Goal: Feedback & Contribution: Submit feedback/report problem

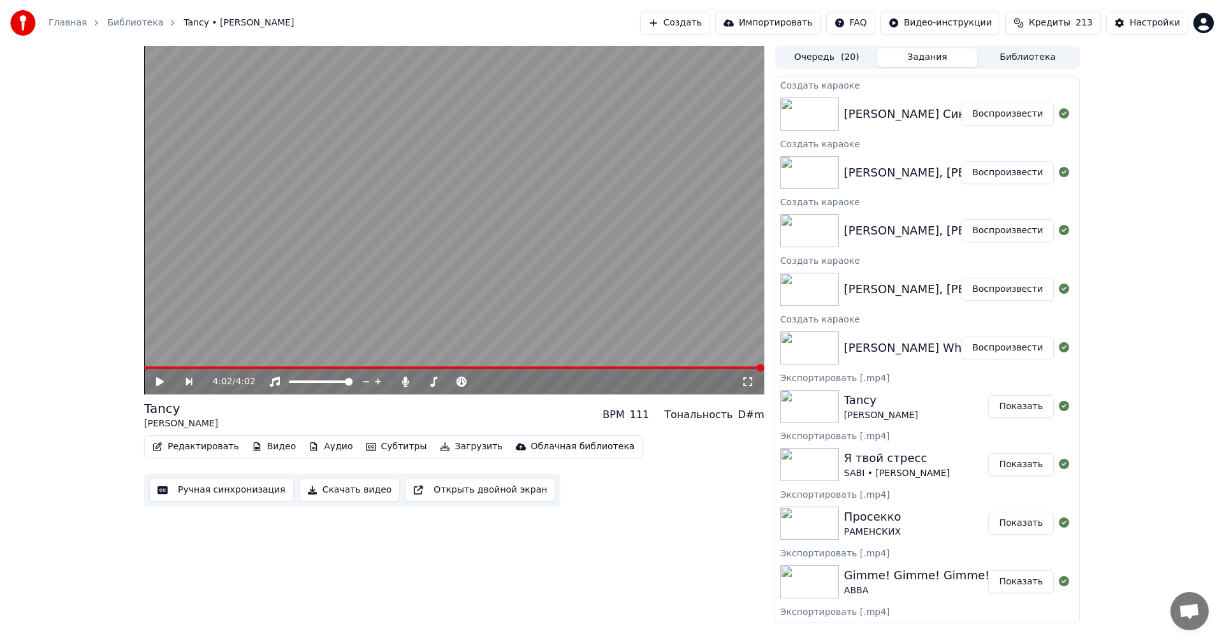
click at [1002, 347] on button "Воспроизвести" at bounding box center [1007, 348] width 92 height 23
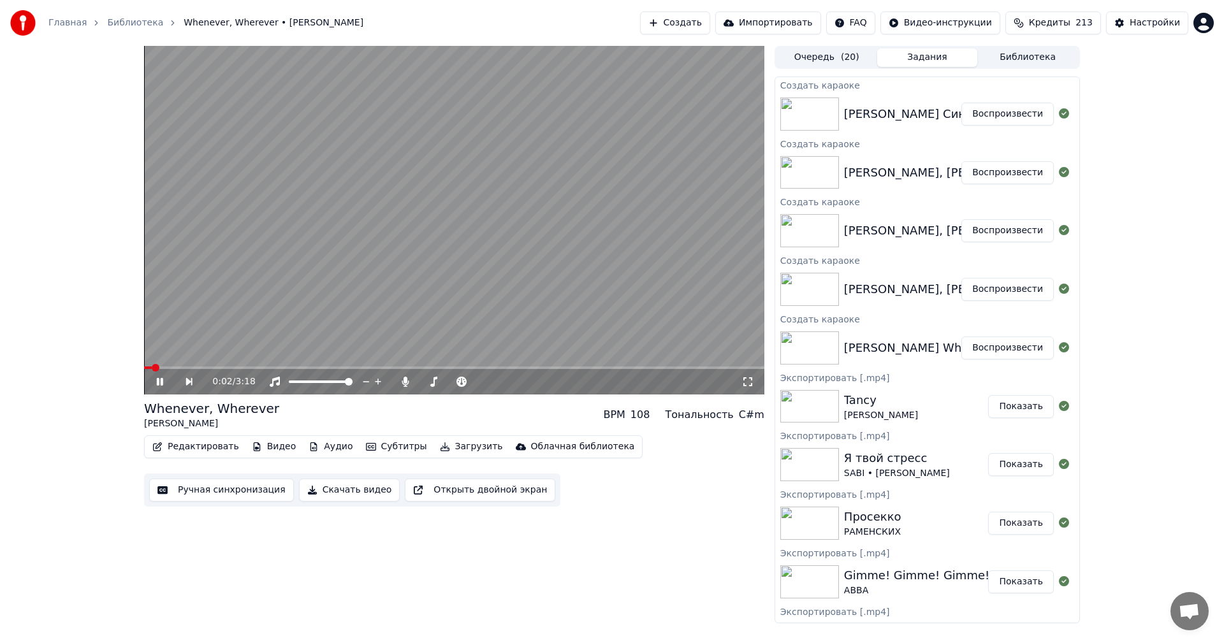
click at [339, 240] on video at bounding box center [454, 220] width 620 height 349
click at [244, 493] on button "Ручная синхронизация" at bounding box center [221, 490] width 145 height 23
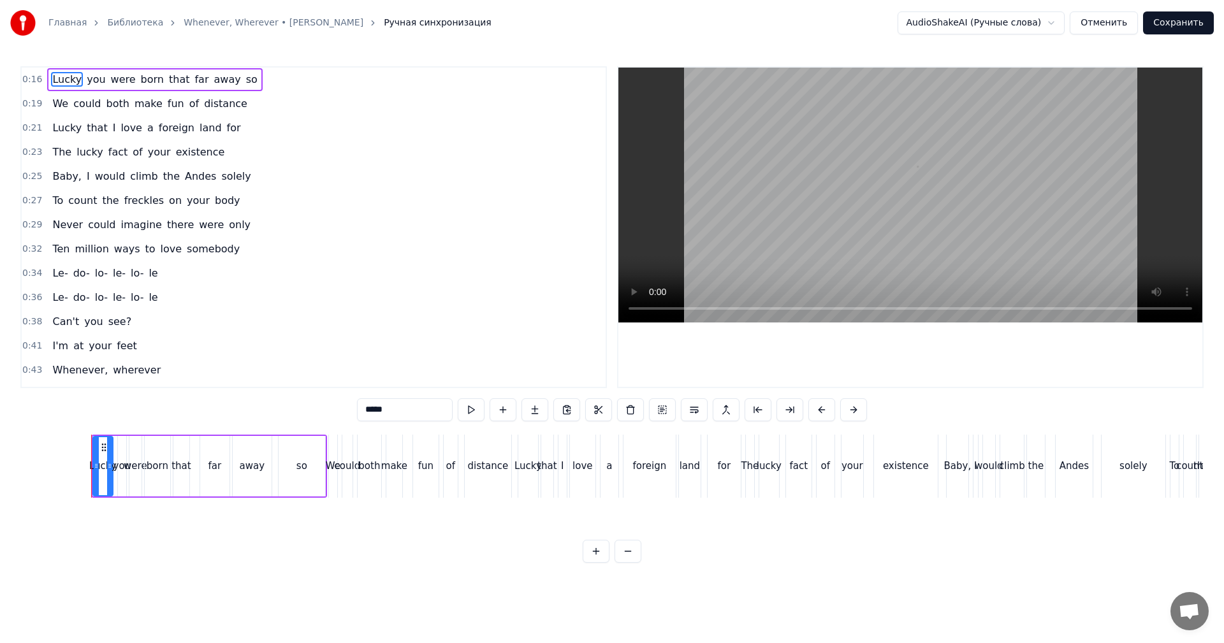
scroll to position [0, 1523]
click at [821, 211] on video at bounding box center [910, 195] width 584 height 255
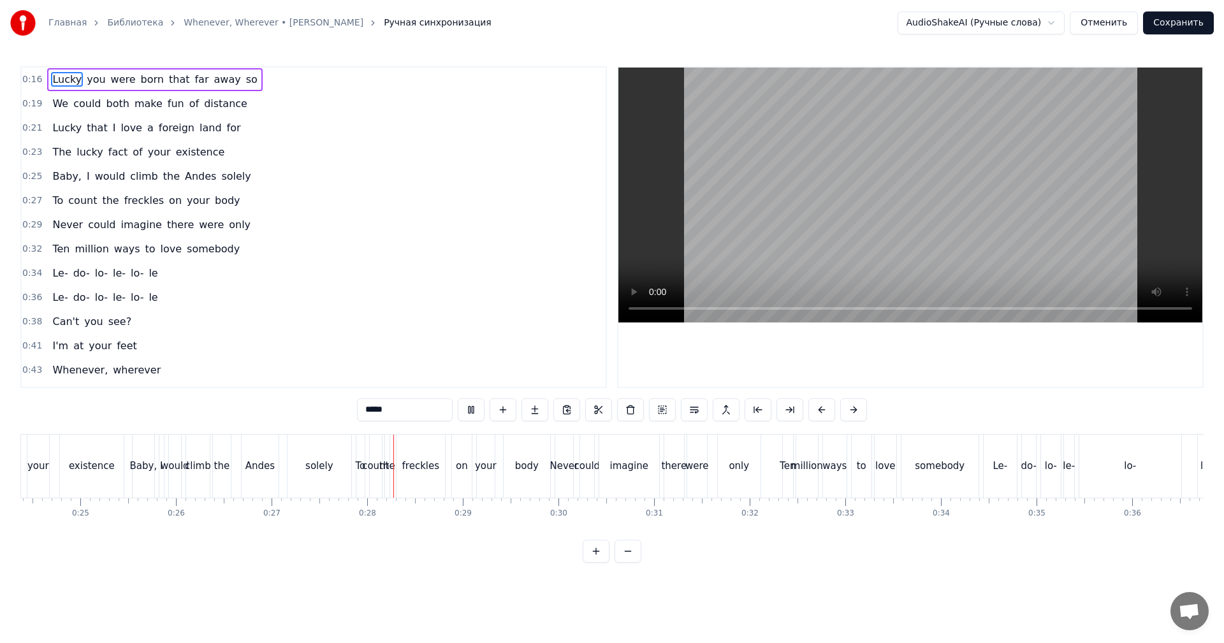
scroll to position [0, 2585]
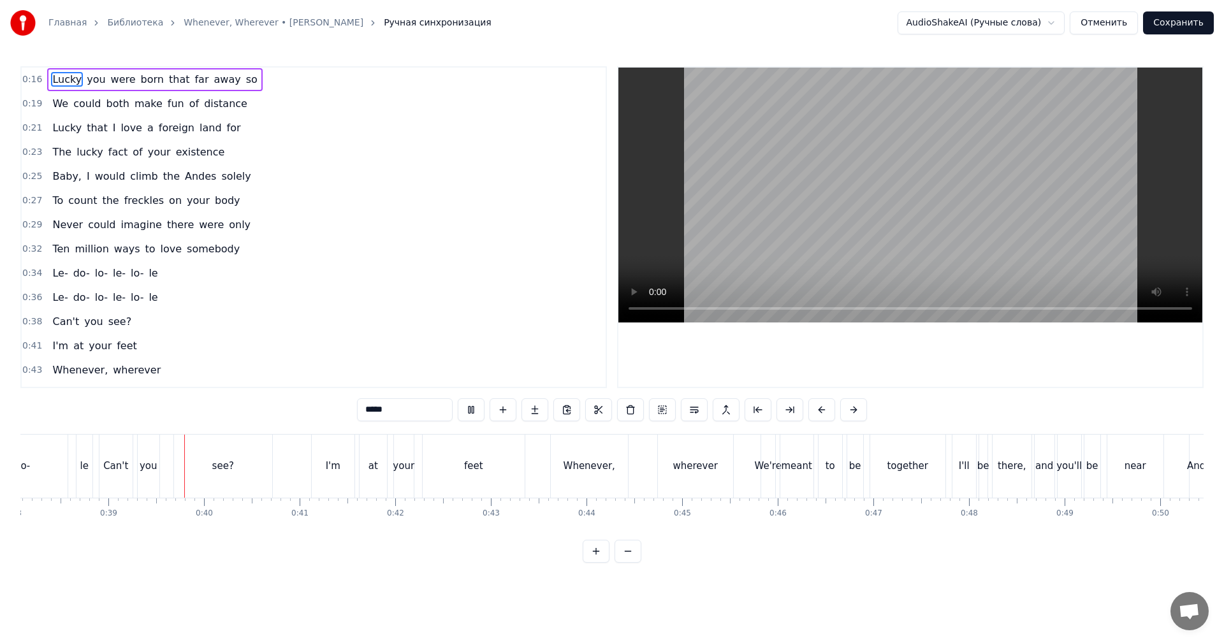
click at [929, 252] on video at bounding box center [910, 195] width 584 height 255
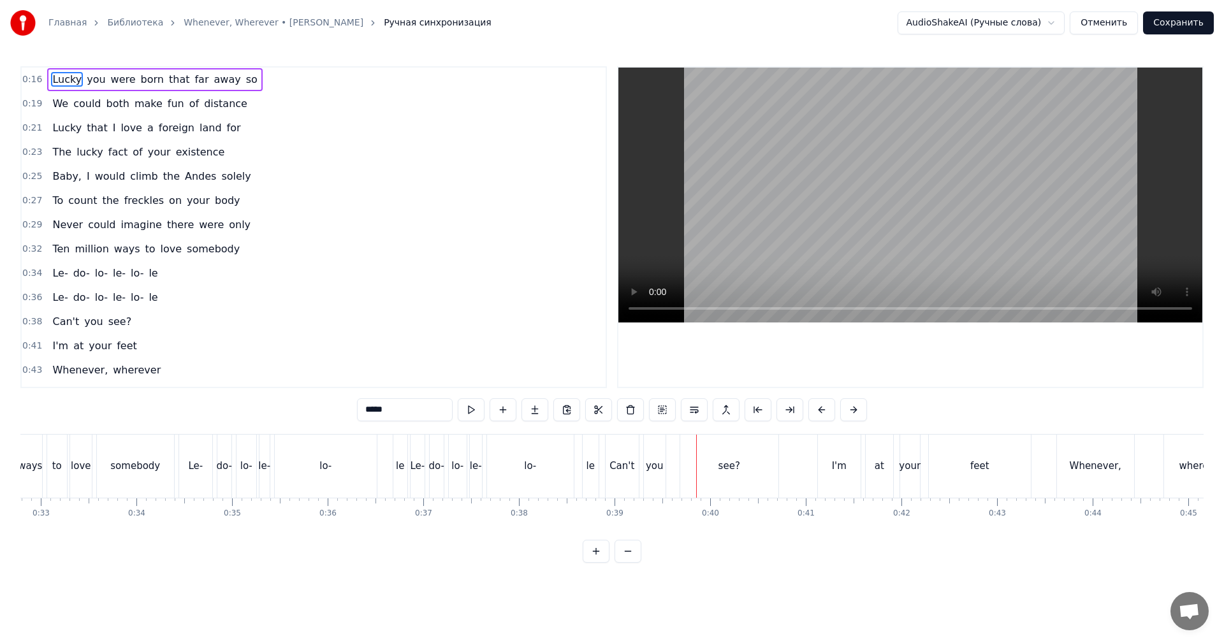
scroll to position [0, 2940]
click at [504, 467] on div "lo-" at bounding box center [521, 466] width 102 height 63
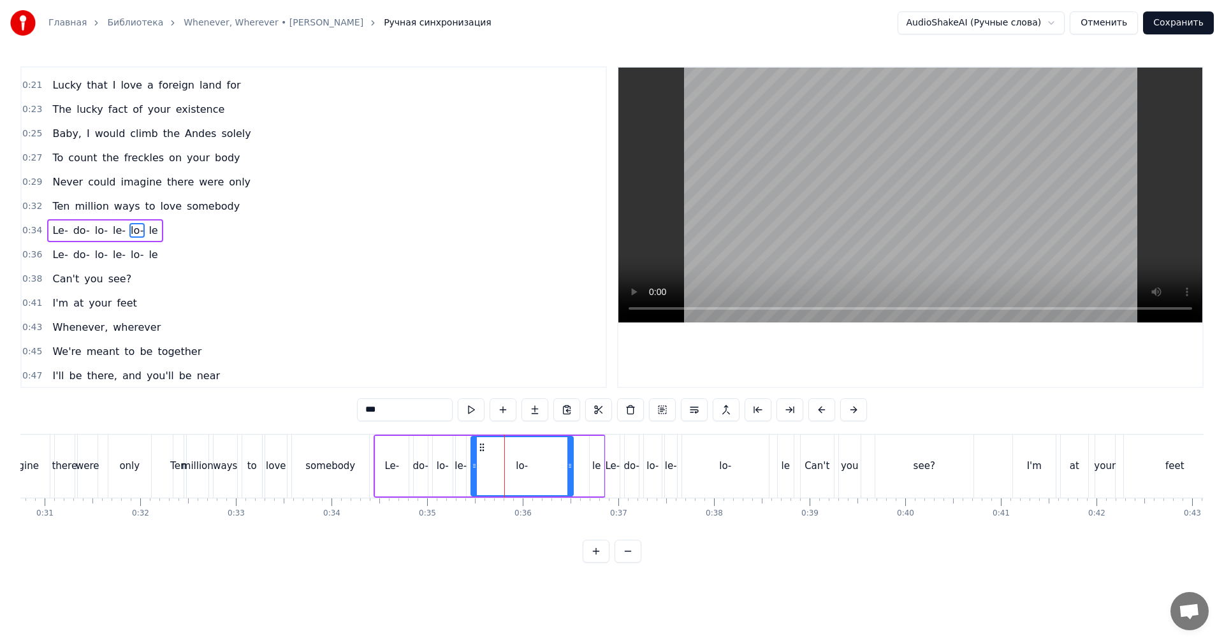
scroll to position [46, 0]
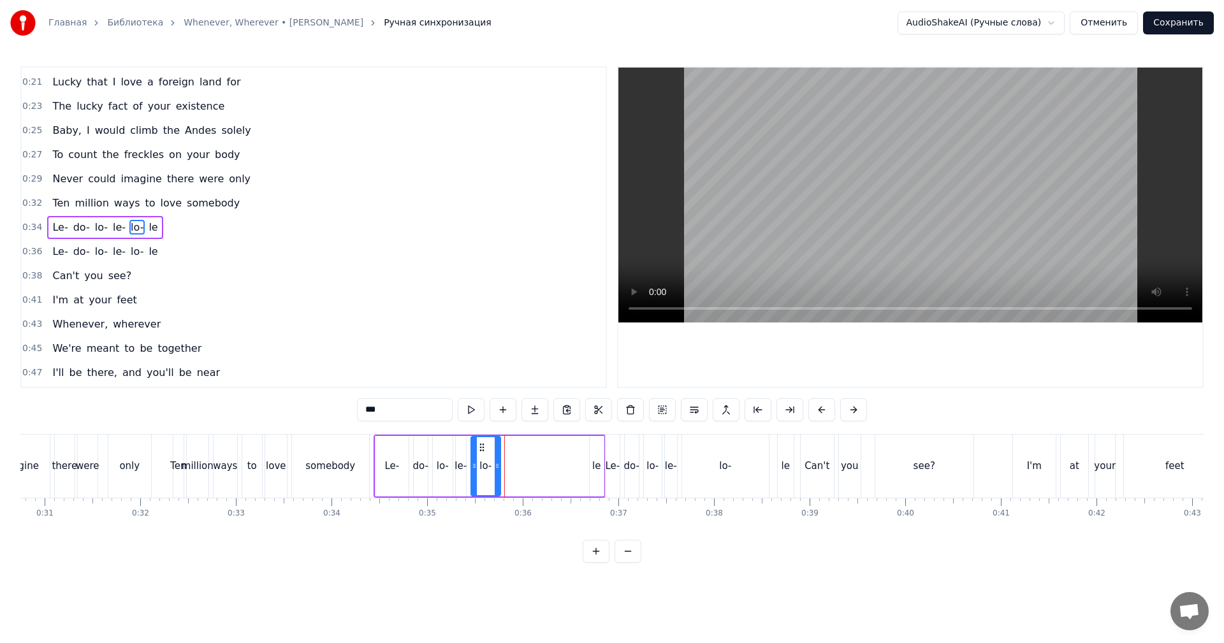
drag, startPoint x: 568, startPoint y: 471, endPoint x: 495, endPoint y: 467, distance: 73.4
click at [495, 467] on icon at bounding box center [497, 466] width 5 height 10
click at [600, 471] on div "le" at bounding box center [596, 466] width 8 height 15
type input "**"
drag, startPoint x: 595, startPoint y: 441, endPoint x: 587, endPoint y: 447, distance: 11.0
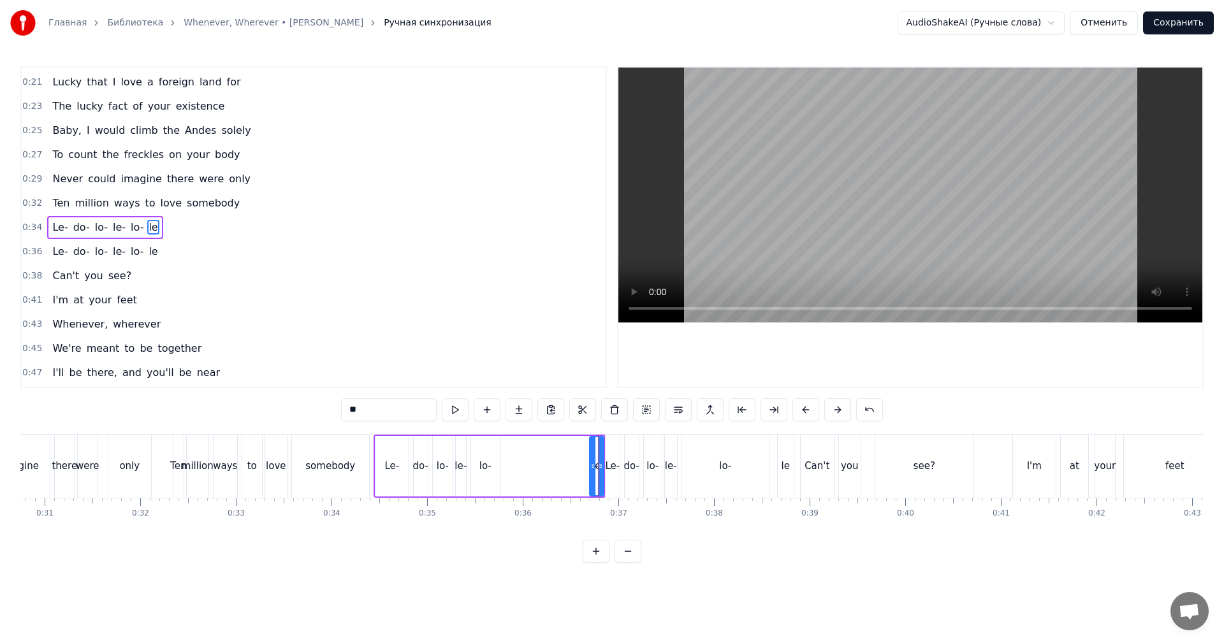
click at [571, 446] on div "Le- do- lo- le- lo- le" at bounding box center [490, 466] width 232 height 63
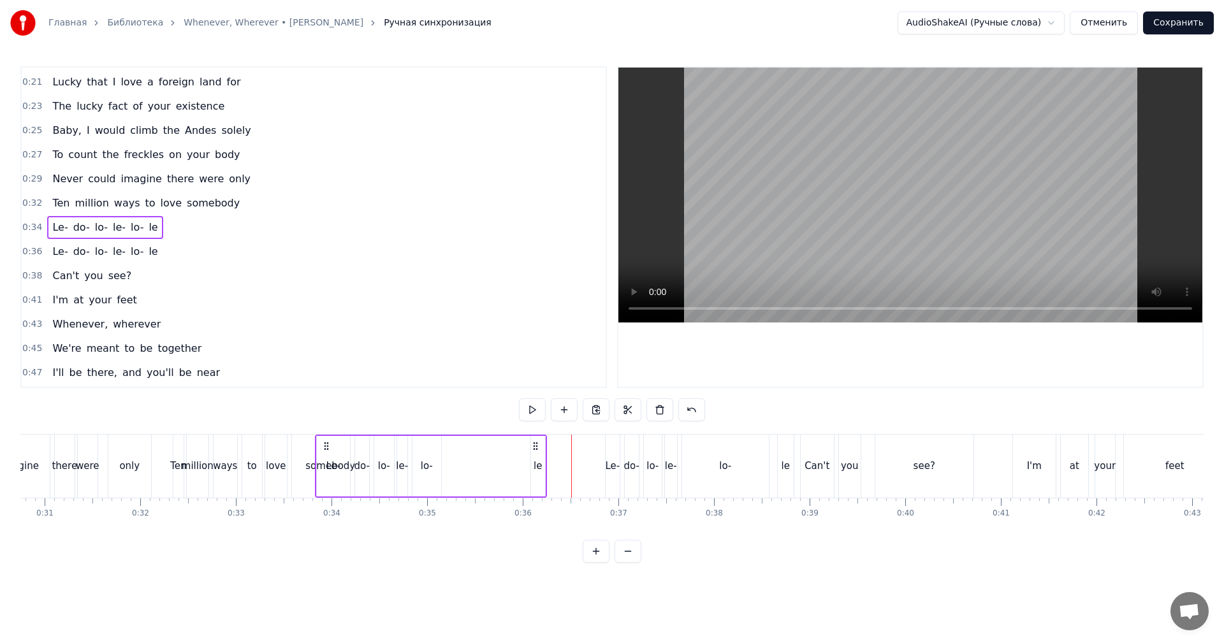
drag, startPoint x: 595, startPoint y: 444, endPoint x: 543, endPoint y: 453, distance: 53.0
click at [540, 453] on div "Le- do- lo- le- lo- le" at bounding box center [431, 466] width 232 height 63
click at [596, 464] on div "le" at bounding box center [596, 466] width 8 height 15
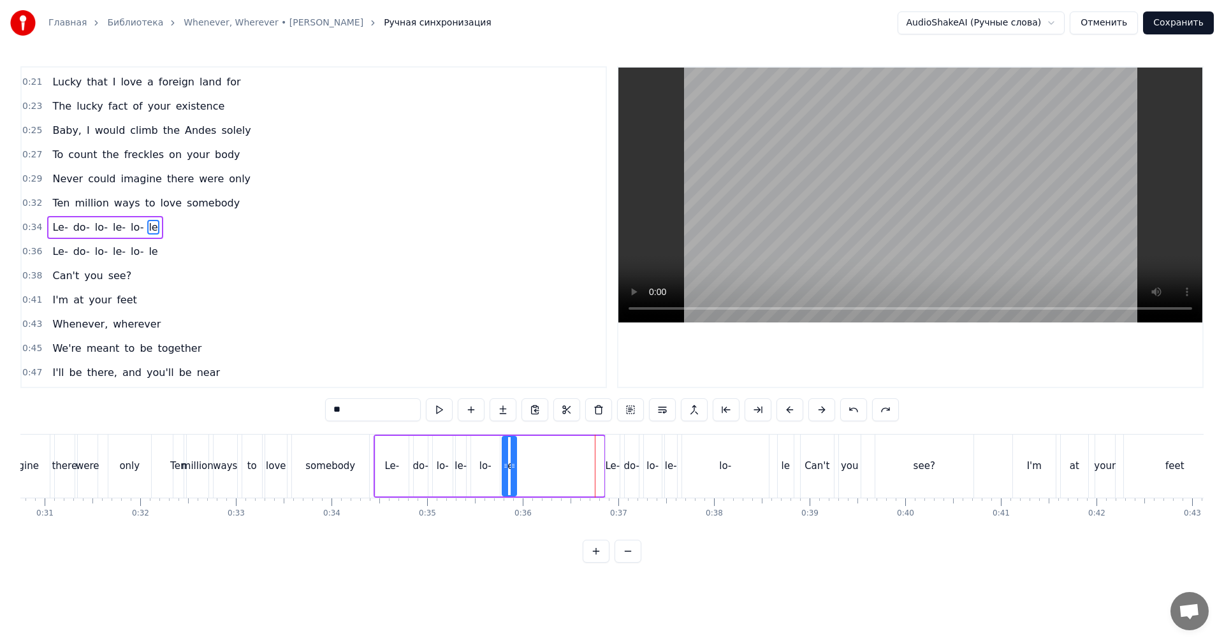
drag, startPoint x: 596, startPoint y: 445, endPoint x: 509, endPoint y: 445, distance: 87.3
click at [509, 445] on icon at bounding box center [513, 447] width 10 height 10
click at [517, 452] on icon at bounding box center [513, 447] width 10 height 10
drag, startPoint x: 515, startPoint y: 452, endPoint x: 571, endPoint y: 451, distance: 55.5
click at [571, 451] on div at bounding box center [569, 466] width 5 height 58
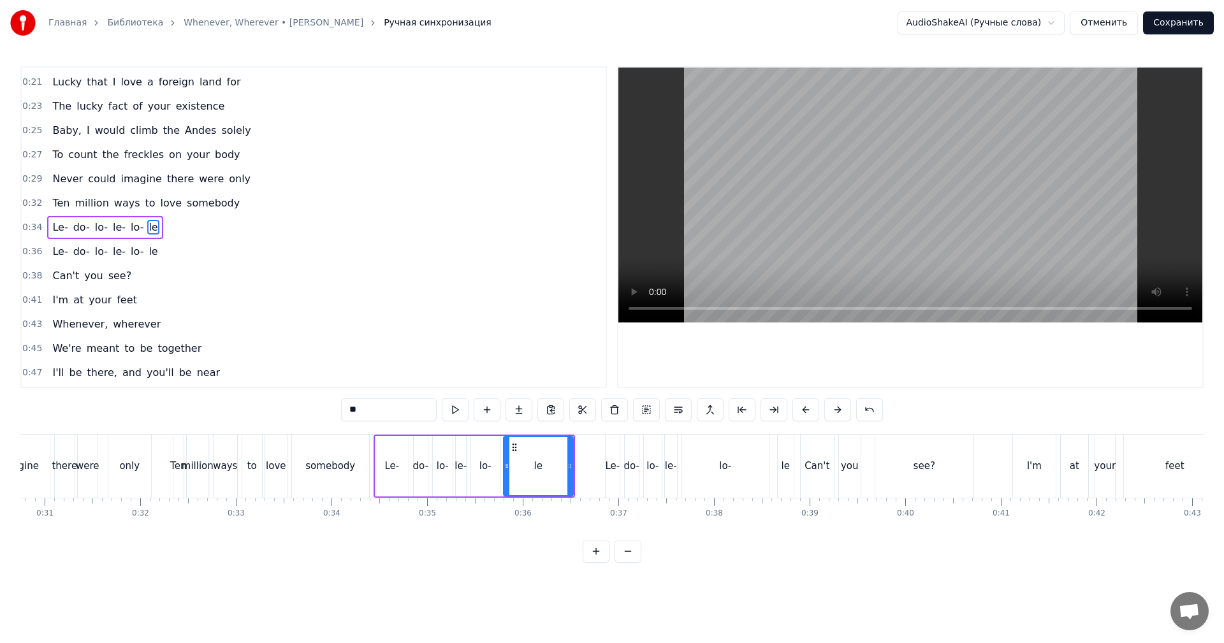
click at [703, 462] on div "lo-" at bounding box center [725, 466] width 87 height 63
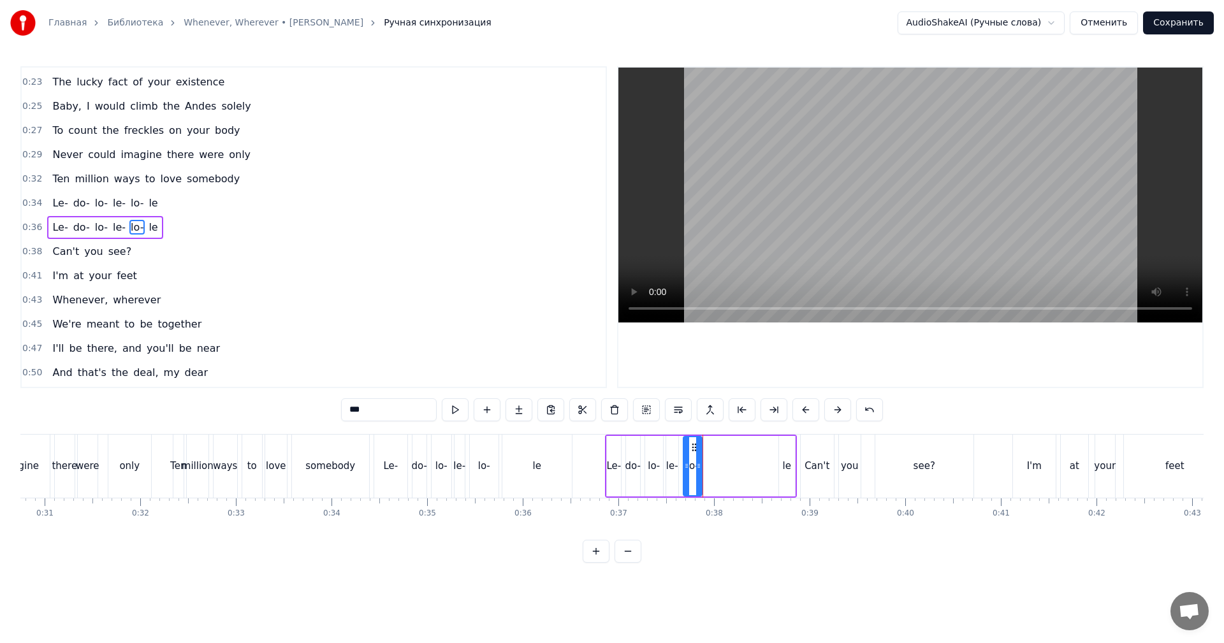
drag, startPoint x: 768, startPoint y: 462, endPoint x: 699, endPoint y: 467, distance: 68.4
click at [699, 467] on icon at bounding box center [698, 466] width 5 height 10
click at [779, 471] on div "le" at bounding box center [786, 466] width 17 height 61
type input "**"
click at [778, 468] on div at bounding box center [778, 466] width 1 height 63
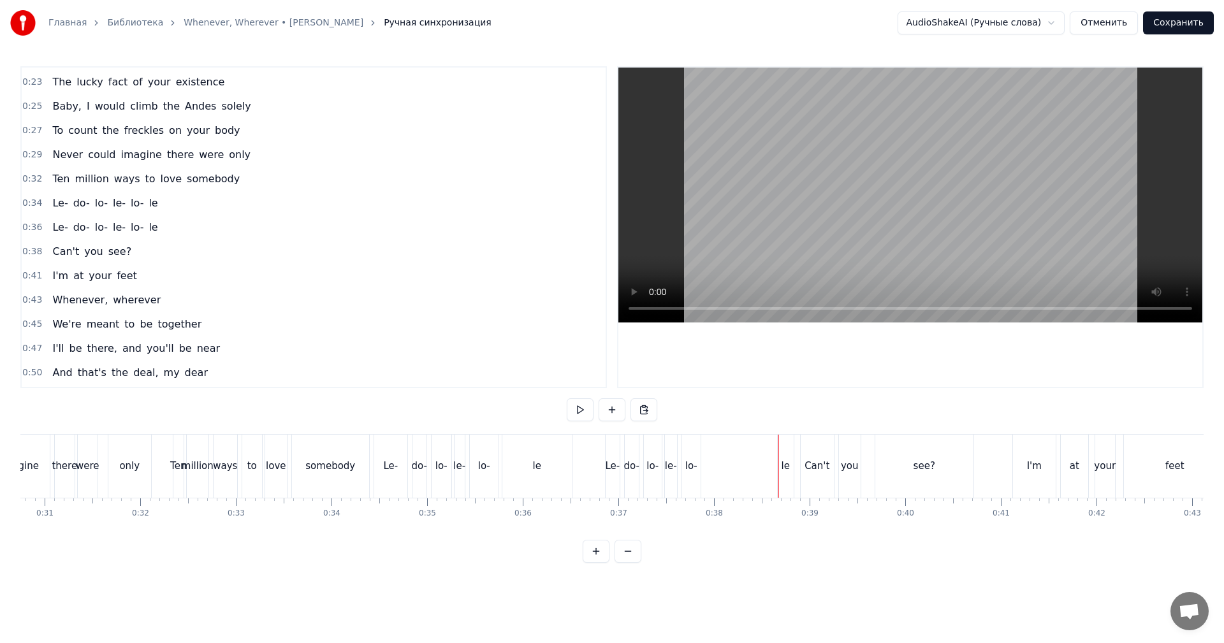
click at [780, 468] on div "le" at bounding box center [786, 466] width 16 height 63
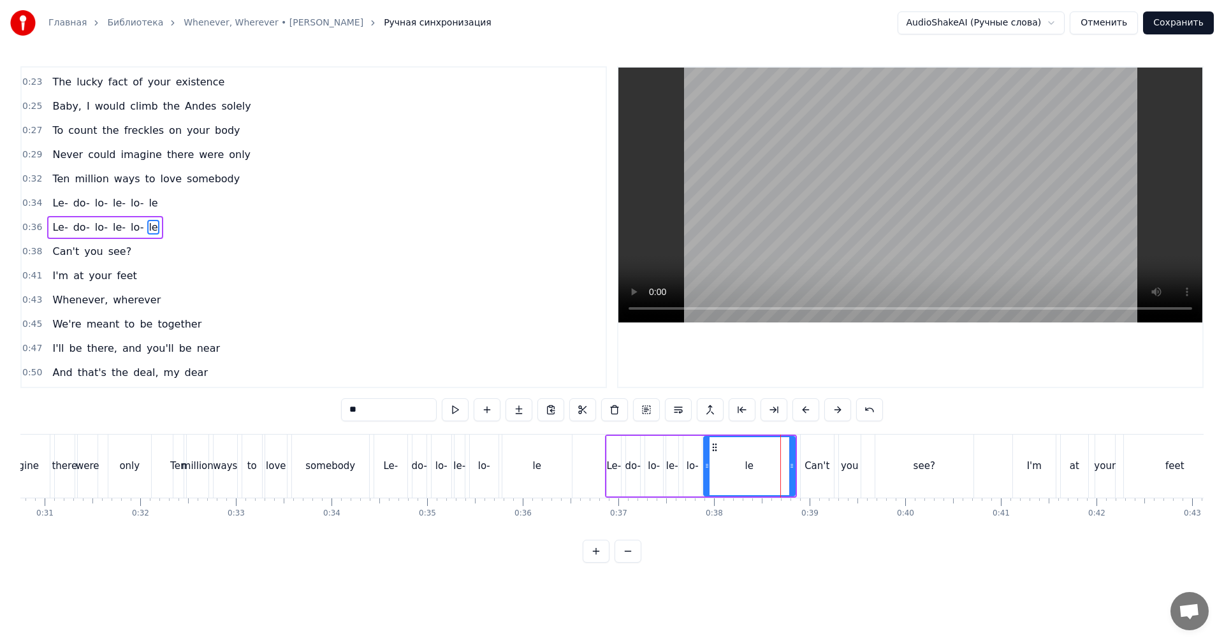
drag, startPoint x: 780, startPoint y: 468, endPoint x: 704, endPoint y: 467, distance: 75.2
click at [704, 467] on icon at bounding box center [706, 466] width 5 height 10
drag, startPoint x: 792, startPoint y: 476, endPoint x: 784, endPoint y: 478, distance: 9.3
click at [784, 478] on div at bounding box center [782, 466] width 5 height 58
click at [276, 468] on div "love" at bounding box center [276, 466] width 20 height 15
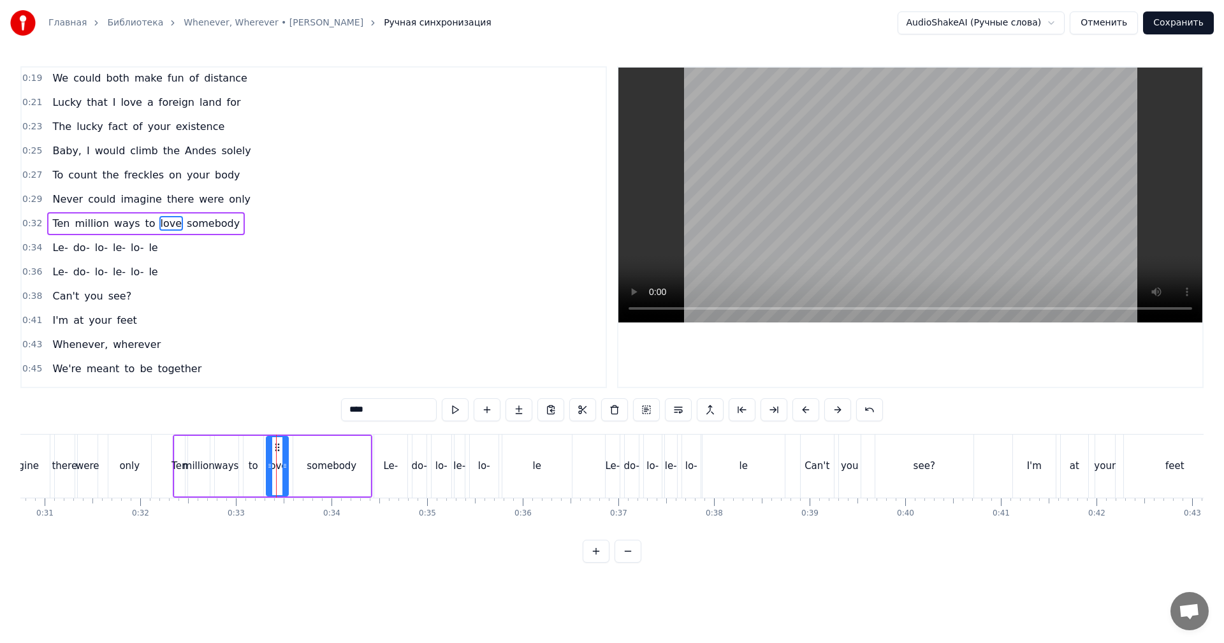
scroll to position [22, 0]
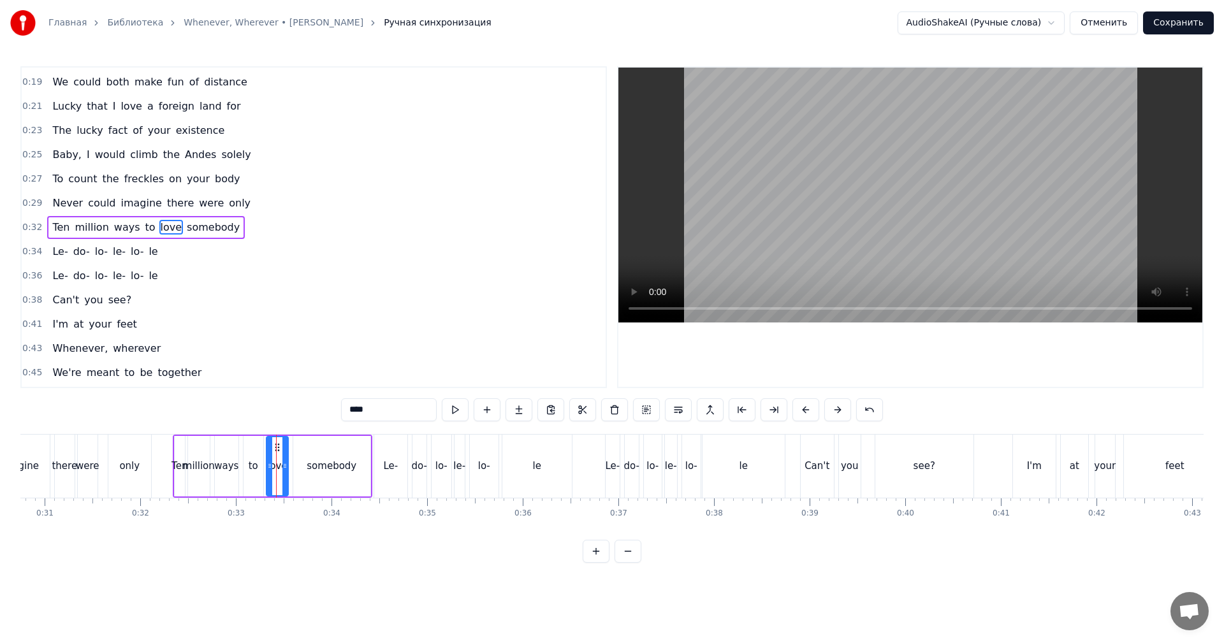
click at [788, 240] on video at bounding box center [910, 195] width 584 height 255
click at [893, 231] on video at bounding box center [910, 195] width 584 height 255
click at [609, 476] on div "Le-" at bounding box center [613, 466] width 14 height 63
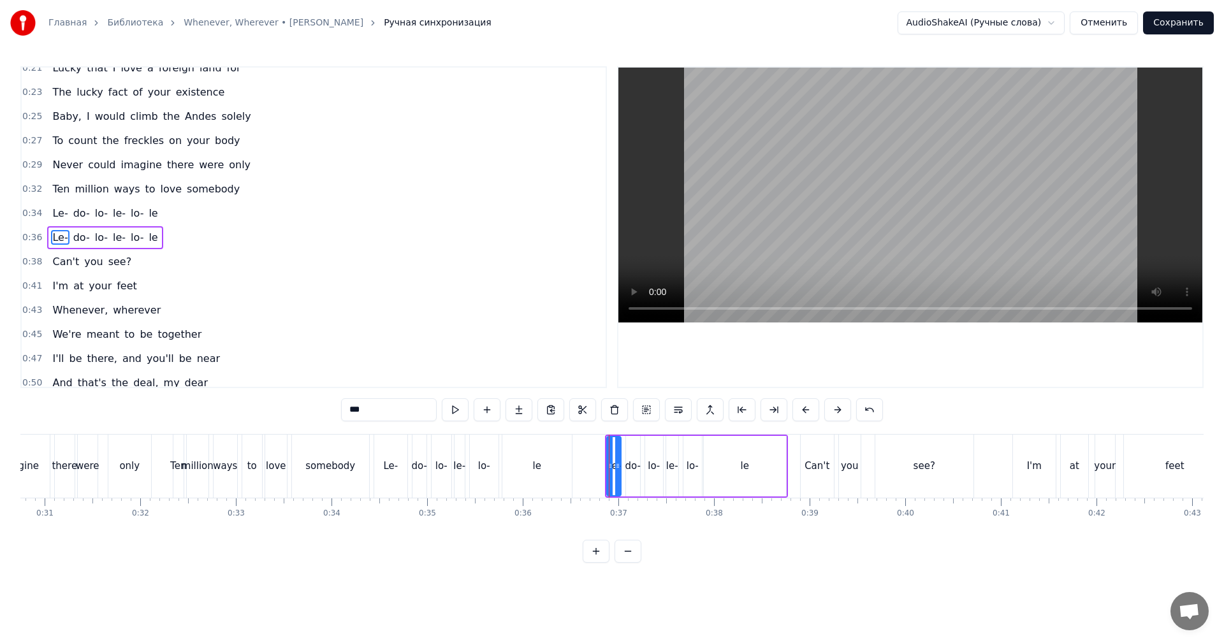
scroll to position [70, 0]
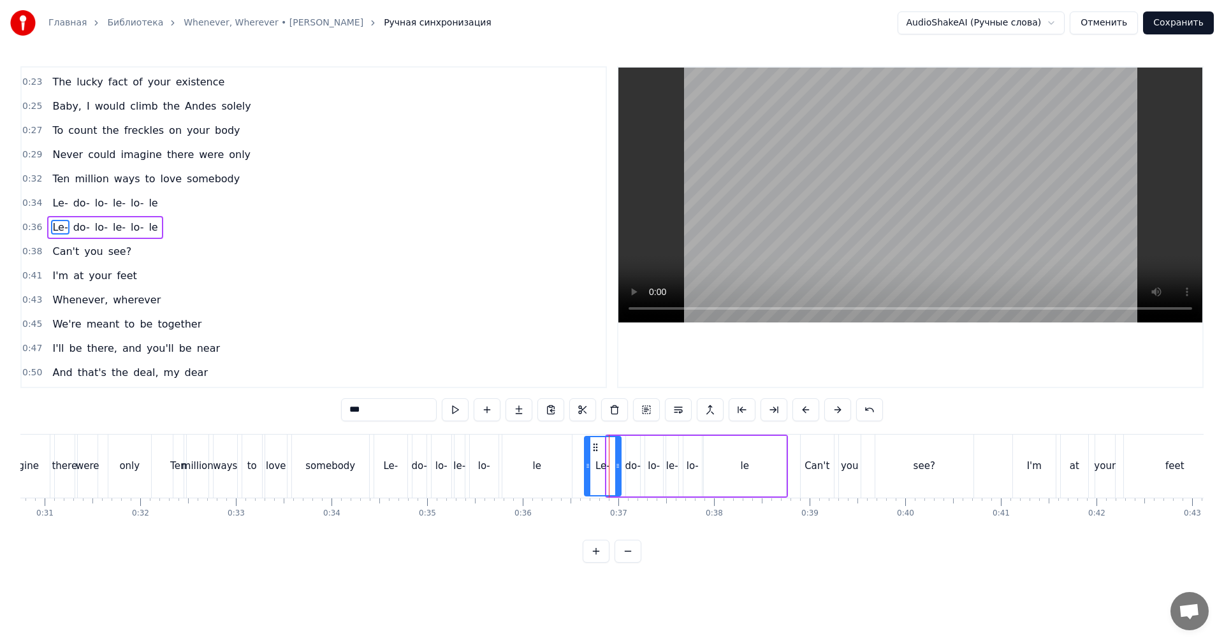
drag, startPoint x: 608, startPoint y: 472, endPoint x: 585, endPoint y: 472, distance: 22.3
click at [585, 472] on div at bounding box center [587, 466] width 5 height 58
drag, startPoint x: 571, startPoint y: 459, endPoint x: 594, endPoint y: 419, distance: 45.7
click at [571, 456] on div "le" at bounding box center [537, 466] width 71 height 63
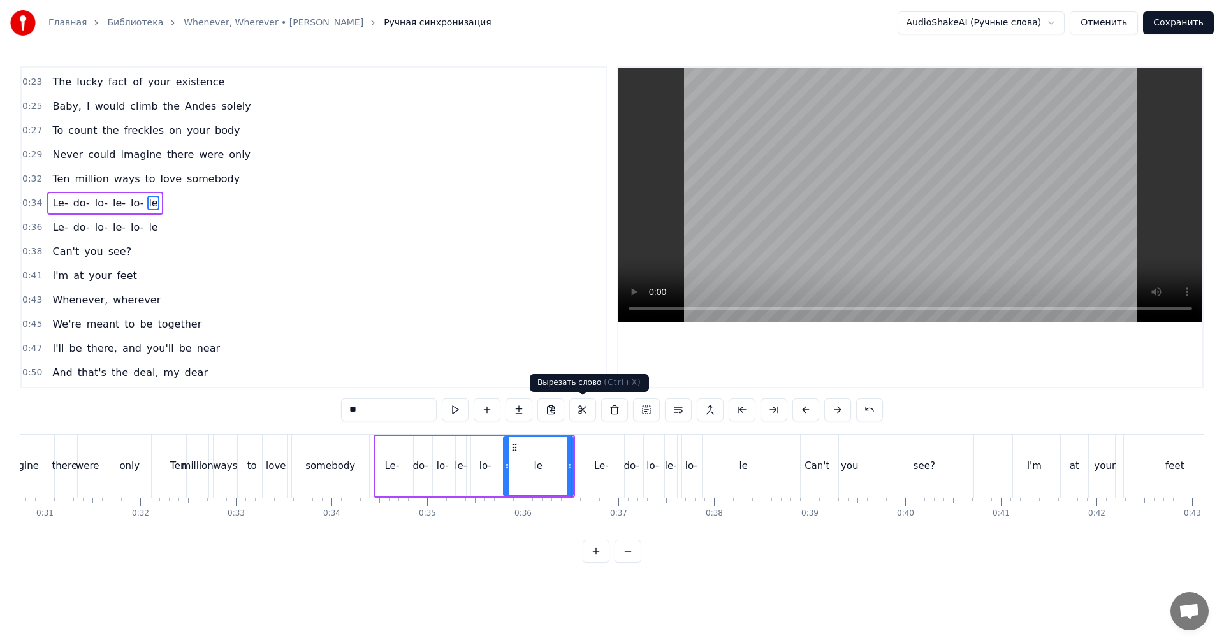
scroll to position [46, 0]
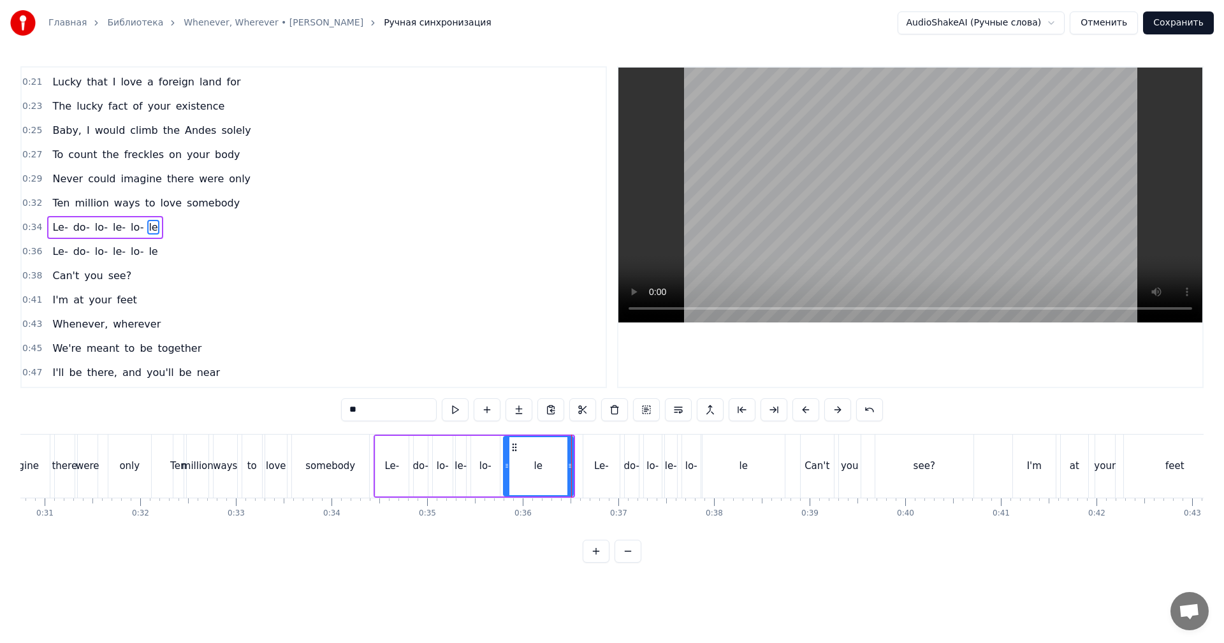
click at [842, 252] on video at bounding box center [910, 195] width 584 height 255
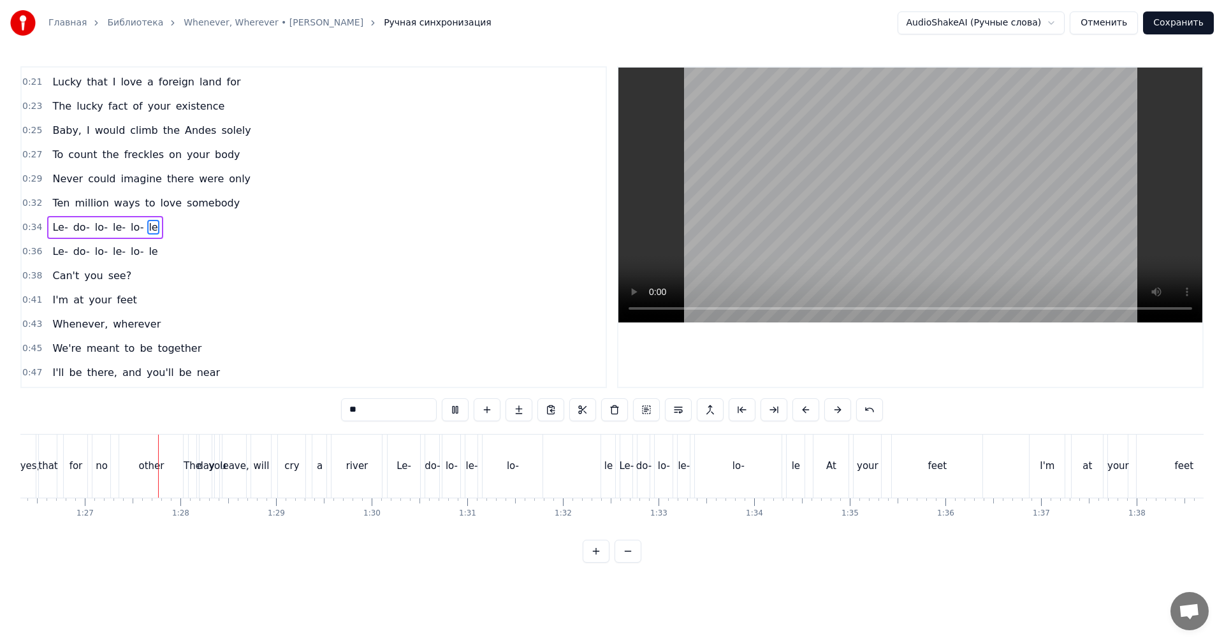
scroll to position [0, 8256]
click at [900, 229] on video at bounding box center [910, 195] width 584 height 255
click at [516, 465] on div "lo-" at bounding box center [512, 466] width 12 height 15
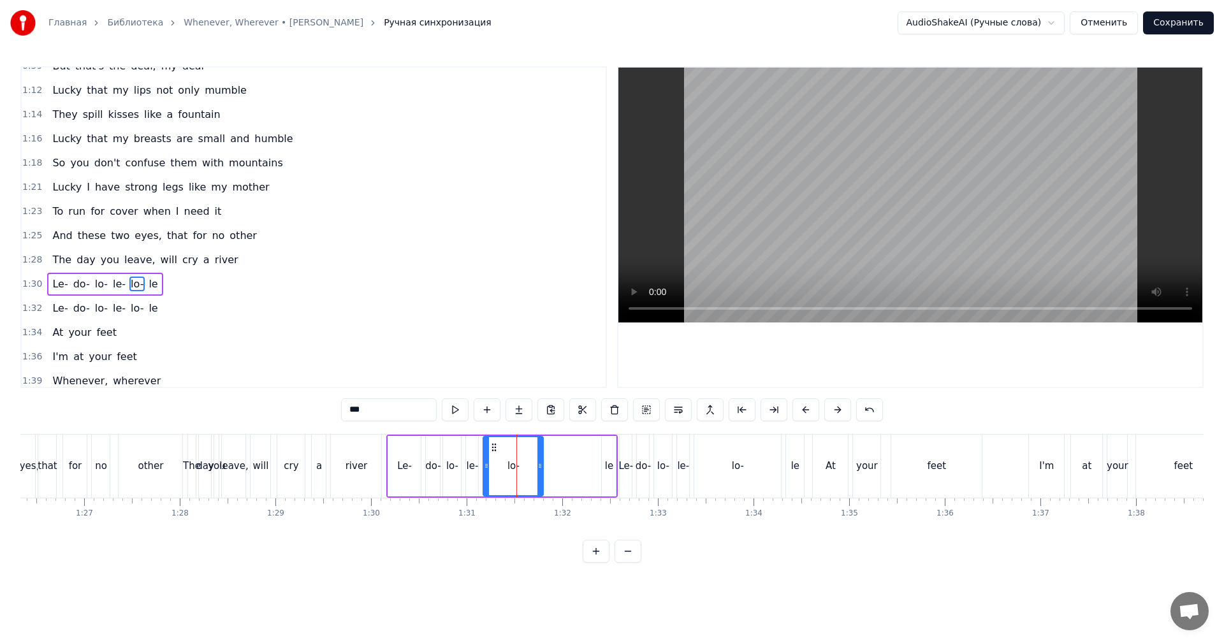
scroll to position [530, 0]
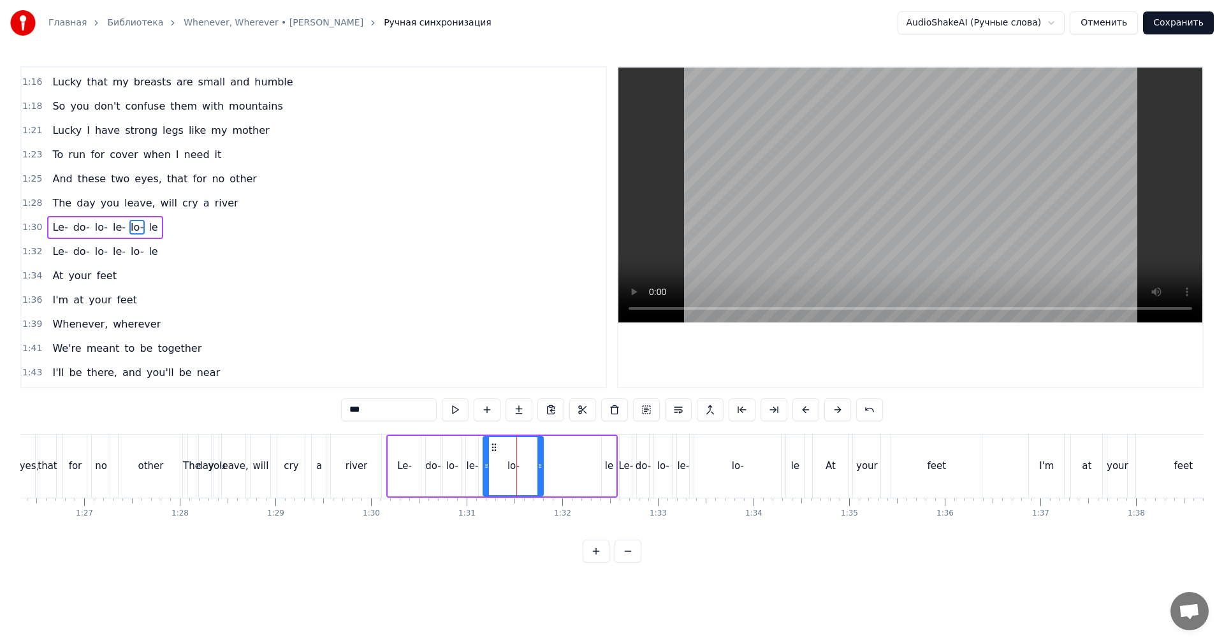
drag, startPoint x: 543, startPoint y: 463, endPoint x: 535, endPoint y: 462, distance: 8.3
click at [535, 462] on div "lo-" at bounding box center [513, 466] width 61 height 61
drag, startPoint x: 541, startPoint y: 460, endPoint x: 501, endPoint y: 463, distance: 39.7
click at [501, 463] on div at bounding box center [500, 466] width 5 height 58
click at [608, 465] on div "le" at bounding box center [609, 466] width 8 height 15
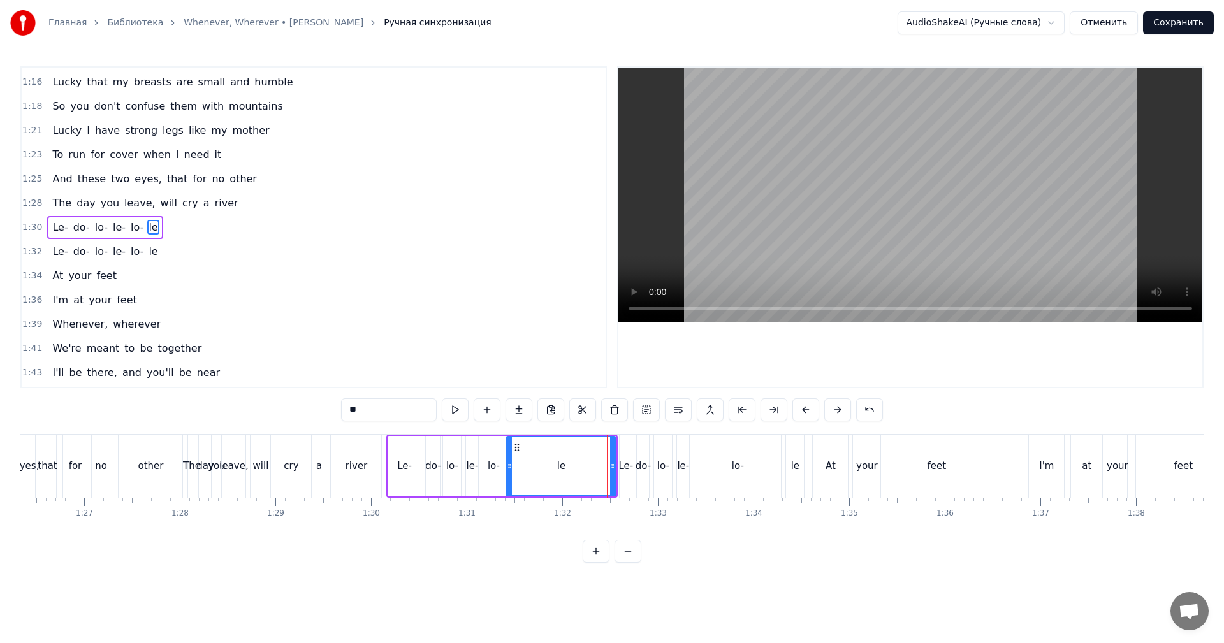
drag, startPoint x: 580, startPoint y: 466, endPoint x: 524, endPoint y: 463, distance: 56.2
click at [510, 466] on icon at bounding box center [509, 466] width 5 height 10
drag, startPoint x: 613, startPoint y: 462, endPoint x: 579, endPoint y: 468, distance: 34.9
click at [579, 468] on icon at bounding box center [580, 466] width 5 height 10
click at [626, 461] on div "Le-" at bounding box center [626, 466] width 15 height 15
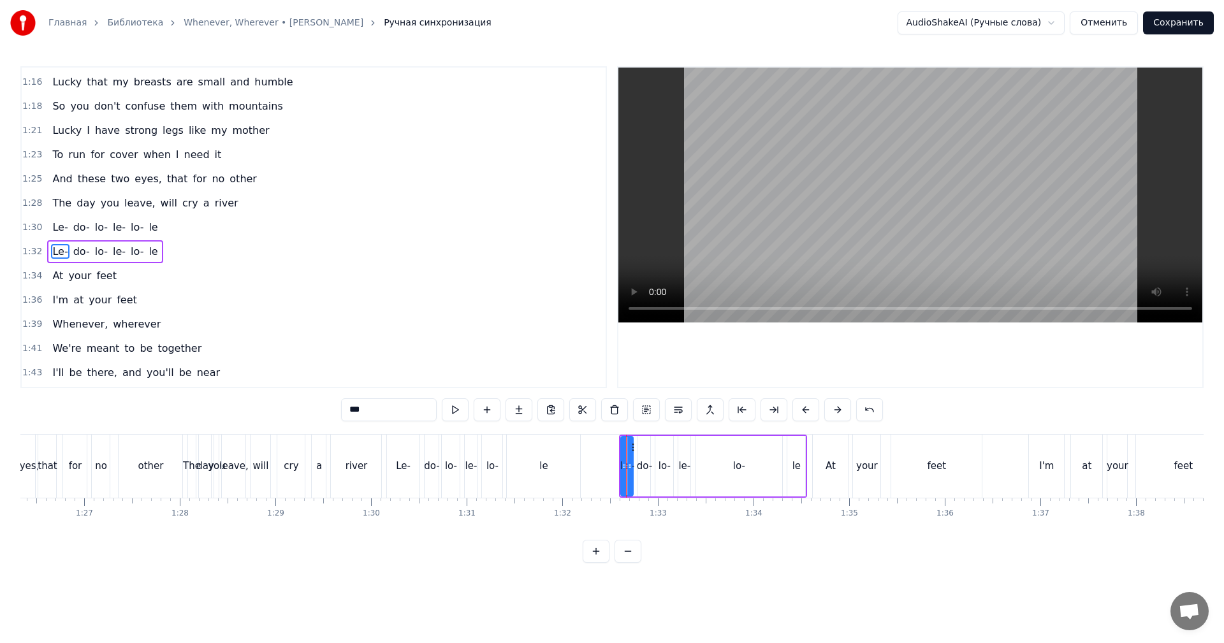
scroll to position [555, 0]
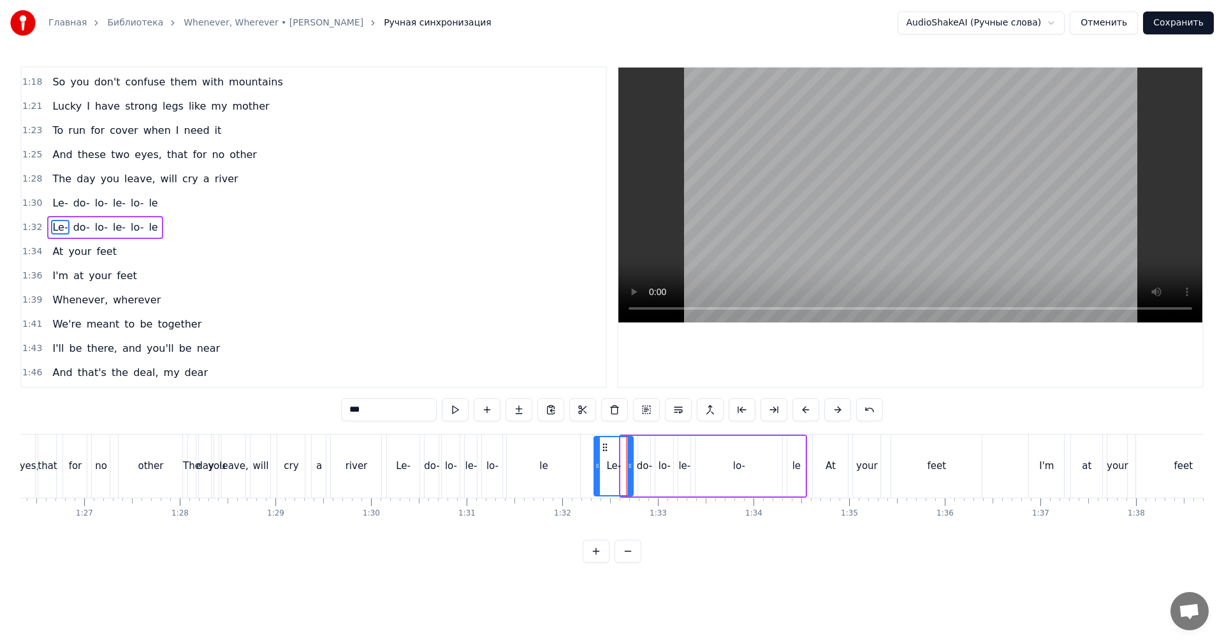
drag, startPoint x: 622, startPoint y: 462, endPoint x: 595, endPoint y: 463, distance: 26.8
click at [595, 463] on icon at bounding box center [597, 466] width 5 height 10
click at [736, 464] on div "lo-" at bounding box center [739, 466] width 12 height 15
drag, startPoint x: 780, startPoint y: 466, endPoint x: 713, endPoint y: 469, distance: 67.0
click at [713, 469] on icon at bounding box center [712, 466] width 5 height 10
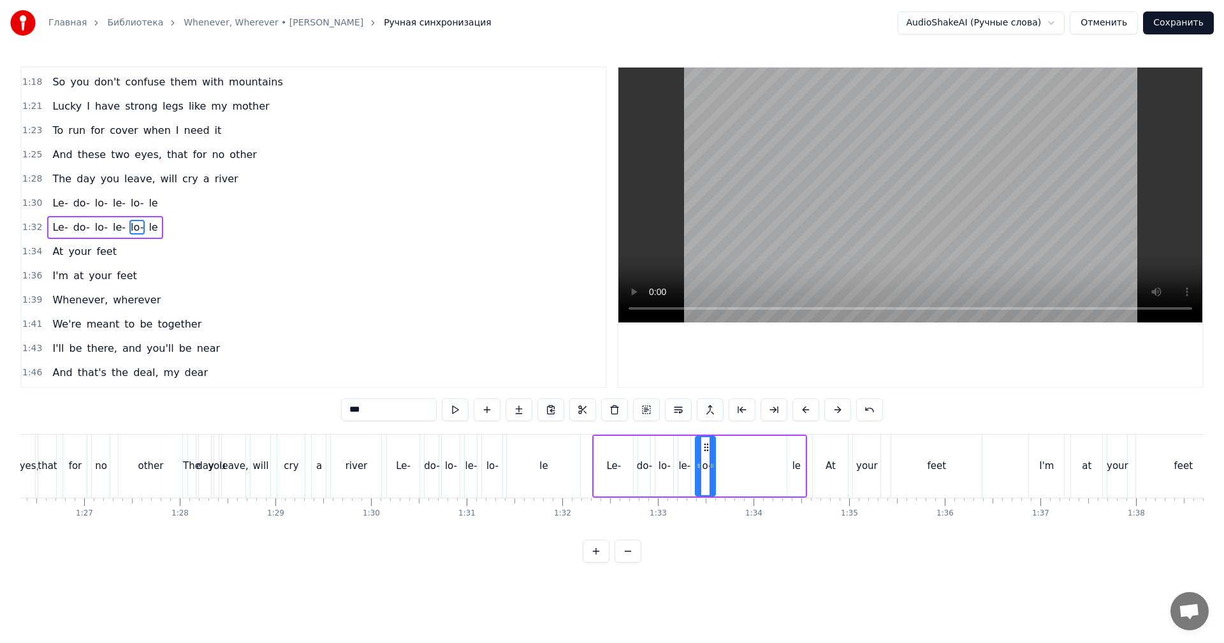
click at [794, 464] on div "le" at bounding box center [796, 466] width 8 height 15
drag, startPoint x: 789, startPoint y: 465, endPoint x: 719, endPoint y: 463, distance: 70.8
click at [719, 463] on icon at bounding box center [719, 466] width 5 height 10
drag, startPoint x: 802, startPoint y: 467, endPoint x: 777, endPoint y: 471, distance: 25.2
click at [778, 471] on div at bounding box center [780, 466] width 5 height 58
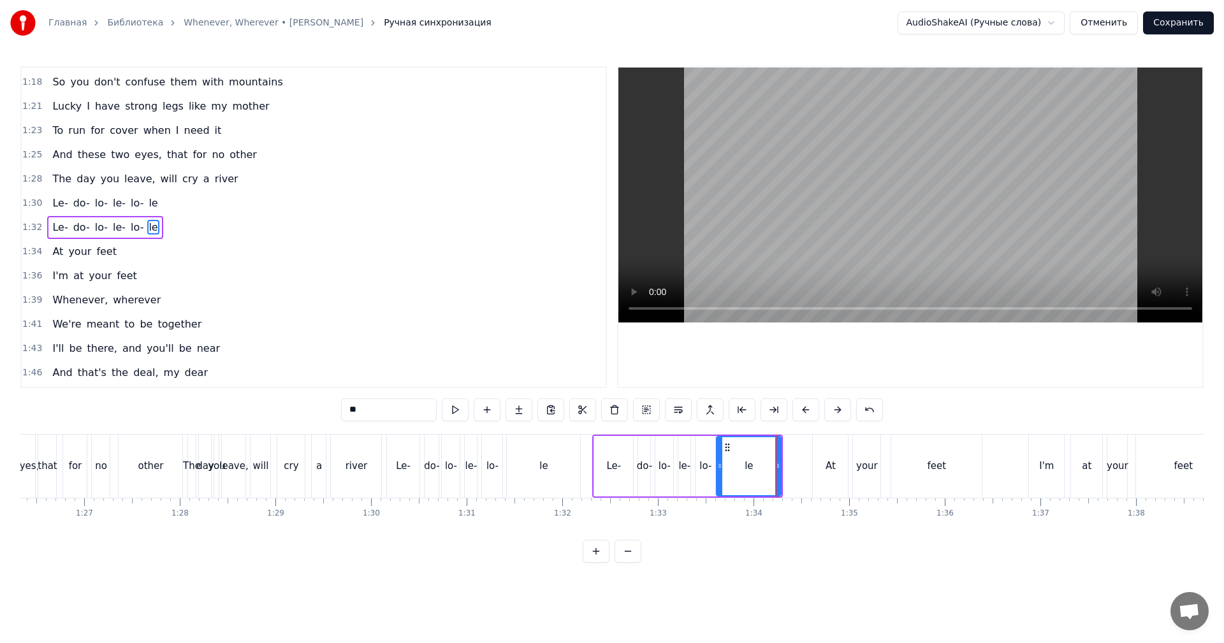
click at [392, 467] on div "Le-" at bounding box center [403, 466] width 33 height 63
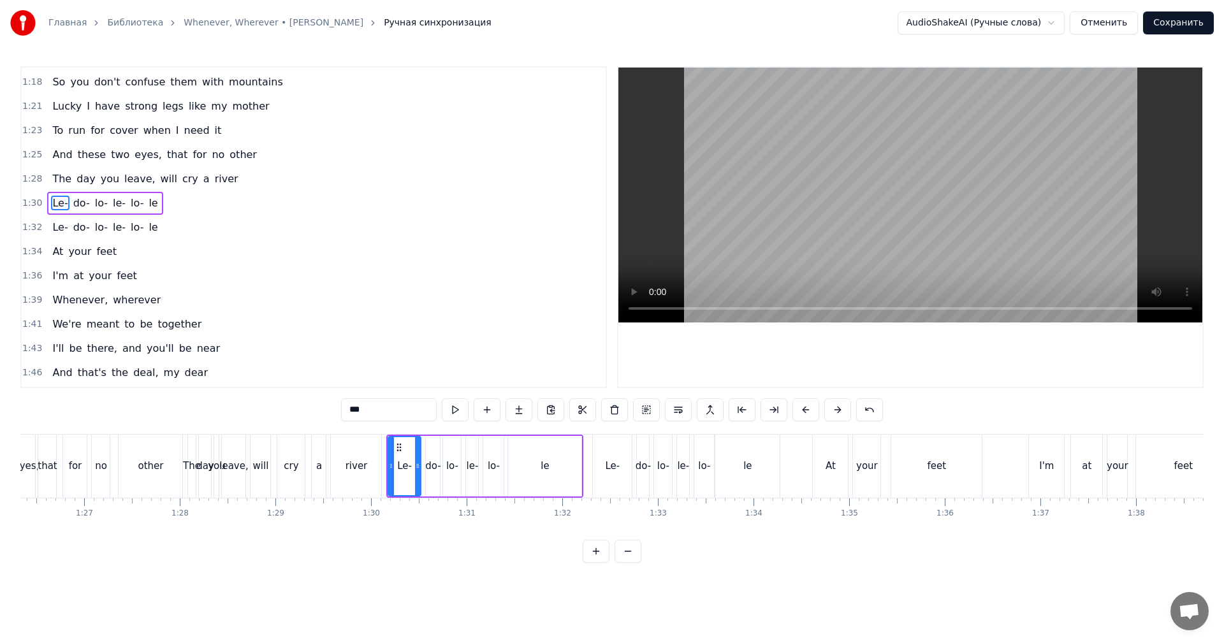
scroll to position [530, 0]
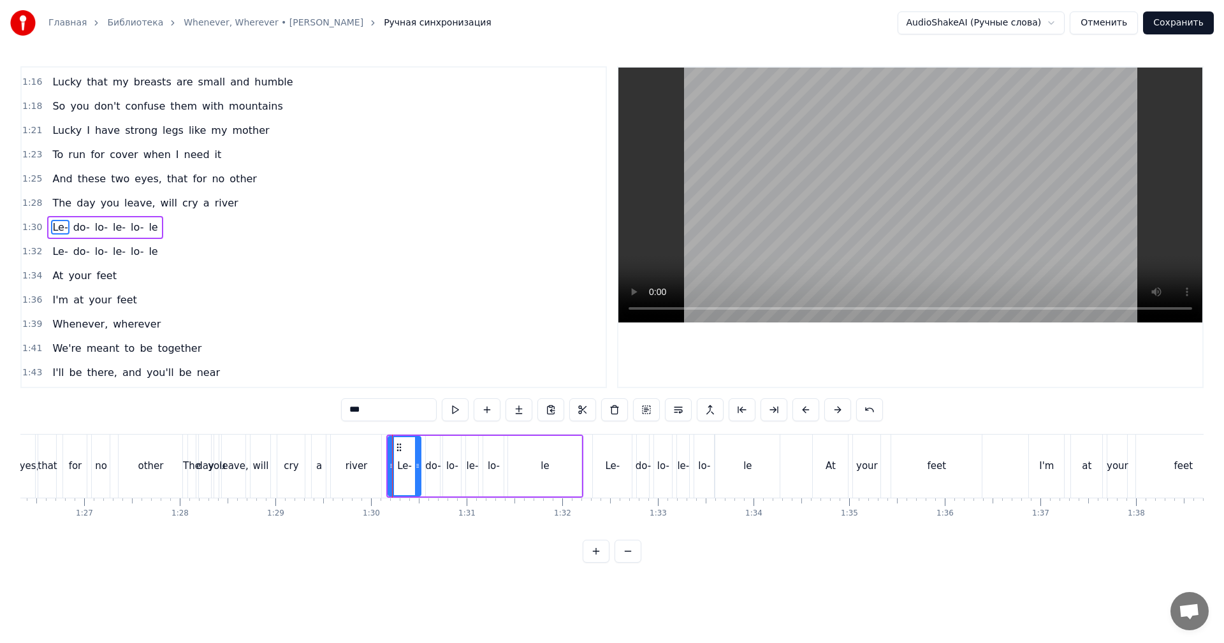
click at [858, 194] on video at bounding box center [910, 195] width 584 height 255
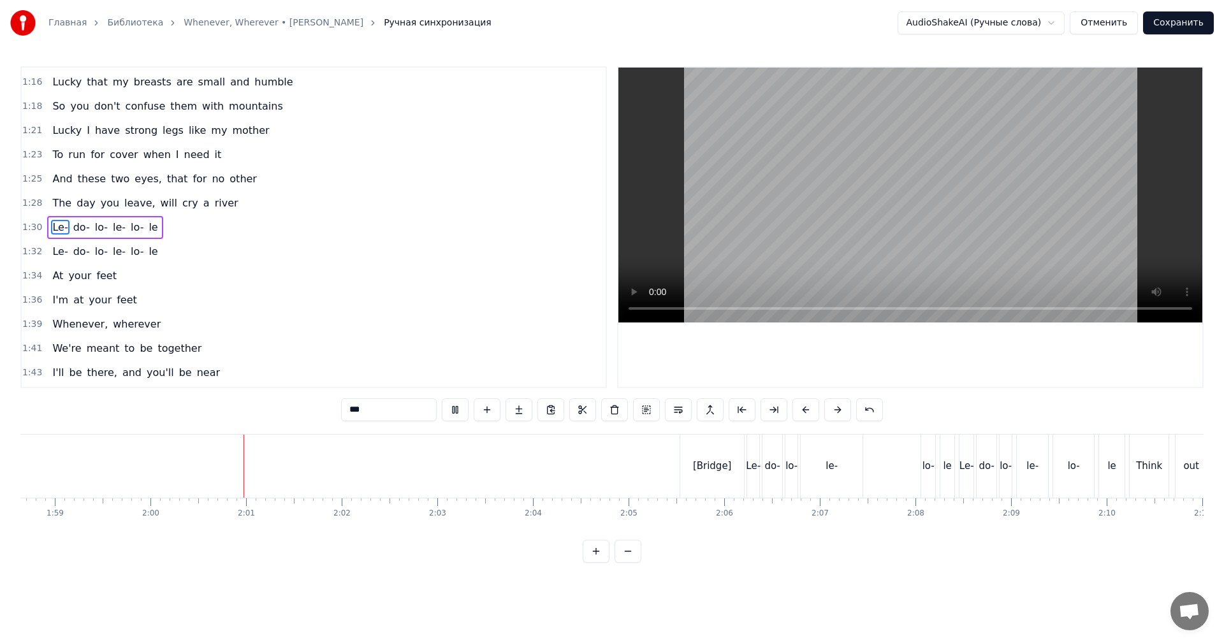
scroll to position [0, 11446]
drag, startPoint x: 892, startPoint y: 140, endPoint x: 897, endPoint y: 155, distance: 15.5
click at [893, 140] on video at bounding box center [910, 195] width 584 height 255
click at [622, 479] on div "[Bridge]" at bounding box center [612, 466] width 64 height 63
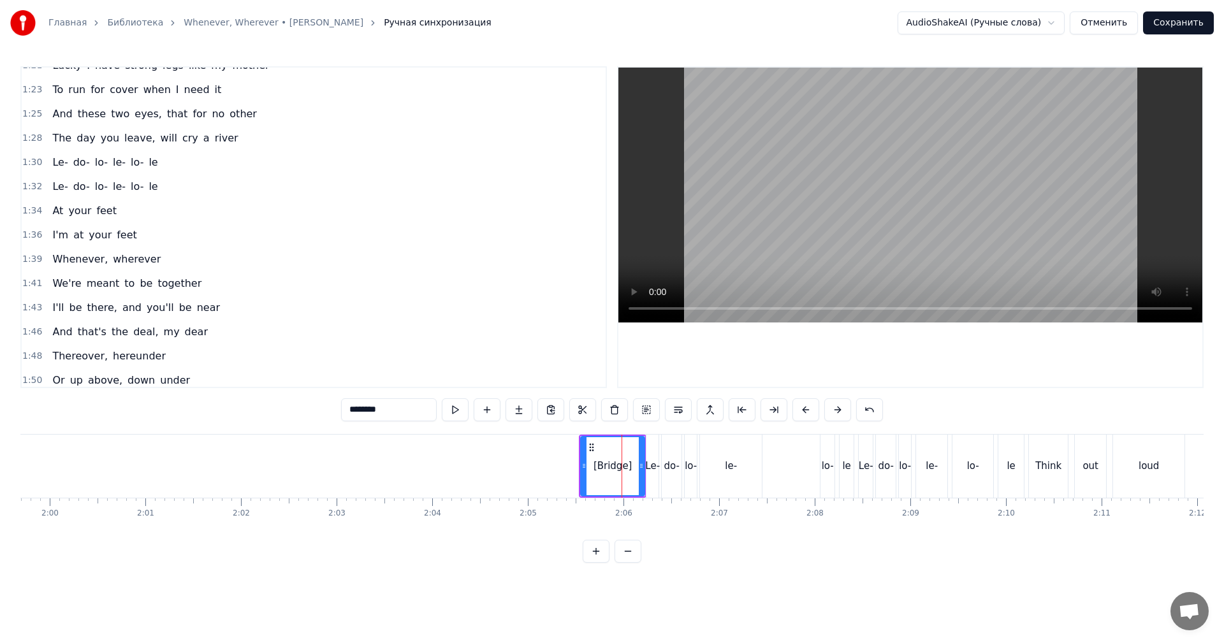
scroll to position [821, 0]
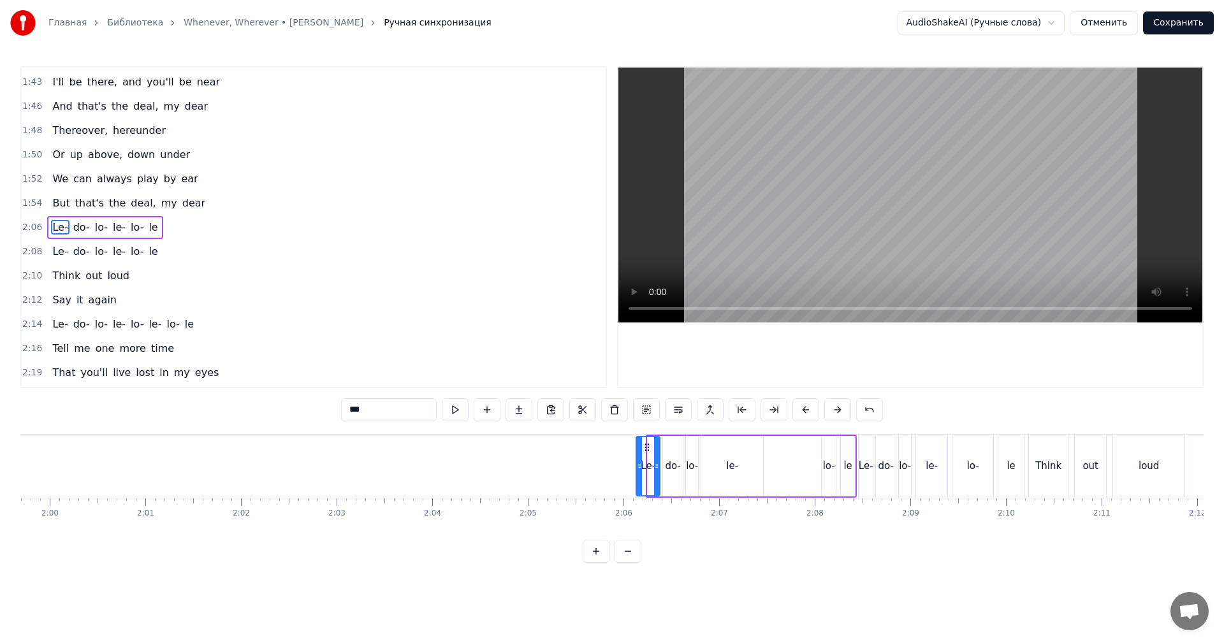
drag, startPoint x: 649, startPoint y: 467, endPoint x: 638, endPoint y: 467, distance: 11.5
click at [638, 467] on icon at bounding box center [639, 466] width 5 height 10
drag, startPoint x: 647, startPoint y: 448, endPoint x: 597, endPoint y: 453, distance: 50.6
click at [597, 453] on div "Le-" at bounding box center [598, 466] width 22 height 58
drag, startPoint x: 609, startPoint y: 453, endPoint x: 616, endPoint y: 453, distance: 7.0
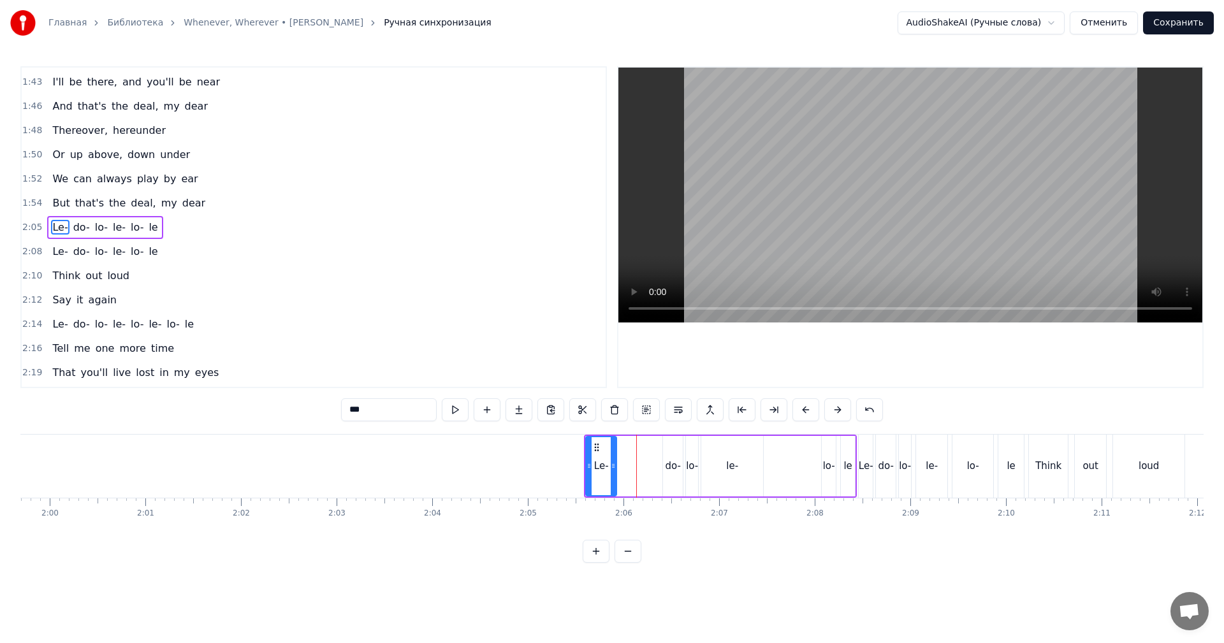
click at [616, 453] on div at bounding box center [613, 466] width 5 height 58
click at [677, 451] on div "do-" at bounding box center [673, 466] width 20 height 61
drag, startPoint x: 674, startPoint y: 445, endPoint x: 629, endPoint y: 456, distance: 46.5
click at [629, 456] on div "do-" at bounding box center [627, 466] width 18 height 58
click at [698, 447] on div "lo-" at bounding box center [691, 466] width 13 height 61
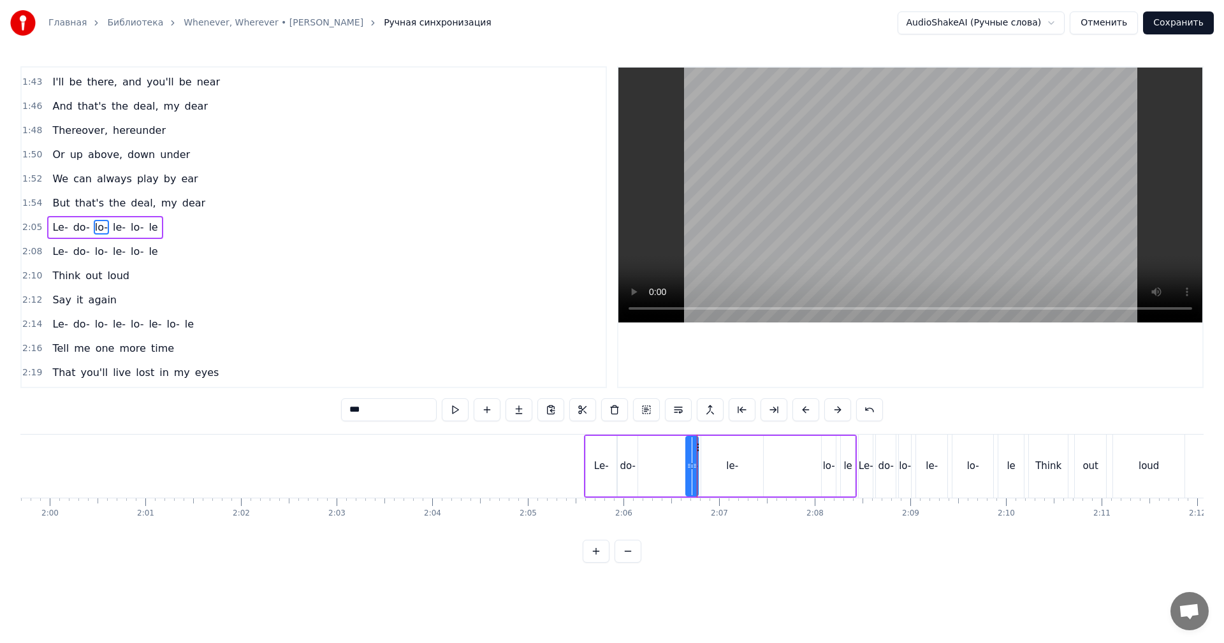
click at [697, 446] on div at bounding box center [694, 466] width 5 height 58
click at [698, 446] on icon at bounding box center [697, 447] width 10 height 10
click at [688, 451] on div at bounding box center [686, 466] width 5 height 58
drag, startPoint x: 691, startPoint y: 449, endPoint x: 646, endPoint y: 452, distance: 44.7
click at [646, 452] on icon at bounding box center [650, 447] width 10 height 10
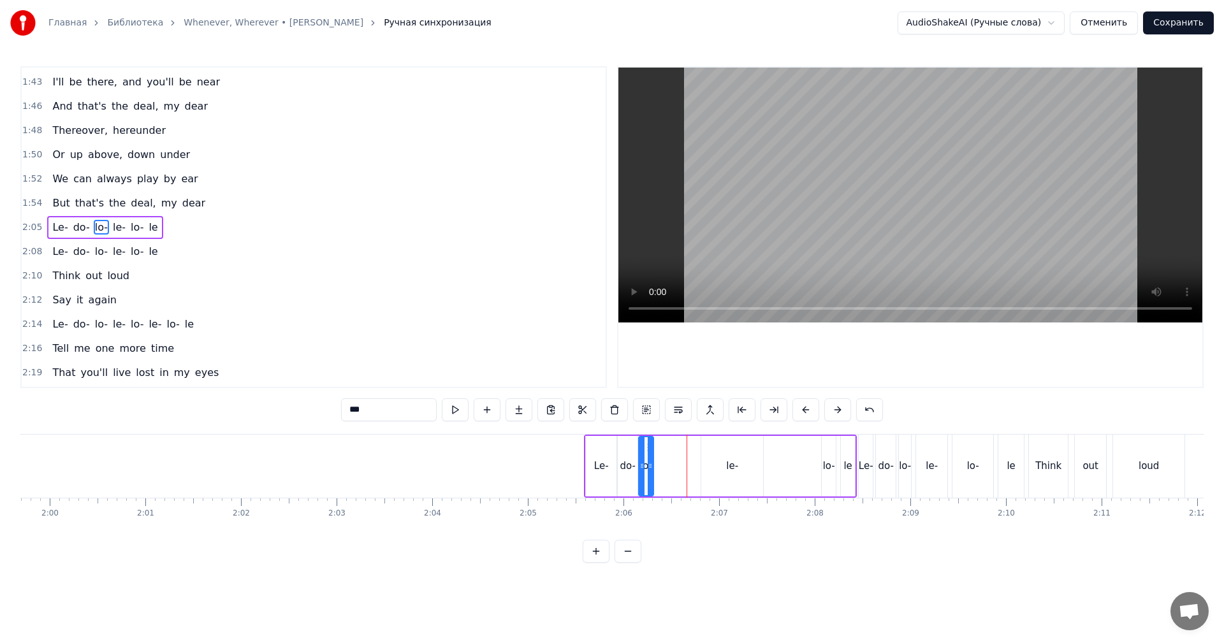
click at [722, 449] on div "le-" at bounding box center [732, 466] width 62 height 61
drag, startPoint x: 711, startPoint y: 446, endPoint x: 666, endPoint y: 451, distance: 45.5
click at [666, 451] on icon at bounding box center [667, 447] width 10 height 10
drag, startPoint x: 717, startPoint y: 458, endPoint x: 686, endPoint y: 461, distance: 30.7
click at [686, 461] on div at bounding box center [684, 466] width 5 height 58
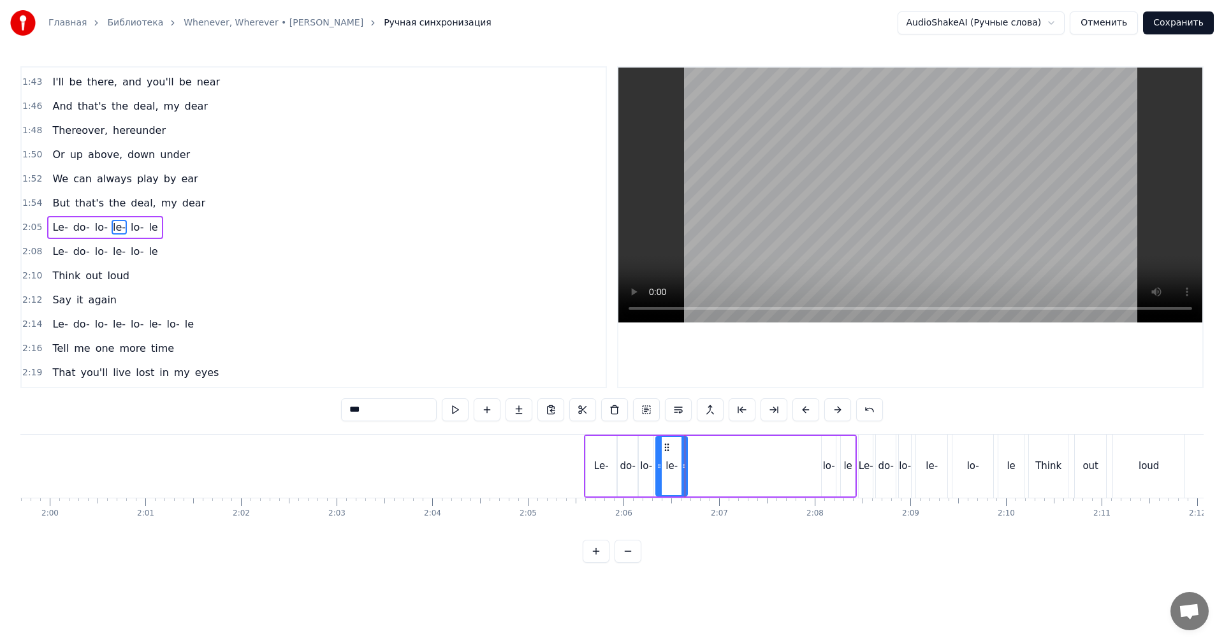
click at [822, 449] on div "lo-" at bounding box center [828, 466] width 15 height 61
drag, startPoint x: 829, startPoint y: 446, endPoint x: 696, endPoint y: 454, distance: 133.5
click at [696, 454] on div "lo-" at bounding box center [695, 466] width 13 height 58
click at [847, 461] on div "le" at bounding box center [847, 466] width 8 height 15
drag, startPoint x: 846, startPoint y: 461, endPoint x: 795, endPoint y: 462, distance: 51.0
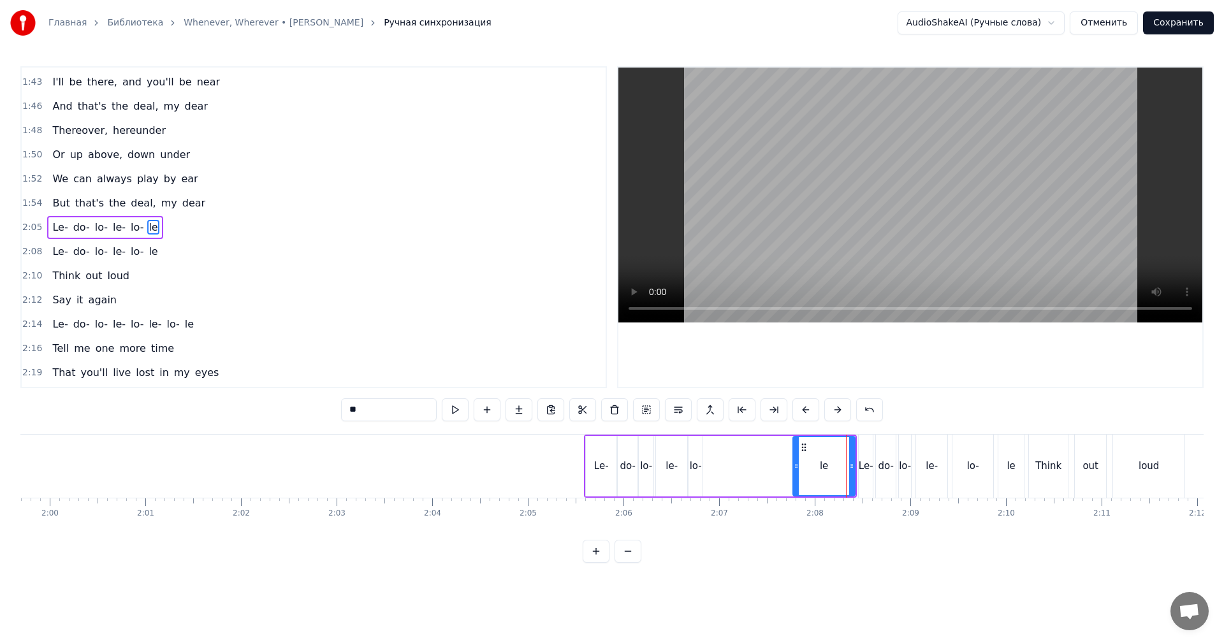
click at [795, 462] on icon at bounding box center [796, 466] width 5 height 10
drag, startPoint x: 801, startPoint y: 448, endPoint x: 713, endPoint y: 460, distance: 88.8
click at [713, 460] on div "le" at bounding box center [736, 466] width 61 height 58
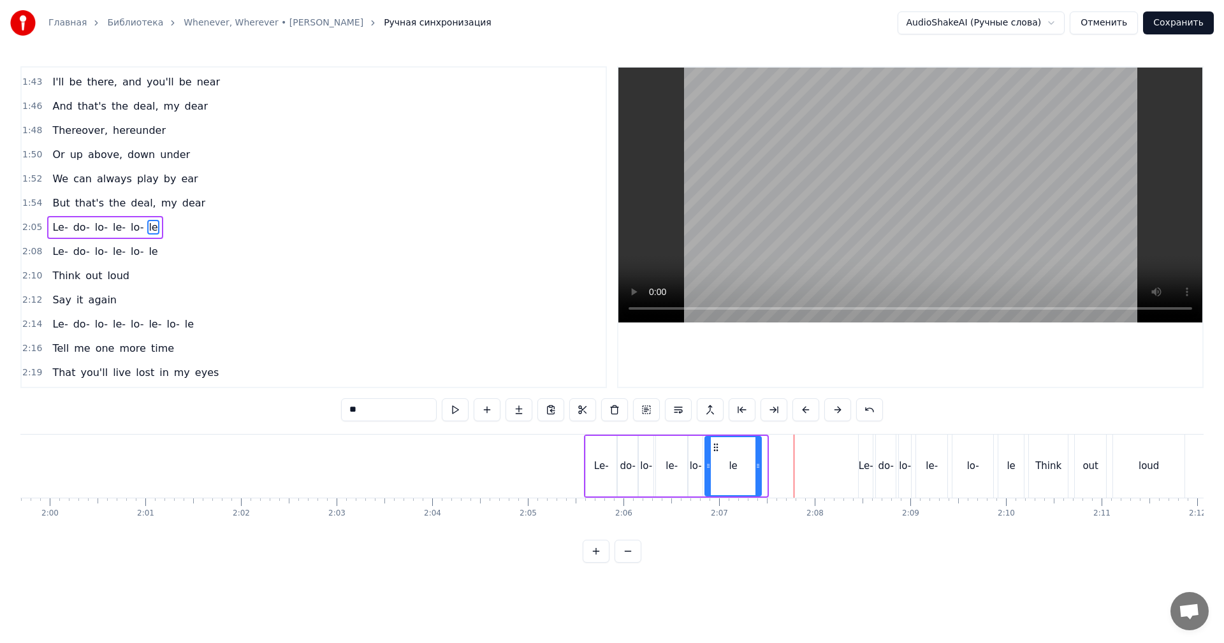
click at [761, 463] on div at bounding box center [757, 466] width 5 height 58
click at [863, 457] on div "Le-" at bounding box center [866, 466] width 14 height 63
type input "***"
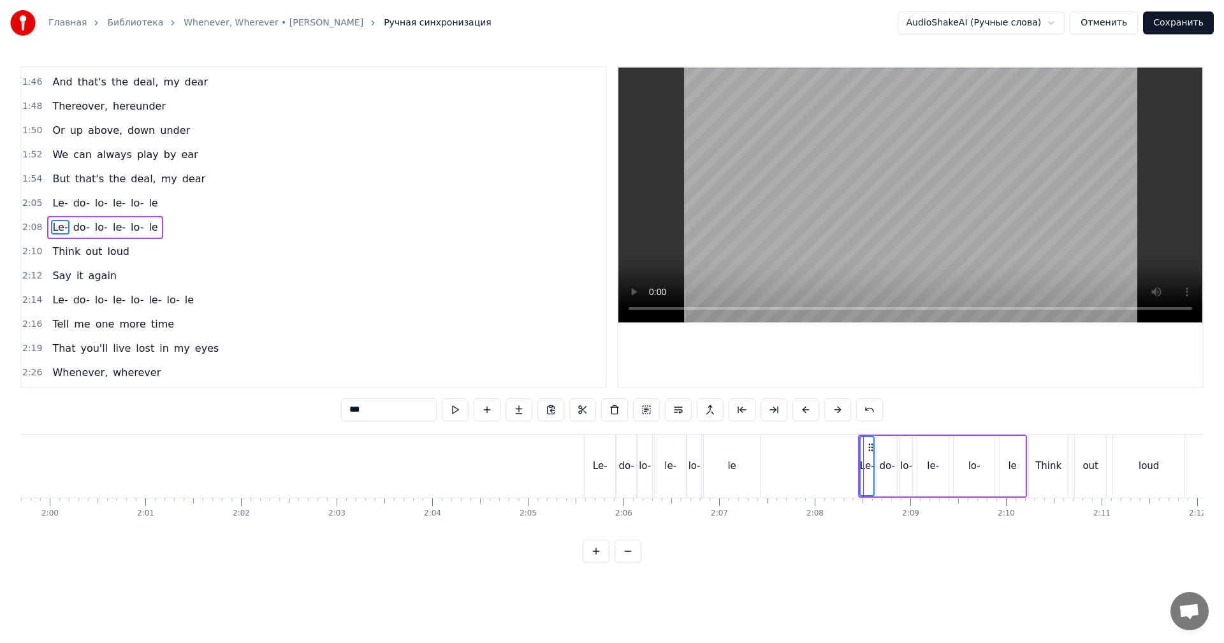
scroll to position [0, 11574]
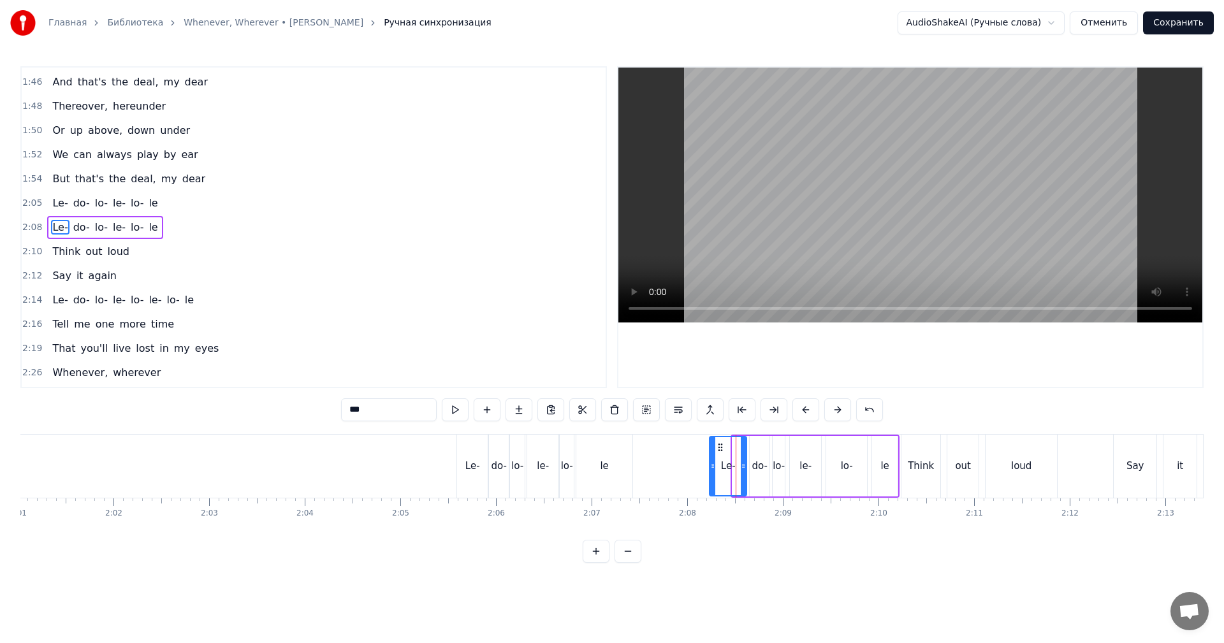
drag, startPoint x: 738, startPoint y: 469, endPoint x: 715, endPoint y: 476, distance: 24.0
click at [715, 476] on div at bounding box center [712, 466] width 5 height 58
click at [28, 231] on span "2:08" at bounding box center [32, 227] width 20 height 13
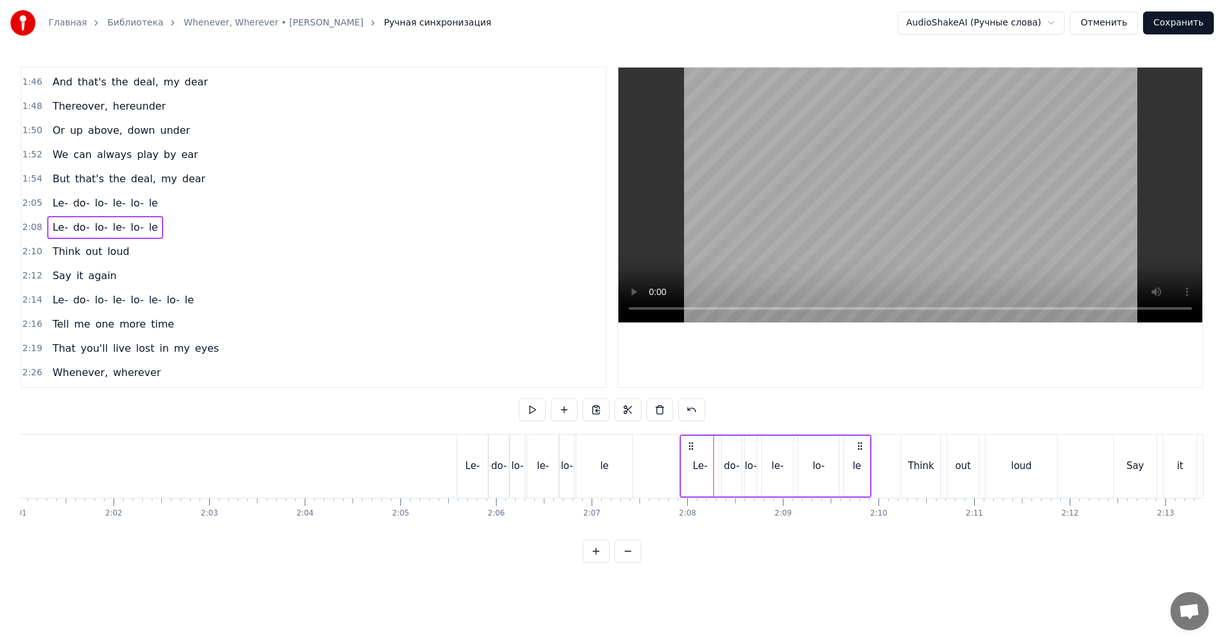
drag, startPoint x: 718, startPoint y: 443, endPoint x: 680, endPoint y: 455, distance: 39.5
click at [689, 448] on icon at bounding box center [691, 446] width 10 height 10
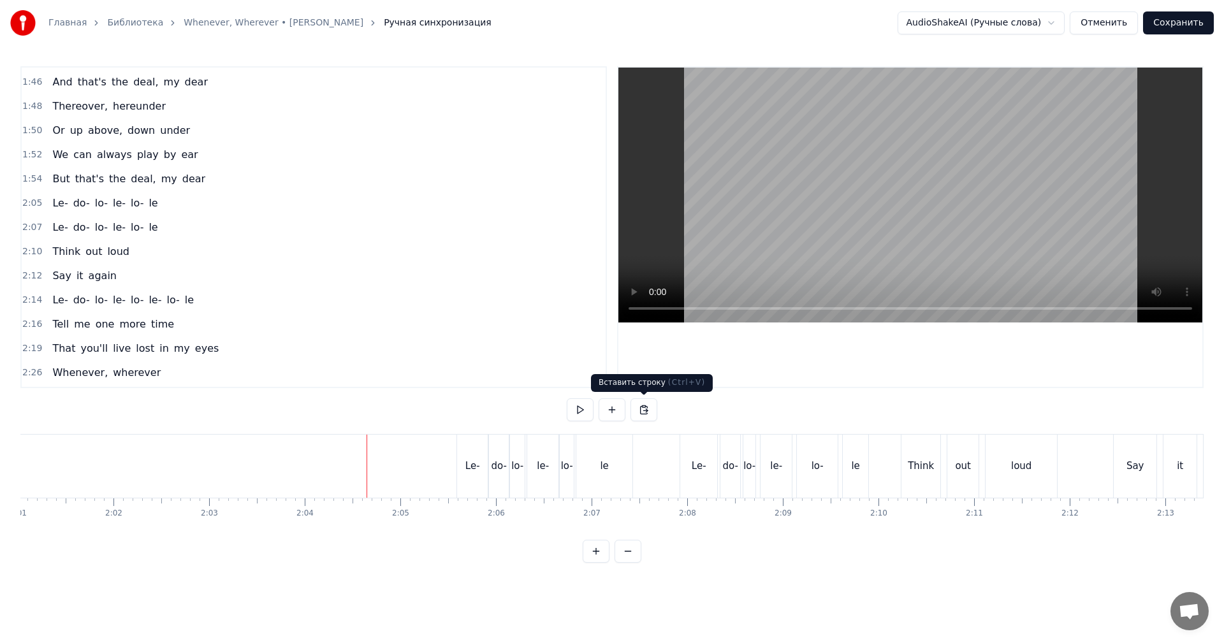
click at [905, 268] on video at bounding box center [910, 195] width 584 height 255
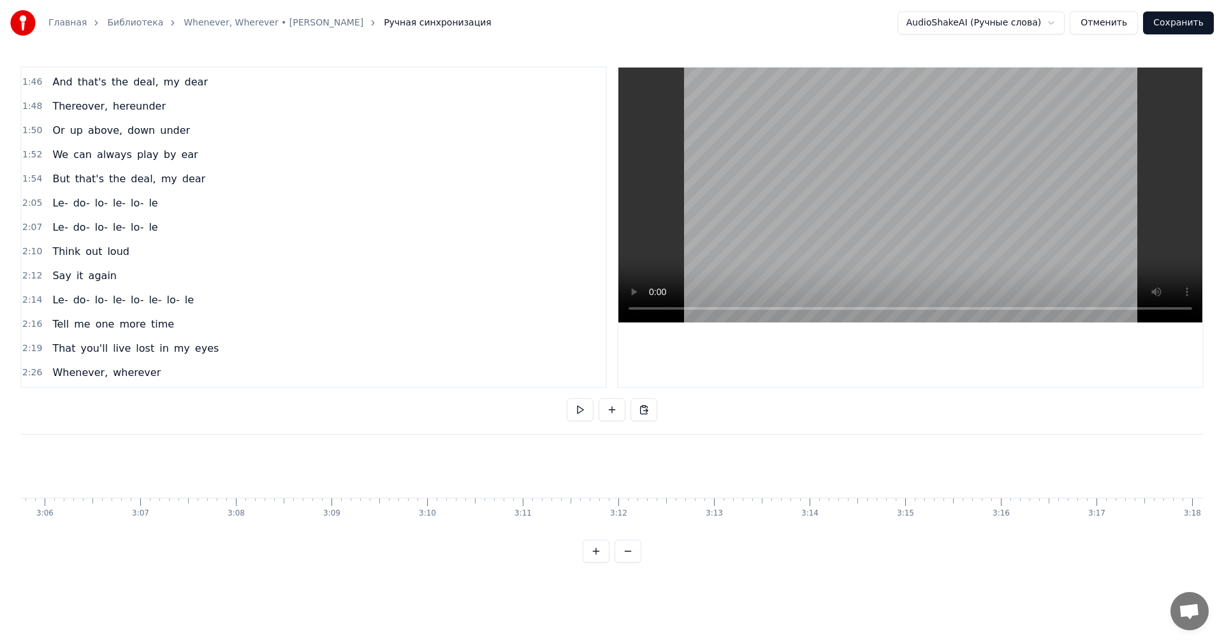
scroll to position [0, 17764]
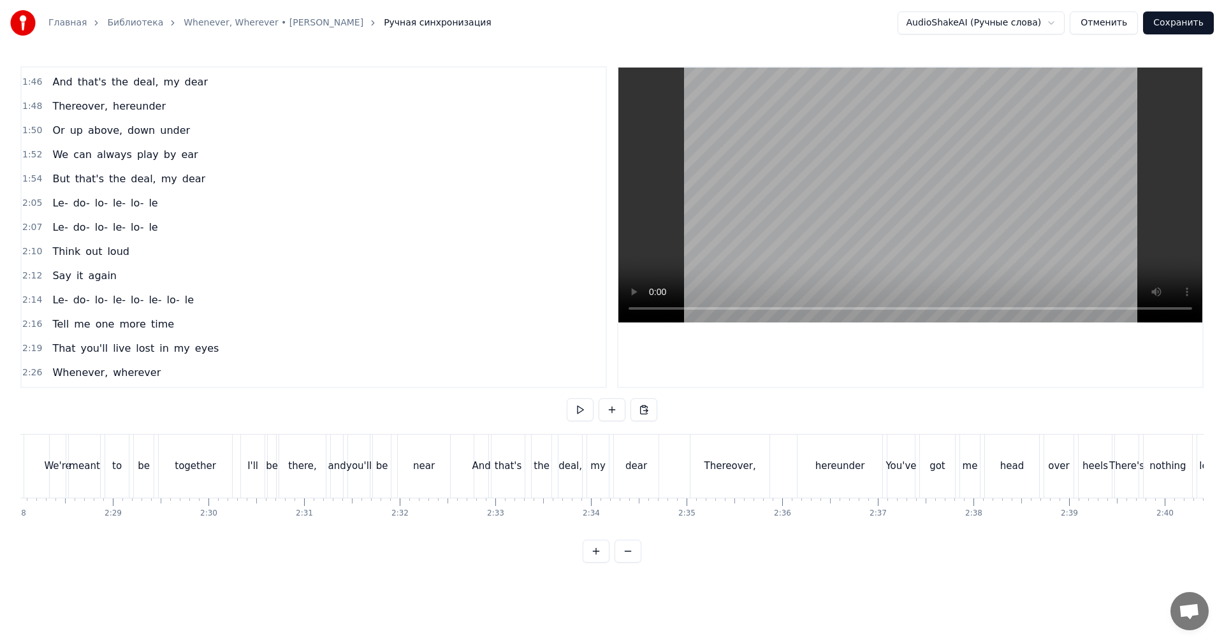
click at [967, 241] on video at bounding box center [910, 195] width 584 height 255
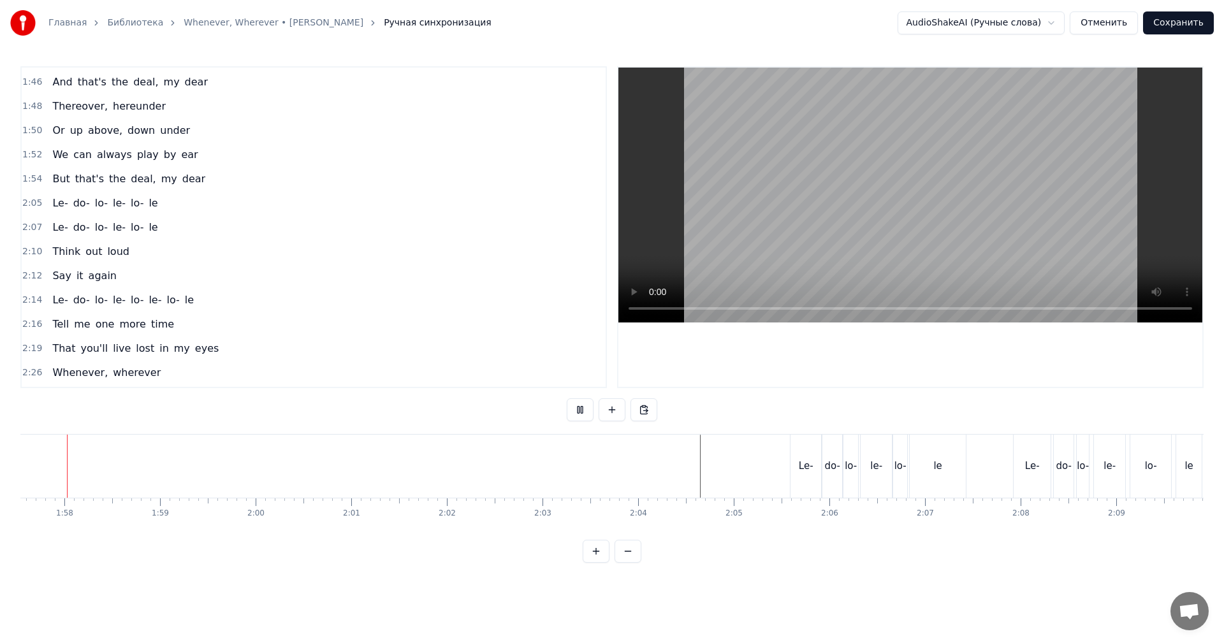
scroll to position [0, 11231]
click at [944, 180] on video at bounding box center [910, 195] width 584 height 255
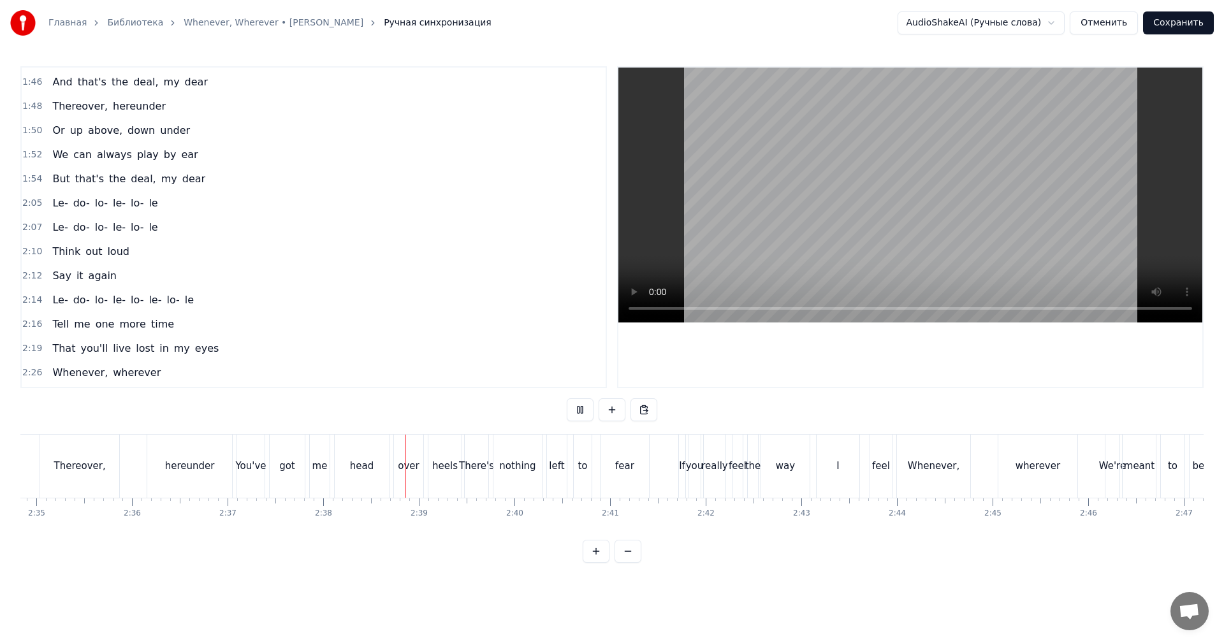
scroll to position [0, 14827]
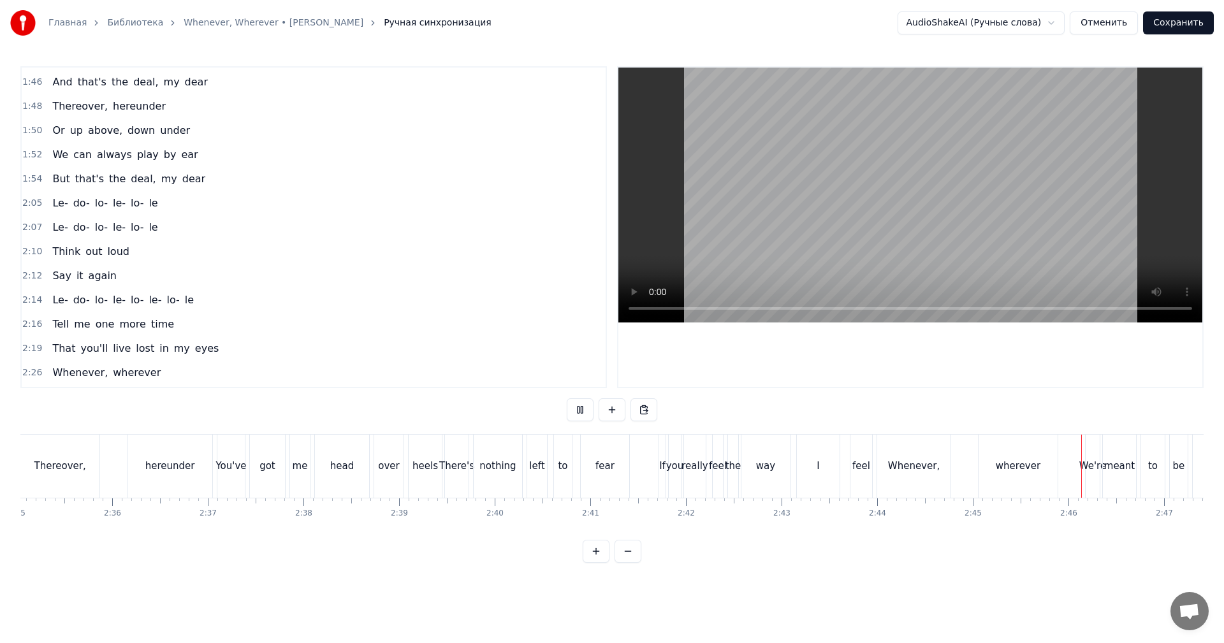
click at [1185, 23] on button "Сохранить" at bounding box center [1178, 22] width 71 height 23
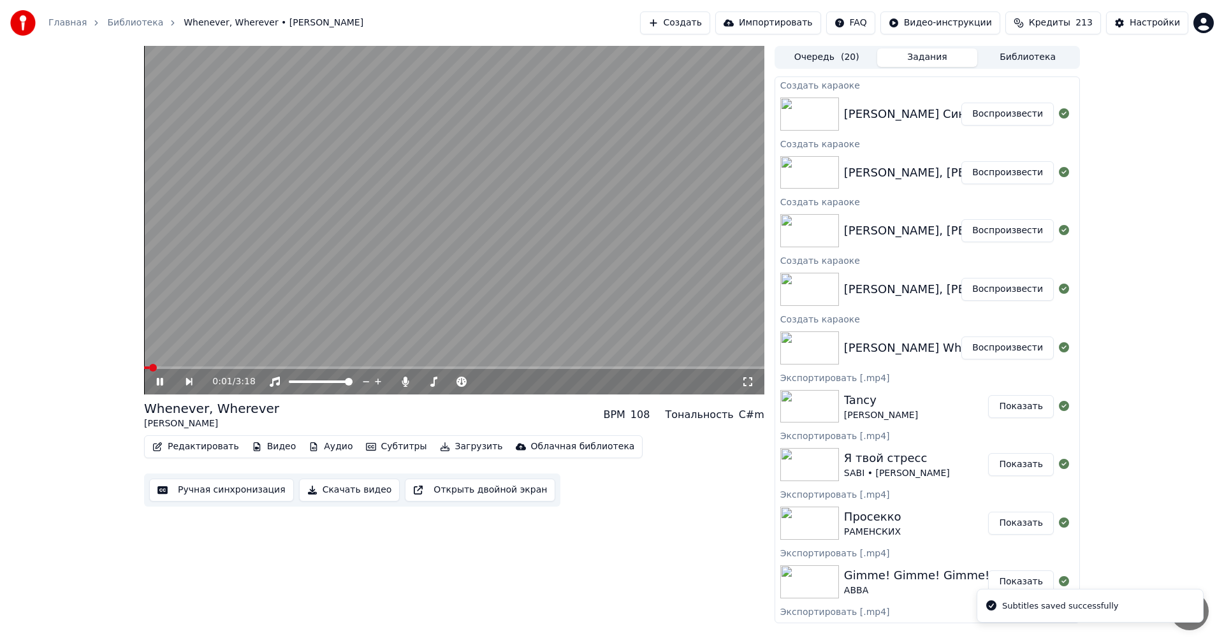
click at [683, 175] on video at bounding box center [454, 220] width 620 height 349
click at [602, 248] on video at bounding box center [454, 220] width 620 height 349
click at [613, 230] on video at bounding box center [454, 220] width 620 height 349
click at [988, 288] on button "Воспроизвести" at bounding box center [1007, 289] width 92 height 23
click at [239, 490] on button "Ручная синхронизация" at bounding box center [221, 490] width 145 height 23
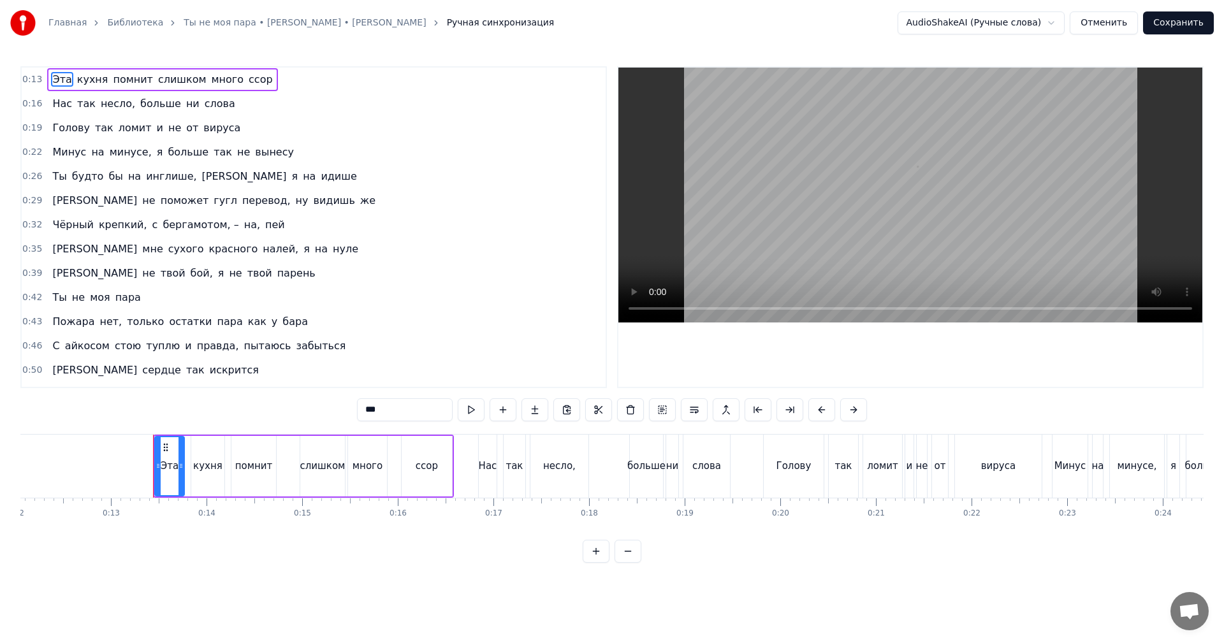
scroll to position [0, 1221]
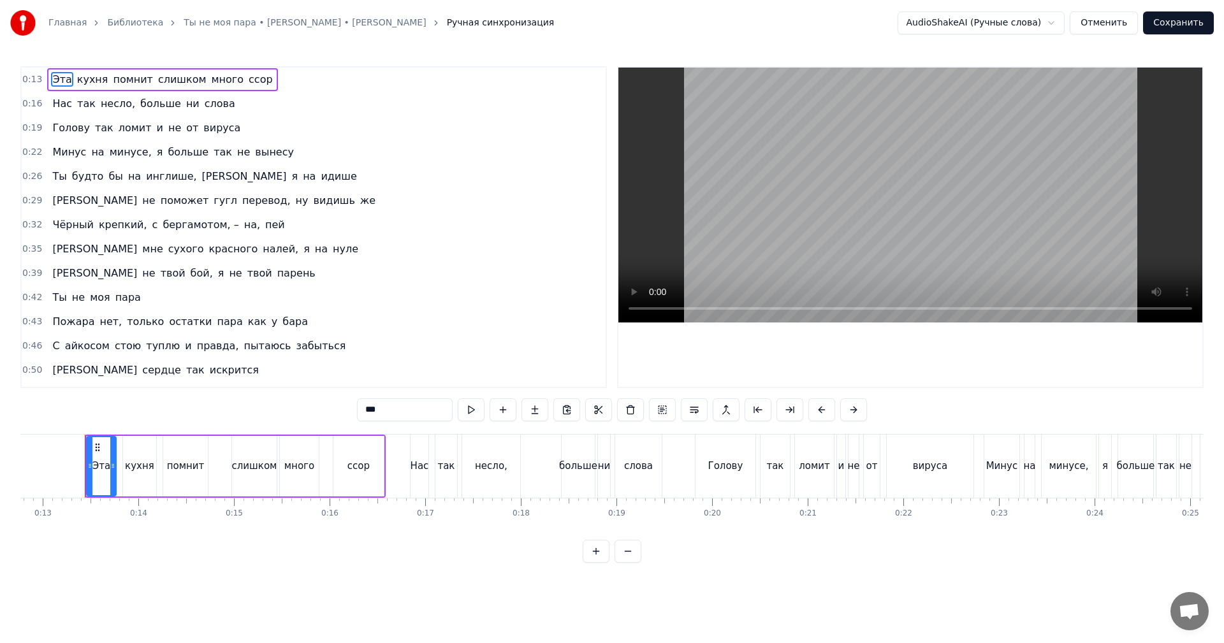
click at [852, 201] on video at bounding box center [910, 195] width 584 height 255
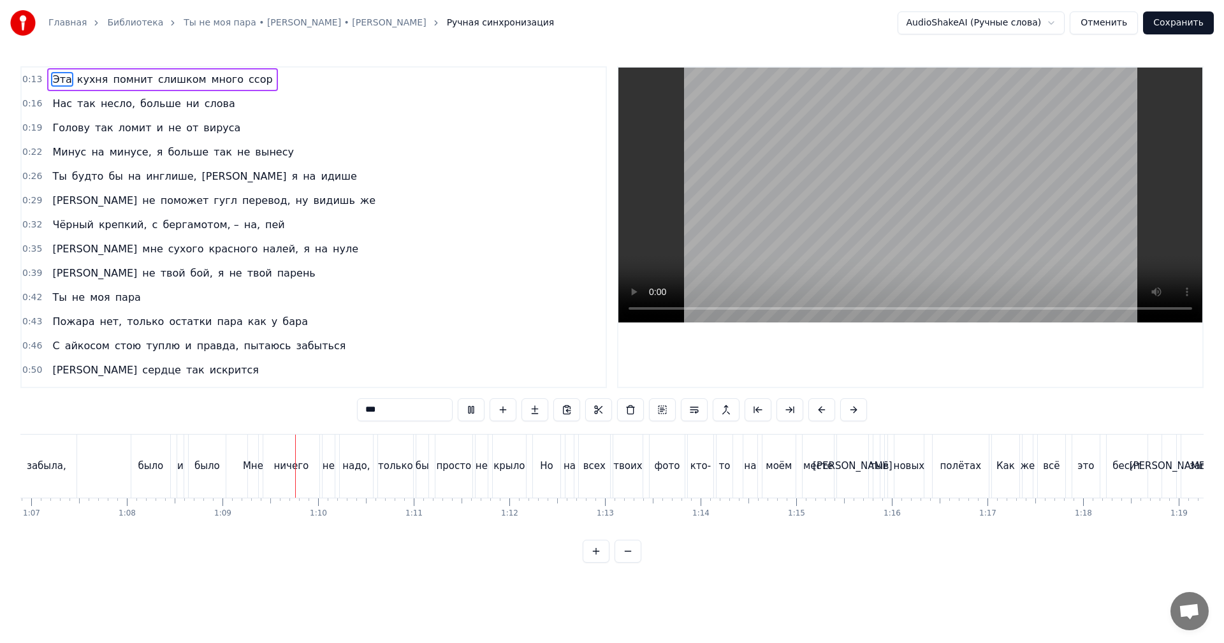
scroll to position [0, 6549]
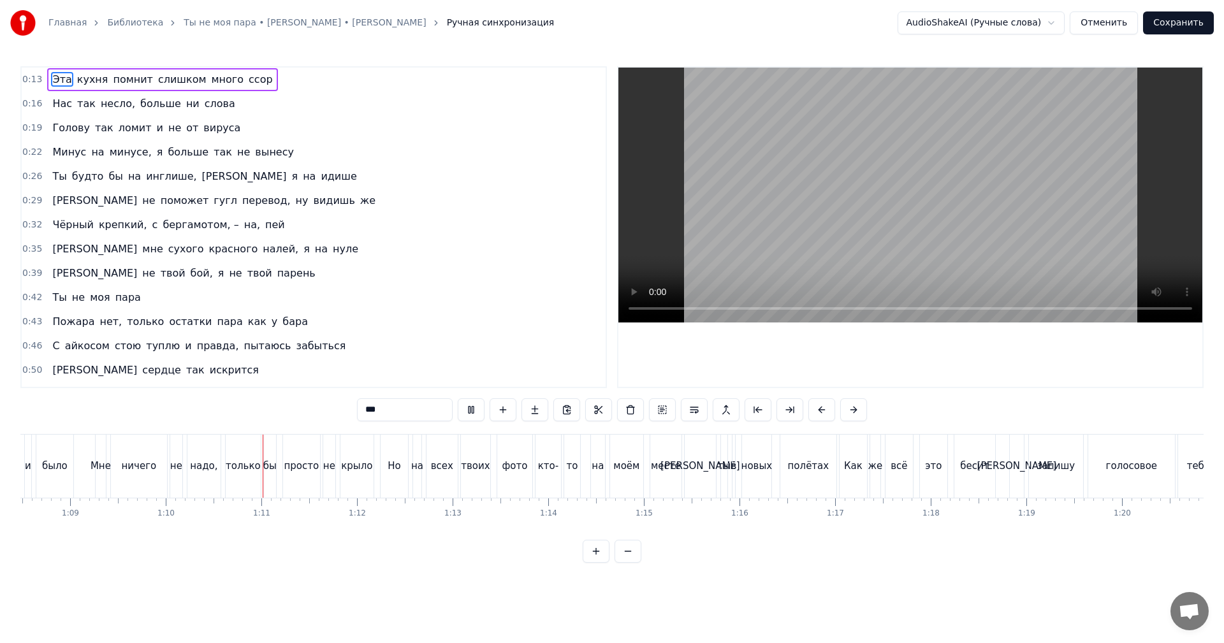
click at [898, 251] on video at bounding box center [910, 195] width 584 height 255
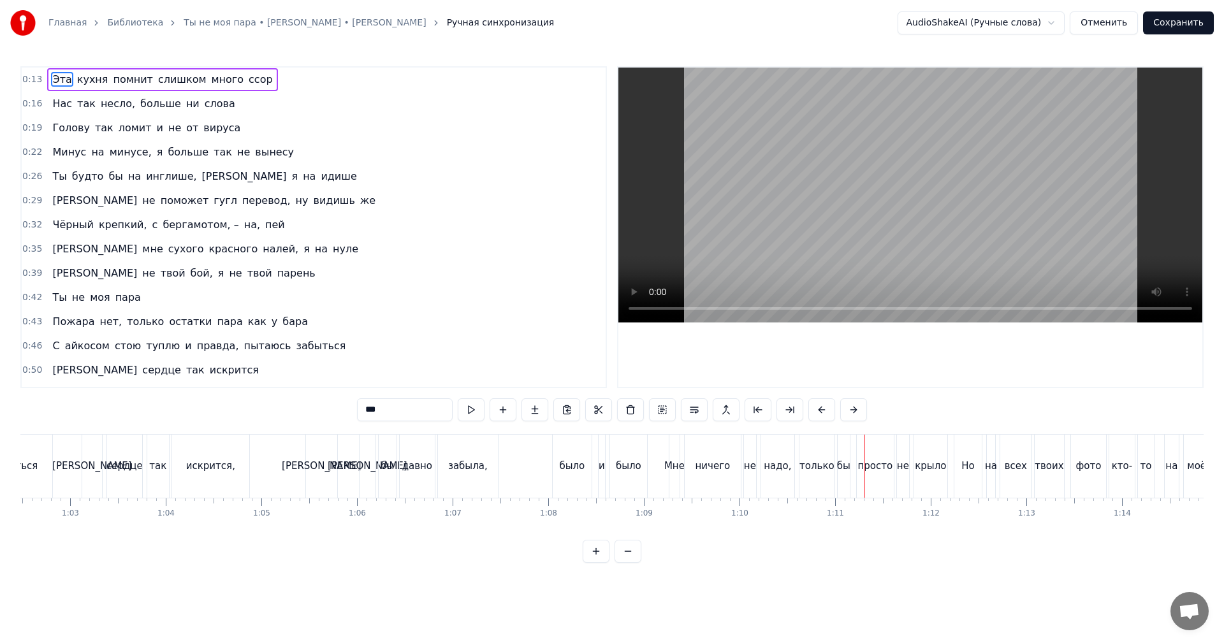
scroll to position [0, 5592]
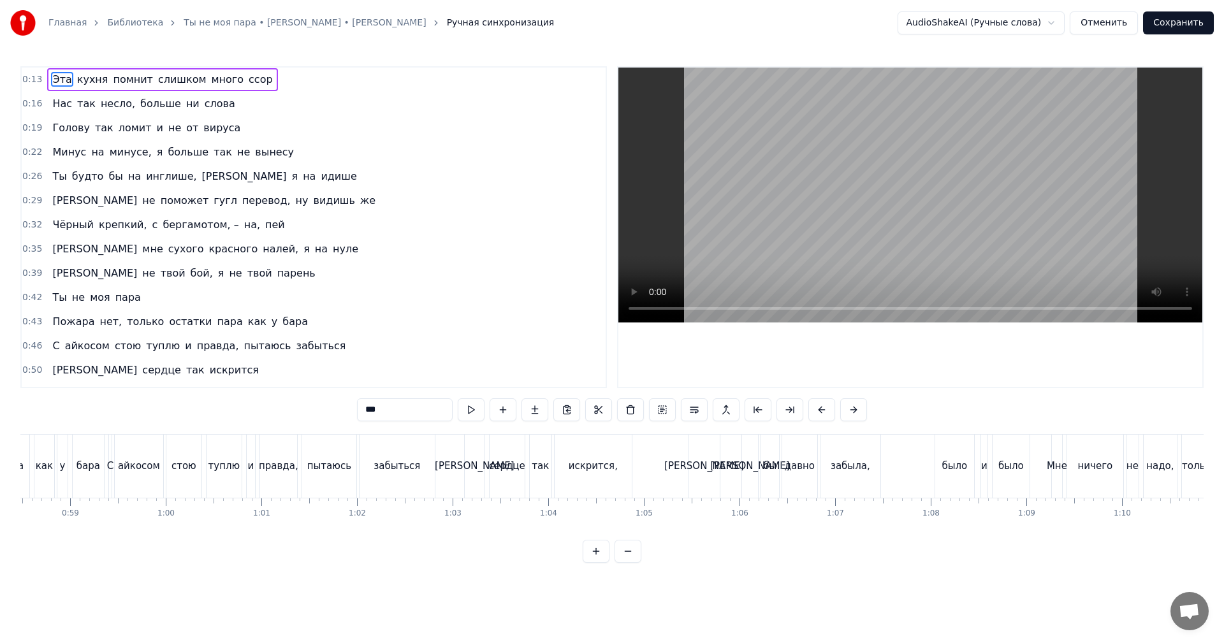
click at [692, 472] on div "[PERSON_NAME]" at bounding box center [704, 466] width 33 height 63
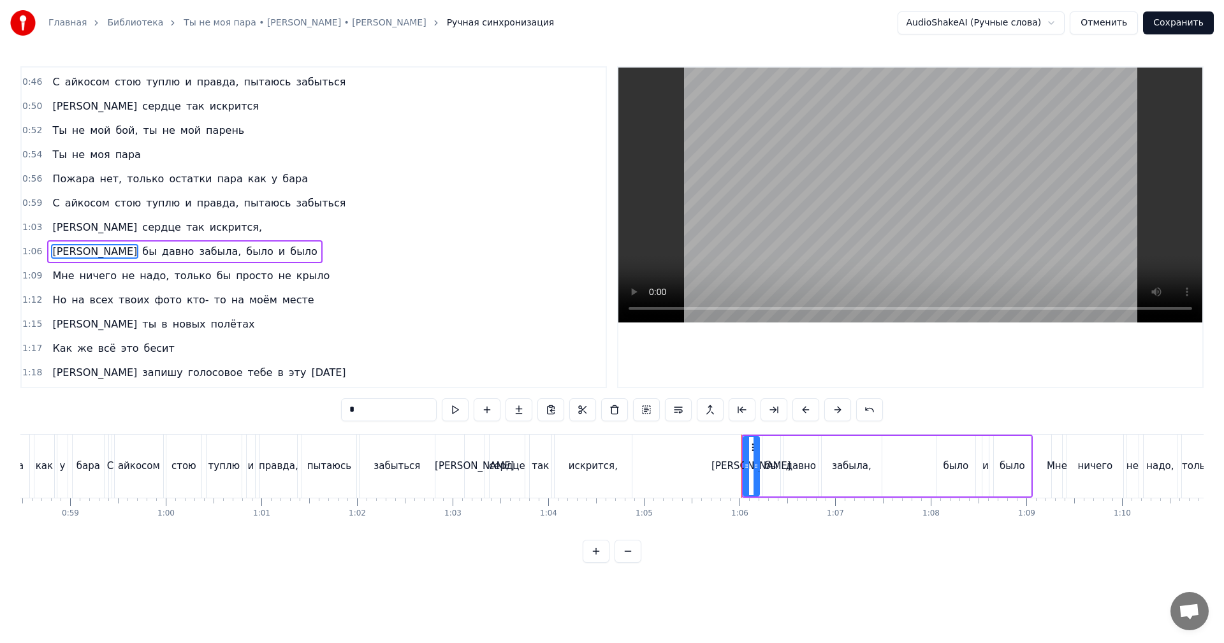
scroll to position [288, 0]
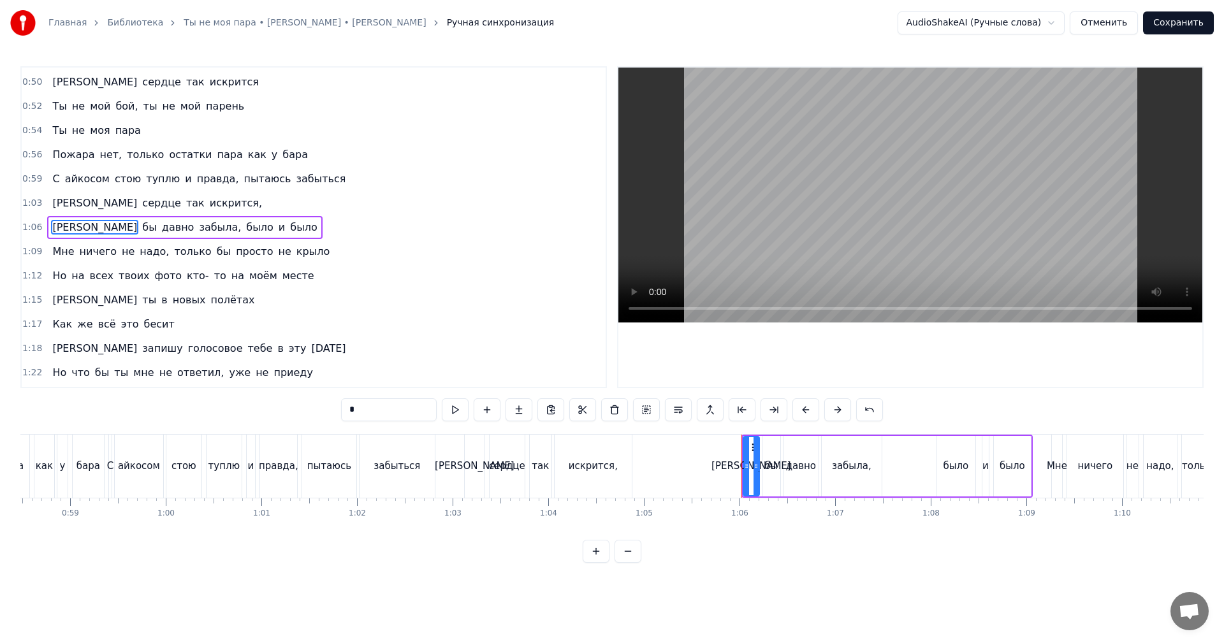
click at [606, 467] on div "искрится," at bounding box center [593, 466] width 49 height 15
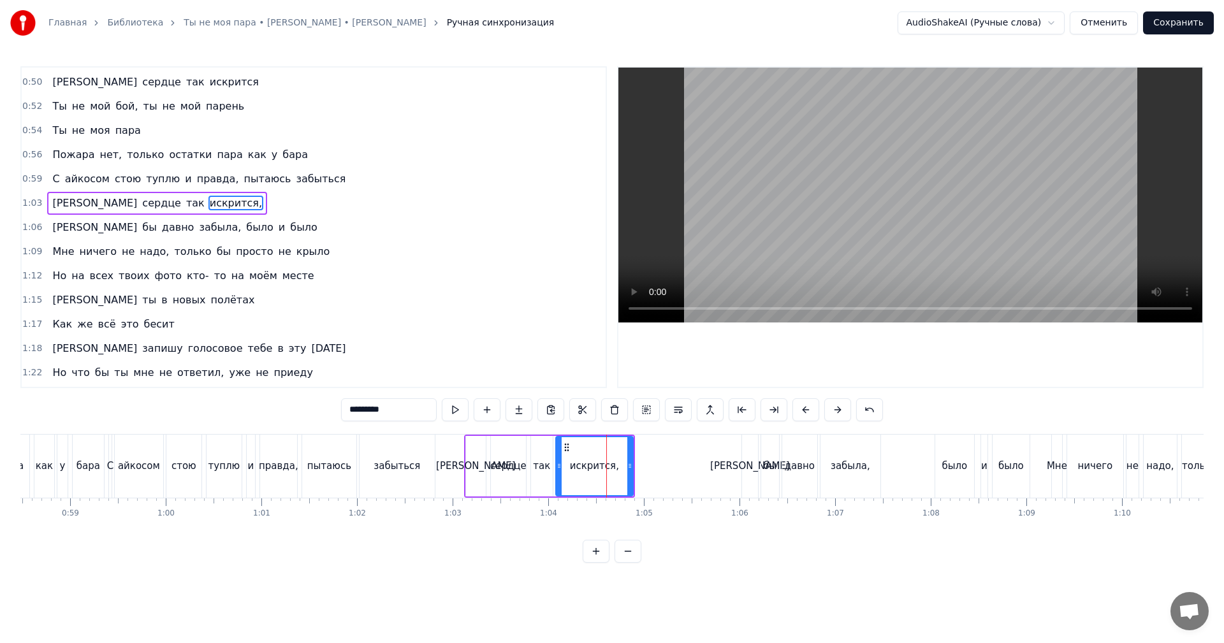
scroll to position [264, 0]
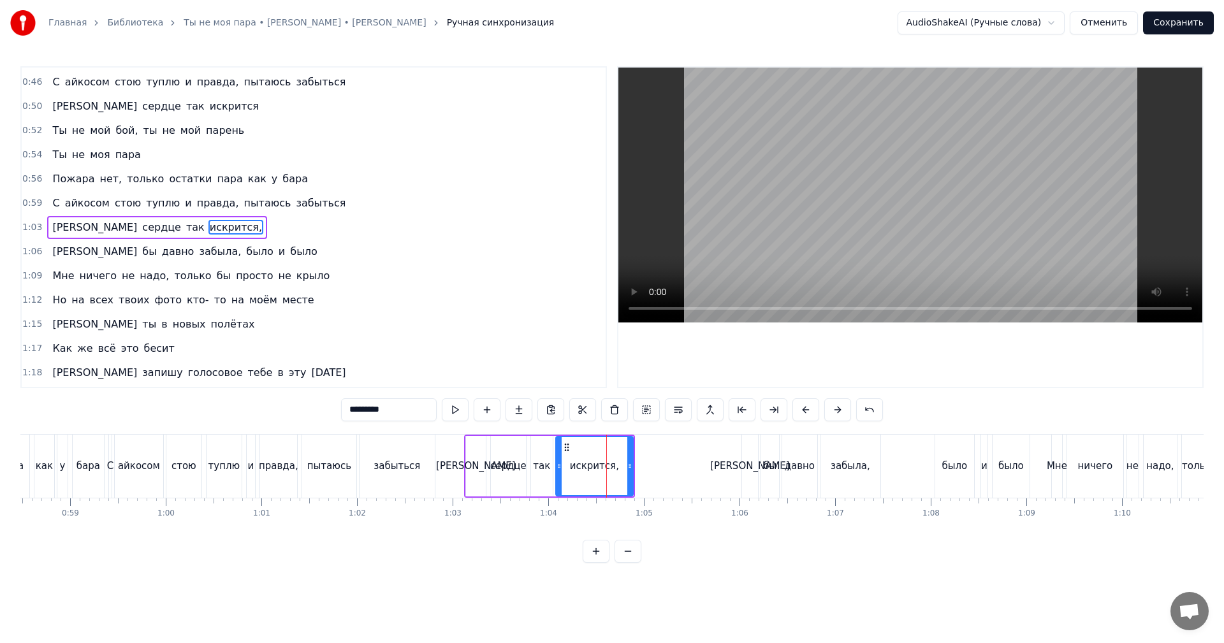
click at [862, 226] on video at bounding box center [910, 195] width 584 height 255
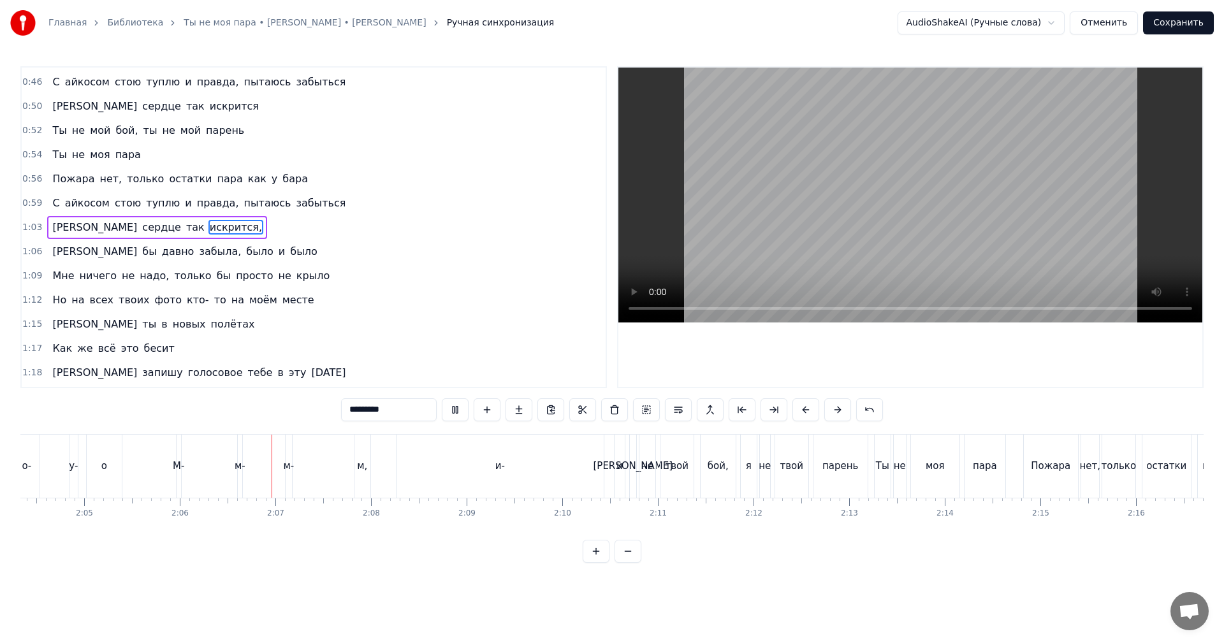
scroll to position [0, 12023]
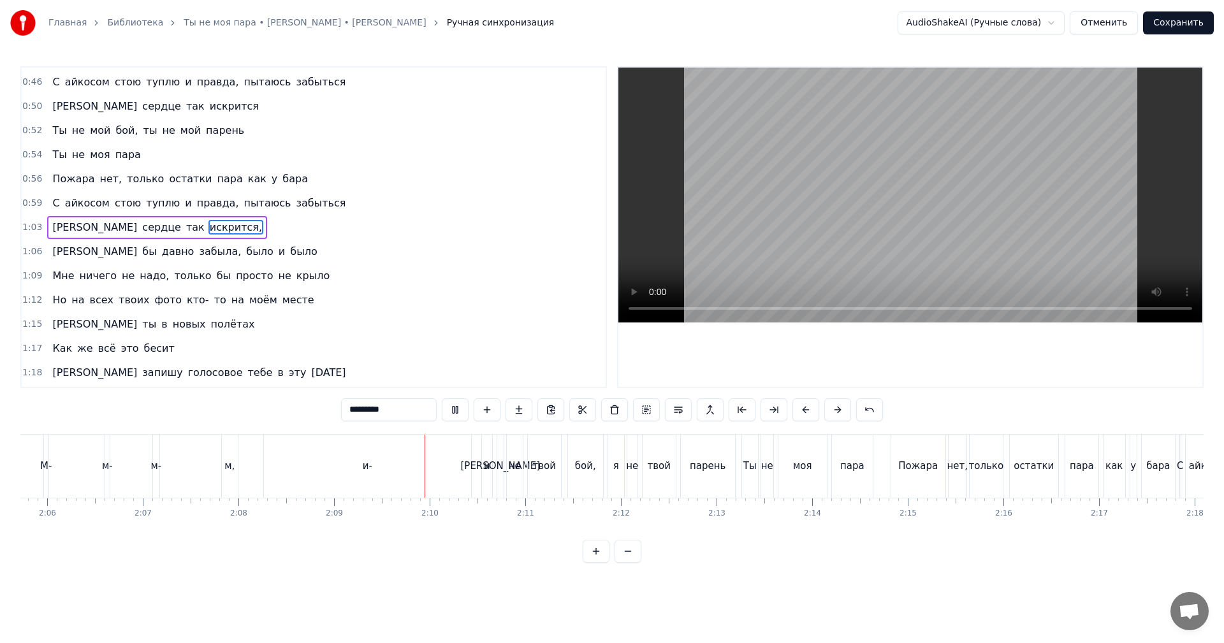
click at [857, 221] on video at bounding box center [910, 195] width 584 height 255
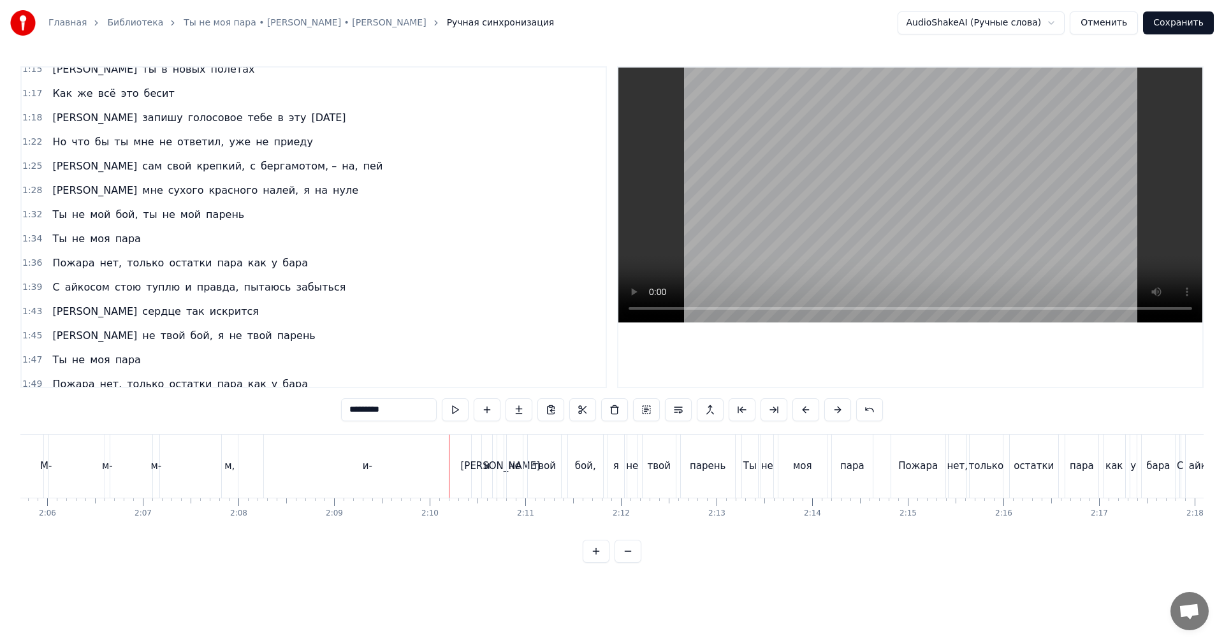
click at [315, 456] on div "и-" at bounding box center [367, 466] width 207 height 63
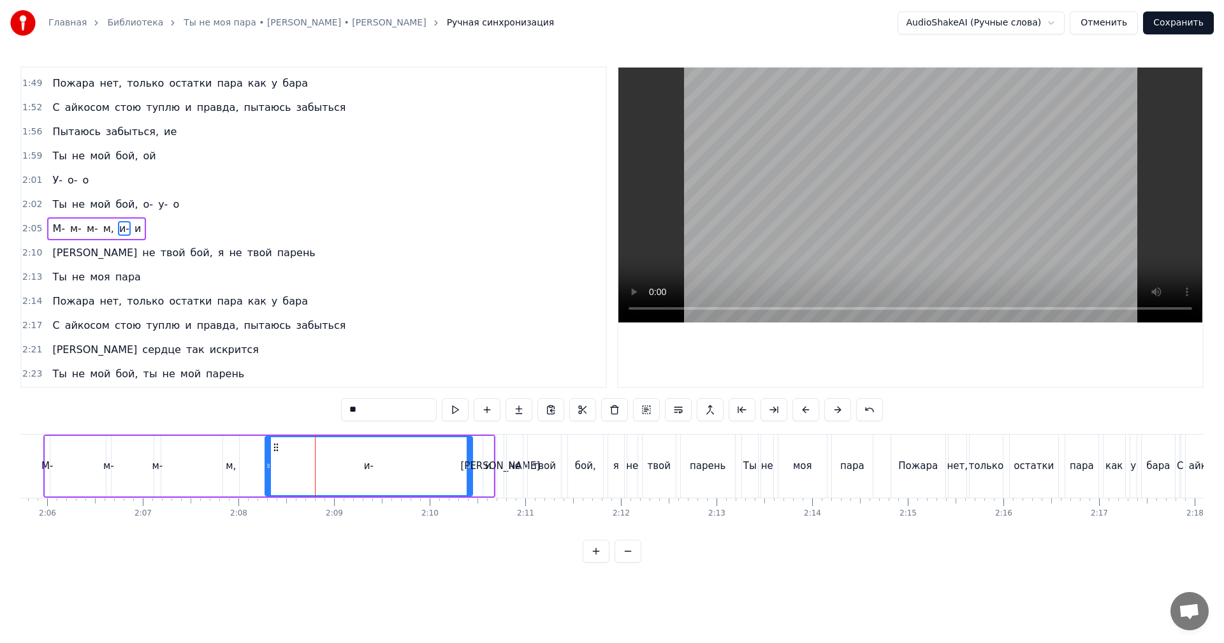
scroll to position [821, 0]
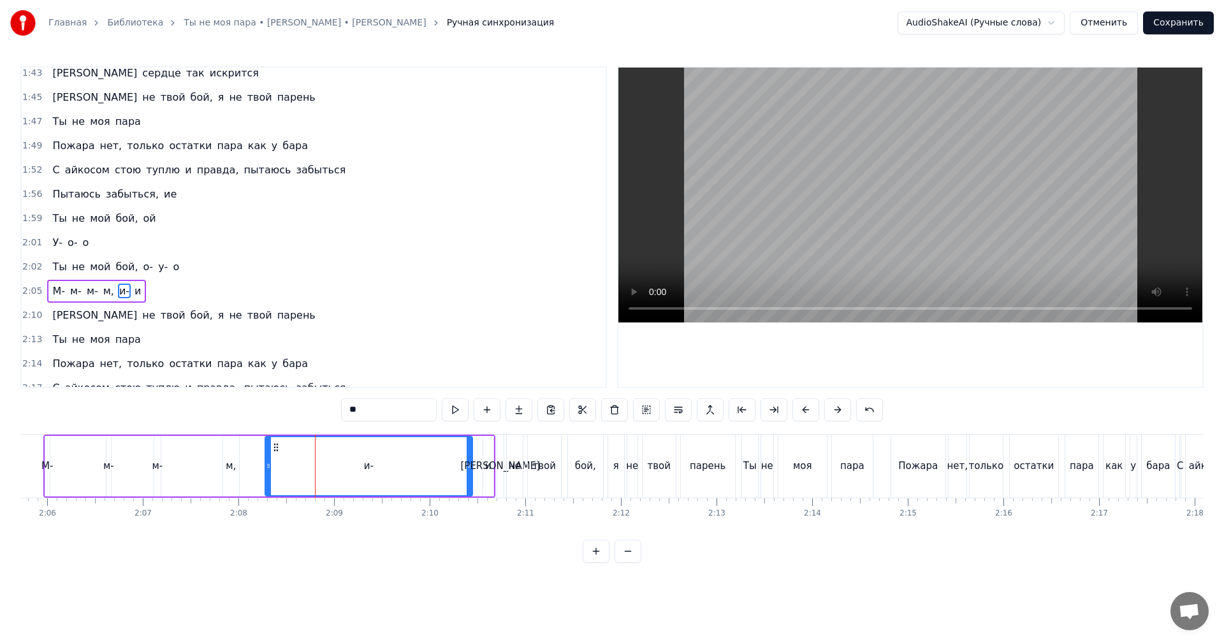
click at [133, 194] on span "забыться," at bounding box center [132, 194] width 55 height 15
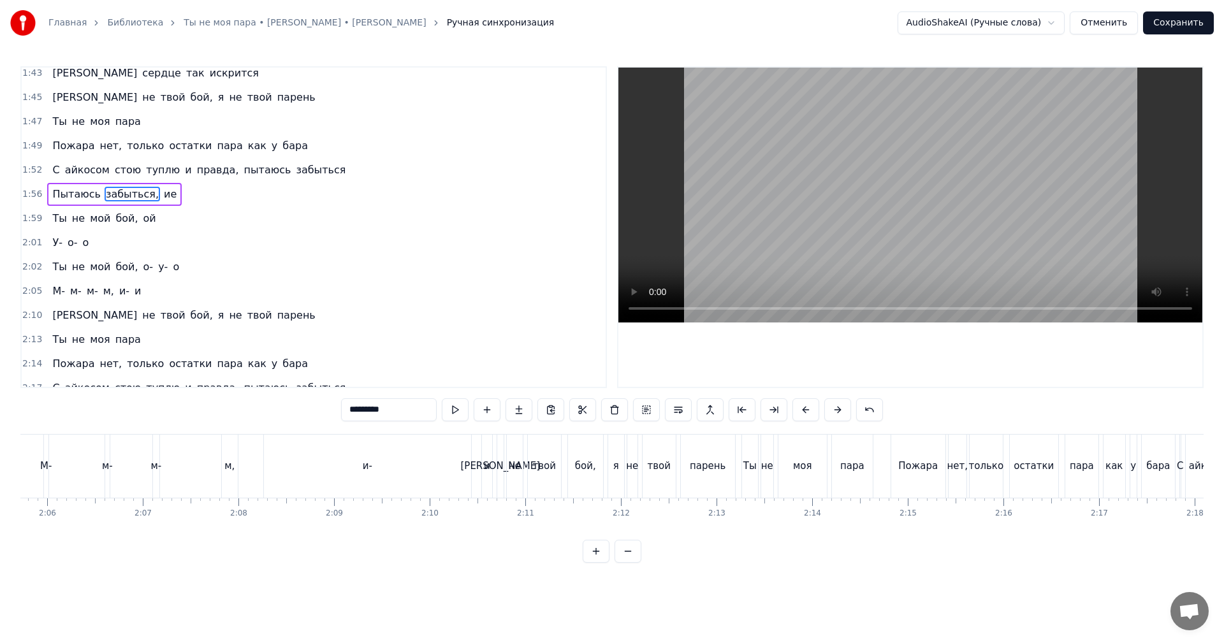
scroll to position [724, 0]
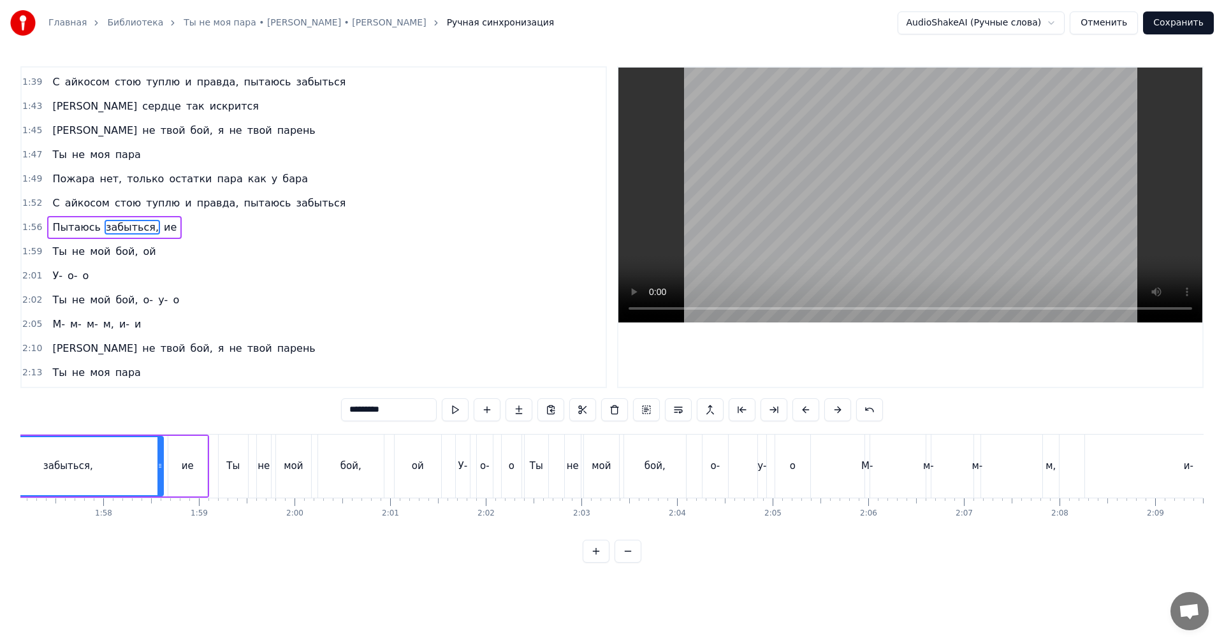
click at [163, 227] on span "ие" at bounding box center [170, 227] width 15 height 15
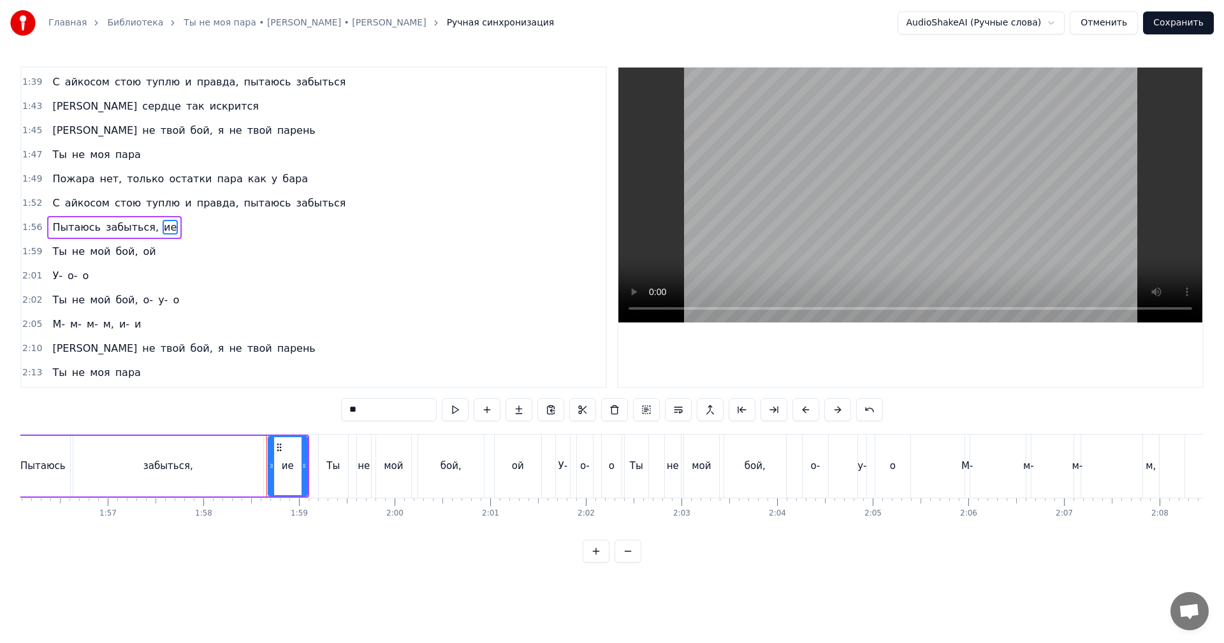
scroll to position [0, 11088]
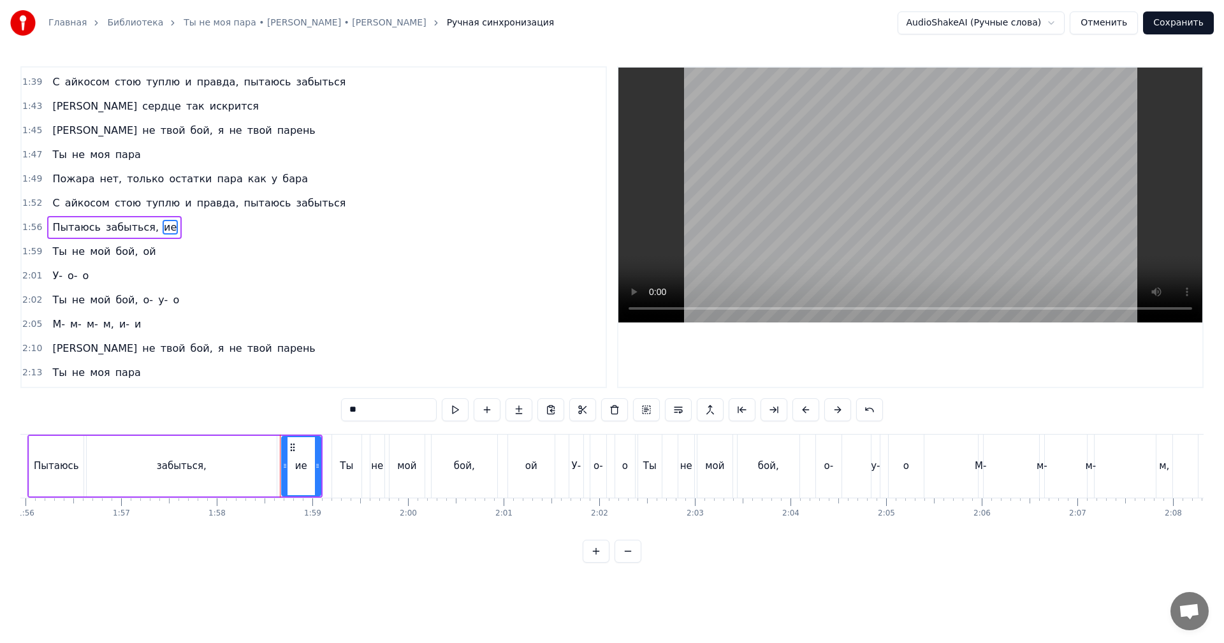
type input "**"
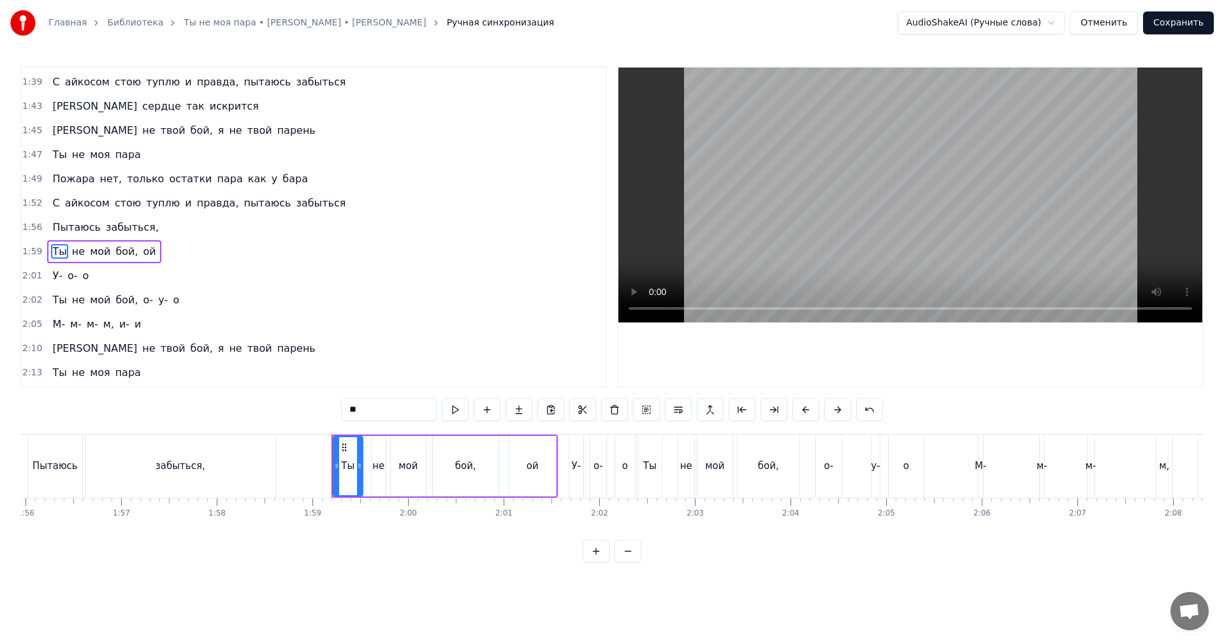
scroll to position [748, 0]
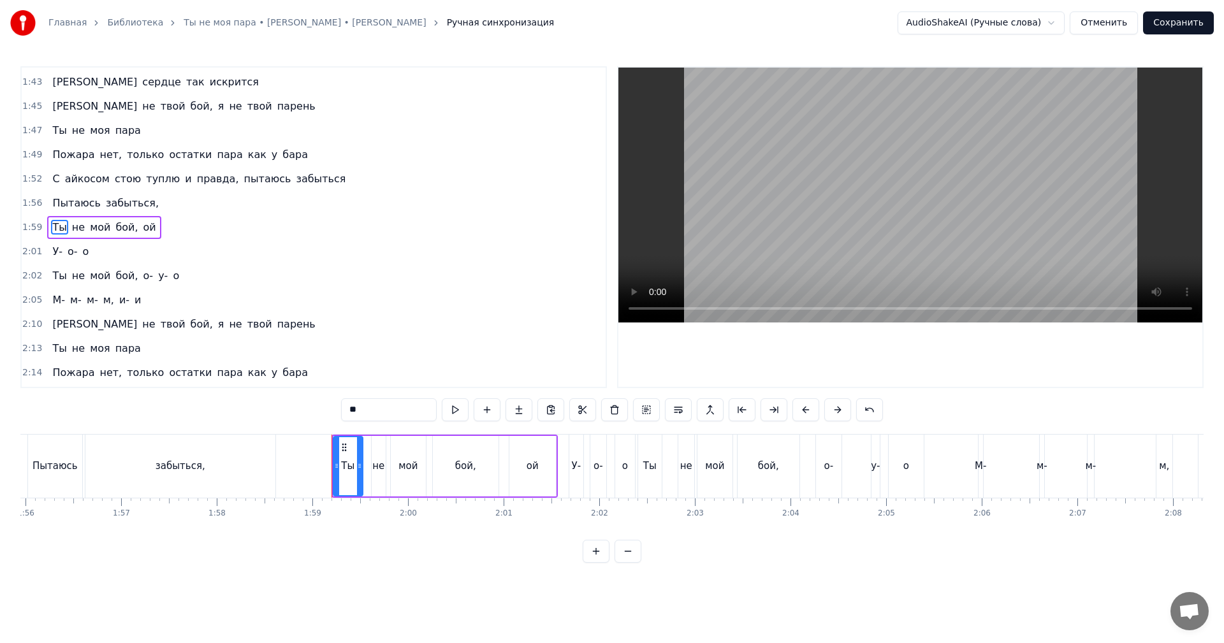
click at [23, 252] on span "2:01" at bounding box center [32, 251] width 20 height 13
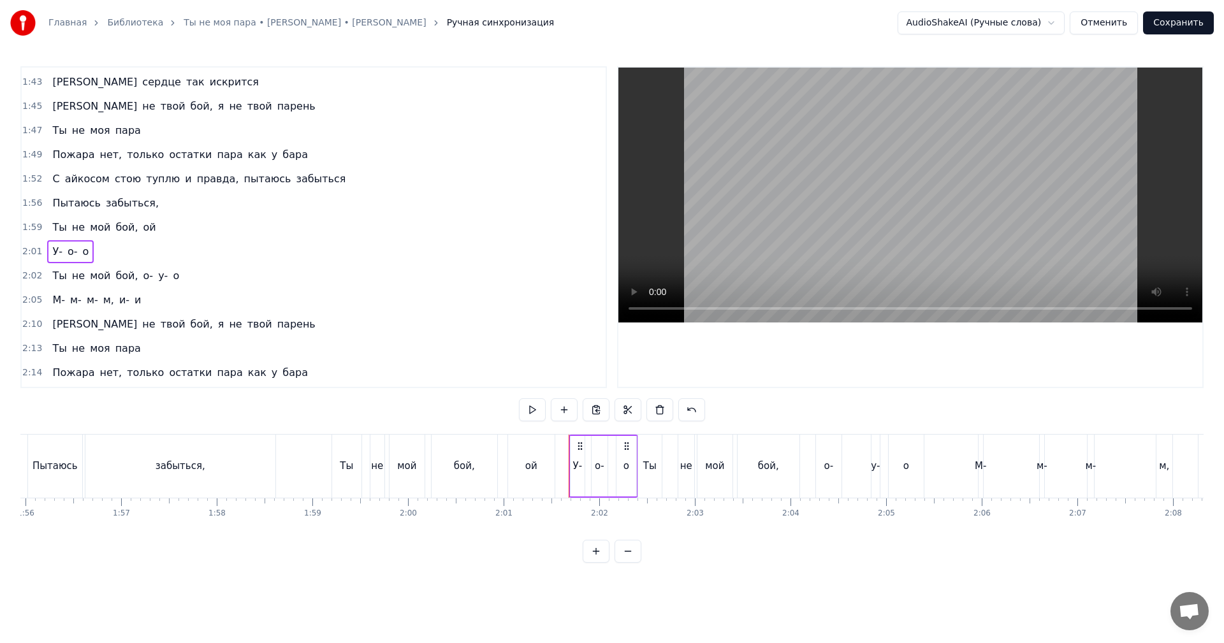
drag, startPoint x: 120, startPoint y: 228, endPoint x: 129, endPoint y: 228, distance: 8.9
click at [120, 228] on span "бой," at bounding box center [126, 227] width 25 height 15
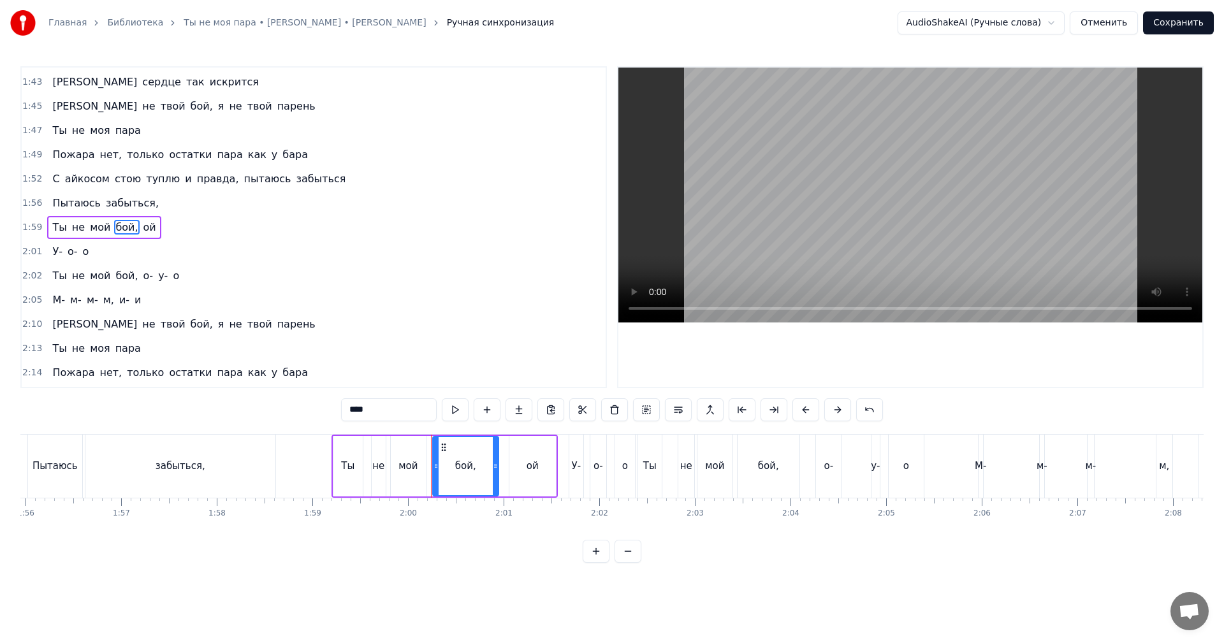
click at [142, 228] on span "ой" at bounding box center [149, 227] width 15 height 15
type input "**"
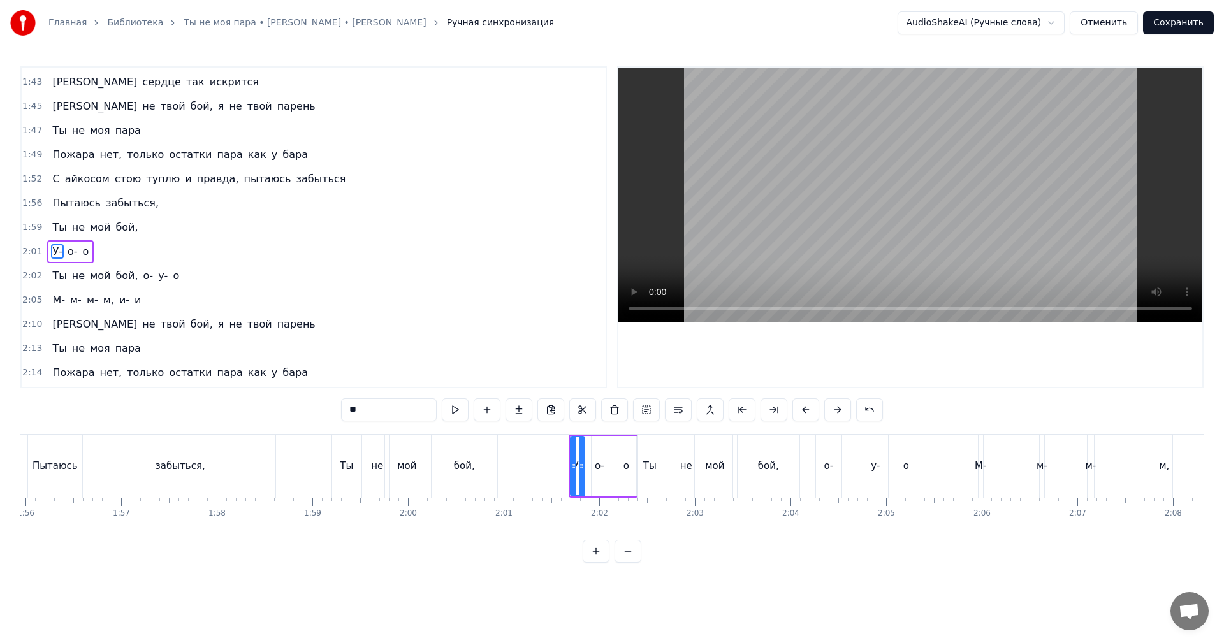
scroll to position [773, 0]
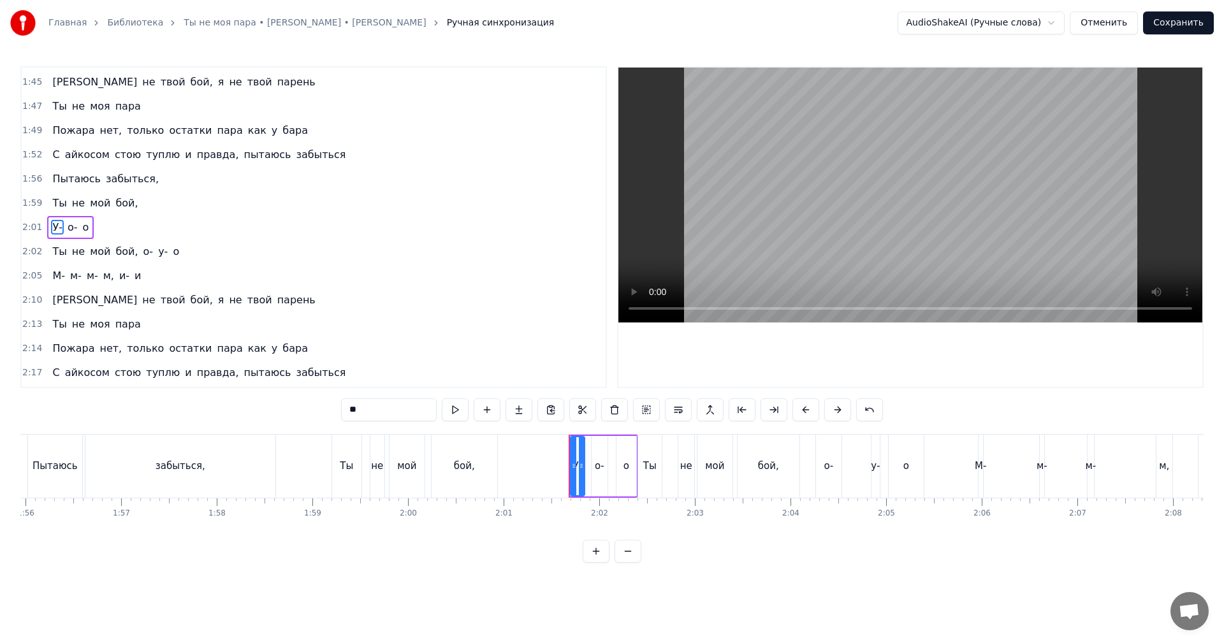
click at [29, 224] on span "2:01" at bounding box center [32, 227] width 20 height 13
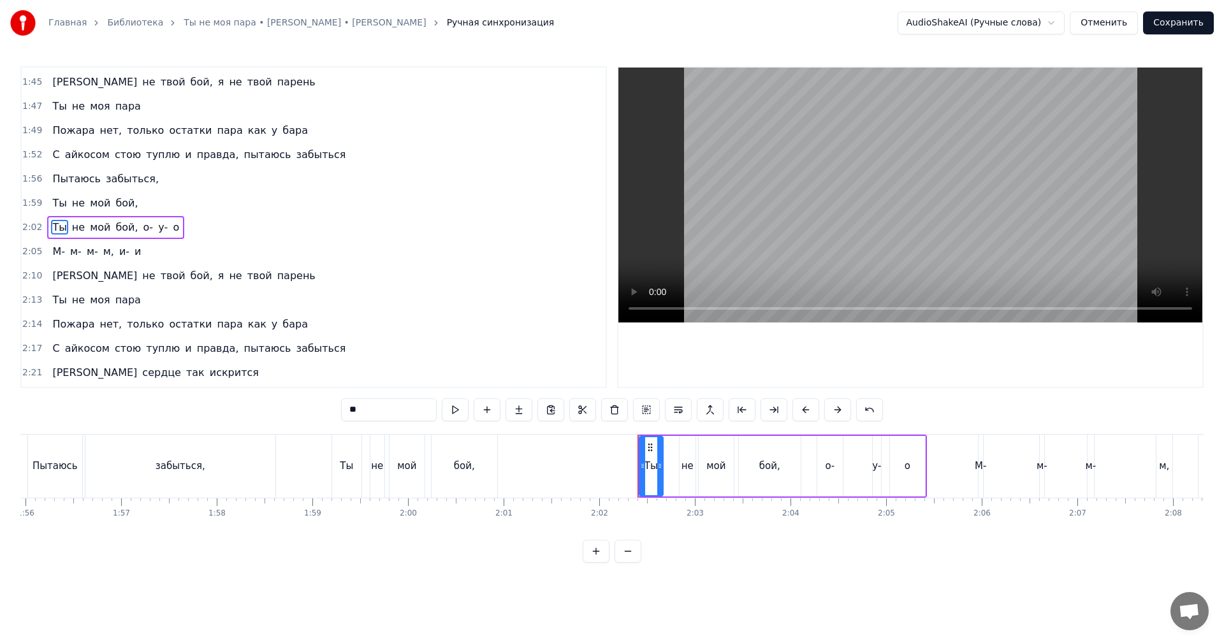
click at [142, 230] on span "о-" at bounding box center [148, 227] width 13 height 15
click at [142, 231] on span "у-" at bounding box center [148, 227] width 12 height 15
click at [142, 229] on span "о" at bounding box center [146, 227] width 9 height 15
type input "**"
click at [24, 249] on div "2:05 М- м- м- м, и- и" at bounding box center [314, 252] width 584 height 24
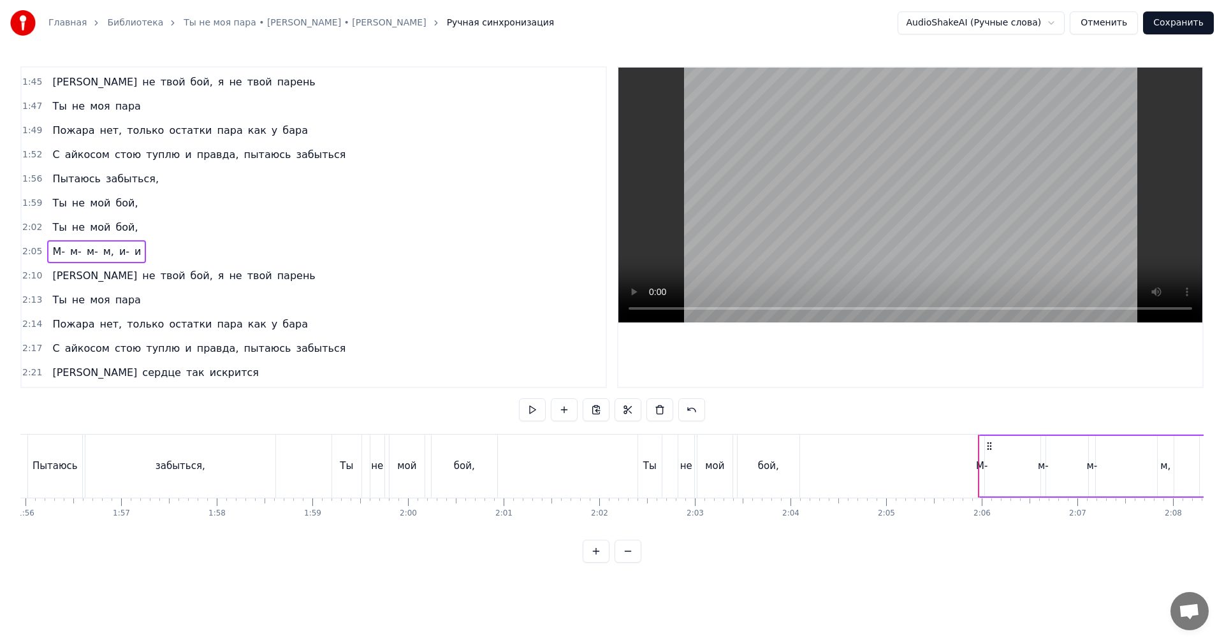
click at [27, 249] on span "2:05" at bounding box center [32, 251] width 20 height 13
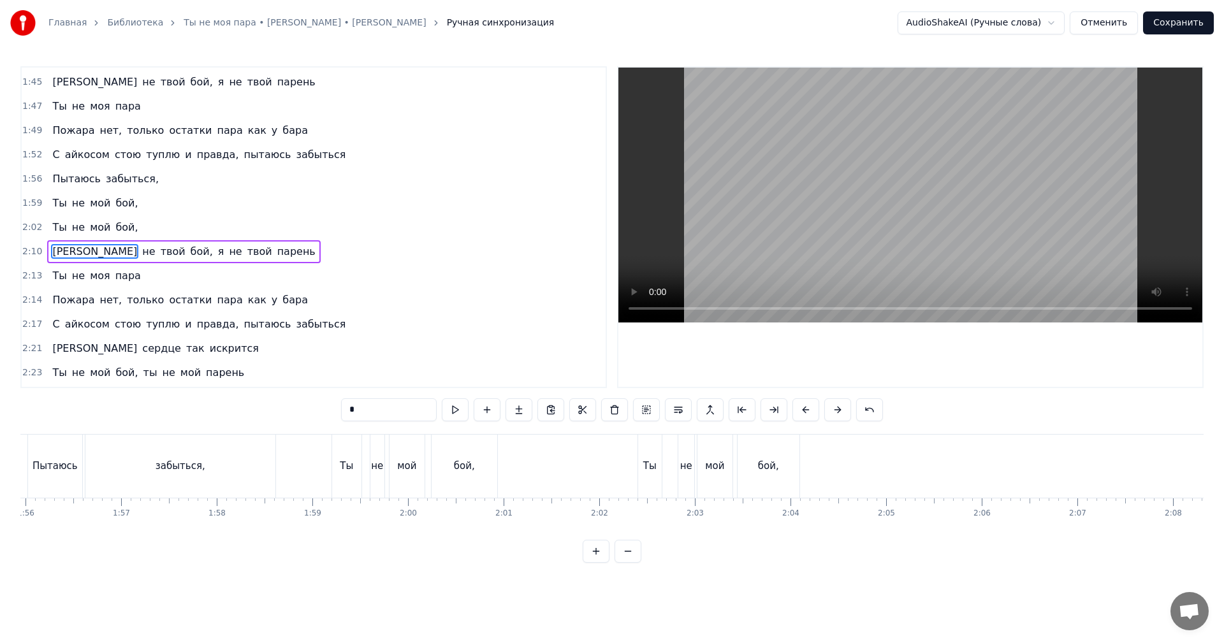
scroll to position [795, 0]
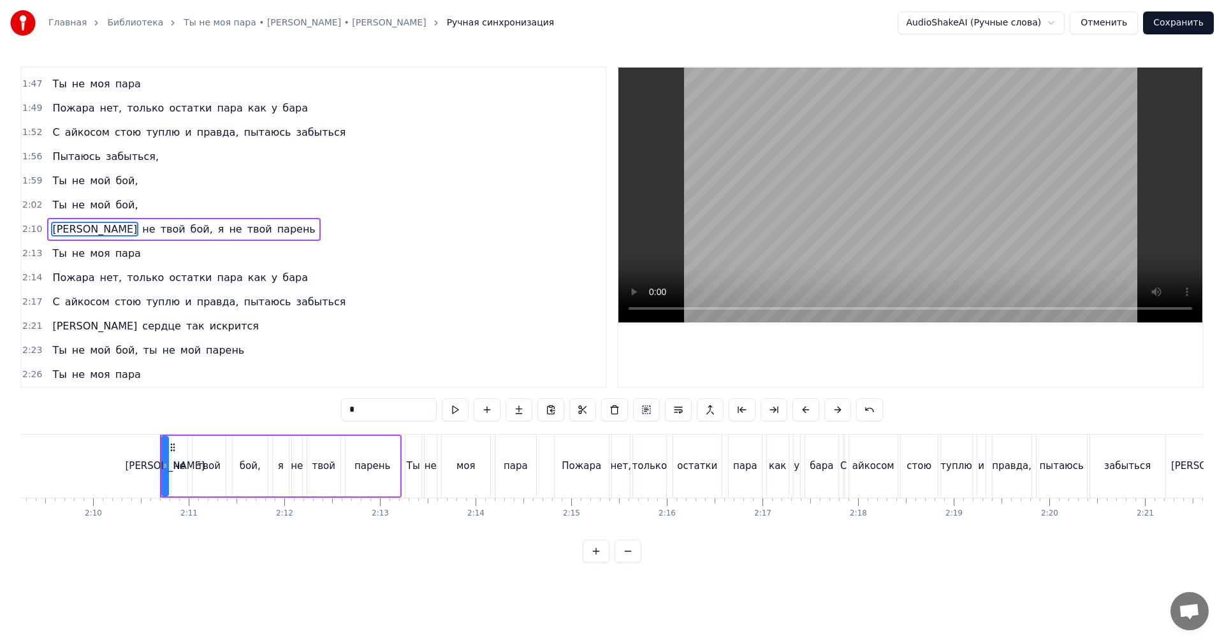
click at [26, 210] on span "2:02" at bounding box center [32, 205] width 20 height 13
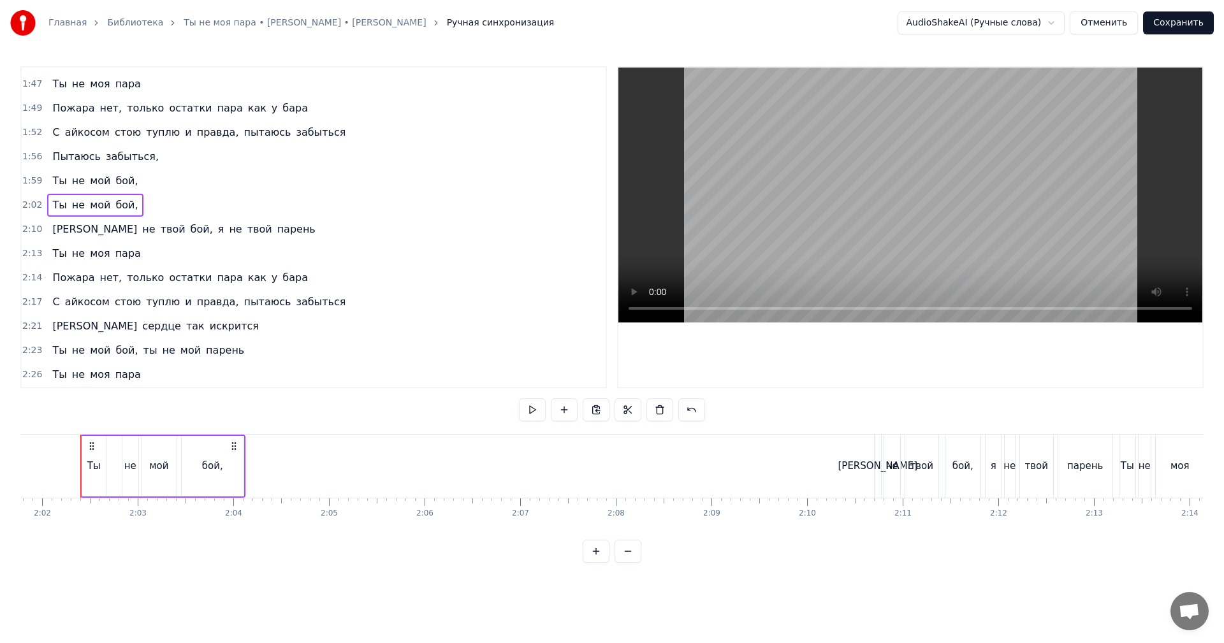
scroll to position [0, 11641]
click at [808, 160] on video at bounding box center [910, 195] width 584 height 255
click at [824, 272] on video at bounding box center [910, 195] width 584 height 255
click at [886, 454] on div "[PERSON_NAME]" at bounding box center [883, 466] width 8 height 63
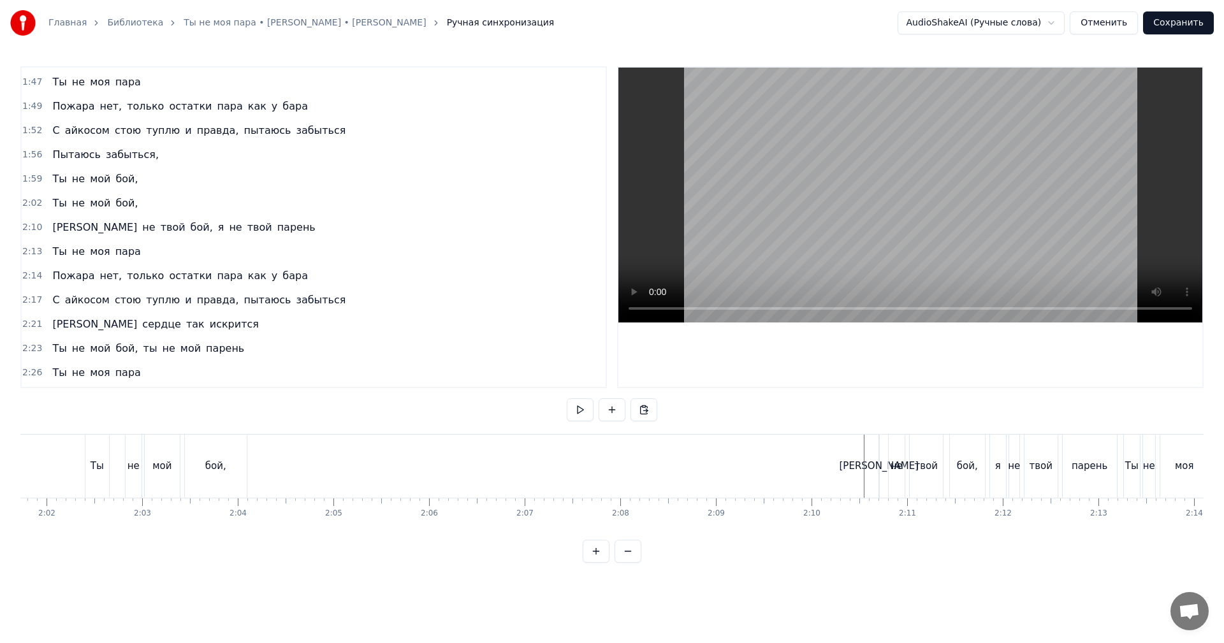
click at [879, 460] on div "[PERSON_NAME]" at bounding box center [880, 466] width 80 height 15
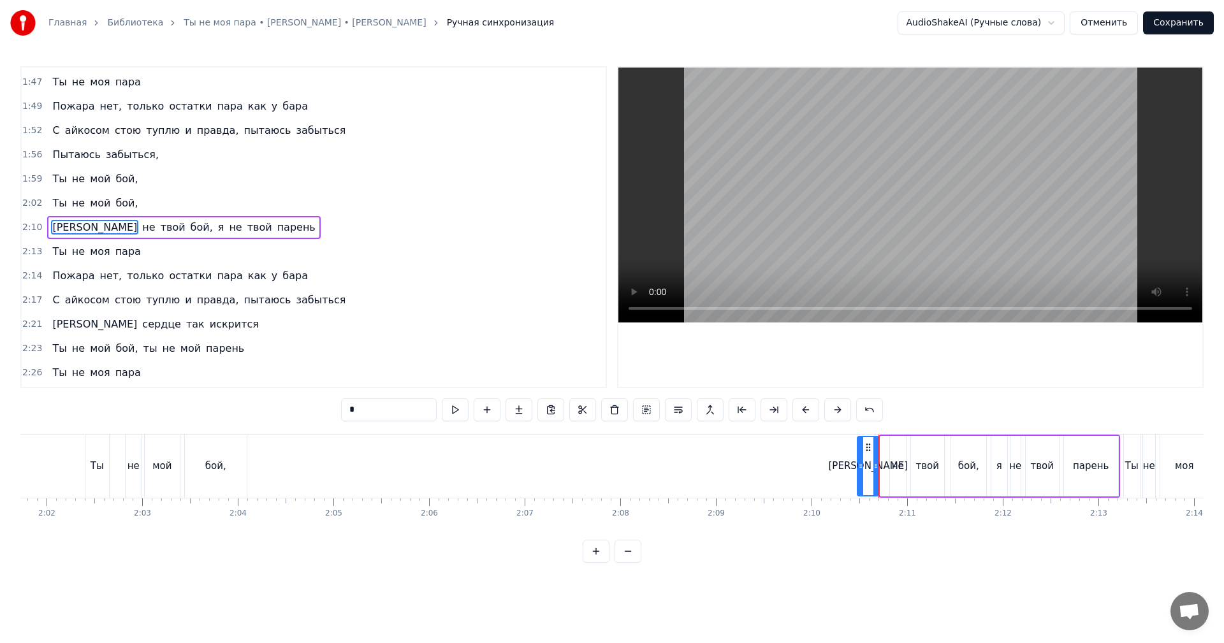
drag, startPoint x: 883, startPoint y: 457, endPoint x: 860, endPoint y: 456, distance: 23.0
click at [860, 456] on div at bounding box center [860, 466] width 5 height 58
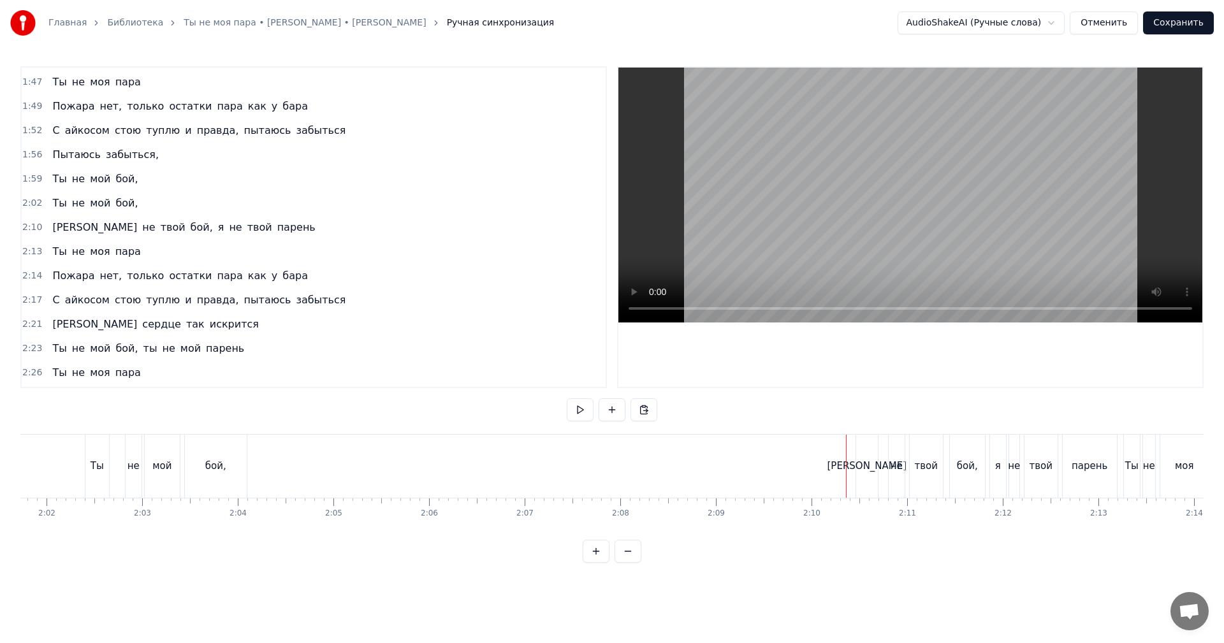
click at [886, 217] on video at bounding box center [910, 195] width 584 height 255
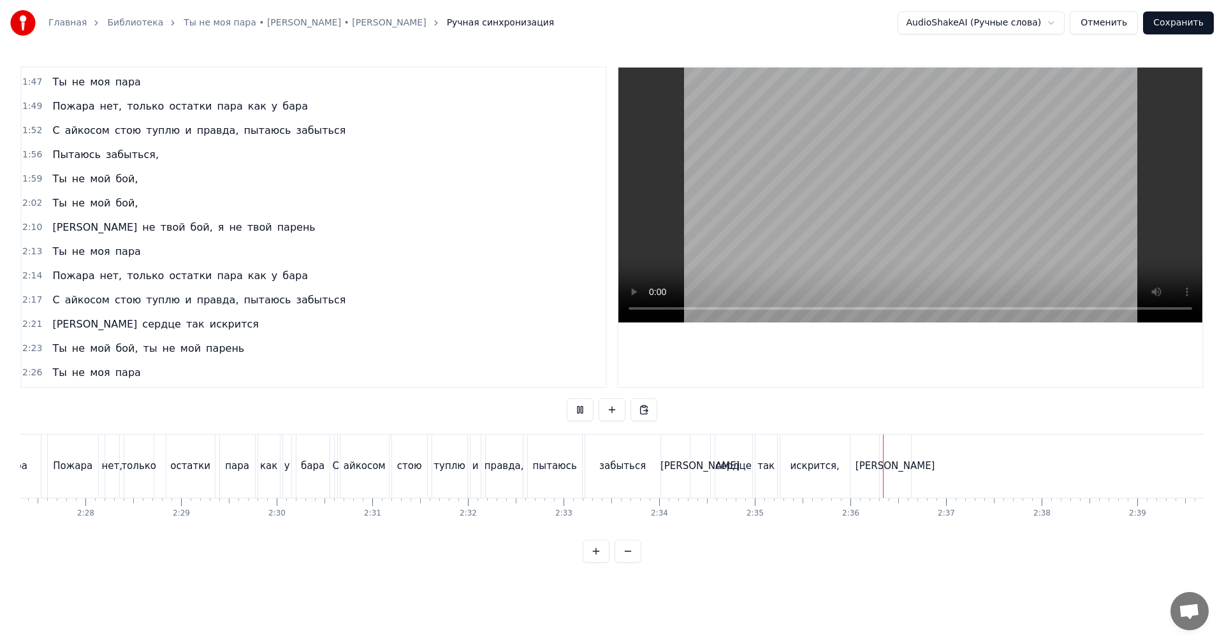
scroll to position [0, 14370]
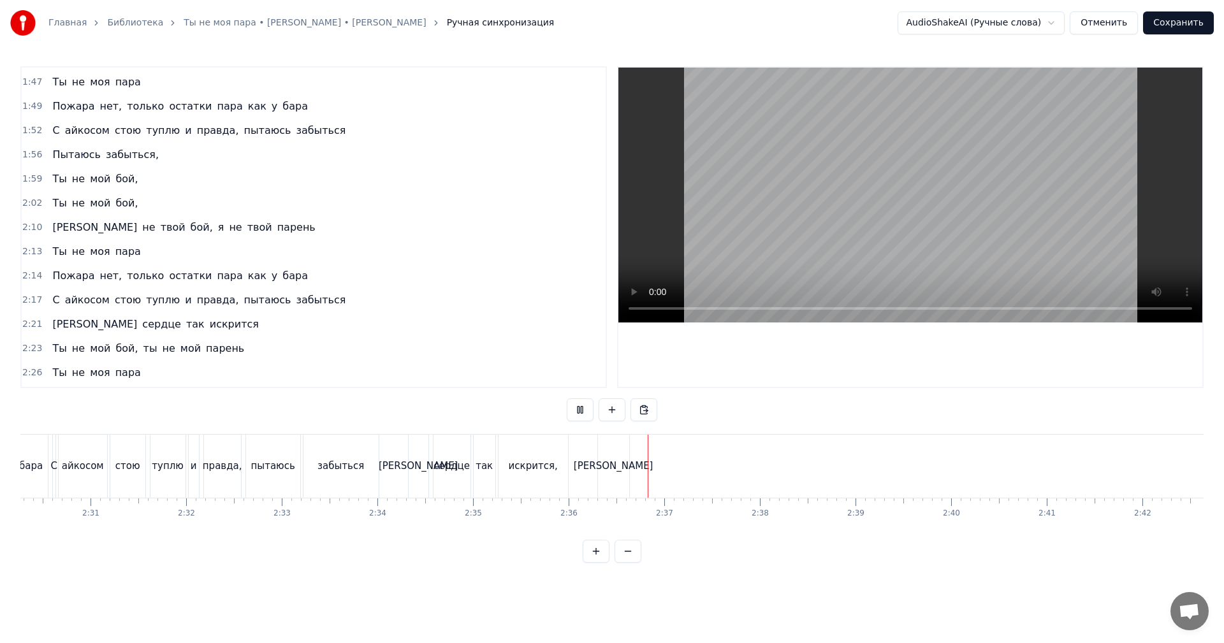
click at [944, 229] on video at bounding box center [910, 195] width 584 height 255
click at [611, 444] on div "[PERSON_NAME]" at bounding box center [613, 466] width 31 height 63
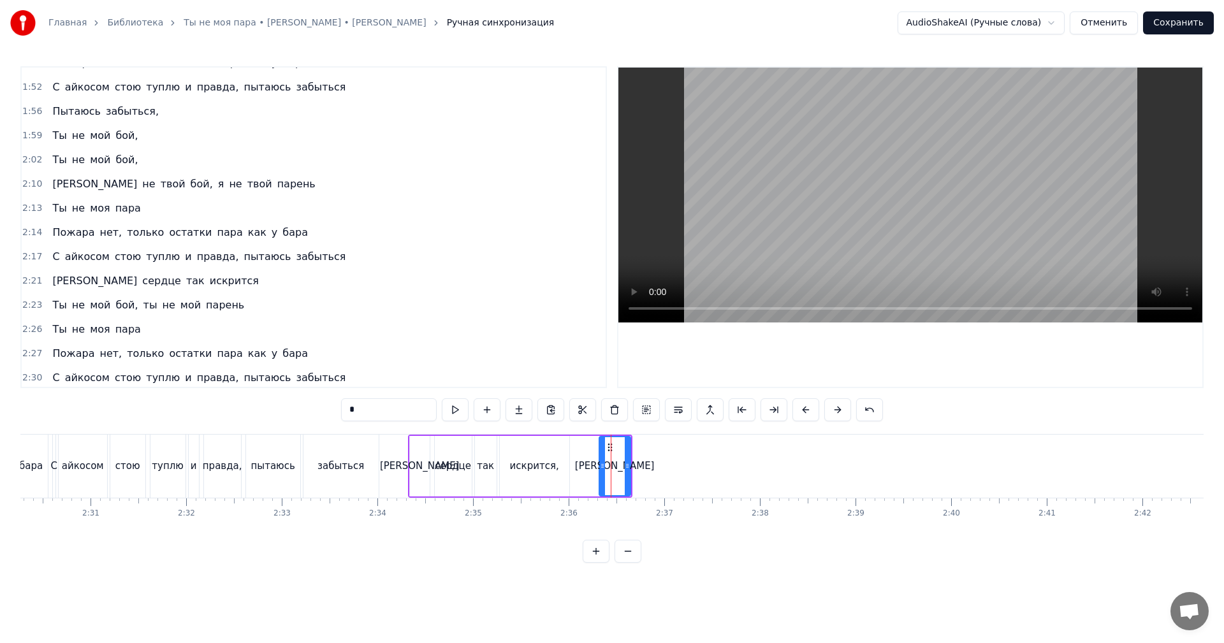
scroll to position [868, 0]
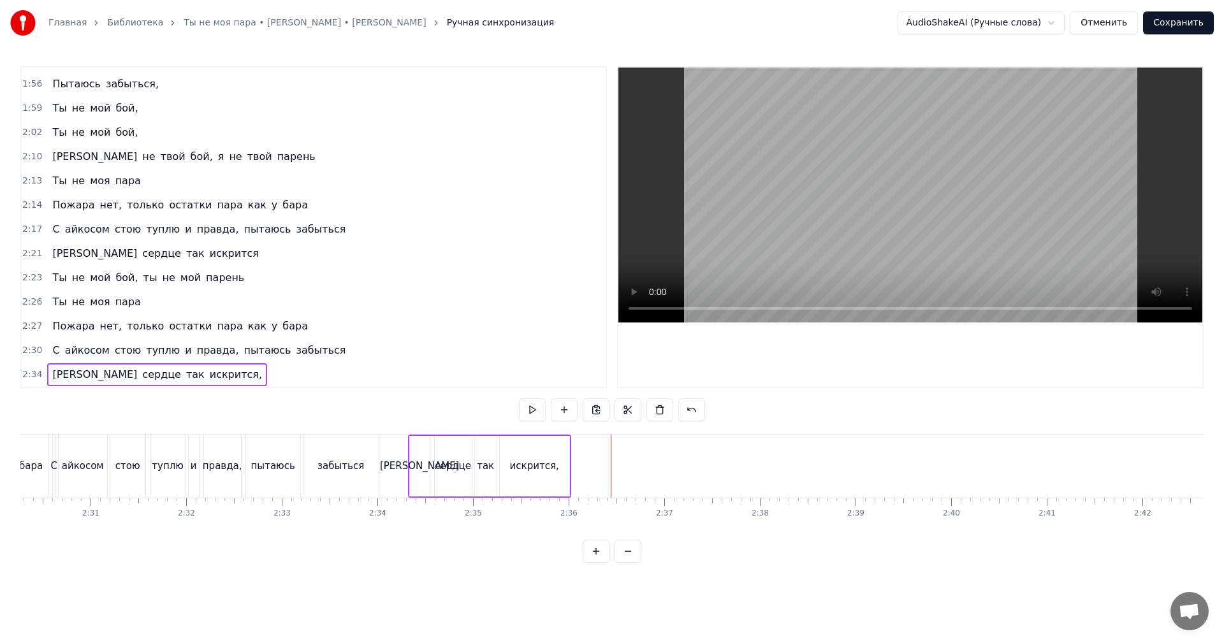
click at [532, 461] on div "искрится," at bounding box center [534, 466] width 49 height 15
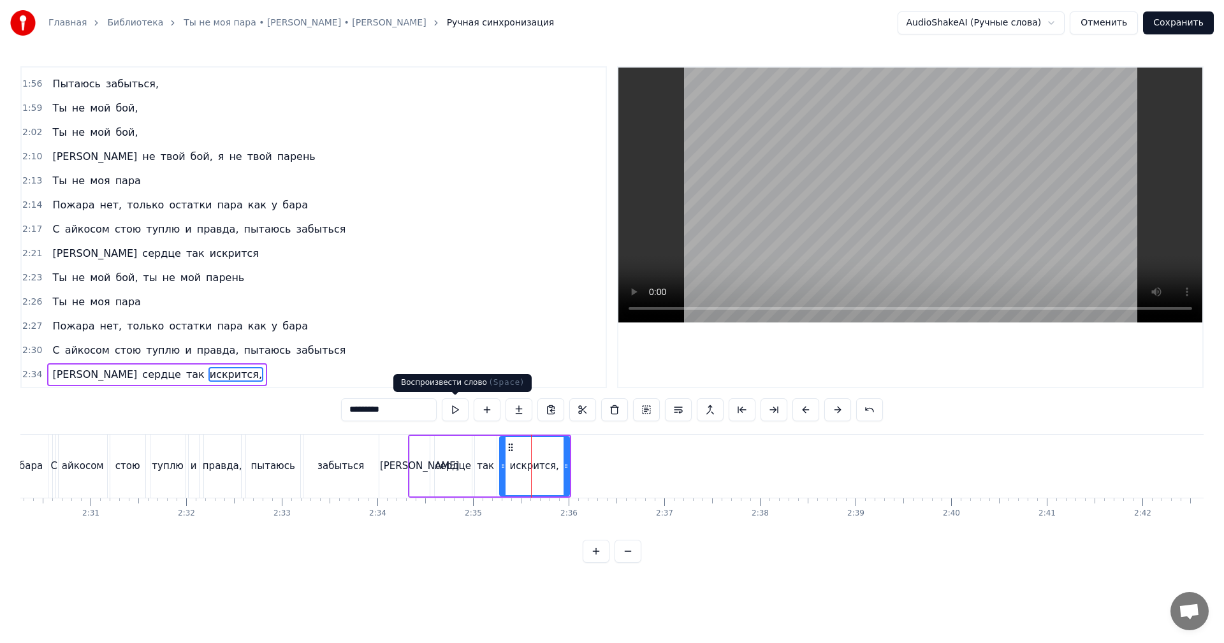
click at [413, 401] on input "*********" at bounding box center [389, 409] width 96 height 23
type input "********"
click at [801, 258] on video at bounding box center [910, 195] width 584 height 255
click at [1172, 29] on button "Сохранить" at bounding box center [1178, 22] width 71 height 23
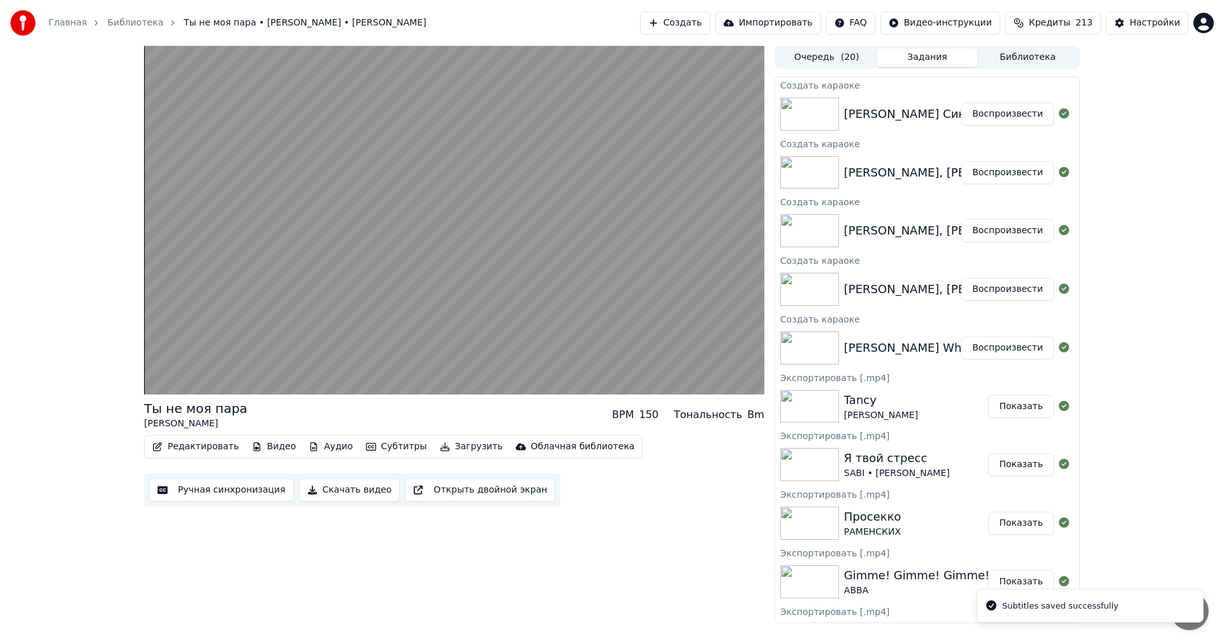
click at [991, 231] on button "Воспроизвести" at bounding box center [1007, 230] width 92 height 23
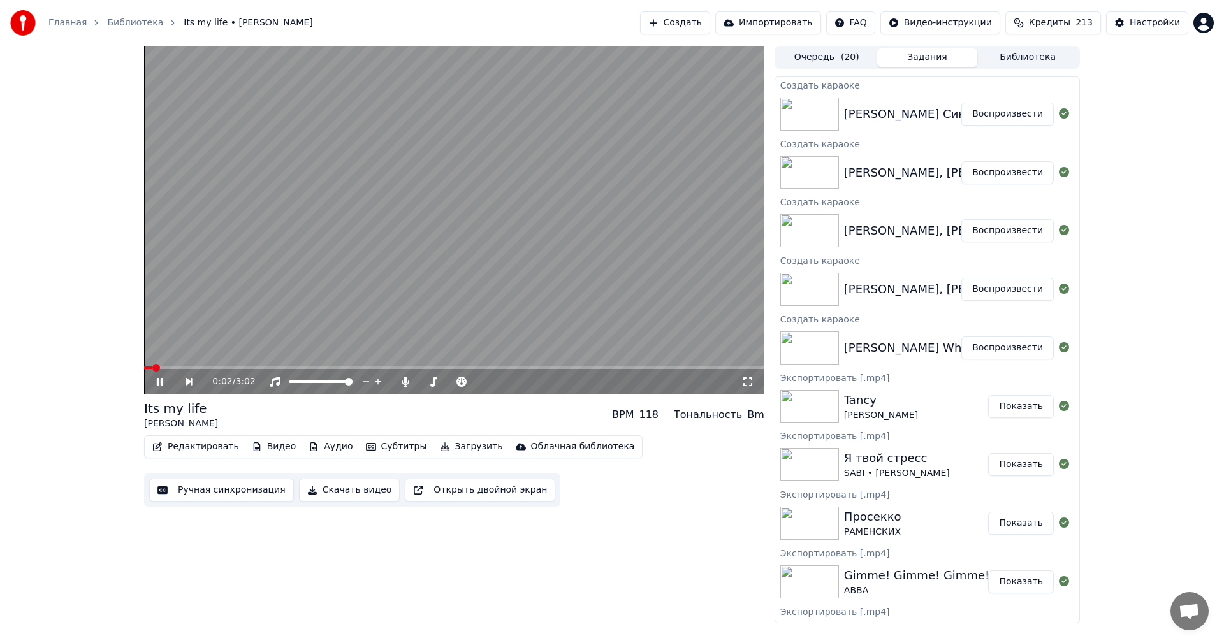
click at [197, 493] on button "Ручная синхронизация" at bounding box center [221, 490] width 145 height 23
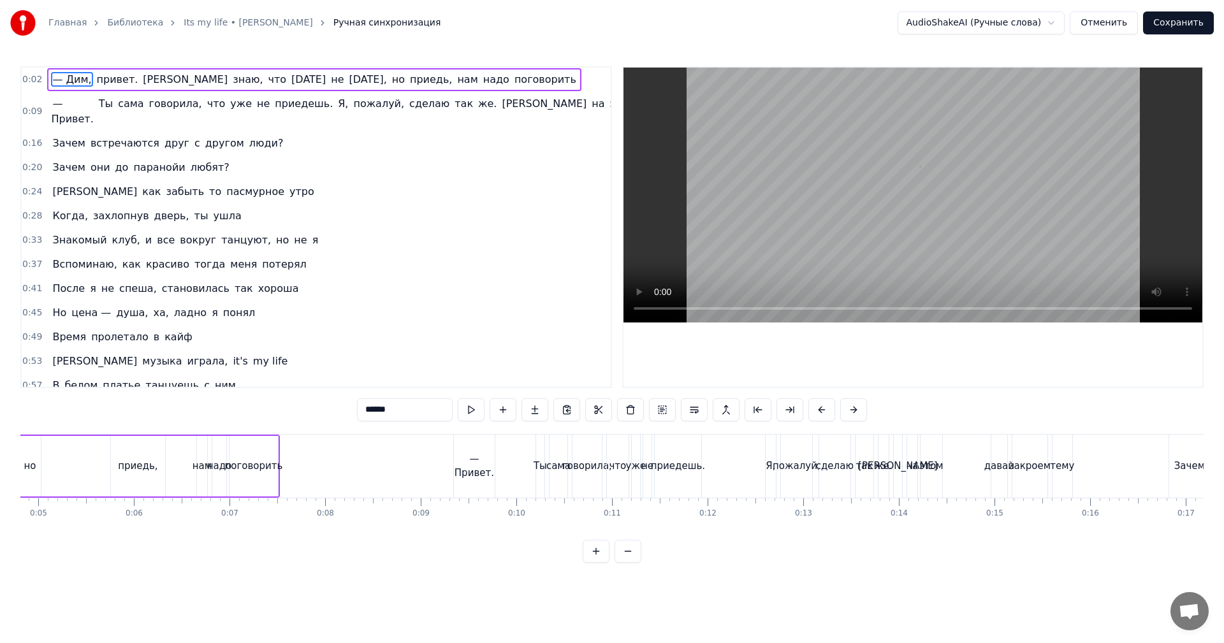
scroll to position [0, 157]
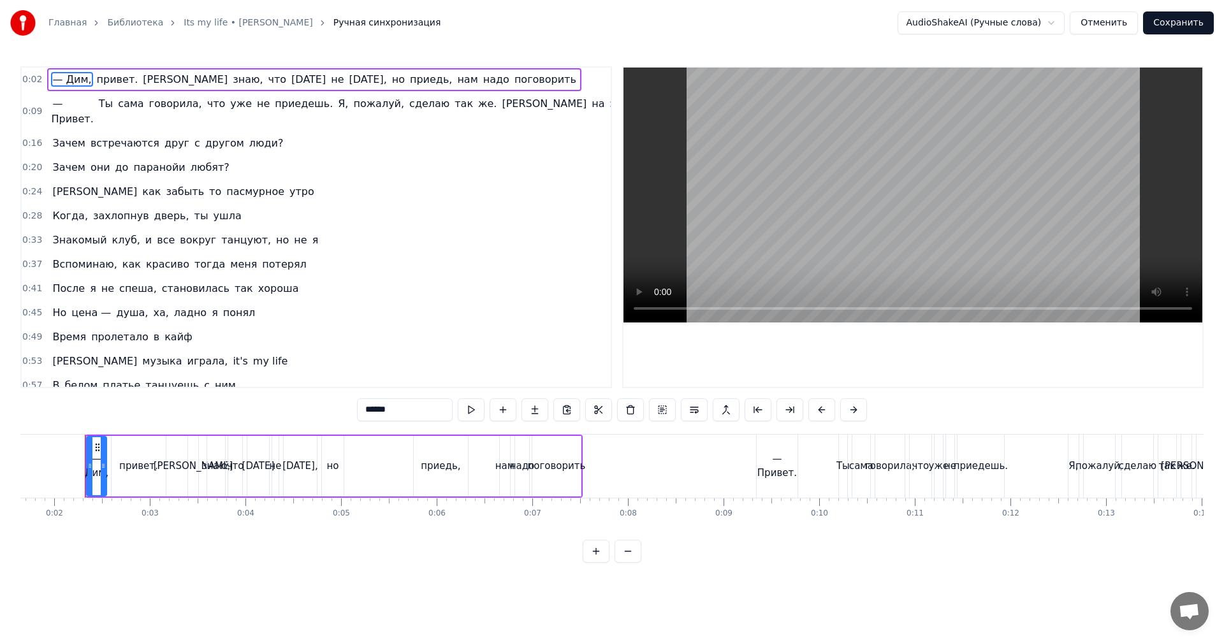
click at [809, 214] on video at bounding box center [913, 195] width 579 height 255
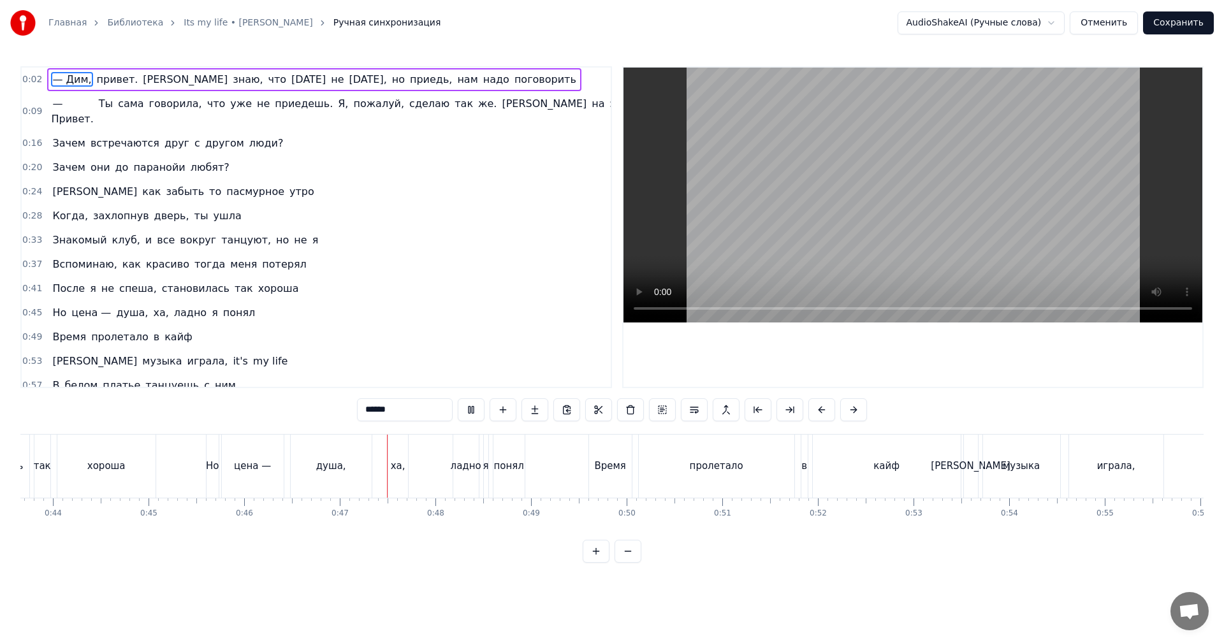
scroll to position [0, 4428]
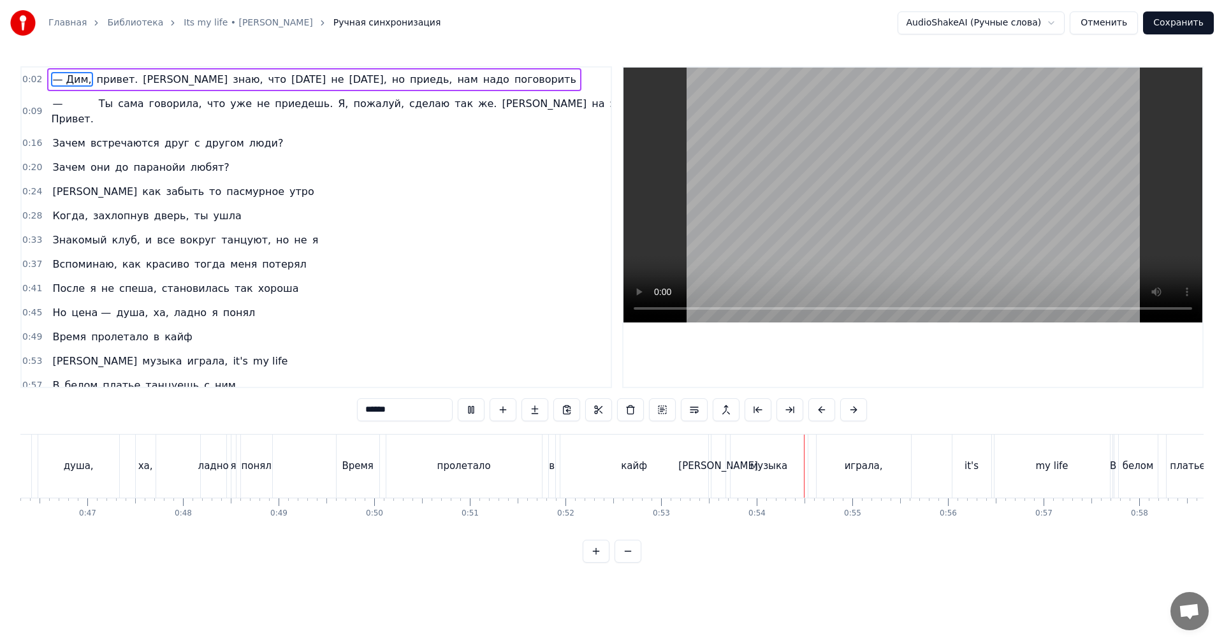
drag, startPoint x: 921, startPoint y: 241, endPoint x: 912, endPoint y: 249, distance: 11.8
click at [921, 241] on video at bounding box center [913, 195] width 579 height 255
click at [660, 454] on div "кайф" at bounding box center [634, 466] width 148 height 63
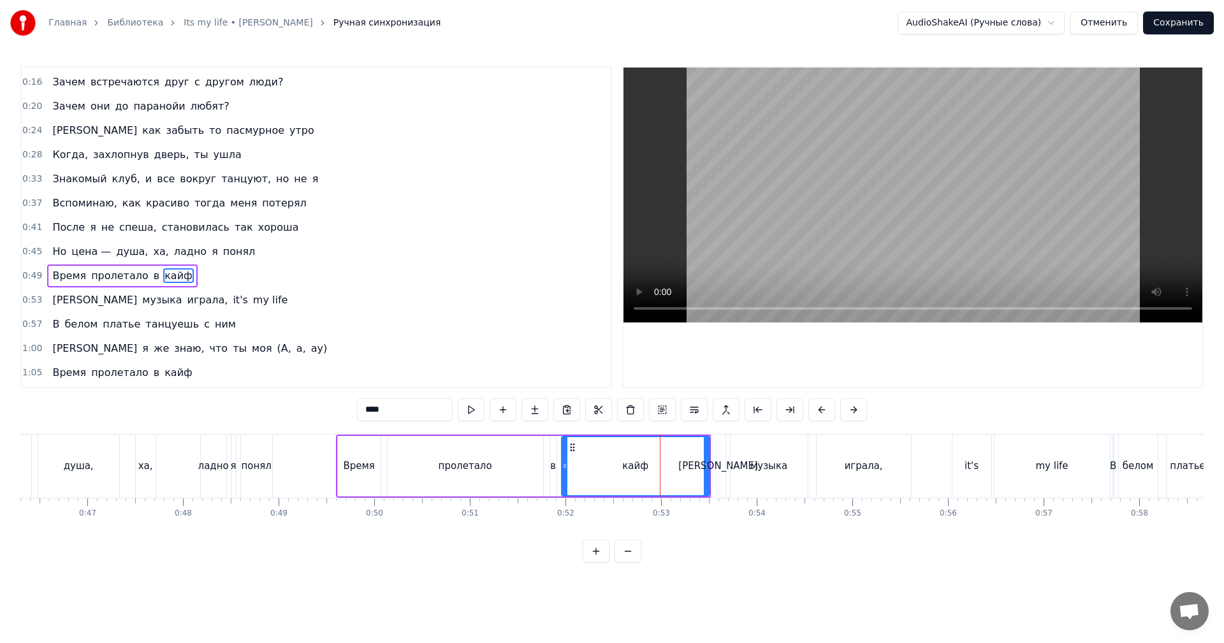
scroll to position [115, 0]
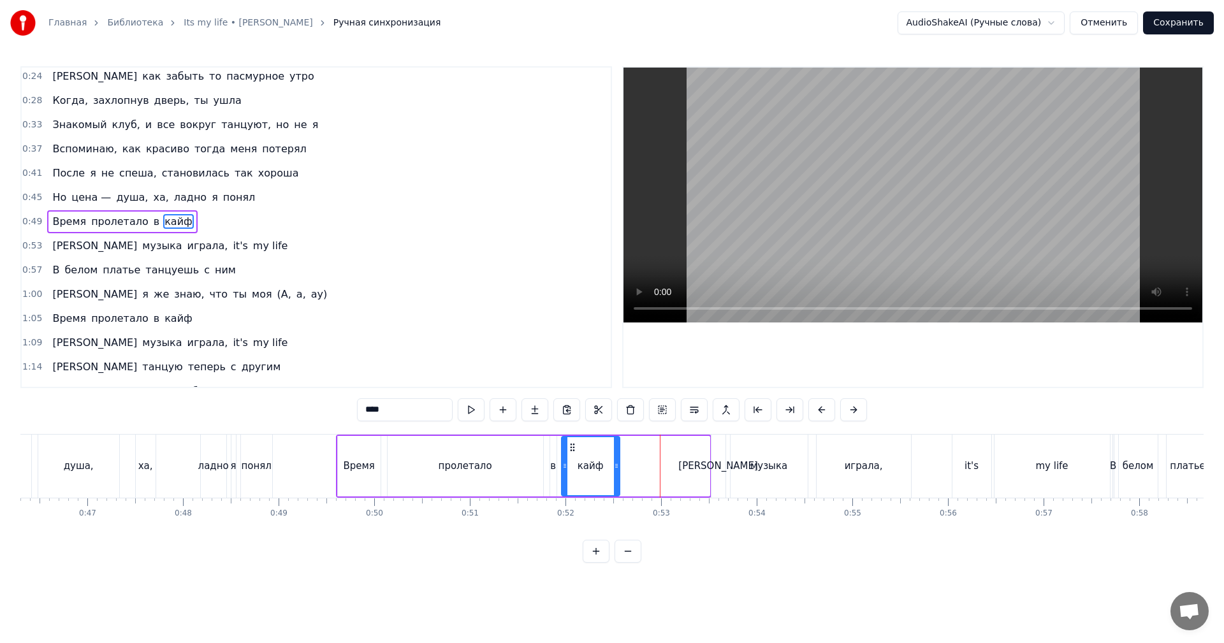
drag, startPoint x: 706, startPoint y: 462, endPoint x: 615, endPoint y: 464, distance: 91.2
click at [615, 464] on icon at bounding box center [616, 466] width 5 height 10
drag, startPoint x: 509, startPoint y: 470, endPoint x: 882, endPoint y: 297, distance: 411.0
click at [509, 470] on div "пролетало" at bounding box center [466, 466] width 156 height 61
type input "*********"
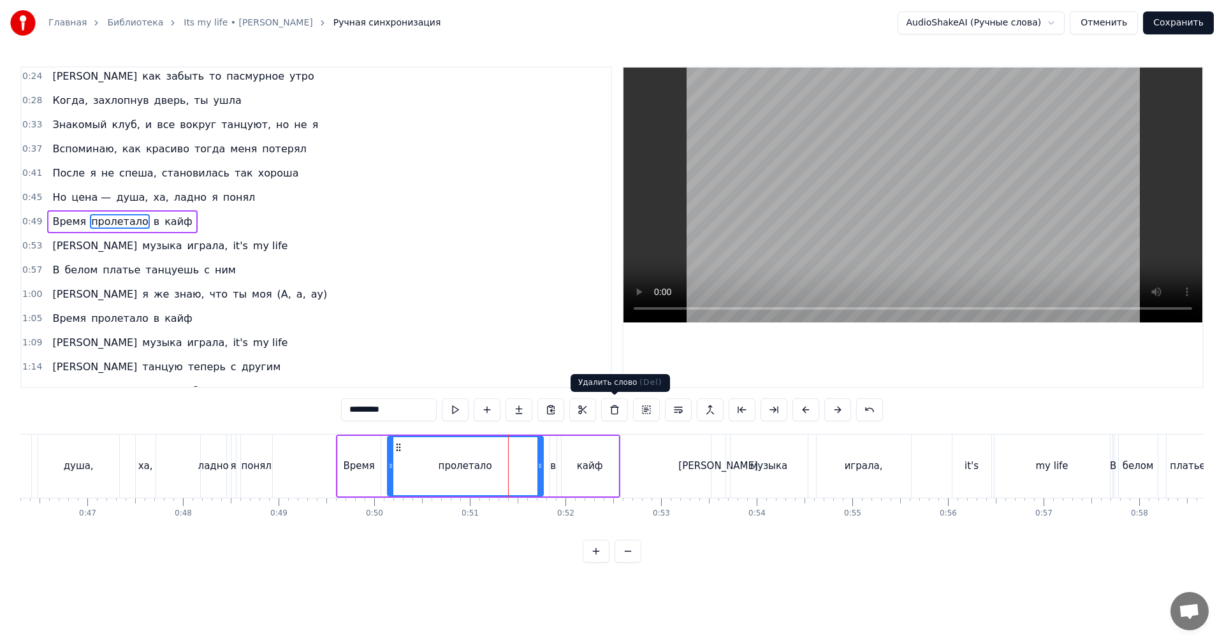
click at [1019, 204] on video at bounding box center [913, 195] width 579 height 255
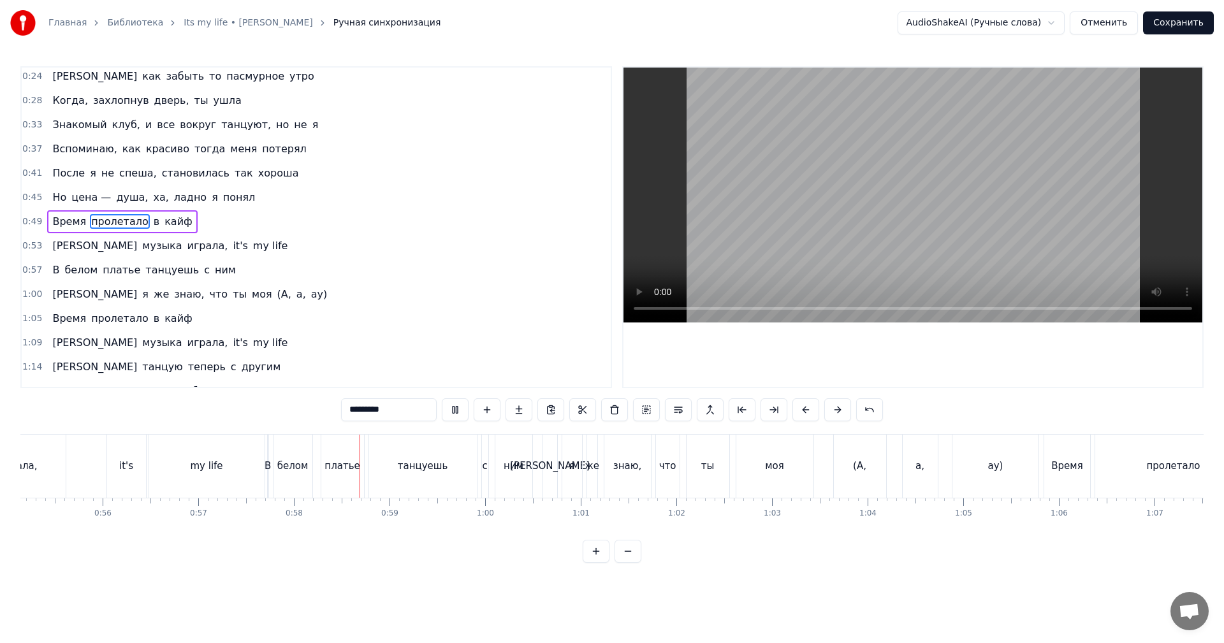
scroll to position [0, 5494]
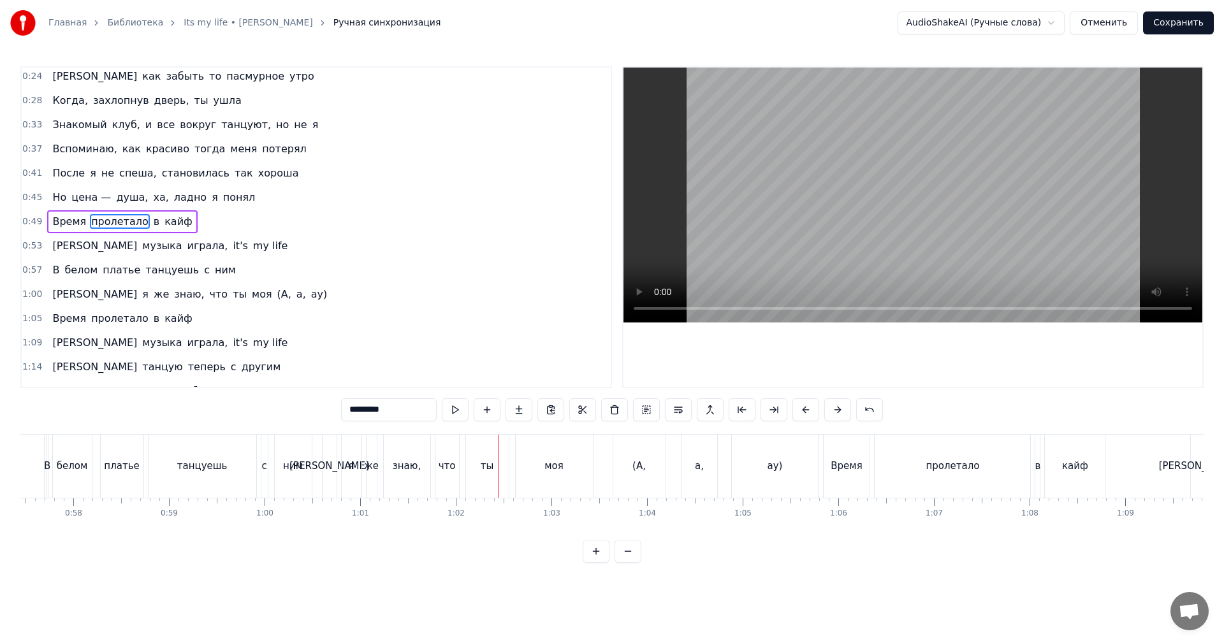
click at [817, 217] on video at bounding box center [913, 195] width 579 height 255
click at [816, 217] on video at bounding box center [913, 195] width 579 height 255
click at [850, 230] on video at bounding box center [913, 195] width 579 height 255
click at [830, 216] on video at bounding box center [913, 195] width 579 height 255
click at [819, 225] on video at bounding box center [913, 195] width 579 height 255
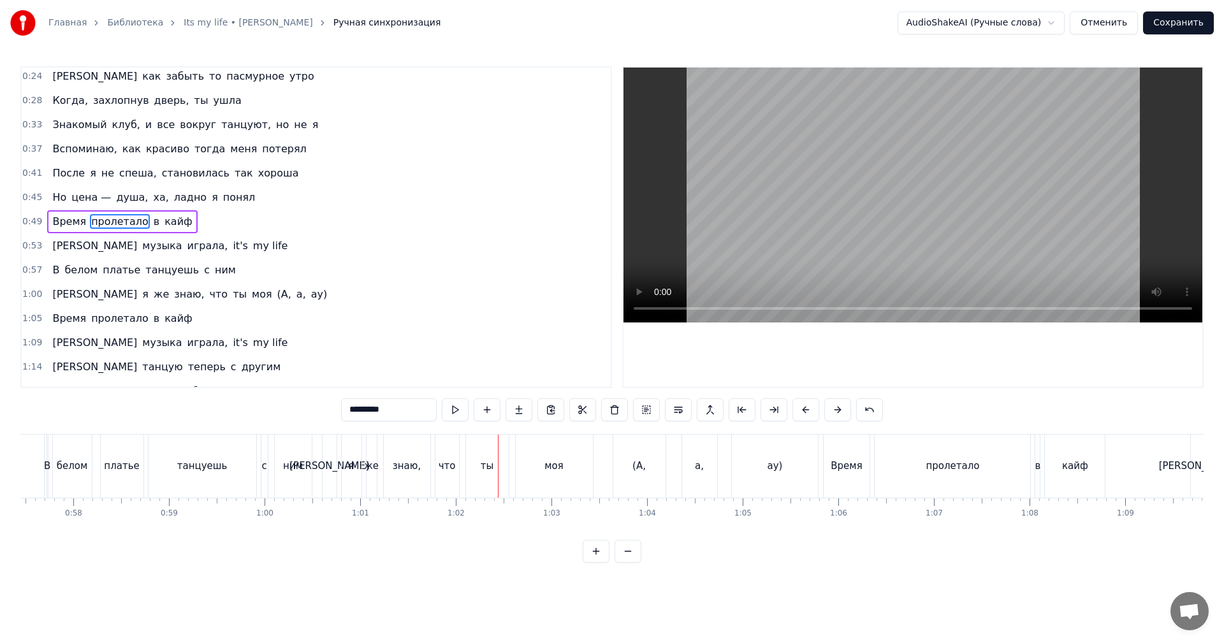
click at [1098, 22] on button "Отменить" at bounding box center [1104, 22] width 68 height 23
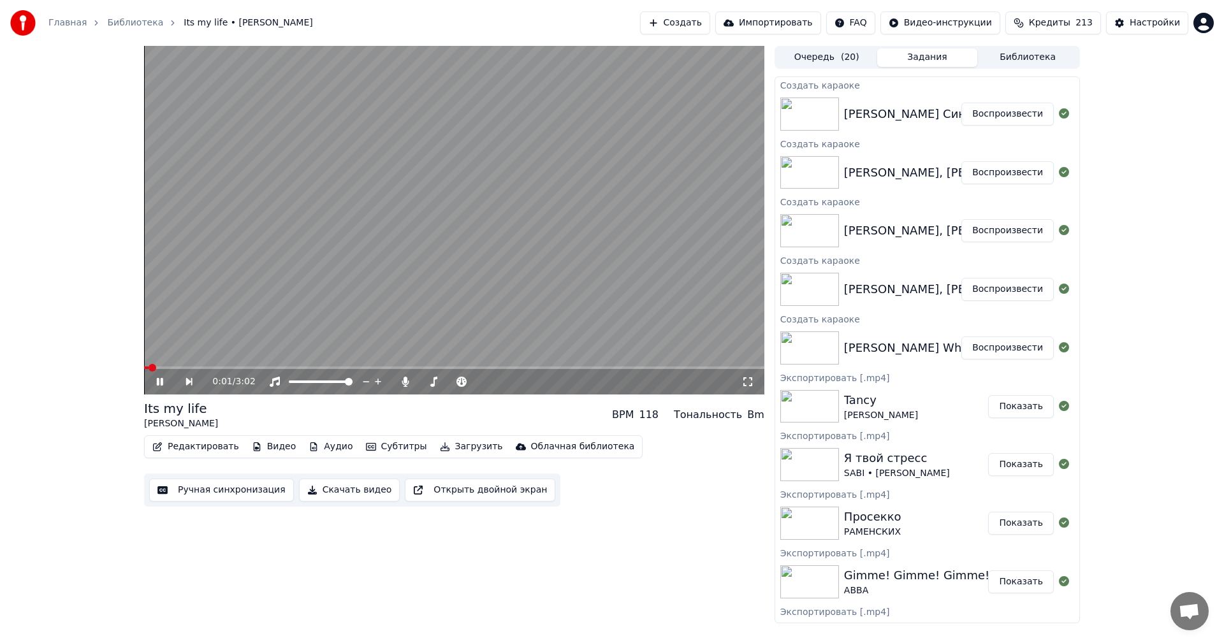
click at [234, 488] on button "Ручная синхронизация" at bounding box center [221, 490] width 145 height 23
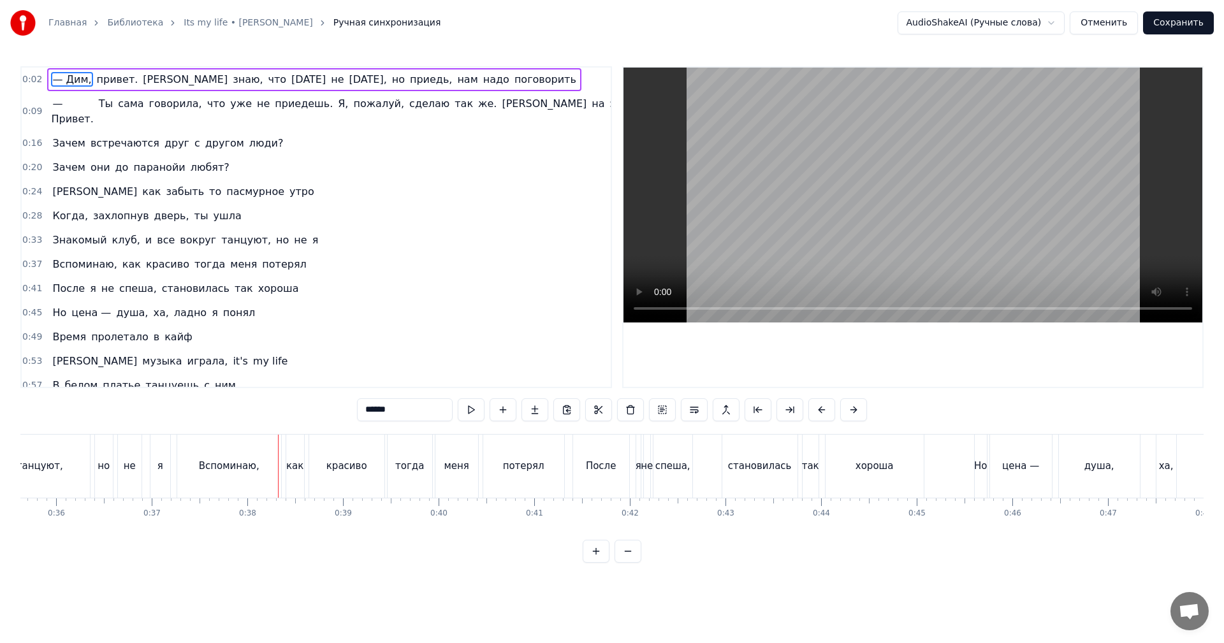
scroll to position [0, 3600]
click at [844, 208] on video at bounding box center [913, 195] width 579 height 255
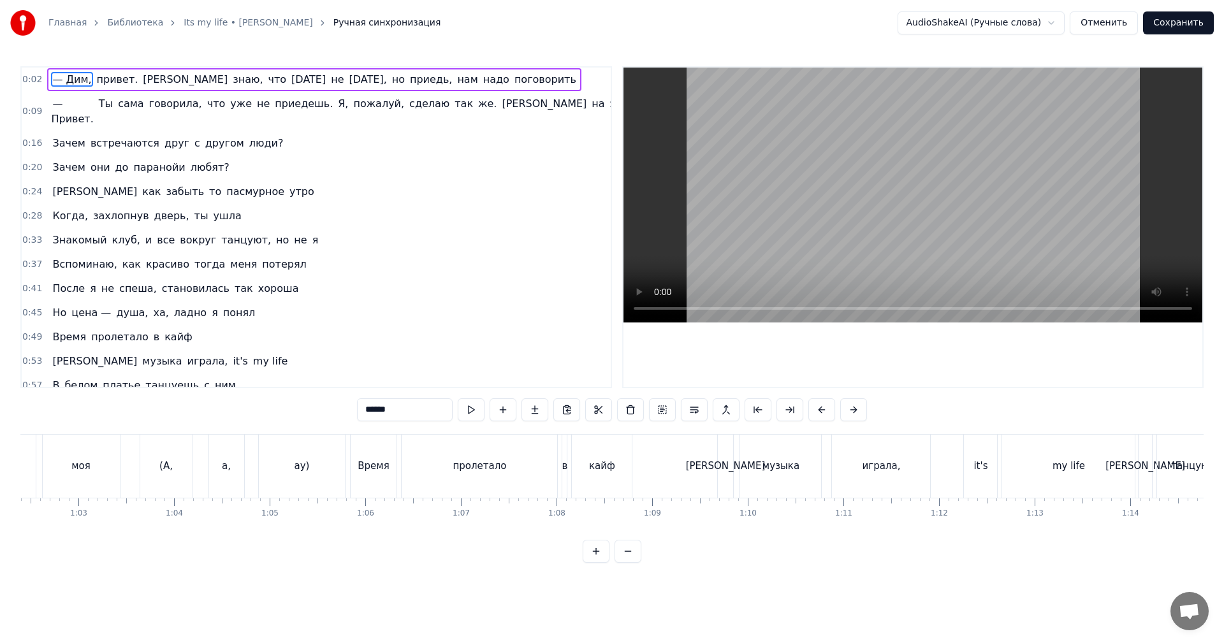
scroll to position [0, 5767]
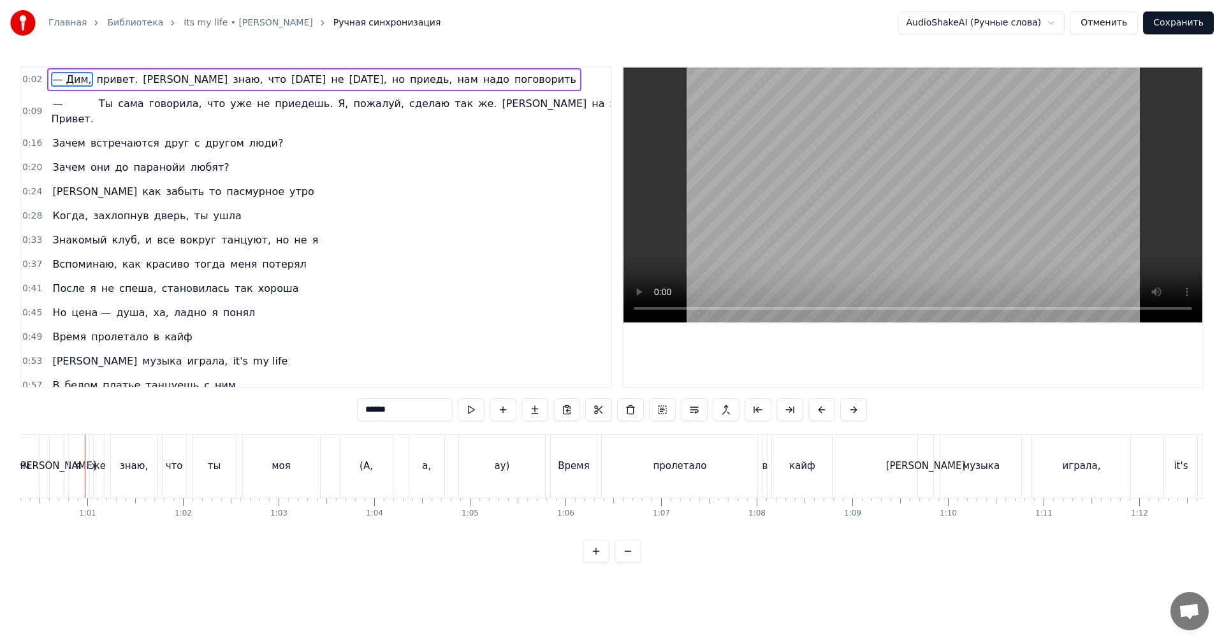
click at [833, 207] on video at bounding box center [913, 195] width 579 height 255
click at [1120, 26] on button "Отменить" at bounding box center [1104, 22] width 68 height 23
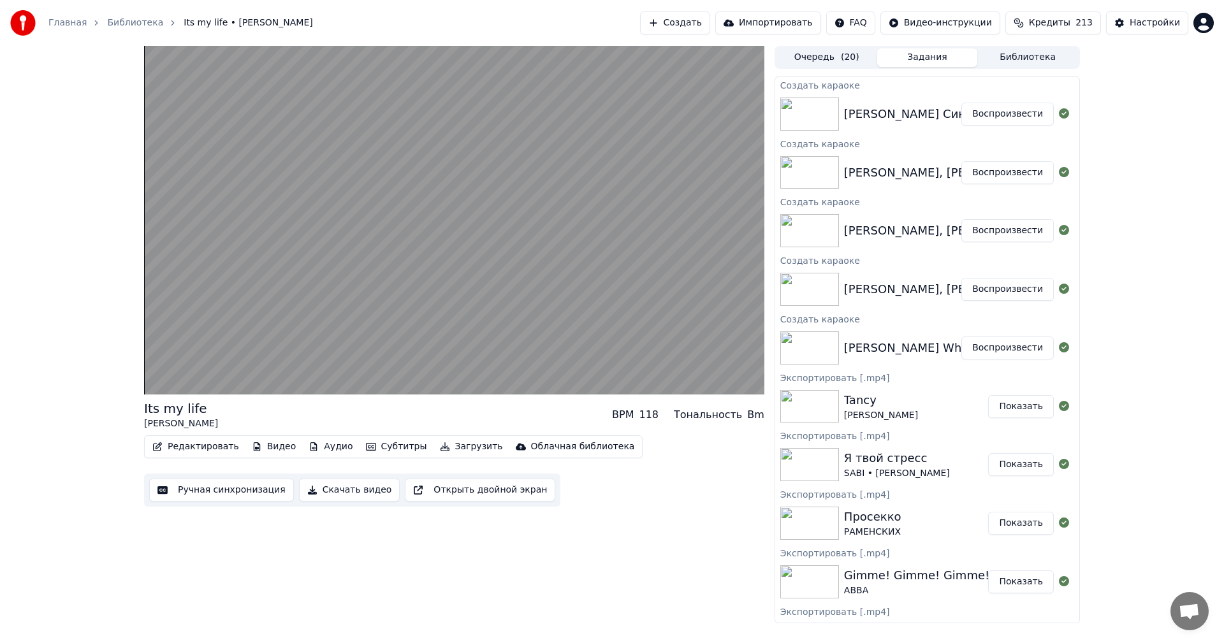
click at [991, 168] on button "Воспроизвести" at bounding box center [1007, 172] width 92 height 23
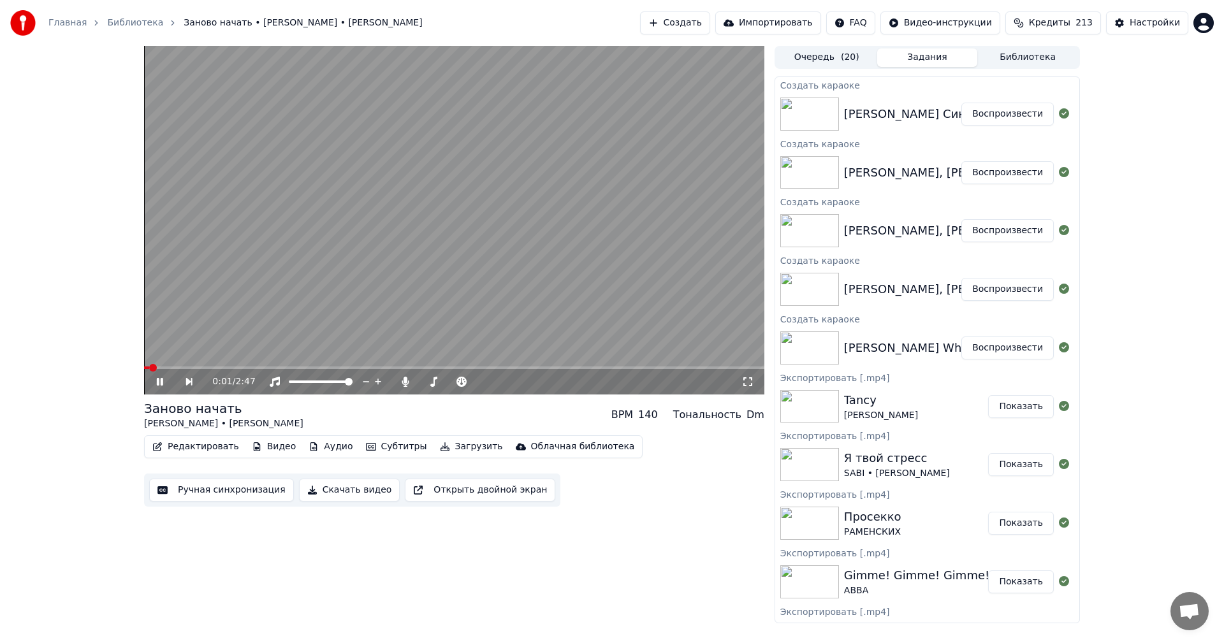
click at [209, 489] on button "Ручная синхронизация" at bounding box center [221, 490] width 145 height 23
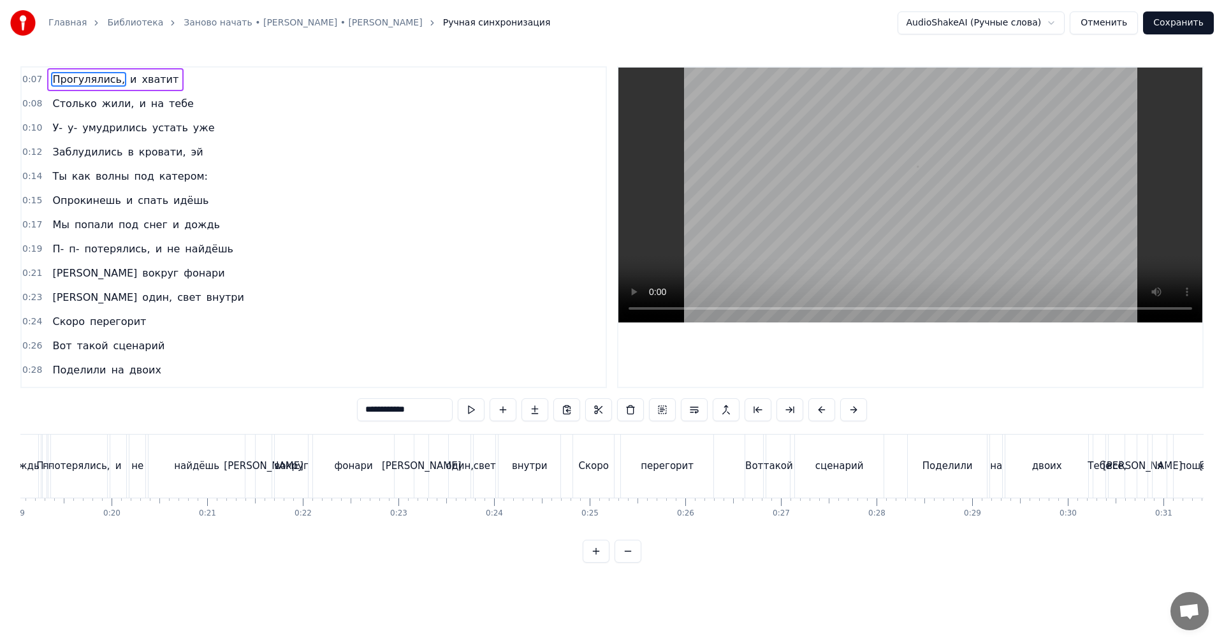
scroll to position [0, 632]
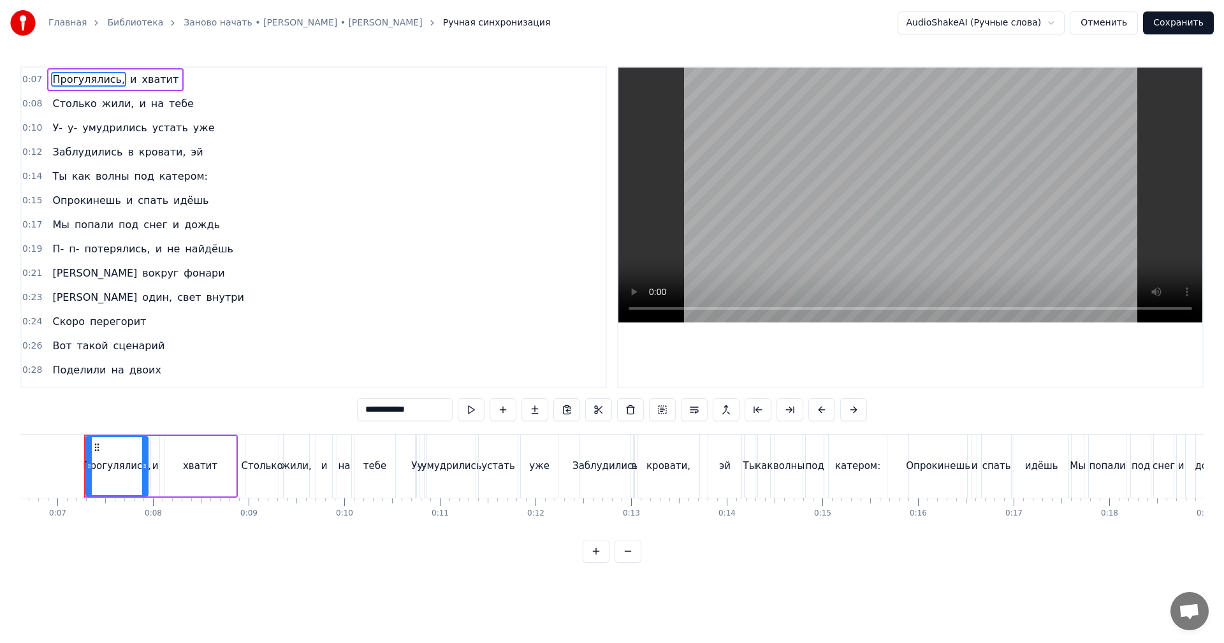
click at [961, 179] on video at bounding box center [910, 195] width 584 height 255
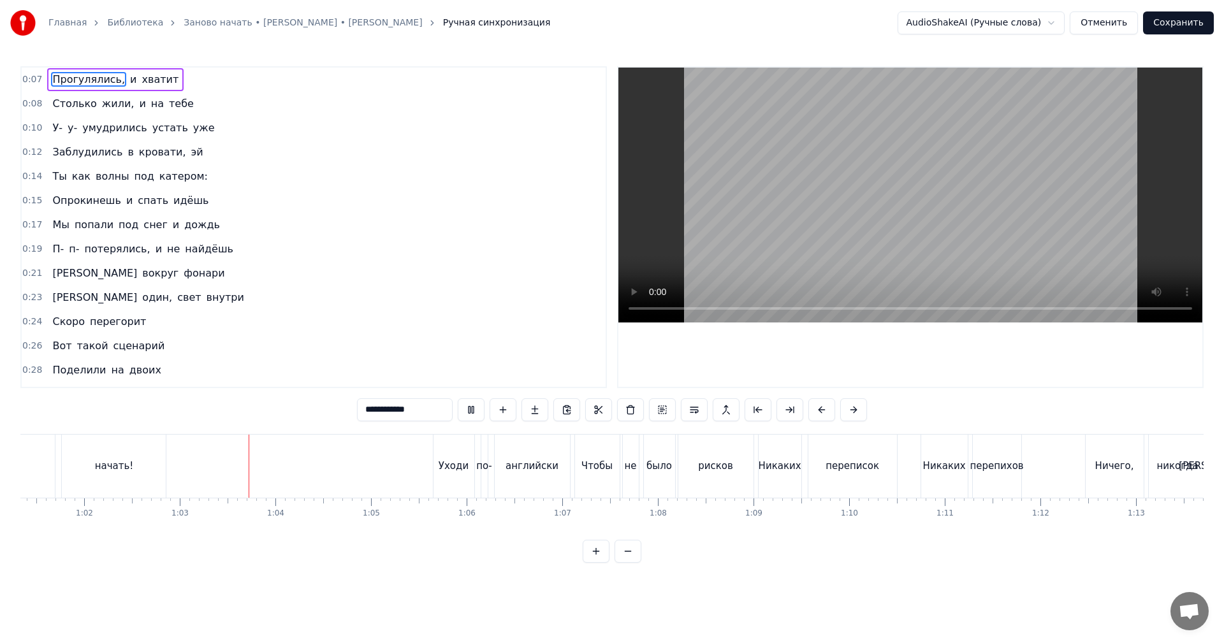
scroll to position [0, 5969]
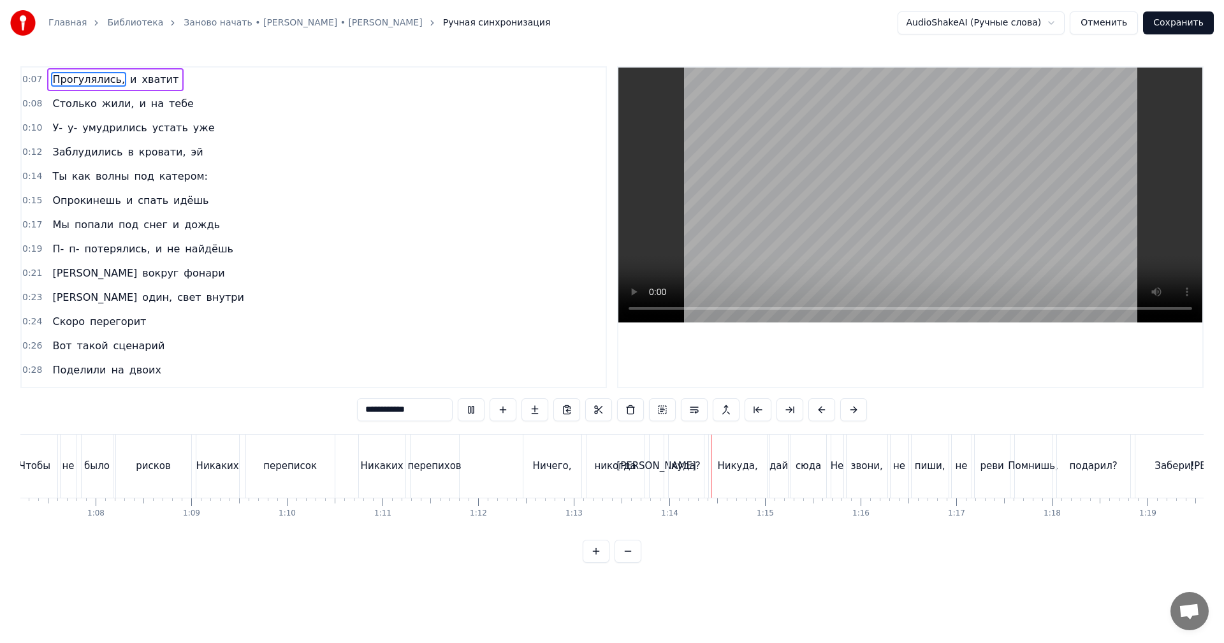
click at [917, 200] on video at bounding box center [910, 195] width 584 height 255
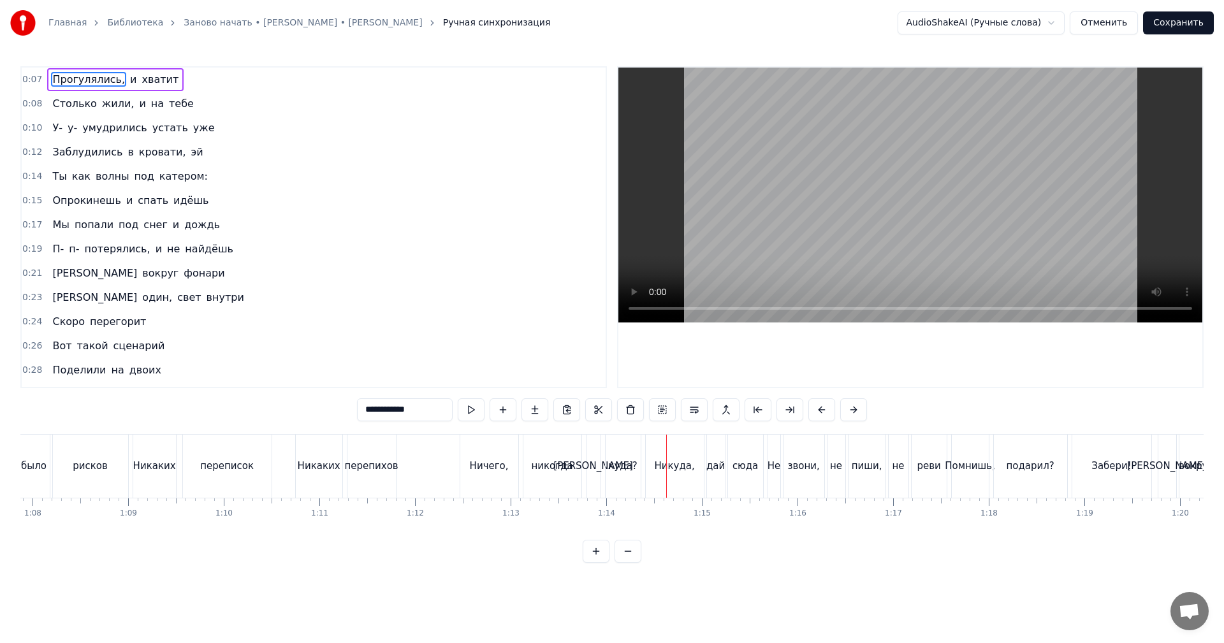
scroll to position [0, 6336]
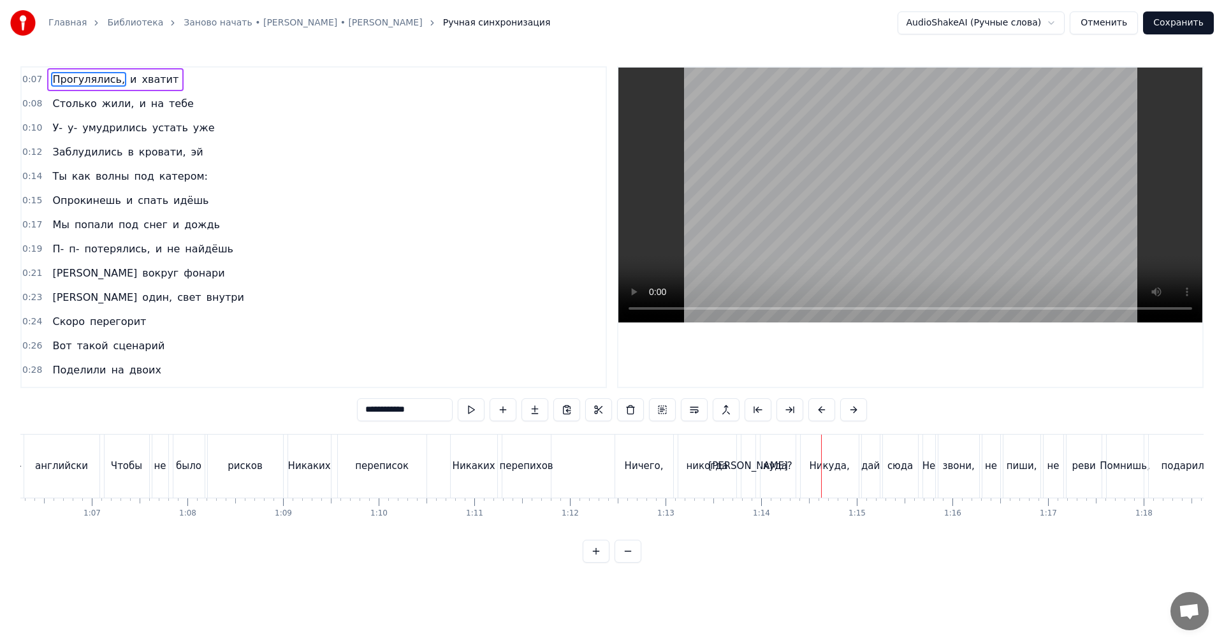
click at [543, 479] on div "перепихов" at bounding box center [526, 466] width 48 height 63
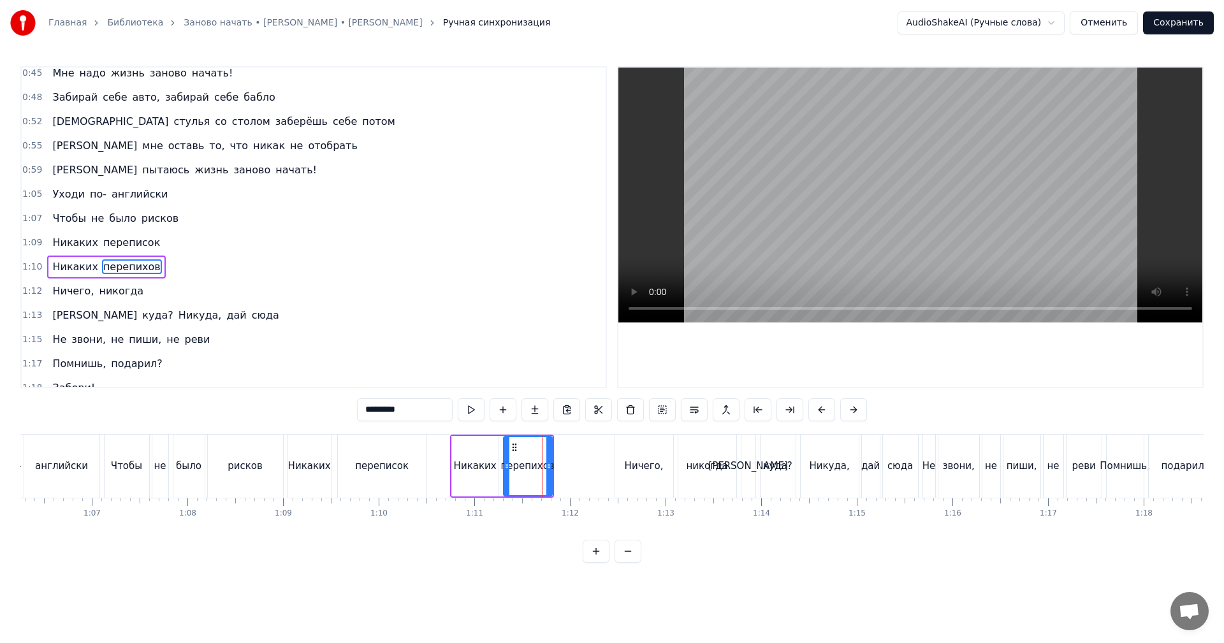
scroll to position [482, 0]
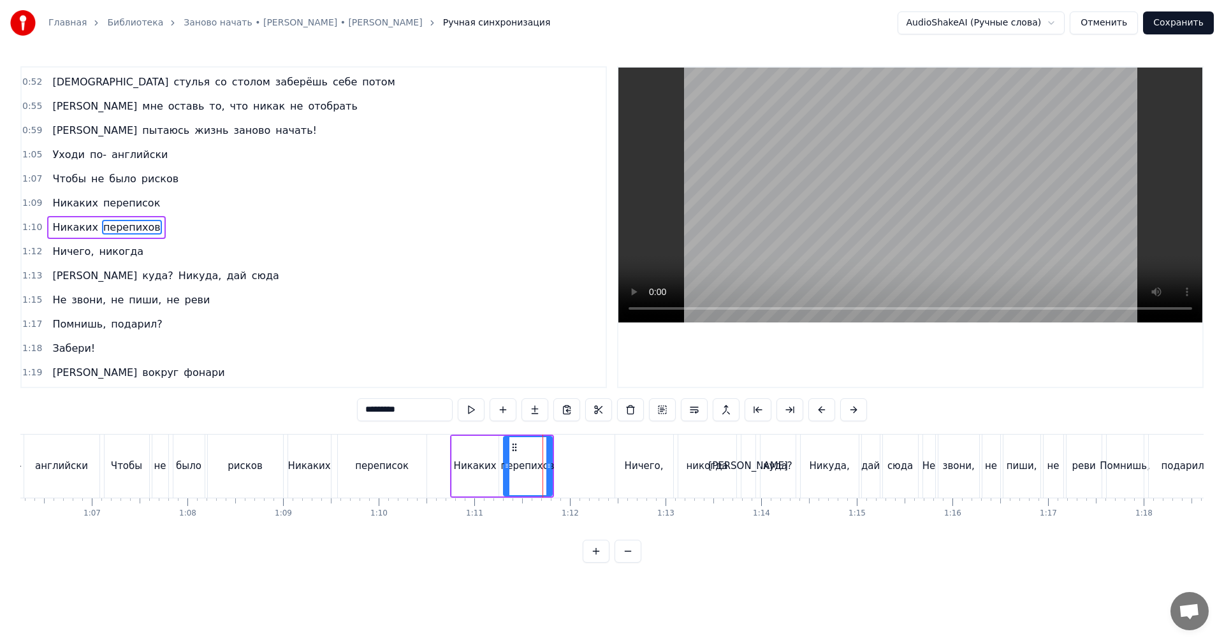
drag, startPoint x: 430, startPoint y: 411, endPoint x: 365, endPoint y: 425, distance: 67.1
click at [365, 425] on div "0:07 Прогулялись, и хватит 0:08 Столько жили, и на тебе 0:10 У- у- умудрились у…" at bounding box center [611, 314] width 1183 height 497
type input "*********"
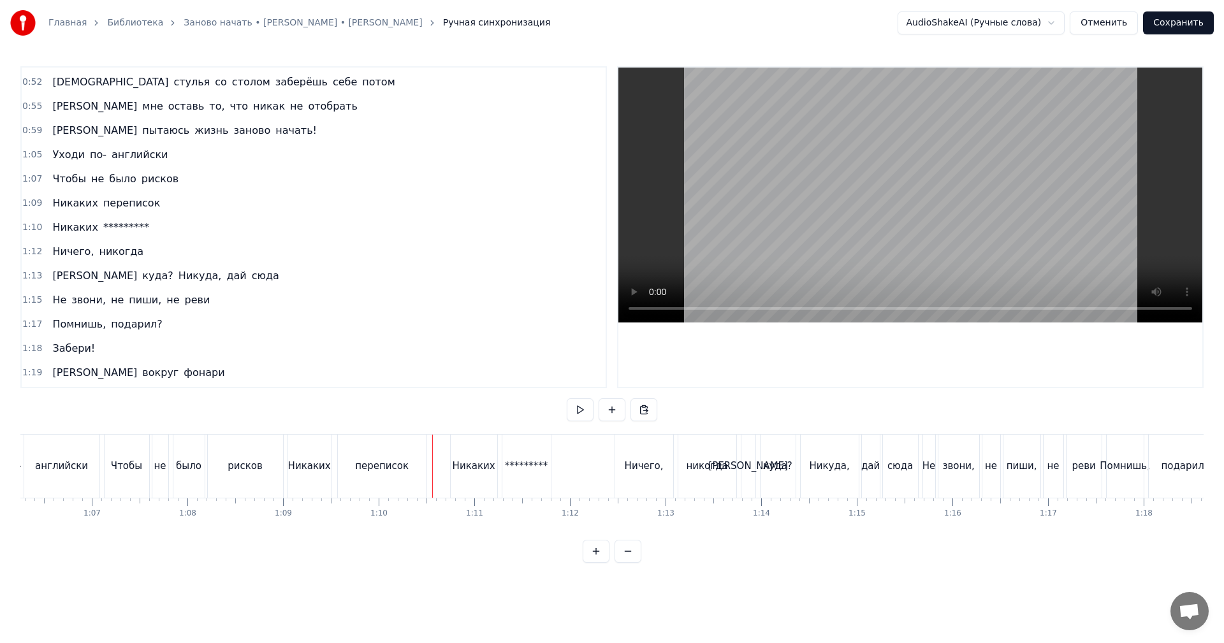
click at [755, 198] on video at bounding box center [910, 195] width 584 height 255
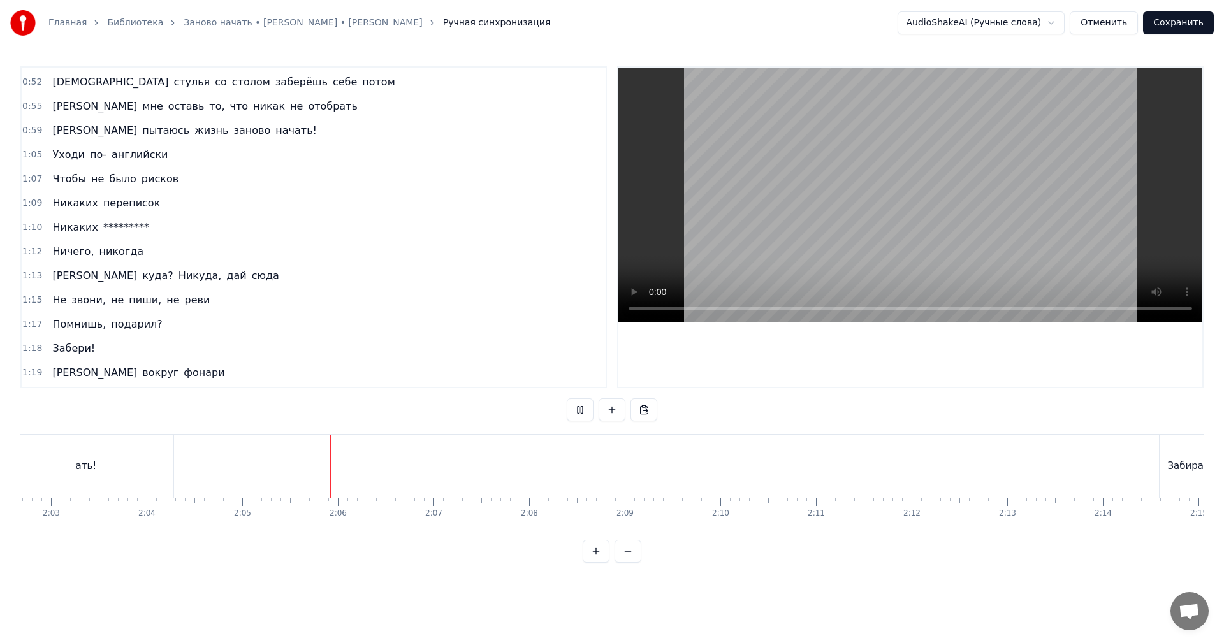
scroll to position [0, 11993]
click at [933, 240] on video at bounding box center [910, 195] width 584 height 255
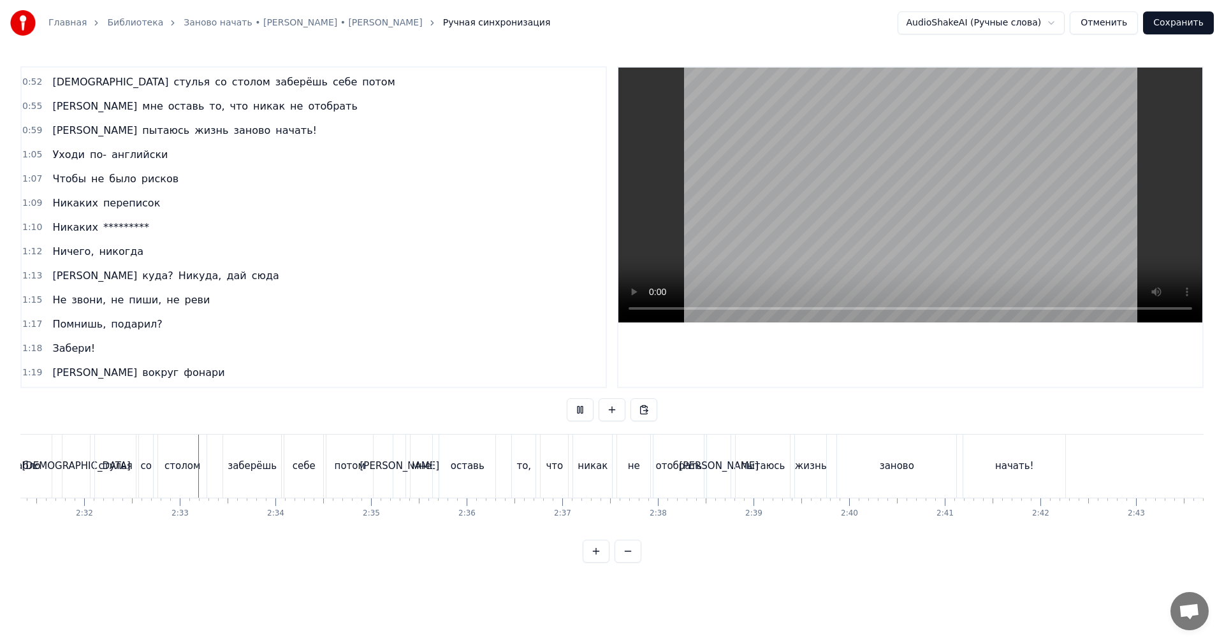
scroll to position [0, 14521]
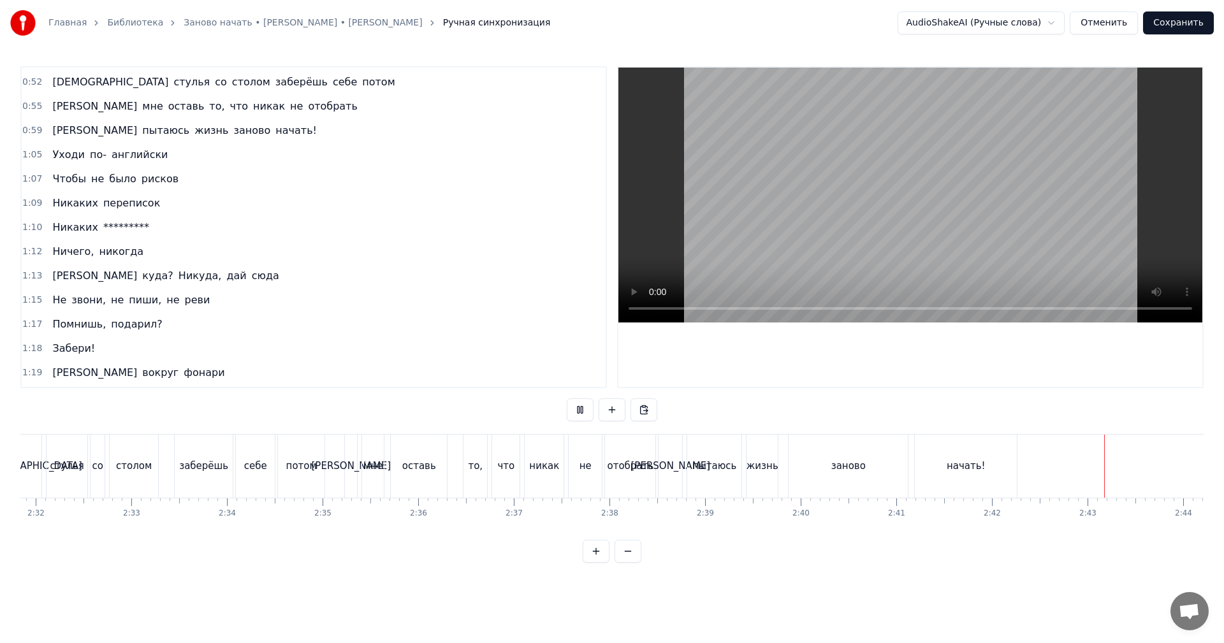
click at [1175, 29] on button "Сохранить" at bounding box center [1178, 22] width 71 height 23
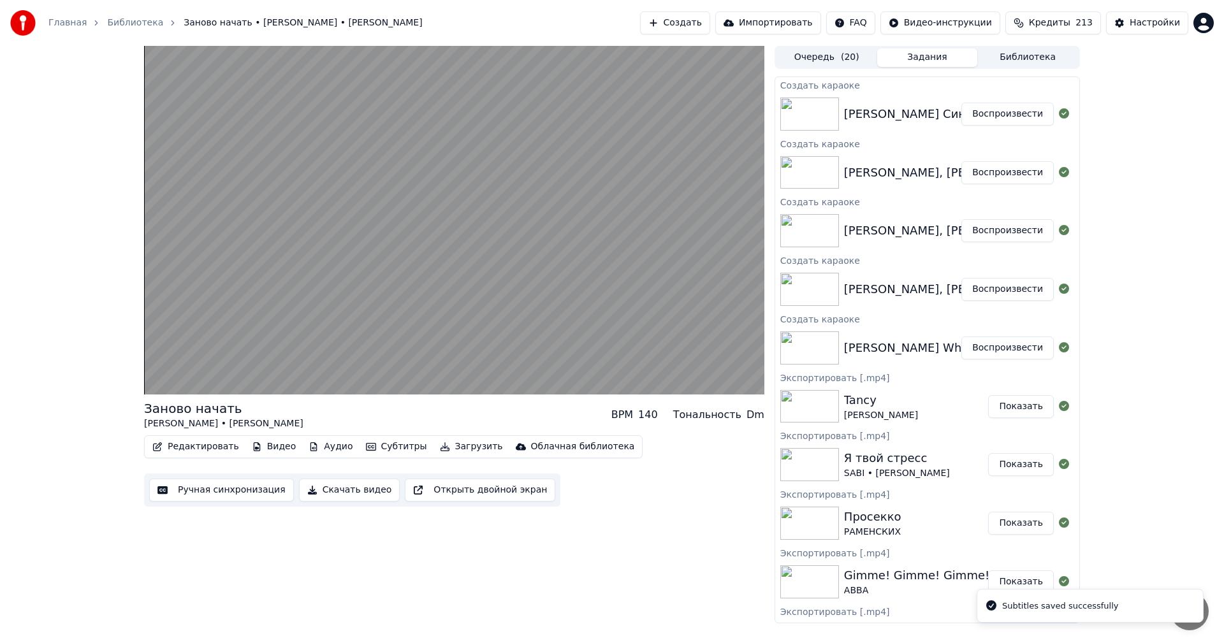
click at [1000, 112] on button "Воспроизвести" at bounding box center [1007, 114] width 92 height 23
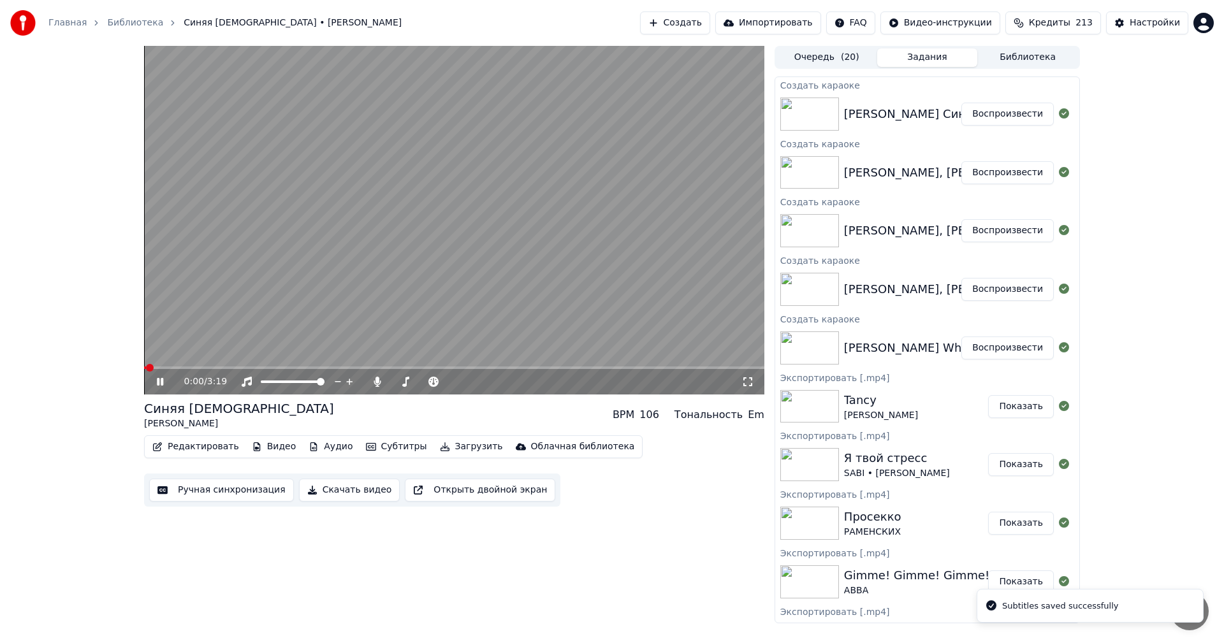
click at [200, 493] on button "Ручная синхронизация" at bounding box center [221, 490] width 145 height 23
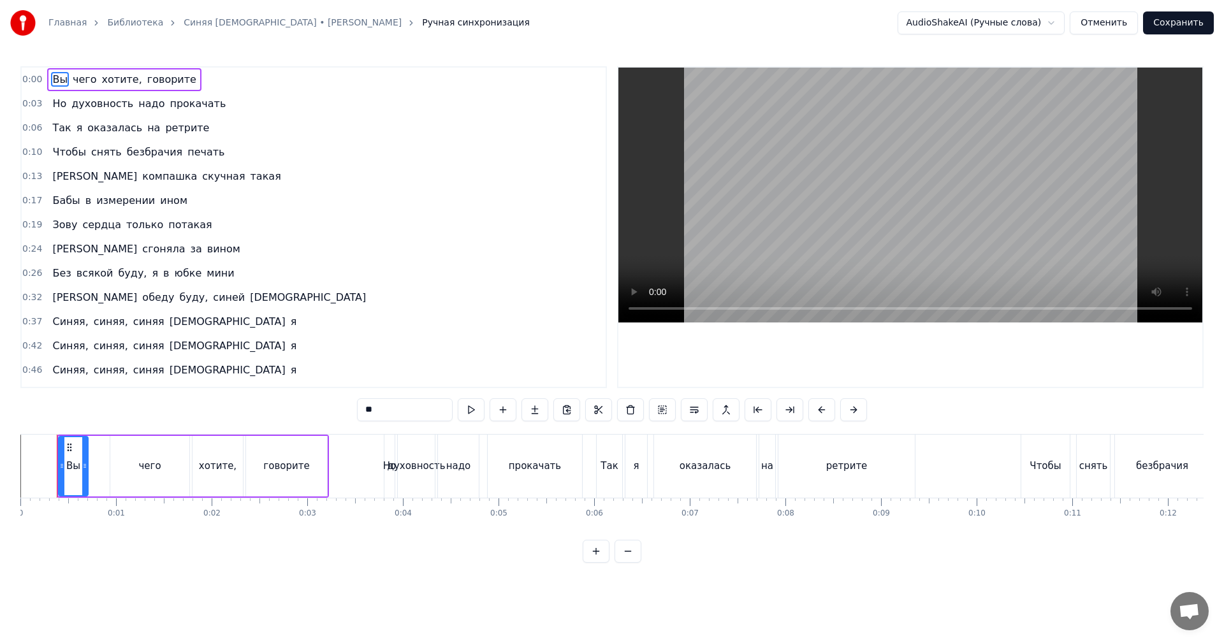
click at [995, 156] on video at bounding box center [910, 195] width 584 height 255
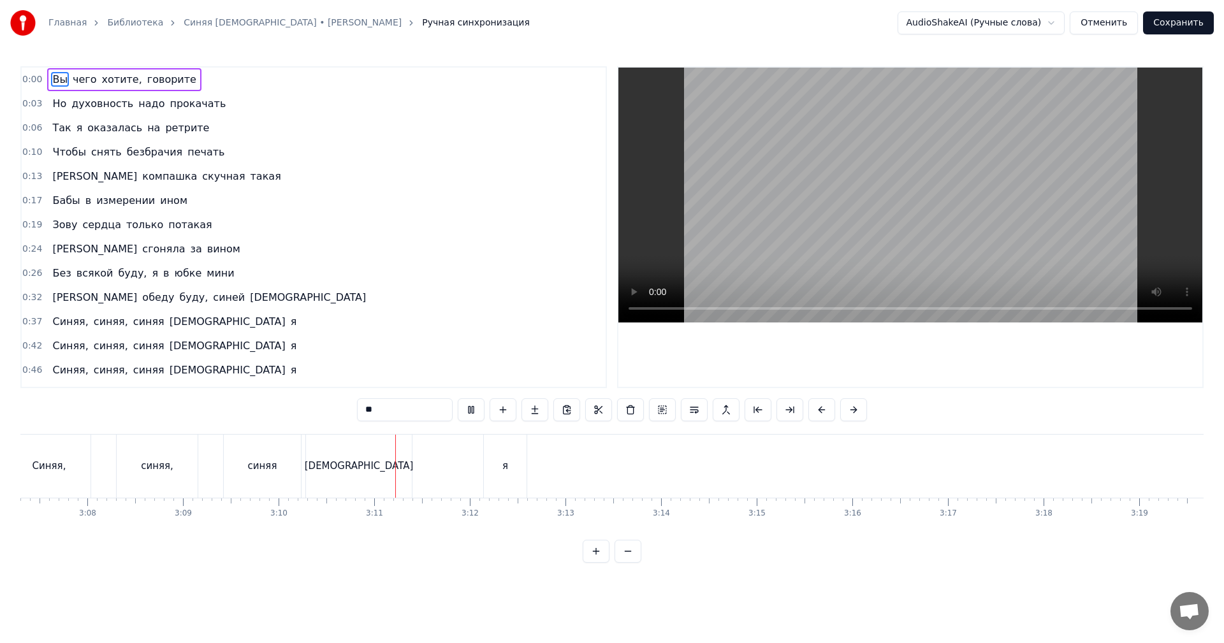
scroll to position [0, 17913]
click at [475, 472] on div "[PERSON_NAME], синяя, синяя [DEMOGRAPHIC_DATA] [PERSON_NAME]" at bounding box center [267, 466] width 523 height 63
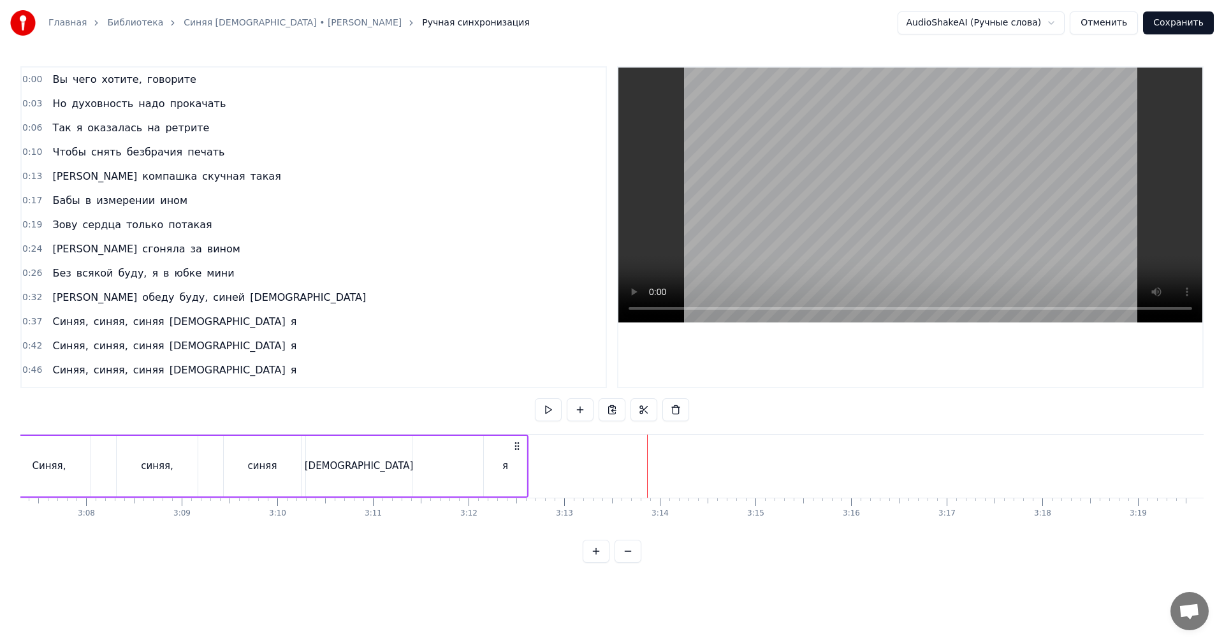
click at [495, 460] on div "я" at bounding box center [505, 466] width 43 height 61
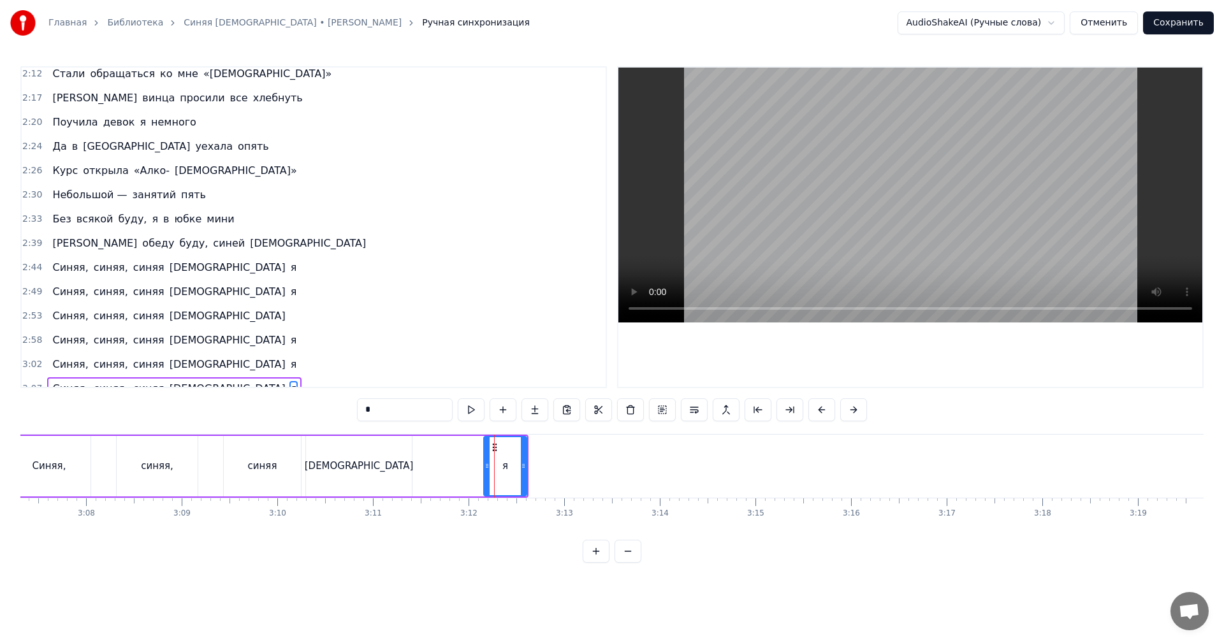
scroll to position [795, 0]
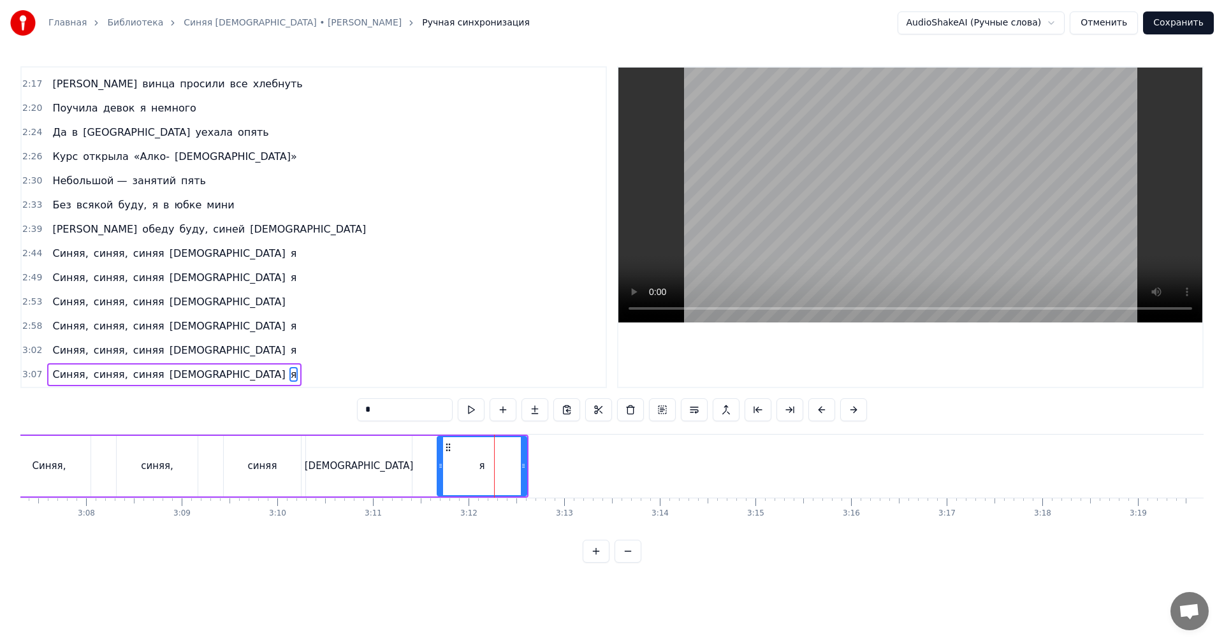
drag, startPoint x: 488, startPoint y: 465, endPoint x: 441, endPoint y: 479, distance: 48.8
click at [441, 479] on div at bounding box center [440, 466] width 5 height 58
click at [435, 479] on div "[PERSON_NAME], синяя, синяя [DEMOGRAPHIC_DATA] [PERSON_NAME]" at bounding box center [267, 466] width 523 height 63
click at [842, 238] on video at bounding box center [910, 195] width 584 height 255
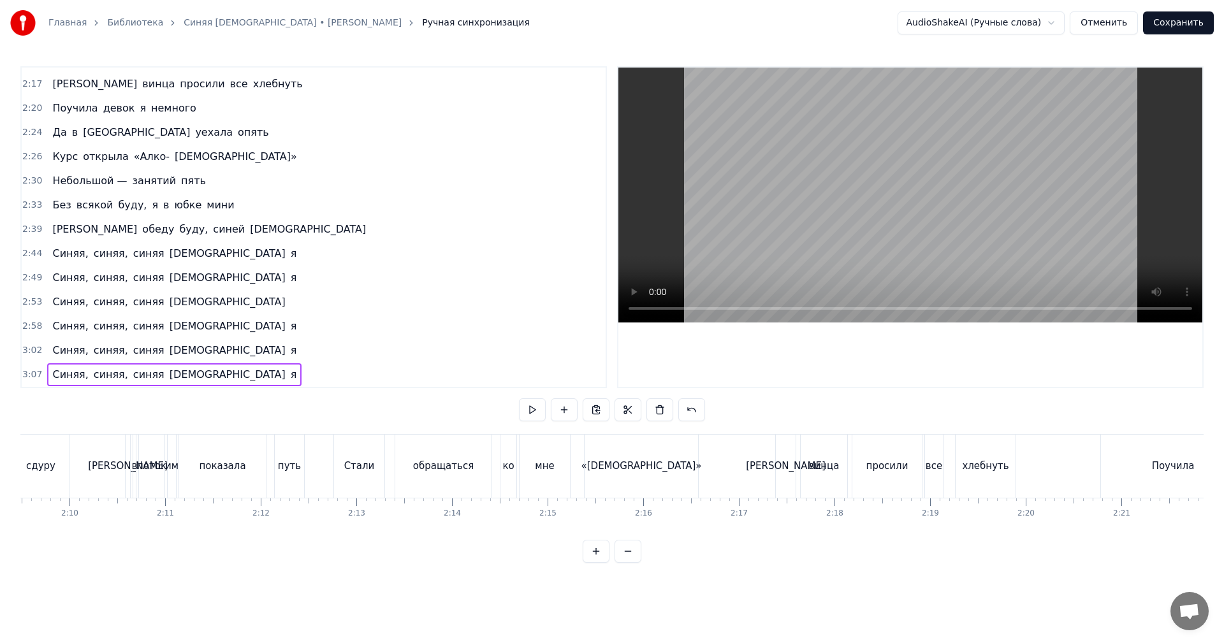
scroll to position [0, 12175]
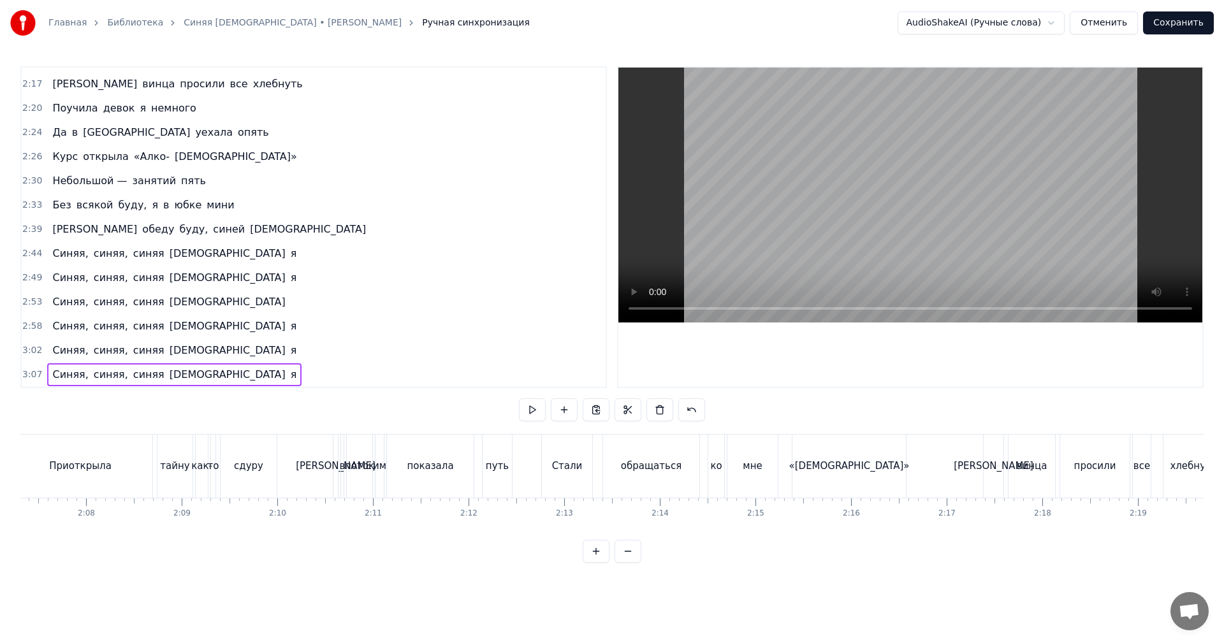
click at [1176, 17] on button "Сохранить" at bounding box center [1178, 22] width 71 height 23
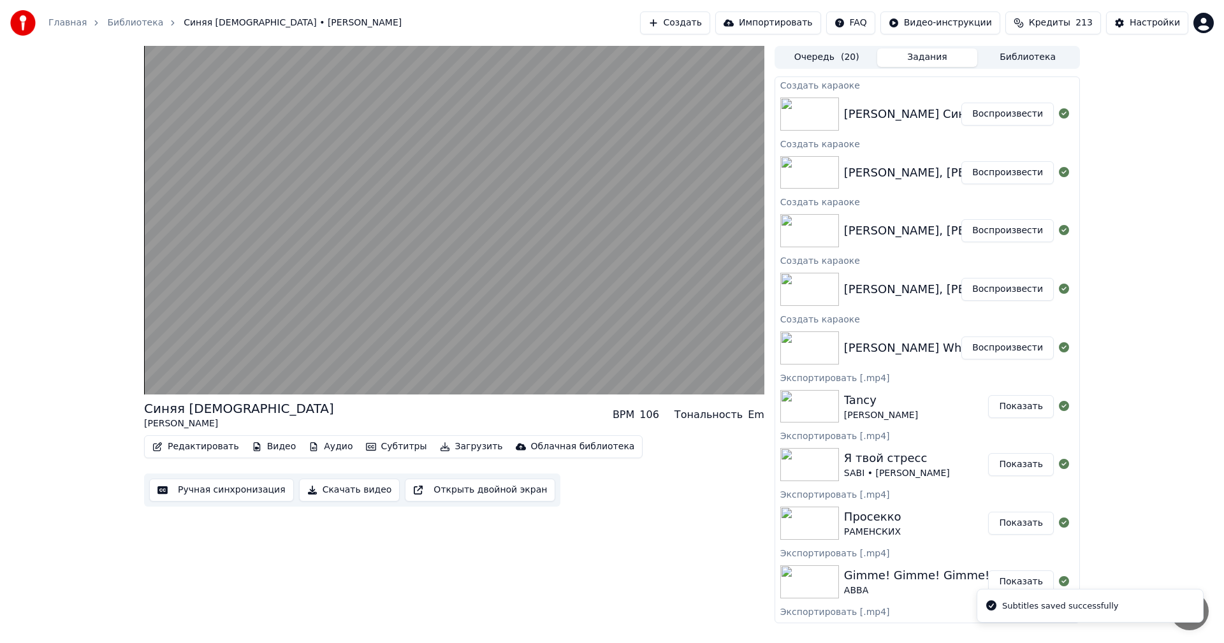
click at [998, 232] on button "Воспроизвести" at bounding box center [1007, 230] width 92 height 23
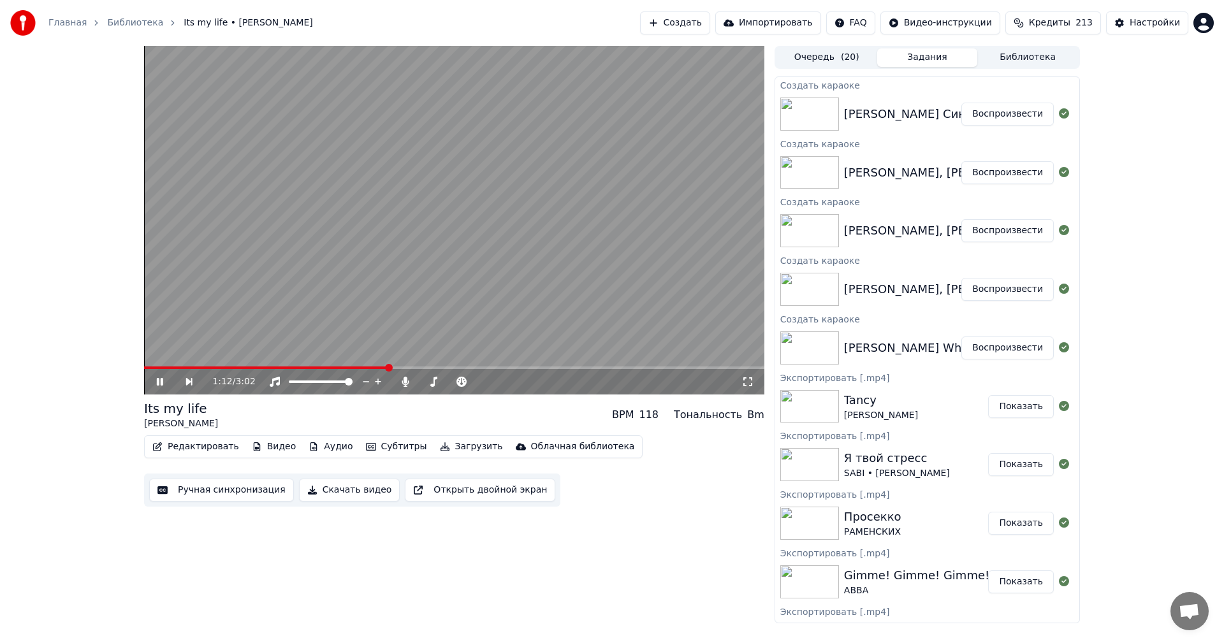
click at [390, 367] on span at bounding box center [454, 368] width 620 height 3
click at [239, 367] on span at bounding box center [191, 368] width 95 height 3
click at [144, 368] on span at bounding box center [164, 368] width 41 height 3
click at [203, 368] on span at bounding box center [454, 368] width 620 height 3
click at [359, 368] on span at bounding box center [454, 368] width 620 height 3
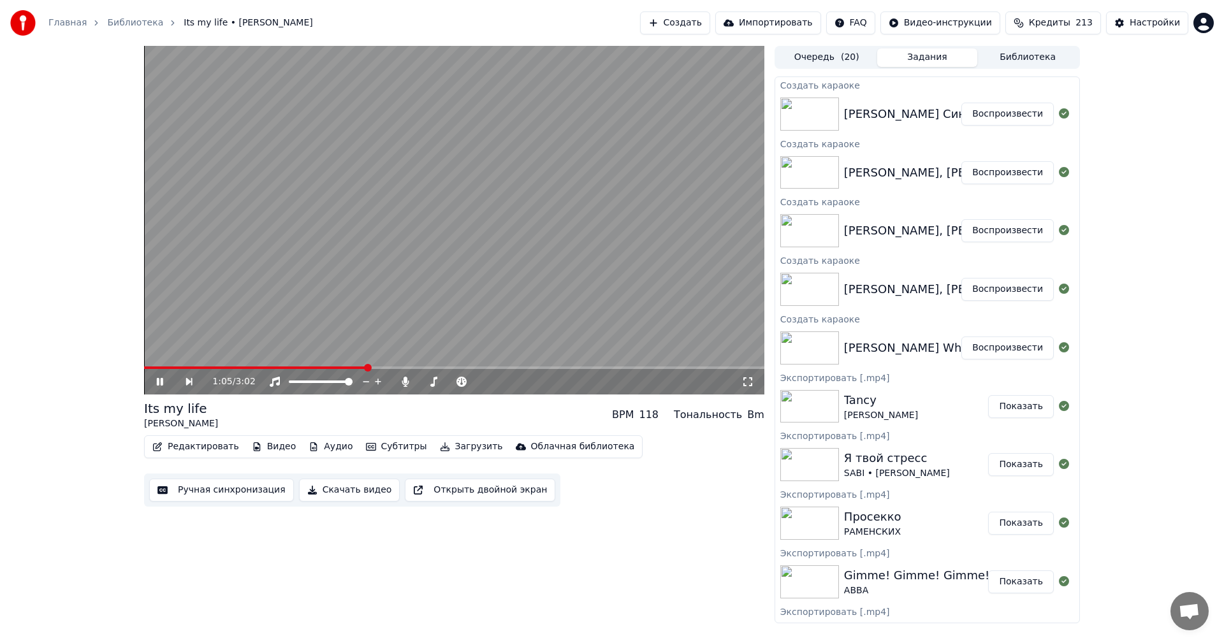
click at [440, 367] on span at bounding box center [454, 368] width 620 height 3
click at [498, 368] on span at bounding box center [454, 368] width 620 height 3
click at [339, 365] on video at bounding box center [454, 220] width 620 height 349
click at [336, 366] on video at bounding box center [454, 220] width 620 height 349
click at [334, 367] on span at bounding box center [239, 368] width 190 height 3
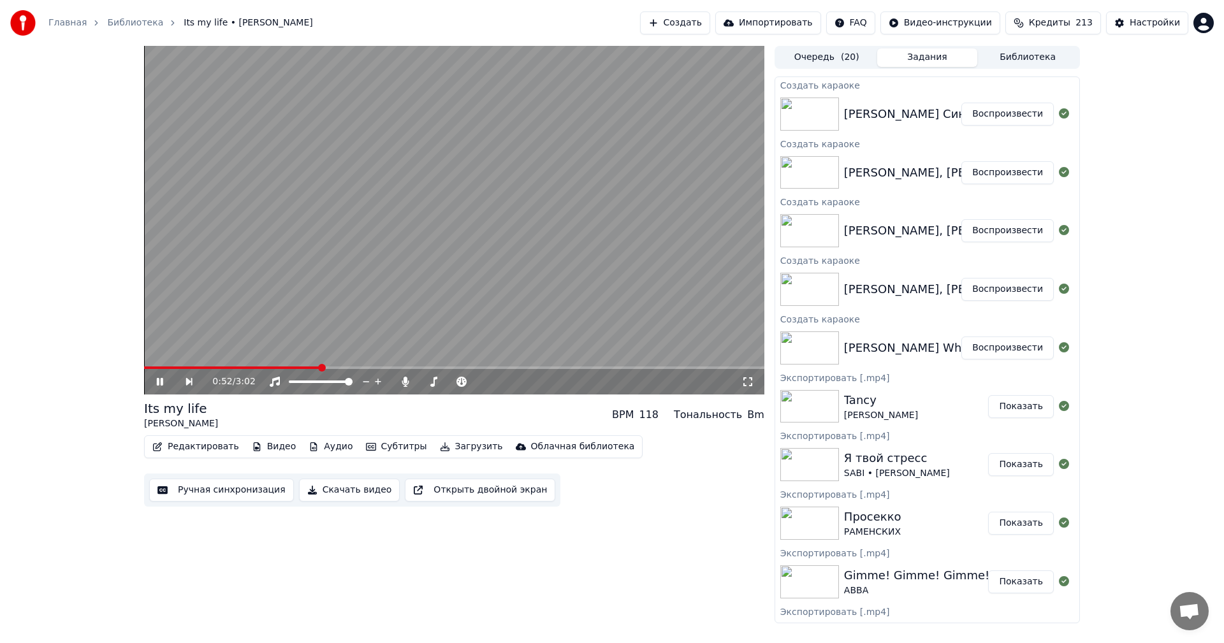
click at [319, 368] on span at bounding box center [232, 368] width 177 height 3
click at [326, 291] on video at bounding box center [454, 220] width 620 height 349
click at [417, 293] on video at bounding box center [454, 220] width 620 height 349
click at [488, 218] on video at bounding box center [454, 220] width 620 height 349
click at [217, 494] on button "Ручная синхронизация" at bounding box center [221, 490] width 145 height 23
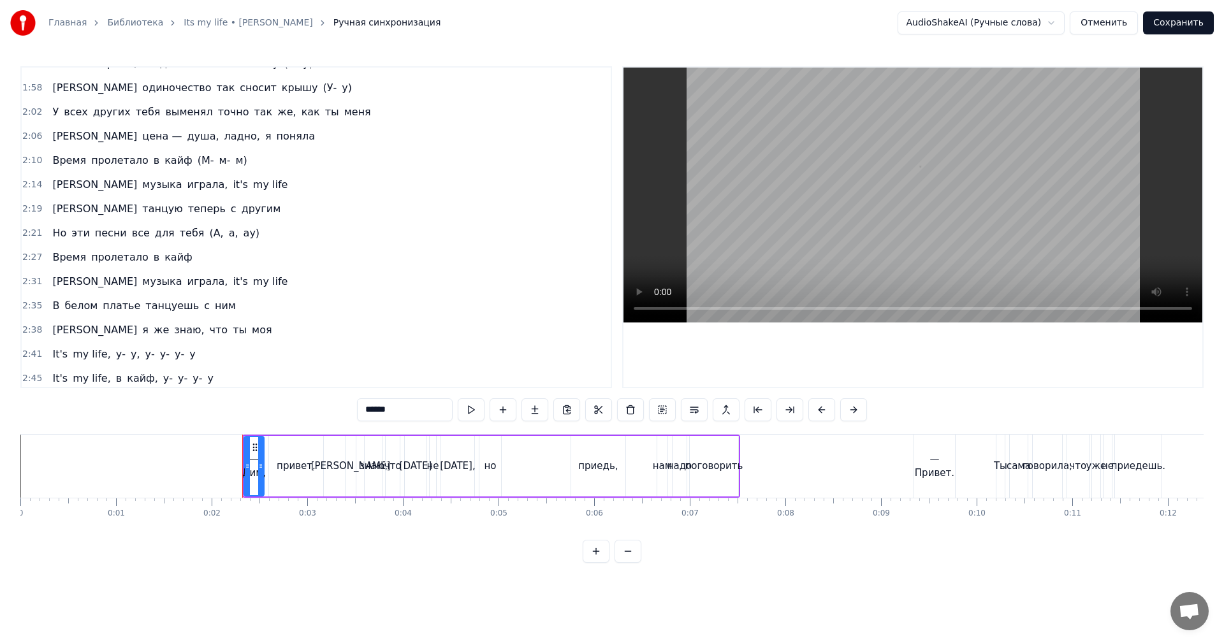
scroll to position [652, 0]
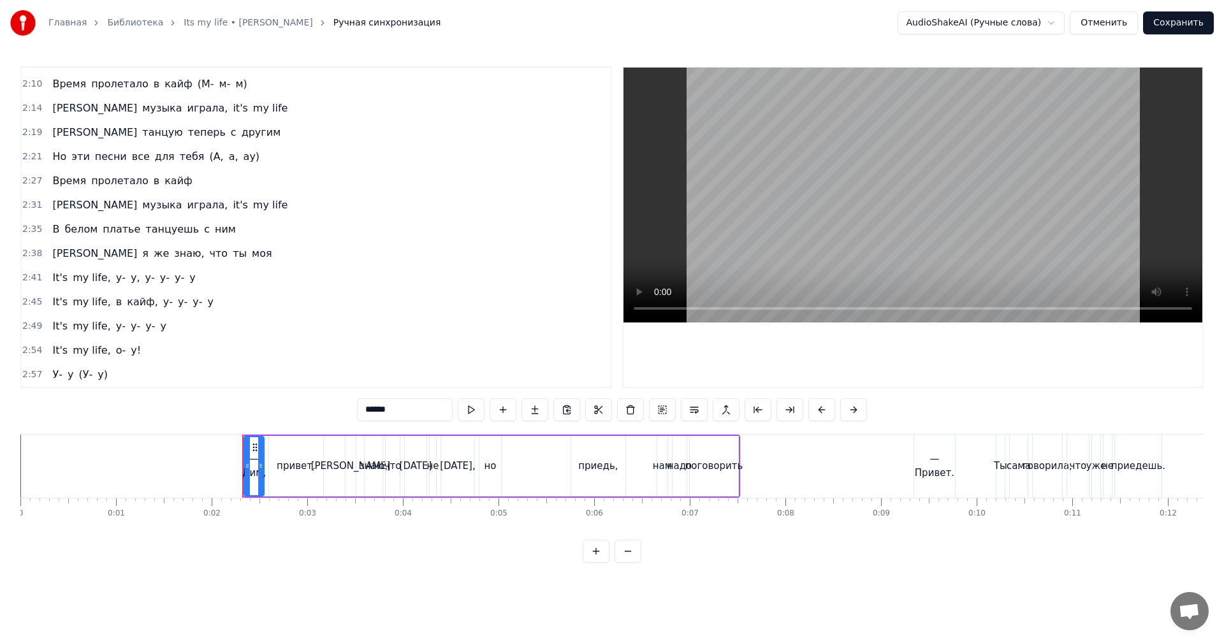
click at [26, 272] on span "2:41" at bounding box center [32, 278] width 20 height 13
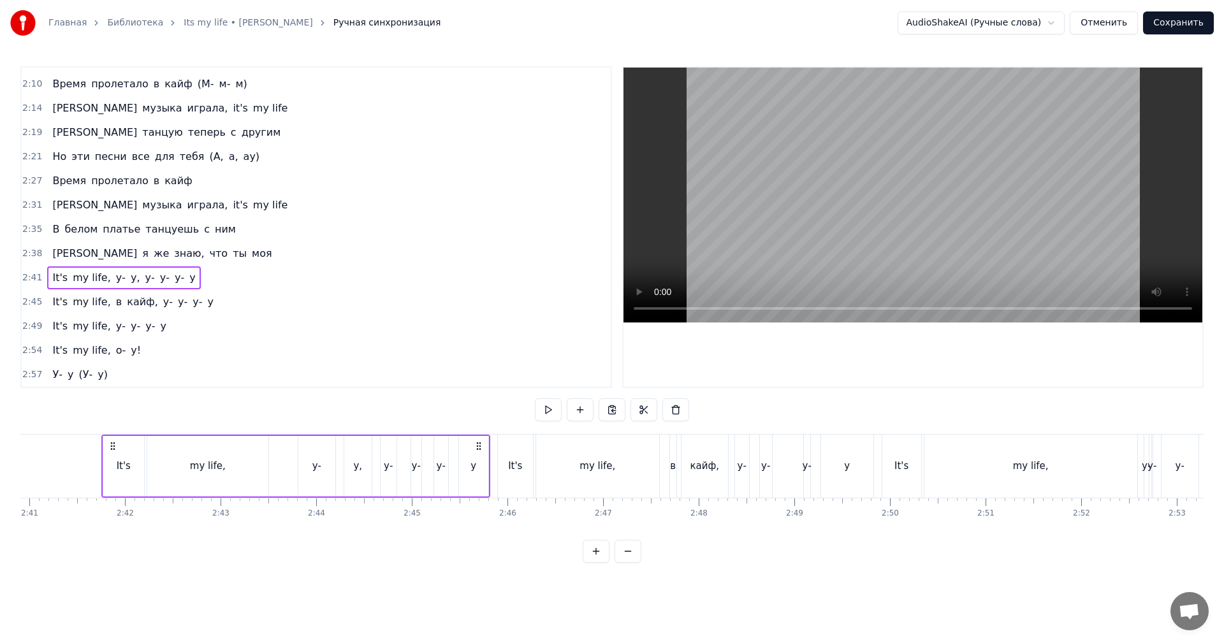
scroll to position [0, 15404]
click at [884, 173] on video at bounding box center [913, 195] width 579 height 255
click at [895, 221] on video at bounding box center [913, 195] width 579 height 255
drag, startPoint x: 106, startPoint y: 266, endPoint x: 135, endPoint y: 271, distance: 29.7
click at [135, 271] on div "It's my life, у- у, у- у- у- у" at bounding box center [123, 277] width 153 height 23
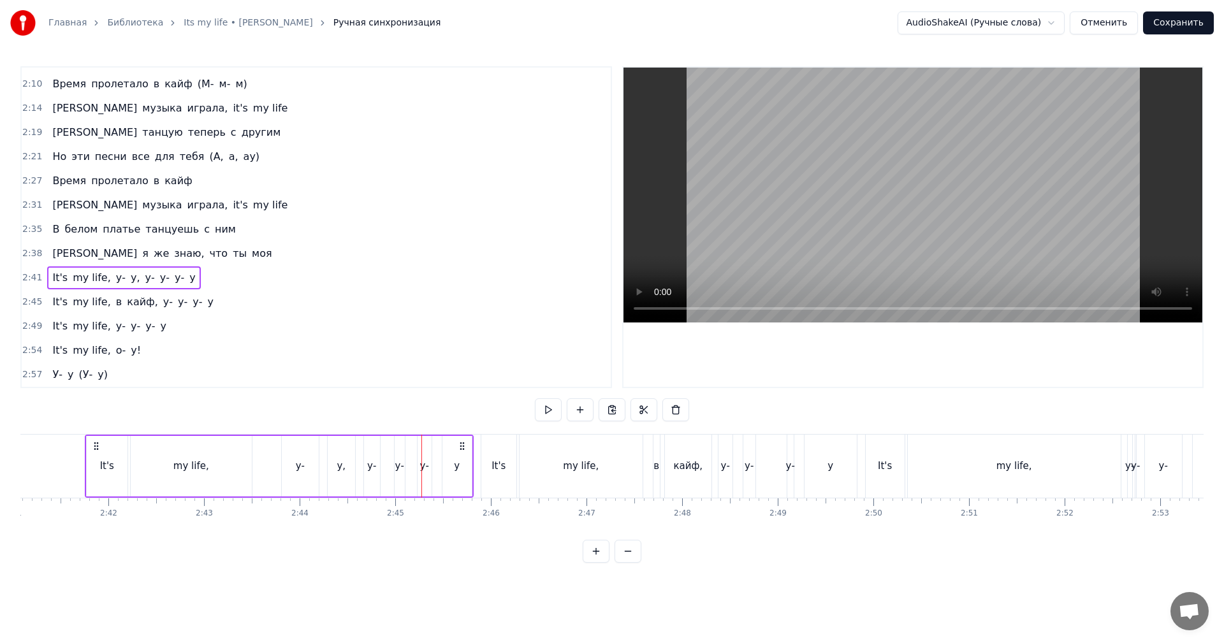
click at [115, 270] on span "у-" at bounding box center [121, 277] width 12 height 15
click at [333, 471] on div "у," at bounding box center [341, 466] width 27 height 61
click at [372, 471] on div "у-" at bounding box center [371, 466] width 9 height 15
click at [402, 472] on div "у-" at bounding box center [399, 466] width 9 height 15
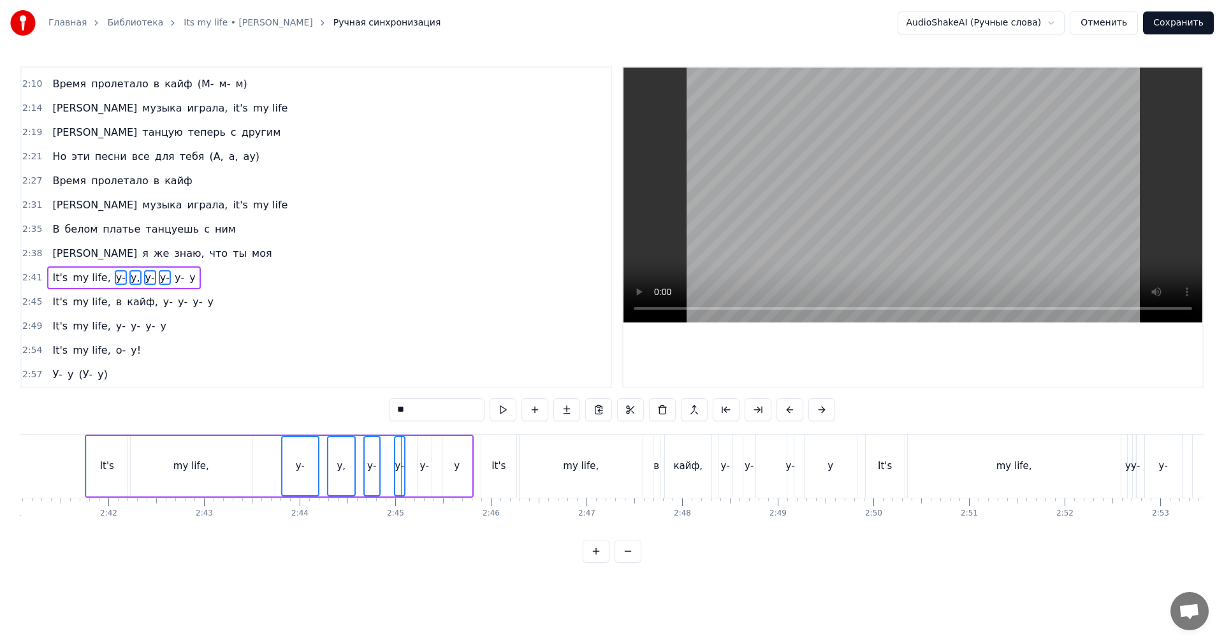
click at [421, 472] on div "у-" at bounding box center [424, 466] width 9 height 15
click at [453, 470] on div "у" at bounding box center [456, 466] width 29 height 61
type input "****"
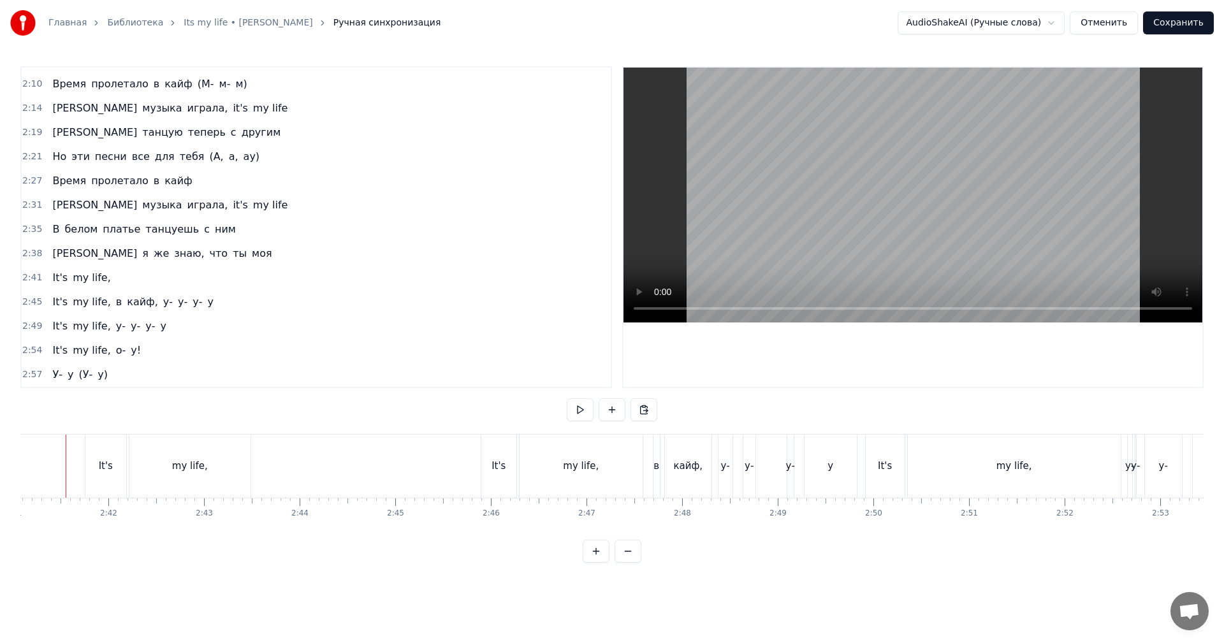
scroll to position [0, 15386]
click at [720, 212] on video at bounding box center [913, 195] width 579 height 255
click at [747, 478] on div "у-" at bounding box center [744, 466] width 14 height 63
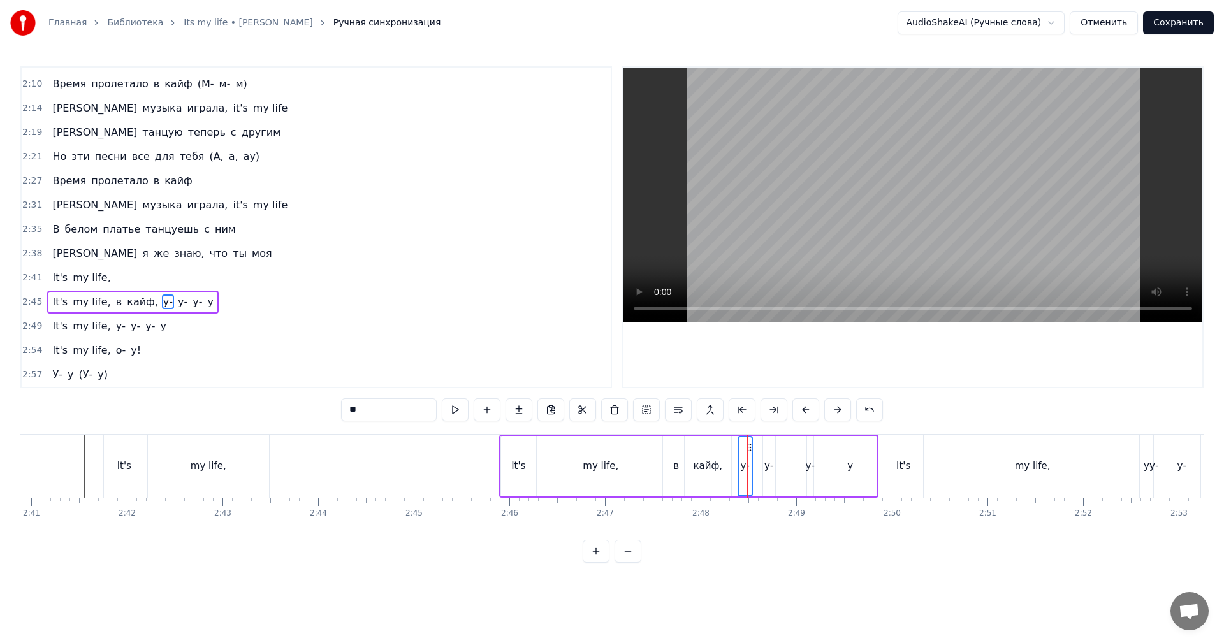
click at [768, 472] on div "у-" at bounding box center [768, 466] width 9 height 15
click at [803, 471] on div "It's my life, в кайф, у- у- у- у" at bounding box center [688, 466] width 379 height 63
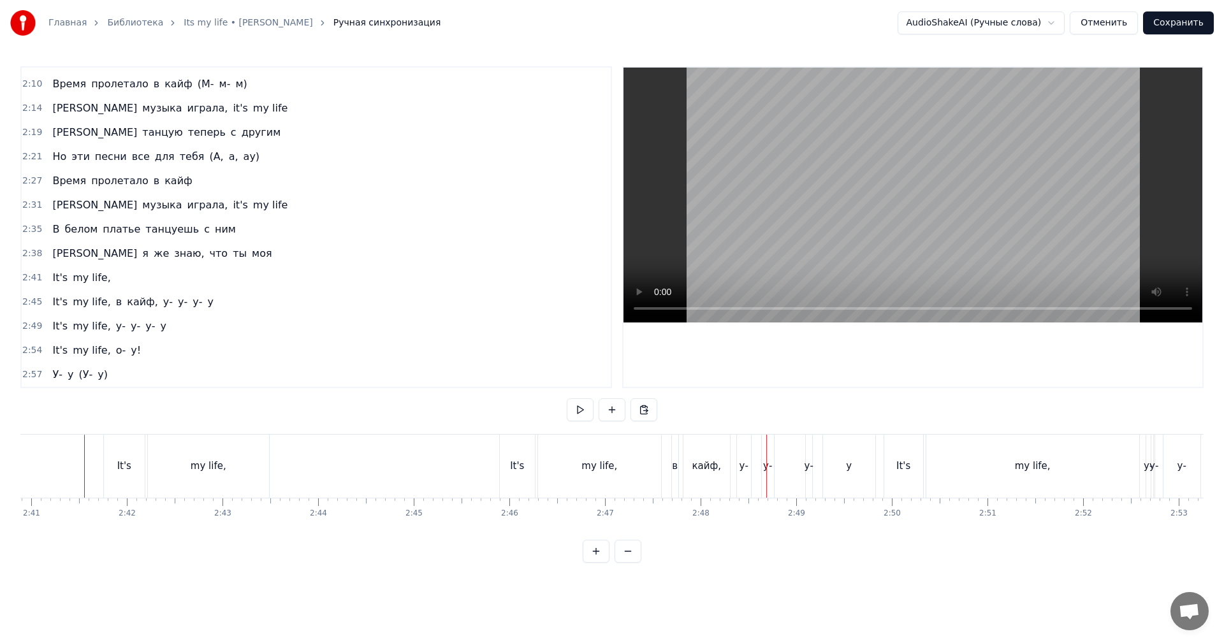
click at [806, 469] on div "у-" at bounding box center [809, 466] width 9 height 15
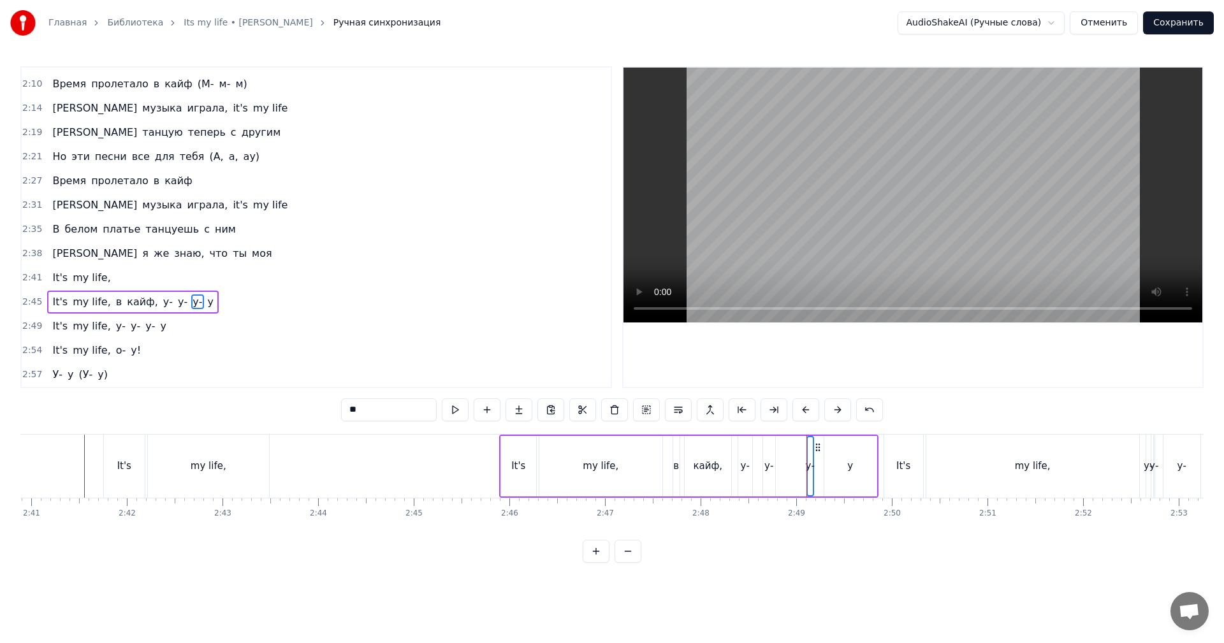
click at [771, 475] on div "у-" at bounding box center [769, 466] width 12 height 61
click at [745, 476] on div "у-" at bounding box center [745, 466] width 14 height 61
click at [861, 471] on div "у" at bounding box center [850, 466] width 52 height 61
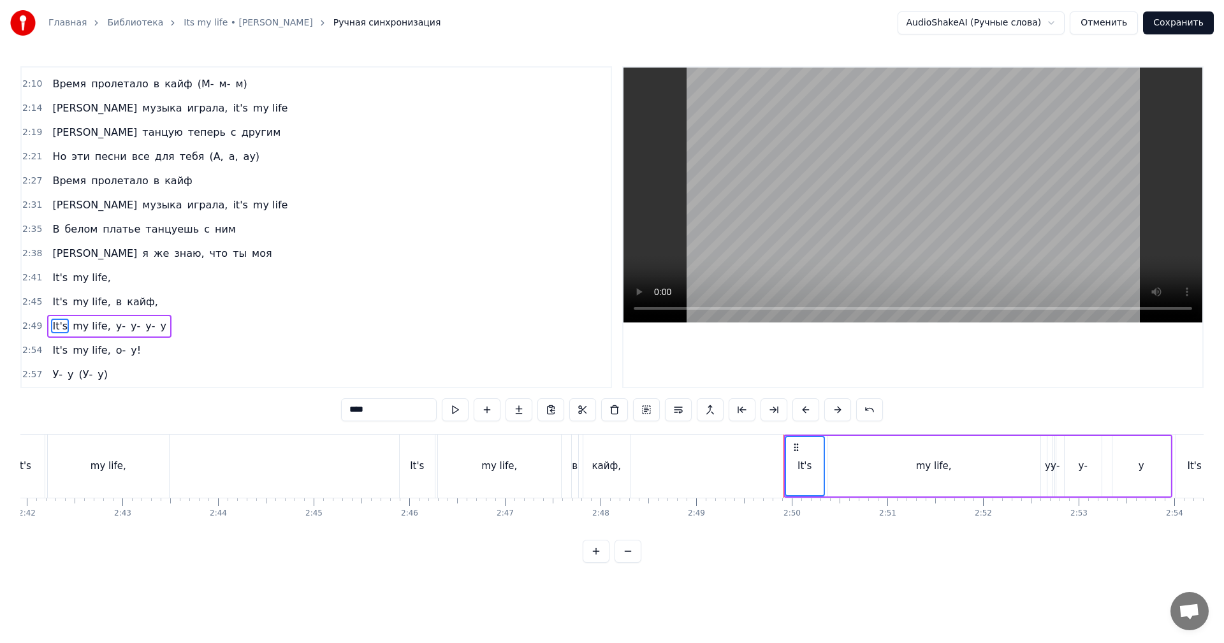
scroll to position [0, 15704]
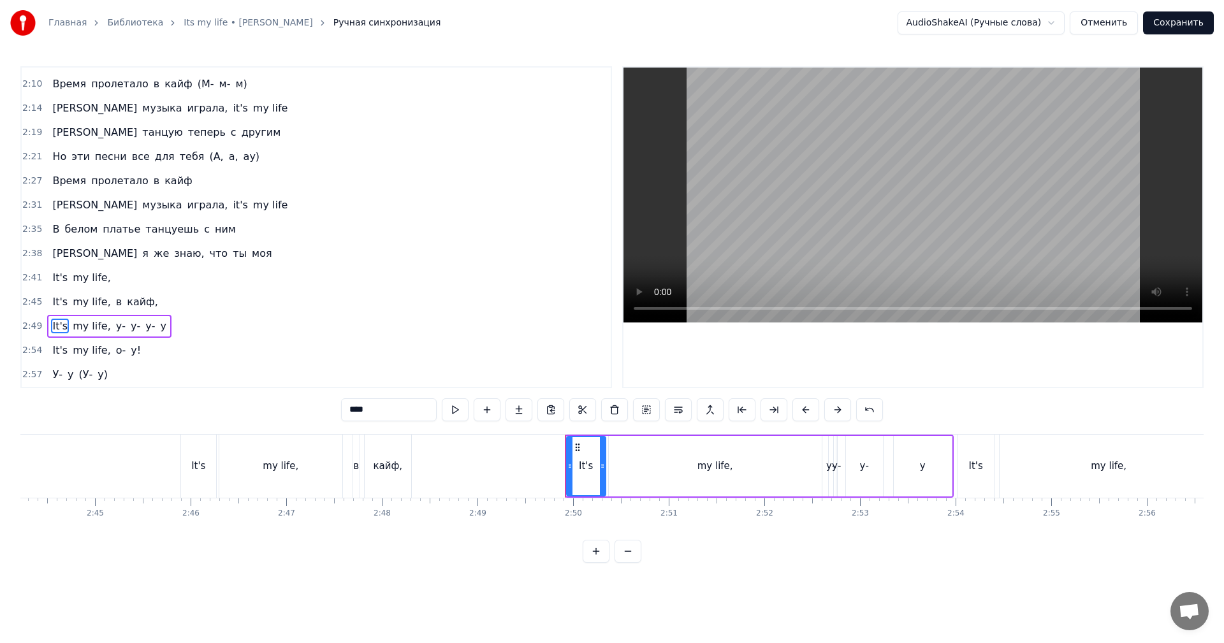
click at [829, 471] on div "у-" at bounding box center [830, 466] width 9 height 15
click at [837, 469] on div "у-" at bounding box center [836, 466] width 9 height 15
click at [870, 463] on div "у-" at bounding box center [864, 466] width 37 height 61
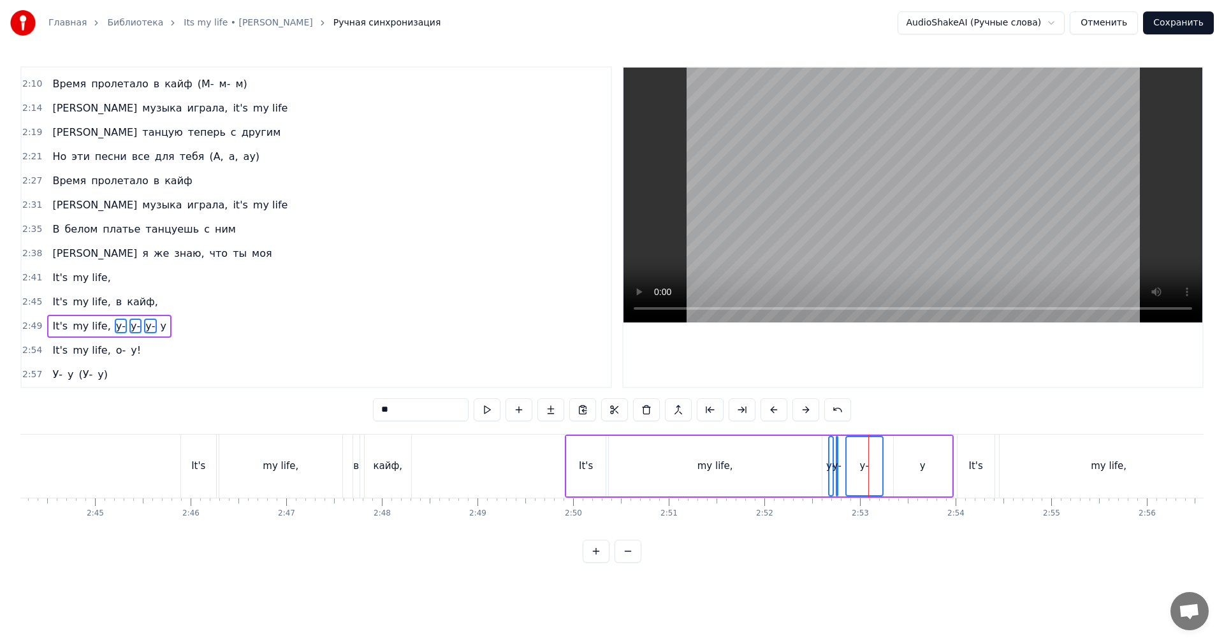
click at [919, 463] on div "у" at bounding box center [923, 466] width 58 height 61
type input "****"
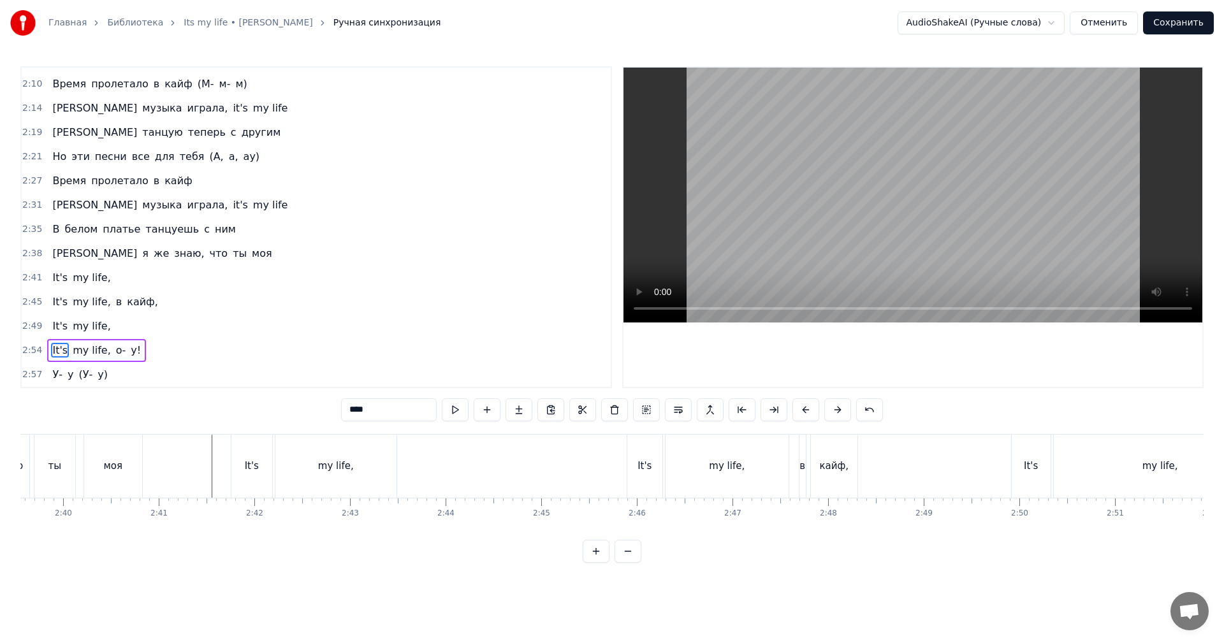
scroll to position [0, 15131]
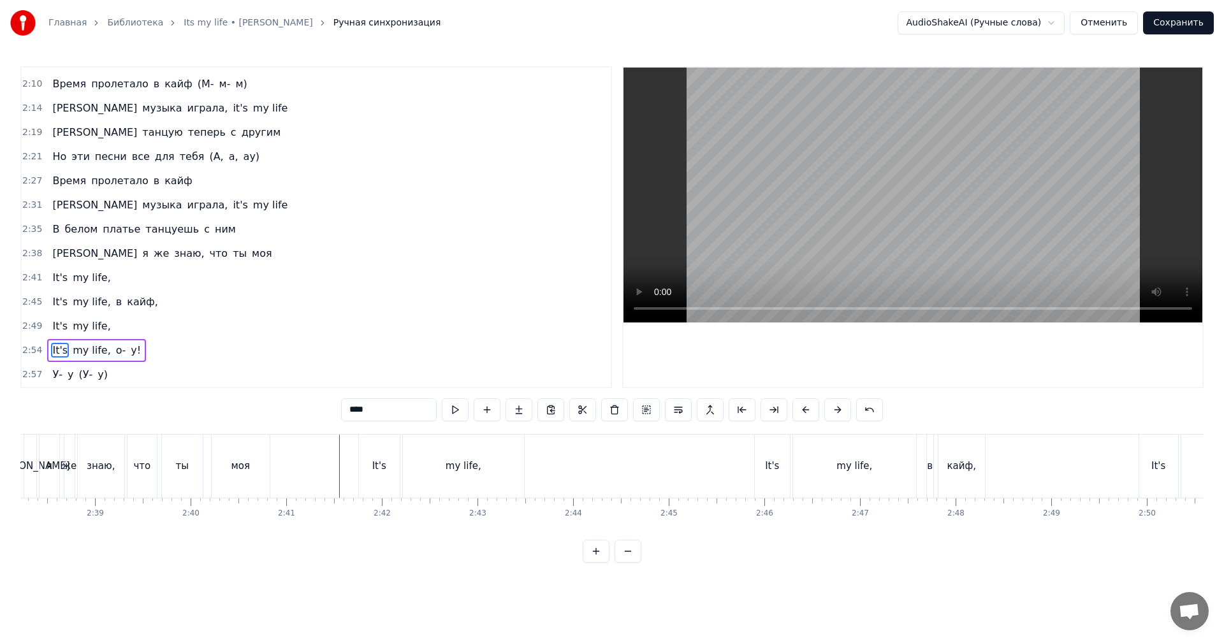
click at [883, 212] on video at bounding box center [913, 195] width 579 height 255
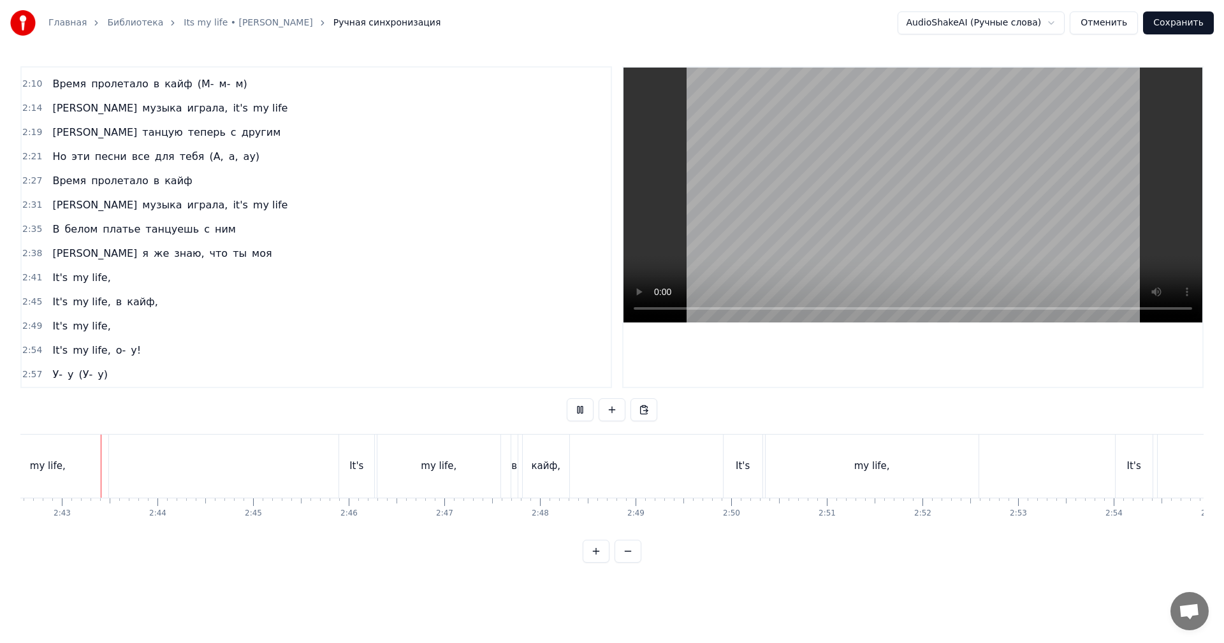
scroll to position [0, 15546]
click at [550, 465] on div "кайф," at bounding box center [546, 466] width 29 height 15
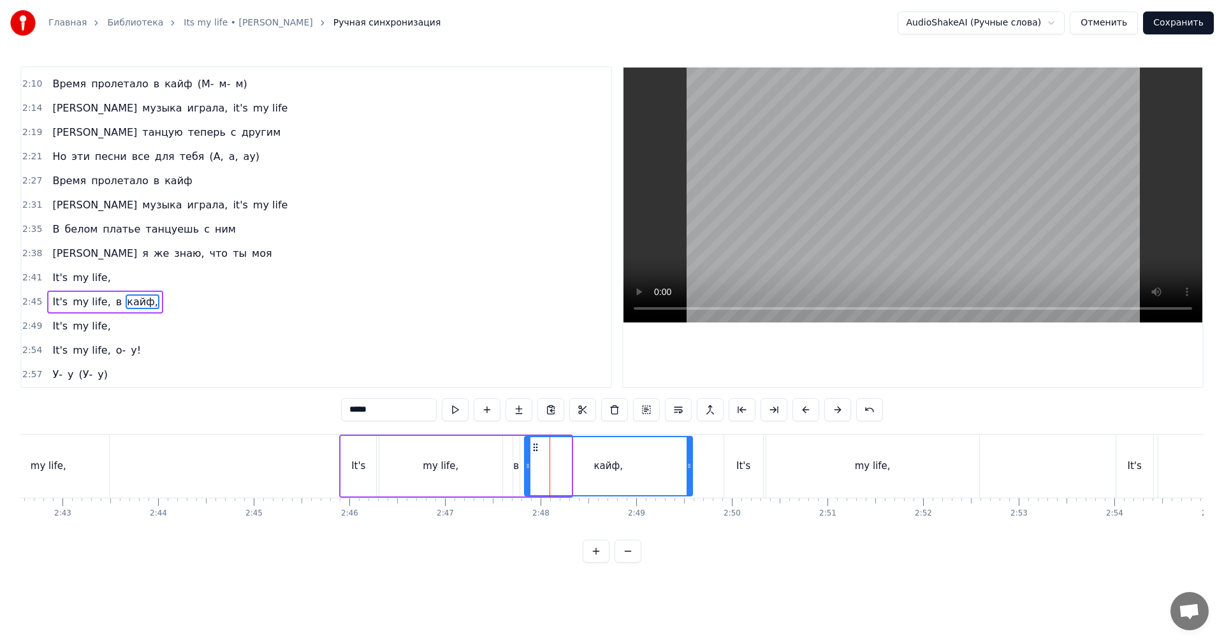
drag, startPoint x: 569, startPoint y: 460, endPoint x: 690, endPoint y: 460, distance: 121.1
click at [690, 460] on div at bounding box center [689, 466] width 5 height 58
click at [515, 463] on div "в" at bounding box center [516, 466] width 6 height 15
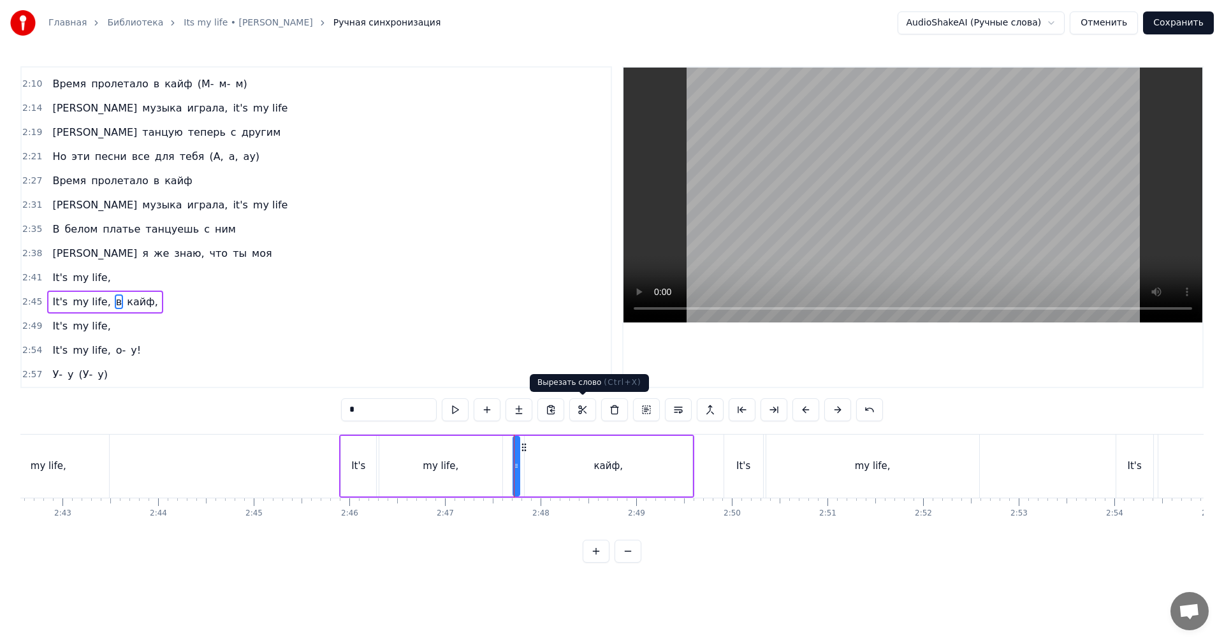
click at [825, 244] on video at bounding box center [913, 195] width 579 height 255
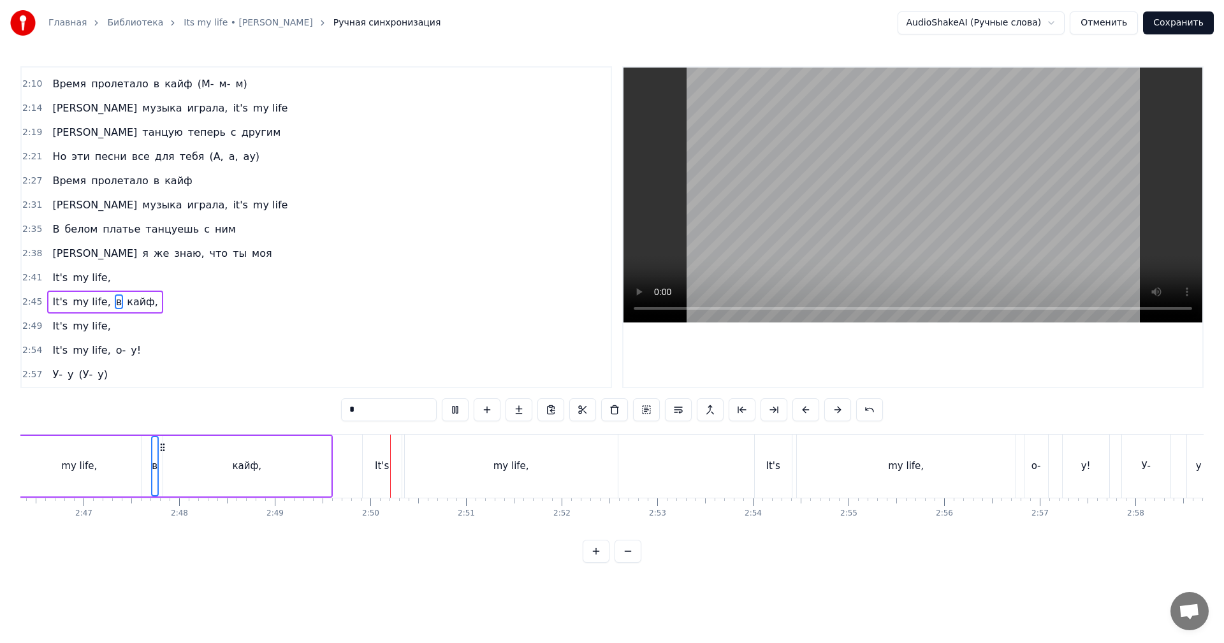
scroll to position [0, 15928]
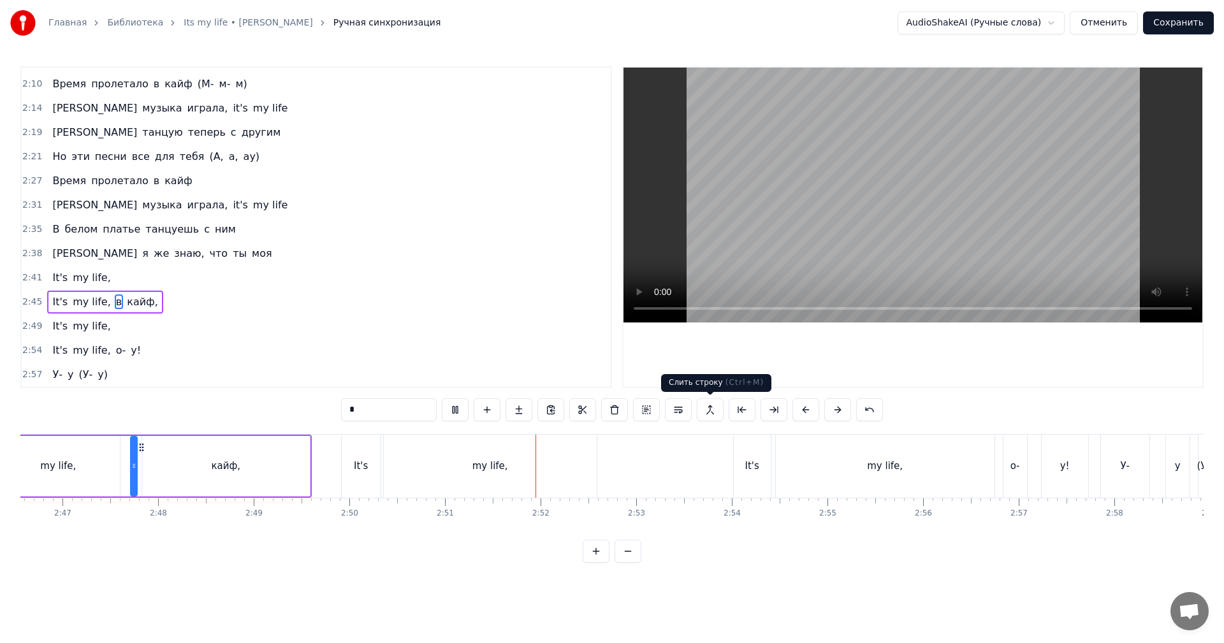
click at [722, 238] on video at bounding box center [913, 195] width 579 height 255
click at [411, 475] on div "my life," at bounding box center [490, 466] width 213 height 63
type input "********"
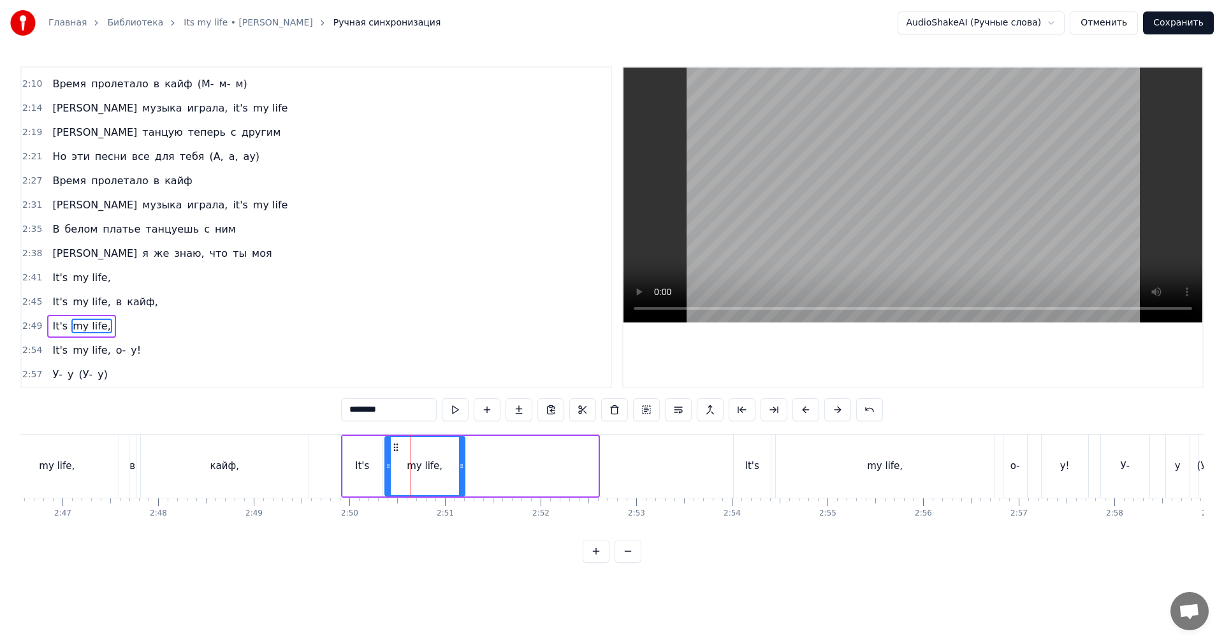
drag, startPoint x: 595, startPoint y: 469, endPoint x: 462, endPoint y: 477, distance: 133.5
click at [462, 477] on div at bounding box center [461, 466] width 5 height 58
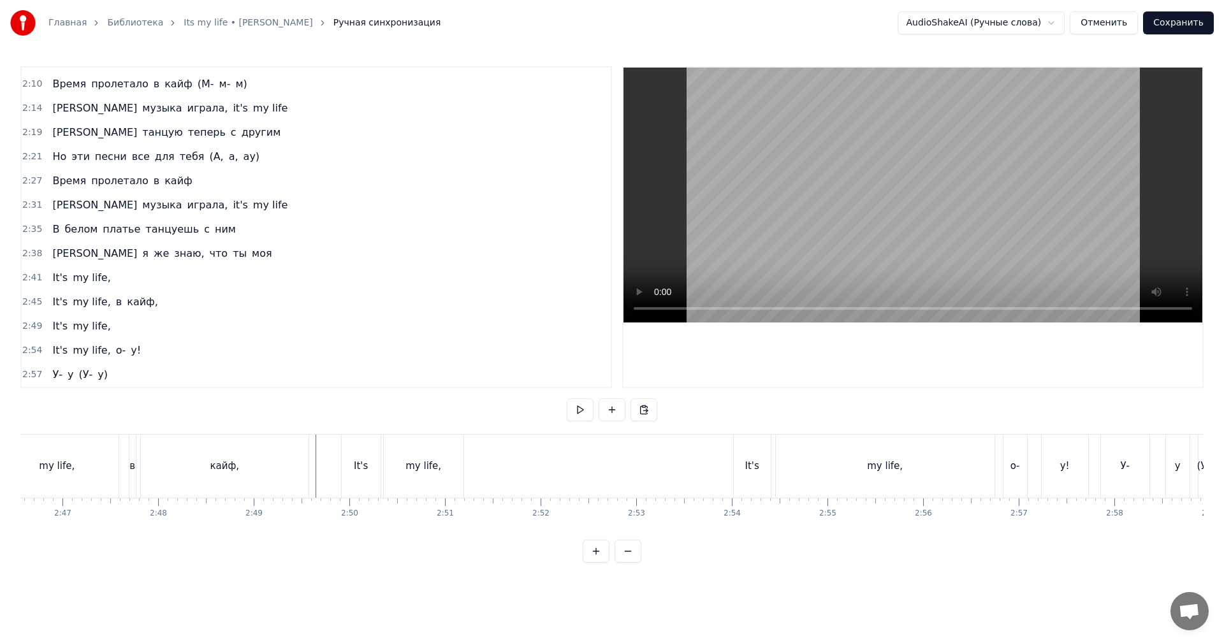
click at [827, 197] on video at bounding box center [913, 195] width 579 height 255
click at [643, 467] on div "my life," at bounding box center [566, 466] width 219 height 63
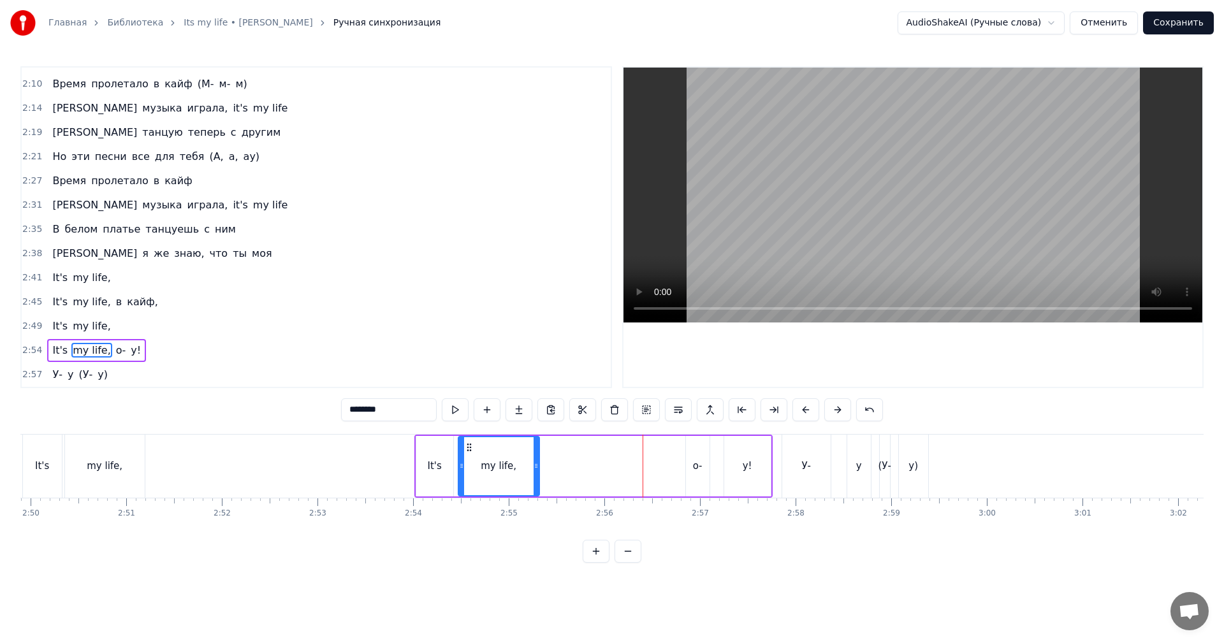
drag, startPoint x: 672, startPoint y: 460, endPoint x: 536, endPoint y: 469, distance: 136.1
click at [536, 469] on div at bounding box center [536, 466] width 5 height 58
click at [439, 465] on div "It's" at bounding box center [435, 466] width 14 height 15
type input "****"
click at [917, 223] on video at bounding box center [913, 195] width 579 height 255
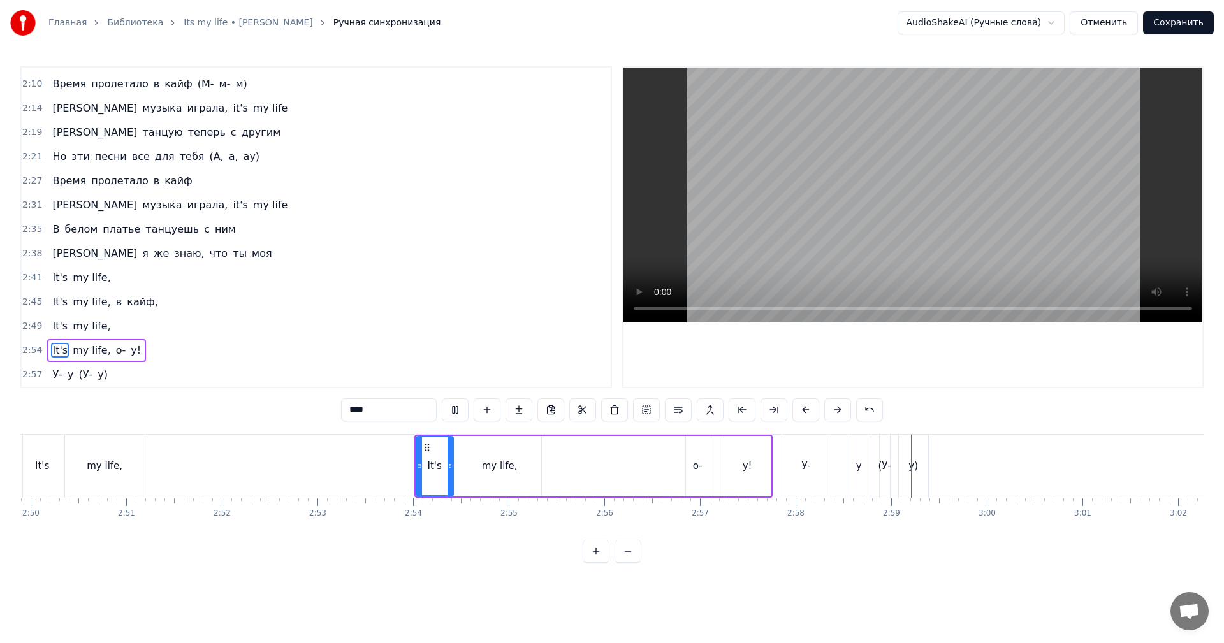
click at [29, 368] on span "2:57" at bounding box center [32, 374] width 20 height 13
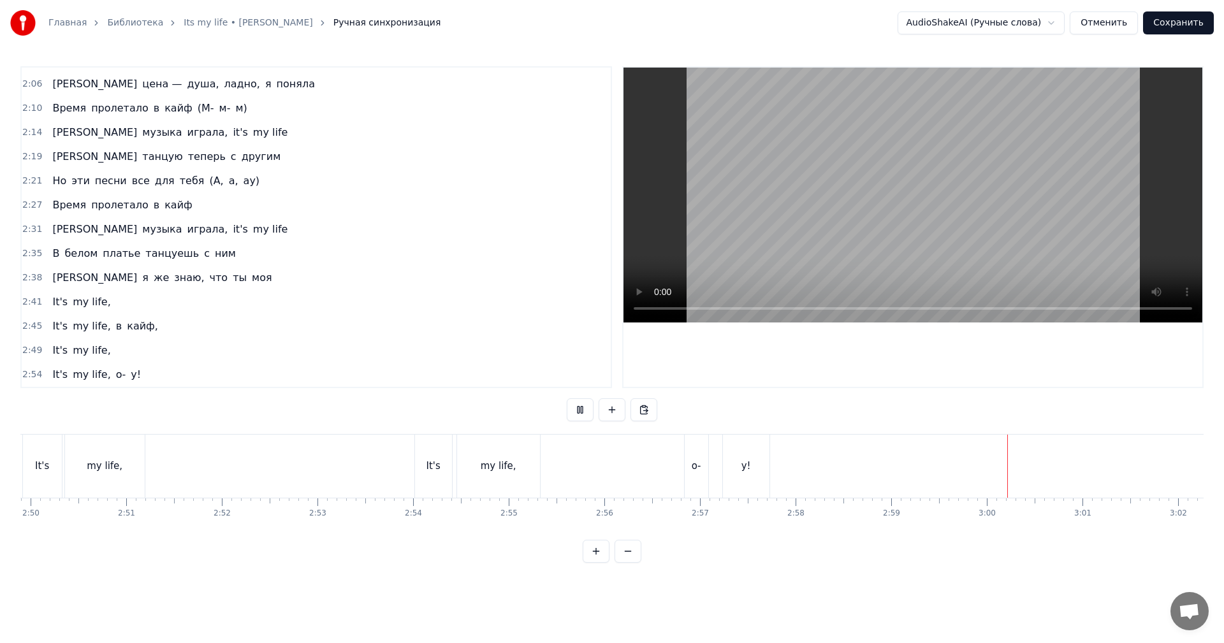
scroll to position [627, 0]
click at [115, 367] on span "о-" at bounding box center [121, 374] width 13 height 15
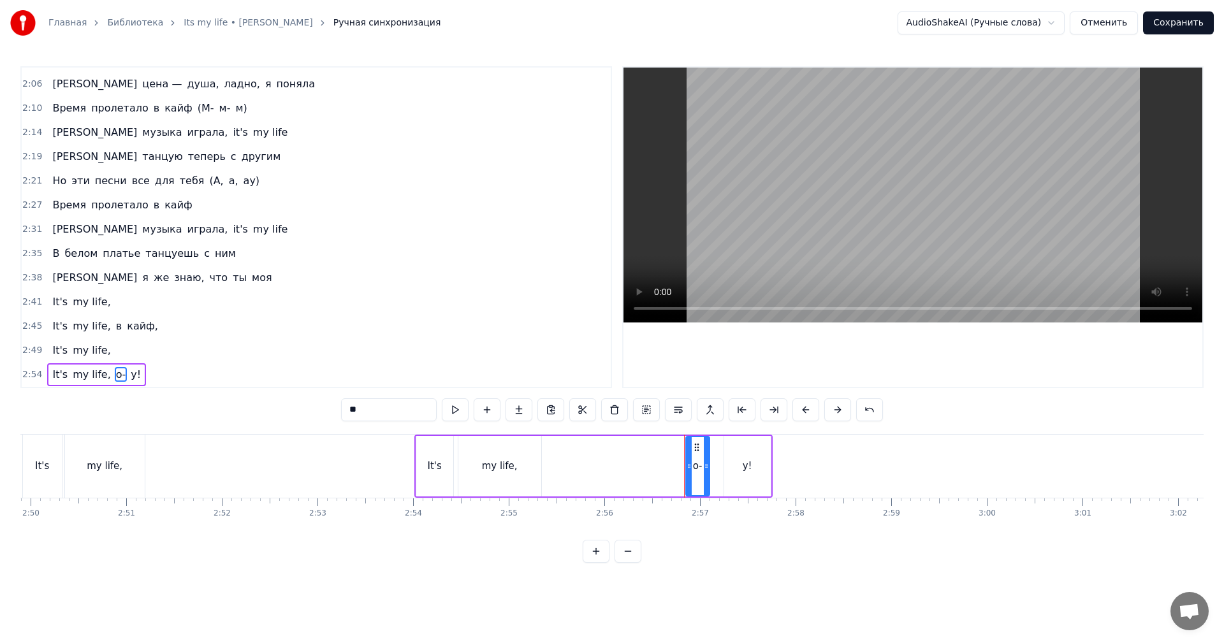
type input "**"
click at [115, 367] on span "у!" at bounding box center [121, 374] width 13 height 15
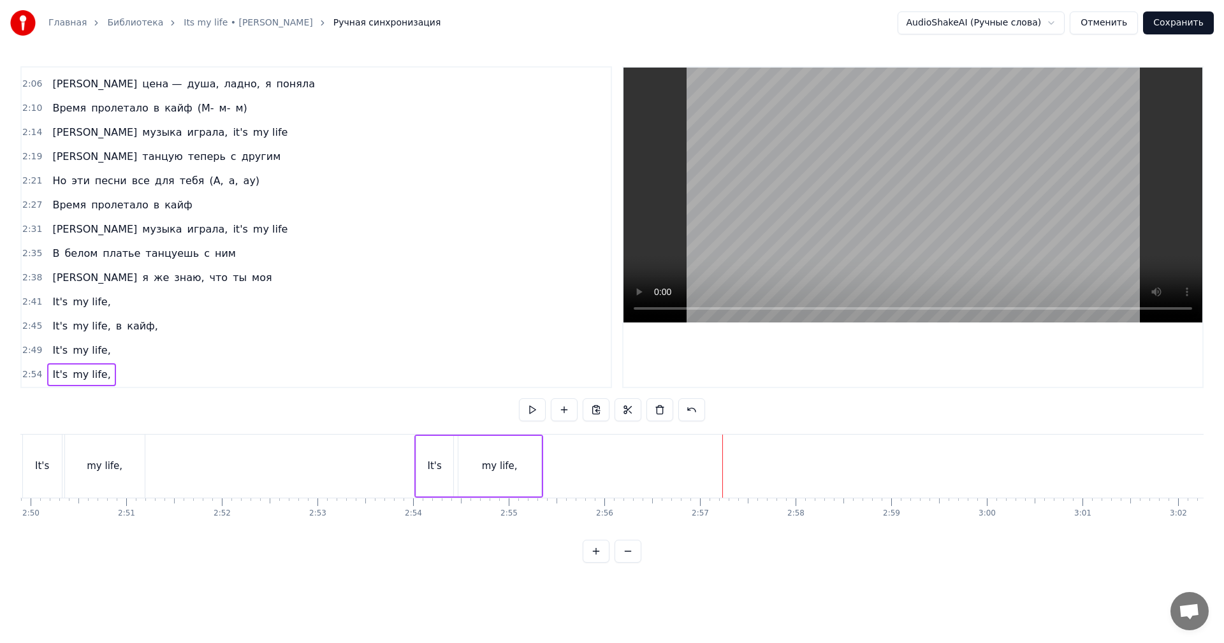
click at [96, 367] on span "my life," at bounding box center [91, 374] width 41 height 15
click at [407, 411] on input "********" at bounding box center [389, 409] width 96 height 23
type input "*******"
click at [1177, 21] on button "Сохранить" at bounding box center [1178, 22] width 71 height 23
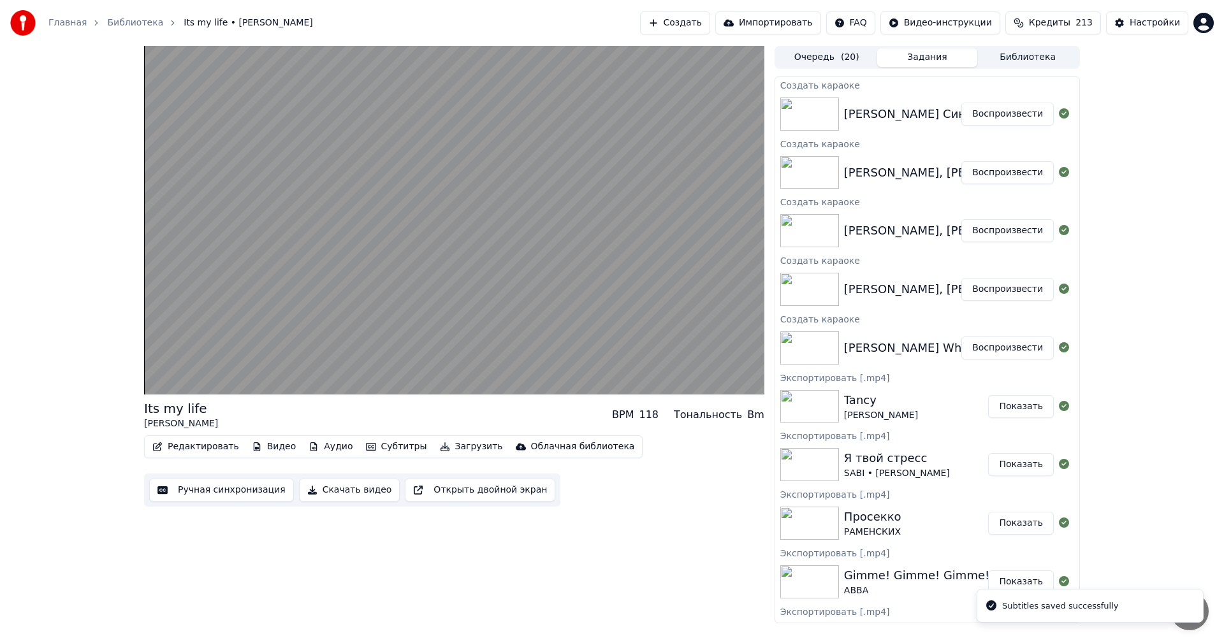
click at [986, 349] on button "Воспроизвести" at bounding box center [1007, 348] width 92 height 23
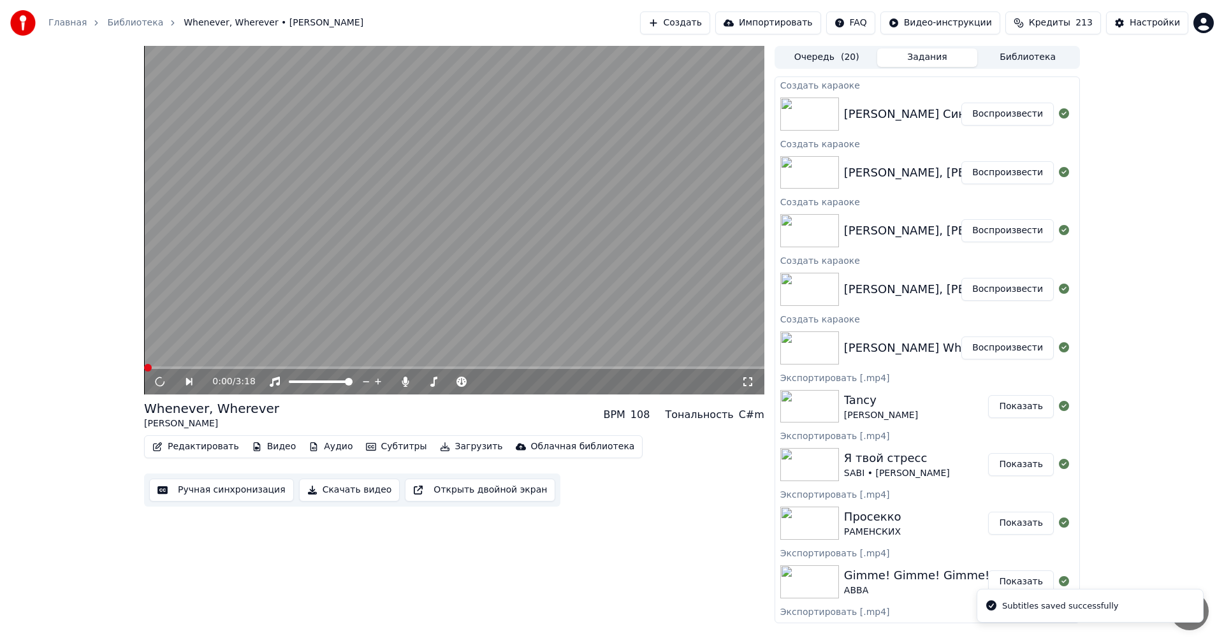
click at [361, 492] on button "Скачать видео" at bounding box center [349, 490] width 101 height 23
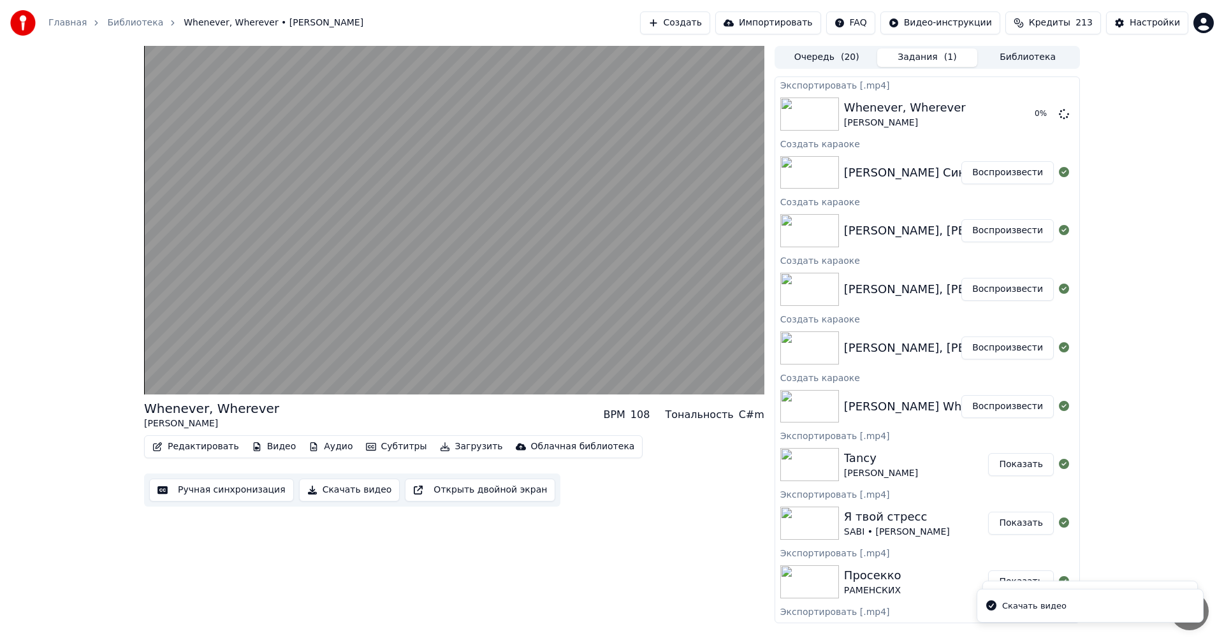
drag, startPoint x: 1003, startPoint y: 347, endPoint x: 762, endPoint y: 412, distance: 249.6
click at [1003, 347] on button "Воспроизвести" at bounding box center [1007, 348] width 92 height 23
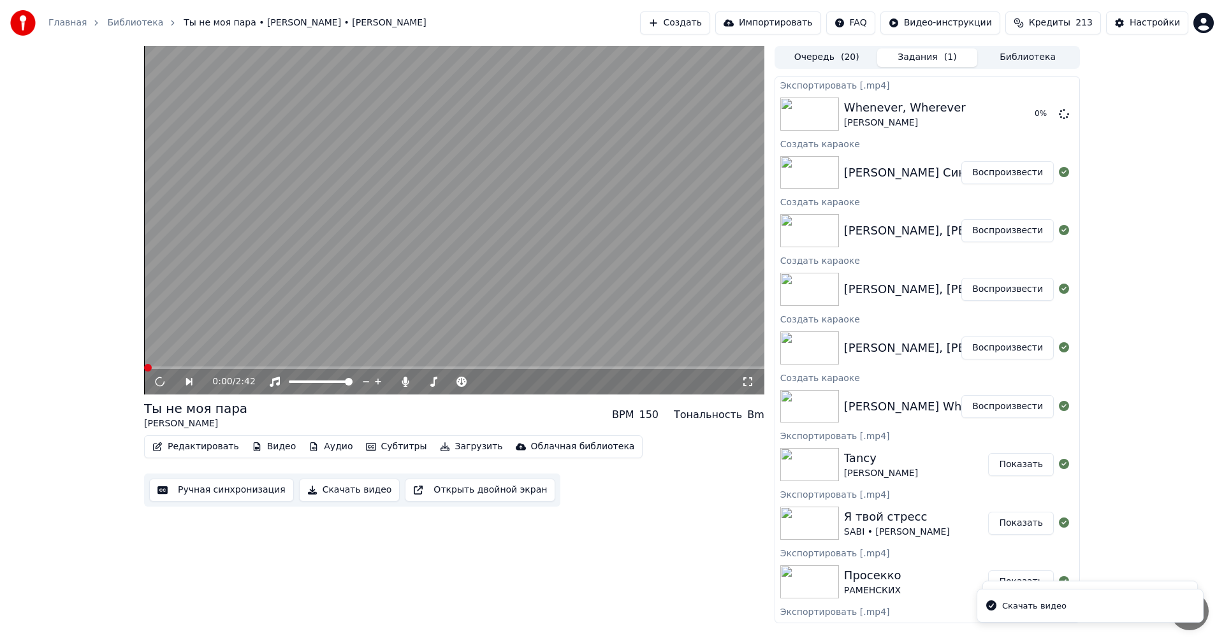
click at [350, 488] on button "Скачать видео" at bounding box center [349, 490] width 101 height 23
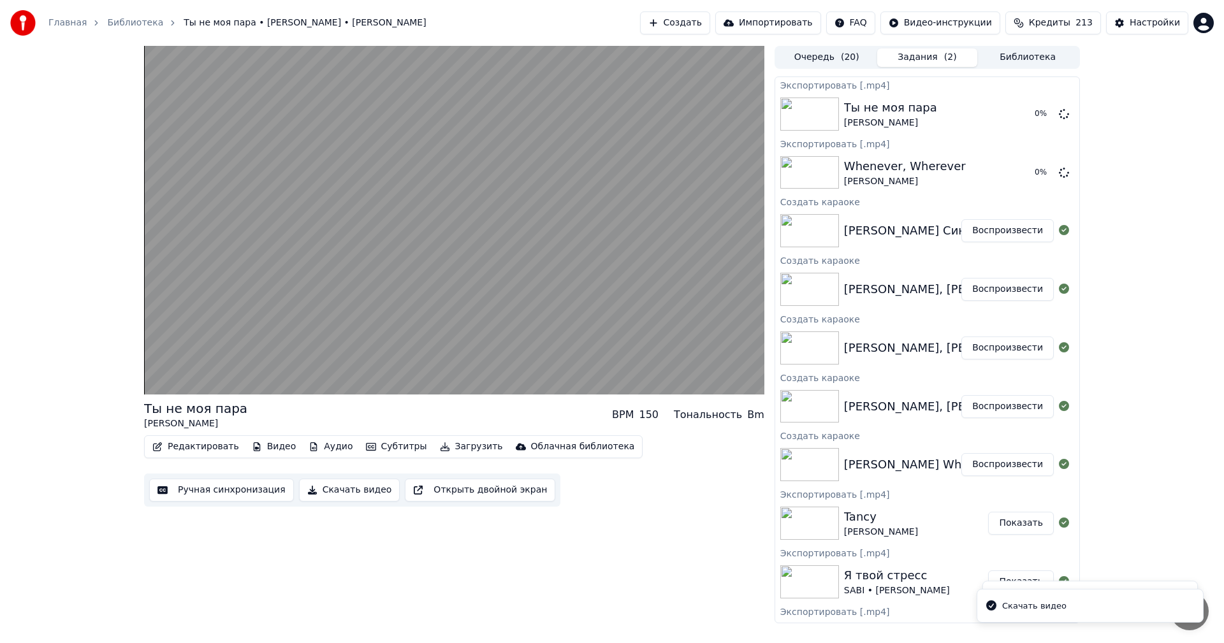
click at [998, 350] on button "Воспроизвести" at bounding box center [1007, 348] width 92 height 23
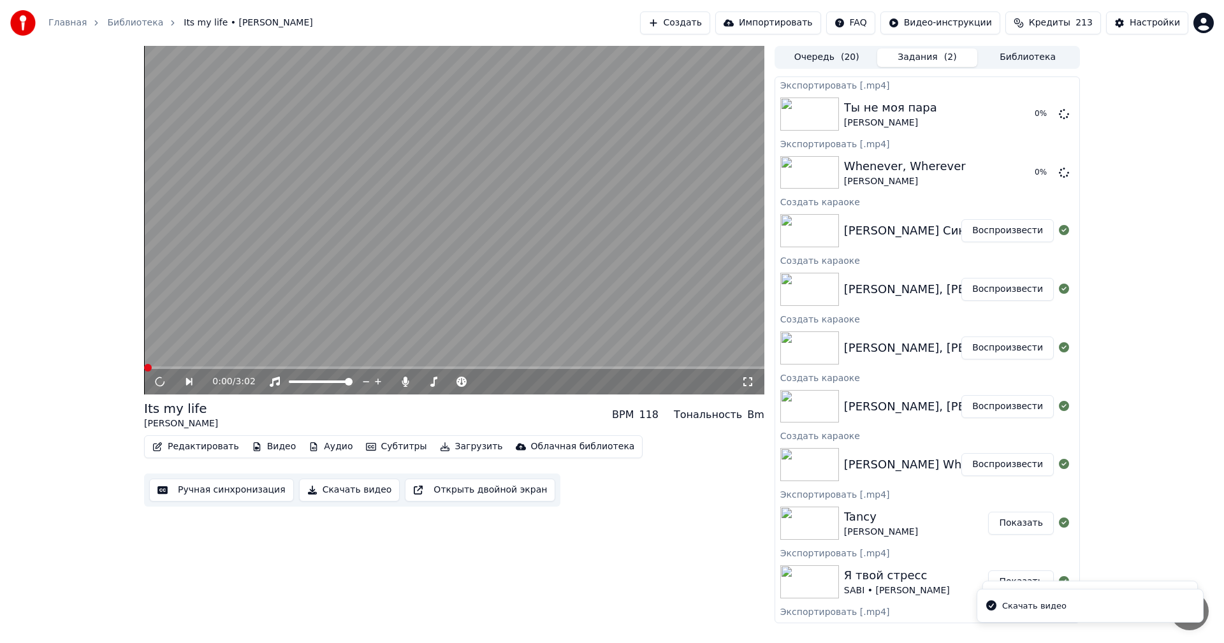
click at [360, 488] on button "Скачать видео" at bounding box center [349, 490] width 101 height 23
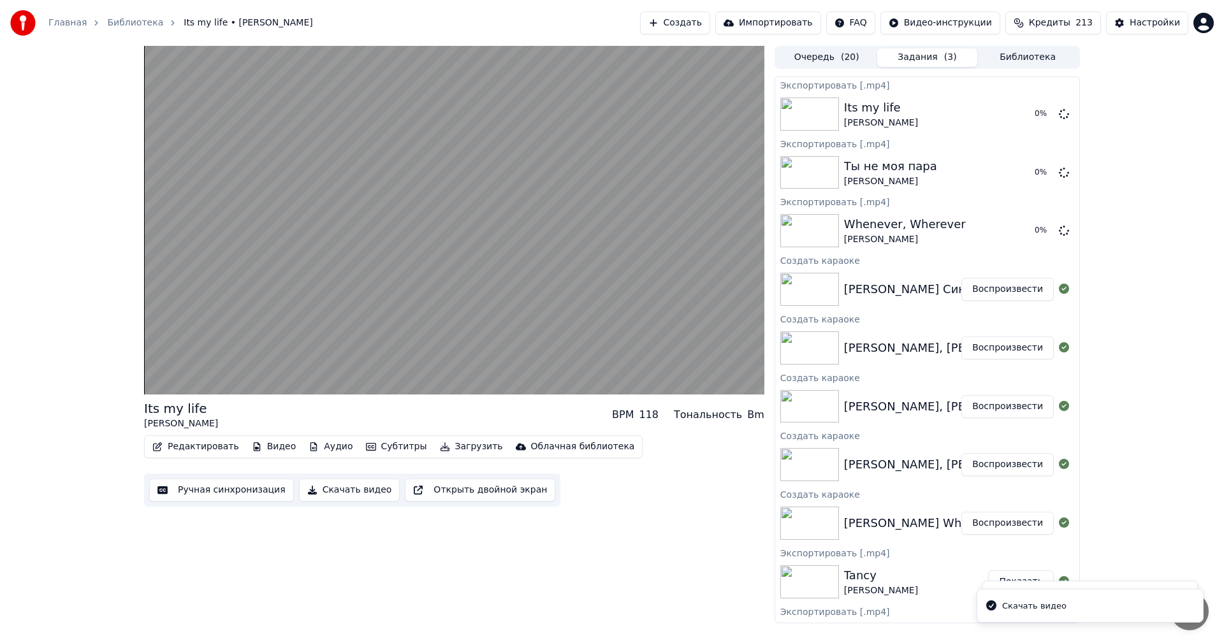
click at [1015, 348] on button "Воспроизвести" at bounding box center [1007, 348] width 92 height 23
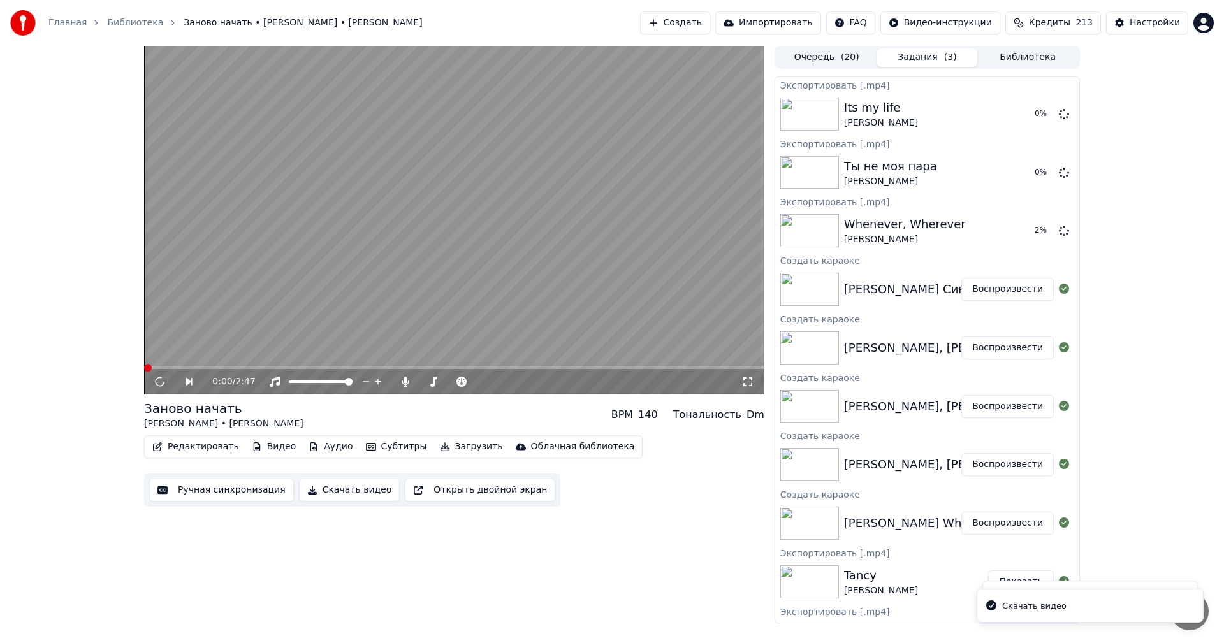
click at [335, 483] on button "Скачать видео" at bounding box center [349, 490] width 101 height 23
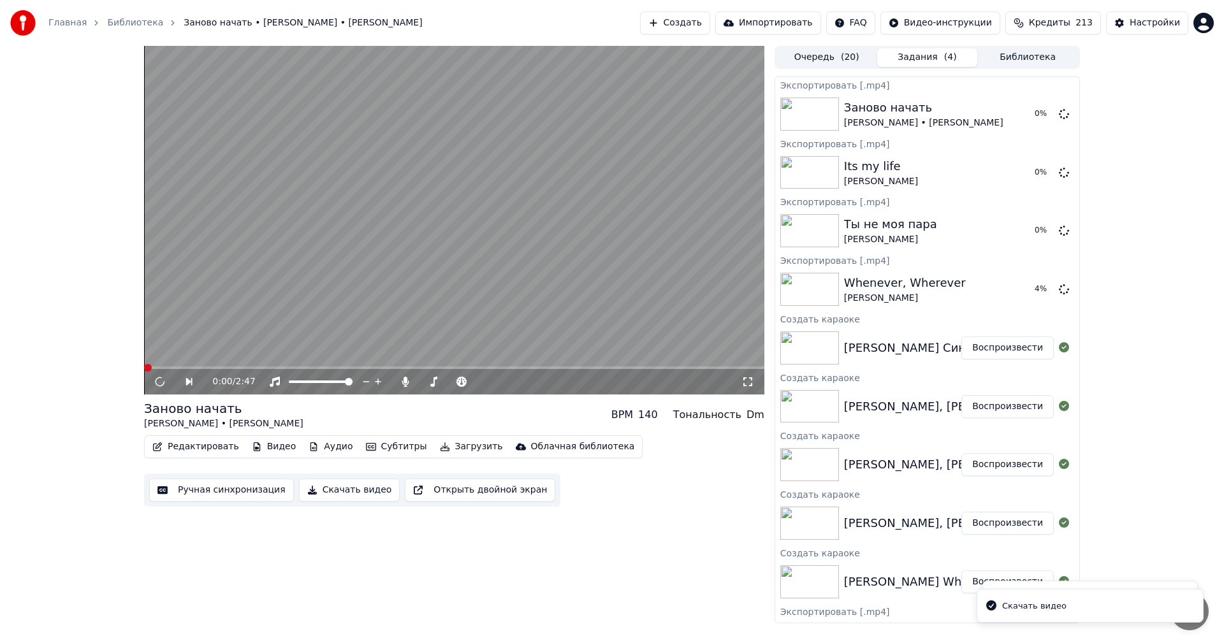
click at [998, 348] on button "Воспроизвести" at bounding box center [1007, 348] width 92 height 23
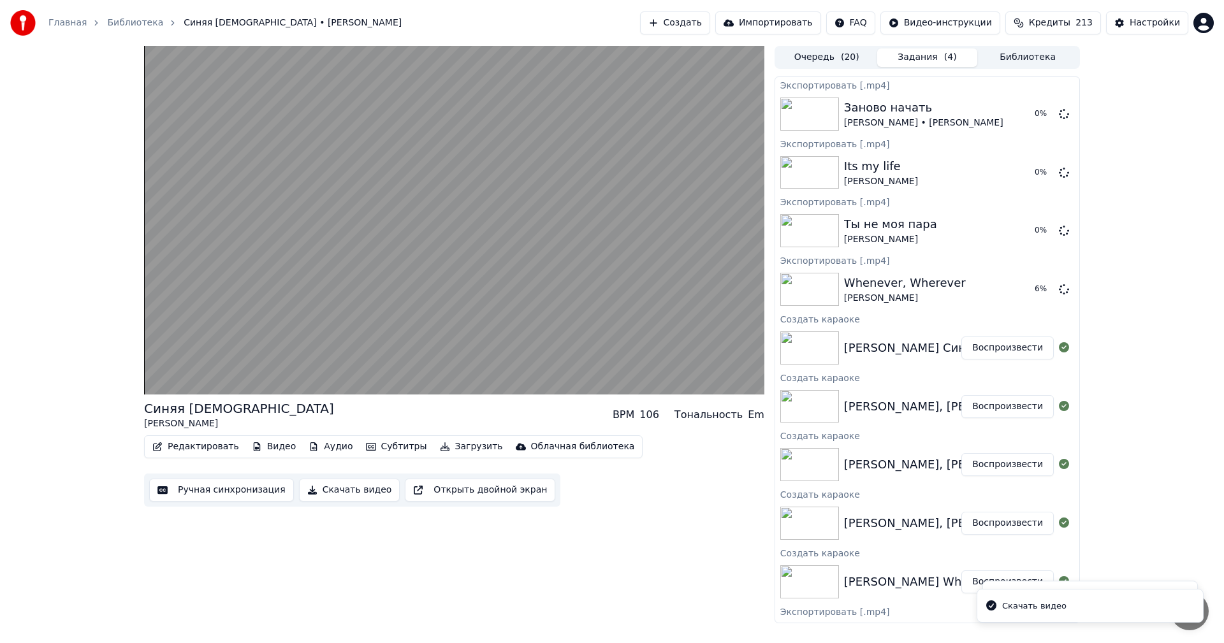
click at [344, 489] on button "Скачать видео" at bounding box center [349, 490] width 101 height 23
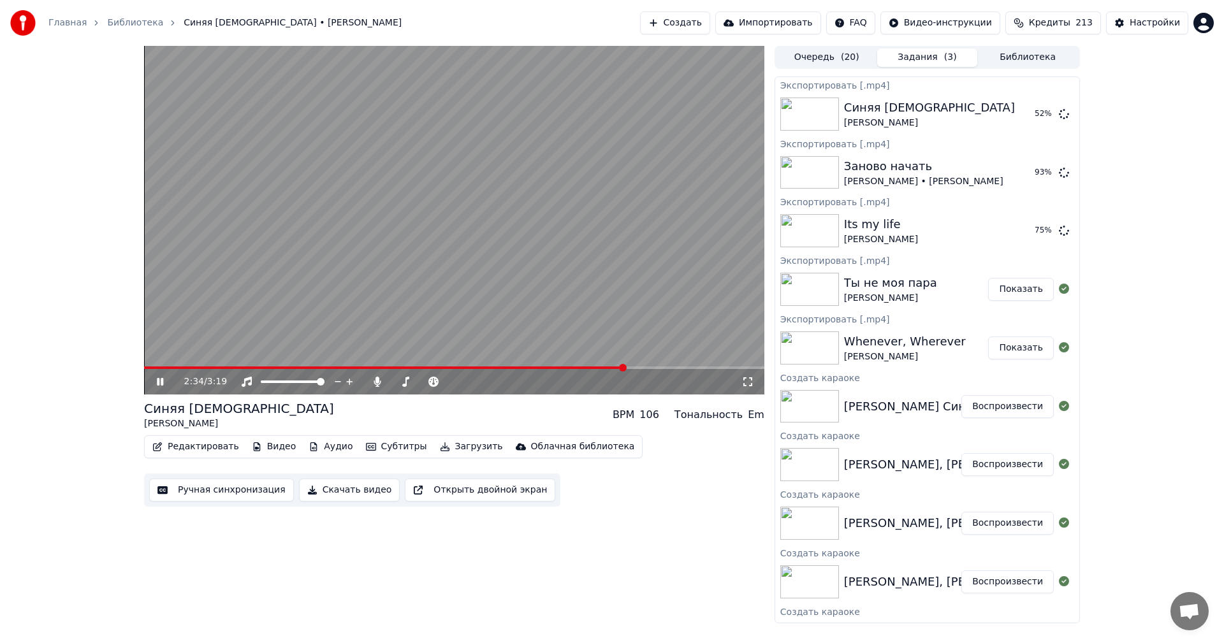
click at [299, 479] on button "Скачать видео" at bounding box center [349, 490] width 101 height 23
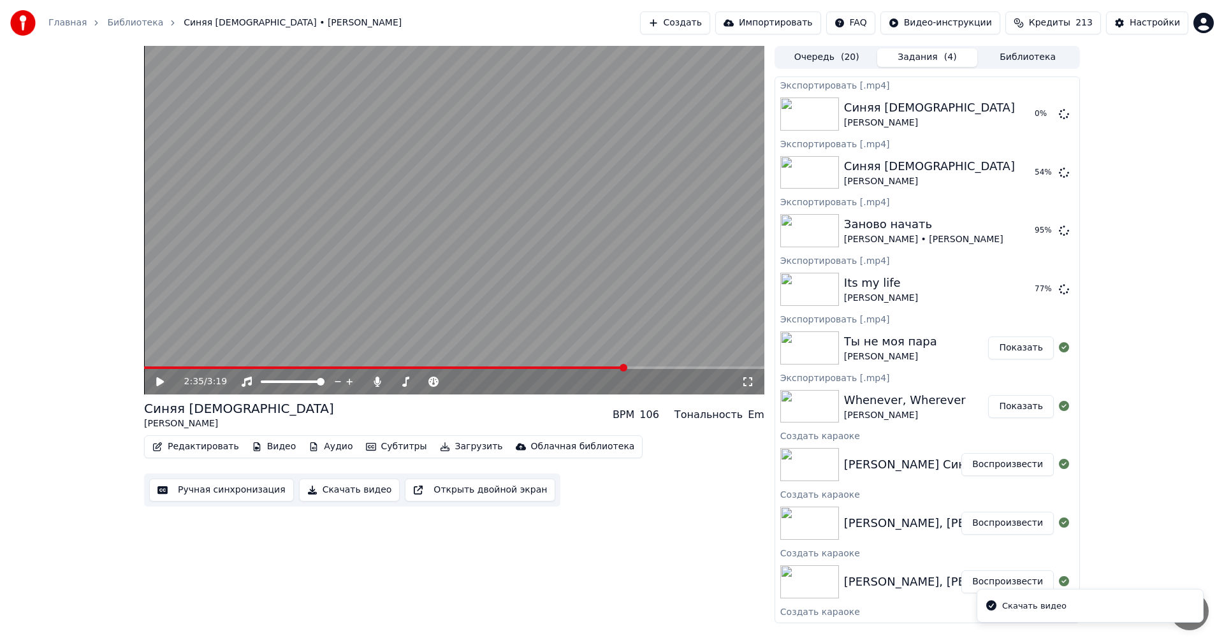
click at [1156, 145] on div "2:35 / 3:19 Синяя Богиня [PERSON_NAME] BPM 106 Тональность Em Редактировать Вид…" at bounding box center [612, 335] width 1224 height 578
click at [1059, 115] on icon at bounding box center [1064, 113] width 10 height 10
click at [710, 22] on button "Создать" at bounding box center [675, 22] width 70 height 23
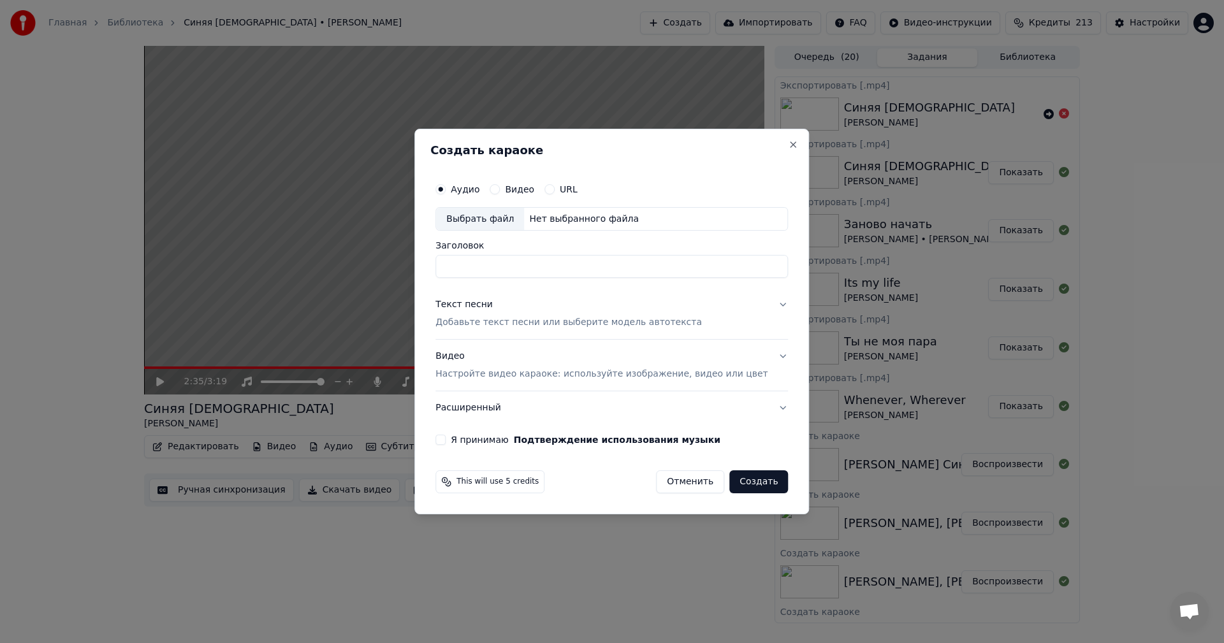
click at [478, 214] on div "Выбрать файл" at bounding box center [480, 219] width 88 height 23
click at [530, 265] on input "**********" at bounding box center [611, 267] width 353 height 23
paste input
type input "**********"
click at [504, 368] on p "Настройте видео караоке: используйте изображение, видео или цвет" at bounding box center [601, 374] width 332 height 13
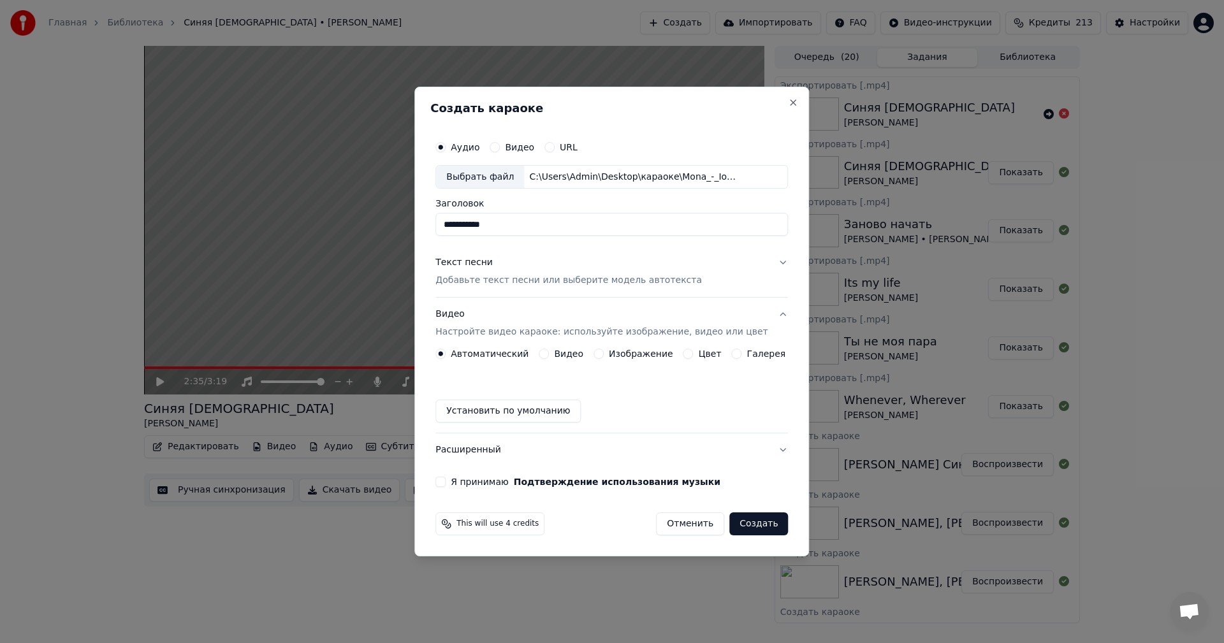
click at [604, 354] on button "Изображение" at bounding box center [599, 354] width 10 height 10
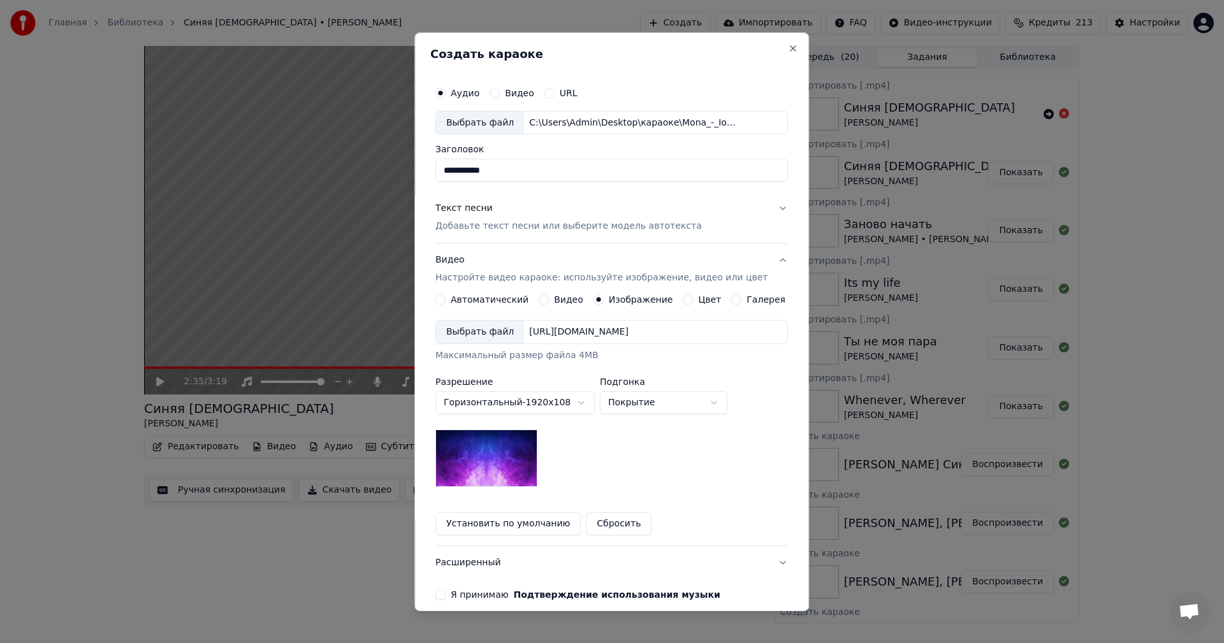
click at [499, 332] on div "Выбрать файл" at bounding box center [480, 332] width 88 height 23
click at [567, 224] on p "Добавьте текст песни или выберите модель автотекста" at bounding box center [568, 226] width 266 height 13
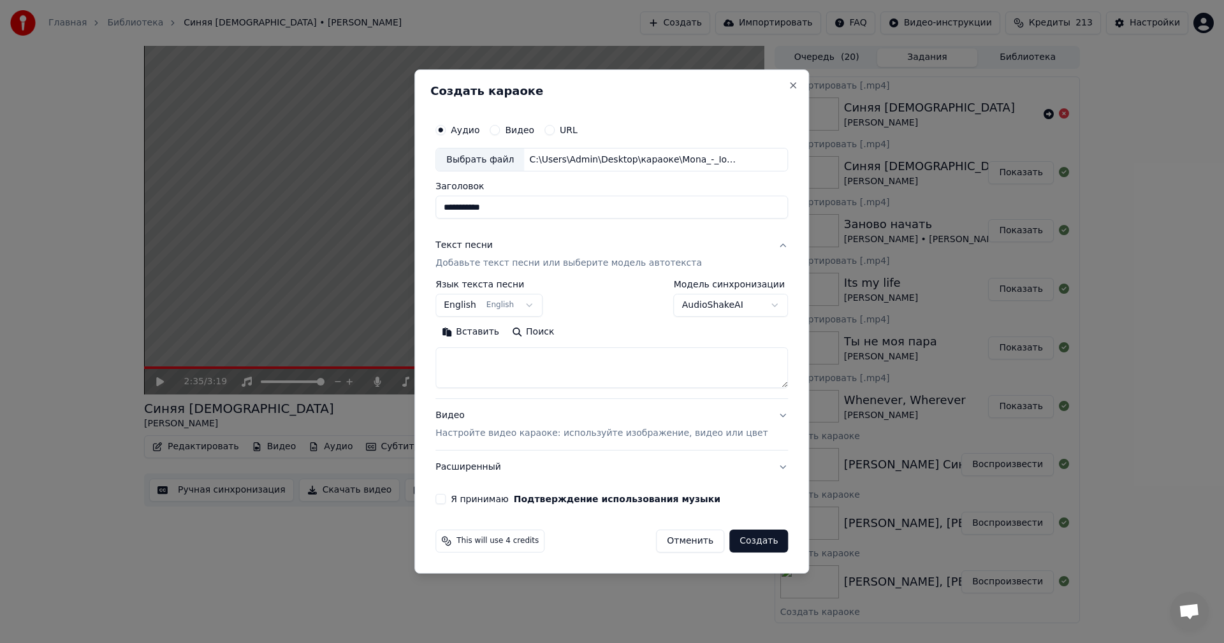
click at [555, 363] on textarea at bounding box center [611, 368] width 353 height 41
paste textarea "**********"
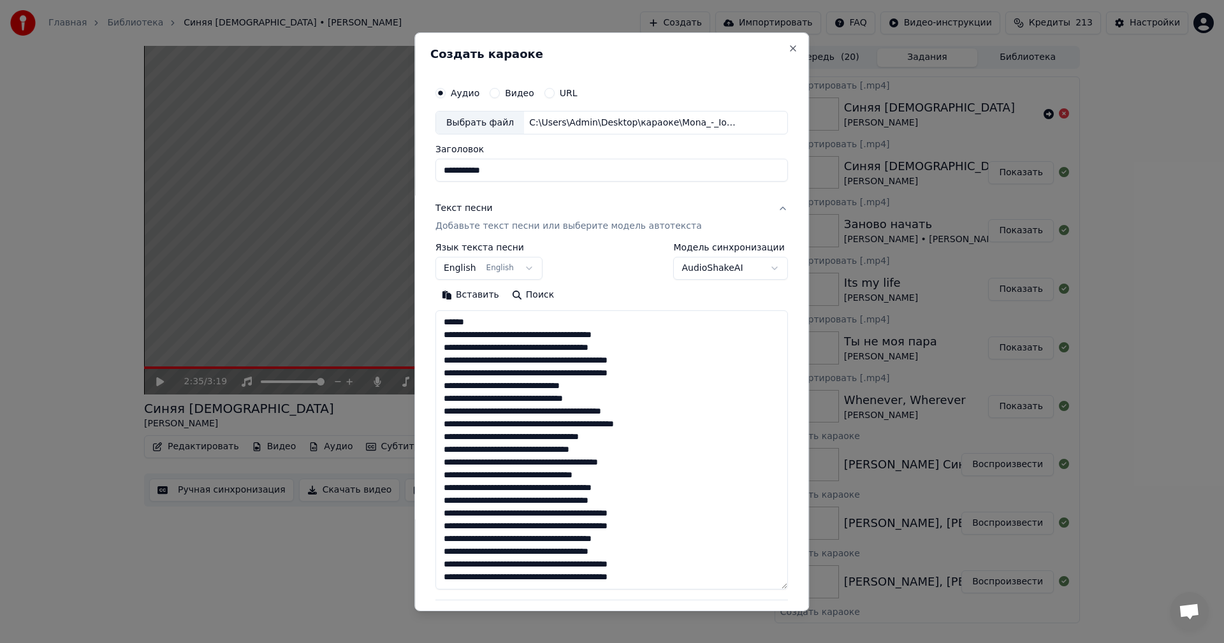
scroll to position [233, 0]
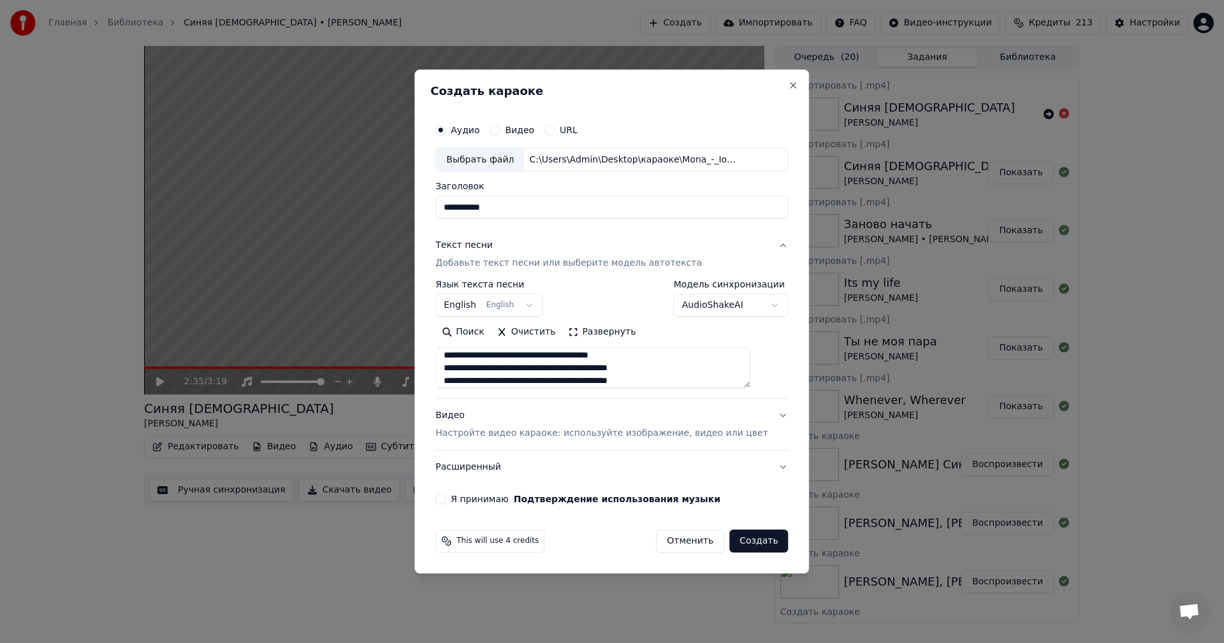
type textarea "**********"
click at [446, 501] on button "Я принимаю Подтверждение использования музыки" at bounding box center [440, 499] width 10 height 10
click at [741, 541] on button "Создать" at bounding box center [758, 541] width 59 height 23
select select "**"
select select
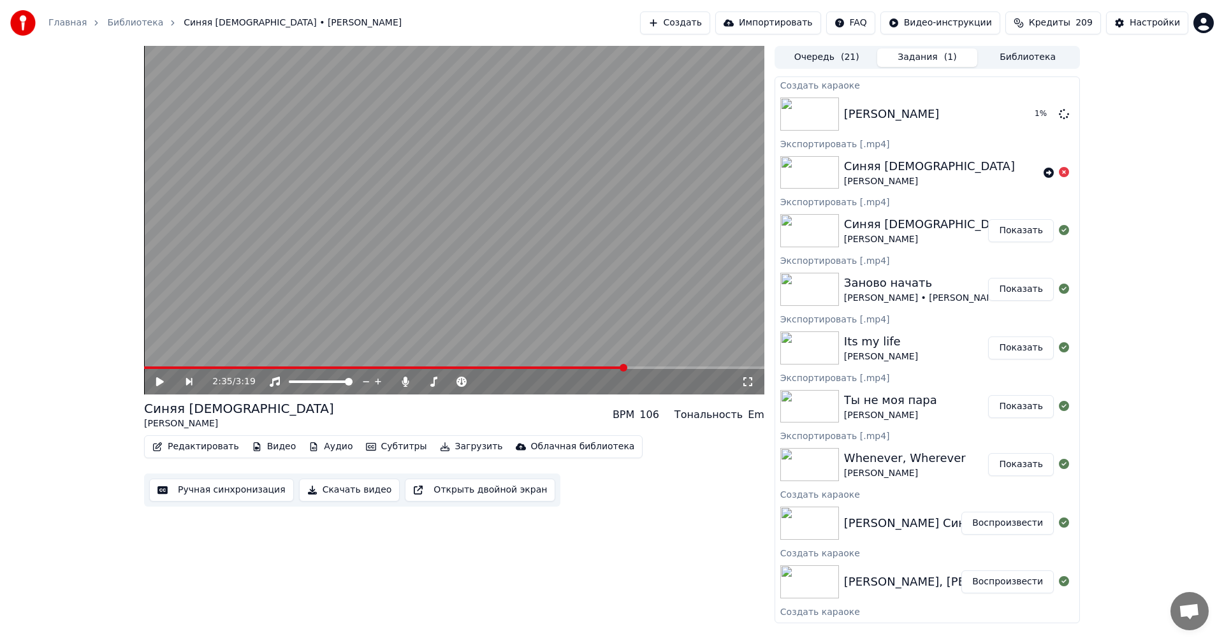
click at [710, 21] on button "Создать" at bounding box center [675, 22] width 70 height 23
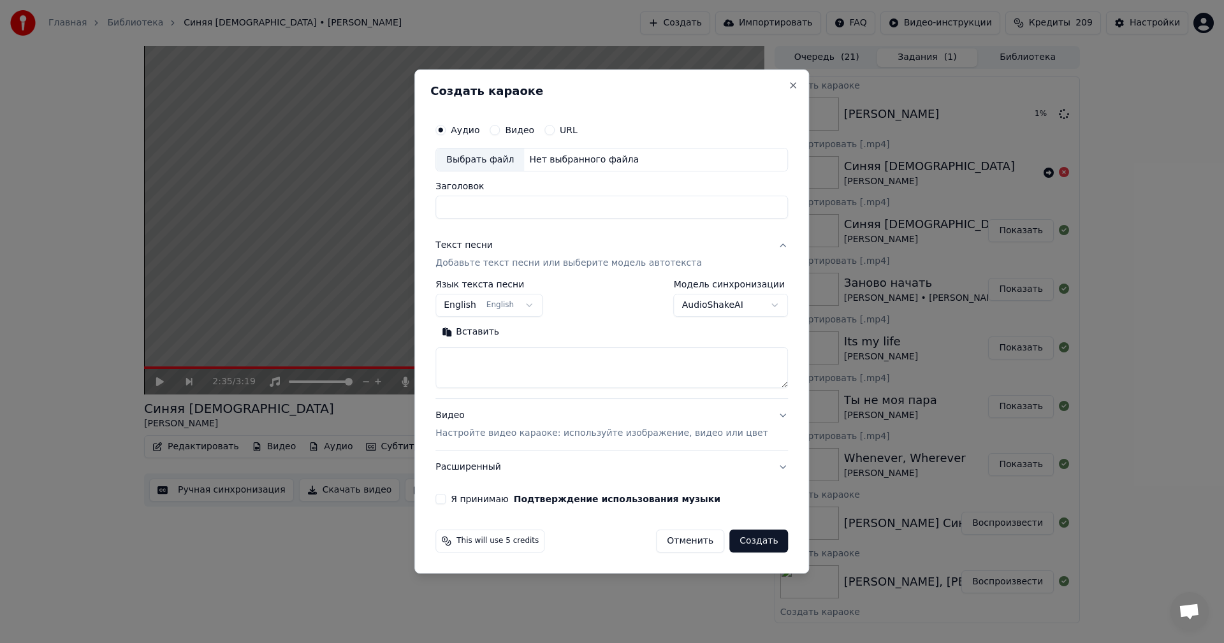
click at [487, 145] on div "Аудио Видео URL Выбрать файл Нет выбранного файла" at bounding box center [611, 144] width 353 height 55
click at [482, 155] on div "Выбрать файл" at bounding box center [480, 160] width 88 height 23
click at [551, 206] on input "**********" at bounding box center [611, 207] width 353 height 23
paste input
type input "**********"
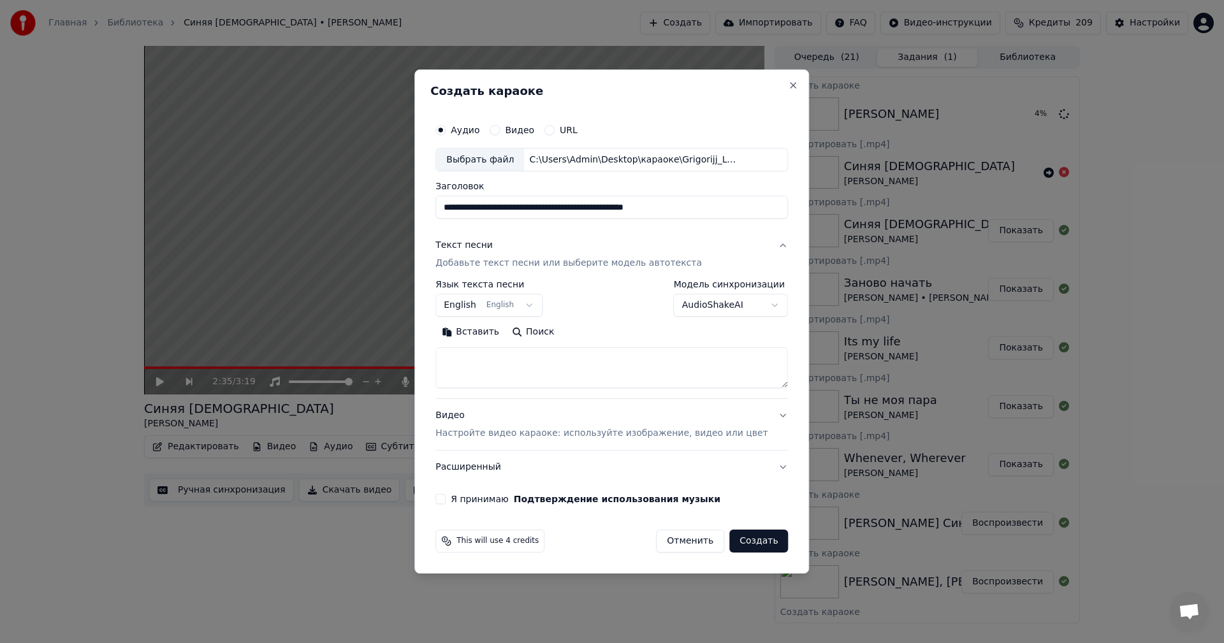
click at [523, 444] on button "Видео Настройте видео караоке: используйте изображение, видео или цвет" at bounding box center [611, 425] width 353 height 51
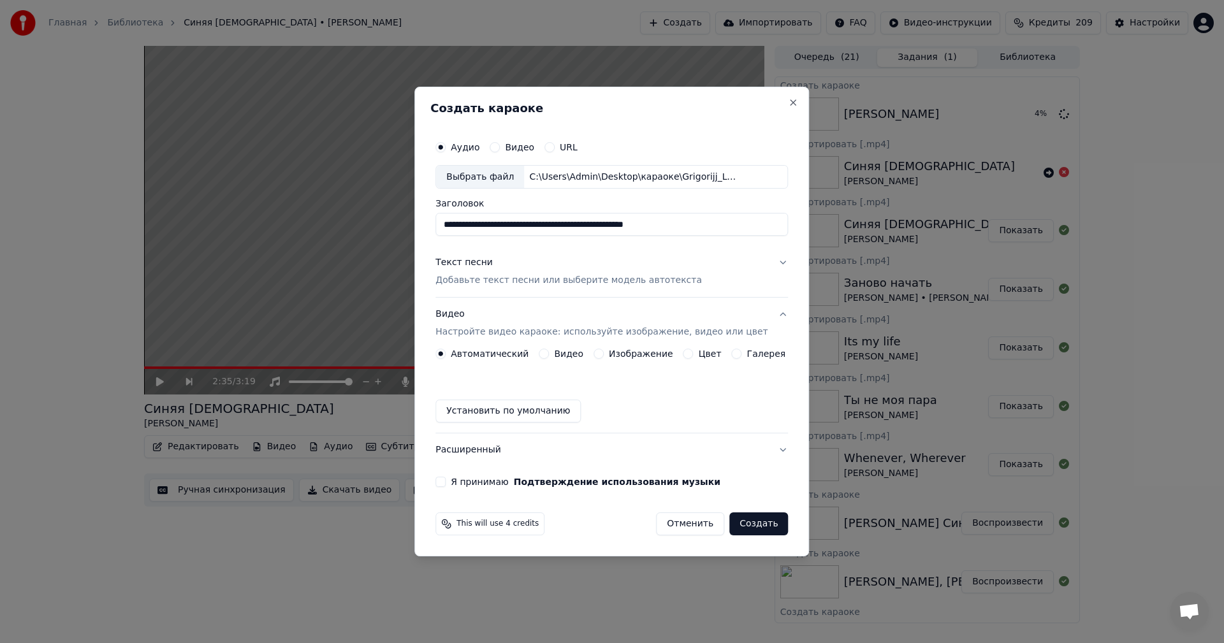
click at [602, 356] on button "Изображение" at bounding box center [599, 354] width 10 height 10
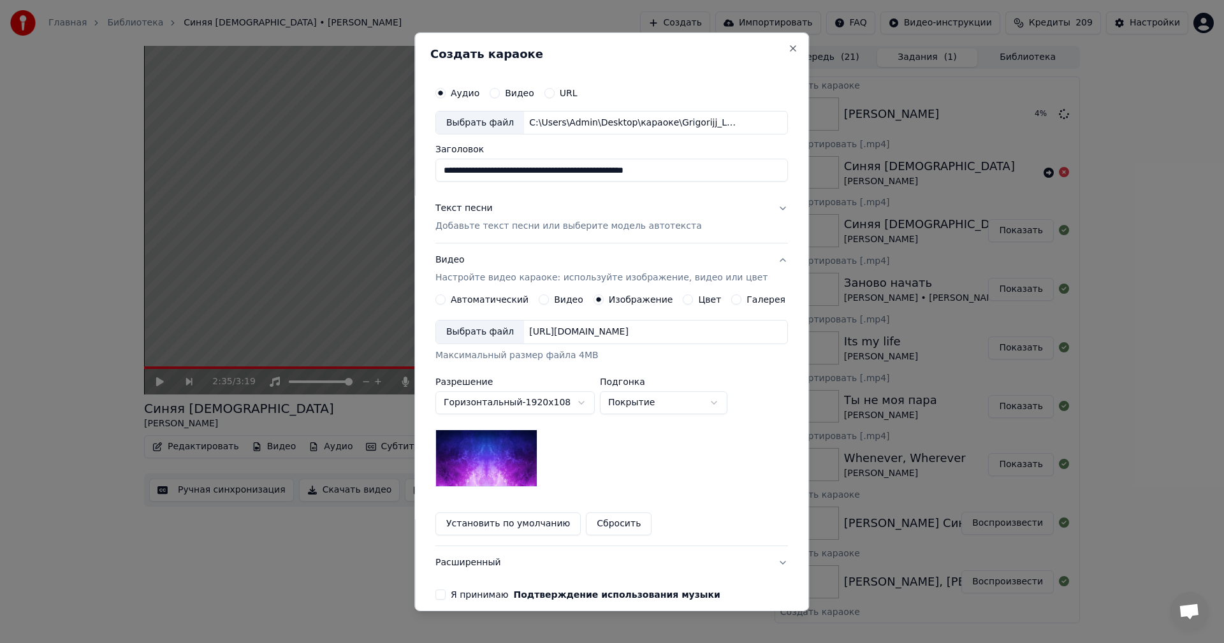
click at [474, 338] on div "Выбрать файл" at bounding box center [480, 332] width 88 height 23
click at [500, 225] on p "Добавьте текст песни или выберите модель автотекста" at bounding box center [568, 226] width 266 height 13
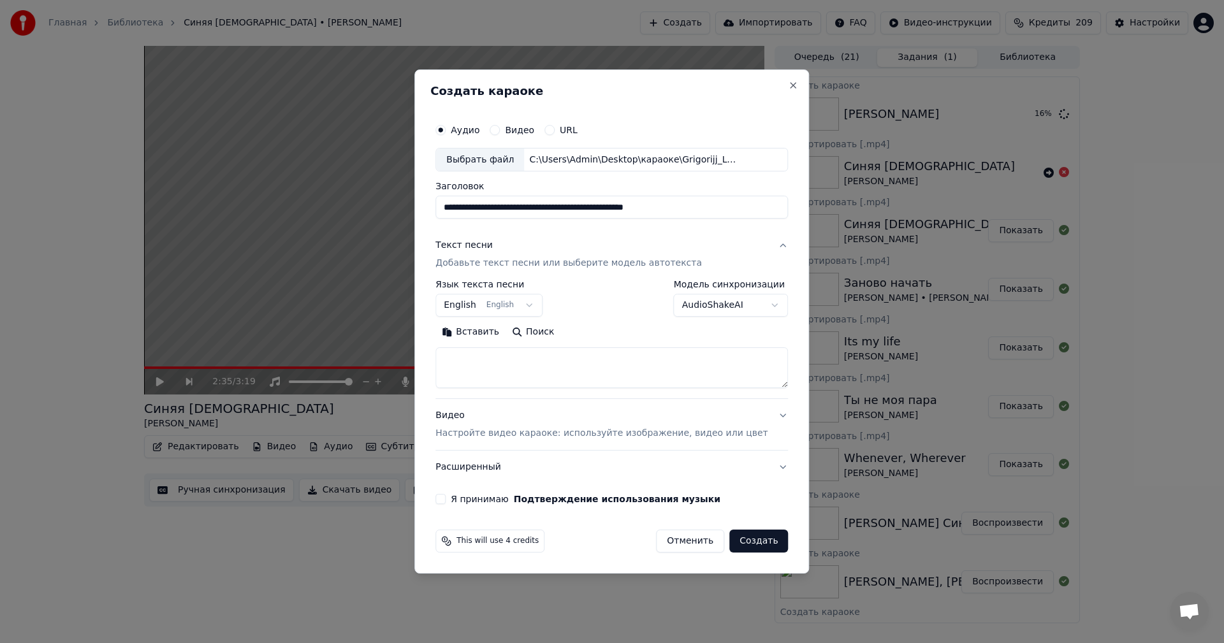
click at [527, 365] on textarea at bounding box center [611, 368] width 353 height 41
paste textarea "**********"
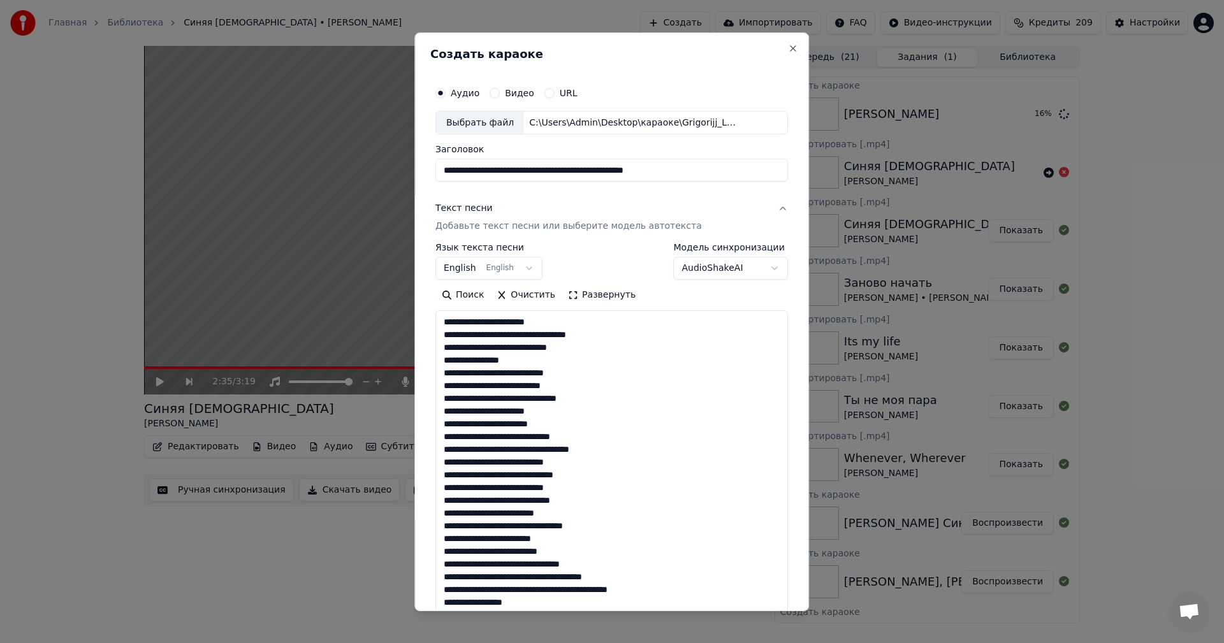
scroll to position [424, 0]
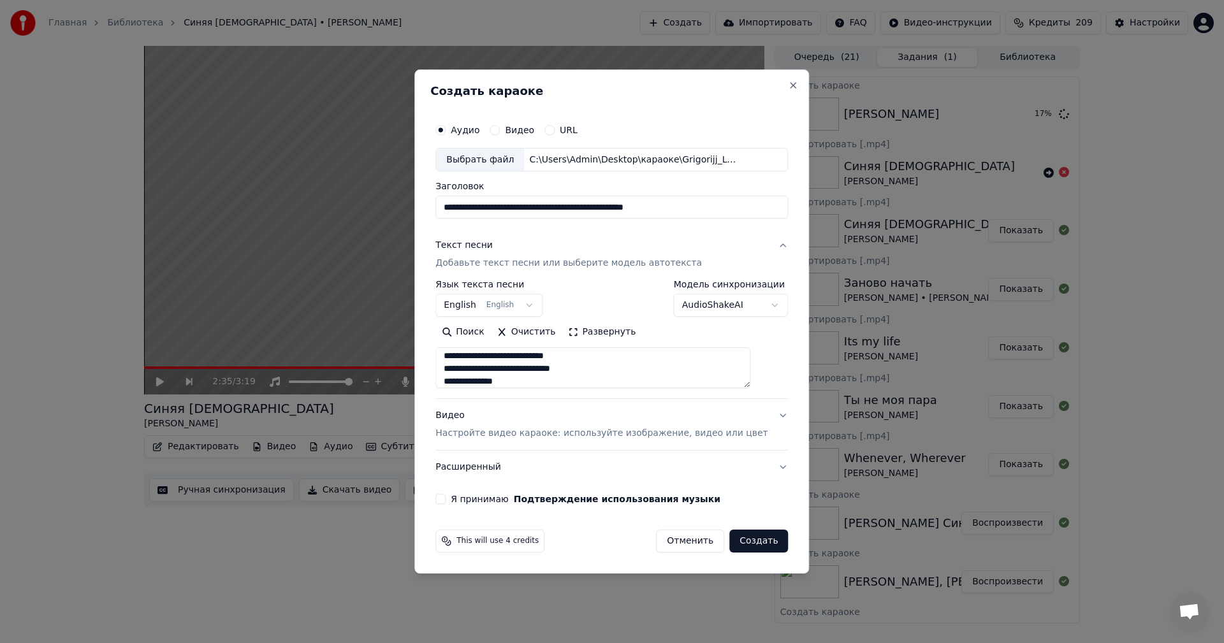
type textarea "**********"
click at [465, 499] on div "Я принимаю Подтверждение использования музыки" at bounding box center [611, 499] width 353 height 10
click at [446, 499] on button "Я принимаю Подтверждение использования музыки" at bounding box center [440, 499] width 10 height 10
click at [741, 539] on button "Создать" at bounding box center [758, 541] width 59 height 23
select select "**"
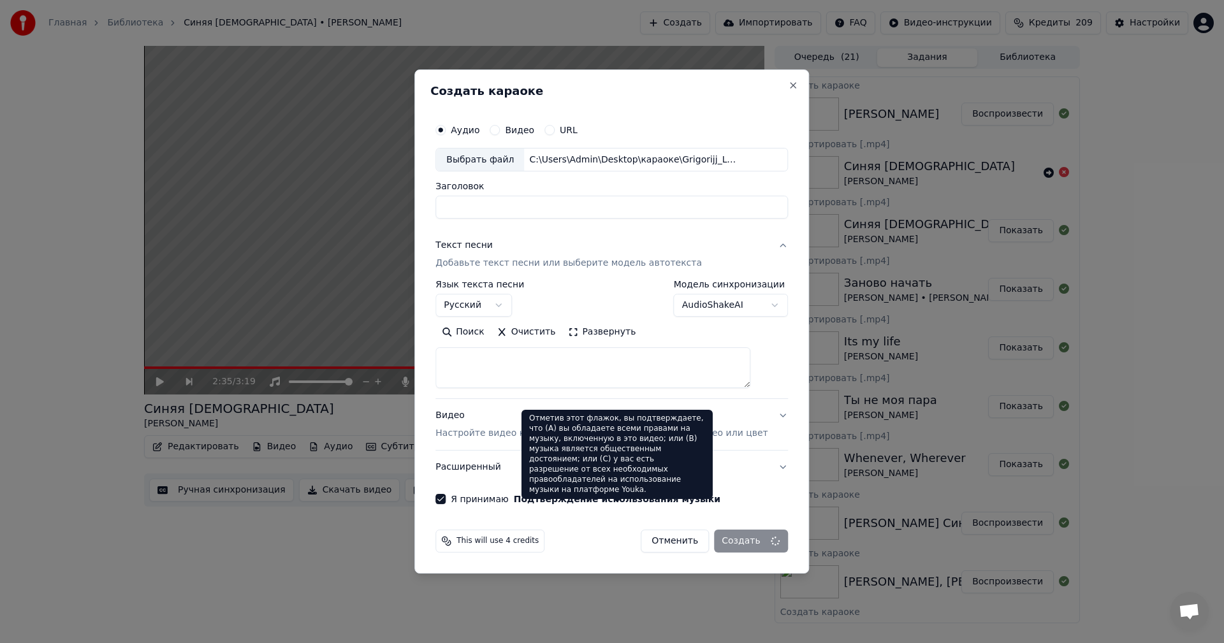
select select
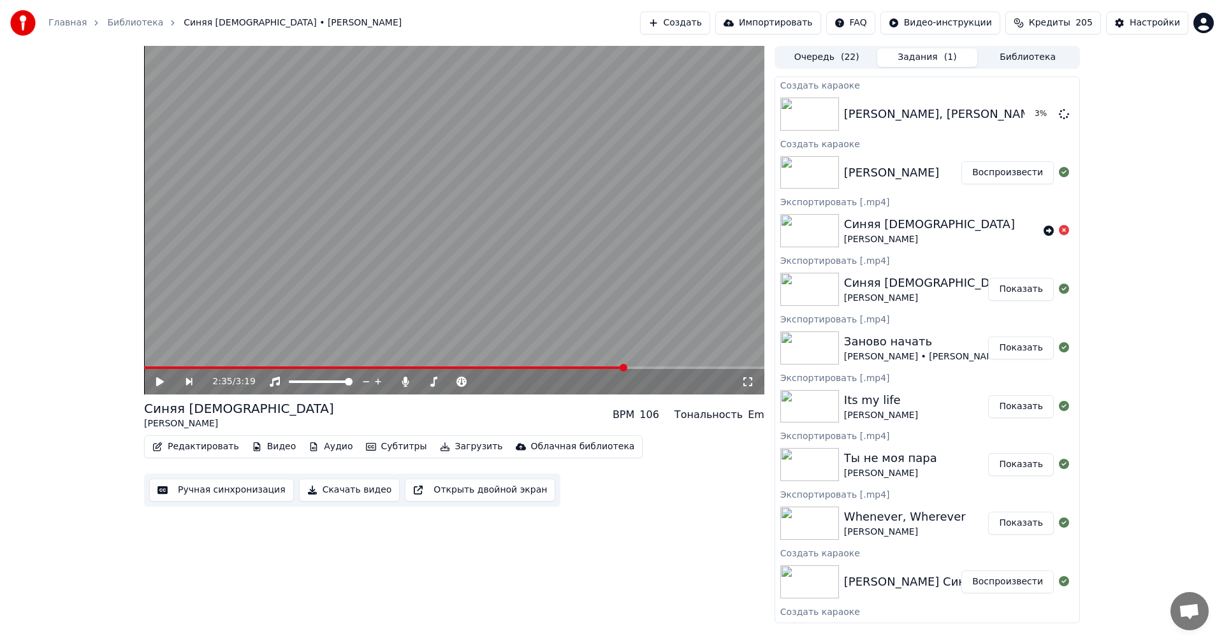
click at [701, 20] on button "Создать" at bounding box center [675, 22] width 70 height 23
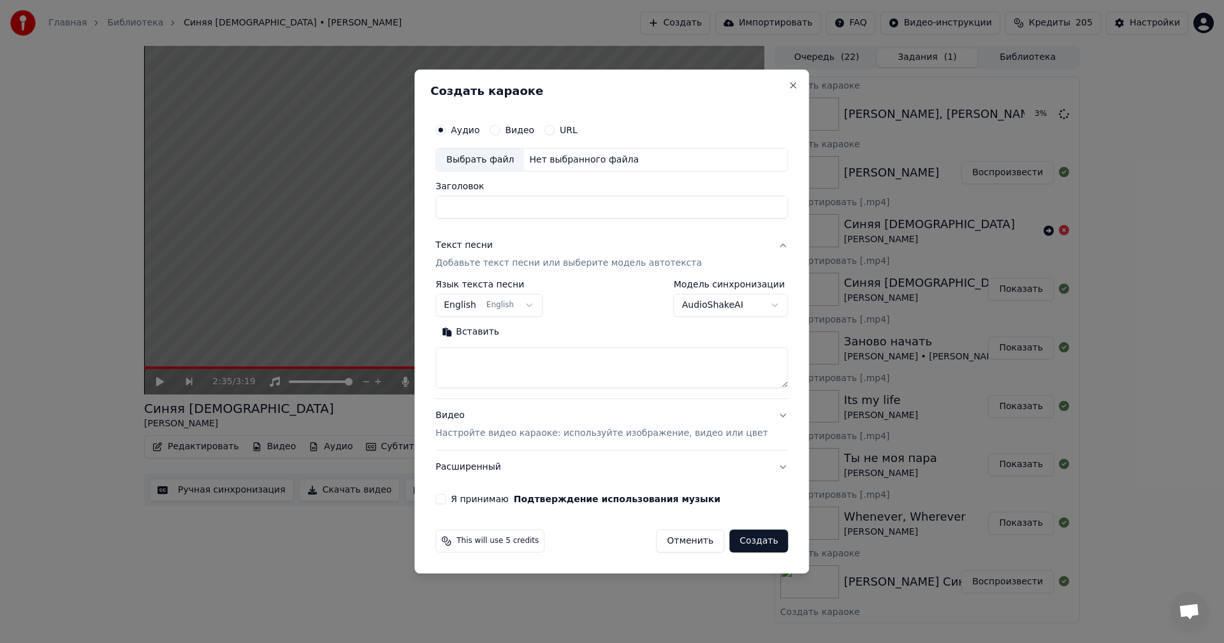
click at [503, 154] on div "Выбрать файл" at bounding box center [480, 160] width 88 height 23
click at [599, 205] on input "**********" at bounding box center [611, 207] width 353 height 23
type input "**********"
click at [506, 374] on textarea at bounding box center [611, 368] width 353 height 41
paste textarea "**********"
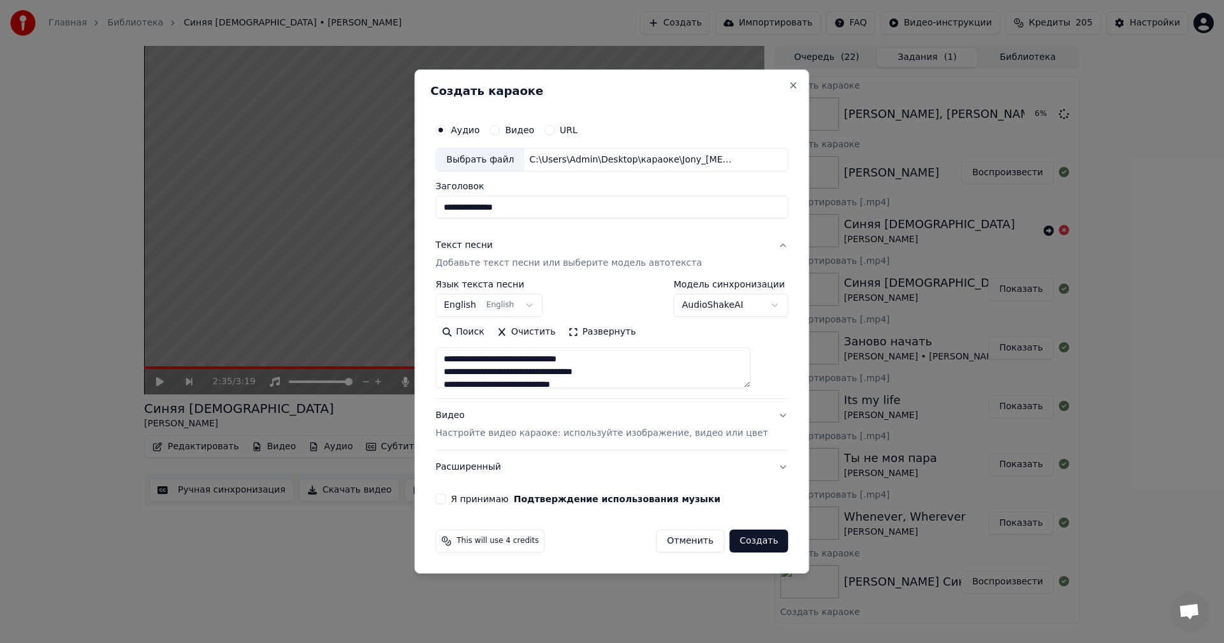
scroll to position [335, 0]
type textarea "**********"
click at [501, 439] on p "Настройте видео караоке: используйте изображение, видео или цвет" at bounding box center [601, 433] width 332 height 13
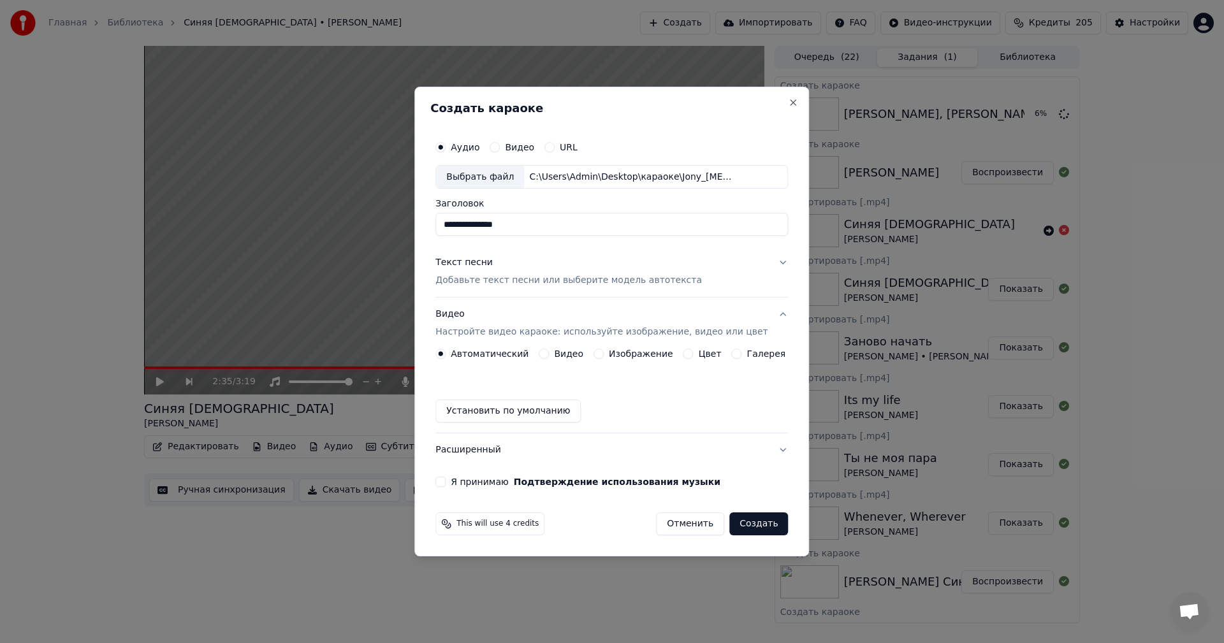
click at [602, 354] on button "Изображение" at bounding box center [599, 354] width 10 height 10
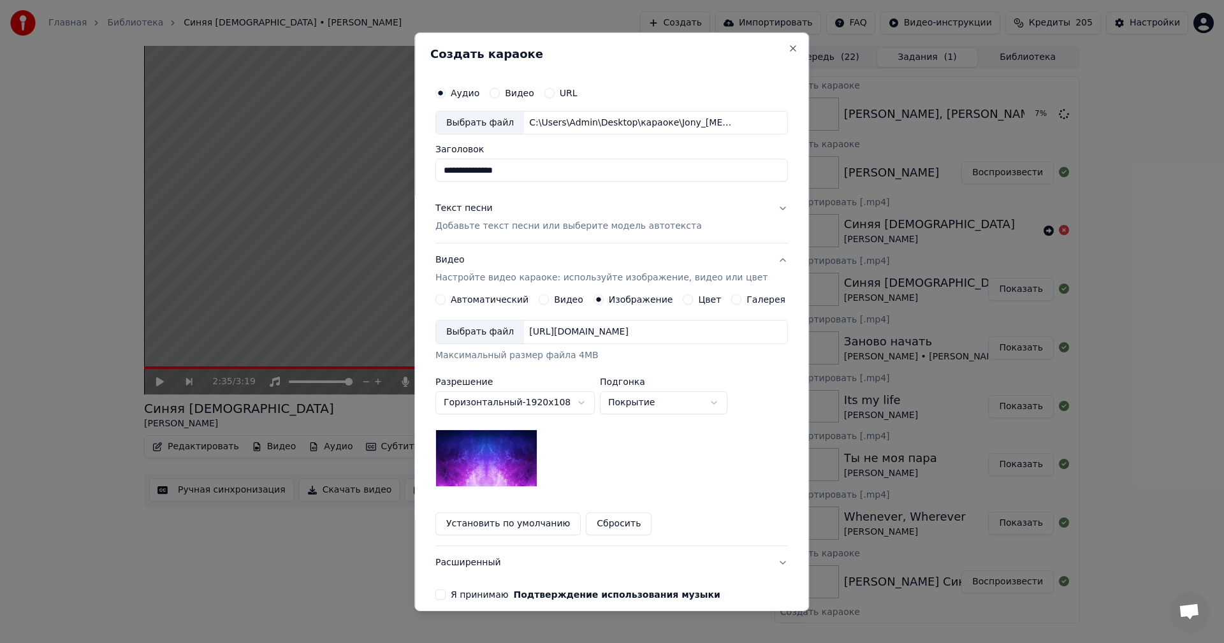
click at [476, 330] on div "Выбрать файл" at bounding box center [480, 332] width 88 height 23
click at [500, 227] on p "Добавьте текст песни или выберите модель автотекста" at bounding box center [568, 226] width 266 height 13
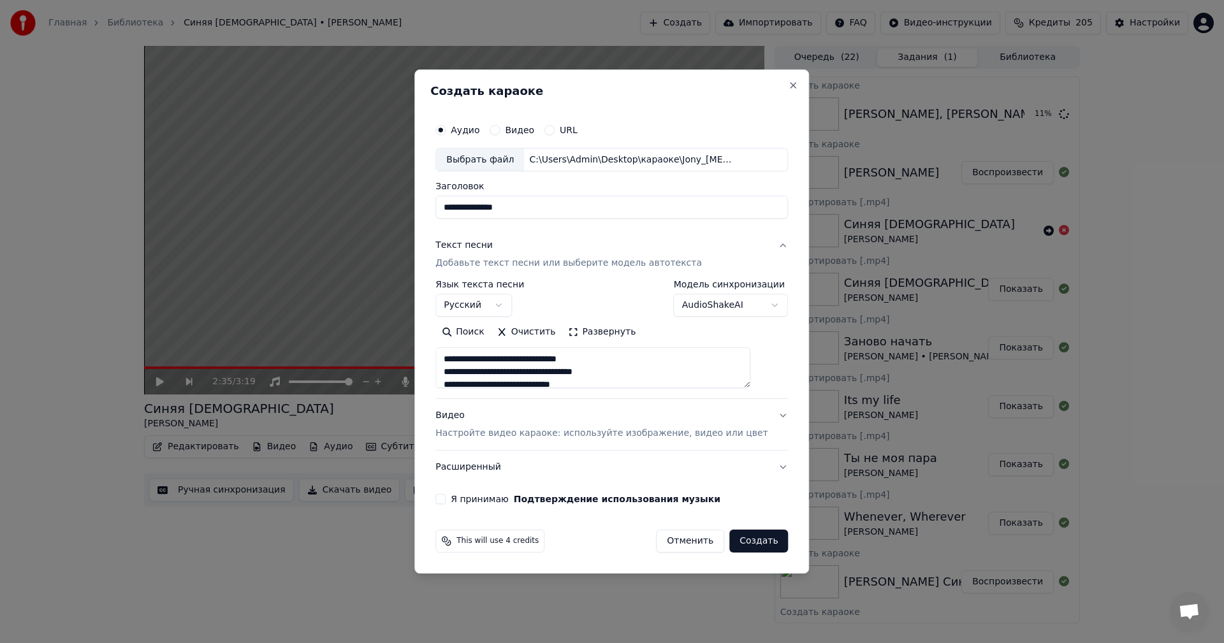
scroll to position [319, 0]
click at [446, 500] on button "Я принимаю Подтверждение использования музыки" at bounding box center [440, 499] width 10 height 10
click at [754, 544] on button "Создать" at bounding box center [758, 541] width 59 height 23
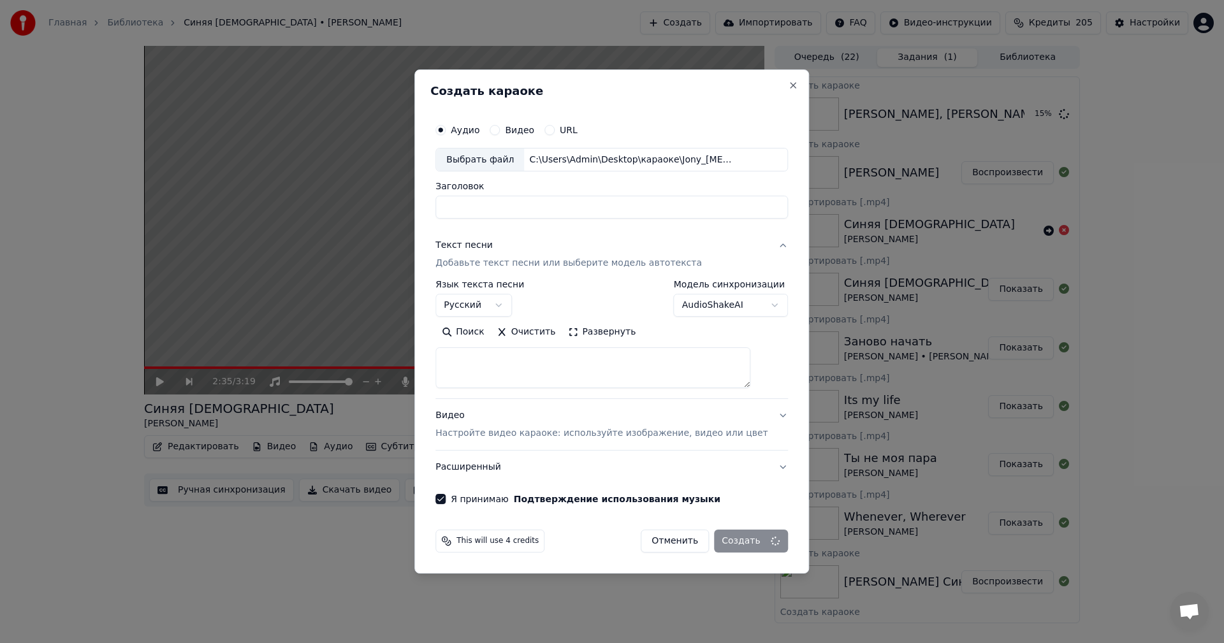
select select
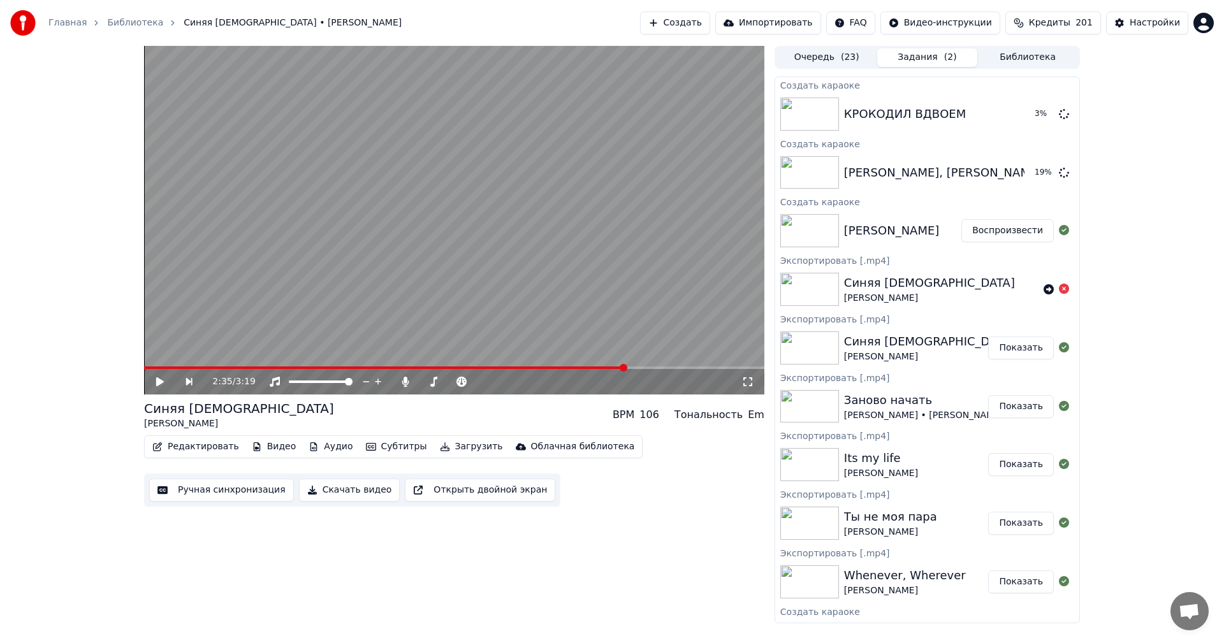
click at [697, 21] on button "Создать" at bounding box center [675, 22] width 70 height 23
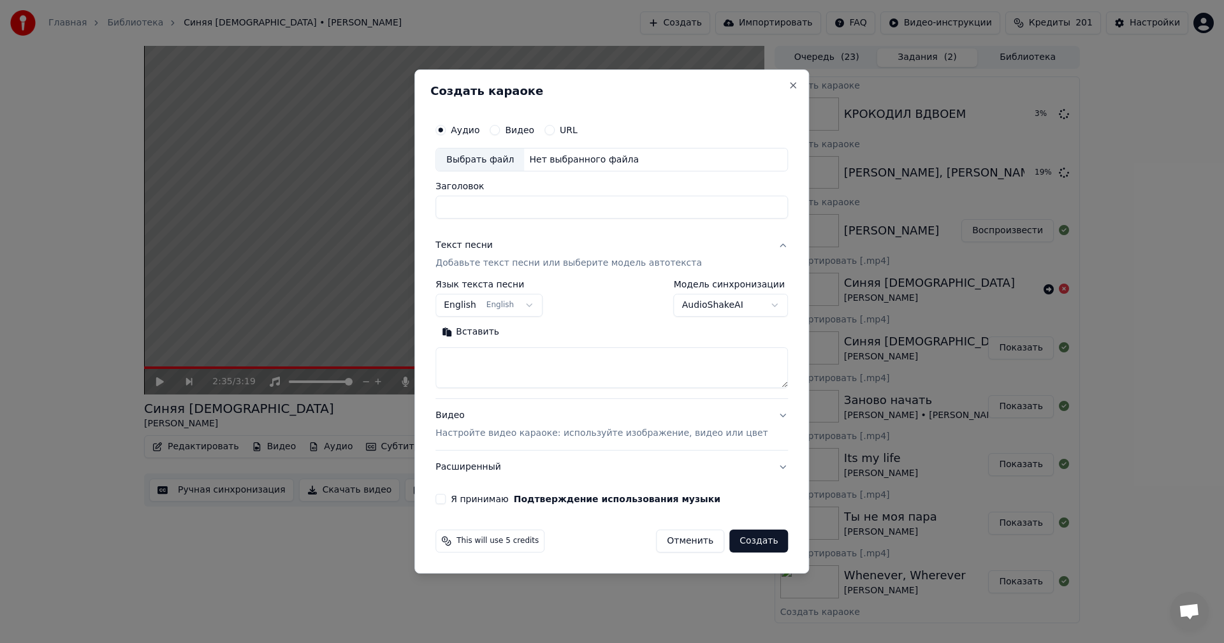
click at [500, 157] on div "Выбрать файл" at bounding box center [480, 160] width 88 height 23
click at [519, 367] on textarea at bounding box center [611, 368] width 353 height 41
paste textarea "**********"
type textarea "**********"
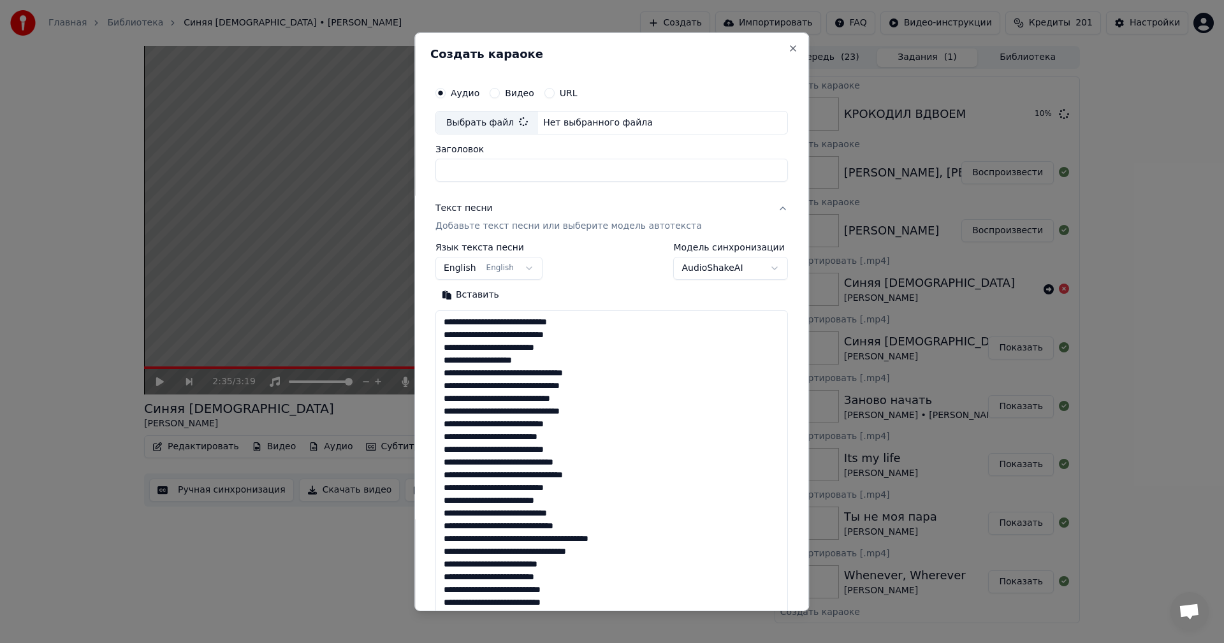
scroll to position [564, 0]
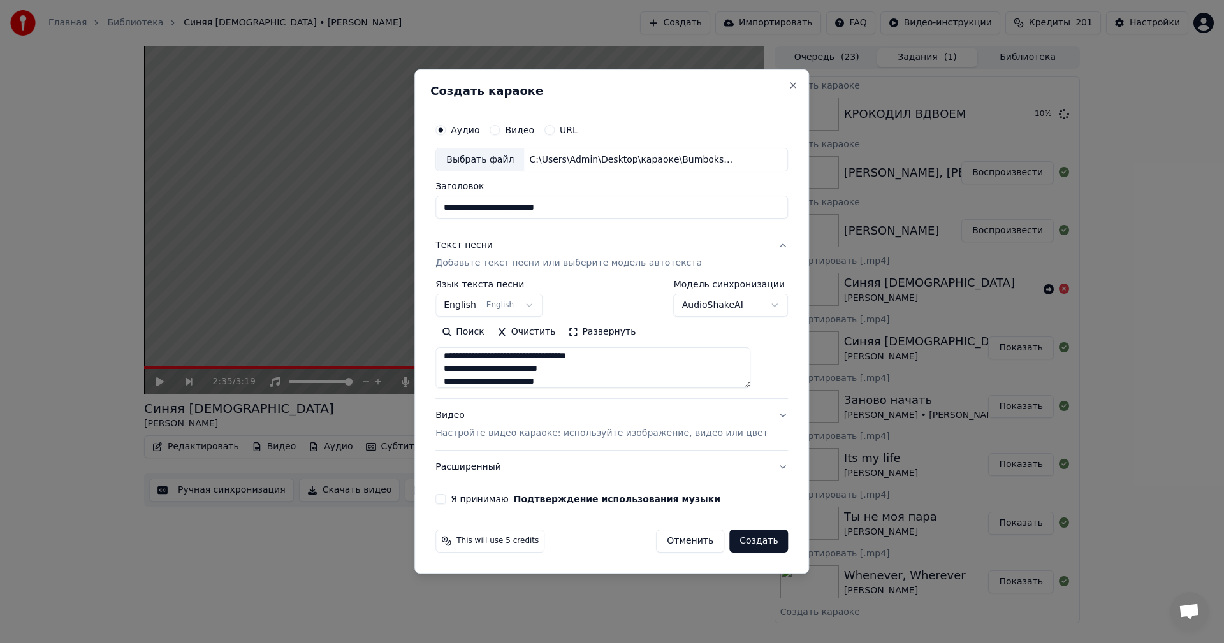
type input "**********"
type textarea "**********"
click at [552, 432] on p "Настройте видео караоке: используйте изображение, видео или цвет" at bounding box center [601, 433] width 332 height 13
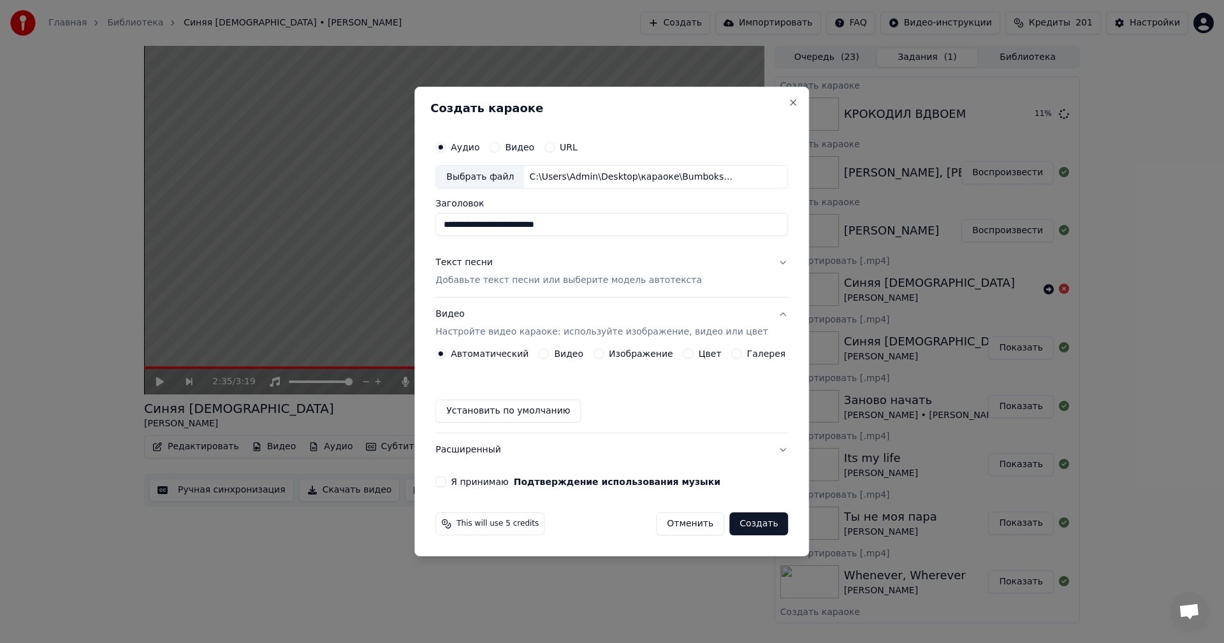
click at [598, 354] on button "Изображение" at bounding box center [599, 354] width 10 height 10
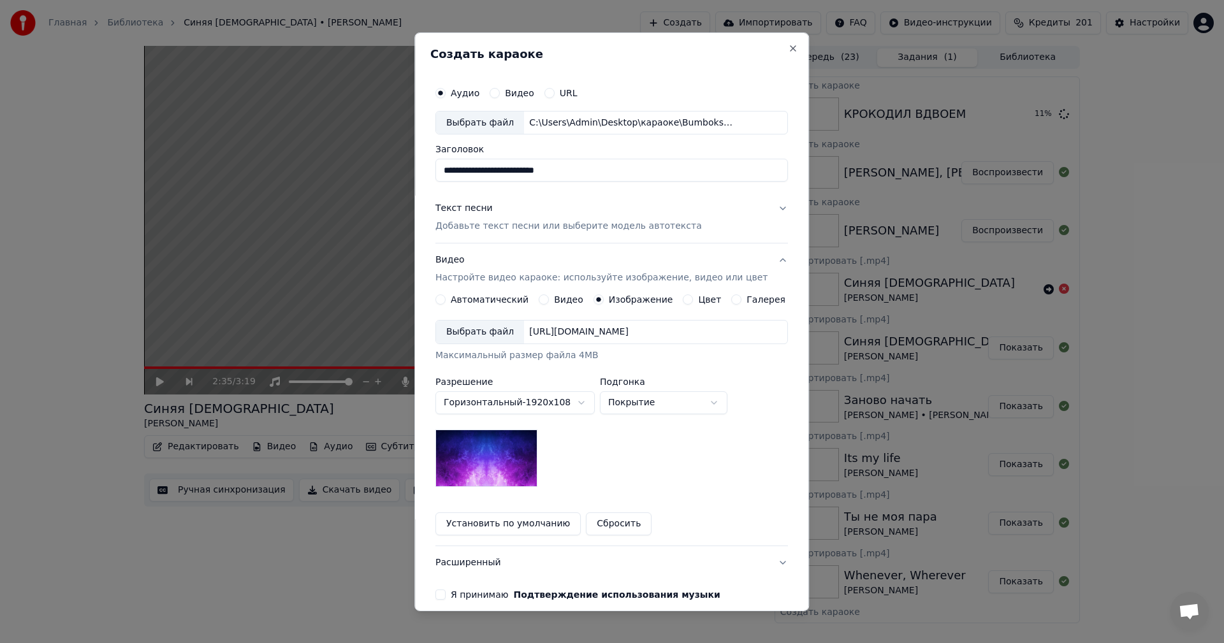
type button "image"
click at [492, 337] on div "Выбрать файл" at bounding box center [480, 332] width 88 height 23
click at [521, 170] on input "**********" at bounding box center [611, 170] width 353 height 23
paste input
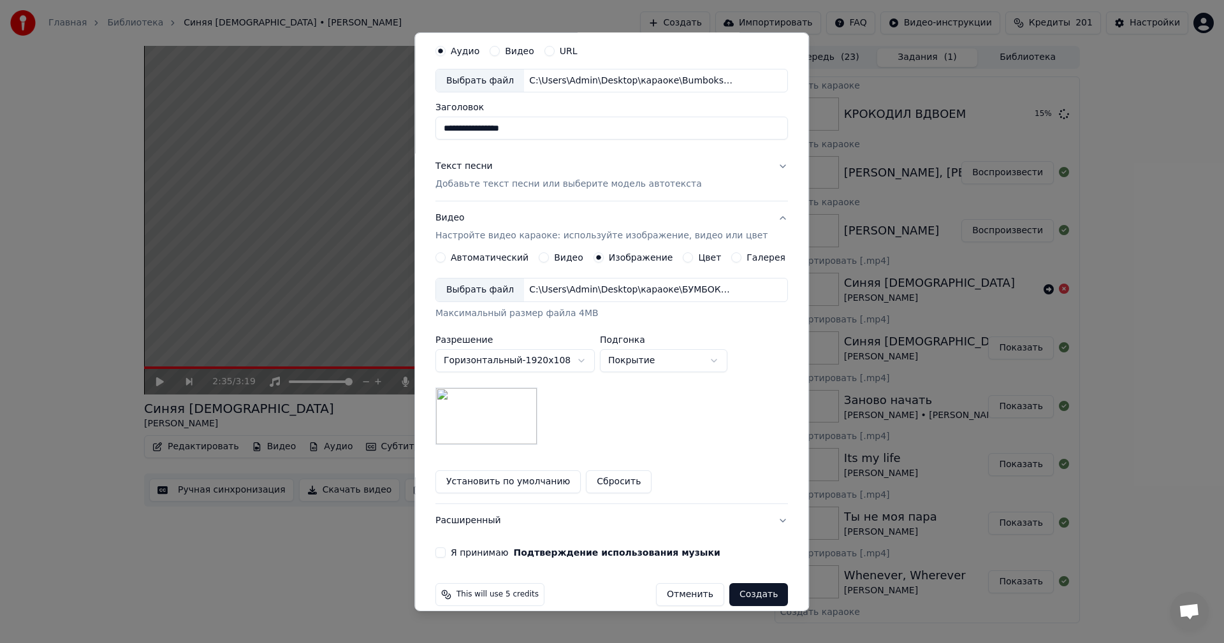
scroll to position [58, 0]
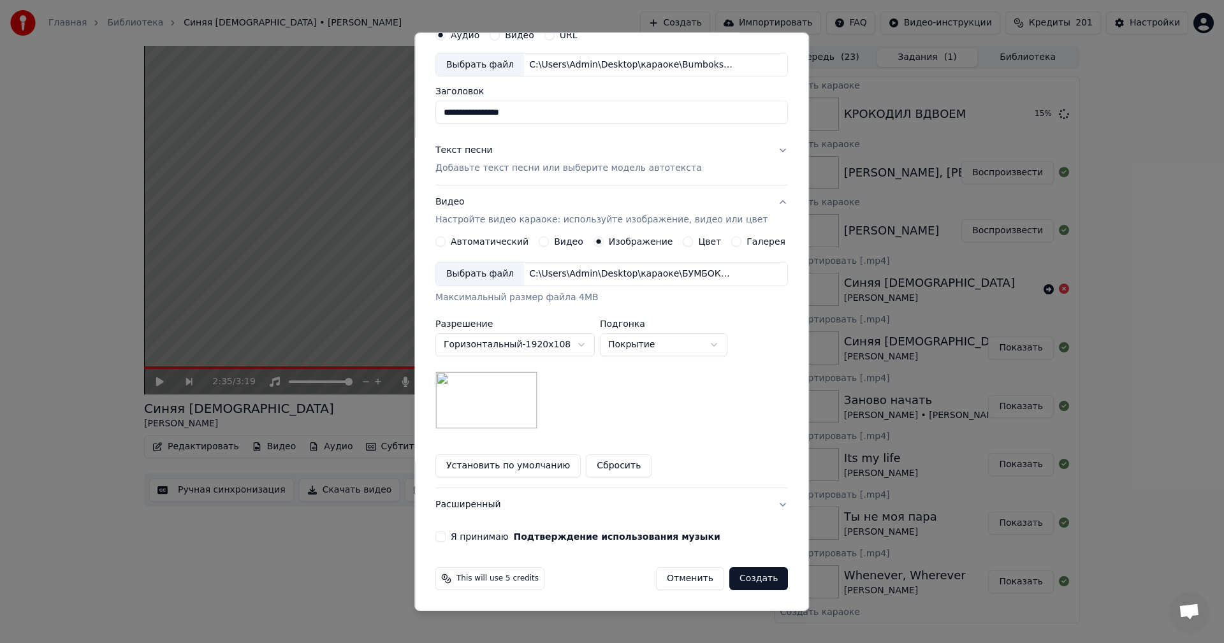
type input "**********"
click at [445, 537] on button "Я принимаю Подтверждение использования музыки" at bounding box center [440, 537] width 10 height 10
click at [736, 581] on button "Создать" at bounding box center [758, 578] width 59 height 23
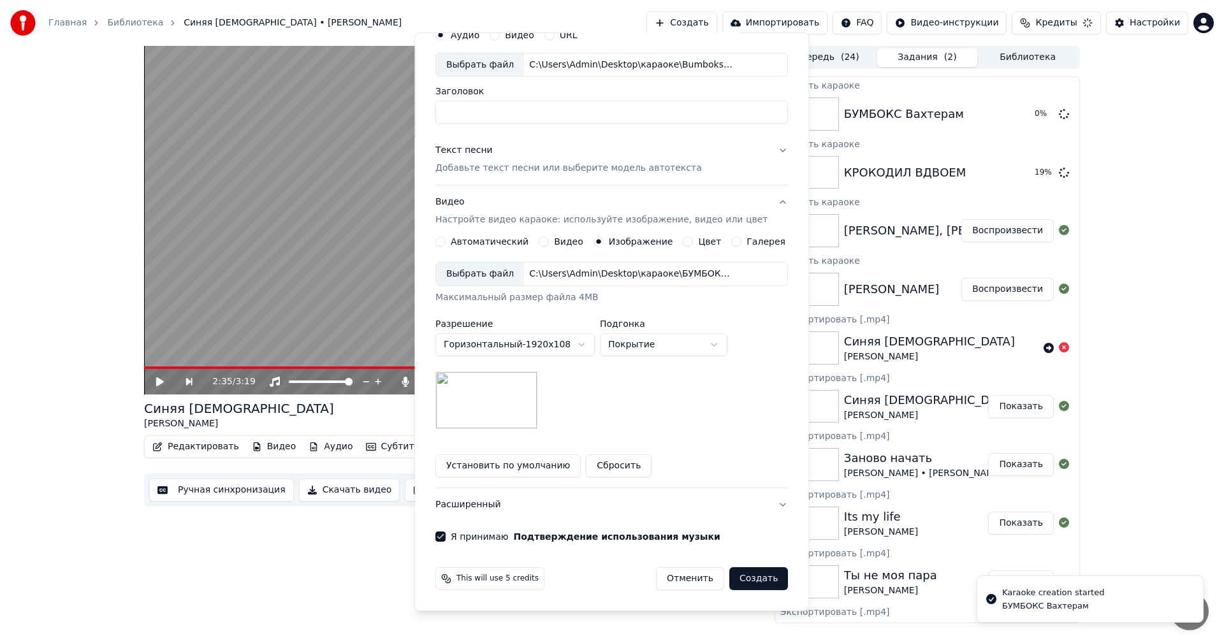
scroll to position [0, 0]
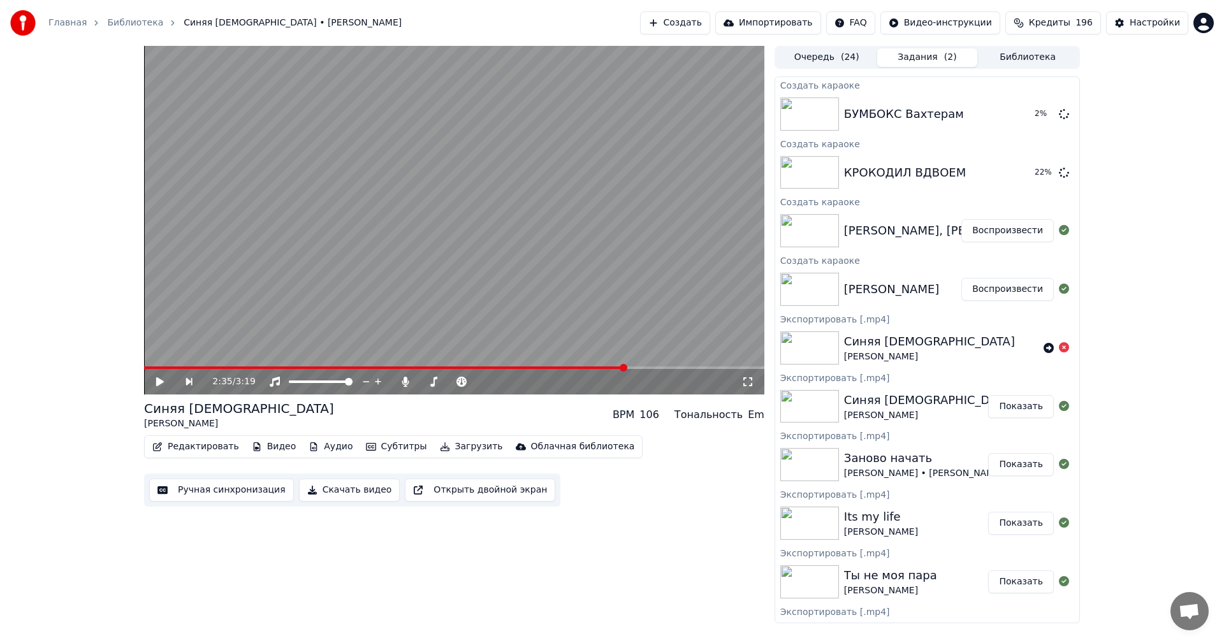
click at [706, 26] on button "Создать" at bounding box center [675, 22] width 70 height 23
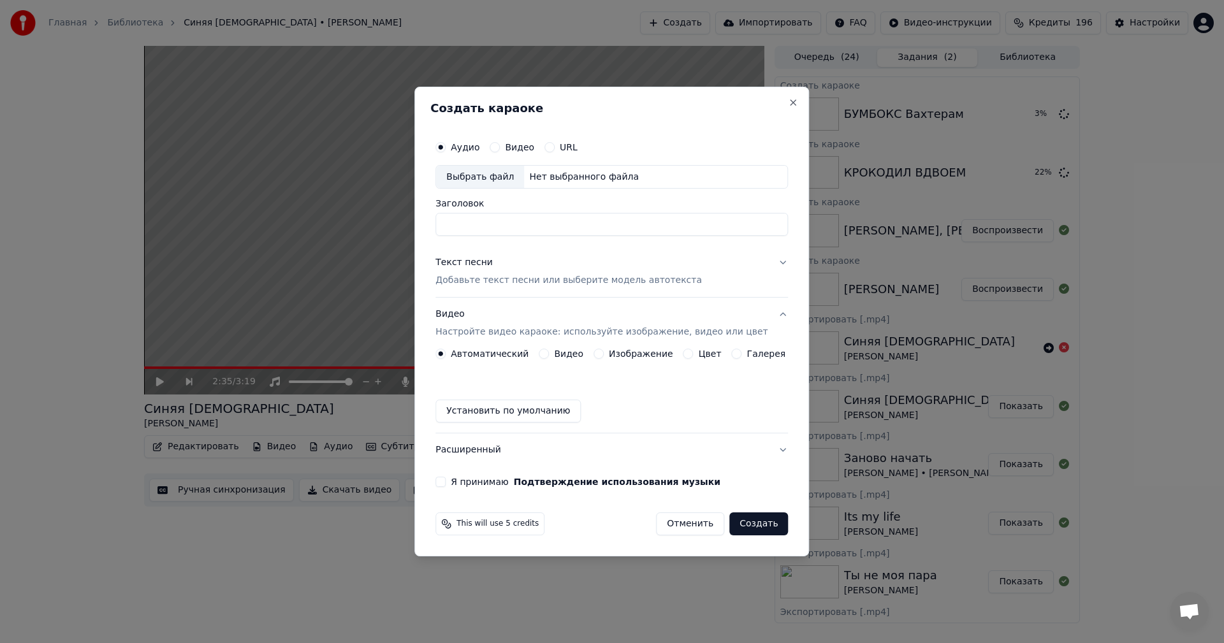
click at [508, 175] on div "Выбрать файл" at bounding box center [480, 177] width 88 height 23
type input "**********"
click at [510, 279] on p "Добавьте текст песни или выберите модель автотекста" at bounding box center [568, 281] width 266 height 13
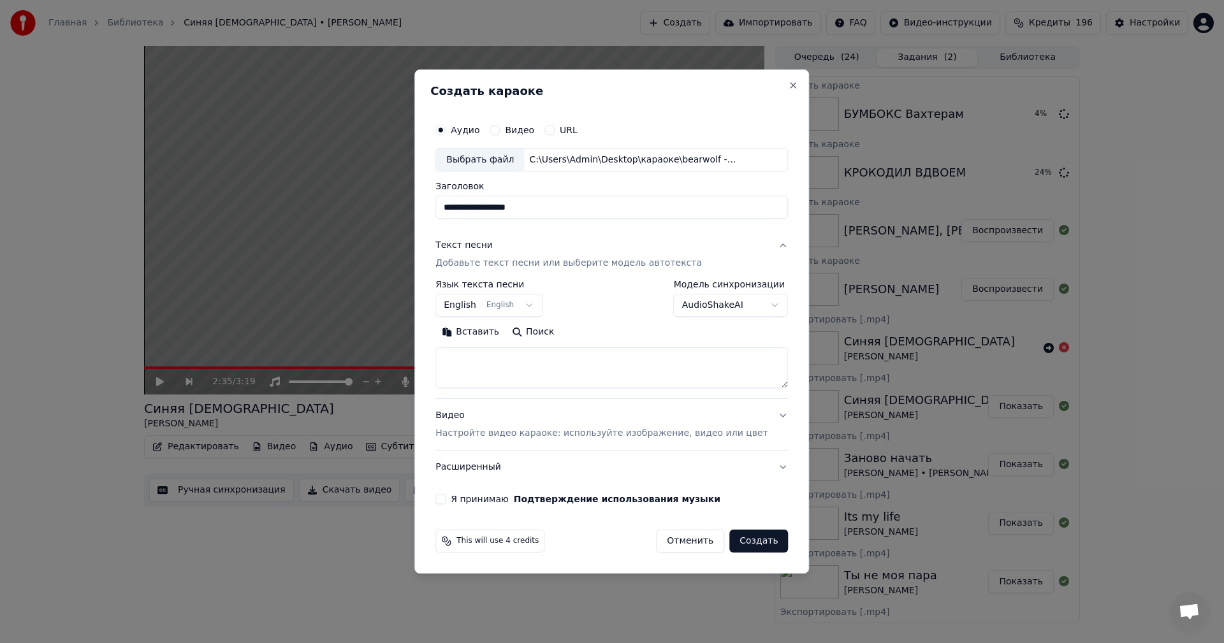
click at [560, 436] on p "Настройте видео караоке: используйте изображение, видео или цвет" at bounding box center [601, 433] width 332 height 13
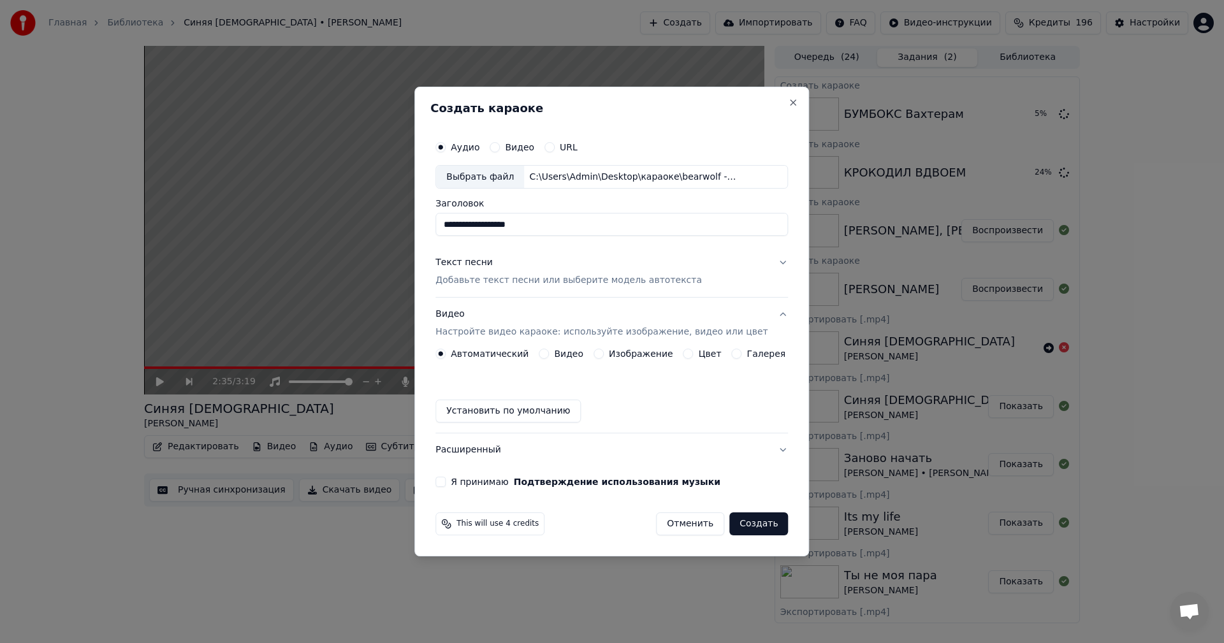
click at [597, 355] on button "Изображение" at bounding box center [599, 354] width 10 height 10
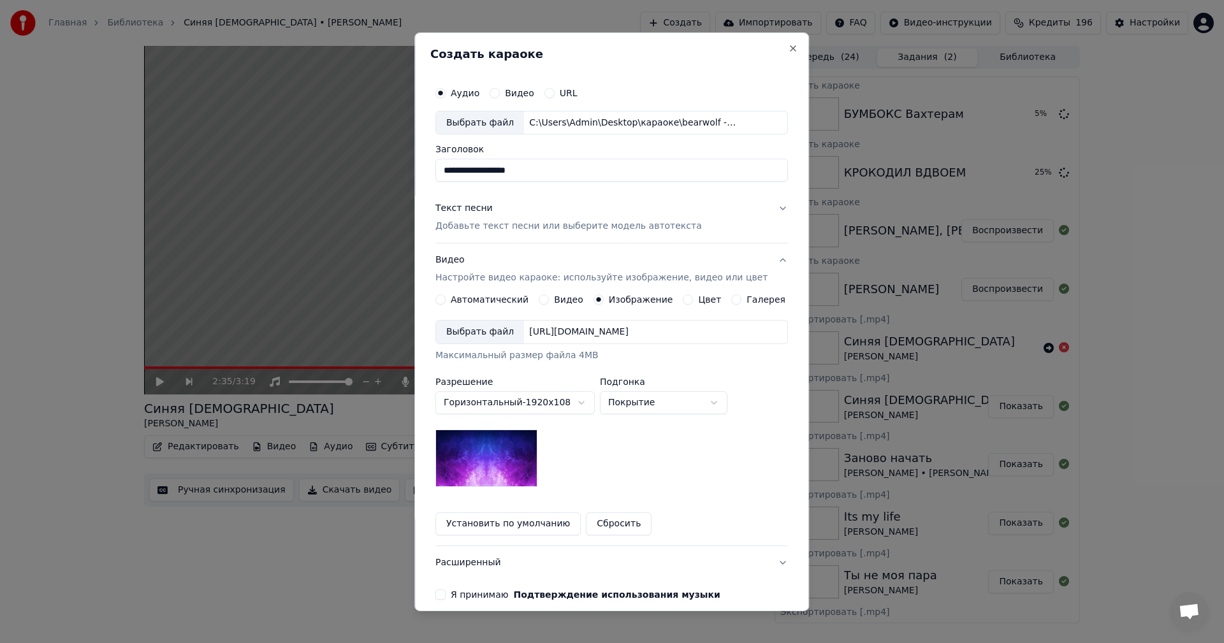
click at [477, 335] on div "Выбрать файл" at bounding box center [480, 332] width 88 height 23
click at [481, 228] on p "Добавьте текст песни или выберите модель автотекста" at bounding box center [568, 226] width 266 height 13
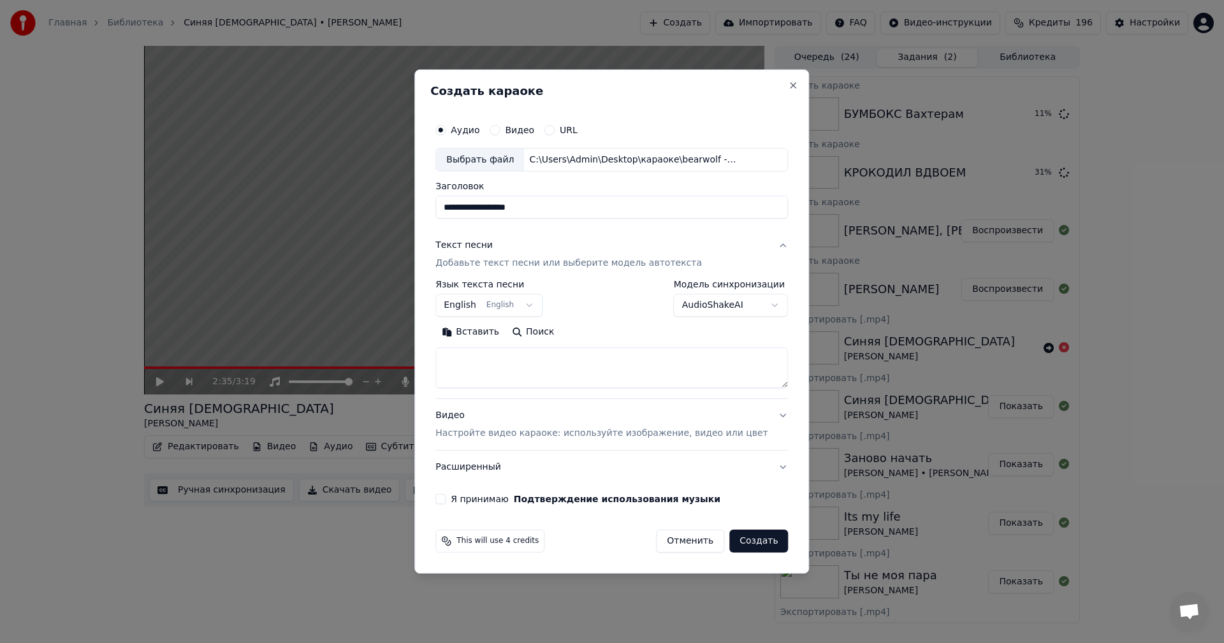
click at [548, 369] on textarea at bounding box center [611, 368] width 353 height 41
paste textarea "**********"
type textarea "**********"
click at [446, 503] on button "Я принимаю Подтверждение использования музыки" at bounding box center [440, 499] width 10 height 10
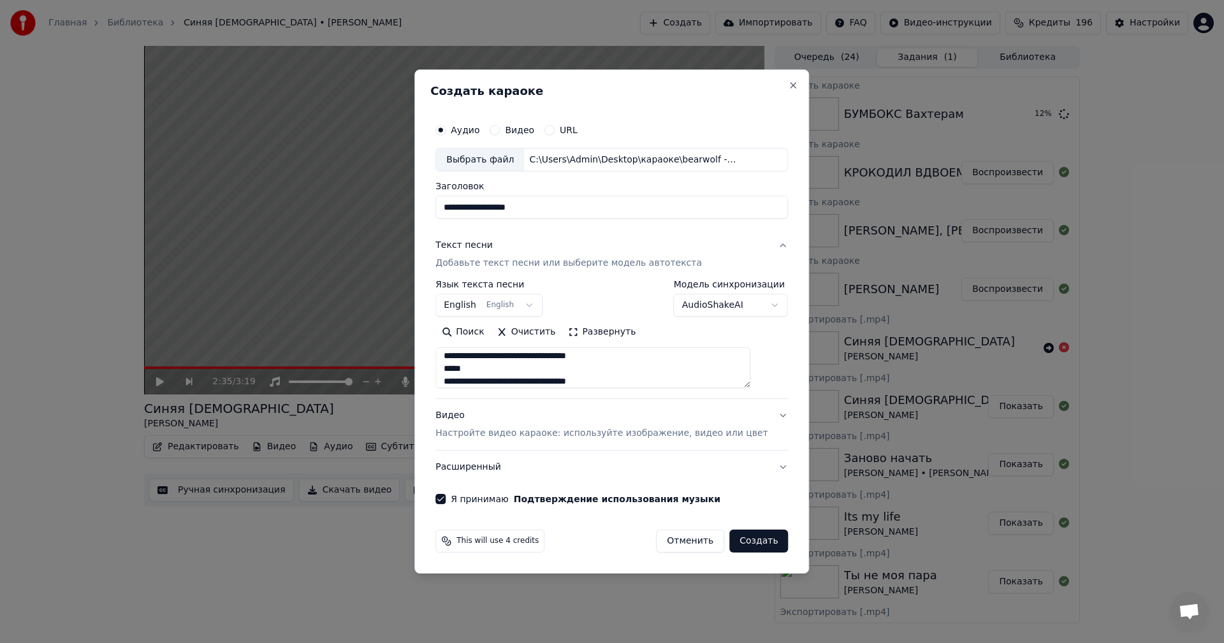
click at [742, 538] on button "Создать" at bounding box center [758, 541] width 59 height 23
select select
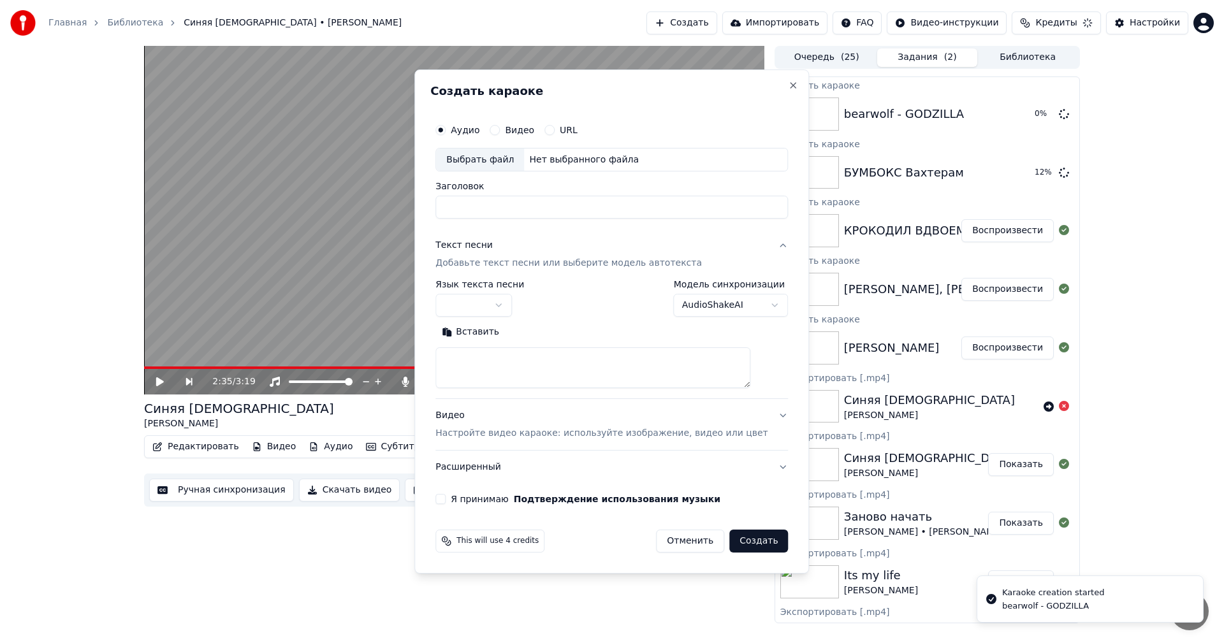
scroll to position [0, 0]
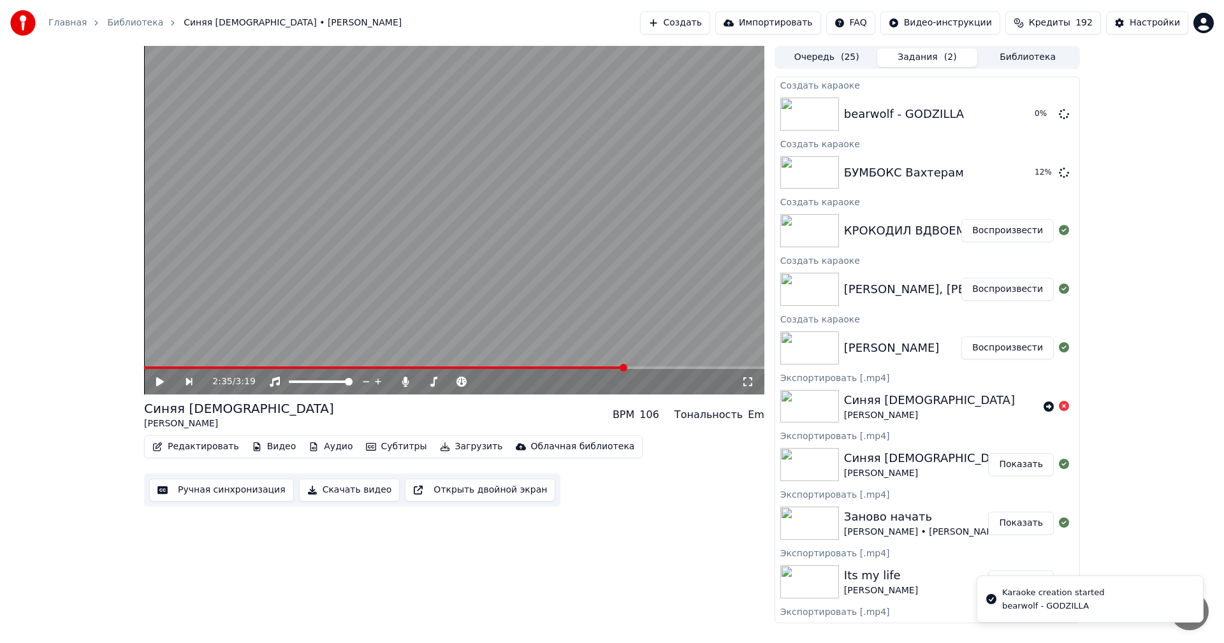
click at [1005, 346] on button "Воспроизвести" at bounding box center [1007, 348] width 92 height 23
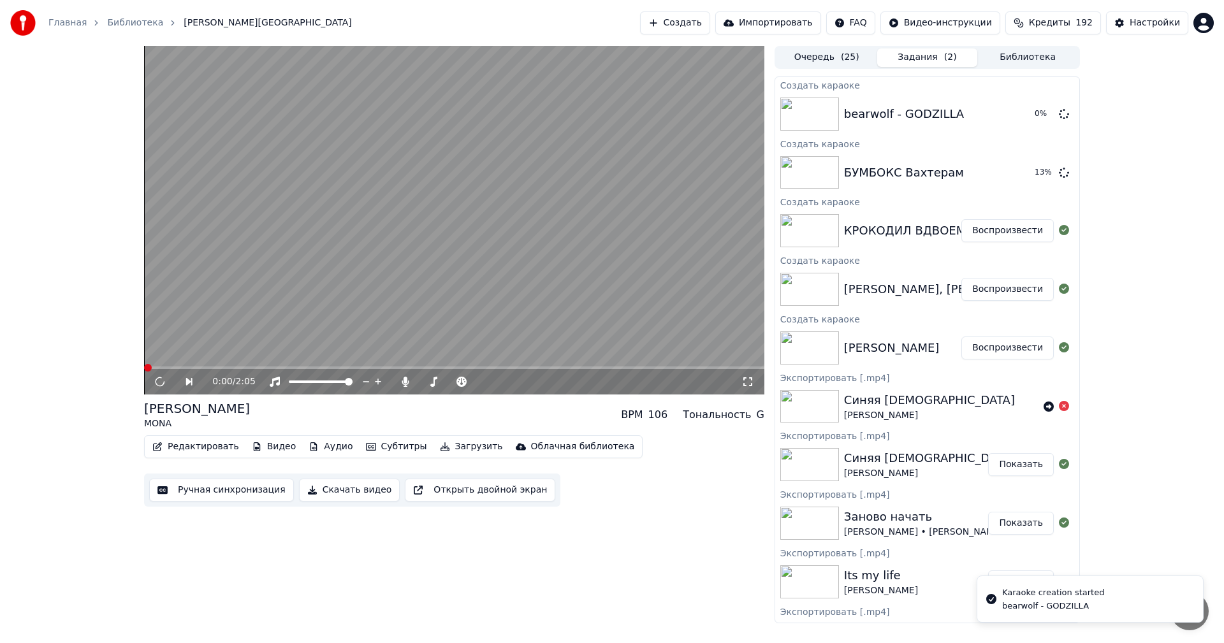
click at [224, 490] on button "Ручная синхронизация" at bounding box center [221, 490] width 145 height 23
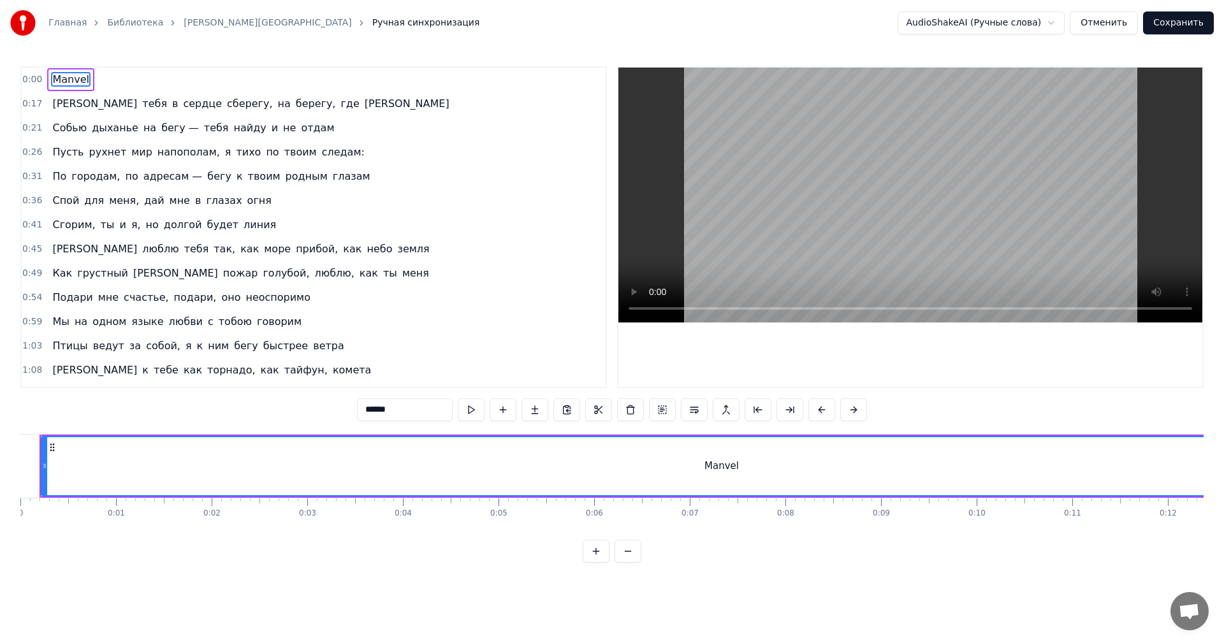
click at [825, 188] on video at bounding box center [910, 195] width 584 height 255
click at [1109, 24] on button "Отменить" at bounding box center [1104, 22] width 68 height 23
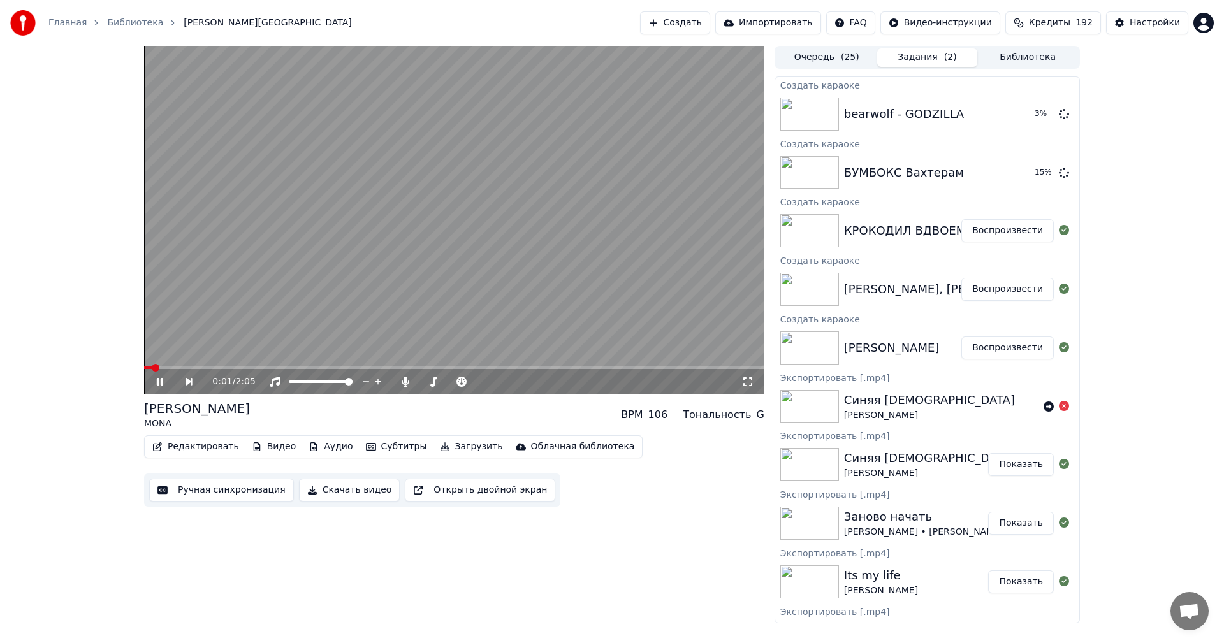
click at [514, 259] on video at bounding box center [454, 220] width 620 height 349
click at [232, 492] on button "Ручная синхронизация" at bounding box center [221, 490] width 145 height 23
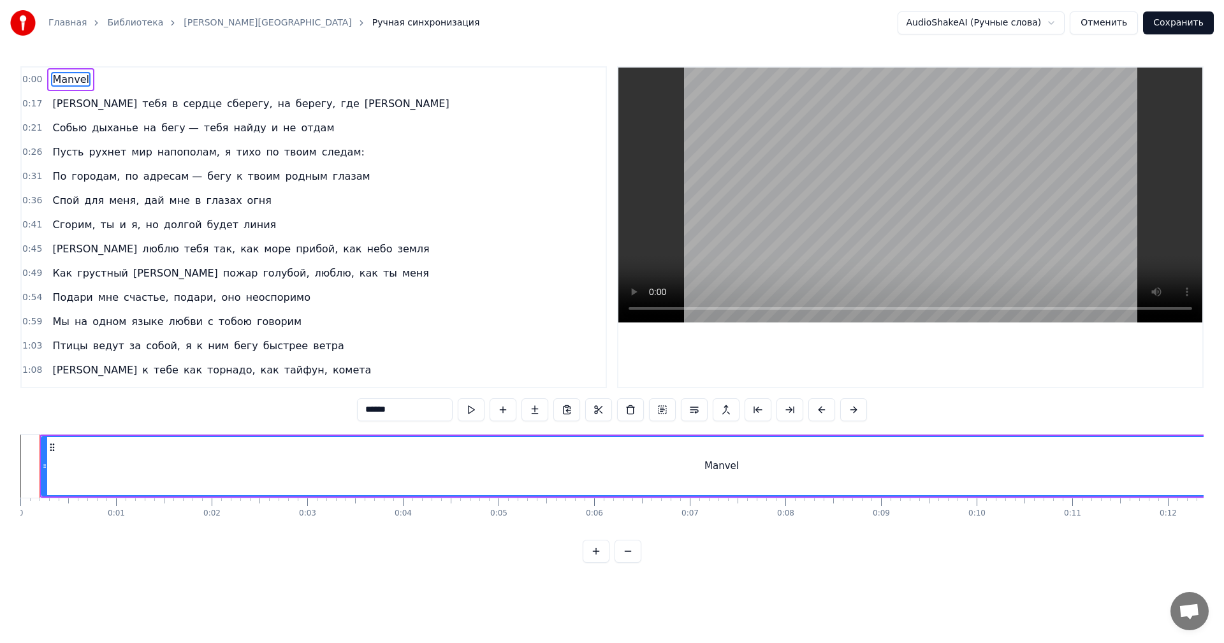
click at [805, 213] on video at bounding box center [910, 195] width 584 height 255
click at [52, 83] on span "Manvel" at bounding box center [71, 79] width 40 height 15
type input "*"
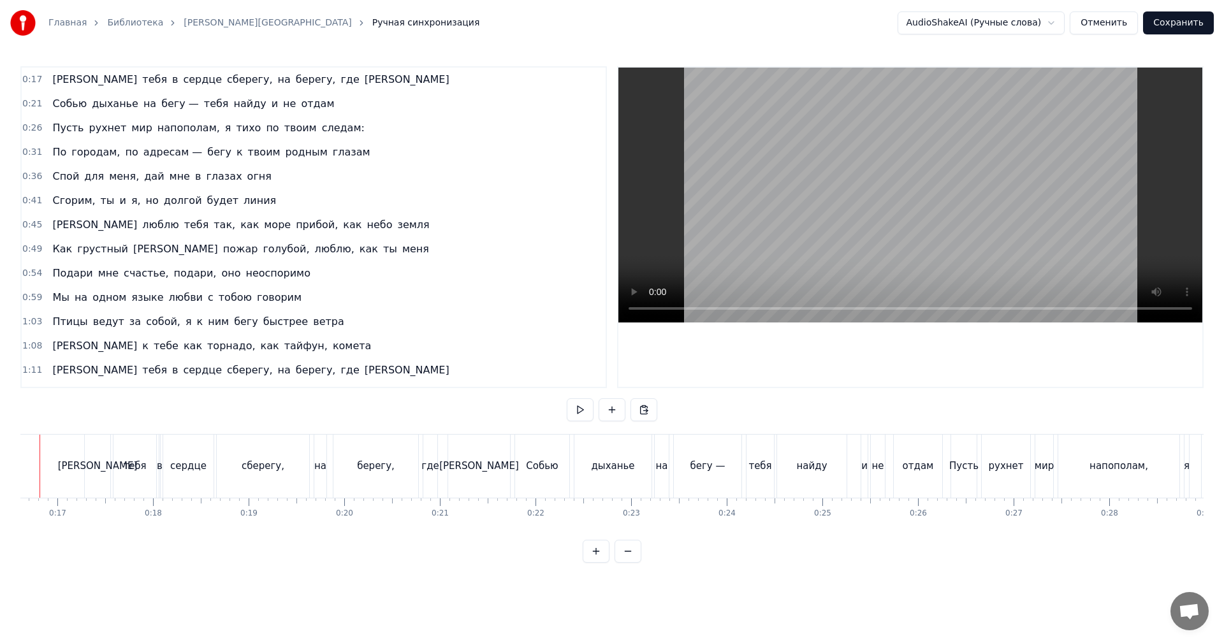
scroll to position [0, 1544]
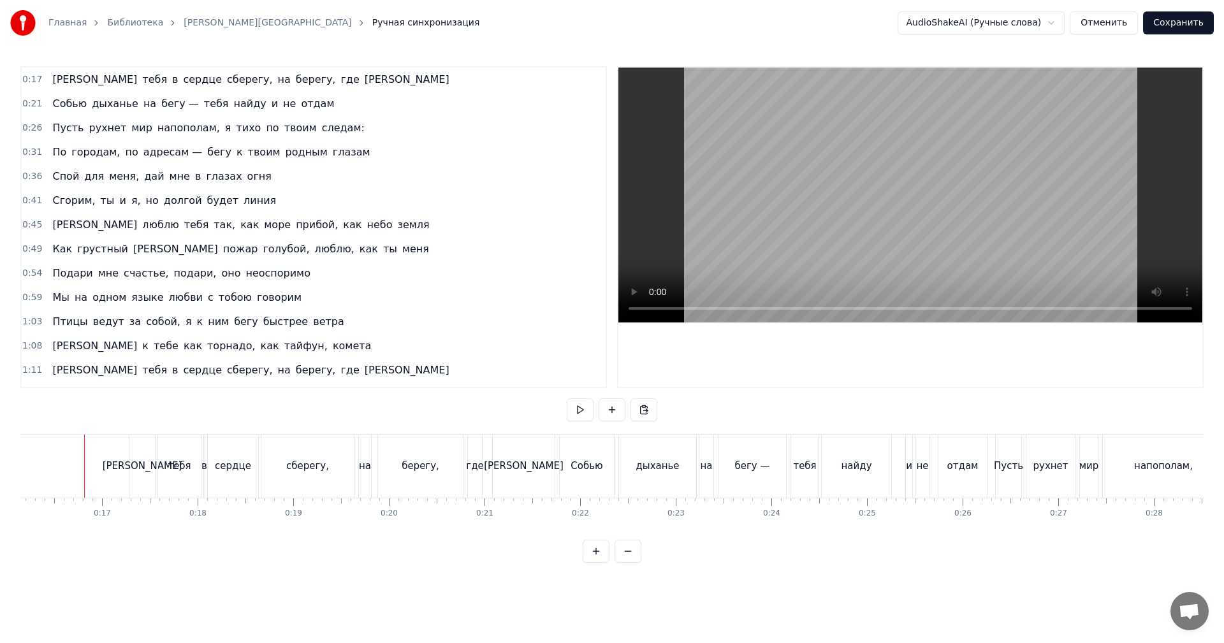
click at [770, 199] on video at bounding box center [910, 195] width 584 height 255
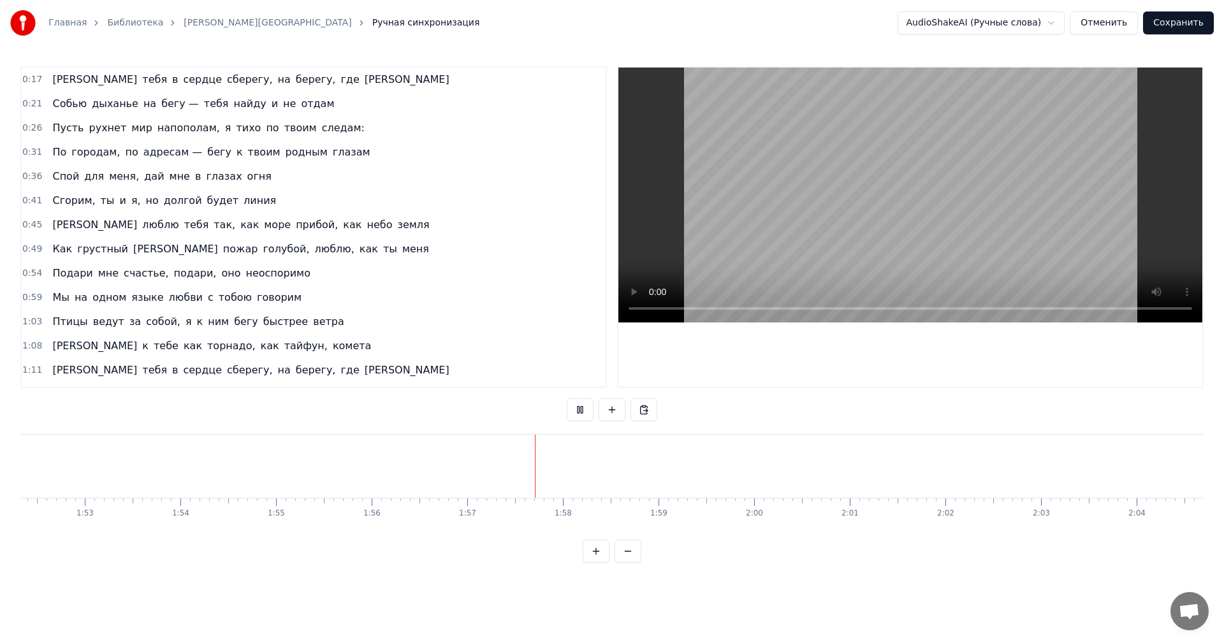
scroll to position [0, 10837]
click at [1185, 19] on button "Сохранить" at bounding box center [1178, 22] width 71 height 23
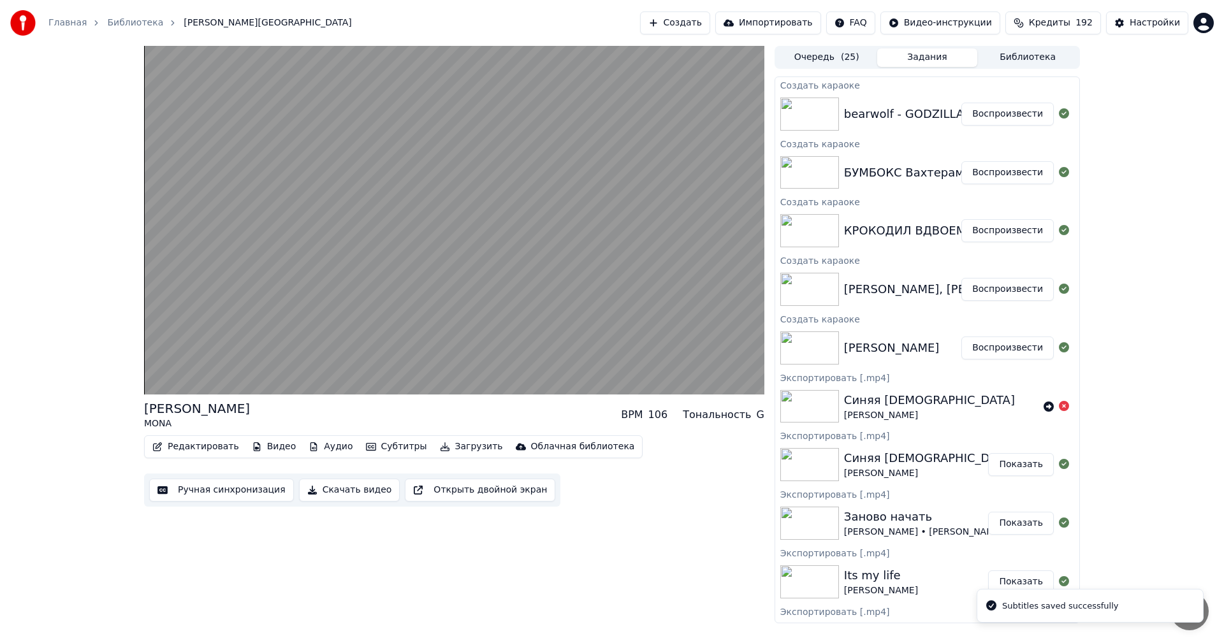
click at [1005, 291] on button "Воспроизвести" at bounding box center [1007, 289] width 92 height 23
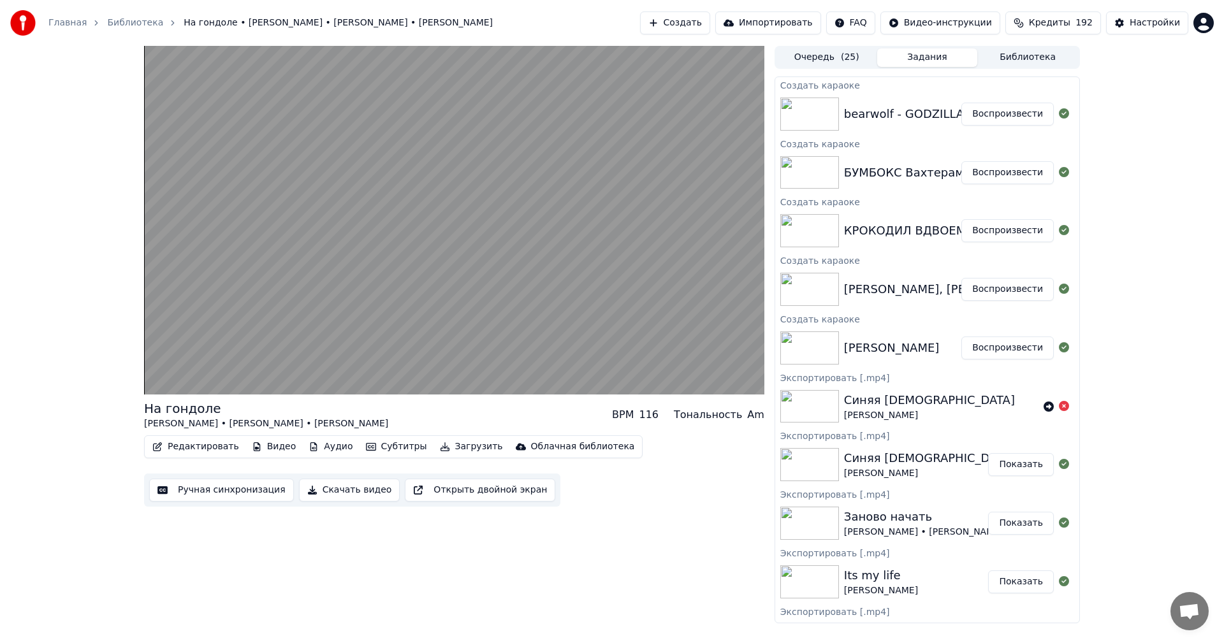
click at [242, 496] on button "Ручная синхронизация" at bounding box center [221, 490] width 145 height 23
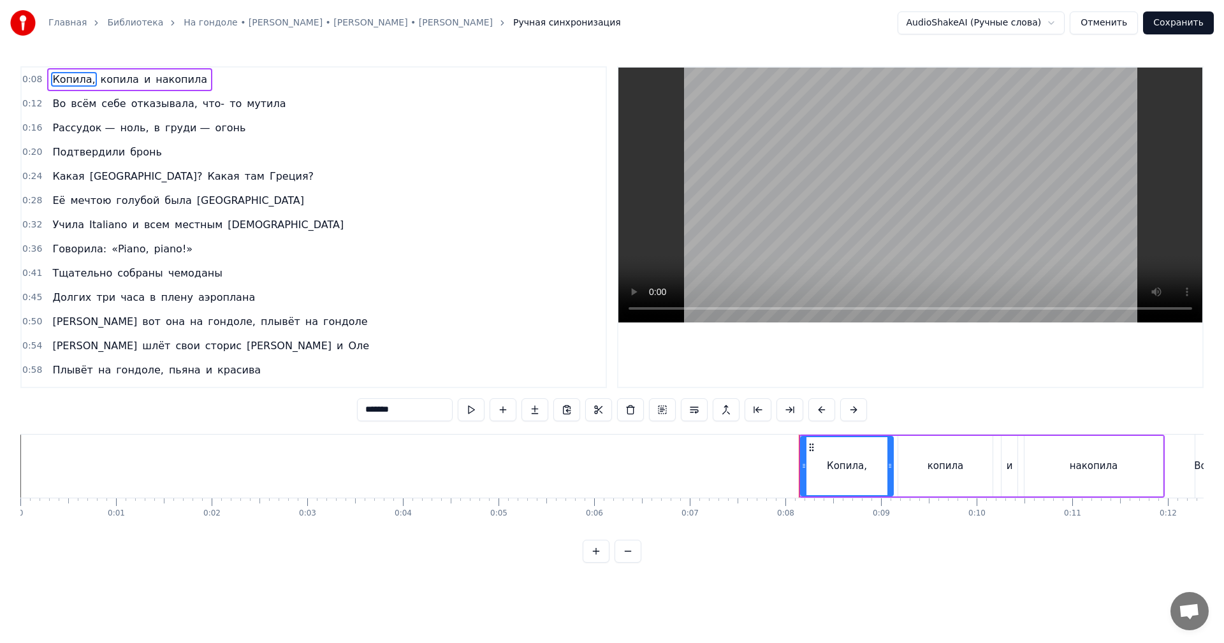
click at [831, 261] on video at bounding box center [910, 195] width 584 height 255
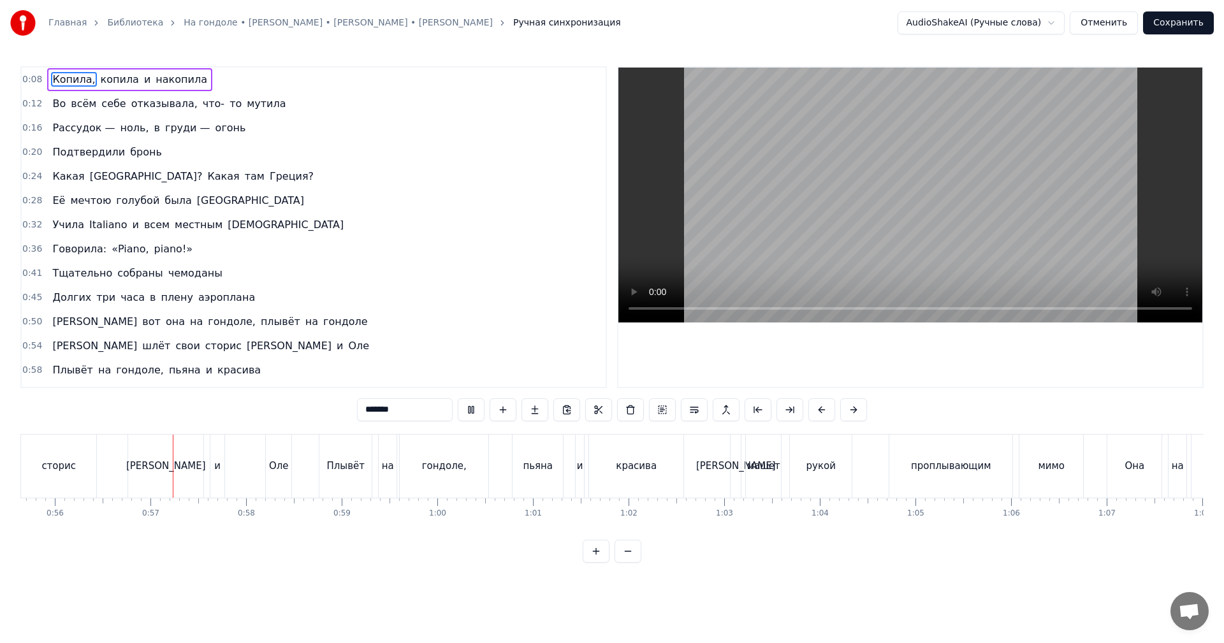
scroll to position [0, 5327]
click at [868, 131] on video at bounding box center [910, 195] width 584 height 255
click at [266, 448] on div "Оле" at bounding box center [272, 466] width 26 height 63
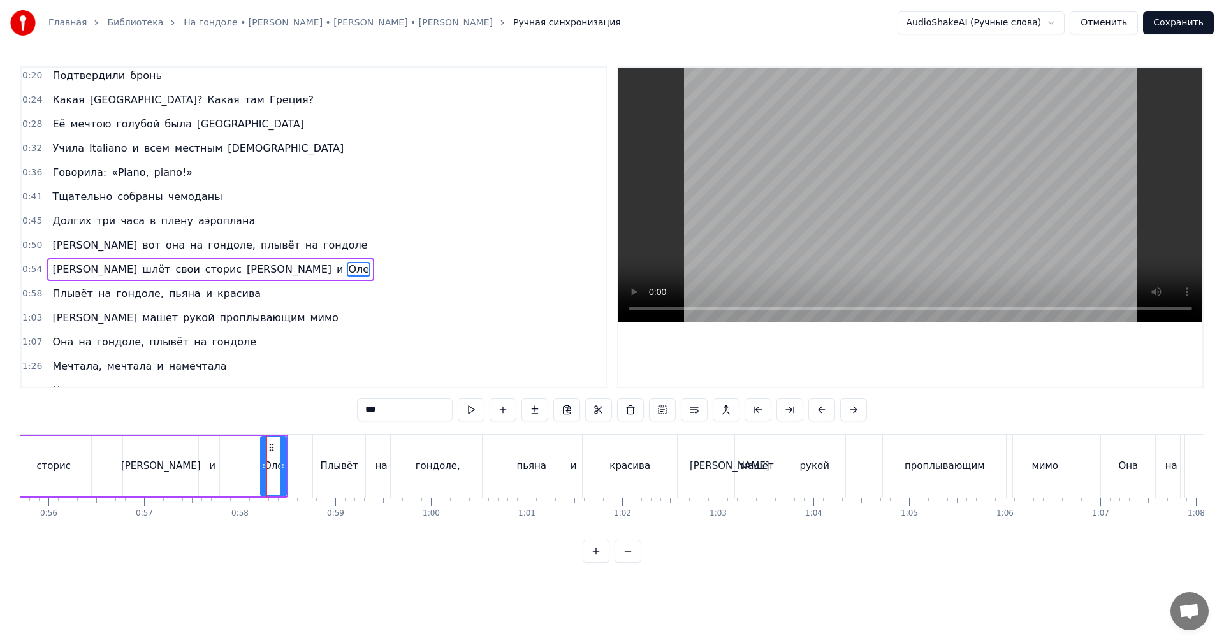
scroll to position [119, 0]
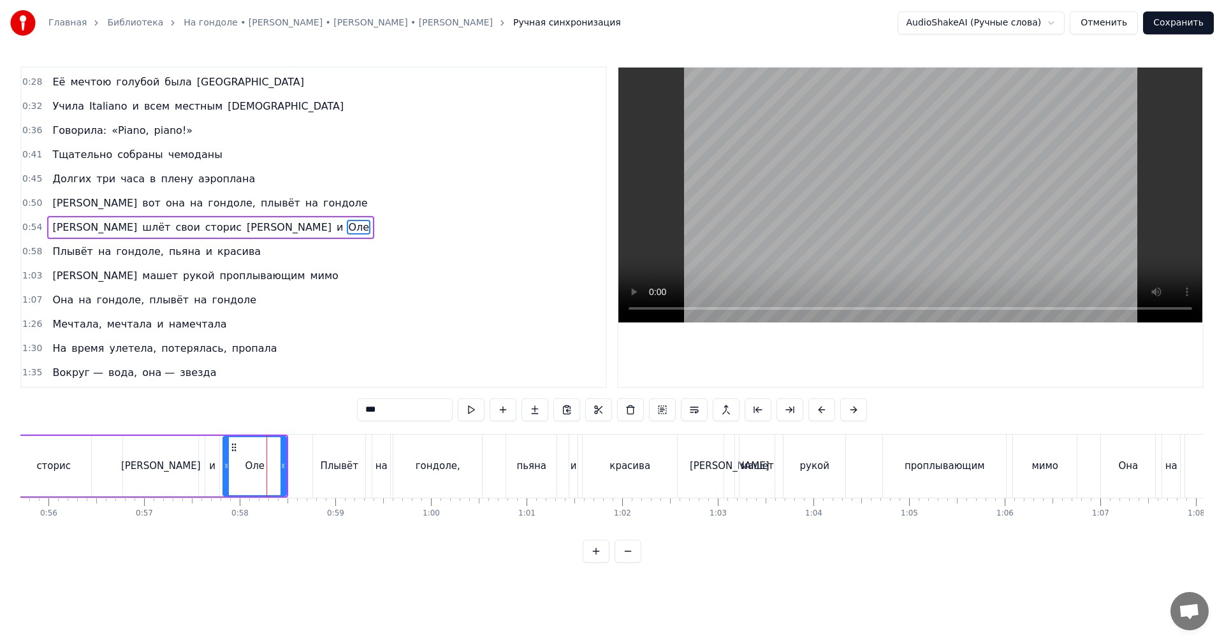
drag, startPoint x: 265, startPoint y: 452, endPoint x: 227, endPoint y: 462, distance: 38.8
click at [227, 462] on div at bounding box center [226, 466] width 5 height 58
click at [149, 463] on div "[PERSON_NAME]" at bounding box center [161, 466] width 80 height 15
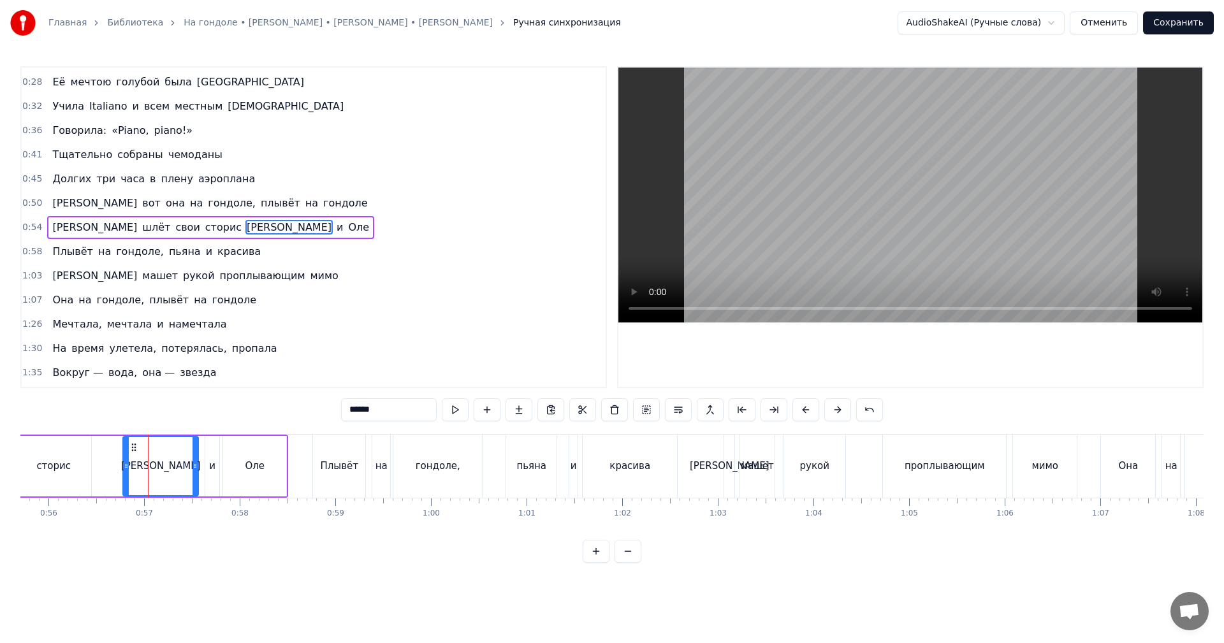
click at [948, 251] on video at bounding box center [910, 195] width 584 height 255
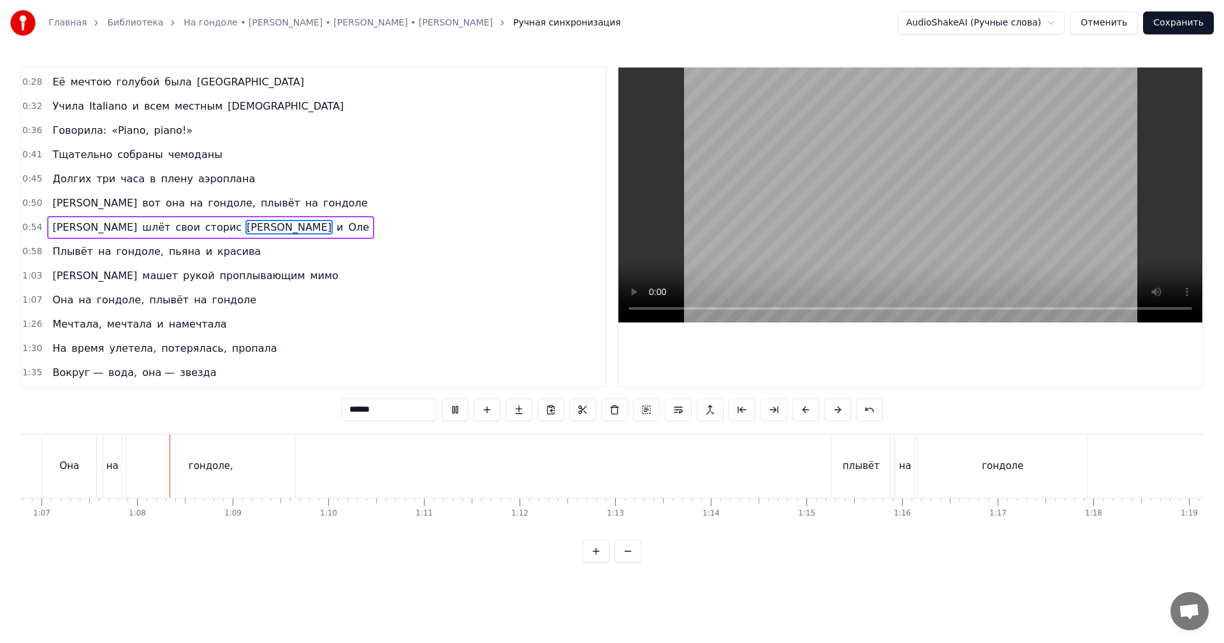
scroll to position [0, 6398]
click at [951, 201] on video at bounding box center [910, 195] width 584 height 255
click at [268, 456] on div "проплывающим" at bounding box center [256, 466] width 123 height 63
type input "**********"
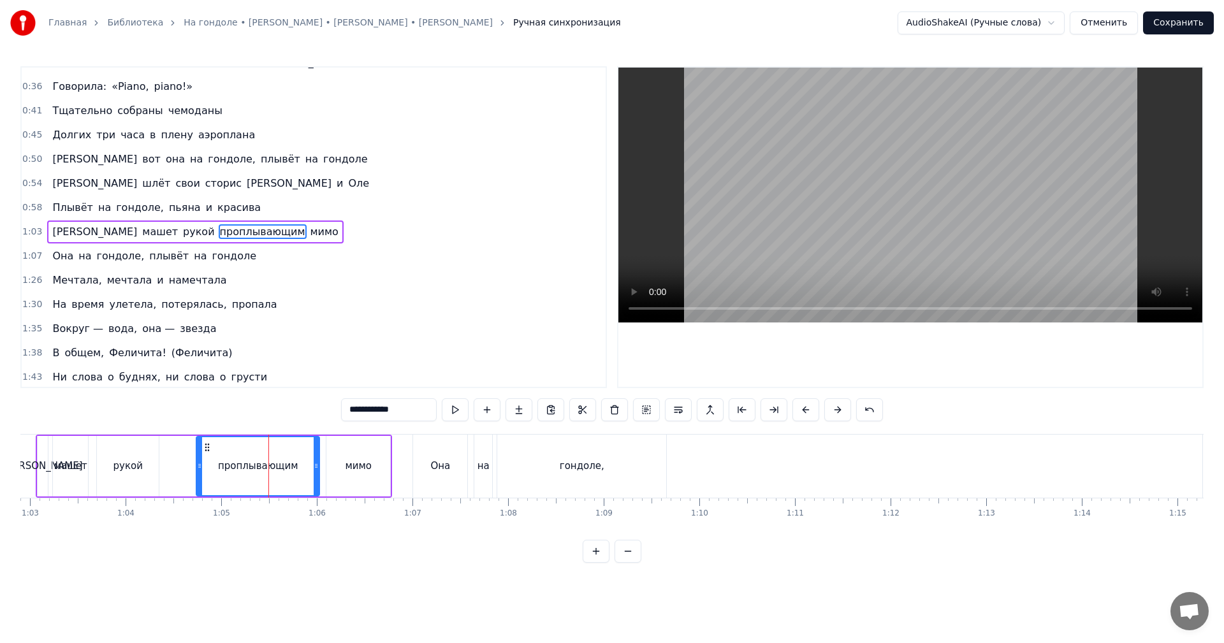
scroll to position [167, 0]
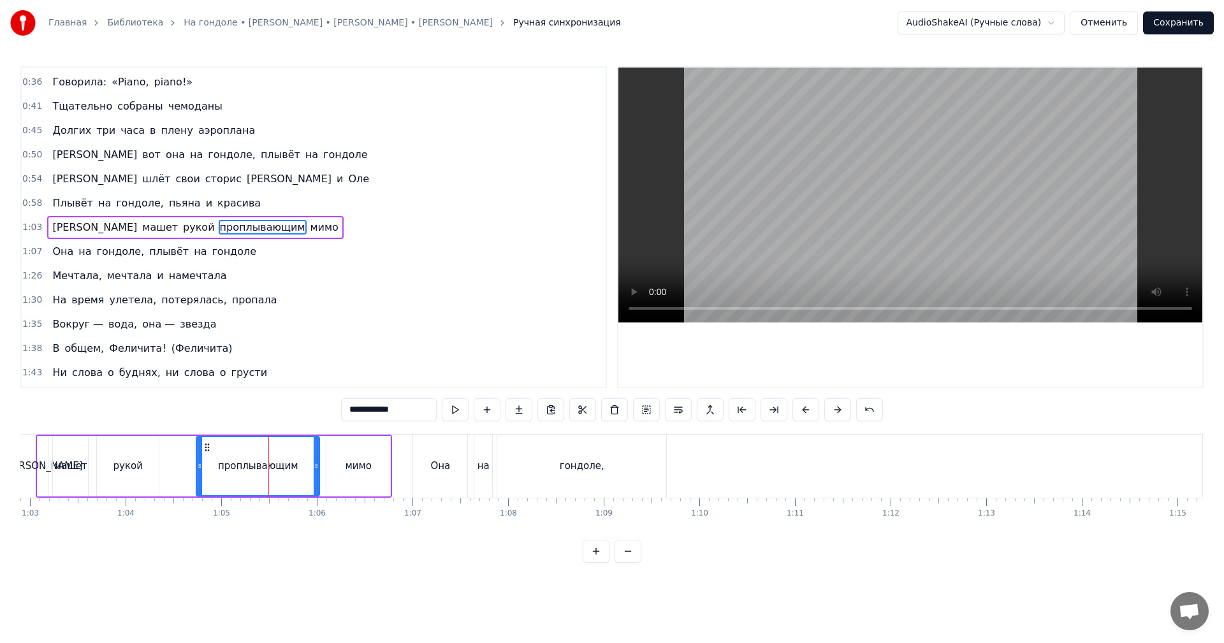
click at [926, 176] on video at bounding box center [910, 195] width 584 height 255
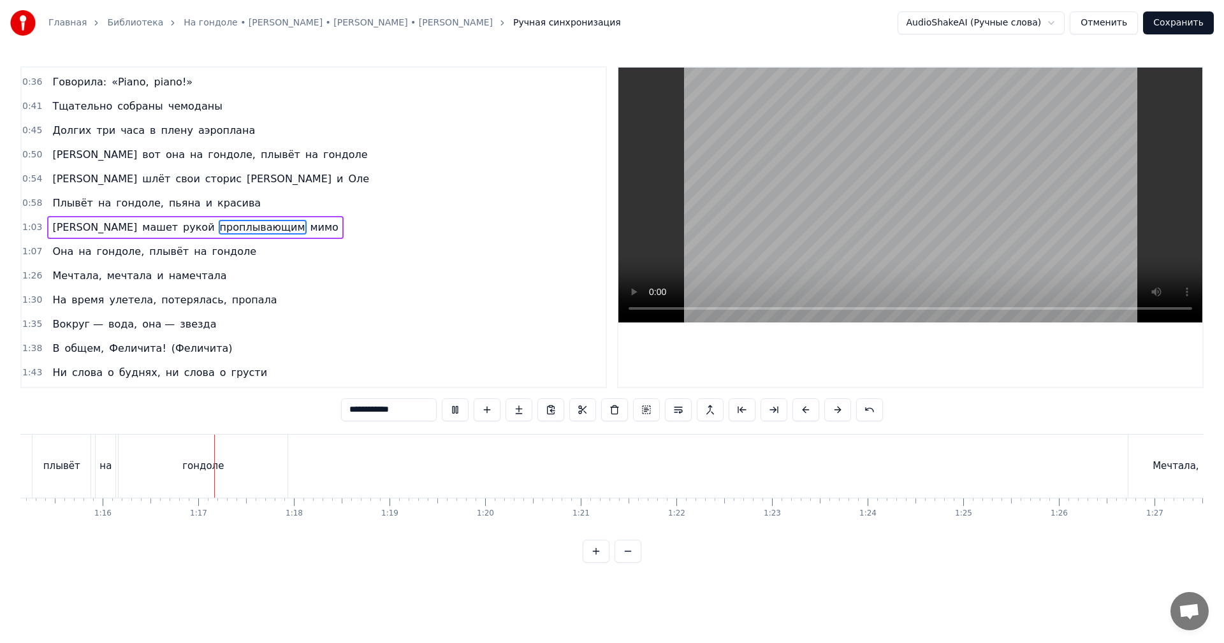
scroll to position [0, 7226]
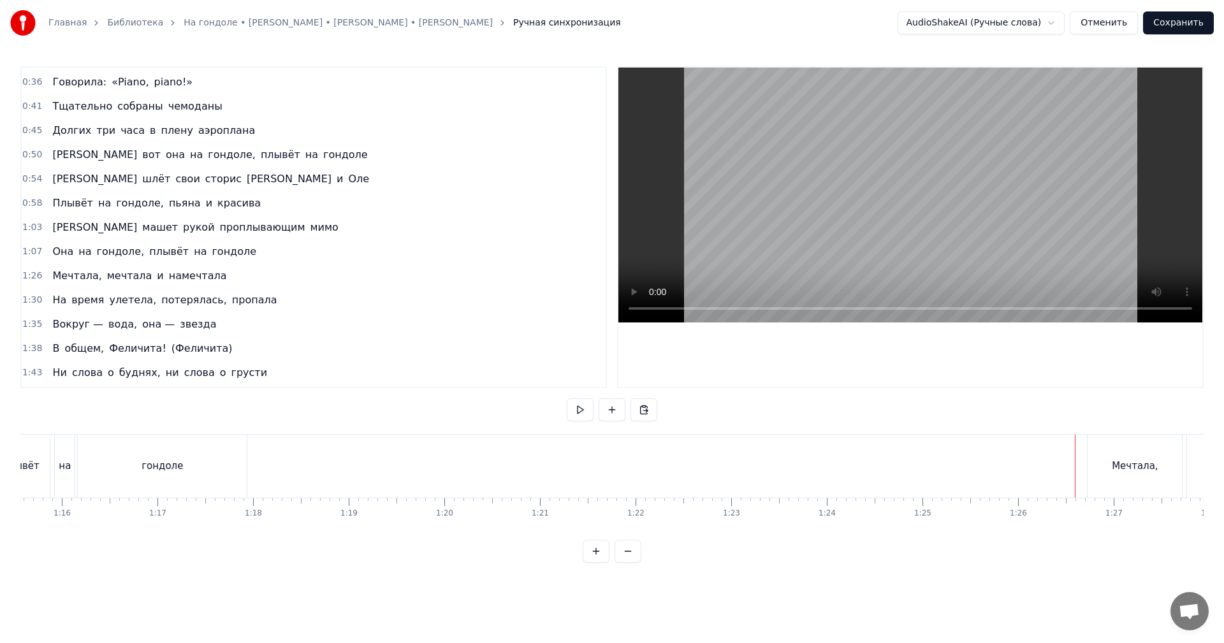
click at [999, 231] on video at bounding box center [910, 195] width 584 height 255
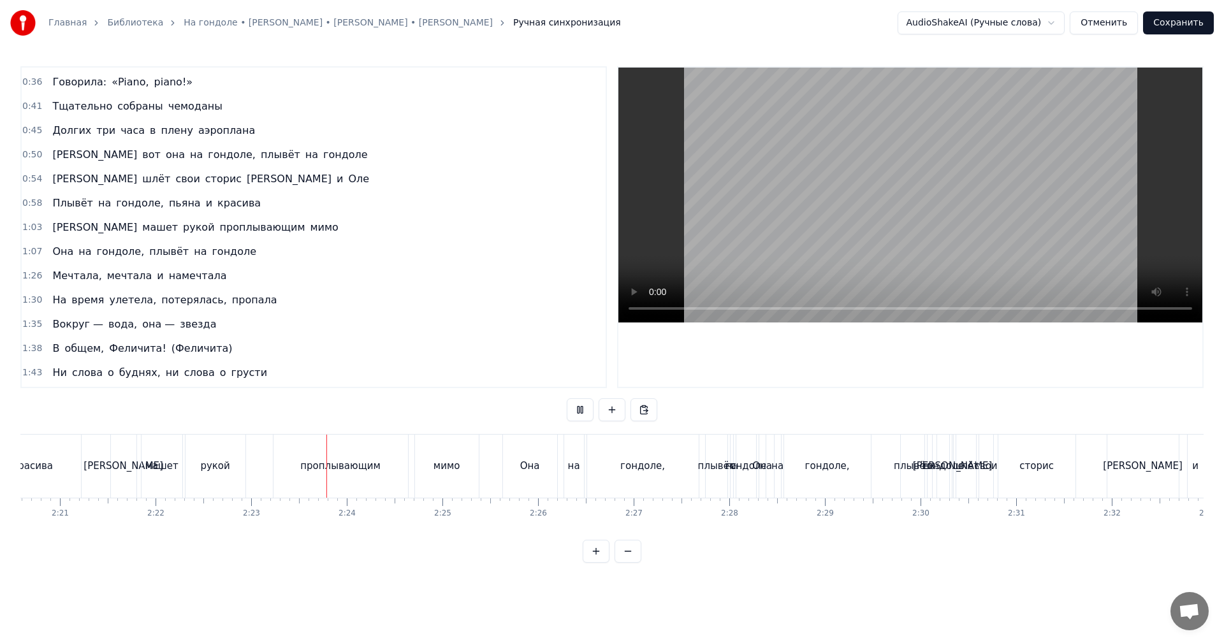
scroll to position [0, 13631]
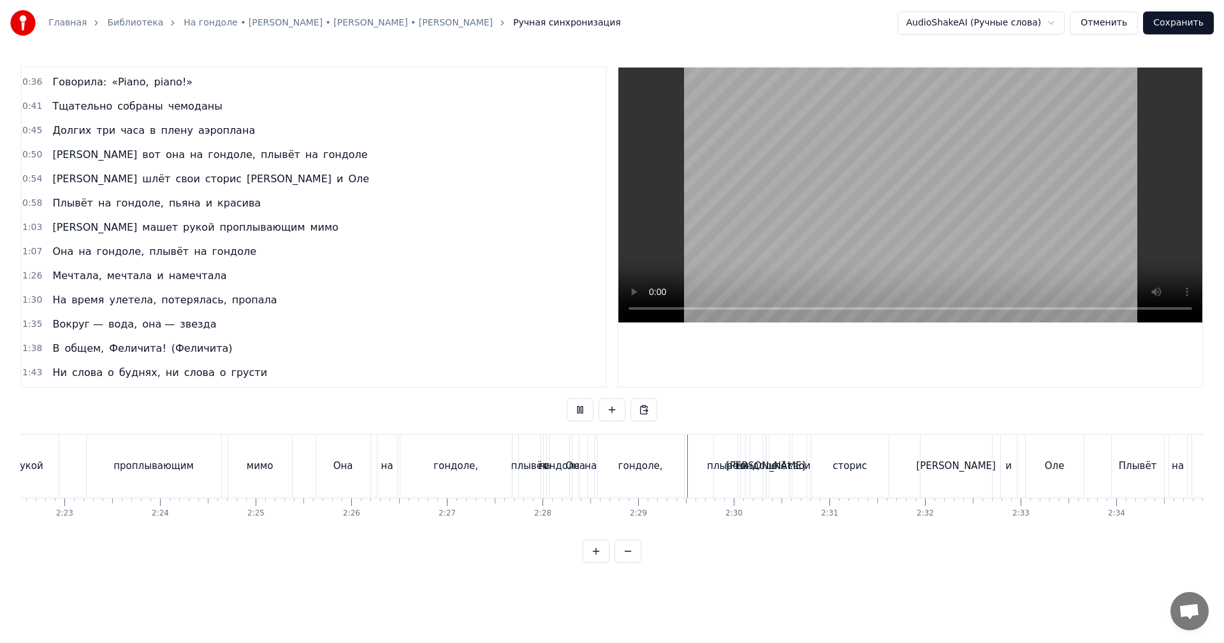
click at [868, 263] on video at bounding box center [910, 195] width 584 height 255
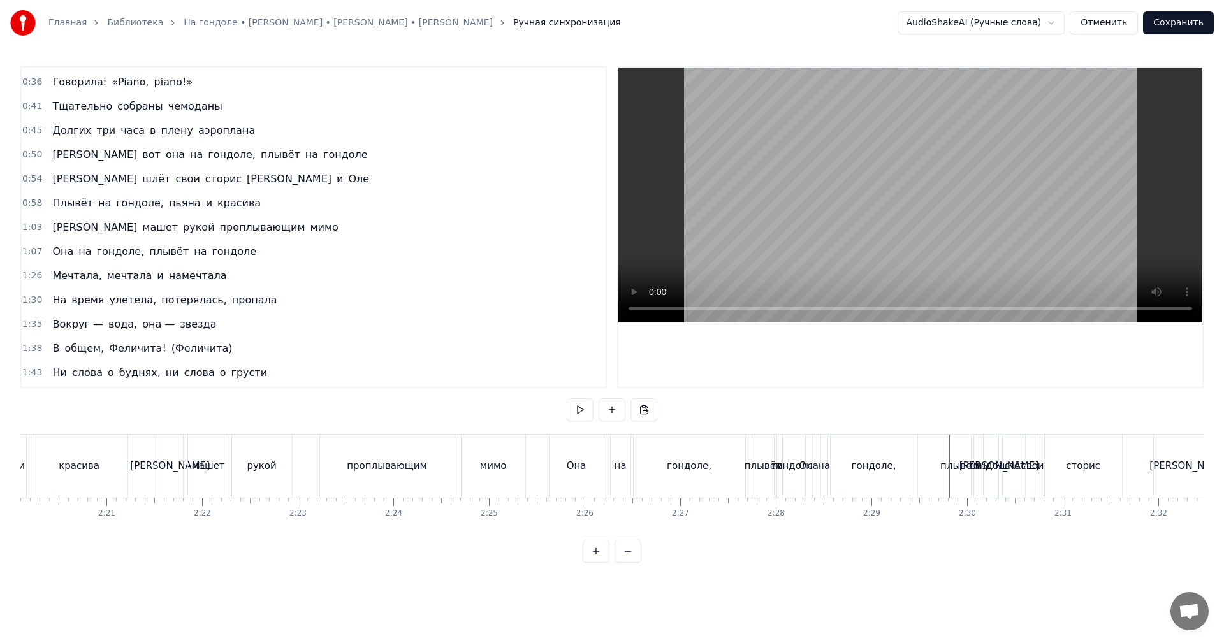
scroll to position [0, 13376]
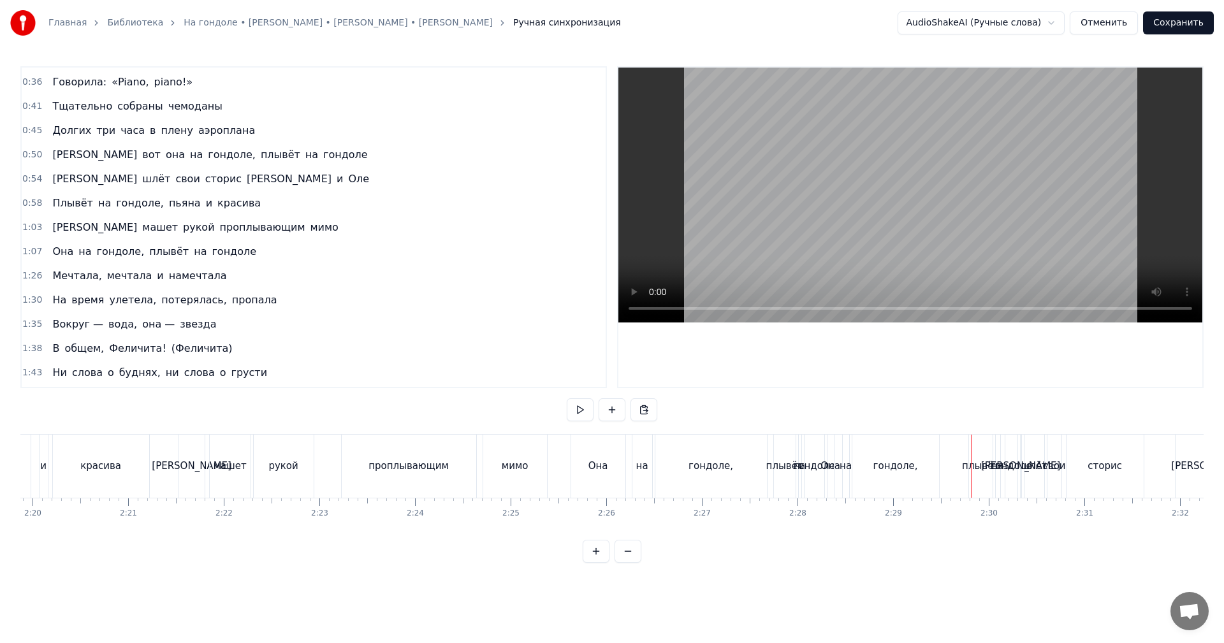
click at [578, 456] on div "Она" at bounding box center [598, 466] width 54 height 63
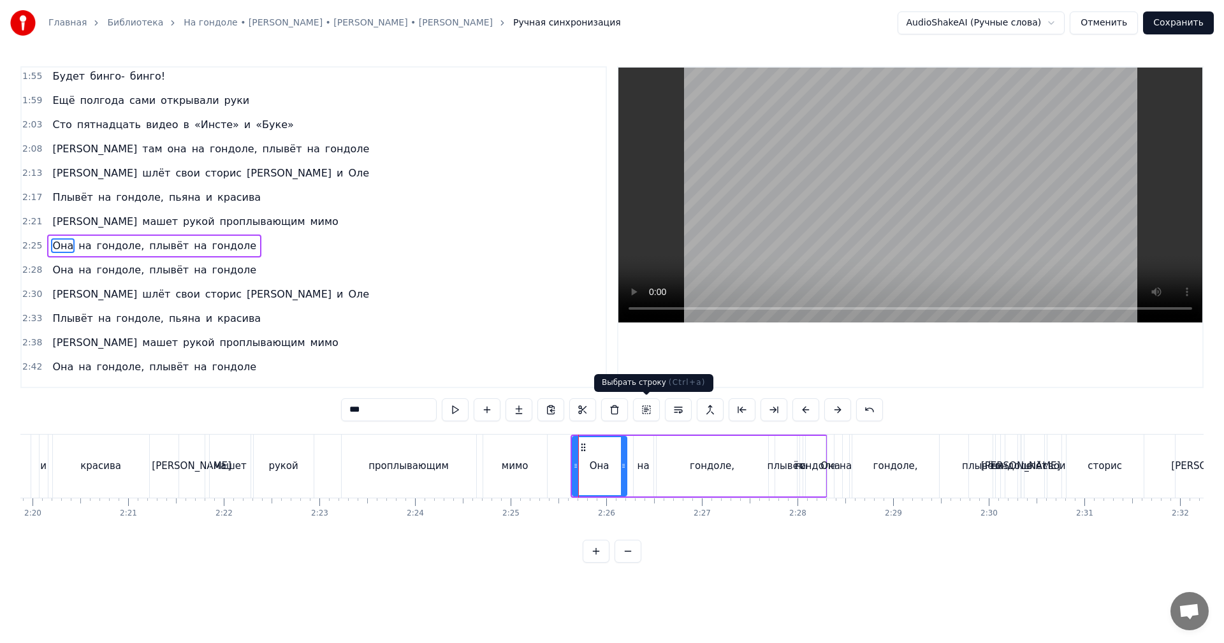
scroll to position [553, 0]
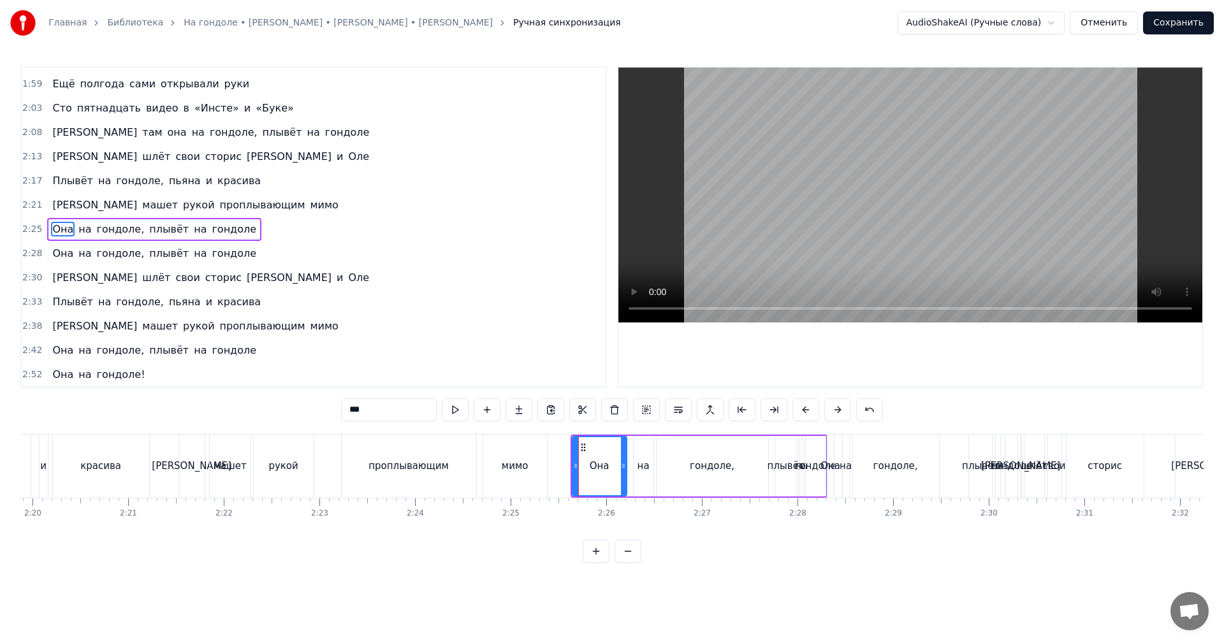
click at [773, 190] on video at bounding box center [910, 195] width 584 height 255
click at [869, 191] on video at bounding box center [910, 195] width 584 height 255
click at [797, 189] on video at bounding box center [910, 195] width 584 height 255
click at [31, 254] on span "2:28" at bounding box center [32, 253] width 20 height 13
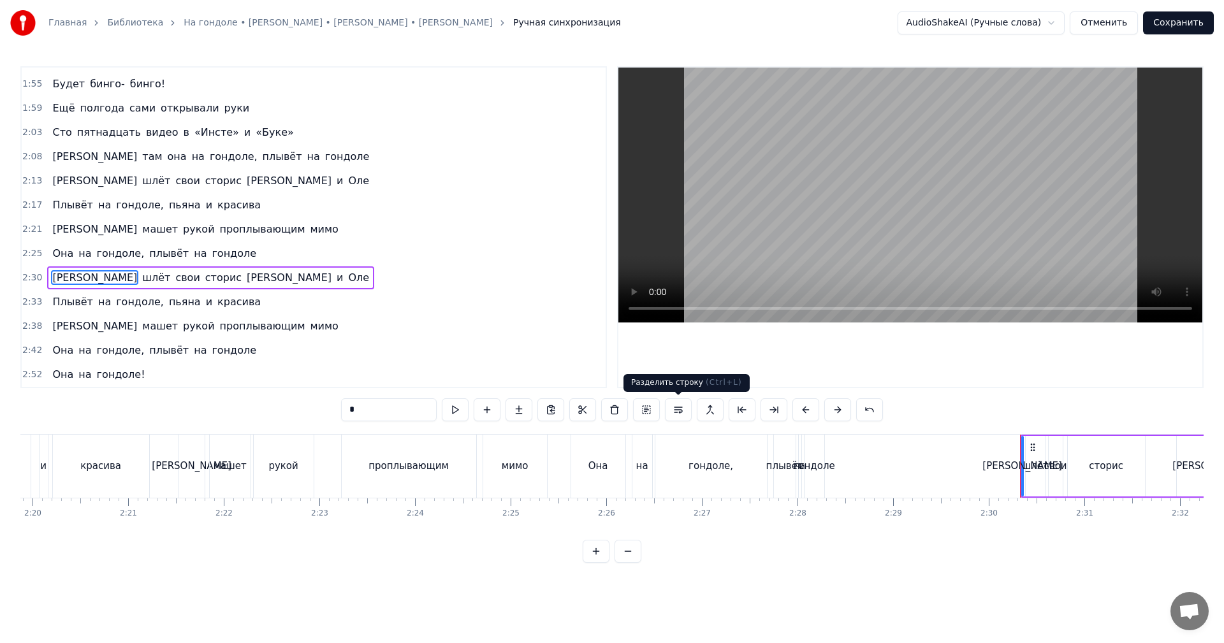
scroll to position [0, 13440]
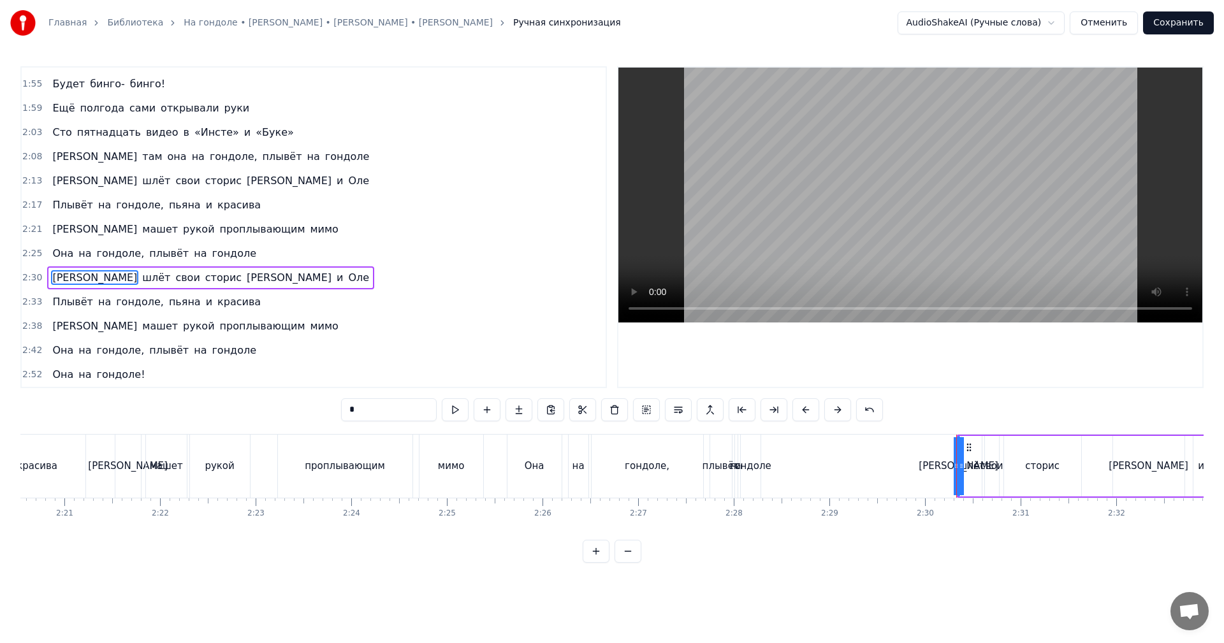
click at [759, 464] on div "гондоле" at bounding box center [749, 466] width 41 height 15
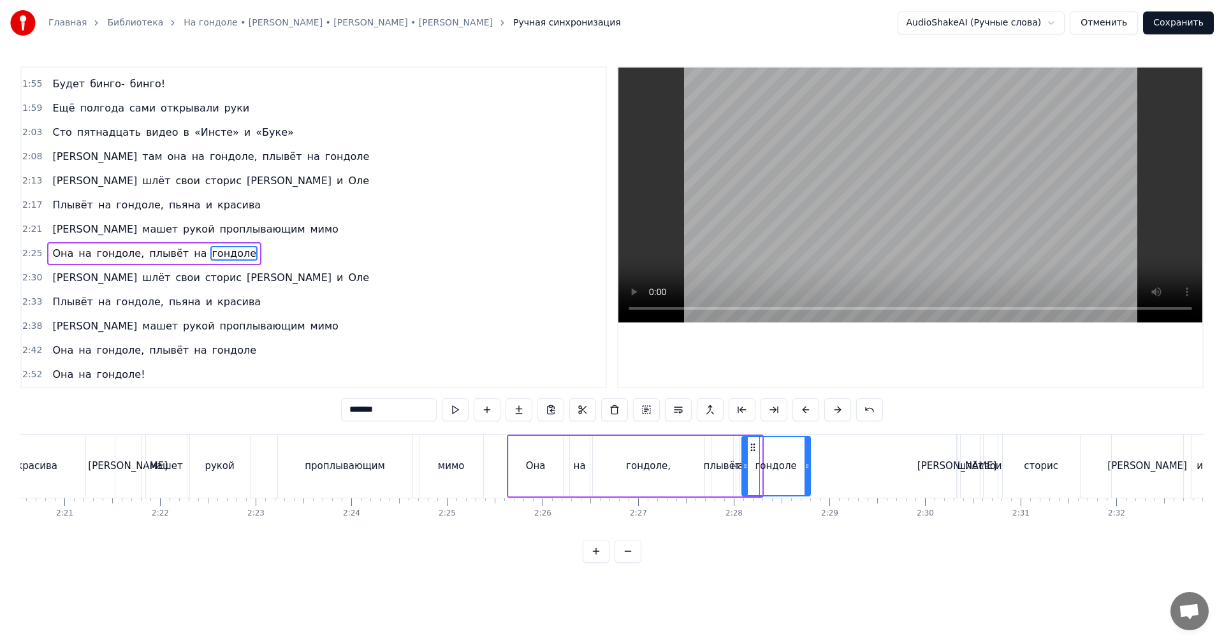
drag, startPoint x: 760, startPoint y: 457, endPoint x: 803, endPoint y: 451, distance: 43.7
click at [806, 453] on div at bounding box center [807, 466] width 5 height 58
drag, startPoint x: 750, startPoint y: 442, endPoint x: 795, endPoint y: 444, distance: 44.7
click at [817, 441] on div "гондоле" at bounding box center [842, 466] width 64 height 58
click at [724, 462] on div "плывёт" at bounding box center [722, 466] width 37 height 15
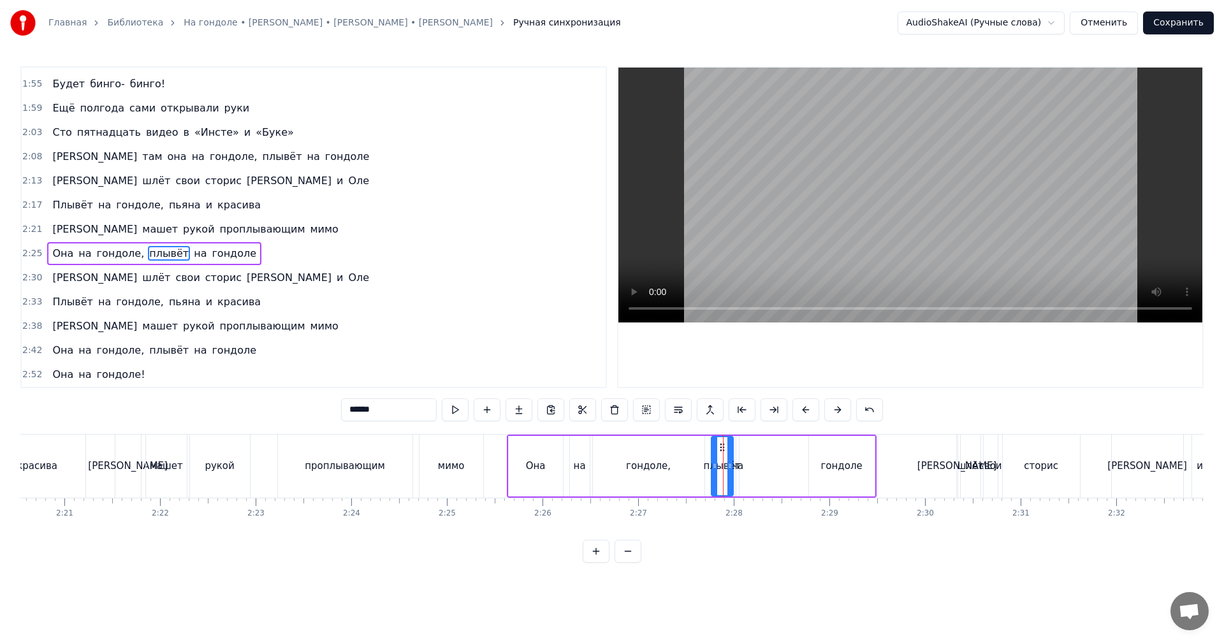
click at [736, 455] on div "на" at bounding box center [737, 466] width 3 height 61
drag, startPoint x: 741, startPoint y: 444, endPoint x: 724, endPoint y: 442, distance: 18.0
click at [724, 442] on div at bounding box center [721, 466] width 5 height 58
drag, startPoint x: 733, startPoint y: 444, endPoint x: 792, endPoint y: 448, distance: 59.4
click at [792, 448] on icon at bounding box center [793, 447] width 10 height 10
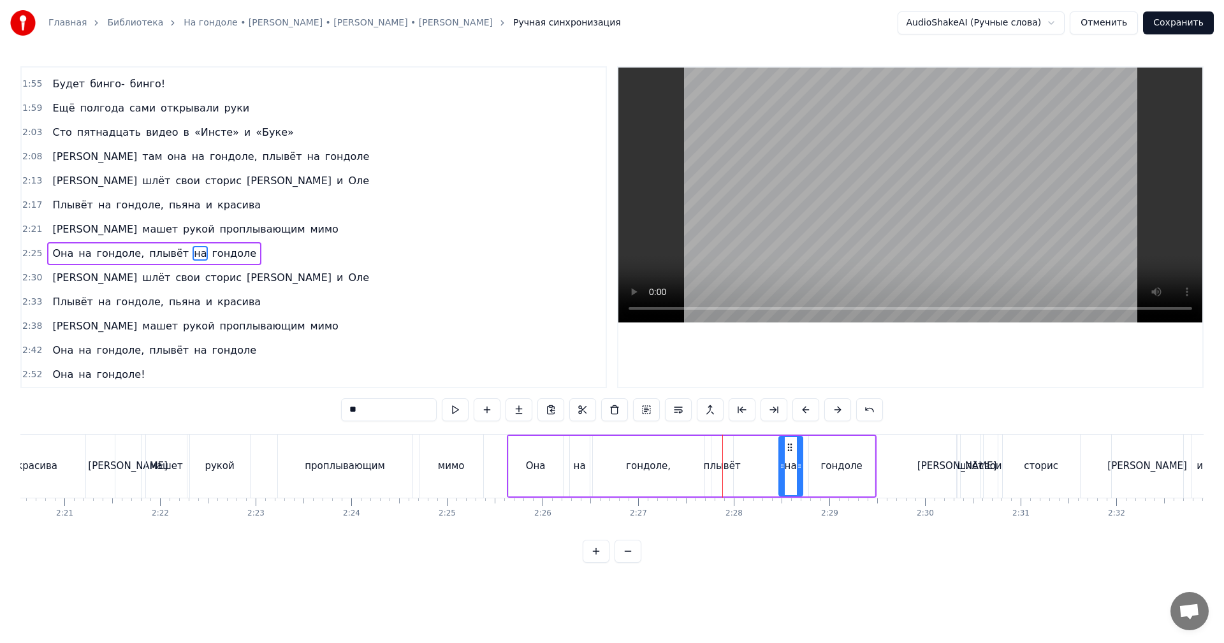
click at [780, 452] on div at bounding box center [782, 466] width 5 height 58
drag, startPoint x: 727, startPoint y: 452, endPoint x: 733, endPoint y: 453, distance: 6.4
click at [727, 453] on div "плывёт" at bounding box center [722, 466] width 22 height 61
type input "******"
drag, startPoint x: 731, startPoint y: 453, endPoint x: 771, endPoint y: 448, distance: 40.4
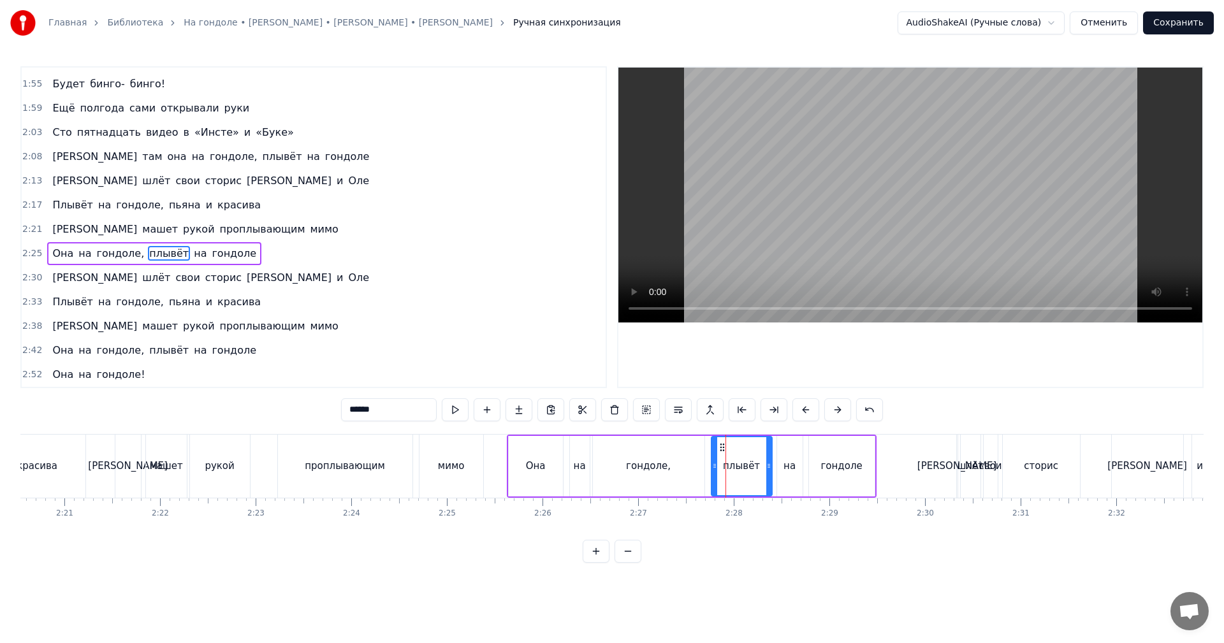
click at [771, 448] on div at bounding box center [768, 466] width 5 height 58
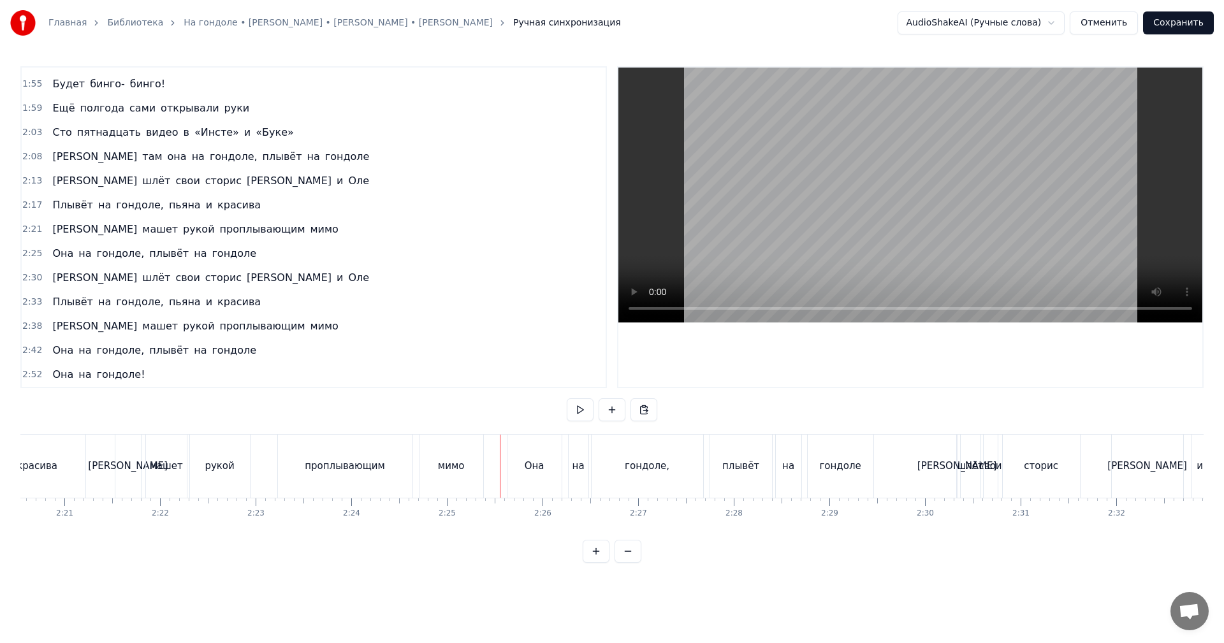
click at [889, 176] on video at bounding box center [910, 195] width 584 height 255
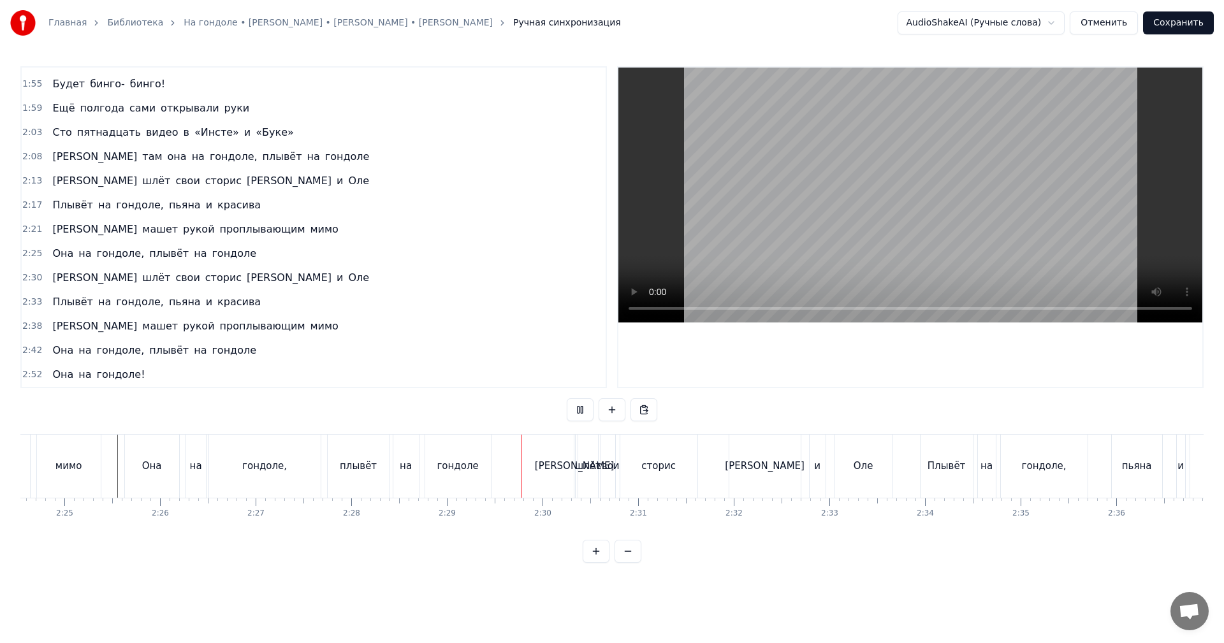
scroll to position [0, 13886]
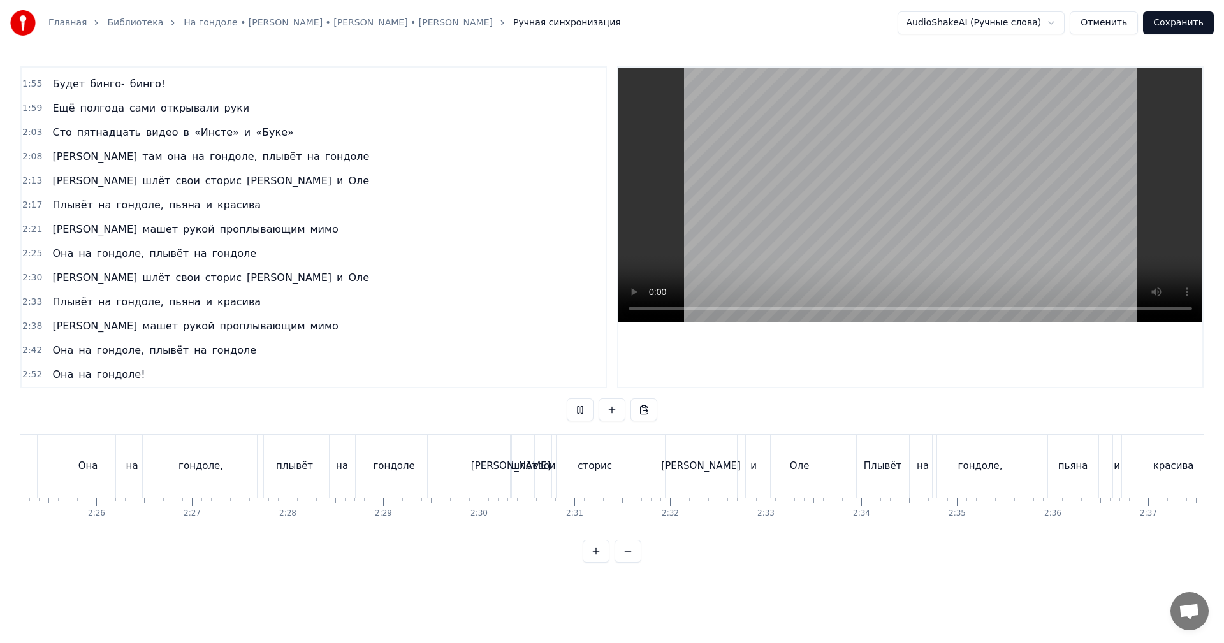
click at [748, 237] on video at bounding box center [910, 195] width 584 height 255
click at [511, 446] on div "[PERSON_NAME]" at bounding box center [511, 466] width 2 height 63
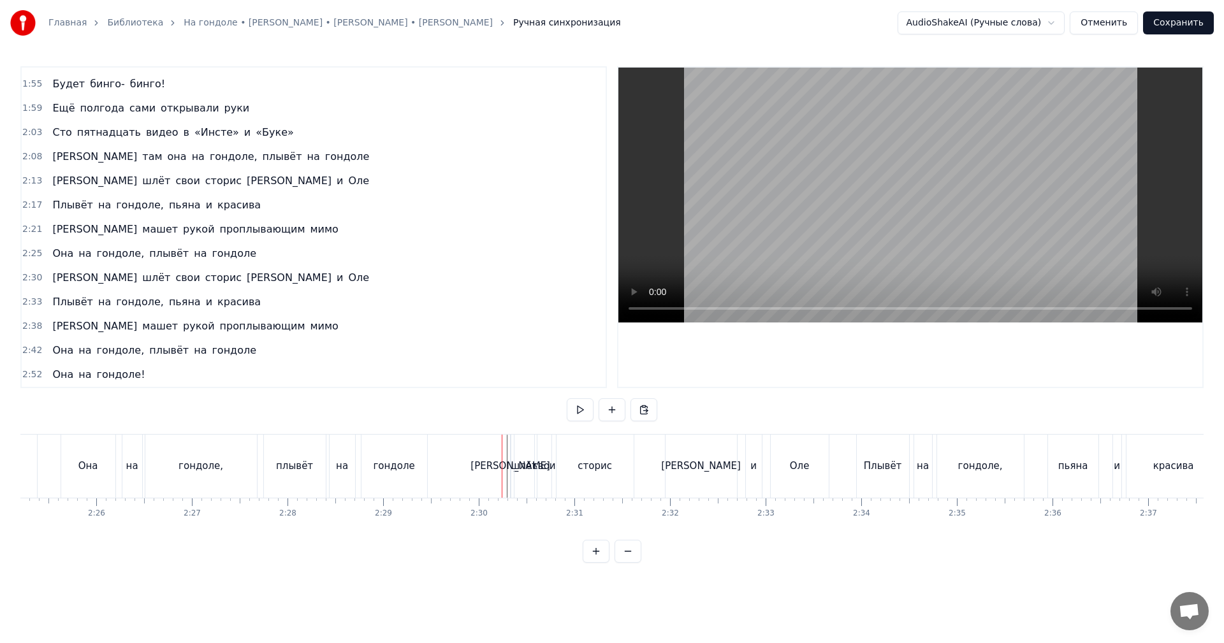
click at [510, 449] on div at bounding box center [510, 466] width 1 height 63
click at [511, 448] on div "[PERSON_NAME]" at bounding box center [510, 466] width 1 height 63
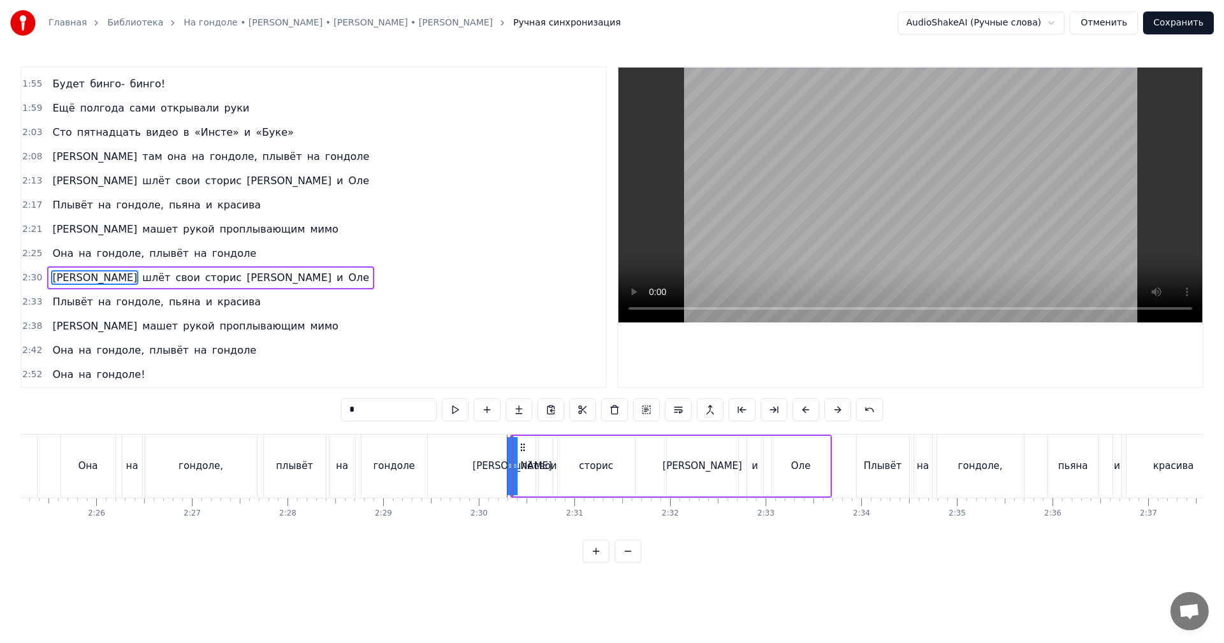
drag, startPoint x: 510, startPoint y: 448, endPoint x: 477, endPoint y: 449, distance: 33.2
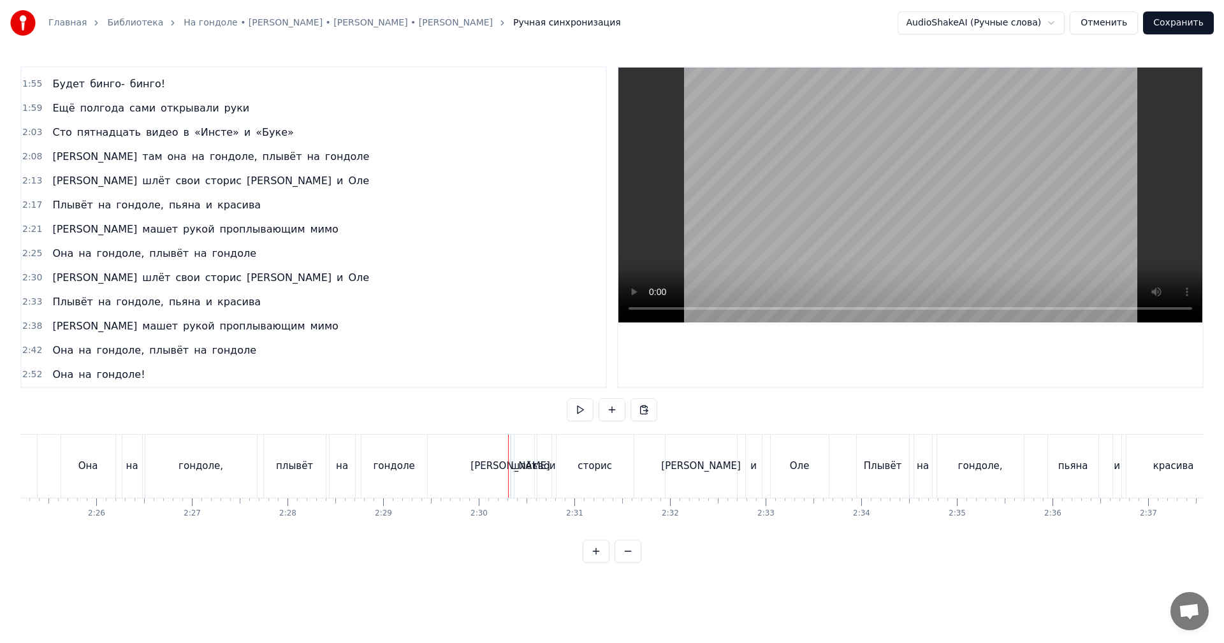
click at [511, 450] on div "[PERSON_NAME]" at bounding box center [510, 466] width 1 height 63
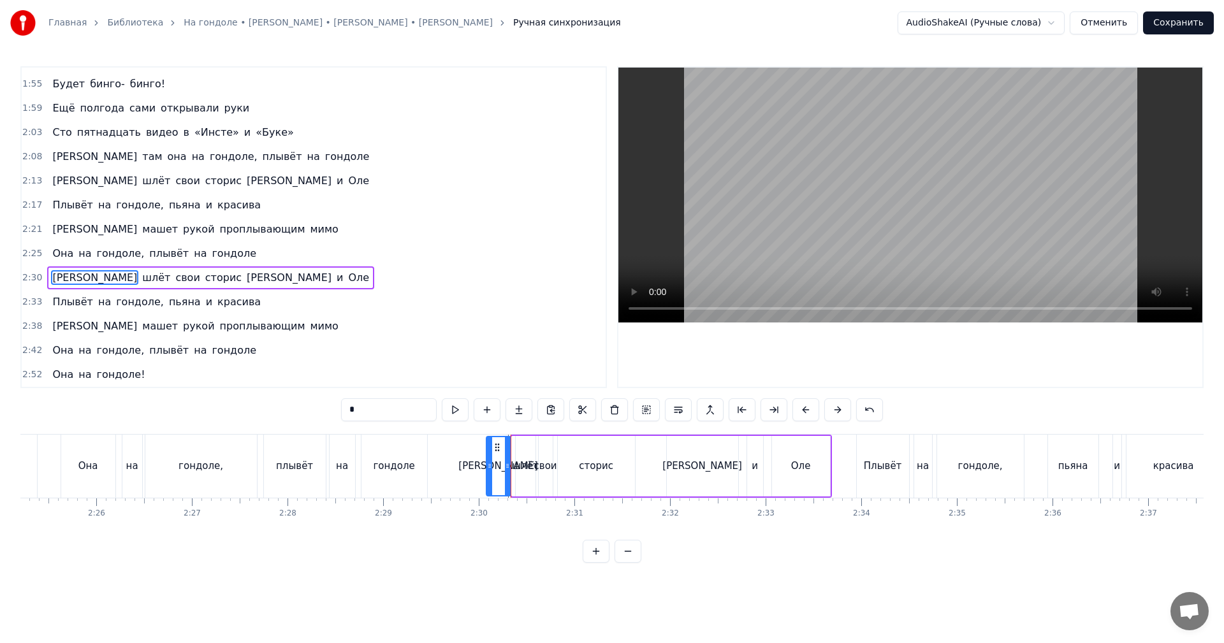
drag, startPoint x: 512, startPoint y: 449, endPoint x: 486, endPoint y: 451, distance: 25.6
click at [487, 451] on div at bounding box center [489, 466] width 5 height 58
drag, startPoint x: 496, startPoint y: 446, endPoint x: 466, endPoint y: 446, distance: 30.0
click at [466, 446] on icon at bounding box center [464, 447] width 10 height 10
click at [516, 451] on div "шлёт" at bounding box center [526, 466] width 20 height 61
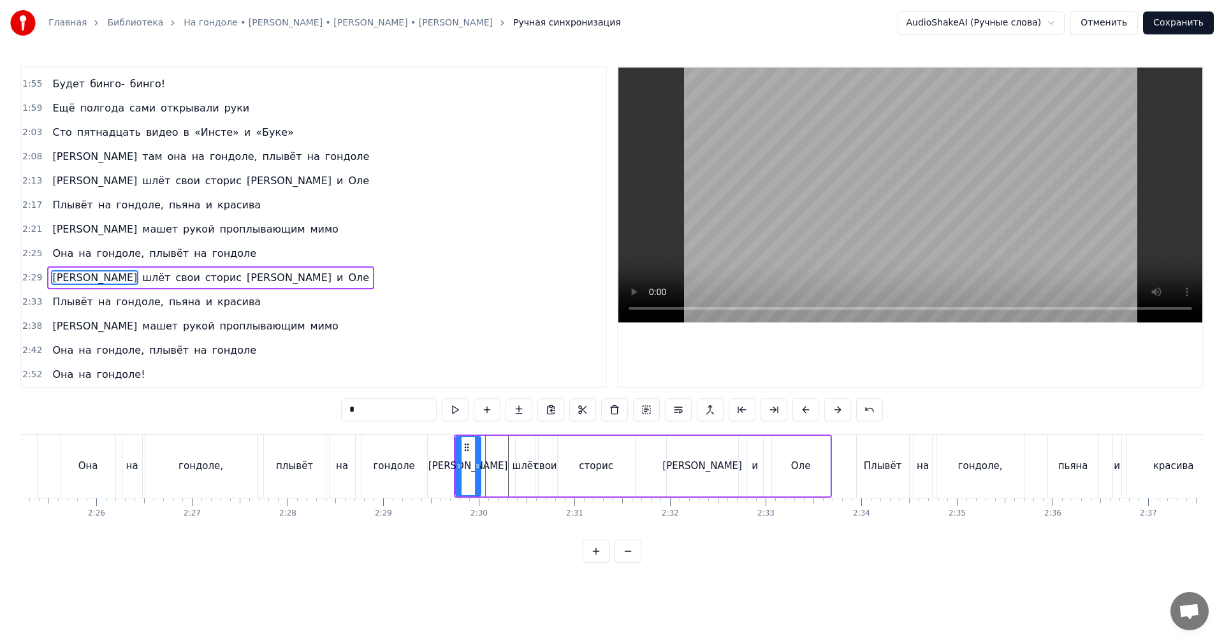
type input "****"
click at [514, 452] on div at bounding box center [514, 466] width 1 height 63
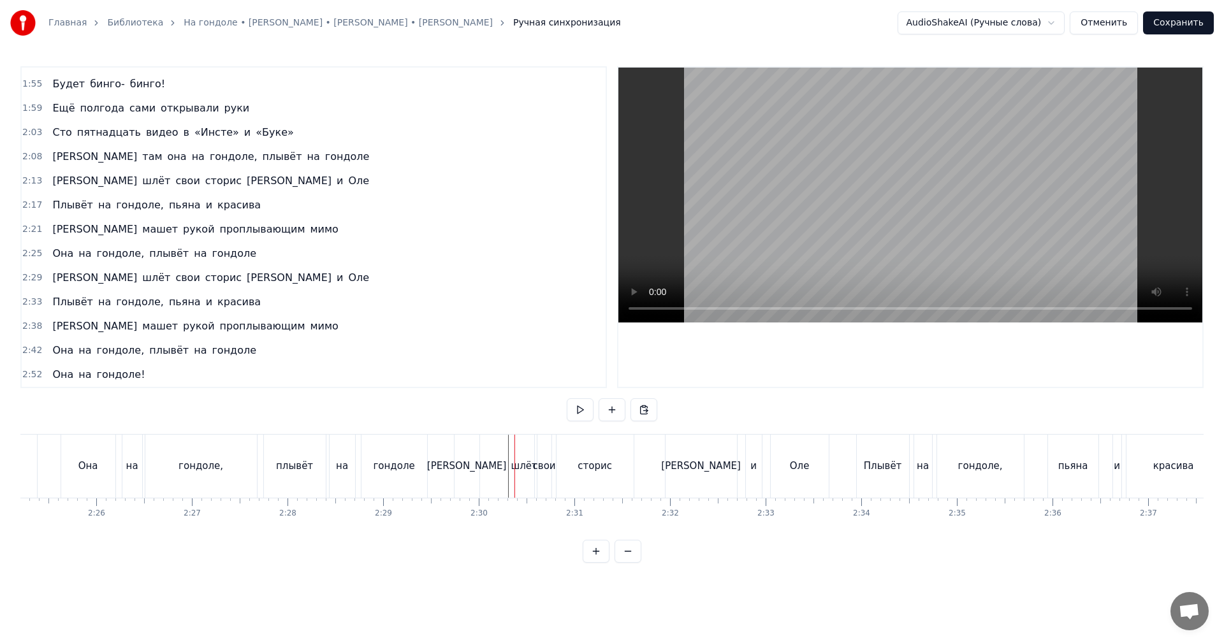
click at [518, 451] on div "шлёт" at bounding box center [524, 466] width 20 height 63
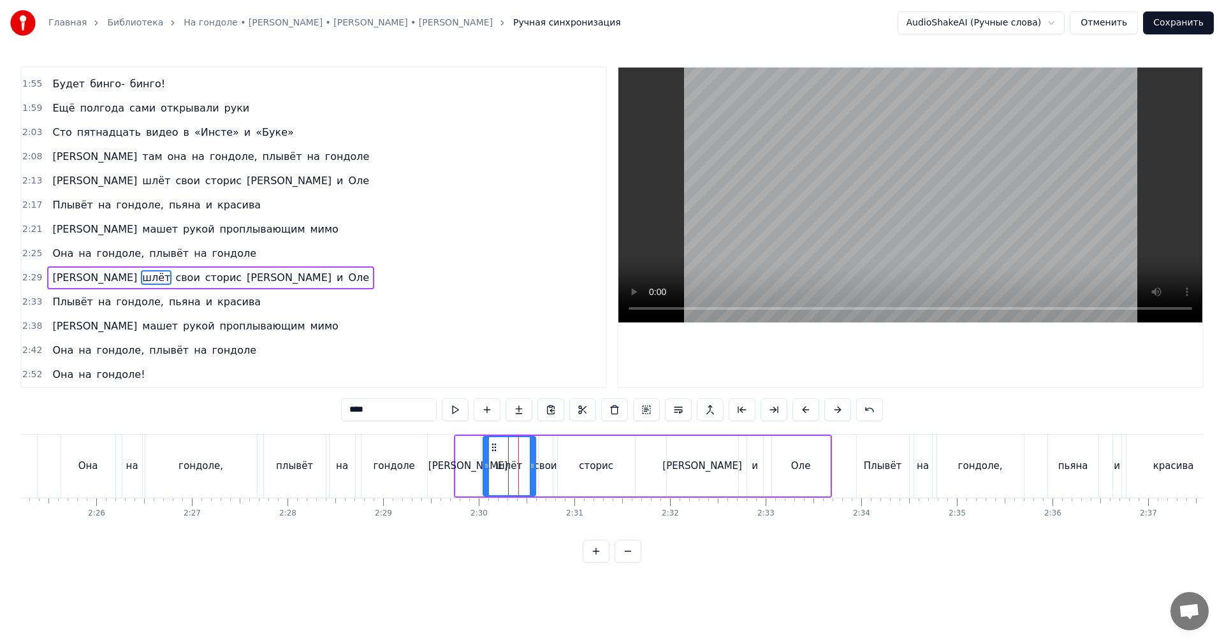
drag, startPoint x: 518, startPoint y: 451, endPoint x: 485, endPoint y: 454, distance: 32.7
click at [485, 454] on div at bounding box center [486, 466] width 5 height 58
drag, startPoint x: 446, startPoint y: 460, endPoint x: 456, endPoint y: 455, distance: 11.7
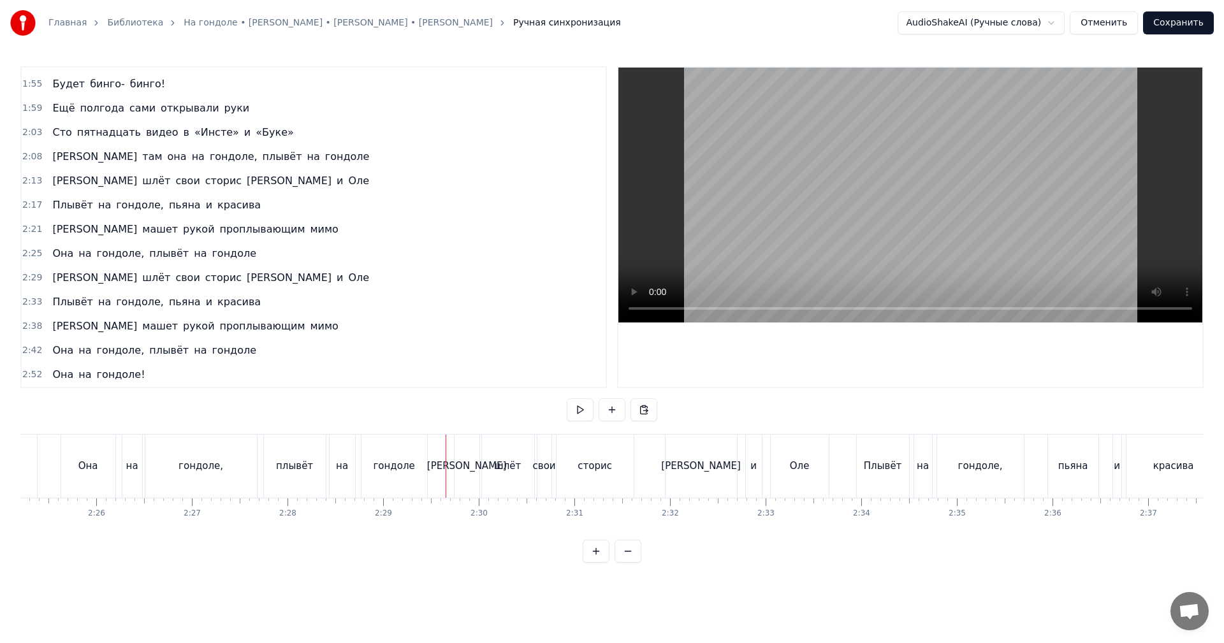
click at [910, 212] on video at bounding box center [910, 195] width 584 height 255
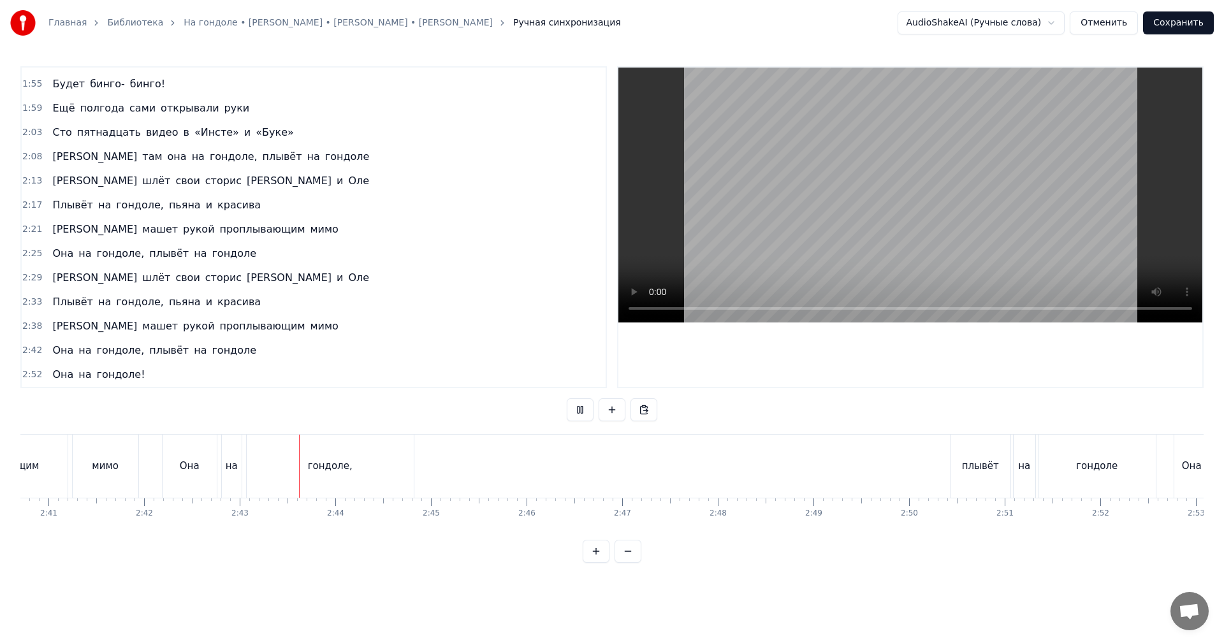
scroll to position [0, 15525]
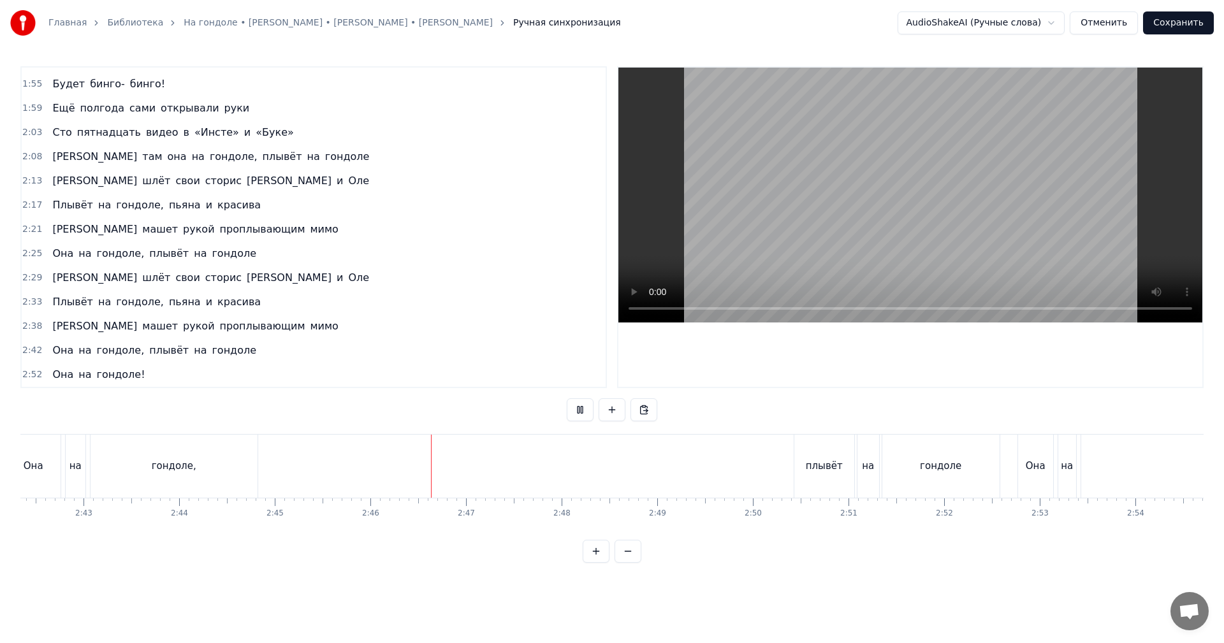
click at [784, 472] on div "Она на гондоле, плывёт на гондоле" at bounding box center [504, 466] width 997 height 63
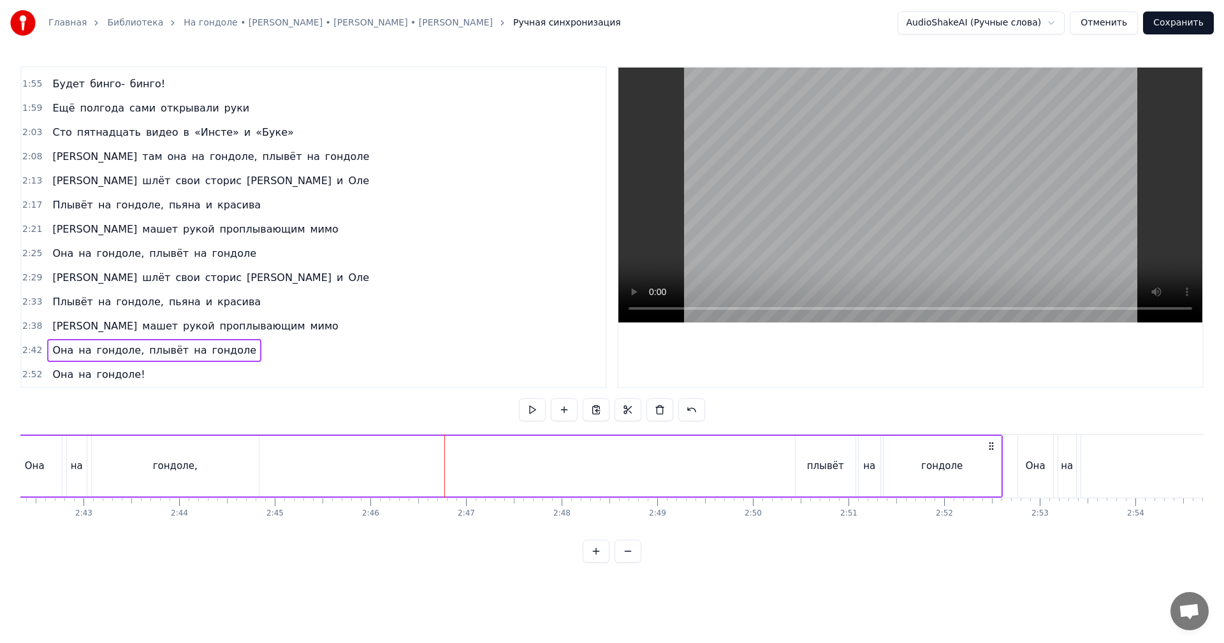
click at [898, 219] on video at bounding box center [910, 195] width 584 height 255
click at [775, 474] on div "Она на гондоле, плывёт на гондоле" at bounding box center [504, 466] width 997 height 63
click at [785, 451] on div "Она на гондоле, плывёт на гондоле" at bounding box center [504, 466] width 997 height 63
click at [843, 204] on video at bounding box center [910, 195] width 584 height 255
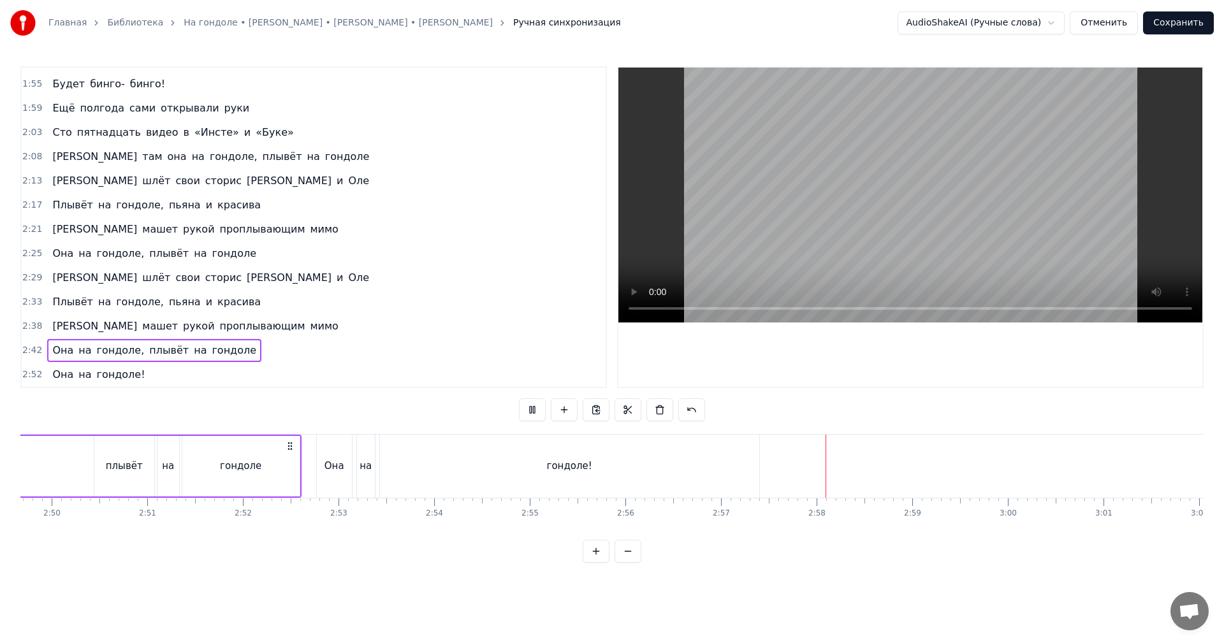
scroll to position [0, 16421]
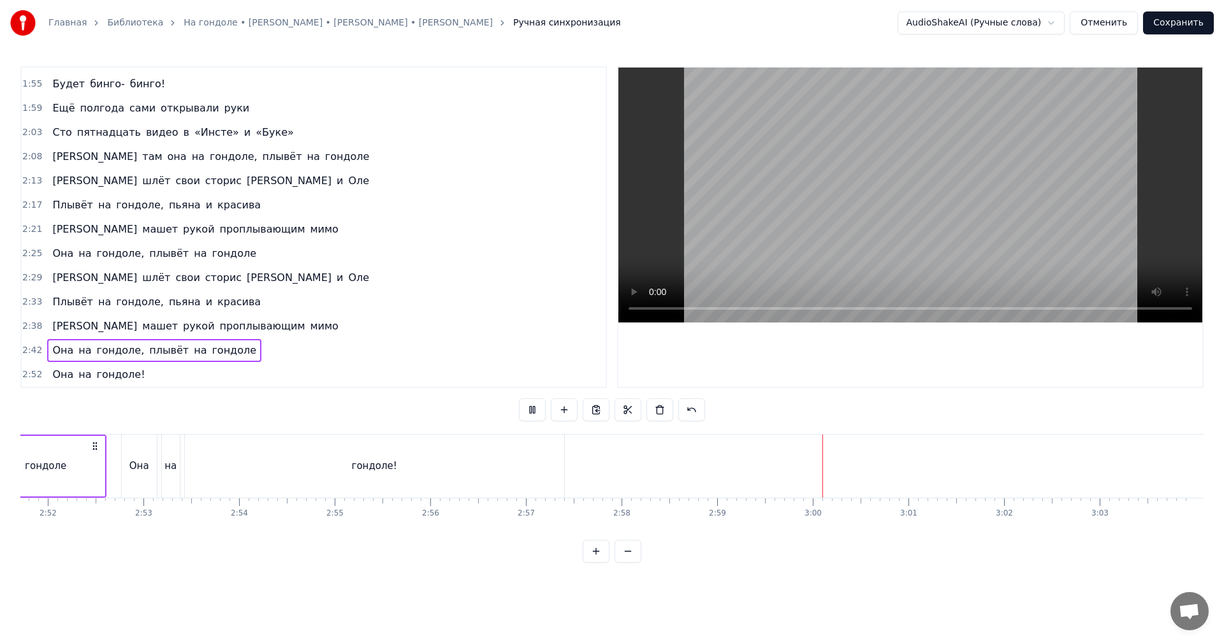
click at [1172, 21] on button "Сохранить" at bounding box center [1178, 22] width 71 height 23
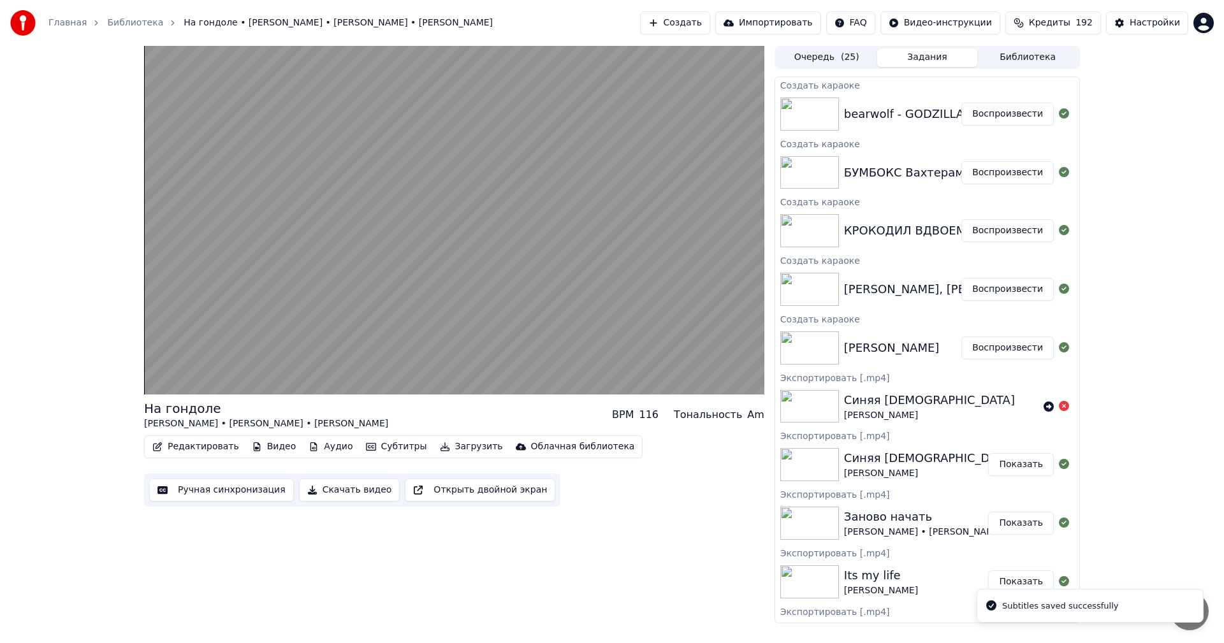
click at [993, 227] on button "Воспроизвести" at bounding box center [1007, 230] width 92 height 23
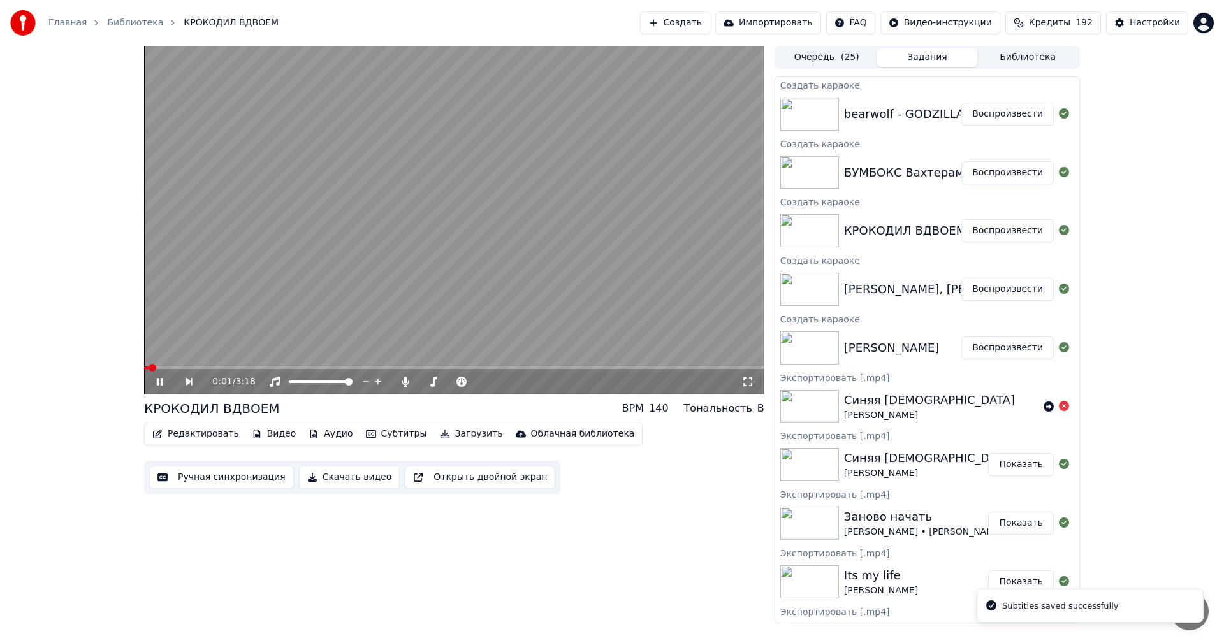
click at [233, 477] on button "Ручная синхронизация" at bounding box center [221, 477] width 145 height 23
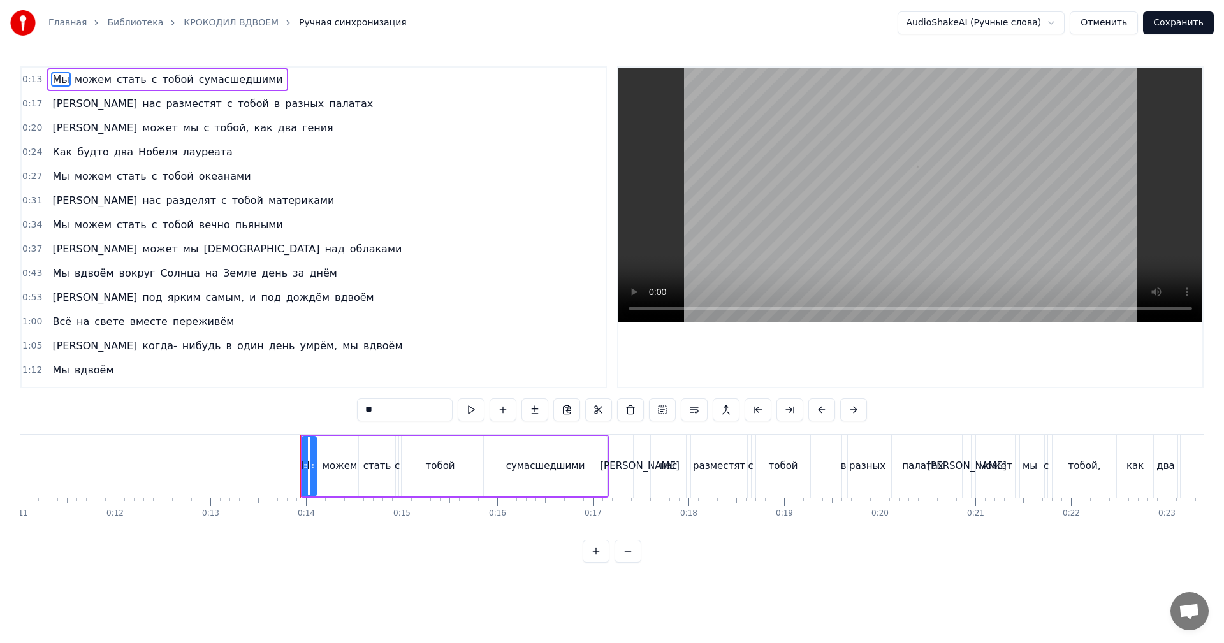
scroll to position [0, 1269]
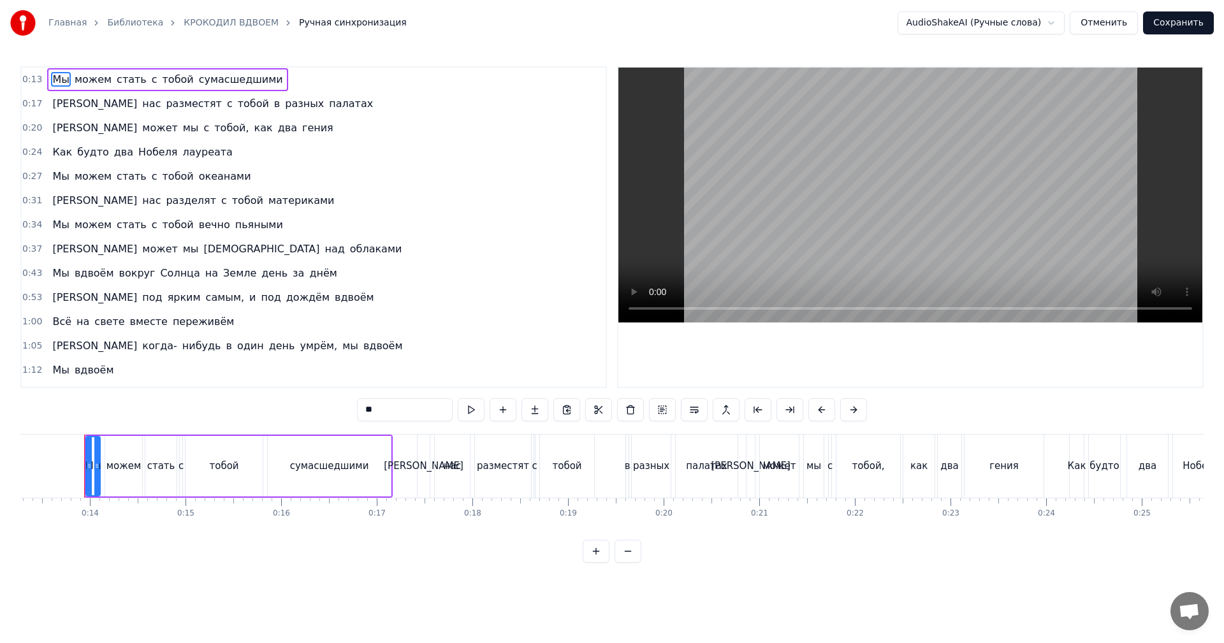
click at [861, 191] on video at bounding box center [910, 195] width 584 height 255
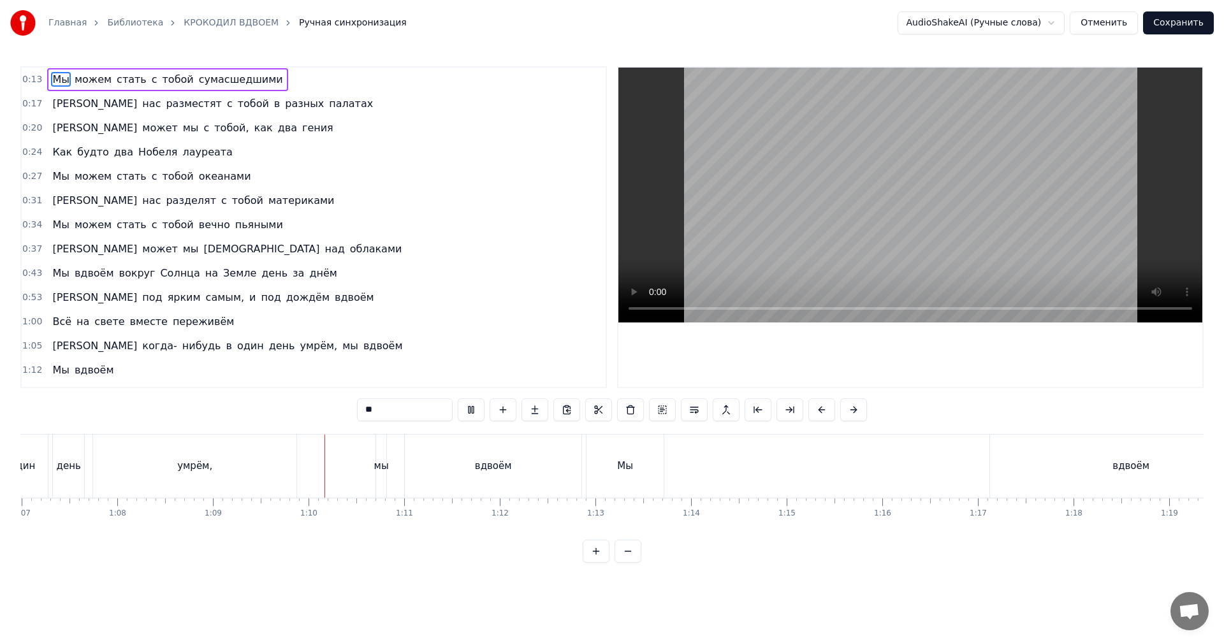
scroll to position [0, 6593]
click at [894, 262] on video at bounding box center [910, 195] width 584 height 255
click at [824, 237] on video at bounding box center [910, 195] width 584 height 255
click at [912, 196] on video at bounding box center [910, 195] width 584 height 255
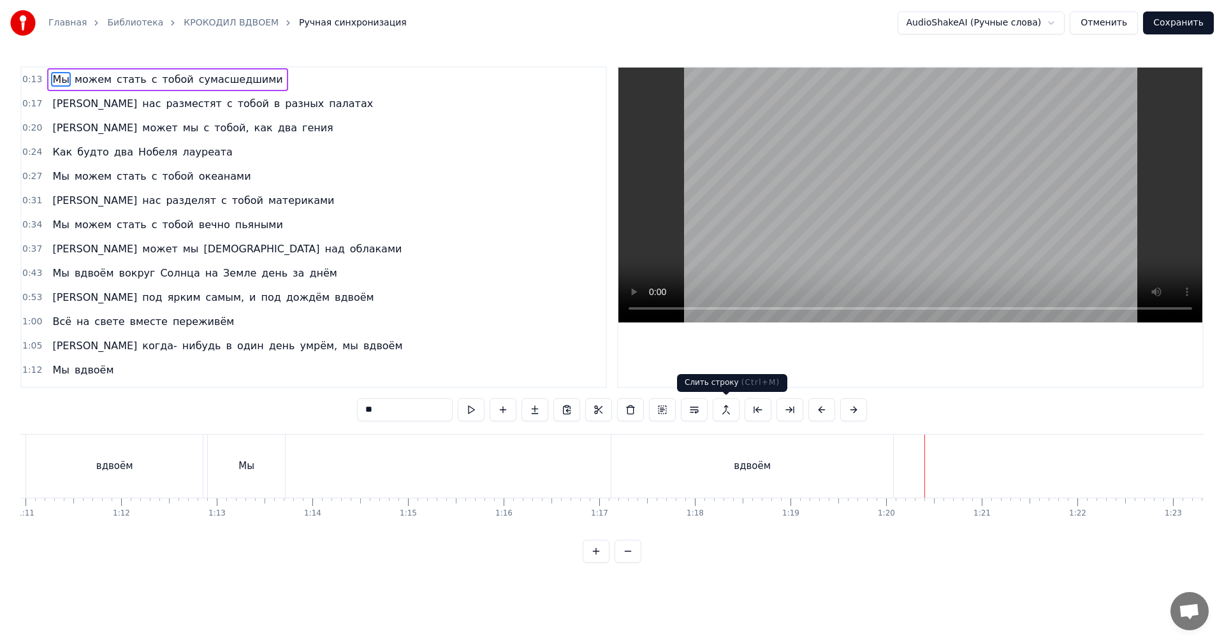
click at [632, 478] on div "вдвоём" at bounding box center [752, 466] width 282 height 63
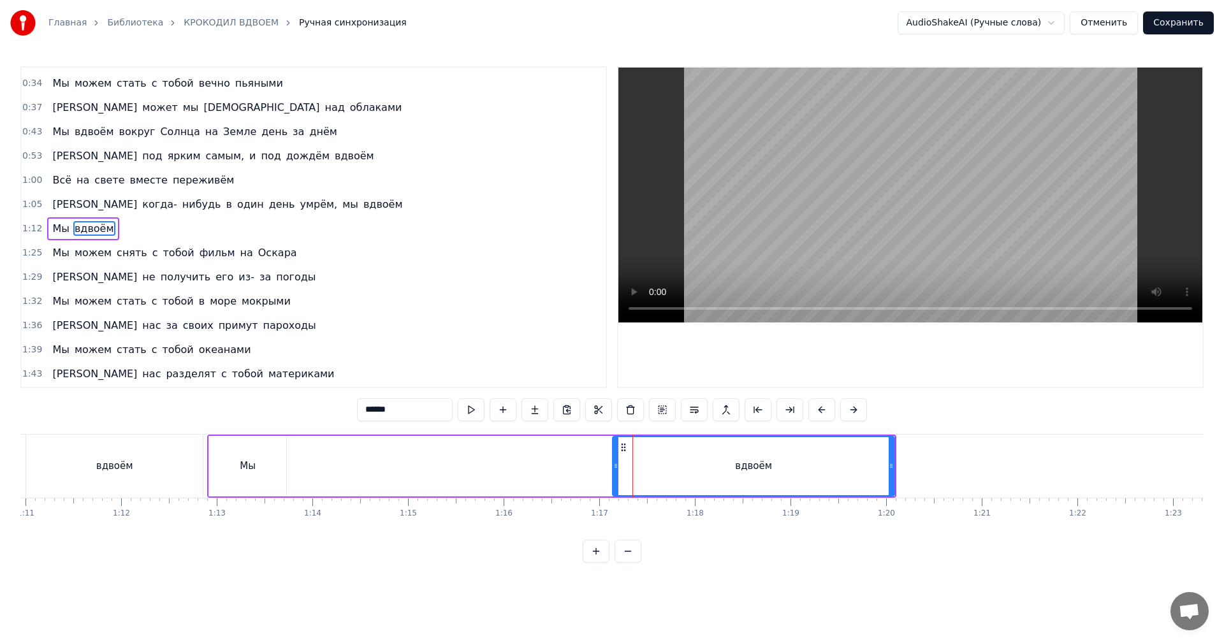
scroll to position [143, 0]
drag, startPoint x: 615, startPoint y: 476, endPoint x: 694, endPoint y: 474, distance: 79.1
click at [694, 474] on div at bounding box center [694, 466] width 5 height 58
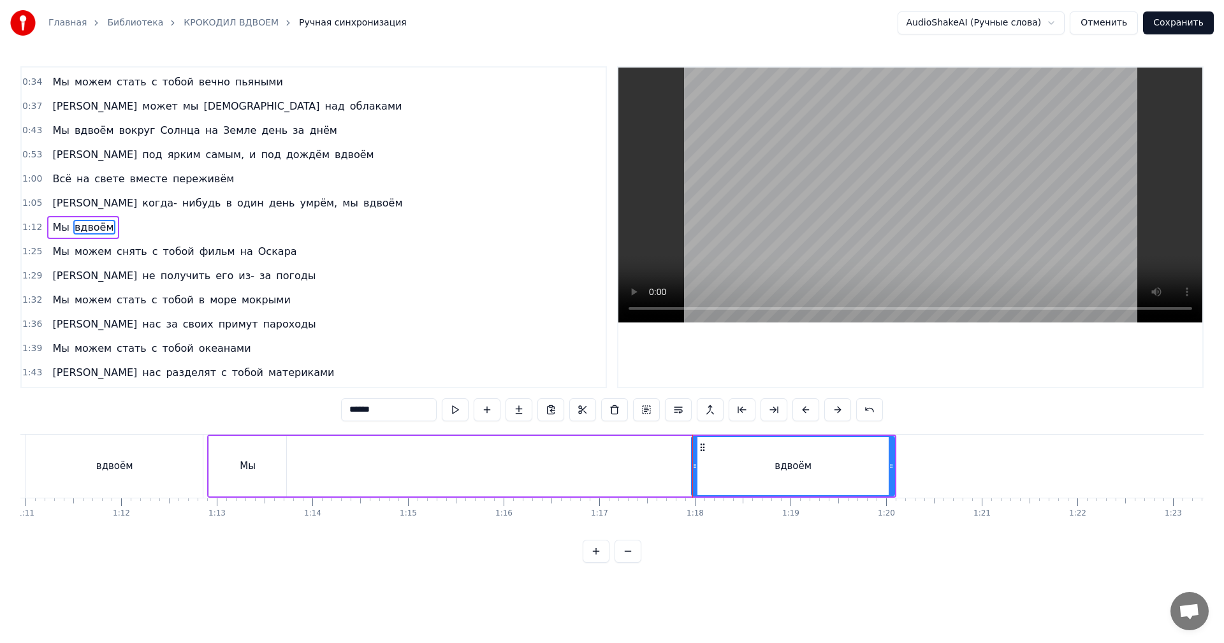
click at [256, 486] on div "Мы" at bounding box center [247, 466] width 77 height 61
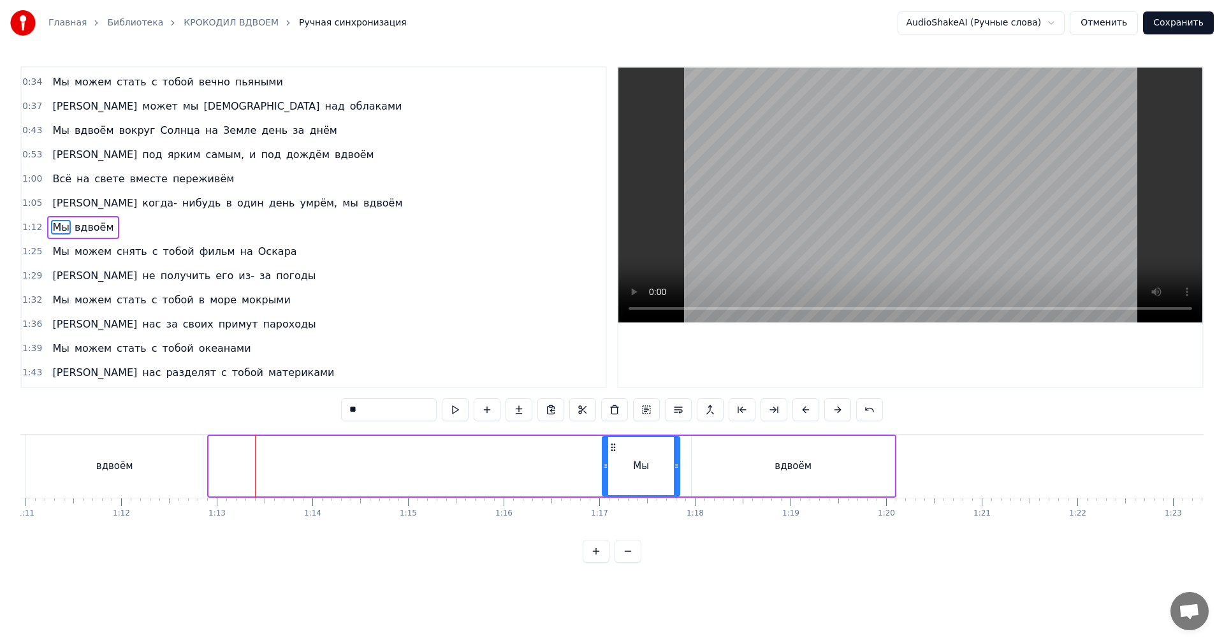
drag, startPoint x: 217, startPoint y: 446, endPoint x: 610, endPoint y: 448, distance: 392.7
click at [610, 448] on icon at bounding box center [613, 447] width 10 height 10
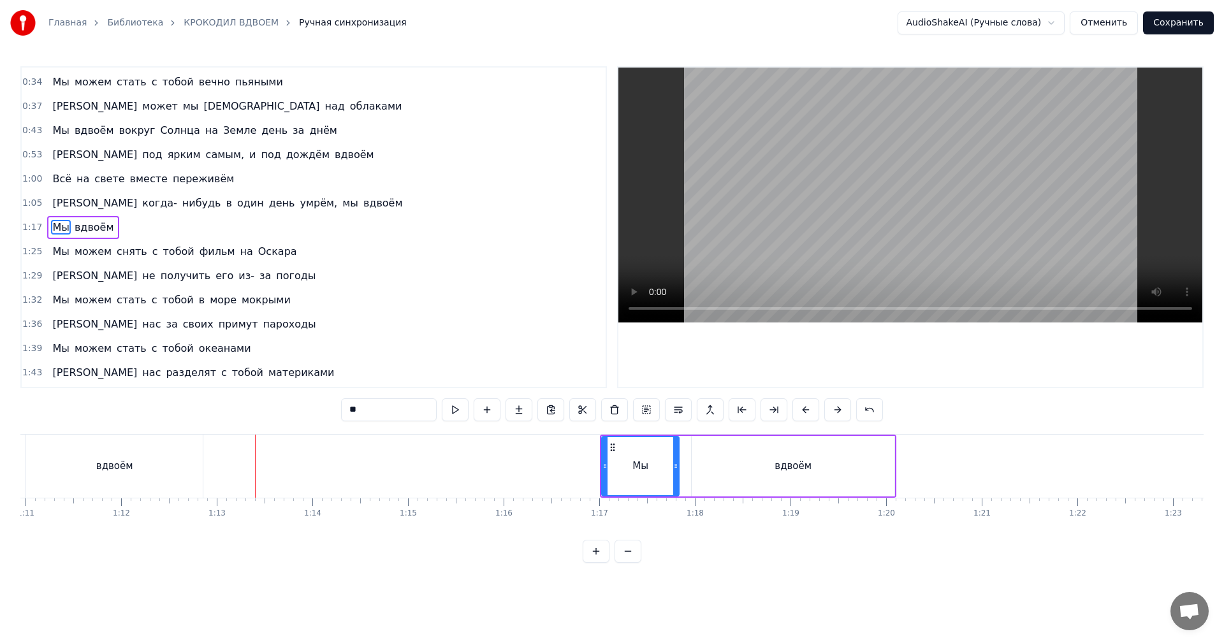
click at [200, 470] on div "вдвоём" at bounding box center [114, 466] width 177 height 63
type input "******"
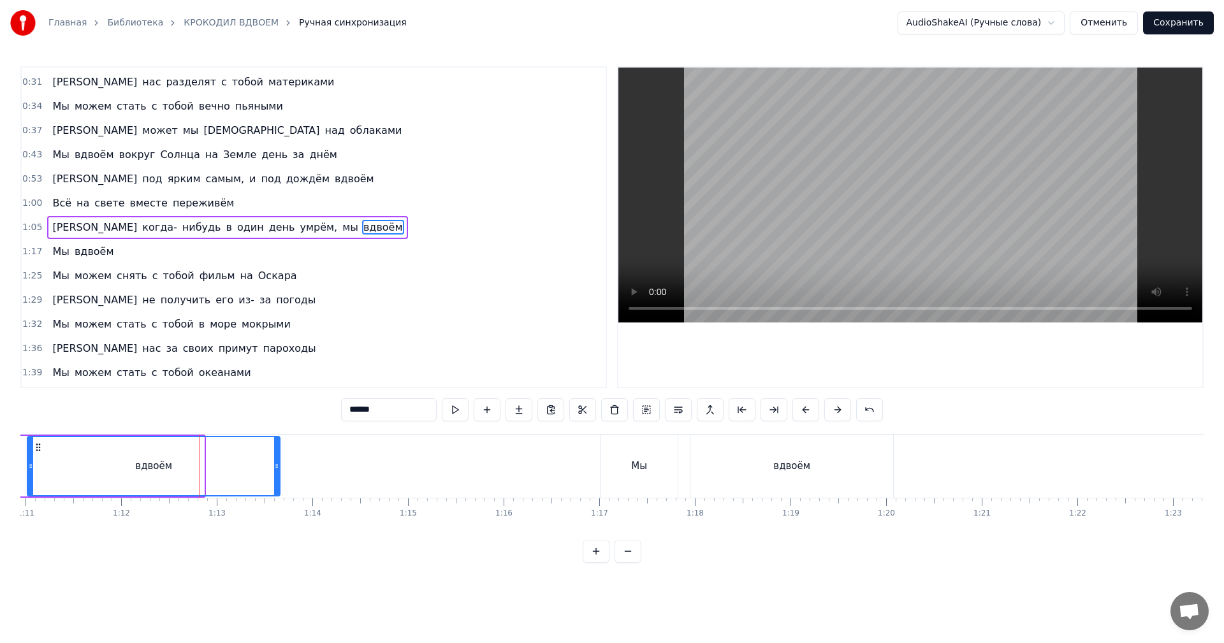
drag, startPoint x: 200, startPoint y: 469, endPoint x: 278, endPoint y: 464, distance: 78.6
click at [278, 464] on icon at bounding box center [276, 466] width 5 height 10
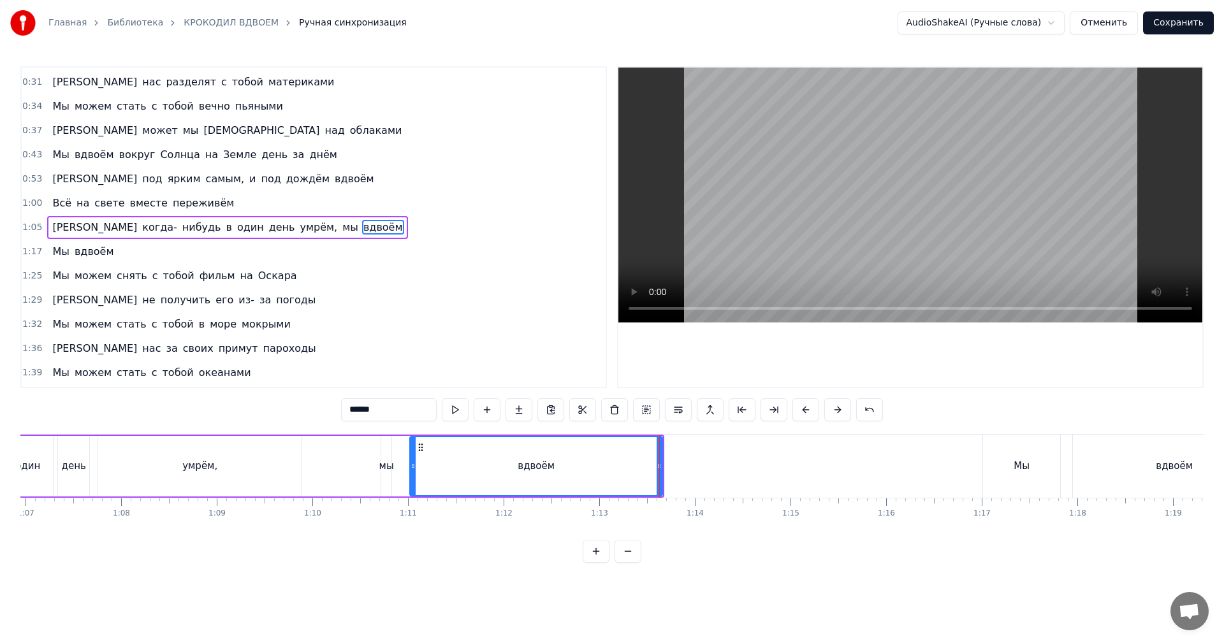
click at [340, 458] on div "И когда- нибудь в один день умрём, мы вдвоём" at bounding box center [279, 466] width 771 height 63
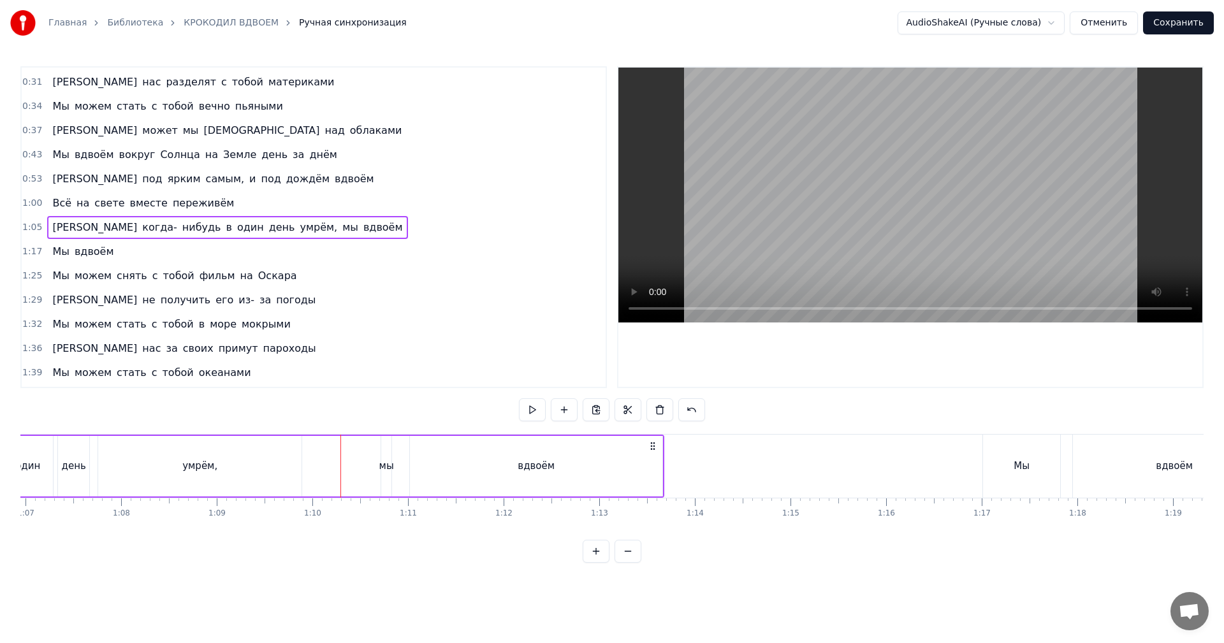
click at [849, 170] on video at bounding box center [910, 195] width 584 height 255
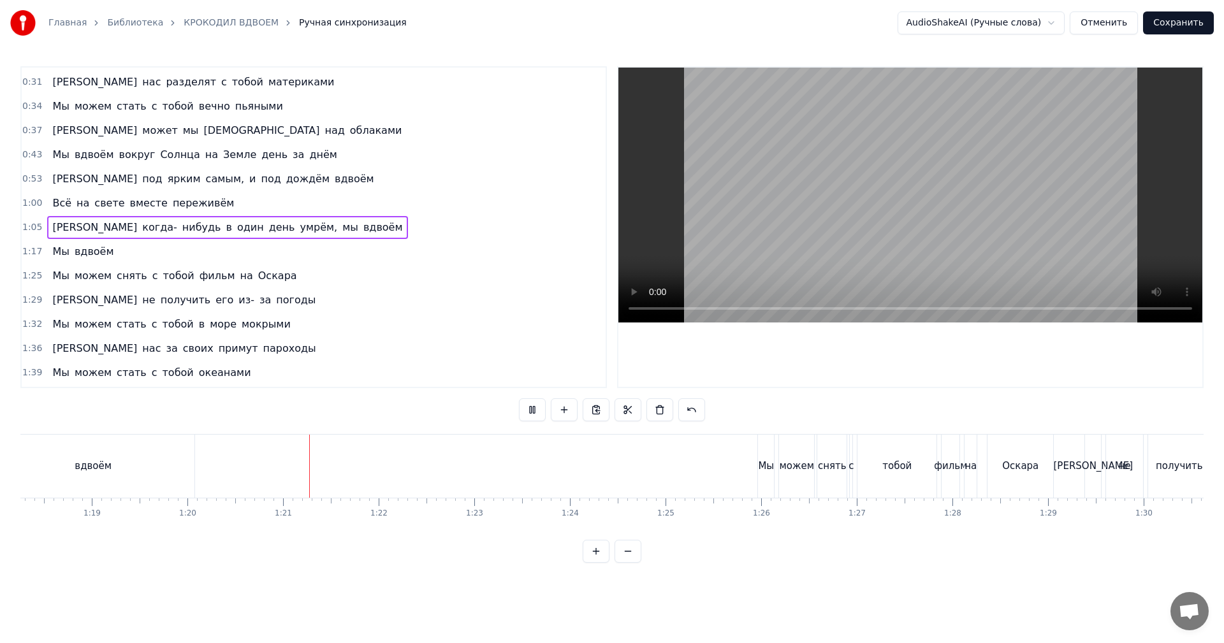
scroll to position [0, 7613]
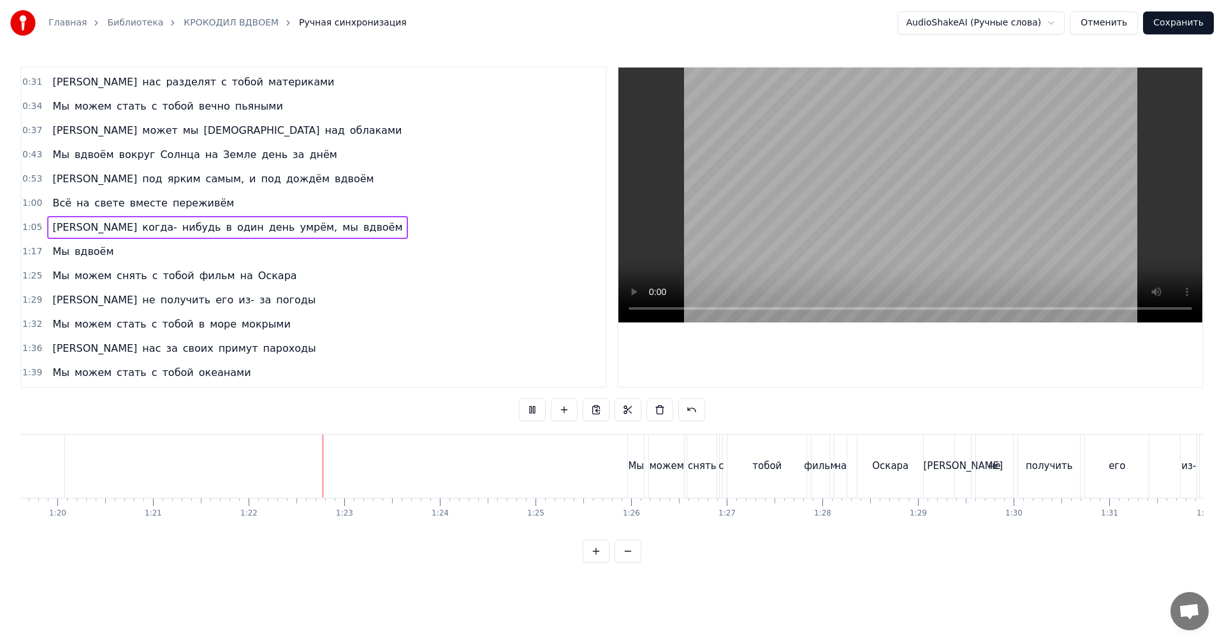
click at [634, 451] on div "Мы" at bounding box center [636, 466] width 16 height 63
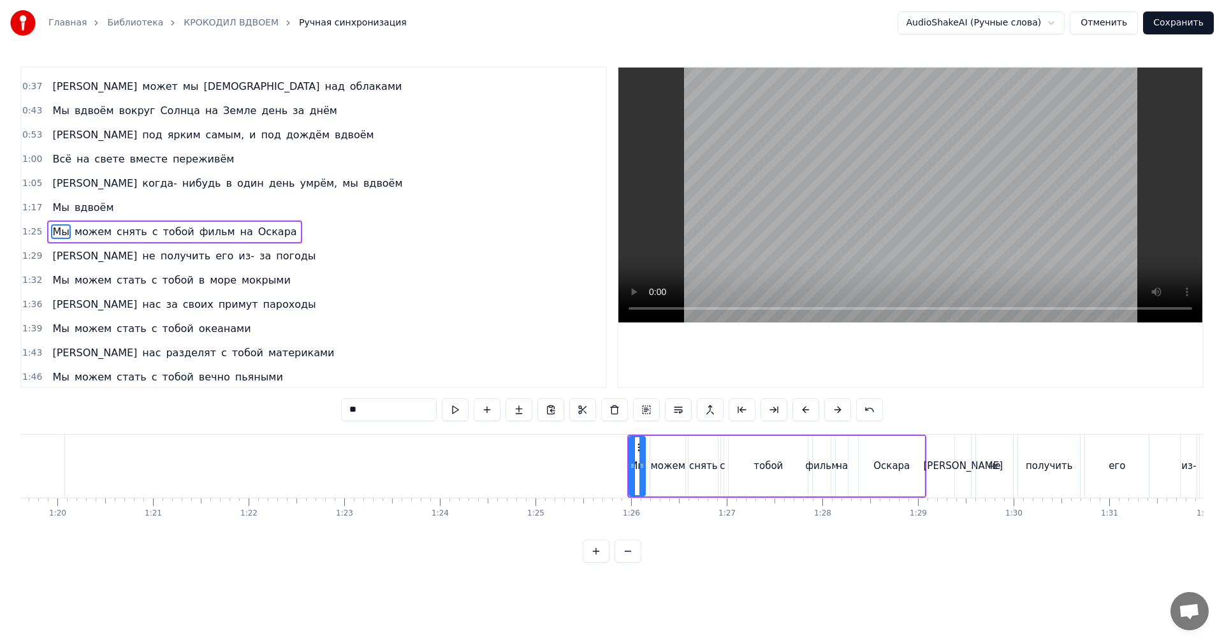
scroll to position [167, 0]
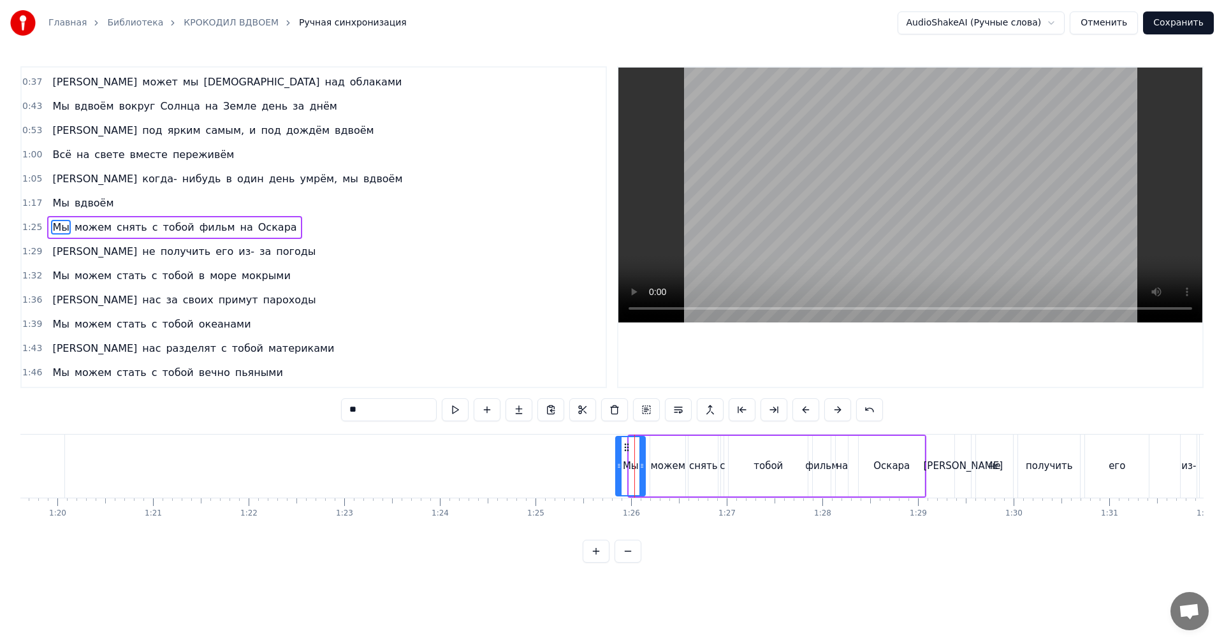
drag, startPoint x: 630, startPoint y: 455, endPoint x: 614, endPoint y: 465, distance: 19.3
click at [616, 465] on div at bounding box center [618, 466] width 5 height 58
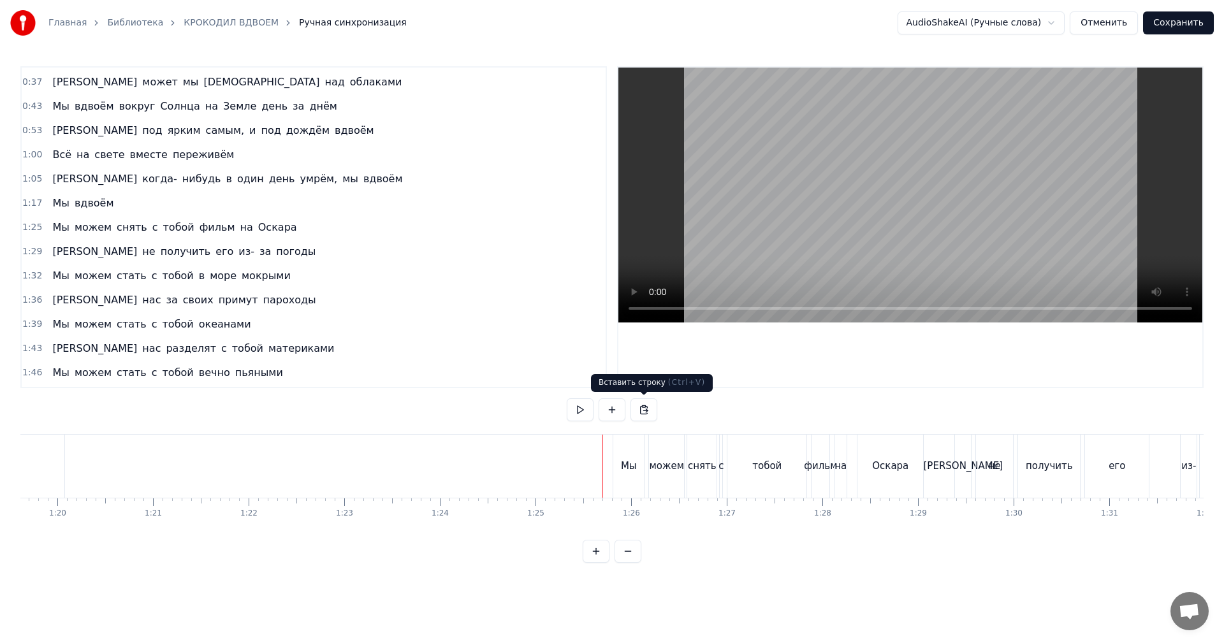
click at [766, 207] on video at bounding box center [910, 195] width 584 height 255
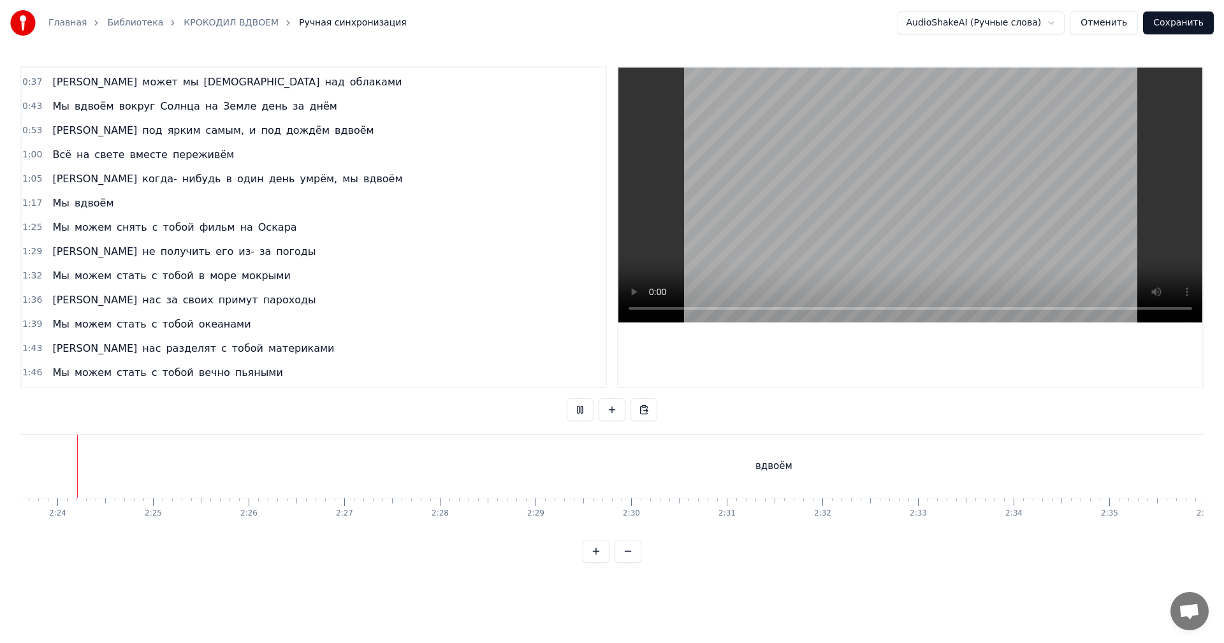
scroll to position [0, 13708]
click at [935, 188] on video at bounding box center [910, 195] width 584 height 255
click at [939, 460] on div "вдвоём" at bounding box center [162, 466] width 1596 height 63
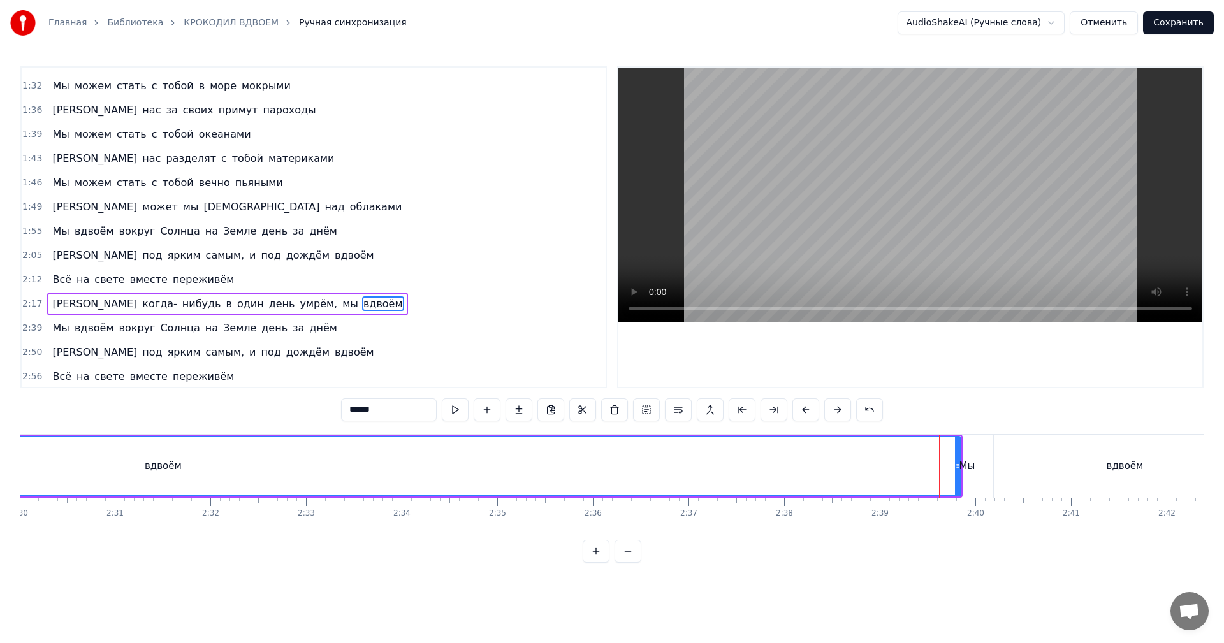
scroll to position [383, 0]
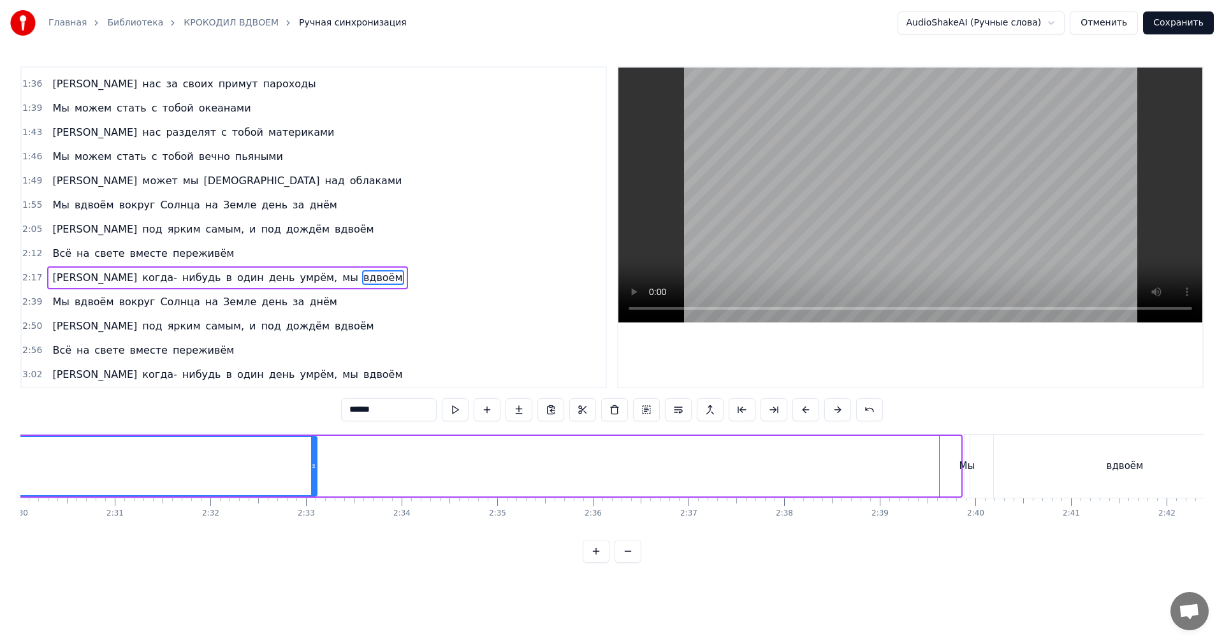
drag, startPoint x: 958, startPoint y: 460, endPoint x: 254, endPoint y: 471, distance: 704.6
click at [316, 470] on div at bounding box center [313, 466] width 5 height 58
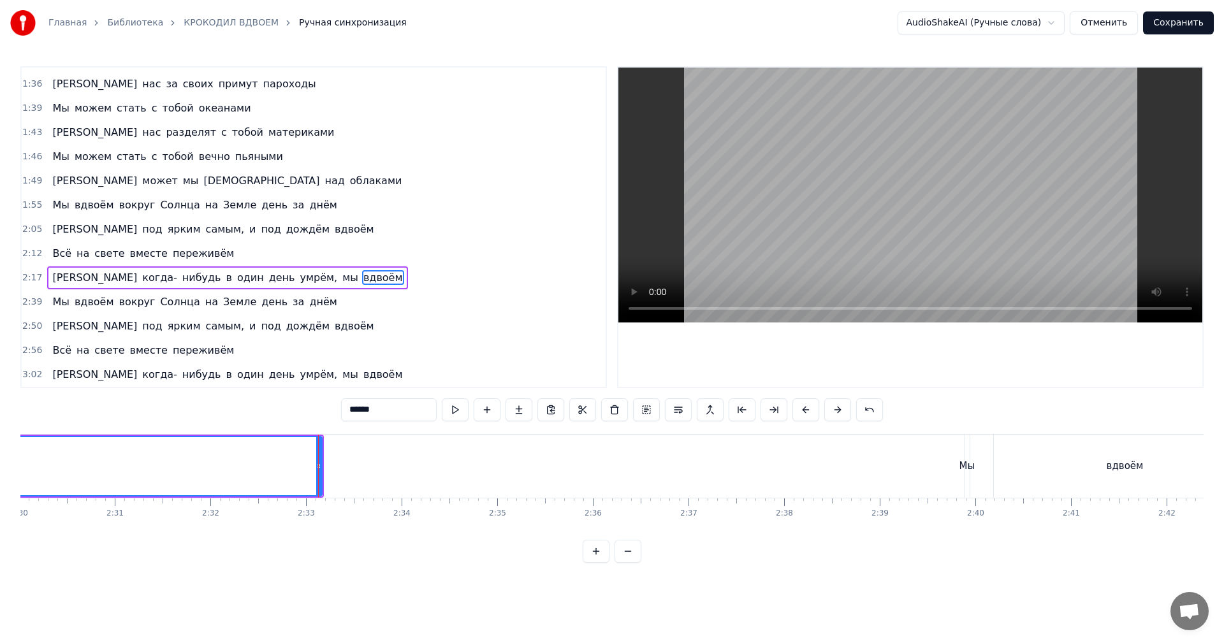
click at [884, 145] on video at bounding box center [910, 195] width 584 height 255
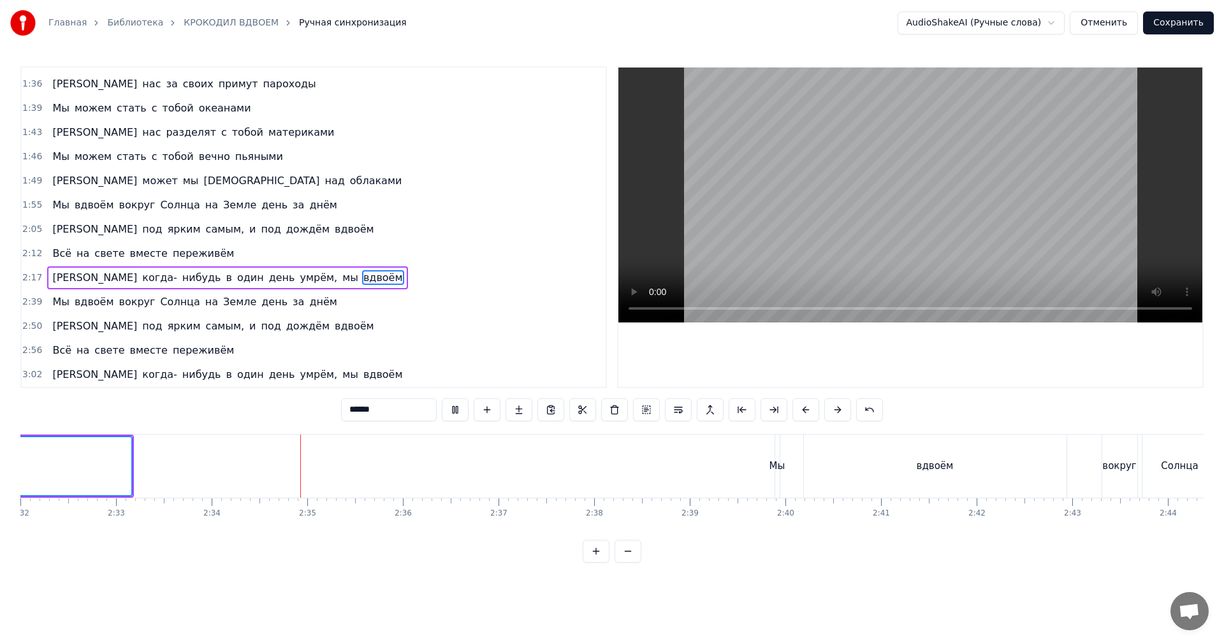
scroll to position [0, 14537]
click at [775, 454] on div "Мы" at bounding box center [776, 466] width 4 height 63
type input "**"
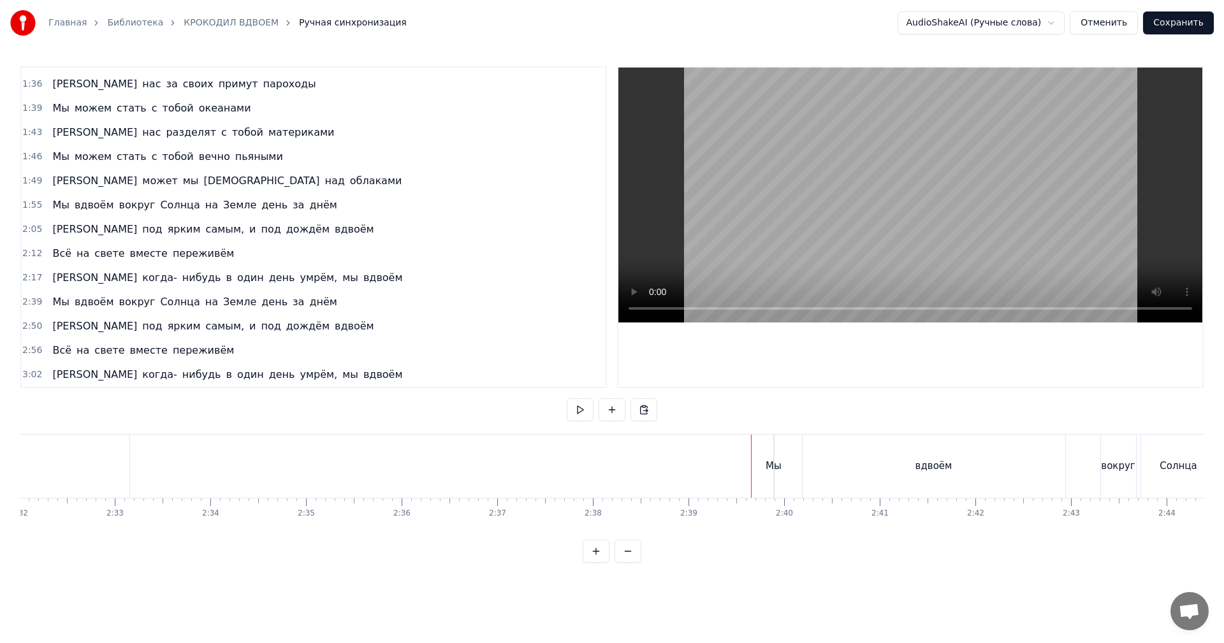
click at [776, 455] on div "Мы вдвоём вокруг Солнца на Земле день за днём" at bounding box center [1245, 466] width 944 height 63
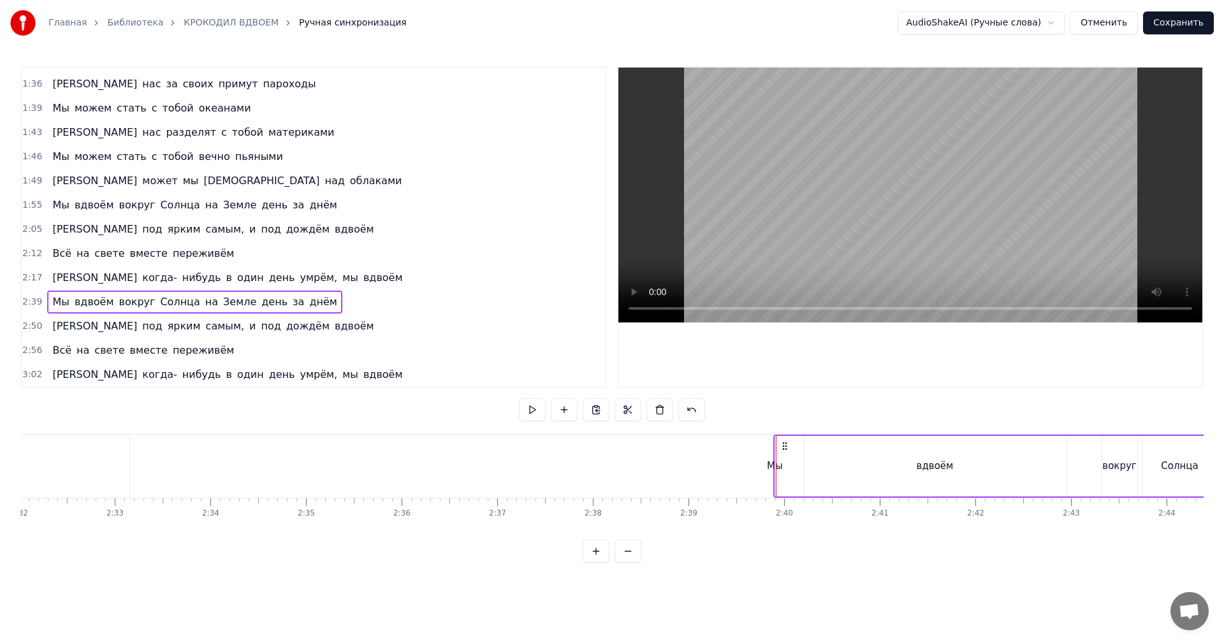
click at [775, 455] on div "Мы" at bounding box center [775, 466] width 1 height 61
drag, startPoint x: 777, startPoint y: 455, endPoint x: 738, endPoint y: 458, distance: 39.1
click at [738, 458] on div at bounding box center [740, 466] width 5 height 58
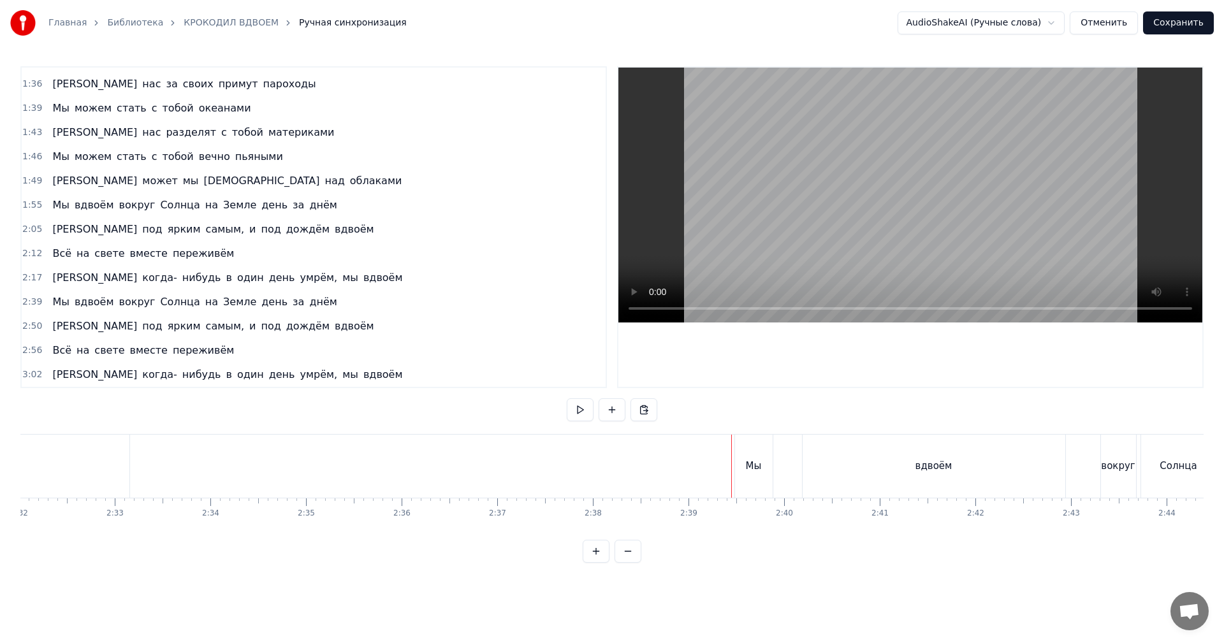
click at [815, 210] on video at bounding box center [910, 195] width 584 height 255
click at [1185, 23] on button "Сохранить" at bounding box center [1178, 22] width 71 height 23
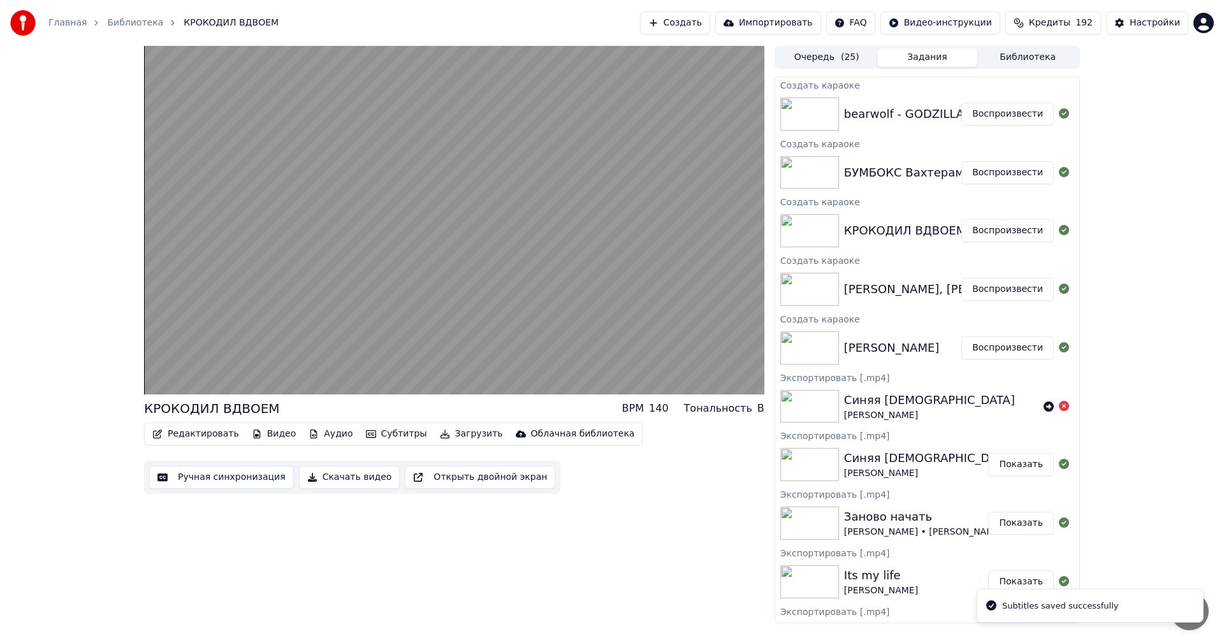
click at [984, 174] on button "Воспроизвести" at bounding box center [1007, 172] width 92 height 23
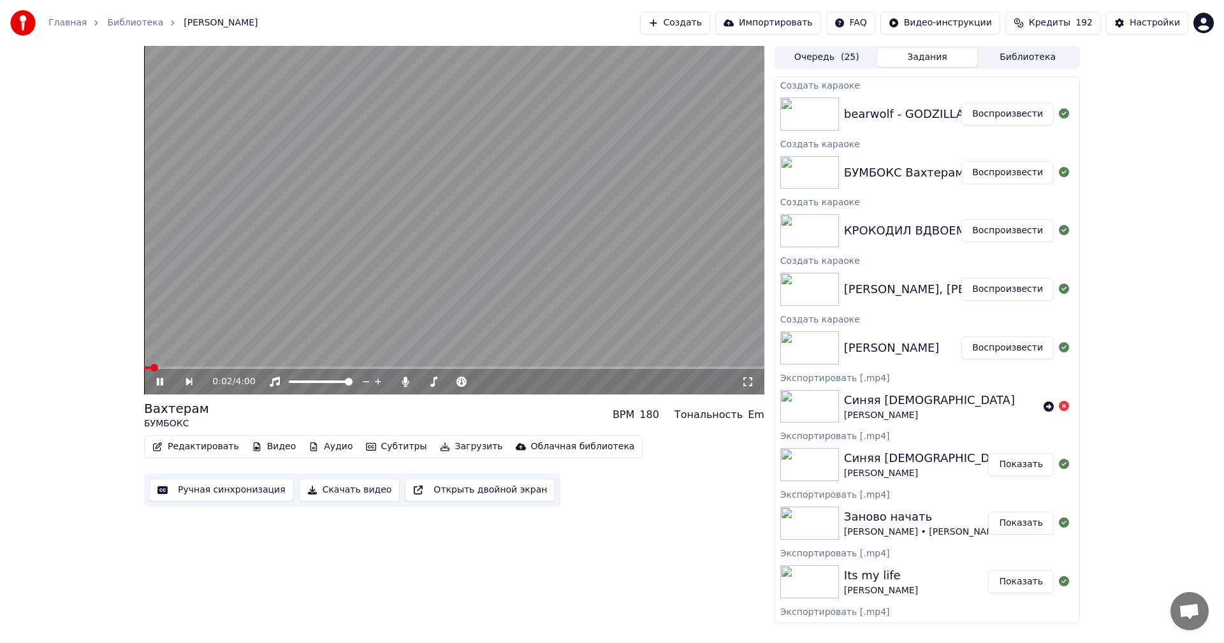
click at [201, 493] on button "Ручная синхронизация" at bounding box center [221, 490] width 145 height 23
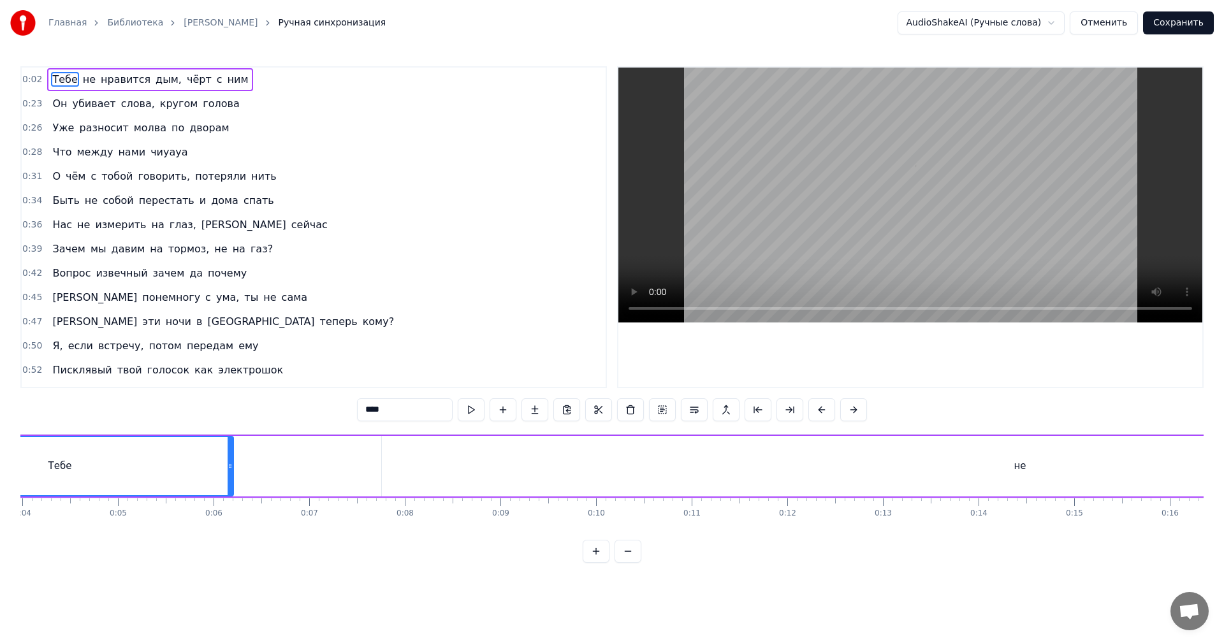
scroll to position [0, 180]
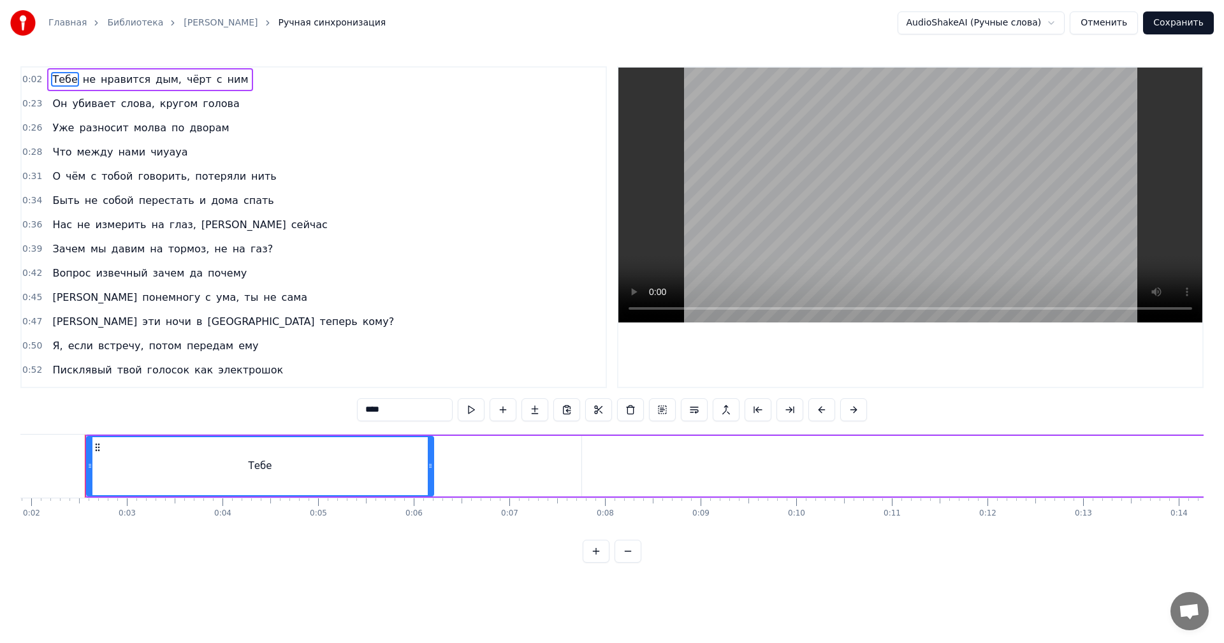
click at [780, 223] on video at bounding box center [910, 195] width 584 height 255
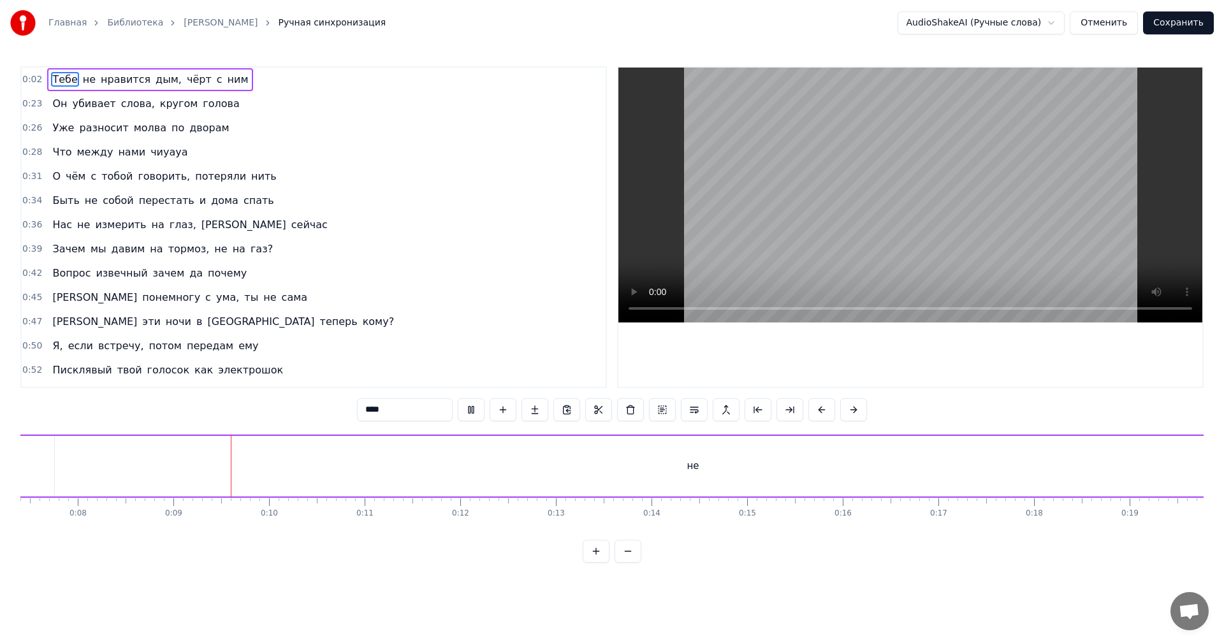
scroll to position [0, 710]
click at [781, 248] on video at bounding box center [910, 195] width 584 height 255
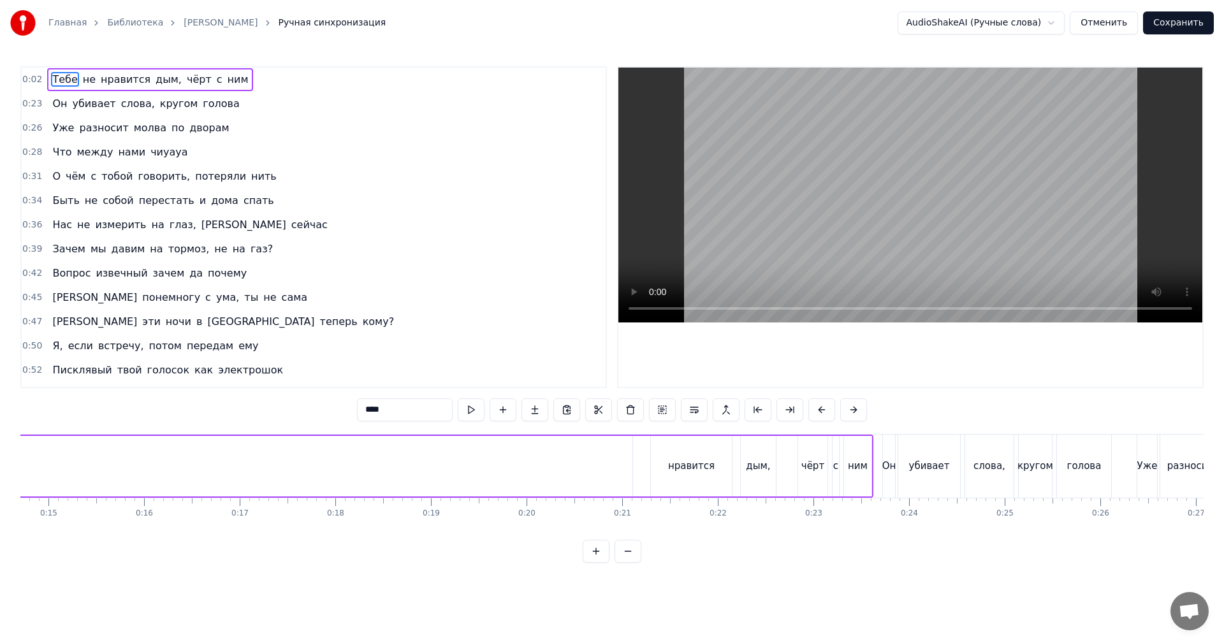
scroll to position [0, 1347]
click at [683, 469] on div "не" at bounding box center [53, 466] width 1276 height 61
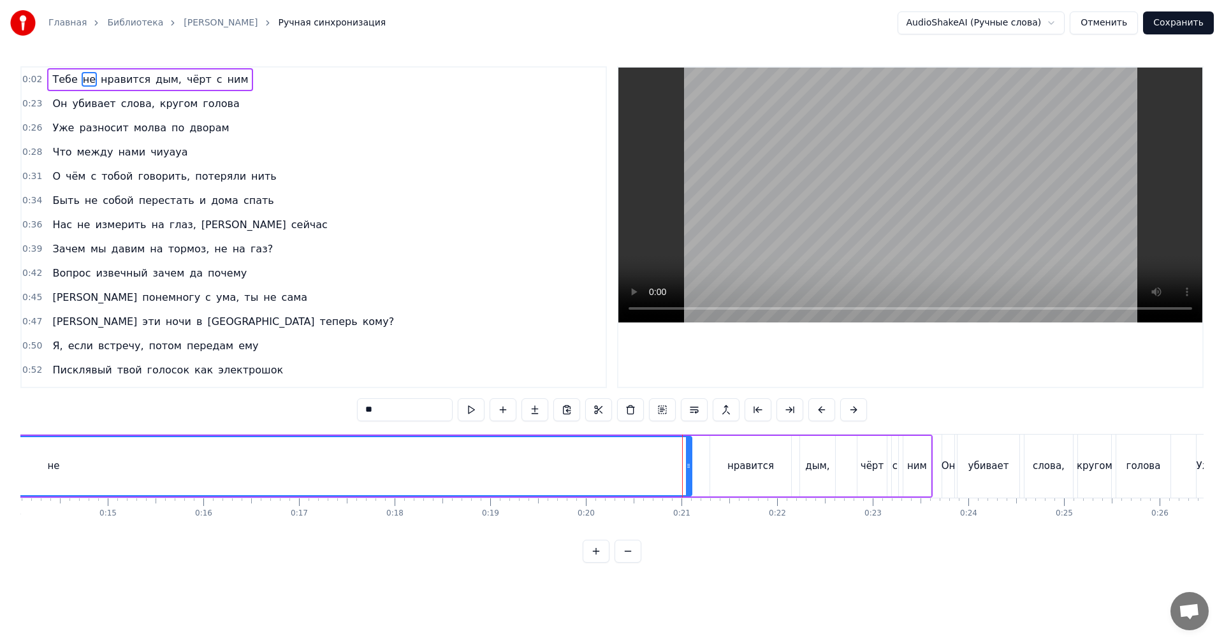
click at [678, 189] on video at bounding box center [910, 195] width 584 height 255
click at [734, 224] on video at bounding box center [910, 195] width 584 height 255
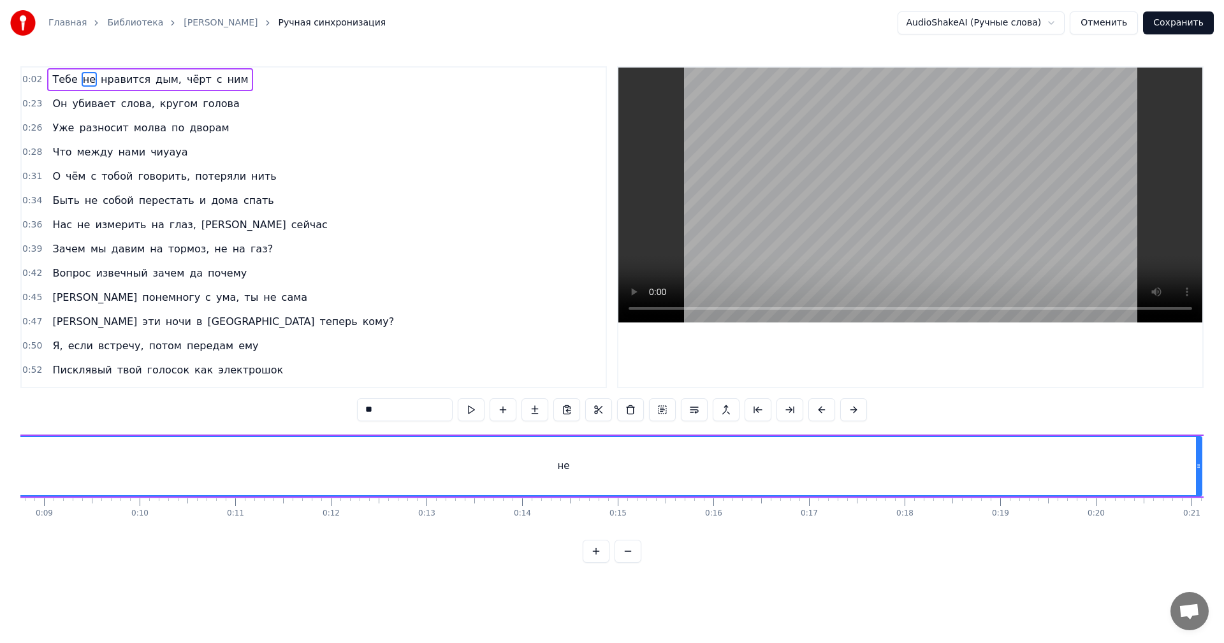
click at [602, 477] on div "не" at bounding box center [563, 466] width 1275 height 58
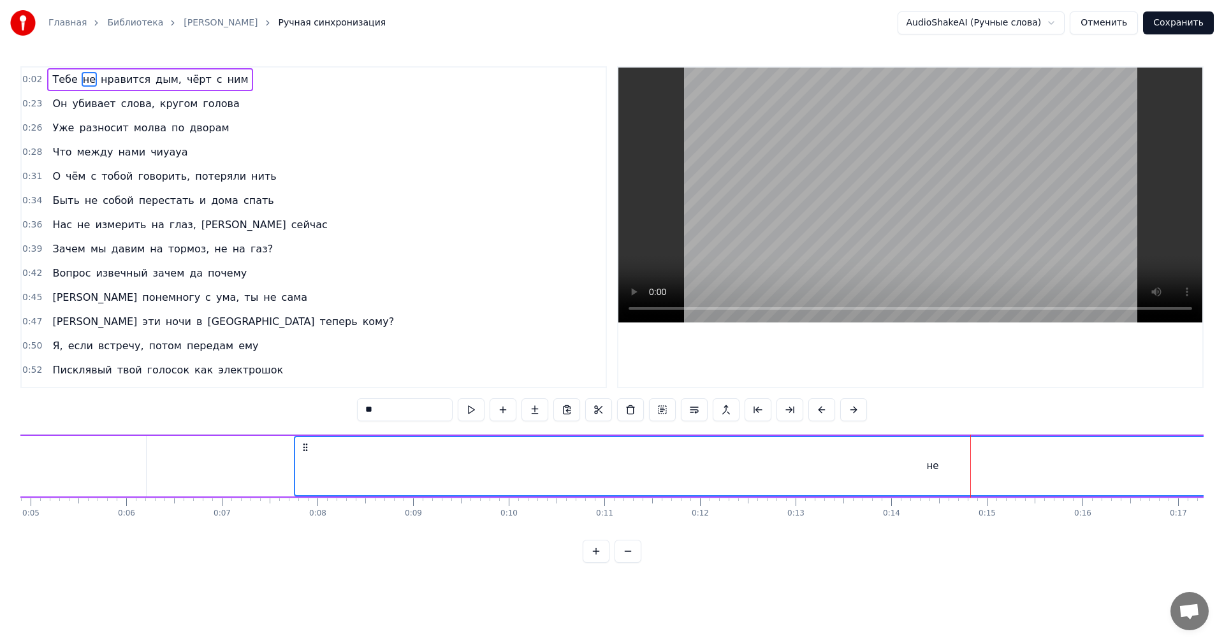
scroll to position [0, 455]
click at [342, 472] on div "не" at bounding box center [946, 466] width 1275 height 58
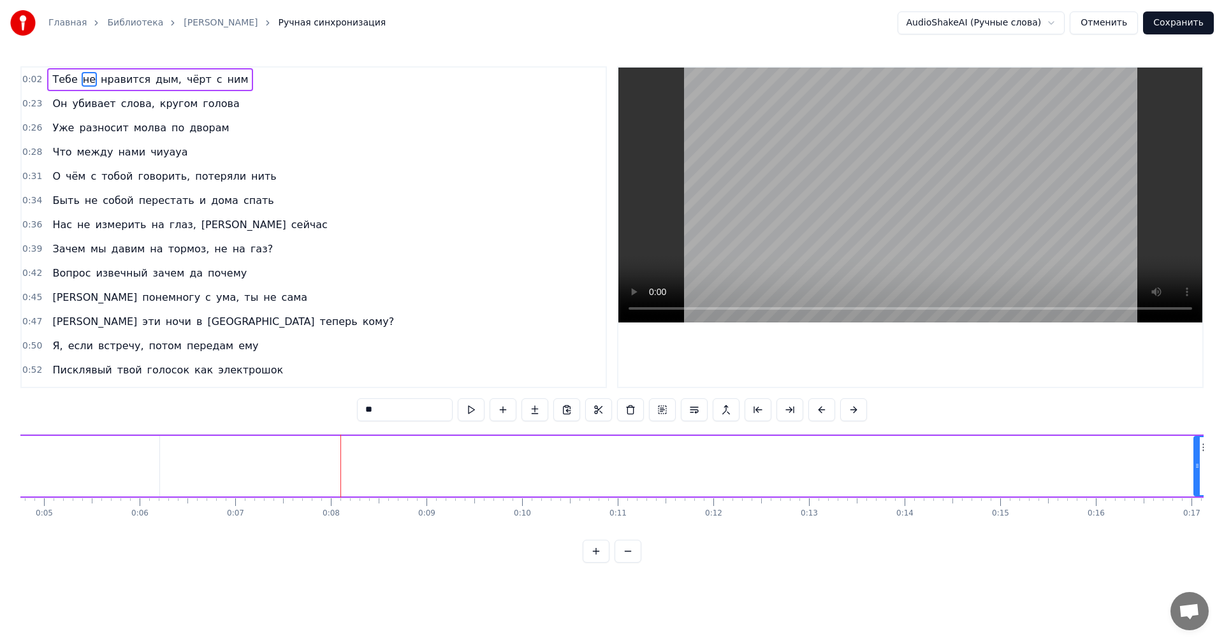
drag, startPoint x: 310, startPoint y: 469, endPoint x: 1223, endPoint y: 471, distance: 913.0
click at [1223, 471] on div "Главная Библиотека [PERSON_NAME] Ручная синхронизация AudioShakeAI (Ручные слов…" at bounding box center [612, 281] width 1224 height 563
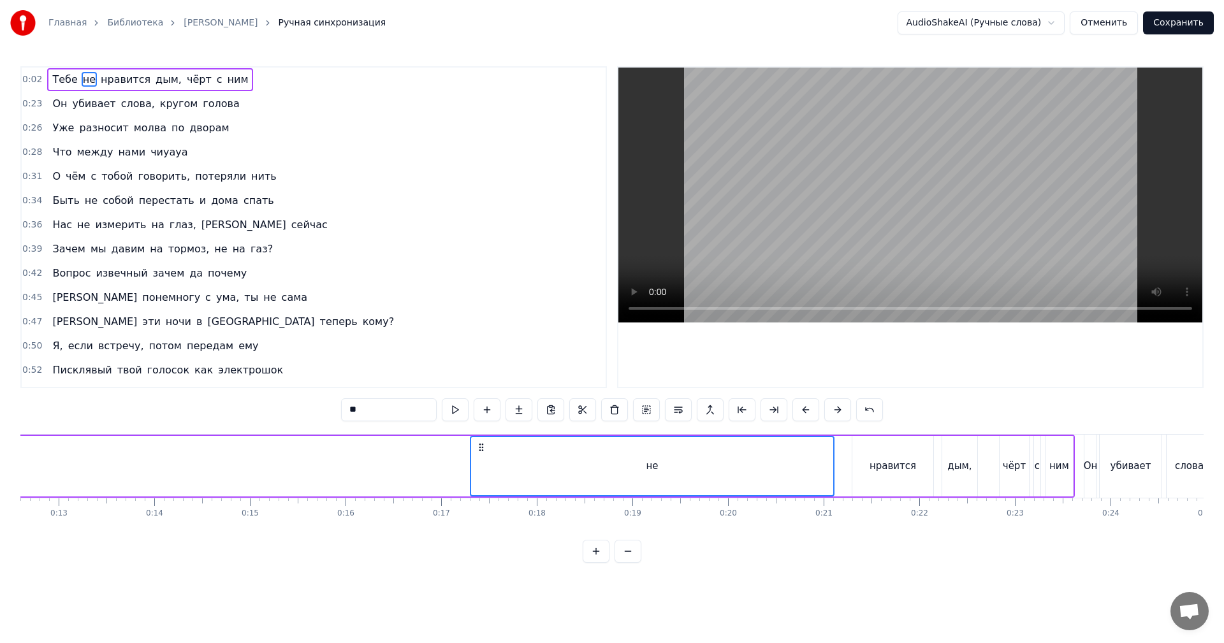
scroll to position [0, 1220]
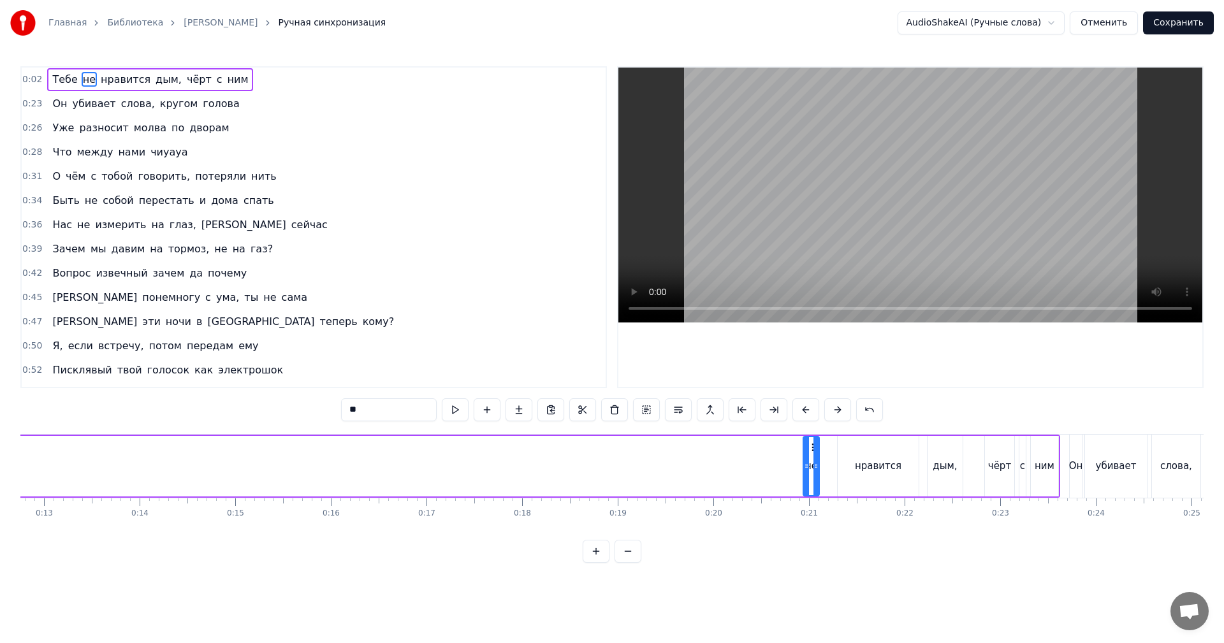
drag, startPoint x: 458, startPoint y: 464, endPoint x: 806, endPoint y: 465, distance: 348.7
click at [806, 465] on icon at bounding box center [806, 466] width 5 height 10
click at [812, 449] on icon at bounding box center [815, 447] width 10 height 10
drag, startPoint x: 812, startPoint y: 449, endPoint x: 828, endPoint y: 458, distance: 18.6
click at [826, 453] on div "не" at bounding box center [832, 466] width 13 height 58
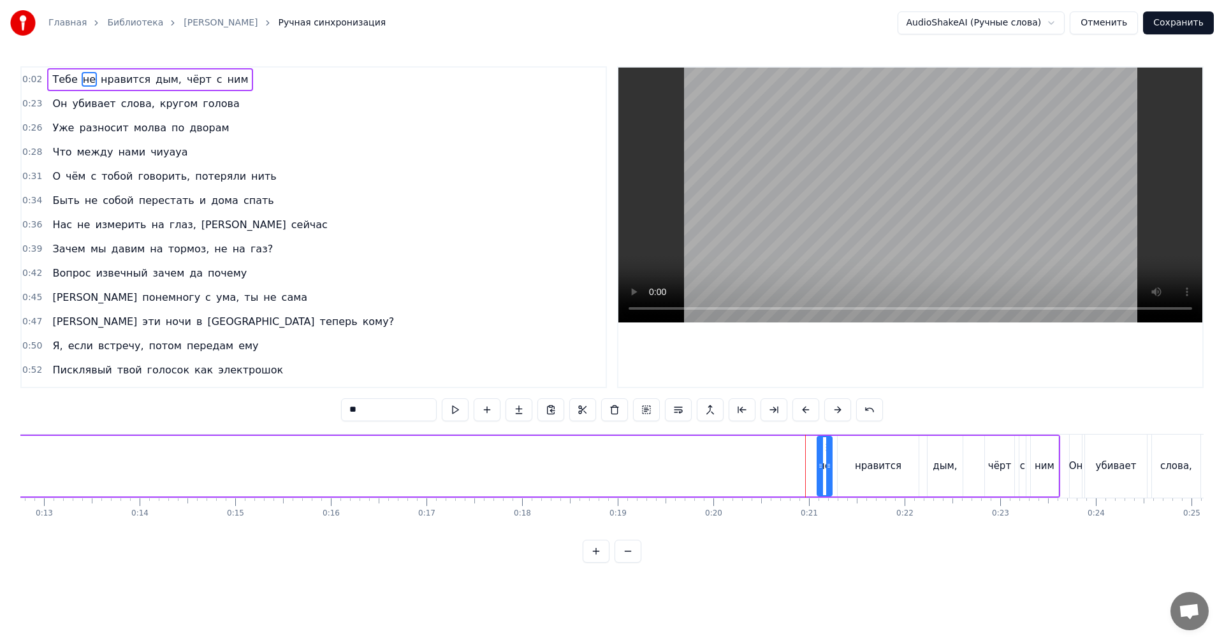
click at [868, 462] on div "нравится" at bounding box center [878, 466] width 47 height 15
drag, startPoint x: 840, startPoint y: 466, endPoint x: 853, endPoint y: 467, distance: 12.8
click at [853, 467] on icon at bounding box center [852, 466] width 5 height 10
click at [826, 464] on div "не" at bounding box center [825, 466] width 12 height 15
type input "**"
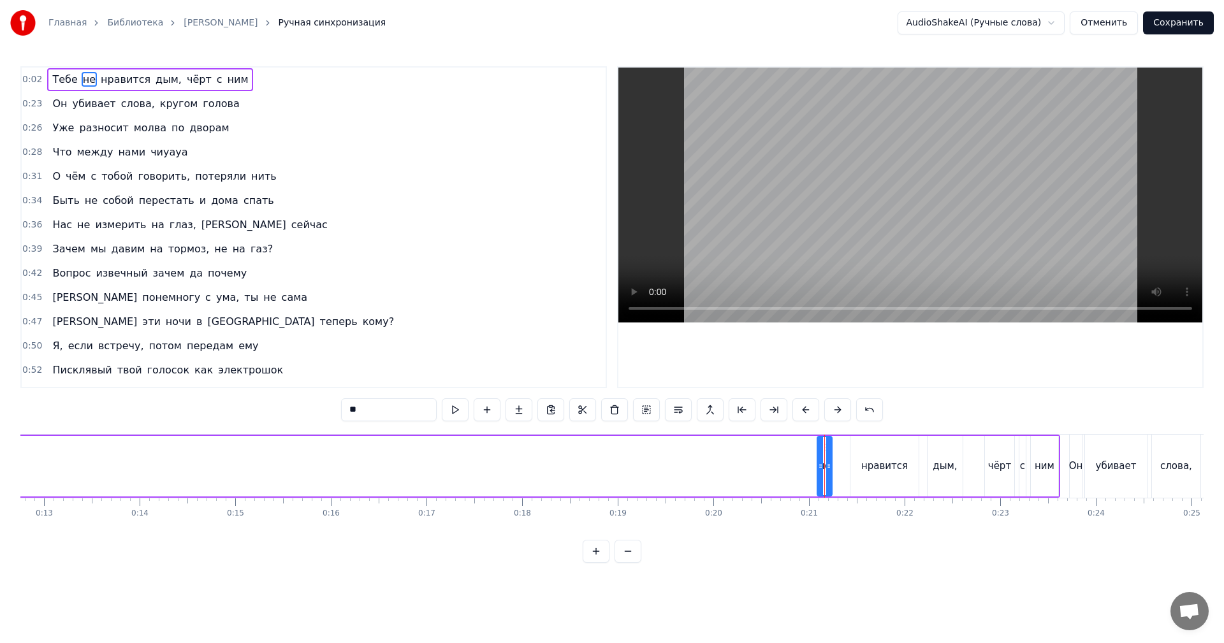
drag, startPoint x: 824, startPoint y: 447, endPoint x: 832, endPoint y: 448, distance: 7.7
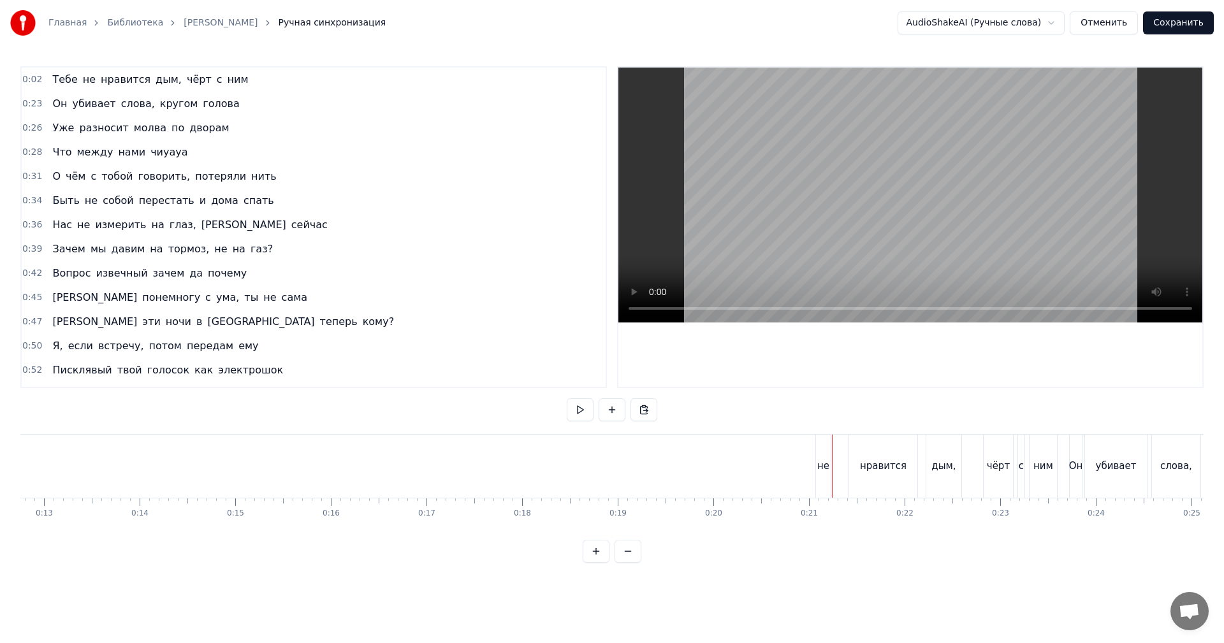
click at [854, 449] on div "нравится" at bounding box center [883, 466] width 68 height 63
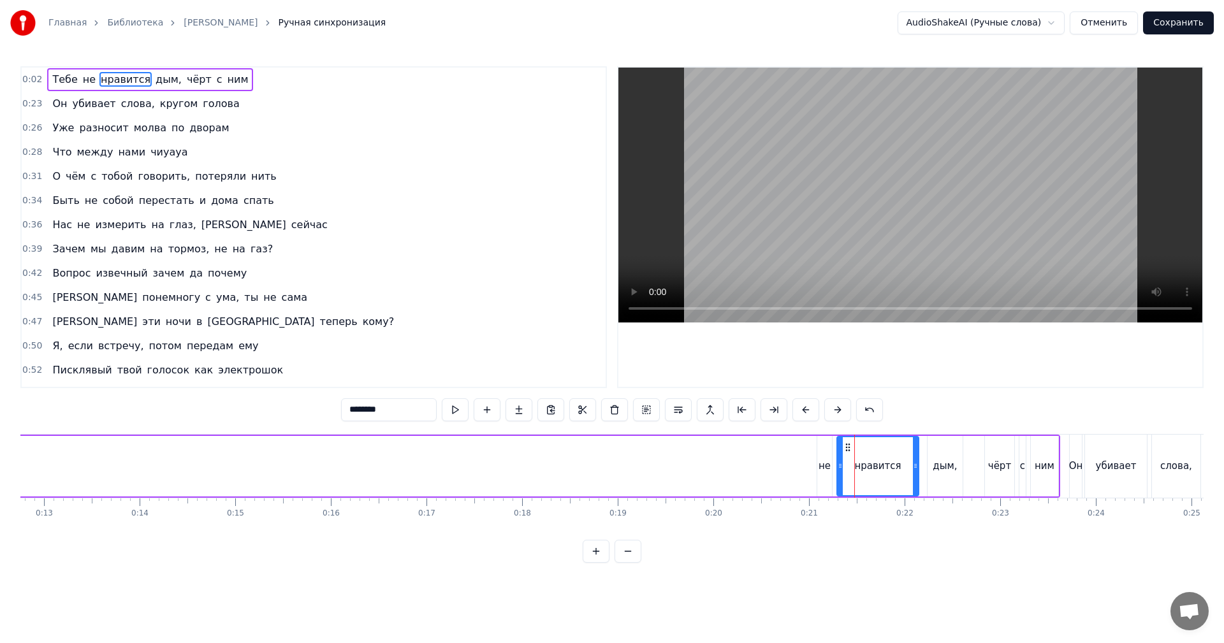
drag, startPoint x: 852, startPoint y: 448, endPoint x: 754, endPoint y: 469, distance: 101.2
click at [838, 449] on div at bounding box center [840, 466] width 5 height 58
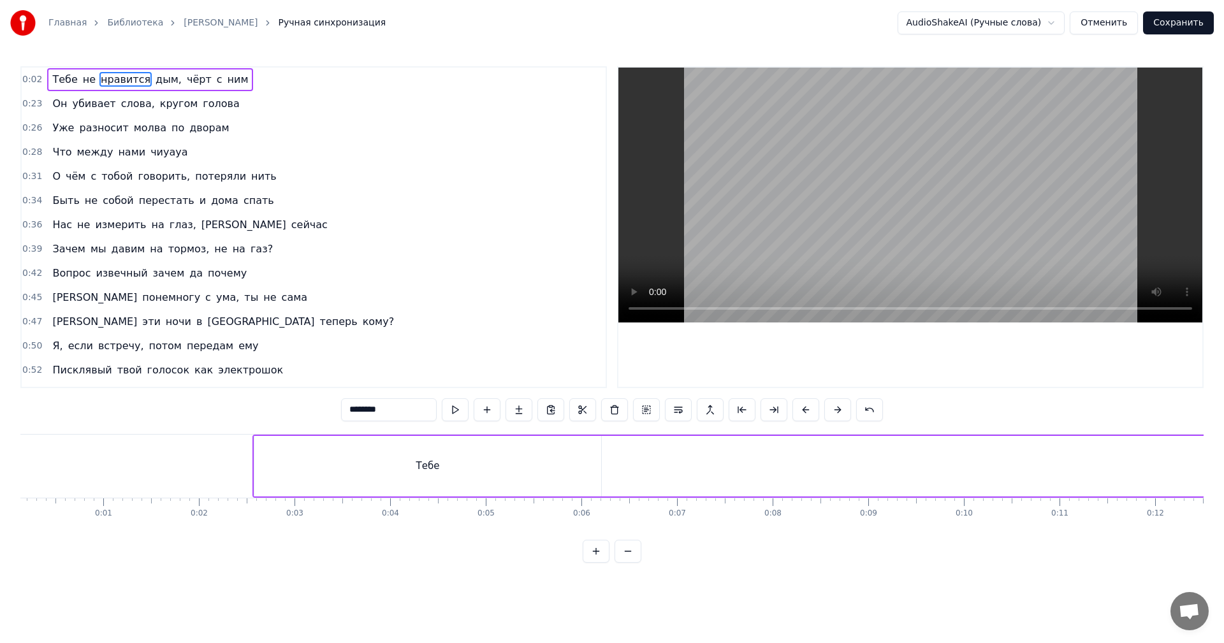
scroll to position [0, 0]
click at [575, 467] on div "Тебе" at bounding box center [440, 466] width 347 height 61
type input "****"
drag, startPoint x: 611, startPoint y: 468, endPoint x: 288, endPoint y: 463, distance: 323.3
click at [288, 463] on icon at bounding box center [287, 466] width 5 height 10
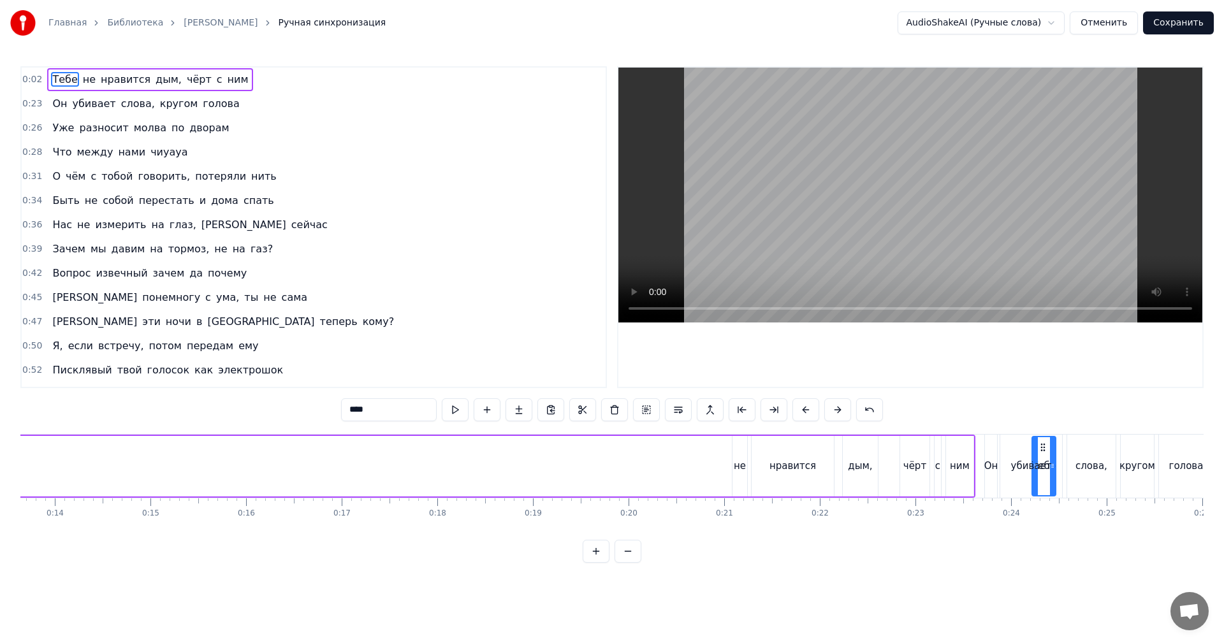
scroll to position [0, 1306]
drag, startPoint x: 279, startPoint y: 444, endPoint x: 708, endPoint y: 463, distance: 429.5
click at [708, 463] on div "Тебе" at bounding box center [712, 466] width 22 height 58
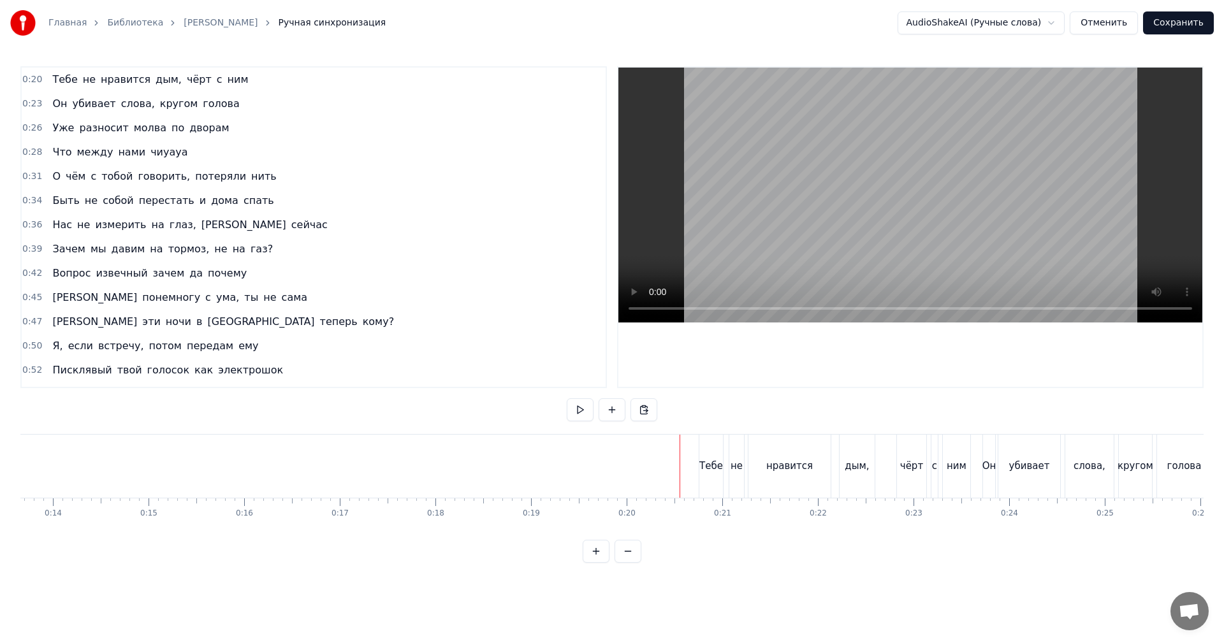
click at [807, 239] on video at bounding box center [910, 195] width 584 height 255
click at [871, 149] on video at bounding box center [910, 195] width 584 height 255
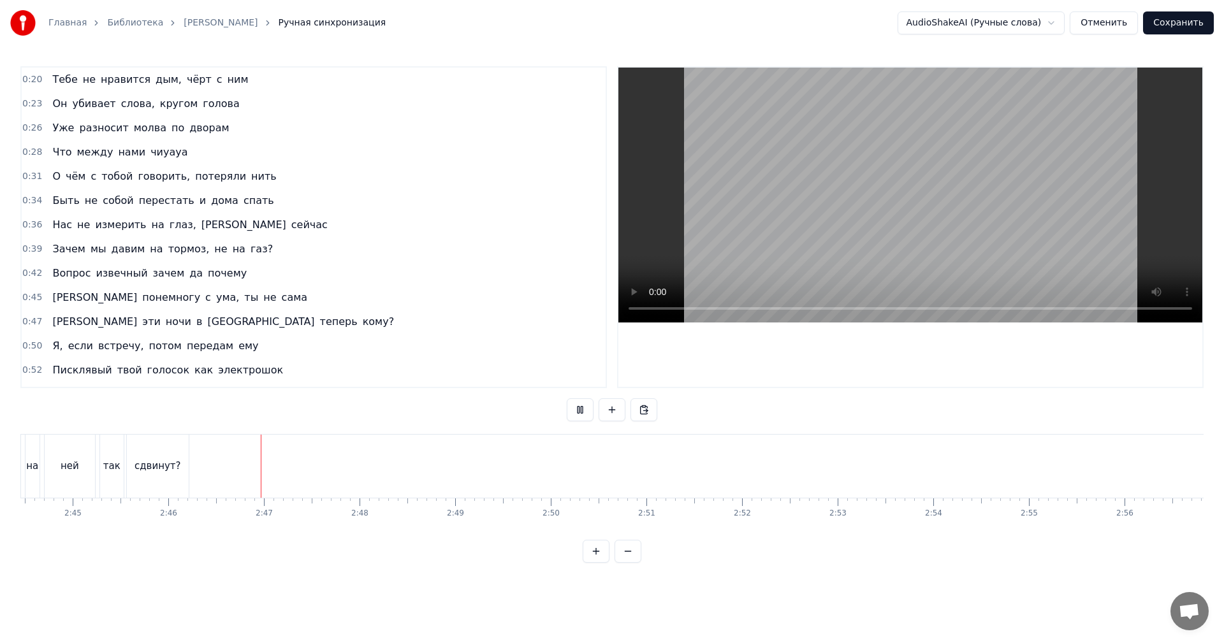
scroll to position [0, 15760]
click at [1010, 191] on video at bounding box center [910, 195] width 584 height 255
click at [1013, 180] on video at bounding box center [910, 195] width 584 height 255
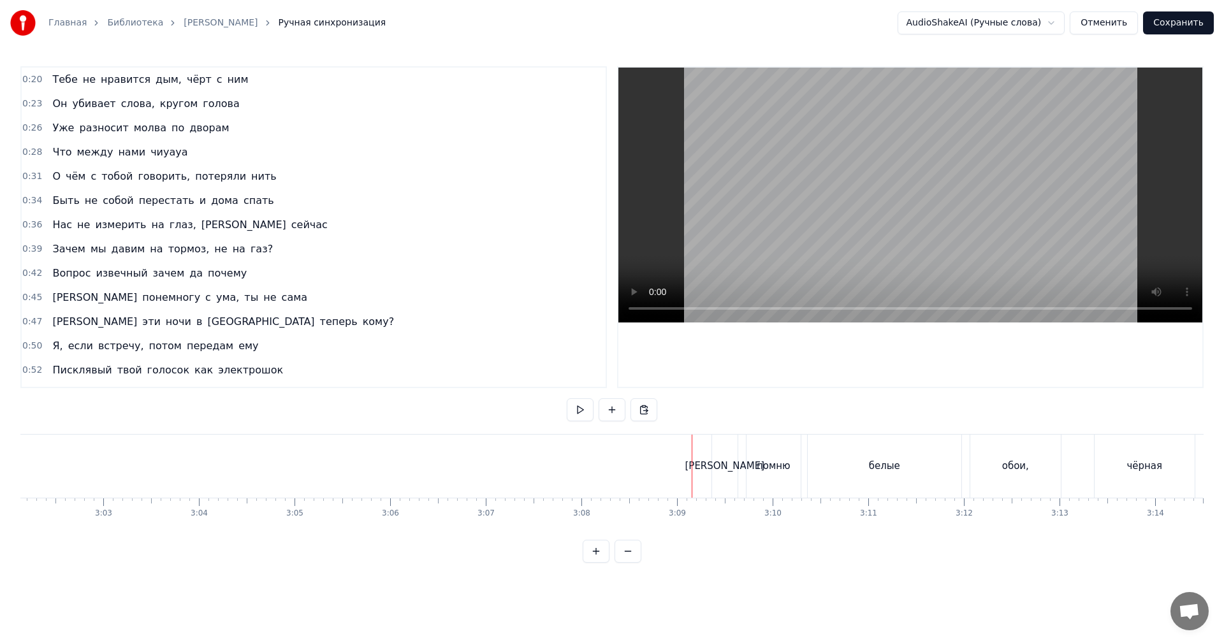
click at [916, 188] on video at bounding box center [910, 195] width 584 height 255
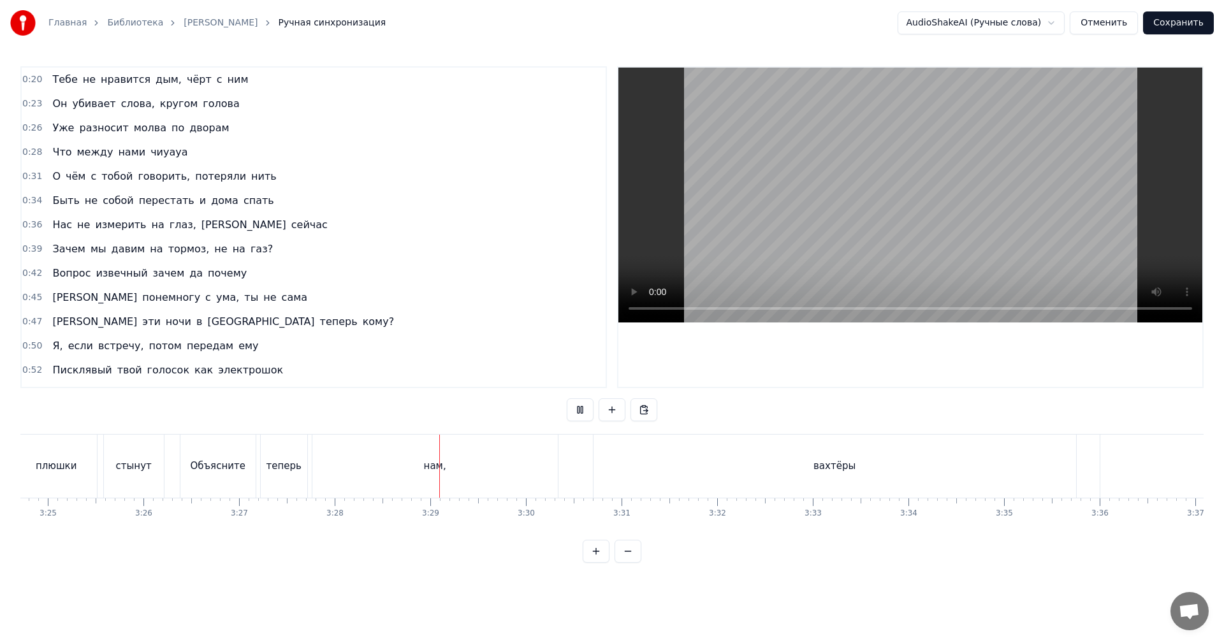
click at [512, 465] on div "нам," at bounding box center [434, 466] width 245 height 63
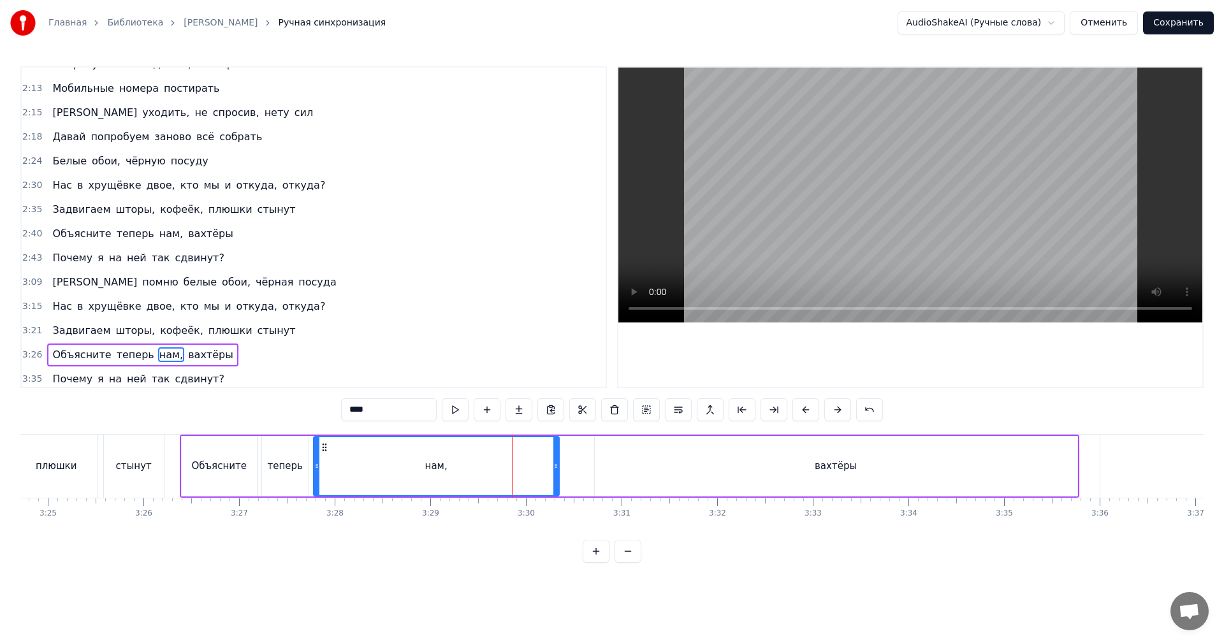
scroll to position [819, 0]
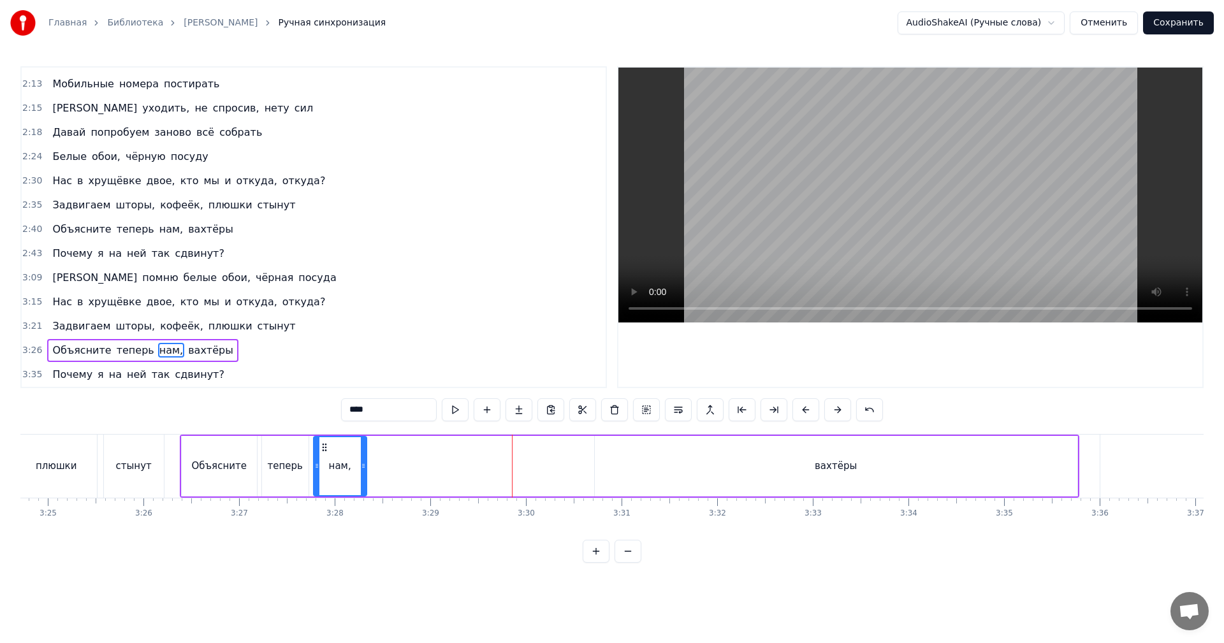
drag, startPoint x: 558, startPoint y: 456, endPoint x: 363, endPoint y: 458, distance: 195.1
click at [363, 458] on div at bounding box center [363, 466] width 5 height 58
click at [736, 470] on div "вахтёры" at bounding box center [836, 466] width 483 height 61
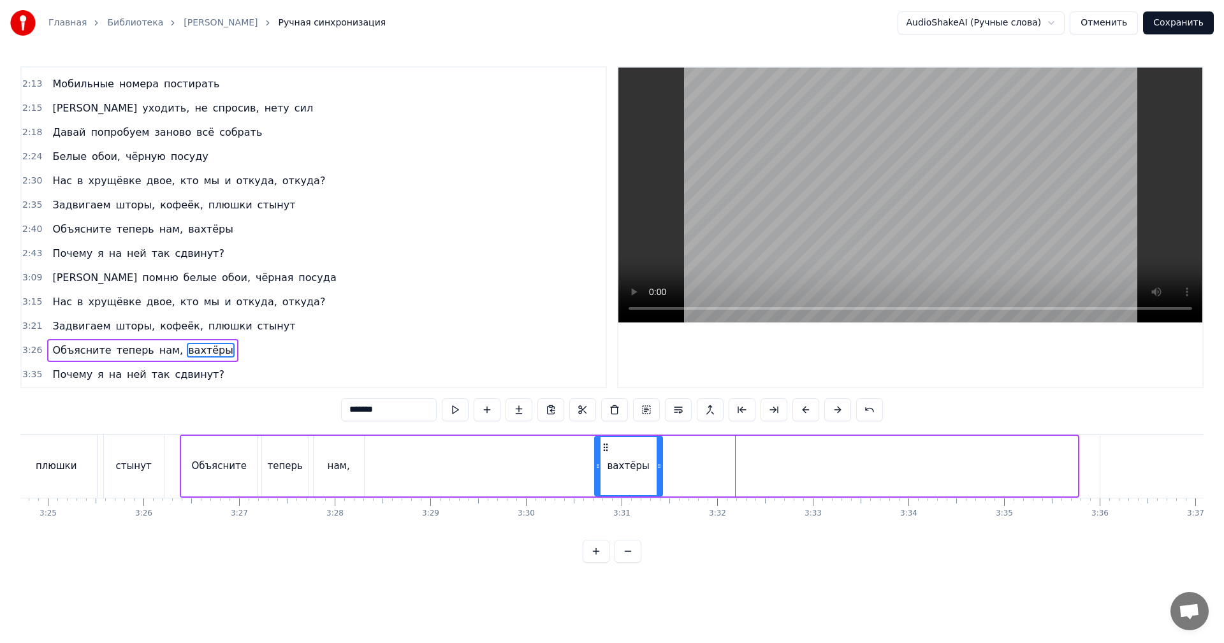
drag, startPoint x: 1073, startPoint y: 457, endPoint x: 623, endPoint y: 460, distance: 450.1
click at [657, 465] on div at bounding box center [659, 466] width 5 height 58
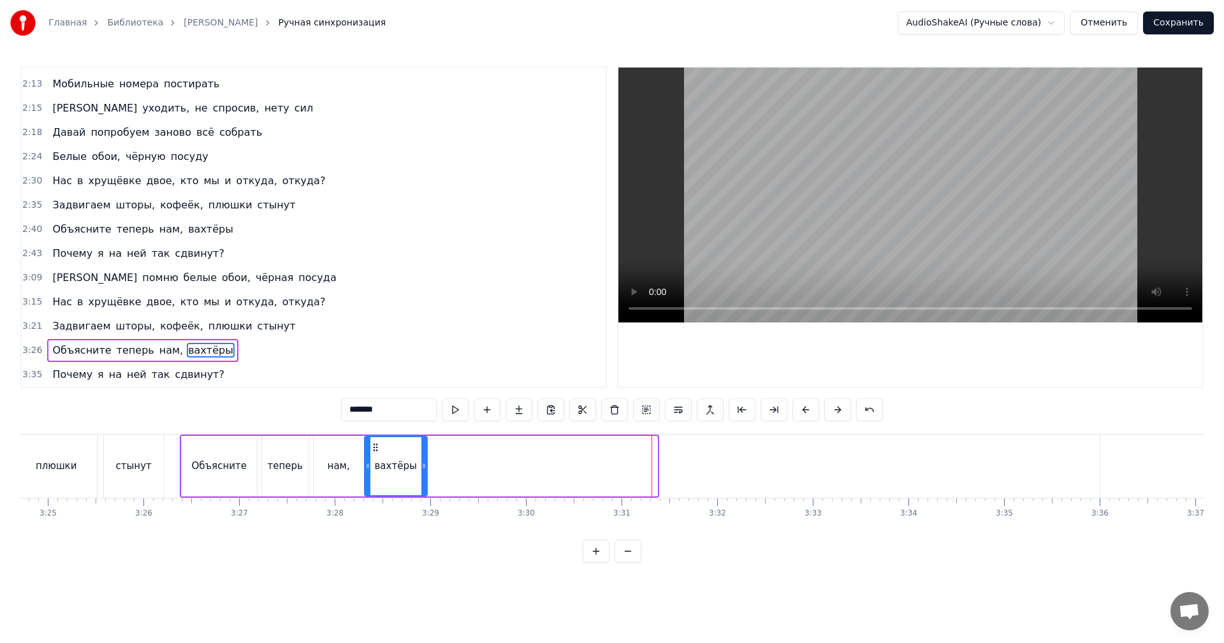
drag, startPoint x: 606, startPoint y: 446, endPoint x: 375, endPoint y: 447, distance: 231.4
click at [375, 447] on icon at bounding box center [375, 447] width 10 height 10
drag, startPoint x: 422, startPoint y: 452, endPoint x: 412, endPoint y: 455, distance: 10.1
click at [412, 455] on div at bounding box center [413, 466] width 5 height 58
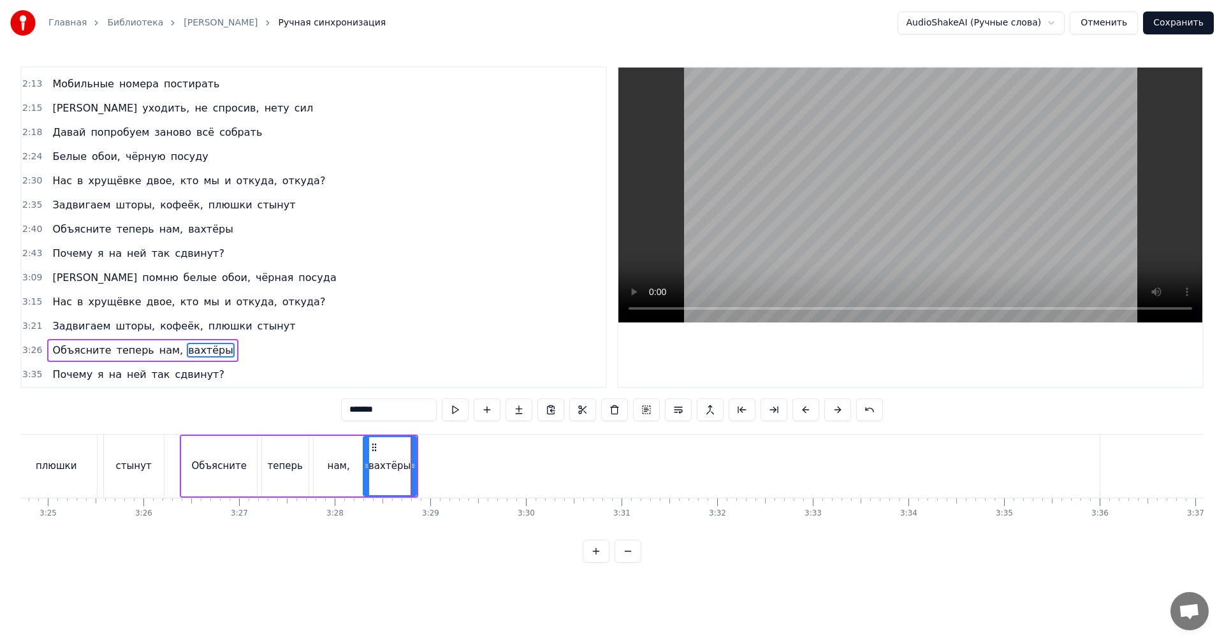
click at [307, 451] on div "теперь" at bounding box center [285, 466] width 47 height 61
type input "******"
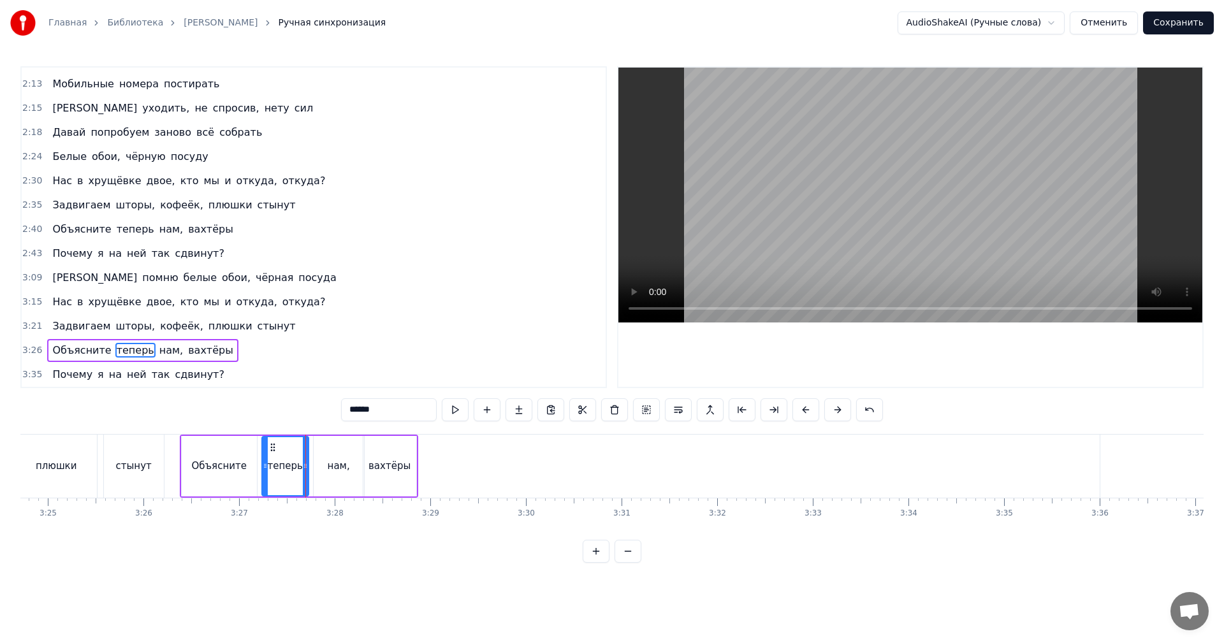
click at [958, 235] on video at bounding box center [910, 195] width 584 height 255
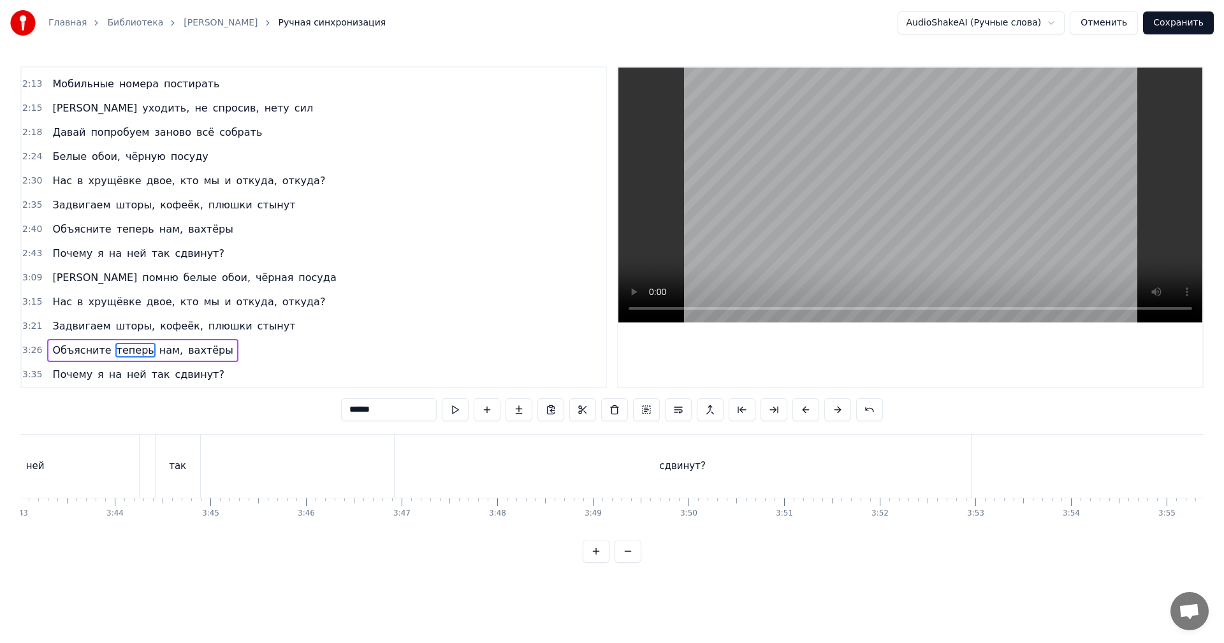
scroll to position [0, 20881]
click at [22, 348] on div "3:26 Объясните теперь нам, вахтёры" at bounding box center [314, 351] width 584 height 24
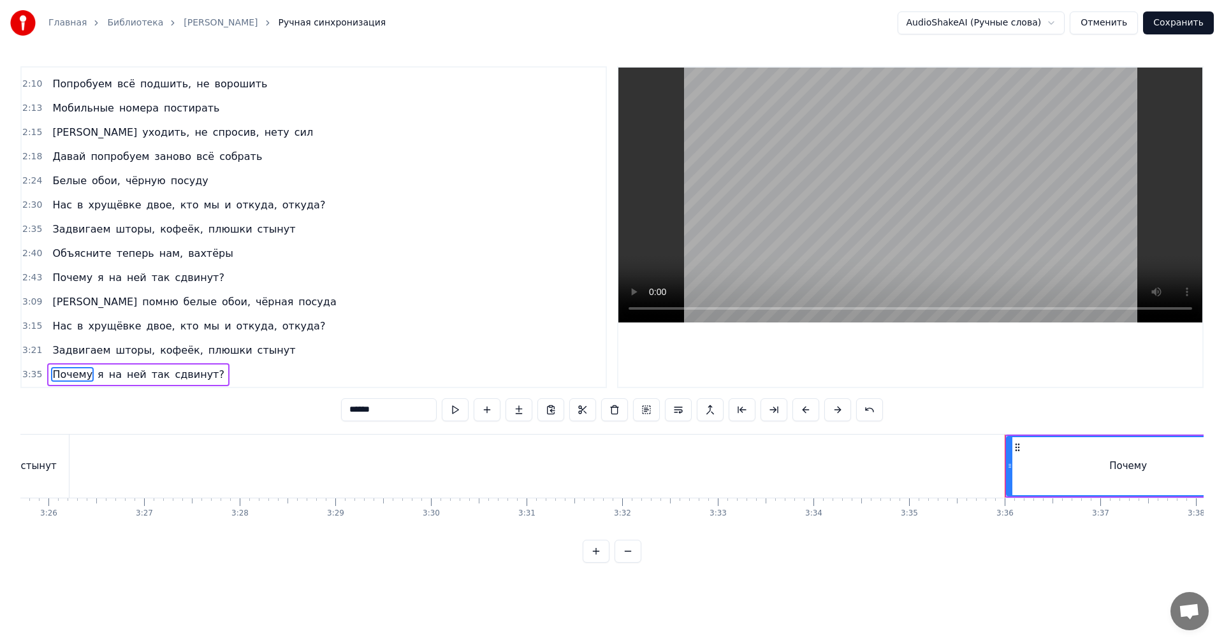
scroll to position [795, 0]
click at [42, 375] on div "3:35 Почему я на ней так сдвинут?" at bounding box center [314, 375] width 584 height 24
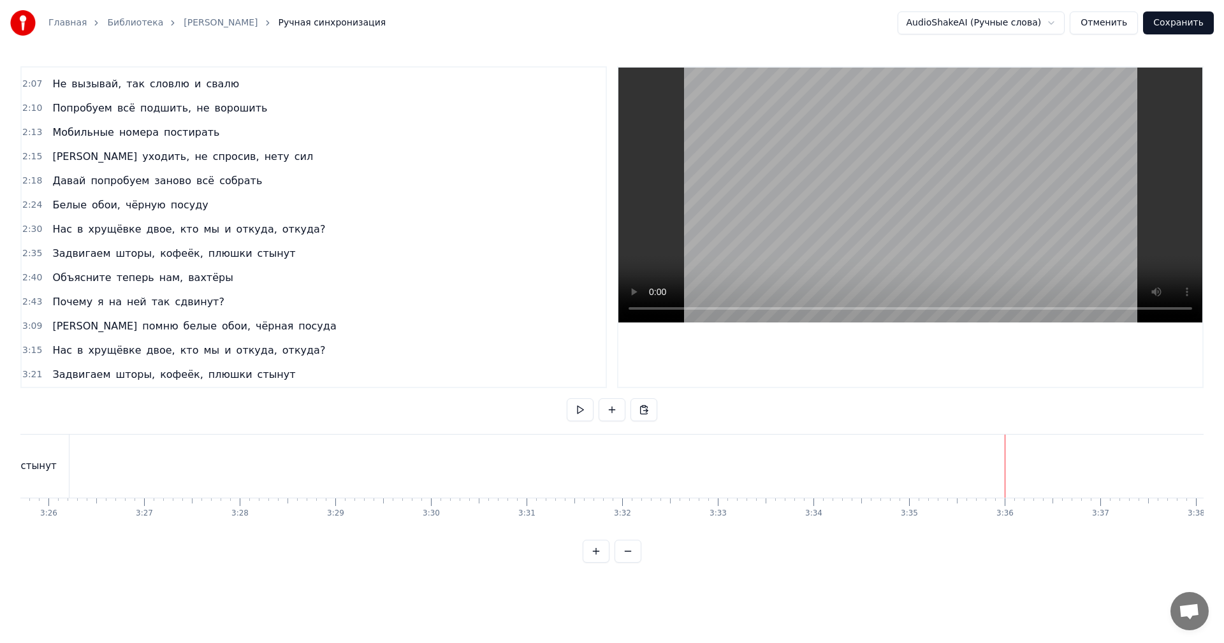
scroll to position [771, 0]
click at [22, 282] on span "2:40" at bounding box center [32, 278] width 20 height 13
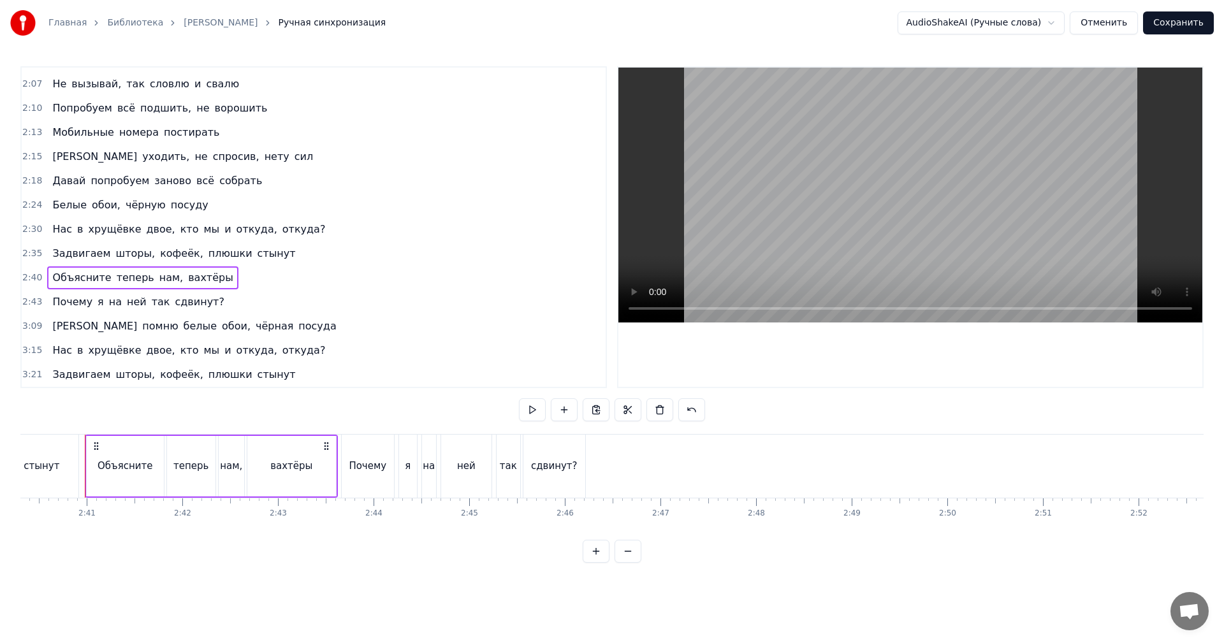
click at [33, 375] on span "3:21" at bounding box center [32, 374] width 20 height 13
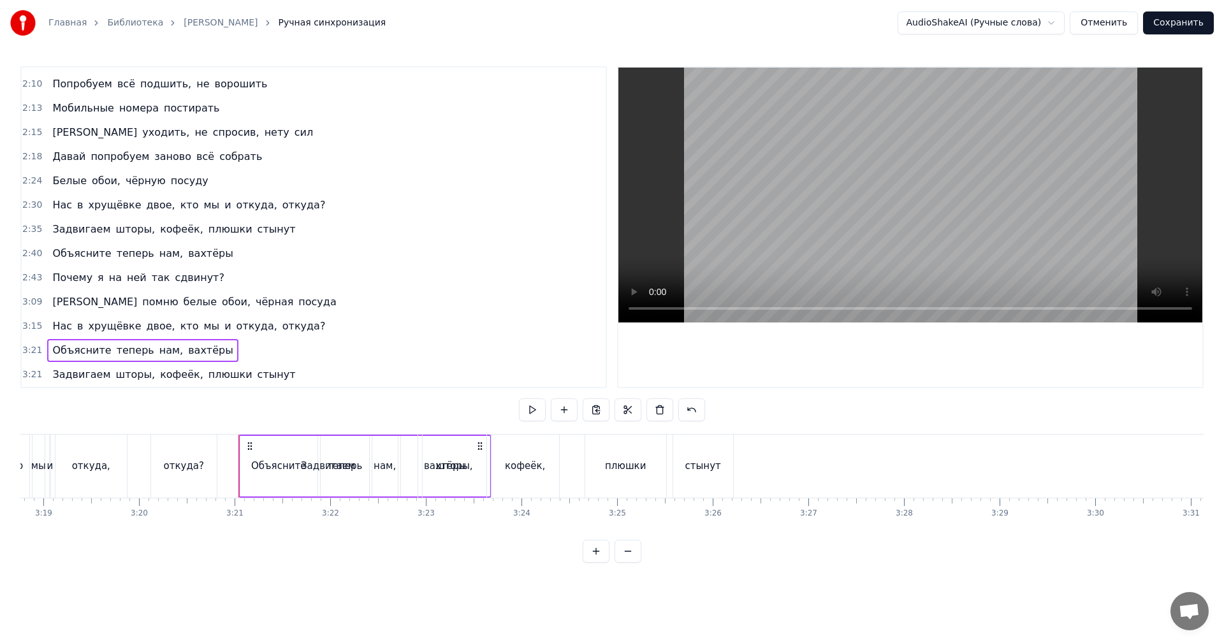
scroll to position [0, 19161]
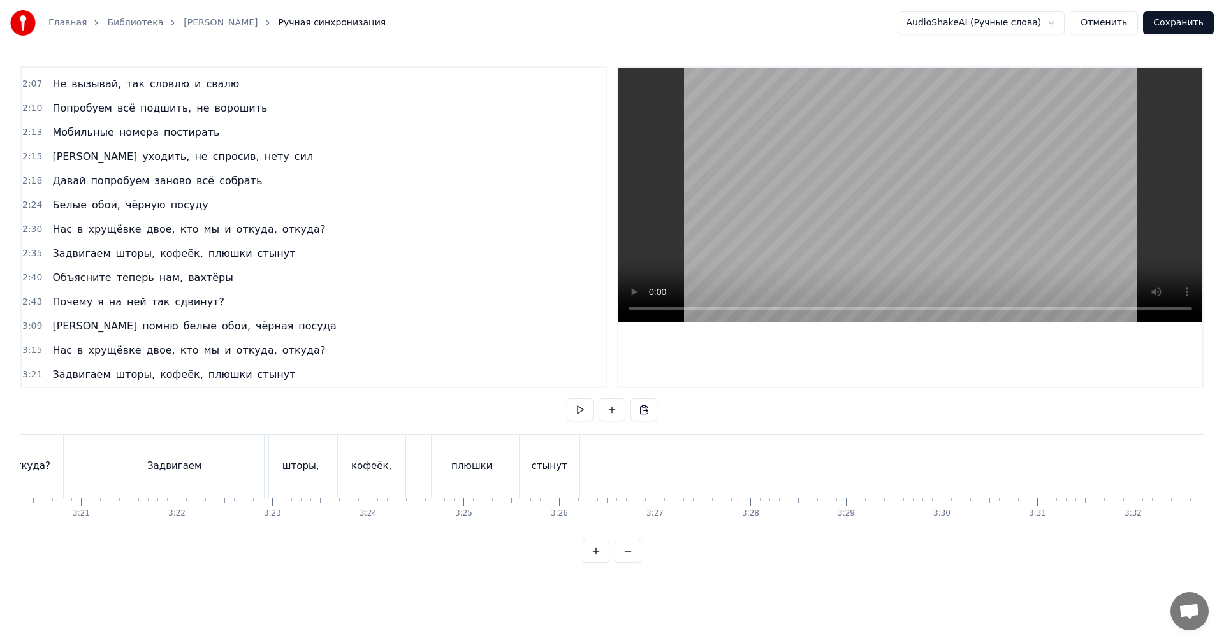
click at [33, 375] on span "3:21" at bounding box center [32, 374] width 20 height 13
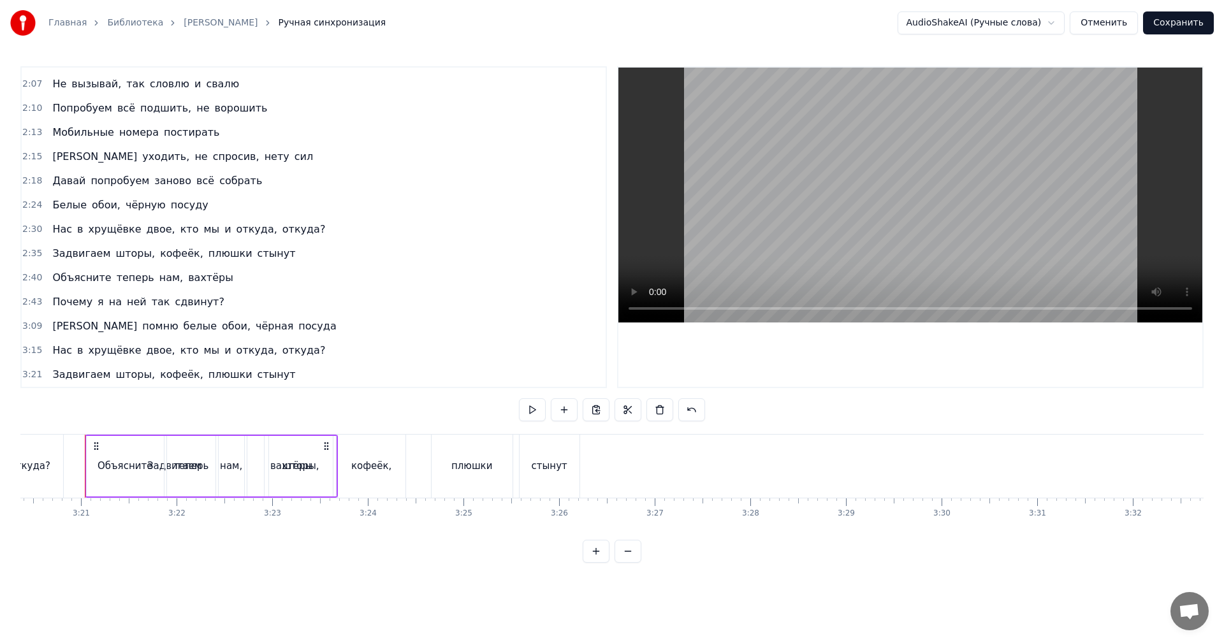
scroll to position [795, 0]
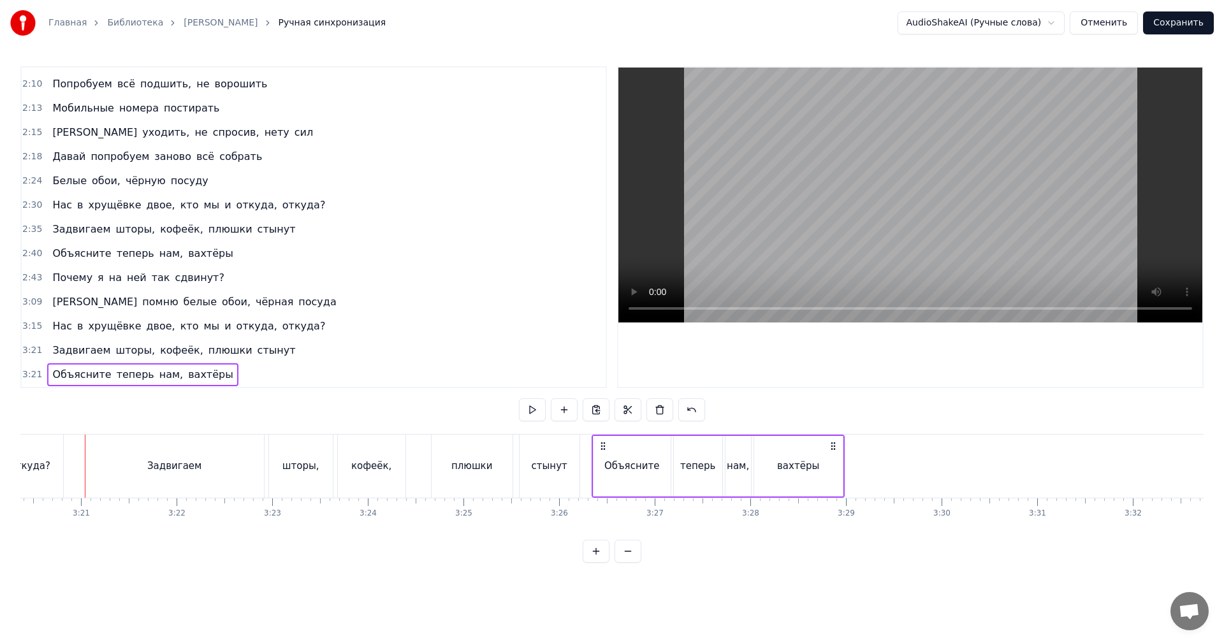
drag, startPoint x: 96, startPoint y: 444, endPoint x: 603, endPoint y: 457, distance: 507.0
click at [603, 457] on div "Объясните теперь нам, вахтёры" at bounding box center [718, 466] width 253 height 63
click at [566, 471] on div "стынут" at bounding box center [550, 466] width 60 height 63
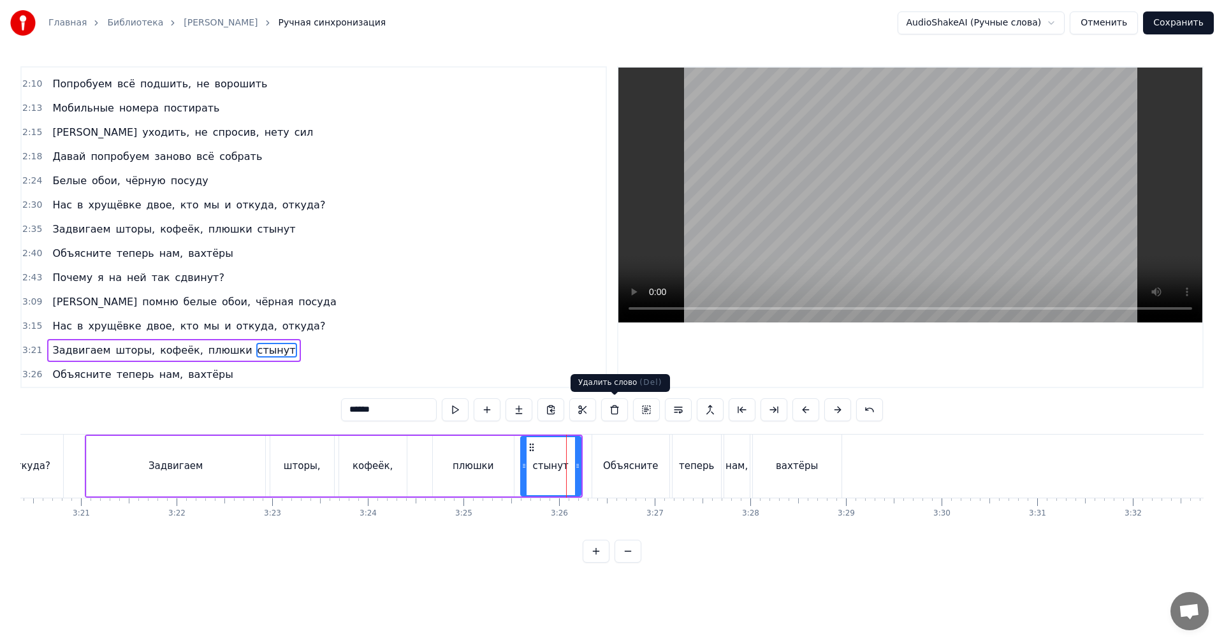
click at [880, 177] on video at bounding box center [910, 195] width 584 height 255
click at [850, 161] on video at bounding box center [910, 195] width 584 height 255
click at [34, 276] on span "2:43" at bounding box center [32, 278] width 20 height 13
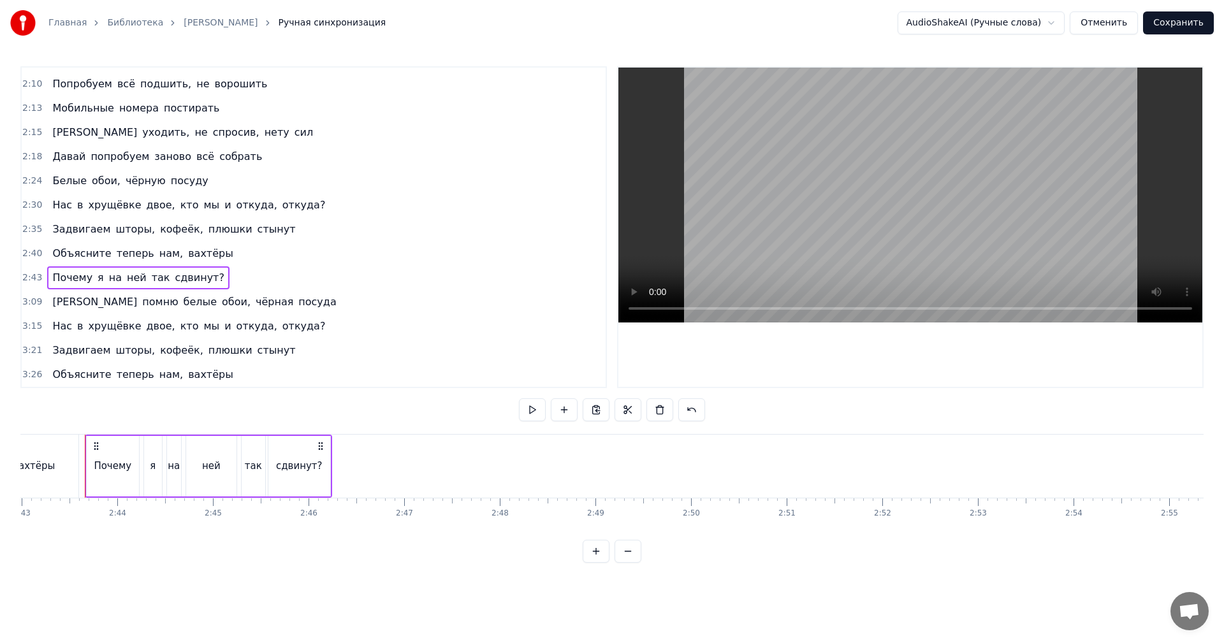
click at [34, 377] on span "3:26" at bounding box center [32, 374] width 20 height 13
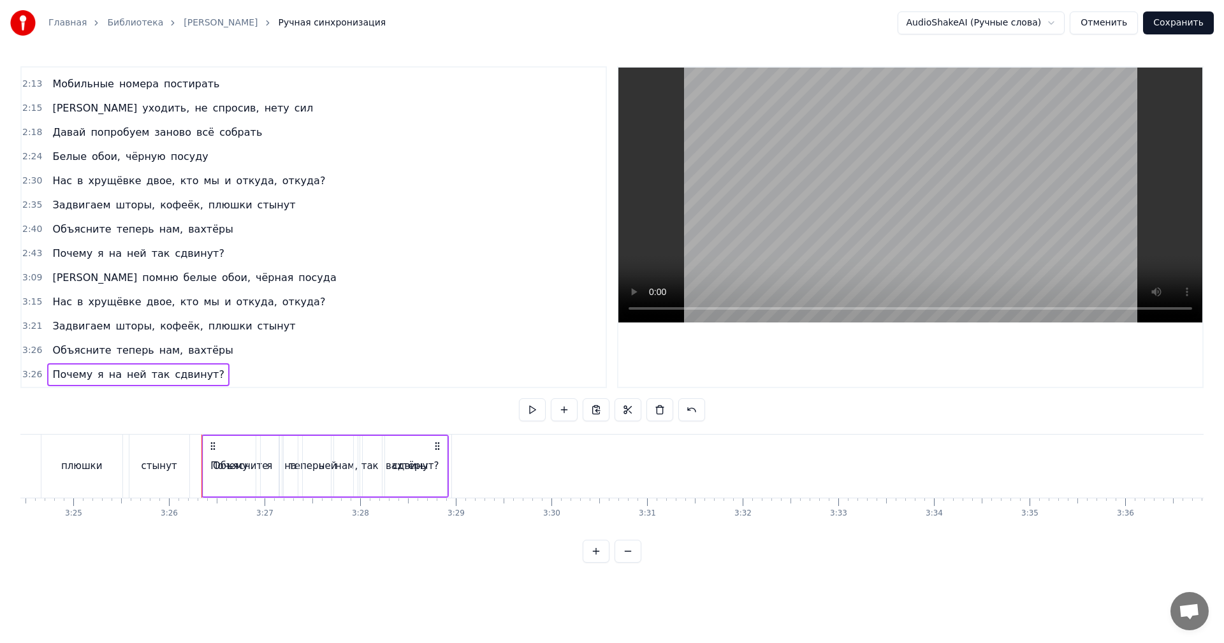
scroll to position [0, 19668]
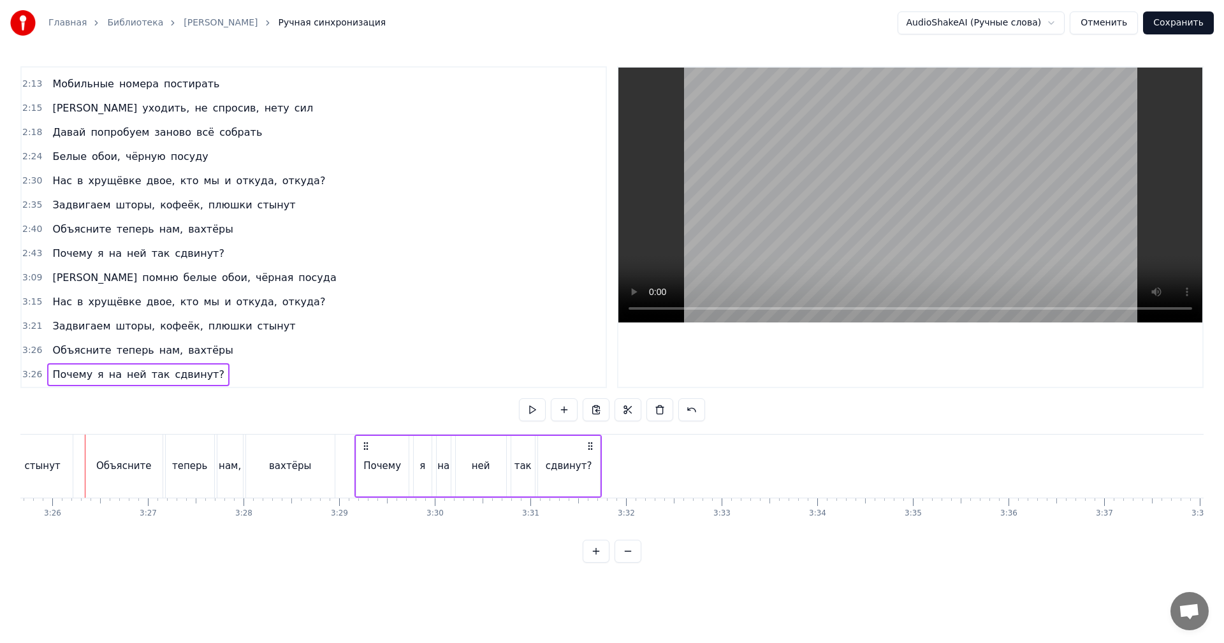
drag, startPoint x: 98, startPoint y: 444, endPoint x: 356, endPoint y: 455, distance: 259.1
click at [367, 453] on div "Почему я на ней так сдвинут?" at bounding box center [477, 466] width 247 height 63
click at [328, 457] on div "вахтёры" at bounding box center [290, 466] width 89 height 63
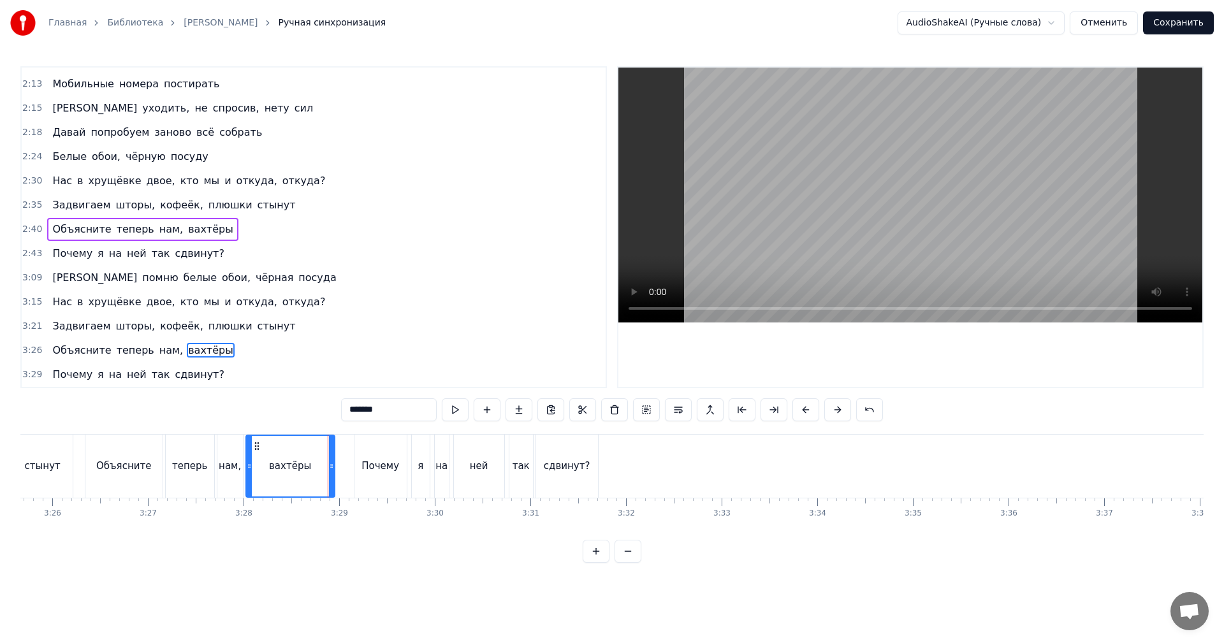
click at [874, 215] on video at bounding box center [910, 195] width 584 height 255
click at [871, 218] on video at bounding box center [910, 195] width 584 height 255
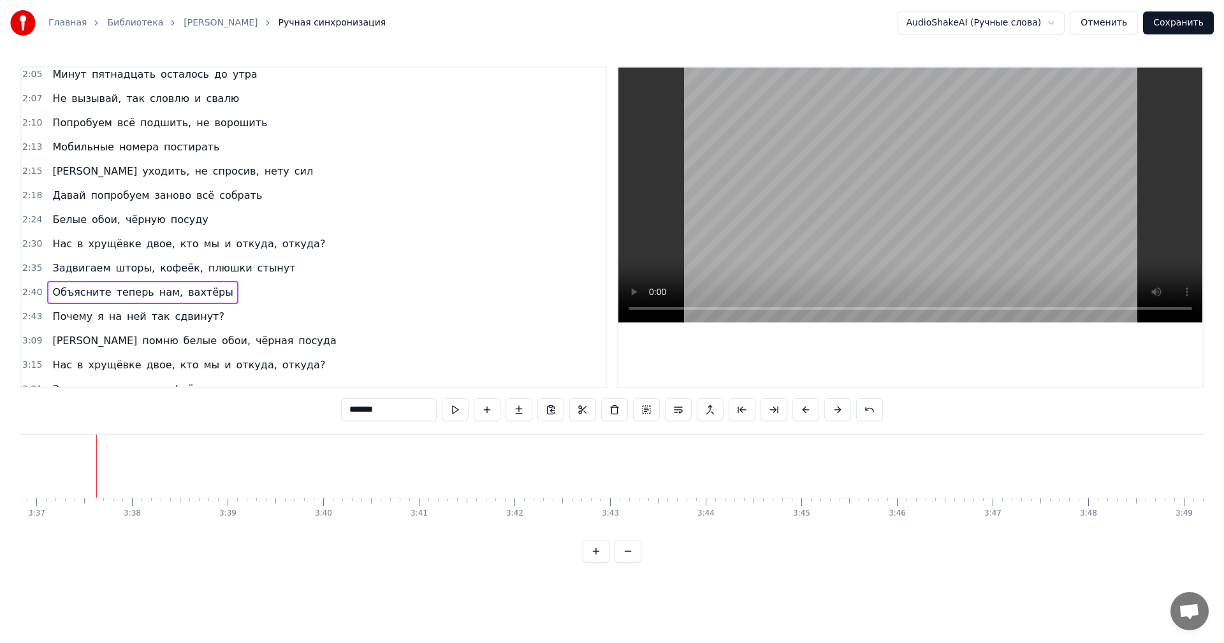
scroll to position [755, 0]
click at [28, 220] on span "2:24" at bounding box center [32, 220] width 20 height 13
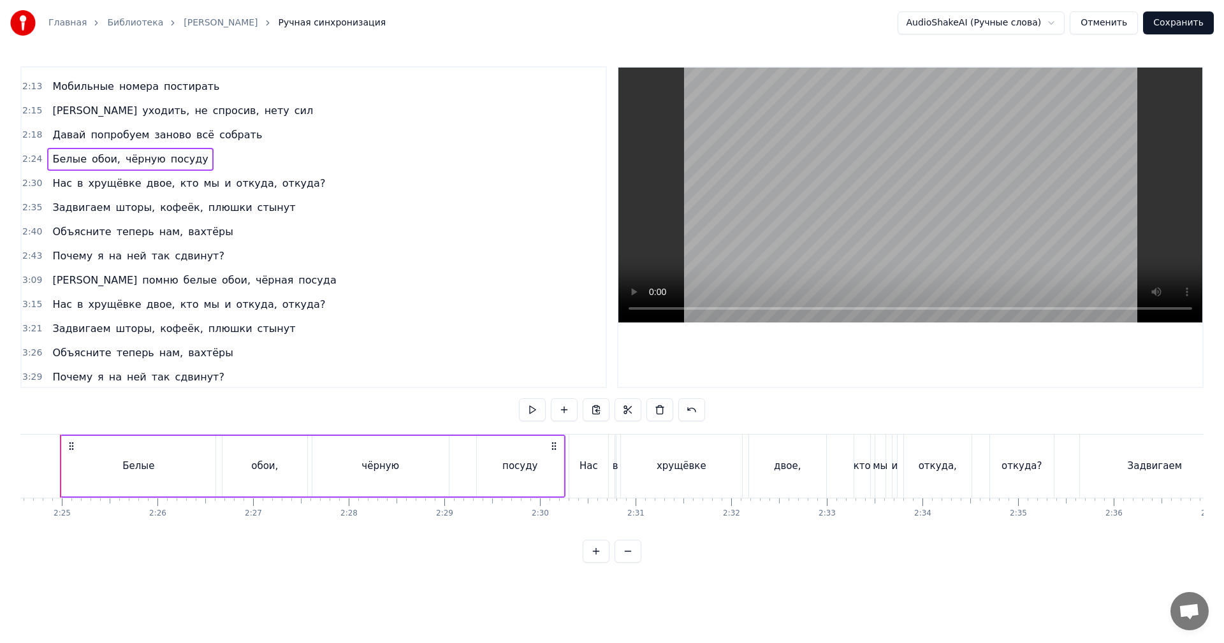
scroll to position [819, 0]
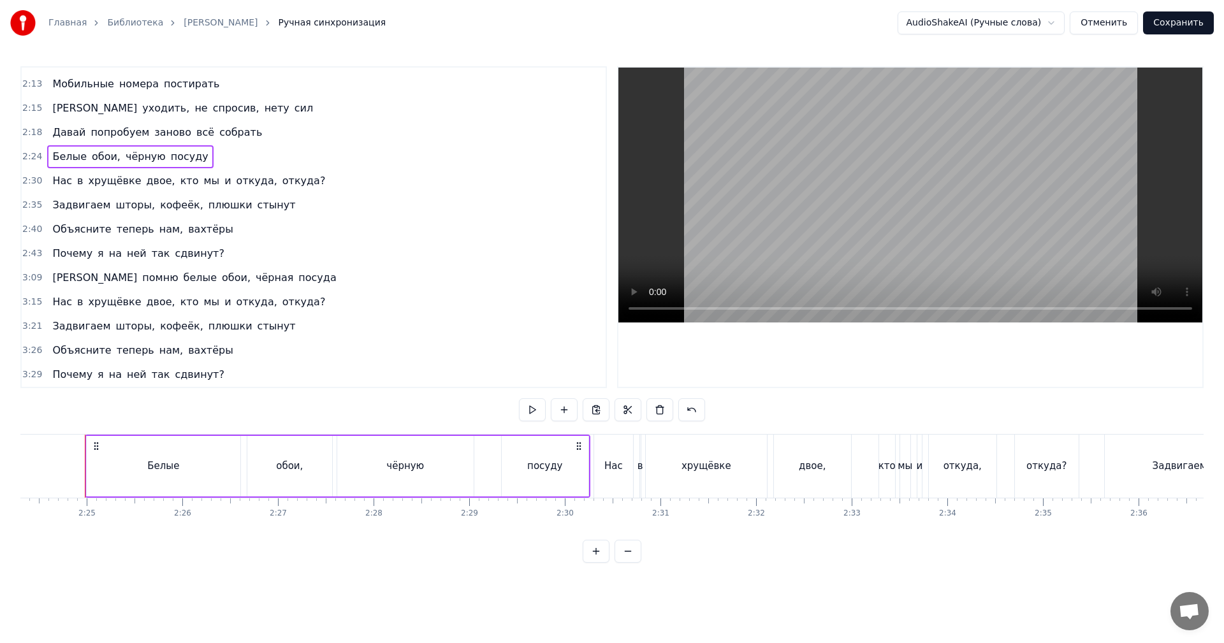
click at [31, 376] on span "3:29" at bounding box center [32, 374] width 20 height 13
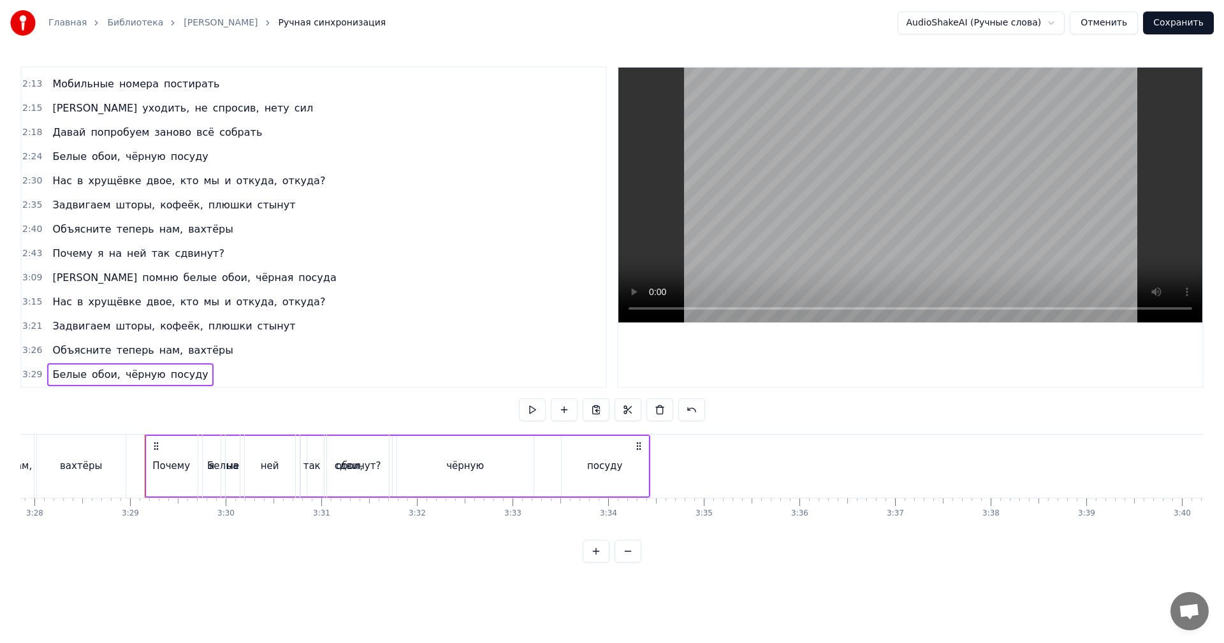
scroll to position [0, 19937]
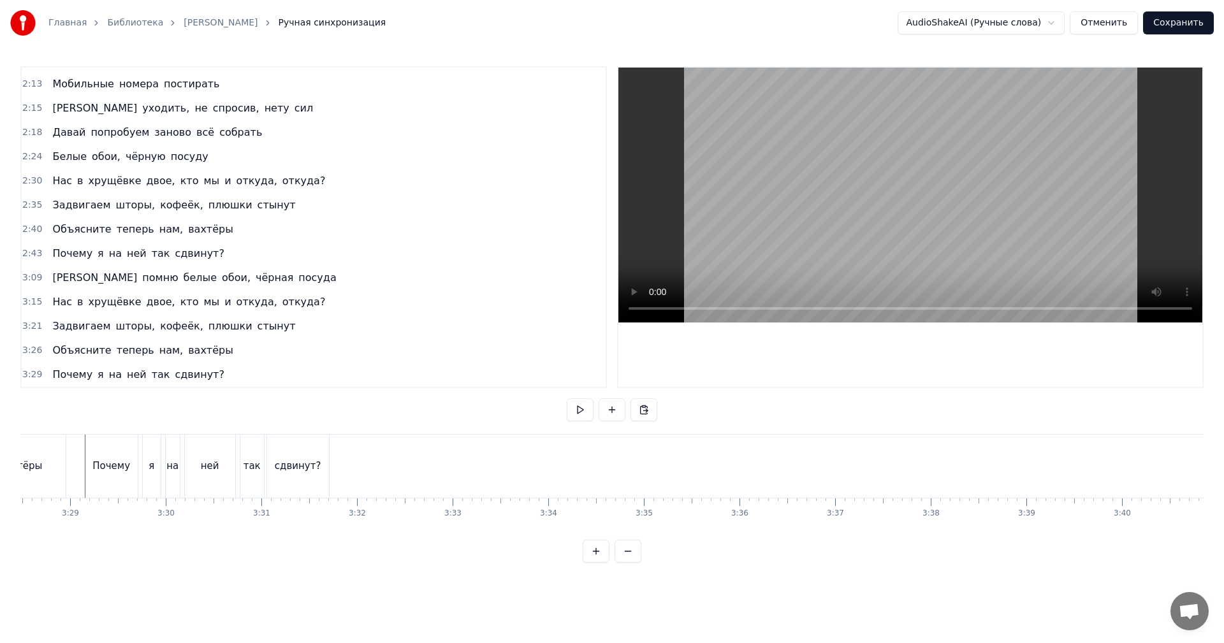
click at [31, 376] on span "3:29" at bounding box center [32, 374] width 20 height 13
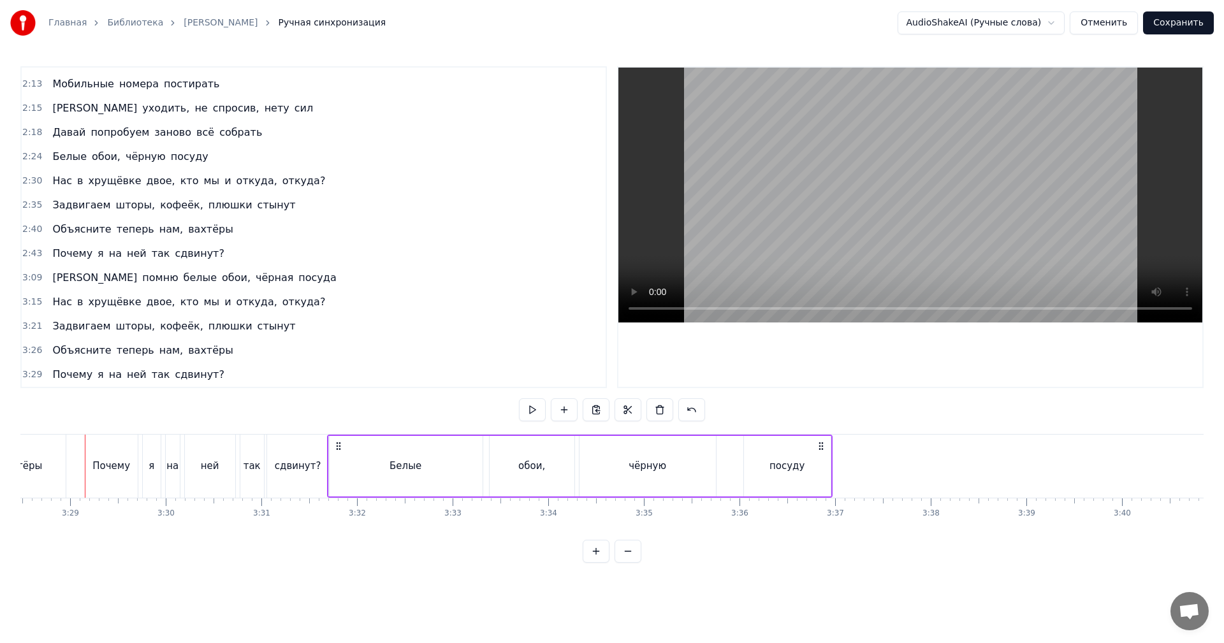
drag, startPoint x: 95, startPoint y: 446, endPoint x: 337, endPoint y: 449, distance: 242.3
click at [337, 449] on icon at bounding box center [338, 446] width 10 height 10
click at [303, 457] on div "сдвинут?" at bounding box center [298, 466] width 62 height 63
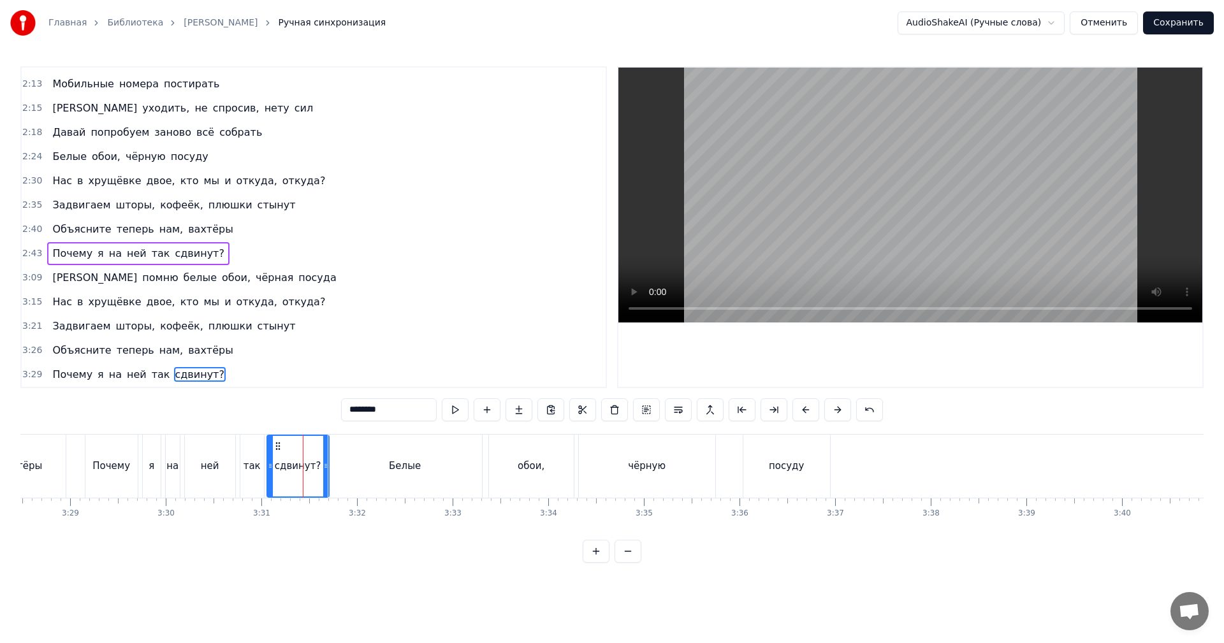
scroll to position [843, 0]
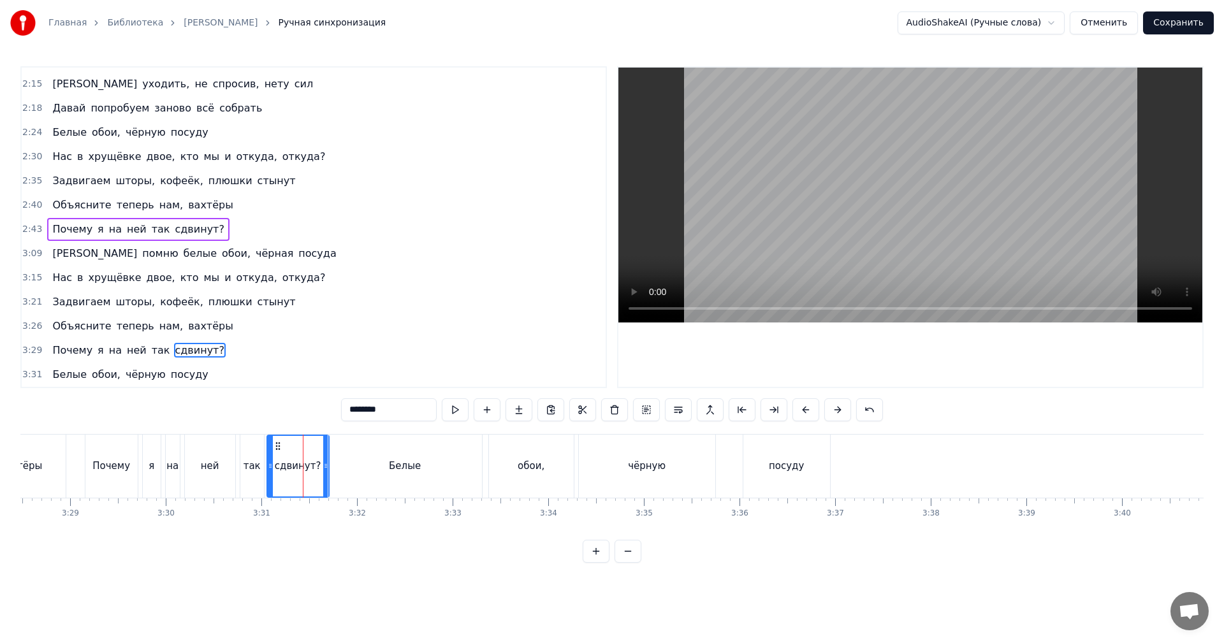
click at [843, 226] on video at bounding box center [910, 195] width 584 height 255
click at [837, 226] on video at bounding box center [910, 195] width 584 height 255
click at [463, 467] on div "Белые" at bounding box center [405, 466] width 154 height 63
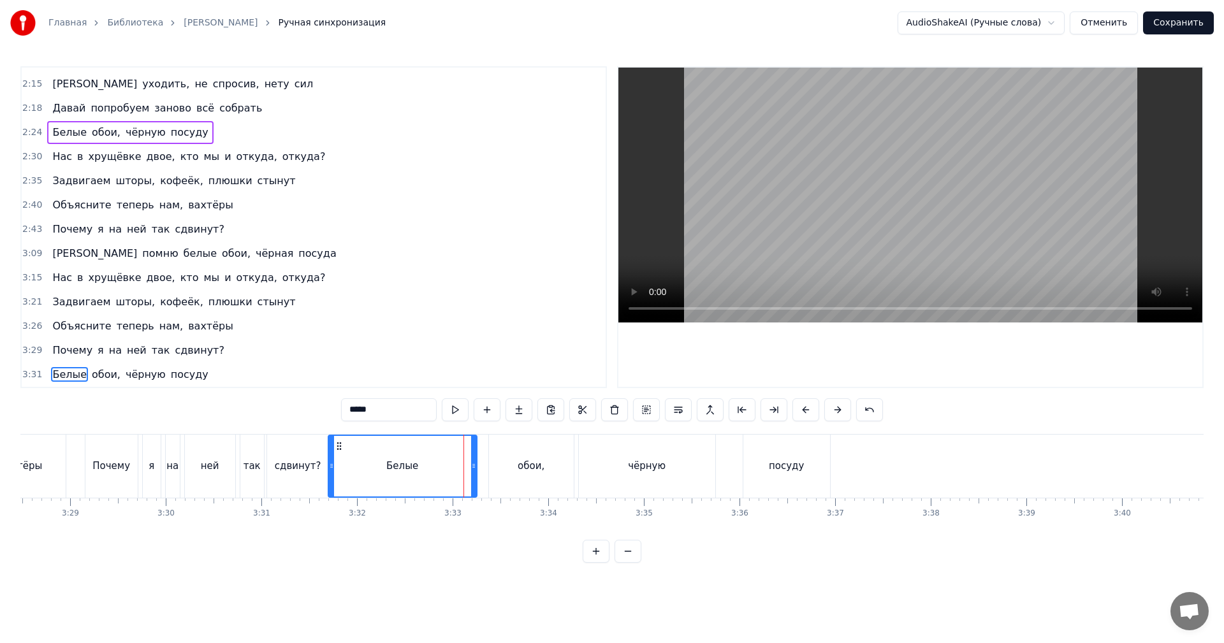
click at [472, 467] on icon at bounding box center [473, 466] width 5 height 10
click at [316, 470] on div "сдвинут?" at bounding box center [298, 466] width 47 height 15
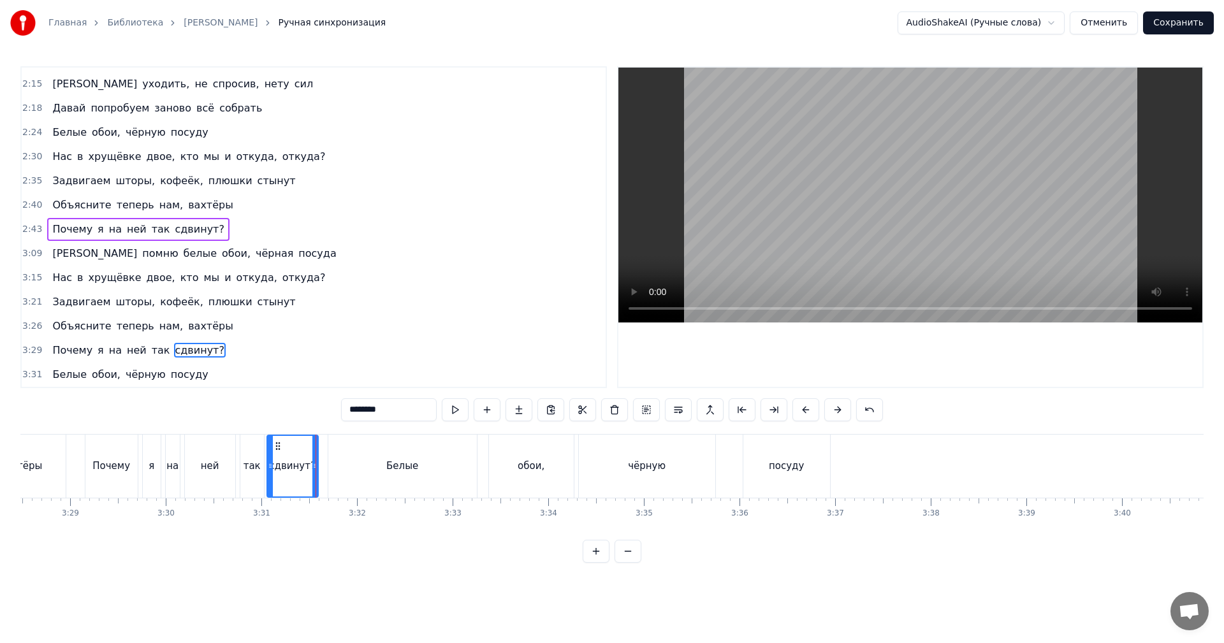
drag, startPoint x: 325, startPoint y: 460, endPoint x: 312, endPoint y: 465, distance: 13.5
click at [312, 465] on div at bounding box center [314, 466] width 5 height 61
click at [289, 472] on div "сдвинут?" at bounding box center [291, 466] width 47 height 15
click at [829, 226] on video at bounding box center [910, 195] width 584 height 255
click at [838, 220] on video at bounding box center [910, 195] width 584 height 255
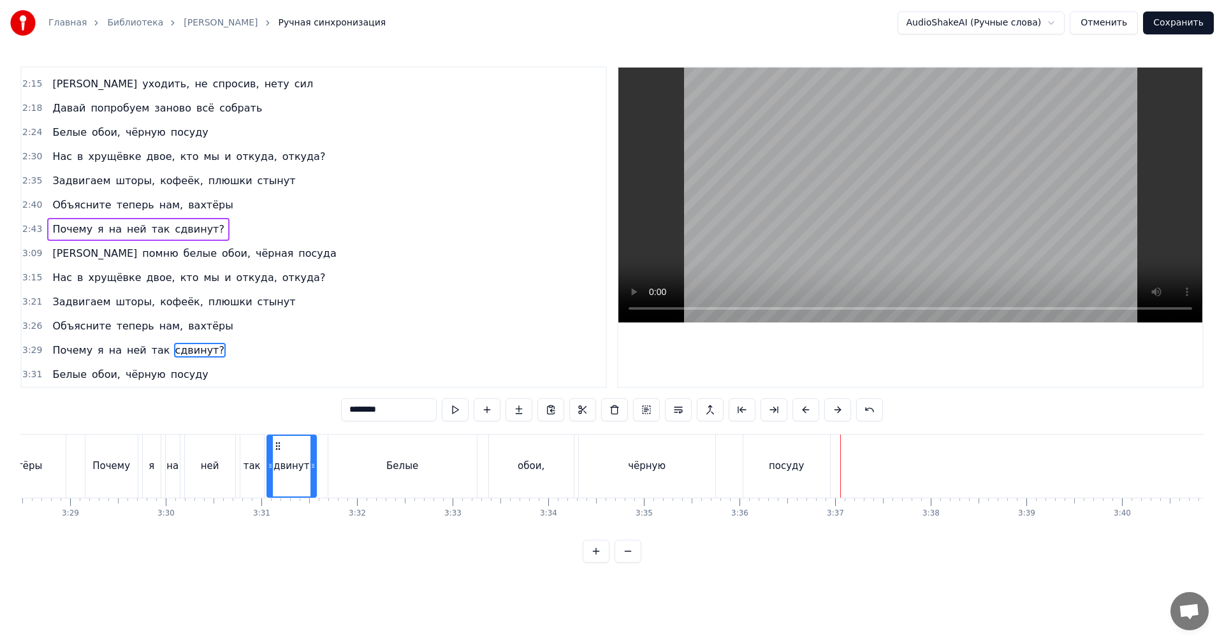
click at [676, 454] on div "чёрную" at bounding box center [647, 466] width 136 height 63
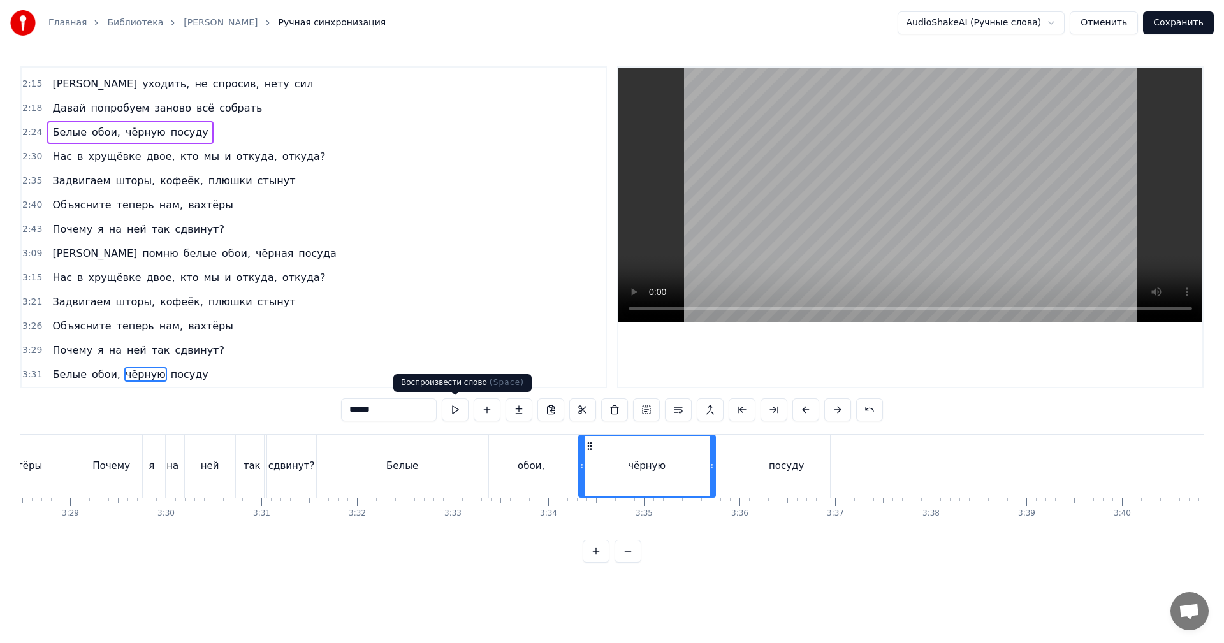
click at [410, 405] on input "******" at bounding box center [389, 409] width 96 height 23
drag, startPoint x: 810, startPoint y: 463, endPoint x: 819, endPoint y: 463, distance: 8.9
click at [810, 463] on div "посуду" at bounding box center [786, 466] width 87 height 63
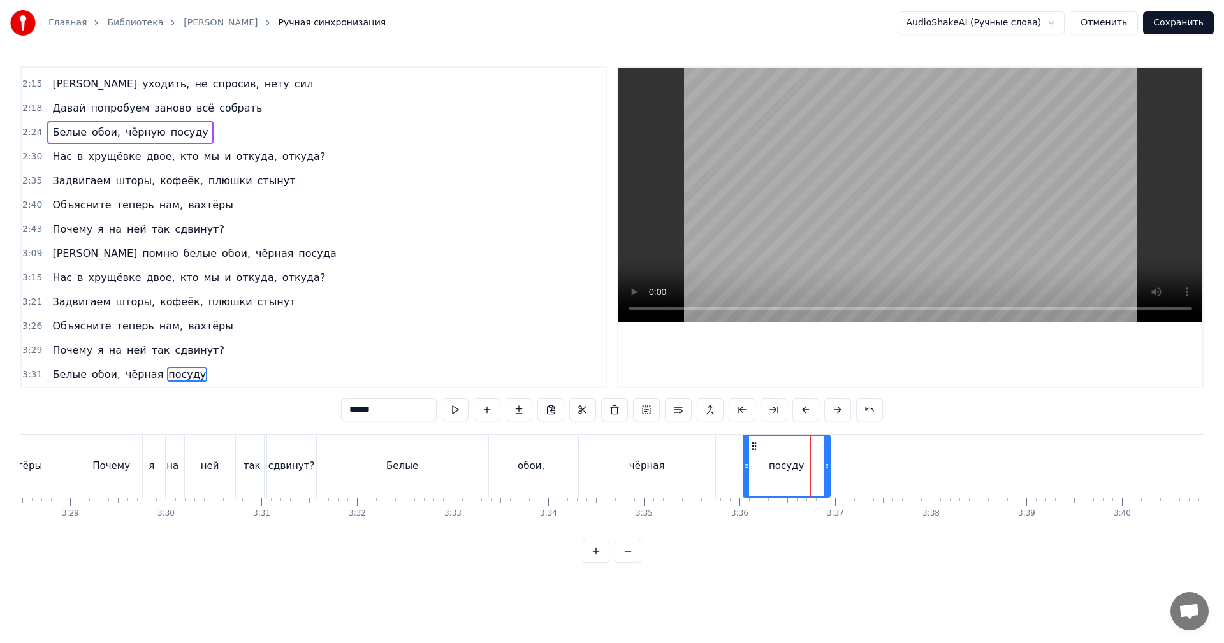
click at [800, 466] on div "посуду" at bounding box center [786, 466] width 35 height 15
click at [428, 402] on input "******" at bounding box center [389, 409] width 96 height 23
click at [715, 447] on div "чёрная" at bounding box center [647, 466] width 138 height 63
type input "******"
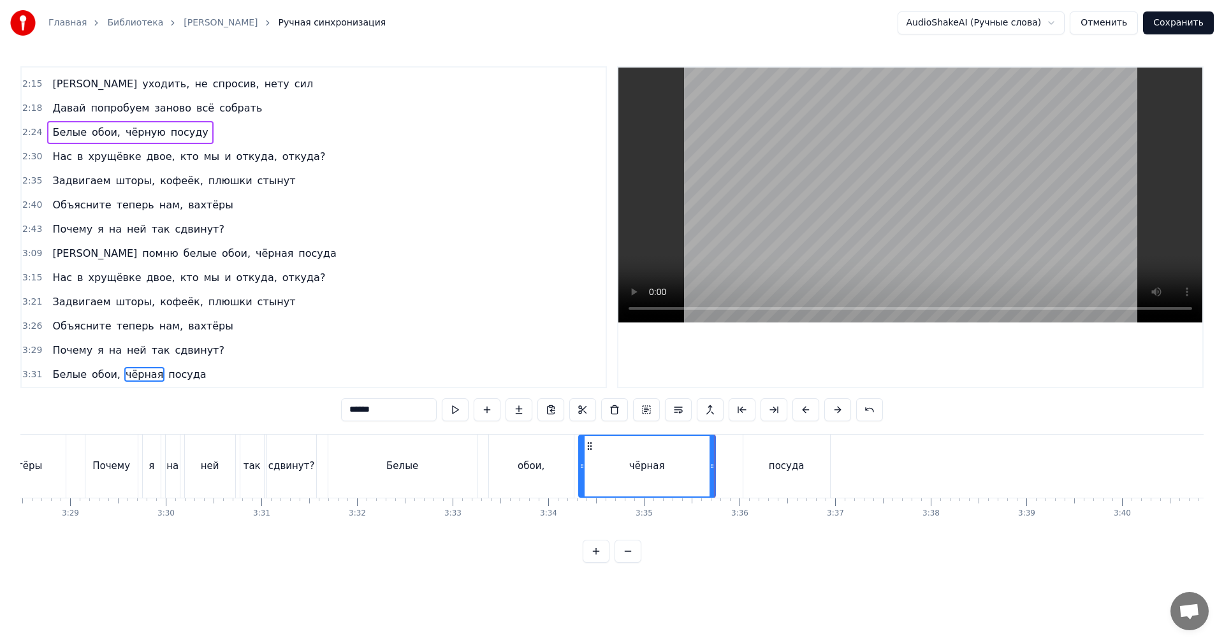
click at [934, 227] on video at bounding box center [910, 195] width 584 height 255
click at [924, 235] on video at bounding box center [910, 195] width 584 height 255
click at [27, 154] on span "2:30" at bounding box center [32, 156] width 20 height 13
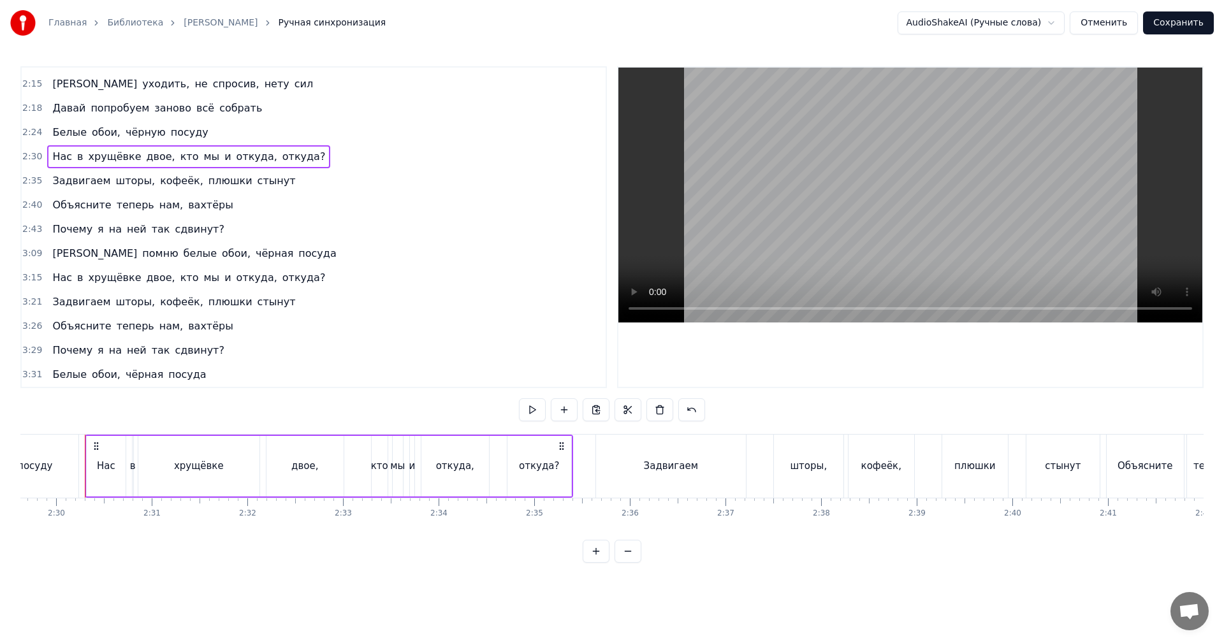
click at [32, 369] on span "3:31" at bounding box center [32, 374] width 20 height 13
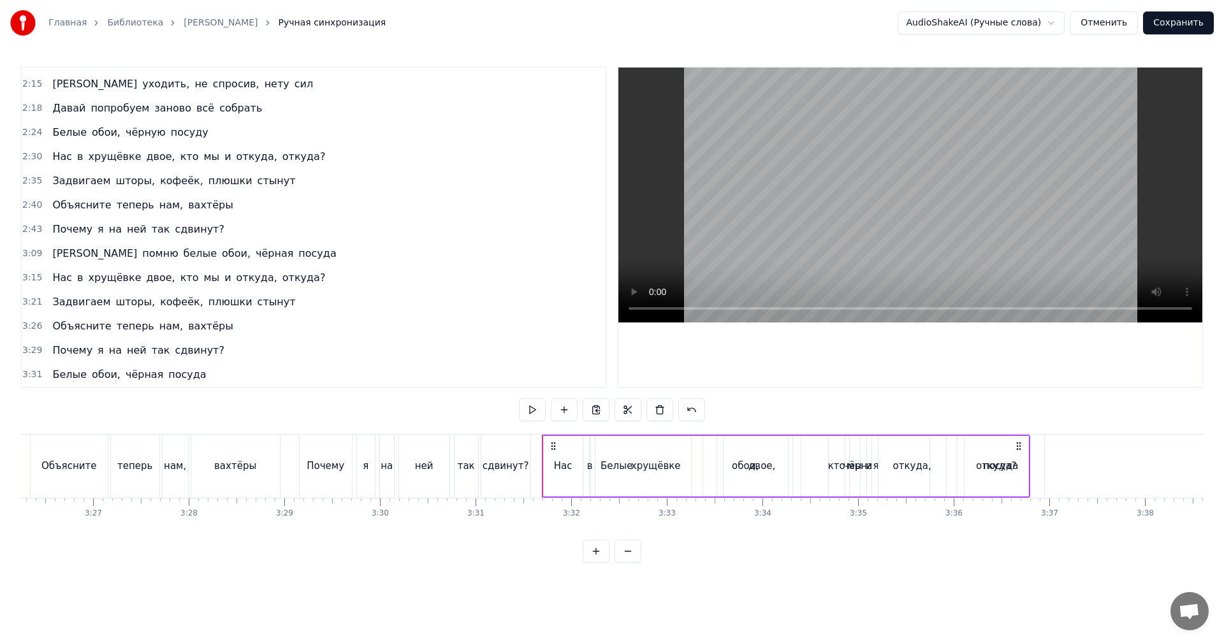
scroll to position [0, 20180]
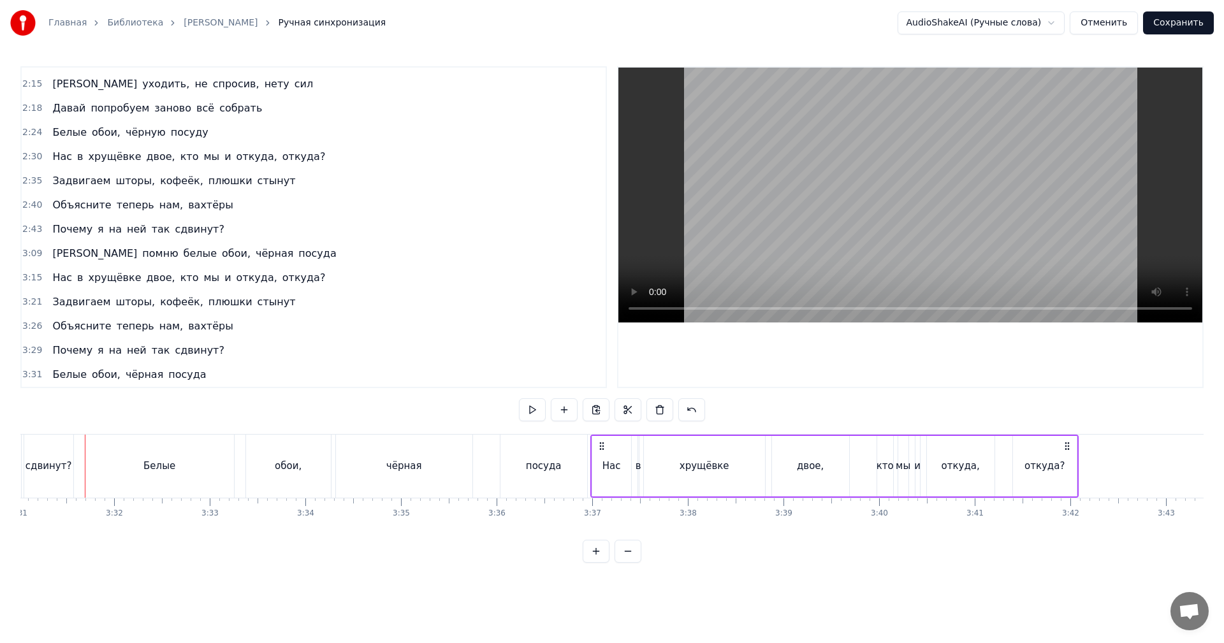
drag, startPoint x: 103, startPoint y: 443, endPoint x: 601, endPoint y: 441, distance: 498.6
click at [601, 441] on icon at bounding box center [602, 446] width 10 height 10
click at [555, 459] on div "посуда" at bounding box center [544, 466] width 36 height 15
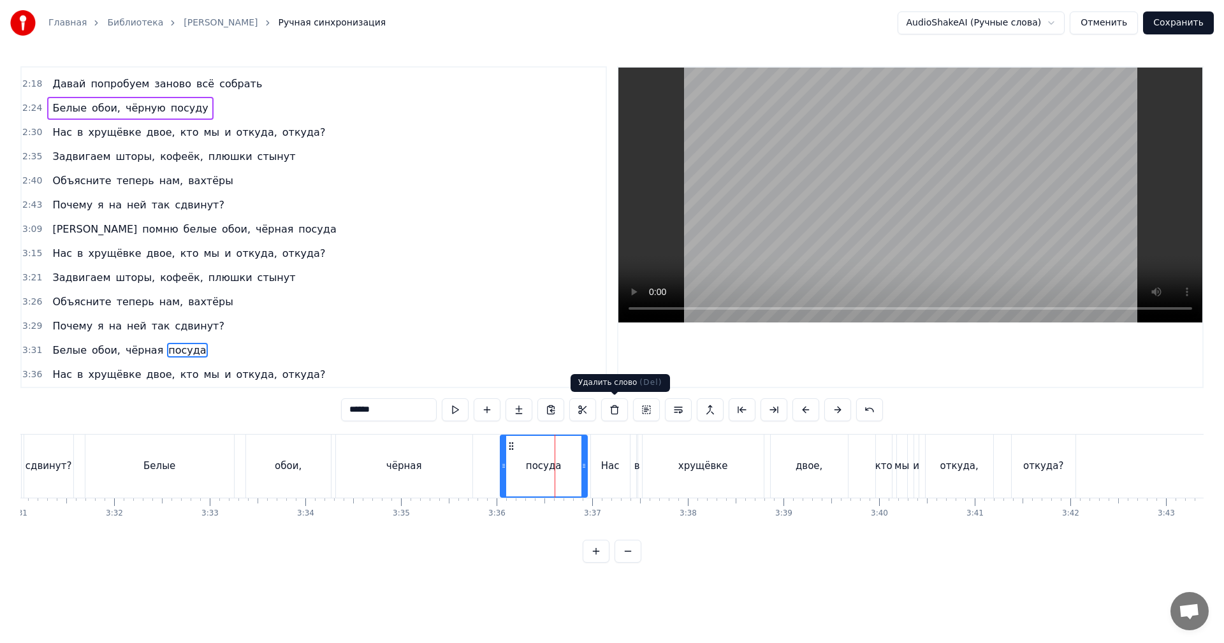
click at [940, 217] on video at bounding box center [910, 195] width 584 height 255
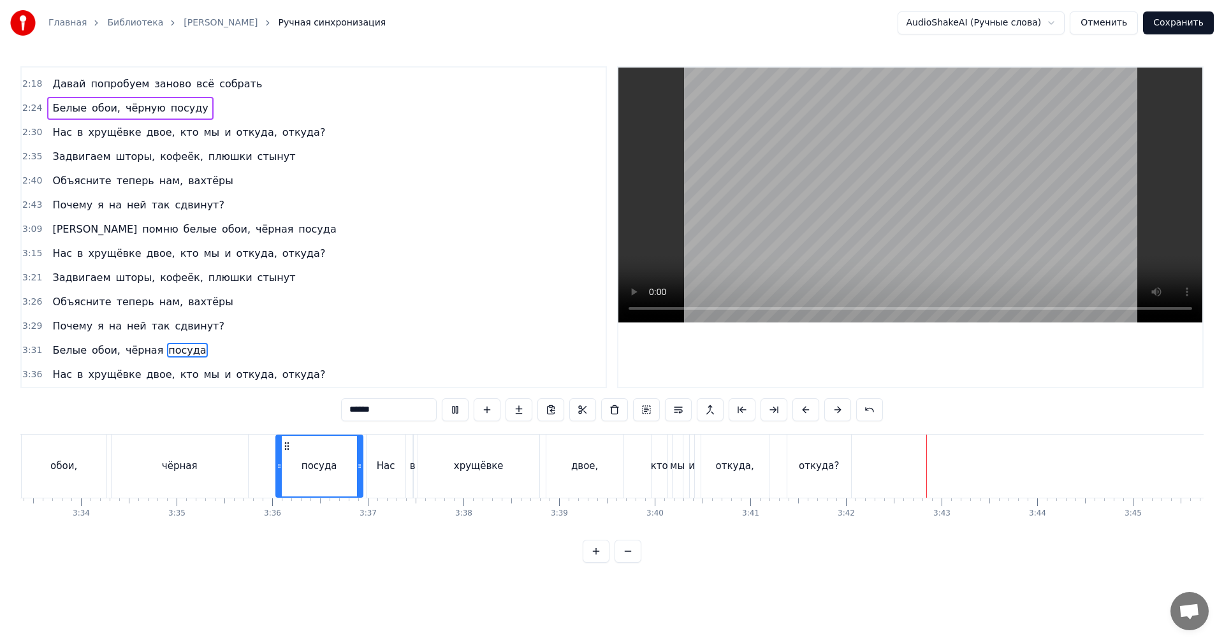
click at [967, 175] on video at bounding box center [910, 195] width 584 height 255
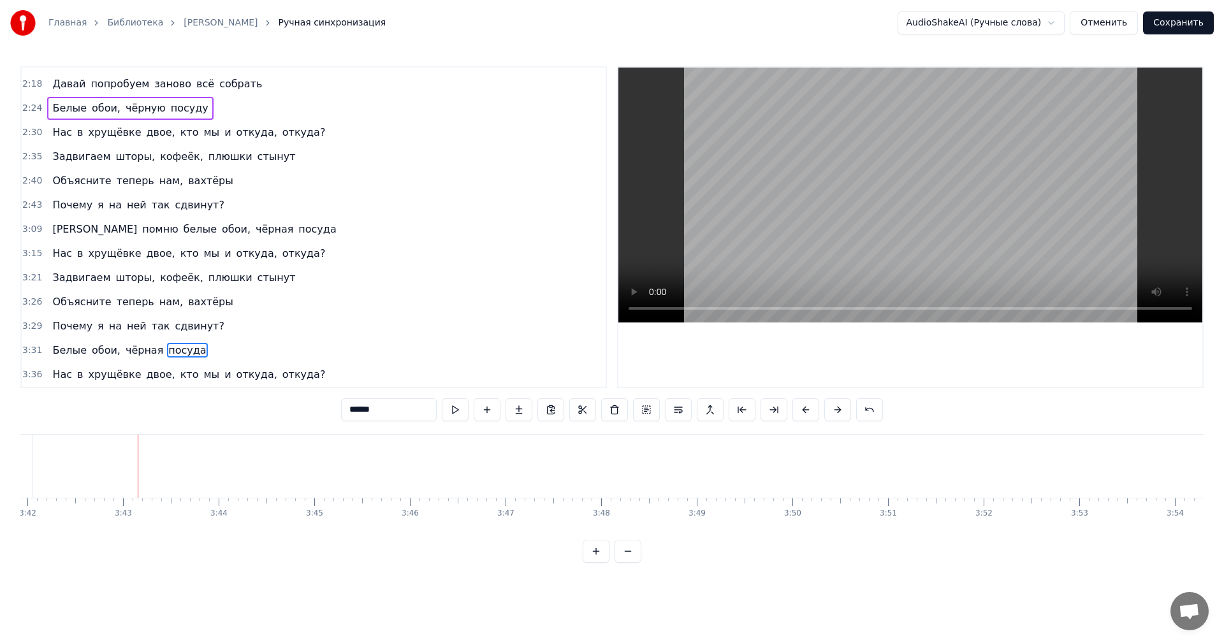
scroll to position [0, 21241]
click at [29, 278] on span "3:21" at bounding box center [32, 278] width 20 height 13
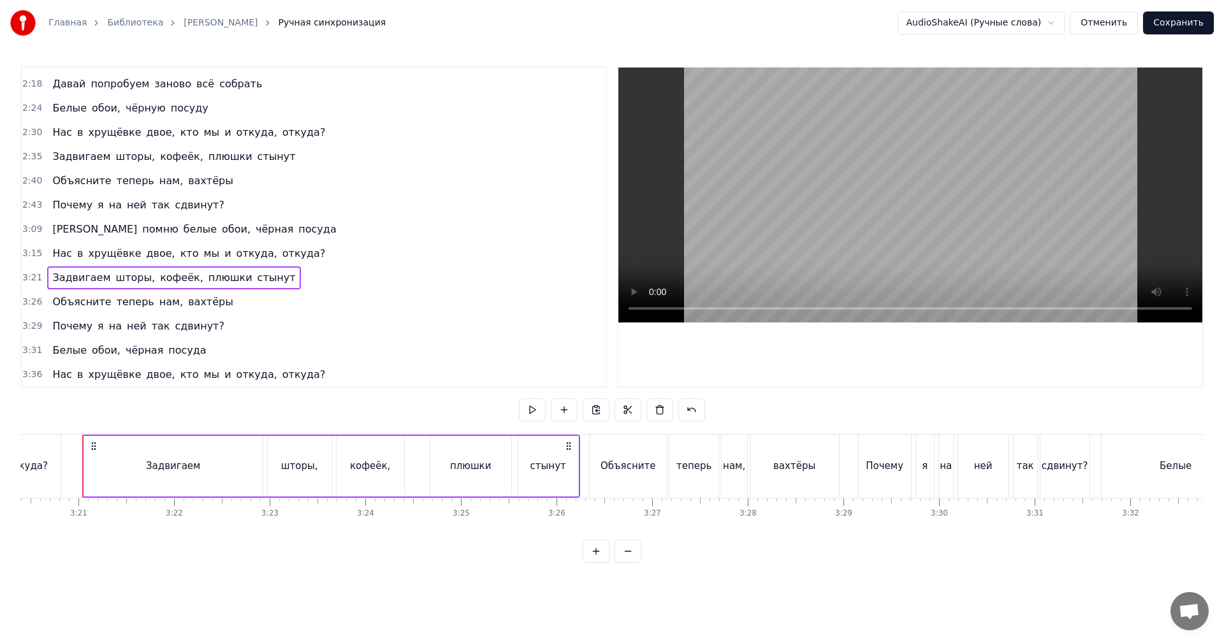
click at [33, 379] on span "3:36" at bounding box center [32, 374] width 20 height 13
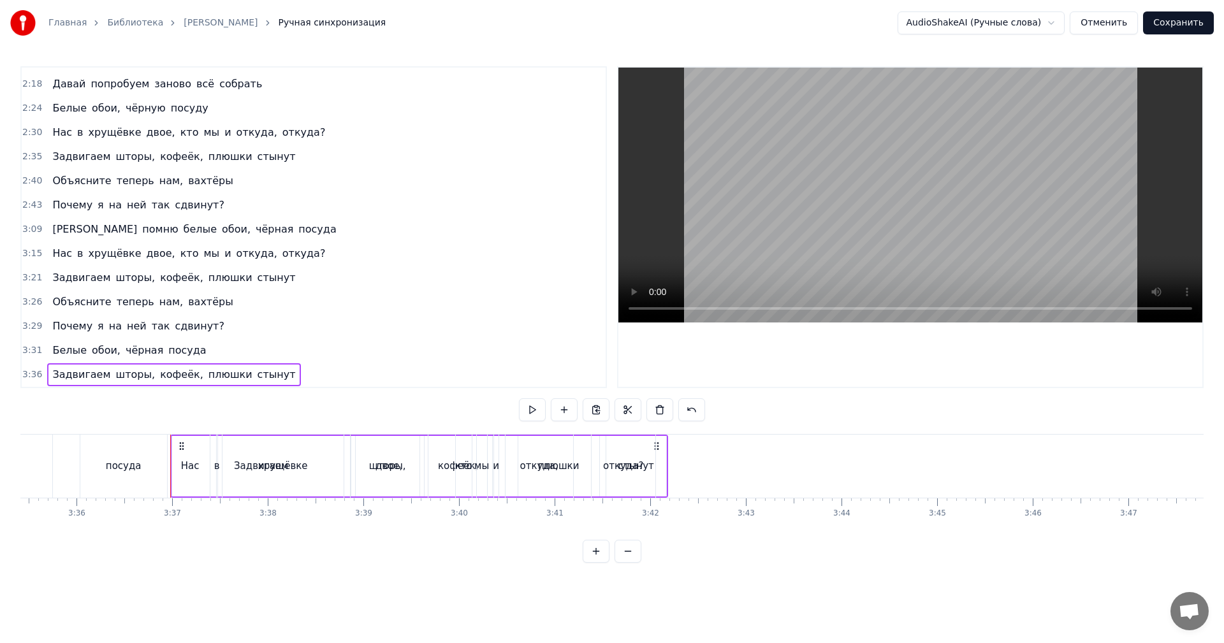
scroll to position [0, 20686]
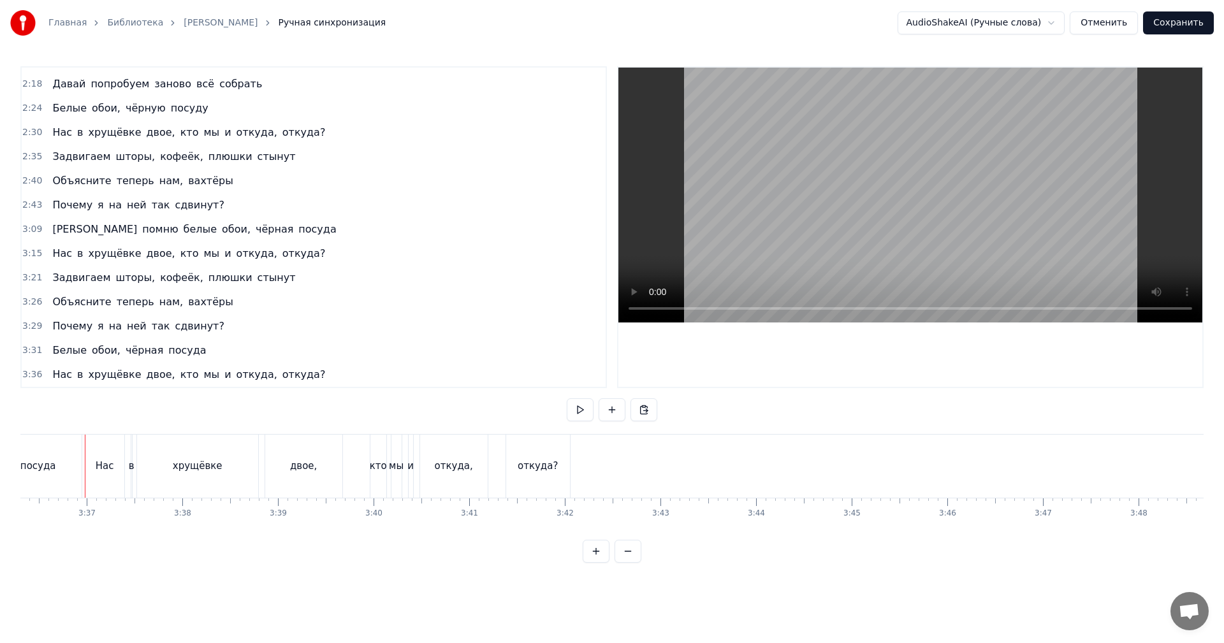
click at [23, 378] on span "3:36" at bounding box center [32, 374] width 20 height 13
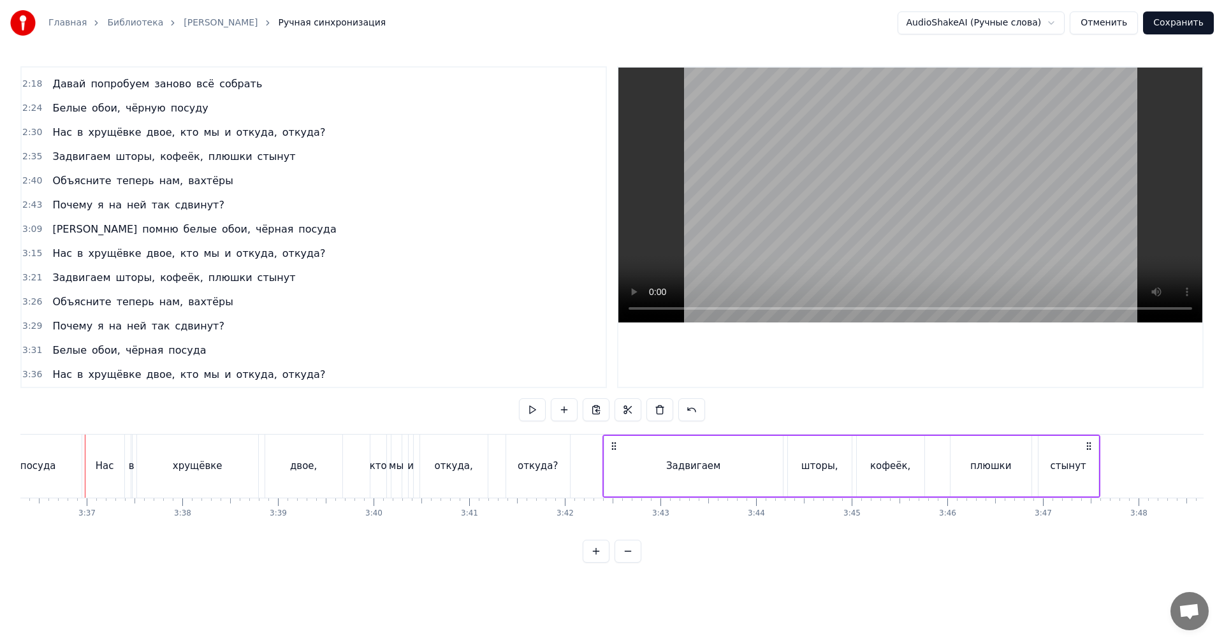
drag, startPoint x: 117, startPoint y: 442, endPoint x: 606, endPoint y: 449, distance: 488.4
click at [611, 447] on icon at bounding box center [614, 446] width 10 height 10
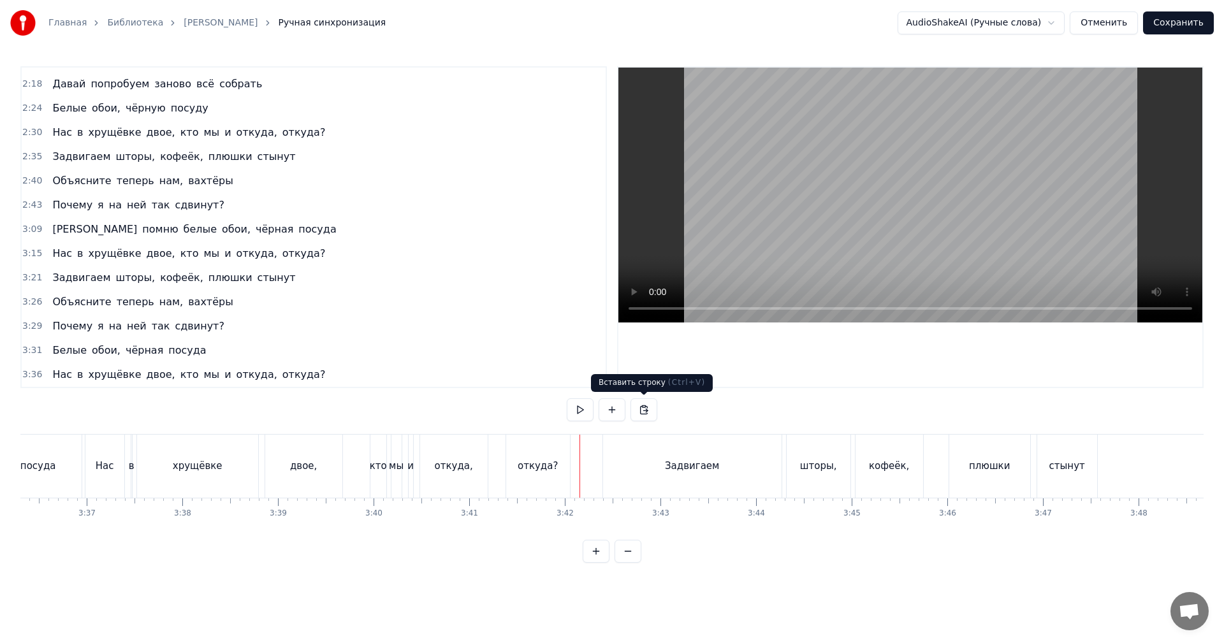
click at [812, 212] on video at bounding box center [910, 195] width 584 height 255
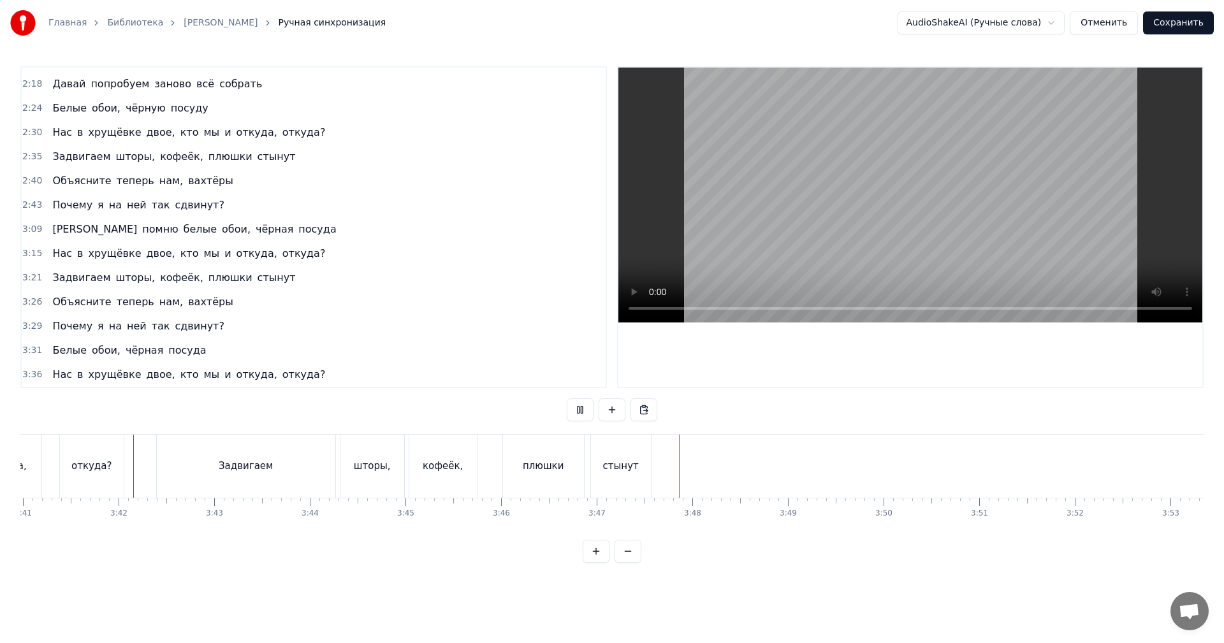
click at [855, 228] on video at bounding box center [910, 195] width 584 height 255
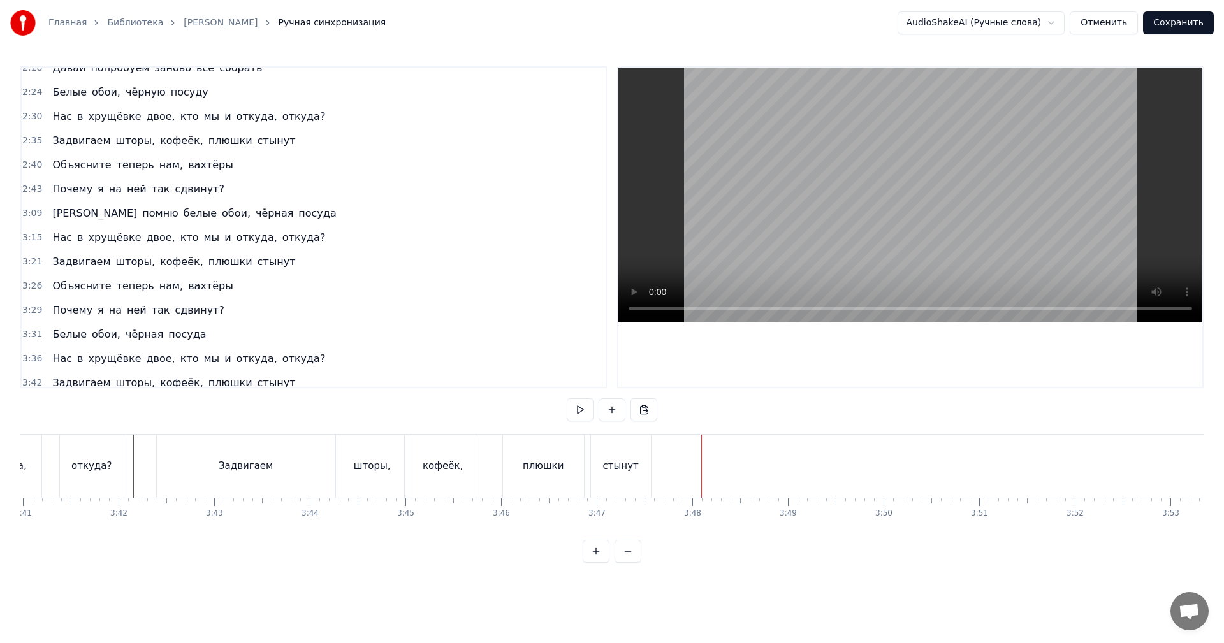
scroll to position [892, 0]
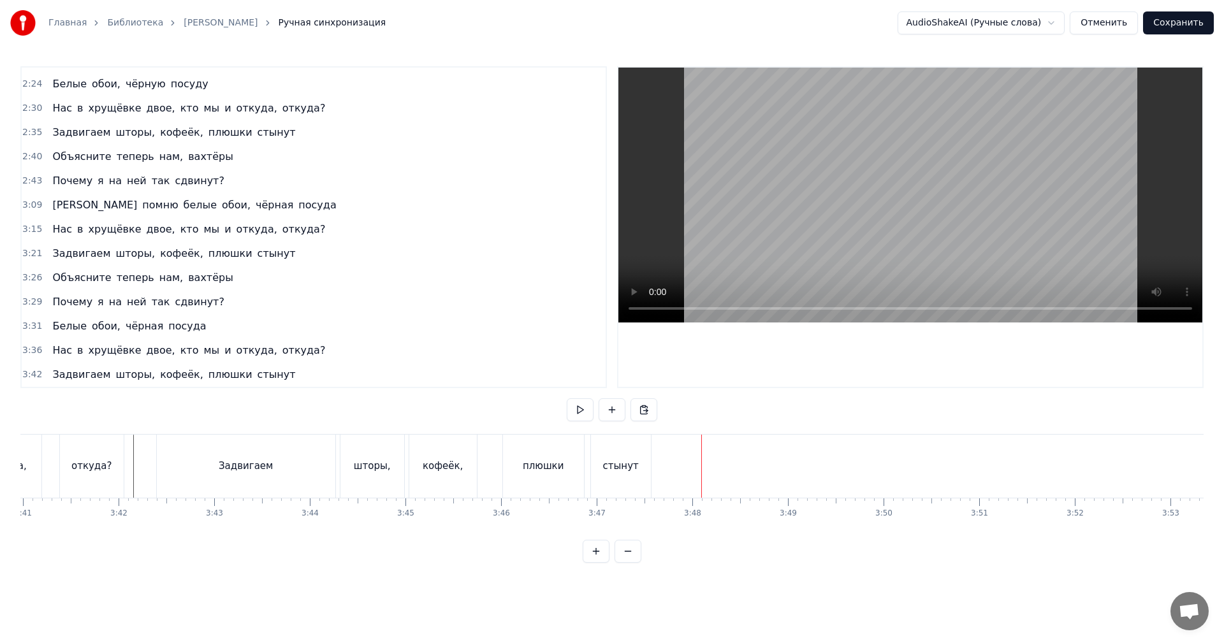
click at [29, 279] on span "3:26" at bounding box center [32, 278] width 20 height 13
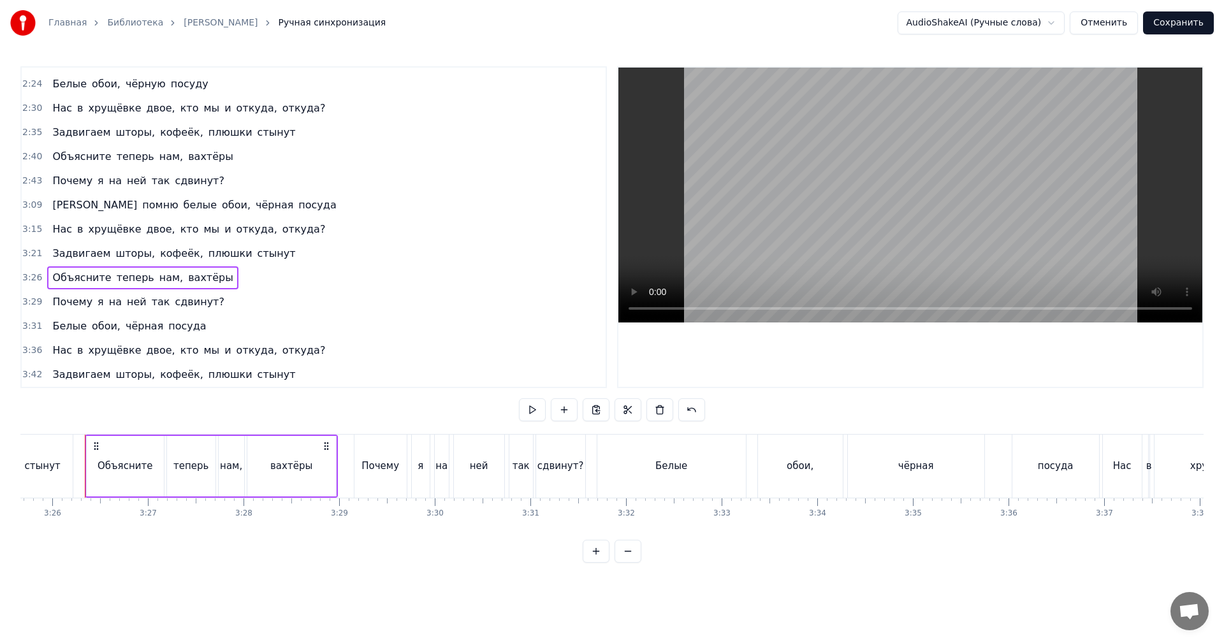
click at [26, 370] on span "3:42" at bounding box center [32, 374] width 20 height 13
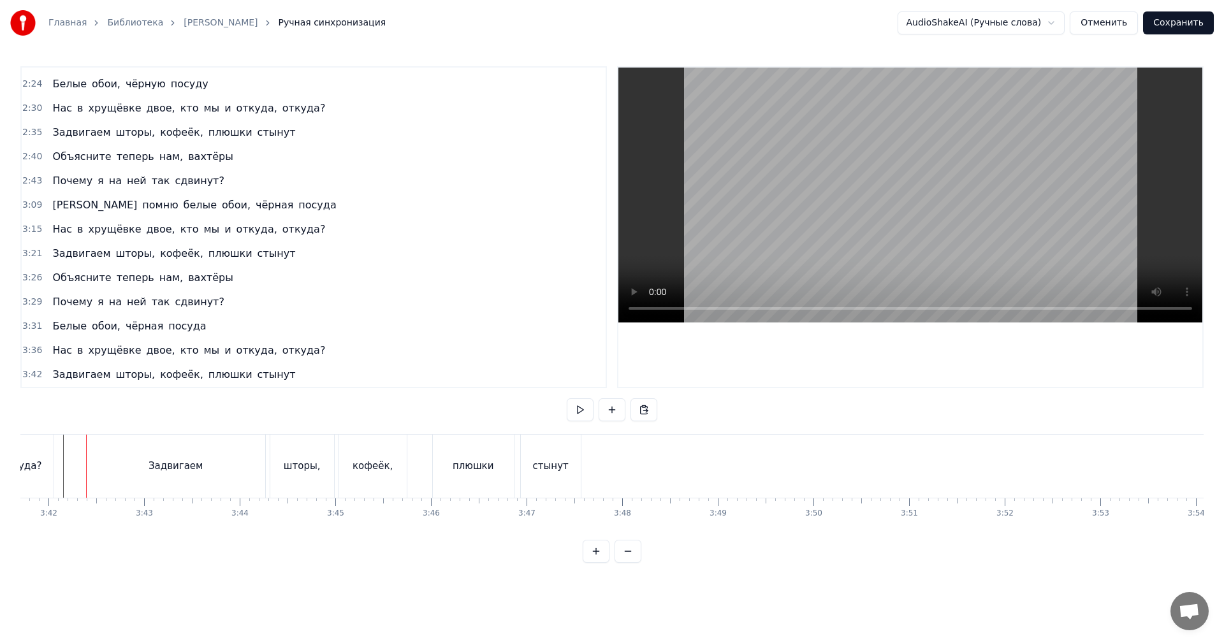
scroll to position [0, 21203]
click at [26, 370] on span "3:42" at bounding box center [32, 374] width 20 height 13
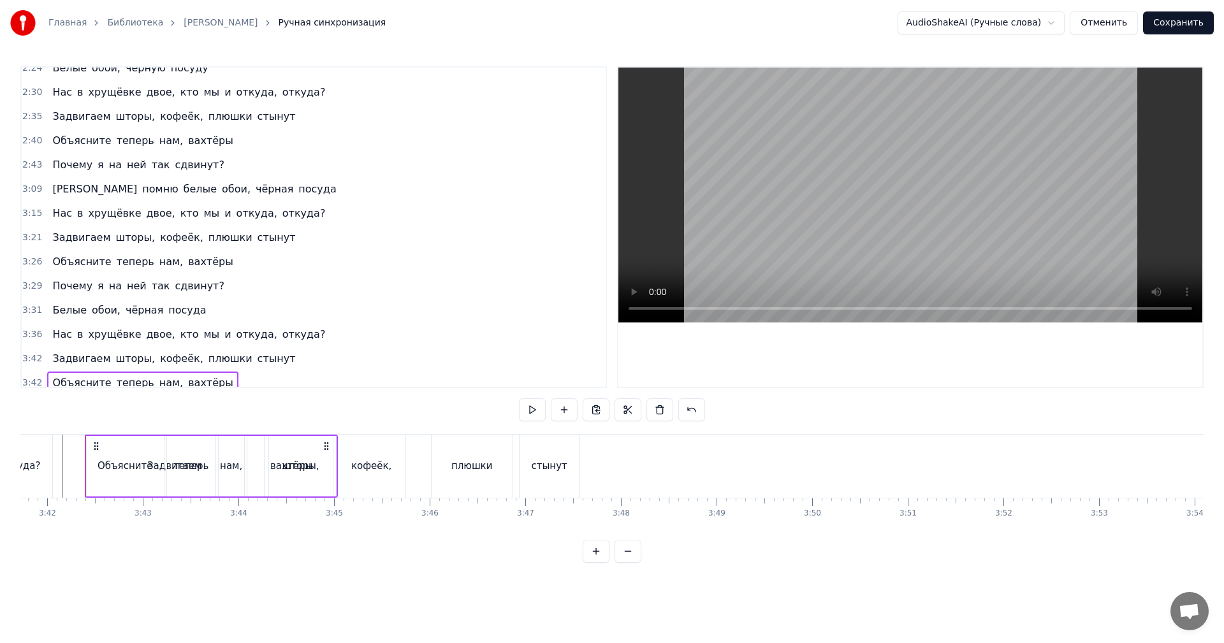
scroll to position [916, 0]
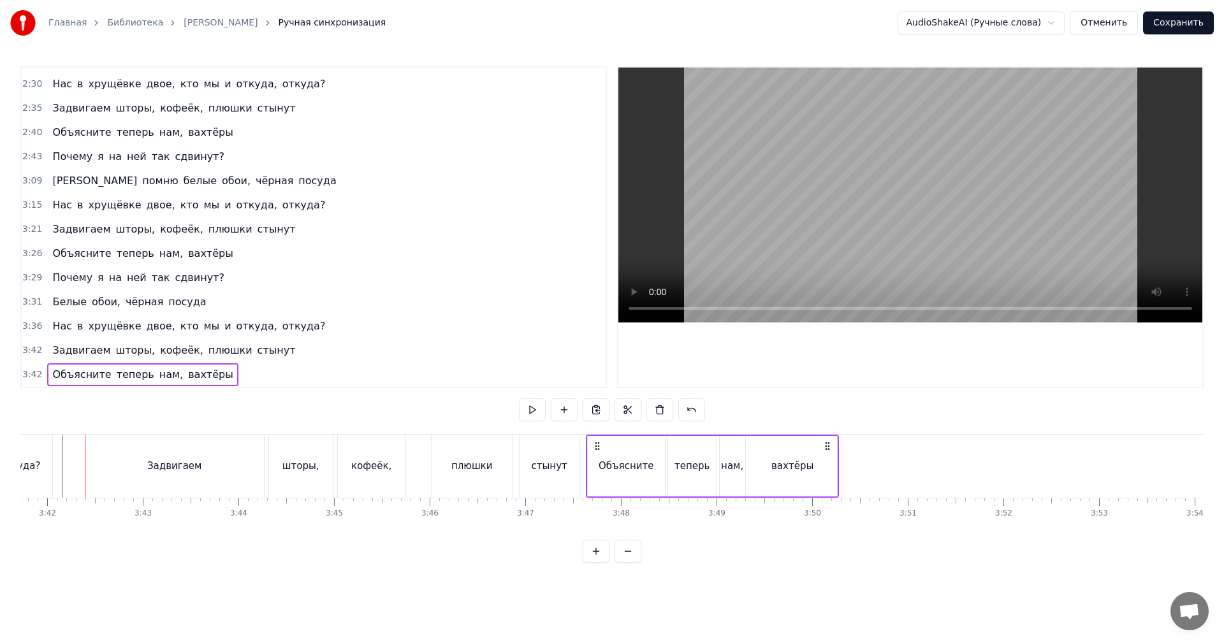
drag, startPoint x: 96, startPoint y: 446, endPoint x: 597, endPoint y: 446, distance: 501.1
click at [597, 446] on icon at bounding box center [597, 446] width 10 height 10
click at [544, 467] on div "стынут" at bounding box center [550, 466] width 36 height 15
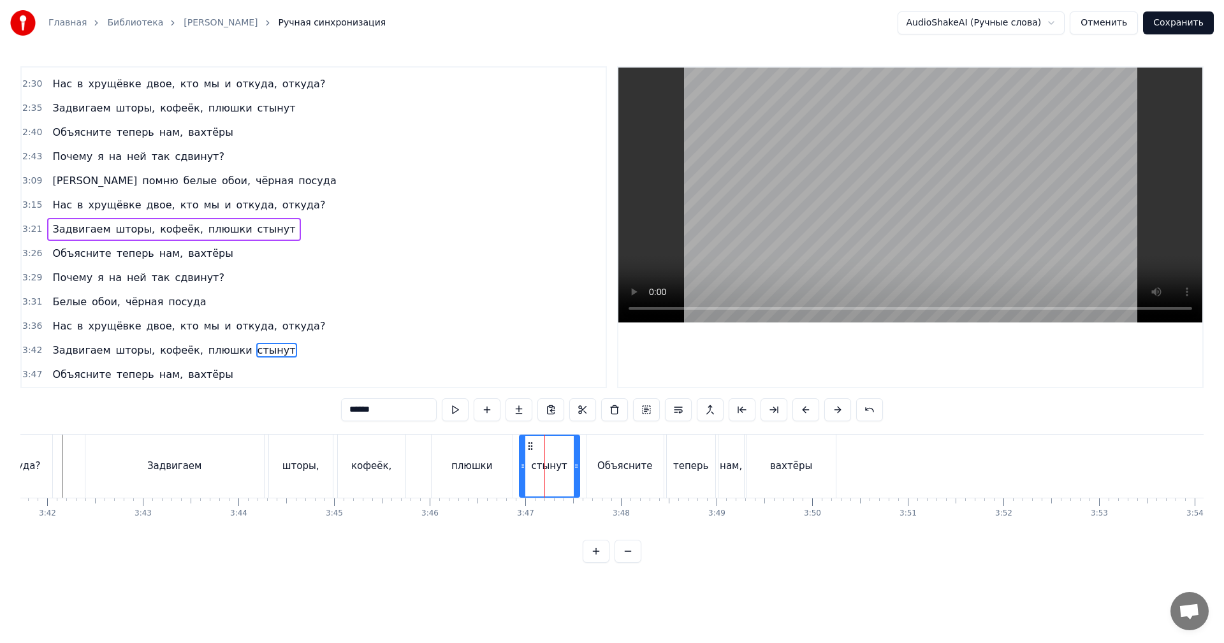
click at [835, 221] on video at bounding box center [910, 195] width 584 height 255
click at [835, 220] on video at bounding box center [910, 195] width 584 height 255
click at [27, 276] on span "3:29" at bounding box center [32, 278] width 20 height 13
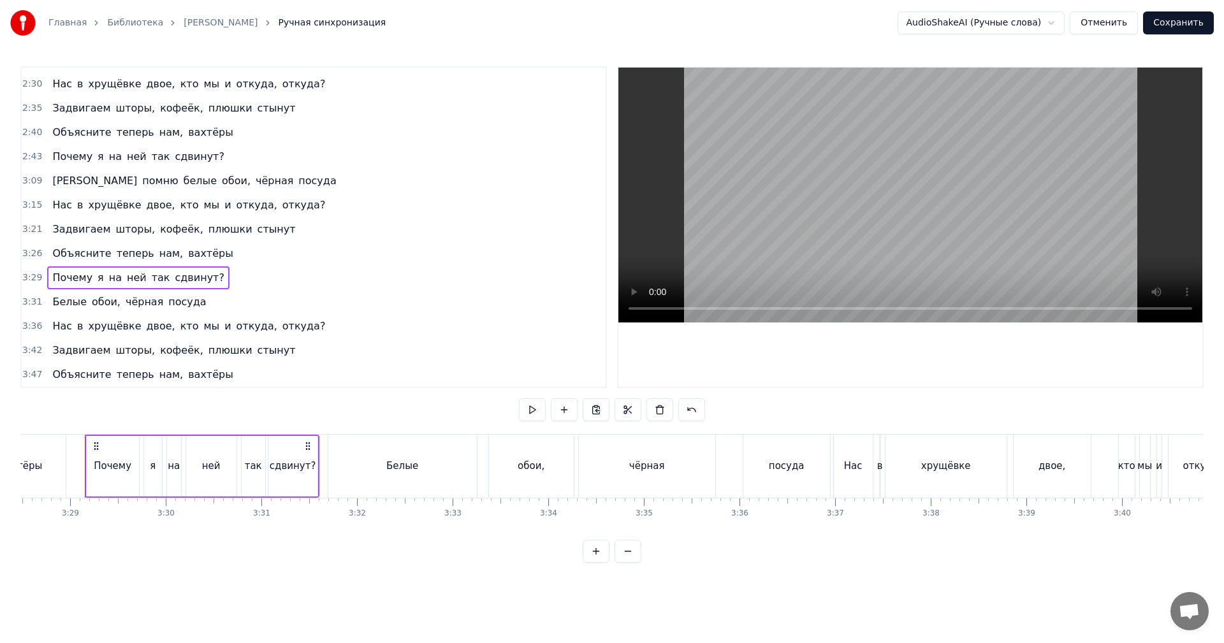
click at [29, 376] on span "3:47" at bounding box center [32, 374] width 20 height 13
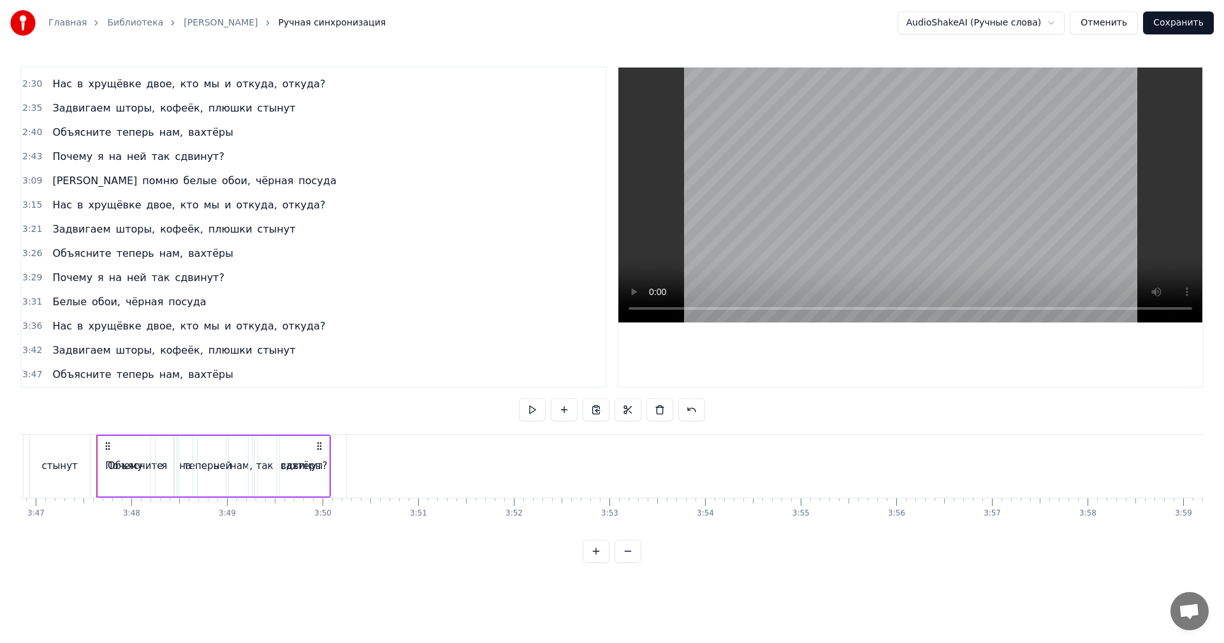
scroll to position [0, 21704]
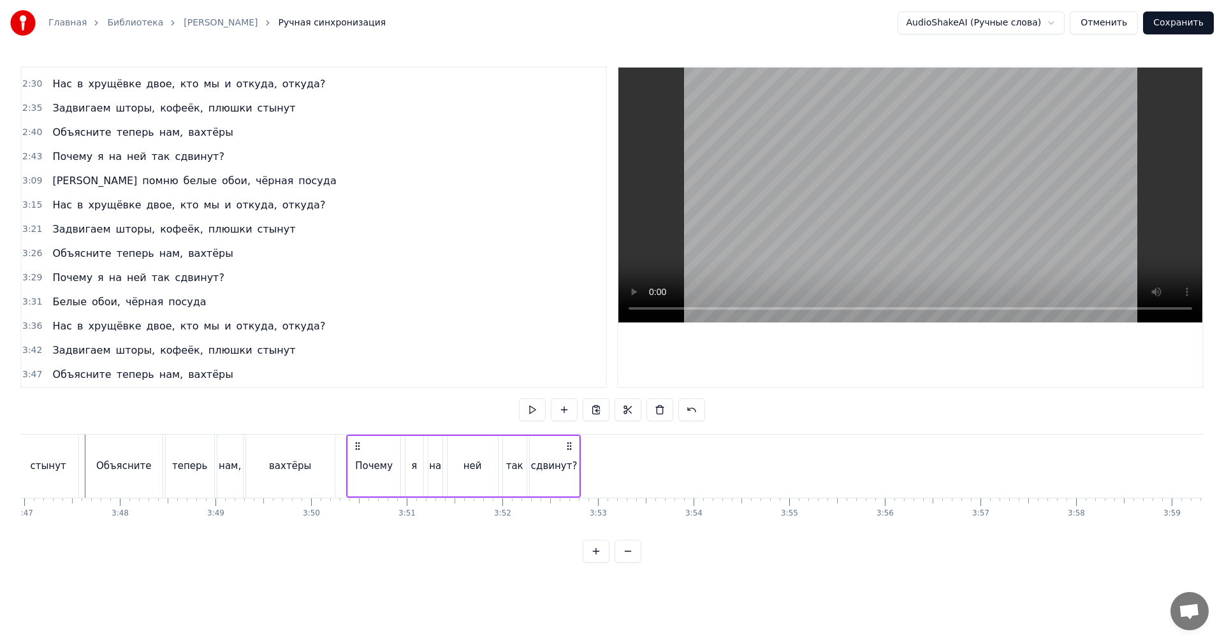
drag, startPoint x: 98, startPoint y: 444, endPoint x: 360, endPoint y: 447, distance: 261.4
click at [360, 447] on icon at bounding box center [358, 446] width 10 height 10
click at [331, 467] on div "вахтёры" at bounding box center [290, 466] width 89 height 63
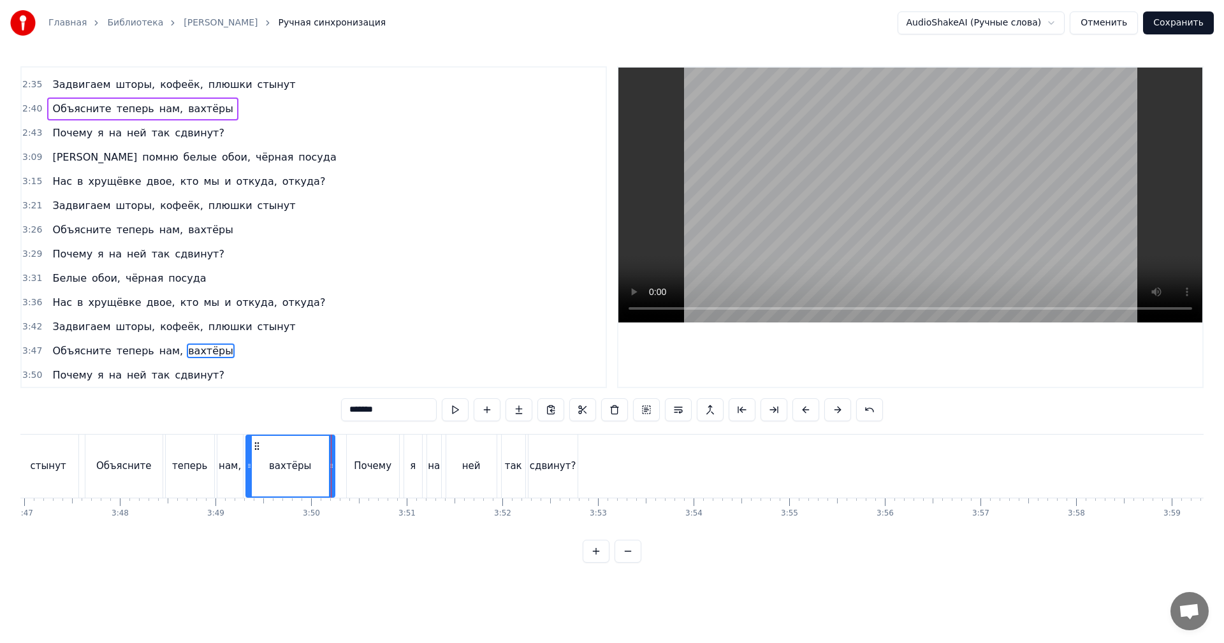
scroll to position [940, 0]
click at [1026, 203] on video at bounding box center [910, 195] width 584 height 255
click at [1173, 26] on button "Сохранить" at bounding box center [1178, 22] width 71 height 23
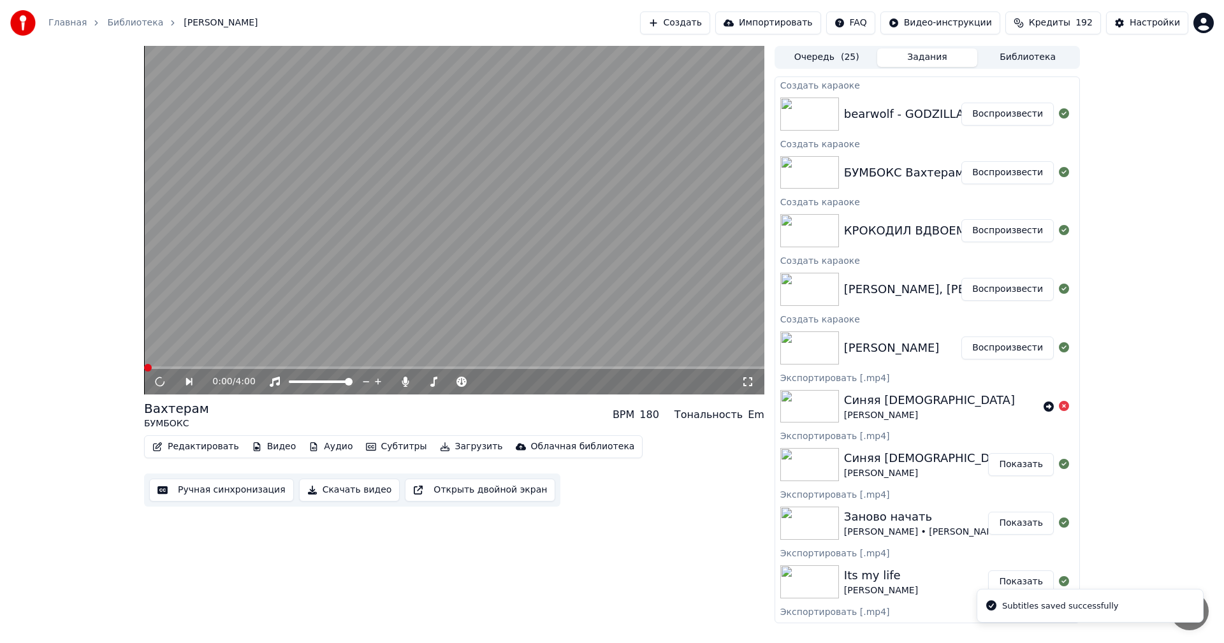
drag, startPoint x: 1019, startPoint y: 110, endPoint x: 1008, endPoint y: 114, distance: 11.7
click at [1019, 110] on button "Воспроизвести" at bounding box center [1007, 114] width 92 height 23
click at [214, 492] on button "Ручная синхронизация" at bounding box center [221, 490] width 145 height 23
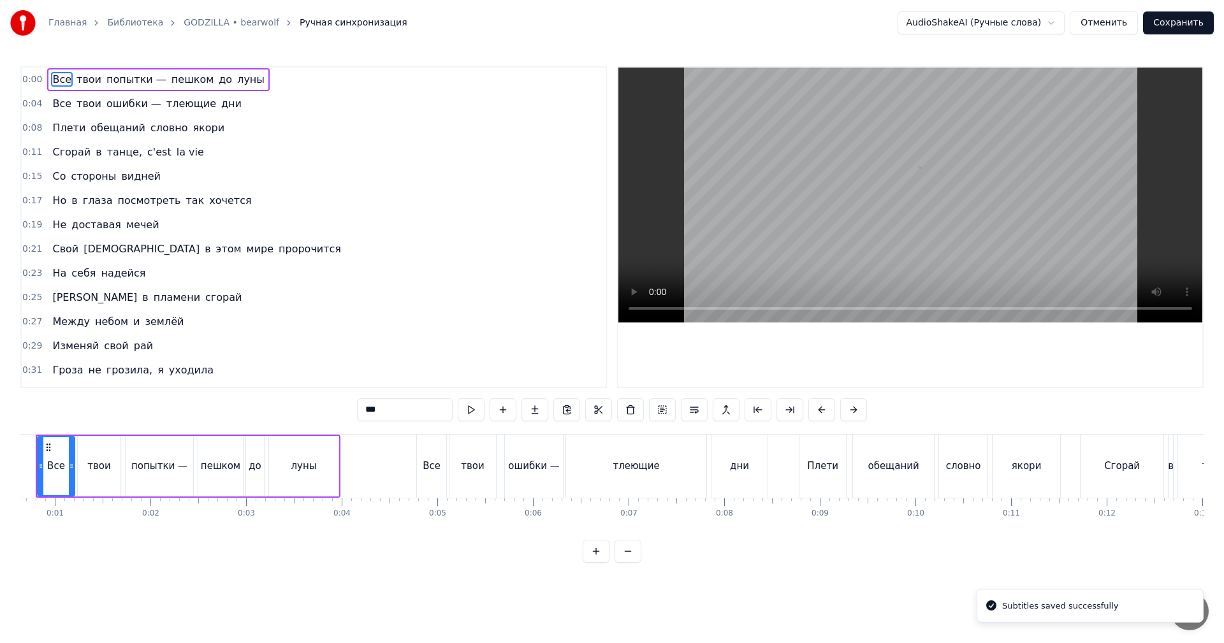
scroll to position [0, 13]
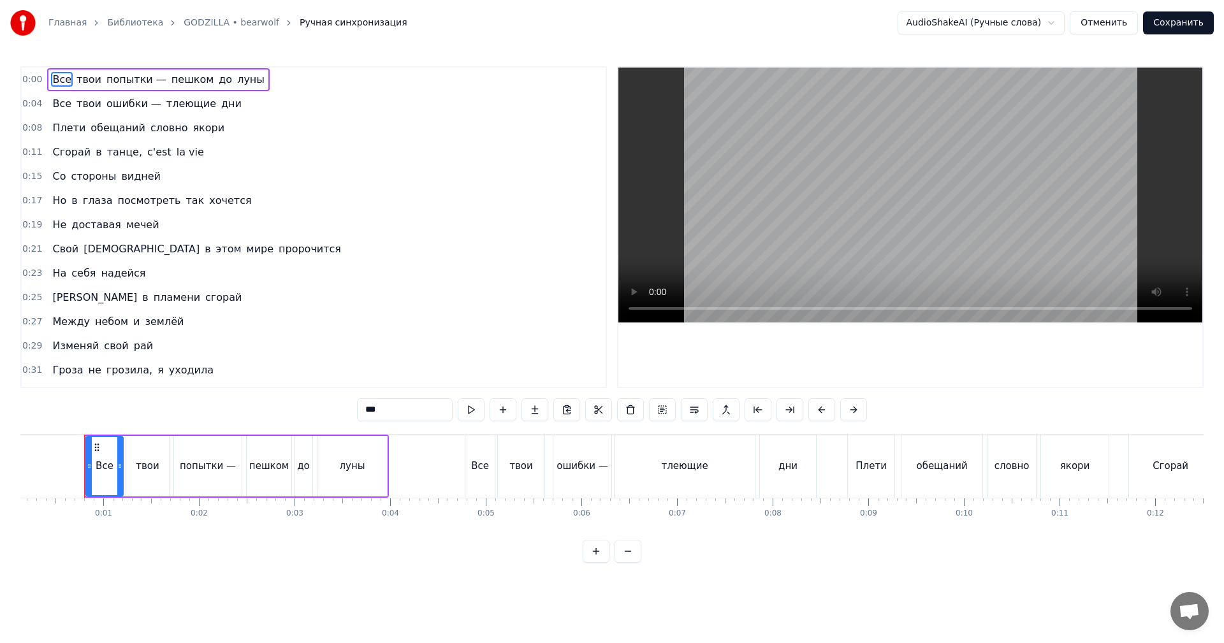
click at [873, 217] on video at bounding box center [910, 195] width 584 height 255
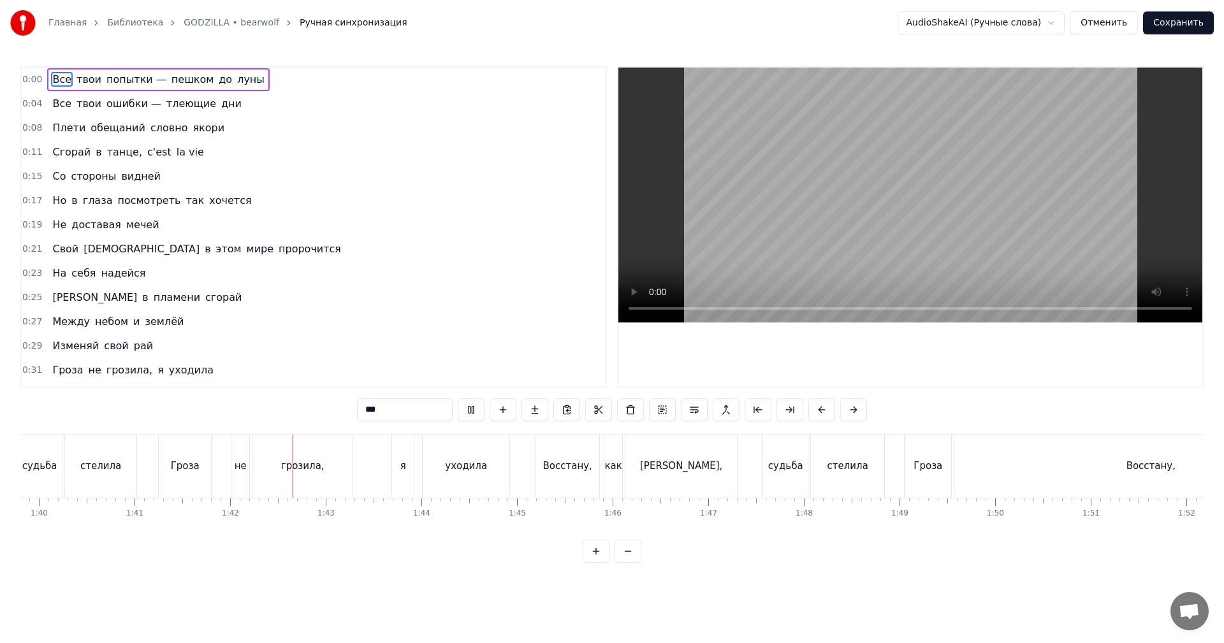
scroll to position [0, 9684]
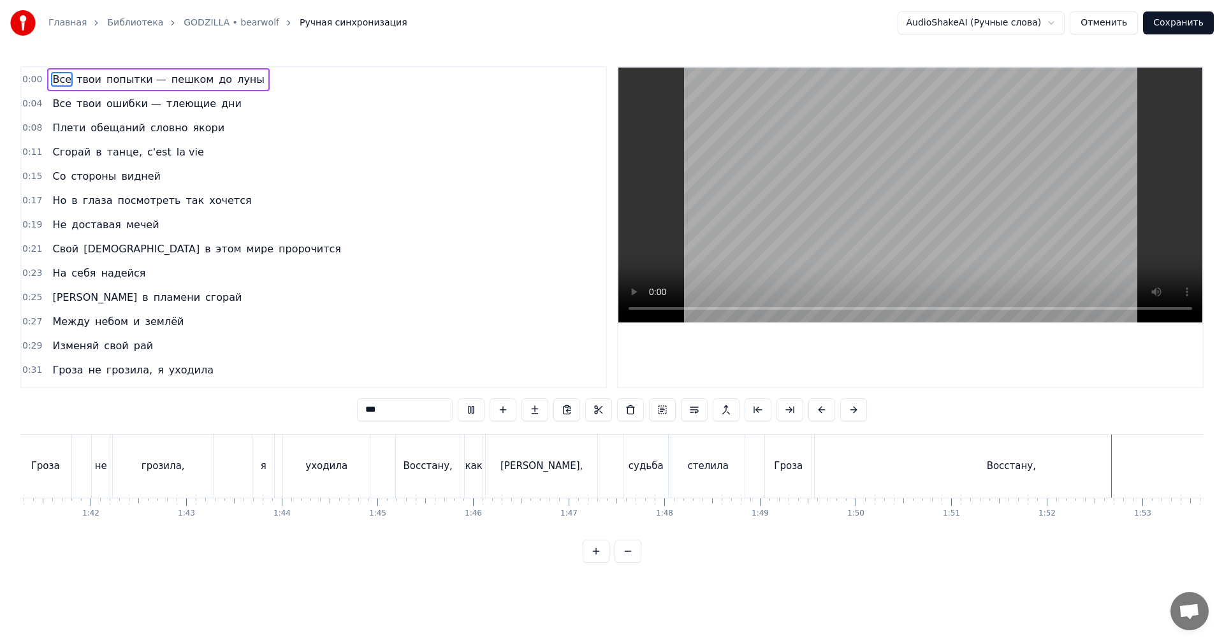
drag, startPoint x: 880, startPoint y: 248, endPoint x: 887, endPoint y: 256, distance: 10.8
click at [880, 248] on video at bounding box center [910, 195] width 584 height 255
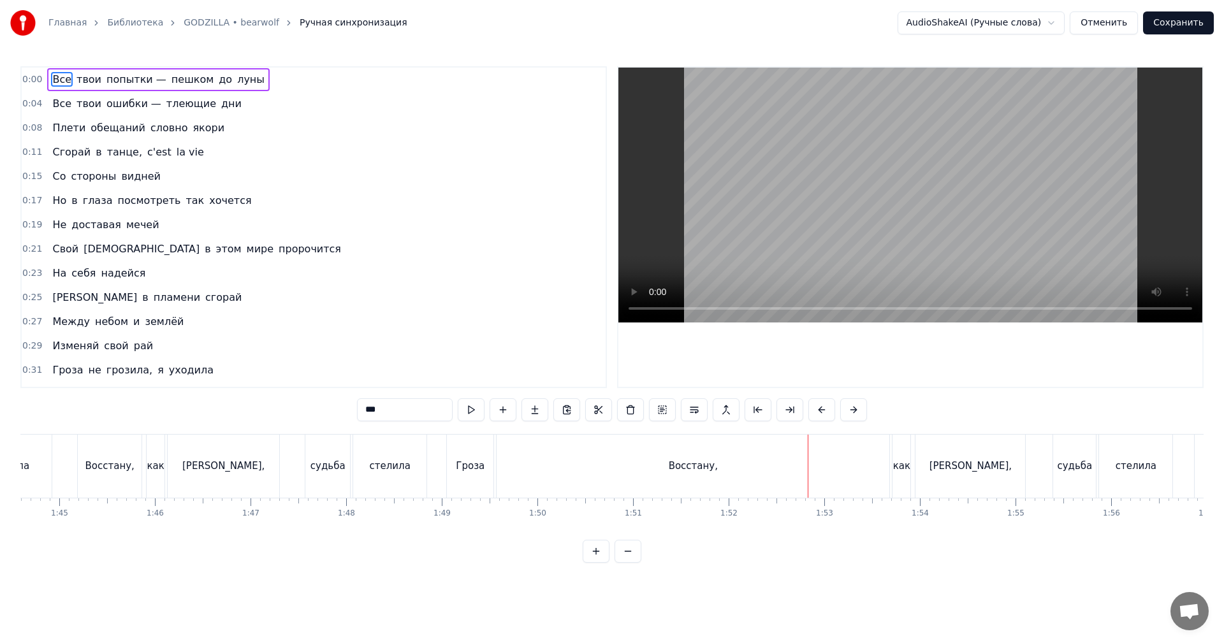
scroll to position [0, 10003]
click at [505, 461] on div "Восстану," at bounding box center [692, 466] width 393 height 63
type input "*********"
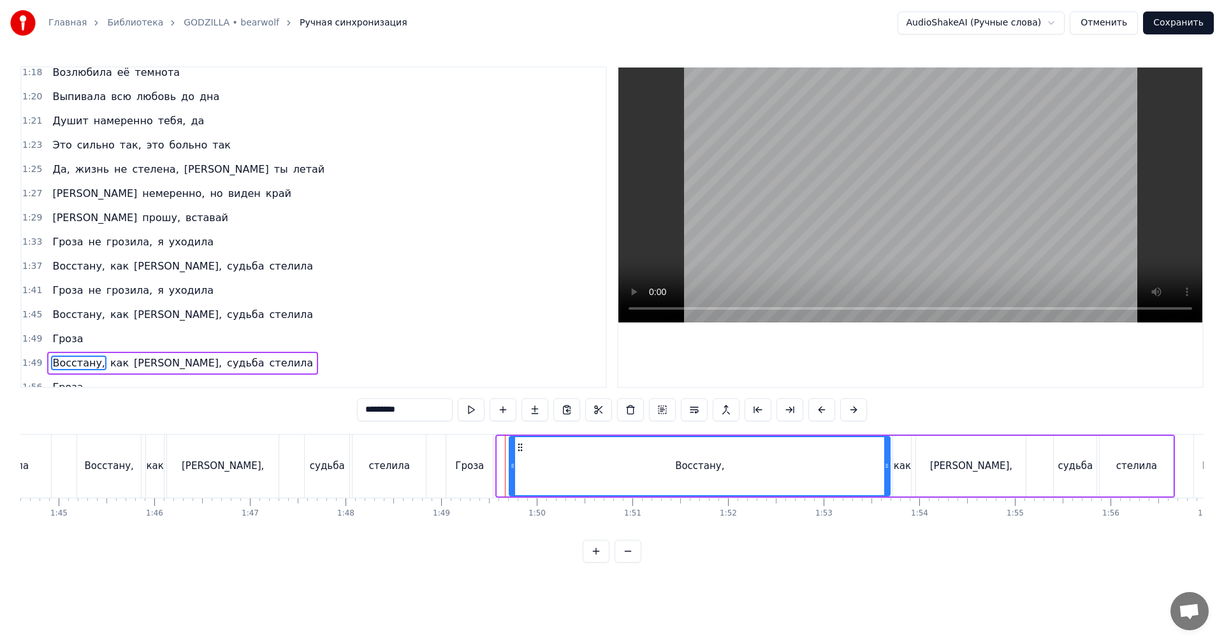
scroll to position [625, 0]
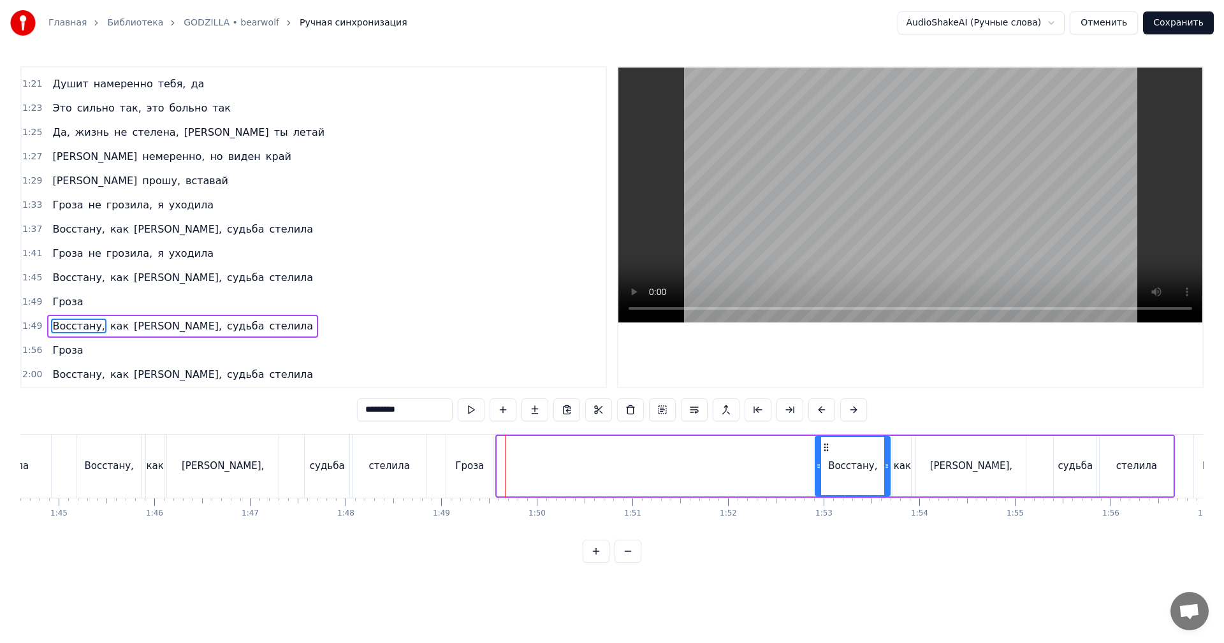
drag, startPoint x: 502, startPoint y: 461, endPoint x: 827, endPoint y: 459, distance: 325.1
click at [821, 459] on div at bounding box center [818, 466] width 5 height 58
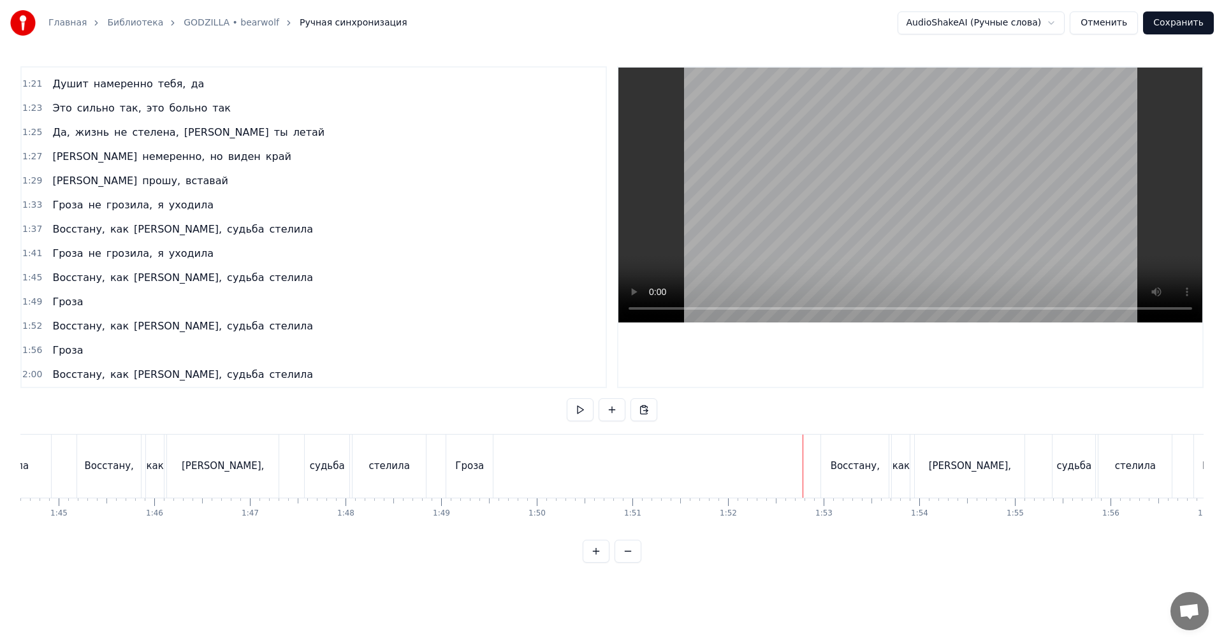
click at [833, 201] on video at bounding box center [910, 195] width 584 height 255
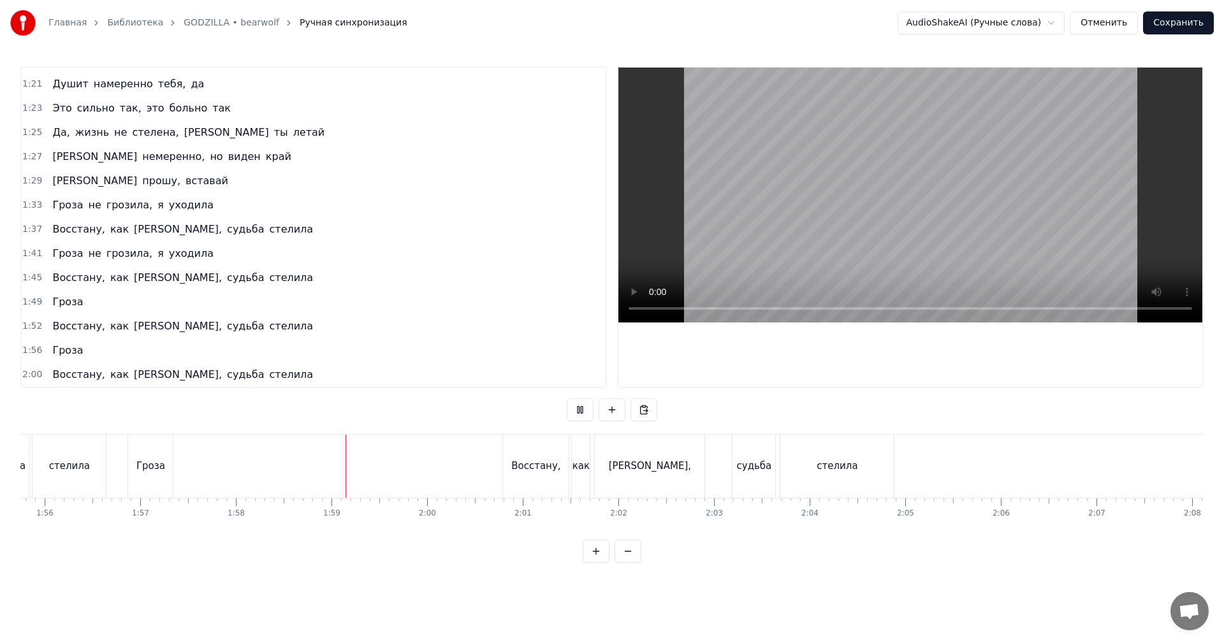
scroll to position [0, 11087]
click at [1178, 21] on button "Сохранить" at bounding box center [1178, 22] width 71 height 23
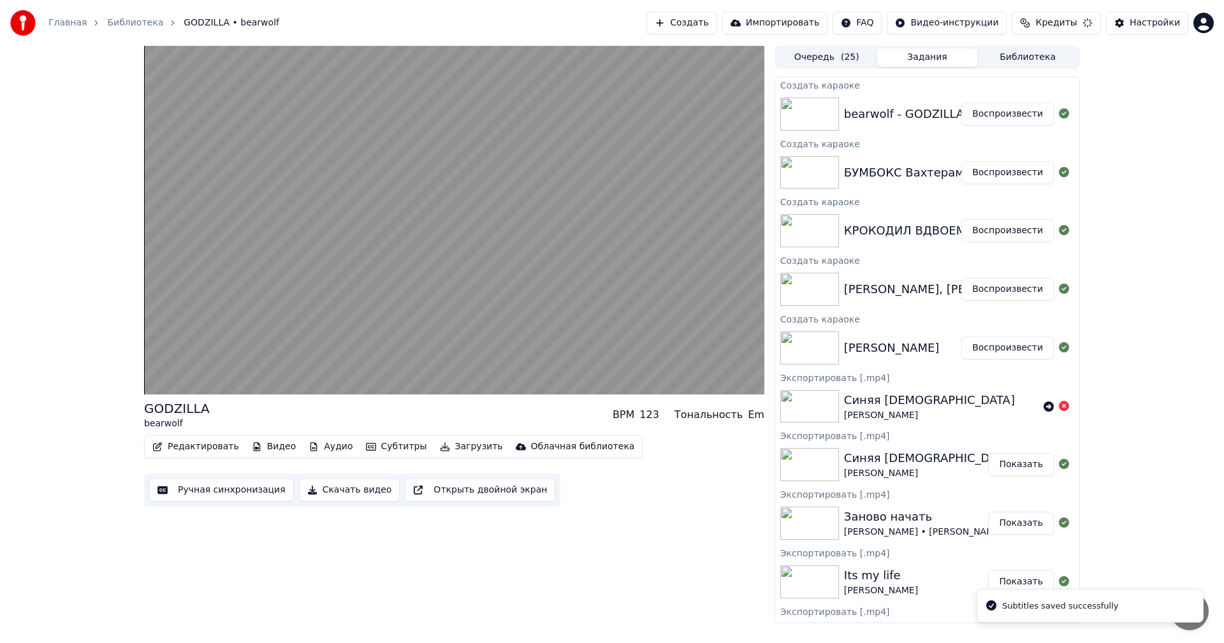
click at [988, 351] on button "Воспроизвести" at bounding box center [1007, 348] width 92 height 23
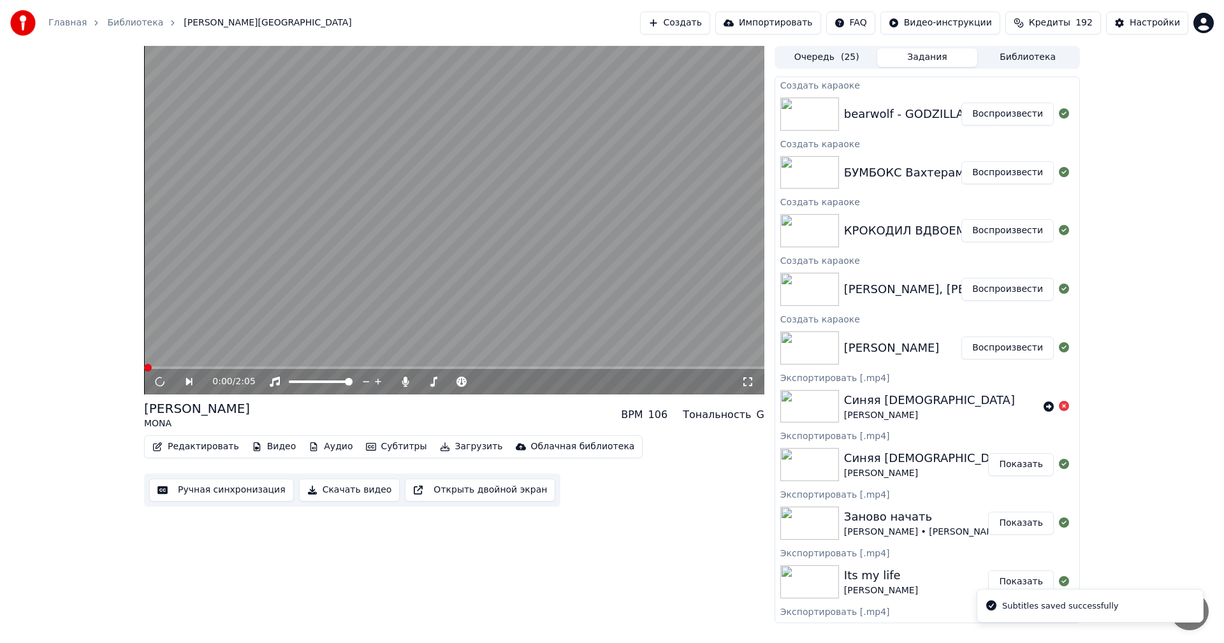
click at [326, 497] on button "Скачать видео" at bounding box center [349, 490] width 101 height 23
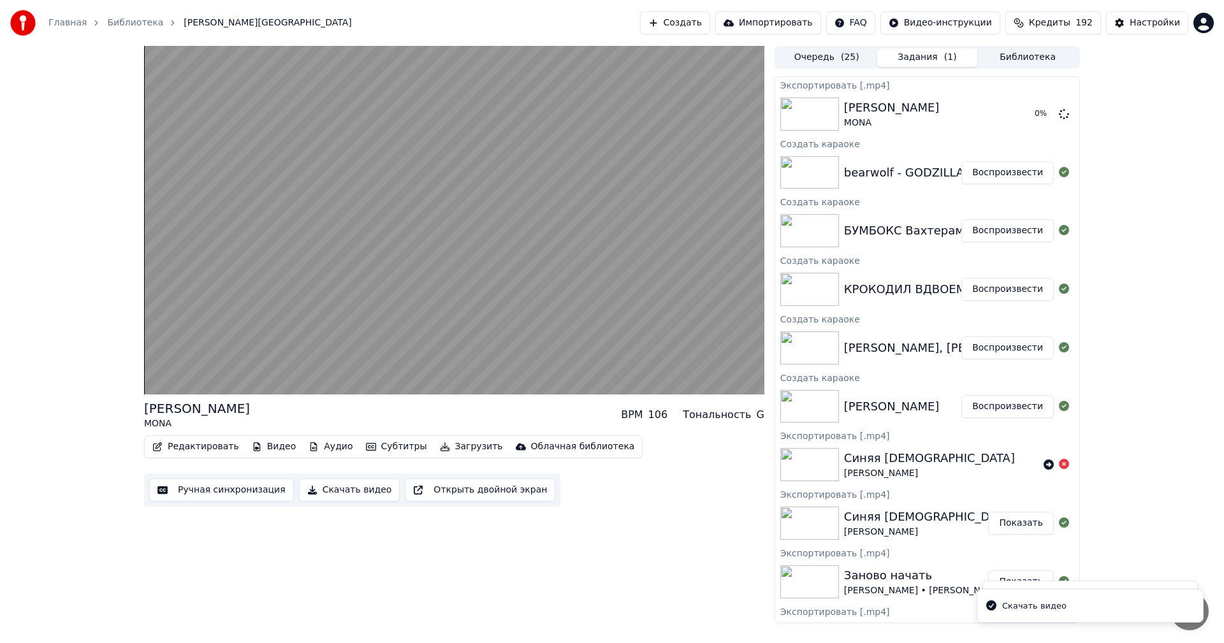
drag, startPoint x: 1007, startPoint y: 349, endPoint x: 979, endPoint y: 353, distance: 27.7
click at [1005, 349] on button "Воспроизвести" at bounding box center [1007, 348] width 92 height 23
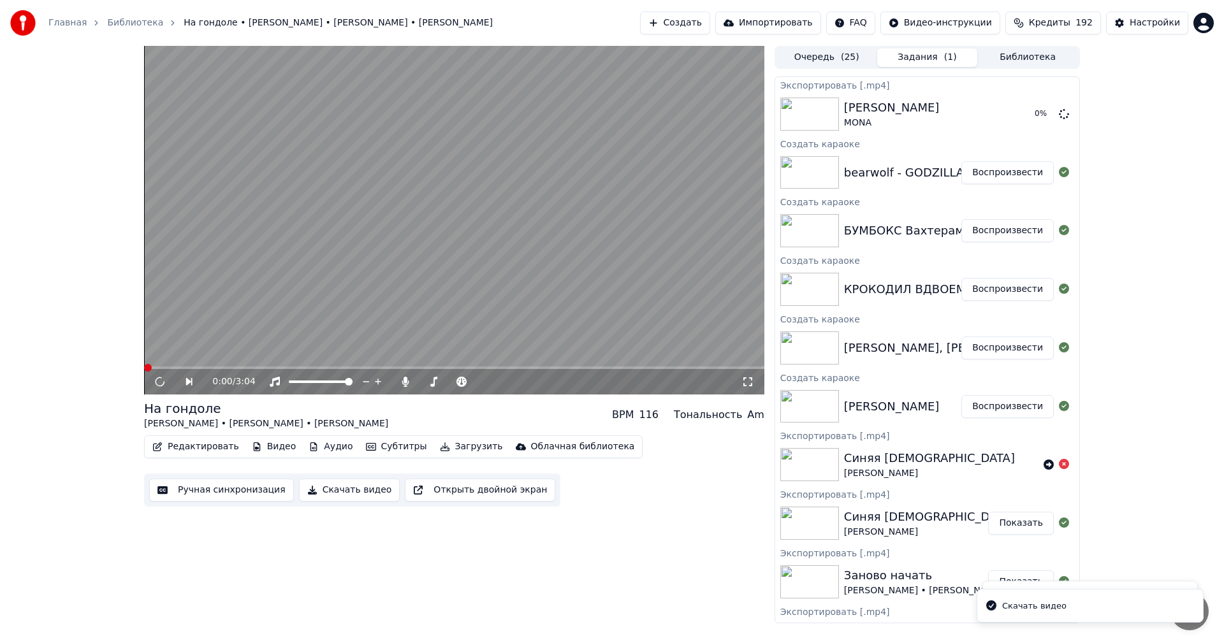
click at [326, 500] on button "Скачать видео" at bounding box center [349, 490] width 101 height 23
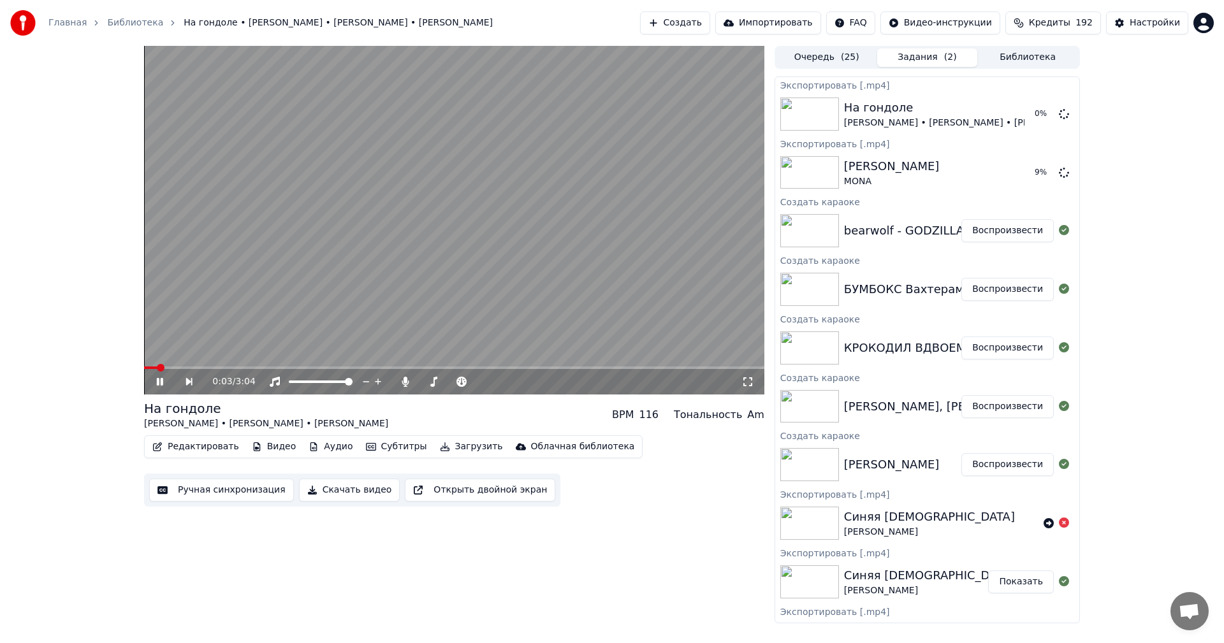
click at [999, 349] on button "Воспроизвести" at bounding box center [1007, 348] width 92 height 23
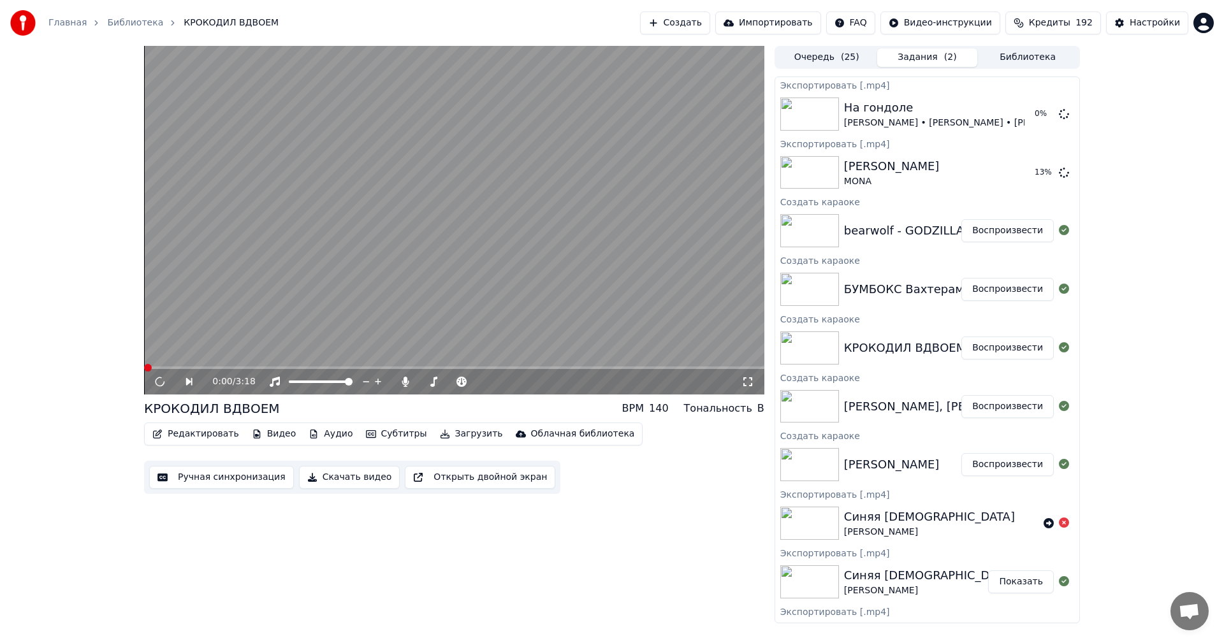
click at [316, 478] on button "Скачать видео" at bounding box center [349, 477] width 101 height 23
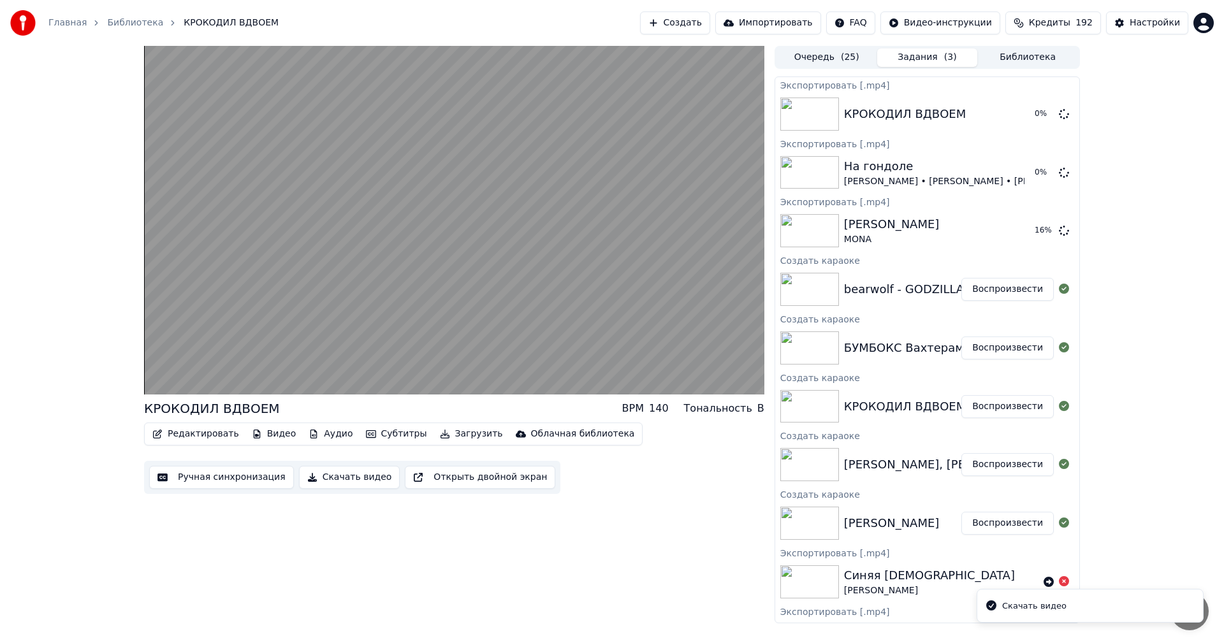
drag, startPoint x: 1004, startPoint y: 345, endPoint x: 977, endPoint y: 356, distance: 29.5
click at [1004, 346] on button "Воспроизвести" at bounding box center [1007, 348] width 92 height 23
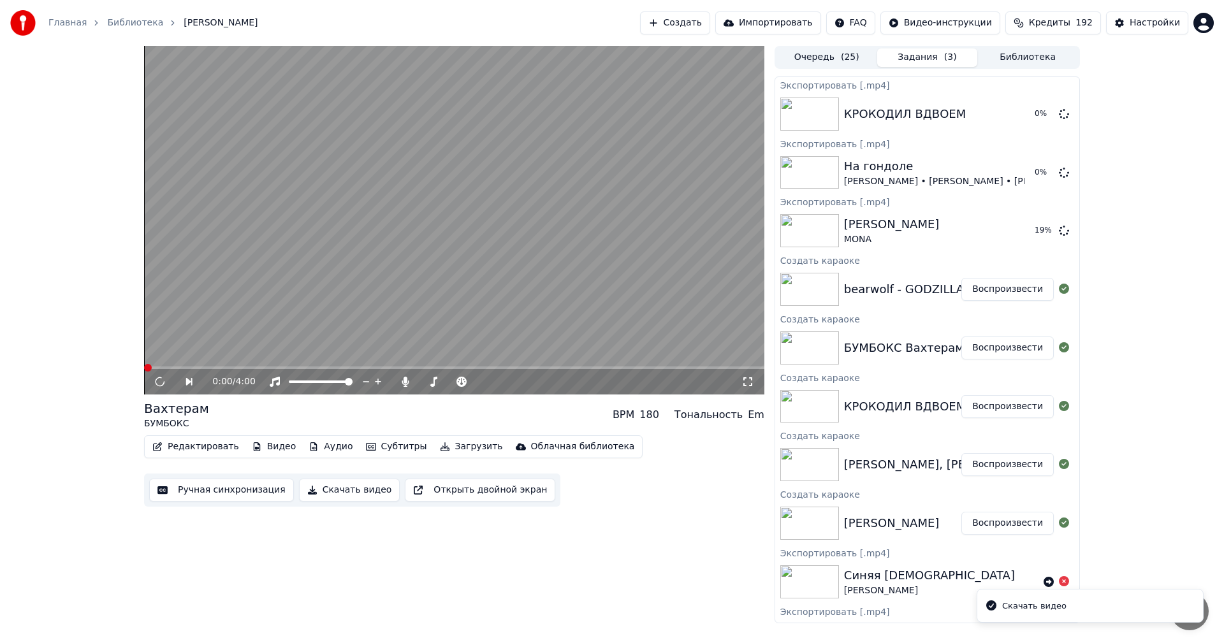
click at [337, 492] on button "Скачать видео" at bounding box center [349, 490] width 101 height 23
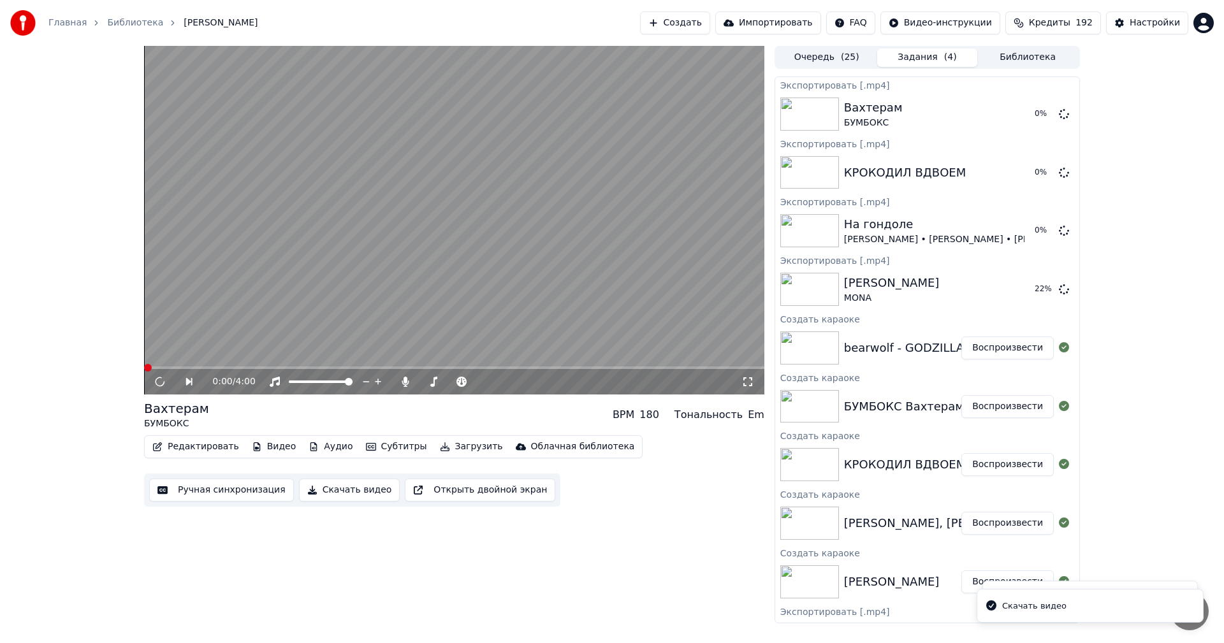
click at [999, 354] on button "Воспроизвести" at bounding box center [1007, 348] width 92 height 23
click at [344, 493] on button "Скачать видео" at bounding box center [349, 490] width 101 height 23
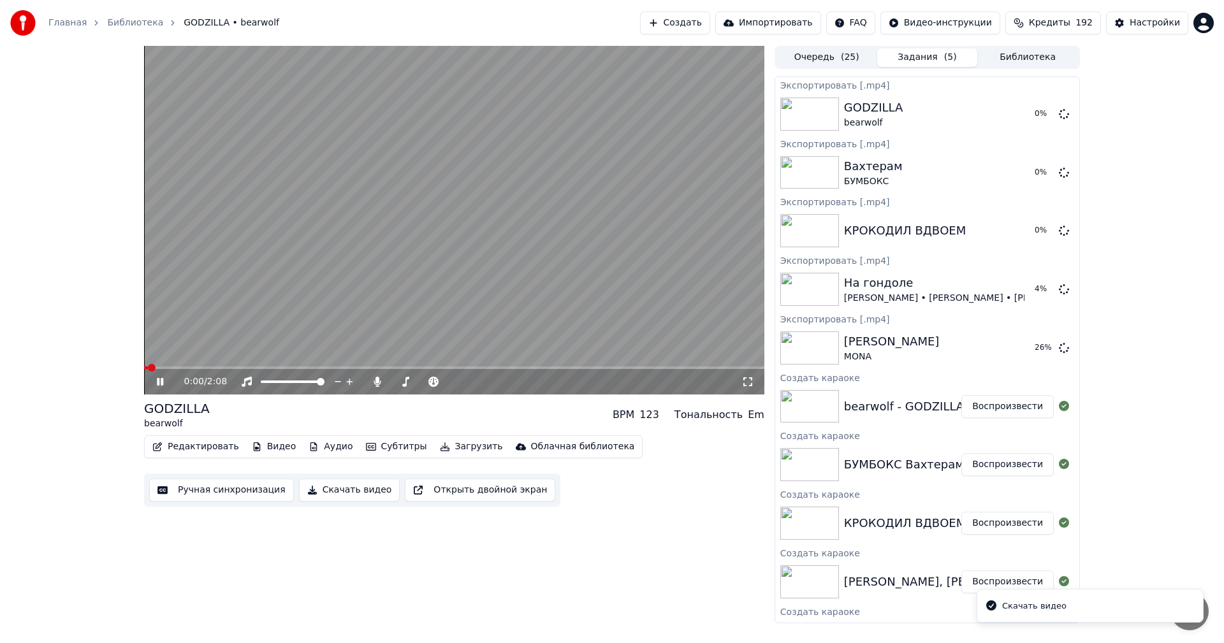
click at [609, 202] on video at bounding box center [454, 220] width 620 height 349
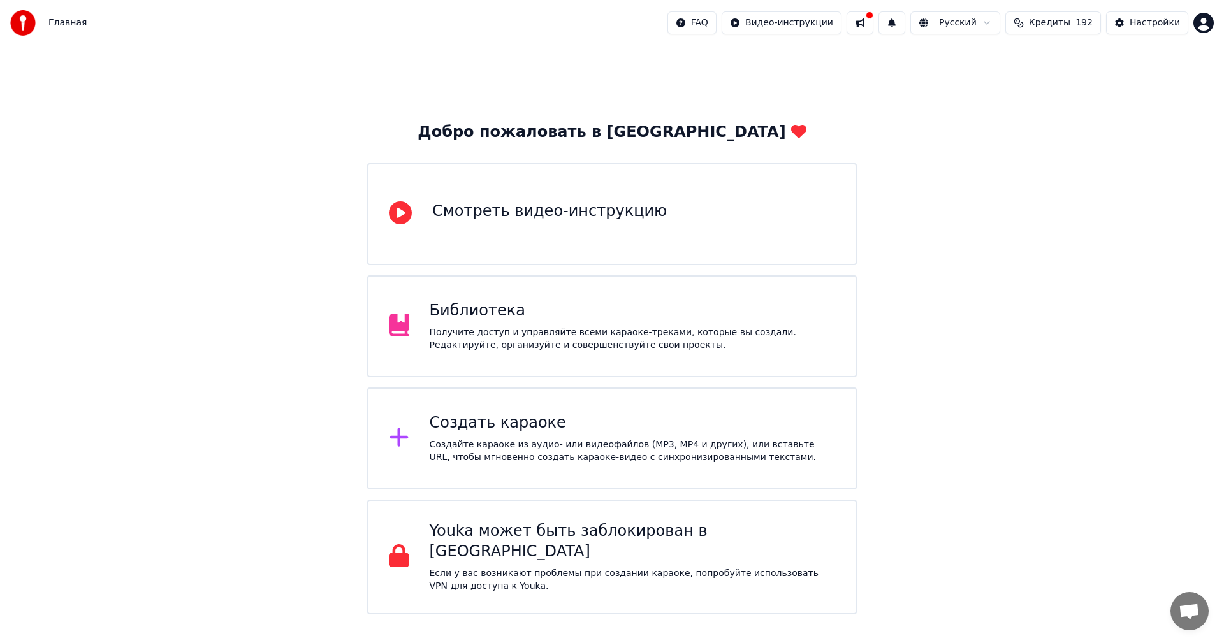
click at [483, 451] on div "Создайте караоке из аудио- или видеофайлов (MP3, MP4 и других), или вставьте UR…" at bounding box center [633, 452] width 406 height 26
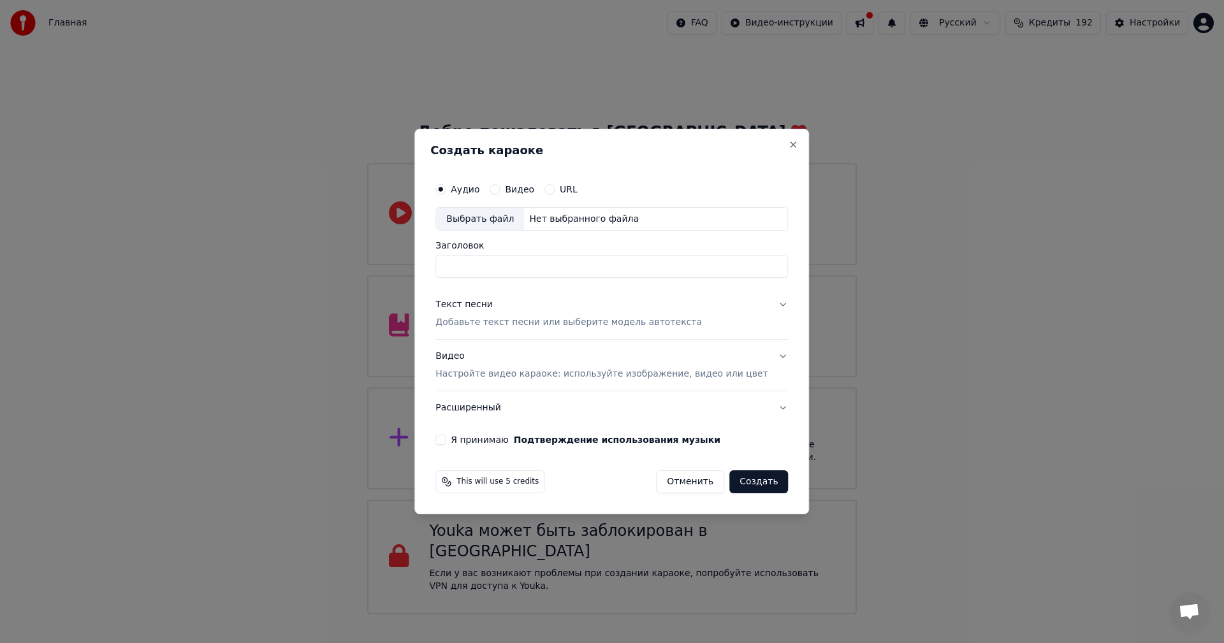
click at [502, 219] on div "Выбрать файл" at bounding box center [480, 219] width 88 height 23
click at [564, 270] on input "**********" at bounding box center [611, 267] width 353 height 23
paste input
type input "**********"
click at [555, 364] on div "Видео Настройте видео караоке: используйте изображение, видео или цвет" at bounding box center [601, 366] width 332 height 31
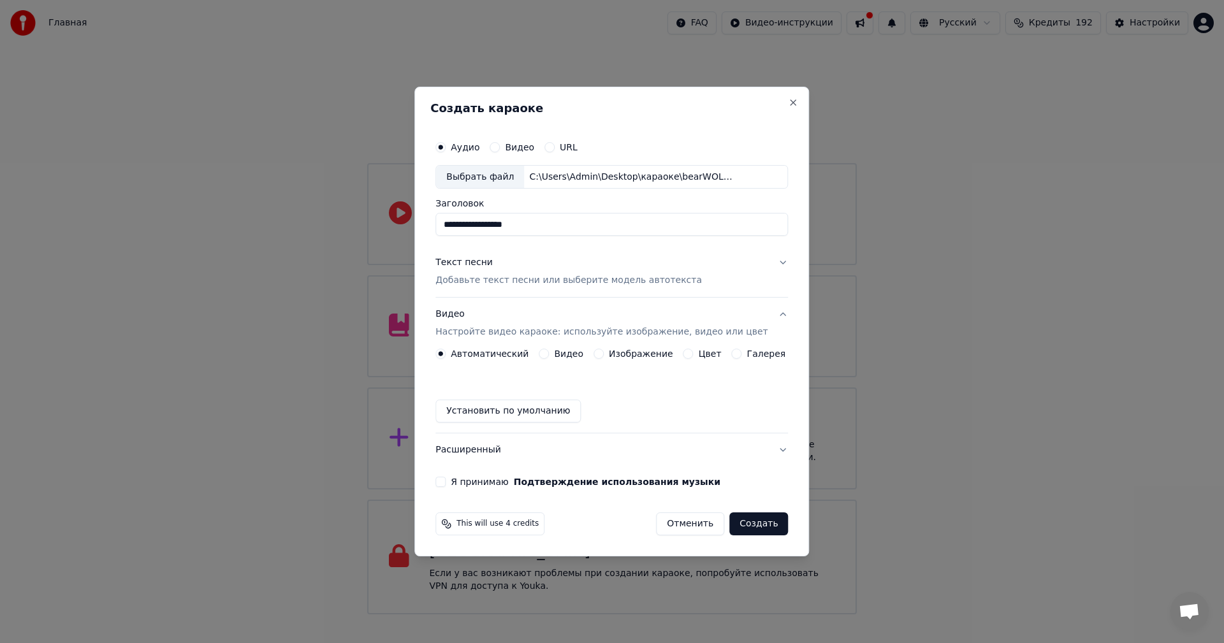
click at [604, 356] on button "Изображение" at bounding box center [599, 354] width 10 height 10
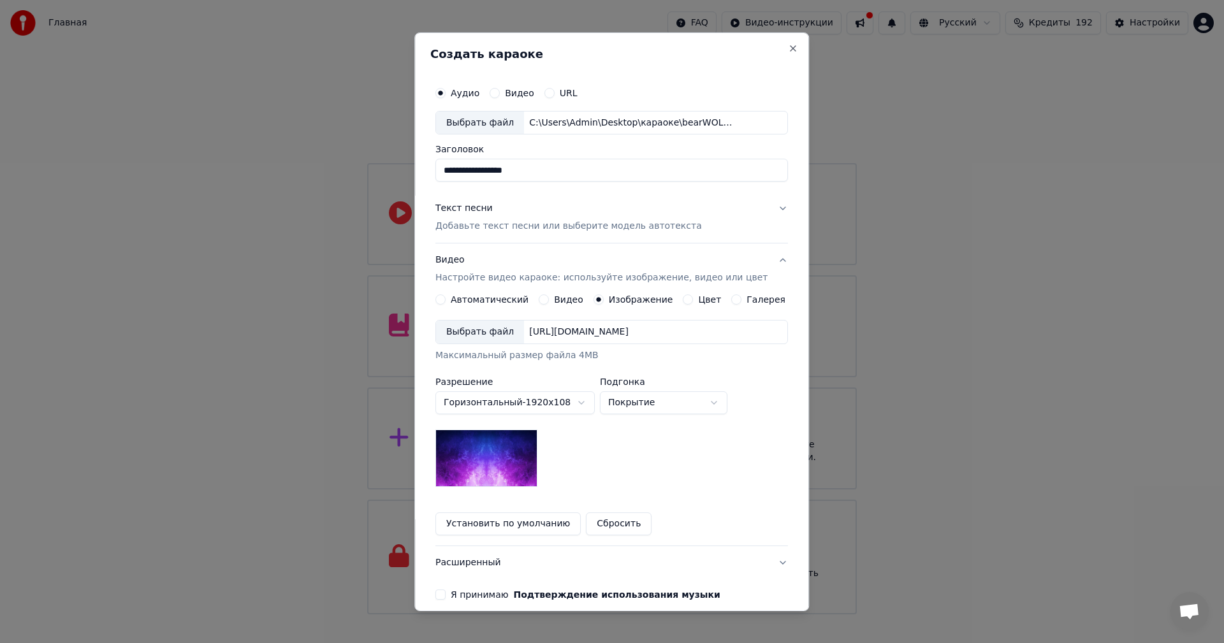
click at [485, 334] on div "Выбрать файл" at bounding box center [480, 332] width 88 height 23
click at [495, 233] on p "Добавьте текст песни или выберите модель автотекста" at bounding box center [568, 226] width 266 height 13
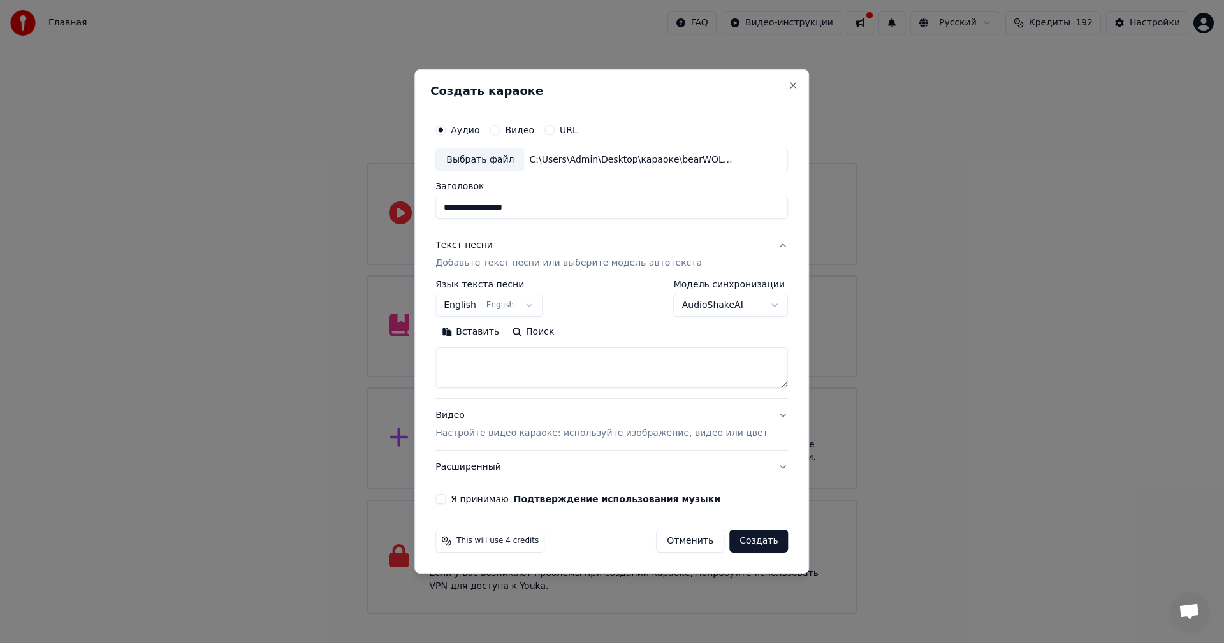
click at [529, 369] on textarea at bounding box center [611, 368] width 353 height 41
paste textarea "**********"
type textarea "**********"
click at [446, 499] on button "Я принимаю Подтверждение использования музыки" at bounding box center [440, 499] width 10 height 10
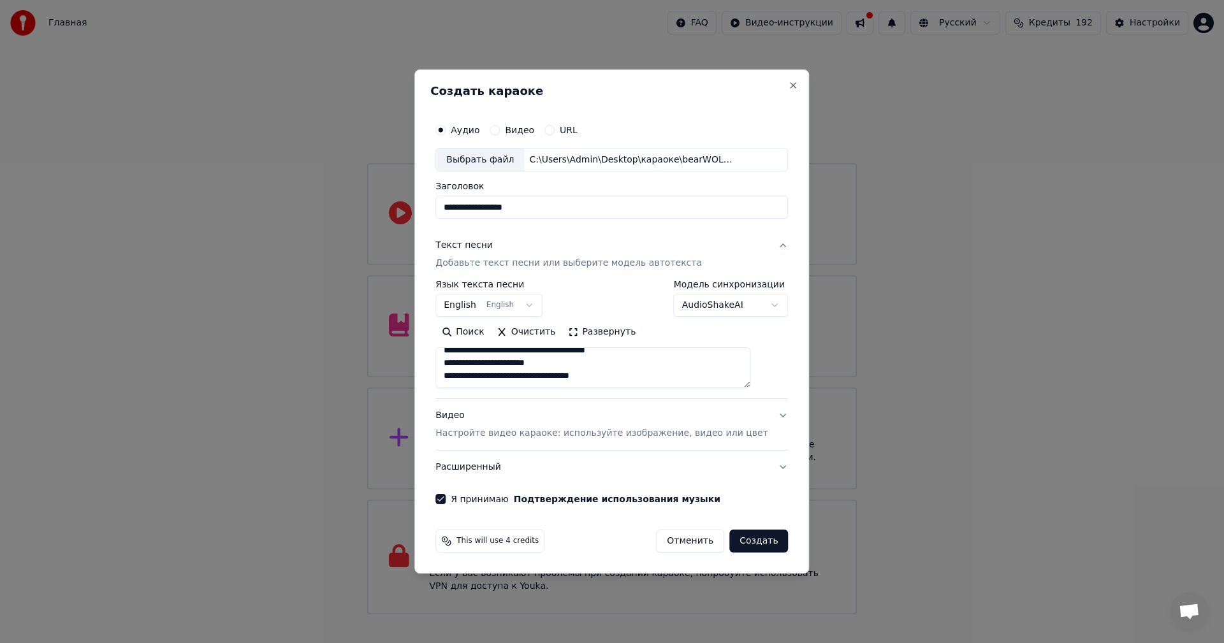
click at [738, 543] on button "Создать" at bounding box center [758, 541] width 59 height 23
select select "**"
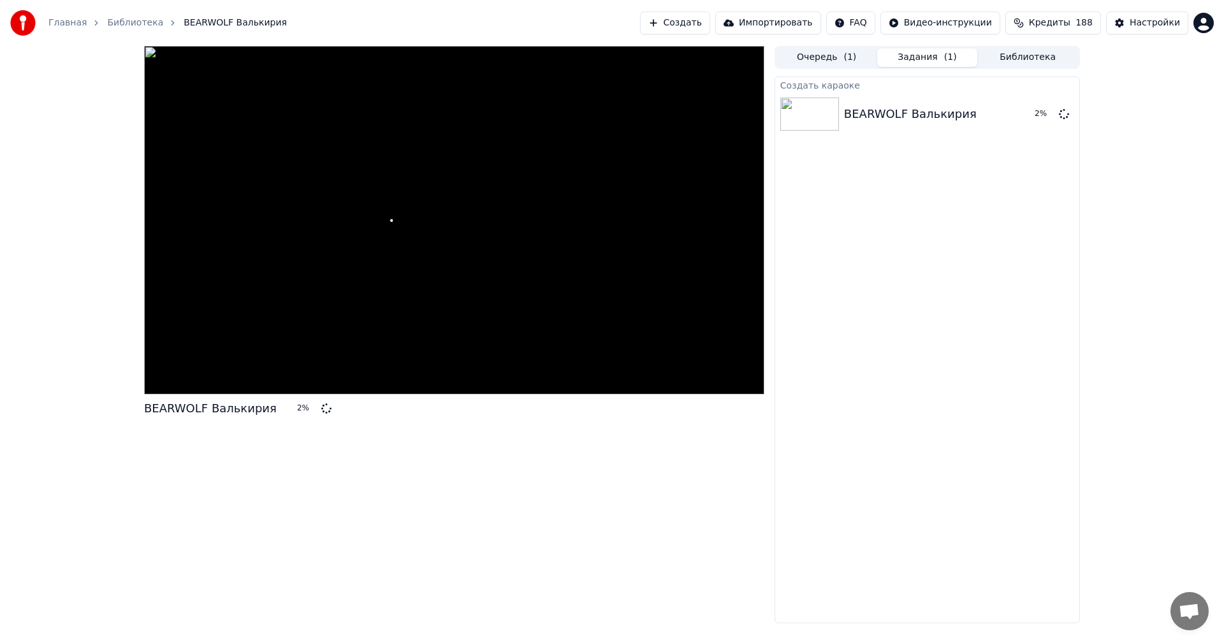
click at [695, 31] on button "Создать" at bounding box center [675, 22] width 70 height 23
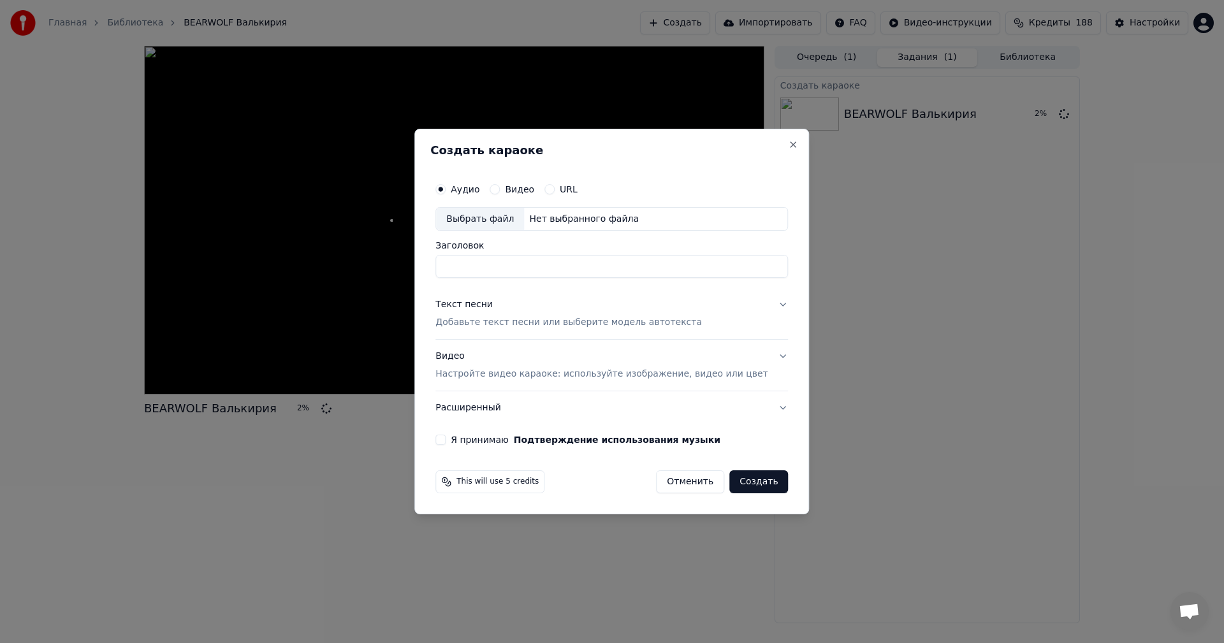
click at [492, 212] on div "Выбрать файл" at bounding box center [480, 219] width 88 height 23
click at [551, 269] on input "**********" at bounding box center [611, 267] width 353 height 23
paste input
type input "**********"
click at [551, 332] on button "Текст песни Добавьте текст песни или выберите модель автотекста" at bounding box center [611, 314] width 353 height 51
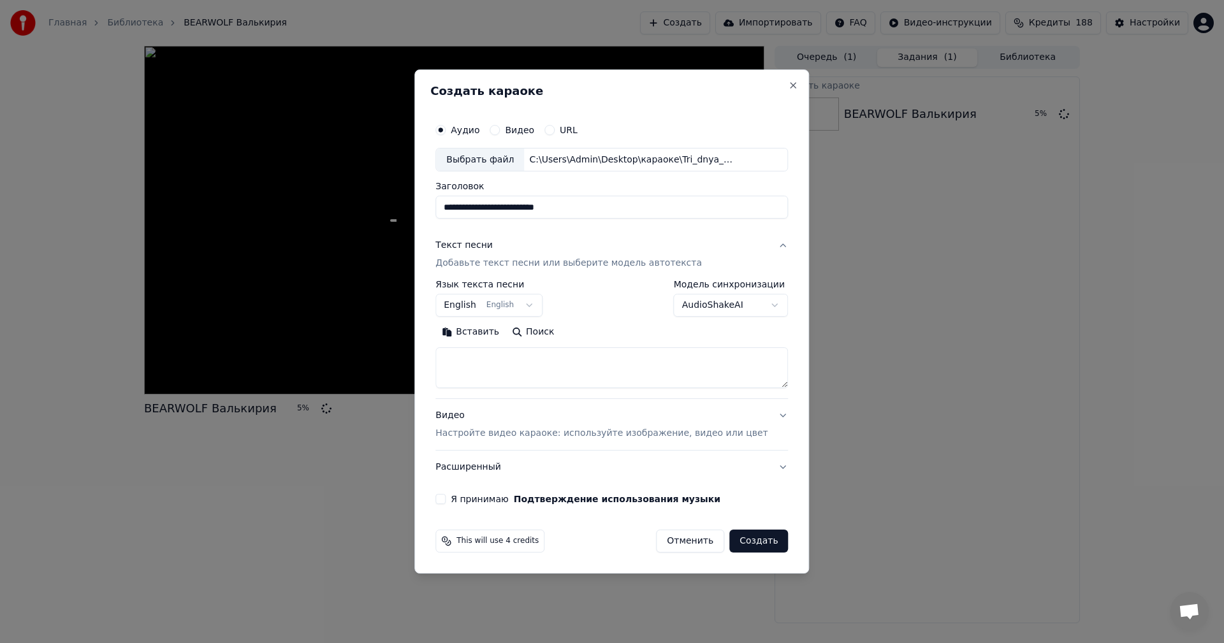
click at [565, 427] on div "Видео Настройте видео караоке: используйте изображение, видео или цвет" at bounding box center [601, 425] width 332 height 31
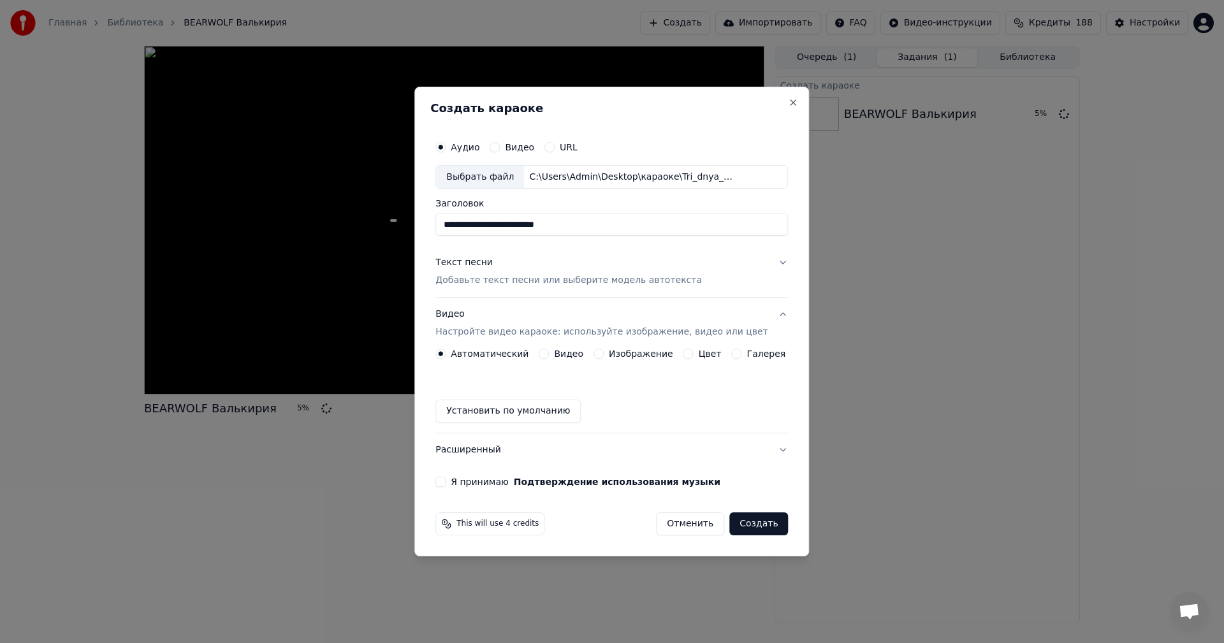
click at [599, 355] on button "Изображение" at bounding box center [599, 354] width 10 height 10
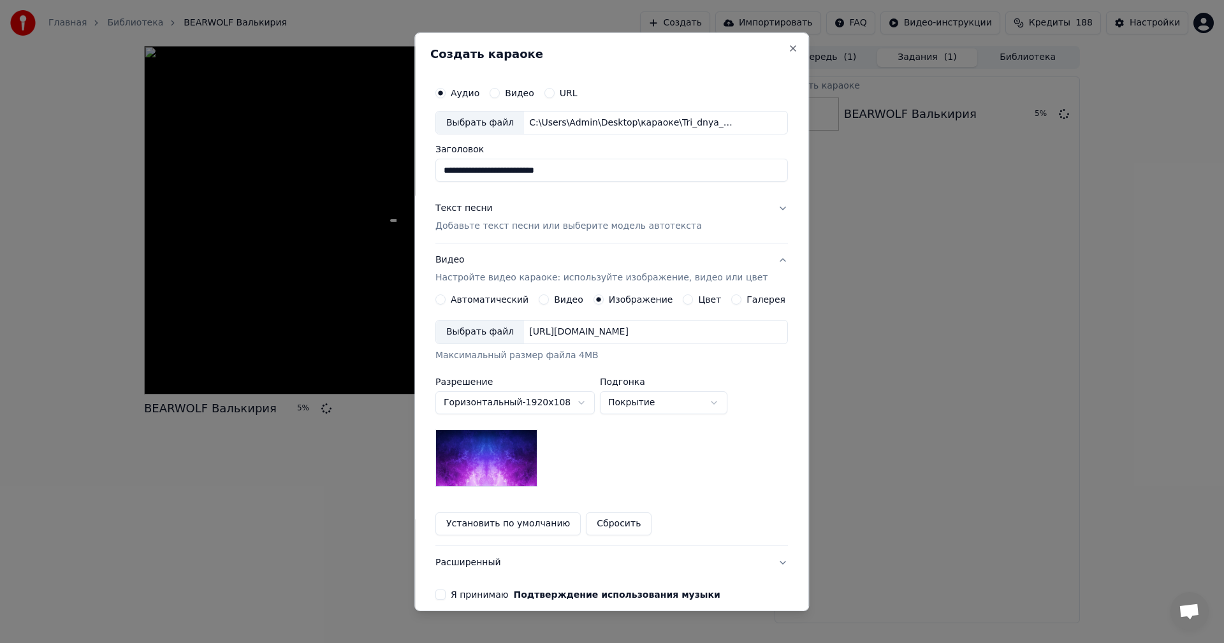
click at [484, 337] on div "Выбрать файл" at bounding box center [480, 332] width 88 height 23
click at [497, 230] on p "Добавьте текст песни или выберите модель автотекста" at bounding box center [568, 226] width 266 height 13
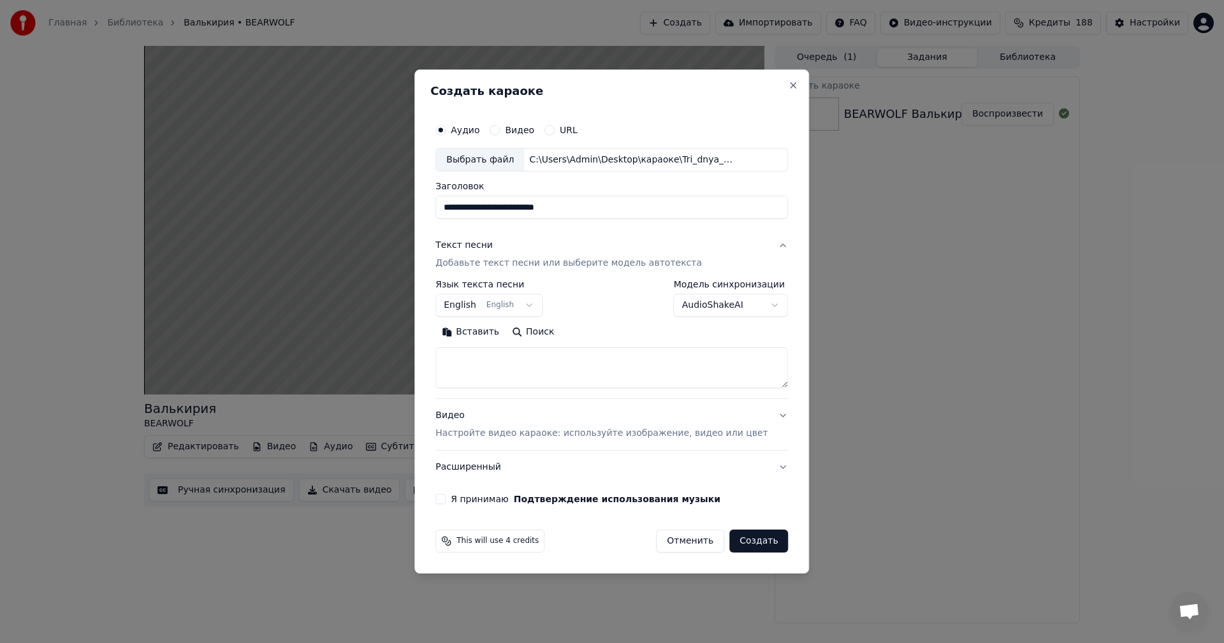
click at [516, 364] on textarea at bounding box center [611, 368] width 353 height 41
paste textarea "**********"
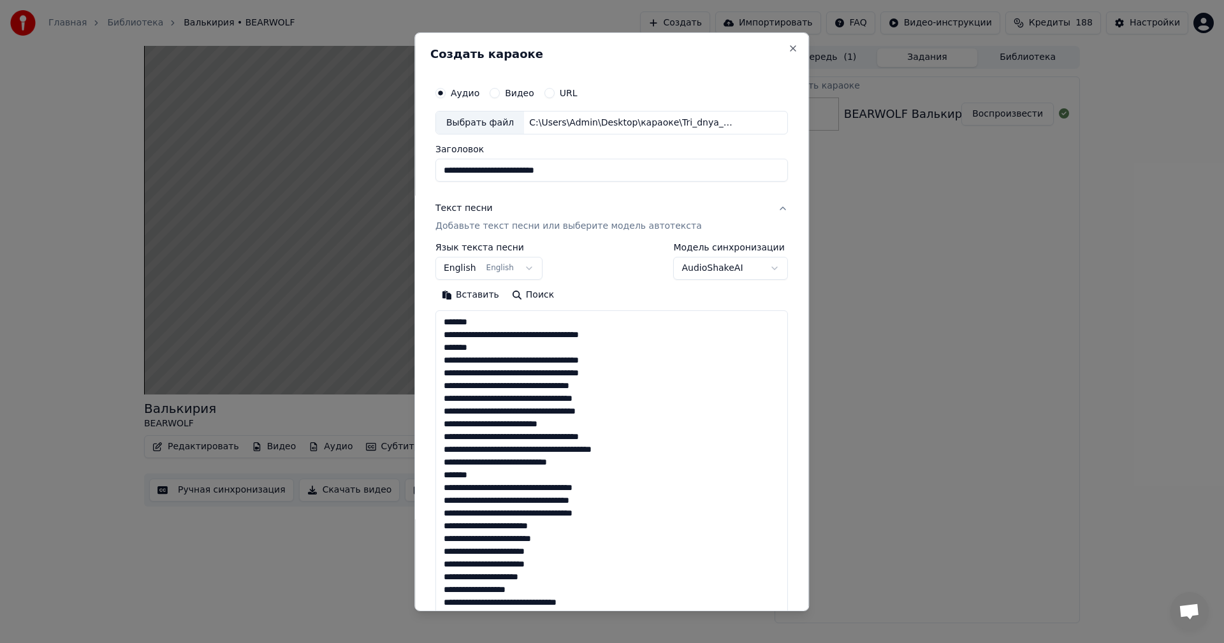
scroll to position [590, 0]
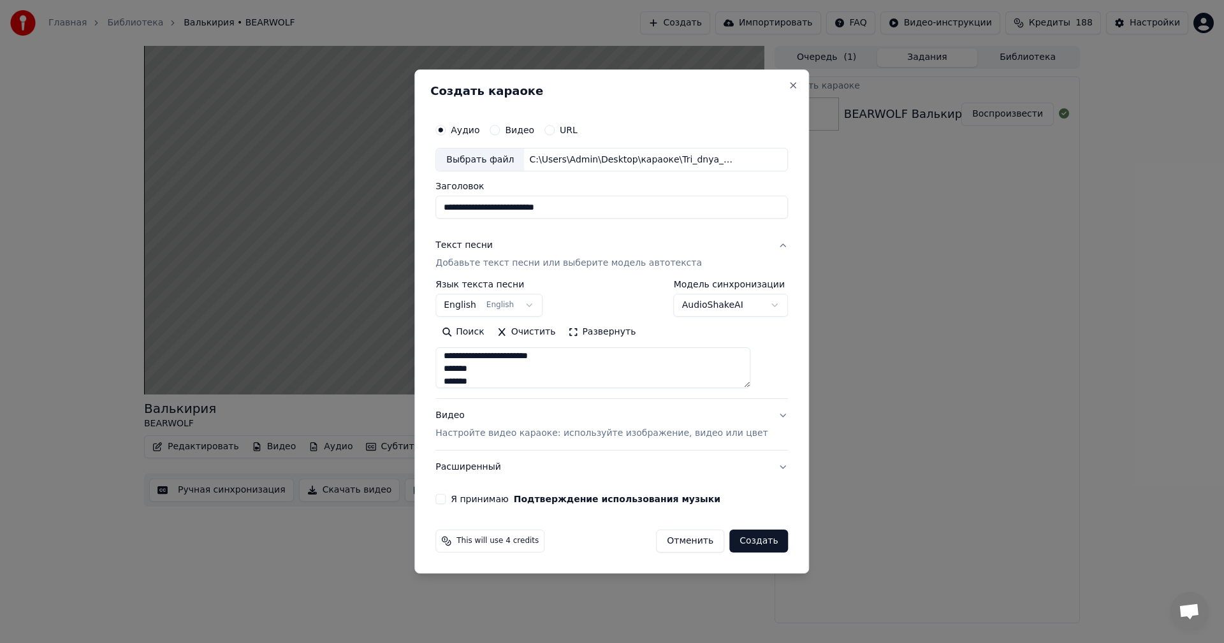
type textarea "**********"
click at [549, 435] on p "Настройте видео караоке: используйте изображение, видео или цвет" at bounding box center [601, 433] width 332 height 13
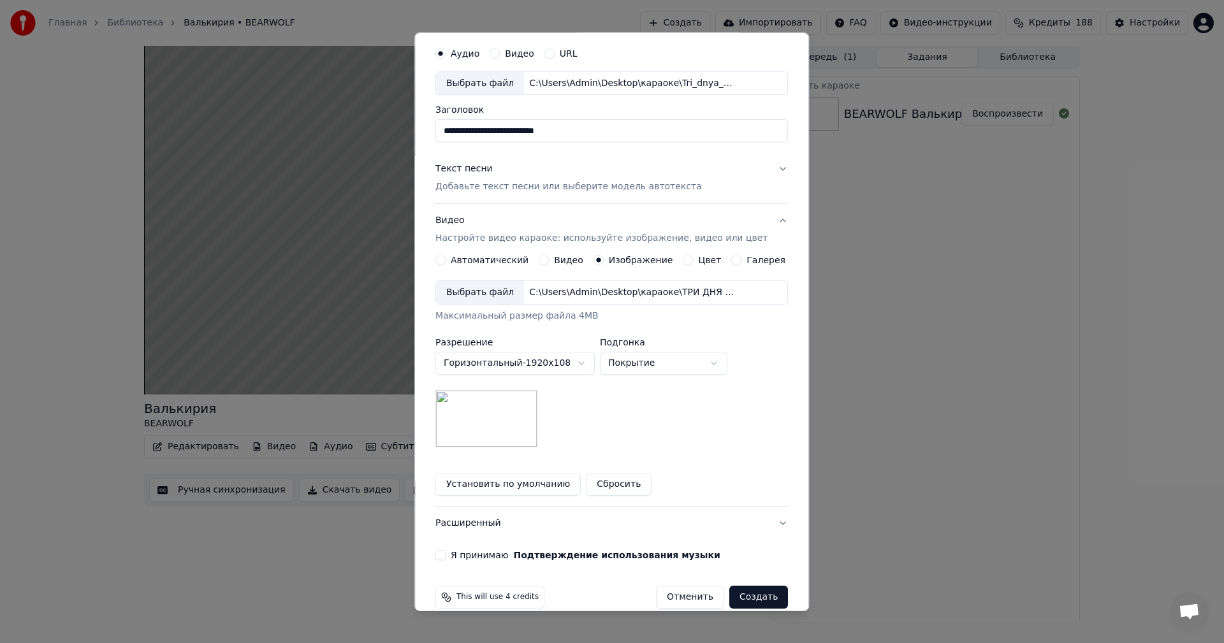
scroll to position [58, 0]
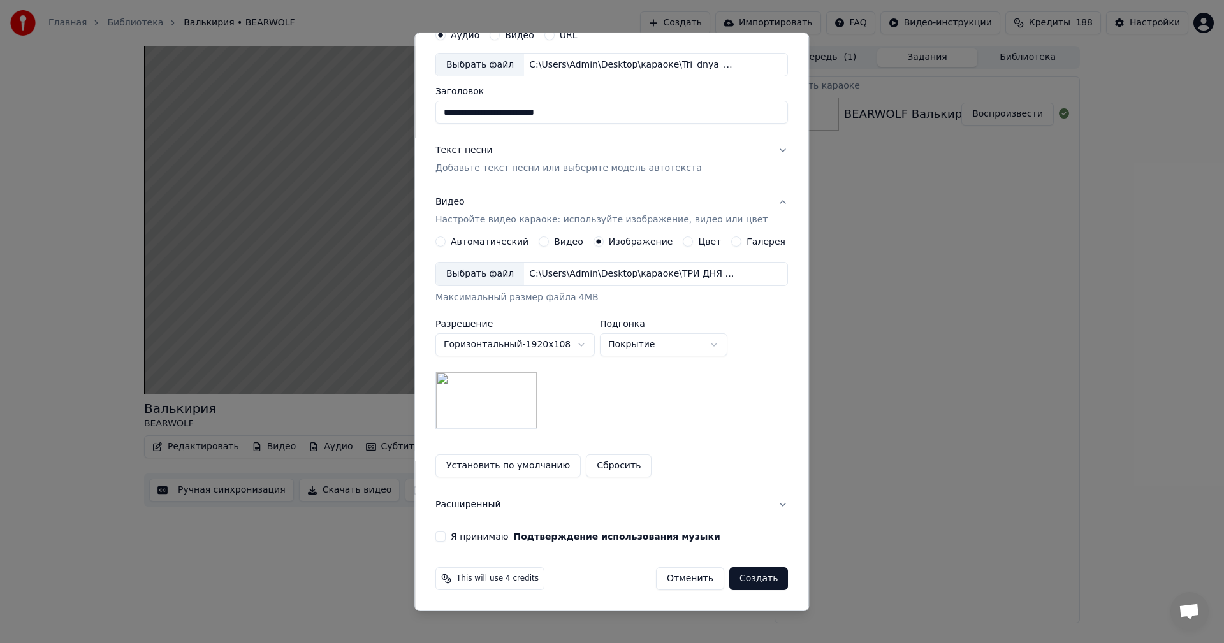
click at [446, 534] on button "Я принимаю Подтверждение использования музыки" at bounding box center [440, 537] width 10 height 10
click at [753, 576] on button "Создать" at bounding box center [758, 578] width 59 height 23
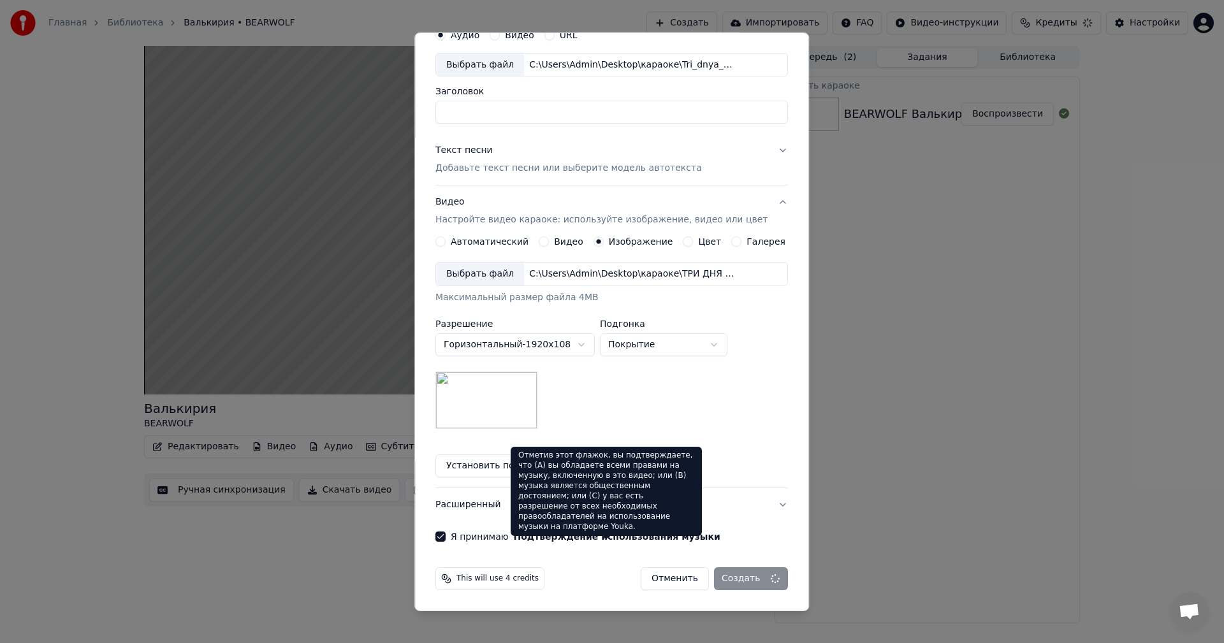
scroll to position [0, 0]
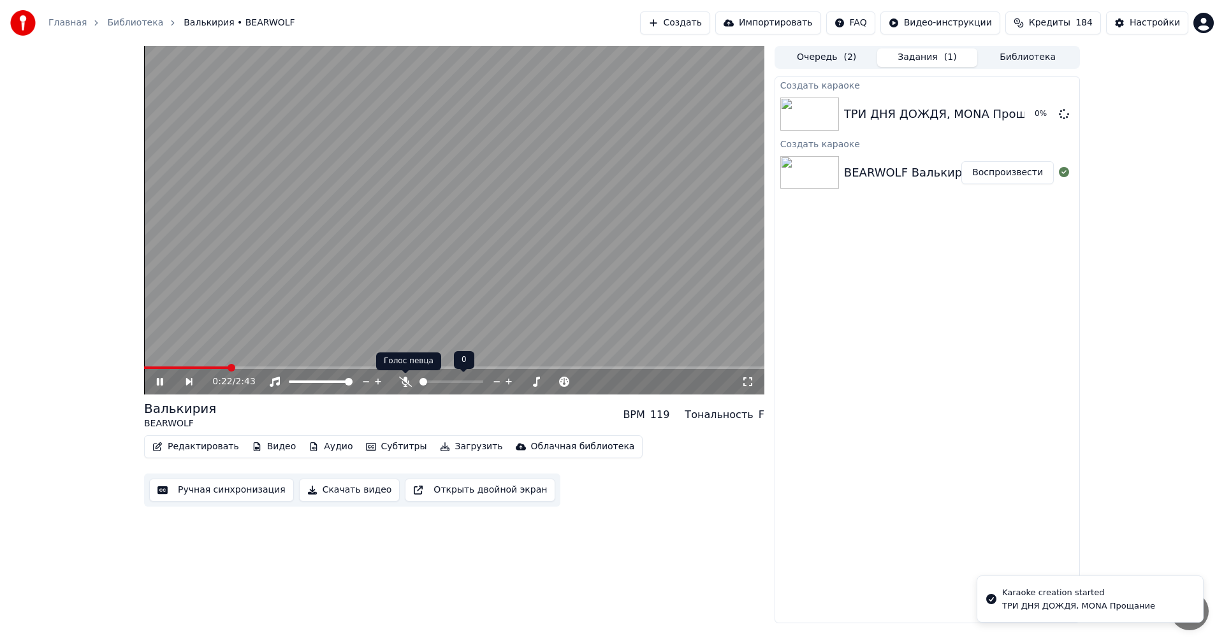
click at [405, 380] on icon at bounding box center [405, 382] width 13 height 10
click at [284, 270] on video at bounding box center [454, 220] width 620 height 349
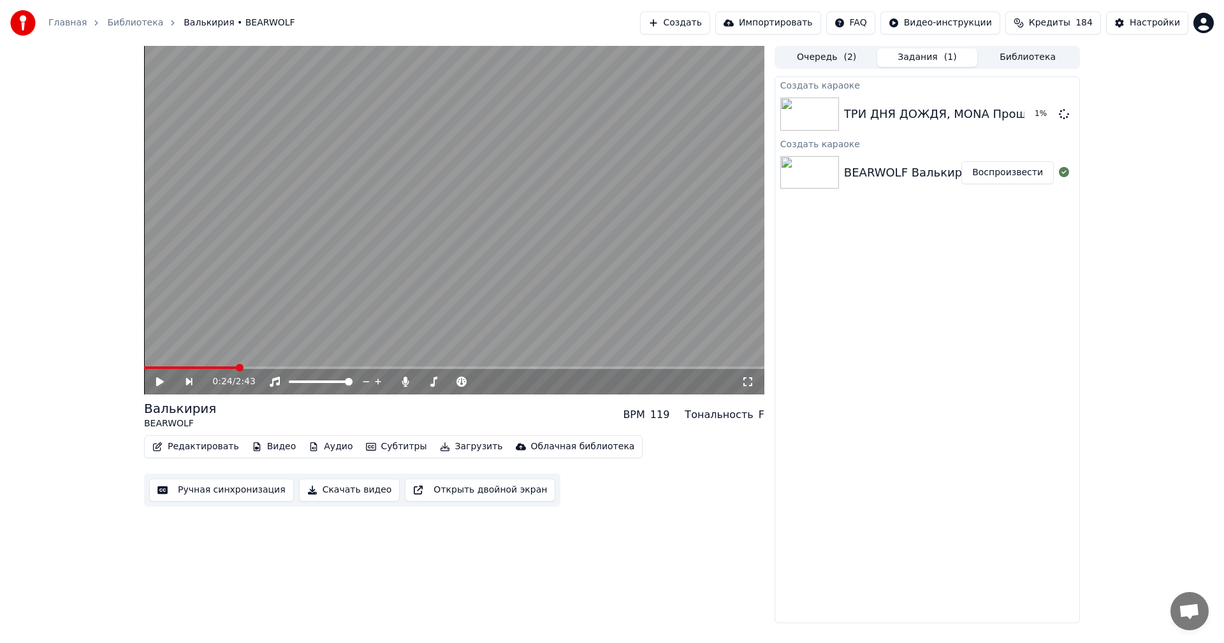
click at [223, 365] on video at bounding box center [454, 220] width 620 height 349
click at [223, 368] on span at bounding box center [191, 368] width 94 height 3
click at [337, 275] on video at bounding box center [454, 220] width 620 height 349
click at [710, 18] on button "Создать" at bounding box center [675, 22] width 70 height 23
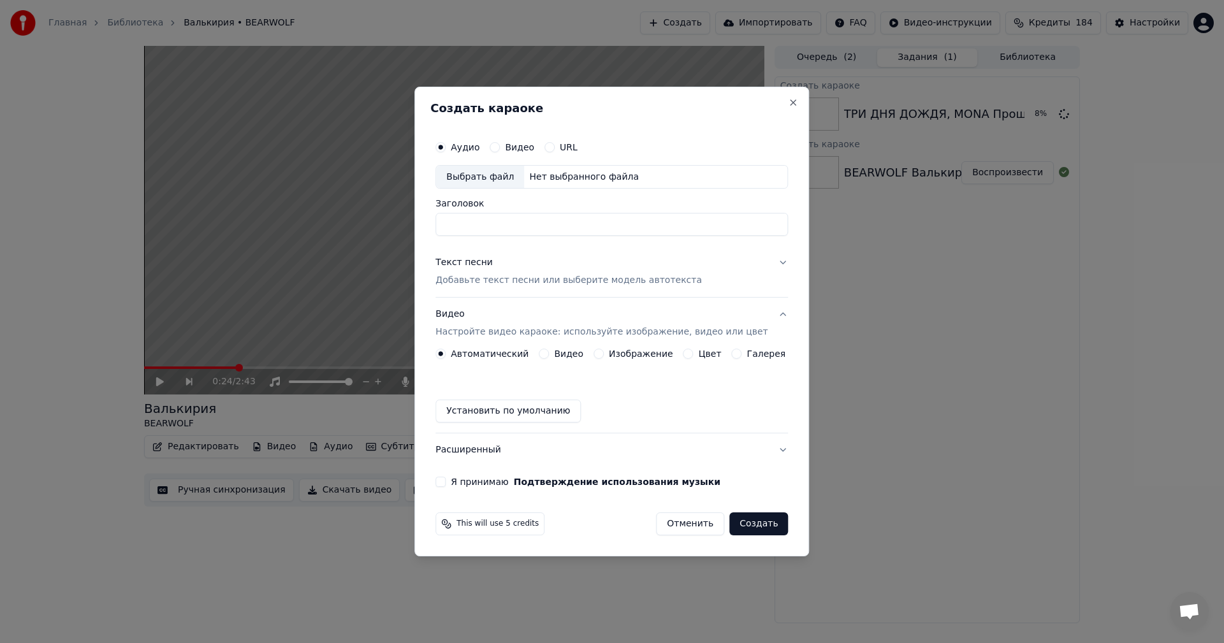
click at [487, 173] on div "Выбрать файл" at bounding box center [480, 177] width 88 height 23
type input "**********"
click at [522, 282] on p "Добавьте текст песни или выберите модель автотекста" at bounding box center [568, 281] width 266 height 13
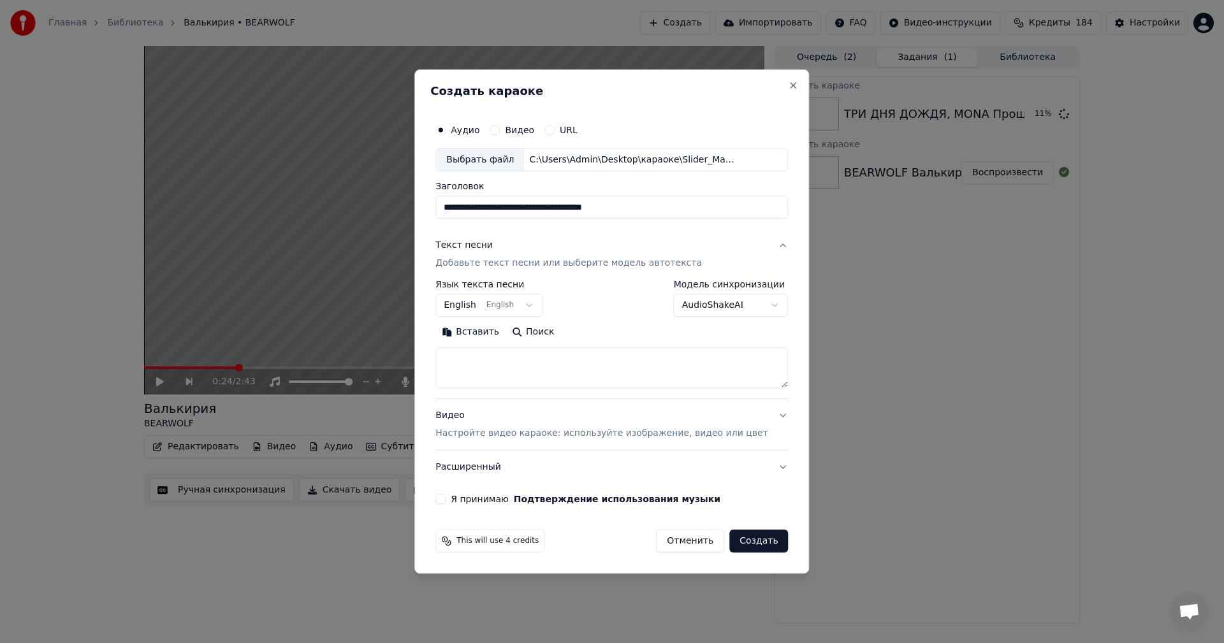
click at [555, 367] on textarea at bounding box center [611, 368] width 353 height 41
paste textarea "**********"
type textarea "**********"
click at [569, 430] on p "Настройте видео караоке: используйте изображение, видео или цвет" at bounding box center [601, 433] width 332 height 13
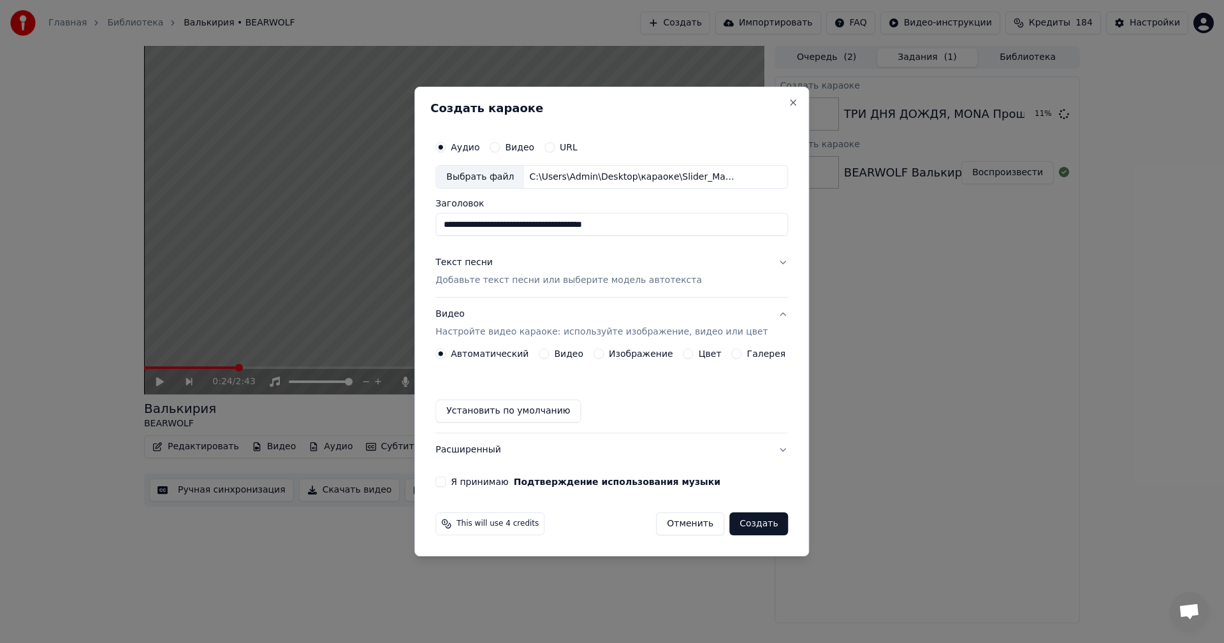
click at [602, 355] on button "Изображение" at bounding box center [599, 354] width 10 height 10
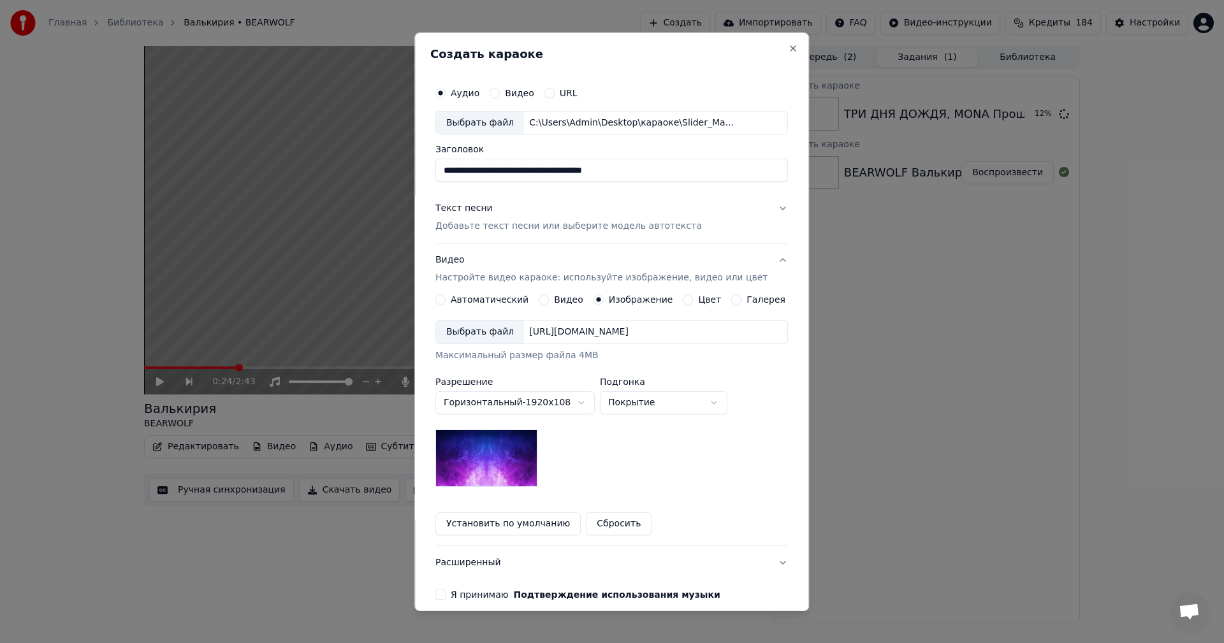
click at [474, 330] on div "Выбрать файл" at bounding box center [480, 332] width 88 height 23
click at [514, 166] on input "**********" at bounding box center [611, 170] width 353 height 23
paste input
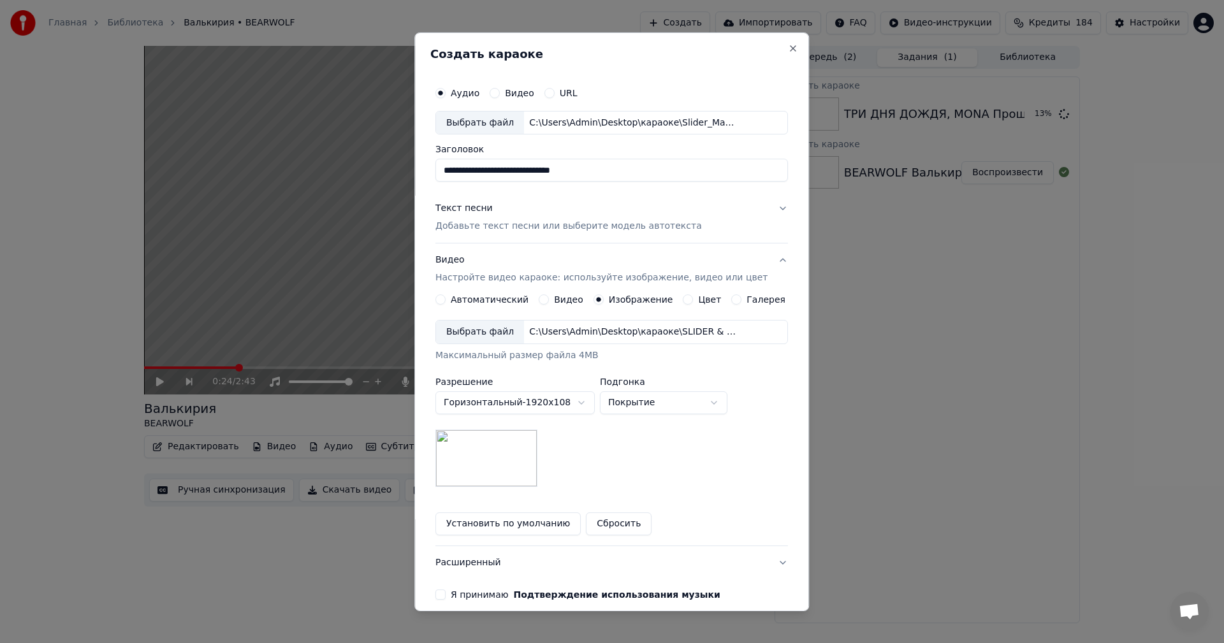
scroll to position [58, 0]
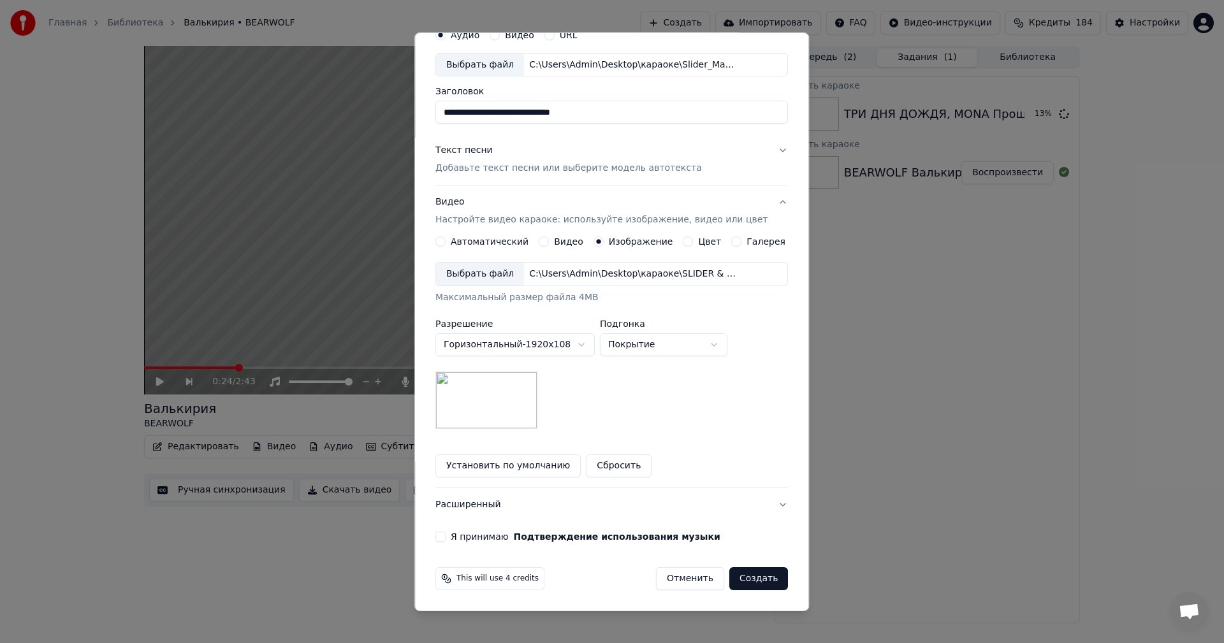
type input "**********"
click at [446, 535] on button "Я принимаю Подтверждение использования музыки" at bounding box center [440, 537] width 10 height 10
click at [760, 581] on button "Создать" at bounding box center [758, 578] width 59 height 23
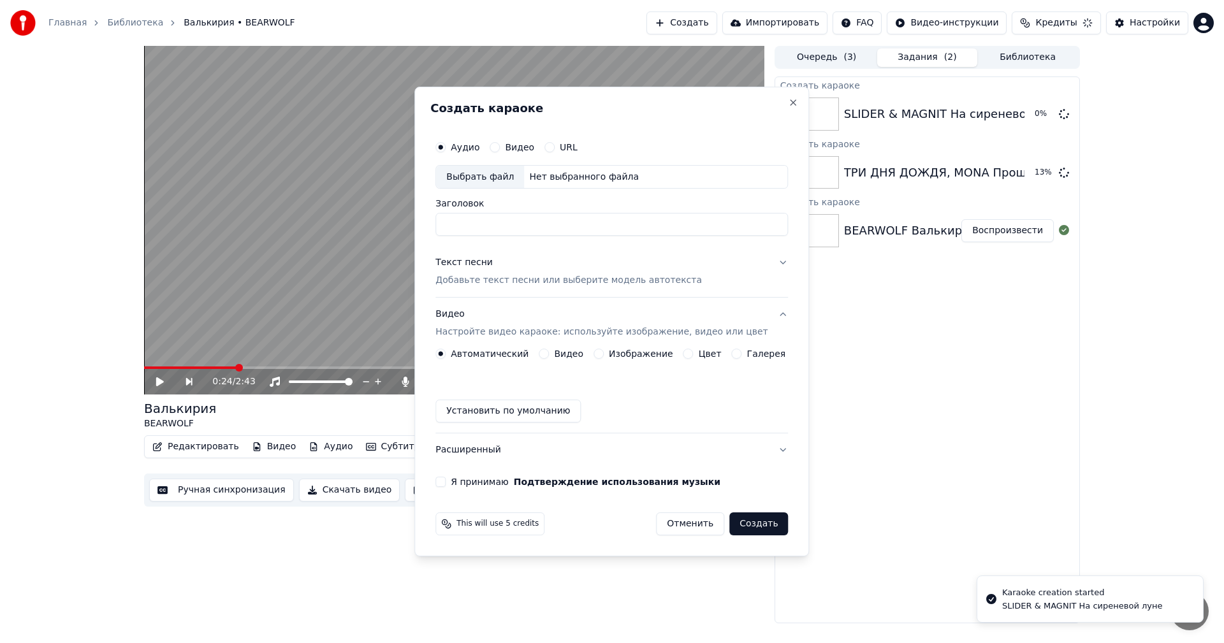
scroll to position [0, 0]
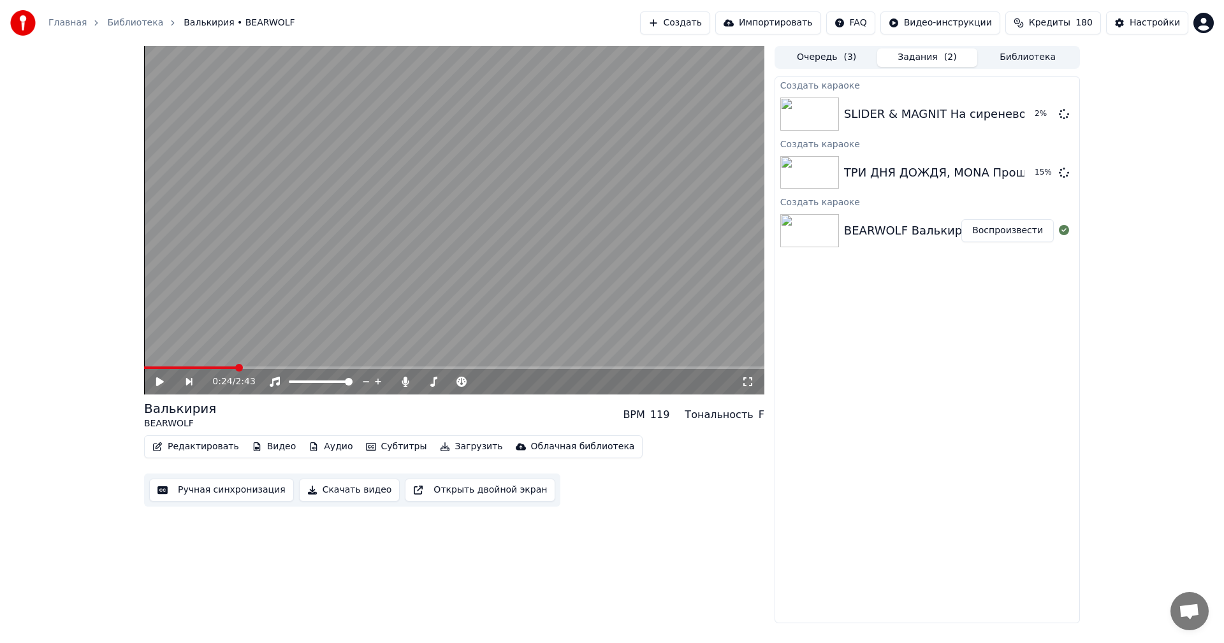
click at [697, 17] on button "Создать" at bounding box center [675, 22] width 70 height 23
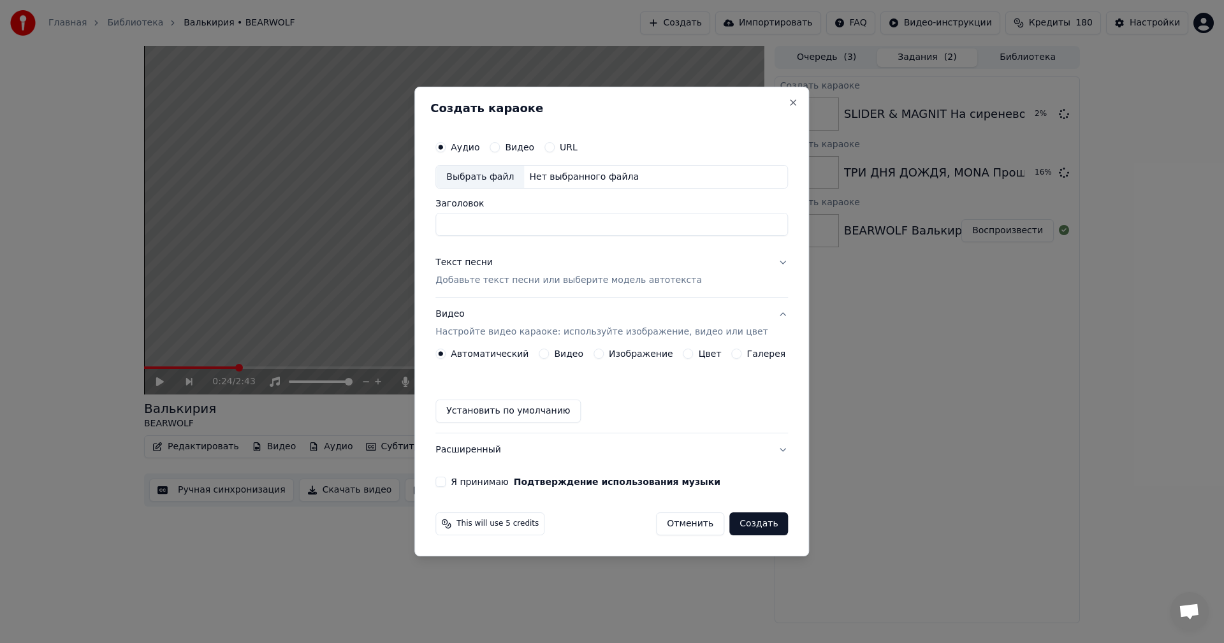
click at [499, 185] on div "Выбрать файл" at bounding box center [480, 177] width 88 height 23
click at [560, 219] on input "**********" at bounding box center [611, 225] width 353 height 23
paste input
type input "**********"
click at [598, 358] on button "Изображение" at bounding box center [599, 354] width 10 height 10
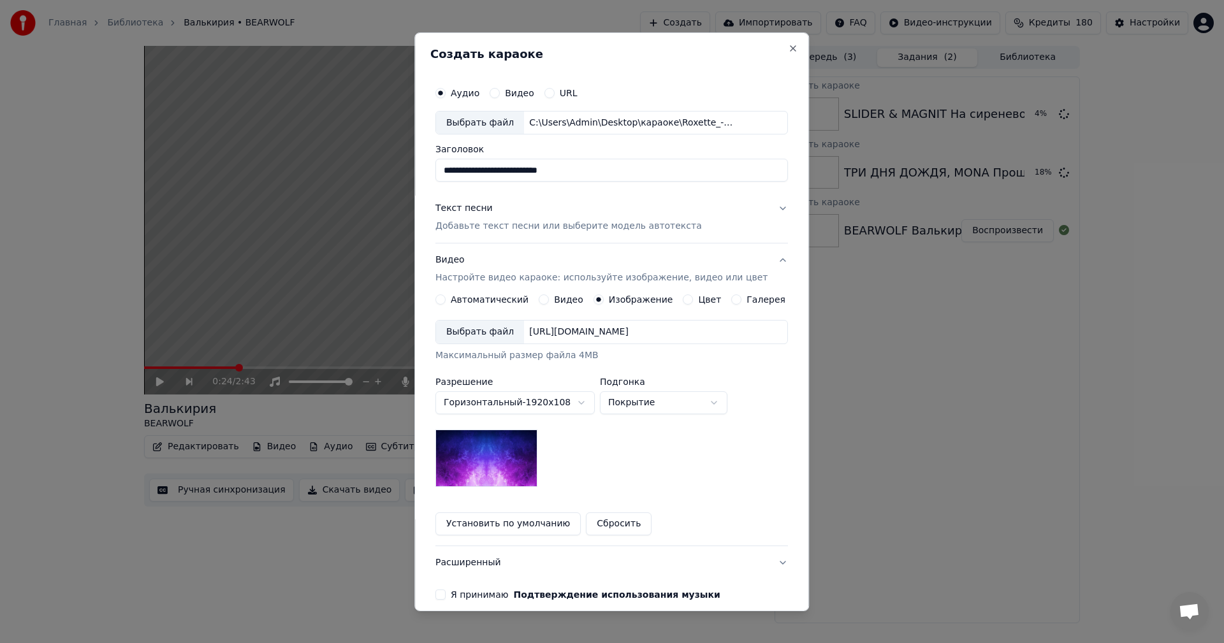
click at [481, 338] on div "Выбрать файл" at bounding box center [480, 332] width 88 height 23
click at [513, 224] on p "Добавьте текст песни или выберите модель автотекста" at bounding box center [568, 226] width 266 height 13
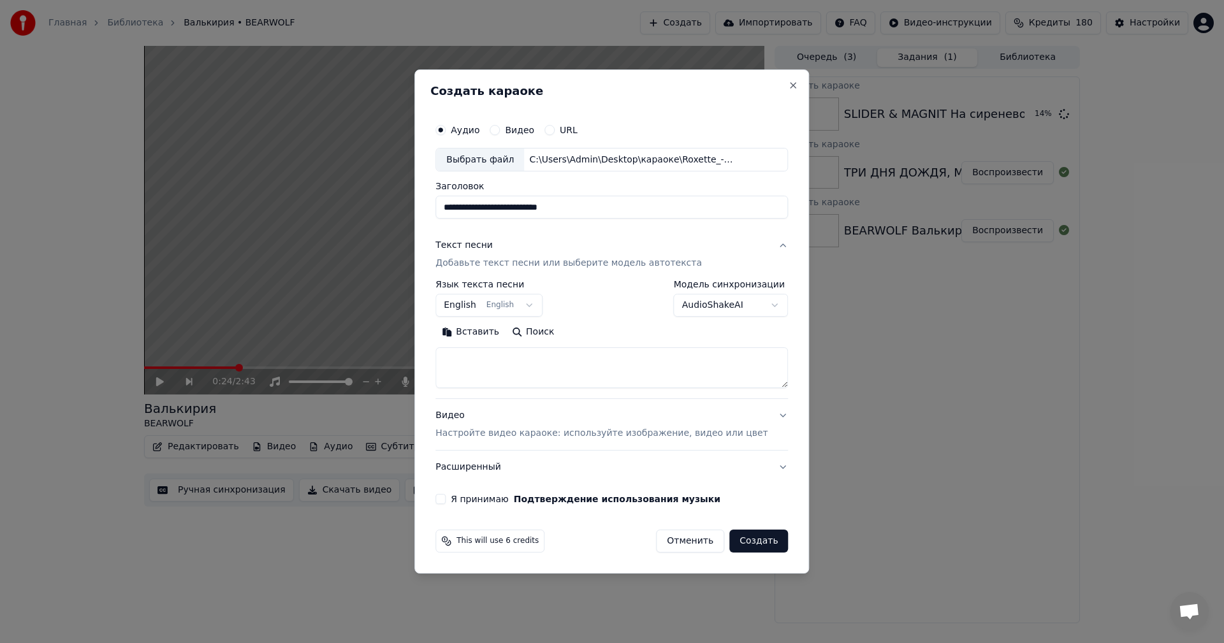
click at [506, 361] on textarea at bounding box center [611, 368] width 353 height 41
paste textarea "**********"
type textarea "**********"
click at [498, 436] on p "Настройте видео караоке: используйте изображение, видео или цвет" at bounding box center [601, 433] width 332 height 13
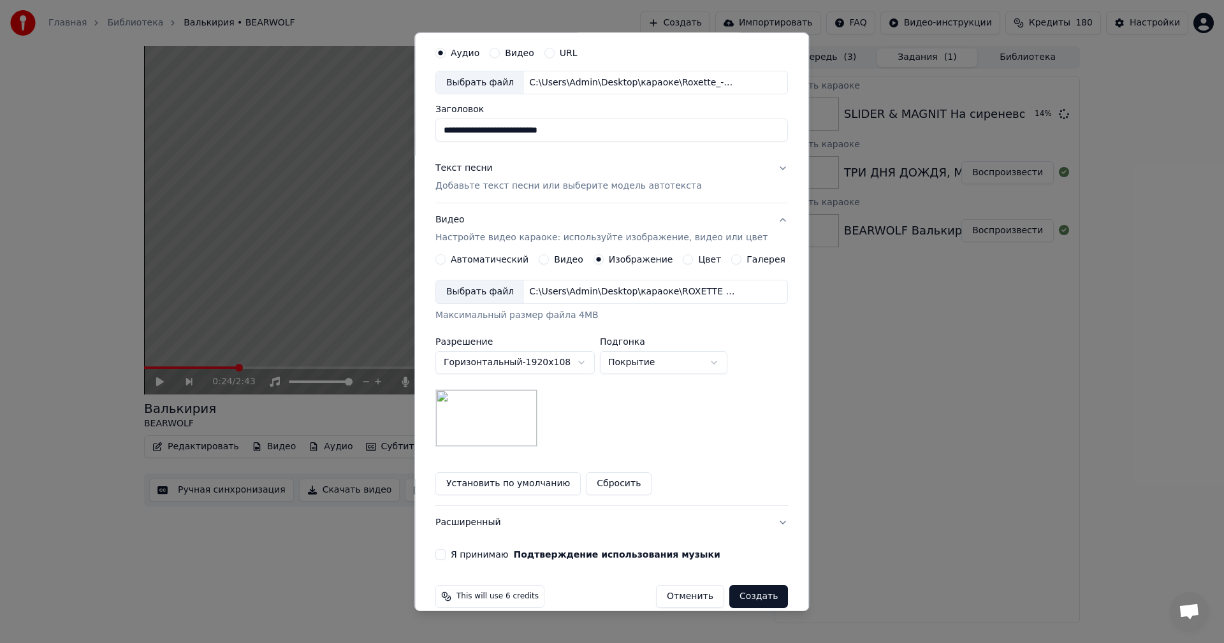
scroll to position [58, 0]
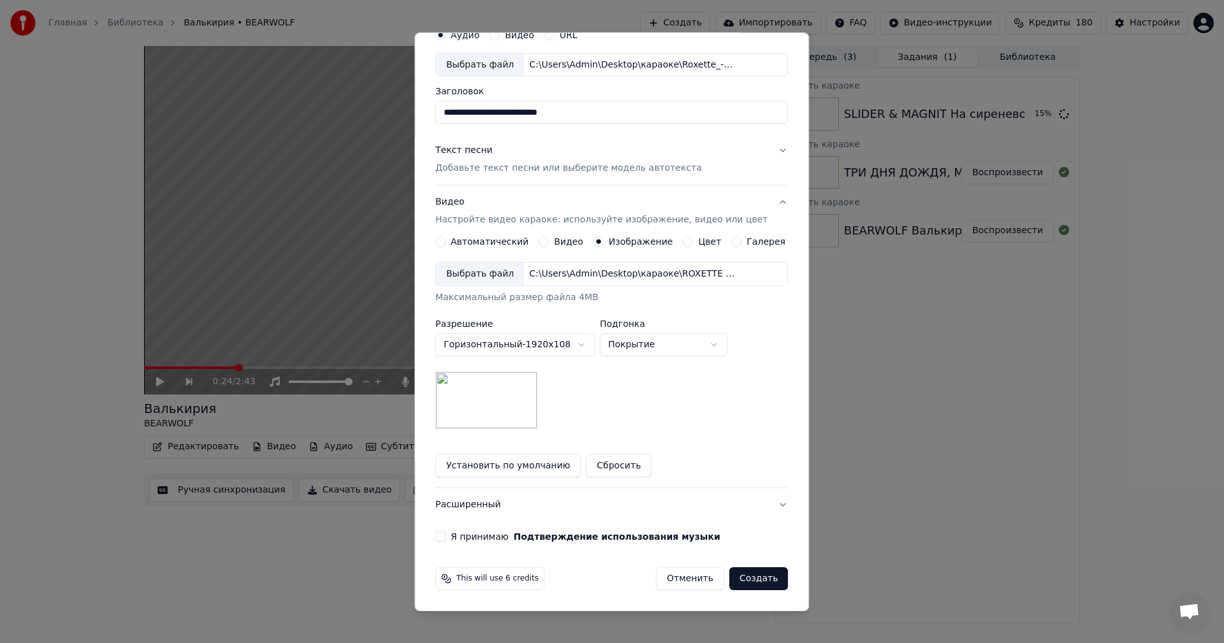
click at [446, 536] on button "Я принимаю Подтверждение использования музыки" at bounding box center [440, 537] width 10 height 10
click at [732, 578] on button "Создать" at bounding box center [758, 578] width 59 height 23
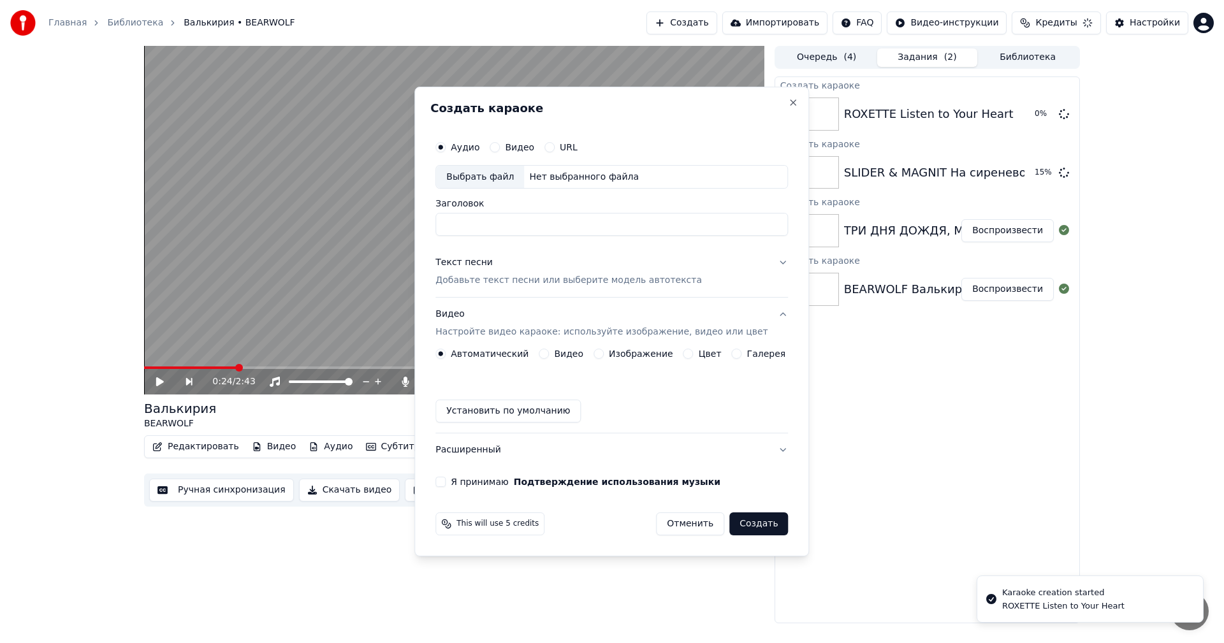
scroll to position [0, 0]
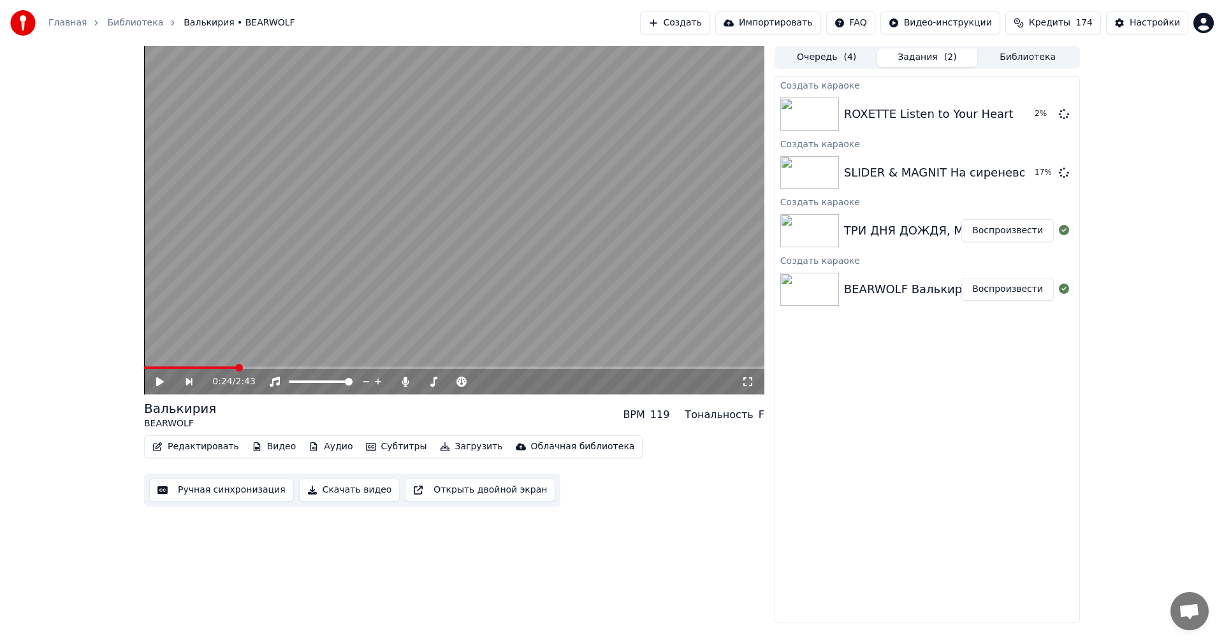
click at [695, 24] on button "Создать" at bounding box center [675, 22] width 70 height 23
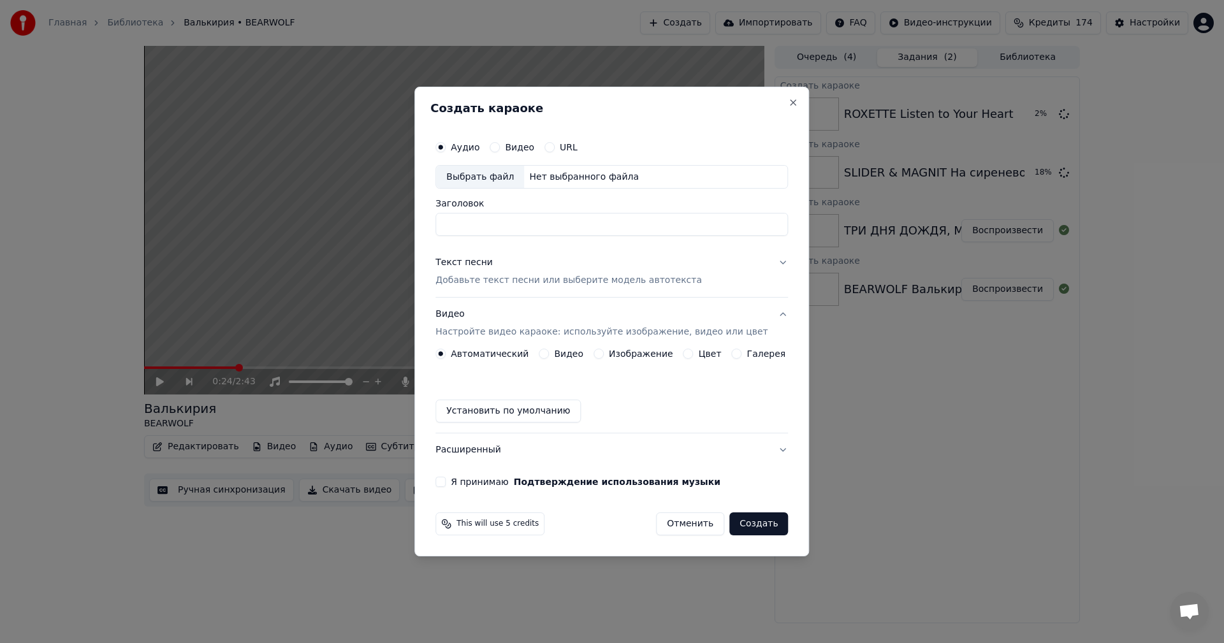
click at [488, 180] on div "Выбрать файл" at bounding box center [480, 177] width 88 height 23
click at [550, 219] on input "**********" at bounding box center [611, 225] width 353 height 23
paste input
type input "**********"
click at [607, 353] on div "Изображение" at bounding box center [634, 354] width 80 height 10
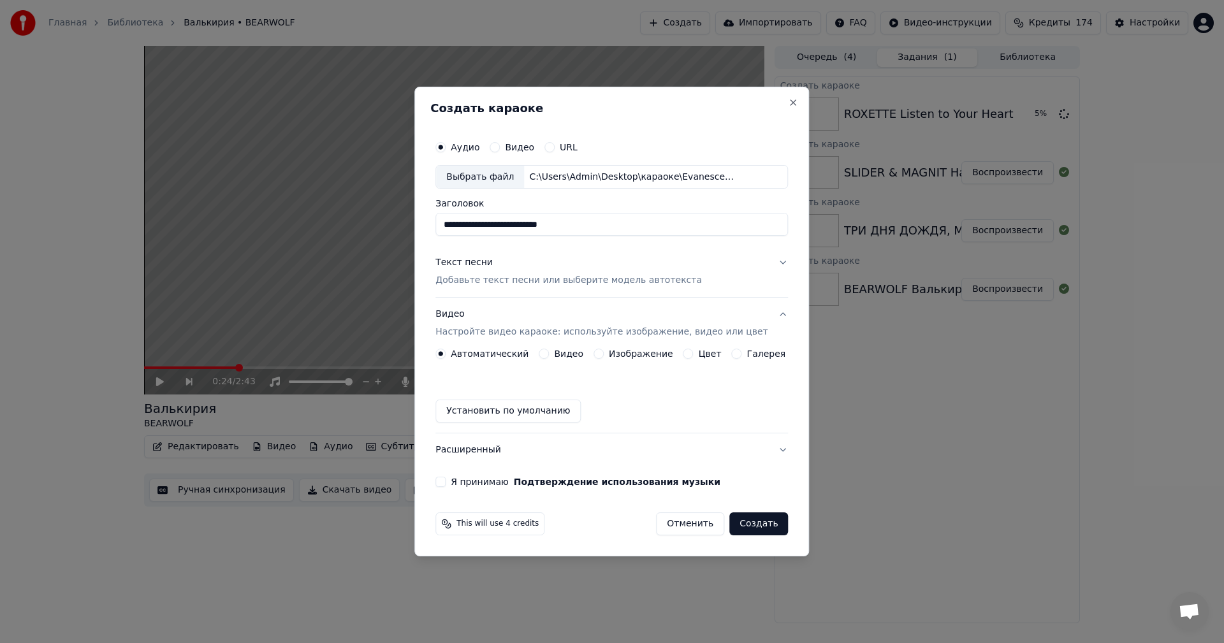
click at [602, 354] on button "Изображение" at bounding box center [599, 354] width 10 height 10
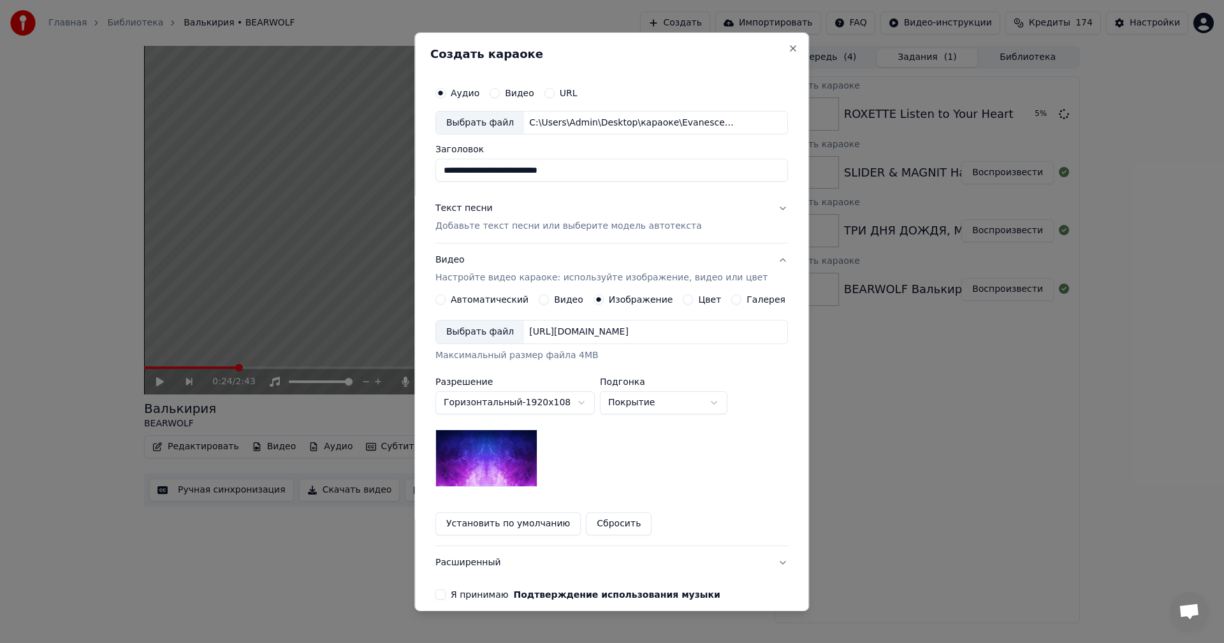
click at [494, 338] on div "Выбрать файл" at bounding box center [480, 332] width 88 height 23
click at [531, 224] on p "Добавьте текст песни или выберите модель автотекста" at bounding box center [568, 226] width 266 height 13
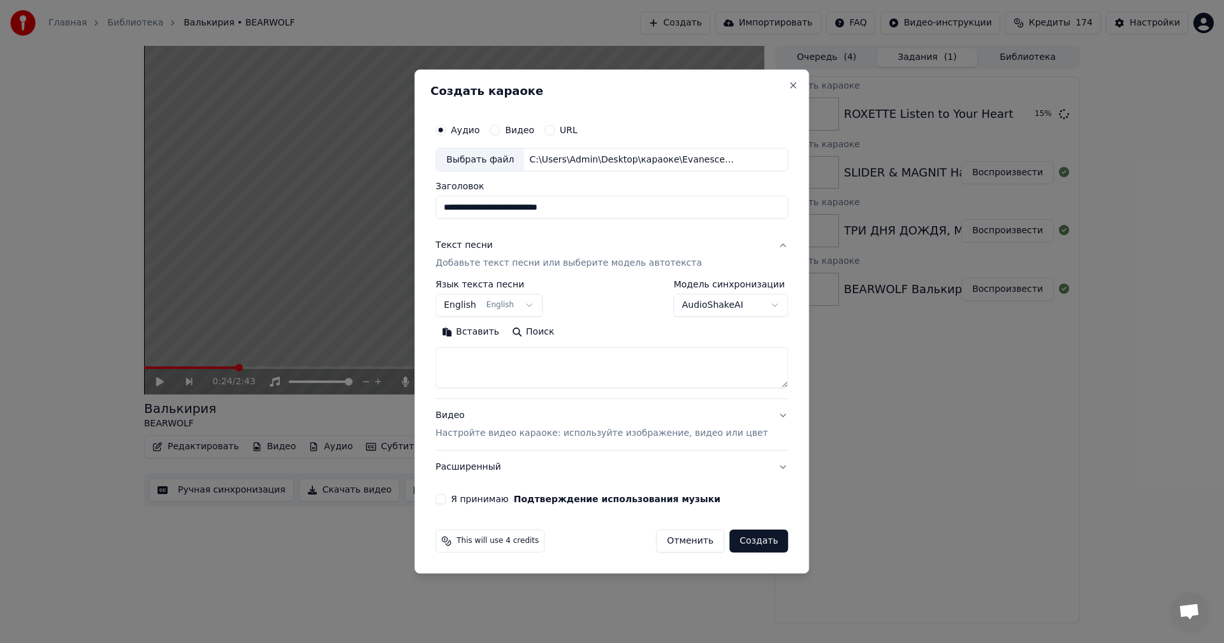
click at [555, 384] on textarea at bounding box center [611, 368] width 353 height 41
paste textarea "**********"
type textarea "**********"
click at [446, 499] on button "Я принимаю Подтверждение использования музыки" at bounding box center [440, 499] width 10 height 10
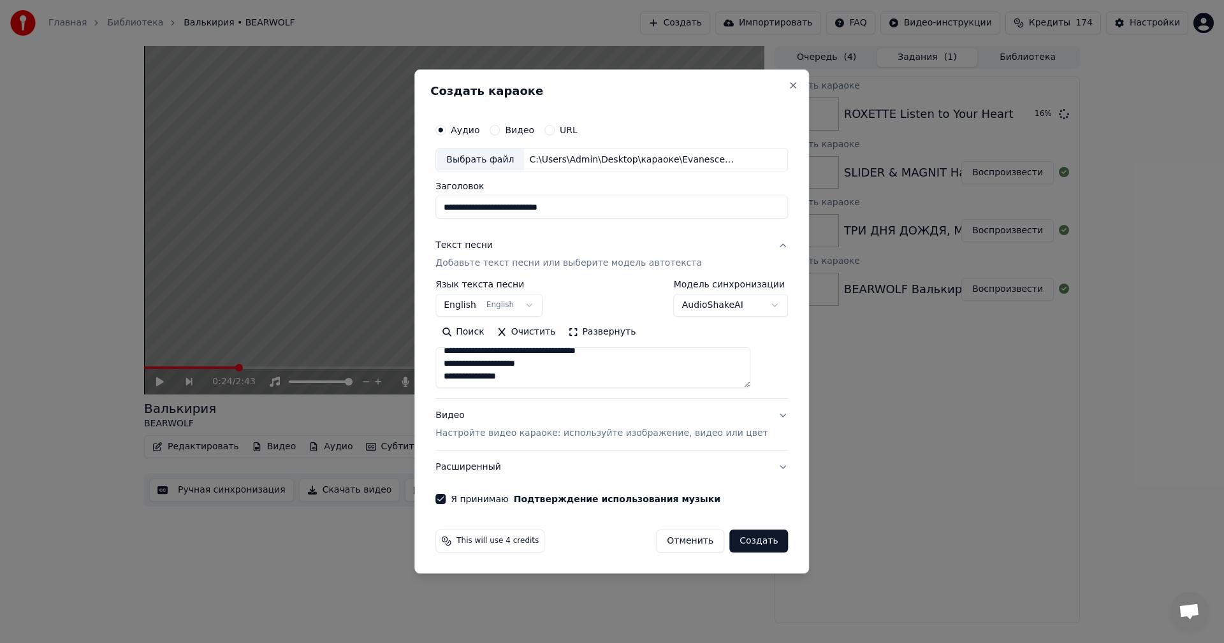
click at [744, 549] on button "Создать" at bounding box center [758, 541] width 59 height 23
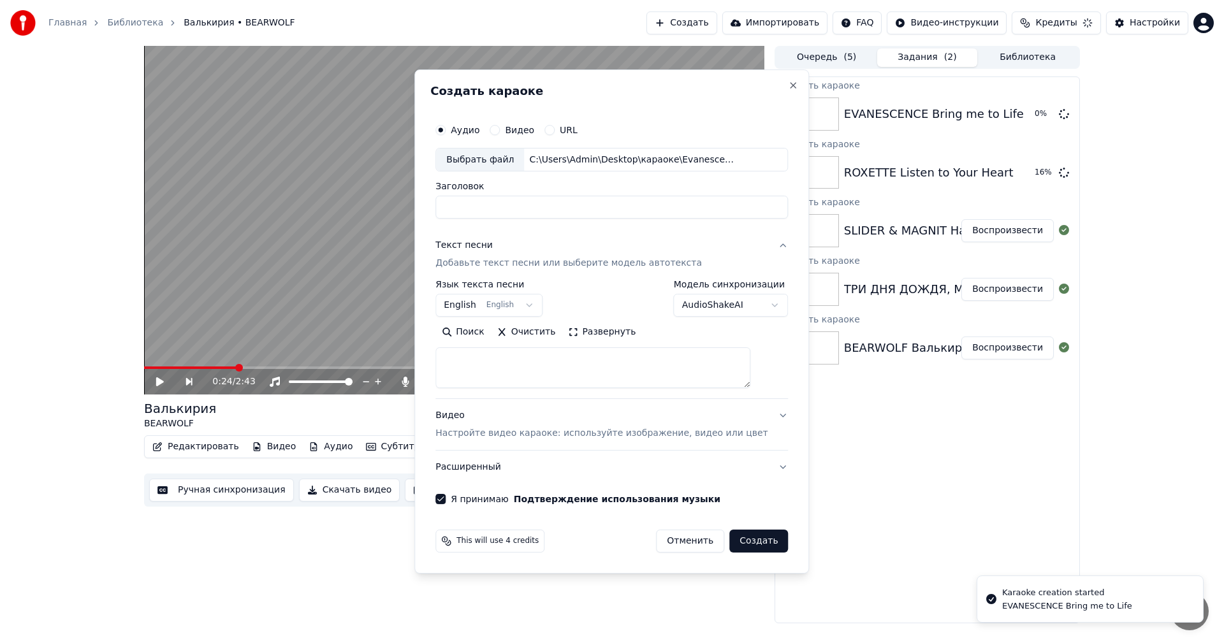
select select
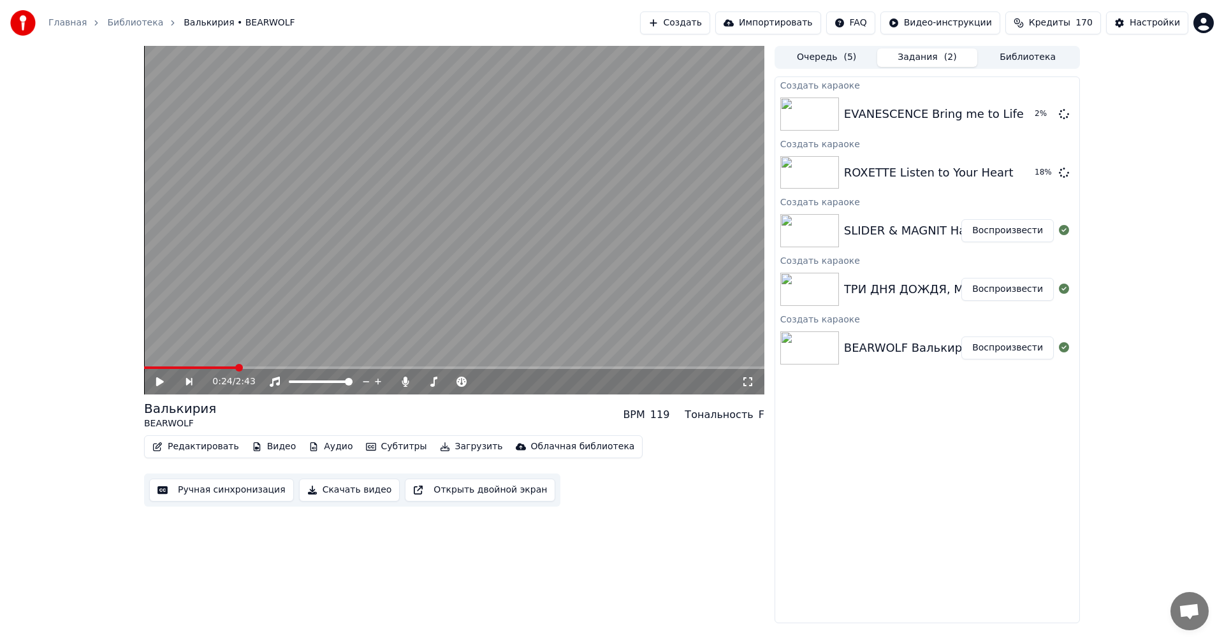
click at [701, 22] on button "Создать" at bounding box center [675, 22] width 70 height 23
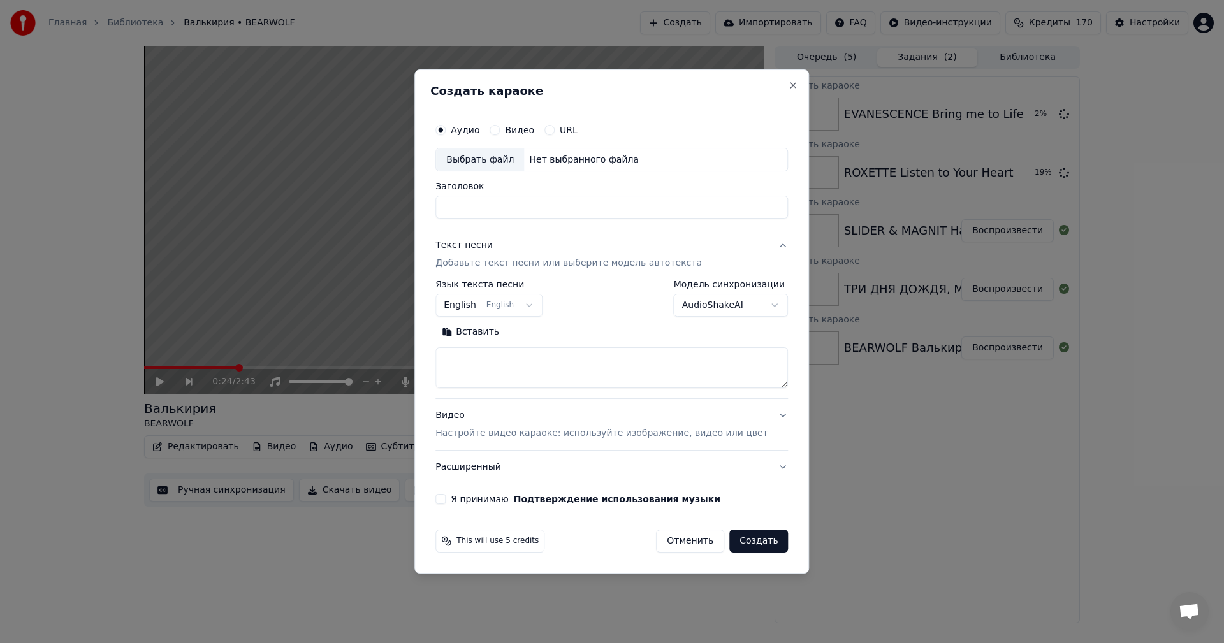
click at [488, 168] on div "Выбрать файл" at bounding box center [480, 160] width 88 height 23
click at [549, 205] on input "**********" at bounding box center [611, 207] width 353 height 23
paste input
click at [521, 430] on p "Настройте видео караоке: используйте изображение, видео или цвет" at bounding box center [601, 433] width 332 height 13
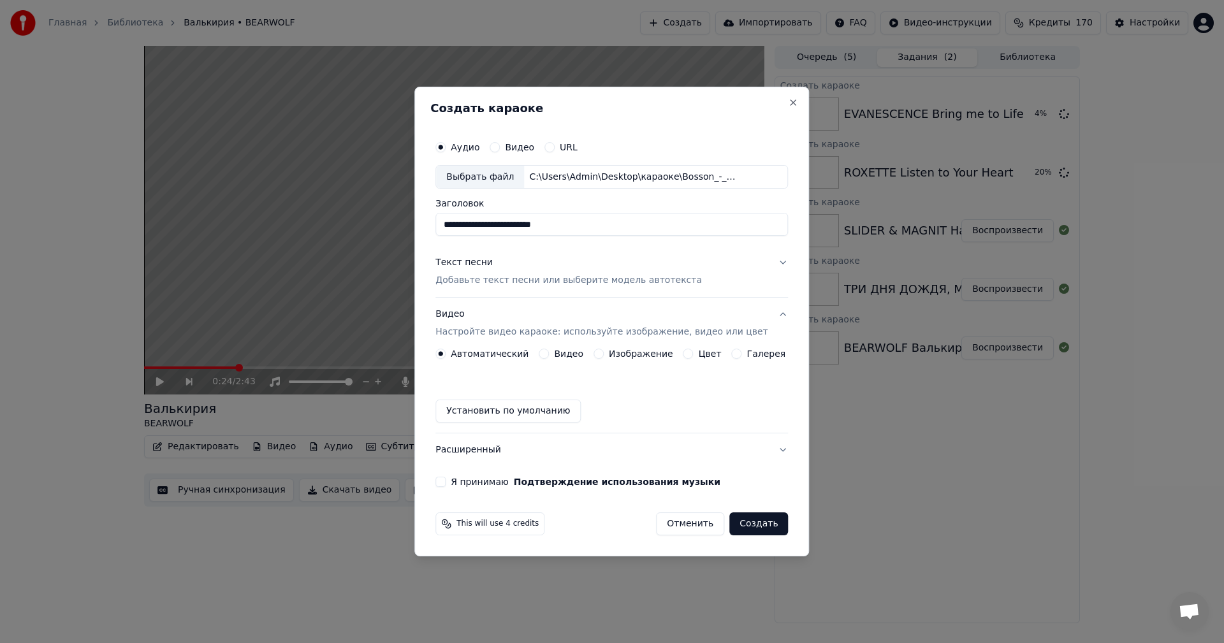
drag, startPoint x: 472, startPoint y: 224, endPoint x: 363, endPoint y: 221, distance: 109.0
click at [363, 221] on body "Главная Библиотека Валькирия • BEARWOLF Создать Импортировать FAQ Видео-инструк…" at bounding box center [612, 321] width 1224 height 643
type input "**********"
click at [614, 354] on label "Изображение" at bounding box center [641, 353] width 64 height 9
click at [604, 354] on button "Изображение" at bounding box center [599, 354] width 10 height 10
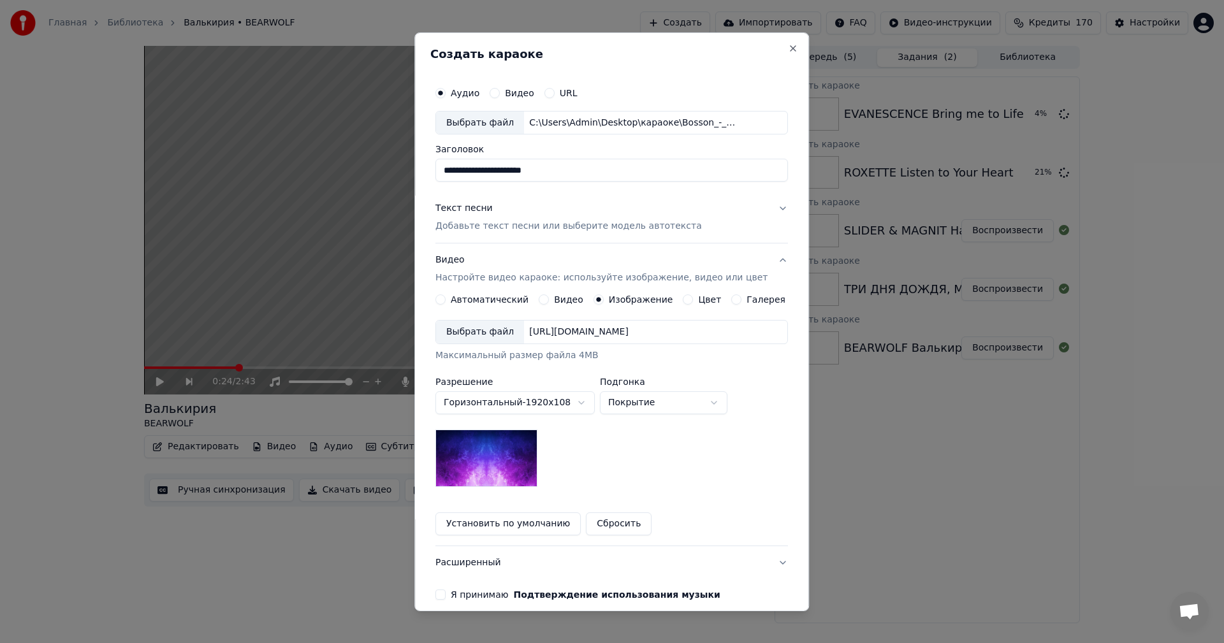
click at [500, 335] on div "Выбрать файл" at bounding box center [480, 332] width 88 height 23
click at [537, 228] on p "Добавьте текст песни или выберите модель автотекста" at bounding box center [568, 226] width 266 height 13
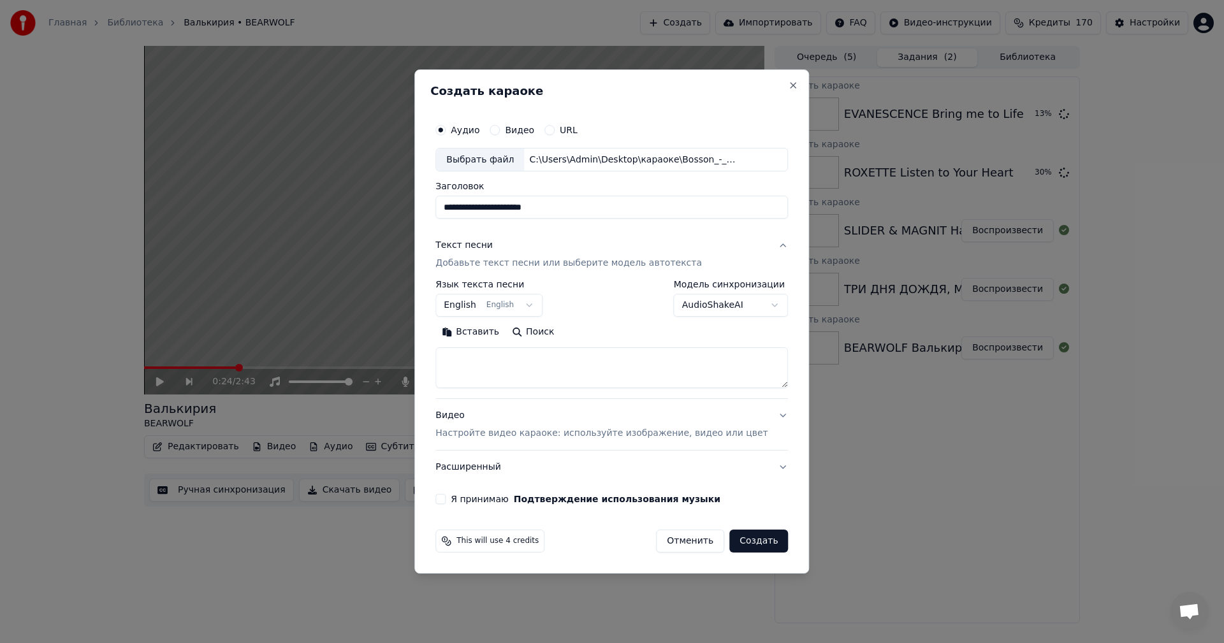
click at [552, 373] on textarea at bounding box center [611, 368] width 353 height 41
paste textarea "**********"
type textarea "**********"
click at [446, 498] on button "Я принимаю Подтверждение использования музыки" at bounding box center [440, 499] width 10 height 10
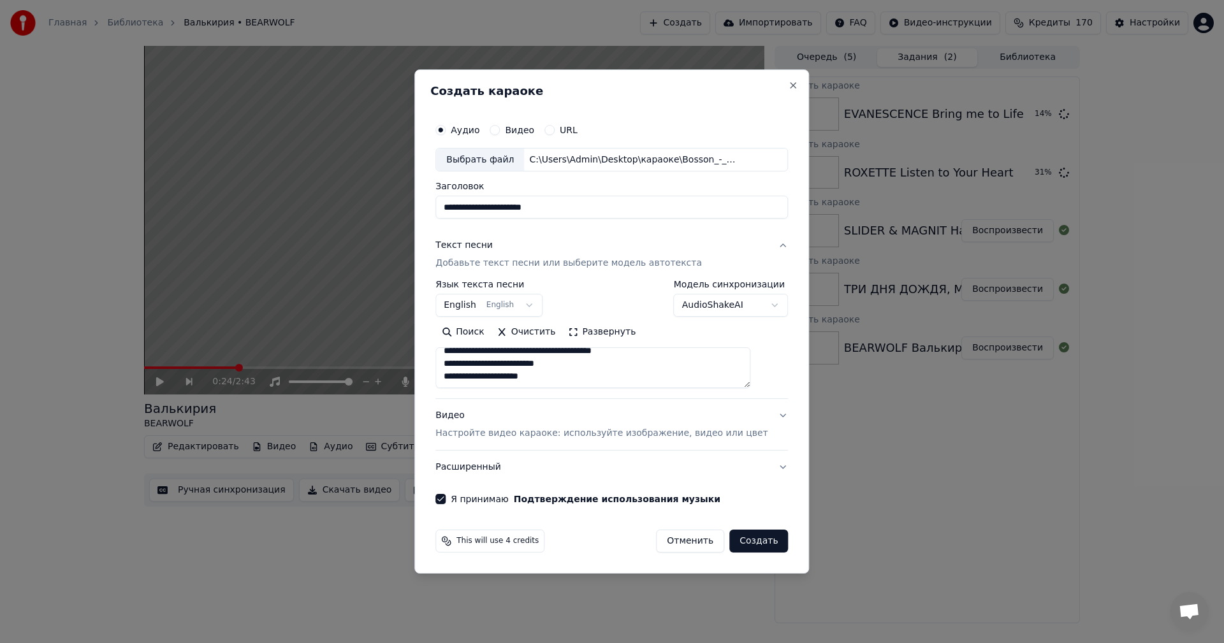
click at [743, 540] on button "Создать" at bounding box center [758, 541] width 59 height 23
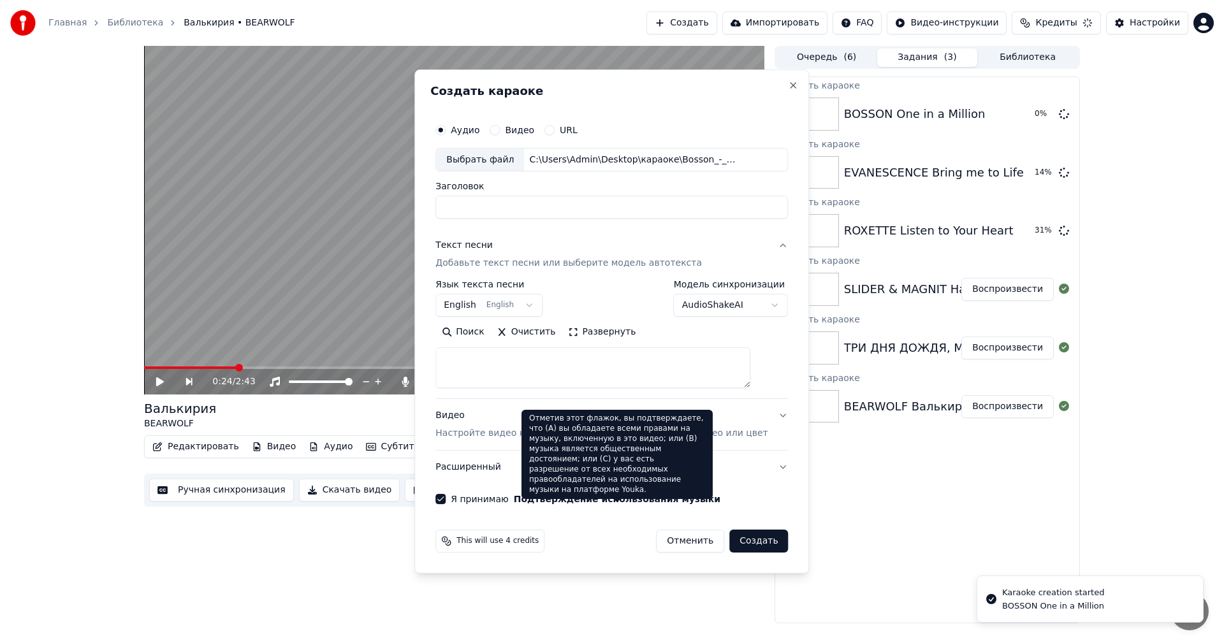
select select
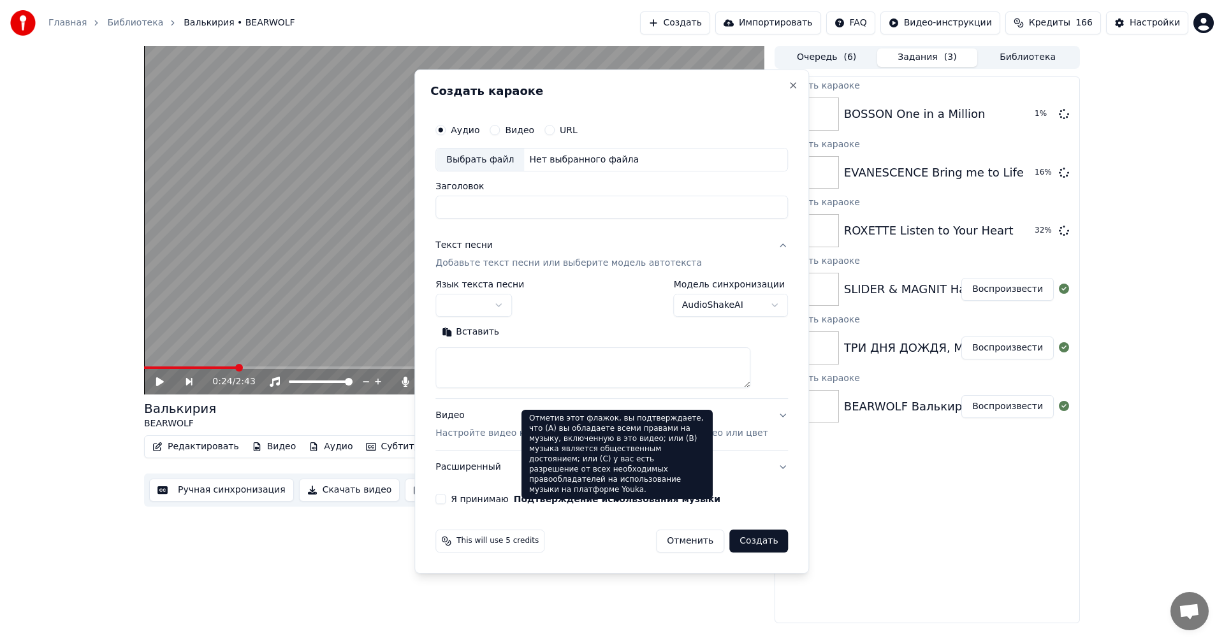
scroll to position [0, 0]
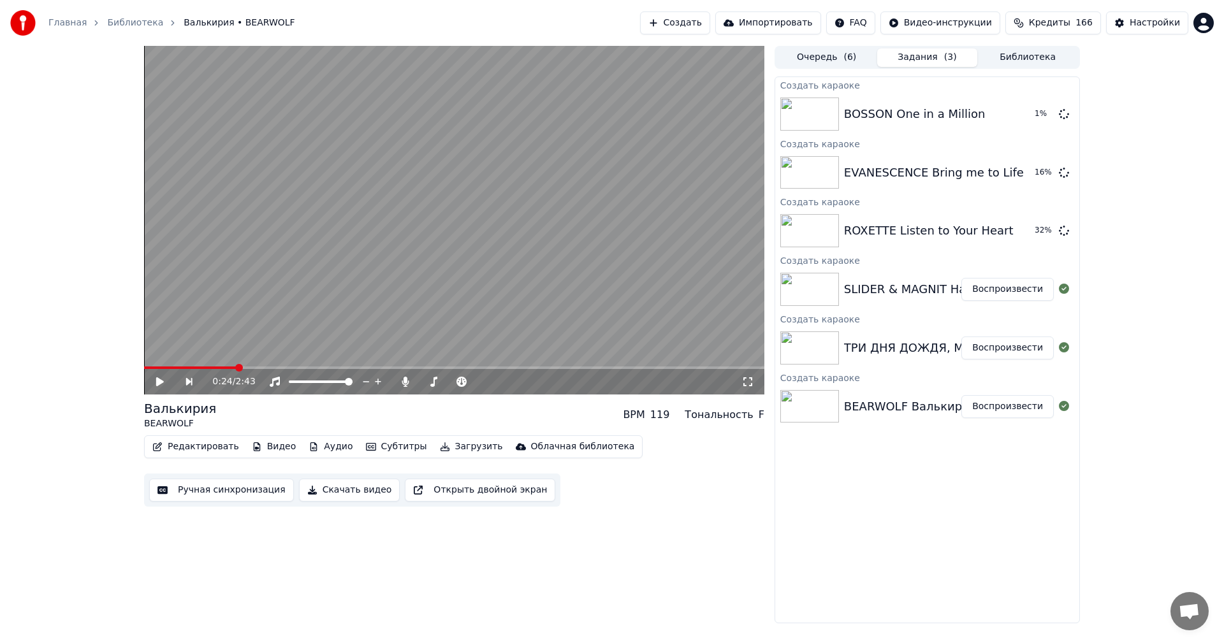
click at [702, 15] on button "Создать" at bounding box center [675, 22] width 70 height 23
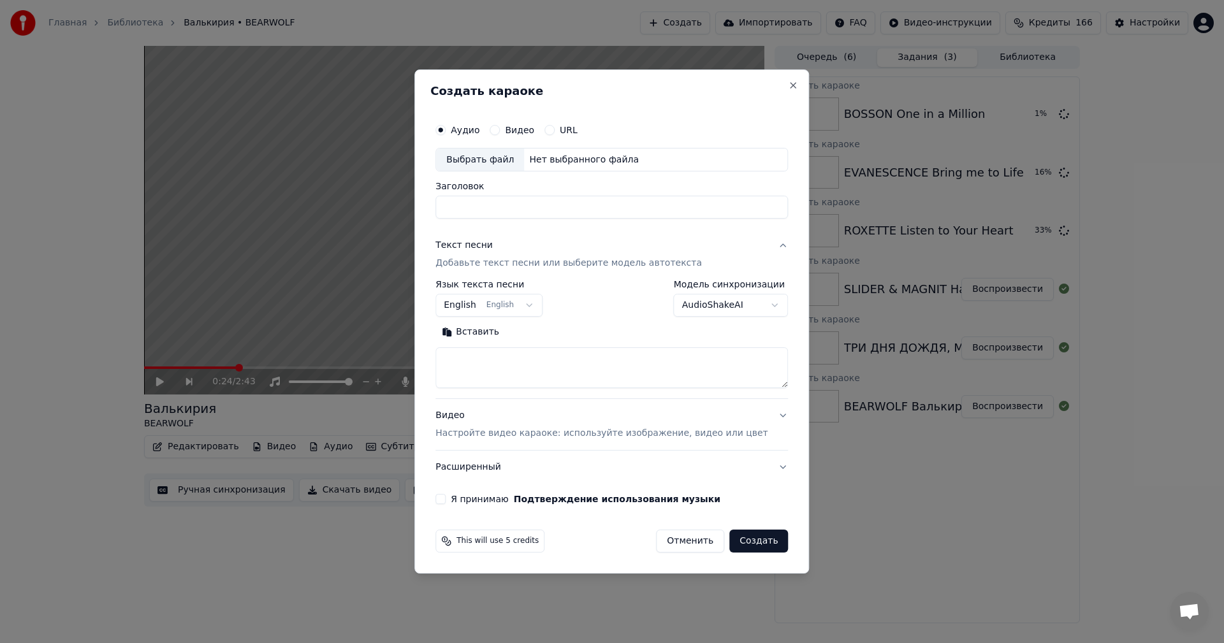
click at [492, 158] on div "Выбрать файл" at bounding box center [480, 160] width 88 height 23
click at [551, 201] on input "**********" at bounding box center [611, 207] width 353 height 23
paste input
type input "**********"
click at [541, 436] on p "Настройте видео караоке: используйте изображение, видео или цвет" at bounding box center [601, 433] width 332 height 13
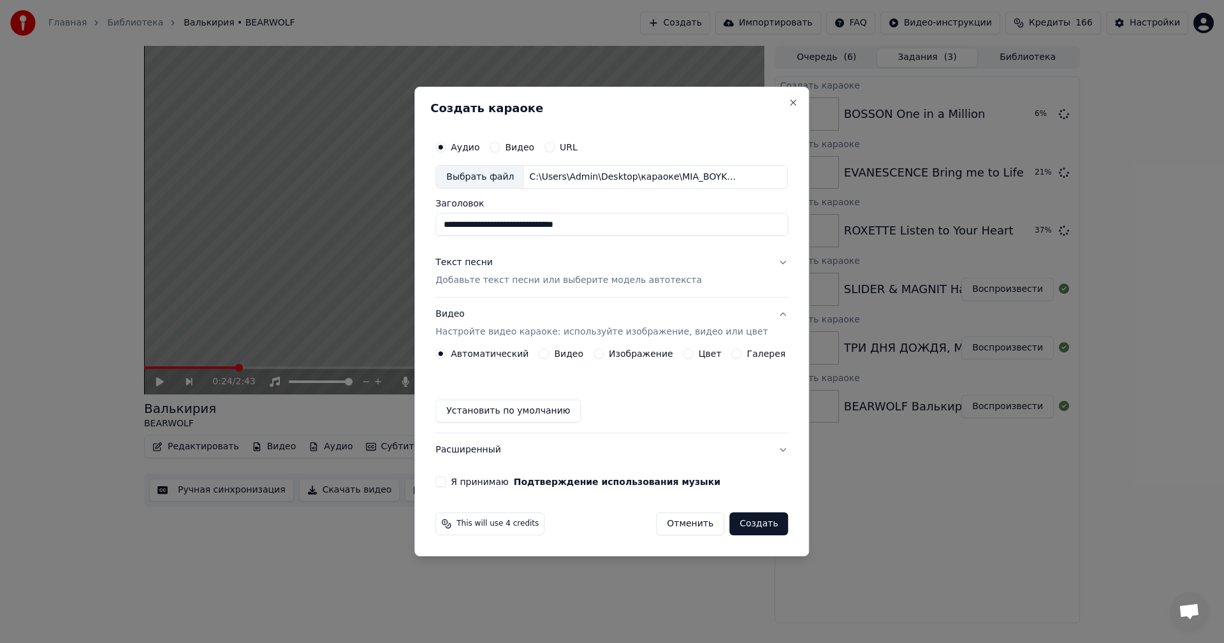
click at [598, 353] on button "Изображение" at bounding box center [599, 354] width 10 height 10
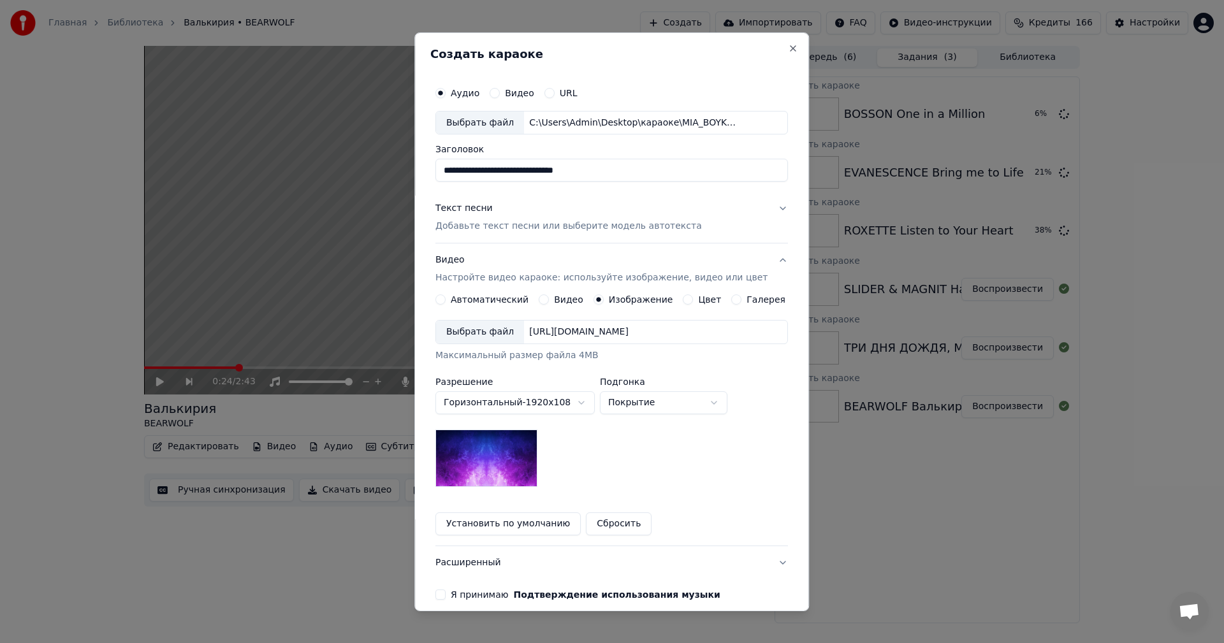
click at [482, 337] on div "Выбрать файл" at bounding box center [480, 332] width 88 height 23
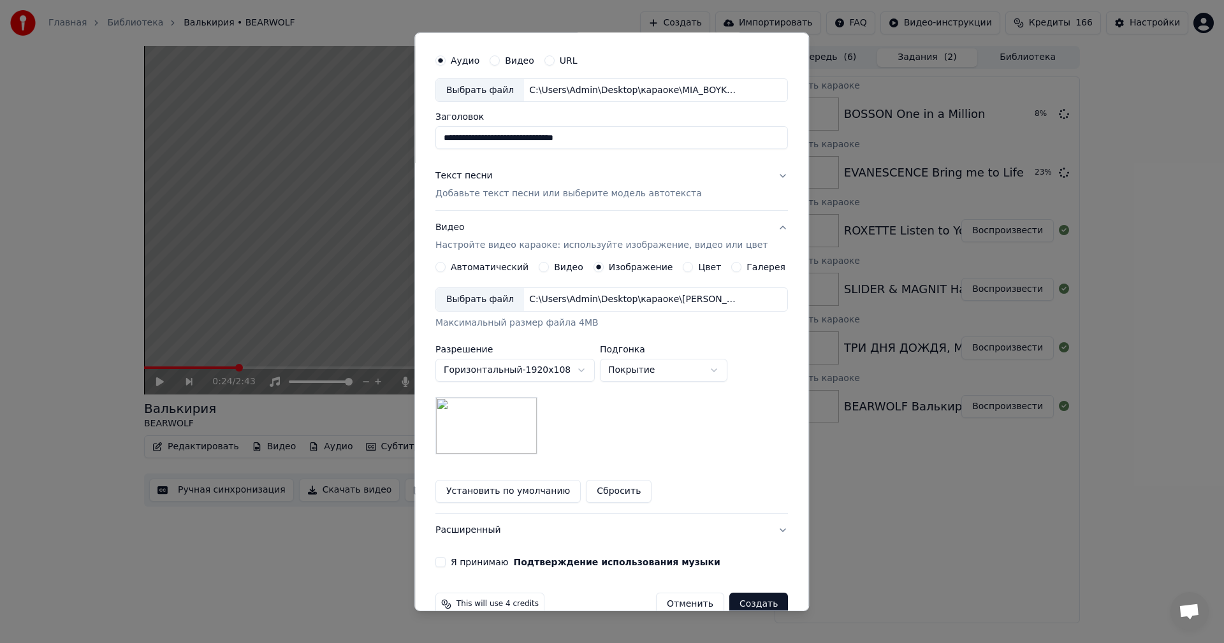
scroll to position [58, 0]
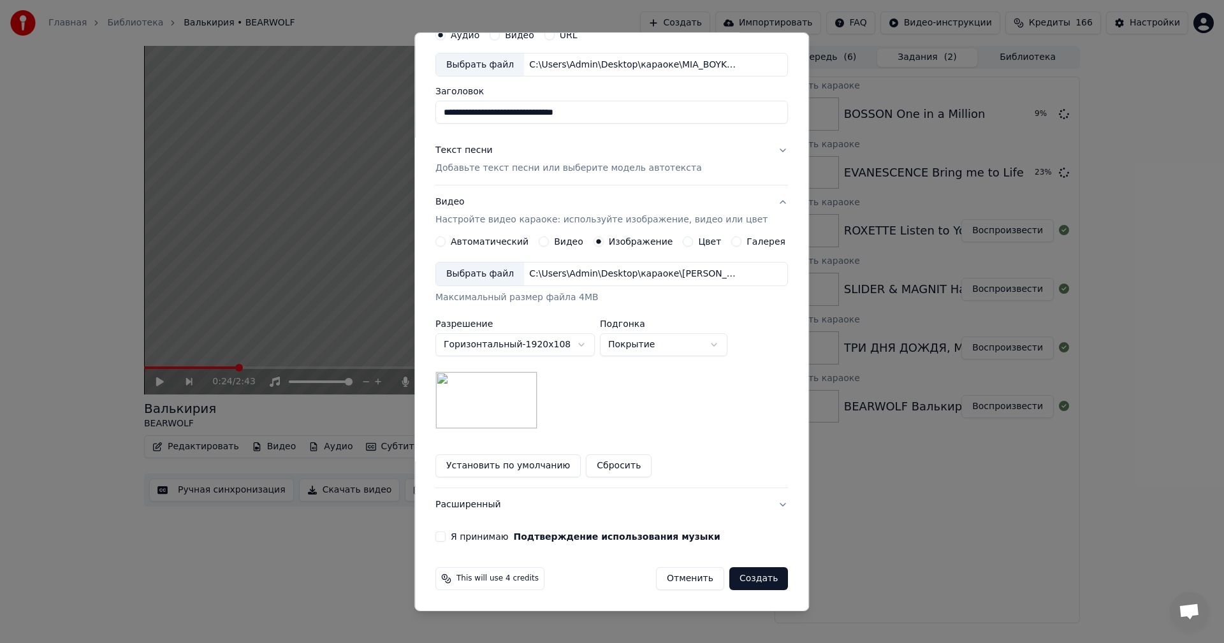
click at [446, 537] on button "Я принимаю Подтверждение использования музыки" at bounding box center [440, 537] width 10 height 10
type button "on"
click at [499, 166] on p "Добавьте текст песни или выберите модель автотекста" at bounding box center [568, 168] width 266 height 13
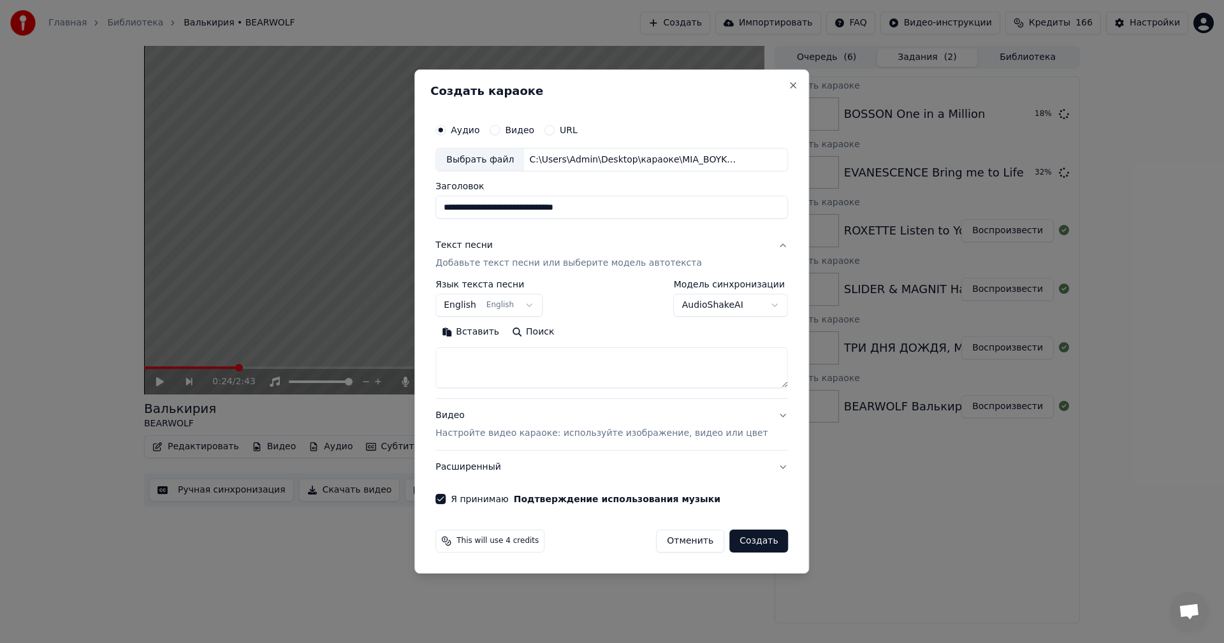
click at [513, 381] on textarea at bounding box center [611, 368] width 353 height 41
paste textarea "**********"
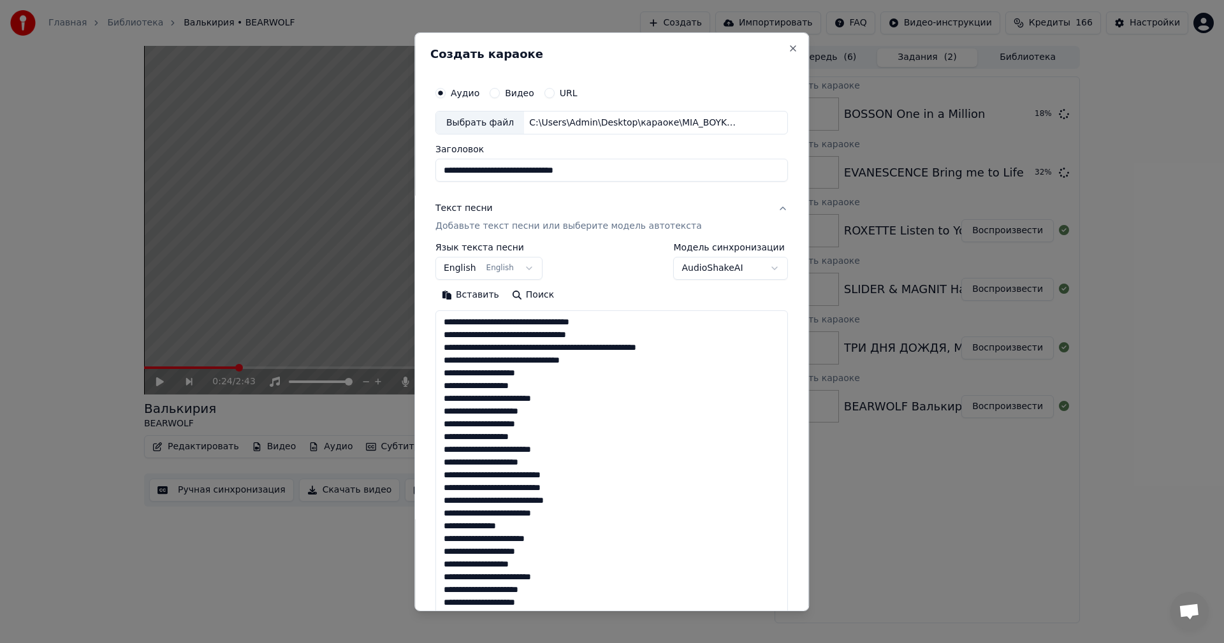
scroll to position [386, 0]
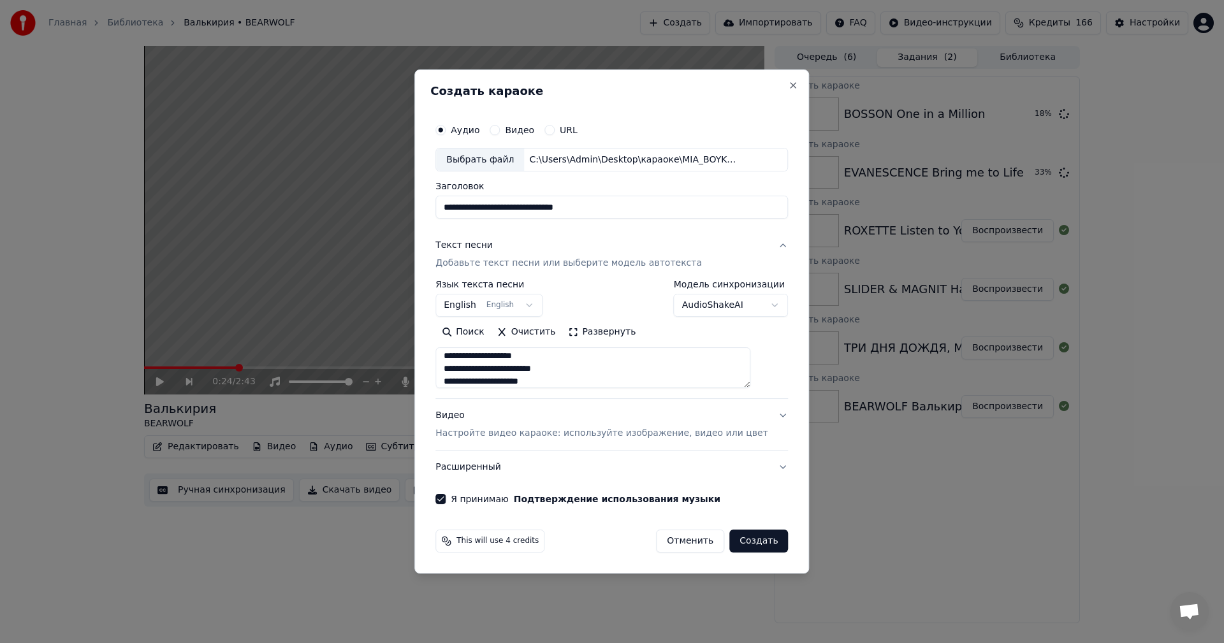
type textarea "**********"
click at [743, 540] on button "Создать" at bounding box center [758, 541] width 59 height 23
select select "**"
select select
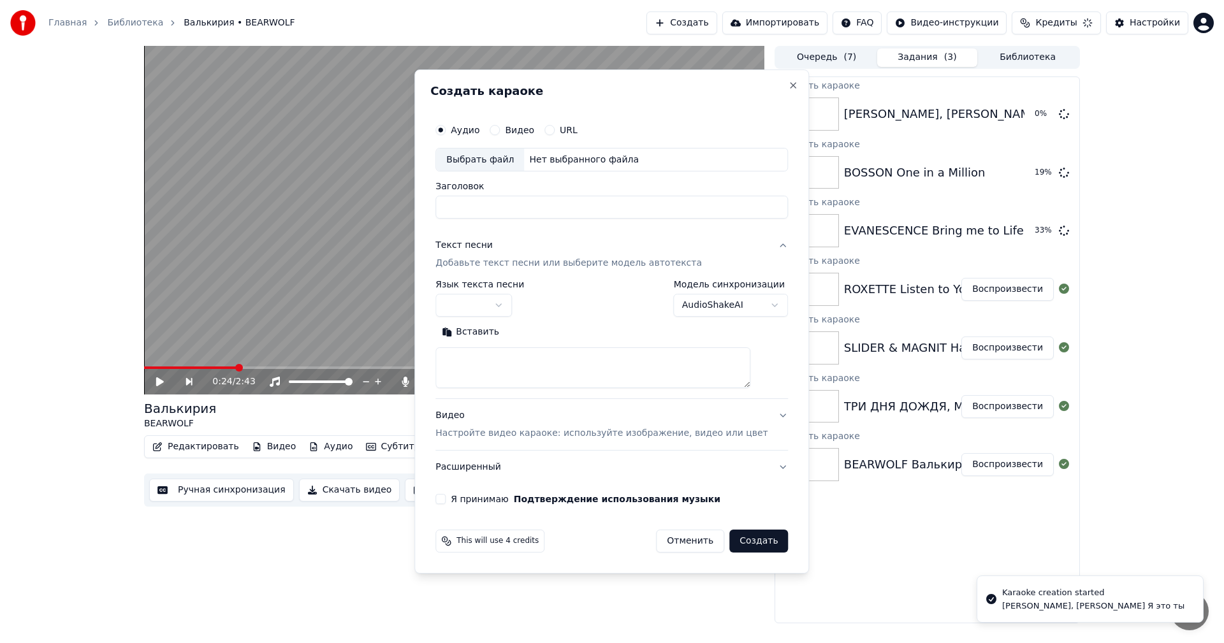
scroll to position [0, 0]
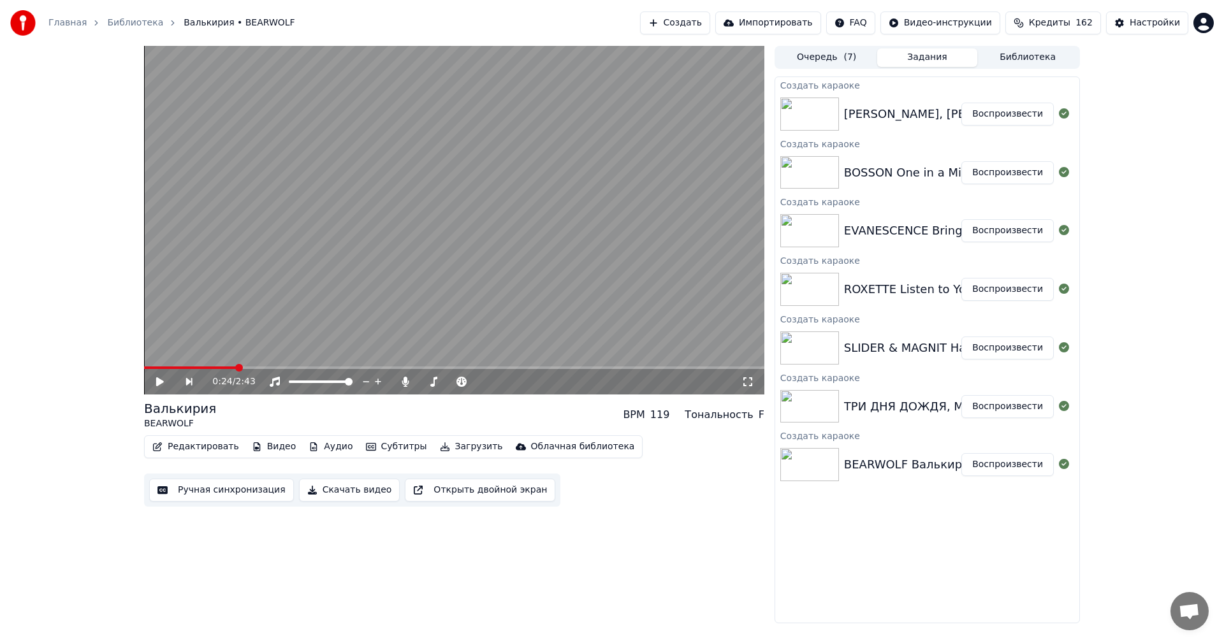
click at [1009, 468] on button "Воспроизвести" at bounding box center [1007, 464] width 92 height 23
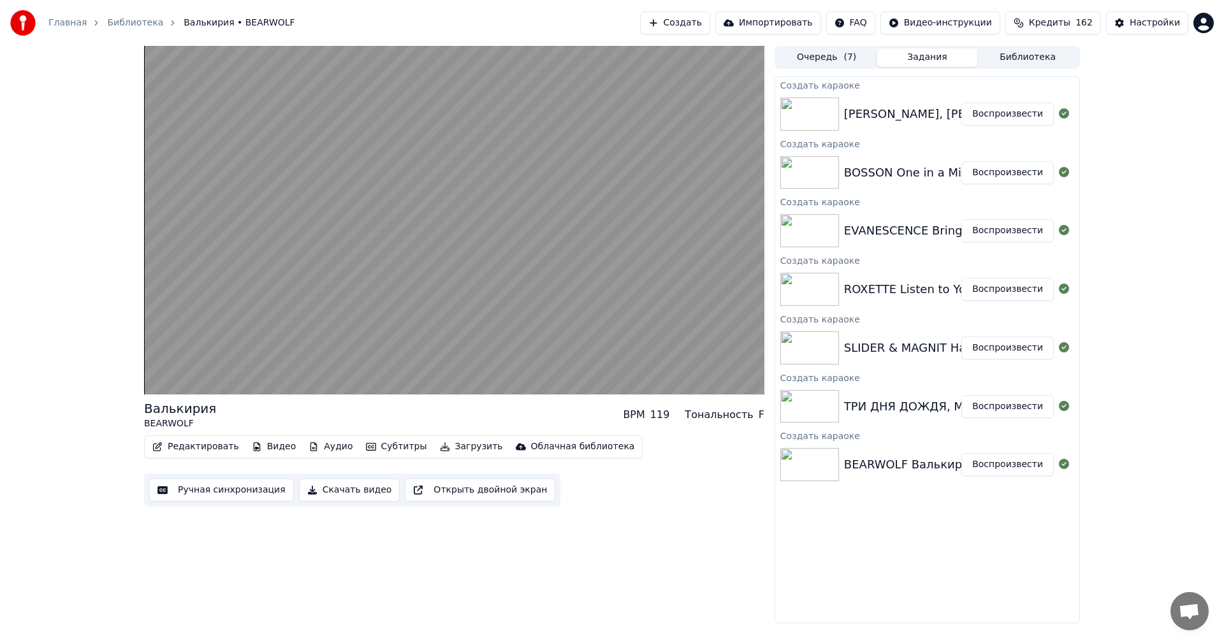
click at [208, 492] on button "Ручная синхронизация" at bounding box center [221, 490] width 145 height 23
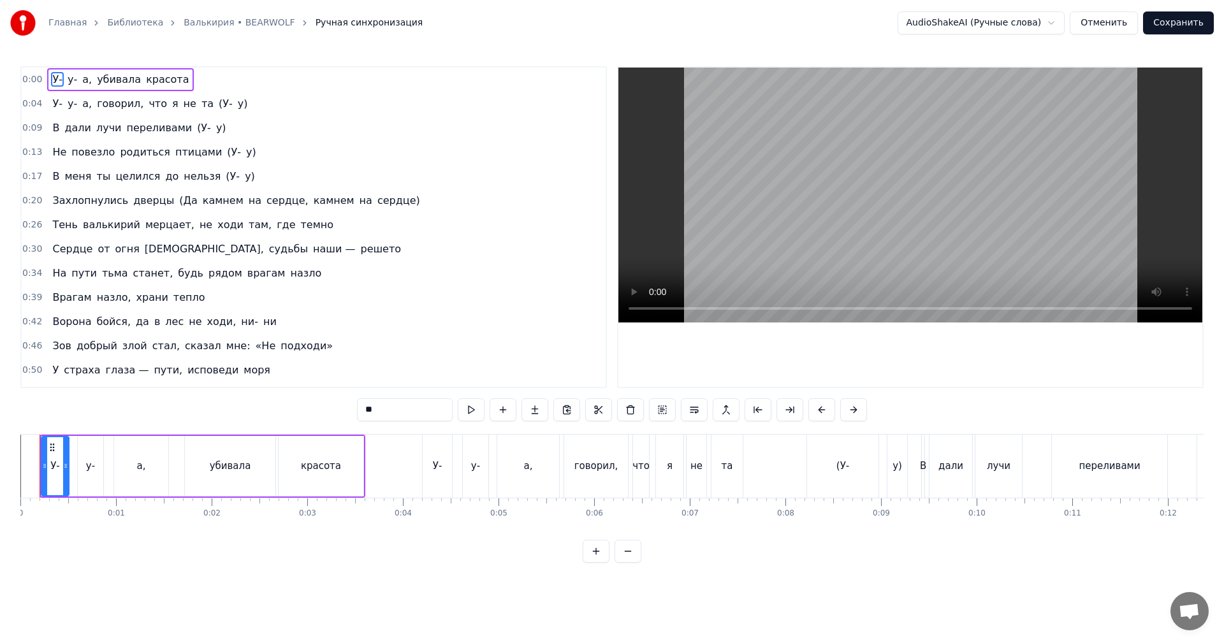
click at [991, 198] on video at bounding box center [910, 195] width 584 height 255
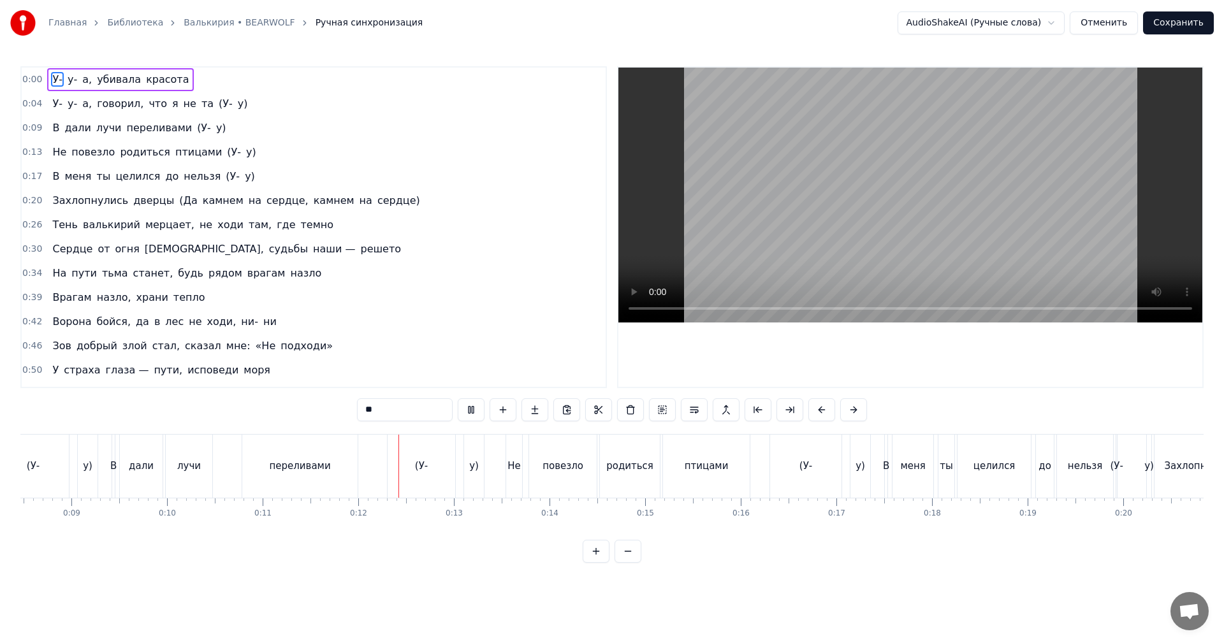
scroll to position [0, 1069]
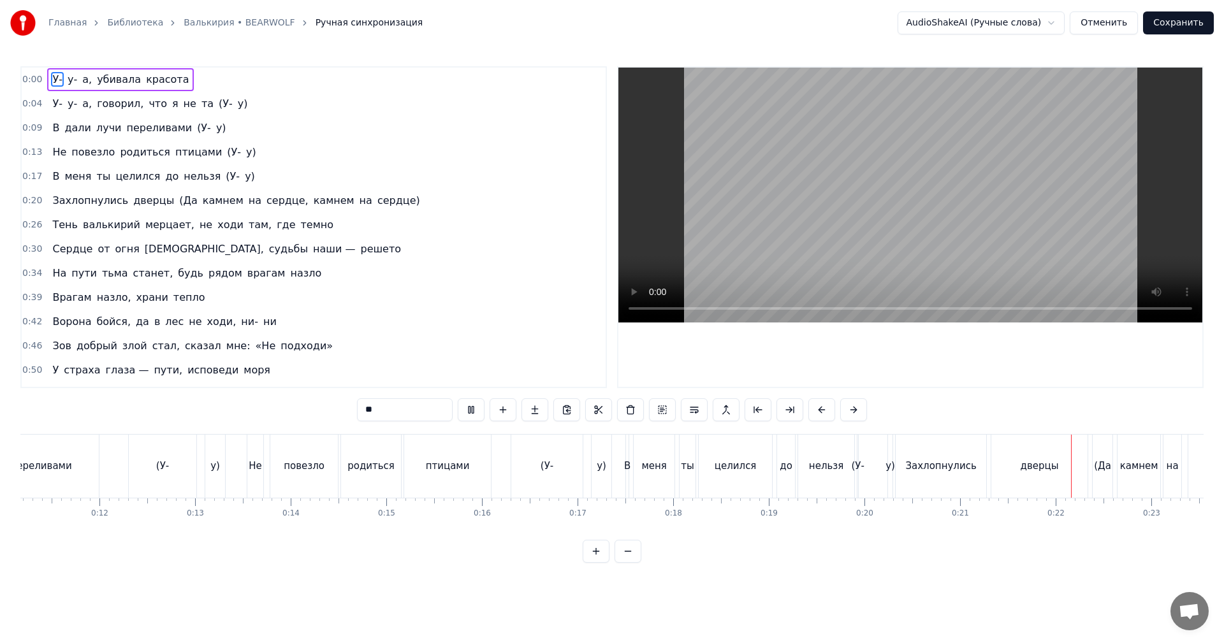
click at [934, 263] on video at bounding box center [910, 195] width 584 height 255
click at [858, 463] on div "(У-" at bounding box center [857, 466] width 13 height 15
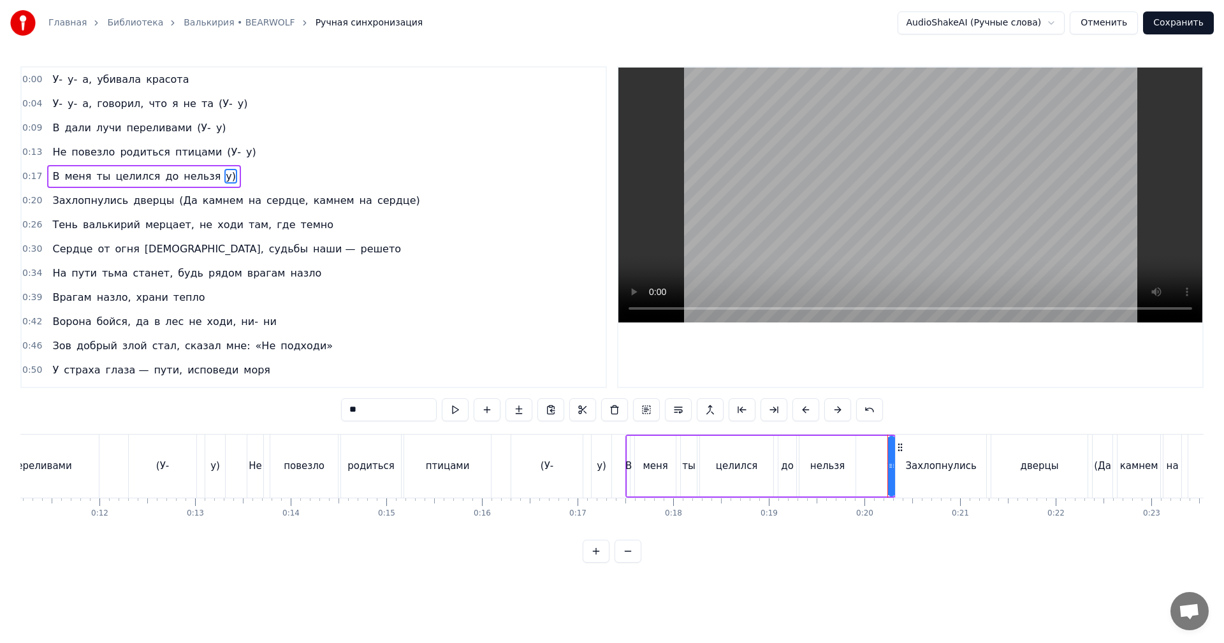
click at [894, 461] on icon at bounding box center [892, 466] width 5 height 10
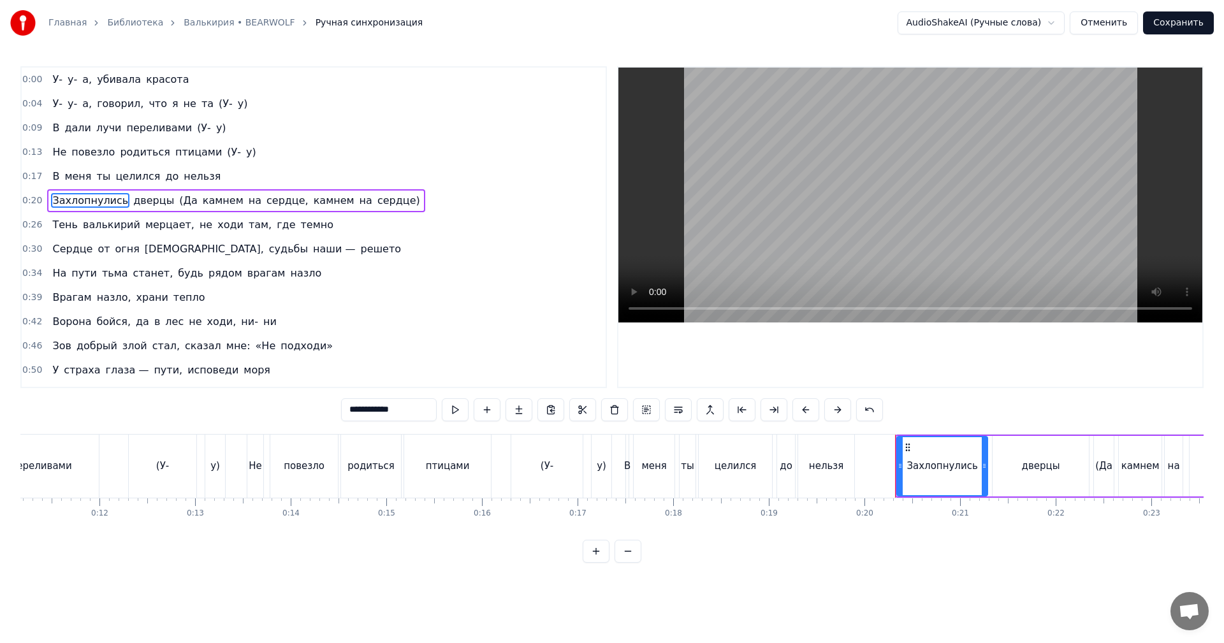
click at [824, 463] on div "нельзя" at bounding box center [826, 466] width 34 height 15
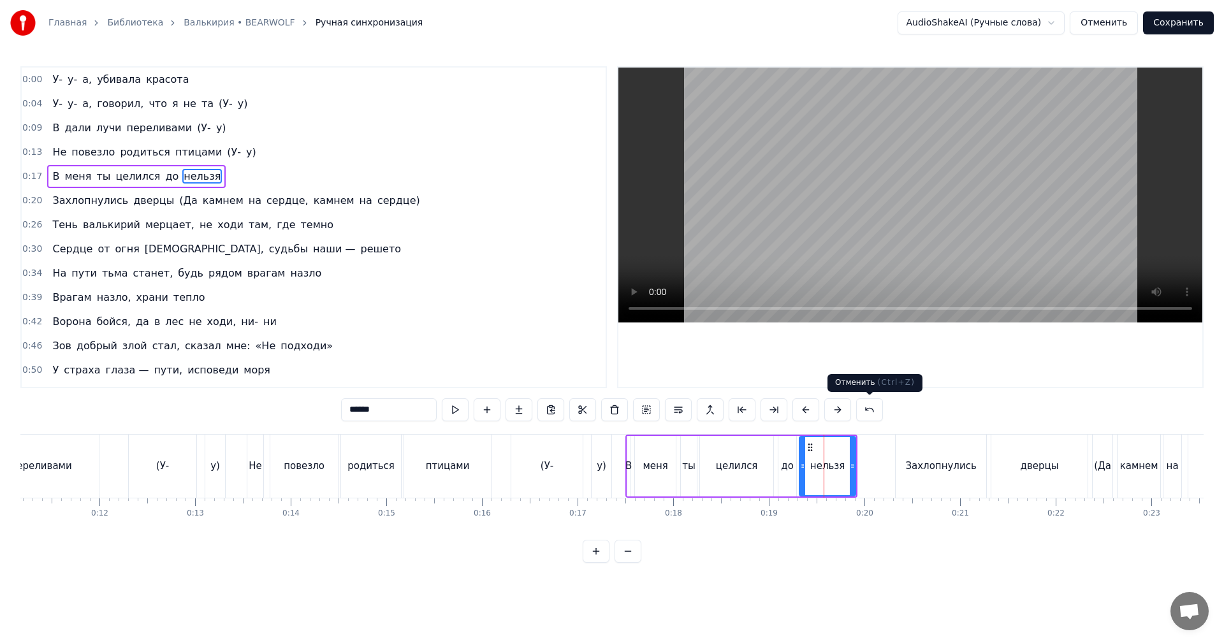
click at [887, 252] on video at bounding box center [910, 195] width 584 height 255
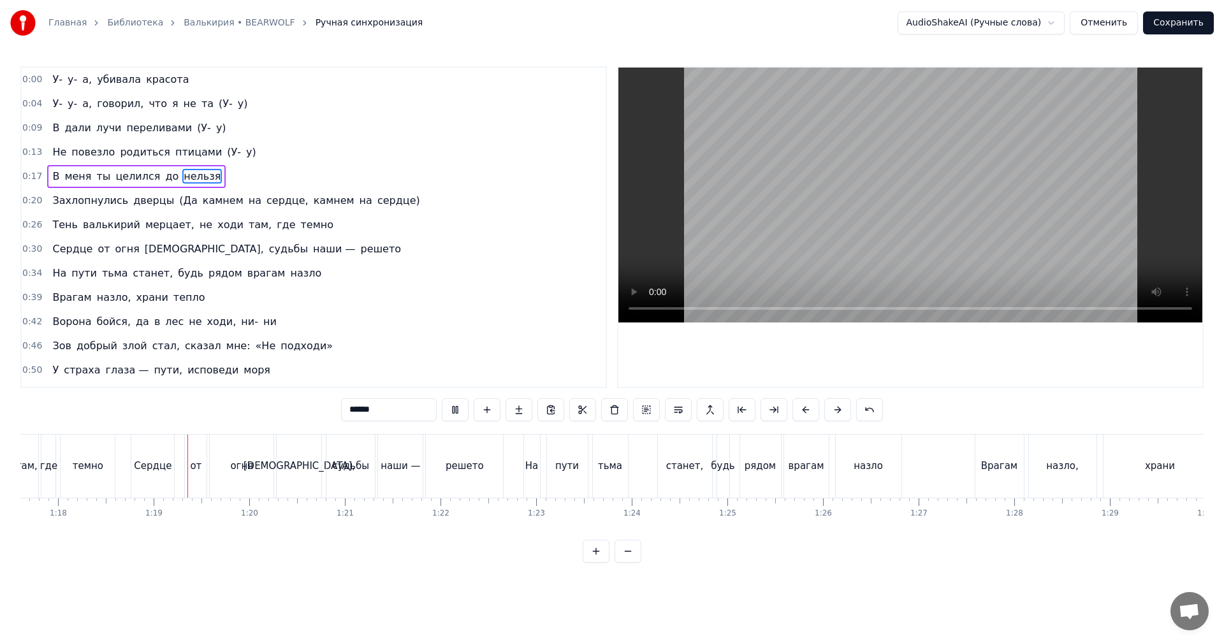
scroll to position [0, 7466]
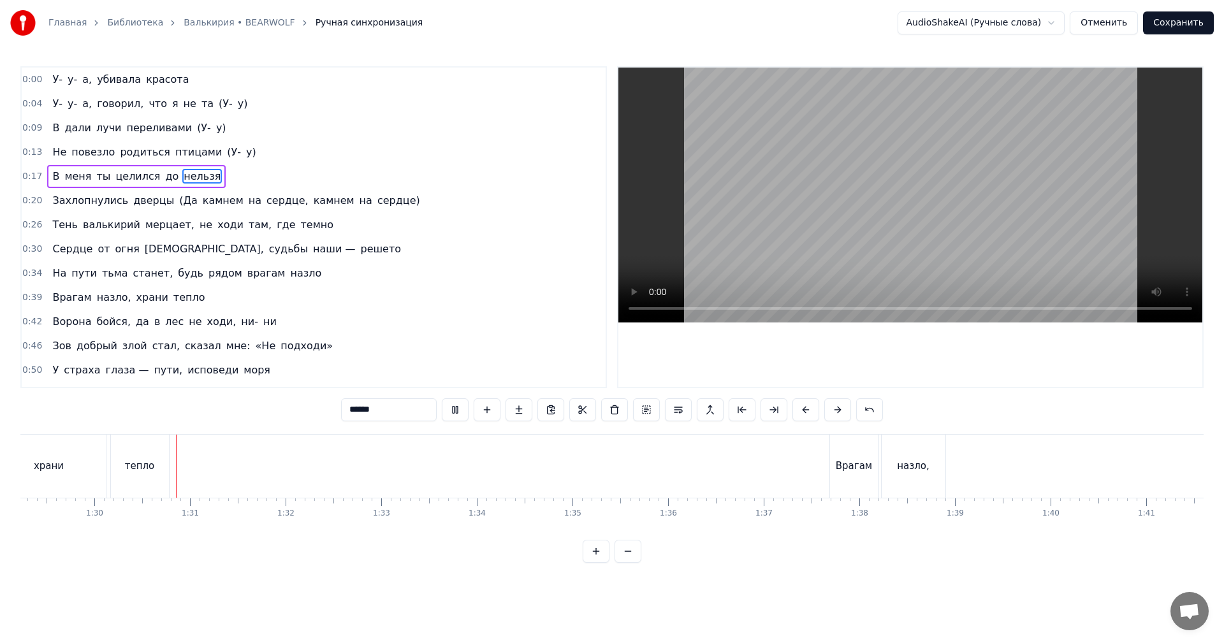
click at [940, 229] on video at bounding box center [910, 195] width 584 height 255
click at [520, 455] on div "назло," at bounding box center [526, 466] width 68 height 63
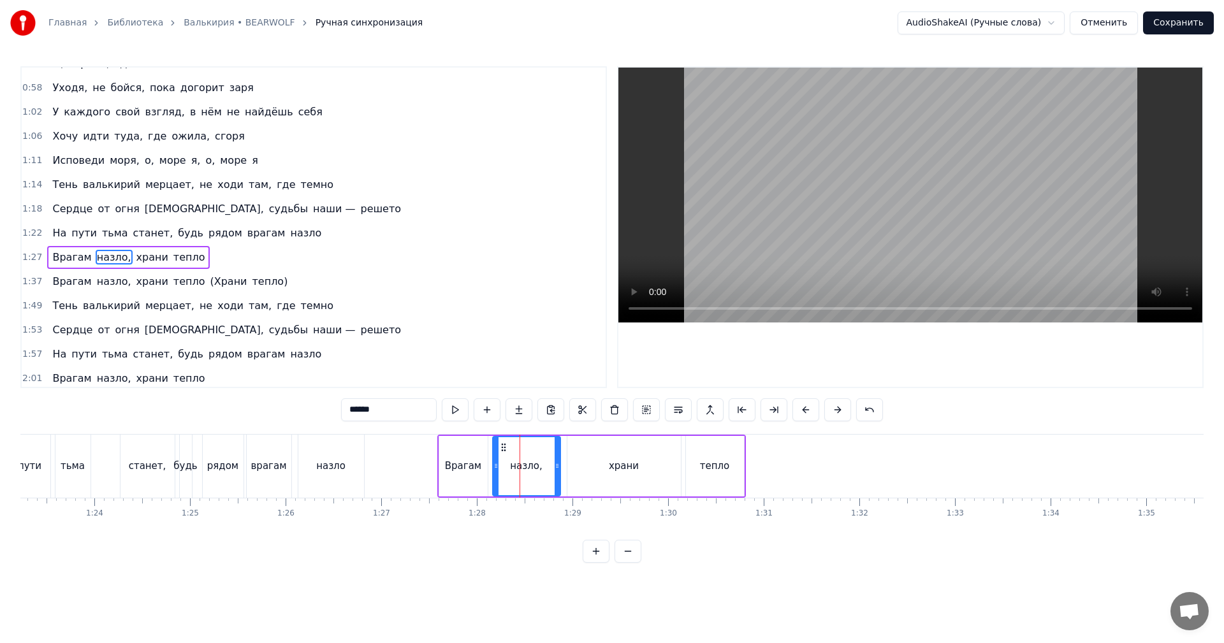
click at [604, 460] on div "храни" at bounding box center [623, 466] width 113 height 61
type input "*****"
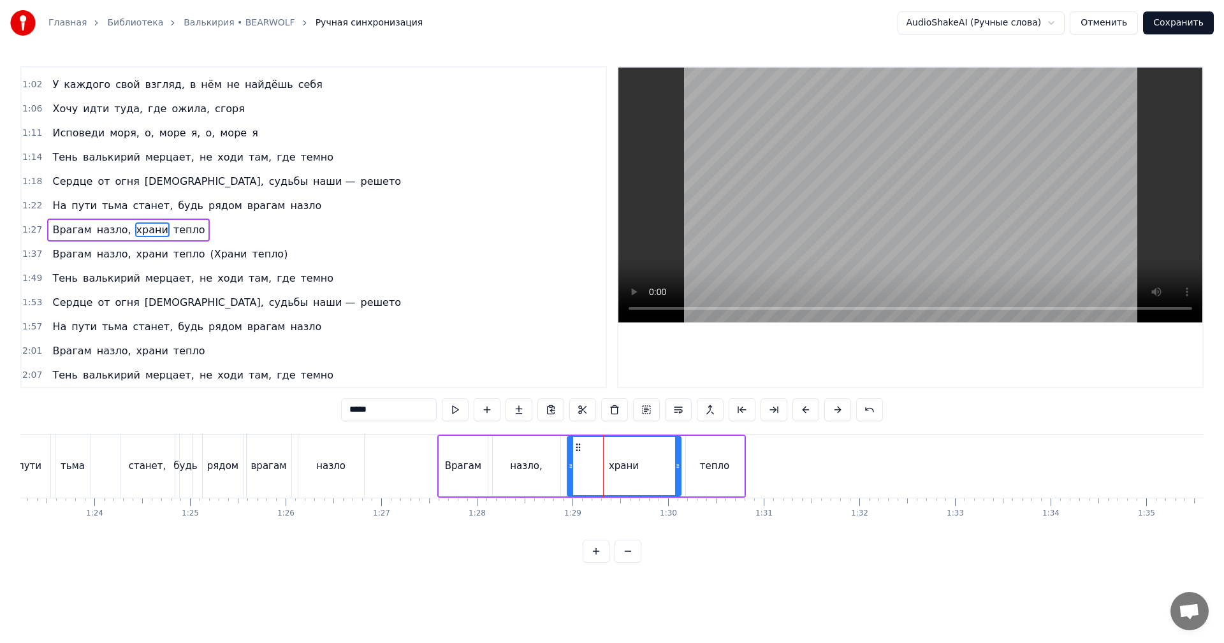
scroll to position [361, 0]
drag, startPoint x: 571, startPoint y: 472, endPoint x: 609, endPoint y: 466, distance: 38.8
click at [609, 466] on div at bounding box center [606, 466] width 5 height 58
click at [595, 467] on div "Врагам назло, храни тепло" at bounding box center [591, 466] width 309 height 63
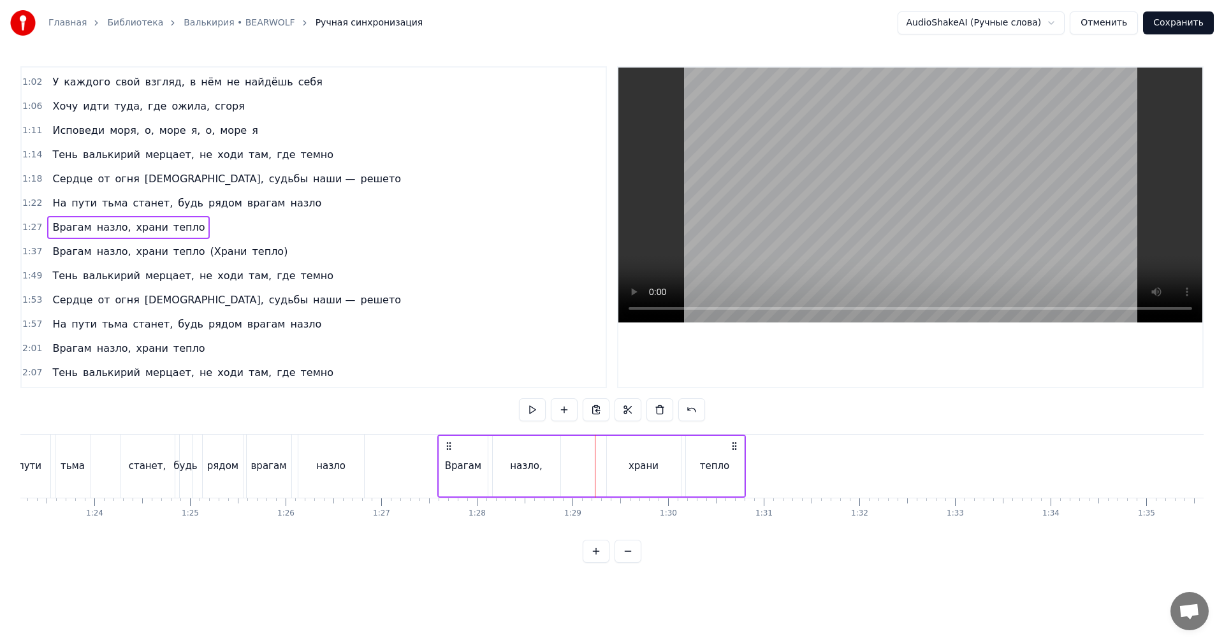
click at [826, 208] on video at bounding box center [910, 195] width 584 height 255
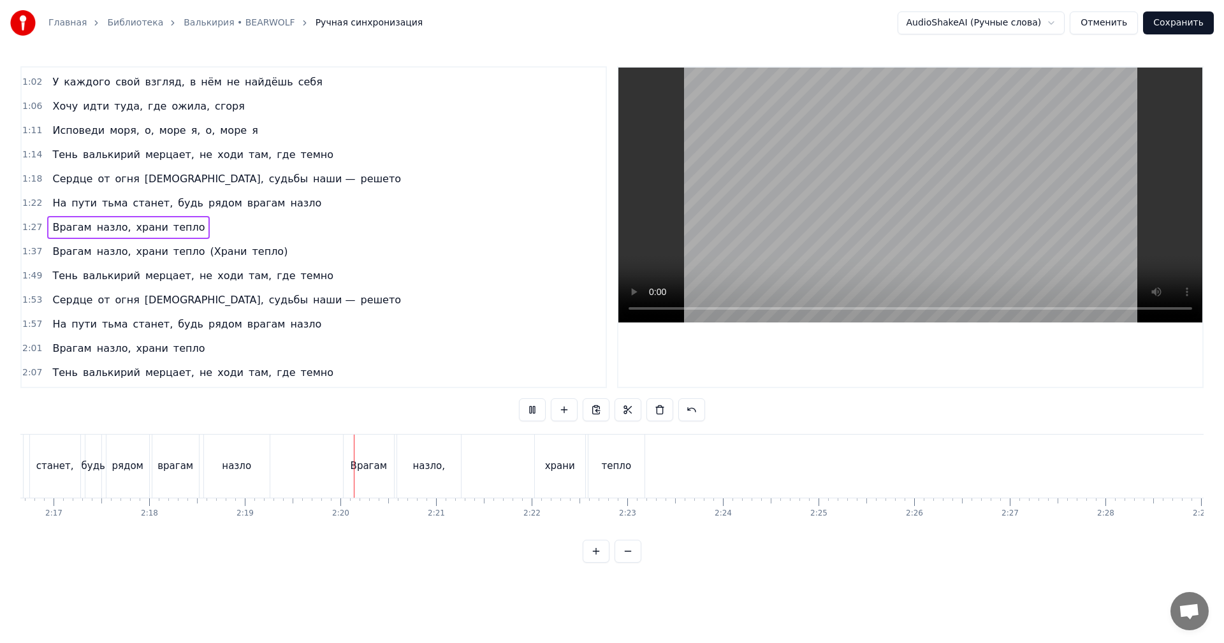
scroll to position [0, 13289]
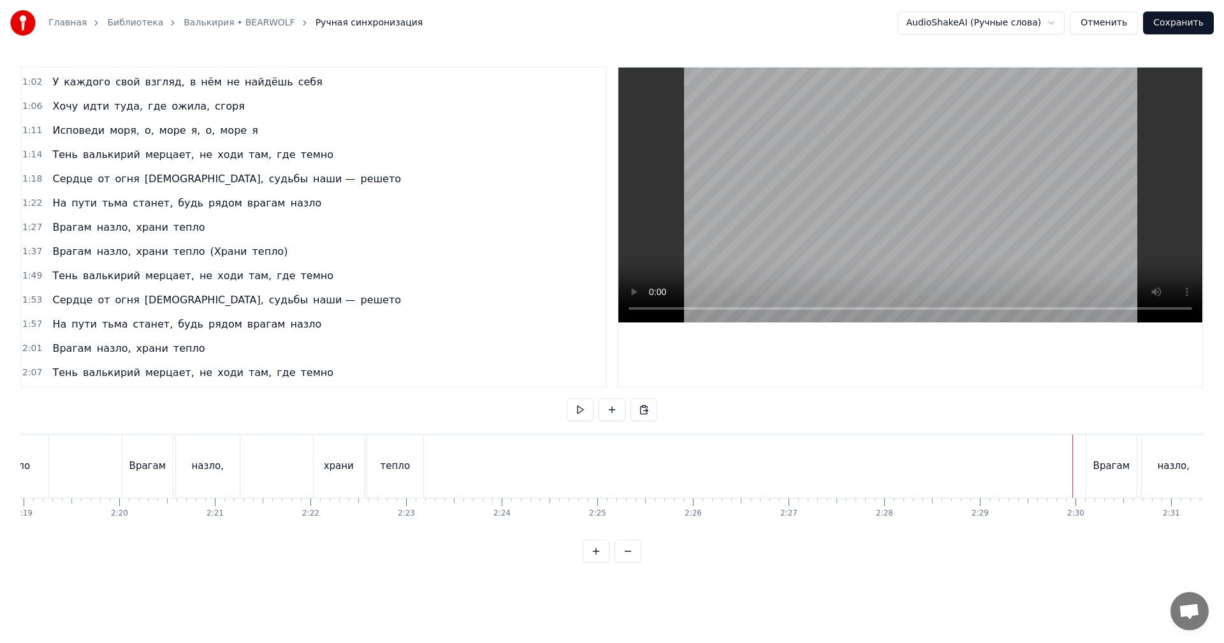
click at [1041, 219] on video at bounding box center [910, 195] width 584 height 255
click at [775, 451] on div "Врагам назло, храни тепло (Храни тепло)" at bounding box center [471, 466] width 888 height 63
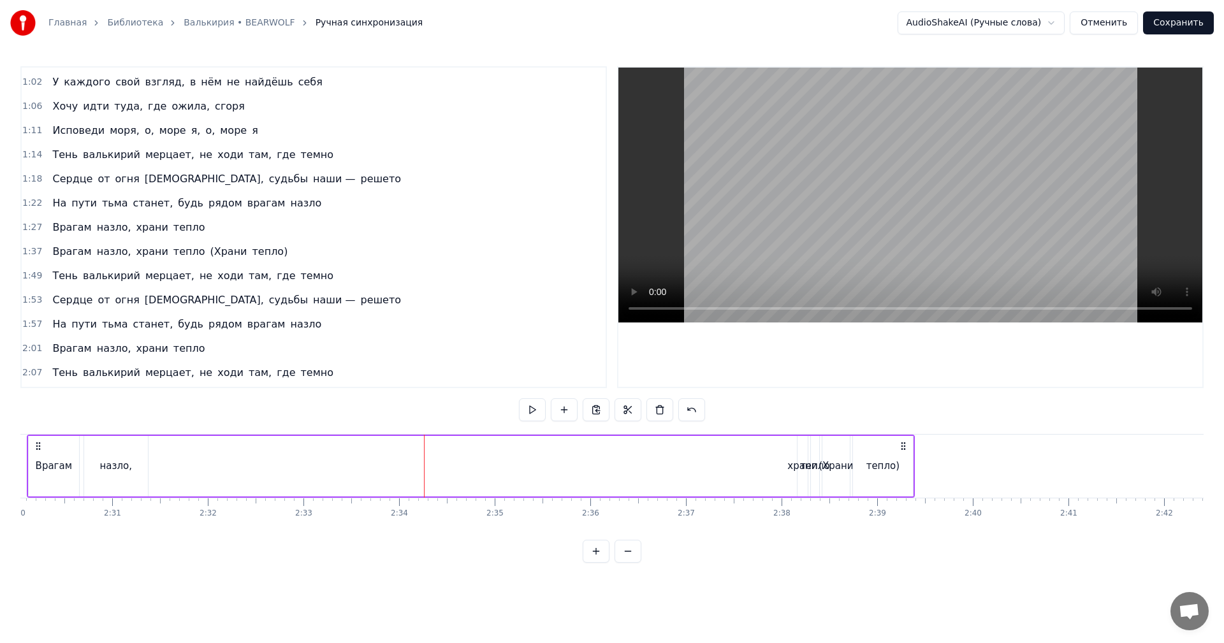
click at [820, 238] on video at bounding box center [910, 195] width 584 height 255
click at [782, 455] on div "Врагам назло, храни тепло (Храни тепло)" at bounding box center [471, 466] width 888 height 63
click at [783, 451] on div "Врагам назло, храни тепло (Храни тепло)" at bounding box center [471, 466] width 888 height 63
click at [884, 243] on video at bounding box center [910, 195] width 584 height 255
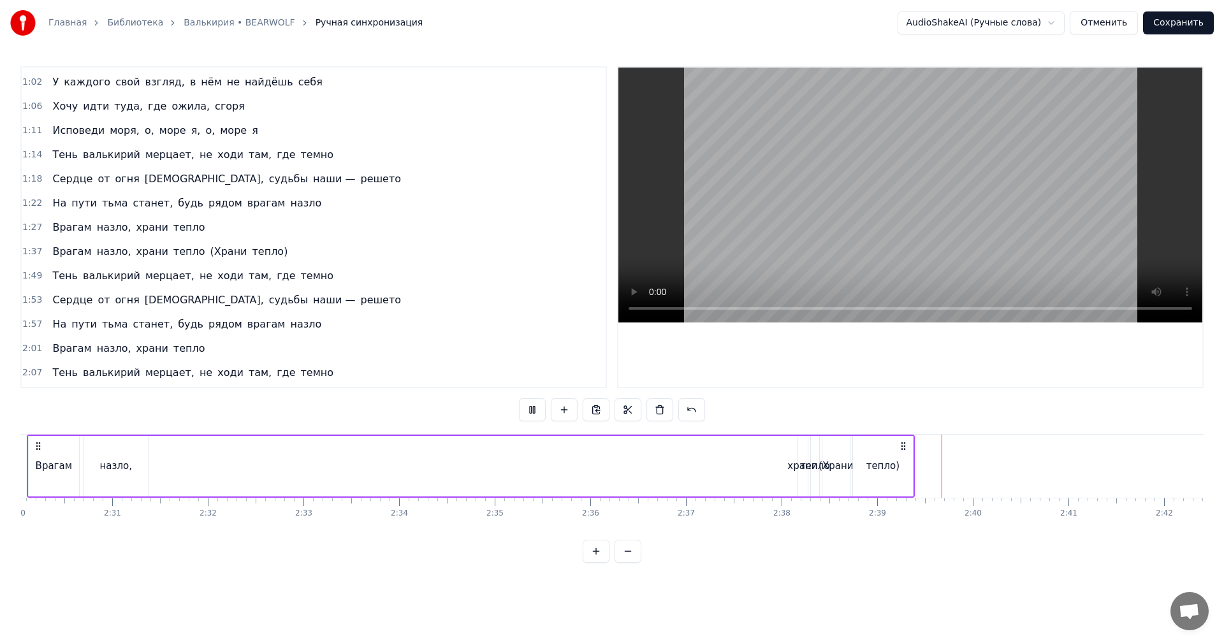
click at [935, 259] on video at bounding box center [910, 195] width 584 height 255
click at [812, 465] on div "тепло" at bounding box center [815, 466] width 30 height 15
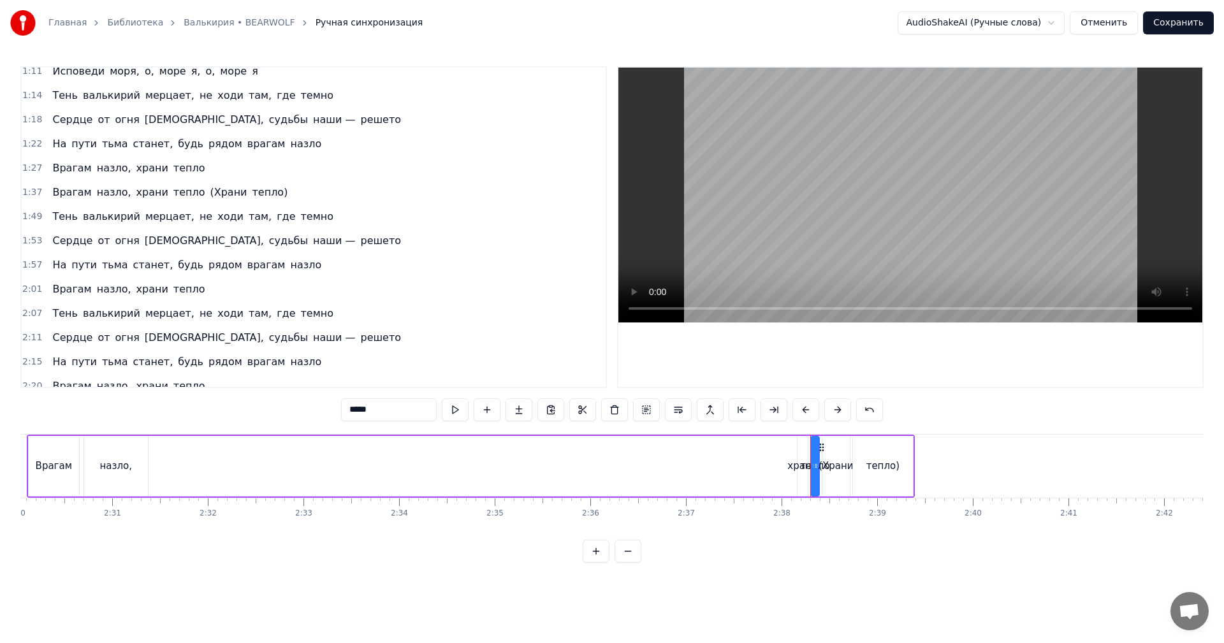
scroll to position [456, 0]
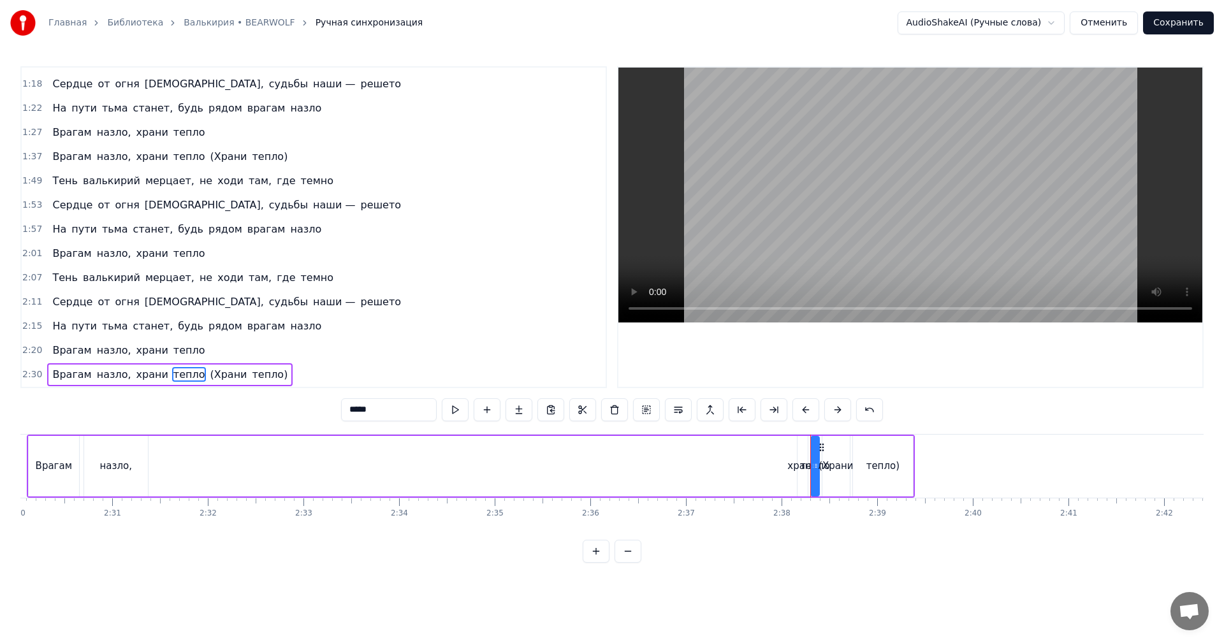
click at [829, 461] on div "(Храни" at bounding box center [836, 466] width 34 height 15
type input "******"
click at [864, 465] on div "тепло)" at bounding box center [883, 466] width 59 height 58
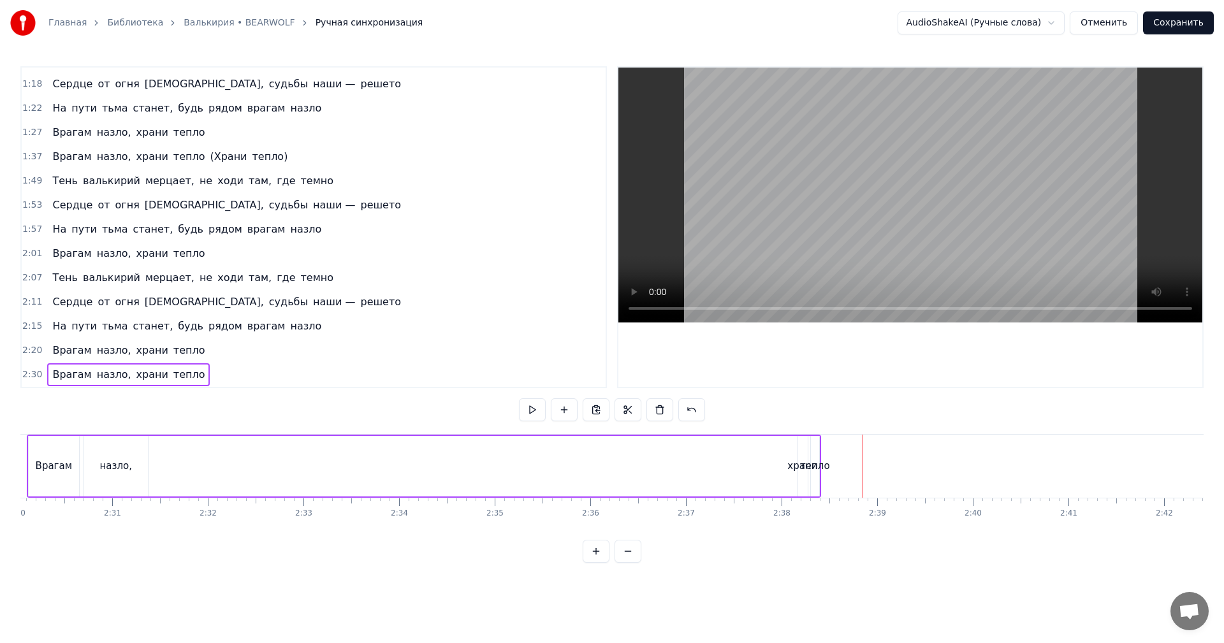
click at [816, 469] on div "тепло" at bounding box center [815, 466] width 30 height 15
drag, startPoint x: 817, startPoint y: 468, endPoint x: 907, endPoint y: 462, distance: 90.1
click at [907, 462] on icon at bounding box center [905, 466] width 5 height 10
drag, startPoint x: 813, startPoint y: 469, endPoint x: 848, endPoint y: 465, distance: 34.6
click at [848, 465] on icon at bounding box center [848, 466] width 5 height 10
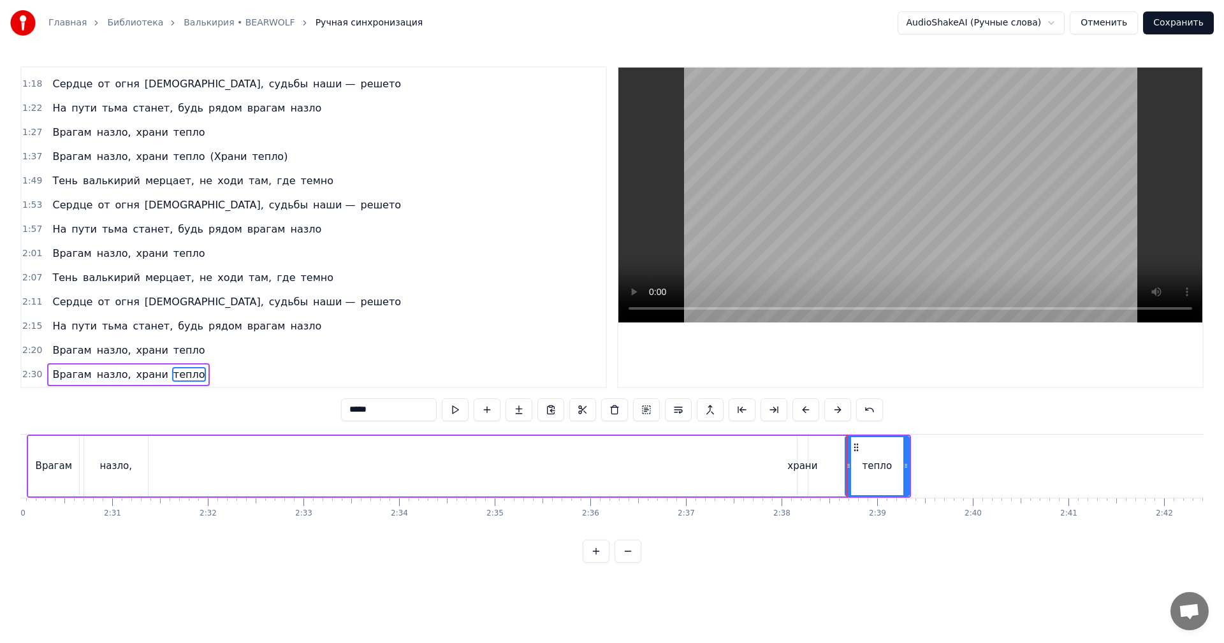
click at [807, 468] on div "храни" at bounding box center [802, 466] width 30 height 15
type input "*****"
drag, startPoint x: 805, startPoint y: 468, endPoint x: 841, endPoint y: 467, distance: 35.7
click at [841, 467] on icon at bounding box center [841, 466] width 5 height 10
click at [783, 469] on div "Врагам назло, храни тепло" at bounding box center [469, 466] width 884 height 63
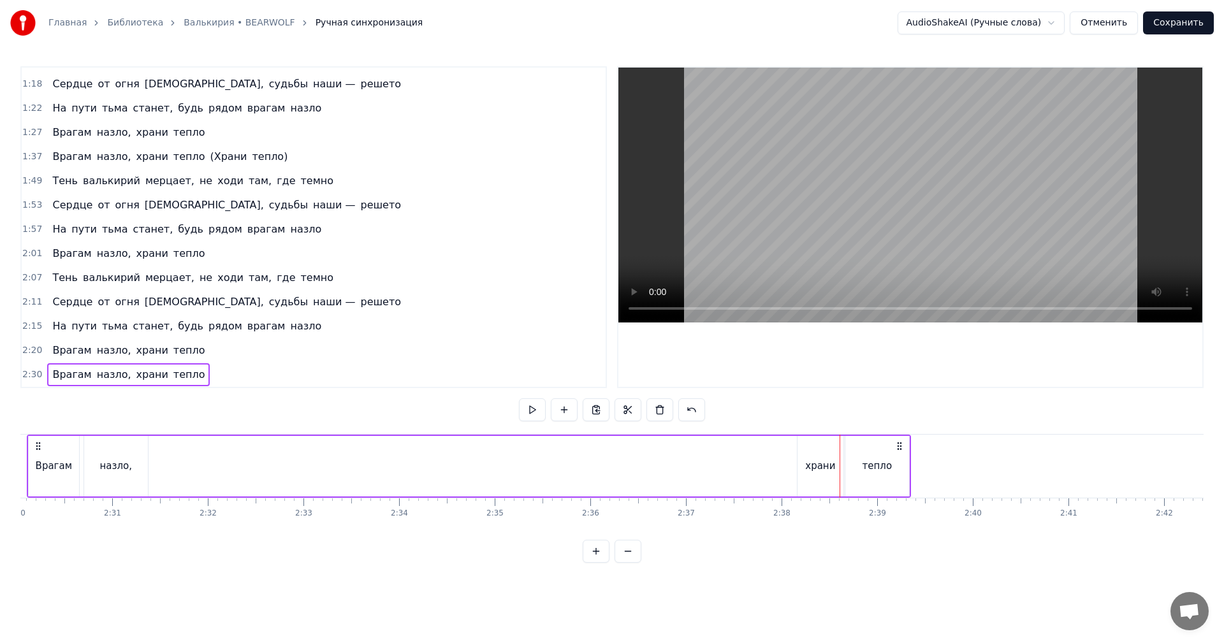
click at [916, 244] on video at bounding box center [910, 195] width 584 height 255
click at [1182, 29] on button "Сохранить" at bounding box center [1178, 22] width 71 height 23
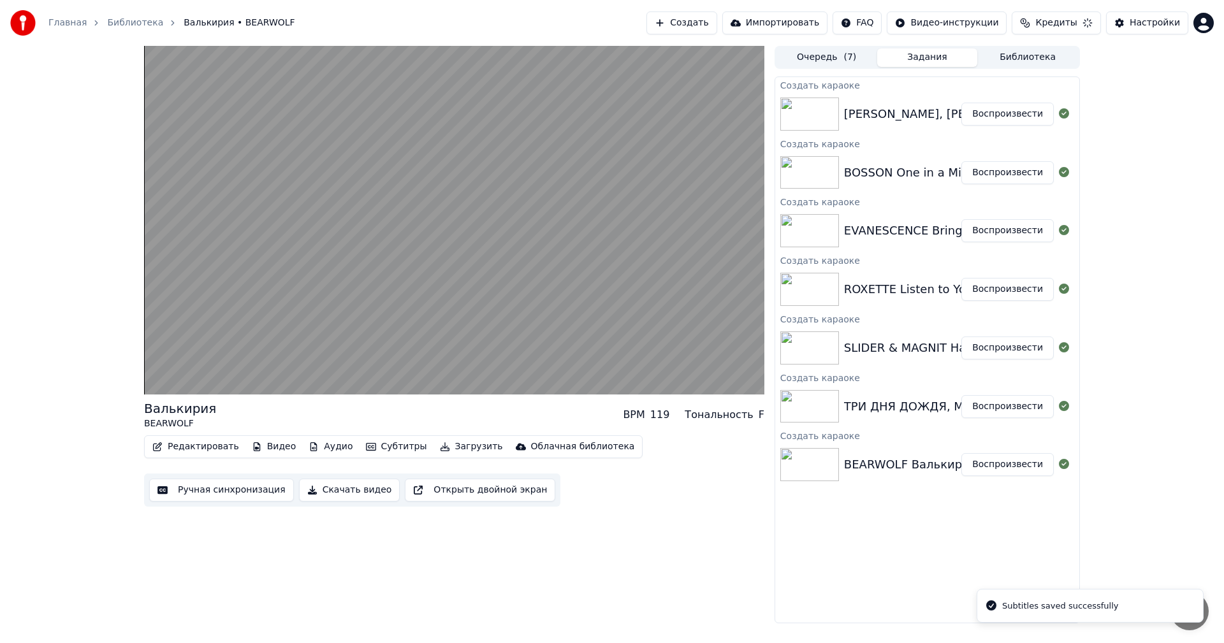
click at [997, 405] on button "Воспроизвести" at bounding box center [1007, 406] width 92 height 23
click at [219, 490] on button "Ручная синхронизация" at bounding box center [221, 490] width 145 height 23
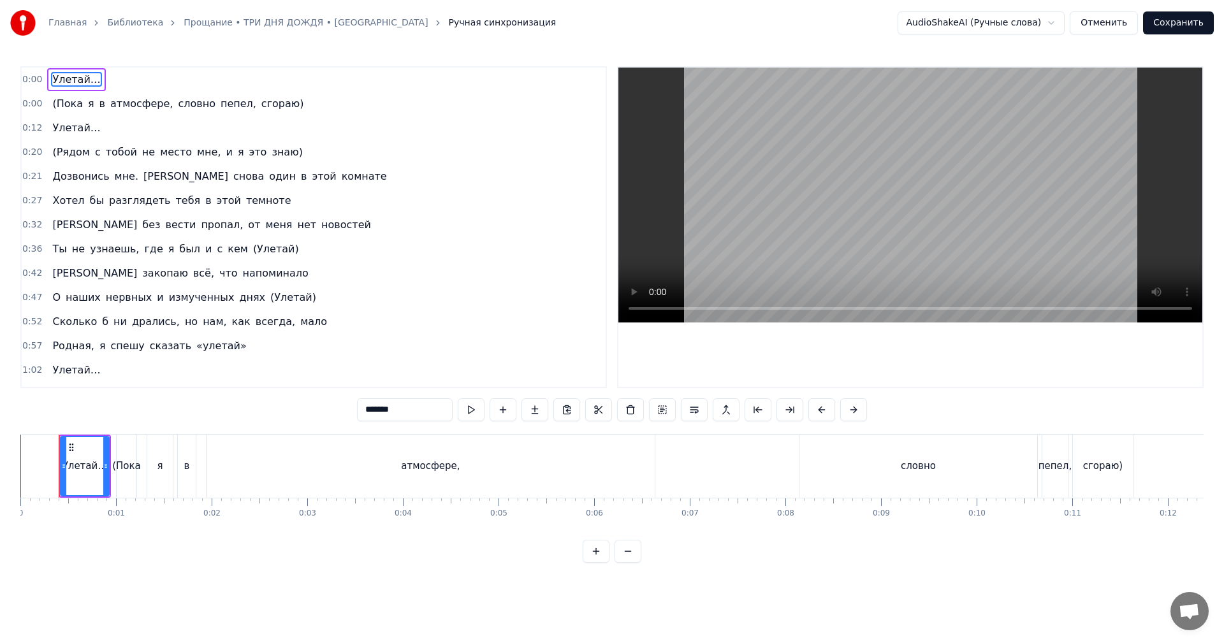
click at [865, 229] on video at bounding box center [910, 195] width 584 height 255
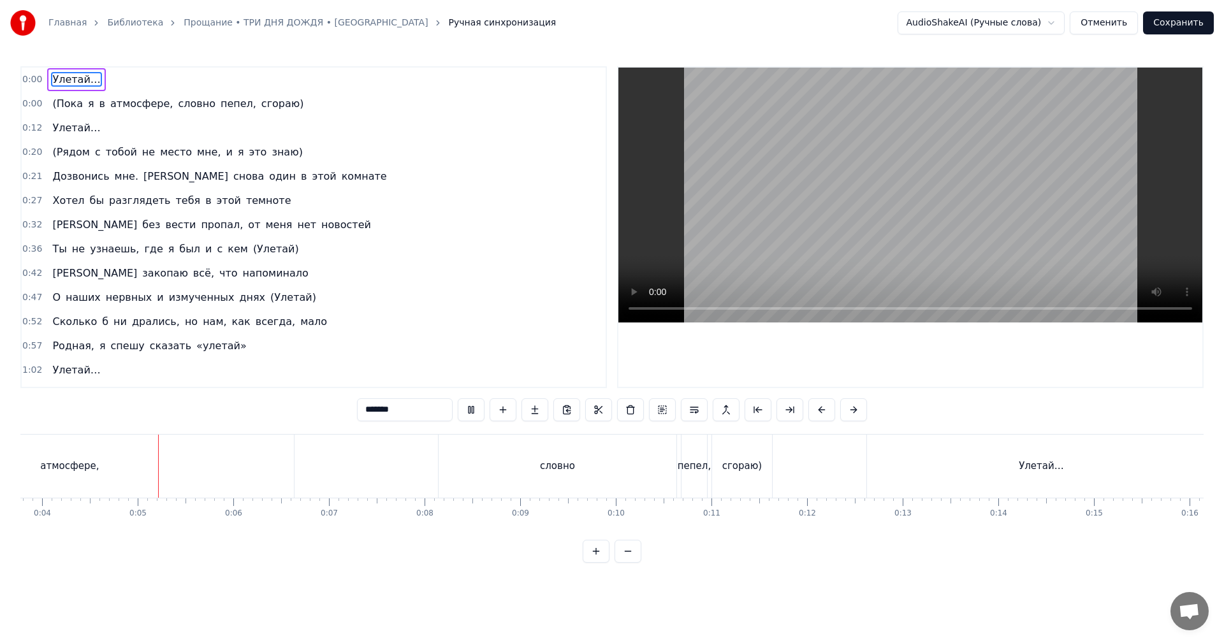
scroll to position [0, 383]
click at [889, 462] on div "Улетай…" at bounding box center [1019, 466] width 349 height 63
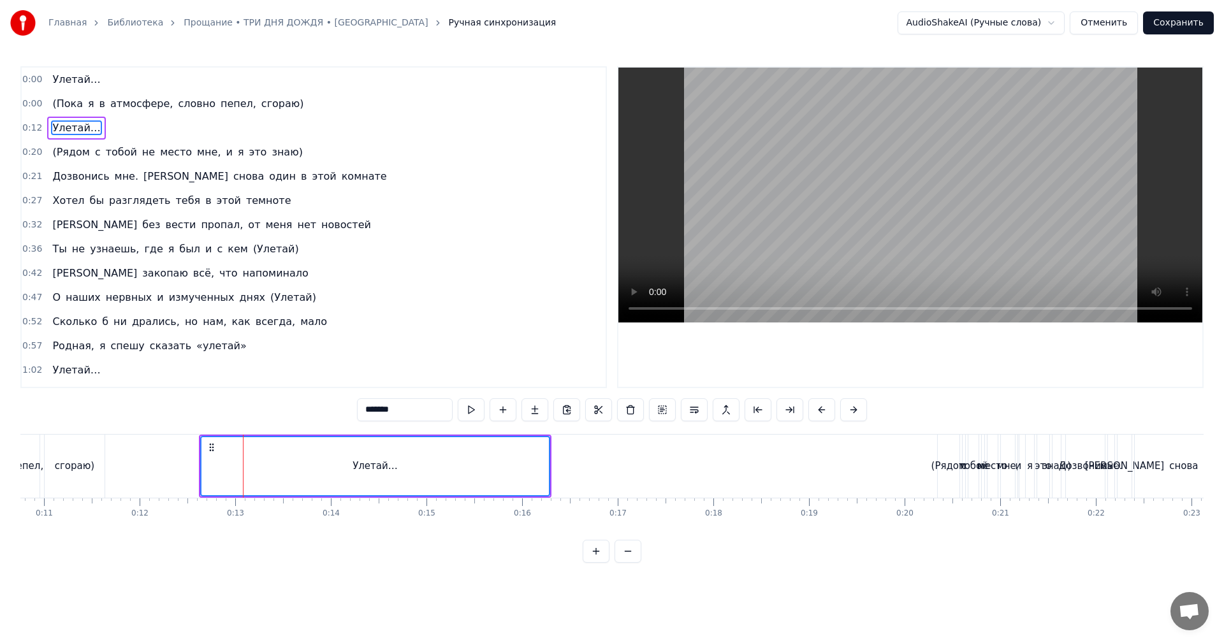
scroll to position [0, 1211]
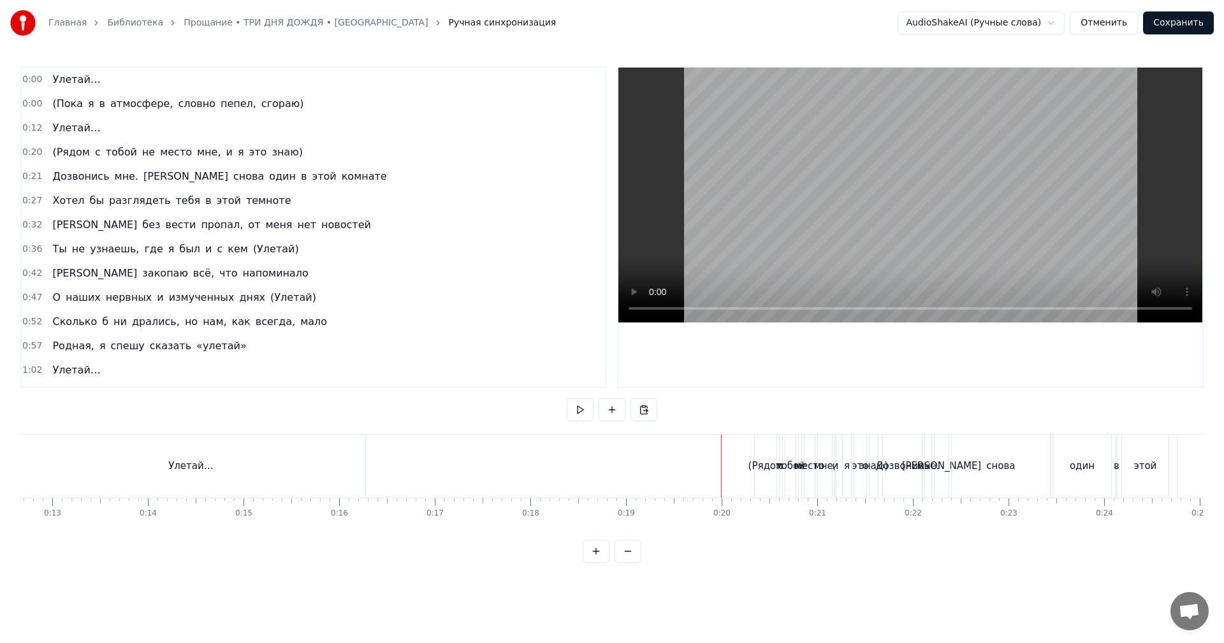
click at [912, 255] on video at bounding box center [910, 195] width 584 height 255
click at [913, 255] on video at bounding box center [910, 195] width 584 height 255
click at [83, 184] on span "Дозвонись" at bounding box center [80, 176] width 59 height 15
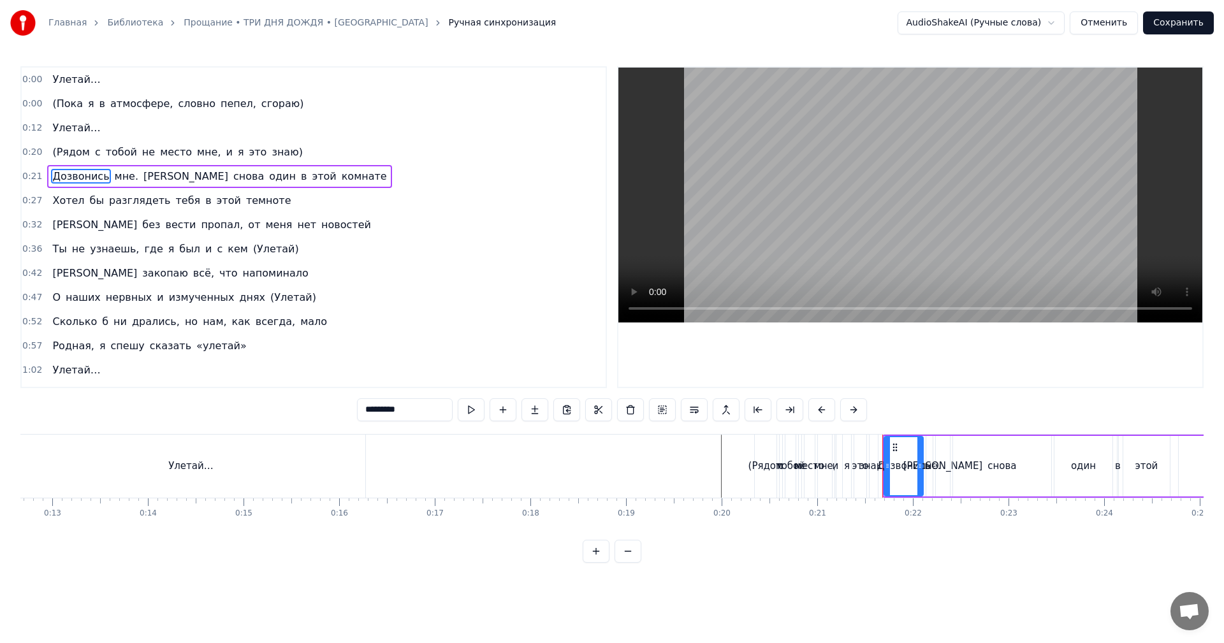
click at [24, 82] on span "0:00" at bounding box center [32, 79] width 20 height 13
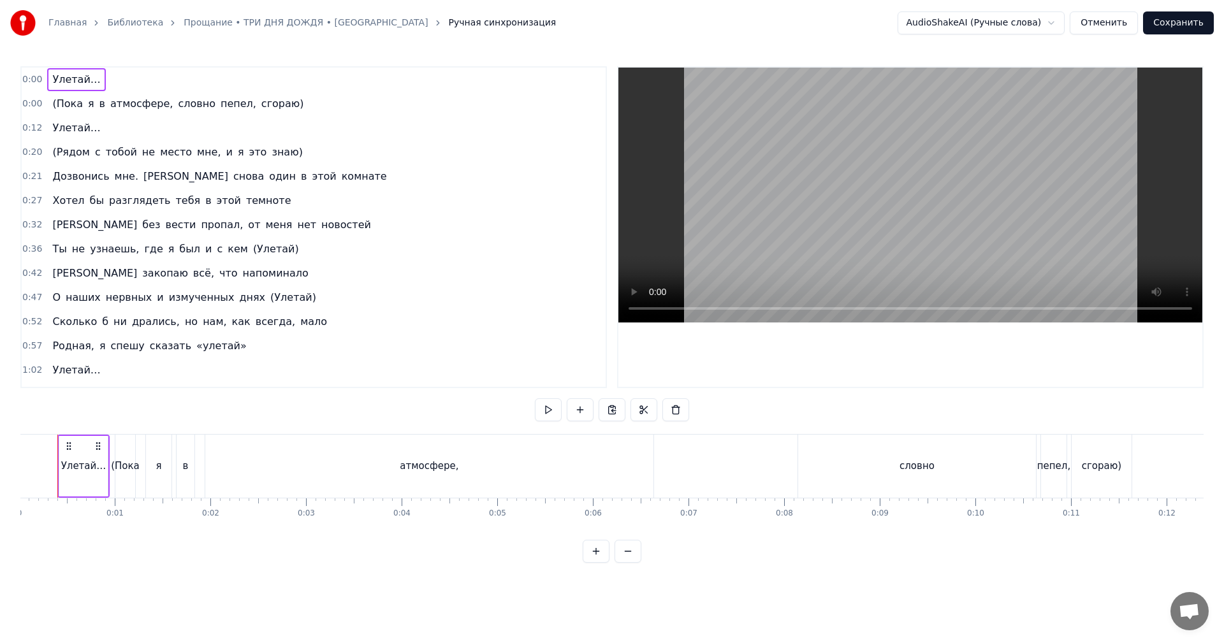
scroll to position [0, 0]
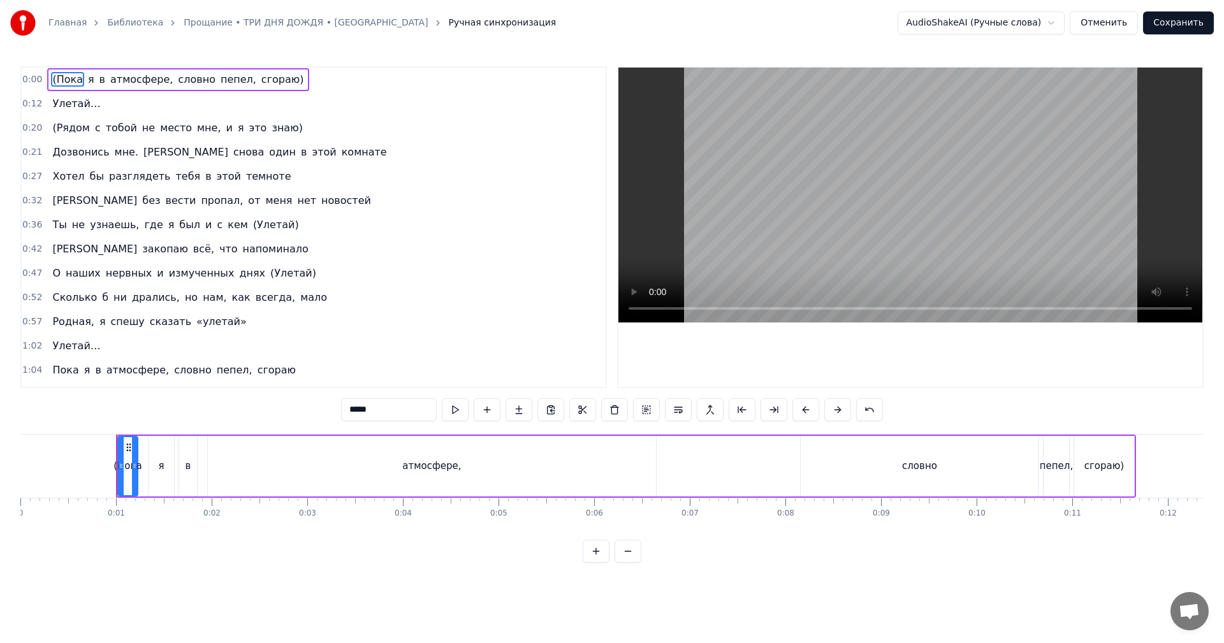
click at [23, 78] on span "0:00" at bounding box center [32, 79] width 20 height 13
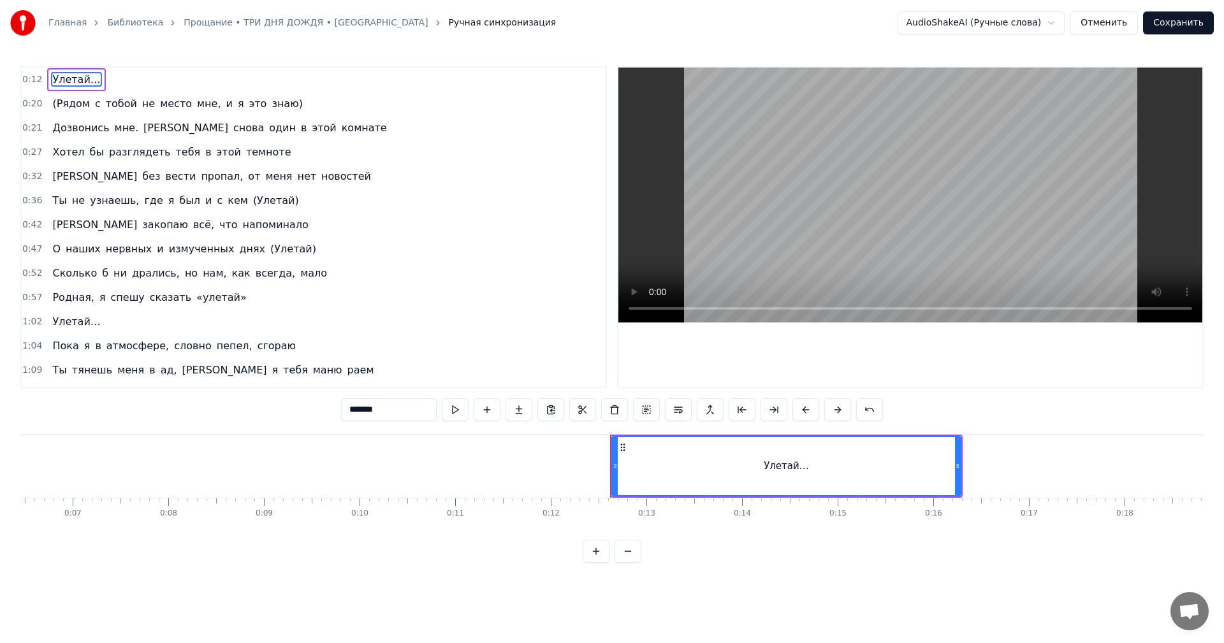
click at [23, 86] on div "0:12 Улетай…" at bounding box center [314, 80] width 584 height 24
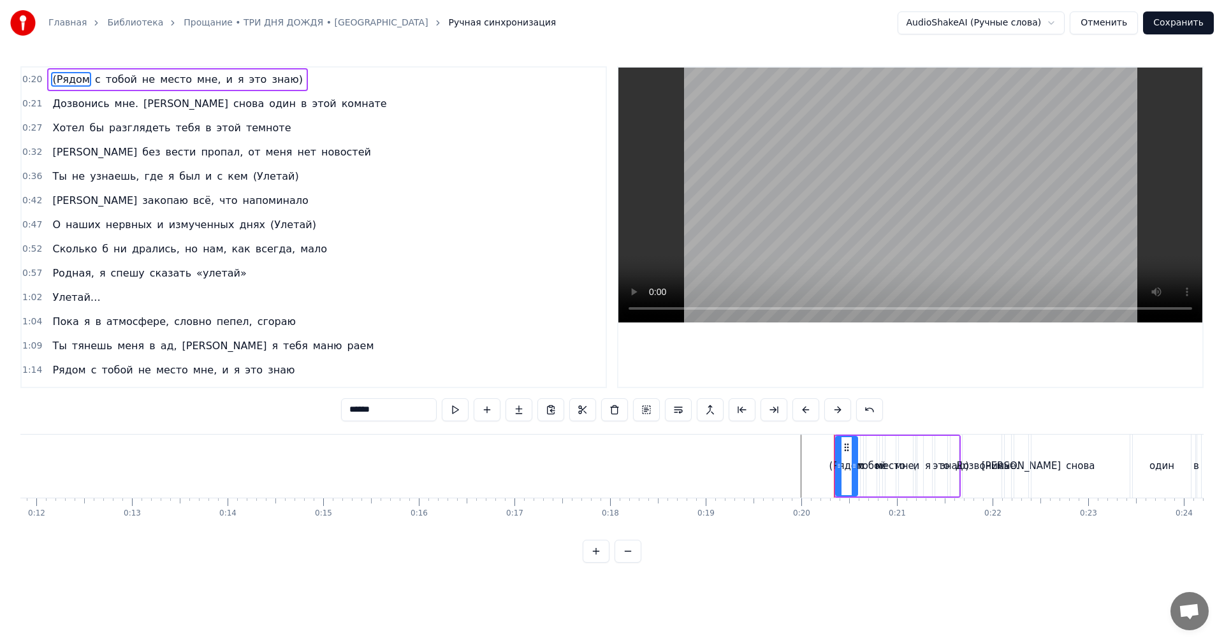
scroll to position [0, 1142]
click at [23, 91] on div "0:20 (Рядом с тобой не место мне, и я это знаю)" at bounding box center [314, 80] width 584 height 24
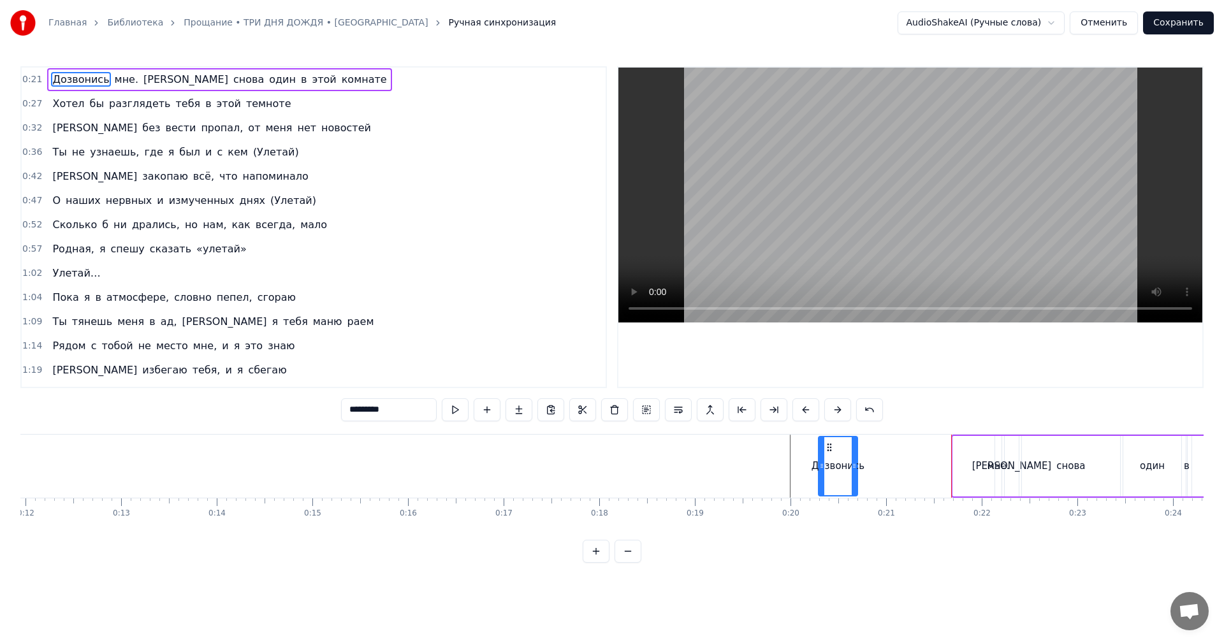
drag, startPoint x: 962, startPoint y: 443, endPoint x: 838, endPoint y: 452, distance: 124.0
click at [828, 448] on icon at bounding box center [829, 447] width 10 height 10
drag, startPoint x: 855, startPoint y: 458, endPoint x: 921, endPoint y: 451, distance: 66.7
click at [918, 451] on div at bounding box center [918, 466] width 5 height 58
click at [993, 454] on div "Дозвонись мне. Я снова один в этой комнате" at bounding box center [1118, 466] width 602 height 63
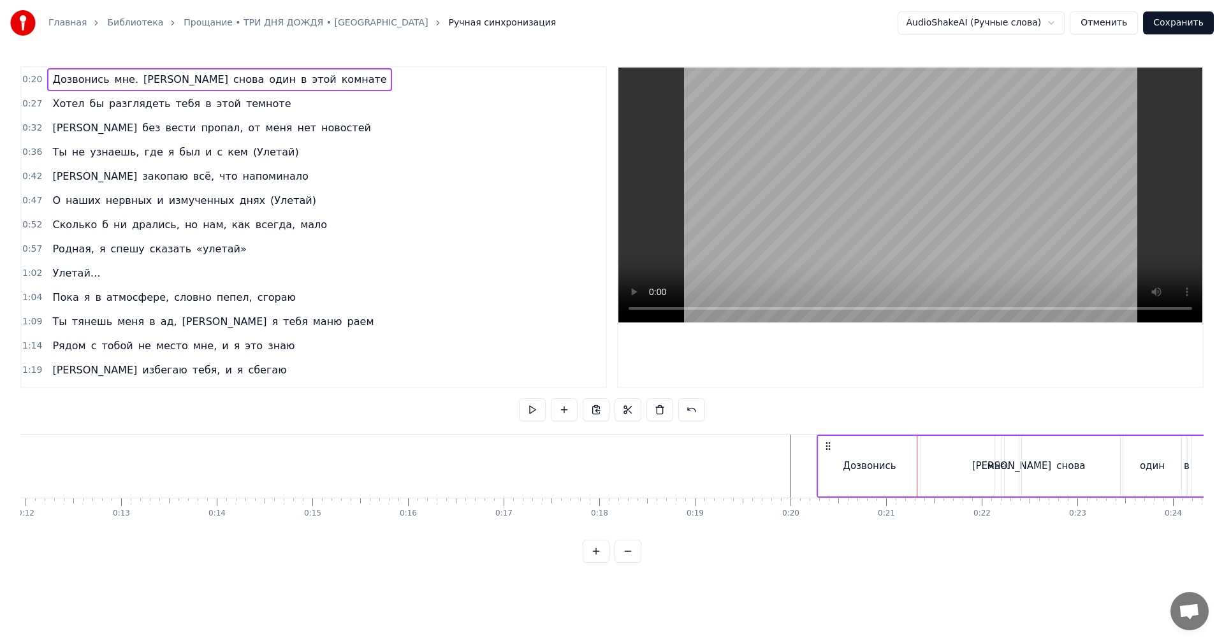
click at [996, 453] on div "мне." at bounding box center [998, 466] width 6 height 61
drag, startPoint x: 996, startPoint y: 453, endPoint x: 977, endPoint y: 453, distance: 19.1
click at [970, 454] on div "Дозвонись мне. Я снова один в этой комнате" at bounding box center [1118, 466] width 602 height 63
click at [993, 456] on div "Дозвонись мне. Я снова один в этой комнате" at bounding box center [1118, 466] width 602 height 63
click at [996, 455] on div "мне." at bounding box center [995, 466] width 1 height 61
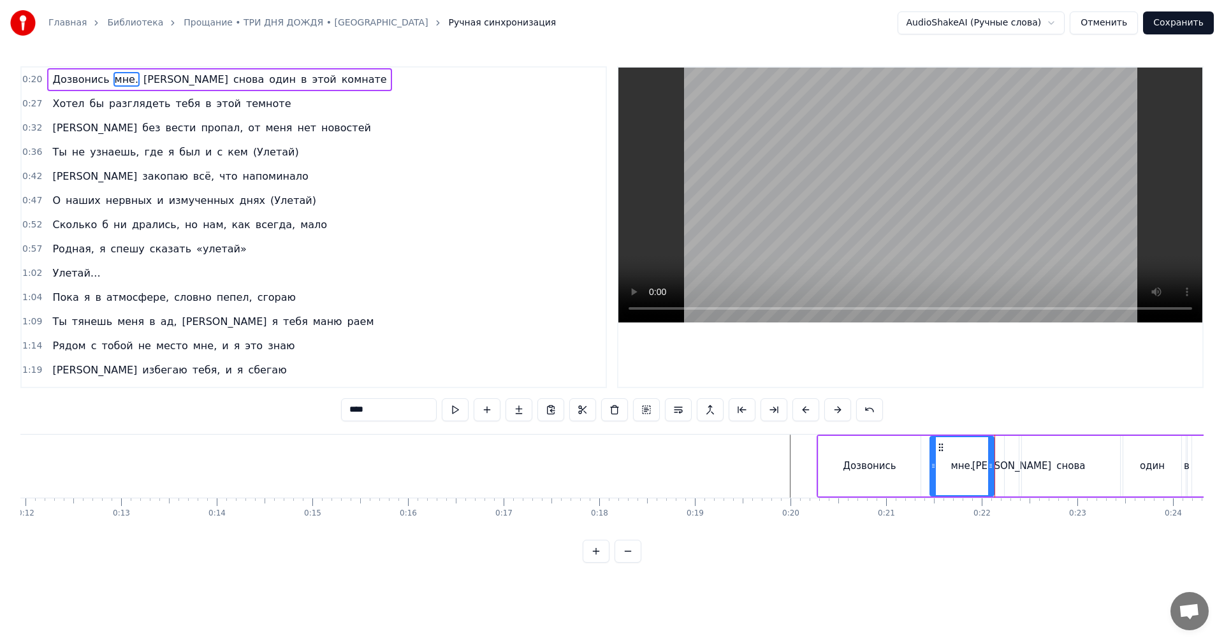
drag, startPoint x: 998, startPoint y: 454, endPoint x: 933, endPoint y: 456, distance: 65.1
click at [933, 456] on div at bounding box center [933, 466] width 5 height 58
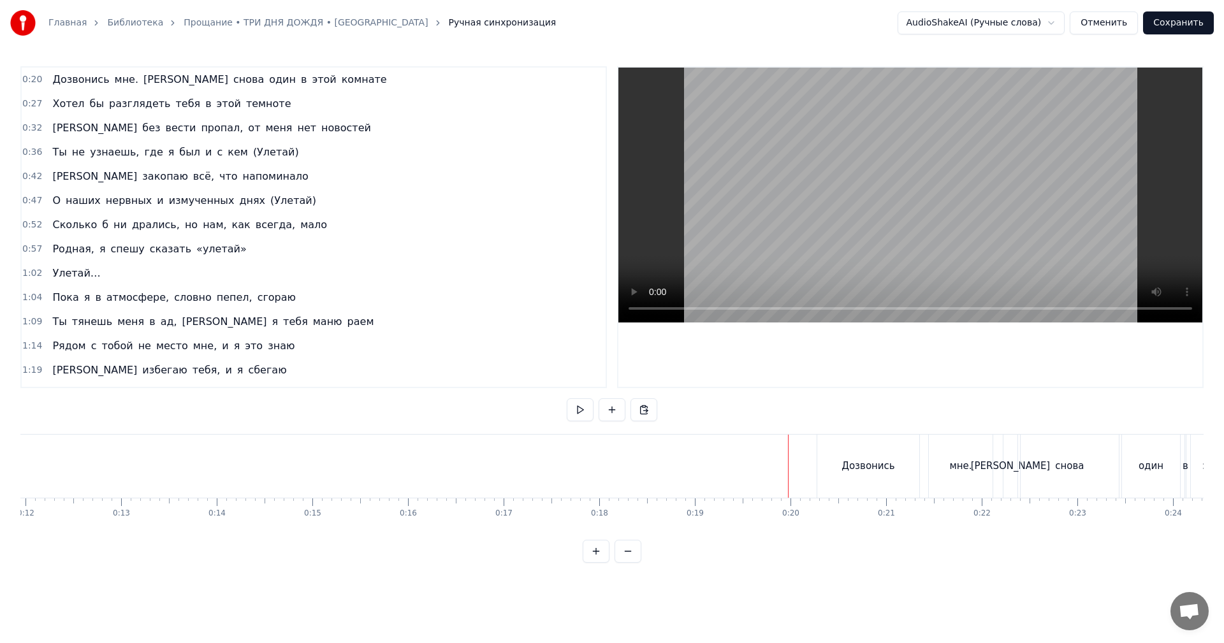
click at [1058, 235] on video at bounding box center [910, 195] width 584 height 255
click at [1081, 207] on video at bounding box center [910, 195] width 584 height 255
click at [930, 228] on video at bounding box center [910, 195] width 584 height 255
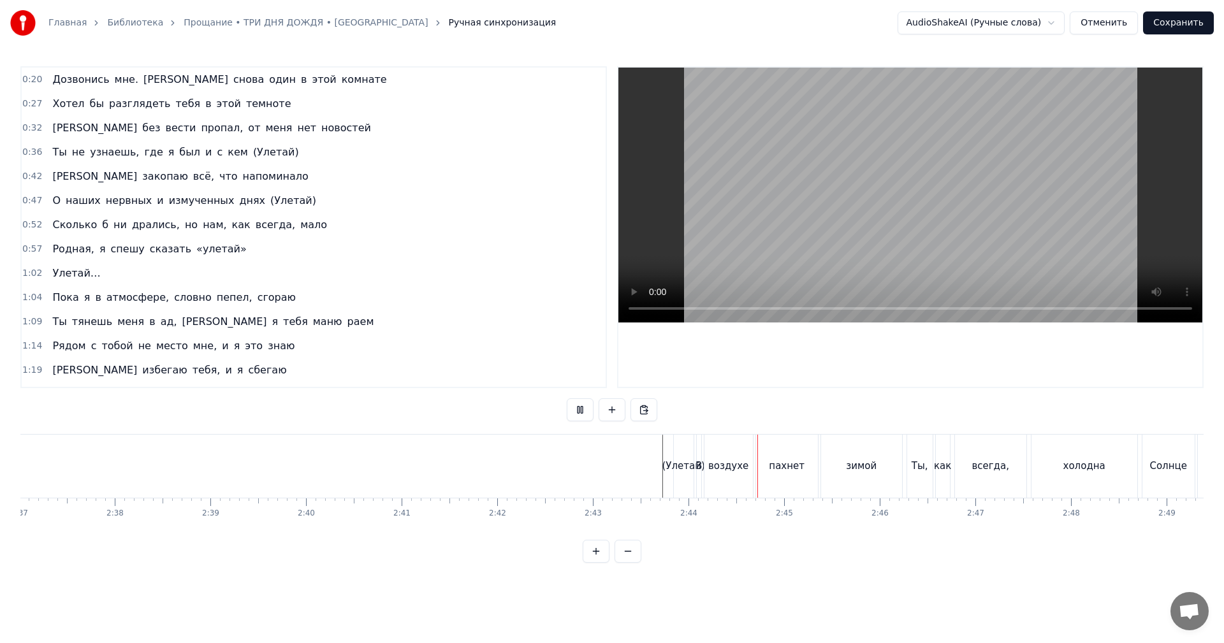
scroll to position [0, 15069]
click at [625, 465] on div "(Улетай)" at bounding box center [629, 466] width 43 height 15
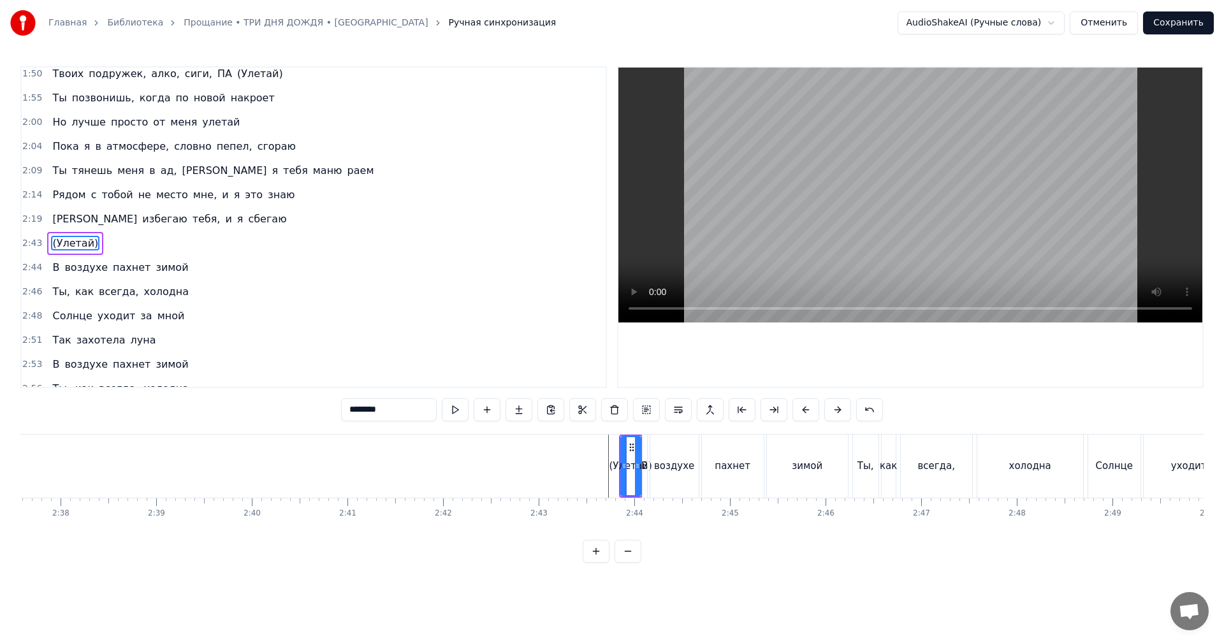
scroll to position [555, 0]
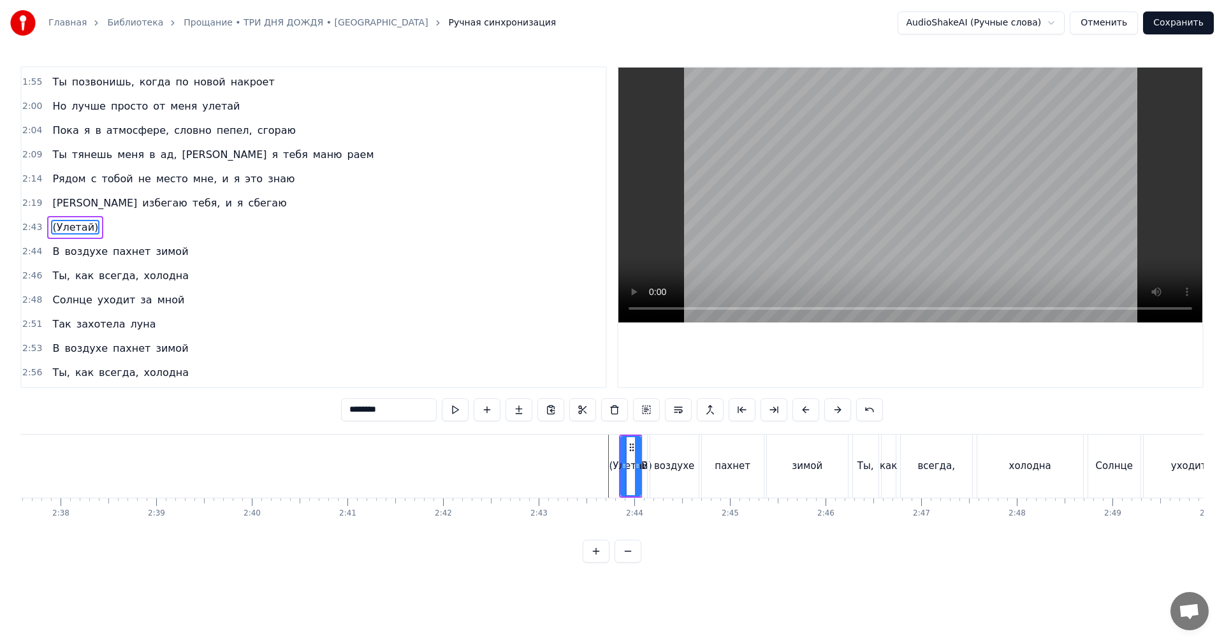
type input "*"
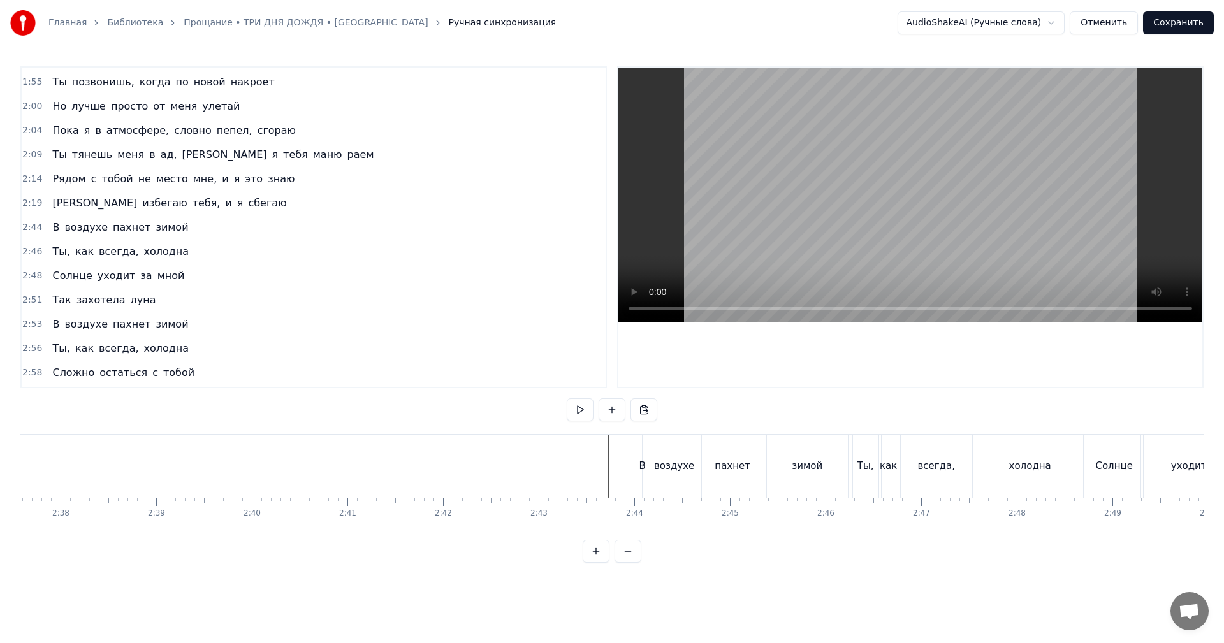
click at [643, 456] on div "В воздухе пахнет зимой" at bounding box center [746, 466] width 209 height 63
click at [828, 245] on video at bounding box center [910, 195] width 584 height 255
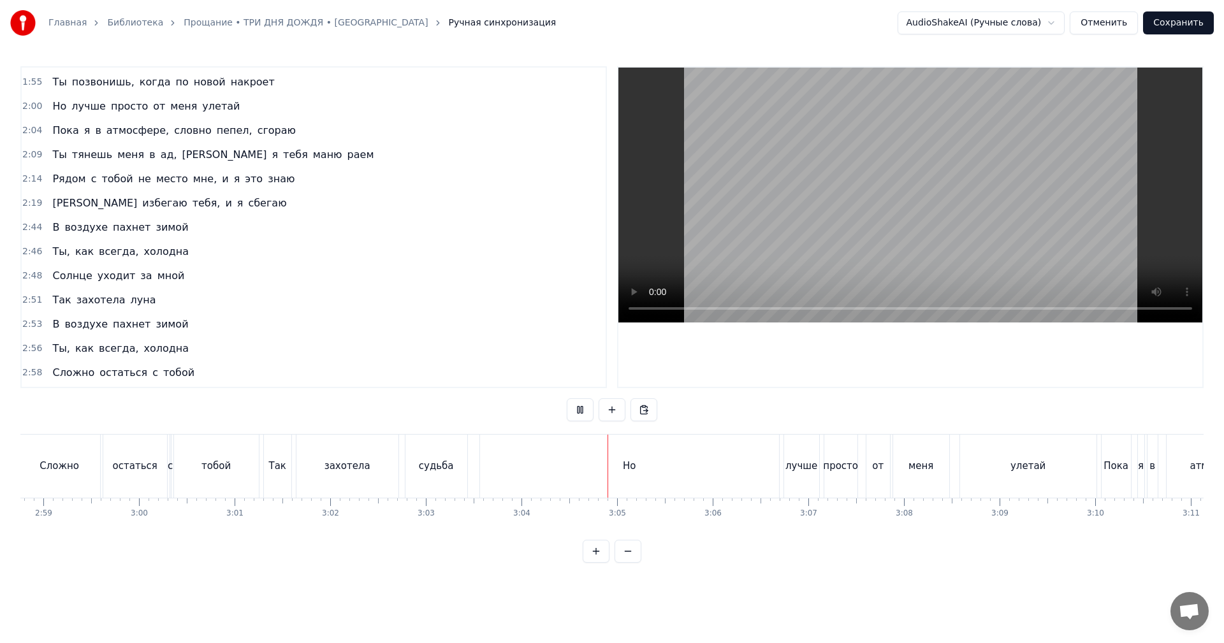
click at [561, 465] on div "Но" at bounding box center [629, 466] width 299 height 63
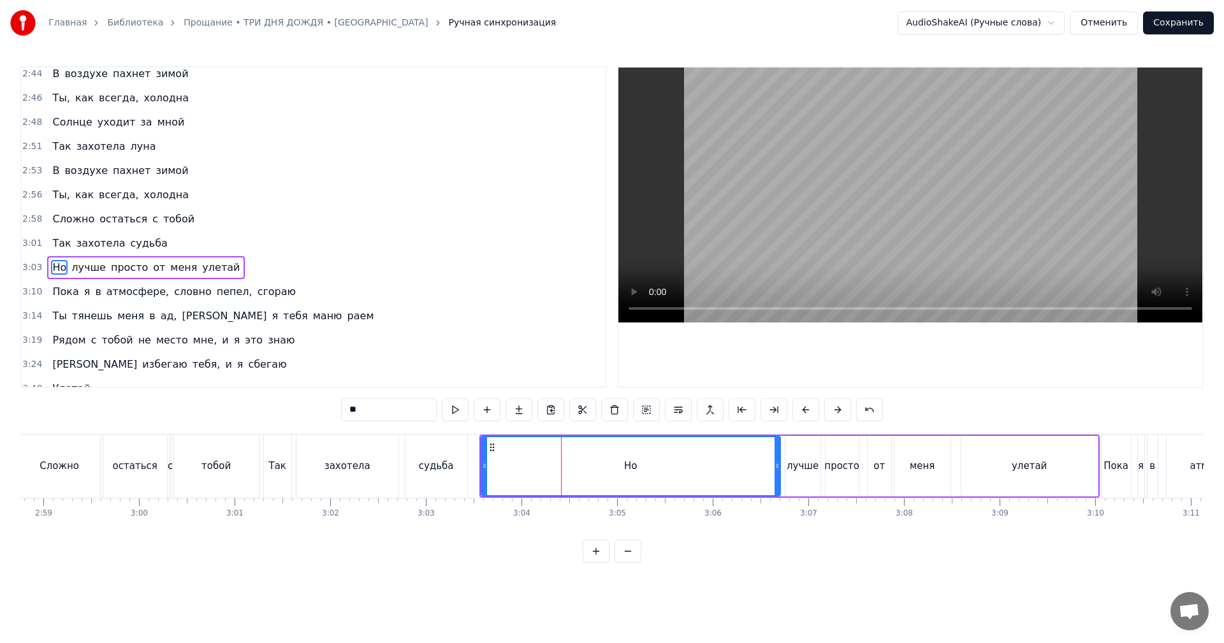
scroll to position [747, 0]
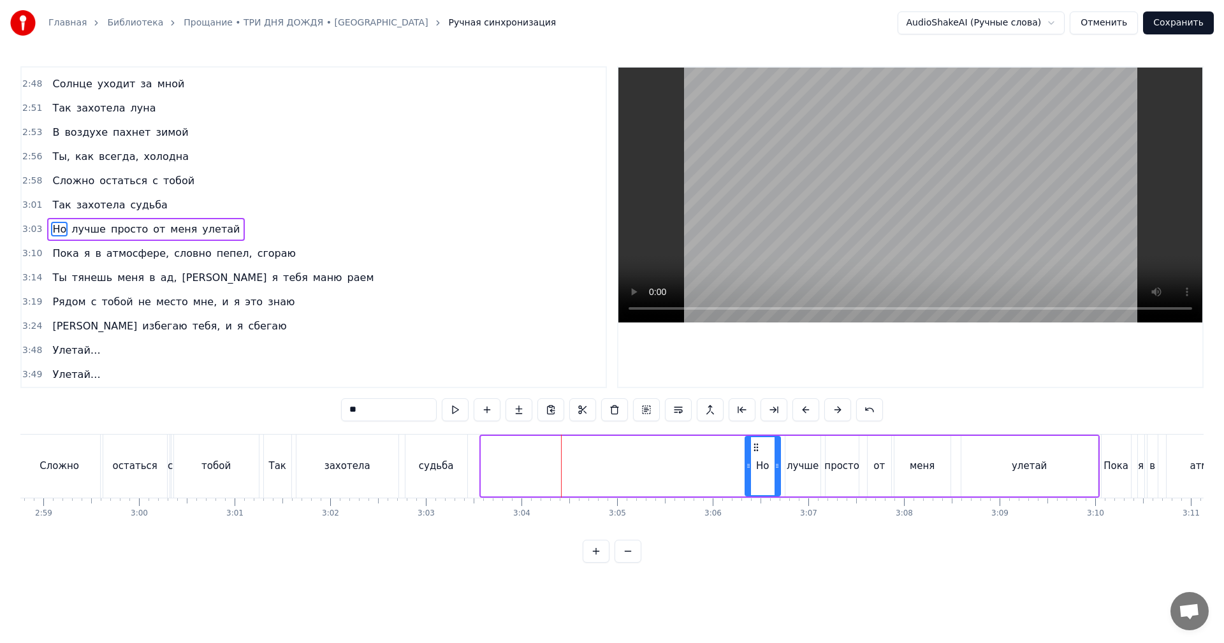
drag, startPoint x: 484, startPoint y: 465, endPoint x: 750, endPoint y: 461, distance: 265.9
click at [750, 461] on icon at bounding box center [748, 466] width 5 height 10
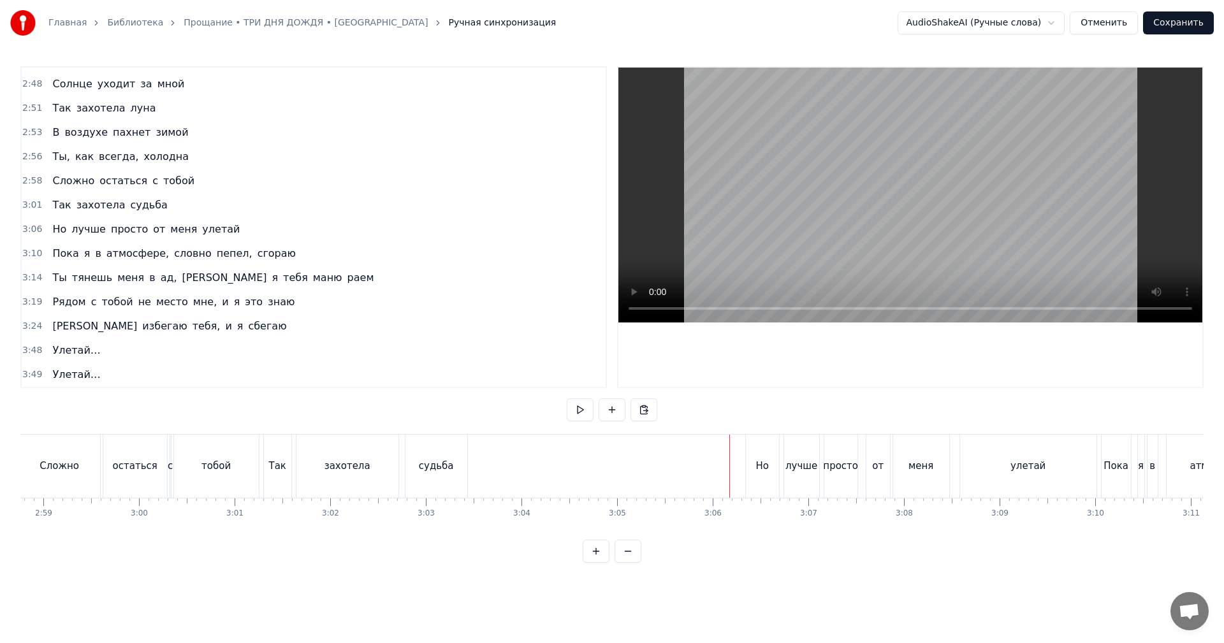
click at [834, 205] on video at bounding box center [910, 195] width 584 height 255
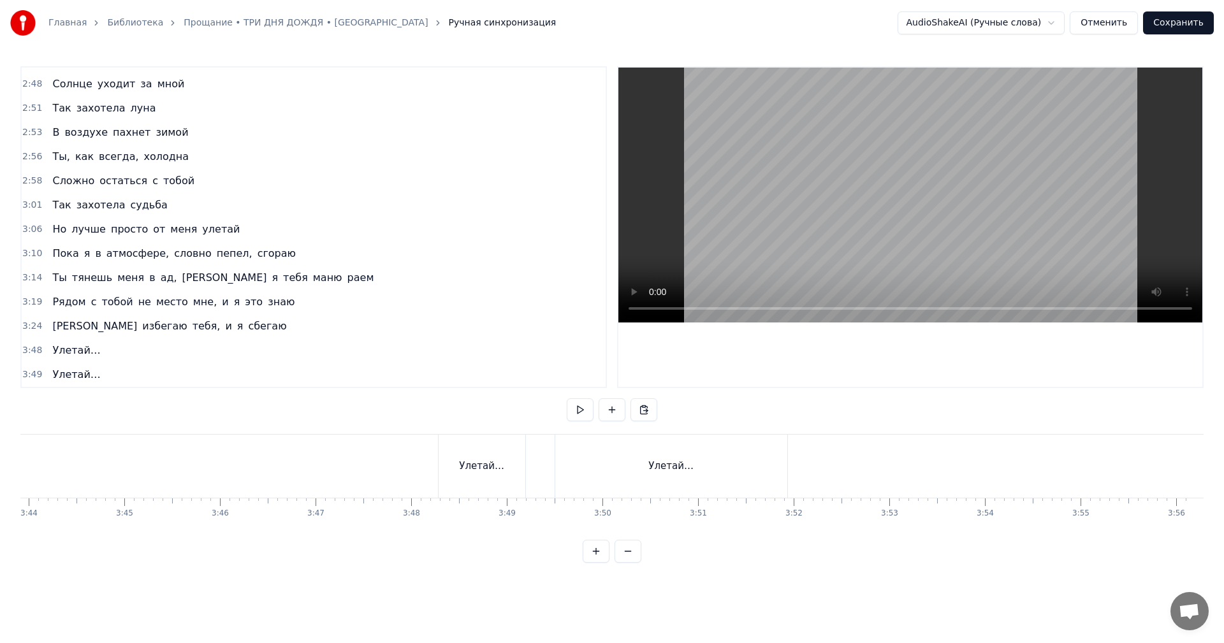
scroll to position [0, 21414]
click at [1193, 23] on button "Сохранить" at bounding box center [1178, 22] width 71 height 23
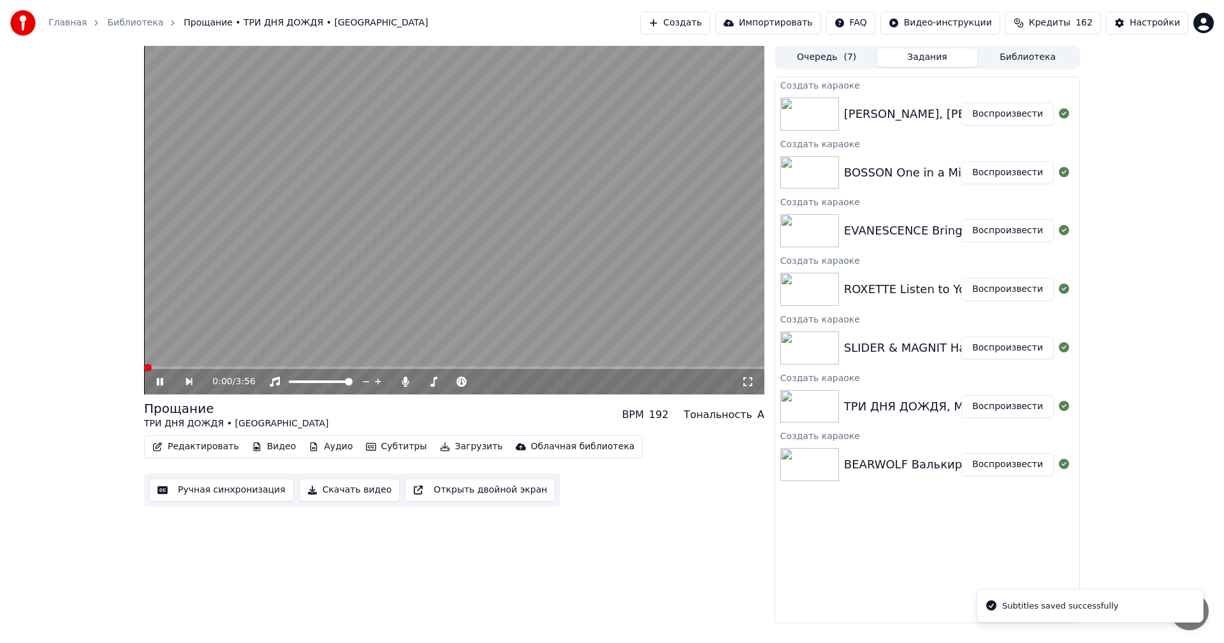
click at [1010, 357] on button "Воспроизвести" at bounding box center [1007, 348] width 92 height 23
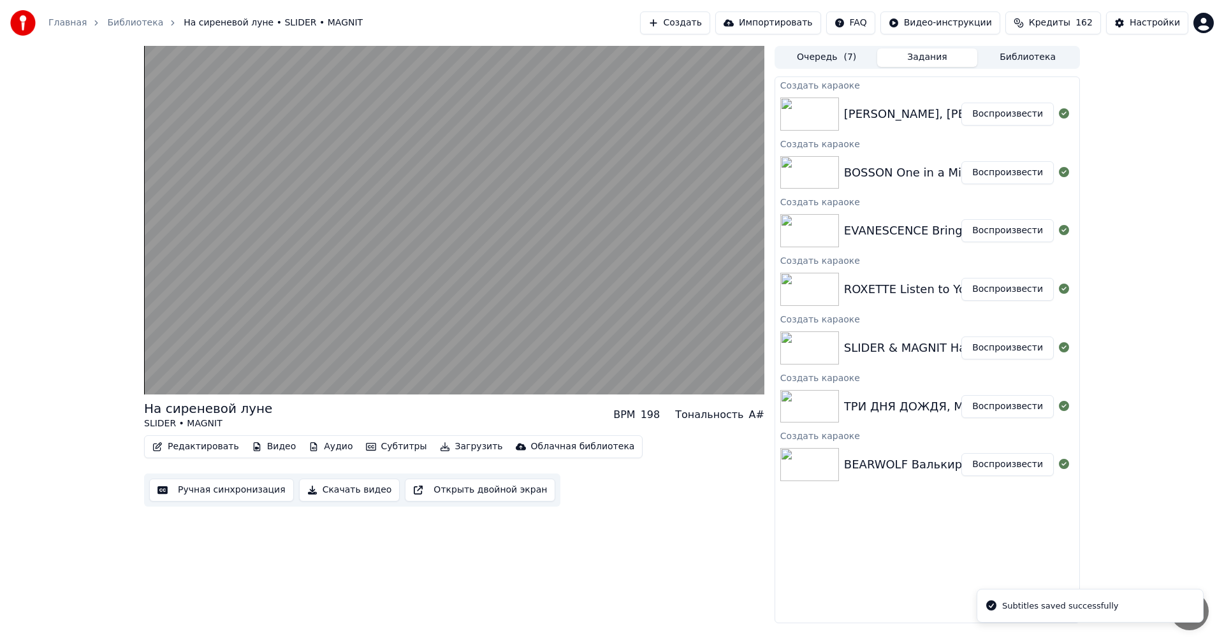
click at [202, 495] on button "Ручная синхронизация" at bounding box center [221, 490] width 145 height 23
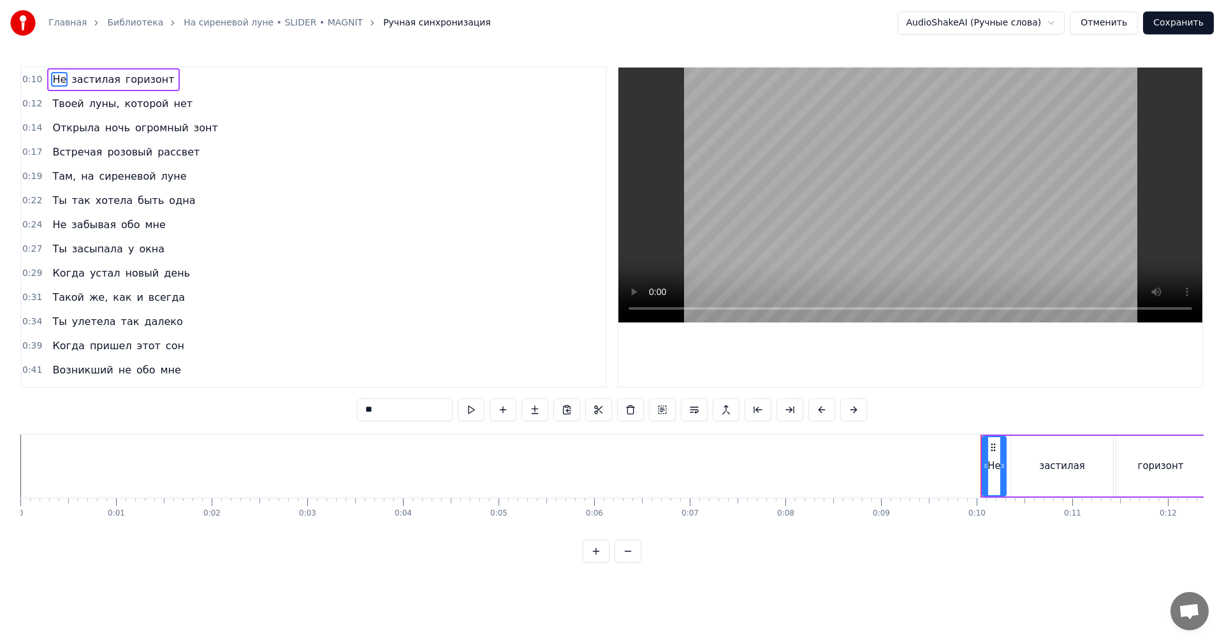
click at [866, 195] on video at bounding box center [910, 195] width 584 height 255
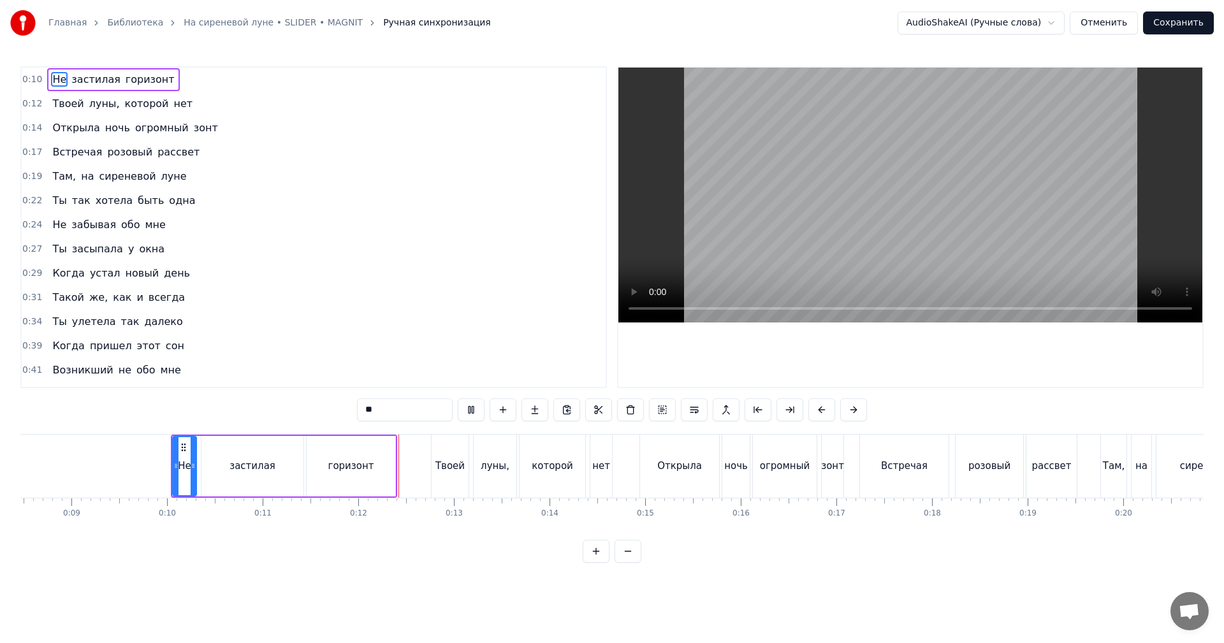
scroll to position [0, 1069]
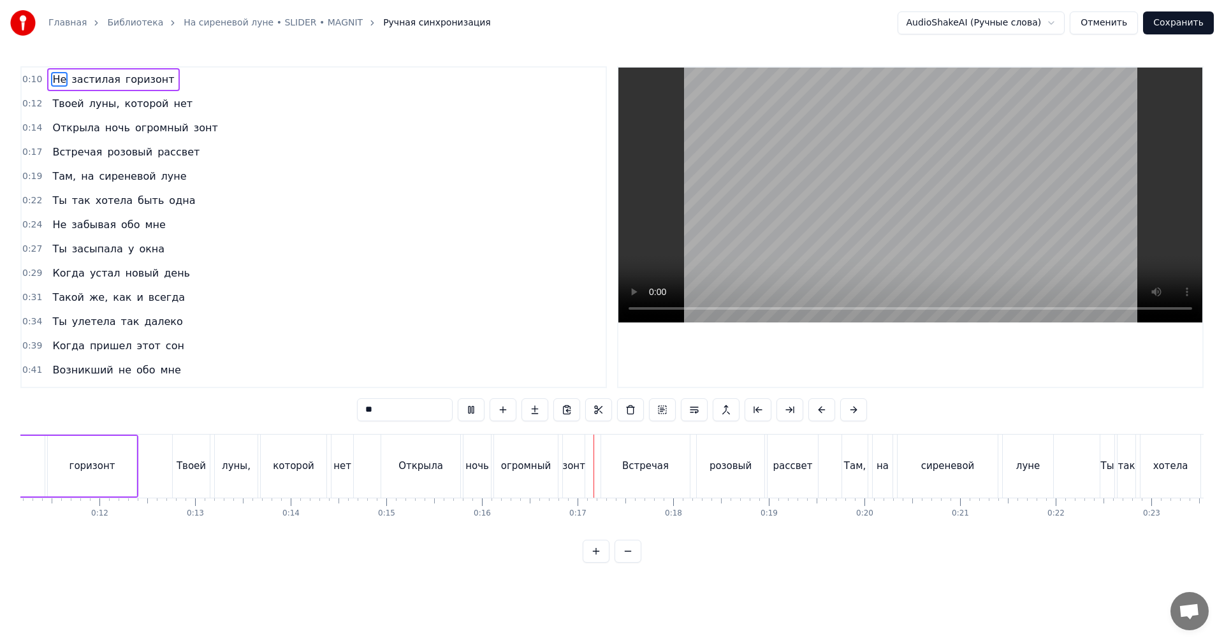
click at [897, 188] on video at bounding box center [910, 195] width 584 height 255
click at [392, 463] on div "Открыла" at bounding box center [420, 466] width 79 height 63
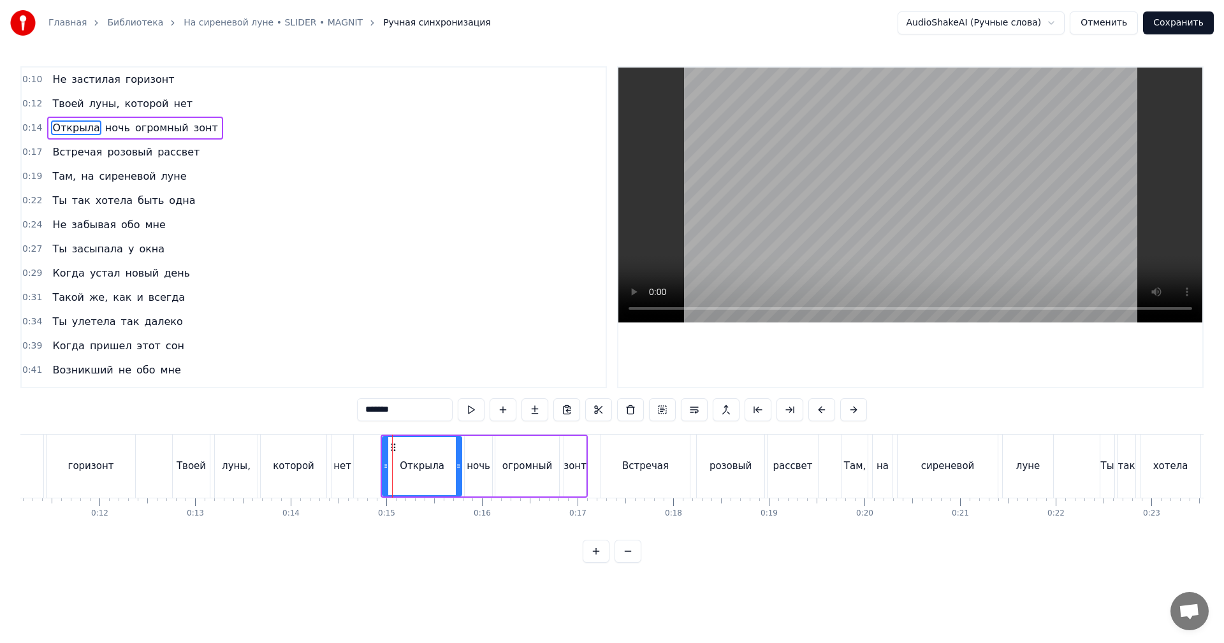
drag, startPoint x: 407, startPoint y: 407, endPoint x: 237, endPoint y: 409, distance: 169.6
click at [270, 405] on div "0:10 Не застилая горизонт 0:12 Твоей луны, которой нет 0:14 Открыла ночь огромн…" at bounding box center [611, 314] width 1183 height 497
click at [325, 486] on div "которой" at bounding box center [294, 466] width 66 height 63
type input "*******"
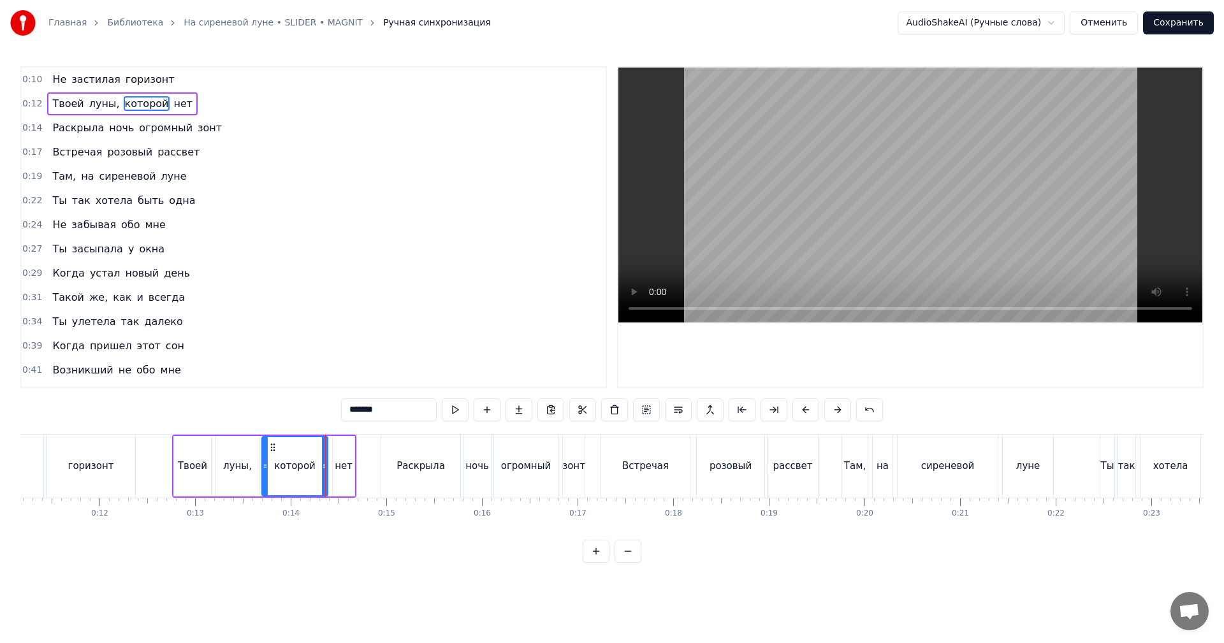
click at [711, 244] on video at bounding box center [910, 195] width 584 height 255
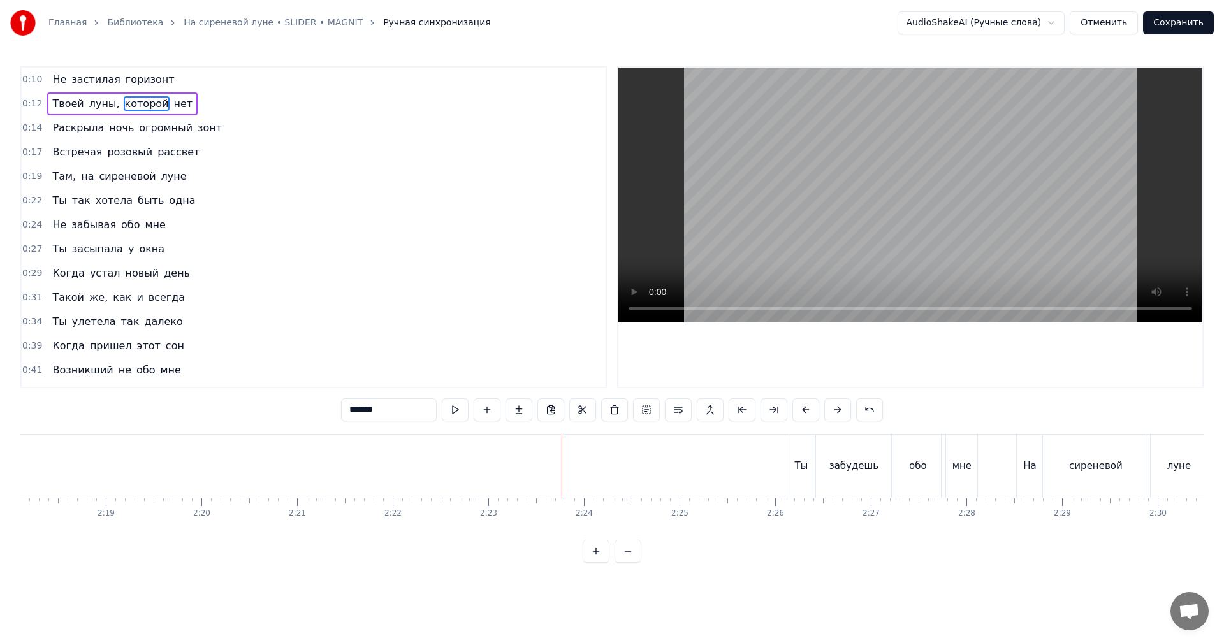
scroll to position [0, 13359]
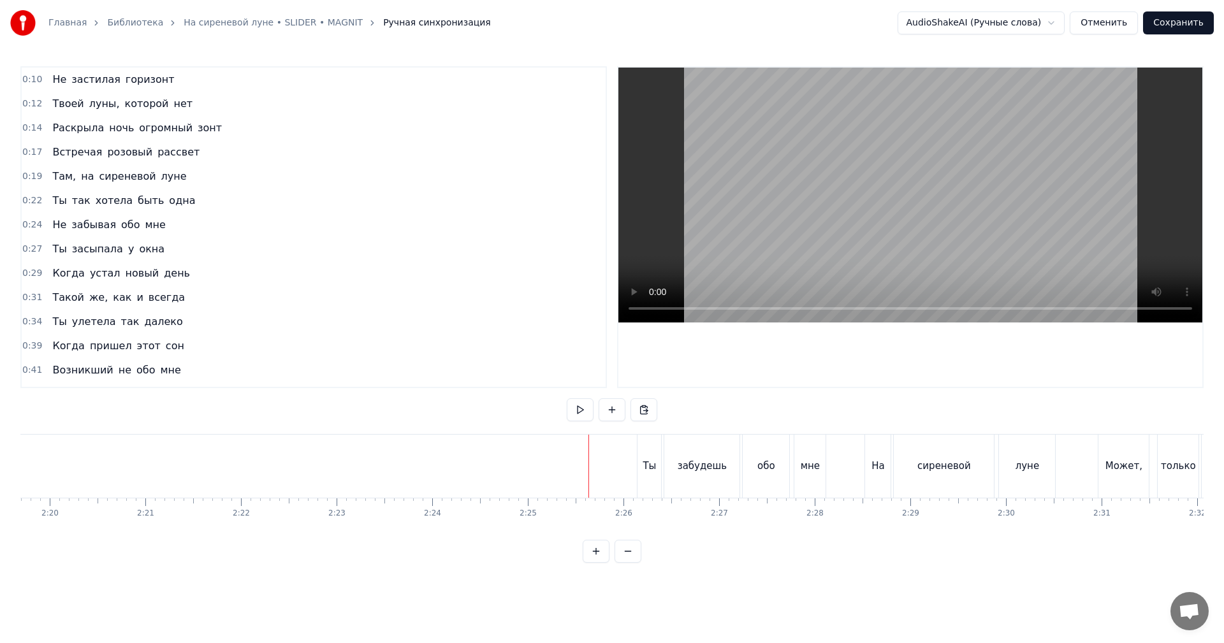
click at [829, 256] on video at bounding box center [910, 195] width 584 height 255
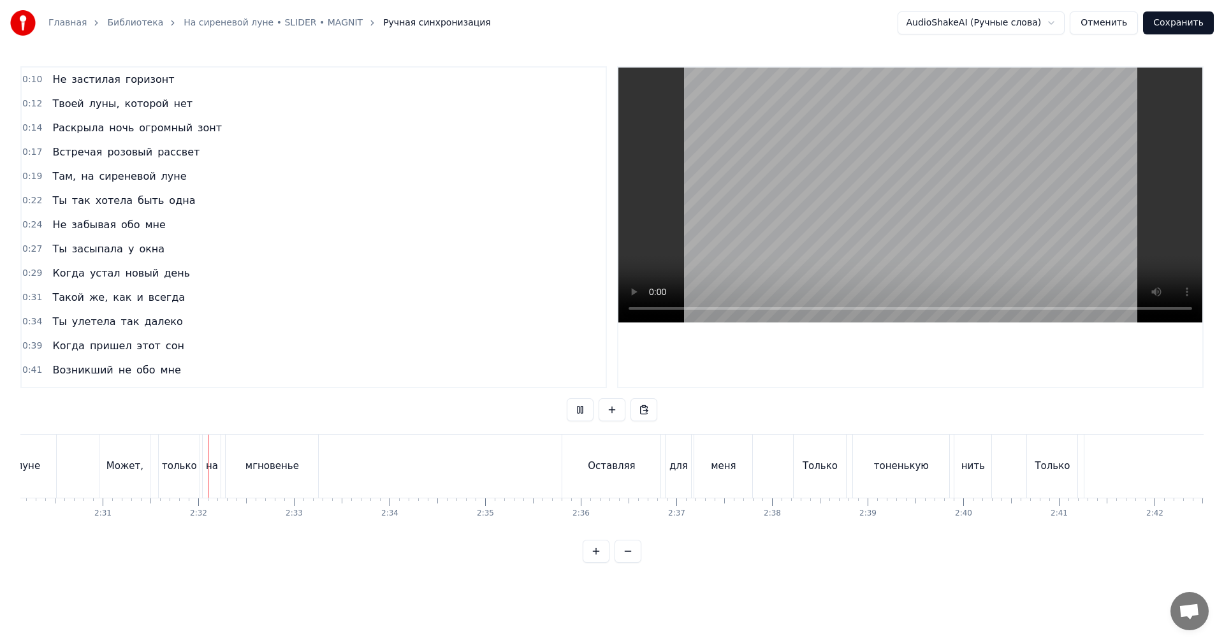
scroll to position [0, 14417]
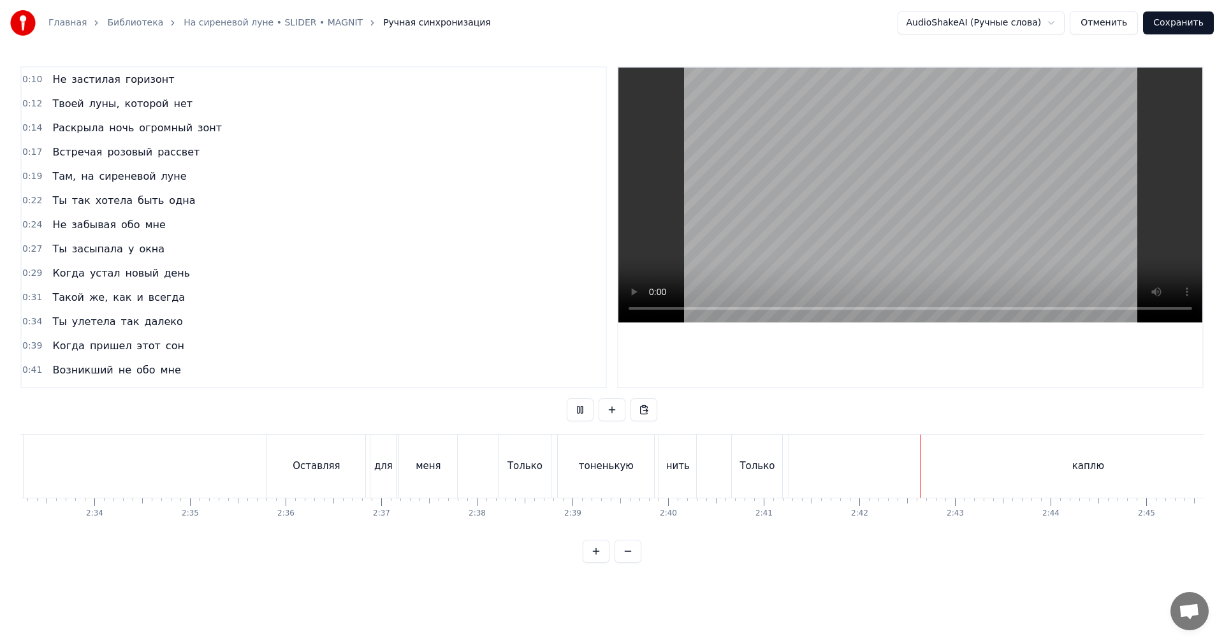
click at [875, 217] on video at bounding box center [910, 195] width 584 height 255
click at [639, 469] on div "каплю" at bounding box center [703, 466] width 597 height 63
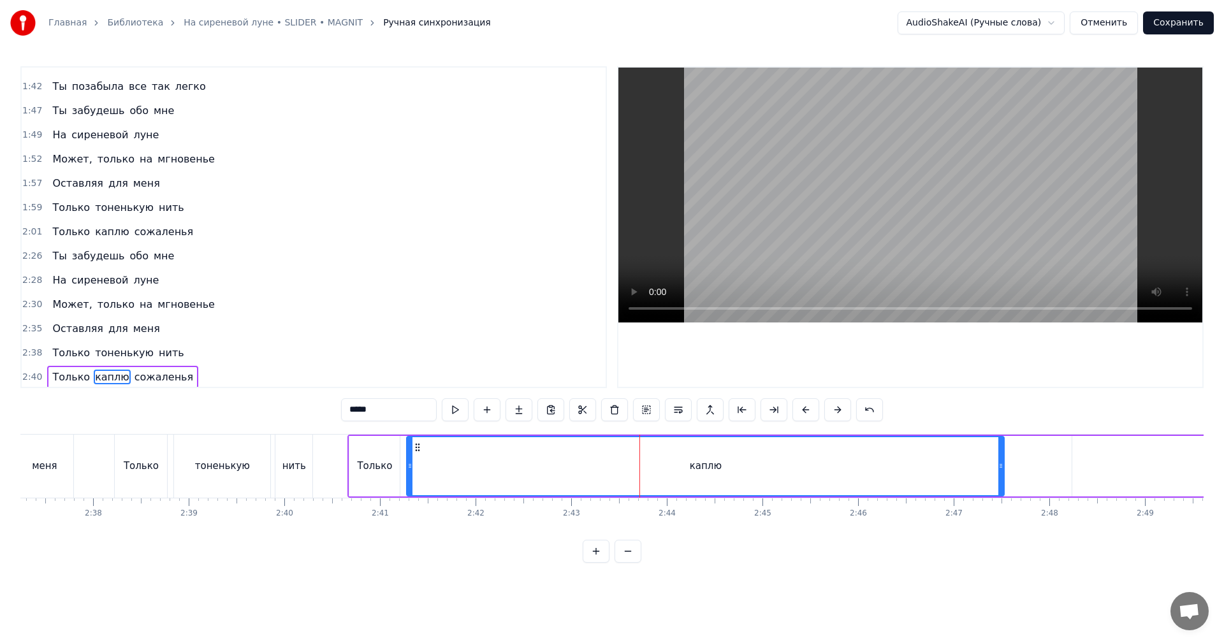
scroll to position [795, 0]
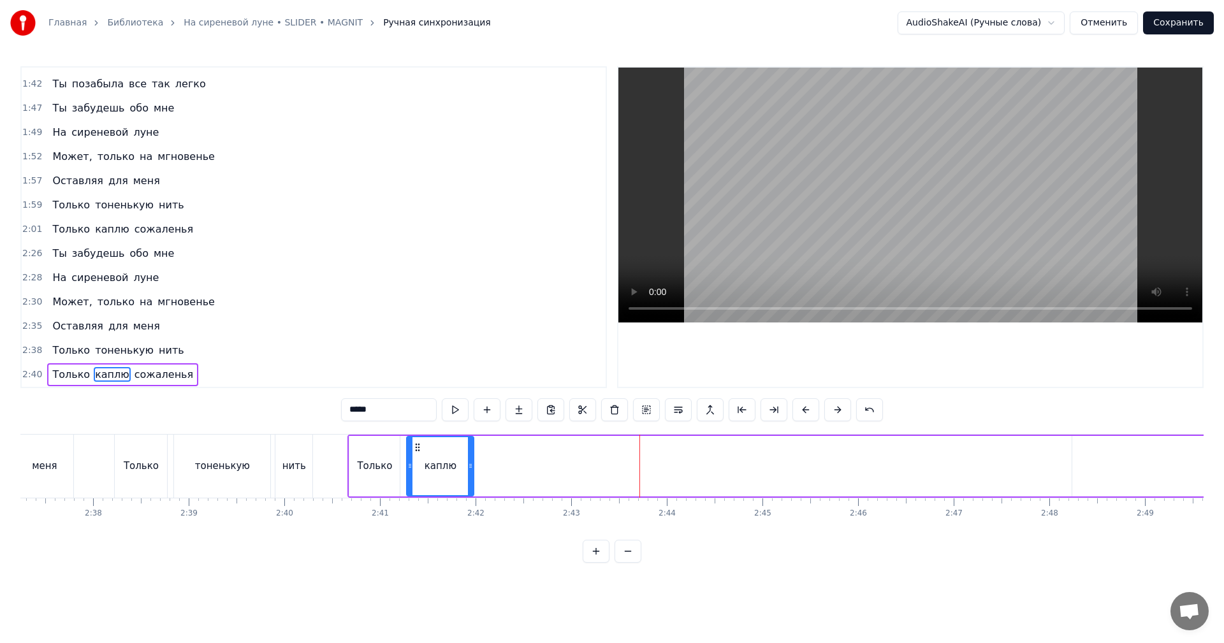
drag, startPoint x: 1000, startPoint y: 465, endPoint x: 468, endPoint y: 481, distance: 532.6
click at [468, 481] on div at bounding box center [470, 466] width 5 height 58
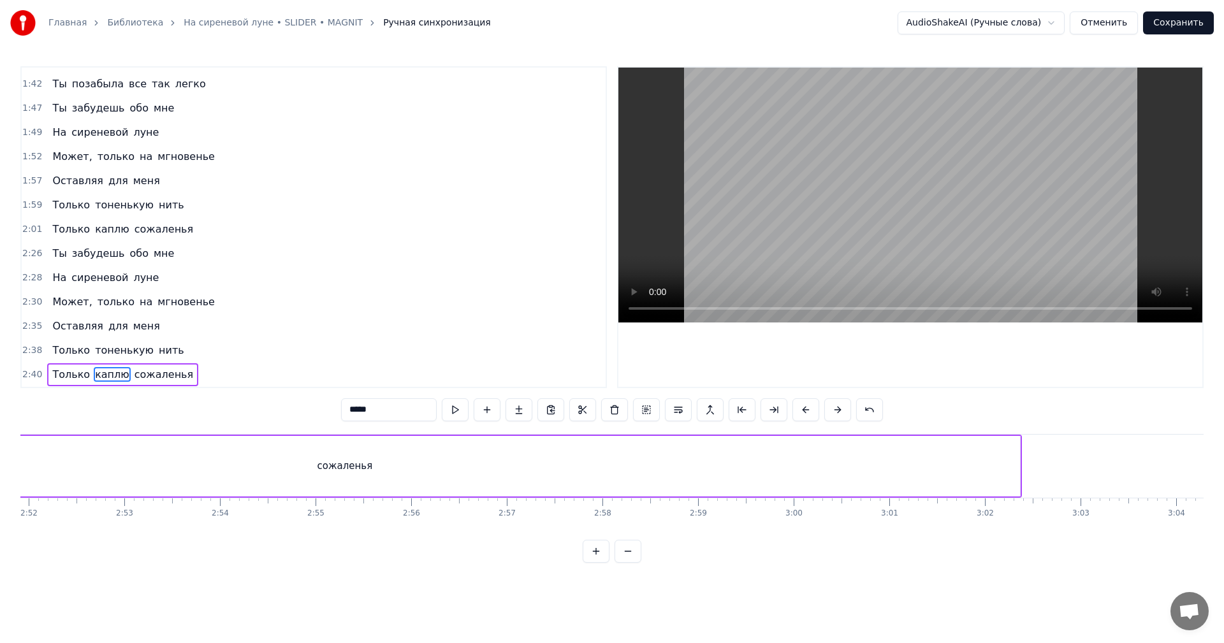
scroll to position [0, 16552]
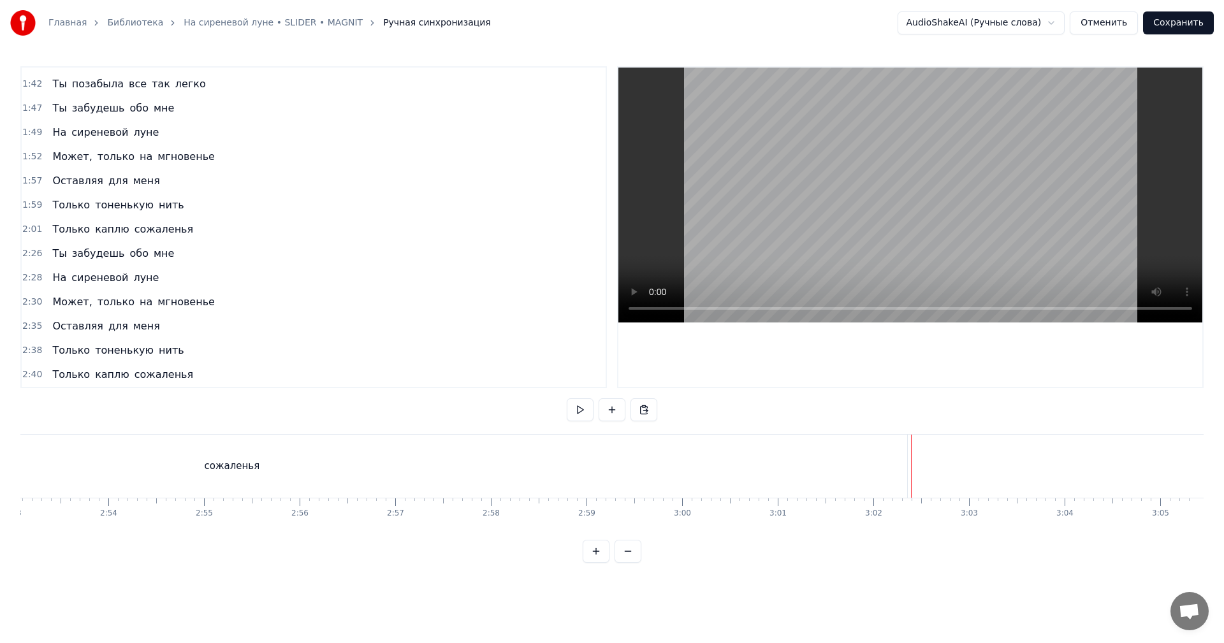
click at [893, 462] on div "сожаленья" at bounding box center [231, 466] width 1351 height 63
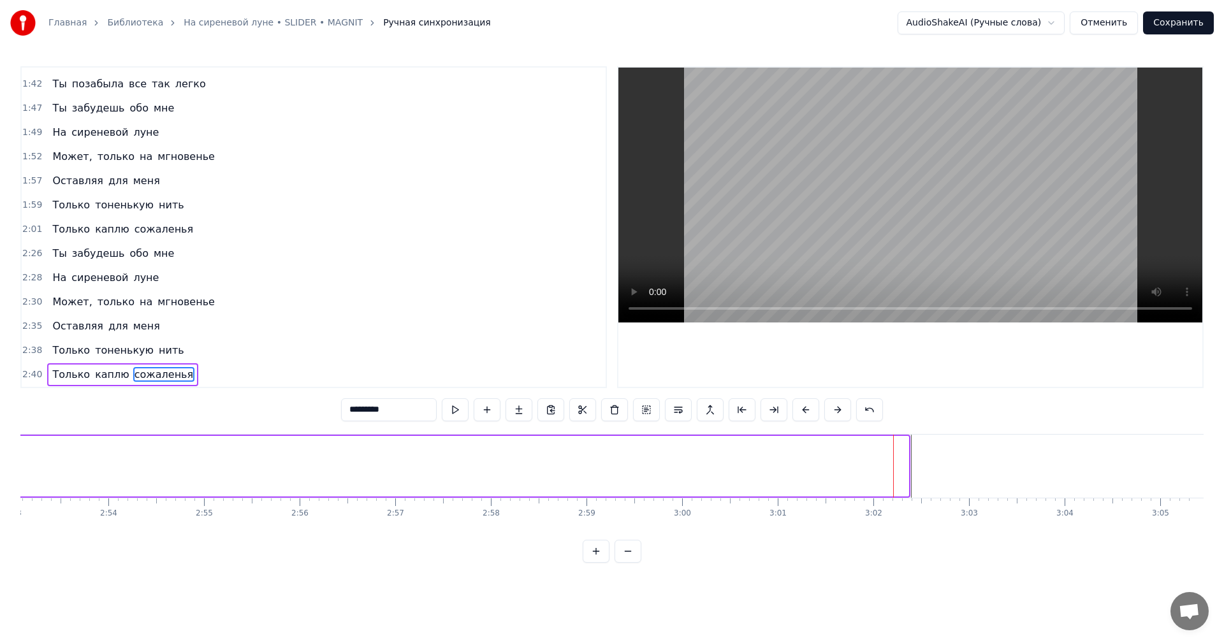
drag, startPoint x: 906, startPoint y: 462, endPoint x: 0, endPoint y: 485, distance: 906.2
click at [0, 485] on div "Главная Библиотека На сиреневой луне • SLIDER • MAGNIT Ручная синхронизация Aud…" at bounding box center [612, 281] width 1224 height 563
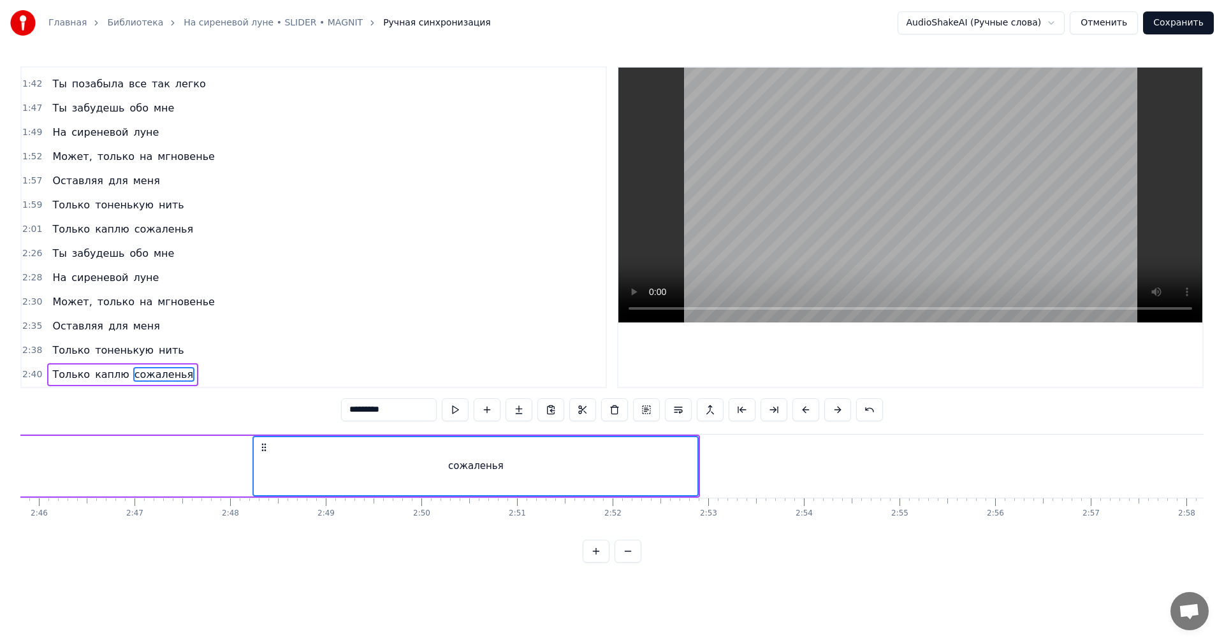
scroll to position [0, 15659]
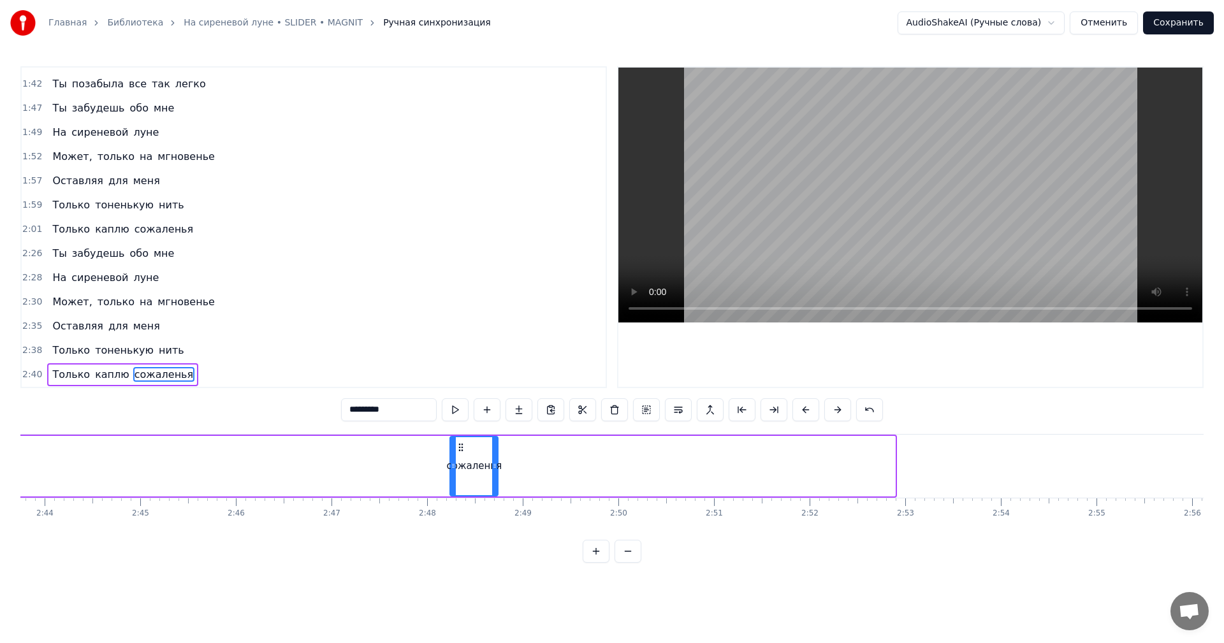
drag, startPoint x: 889, startPoint y: 463, endPoint x: 492, endPoint y: 466, distance: 397.2
click at [492, 466] on icon at bounding box center [494, 466] width 5 height 10
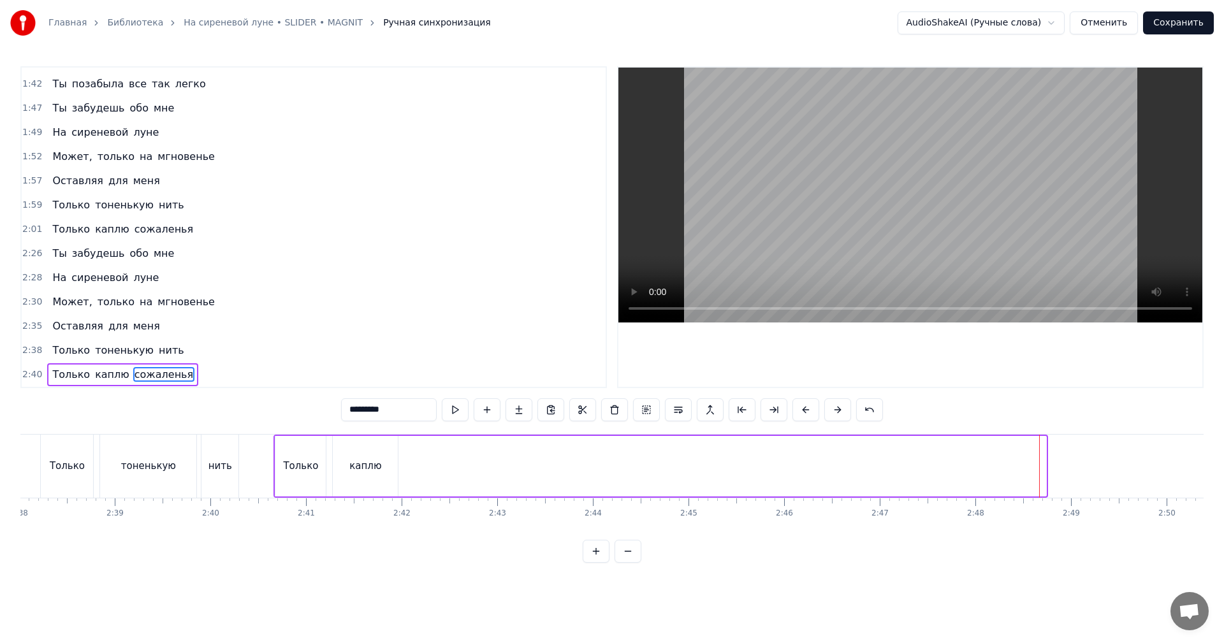
scroll to position [0, 14950]
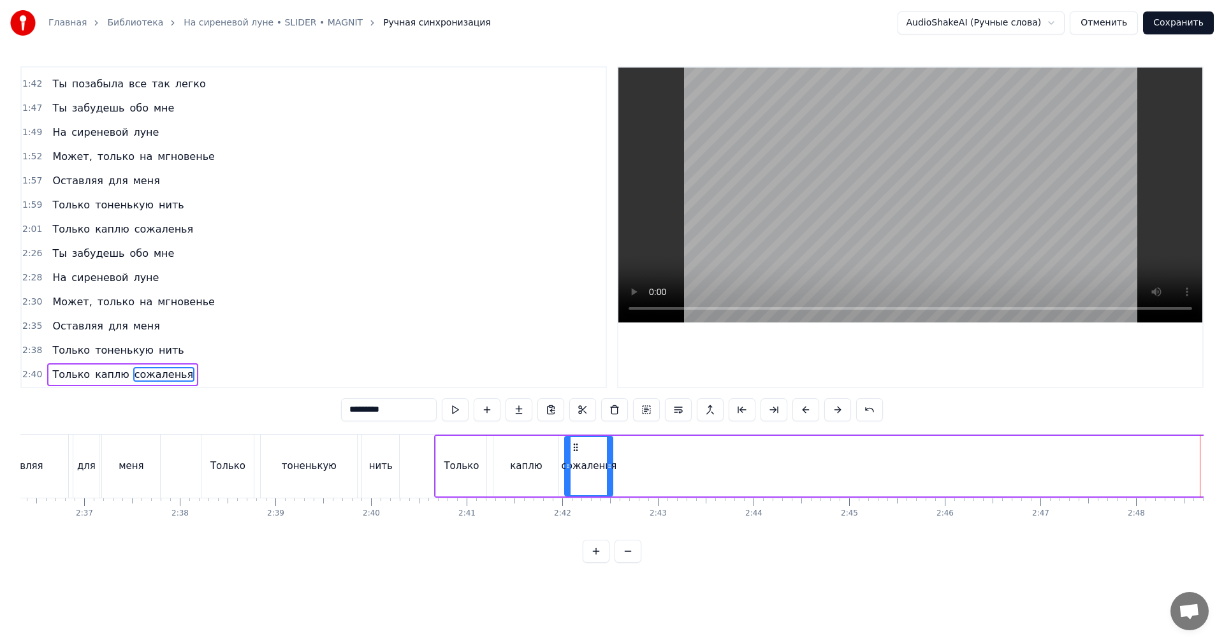
drag, startPoint x: 460, startPoint y: 448, endPoint x: 575, endPoint y: 463, distance: 115.8
click at [575, 463] on div "сожаленья" at bounding box center [588, 466] width 47 height 58
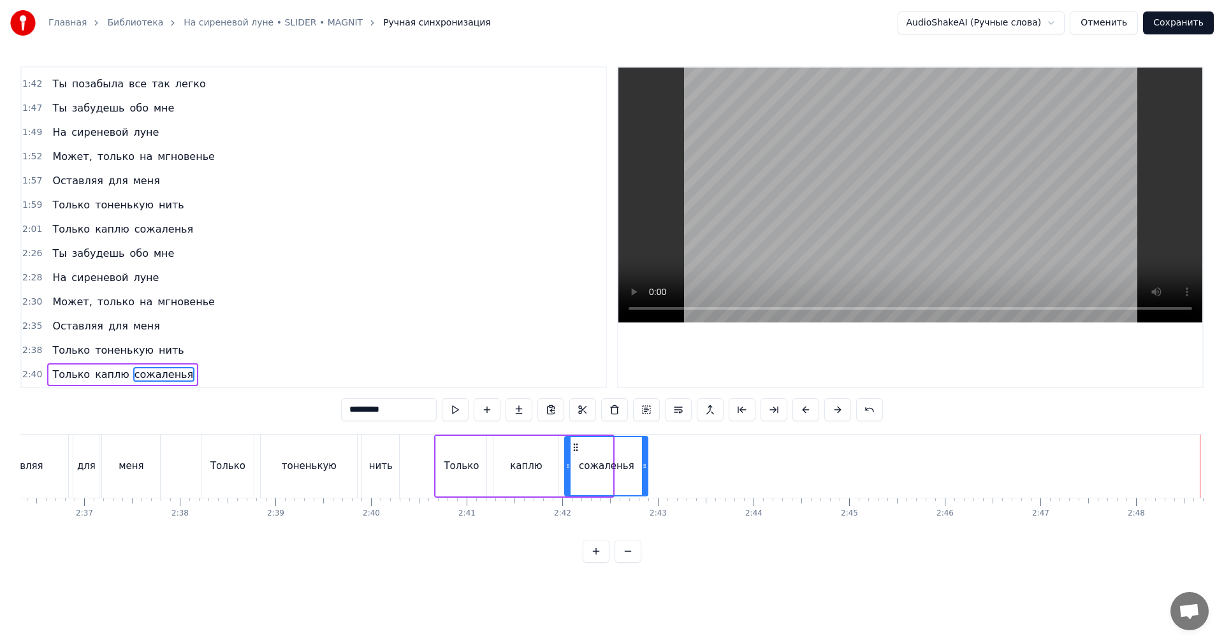
drag, startPoint x: 610, startPoint y: 461, endPoint x: 652, endPoint y: 460, distance: 41.5
click at [647, 460] on div at bounding box center [644, 466] width 5 height 58
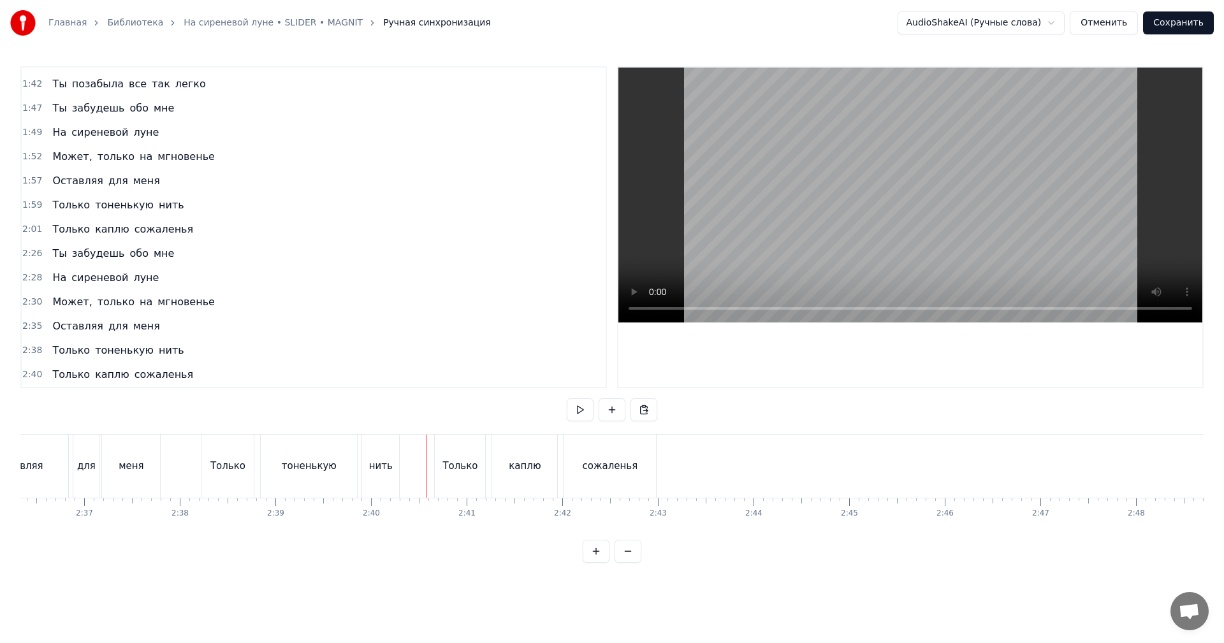
click at [936, 220] on video at bounding box center [910, 195] width 584 height 255
click at [746, 253] on video at bounding box center [910, 195] width 584 height 255
click at [27, 250] on span "2:26" at bounding box center [32, 253] width 20 height 13
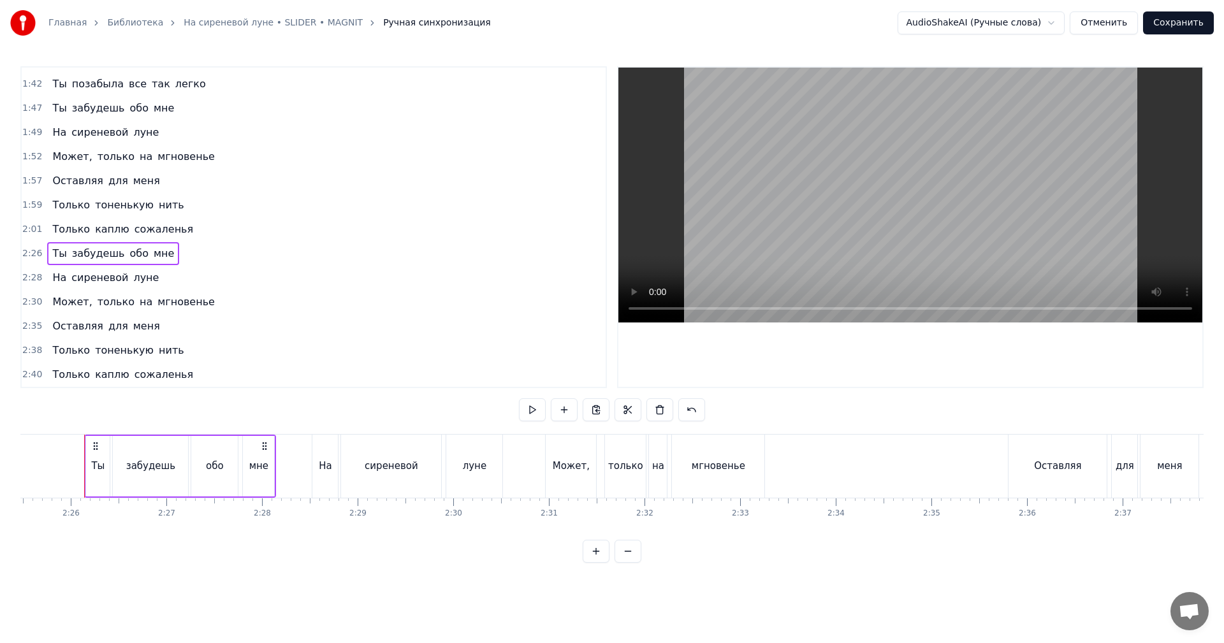
click at [38, 376] on span "2:40" at bounding box center [32, 374] width 20 height 13
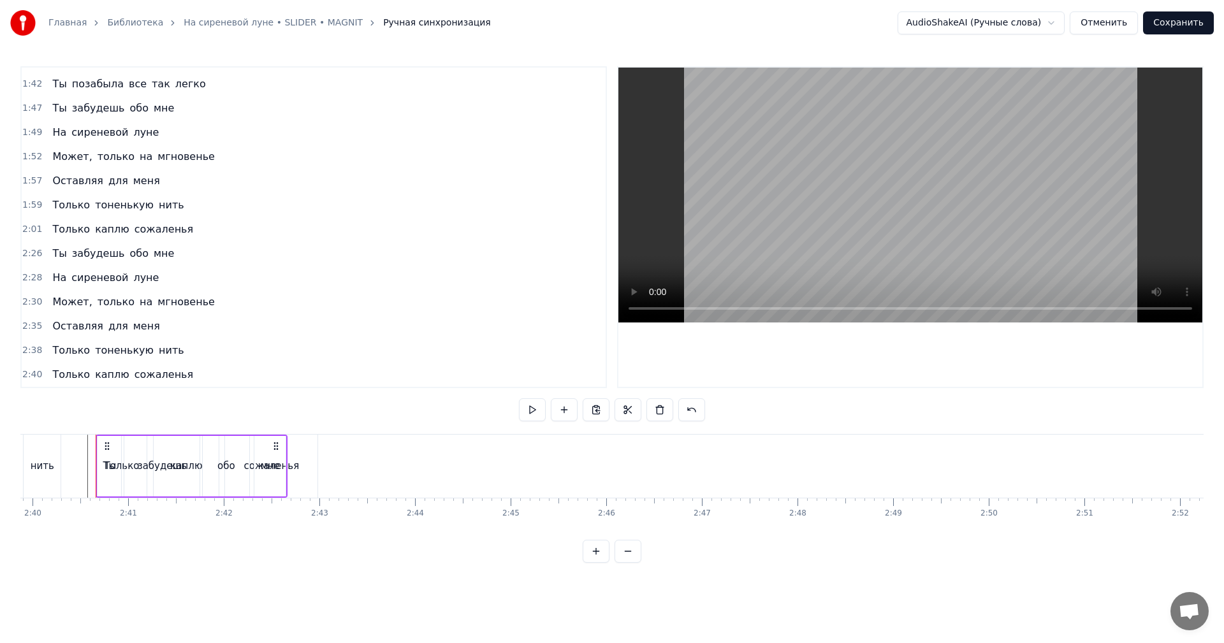
scroll to position [819, 0]
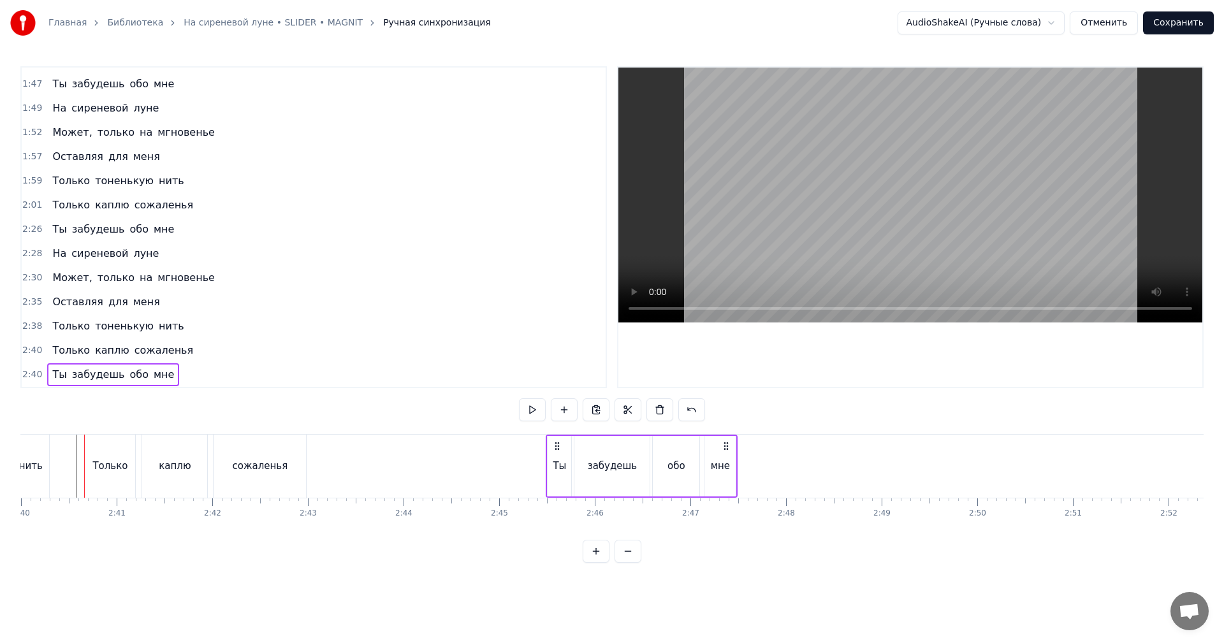
drag, startPoint x: 120, startPoint y: 441, endPoint x: 562, endPoint y: 439, distance: 442.5
click at [562, 439] on div "Ты забудешь обо мне" at bounding box center [642, 466] width 192 height 63
click at [34, 250] on span "2:28" at bounding box center [32, 253] width 20 height 13
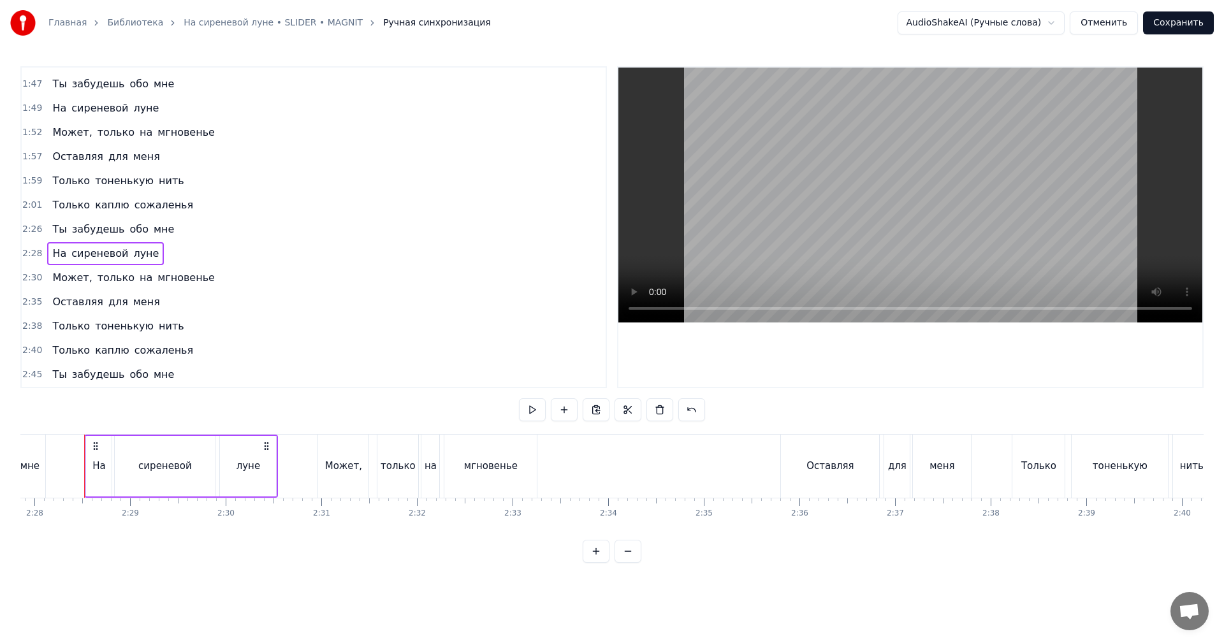
click at [38, 372] on span "2:45" at bounding box center [32, 374] width 20 height 13
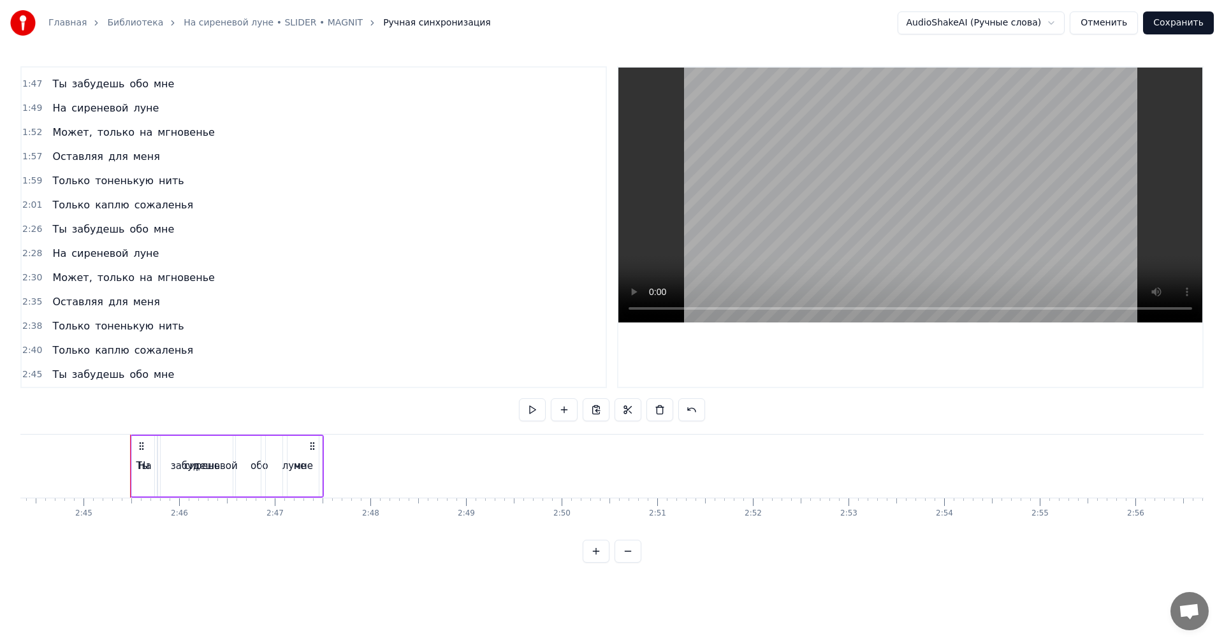
scroll to position [0, 15762]
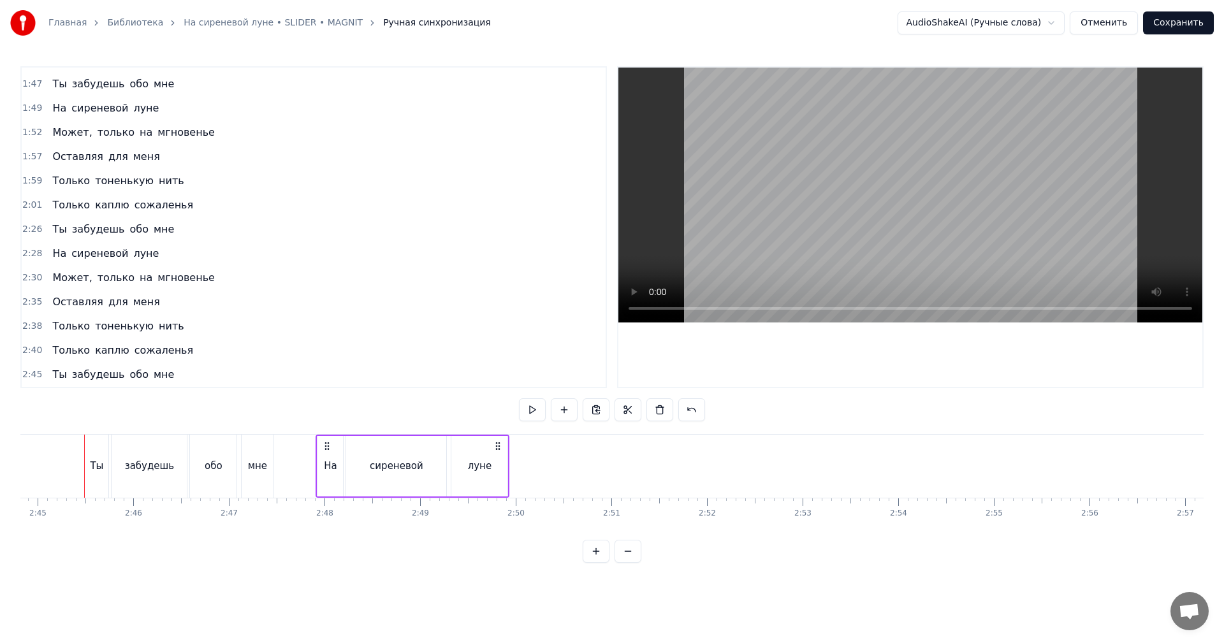
drag, startPoint x: 94, startPoint y: 444, endPoint x: 325, endPoint y: 452, distance: 231.6
click at [325, 452] on div "На сиреневой луне" at bounding box center [413, 466] width 194 height 63
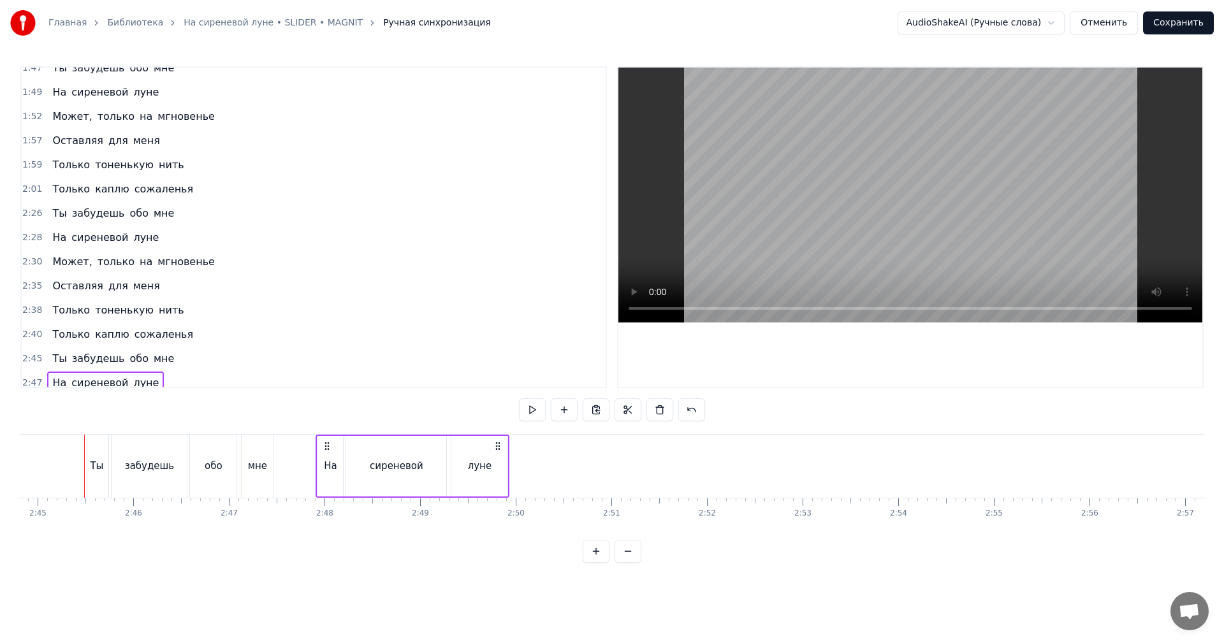
scroll to position [843, 0]
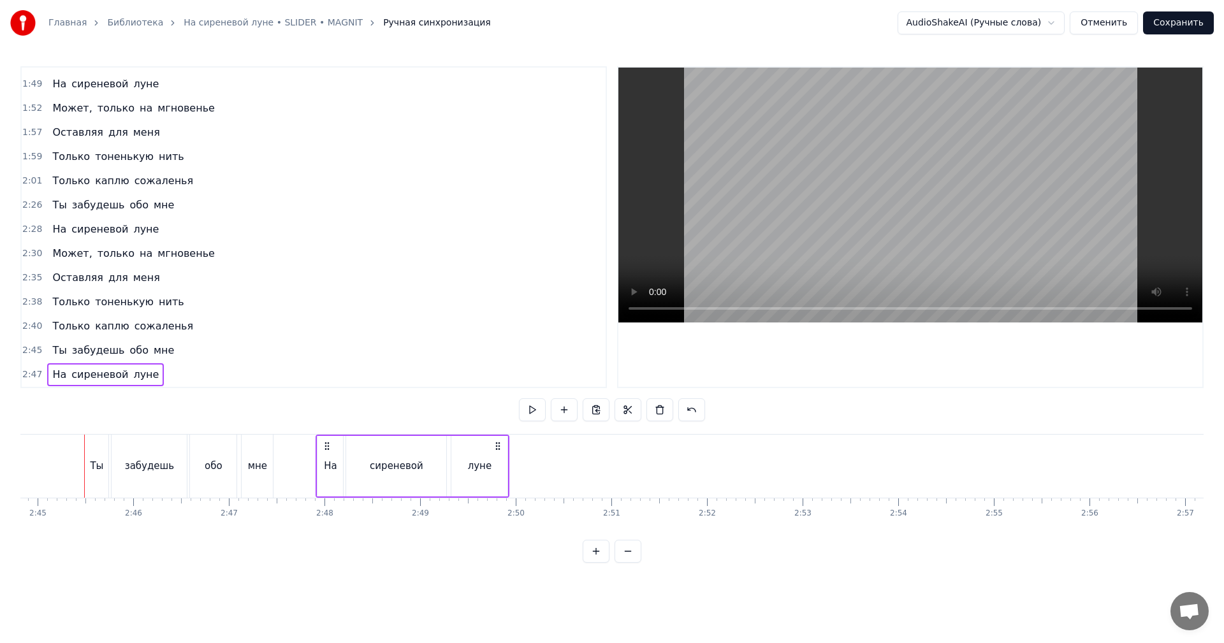
click at [27, 252] on span "2:30" at bounding box center [32, 253] width 20 height 13
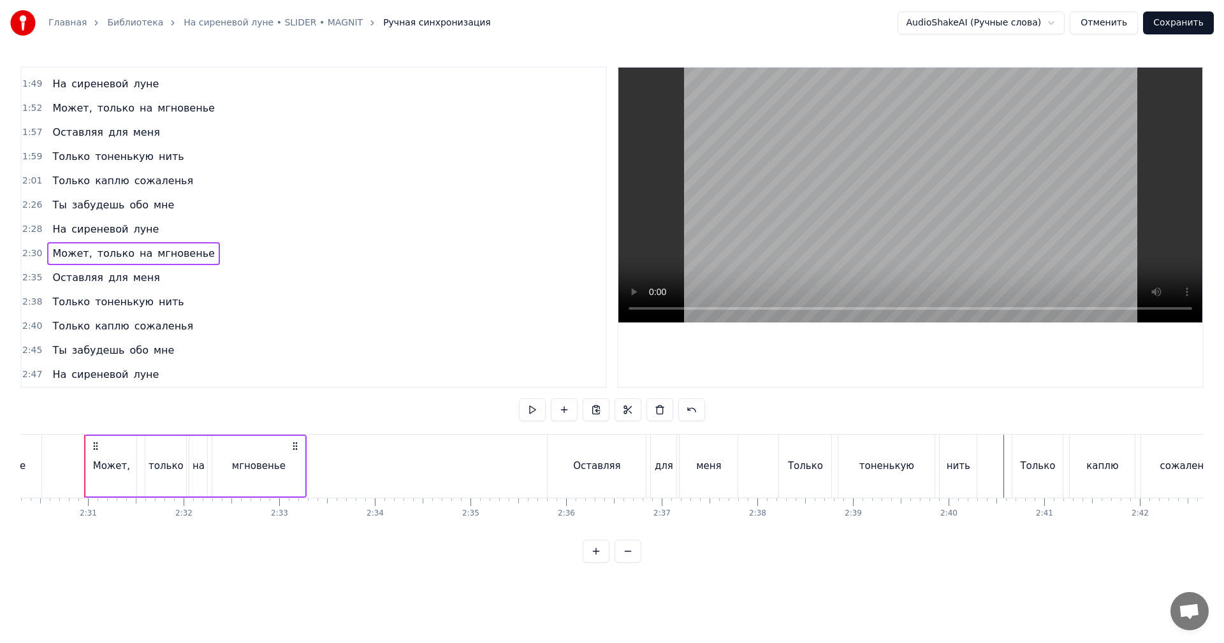
click at [33, 370] on span "2:47" at bounding box center [32, 374] width 20 height 13
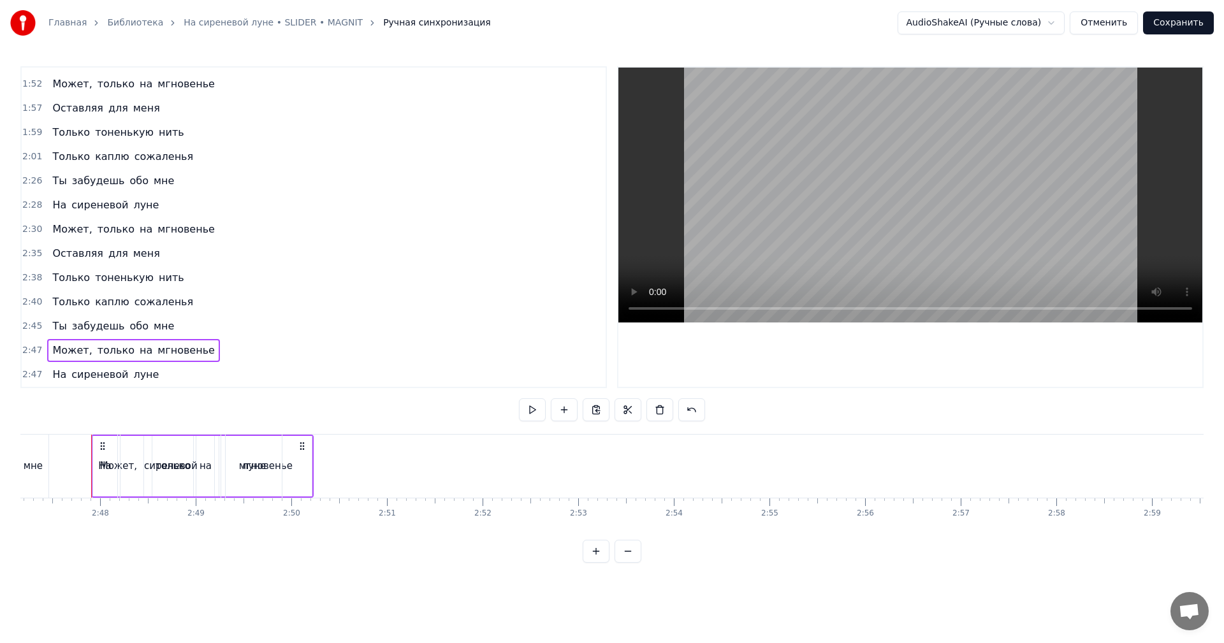
scroll to position [0, 15993]
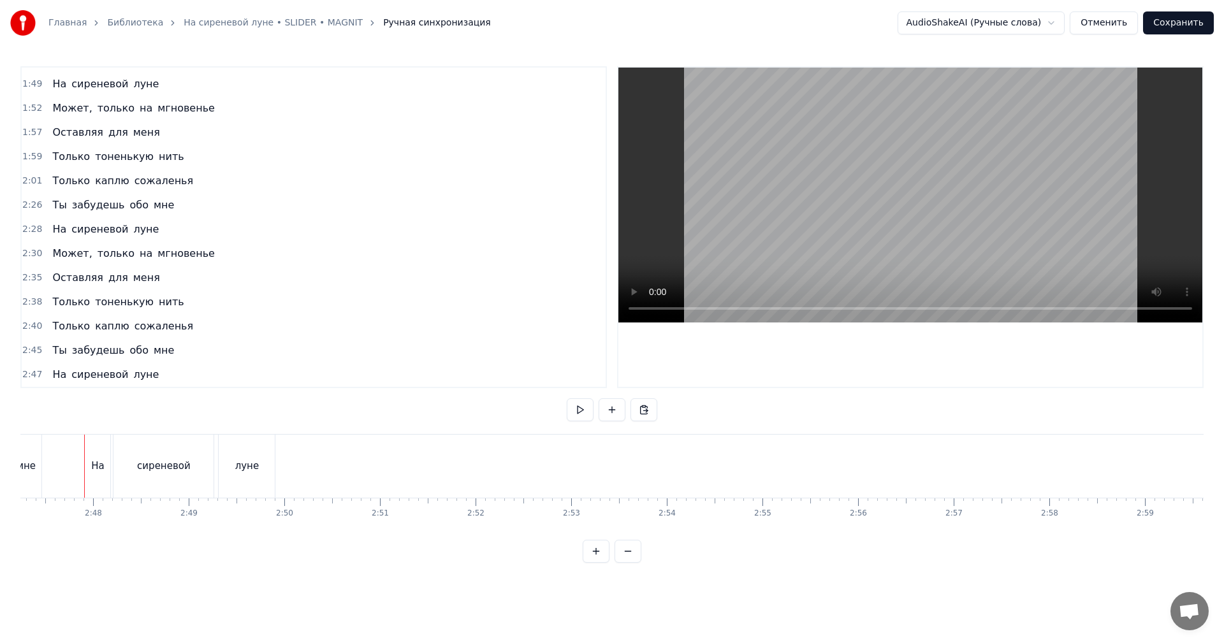
click at [29, 374] on span "2:47" at bounding box center [32, 374] width 20 height 13
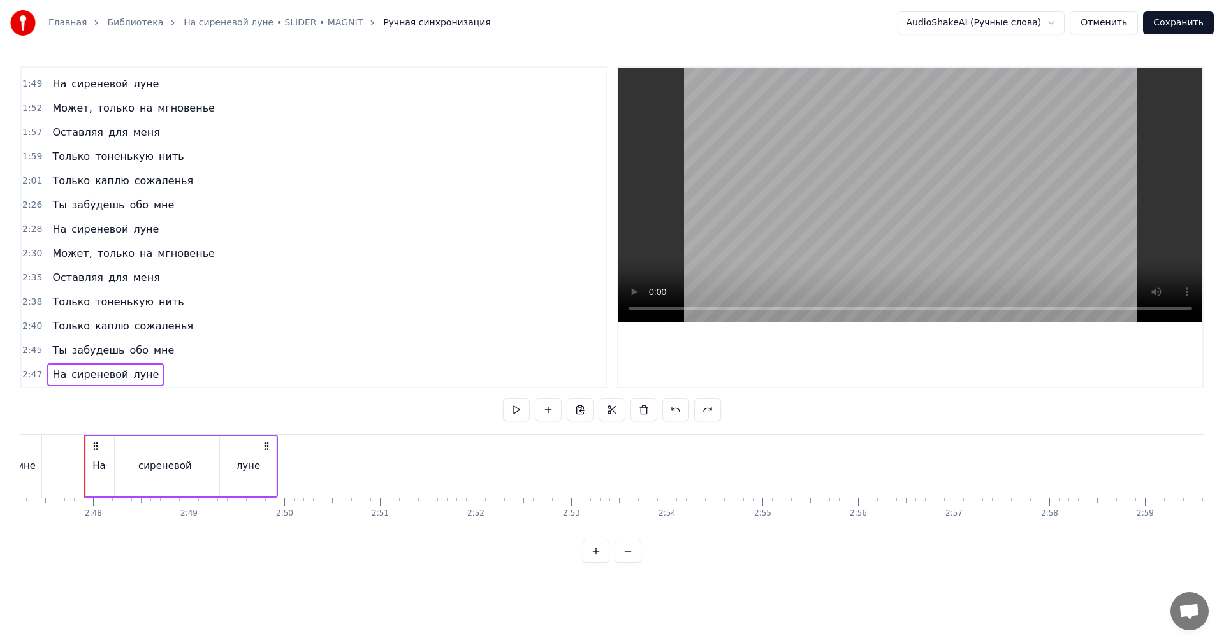
scroll to position [868, 0]
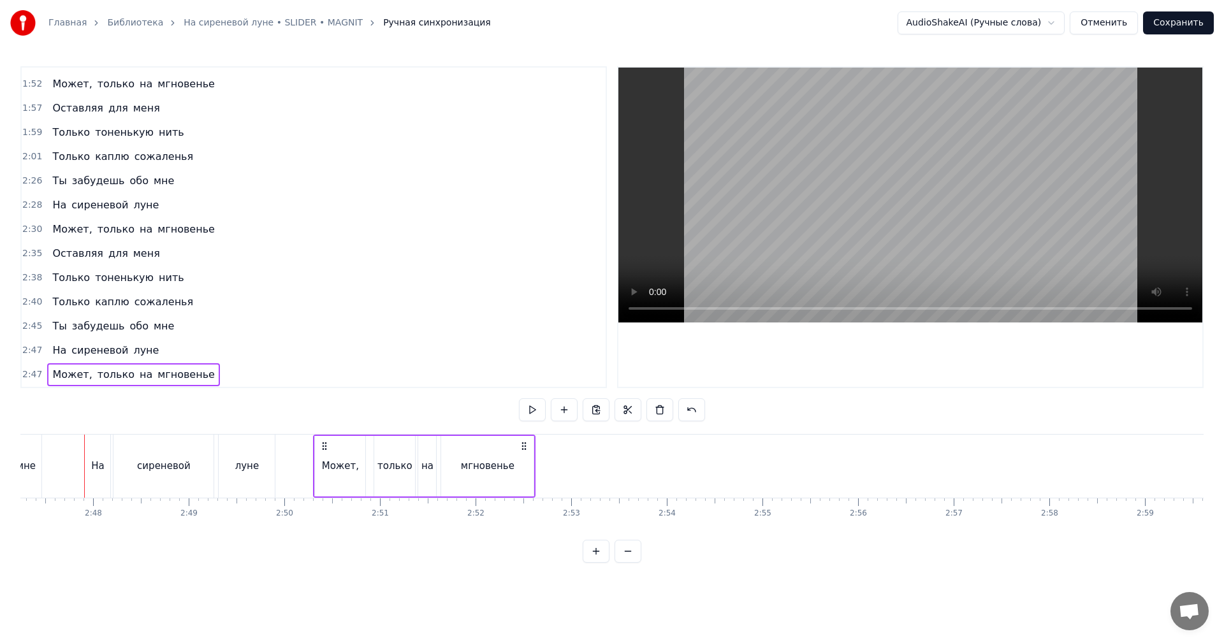
drag, startPoint x: 96, startPoint y: 442, endPoint x: 325, endPoint y: 458, distance: 229.4
click at [325, 458] on div "Может, только на мгновенье" at bounding box center [424, 466] width 223 height 63
click at [32, 254] on span "2:35" at bounding box center [32, 253] width 20 height 13
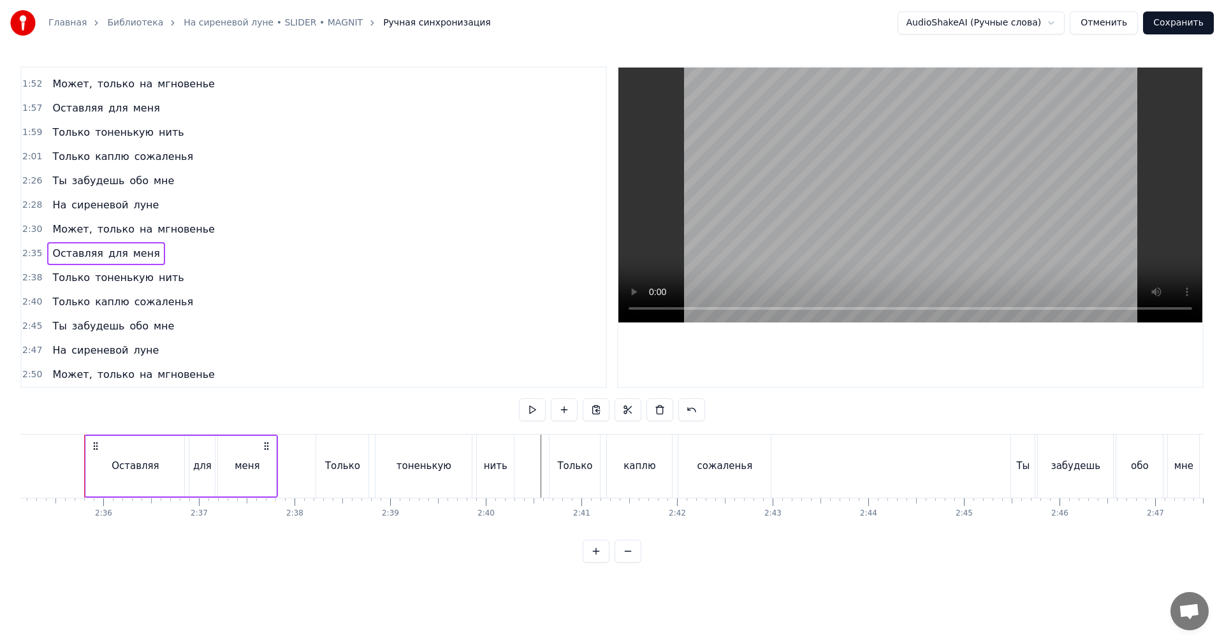
click at [27, 370] on span "2:50" at bounding box center [32, 374] width 20 height 13
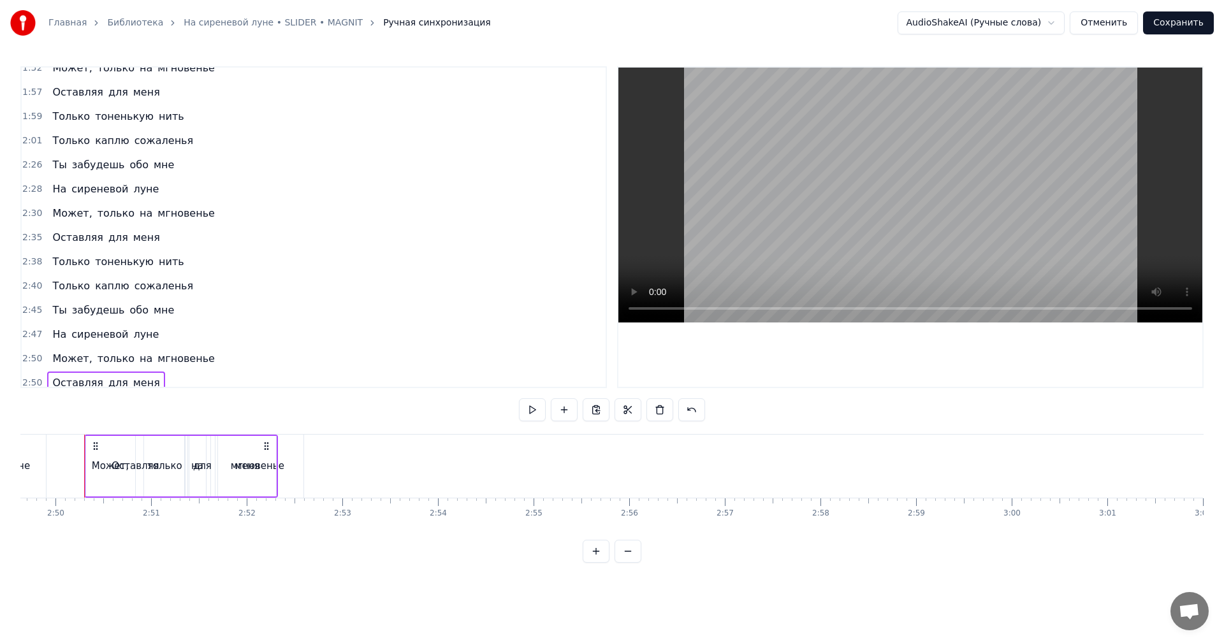
scroll to position [892, 0]
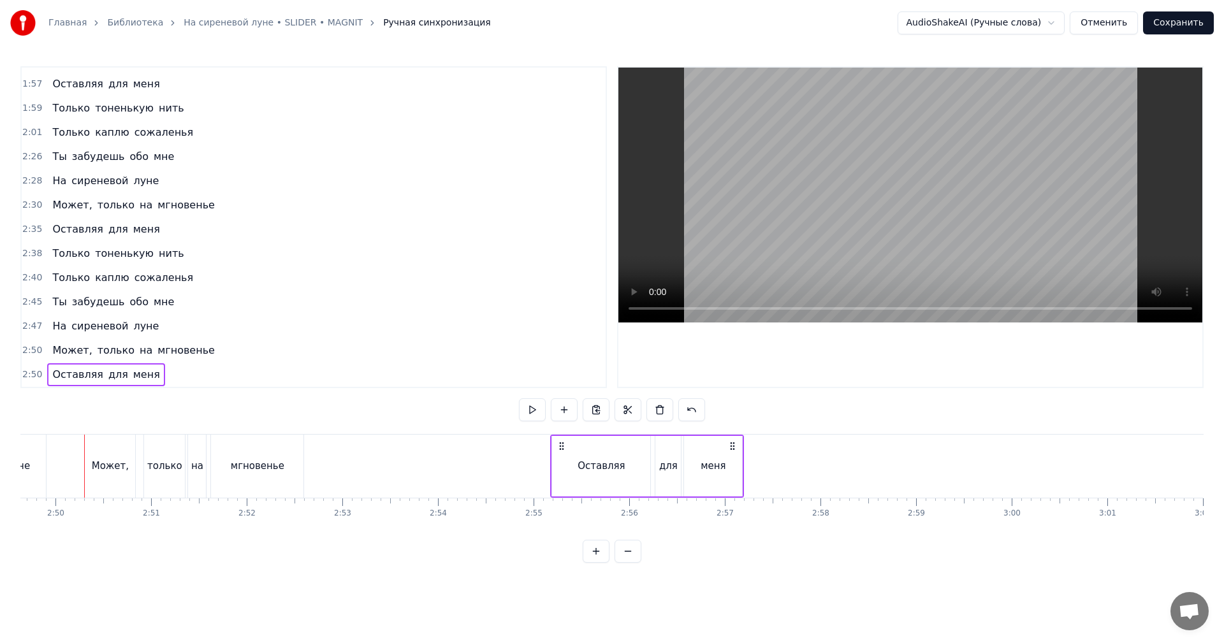
drag, startPoint x: 99, startPoint y: 444, endPoint x: 565, endPoint y: 474, distance: 467.0
click at [565, 474] on div "Оставляя для меня" at bounding box center [647, 466] width 194 height 63
click at [29, 252] on span "2:38" at bounding box center [32, 253] width 20 height 13
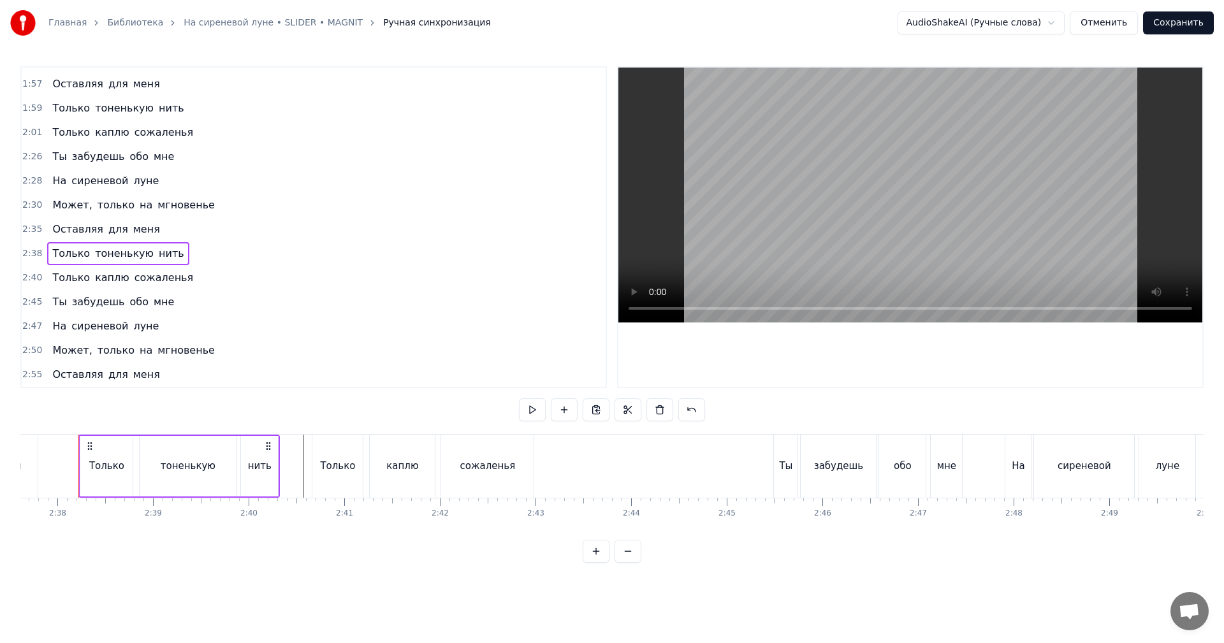
click at [33, 373] on span "2:55" at bounding box center [32, 374] width 20 height 13
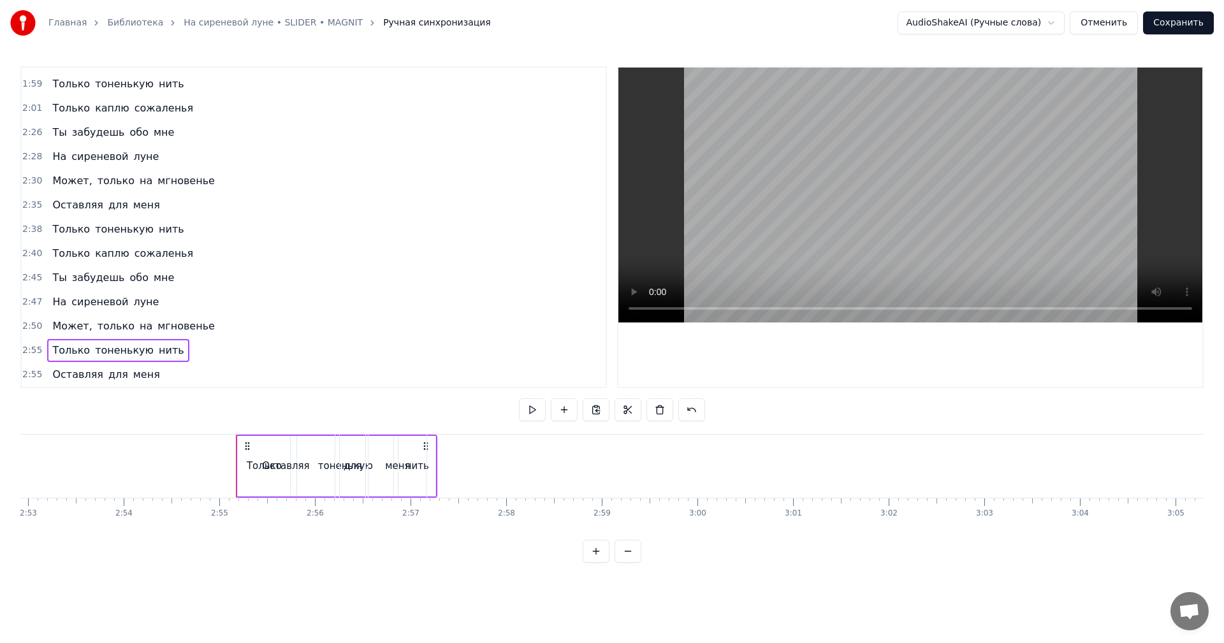
scroll to position [0, 16552]
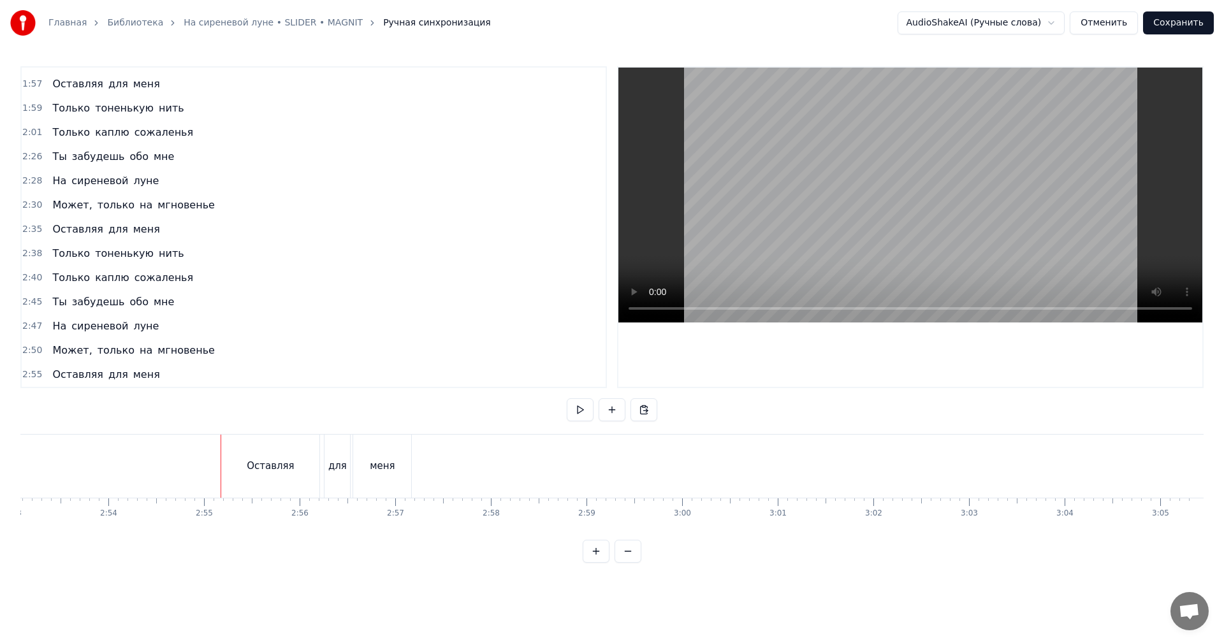
click at [32, 377] on span "2:55" at bounding box center [32, 374] width 20 height 13
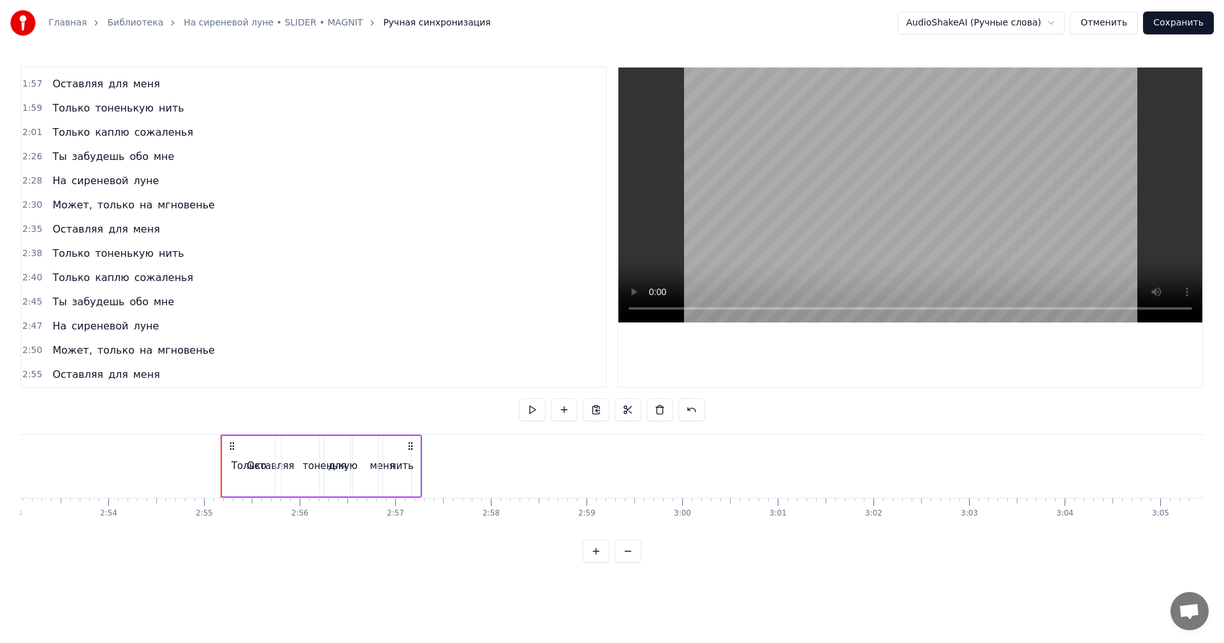
scroll to position [916, 0]
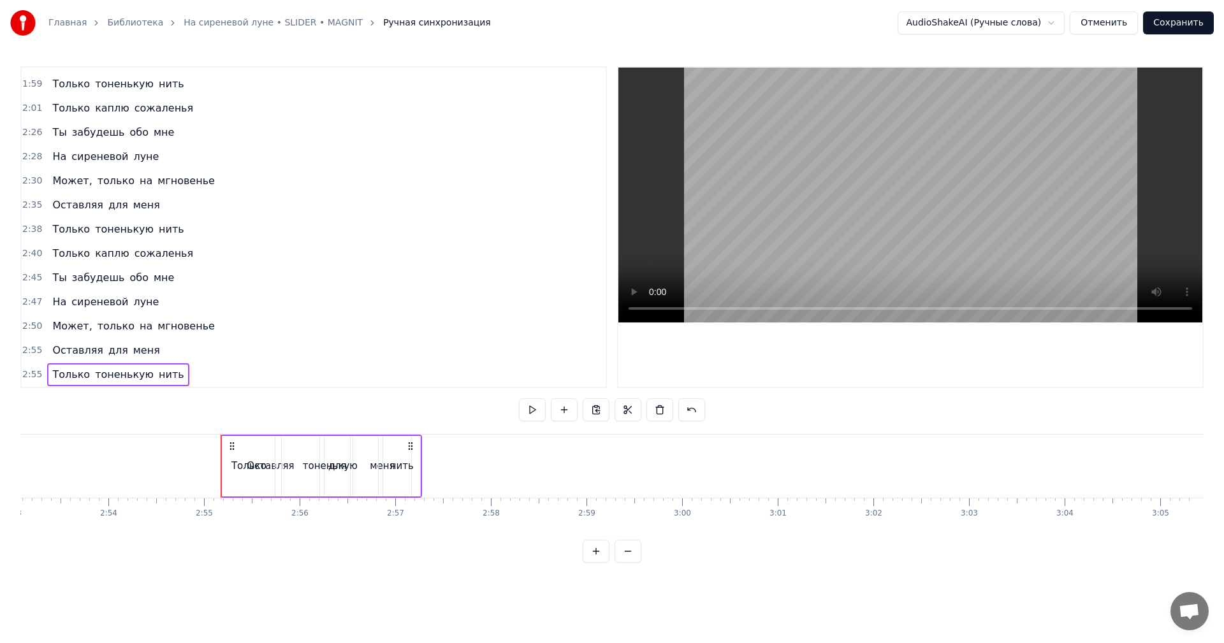
drag, startPoint x: 230, startPoint y: 440, endPoint x: 311, endPoint y: 453, distance: 82.0
click at [419, 455] on div "Только тоненькую нить" at bounding box center [321, 466] width 201 height 63
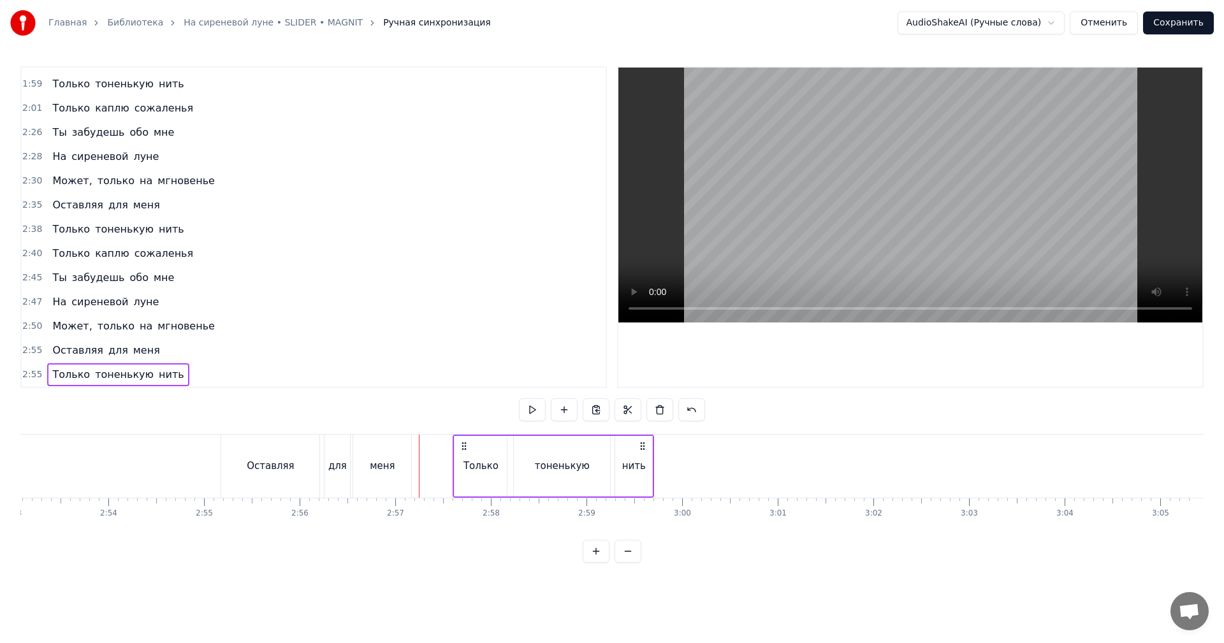
drag, startPoint x: 255, startPoint y: 443, endPoint x: 464, endPoint y: 445, distance: 209.1
click at [464, 445] on icon at bounding box center [464, 446] width 10 height 10
click at [26, 252] on span "2:40" at bounding box center [32, 253] width 20 height 13
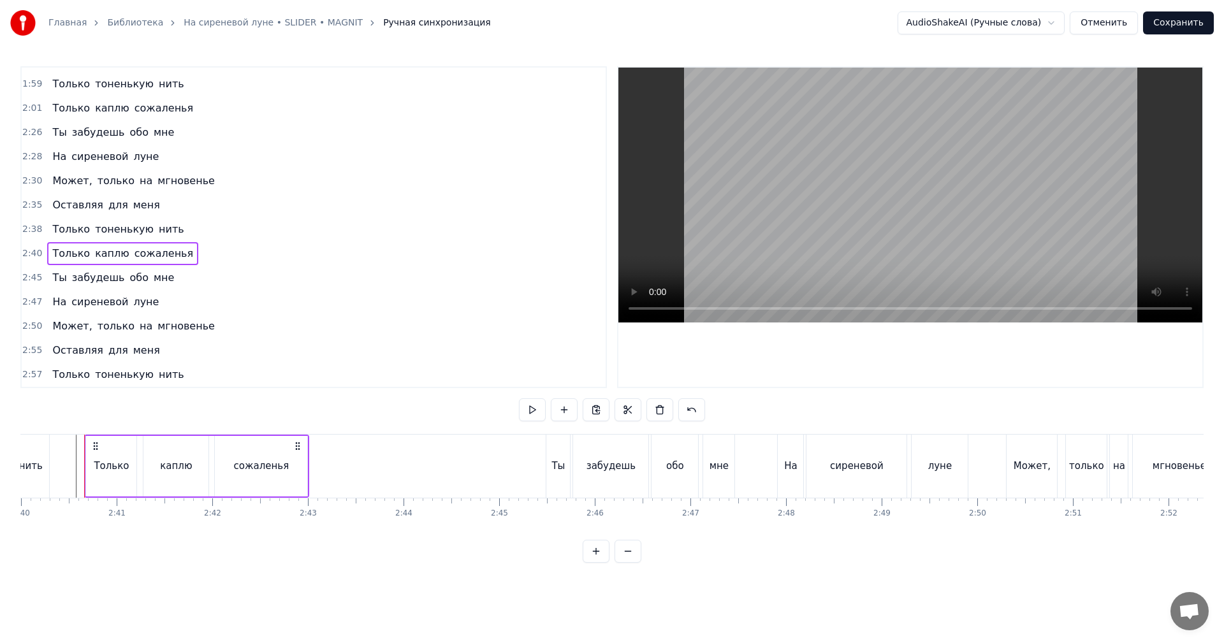
click at [38, 374] on span "2:57" at bounding box center [32, 374] width 20 height 13
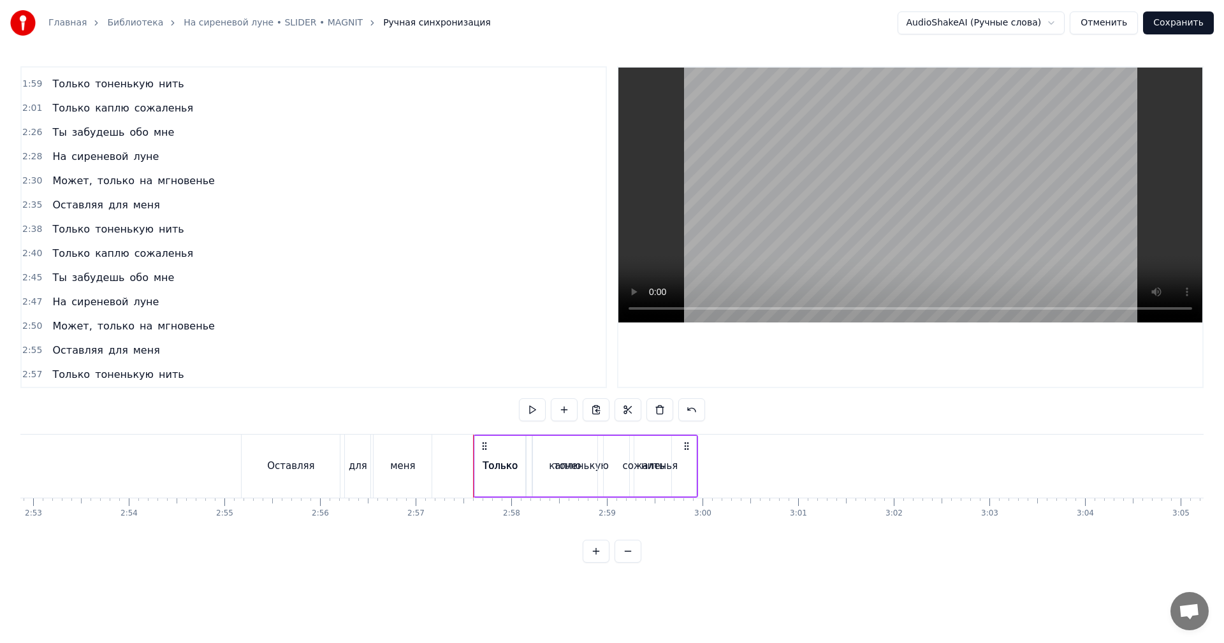
scroll to position [0, 16552]
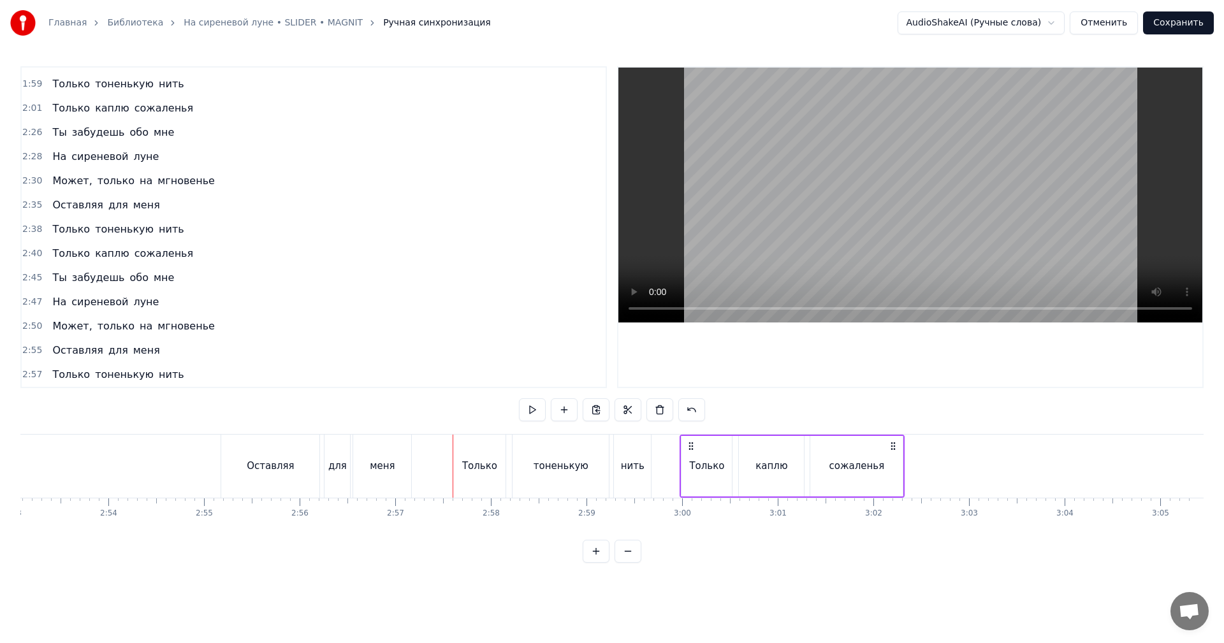
drag, startPoint x: 465, startPoint y: 443, endPoint x: 690, endPoint y: 444, distance: 225.7
click at [690, 444] on icon at bounding box center [691, 446] width 10 height 10
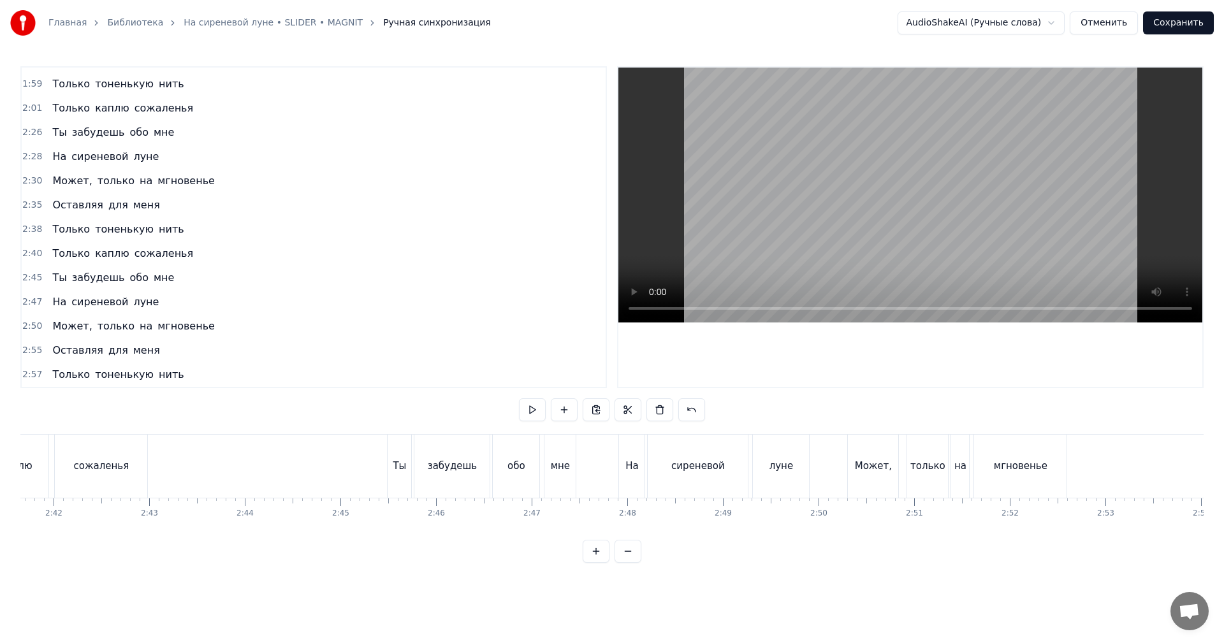
scroll to position [0, 15340]
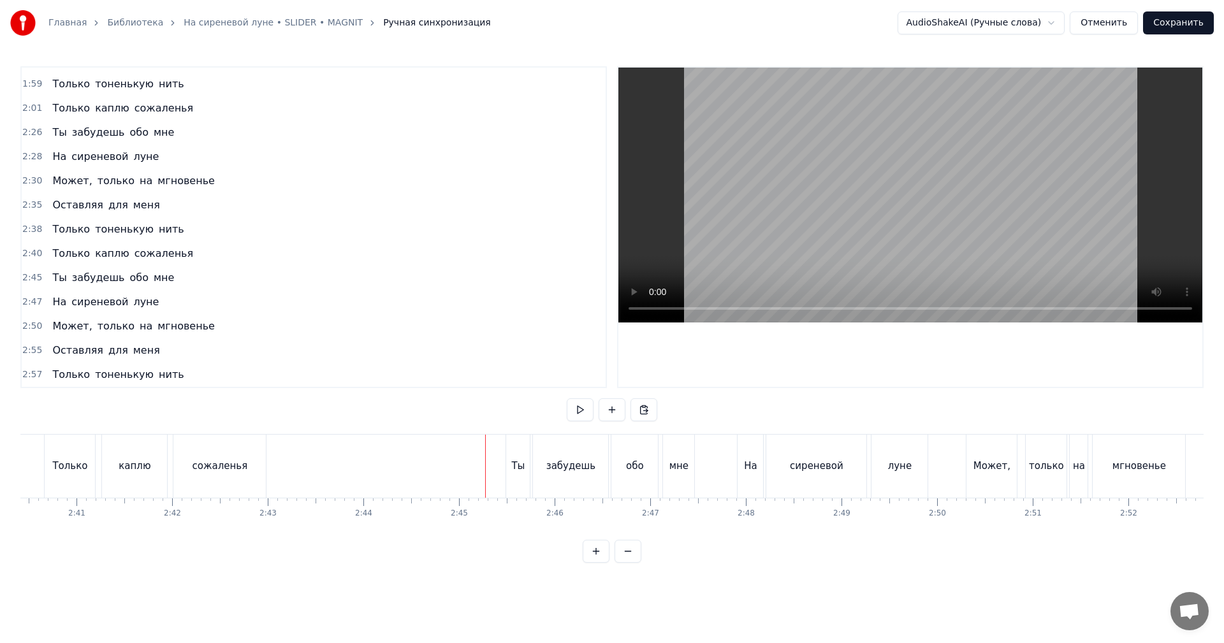
click at [919, 188] on video at bounding box center [910, 195] width 584 height 255
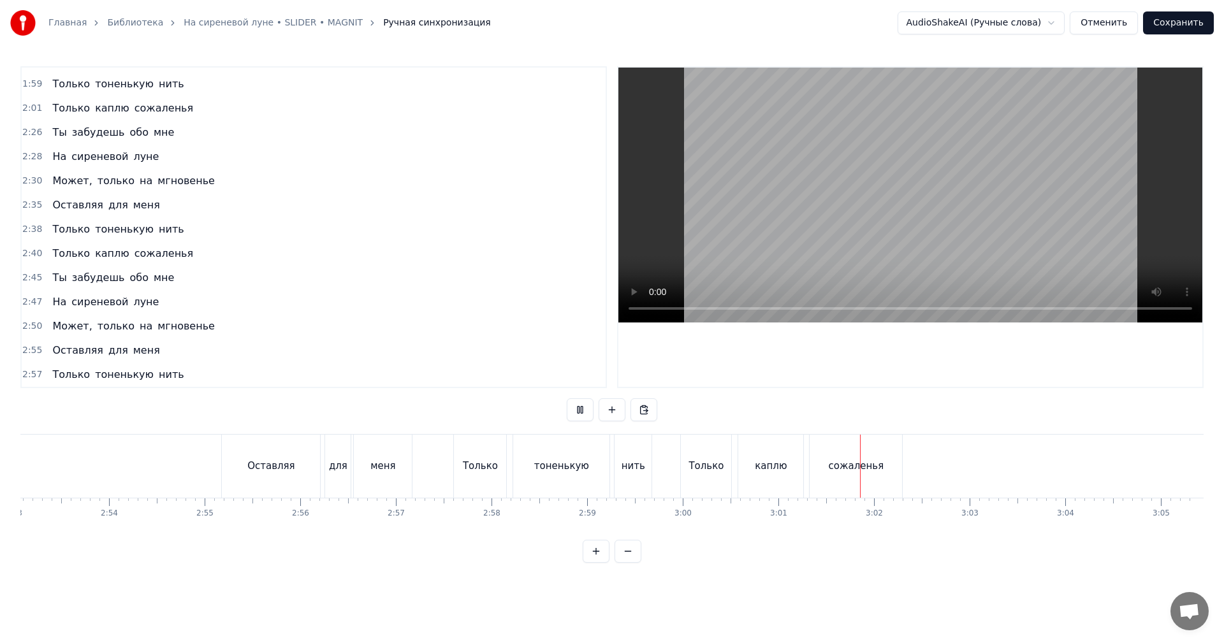
scroll to position [0, 16552]
click at [1161, 20] on button "Сохранить" at bounding box center [1178, 22] width 71 height 23
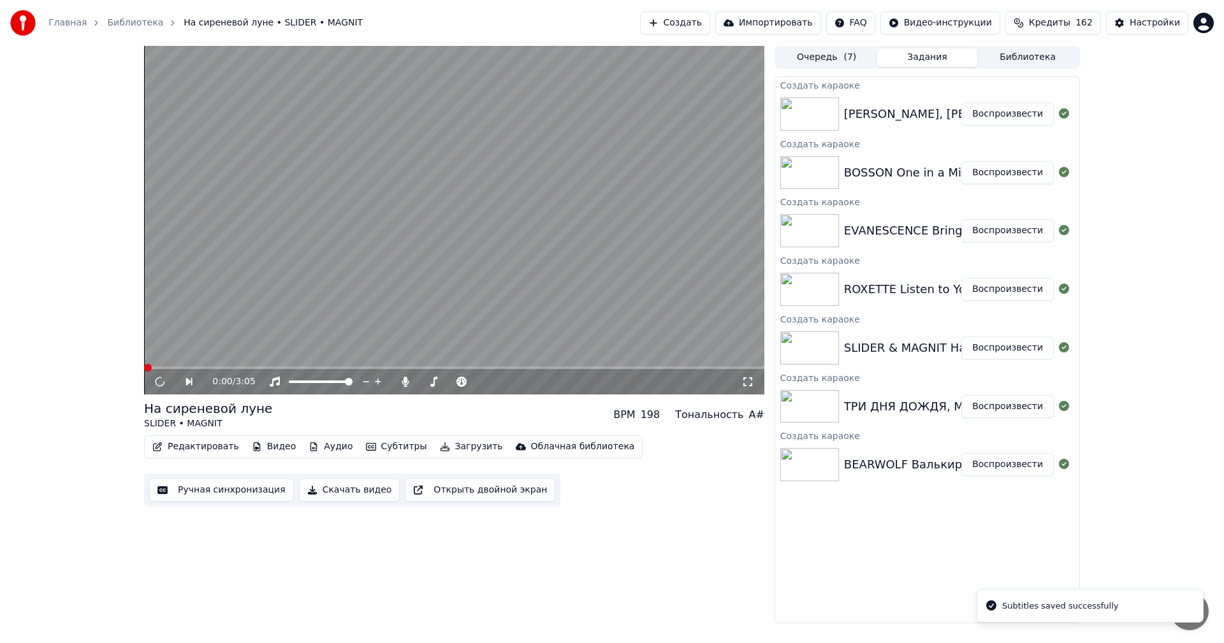
click at [1012, 292] on button "Воспроизвести" at bounding box center [1007, 289] width 92 height 23
click at [223, 493] on button "Ручная синхронизация" at bounding box center [221, 490] width 145 height 23
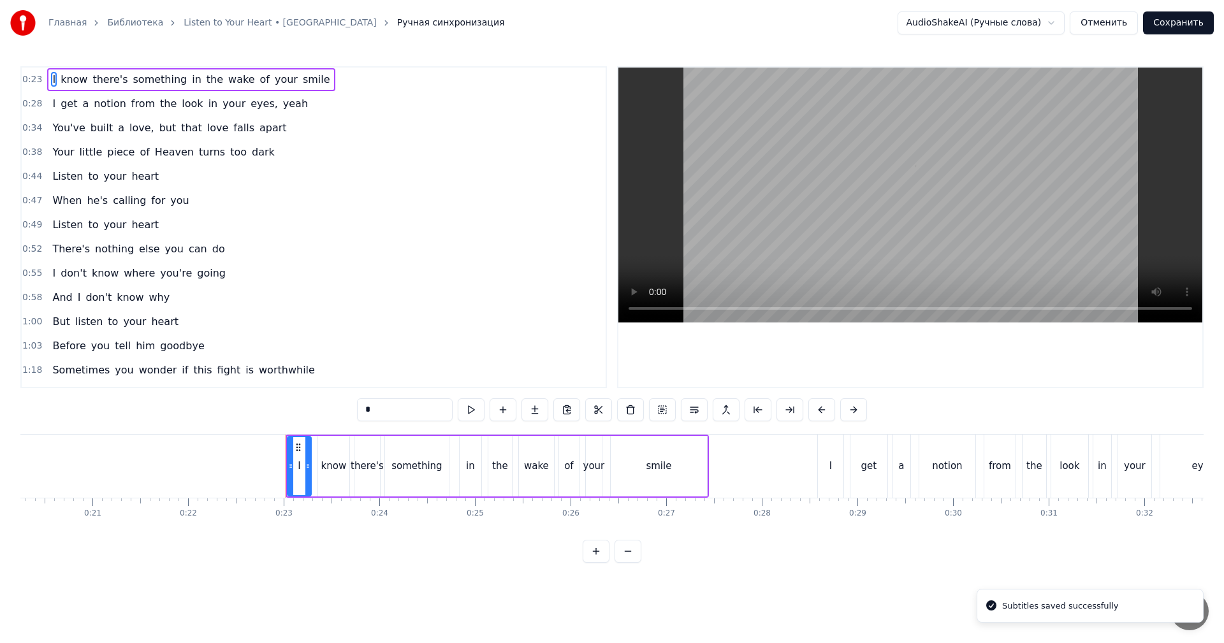
scroll to position [0, 2137]
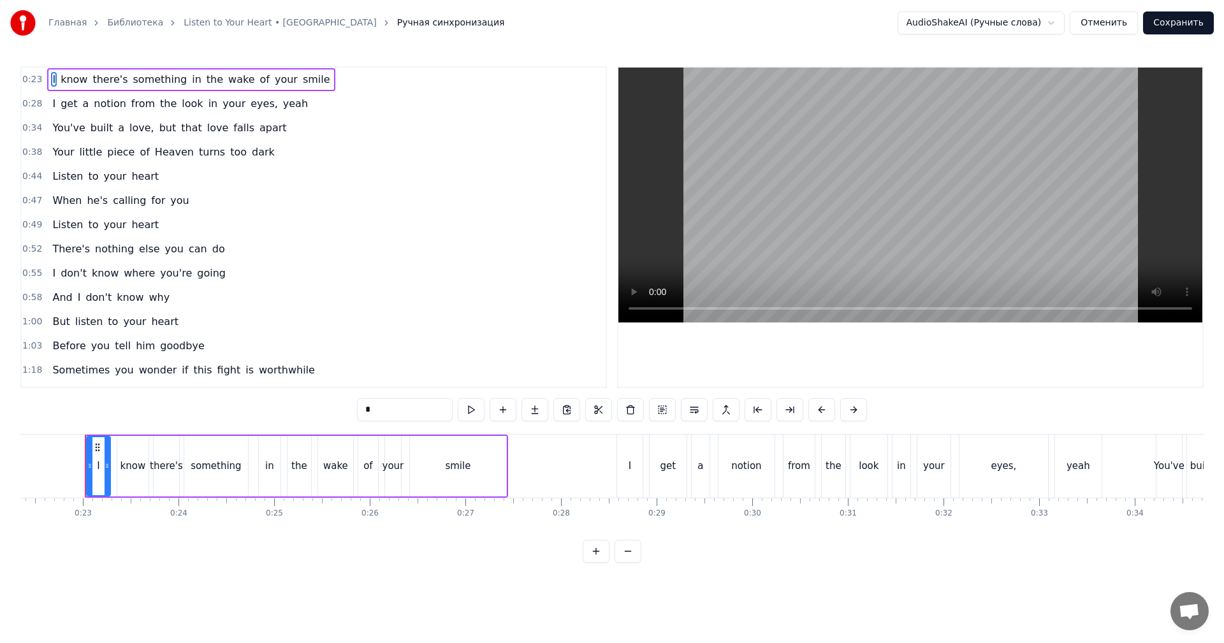
click at [820, 193] on video at bounding box center [910, 195] width 584 height 255
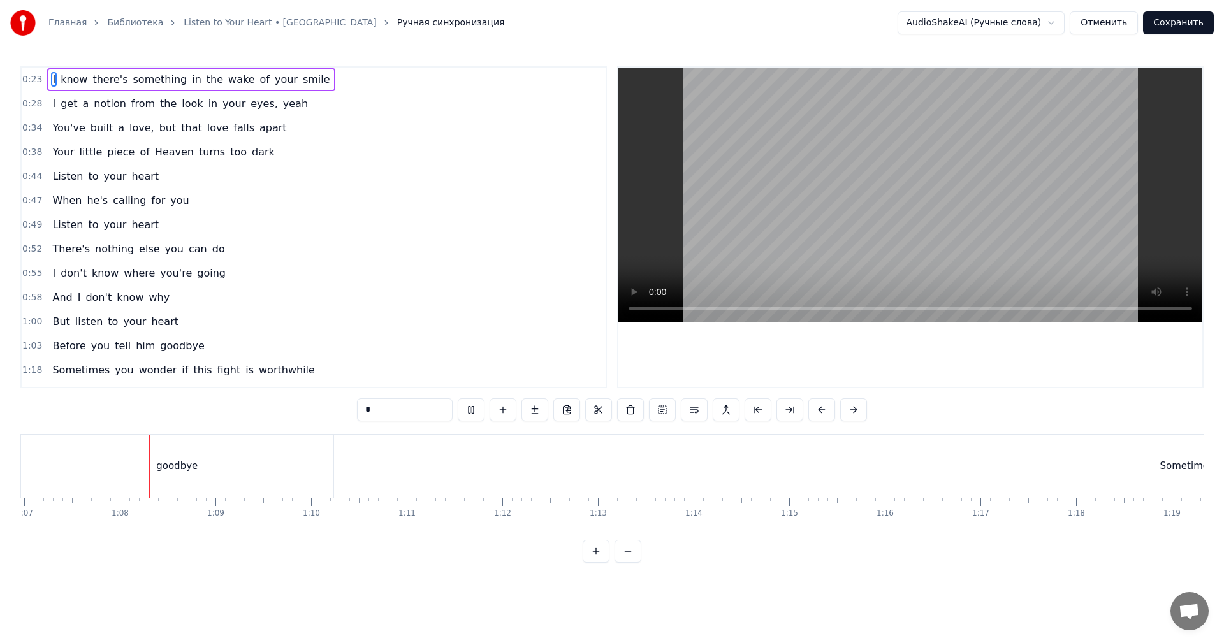
scroll to position [0, 6405]
click at [1018, 164] on video at bounding box center [910, 195] width 584 height 255
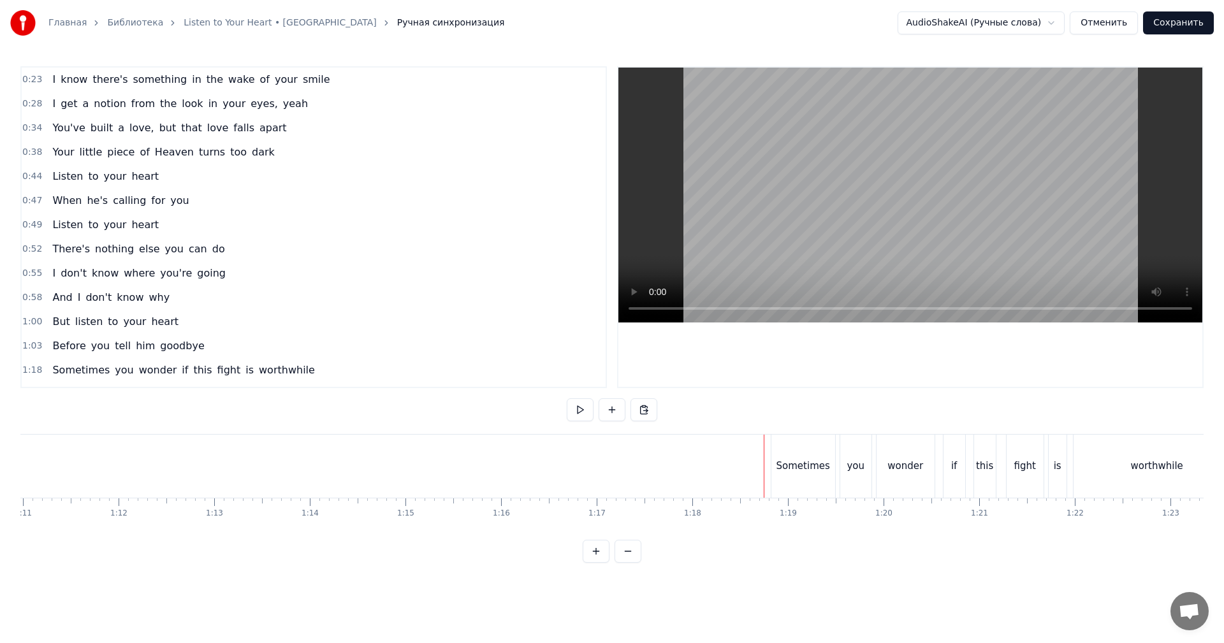
click at [910, 228] on video at bounding box center [910, 195] width 584 height 255
click at [906, 248] on video at bounding box center [910, 195] width 584 height 255
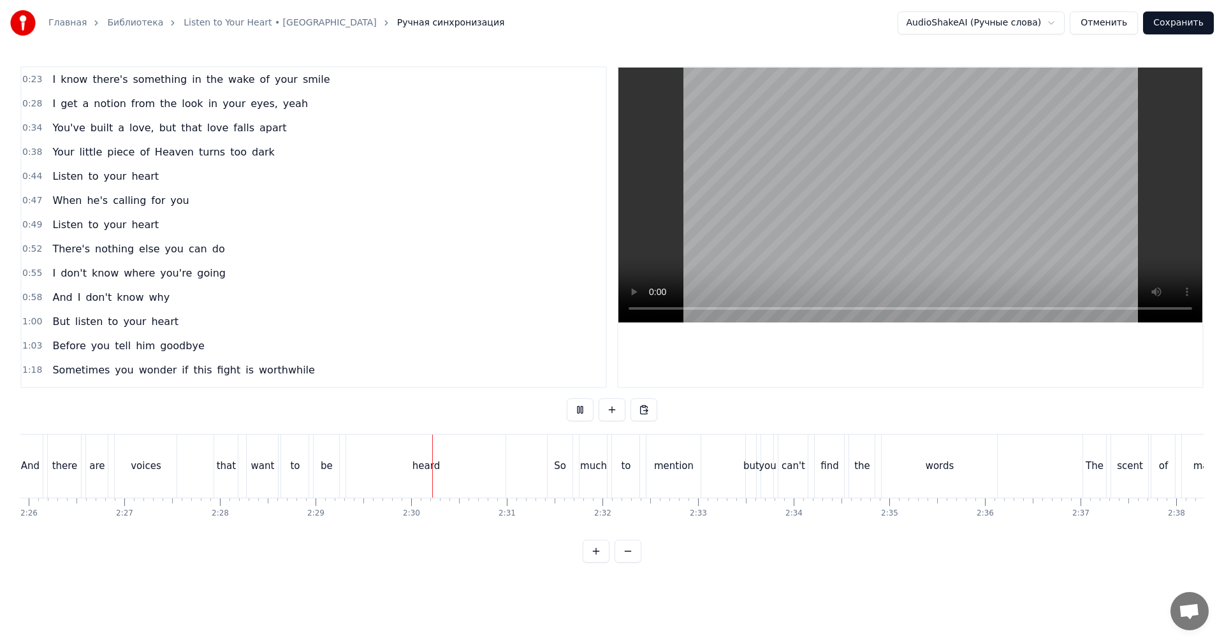
scroll to position [0, 14018]
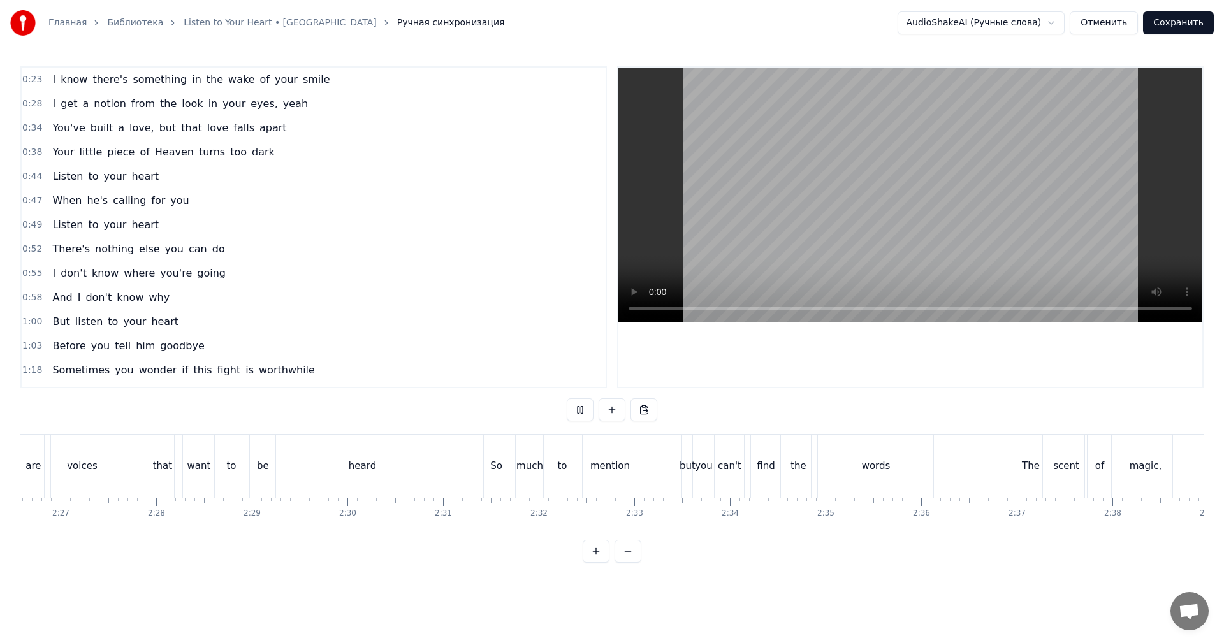
click at [660, 469] on div "So much to mention but you can't find the words" at bounding box center [710, 466] width 454 height 63
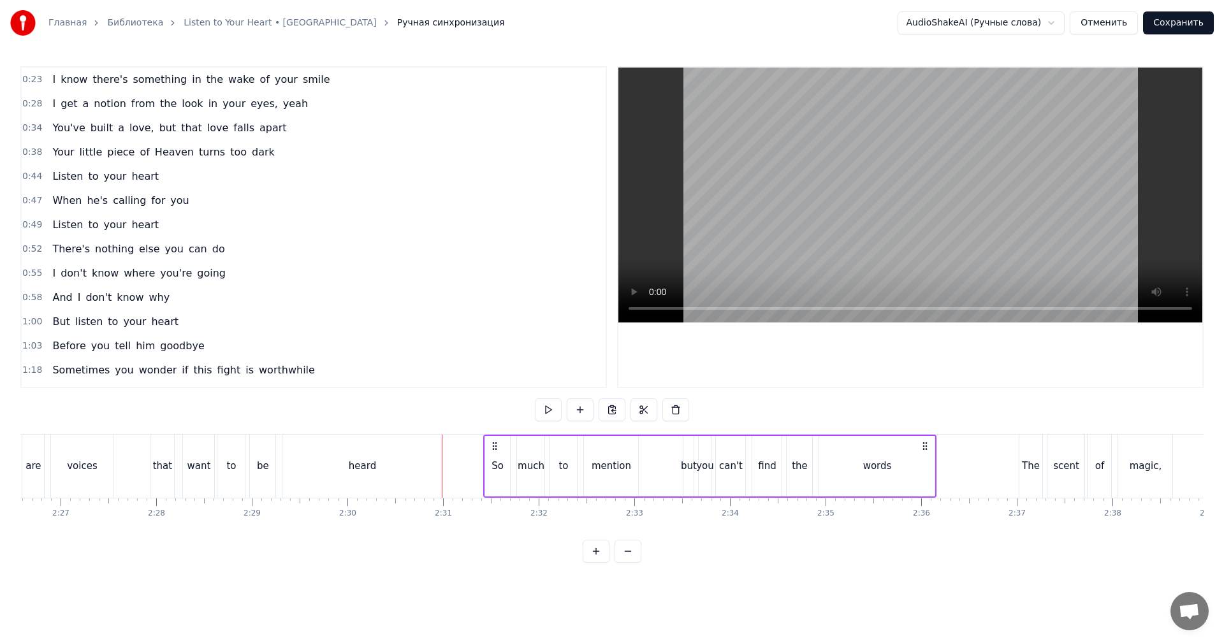
click at [816, 226] on video at bounding box center [910, 195] width 584 height 255
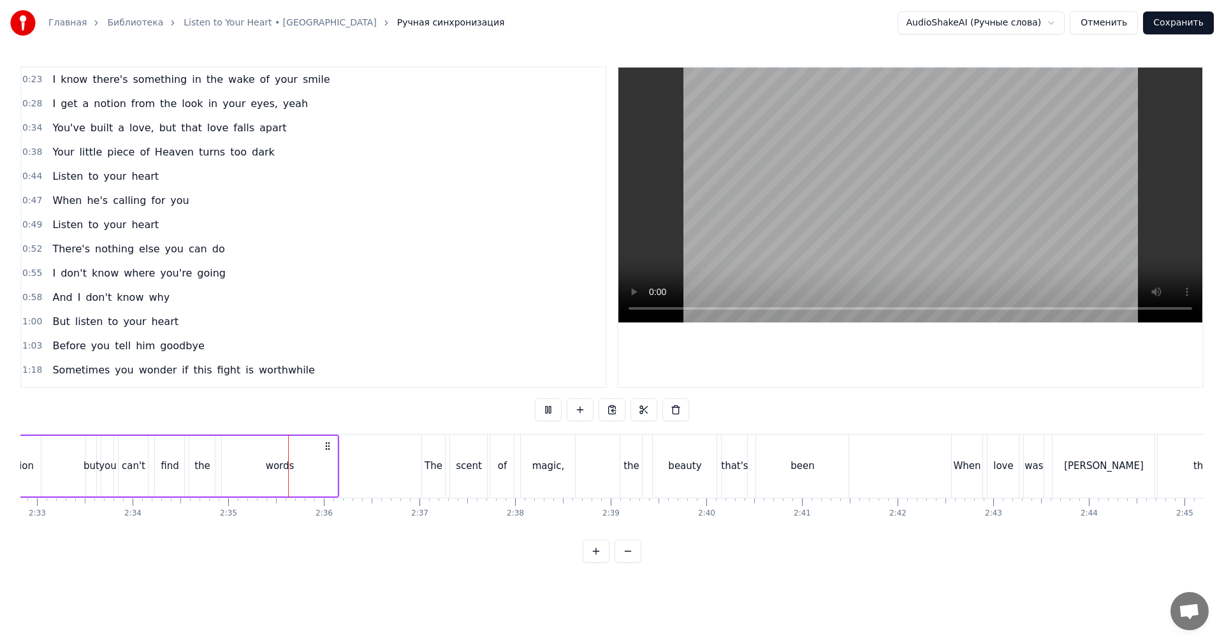
scroll to position [0, 14655]
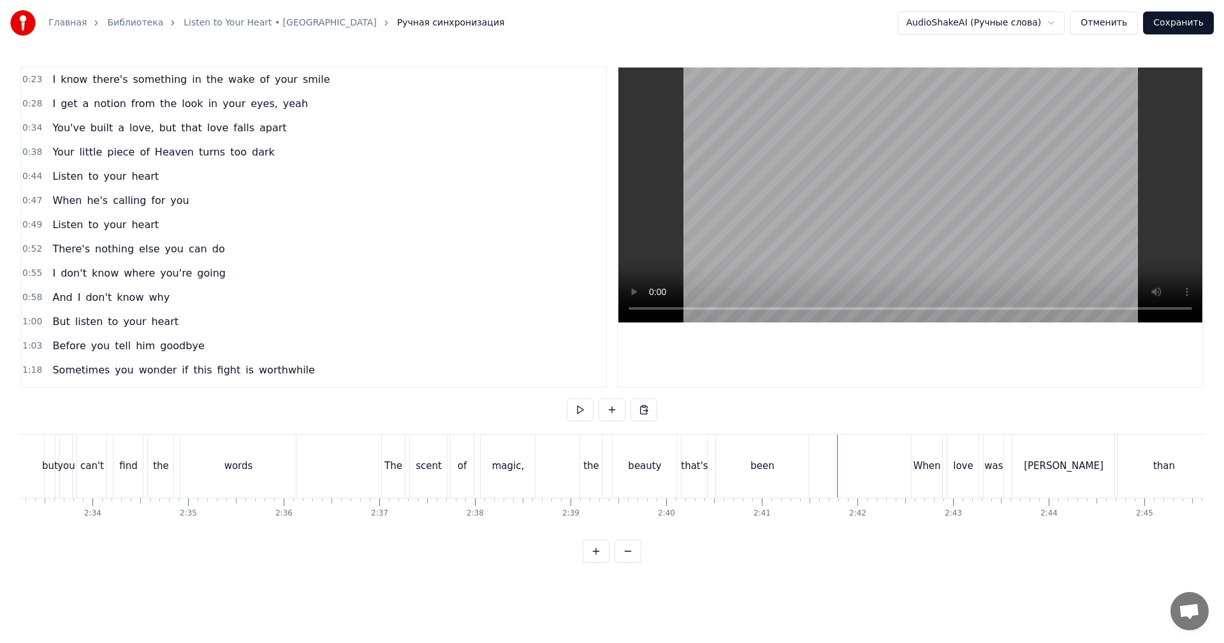
click at [923, 237] on video at bounding box center [910, 195] width 584 height 255
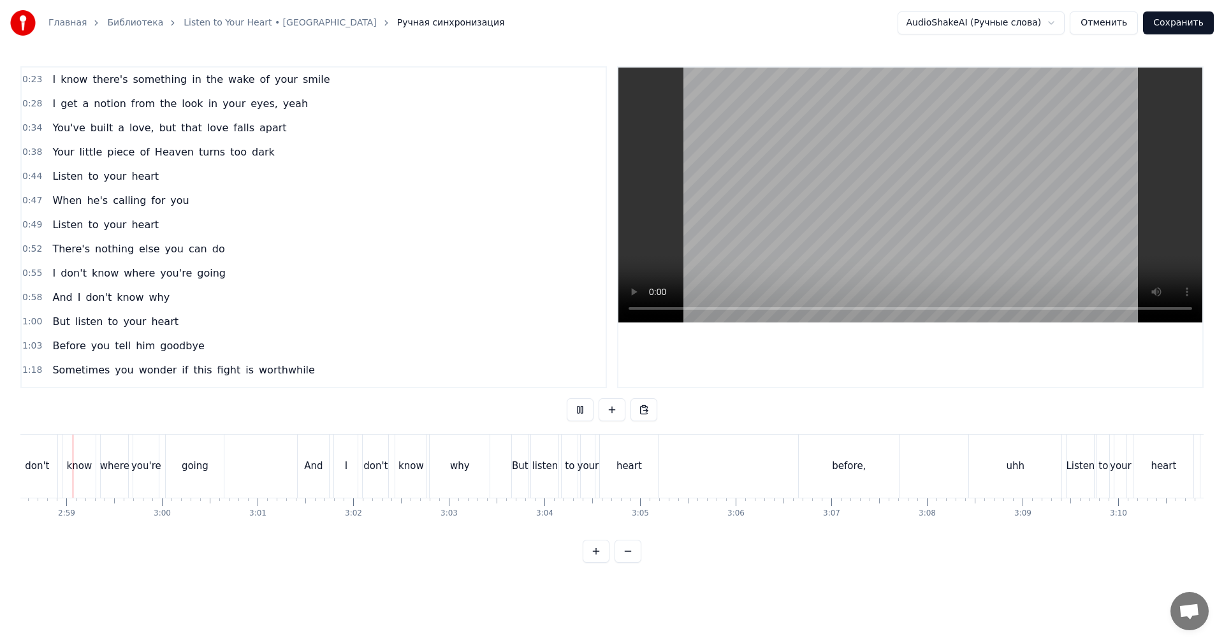
scroll to position [0, 17053]
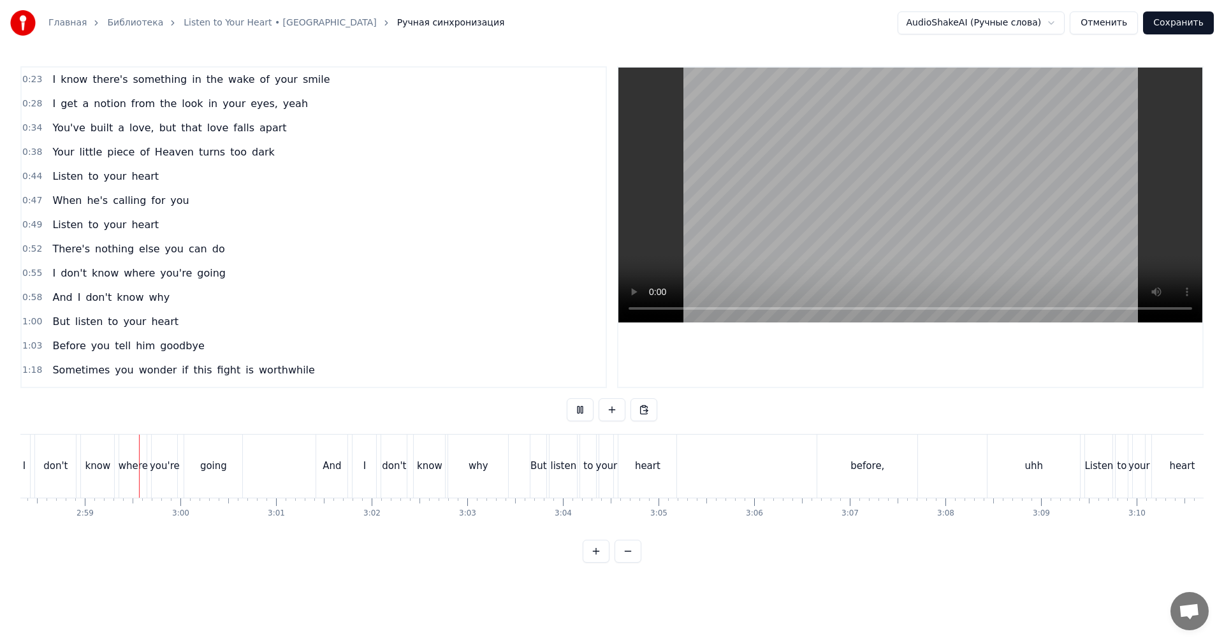
click at [801, 467] on div "But listen to your heart before, uhh" at bounding box center [806, 466] width 553 height 63
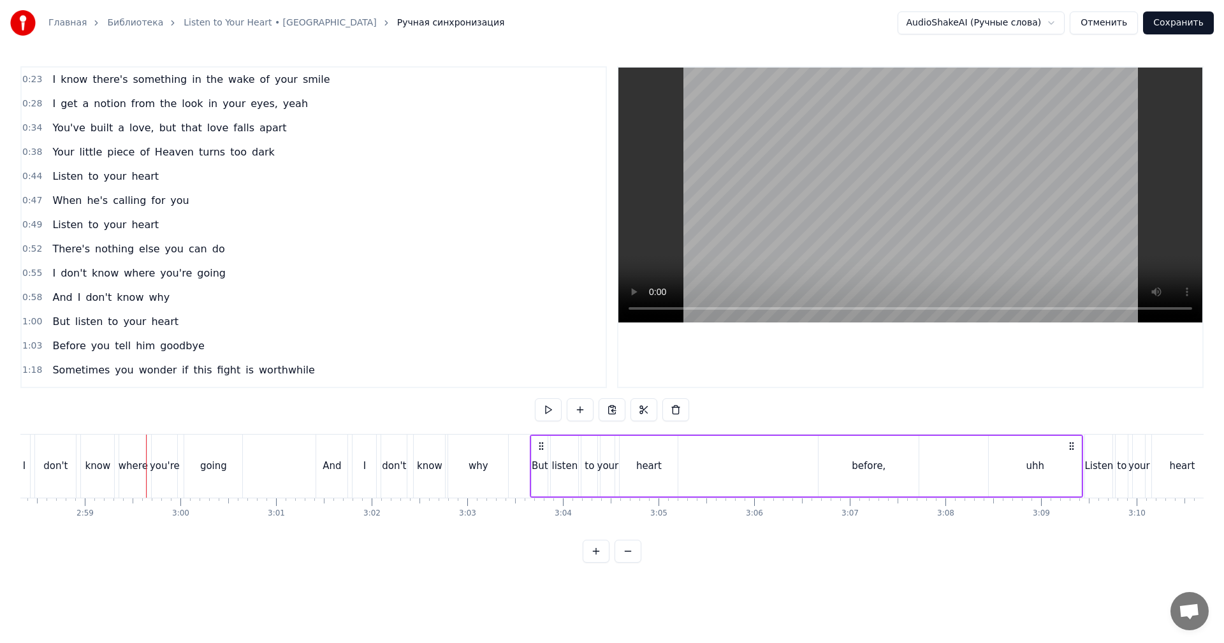
click at [812, 471] on div "But listen to your heart before, uhh" at bounding box center [806, 466] width 553 height 63
click at [858, 208] on video at bounding box center [910, 195] width 584 height 255
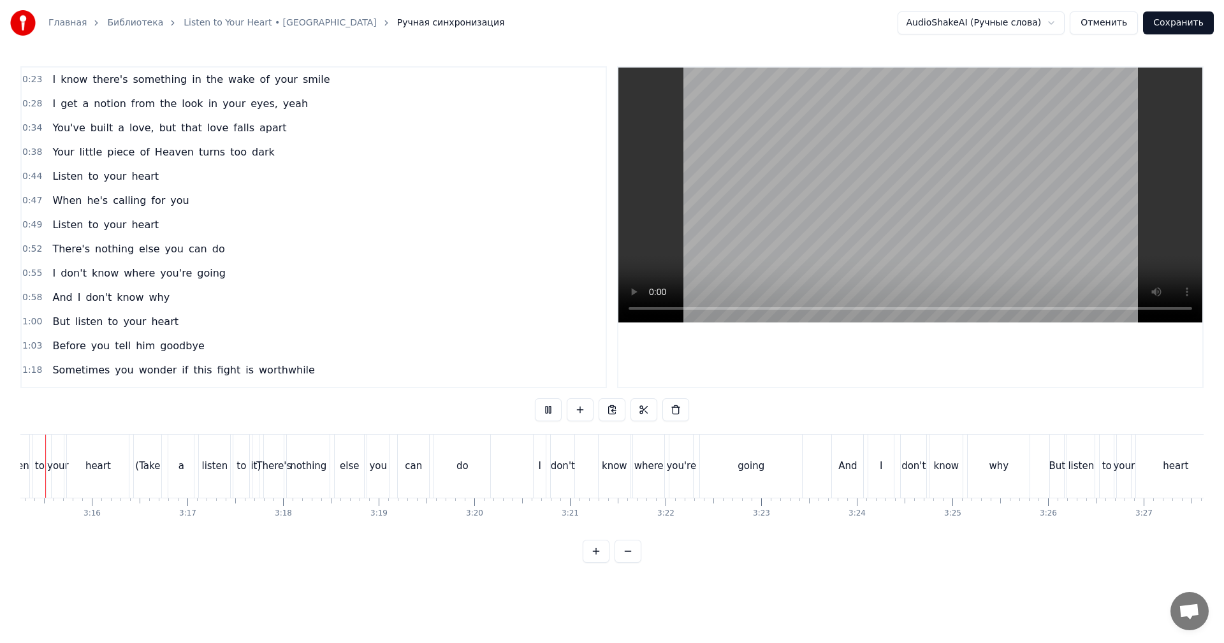
scroll to position [0, 18614]
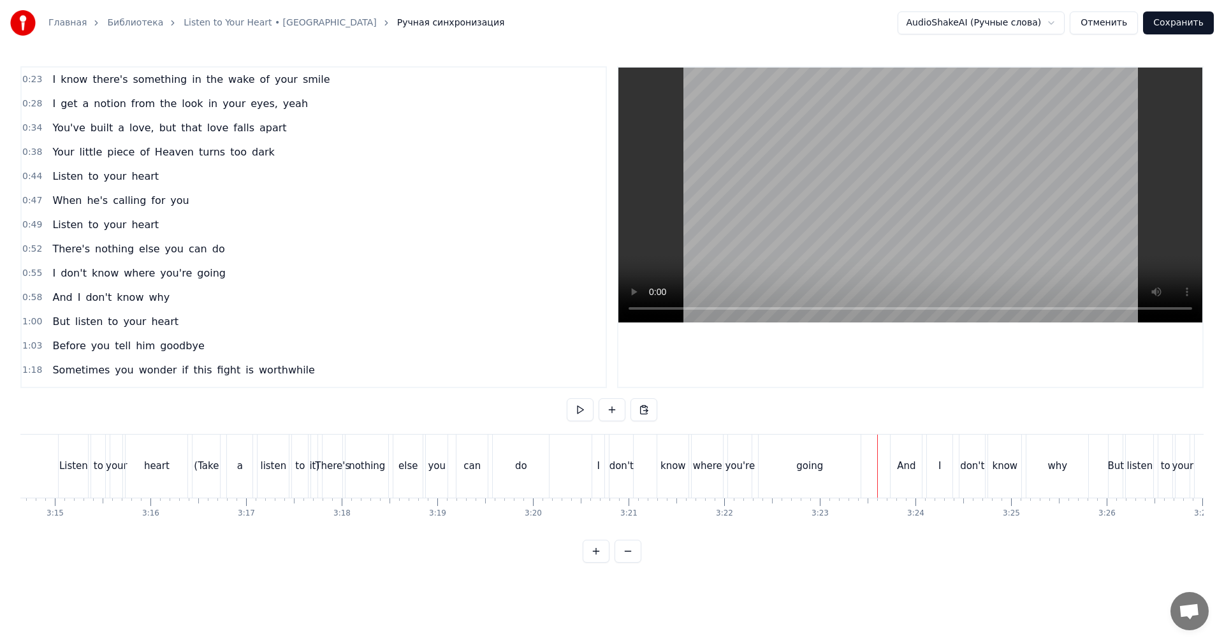
click at [877, 462] on div at bounding box center [877, 466] width 1 height 63
click at [935, 184] on video at bounding box center [910, 195] width 584 height 255
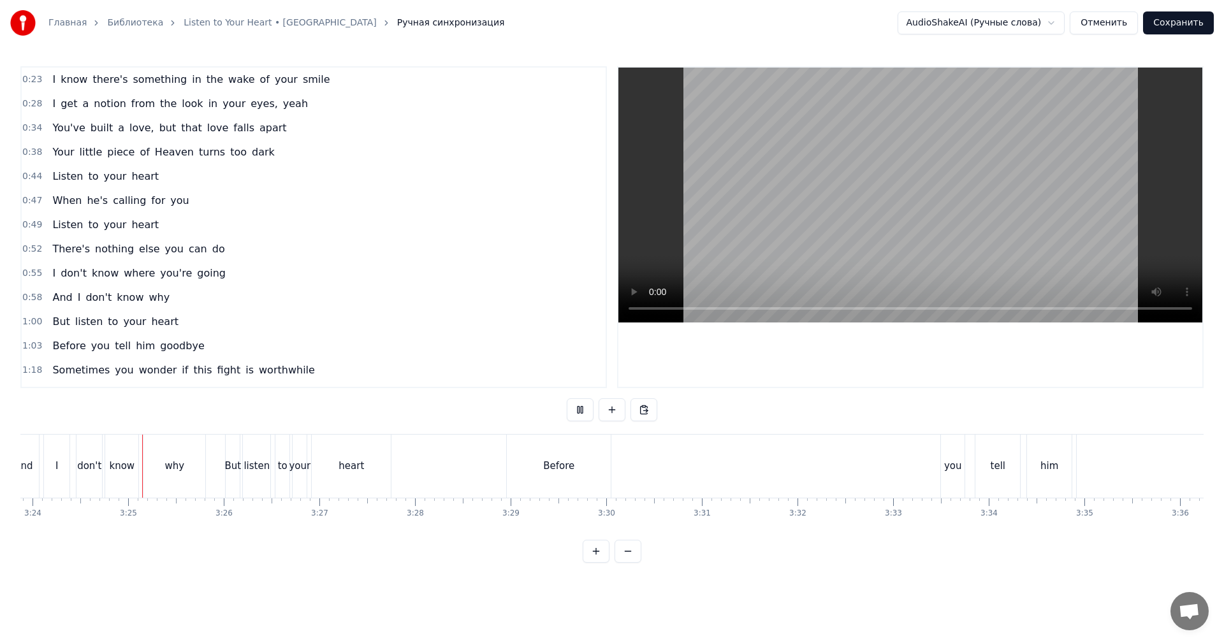
scroll to position [0, 19570]
click at [831, 458] on div "Before you tell him goodbye" at bounding box center [950, 466] width 1035 height 63
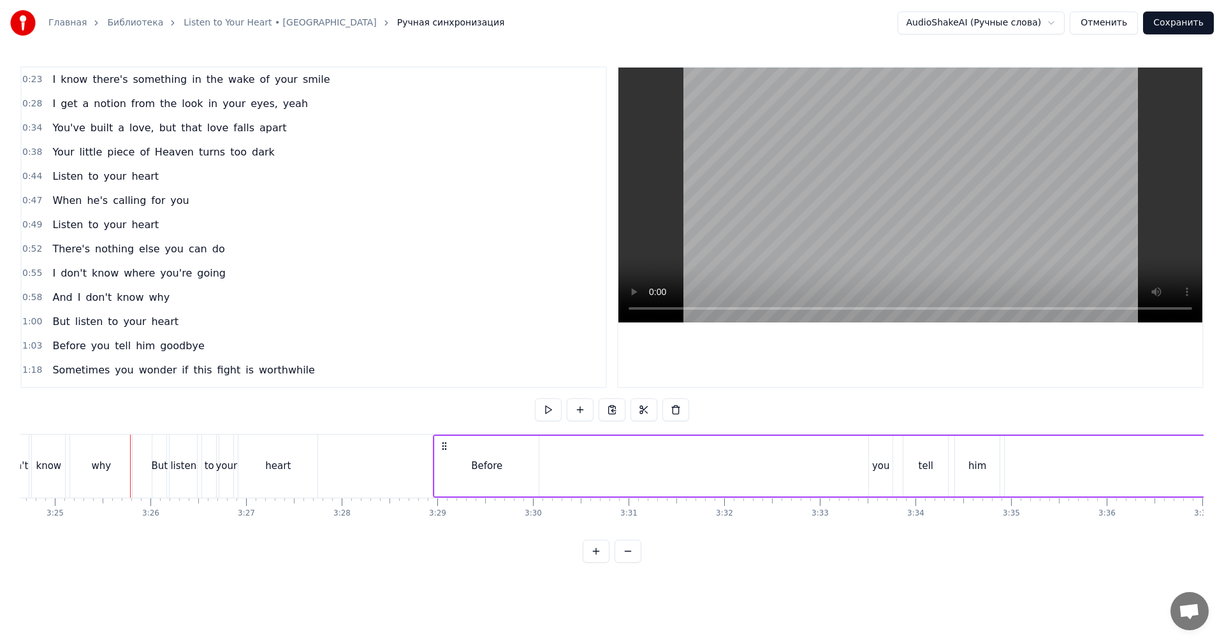
click at [841, 460] on div "Before you tell him goodbye" at bounding box center [950, 466] width 1035 height 63
click at [923, 200] on video at bounding box center [910, 195] width 584 height 255
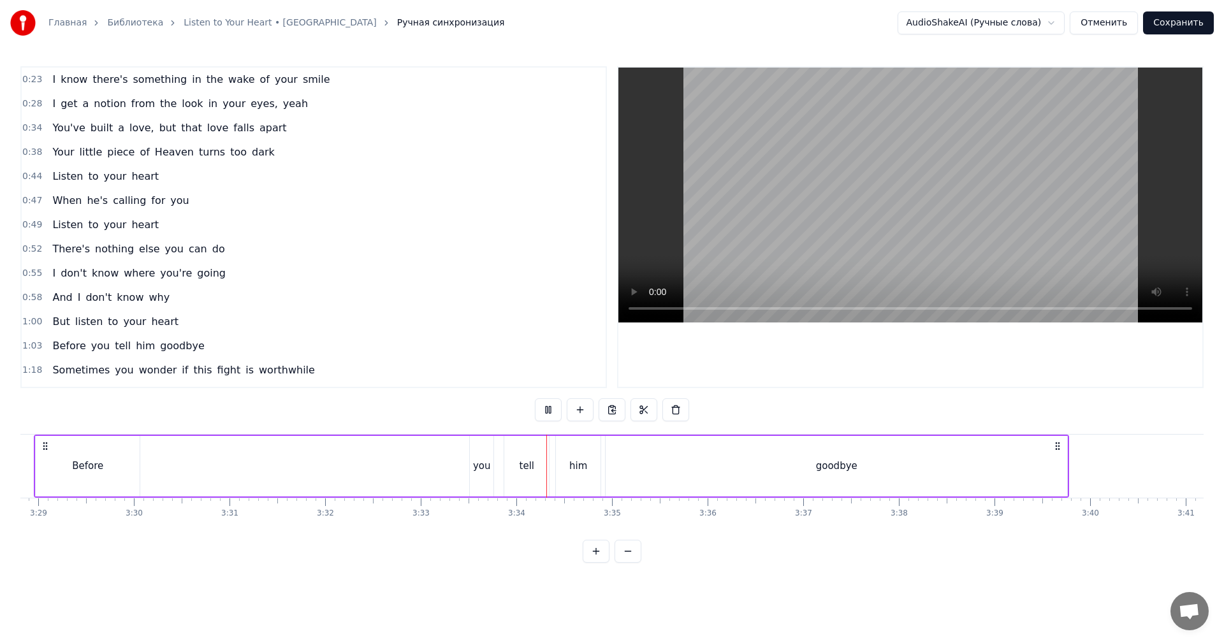
scroll to position [0, 20335]
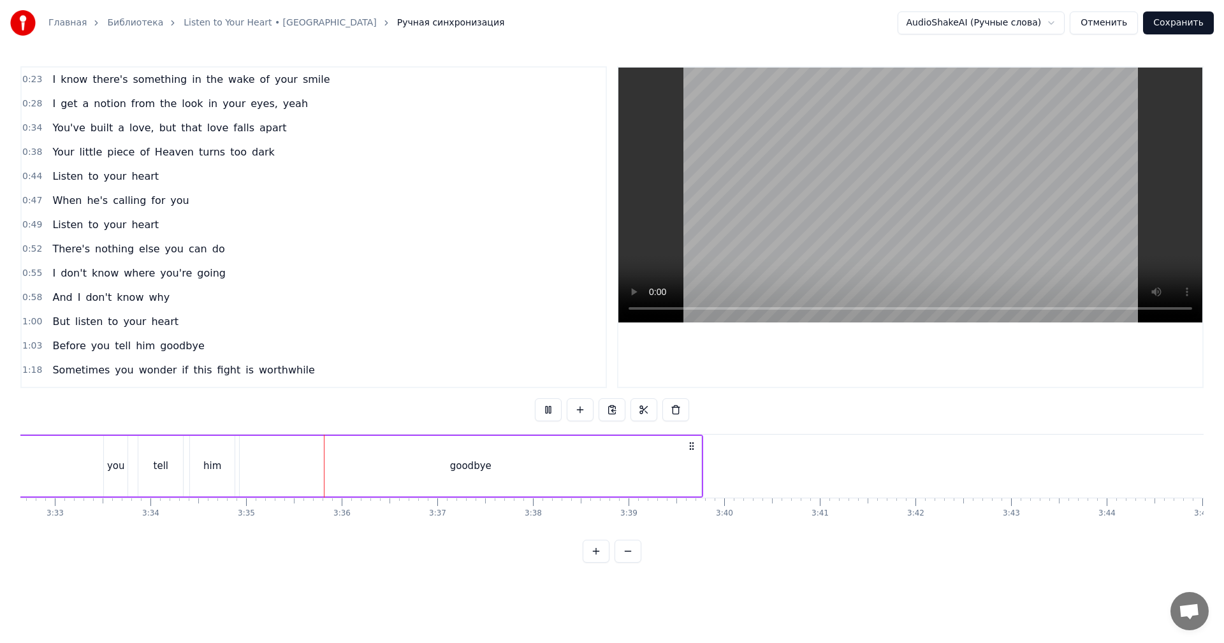
drag, startPoint x: 1030, startPoint y: 234, endPoint x: 990, endPoint y: 383, distance: 153.7
click at [1030, 235] on video at bounding box center [910, 195] width 584 height 255
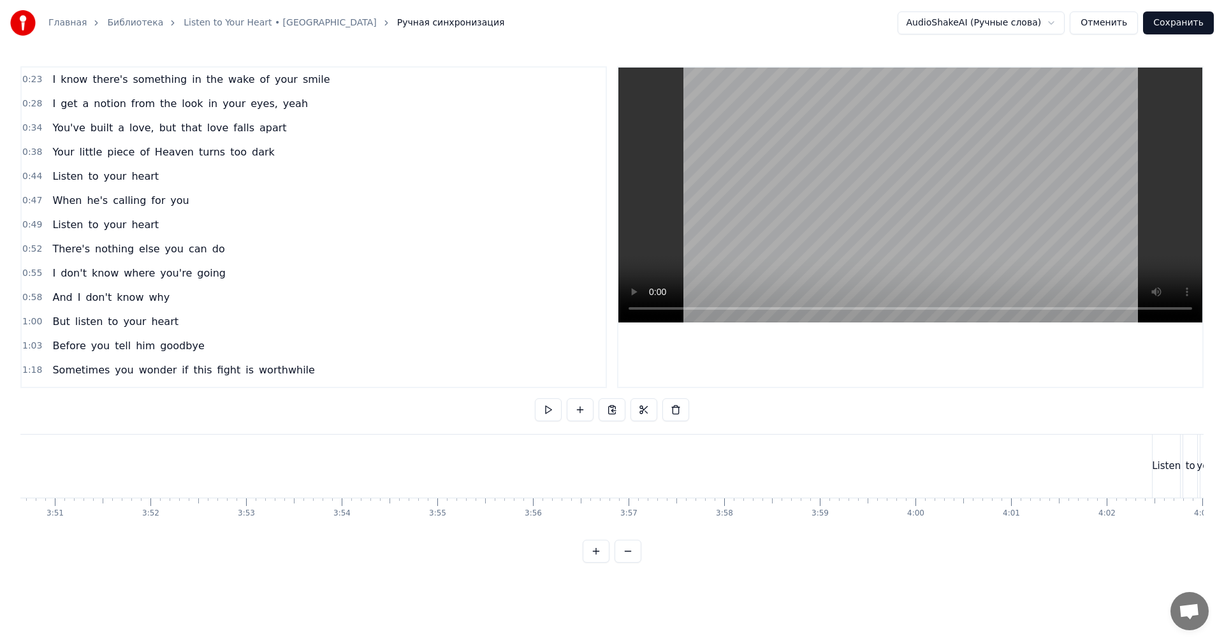
scroll to position [0, 22311]
click at [960, 206] on video at bounding box center [910, 195] width 584 height 255
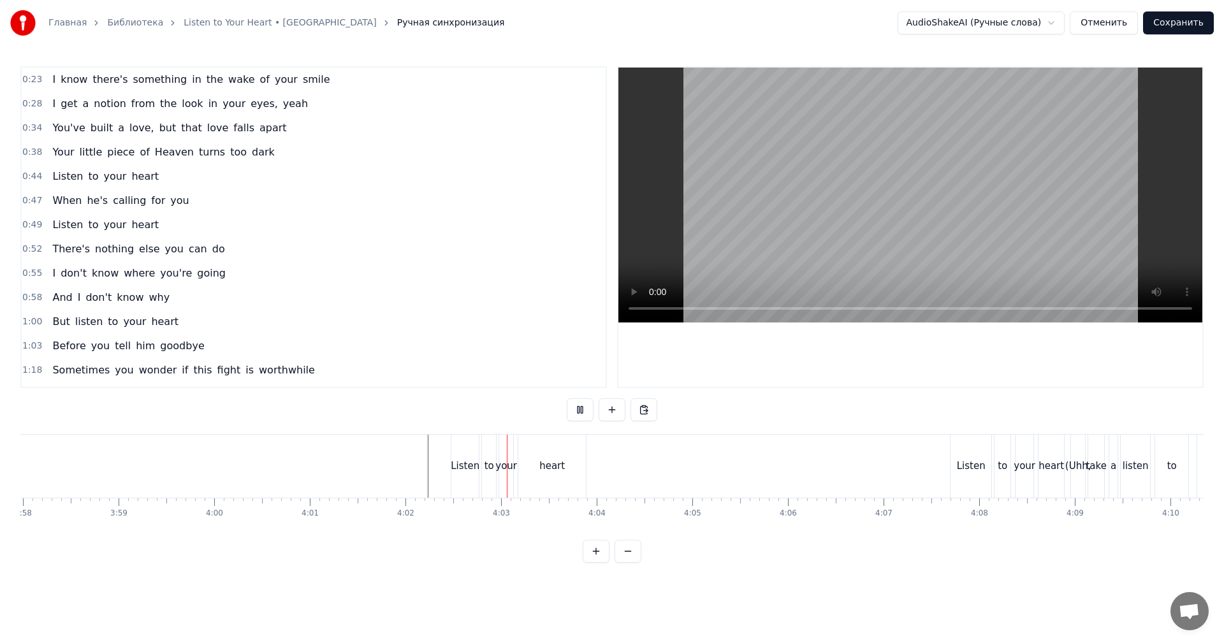
scroll to position [0, 23140]
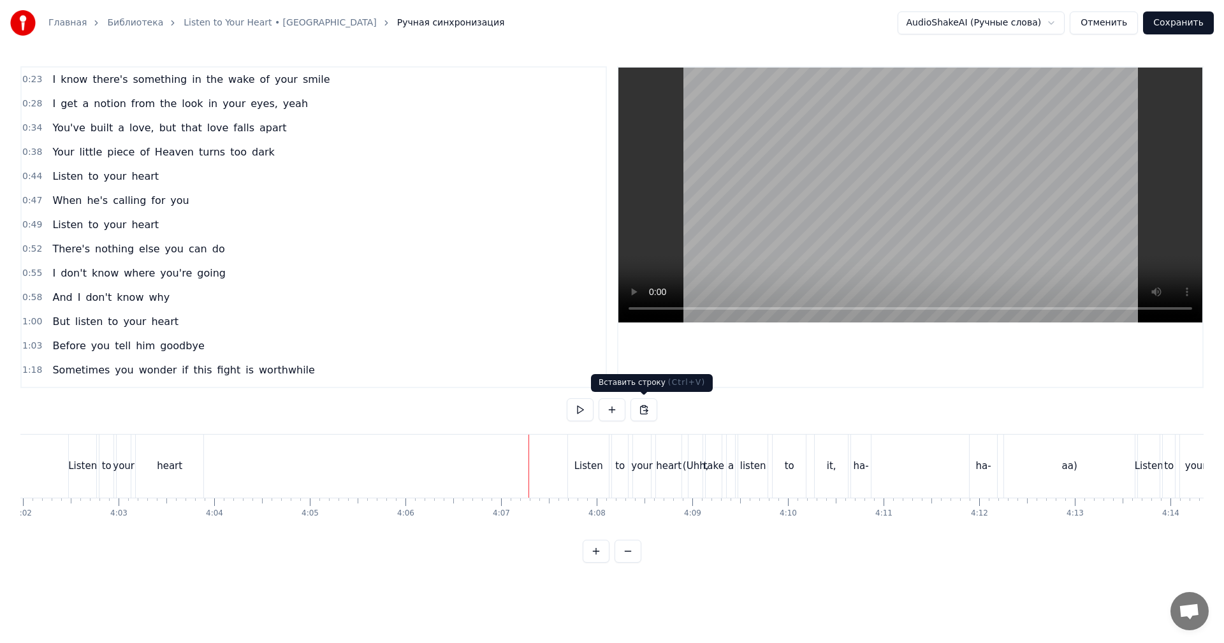
click at [860, 240] on video at bounding box center [910, 195] width 584 height 255
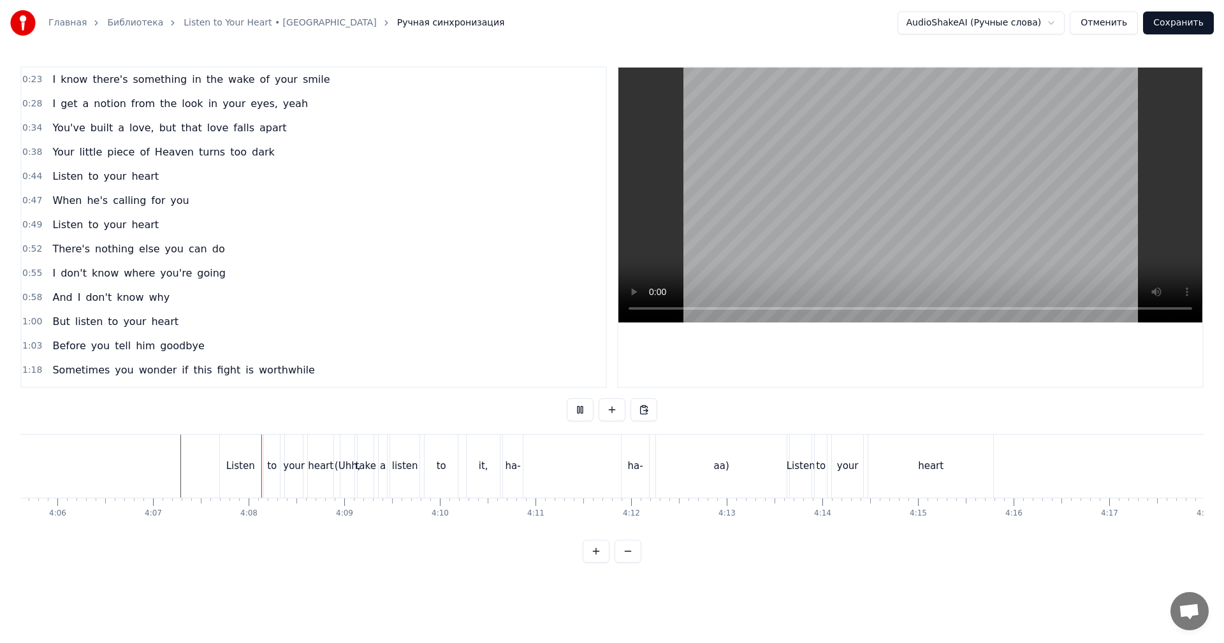
scroll to position [0, 23586]
click at [860, 238] on video at bounding box center [910, 195] width 584 height 255
click at [741, 451] on div "ha-" at bounding box center [728, 466] width 27 height 63
click at [847, 451] on div at bounding box center [847, 466] width 1 height 63
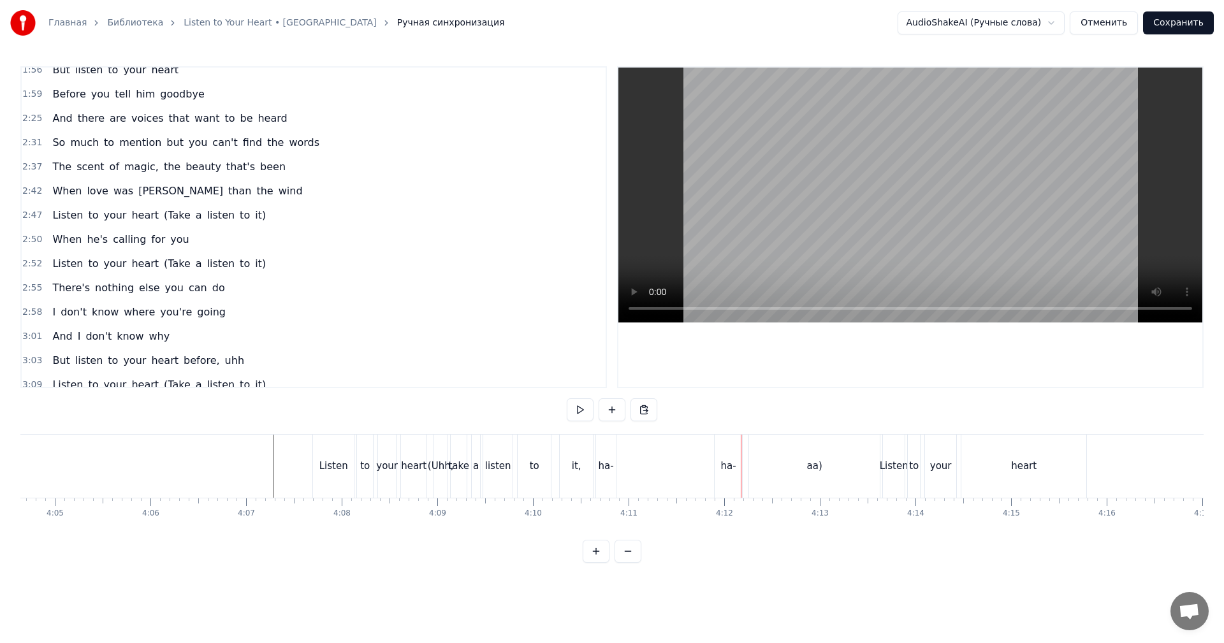
click at [782, 450] on div "aa)" at bounding box center [814, 466] width 131 height 63
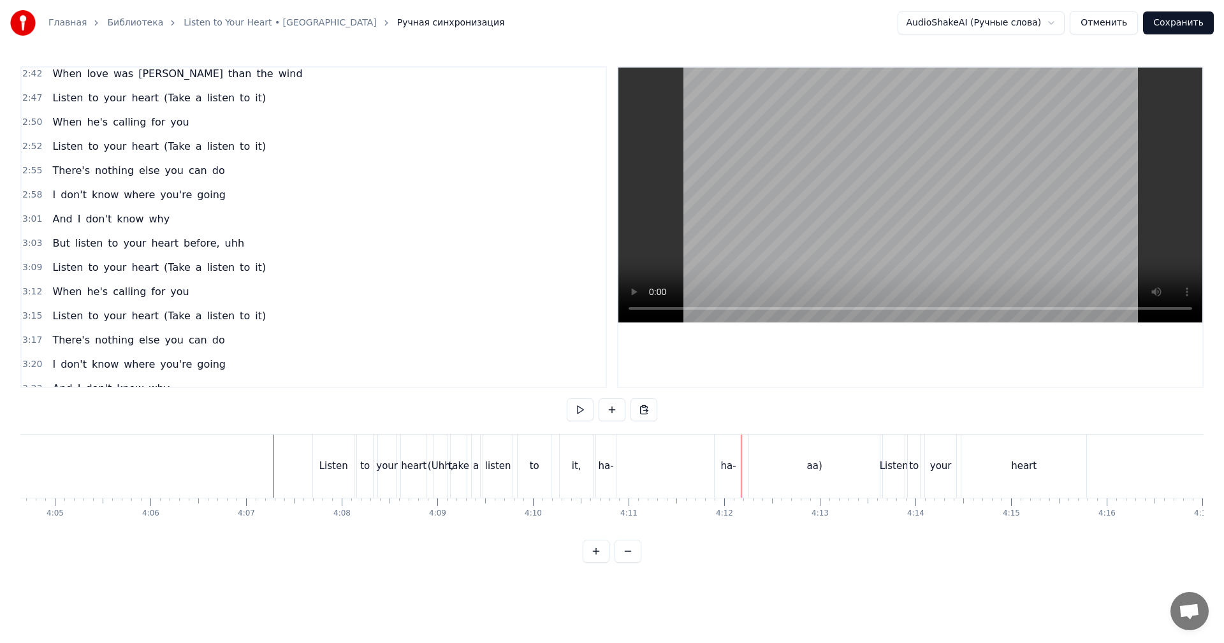
drag, startPoint x: 782, startPoint y: 450, endPoint x: 770, endPoint y: 451, distance: 12.1
click at [741, 450] on div at bounding box center [741, 466] width 1 height 63
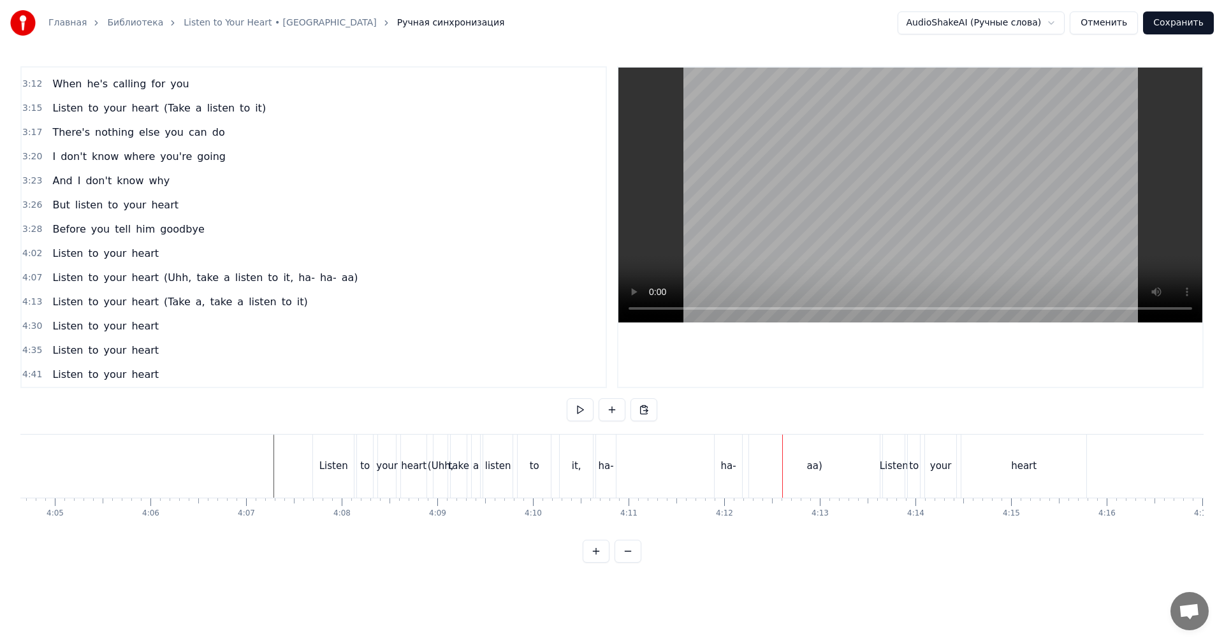
scroll to position [918, 0]
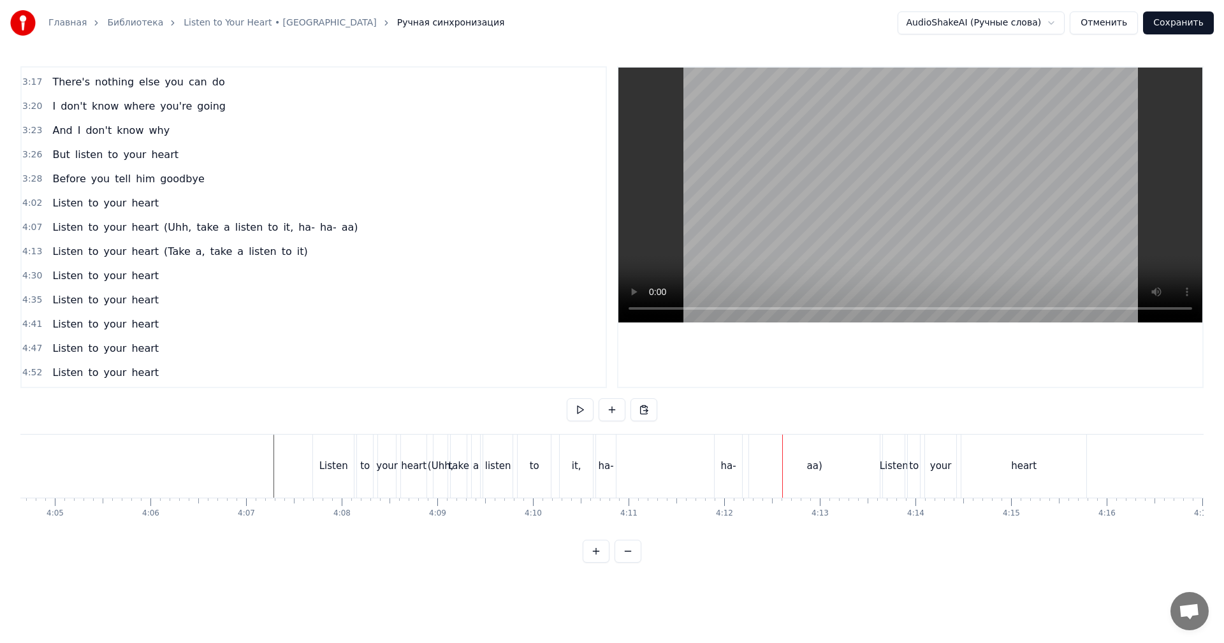
click at [749, 458] on div "aa)" at bounding box center [814, 466] width 132 height 63
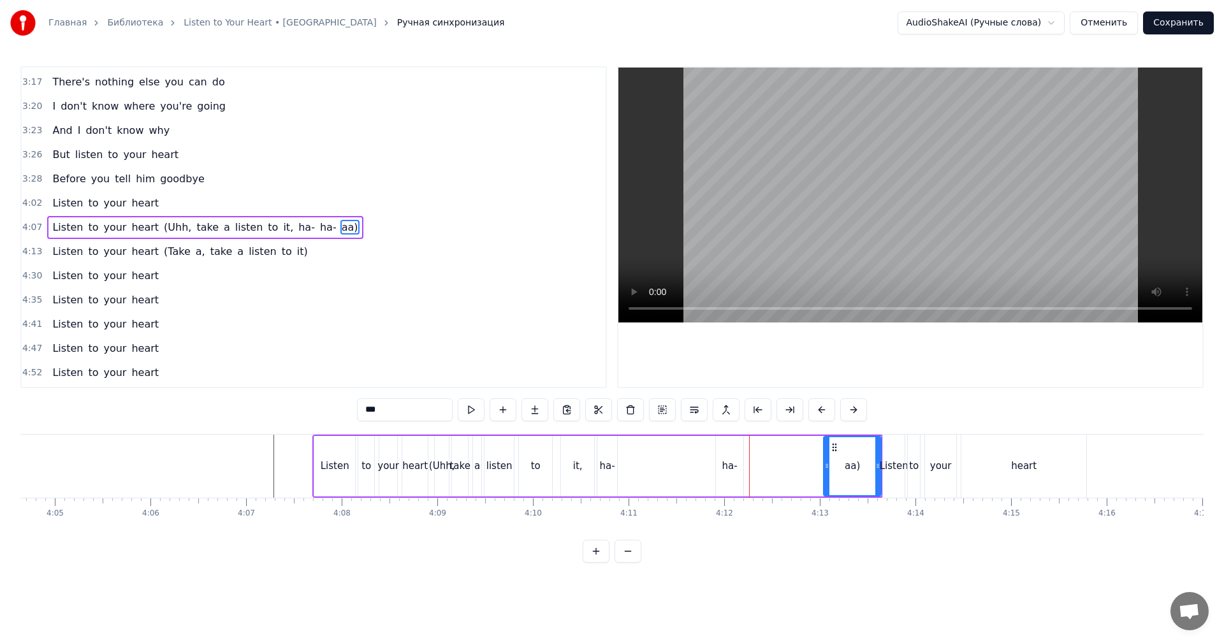
drag, startPoint x: 752, startPoint y: 457, endPoint x: 826, endPoint y: 453, distance: 73.4
click at [826, 453] on div at bounding box center [826, 466] width 5 height 58
click at [726, 464] on div "ha-" at bounding box center [729, 466] width 15 height 15
type input "***"
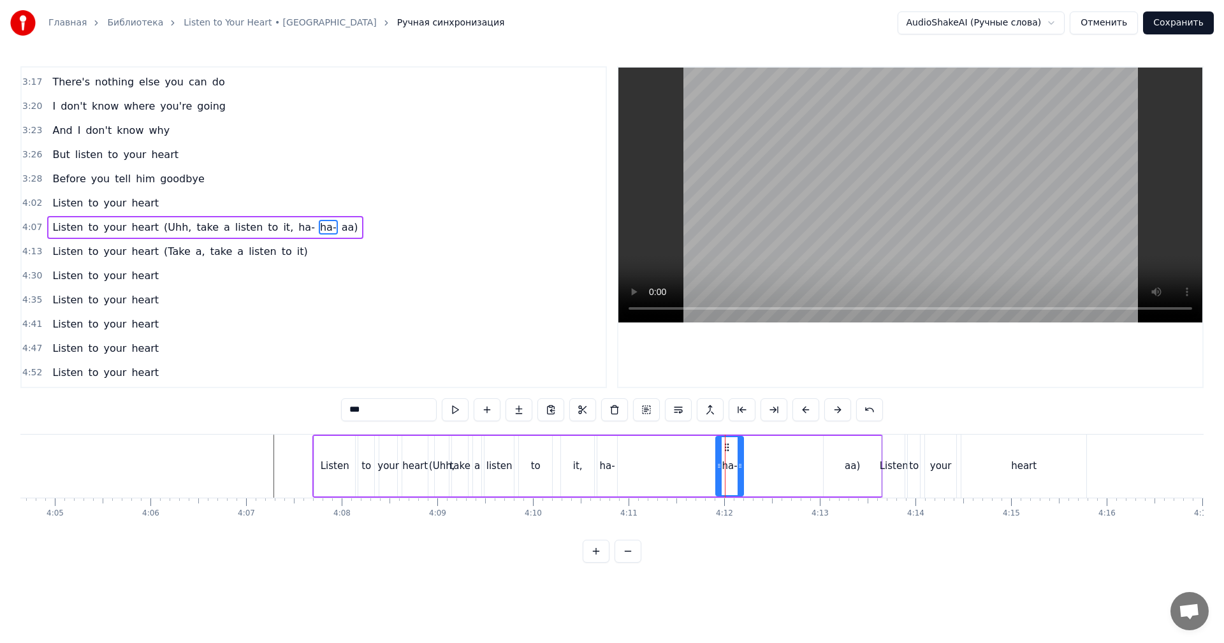
drag, startPoint x: 725, startPoint y: 441, endPoint x: 734, endPoint y: 448, distance: 11.9
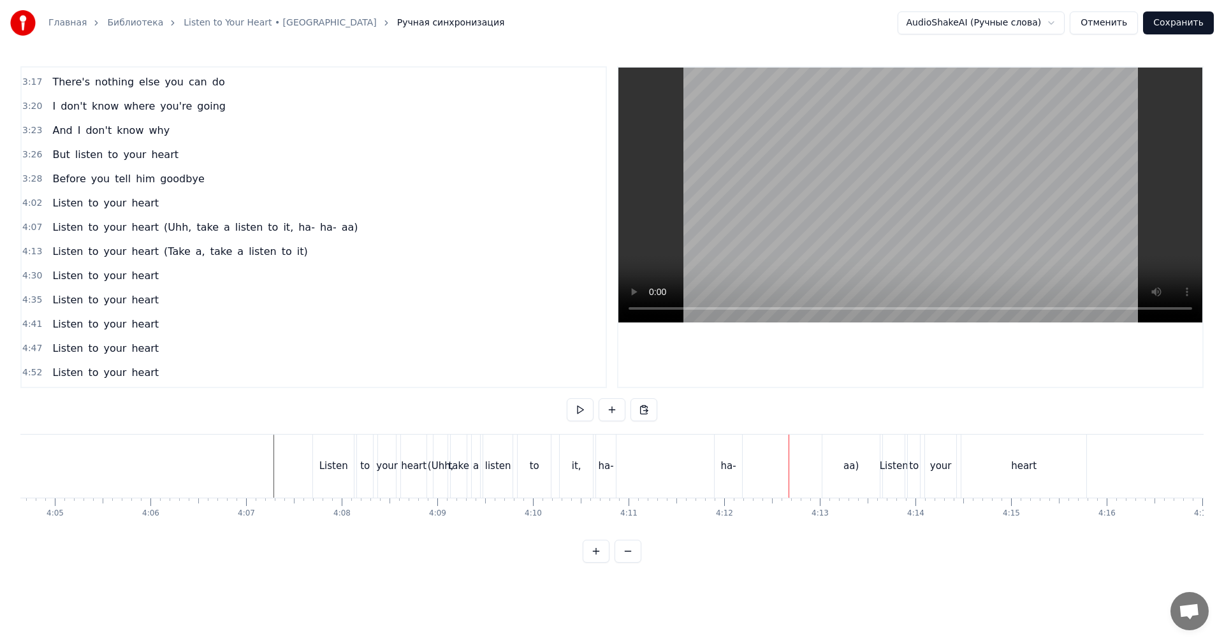
click at [731, 448] on div "ha-" at bounding box center [728, 466] width 27 height 63
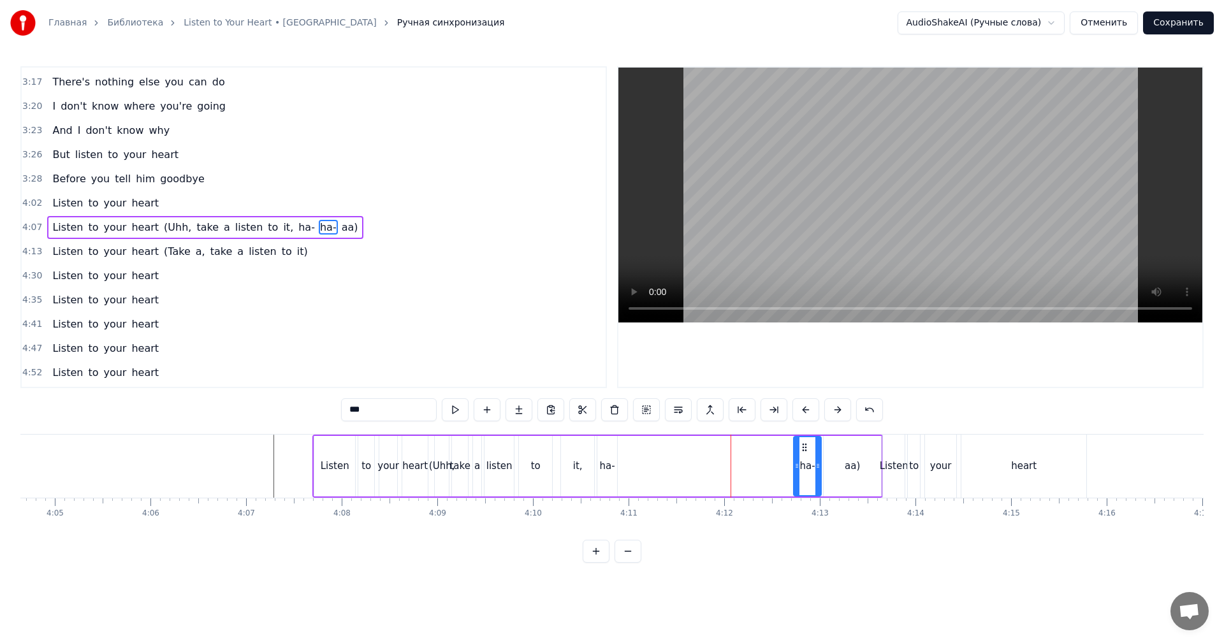
drag, startPoint x: 726, startPoint y: 442, endPoint x: 804, endPoint y: 444, distance: 77.8
click at [804, 444] on icon at bounding box center [804, 447] width 10 height 10
click at [606, 448] on div "ha-" at bounding box center [607, 466] width 20 height 61
drag, startPoint x: 606, startPoint y: 448, endPoint x: 728, endPoint y: 456, distance: 122.7
click at [726, 456] on div "ha-" at bounding box center [726, 466] width 18 height 58
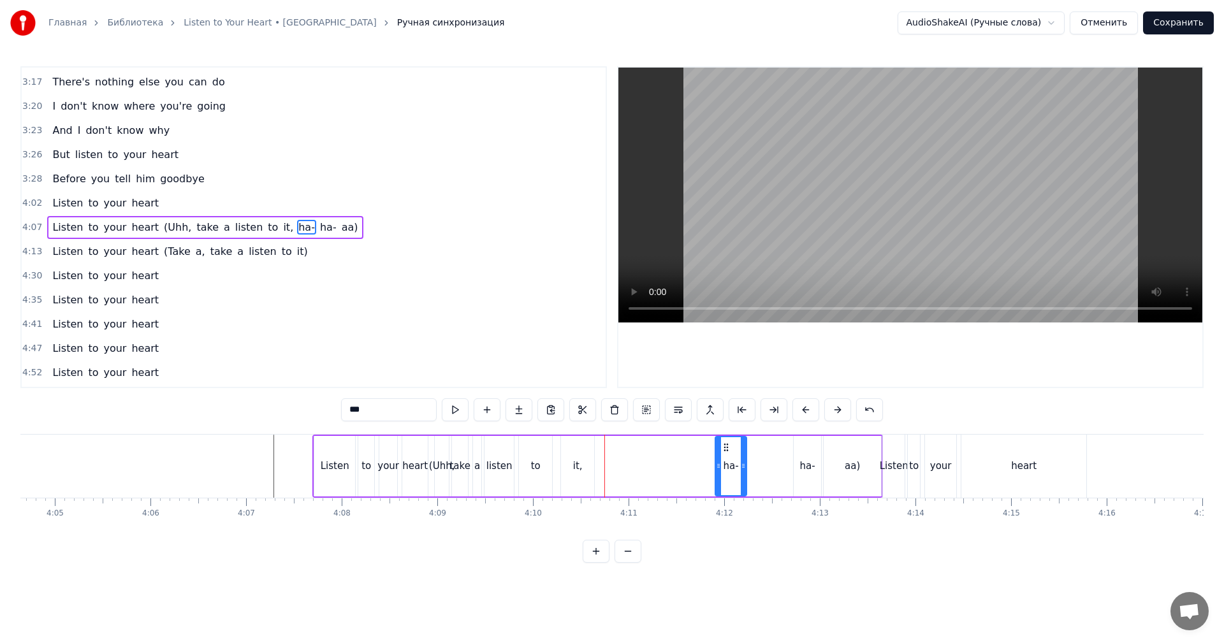
drag, startPoint x: 732, startPoint y: 455, endPoint x: 748, endPoint y: 452, distance: 16.8
click at [746, 452] on div at bounding box center [743, 466] width 5 height 58
click at [815, 462] on div "ha-" at bounding box center [807, 466] width 27 height 61
drag, startPoint x: 796, startPoint y: 464, endPoint x: 753, endPoint y: 466, distance: 42.8
click at [753, 466] on icon at bounding box center [755, 466] width 5 height 10
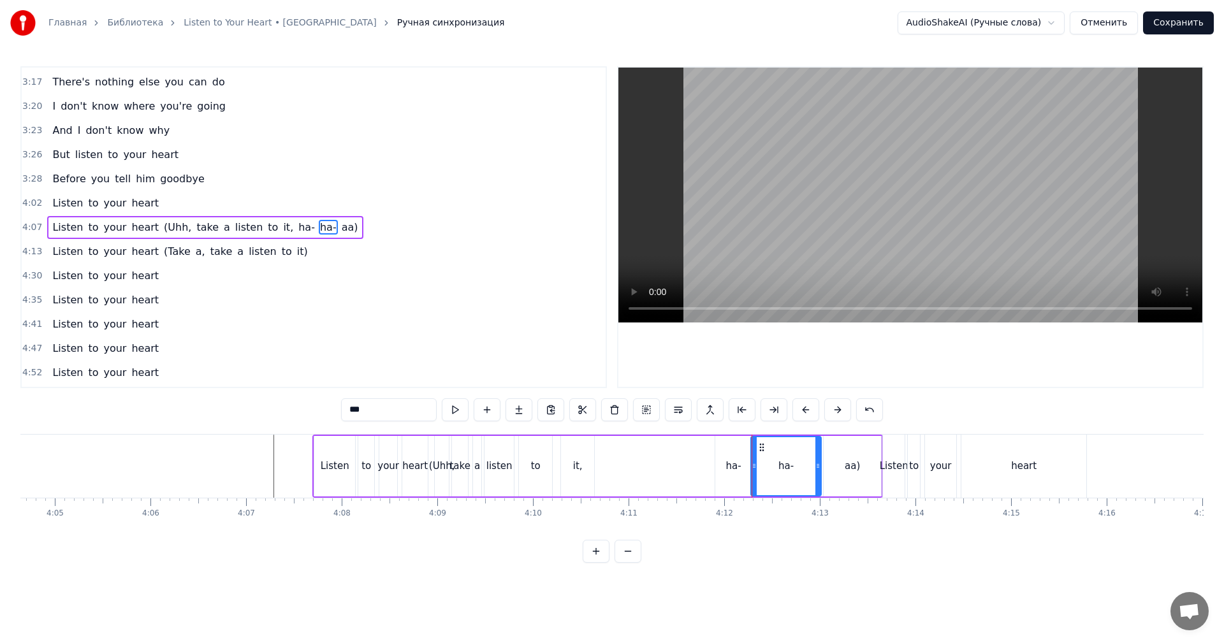
click at [588, 471] on div "it," at bounding box center [577, 466] width 33 height 61
type input "***"
drag, startPoint x: 258, startPoint y: 471, endPoint x: 264, endPoint y: 469, distance: 6.7
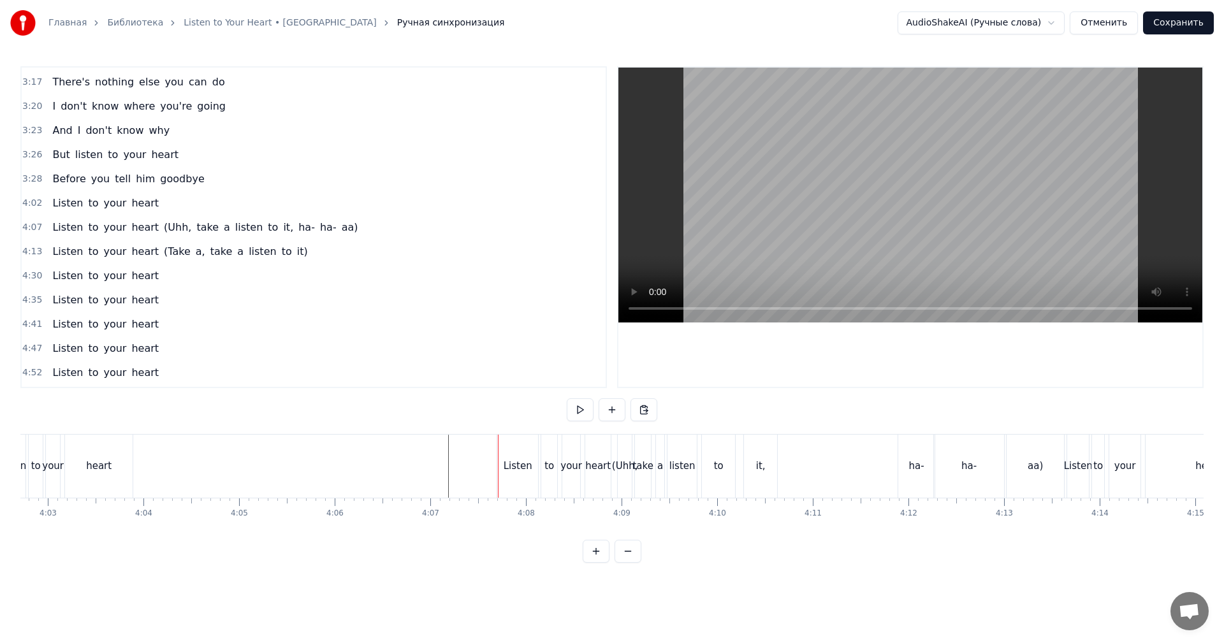
scroll to position [0, 22949]
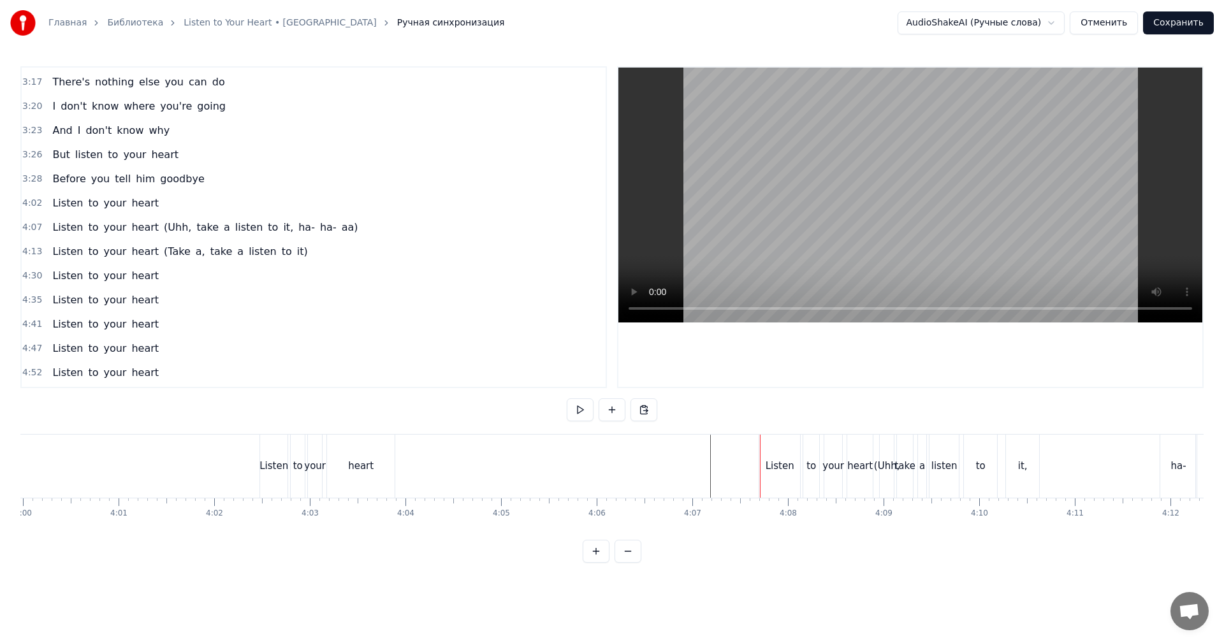
click at [1007, 215] on video at bounding box center [910, 195] width 584 height 255
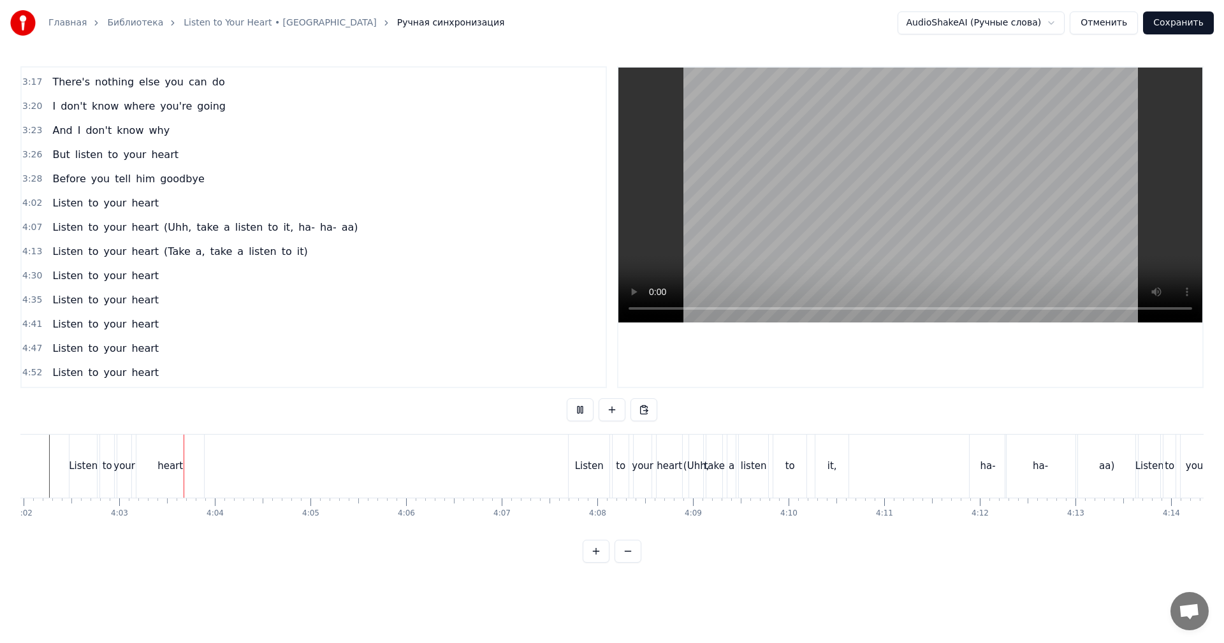
scroll to position [0, 23140]
drag, startPoint x: 797, startPoint y: 246, endPoint x: 777, endPoint y: 267, distance: 28.9
click at [796, 246] on video at bounding box center [910, 195] width 584 height 255
click at [587, 490] on div "Listen" at bounding box center [588, 466] width 41 height 63
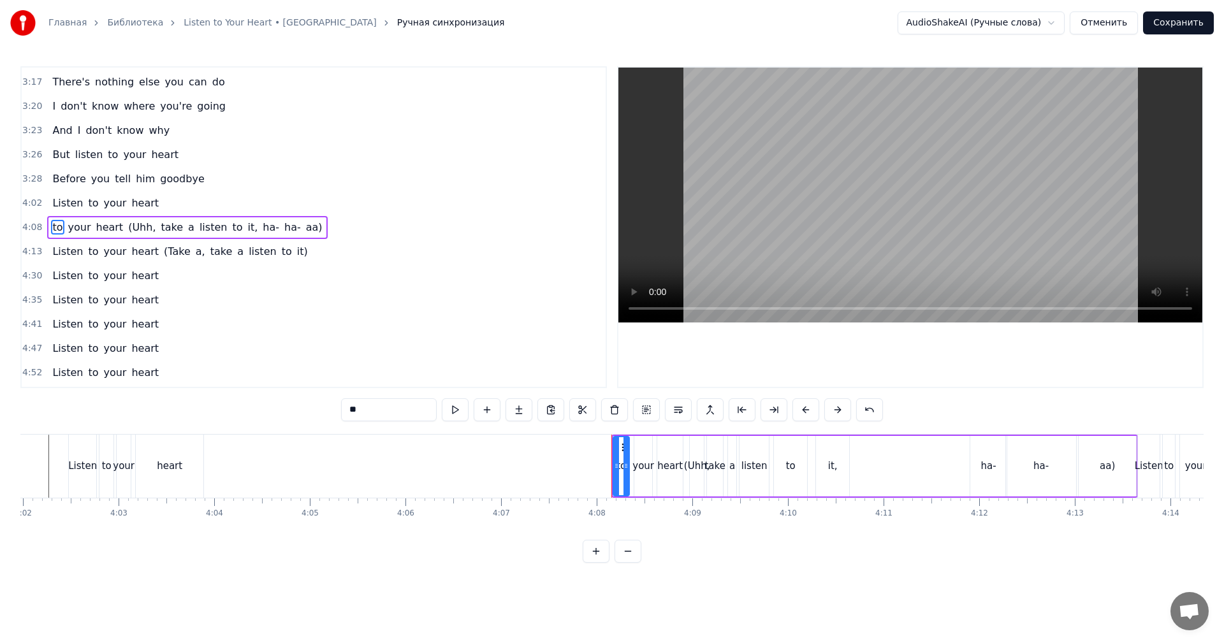
click at [616, 471] on icon at bounding box center [616, 466] width 5 height 10
click at [637, 462] on icon at bounding box center [637, 466] width 5 height 10
click at [666, 459] on div "heart" at bounding box center [670, 466] width 26 height 15
type input "*****"
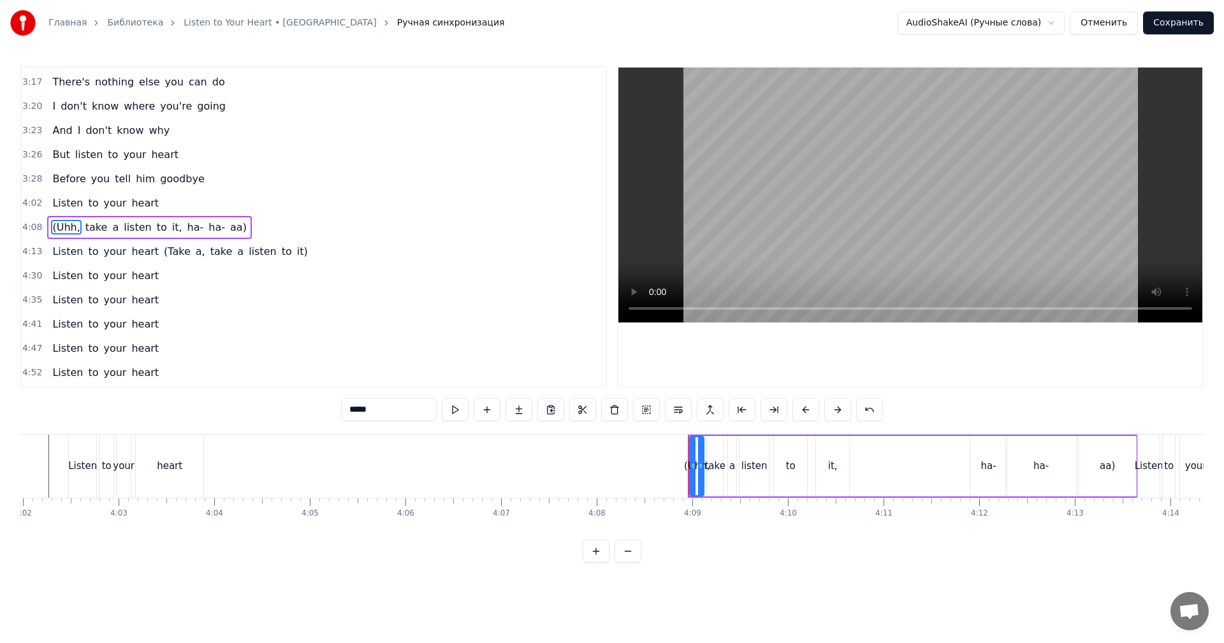
click at [694, 458] on div at bounding box center [692, 466] width 5 height 58
drag, startPoint x: 694, startPoint y: 458, endPoint x: 572, endPoint y: 466, distance: 122.6
click at [573, 465] on div at bounding box center [571, 466] width 5 height 58
click at [693, 466] on div at bounding box center [693, 466] width 1 height 63
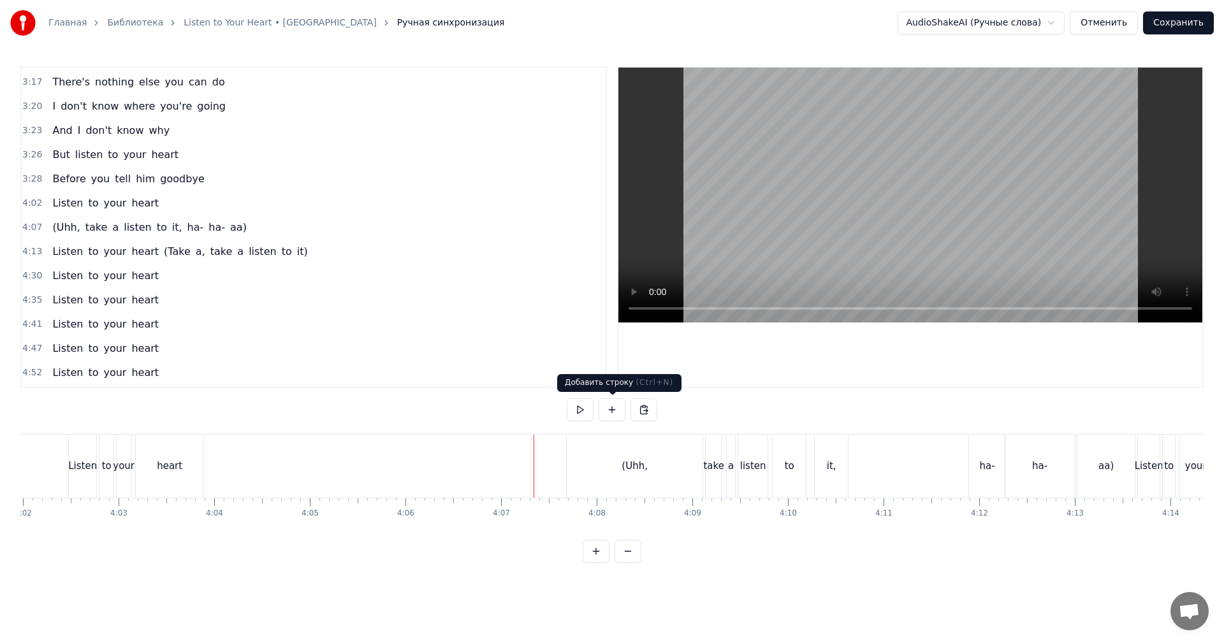
click at [954, 163] on video at bounding box center [910, 195] width 584 height 255
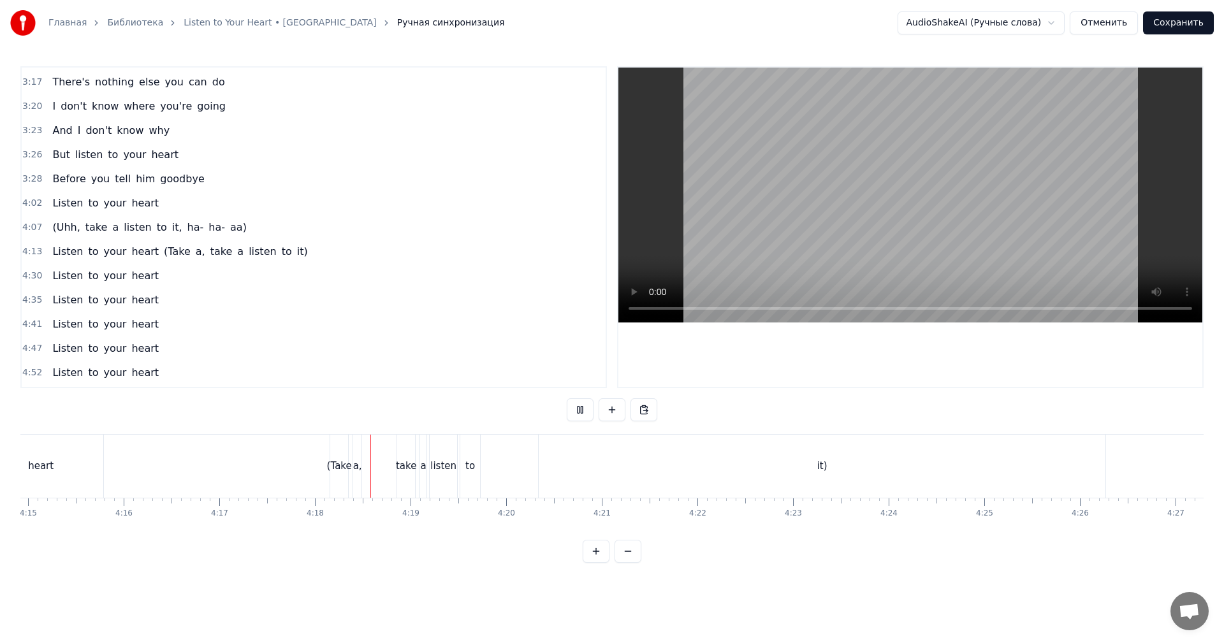
scroll to position [0, 24415]
click at [1058, 455] on div "it)" at bounding box center [785, 466] width 567 height 63
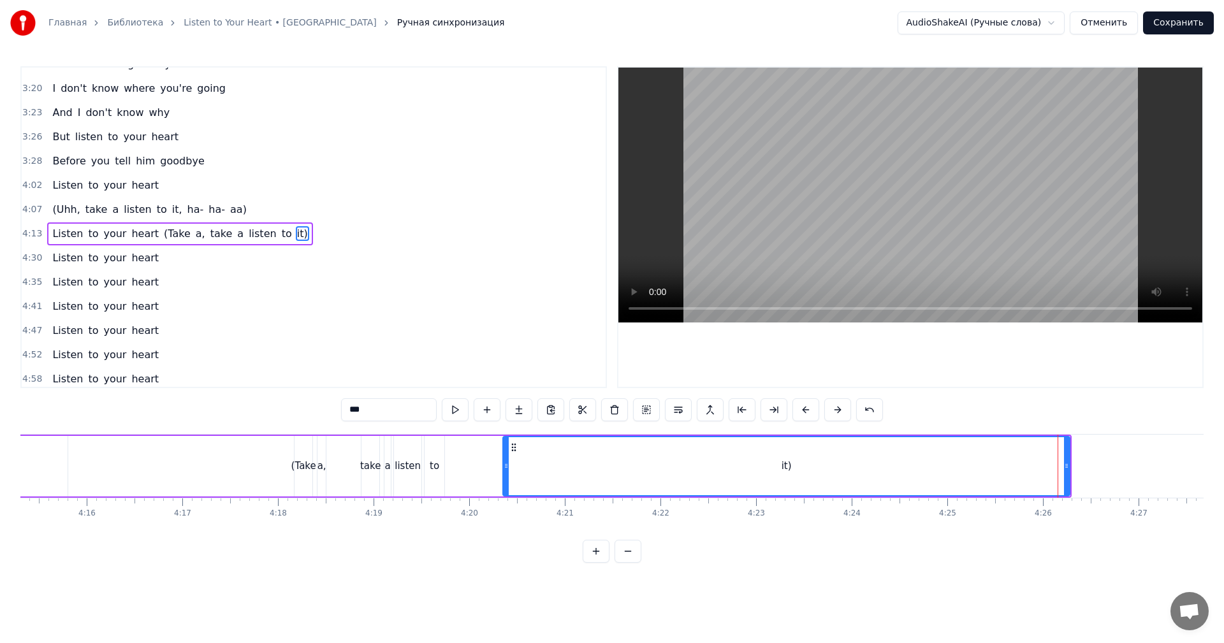
scroll to position [942, 0]
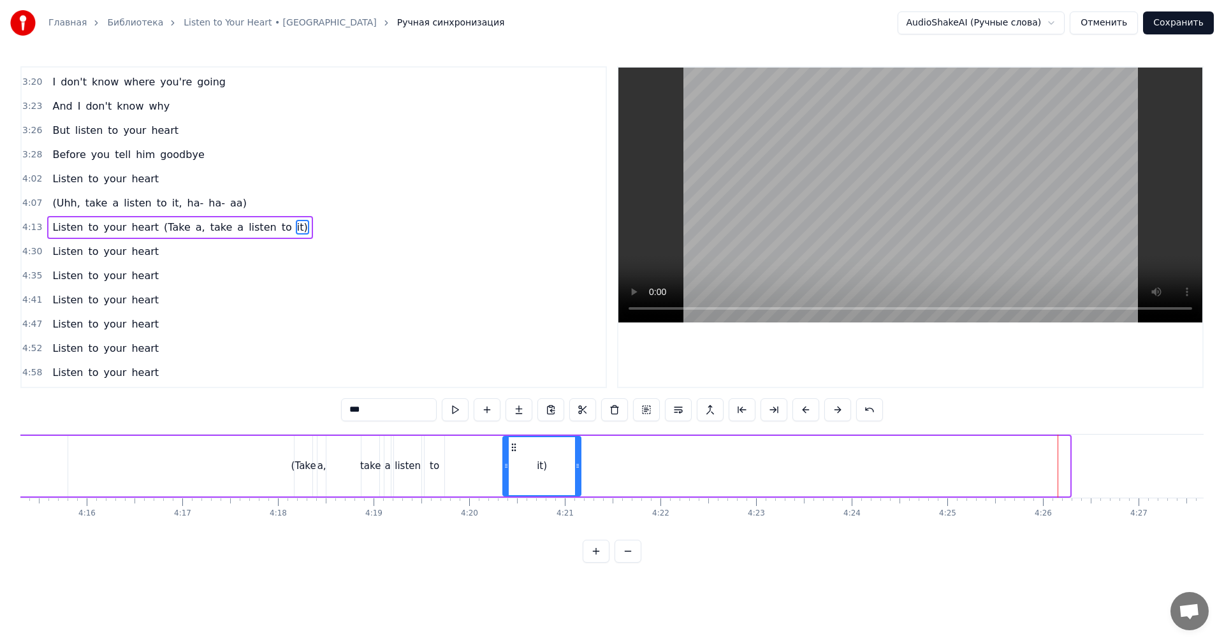
drag, startPoint x: 1066, startPoint y: 455, endPoint x: 578, endPoint y: 469, distance: 487.9
click at [578, 469] on div at bounding box center [577, 466] width 5 height 58
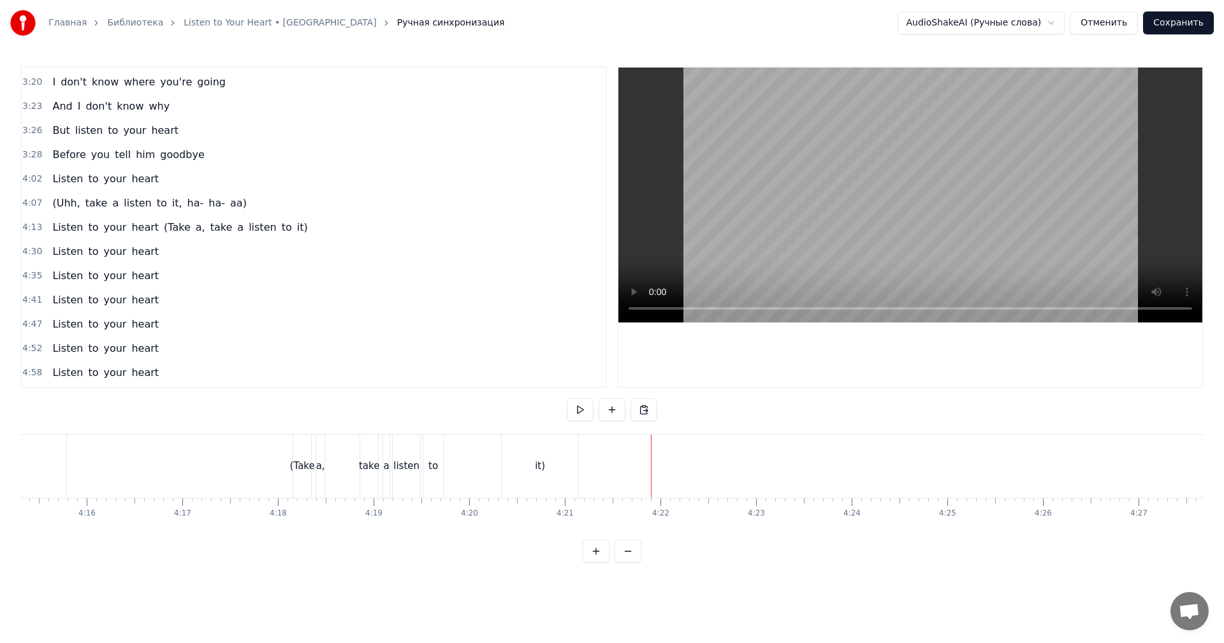
click at [952, 212] on video at bounding box center [910, 195] width 584 height 255
click at [1002, 249] on video at bounding box center [910, 195] width 584 height 255
click at [960, 242] on video at bounding box center [910, 195] width 584 height 255
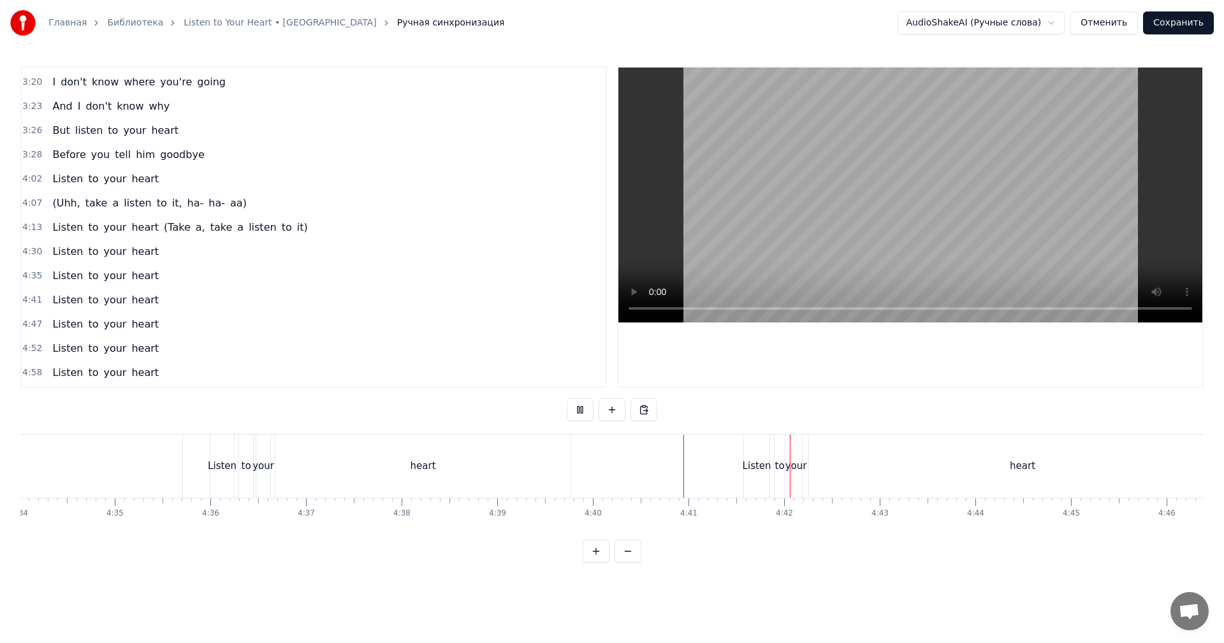
scroll to position [0, 26583]
click at [910, 248] on video at bounding box center [910, 195] width 584 height 255
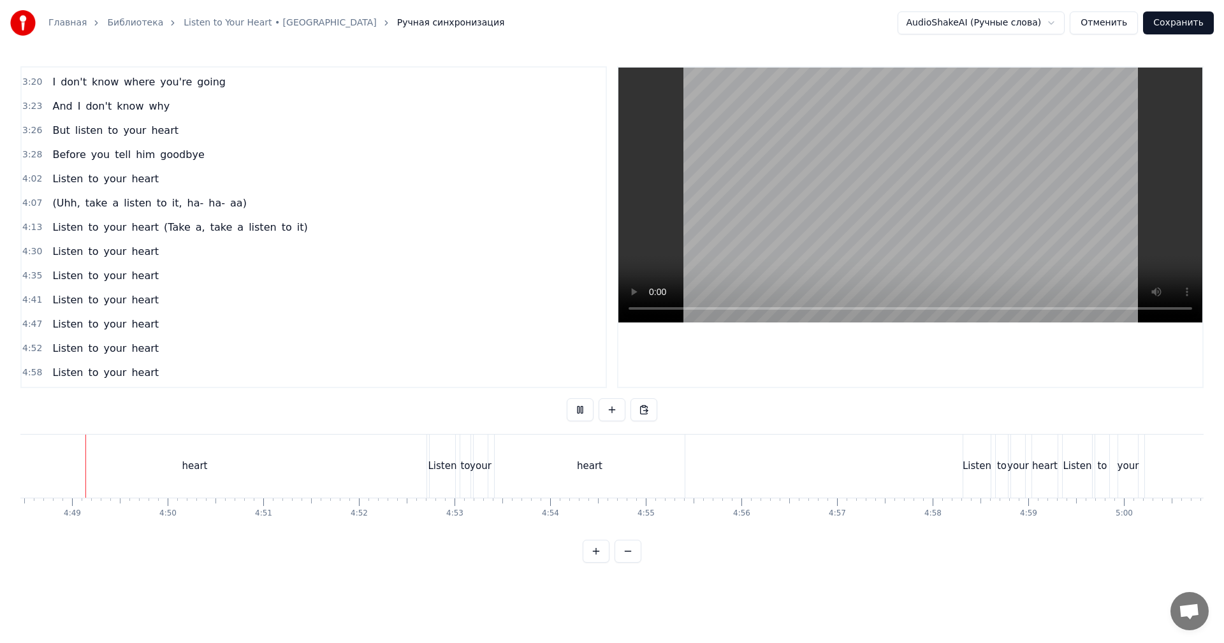
scroll to position [0, 27575]
click at [1171, 22] on button "Сохранить" at bounding box center [1178, 22] width 71 height 23
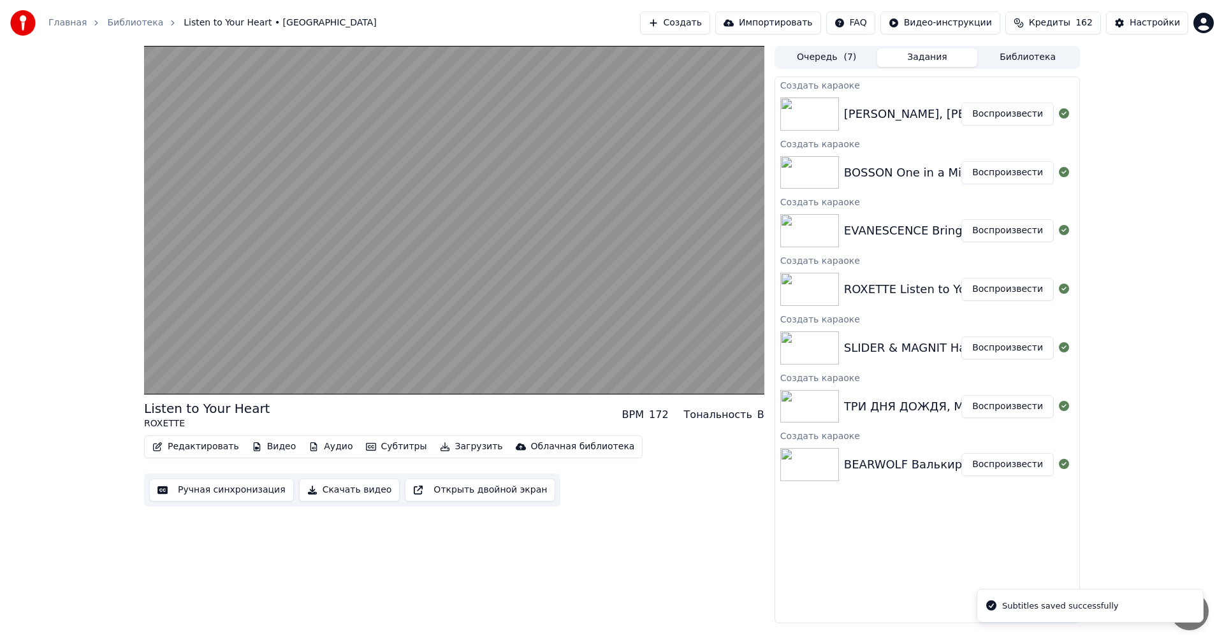
click at [1003, 233] on button "Воспроизвести" at bounding box center [1007, 230] width 92 height 23
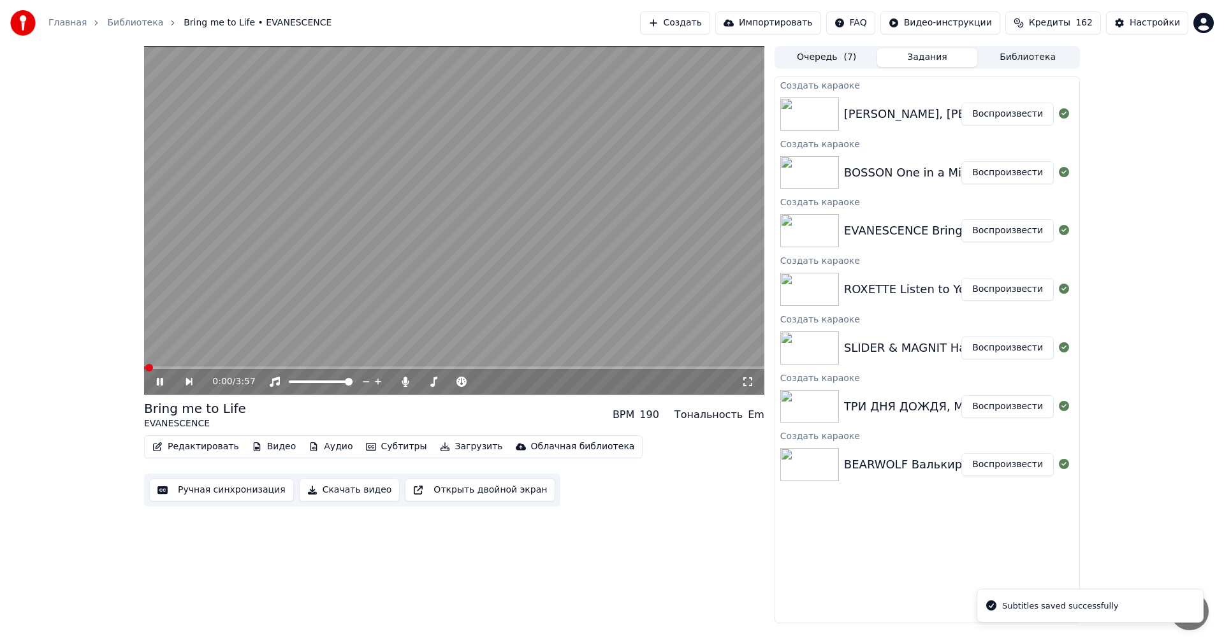
click at [219, 493] on button "Ручная синхронизация" at bounding box center [221, 490] width 145 height 23
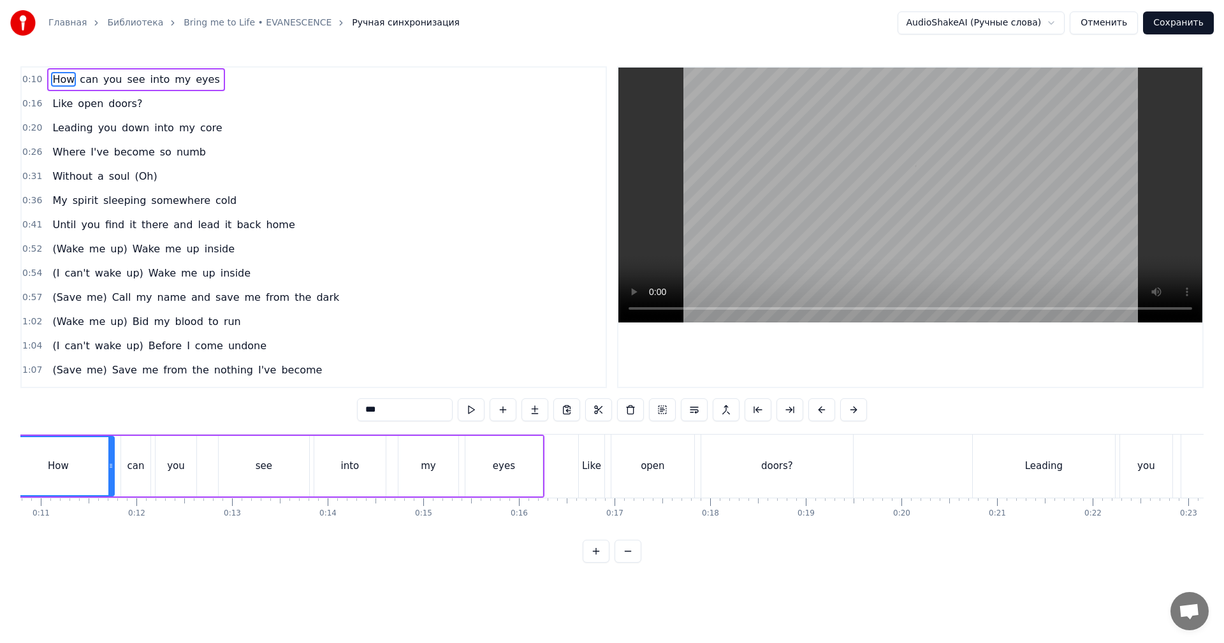
scroll to position [0, 947]
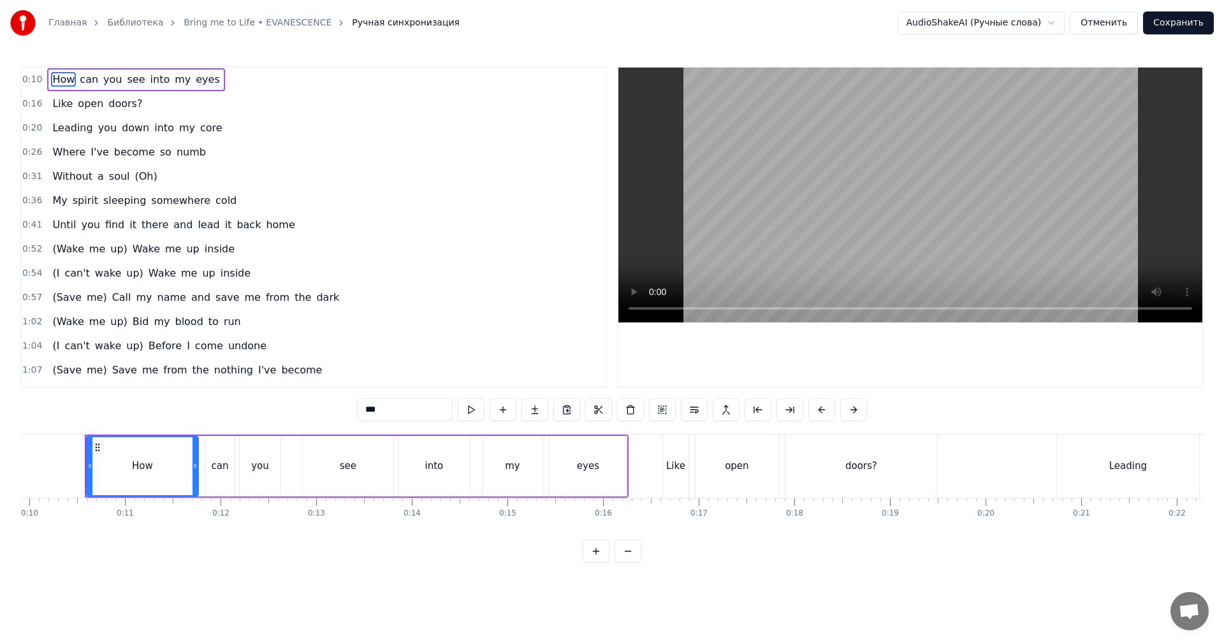
click at [812, 219] on video at bounding box center [910, 195] width 584 height 255
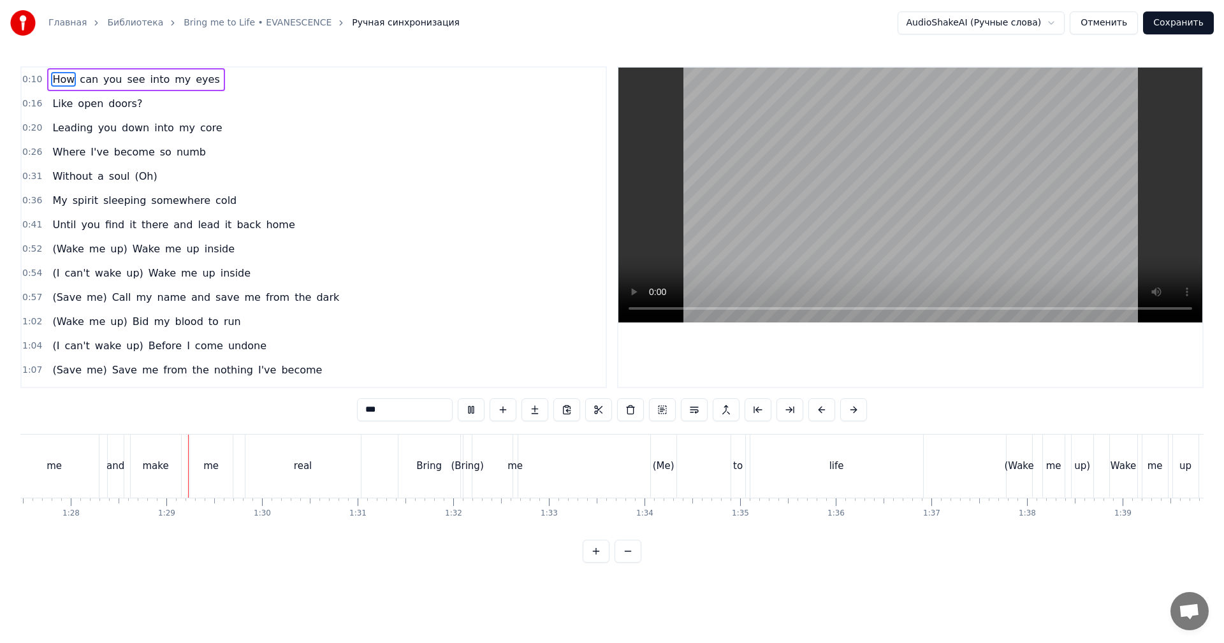
scroll to position [0, 8410]
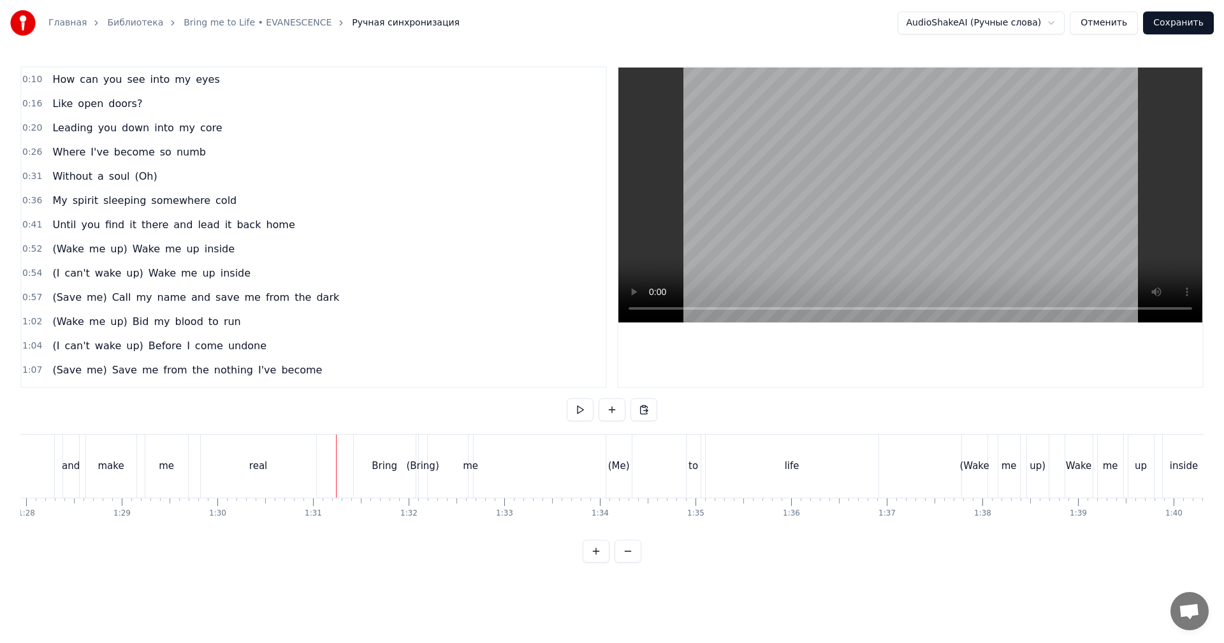
click at [969, 197] on video at bounding box center [910, 195] width 584 height 255
click at [807, 208] on video at bounding box center [910, 195] width 584 height 255
click at [472, 459] on div "me" at bounding box center [470, 466] width 15 height 15
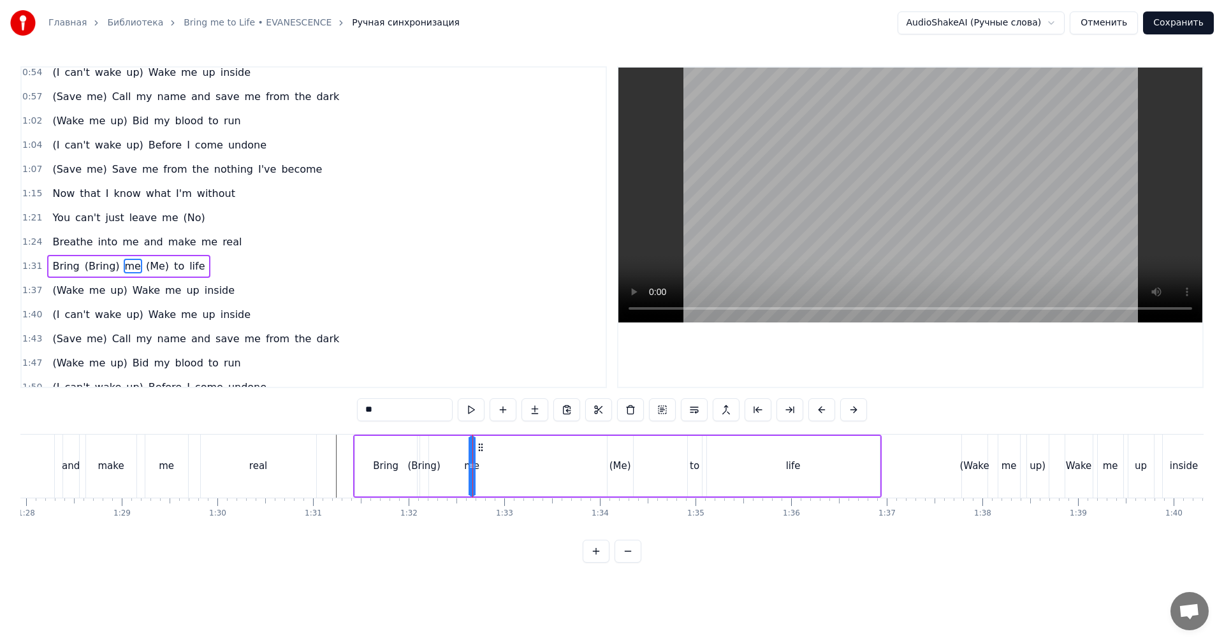
scroll to position [240, 0]
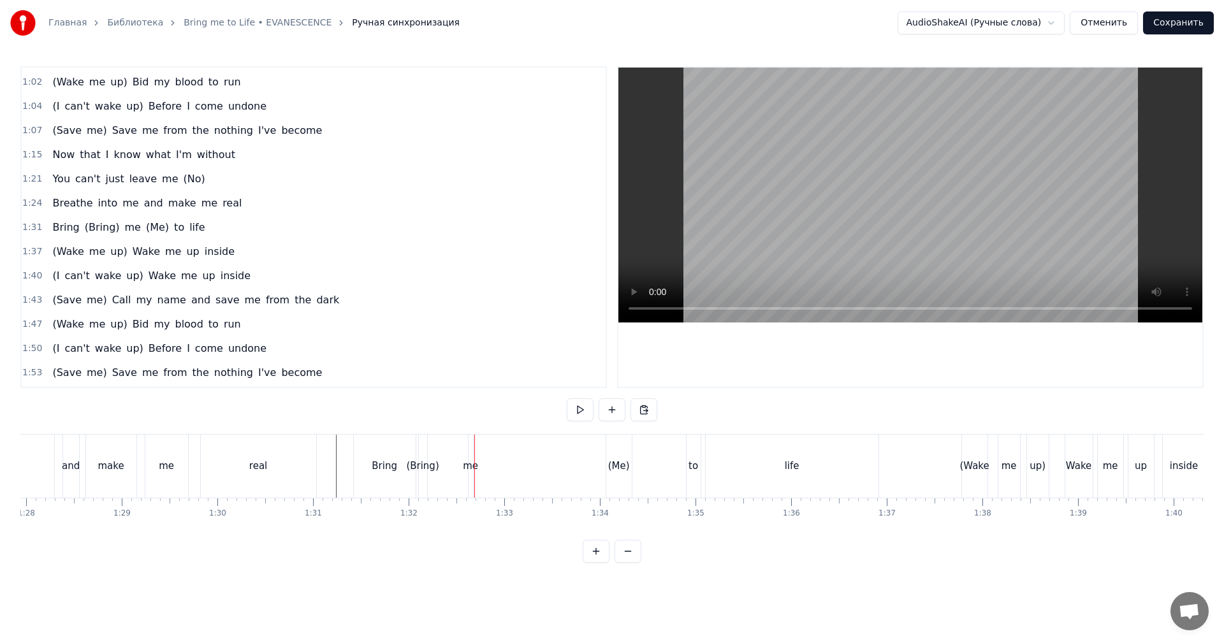
click at [472, 458] on div "me" at bounding box center [471, 466] width 4 height 63
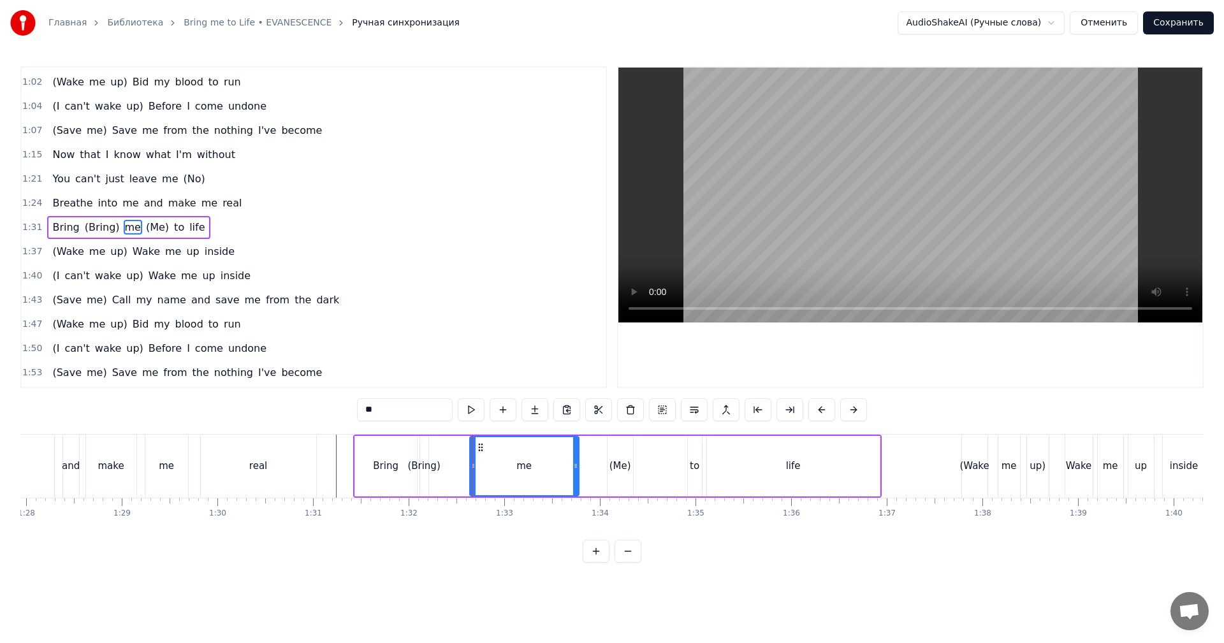
drag, startPoint x: 470, startPoint y: 459, endPoint x: 574, endPoint y: 463, distance: 104.6
click at [574, 463] on div at bounding box center [575, 466] width 5 height 58
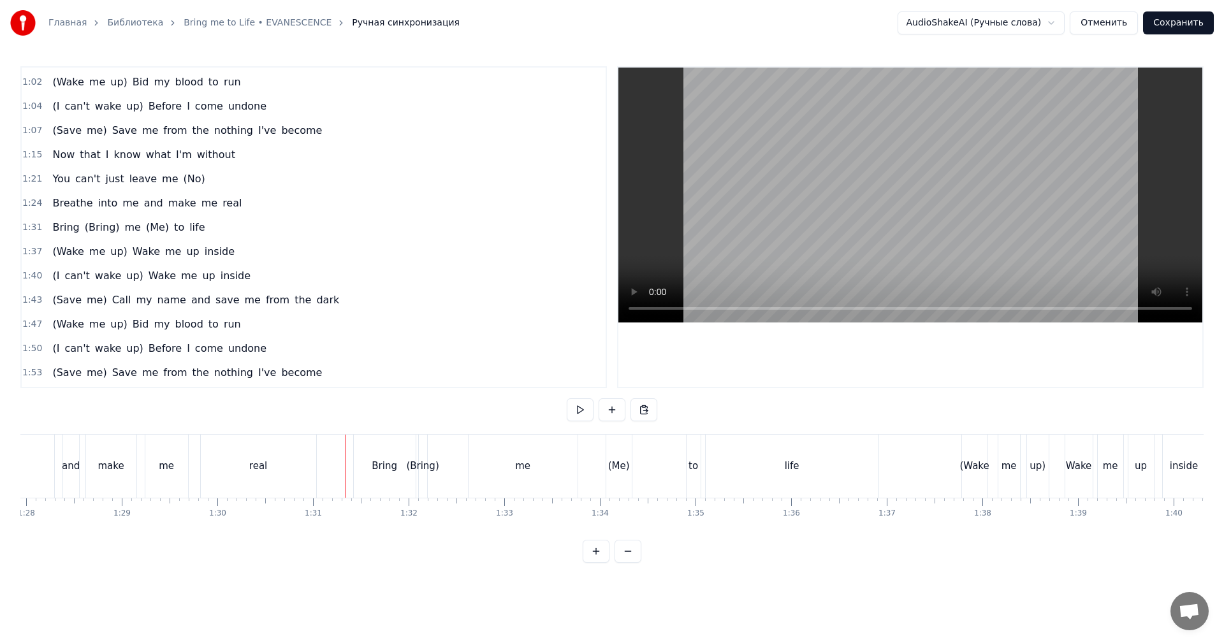
click at [898, 184] on video at bounding box center [910, 195] width 584 height 255
click at [910, 206] on video at bounding box center [910, 195] width 584 height 255
click at [619, 474] on div "(Me)" at bounding box center [619, 466] width 26 height 63
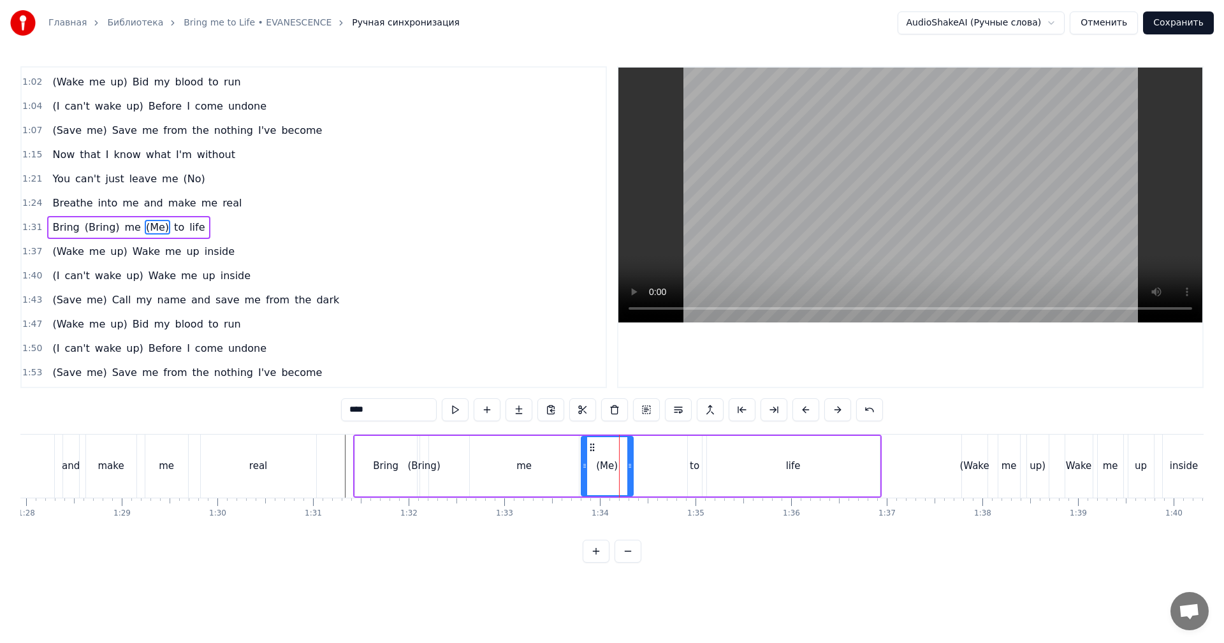
drag, startPoint x: 609, startPoint y: 471, endPoint x: 583, endPoint y: 476, distance: 27.3
click at [583, 476] on div at bounding box center [584, 466] width 5 height 58
drag, startPoint x: 632, startPoint y: 470, endPoint x: 611, endPoint y: 476, distance: 21.4
click at [620, 474] on div at bounding box center [618, 466] width 5 height 58
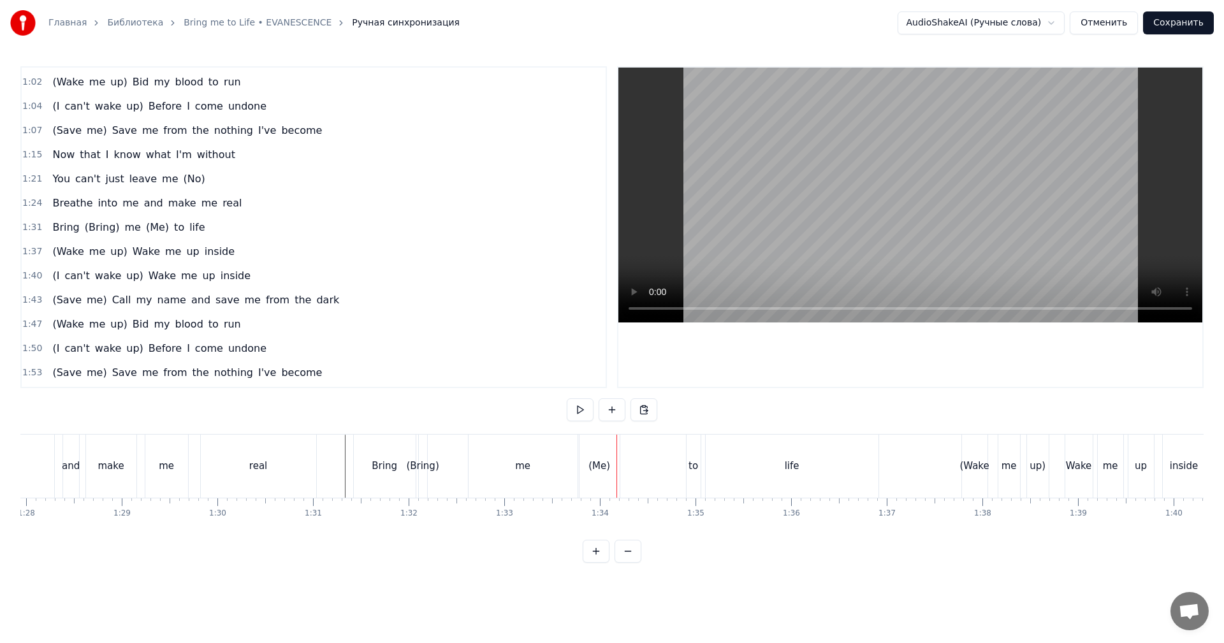
click at [528, 471] on div "me" at bounding box center [522, 466] width 15 height 15
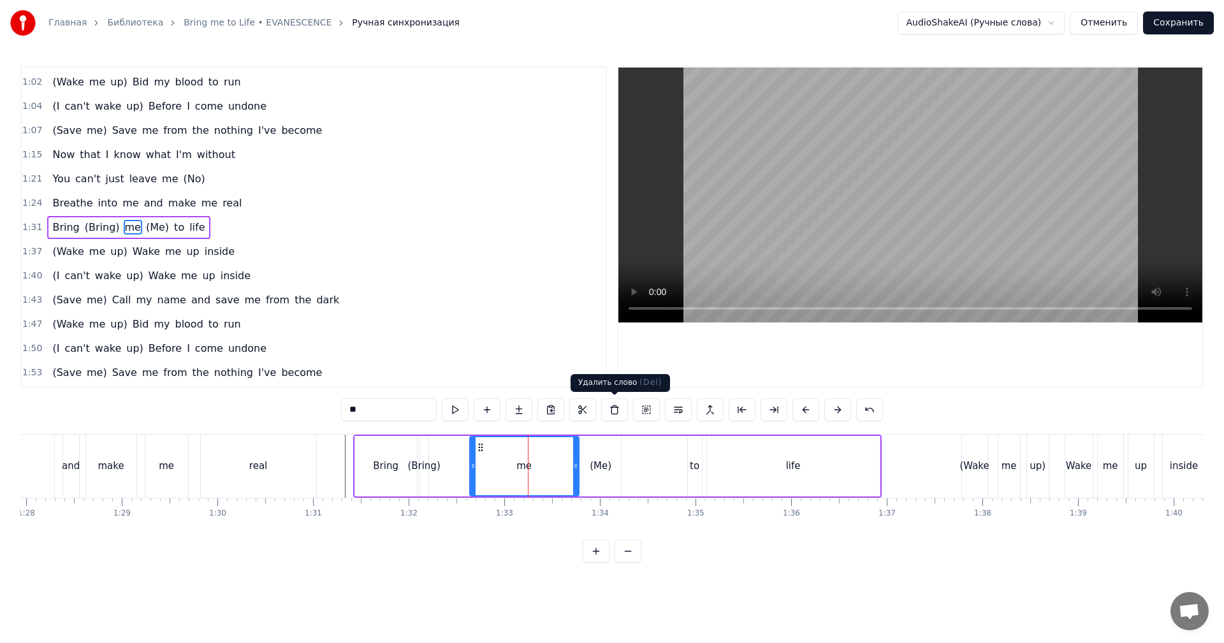
click at [890, 244] on video at bounding box center [910, 195] width 584 height 255
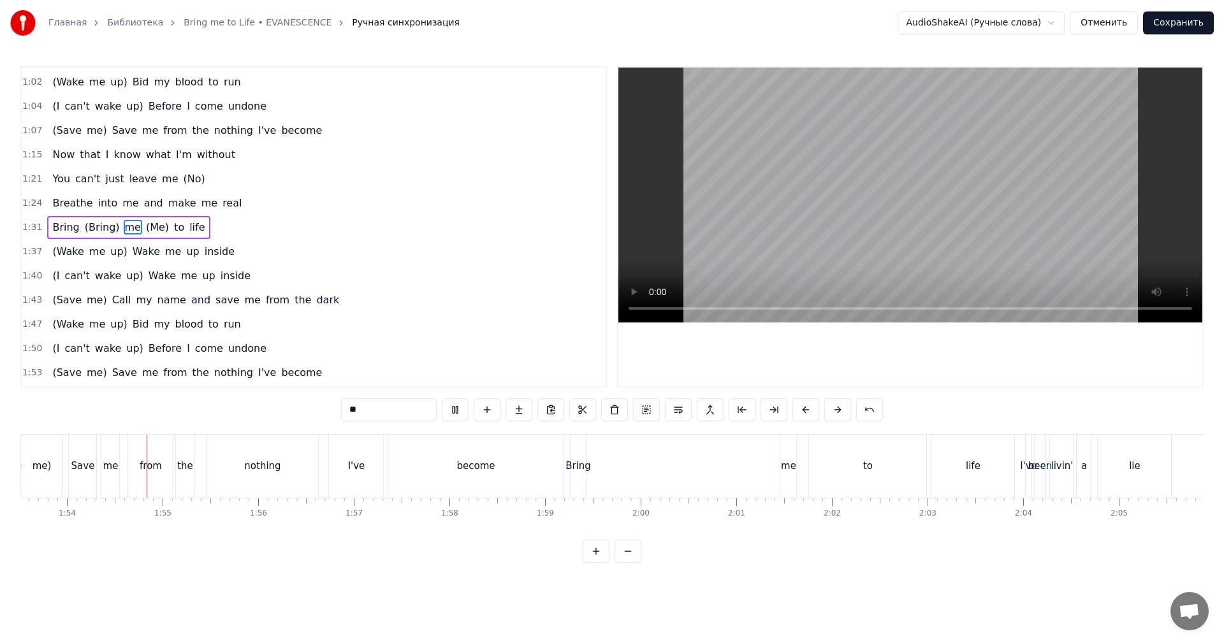
scroll to position [0, 10857]
click at [837, 261] on video at bounding box center [910, 195] width 584 height 255
click at [578, 473] on div "Bring" at bounding box center [577, 466] width 26 height 15
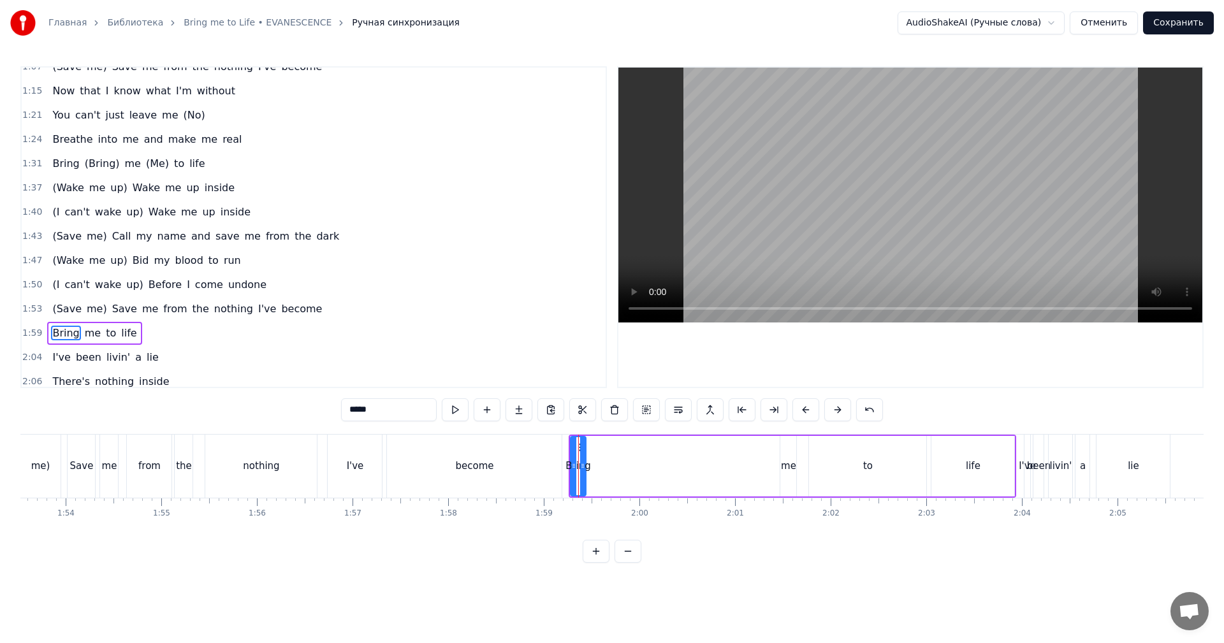
scroll to position [409, 0]
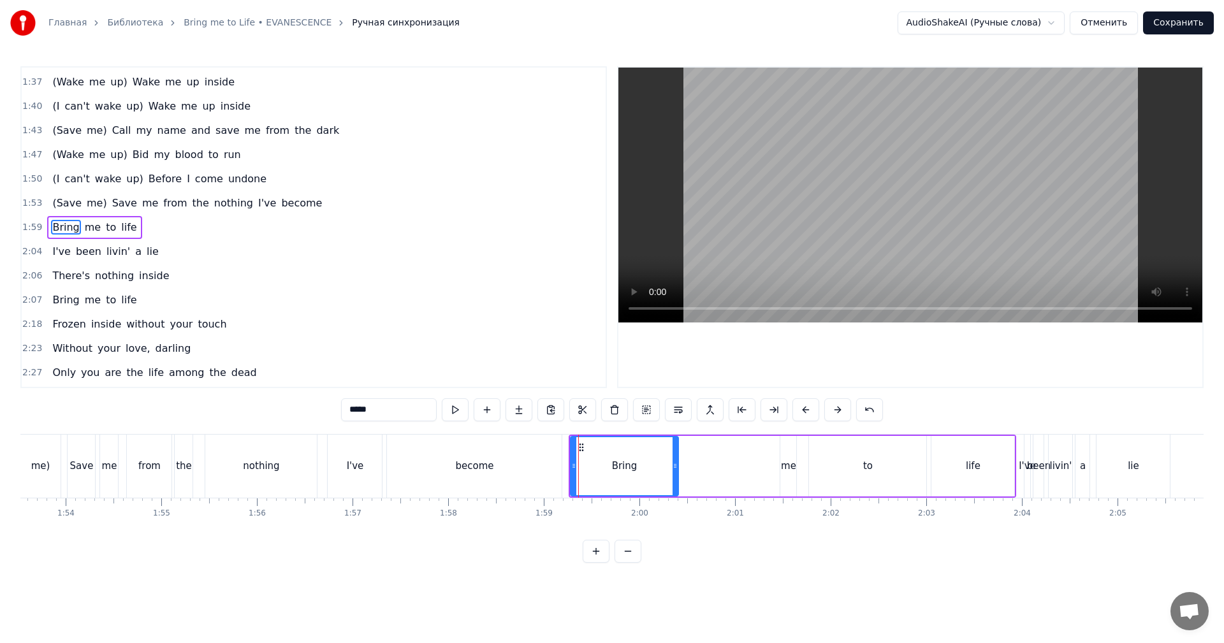
drag, startPoint x: 581, startPoint y: 469, endPoint x: 680, endPoint y: 467, distance: 98.2
click at [678, 466] on icon at bounding box center [675, 466] width 5 height 10
click at [783, 476] on div "me" at bounding box center [788, 466] width 16 height 61
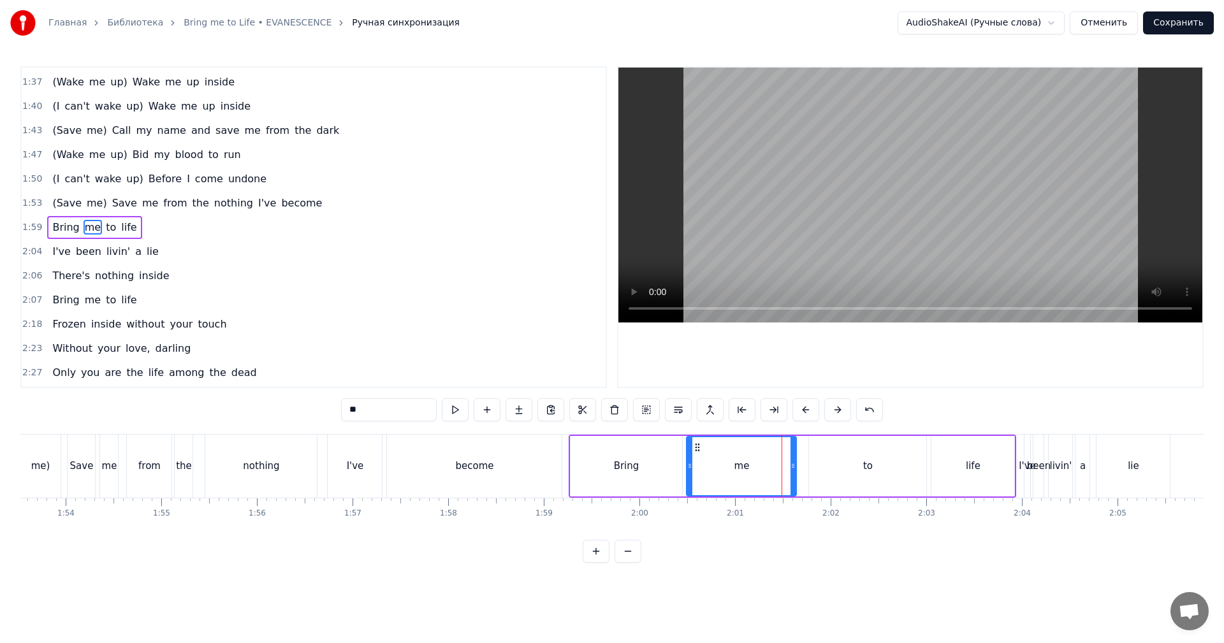
drag, startPoint x: 783, startPoint y: 474, endPoint x: 689, endPoint y: 474, distance: 93.7
click at [689, 474] on div at bounding box center [689, 466] width 5 height 58
drag, startPoint x: 527, startPoint y: 472, endPoint x: 545, endPoint y: 465, distance: 19.6
click at [530, 471] on div "become" at bounding box center [474, 466] width 175 height 63
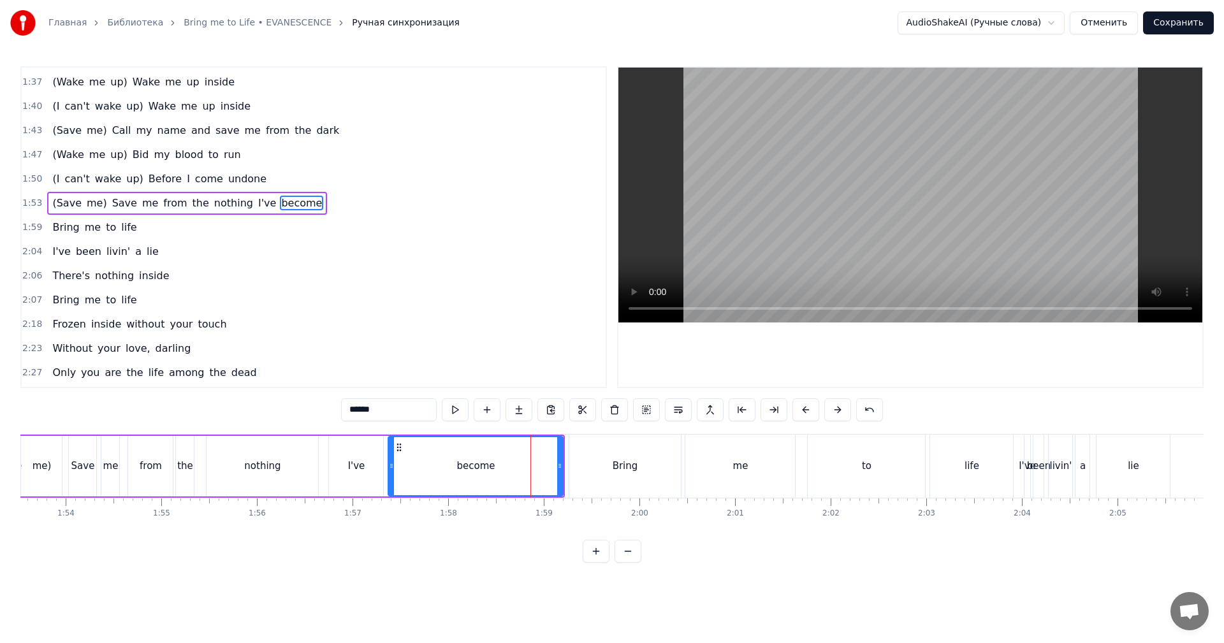
scroll to position [385, 0]
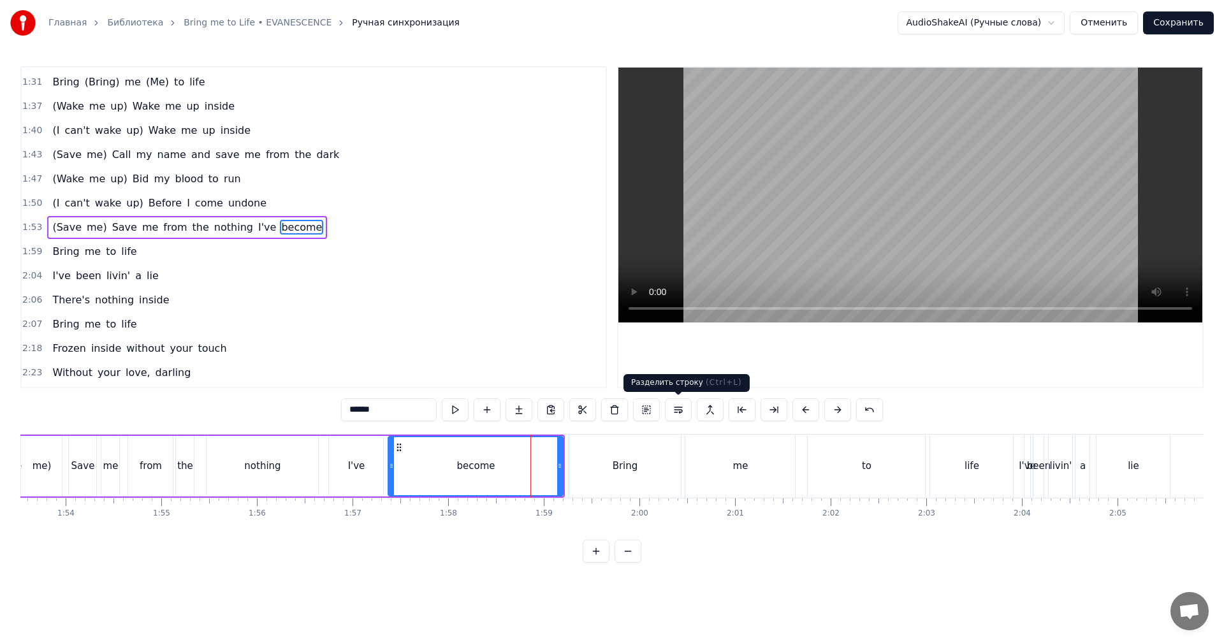
click at [971, 222] on video at bounding box center [910, 195] width 584 height 255
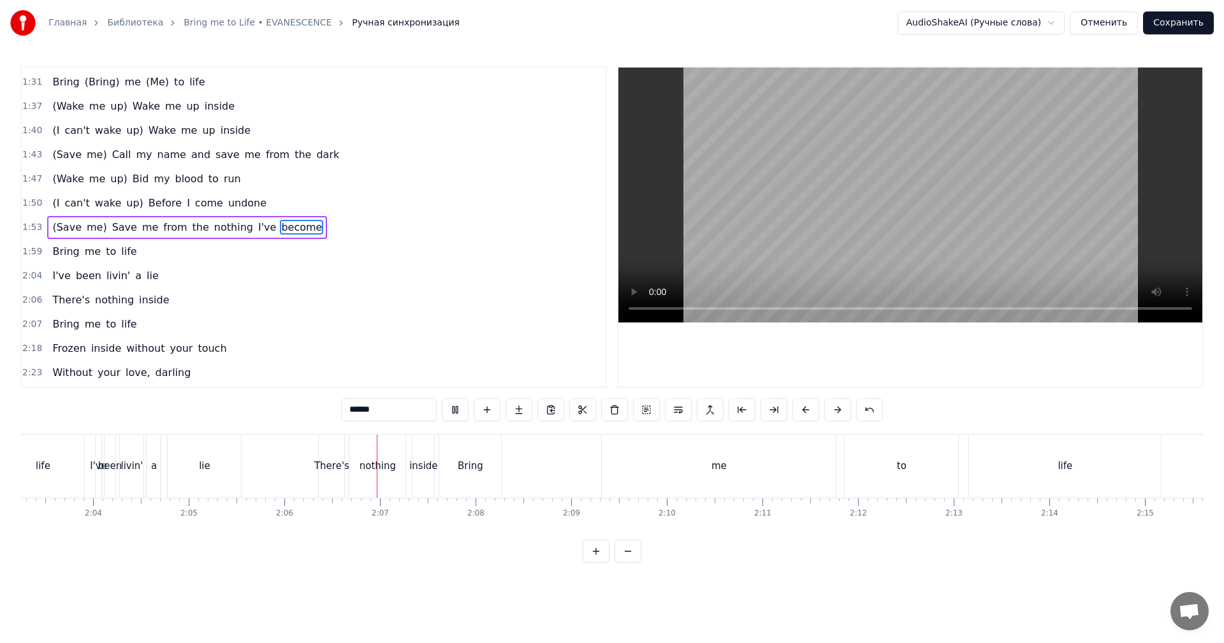
scroll to position [0, 11813]
click at [636, 465] on div "me" at bounding box center [691, 466] width 234 height 63
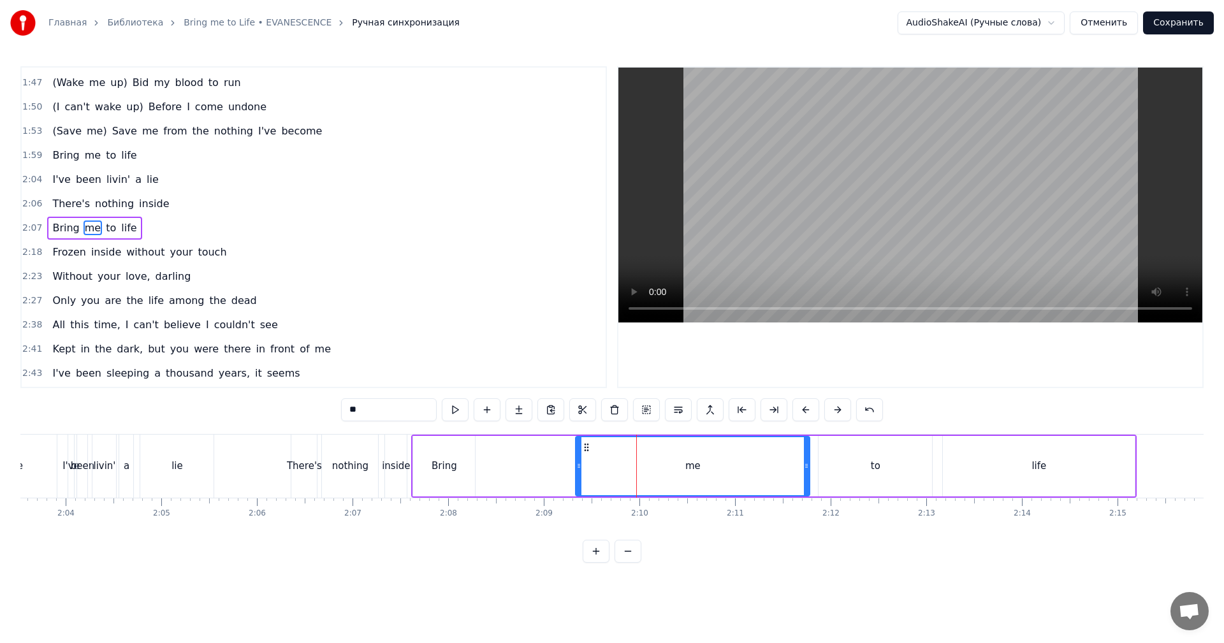
scroll to position [482, 0]
drag, startPoint x: 579, startPoint y: 469, endPoint x: 750, endPoint y: 462, distance: 171.7
click at [750, 461] on icon at bounding box center [750, 466] width 5 height 10
click at [439, 472] on div "Bring" at bounding box center [445, 466] width 26 height 15
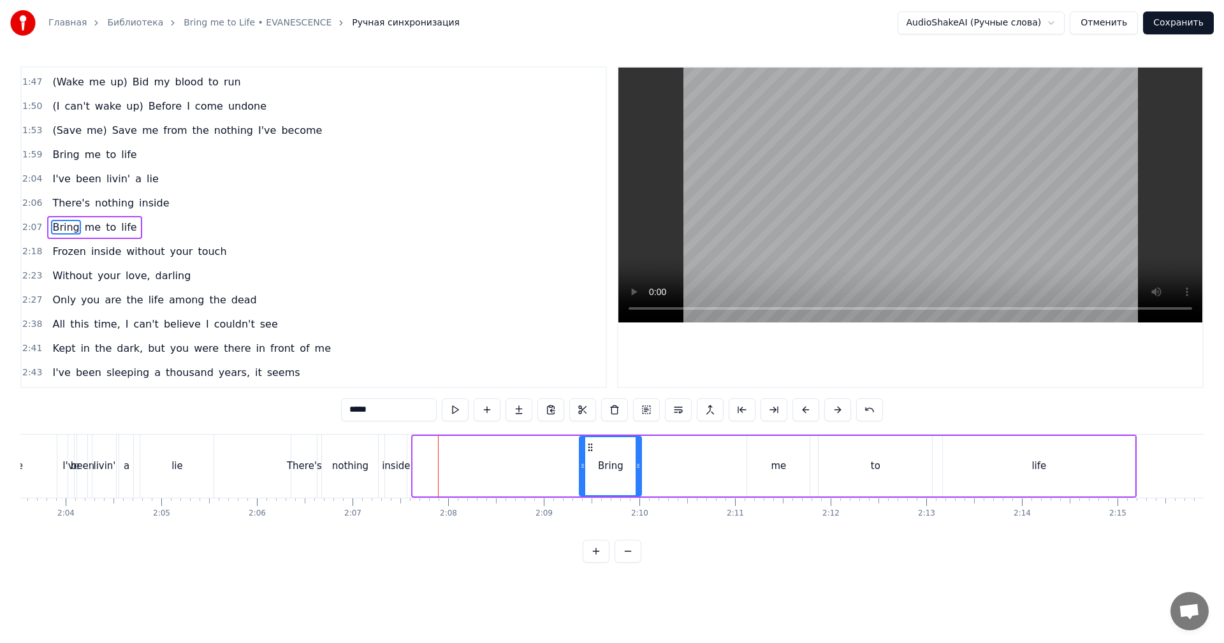
drag, startPoint x: 419, startPoint y: 444, endPoint x: 586, endPoint y: 442, distance: 166.4
click at [586, 442] on icon at bounding box center [590, 447] width 10 height 10
click at [396, 454] on div "inside" at bounding box center [396, 466] width 22 height 63
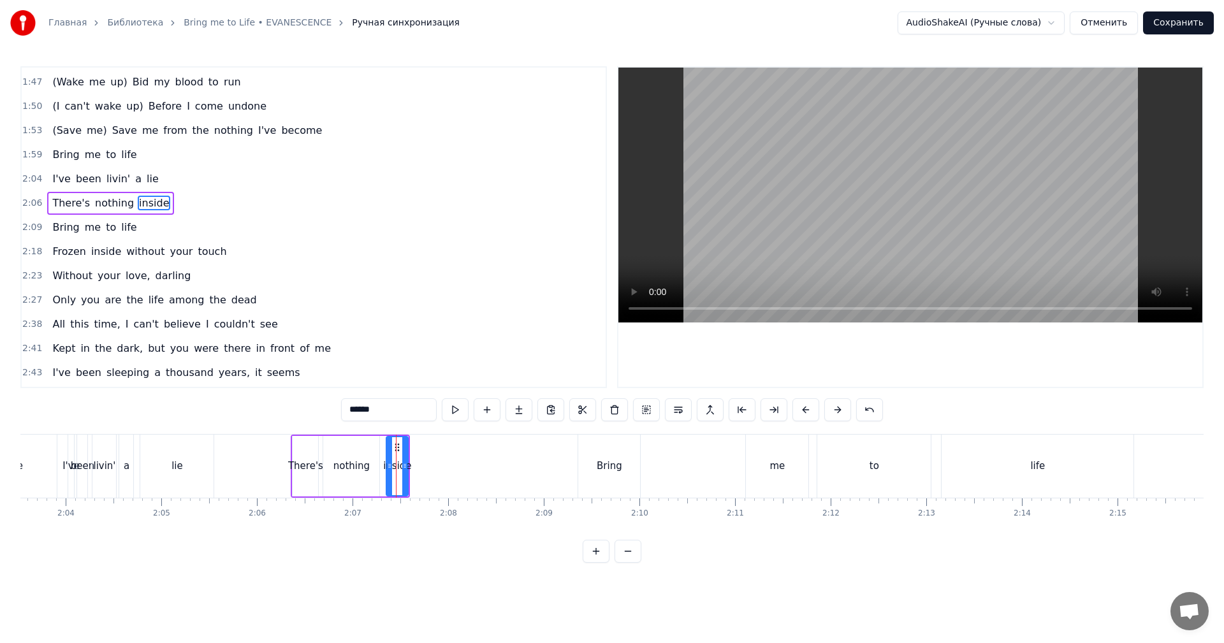
scroll to position [458, 0]
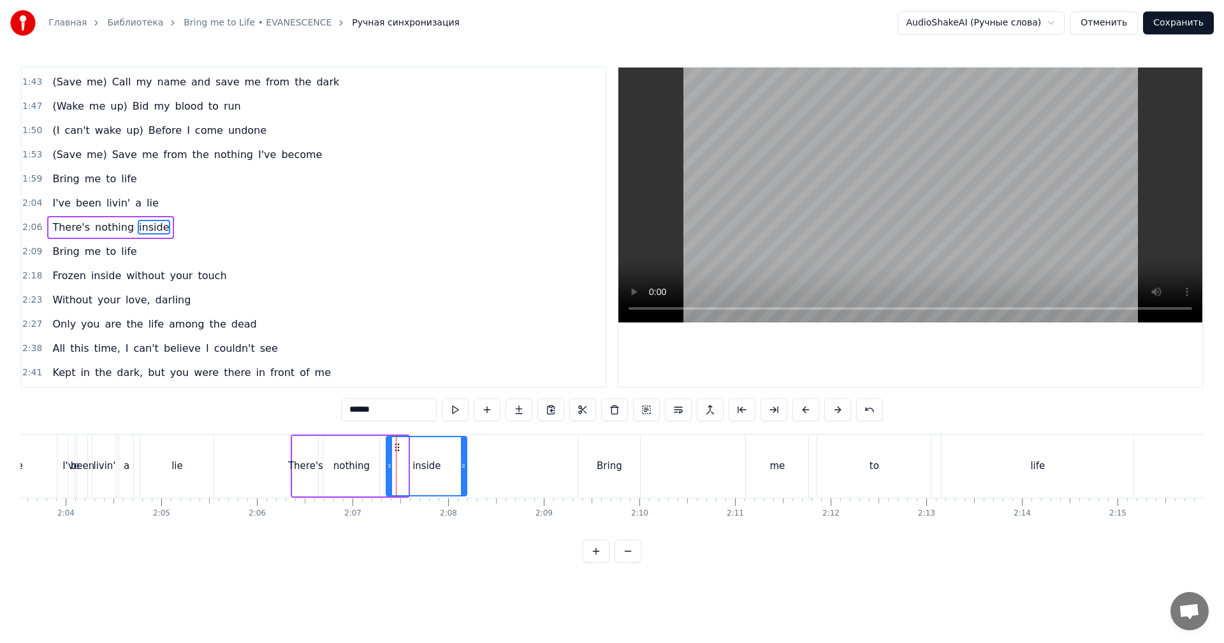
drag, startPoint x: 410, startPoint y: 452, endPoint x: 475, endPoint y: 451, distance: 65.0
click at [466, 451] on div at bounding box center [463, 466] width 5 height 58
click at [631, 474] on div "Bring" at bounding box center [609, 466] width 62 height 63
type input "*****"
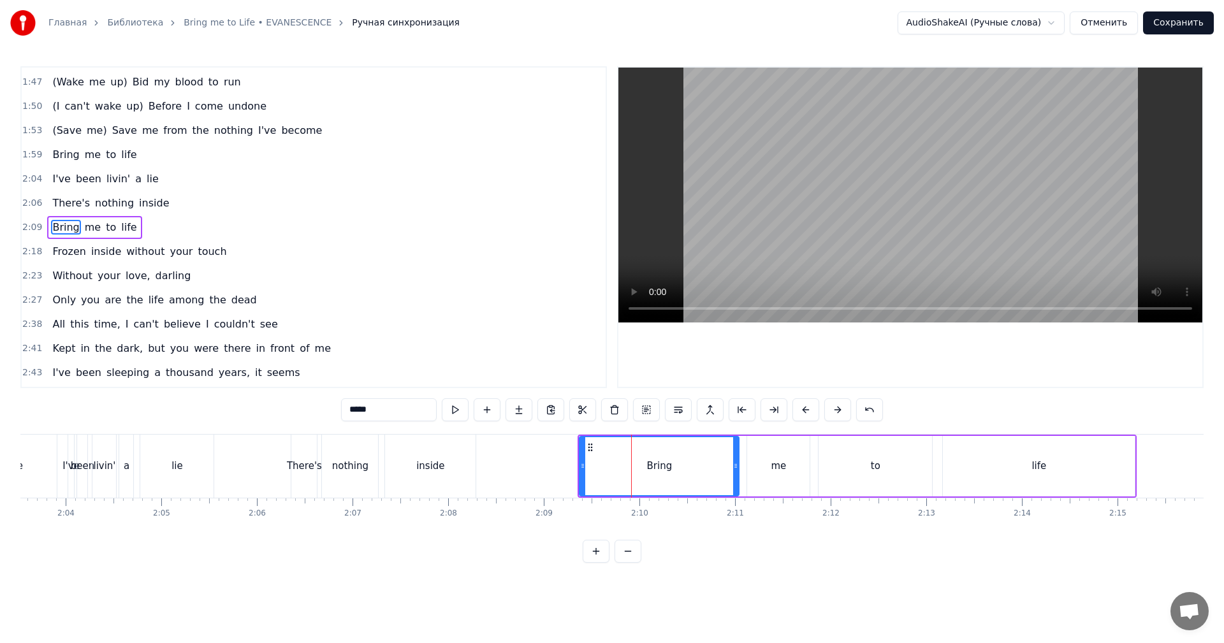
drag, startPoint x: 653, startPoint y: 471, endPoint x: 710, endPoint y: 472, distance: 56.1
click at [738, 469] on icon at bounding box center [735, 466] width 5 height 10
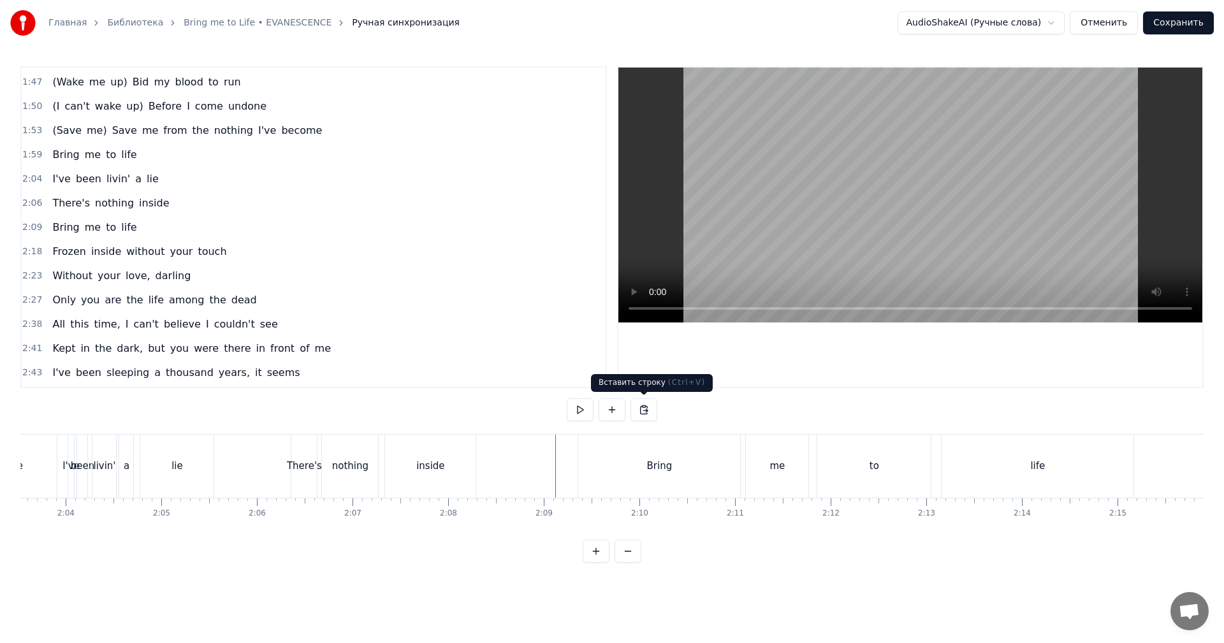
click at [880, 221] on video at bounding box center [910, 195] width 584 height 255
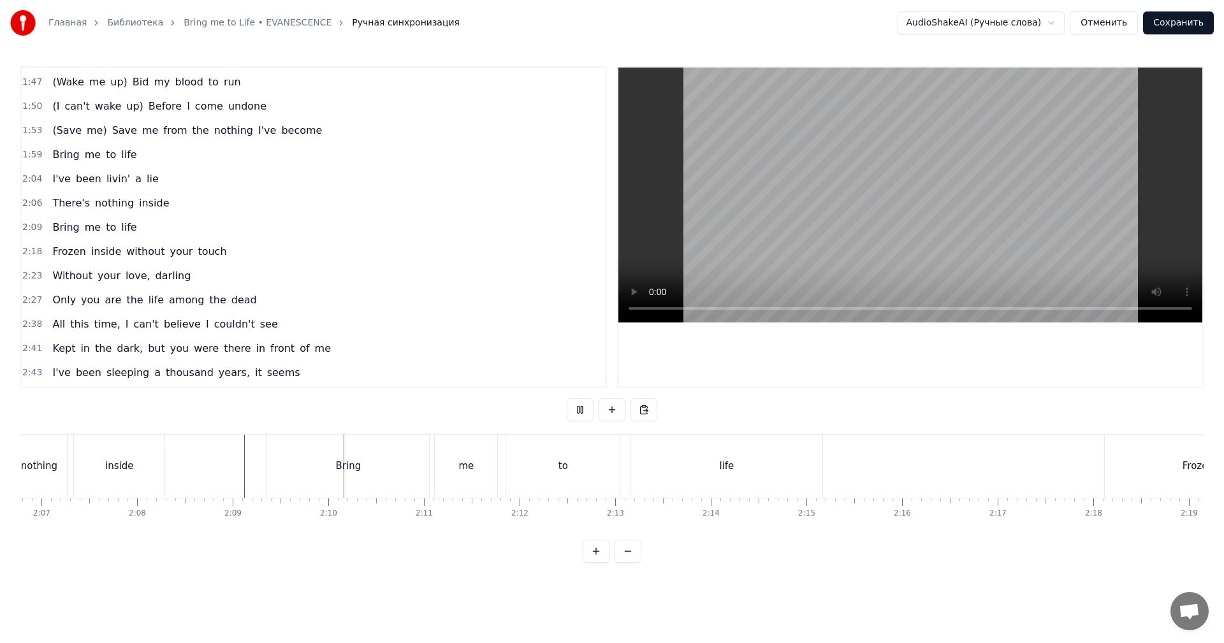
scroll to position [0, 12132]
click at [407, 446] on div "Bring" at bounding box center [340, 466] width 162 height 63
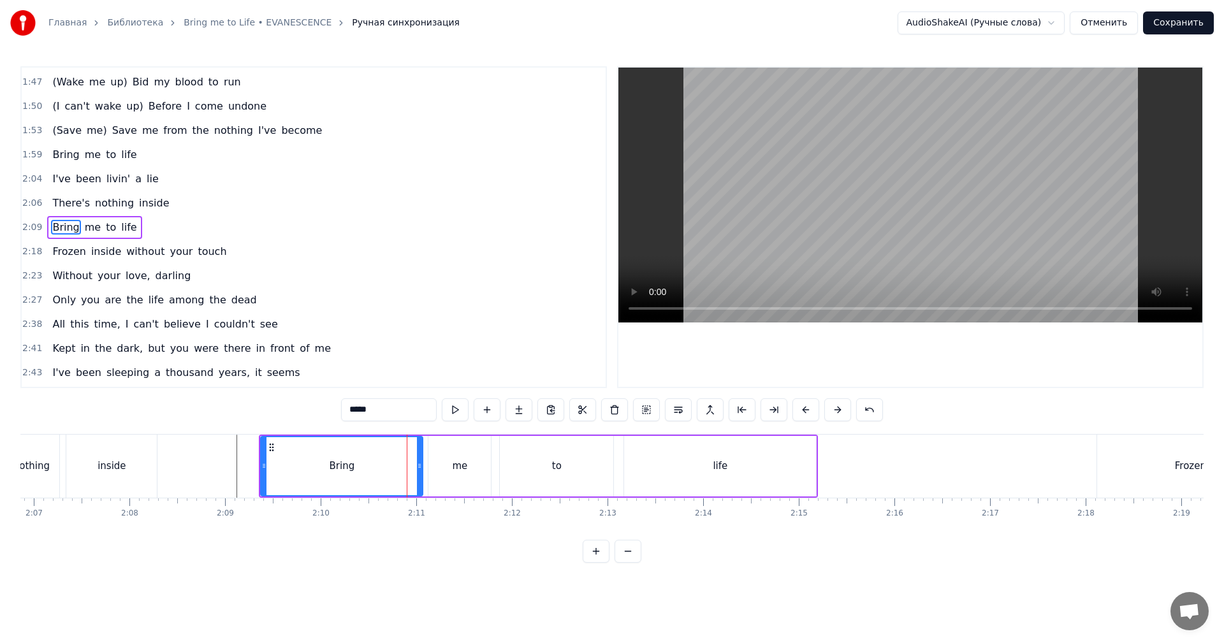
click at [415, 446] on div "Bring" at bounding box center [341, 466] width 161 height 58
click at [420, 446] on div "Bring me to life" at bounding box center [538, 466] width 559 height 63
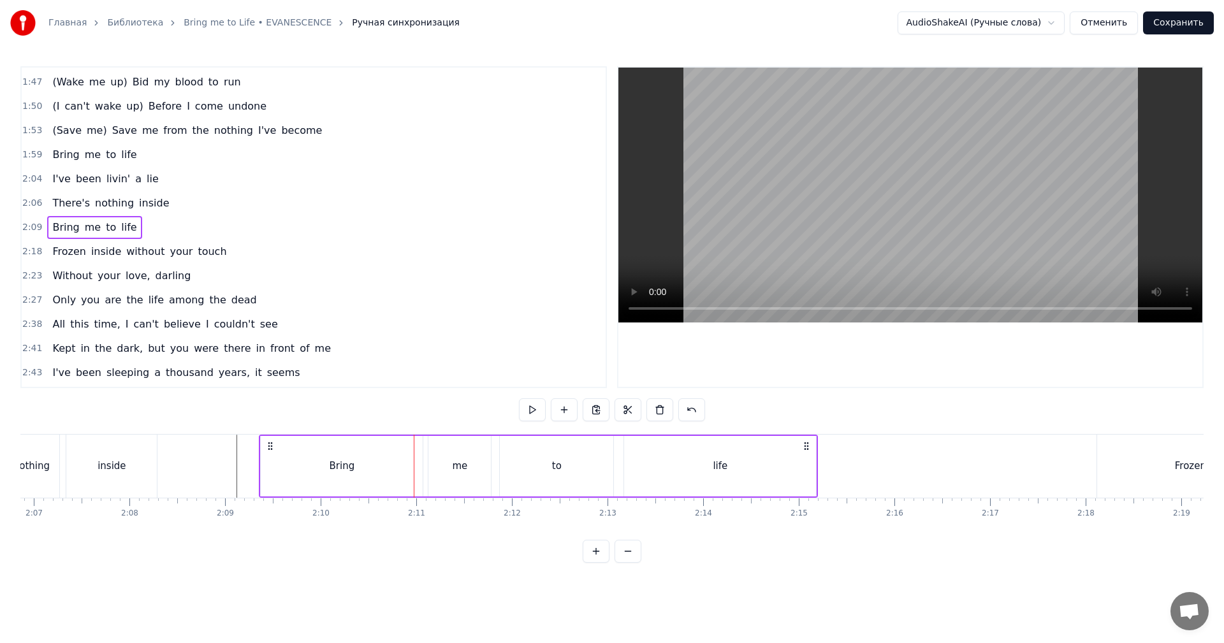
click at [420, 446] on div "Bring" at bounding box center [342, 466] width 162 height 61
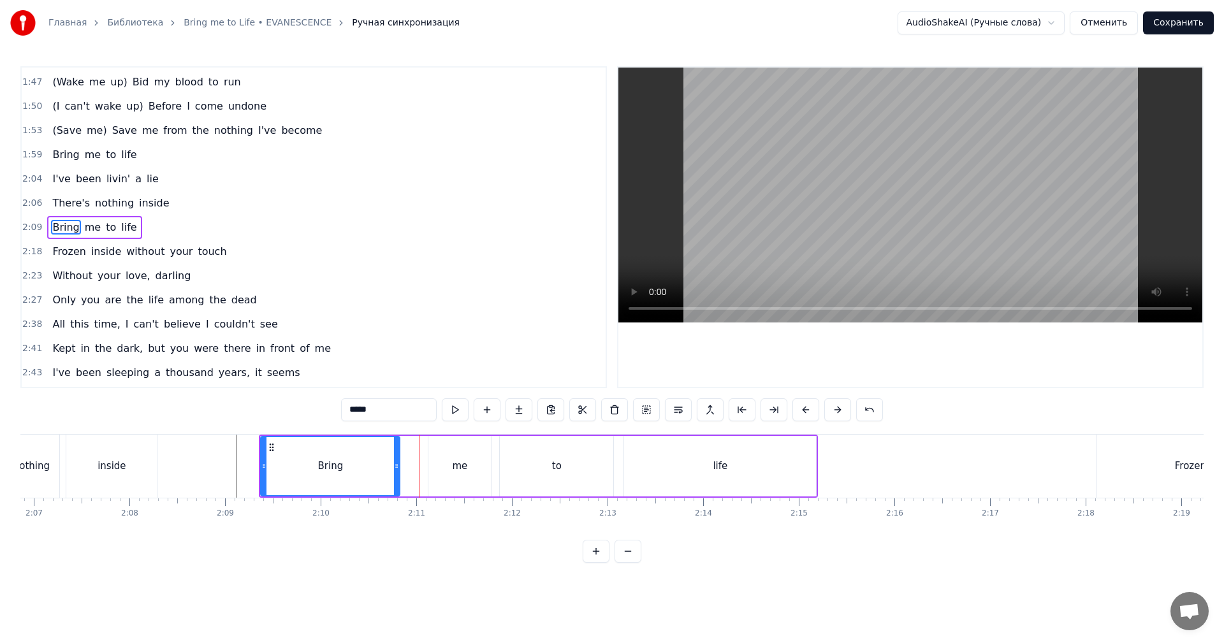
drag, startPoint x: 420, startPoint y: 445, endPoint x: 396, endPoint y: 448, distance: 24.4
click at [396, 448] on div at bounding box center [396, 466] width 5 height 58
click at [442, 448] on div "me" at bounding box center [459, 466] width 62 height 61
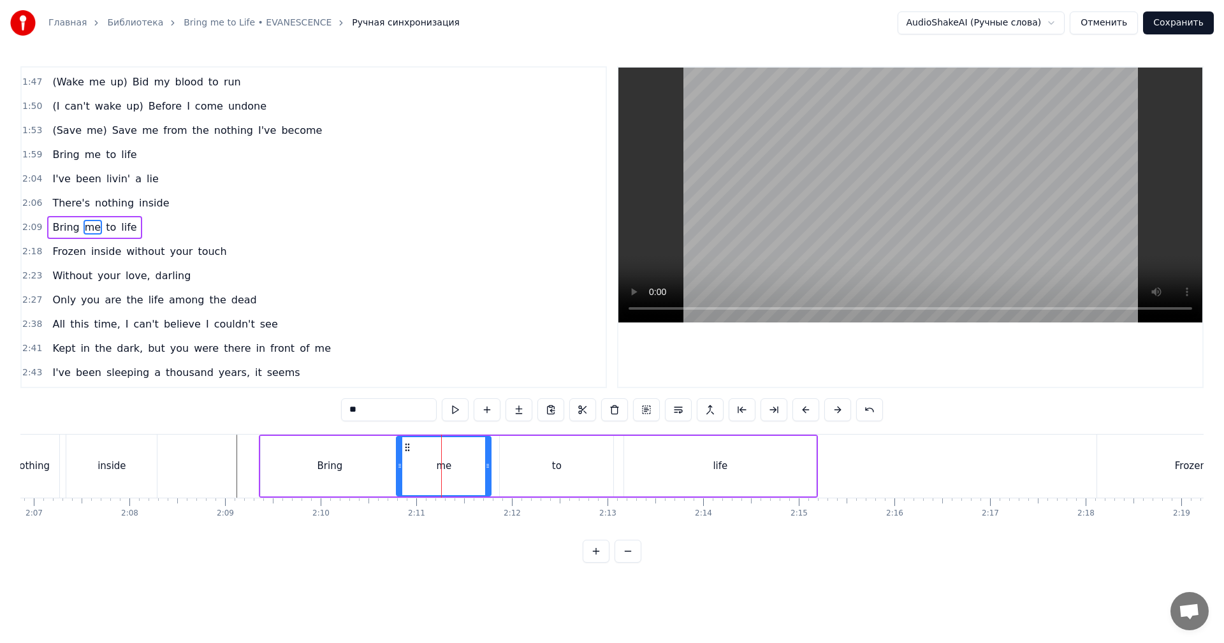
drag, startPoint x: 430, startPoint y: 453, endPoint x: 405, endPoint y: 451, distance: 24.9
click at [402, 451] on div at bounding box center [399, 466] width 5 height 58
click at [353, 460] on div "Bring" at bounding box center [330, 466] width 138 height 61
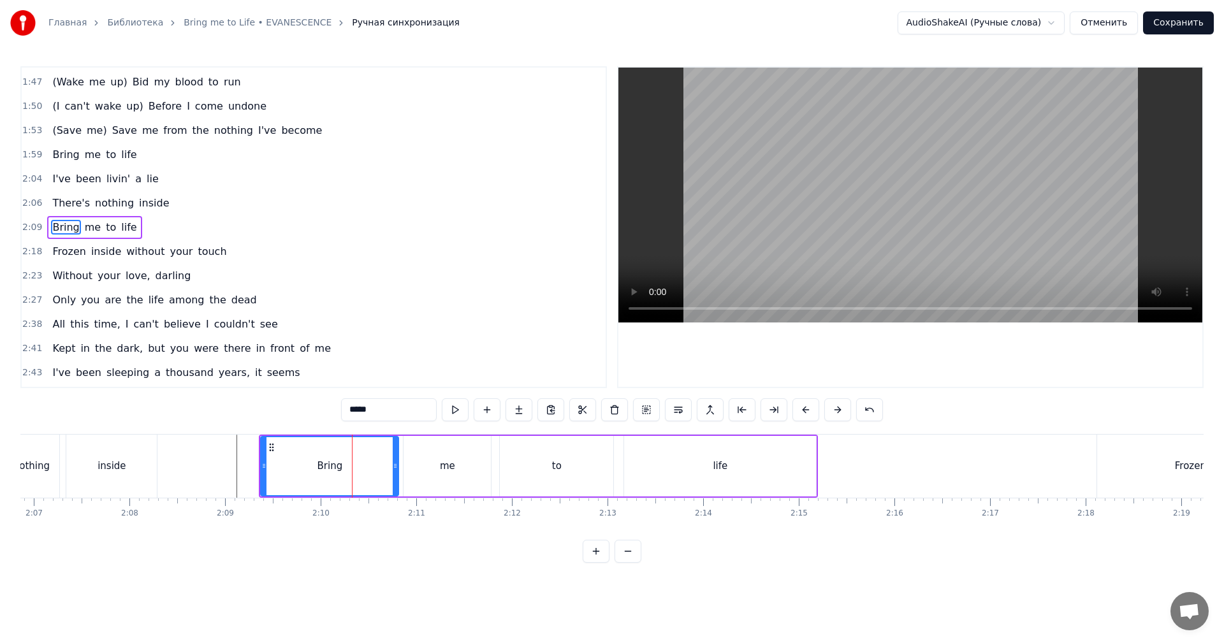
click at [870, 259] on video at bounding box center [910, 195] width 584 height 255
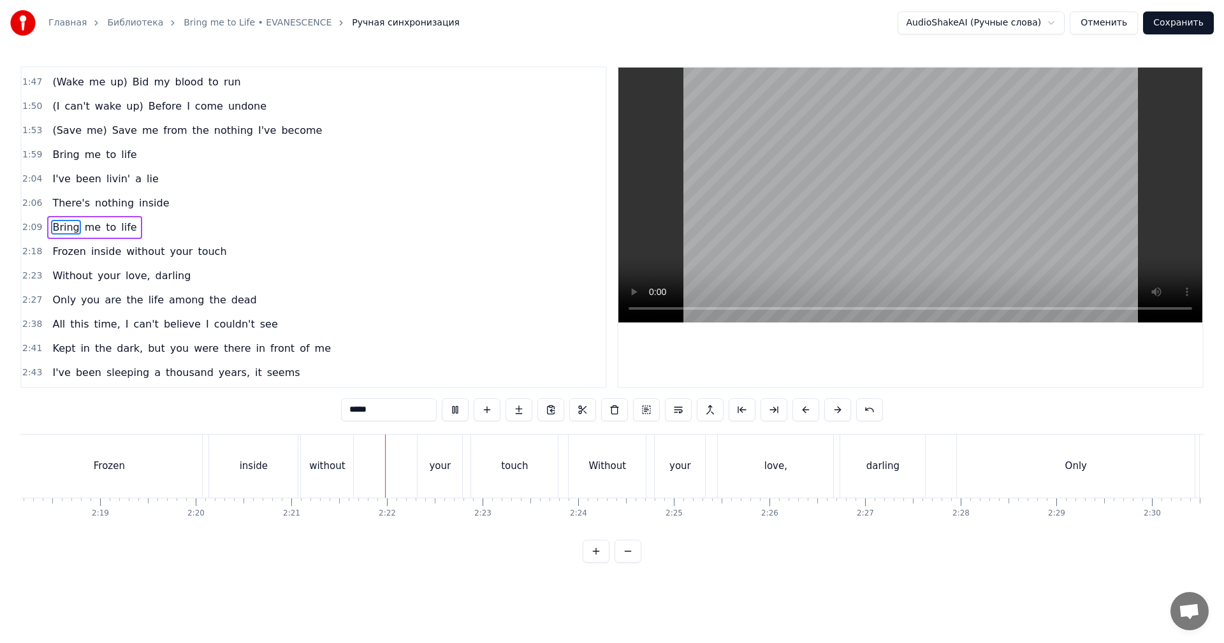
scroll to position [0, 13216]
click at [346, 467] on div "without" at bounding box center [324, 466] width 52 height 63
type input "*******"
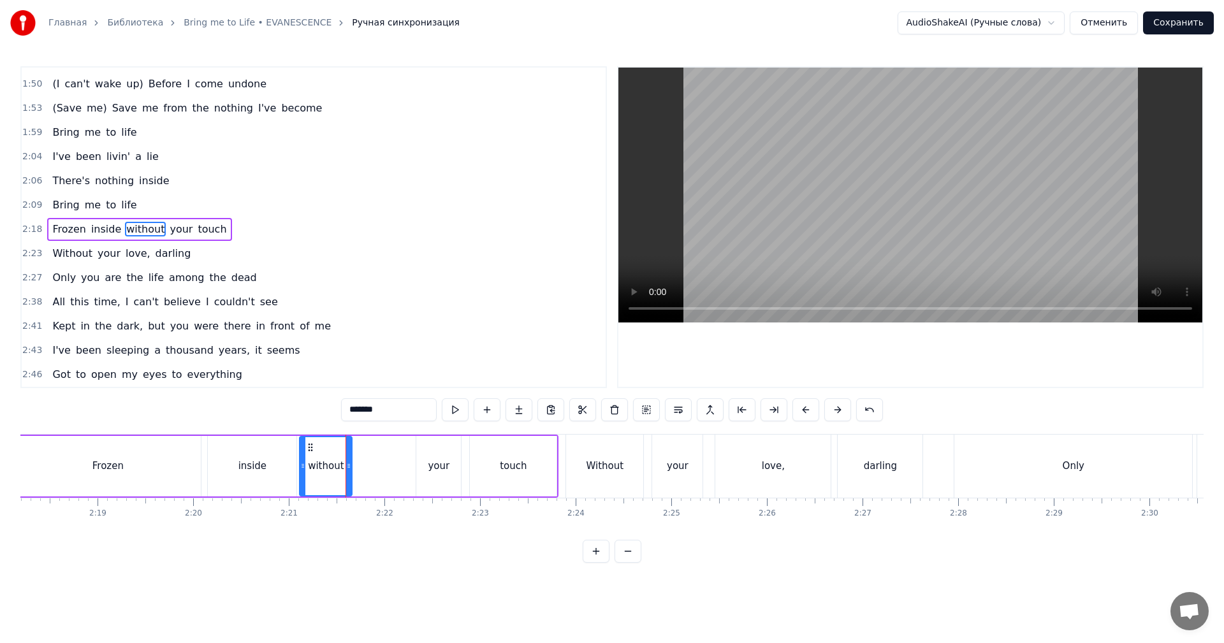
scroll to position [506, 0]
drag, startPoint x: 347, startPoint y: 467, endPoint x: 406, endPoint y: 461, distance: 58.9
click at [401, 461] on icon at bounding box center [398, 466] width 5 height 10
click at [368, 466] on div "without" at bounding box center [355, 466] width 36 height 15
click at [840, 224] on video at bounding box center [910, 195] width 584 height 255
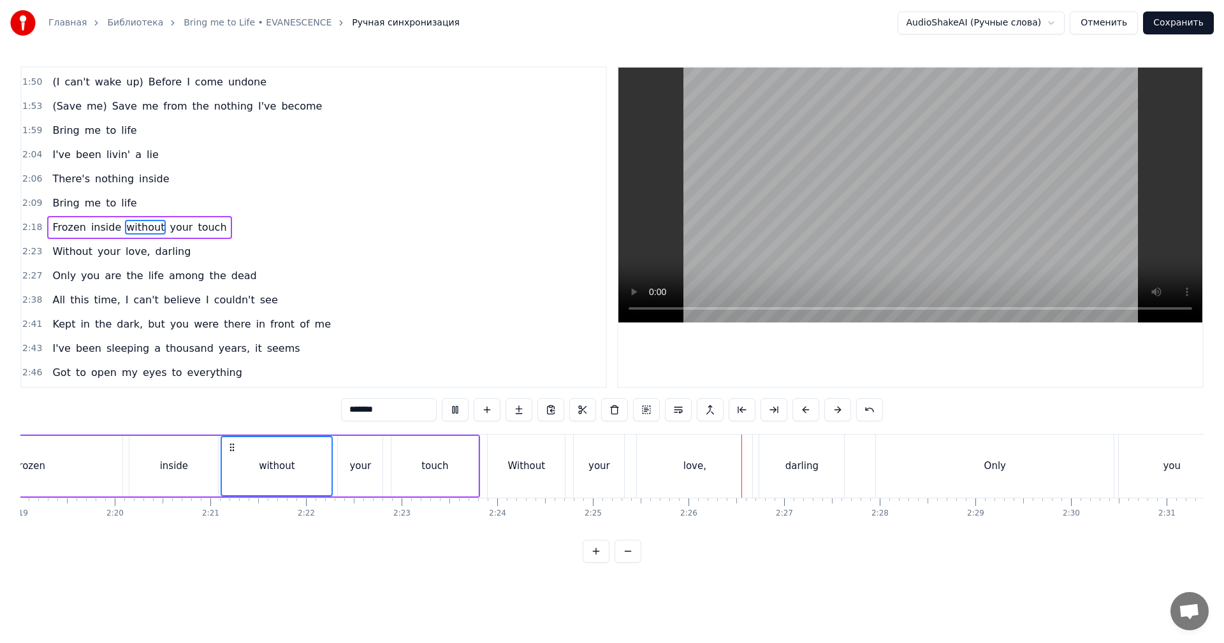
scroll to position [0, 13407]
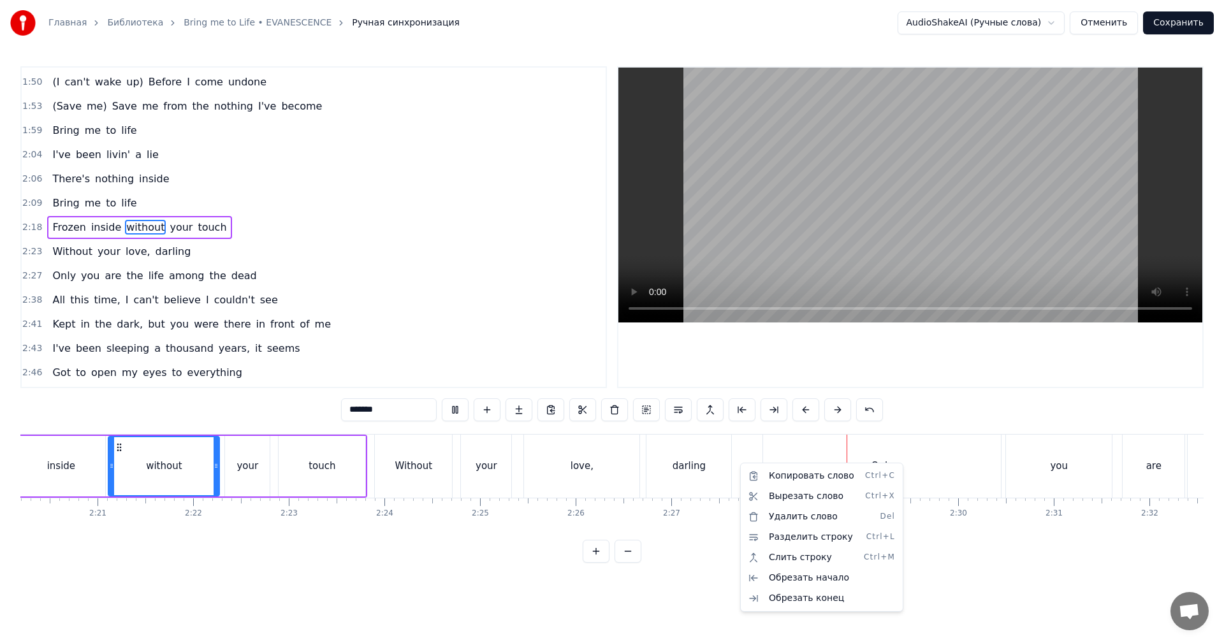
click at [713, 467] on html "Главная Библиотека Bring me to Life • EVANESCENCE Ручная синхронизация AudioSha…" at bounding box center [612, 291] width 1224 height 583
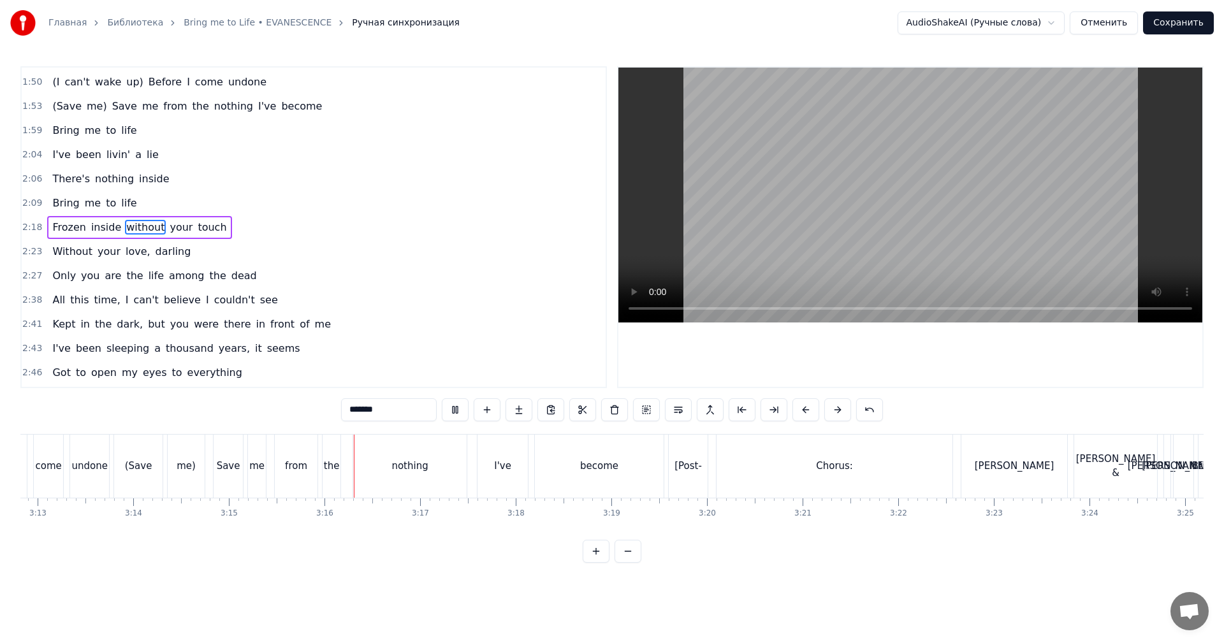
scroll to position [0, 18442]
click at [826, 256] on video at bounding box center [910, 195] width 584 height 255
click at [712, 460] on div "[Post- Chorus: Amy Lee & Paul McCoy]" at bounding box center [930, 466] width 529 height 63
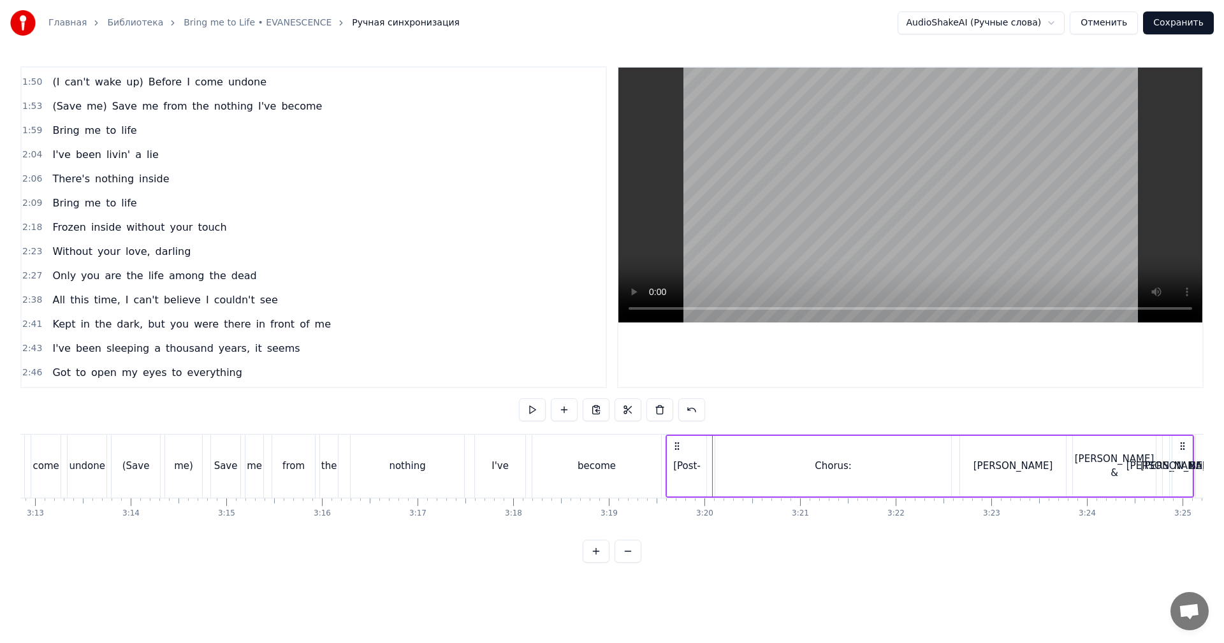
click at [791, 464] on div "Chorus:" at bounding box center [833, 466] width 236 height 61
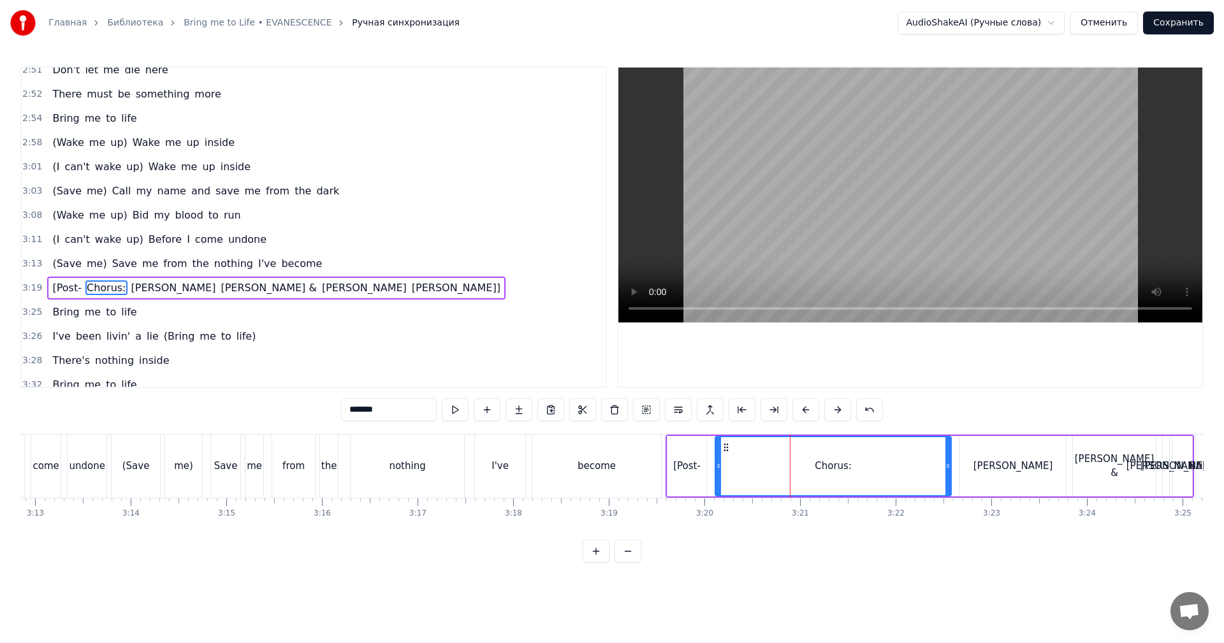
scroll to position [868, 0]
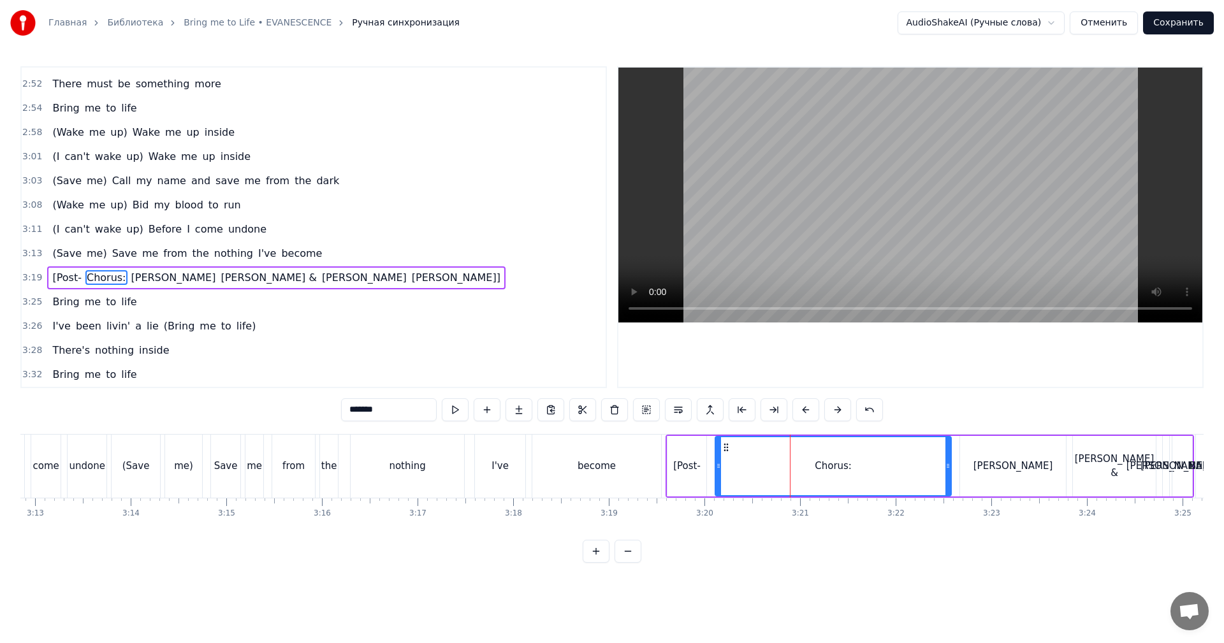
click at [32, 275] on span "3:19" at bounding box center [32, 278] width 20 height 13
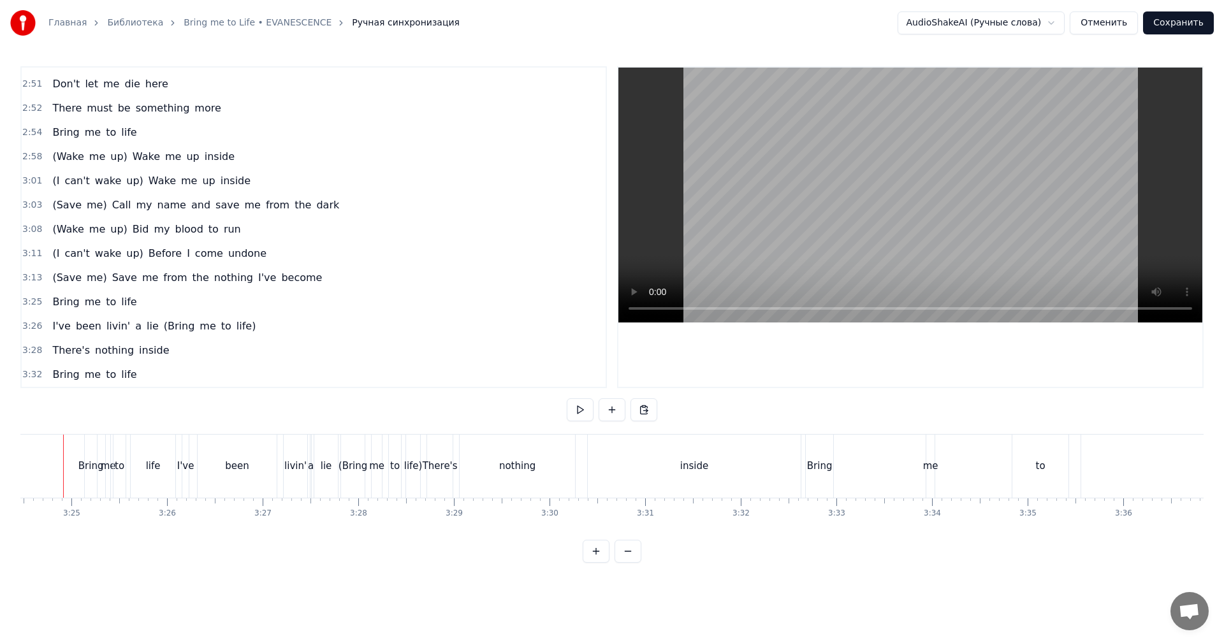
scroll to position [0, 19532]
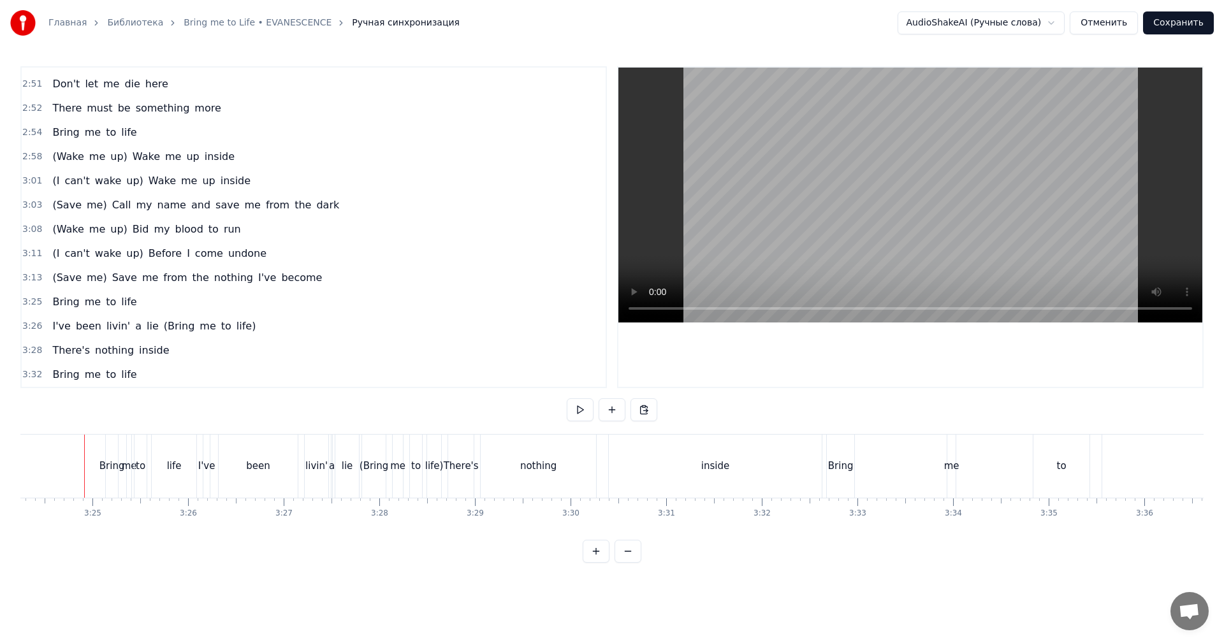
click at [850, 193] on video at bounding box center [910, 195] width 584 height 255
click at [920, 254] on video at bounding box center [910, 195] width 584 height 255
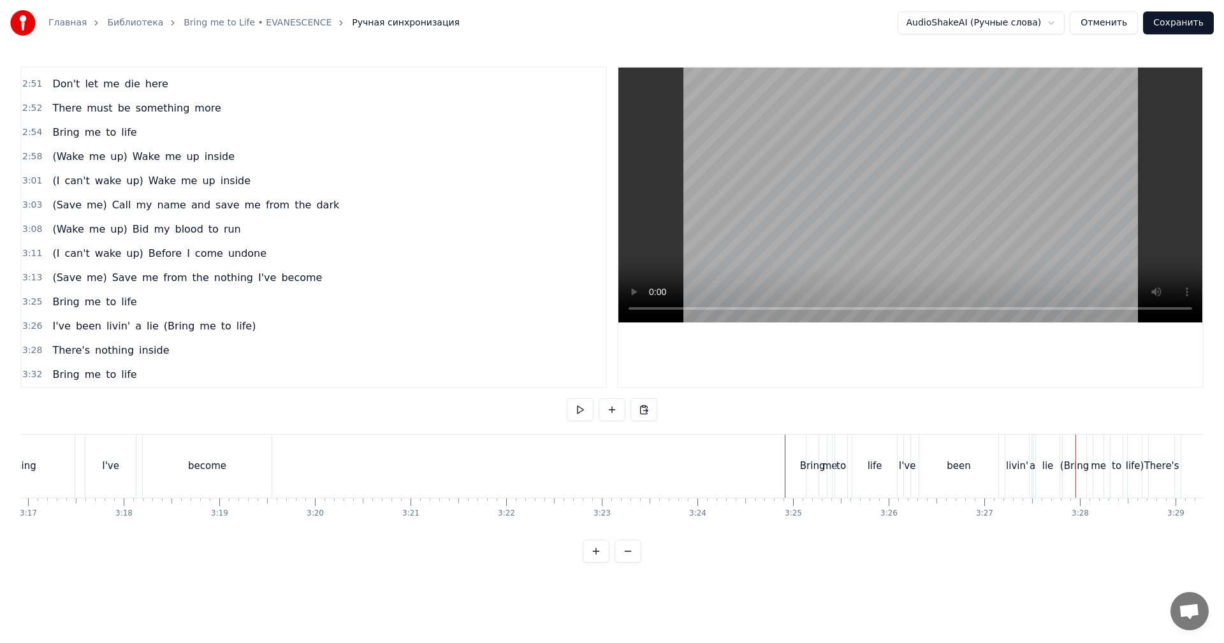
scroll to position [0, 18767]
click at [275, 467] on div "become" at bounding box center [271, 466] width 38 height 15
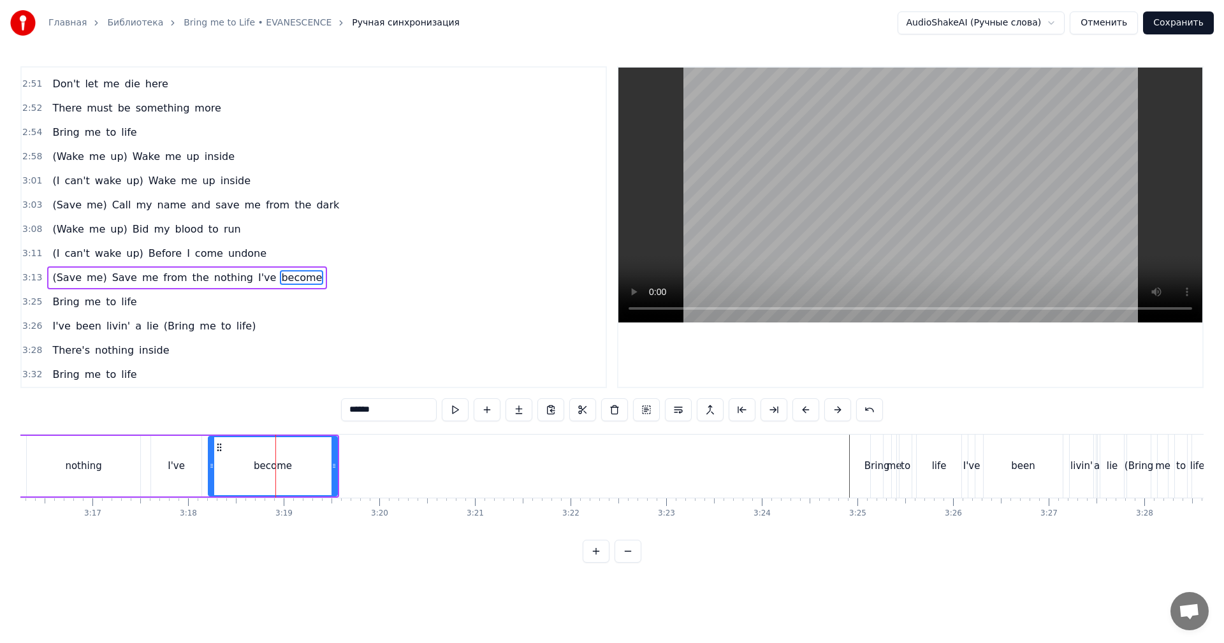
click at [921, 233] on video at bounding box center [910, 195] width 584 height 255
click at [907, 256] on video at bounding box center [910, 195] width 584 height 255
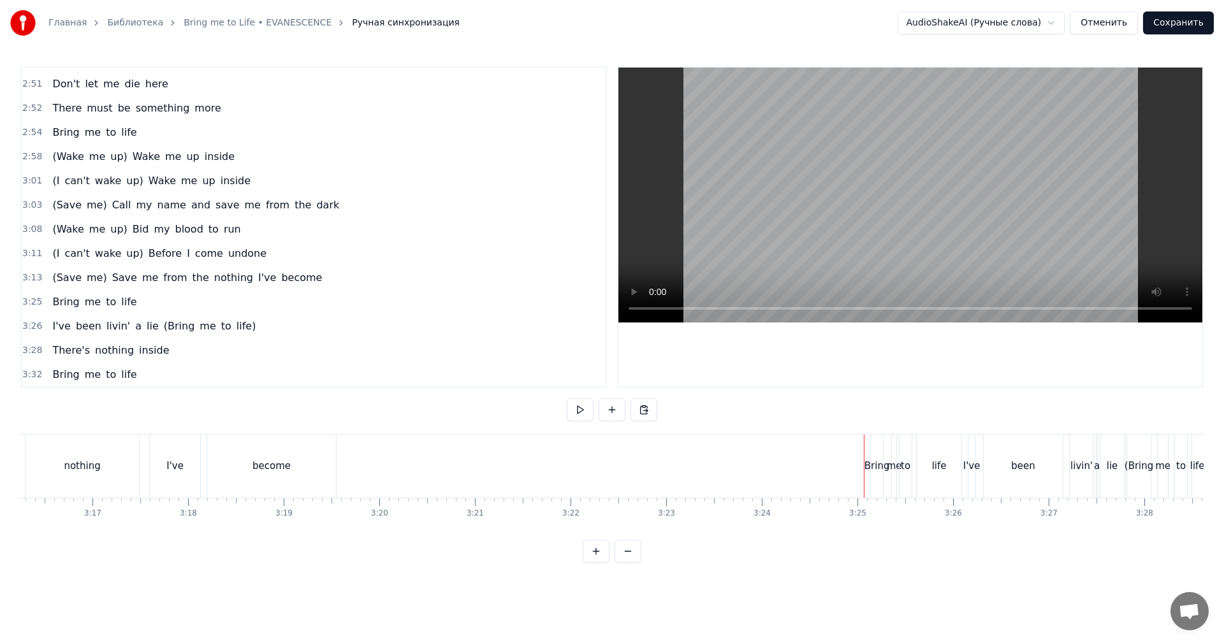
click at [874, 455] on div "Bring" at bounding box center [877, 466] width 12 height 63
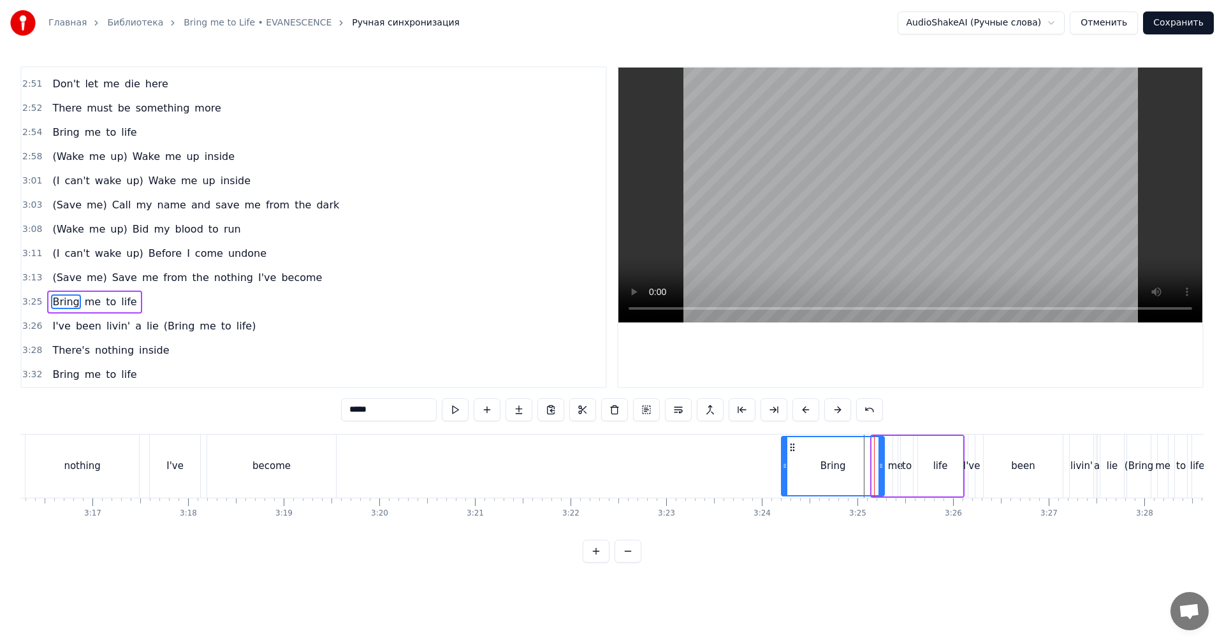
drag, startPoint x: 873, startPoint y: 453, endPoint x: 784, endPoint y: 455, distance: 88.6
click at [782, 456] on div at bounding box center [784, 466] width 5 height 58
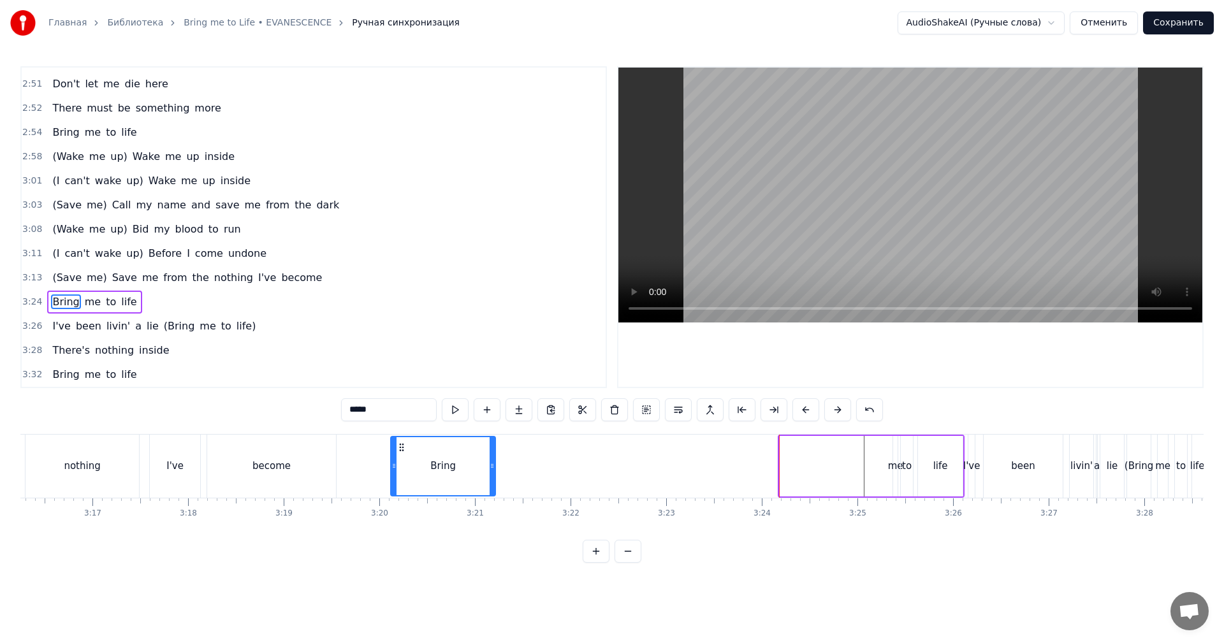
drag, startPoint x: 790, startPoint y: 446, endPoint x: 401, endPoint y: 456, distance: 389.0
click at [401, 456] on div "Bring" at bounding box center [442, 466] width 103 height 58
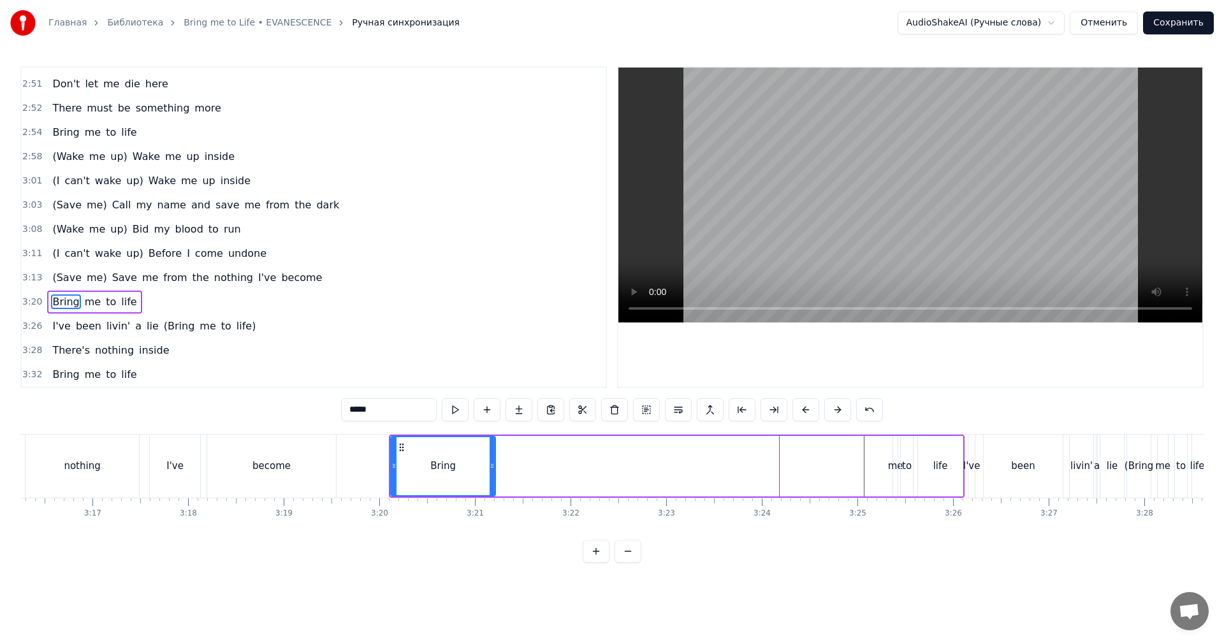
click at [884, 461] on div "Bring me to life" at bounding box center [677, 466] width 576 height 63
click at [891, 459] on div "me" at bounding box center [895, 466] width 15 height 15
drag, startPoint x: 893, startPoint y: 458, endPoint x: 887, endPoint y: 455, distance: 6.9
click at [865, 459] on div "Bring me to life" at bounding box center [677, 466] width 576 height 63
click at [893, 453] on div "me" at bounding box center [893, 466] width 1 height 61
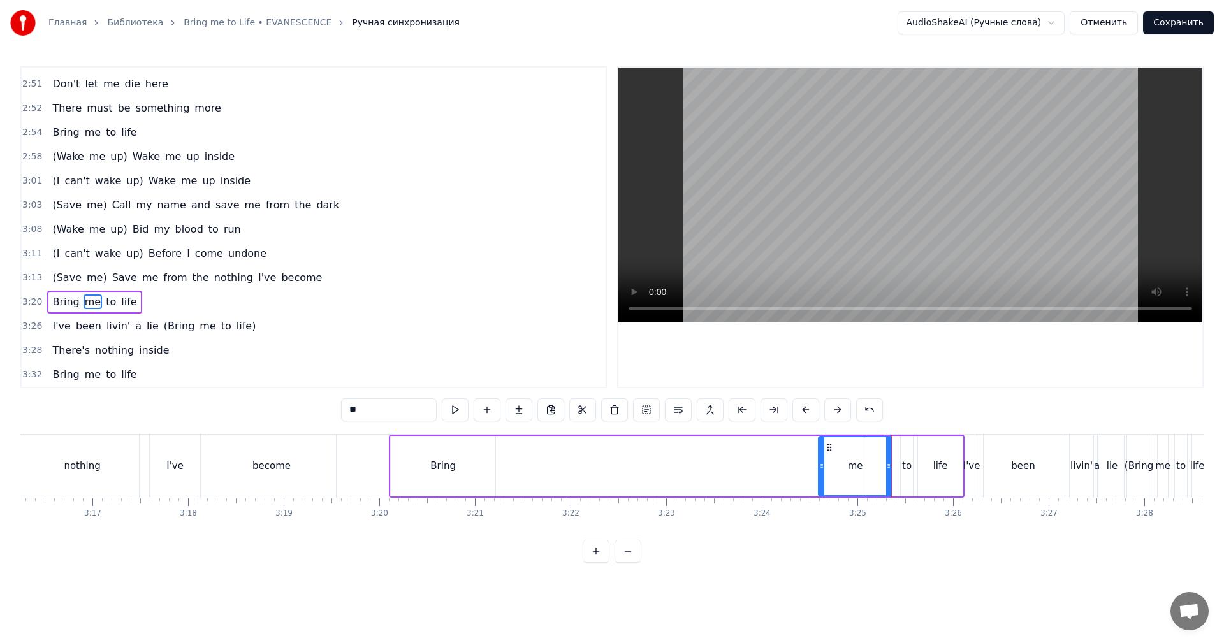
drag, startPoint x: 894, startPoint y: 453, endPoint x: 829, endPoint y: 450, distance: 65.7
click at [821, 455] on div at bounding box center [821, 466] width 5 height 58
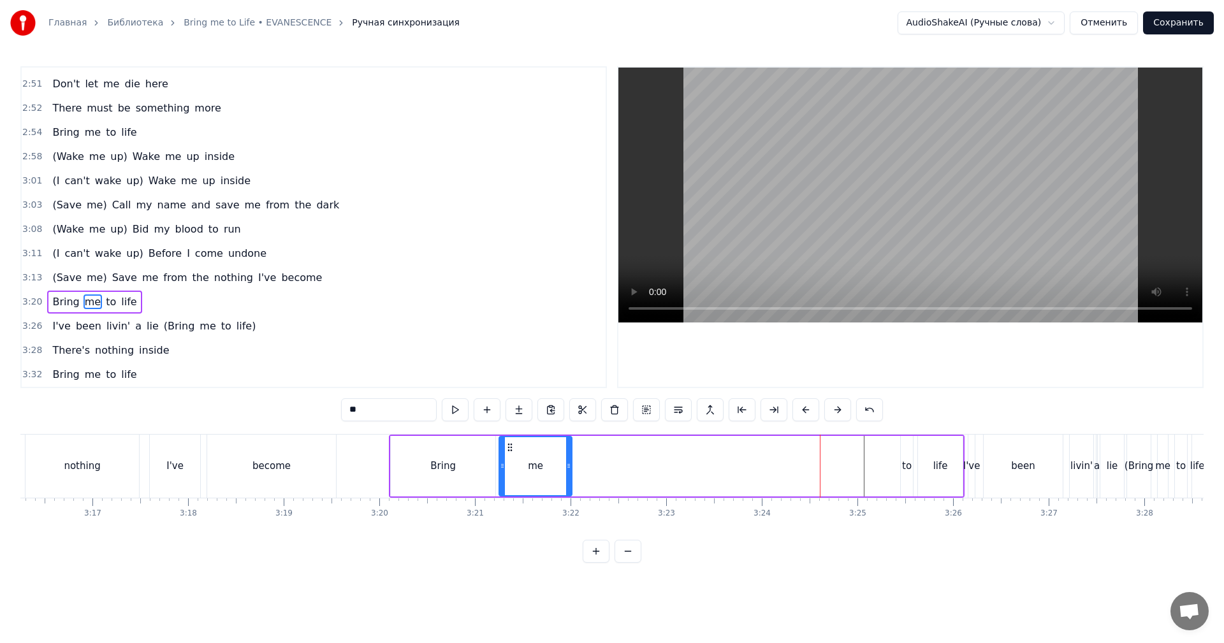
drag, startPoint x: 830, startPoint y: 448, endPoint x: 510, endPoint y: 454, distance: 320.1
click at [510, 454] on div "me" at bounding box center [535, 466] width 71 height 58
drag, startPoint x: 568, startPoint y: 443, endPoint x: 602, endPoint y: 442, distance: 33.8
click at [602, 442] on div at bounding box center [603, 466] width 5 height 58
click at [905, 453] on div "to" at bounding box center [907, 466] width 12 height 61
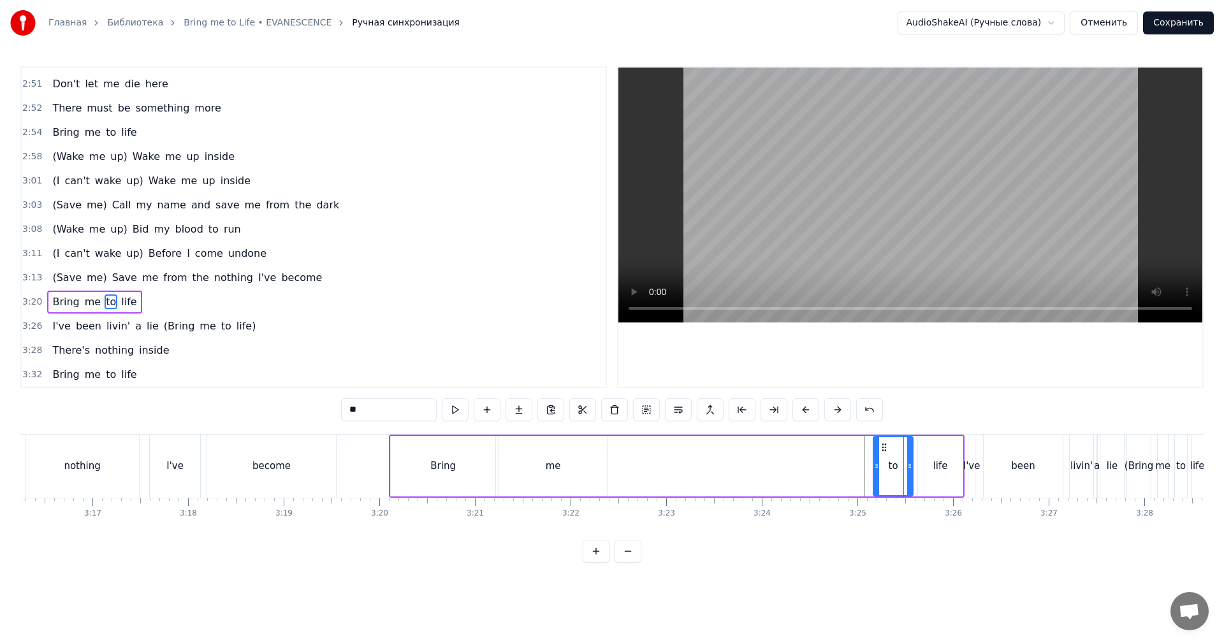
drag, startPoint x: 905, startPoint y: 453, endPoint x: 864, endPoint y: 454, distance: 40.8
click at [874, 454] on div at bounding box center [876, 466] width 5 height 58
drag, startPoint x: 870, startPoint y: 447, endPoint x: 630, endPoint y: 449, distance: 240.4
click at [630, 449] on icon at bounding box center [630, 447] width 10 height 10
drag, startPoint x: 669, startPoint y: 458, endPoint x: 722, endPoint y: 453, distance: 53.1
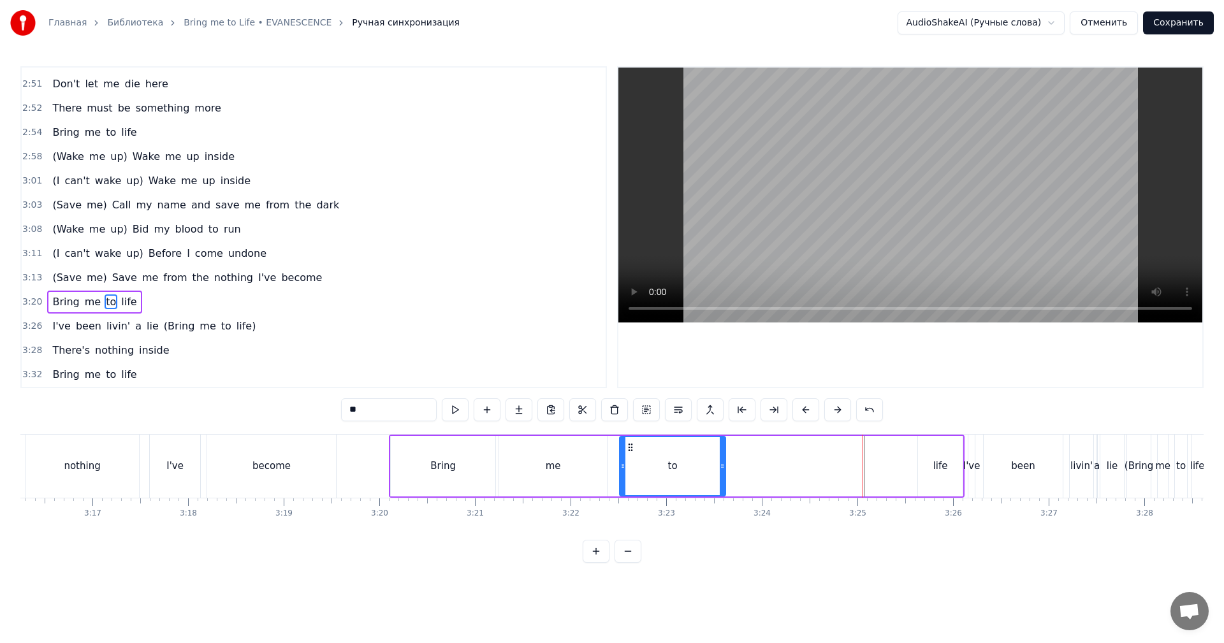
click at [722, 453] on div at bounding box center [722, 466] width 5 height 58
click at [949, 469] on div "life" at bounding box center [940, 466] width 45 height 61
type input "****"
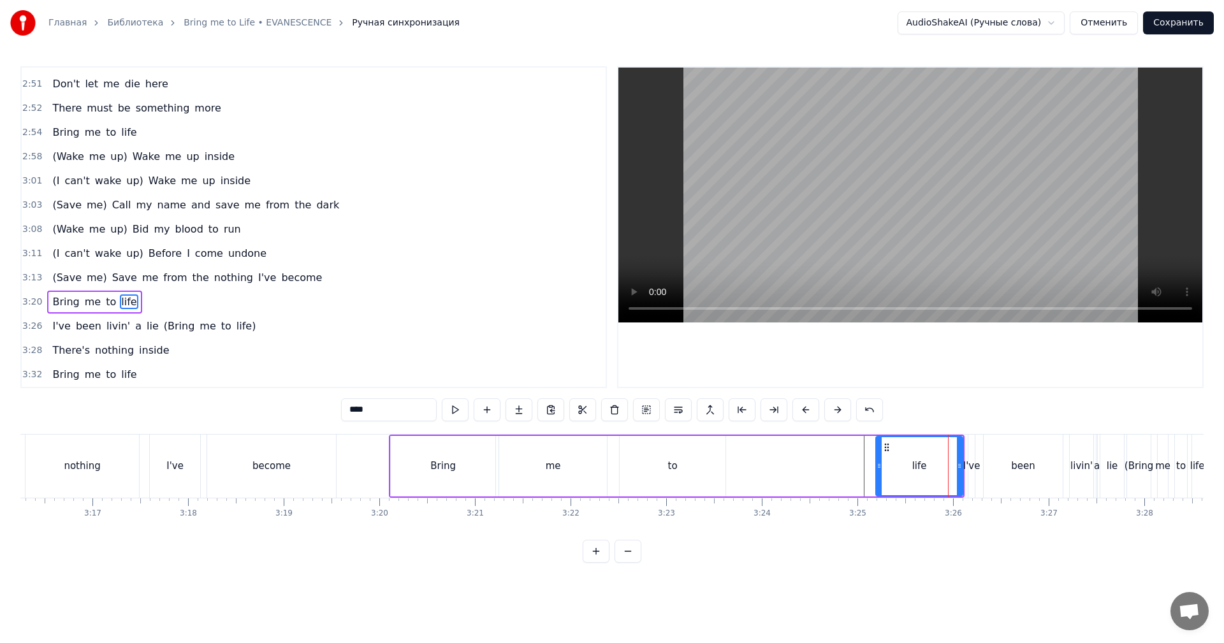
drag, startPoint x: 923, startPoint y: 463, endPoint x: 880, endPoint y: 462, distance: 42.7
click at [877, 465] on icon at bounding box center [879, 466] width 5 height 10
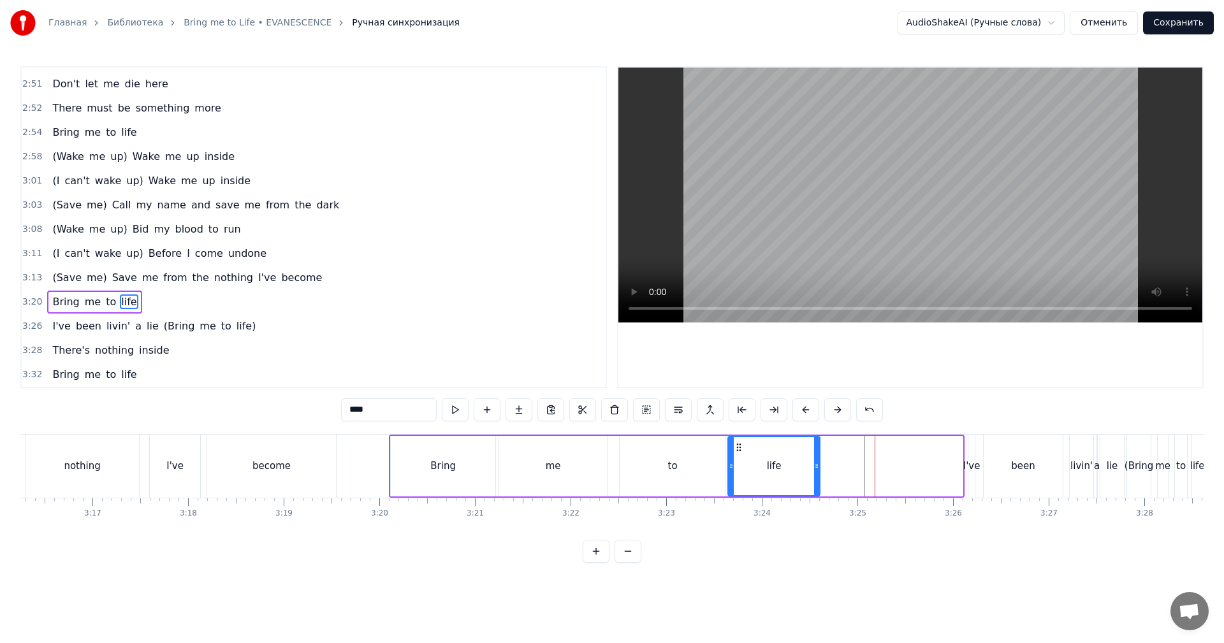
drag, startPoint x: 881, startPoint y: 444, endPoint x: 738, endPoint y: 453, distance: 143.0
click at [738, 453] on div "life" at bounding box center [774, 466] width 91 height 58
drag, startPoint x: 816, startPoint y: 460, endPoint x: 827, endPoint y: 460, distance: 10.9
click at [849, 456] on div at bounding box center [847, 466] width 5 height 58
drag, startPoint x: 370, startPoint y: 465, endPoint x: 471, endPoint y: 419, distance: 110.1
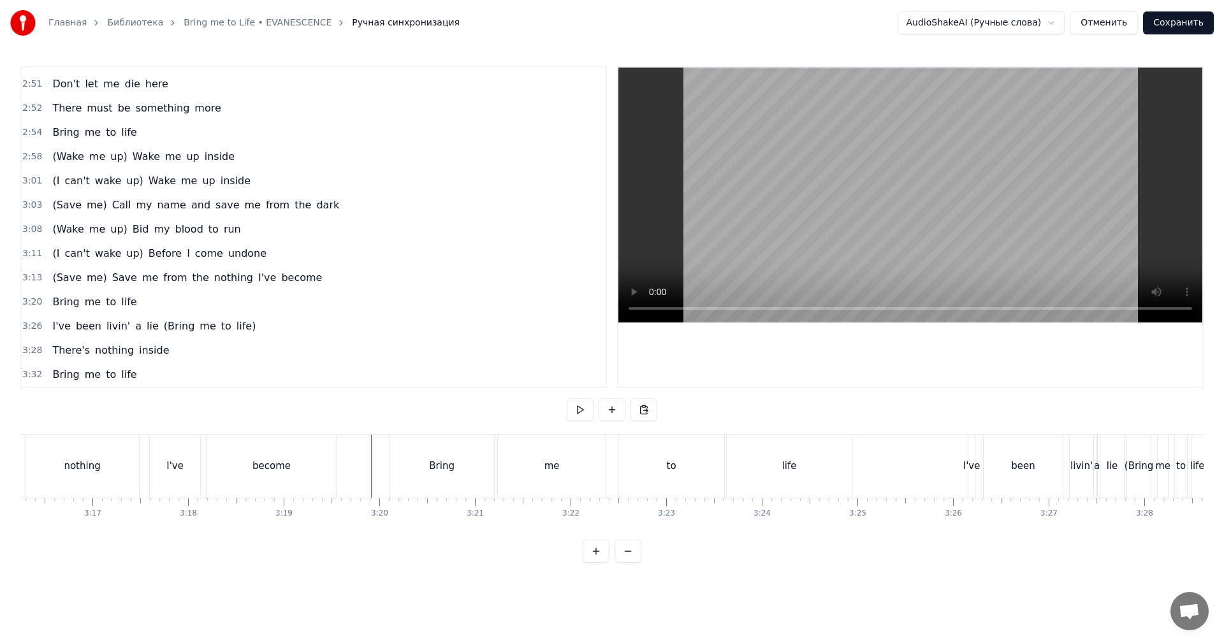
click at [940, 208] on video at bounding box center [910, 195] width 584 height 255
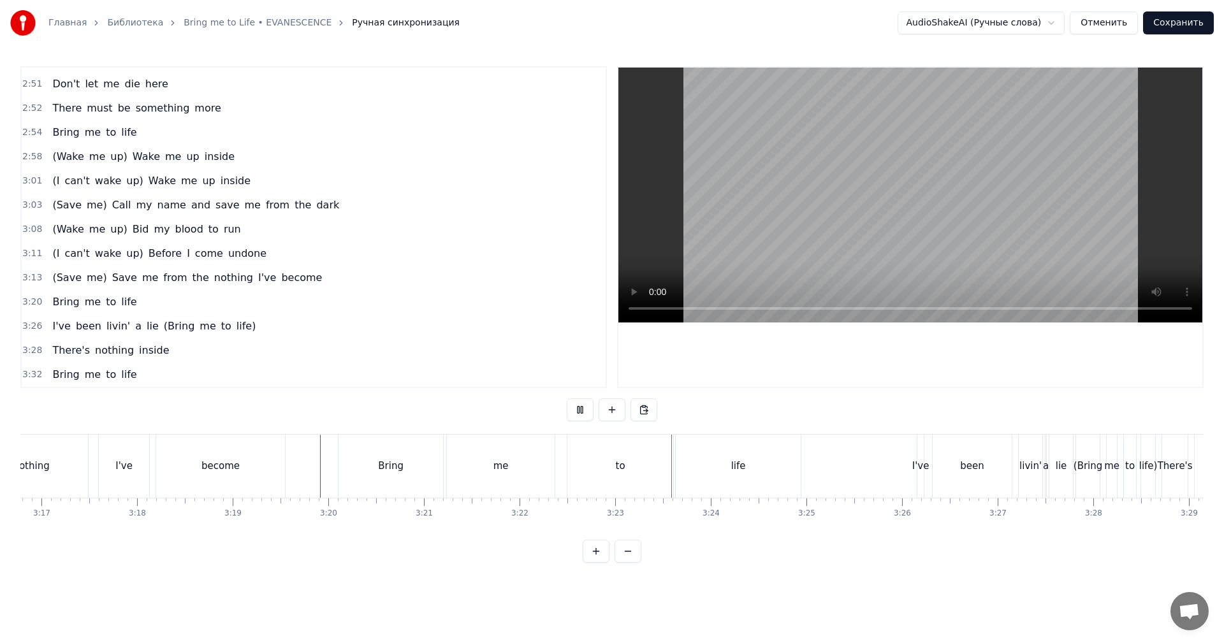
scroll to position [0, 18958]
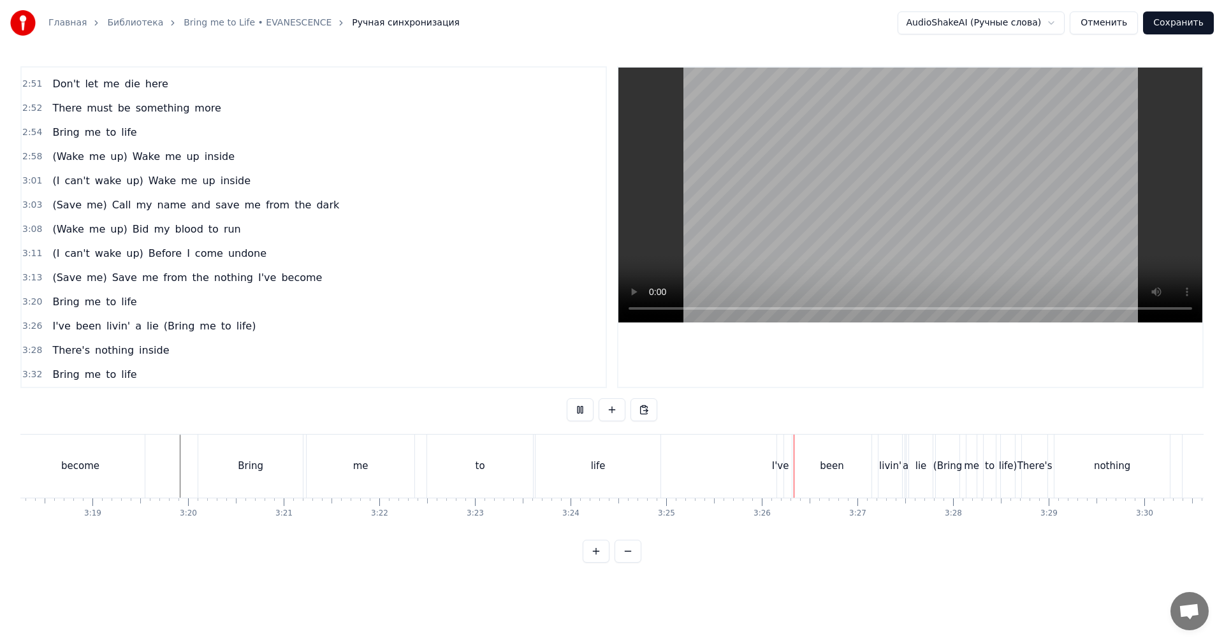
click at [941, 241] on video at bounding box center [910, 195] width 584 height 255
click at [782, 467] on div "I've" at bounding box center [780, 466] width 17 height 15
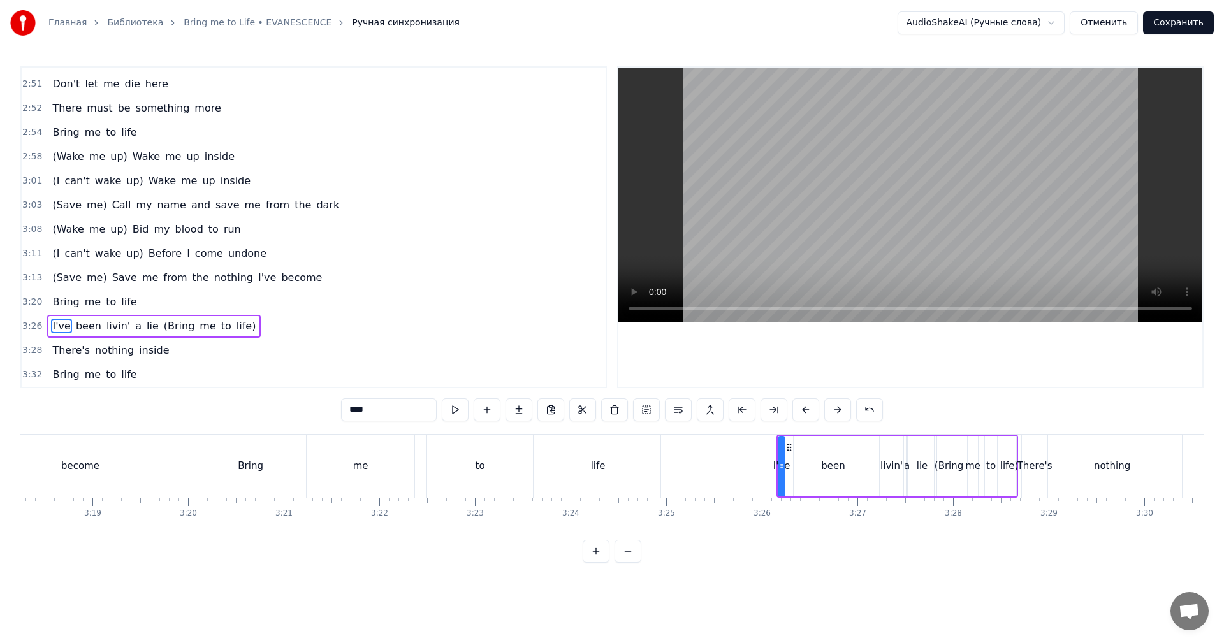
click at [28, 324] on span "3:26" at bounding box center [32, 326] width 20 height 13
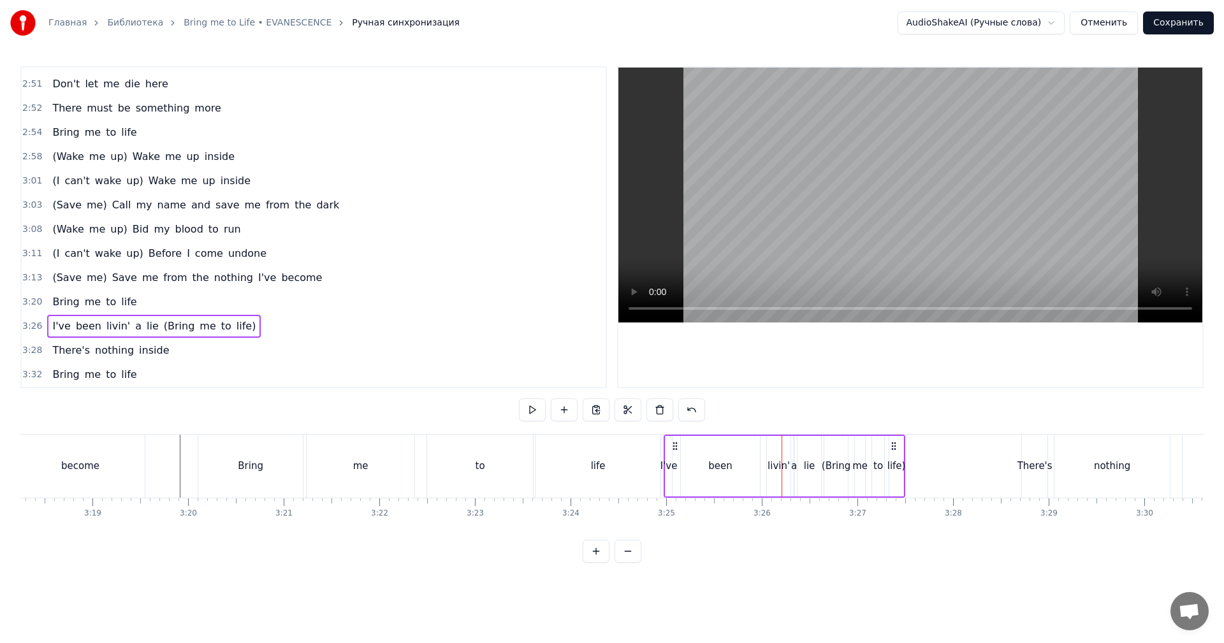
drag, startPoint x: 788, startPoint y: 443, endPoint x: 666, endPoint y: 451, distance: 122.7
click at [675, 449] on icon at bounding box center [675, 446] width 10 height 10
click at [625, 460] on div "life" at bounding box center [598, 466] width 125 height 63
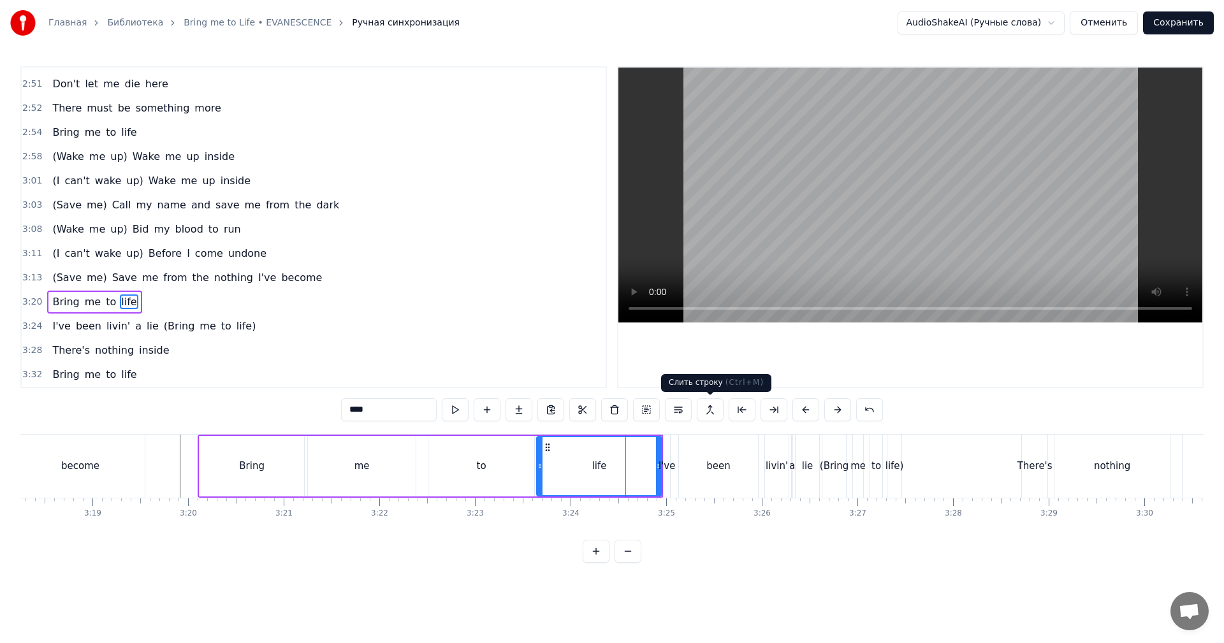
click at [974, 227] on video at bounding box center [910, 195] width 584 height 255
click at [974, 237] on video at bounding box center [910, 195] width 584 height 255
click at [974, 244] on video at bounding box center [910, 195] width 584 height 255
click at [729, 453] on div "been" at bounding box center [718, 466] width 79 height 63
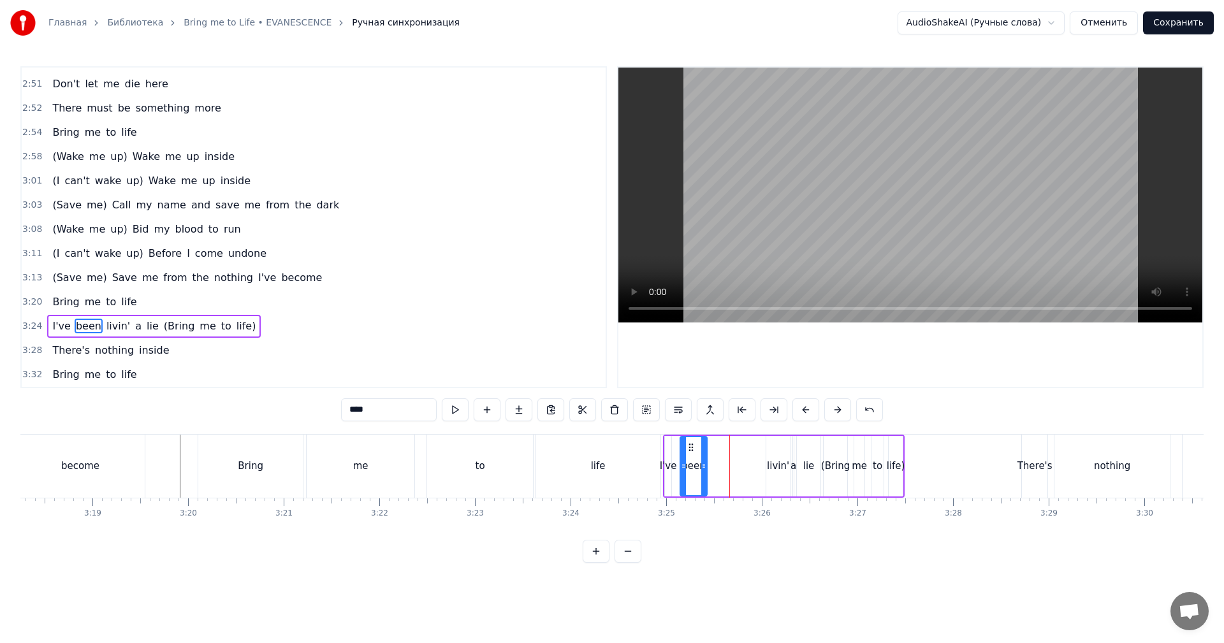
drag, startPoint x: 738, startPoint y: 458, endPoint x: 704, endPoint y: 459, distance: 34.4
click at [704, 459] on div at bounding box center [703, 466] width 5 height 58
click at [775, 448] on div "livin'" at bounding box center [778, 466] width 24 height 61
drag, startPoint x: 775, startPoint y: 443, endPoint x: 726, endPoint y: 447, distance: 48.6
click at [719, 448] on icon at bounding box center [720, 447] width 10 height 10
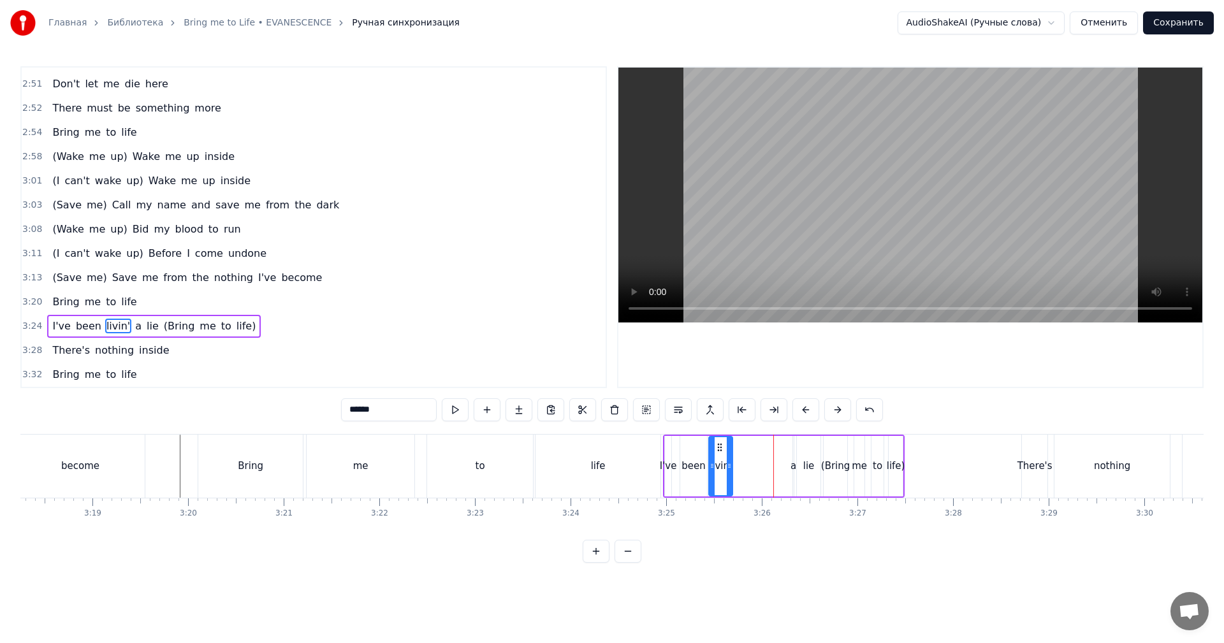
click at [796, 447] on div "lie" at bounding box center [808, 466] width 25 height 61
click at [792, 448] on div "a" at bounding box center [793, 466] width 2 height 61
type input "*"
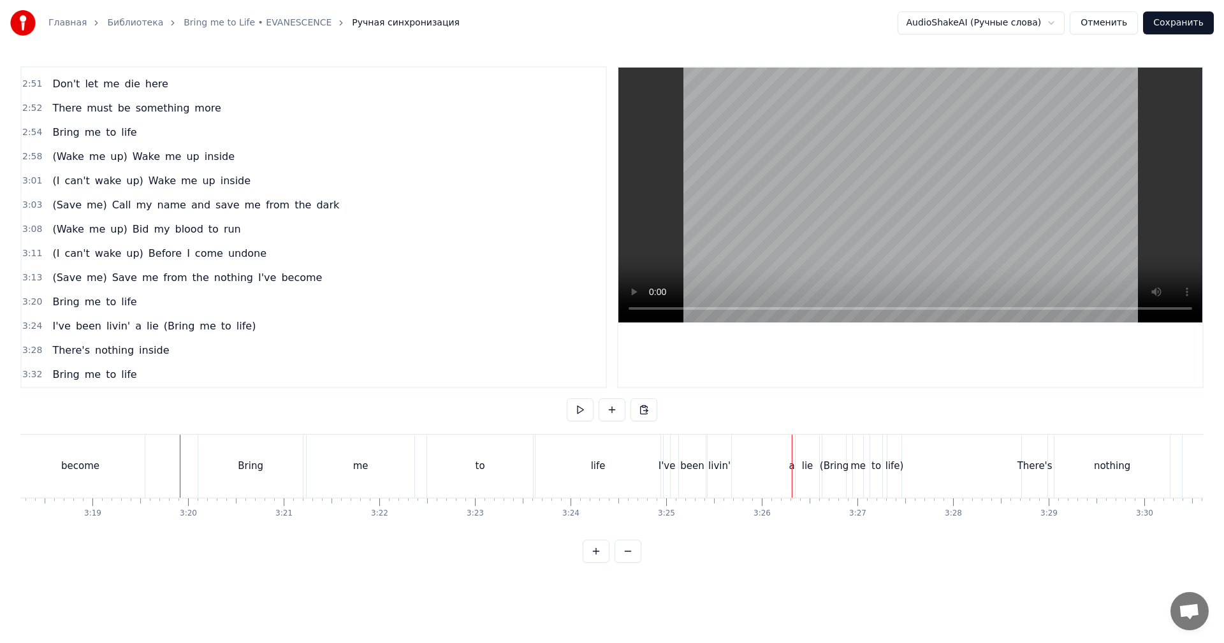
click at [792, 444] on div "a" at bounding box center [791, 466] width 1 height 63
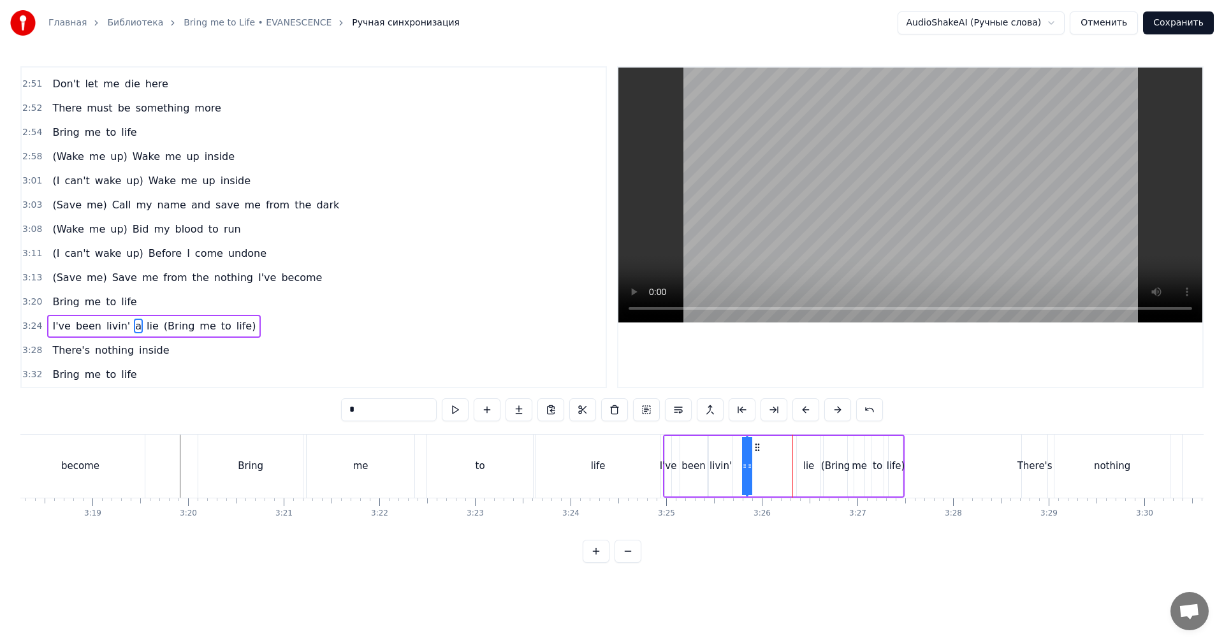
drag, startPoint x: 801, startPoint y: 442, endPoint x: 754, endPoint y: 444, distance: 47.2
click at [754, 444] on icon at bounding box center [757, 447] width 10 height 10
click at [809, 446] on div "lie" at bounding box center [809, 466] width 24 height 61
drag, startPoint x: 807, startPoint y: 446, endPoint x: 762, endPoint y: 448, distance: 44.7
click at [762, 448] on icon at bounding box center [763, 447] width 10 height 10
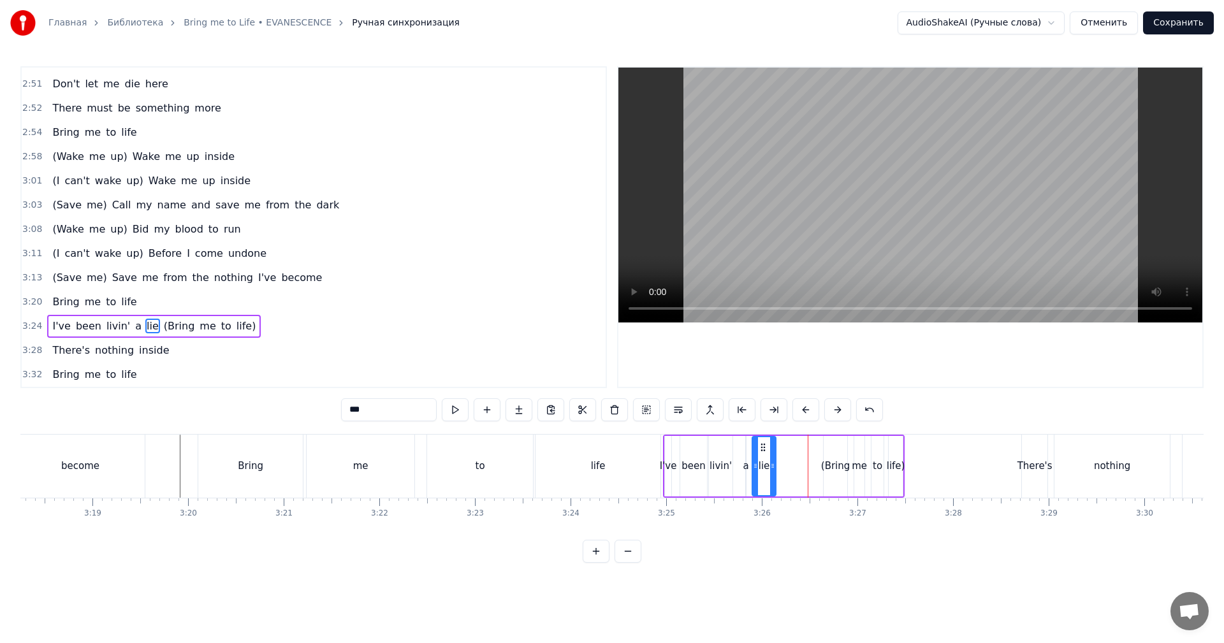
click at [641, 460] on div "life" at bounding box center [598, 466] width 125 height 63
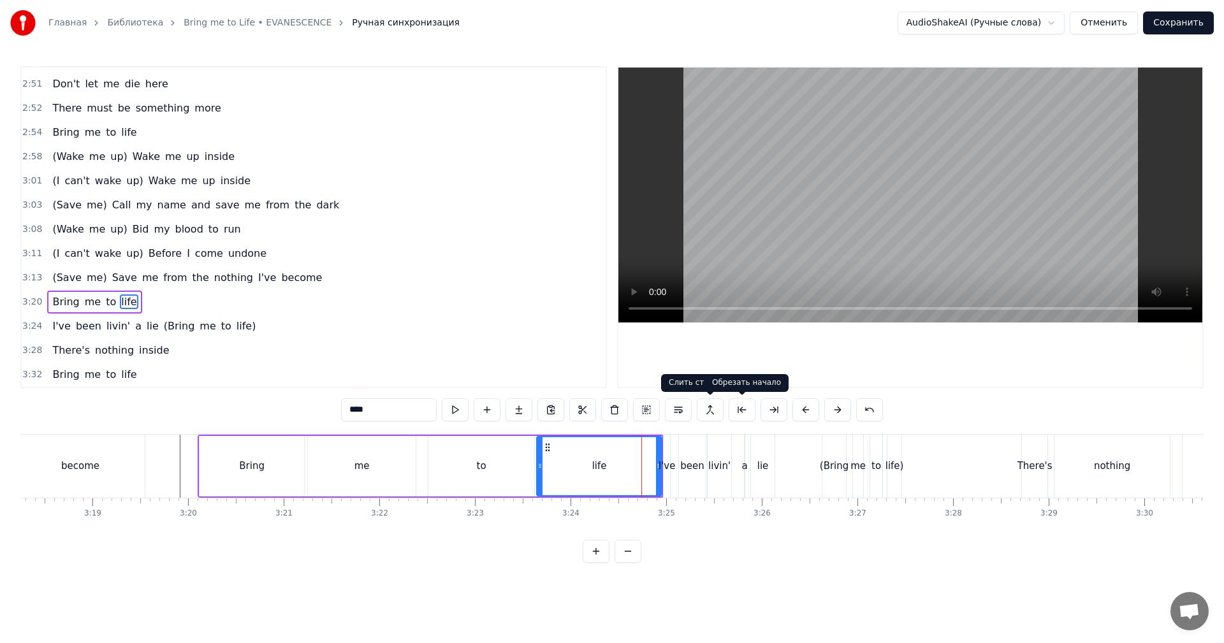
click at [928, 222] on video at bounding box center [910, 195] width 584 height 255
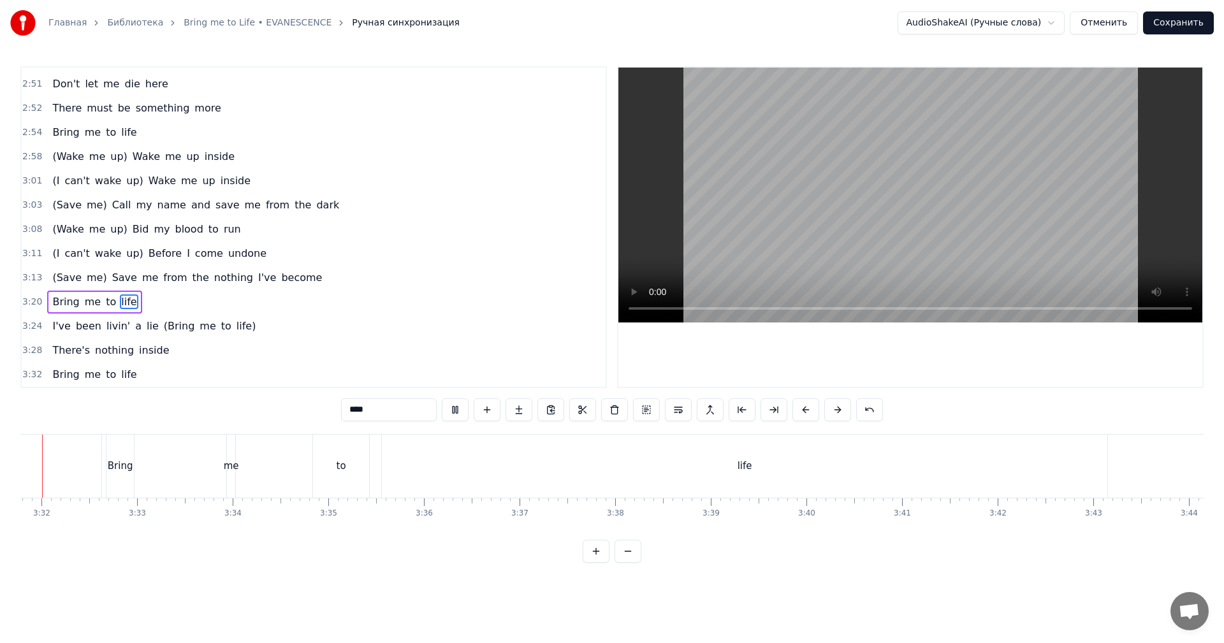
scroll to position [0, 20223]
click at [483, 448] on div "life" at bounding box center [775, 466] width 726 height 63
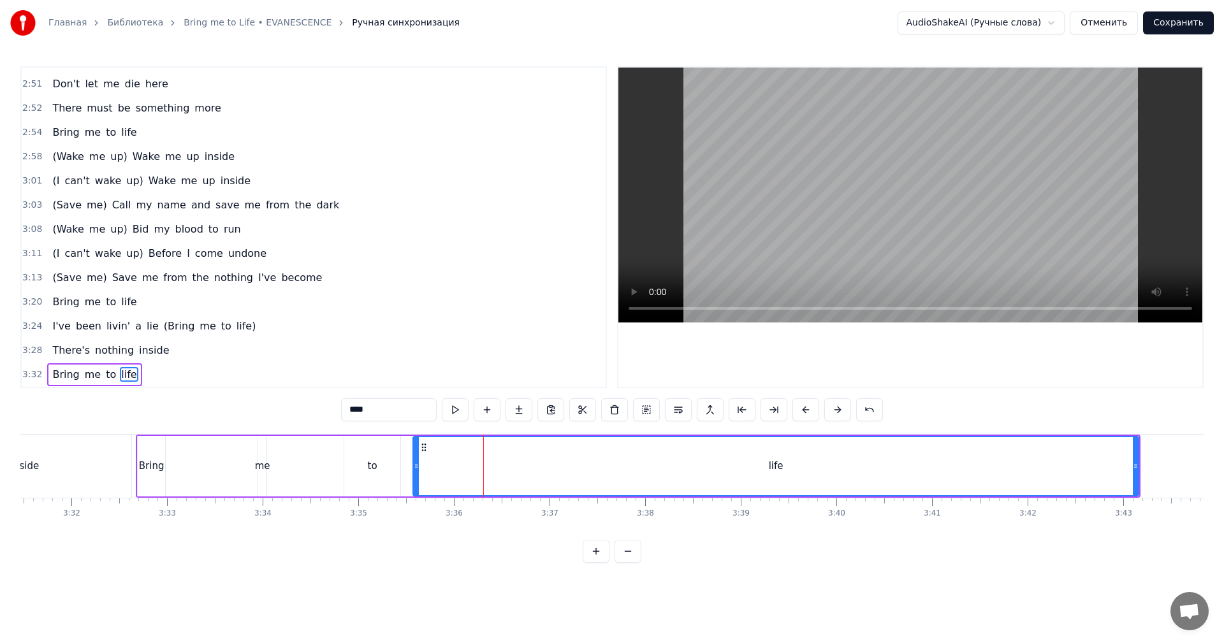
click at [401, 465] on div "to" at bounding box center [372, 466] width 57 height 61
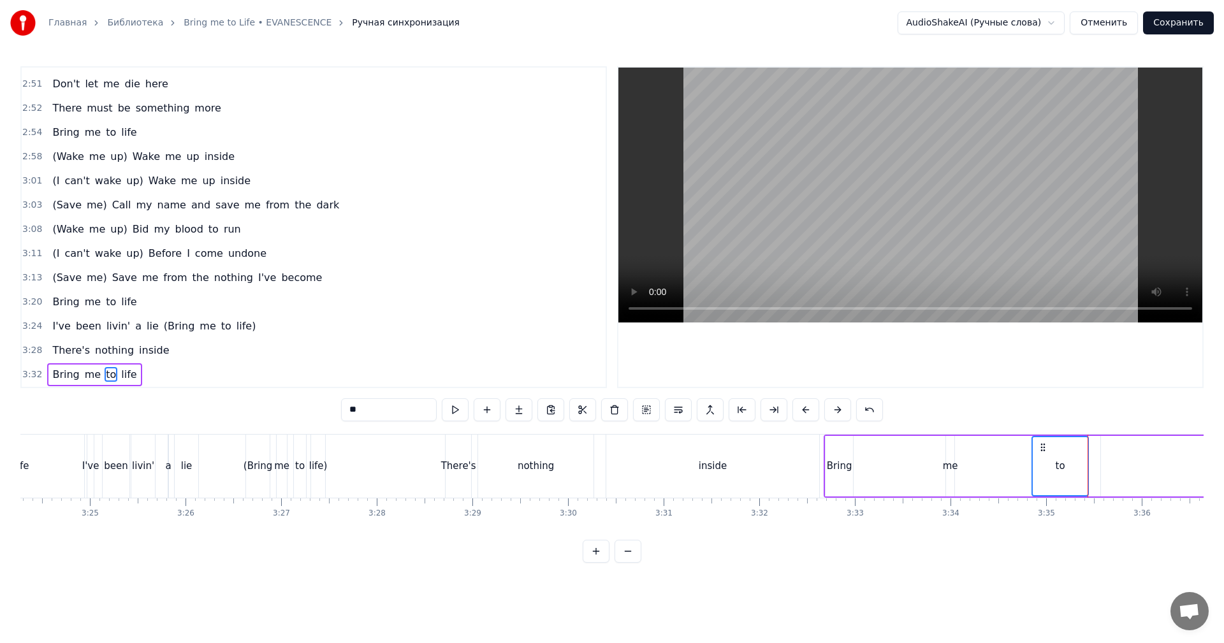
scroll to position [0, 19458]
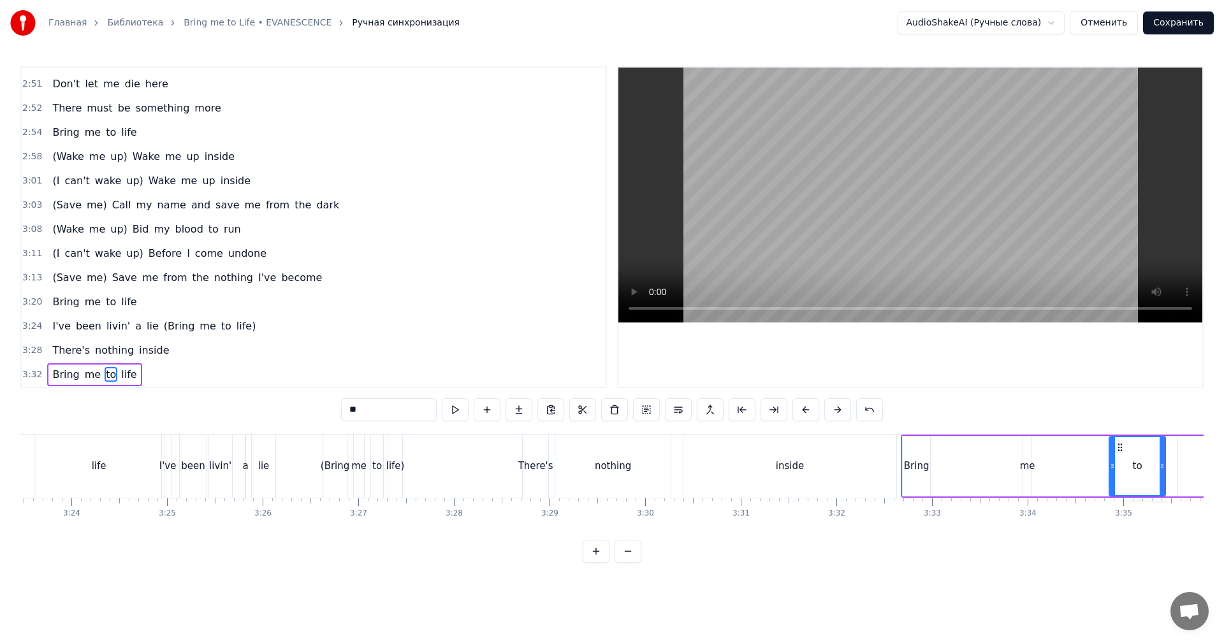
click at [537, 451] on div "There's" at bounding box center [536, 466] width 26 height 63
type input "*******"
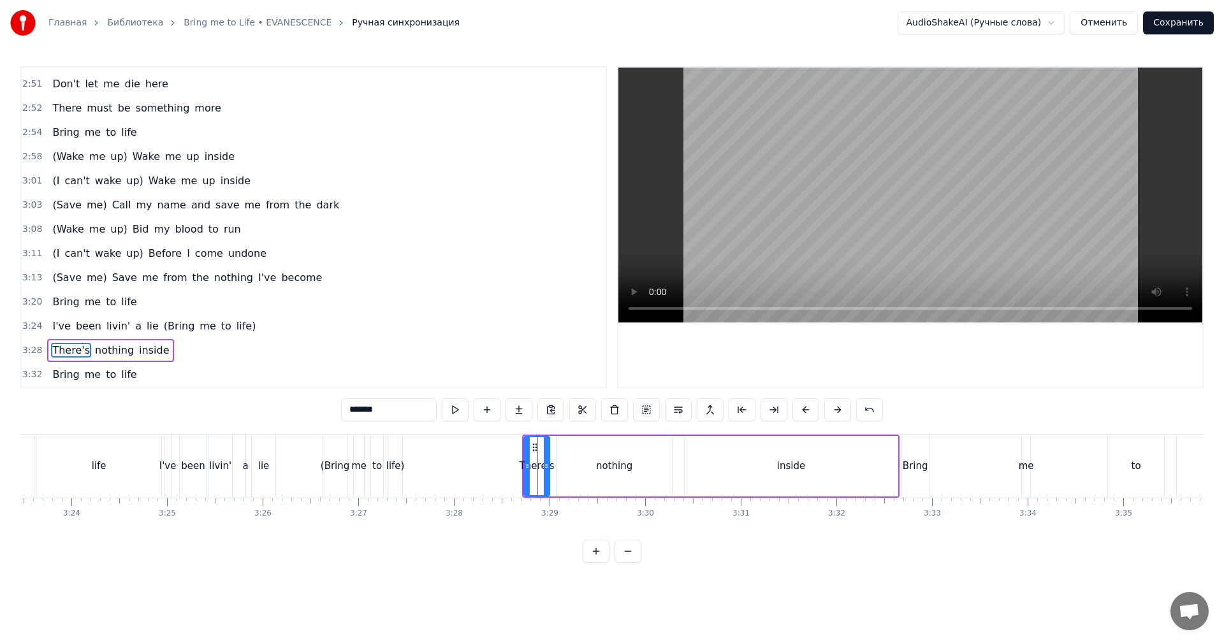
click at [35, 350] on span "3:28" at bounding box center [32, 350] width 20 height 13
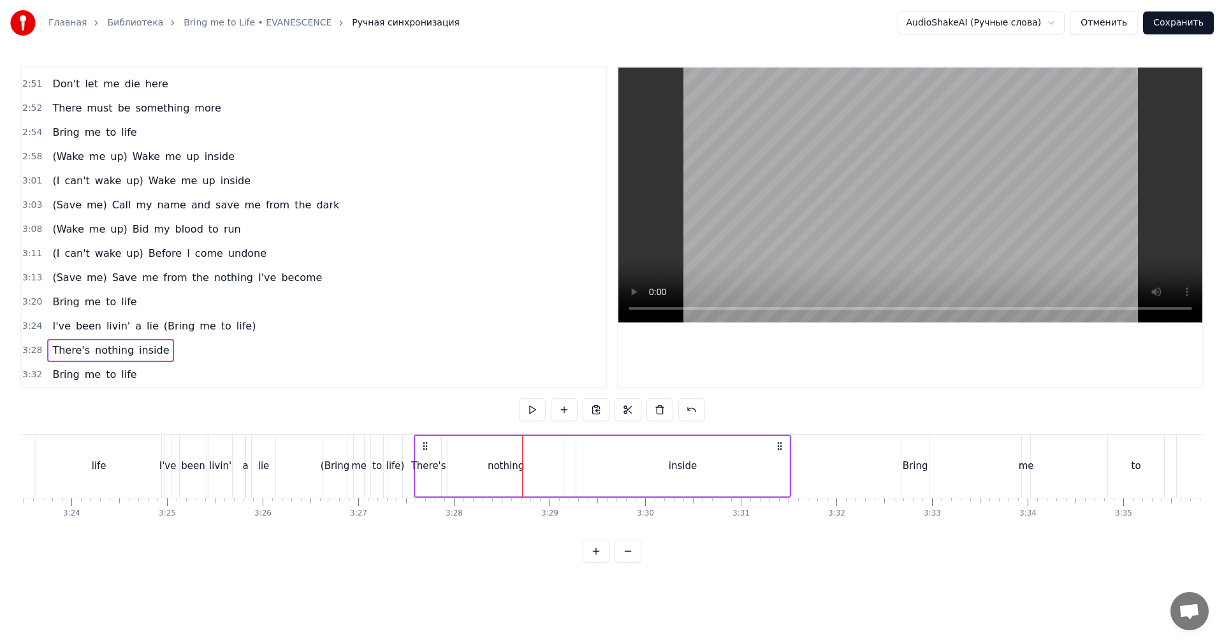
drag, startPoint x: 530, startPoint y: 443, endPoint x: 419, endPoint y: 447, distance: 110.4
click at [420, 447] on icon at bounding box center [425, 446] width 10 height 10
click at [393, 457] on div "life)" at bounding box center [395, 466] width 14 height 63
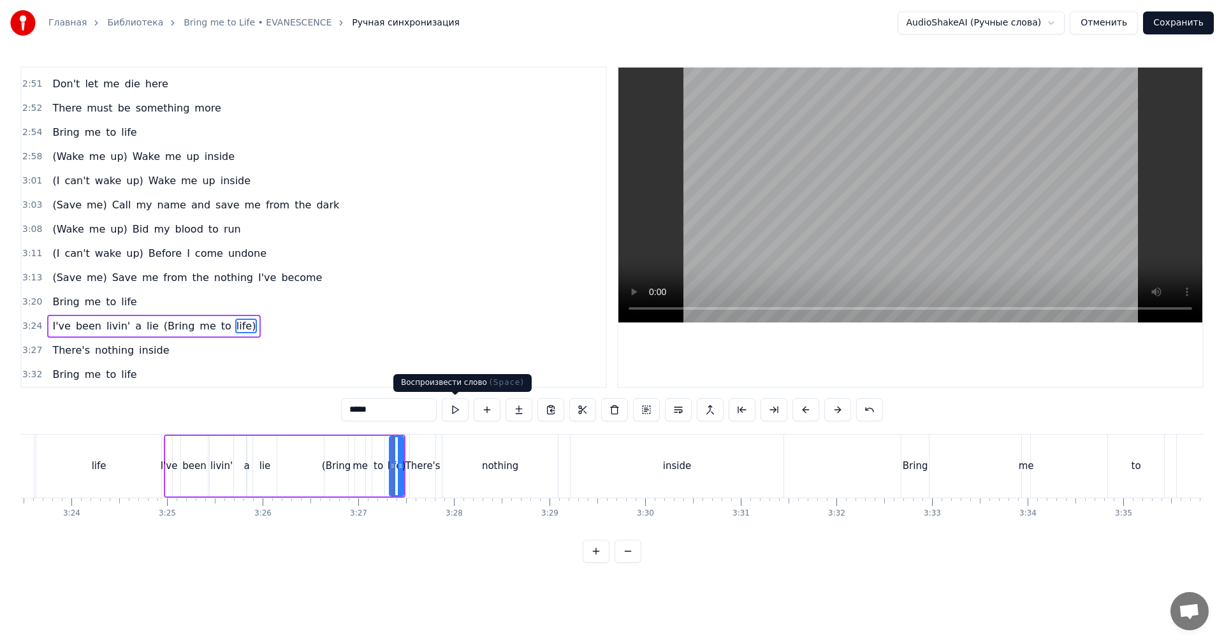
click at [863, 241] on video at bounding box center [910, 195] width 584 height 255
click at [810, 254] on video at bounding box center [910, 195] width 584 height 255
drag, startPoint x: 527, startPoint y: 480, endPoint x: 536, endPoint y: 479, distance: 9.0
click at [531, 480] on div "nothing" at bounding box center [499, 466] width 115 height 63
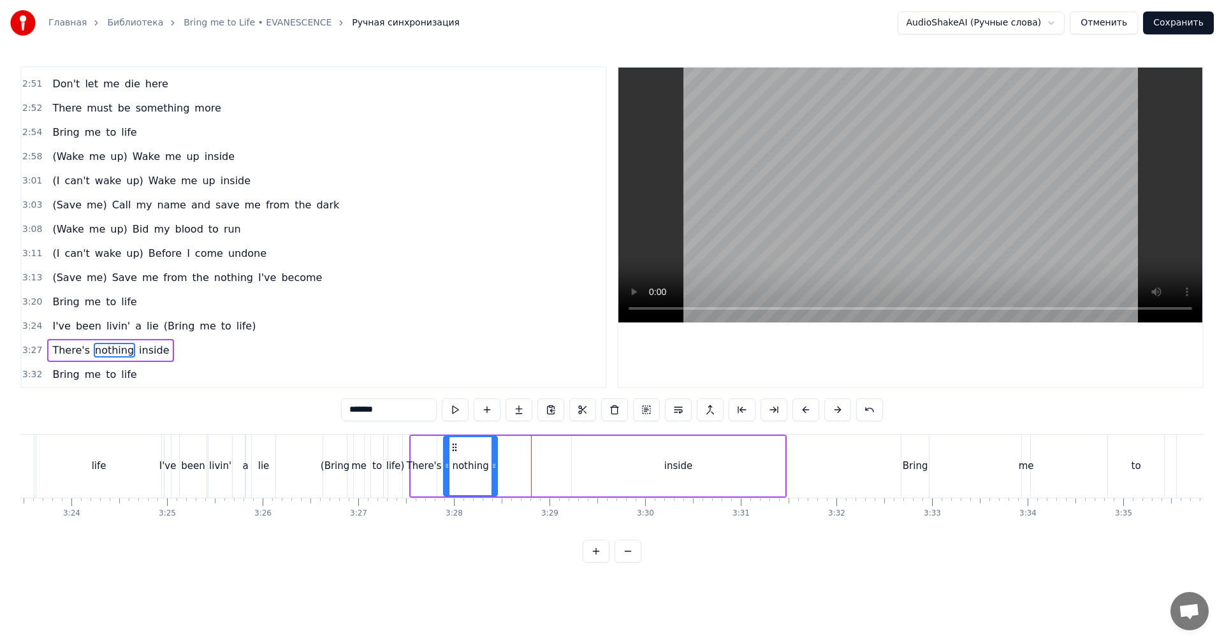
drag, startPoint x: 555, startPoint y: 472, endPoint x: 493, endPoint y: 474, distance: 62.5
click at [493, 474] on div at bounding box center [494, 466] width 5 height 58
drag, startPoint x: 619, startPoint y: 471, endPoint x: 596, endPoint y: 468, distance: 23.2
click at [618, 471] on div "inside" at bounding box center [678, 466] width 213 height 61
type input "******"
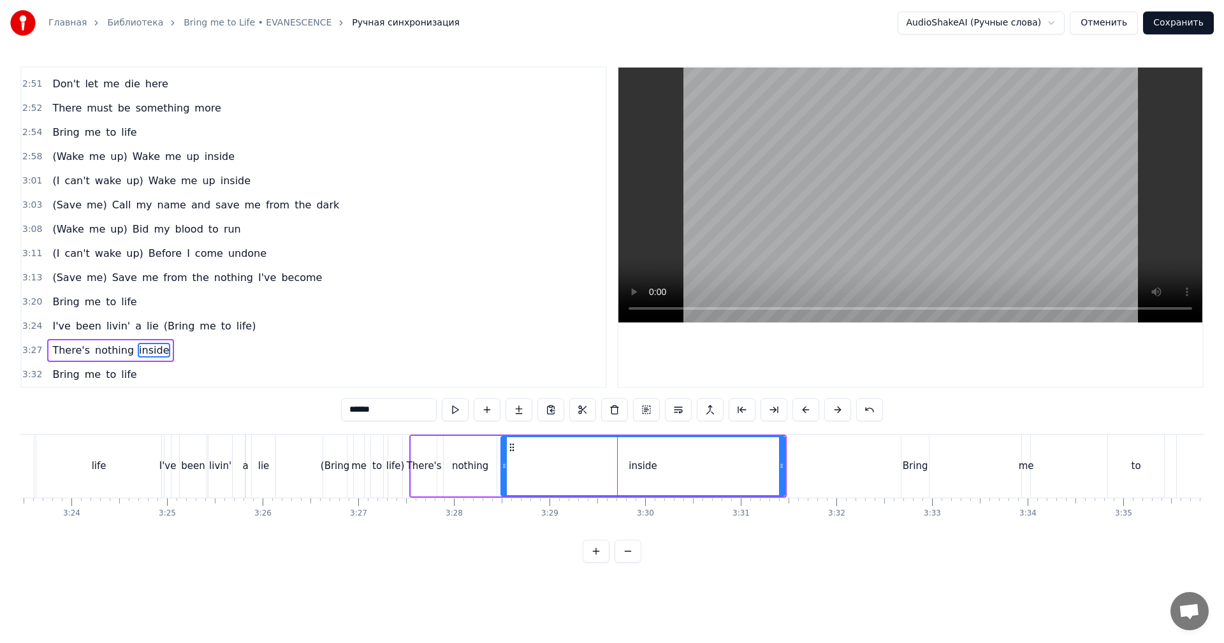
drag, startPoint x: 573, startPoint y: 468, endPoint x: 502, endPoint y: 472, distance: 70.3
click at [502, 472] on div at bounding box center [504, 466] width 5 height 58
drag, startPoint x: 781, startPoint y: 469, endPoint x: 653, endPoint y: 474, distance: 127.6
click at [654, 474] on div at bounding box center [656, 466] width 5 height 58
click at [385, 482] on div "I've been livin' a lie (Bring me to life)" at bounding box center [285, 466] width 242 height 63
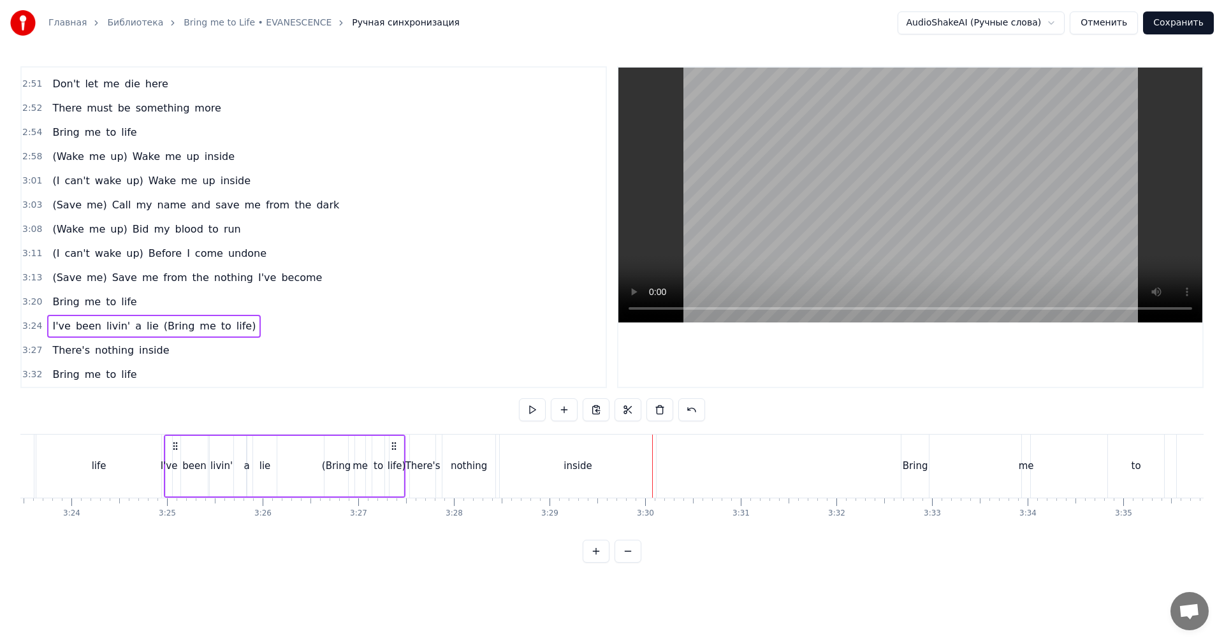
click at [886, 215] on video at bounding box center [910, 195] width 584 height 255
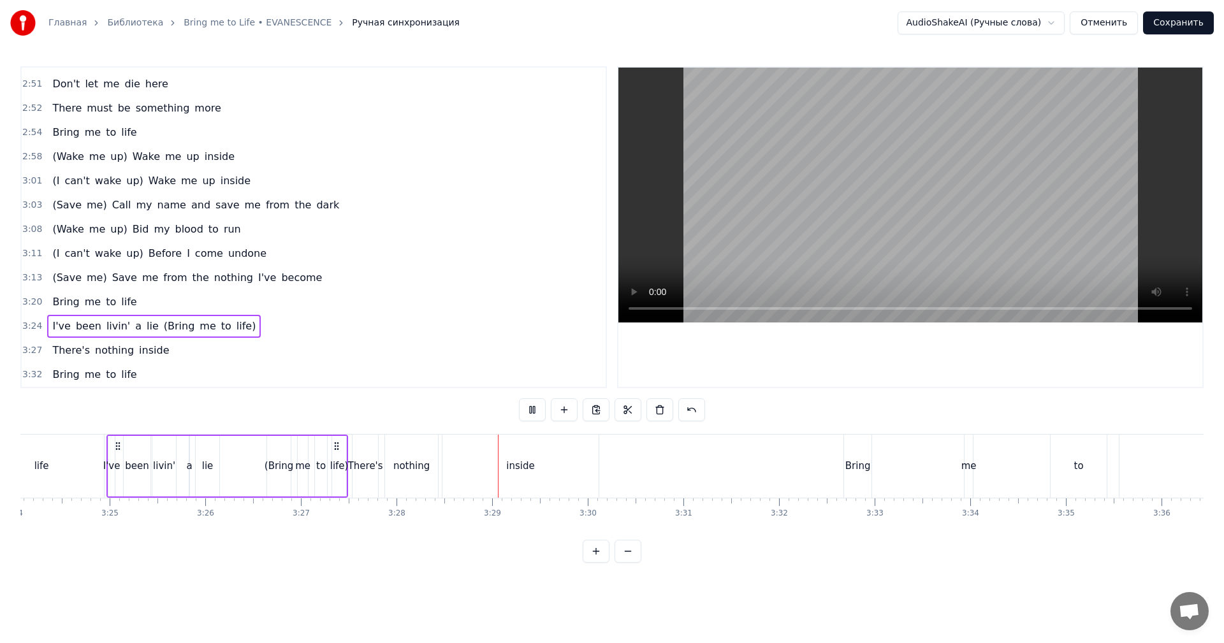
scroll to position [0, 19585]
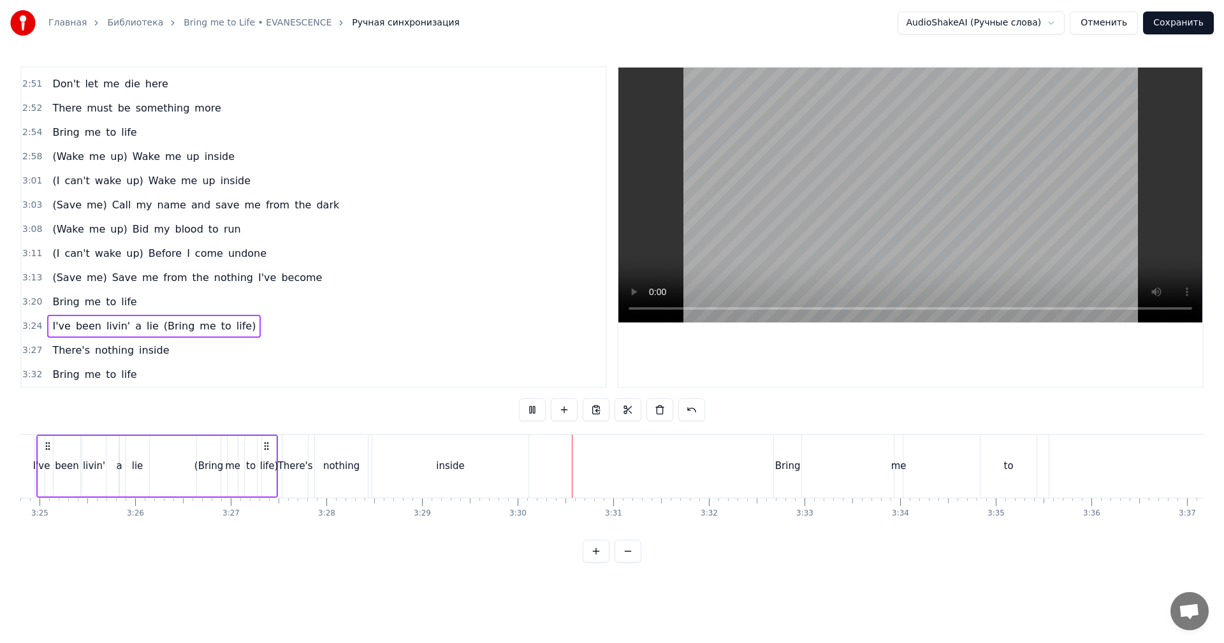
click at [783, 470] on div "Bring" at bounding box center [788, 466] width 26 height 15
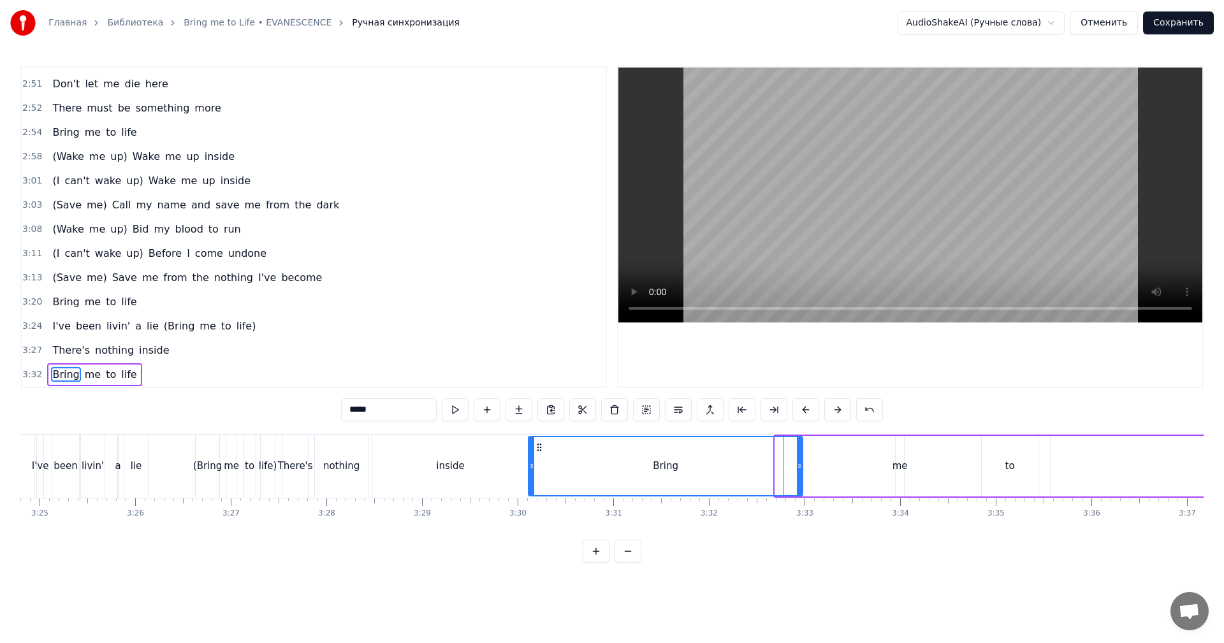
drag, startPoint x: 777, startPoint y: 466, endPoint x: 530, endPoint y: 467, distance: 246.7
click at [530, 467] on icon at bounding box center [531, 466] width 5 height 10
drag, startPoint x: 504, startPoint y: 468, endPoint x: 695, endPoint y: 337, distance: 232.0
click at [504, 467] on div "inside" at bounding box center [450, 466] width 156 height 63
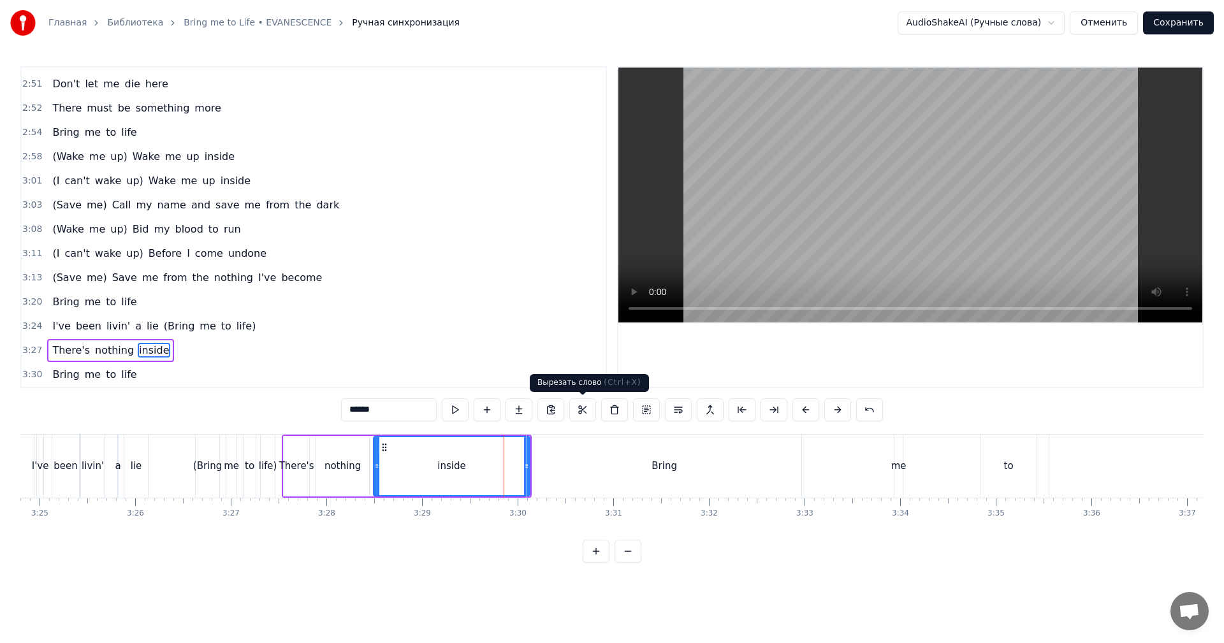
click at [930, 214] on video at bounding box center [910, 195] width 584 height 255
click at [943, 254] on video at bounding box center [910, 195] width 584 height 255
click at [771, 449] on div "Bring" at bounding box center [664, 466] width 274 height 63
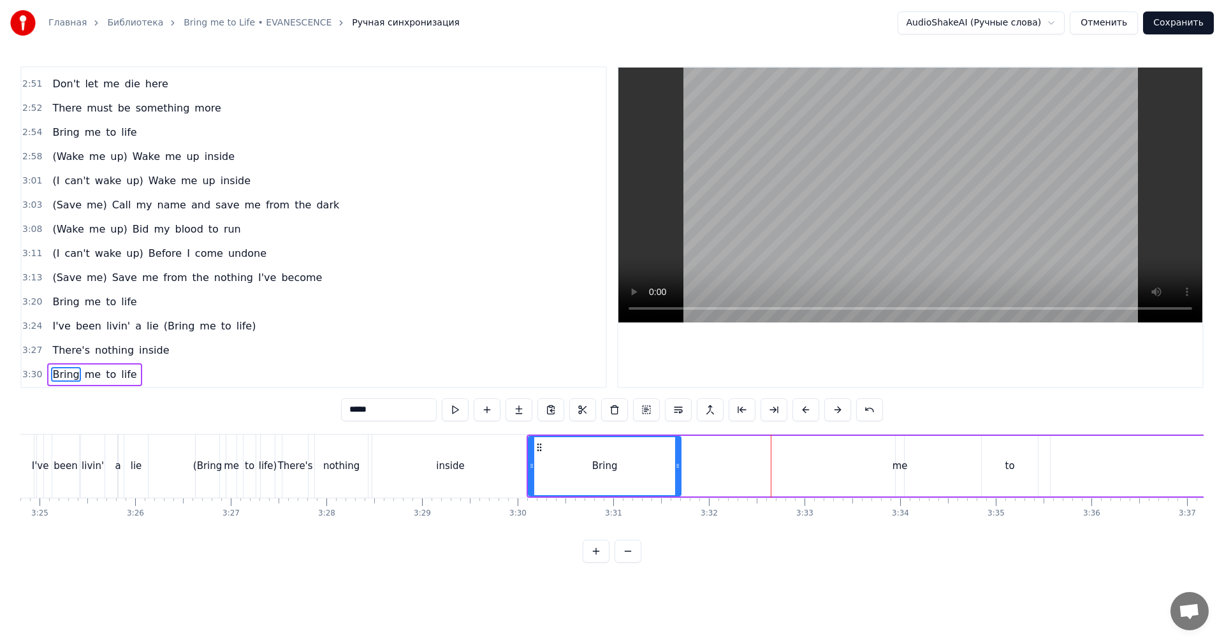
drag, startPoint x: 801, startPoint y: 447, endPoint x: 679, endPoint y: 447, distance: 121.8
click at [679, 447] on div at bounding box center [677, 466] width 5 height 58
click at [899, 456] on div "me" at bounding box center [900, 466] width 8 height 61
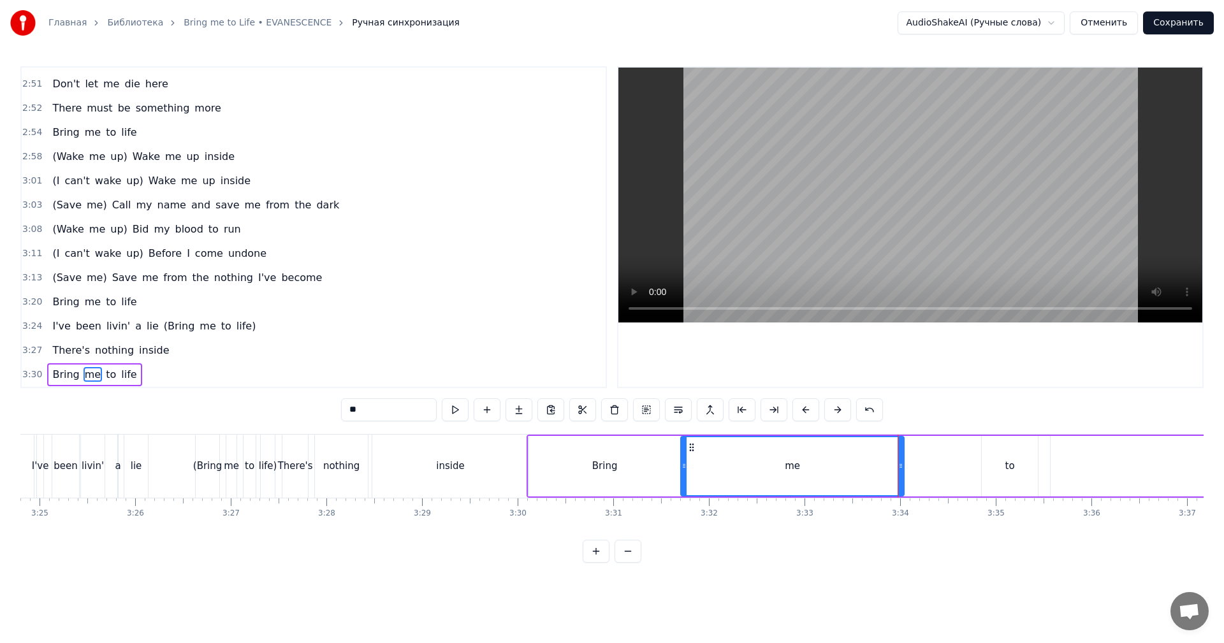
drag, startPoint x: 896, startPoint y: 456, endPoint x: 718, endPoint y: 449, distance: 178.0
click at [683, 451] on div at bounding box center [684, 466] width 5 height 58
click at [710, 452] on div "me" at bounding box center [793, 466] width 221 height 58
click at [1002, 227] on video at bounding box center [910, 195] width 584 height 255
click at [938, 265] on video at bounding box center [910, 195] width 584 height 255
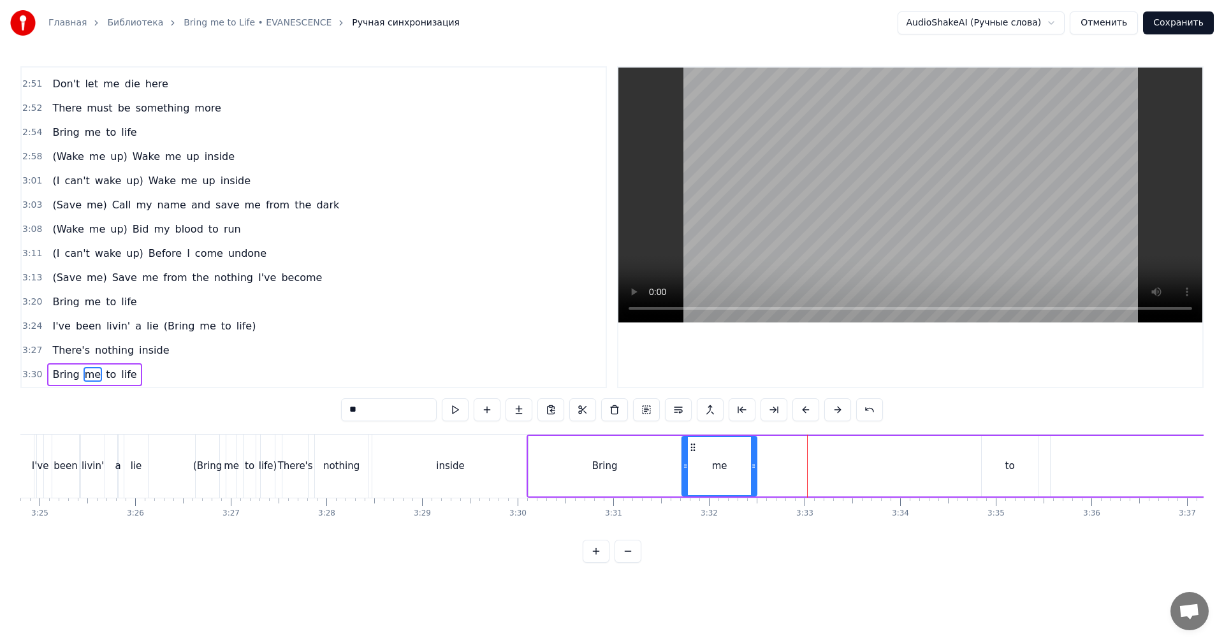
drag, startPoint x: 899, startPoint y: 449, endPoint x: 752, endPoint y: 453, distance: 146.7
click at [752, 453] on div at bounding box center [753, 466] width 5 height 58
click at [1004, 458] on div "to" at bounding box center [1010, 466] width 56 height 61
drag, startPoint x: 963, startPoint y: 447, endPoint x: 768, endPoint y: 455, distance: 195.3
click at [768, 455] on div "to" at bounding box center [793, 466] width 55 height 58
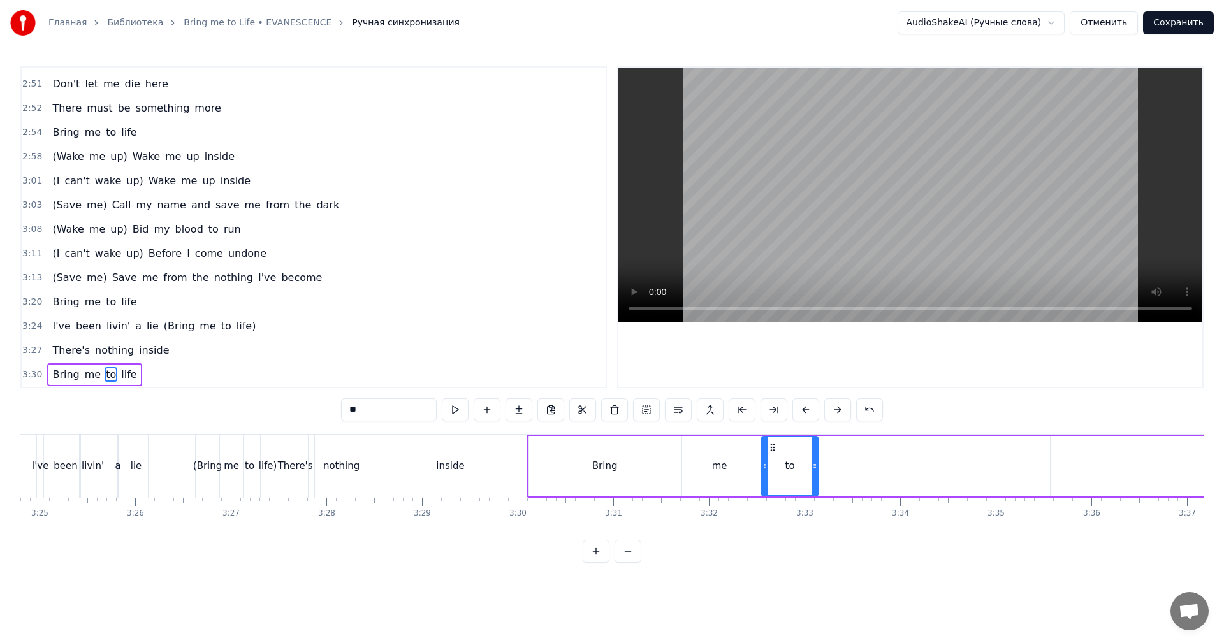
click at [733, 455] on div "me" at bounding box center [719, 466] width 75 height 61
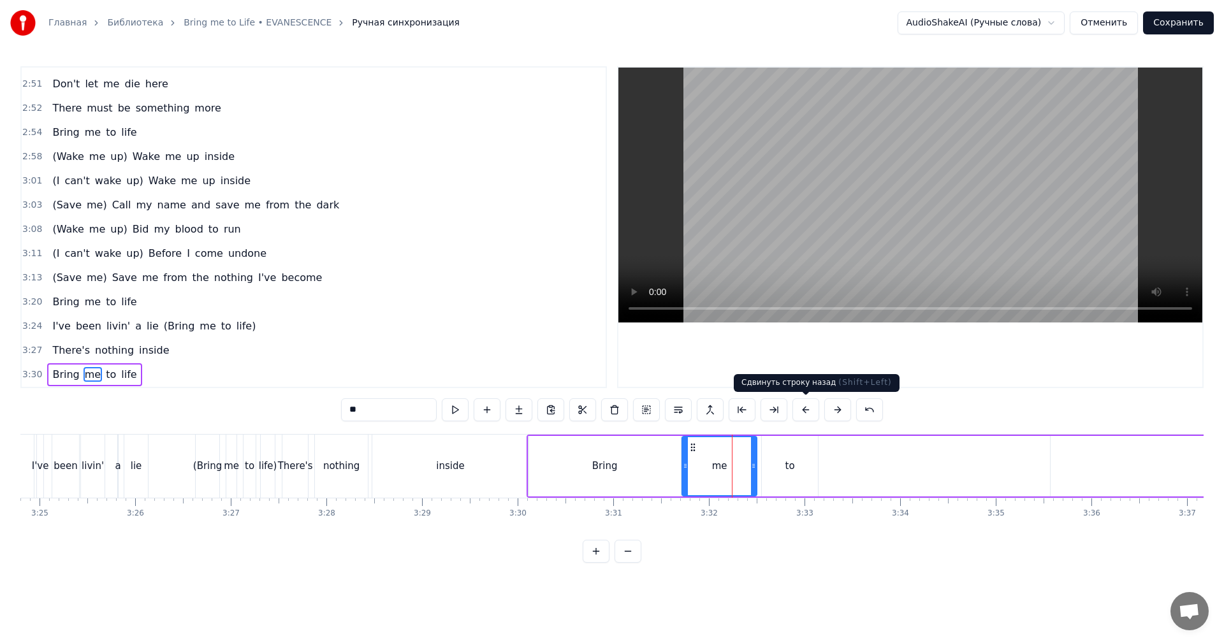
click at [949, 254] on video at bounding box center [910, 195] width 584 height 255
click at [940, 248] on video at bounding box center [910, 195] width 584 height 255
click at [802, 451] on div "to" at bounding box center [790, 466] width 56 height 61
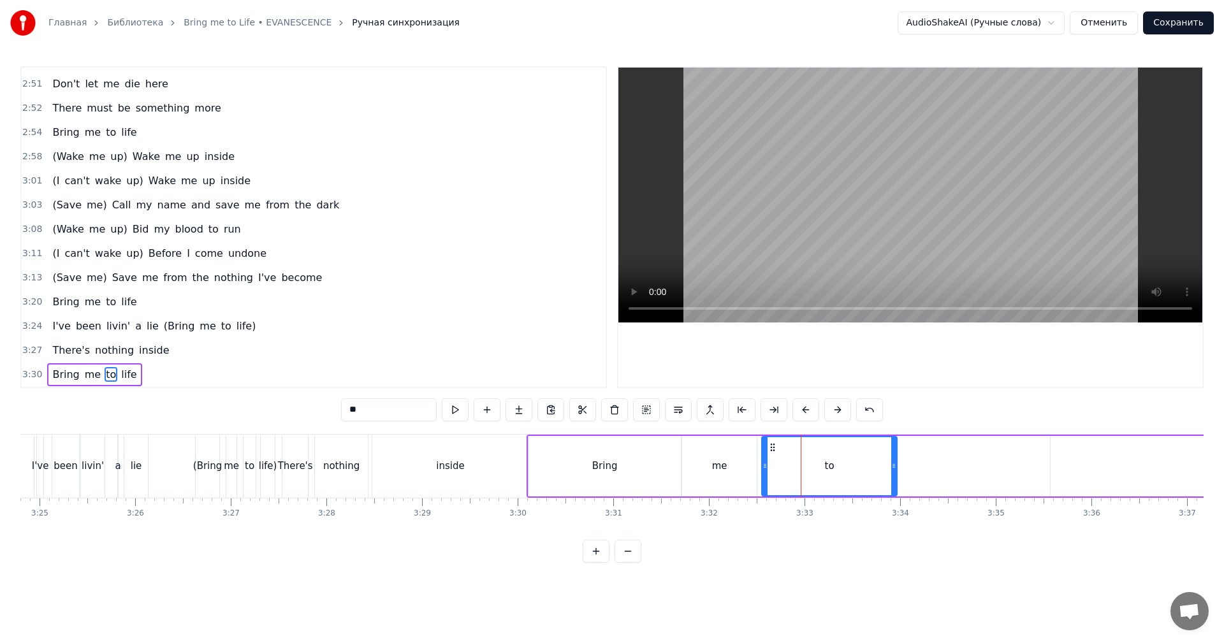
drag, startPoint x: 815, startPoint y: 456, endPoint x: 874, endPoint y: 457, distance: 59.3
click at [892, 456] on div at bounding box center [893, 466] width 5 height 58
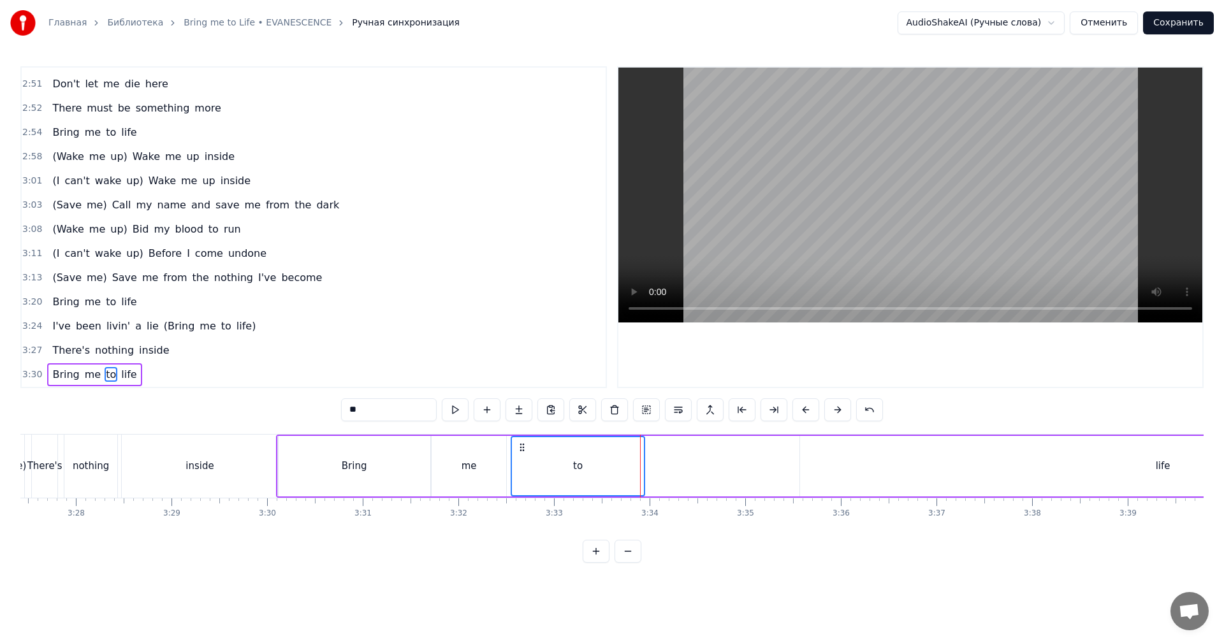
scroll to position [0, 19840]
click at [888, 463] on div "life" at bounding box center [1159, 466] width 726 height 61
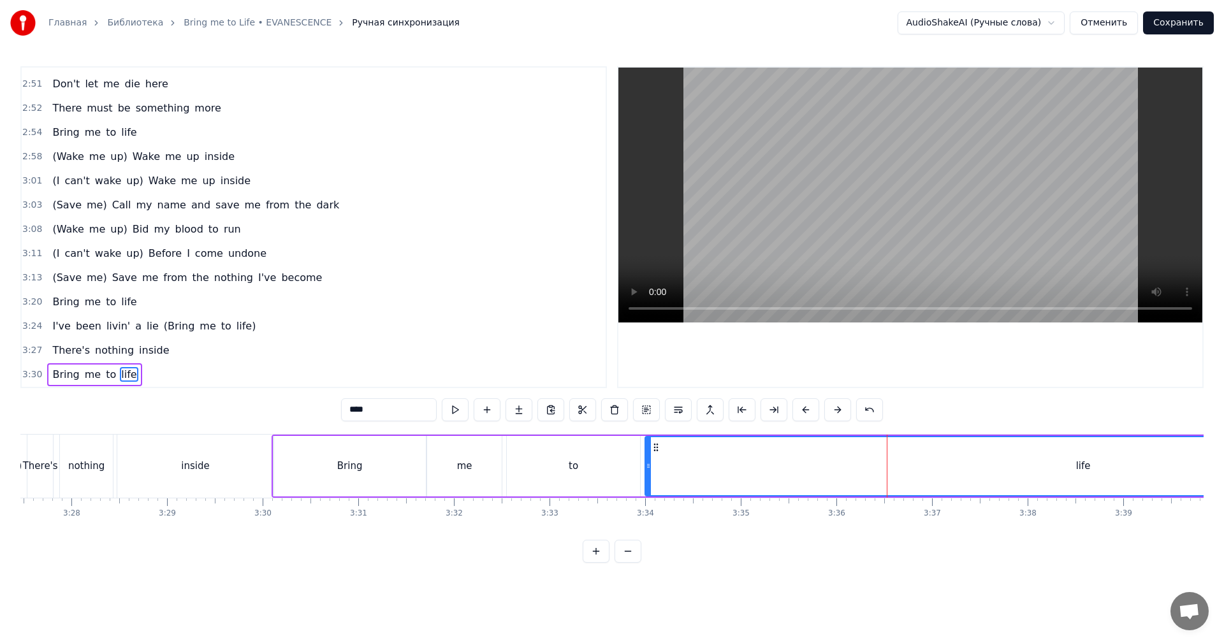
drag, startPoint x: 801, startPoint y: 460, endPoint x: 650, endPoint y: 453, distance: 151.3
click at [650, 453] on div at bounding box center [648, 466] width 5 height 58
click at [616, 457] on div "to" at bounding box center [573, 466] width 133 height 61
type input "**"
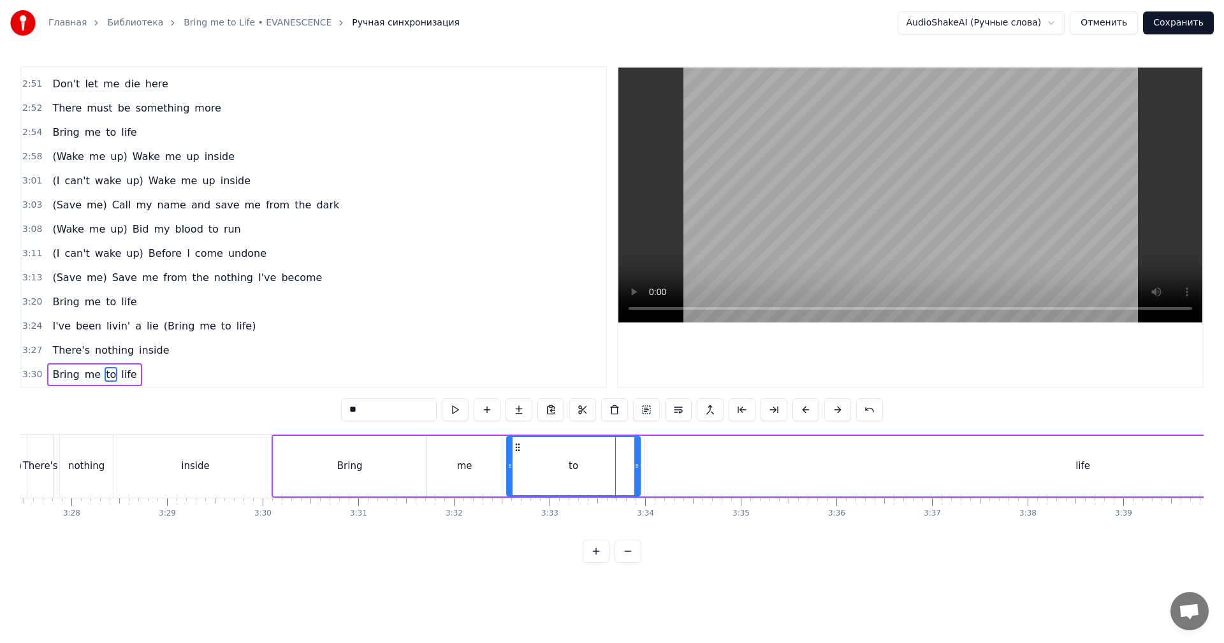
click at [918, 174] on video at bounding box center [910, 195] width 584 height 255
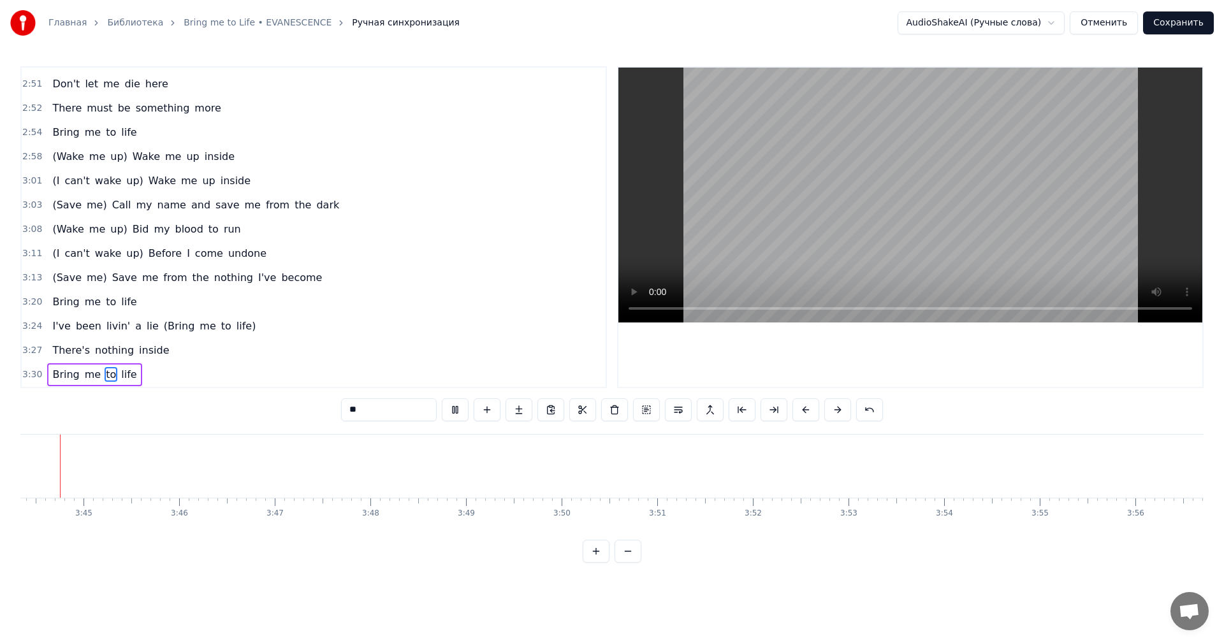
scroll to position [0, 21408]
click at [1193, 30] on button "Сохранить" at bounding box center [1178, 22] width 71 height 23
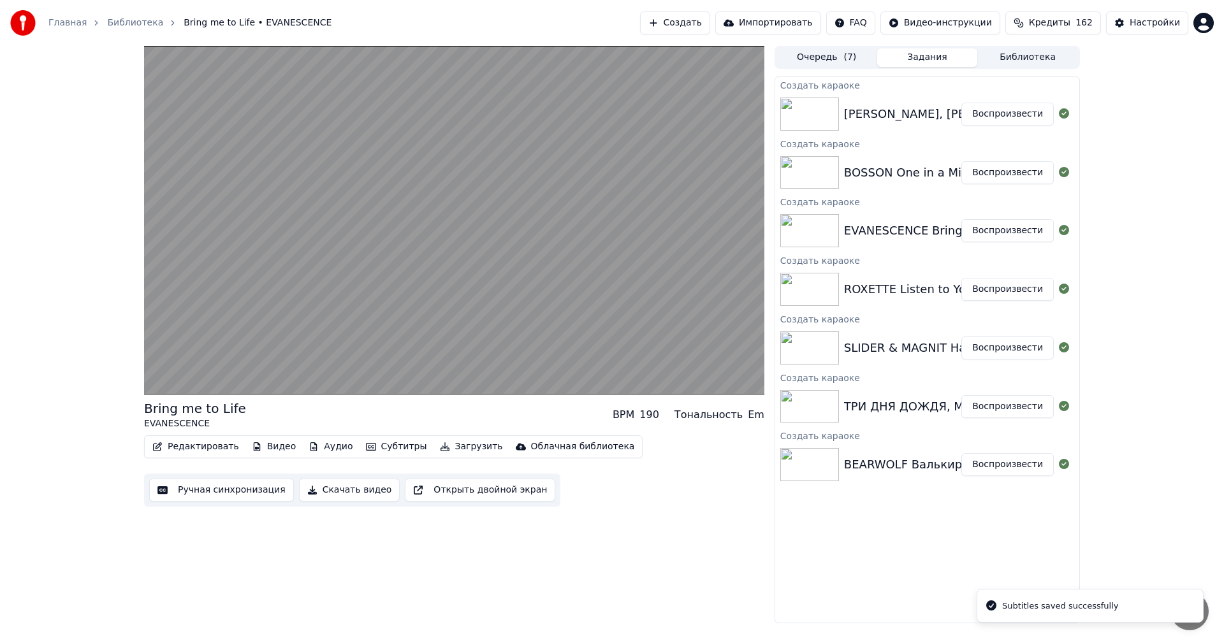
click at [1012, 173] on button "Воспроизвести" at bounding box center [1007, 172] width 92 height 23
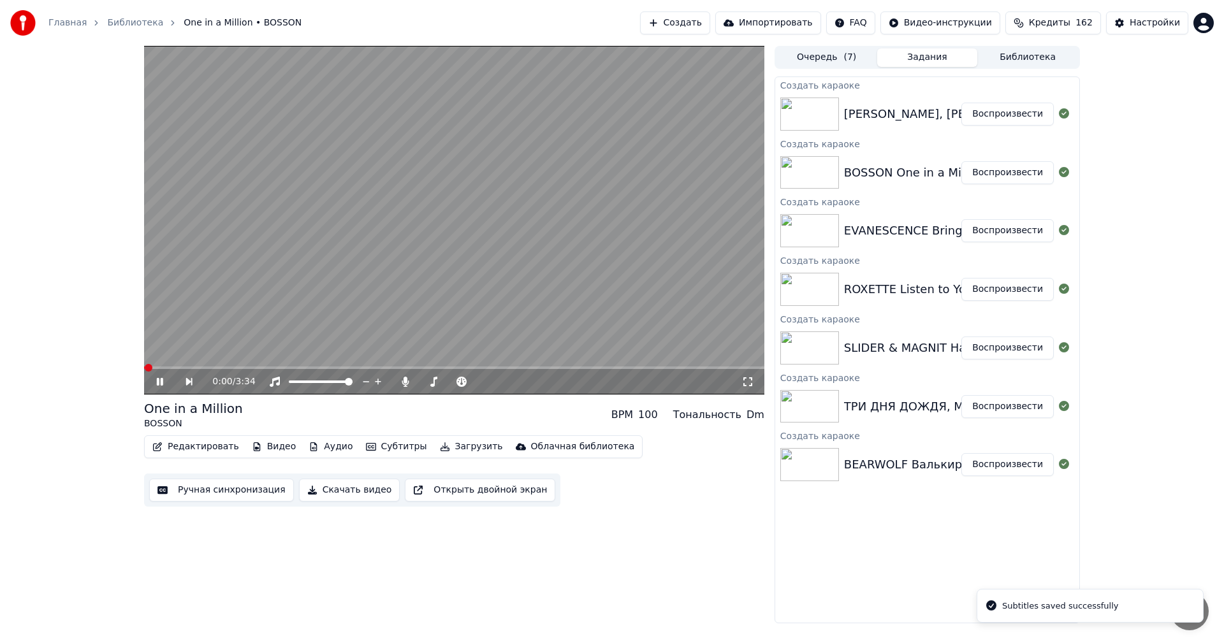
click at [256, 486] on button "Ручная синхронизация" at bounding box center [221, 490] width 145 height 23
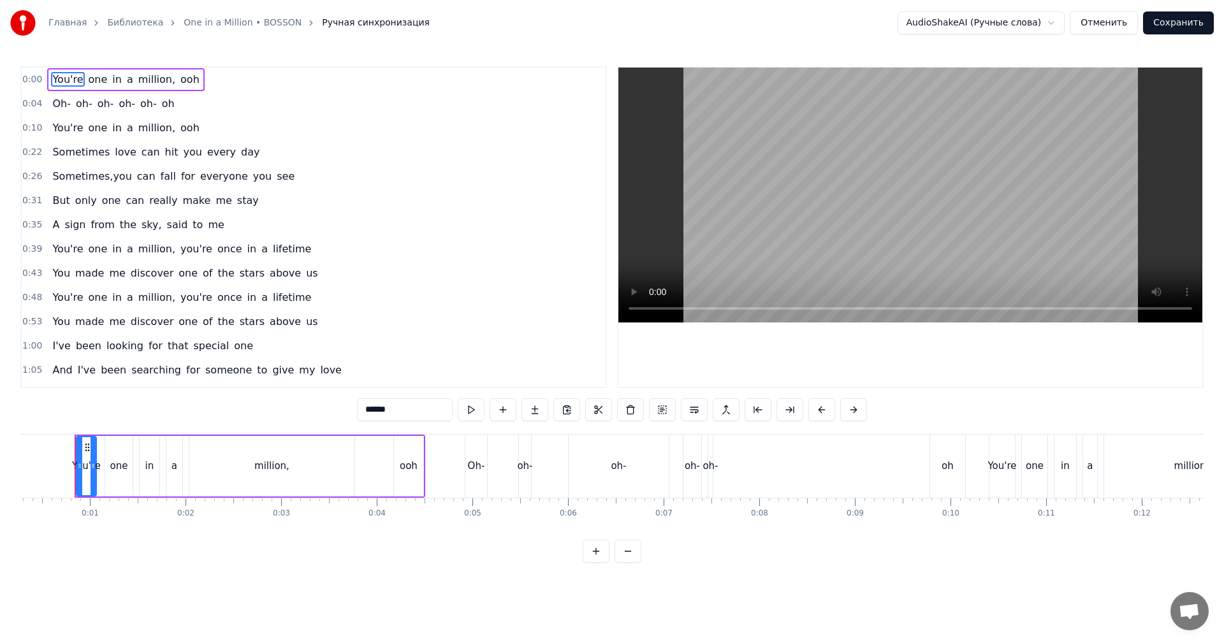
scroll to position [0, 16]
click at [762, 225] on video at bounding box center [910, 195] width 584 height 255
click at [865, 244] on video at bounding box center [910, 195] width 584 height 255
click at [22, 103] on div "0:04 Oh- oh- oh- oh- oh- oh" at bounding box center [314, 104] width 584 height 24
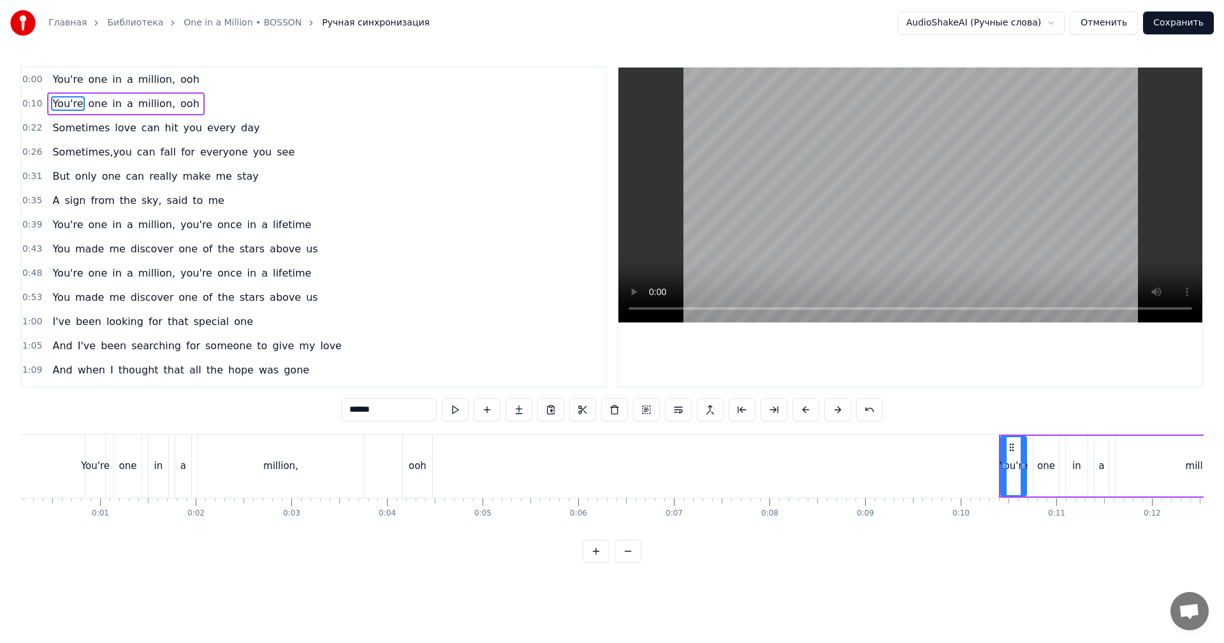
click at [18, 106] on div "Главная Библиотека One in a Million • BOSSON Ручная синхронизация AudioShakeAI …" at bounding box center [612, 281] width 1224 height 563
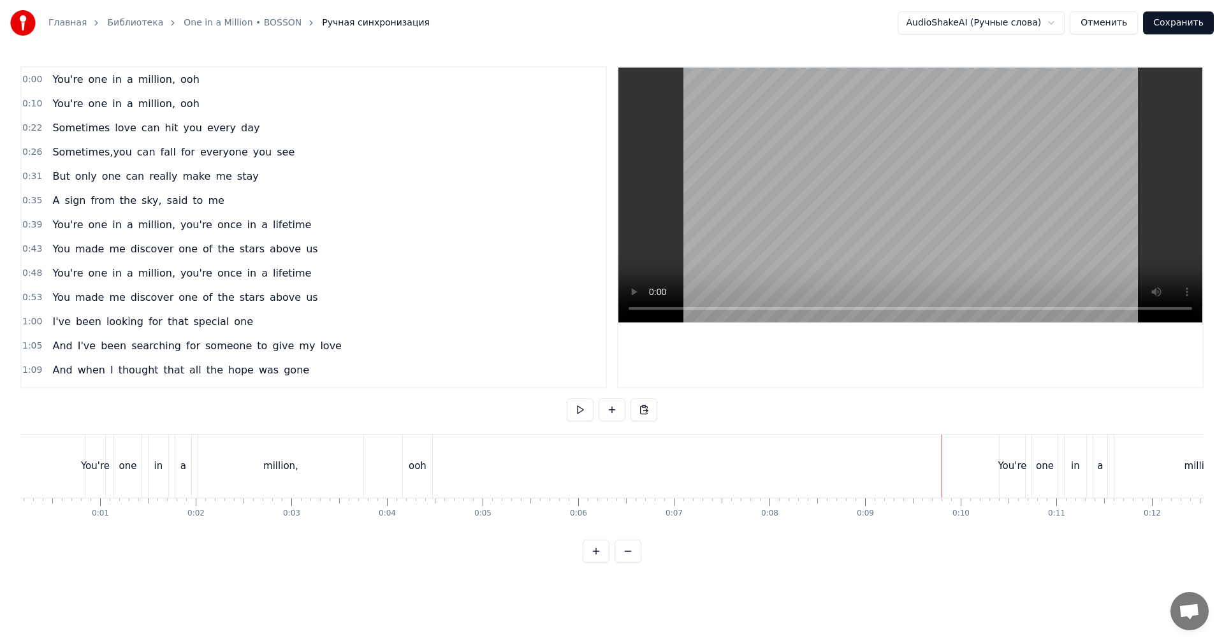
click at [901, 196] on video at bounding box center [910, 195] width 584 height 255
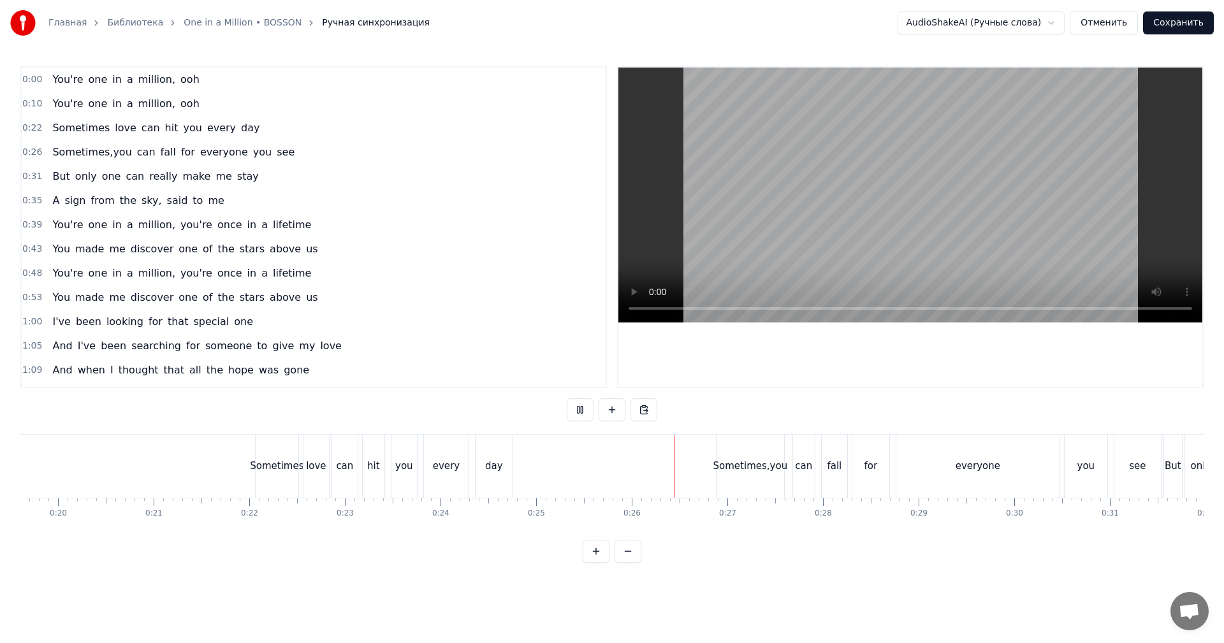
scroll to position [0, 1964]
click at [681, 465] on div "Sometimes,you" at bounding box center [661, 466] width 75 height 15
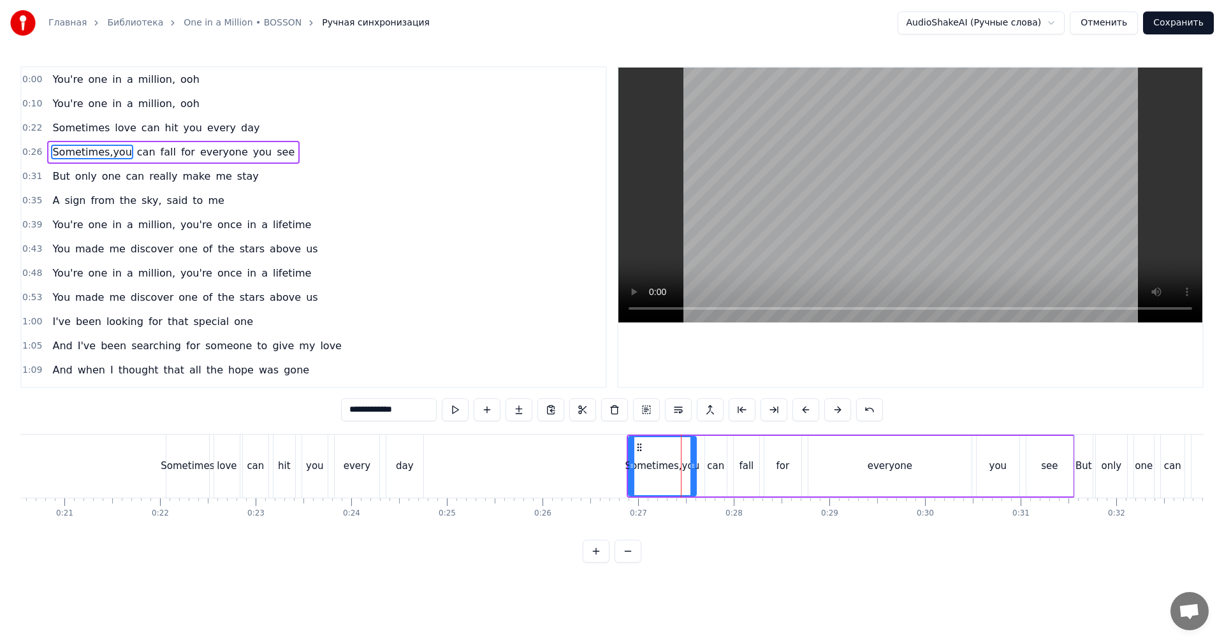
click at [394, 411] on input "**********" at bounding box center [389, 409] width 96 height 23
type input "**********"
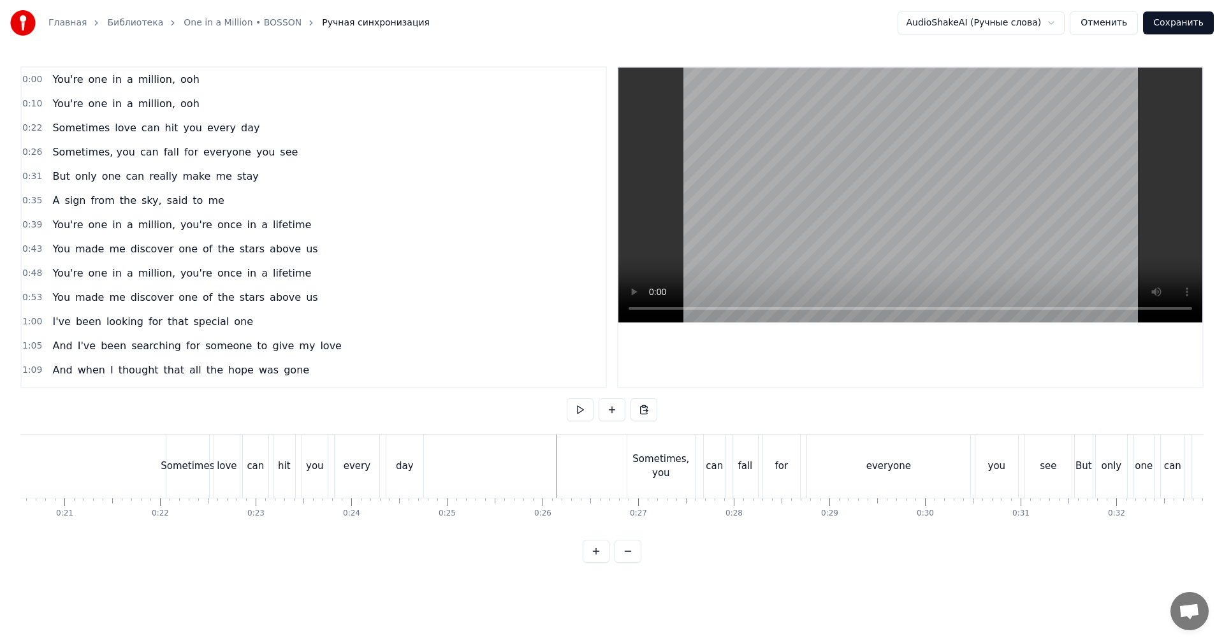
click at [856, 264] on video at bounding box center [910, 195] width 584 height 255
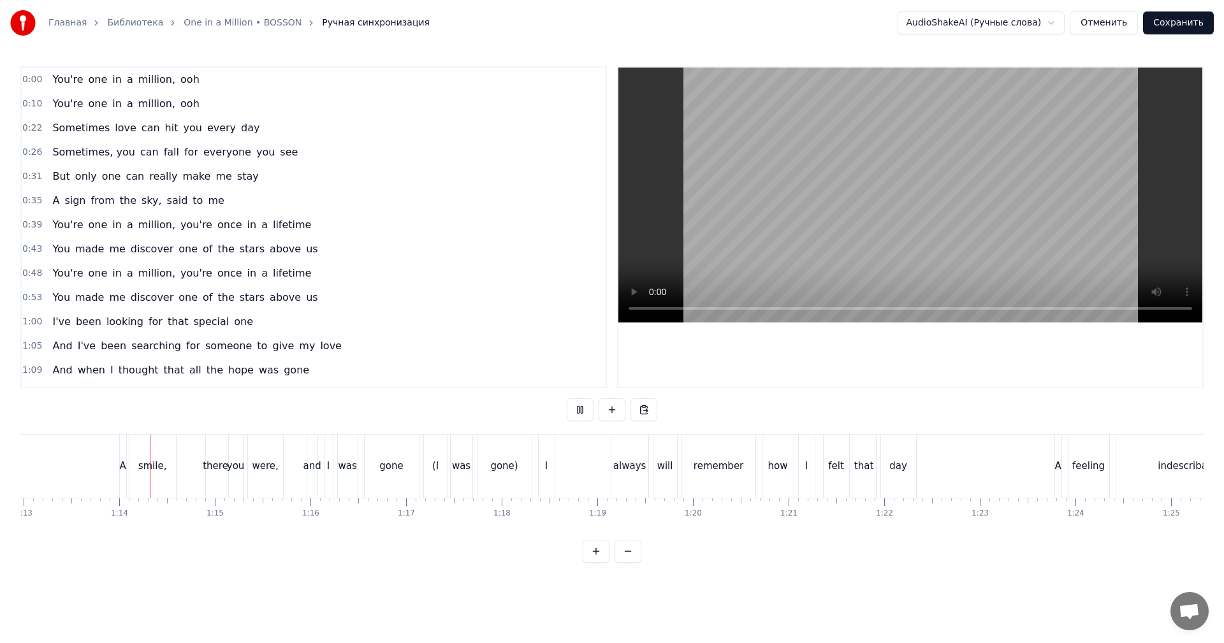
scroll to position [0, 6978]
click at [870, 163] on video at bounding box center [910, 195] width 584 height 255
click at [548, 479] on div "I" at bounding box center [546, 466] width 16 height 63
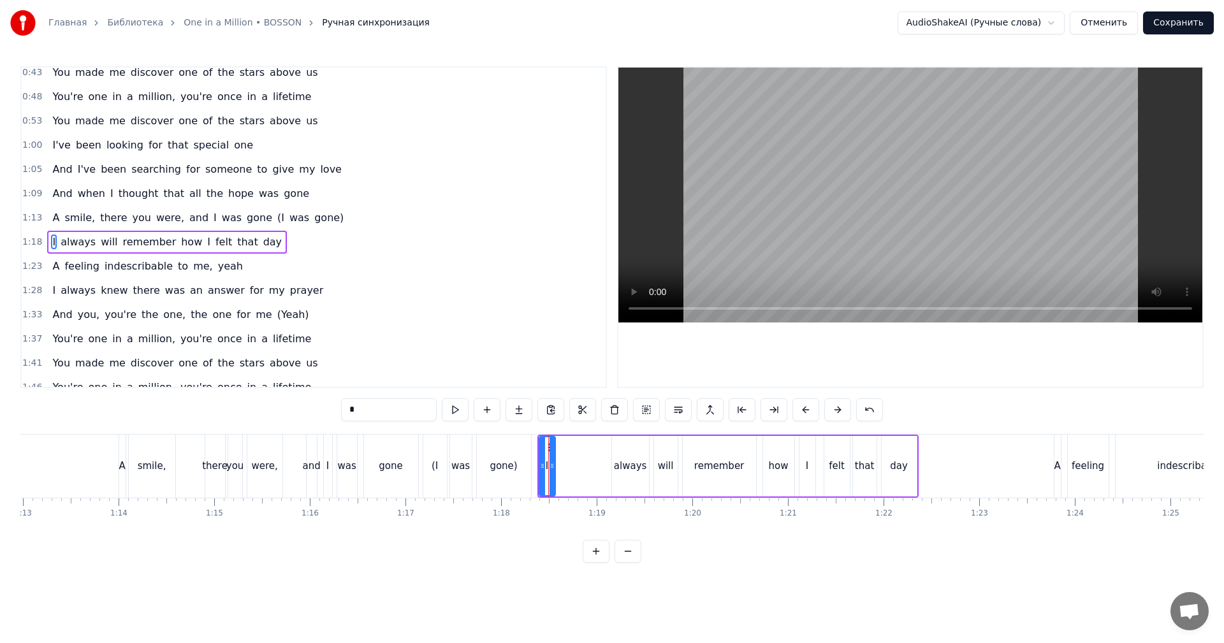
scroll to position [191, 0]
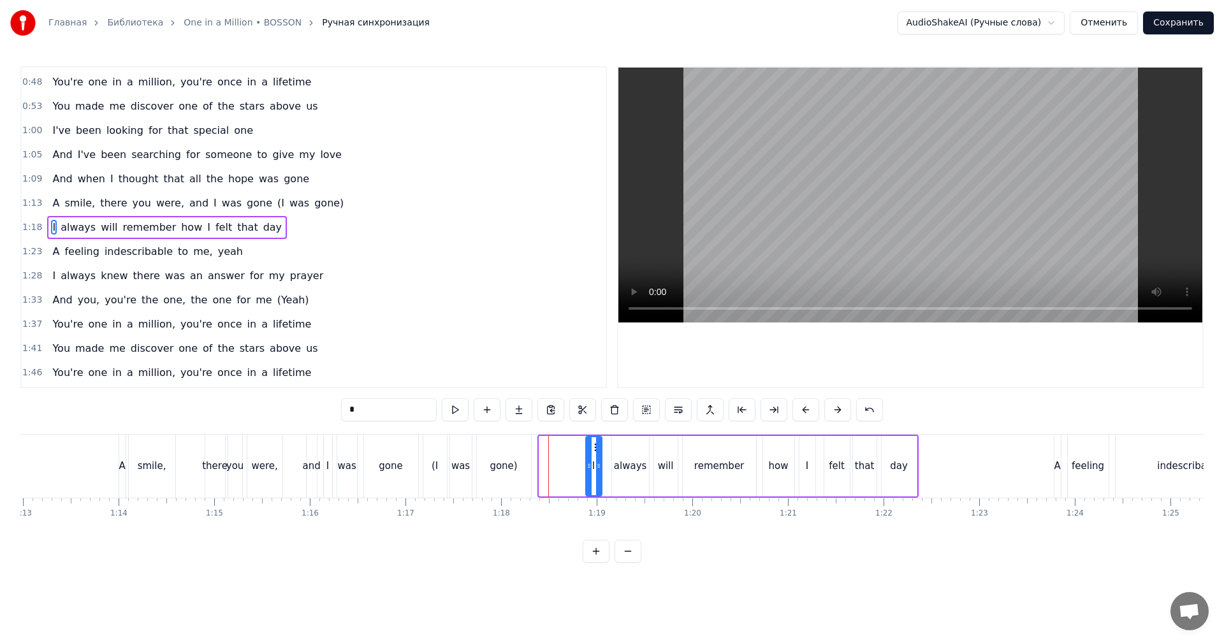
drag, startPoint x: 547, startPoint y: 446, endPoint x: 594, endPoint y: 449, distance: 46.6
click at [594, 449] on icon at bounding box center [597, 447] width 10 height 10
click at [494, 462] on div "gone)" at bounding box center [503, 466] width 27 height 15
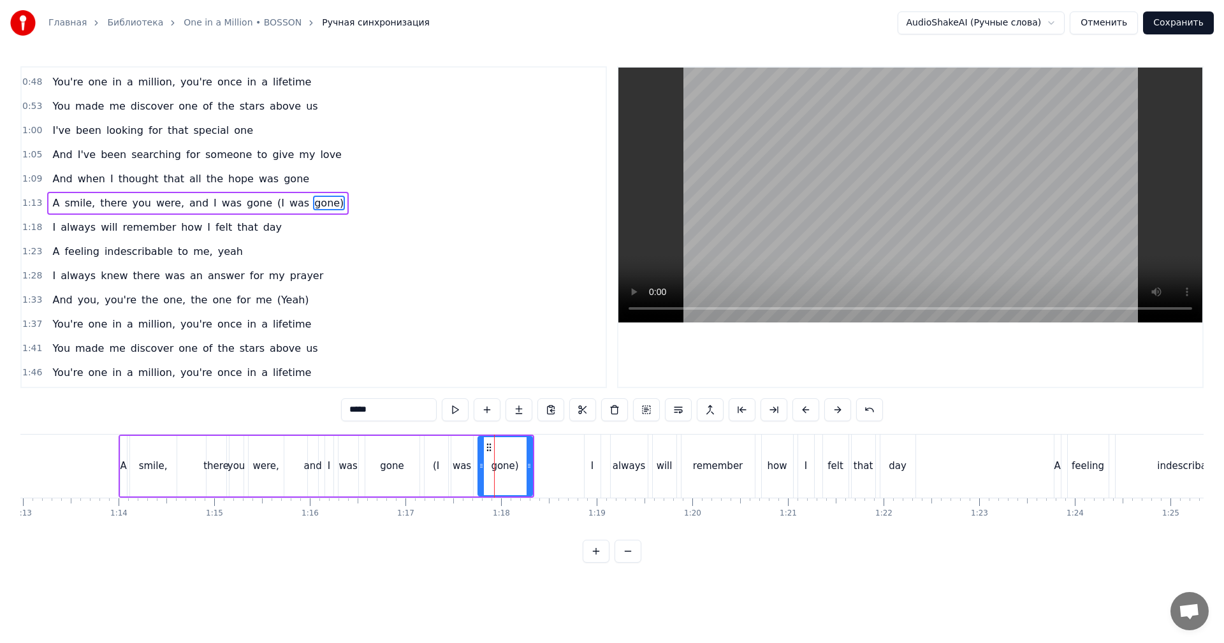
scroll to position [167, 0]
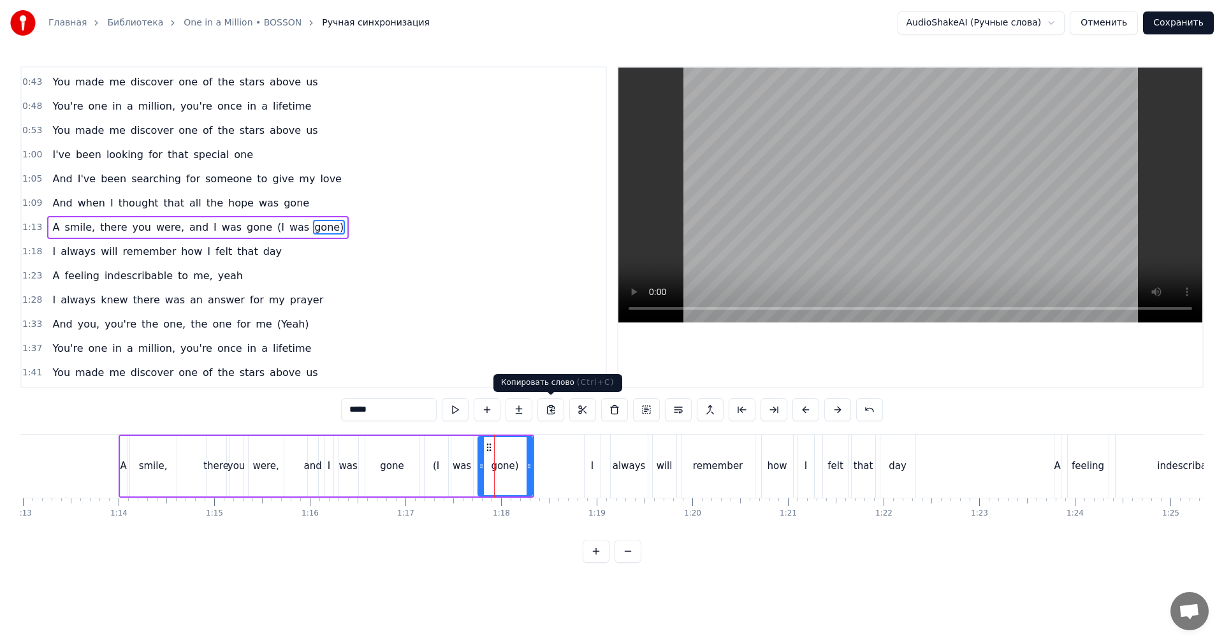
click at [733, 238] on video at bounding box center [910, 195] width 584 height 255
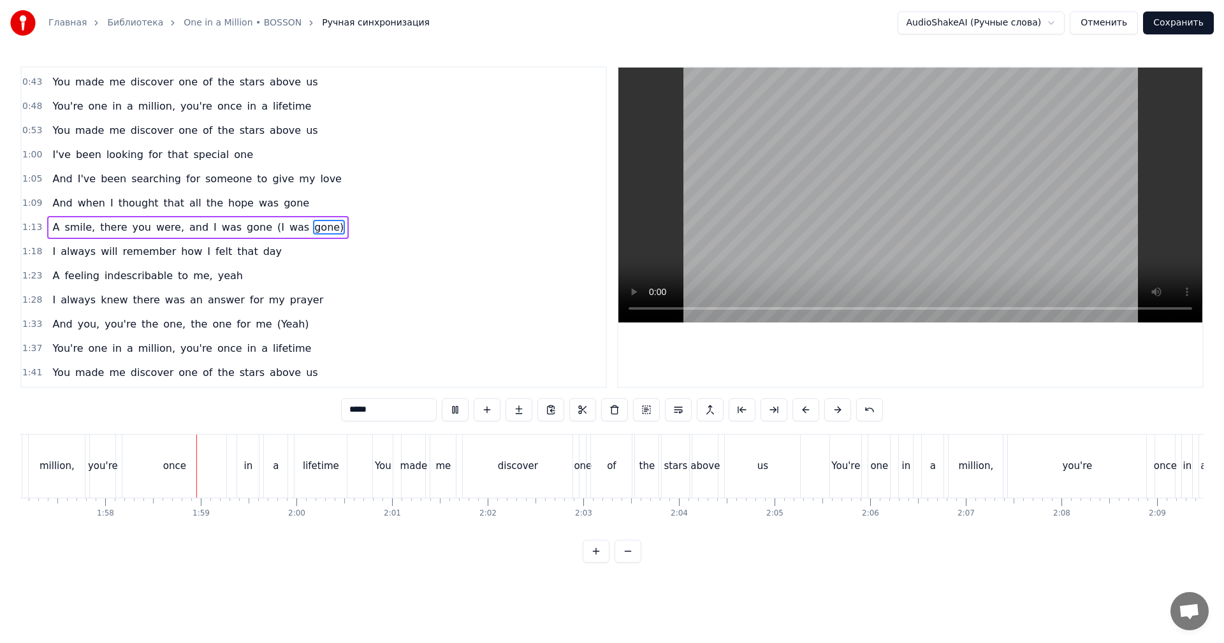
scroll to position [0, 11244]
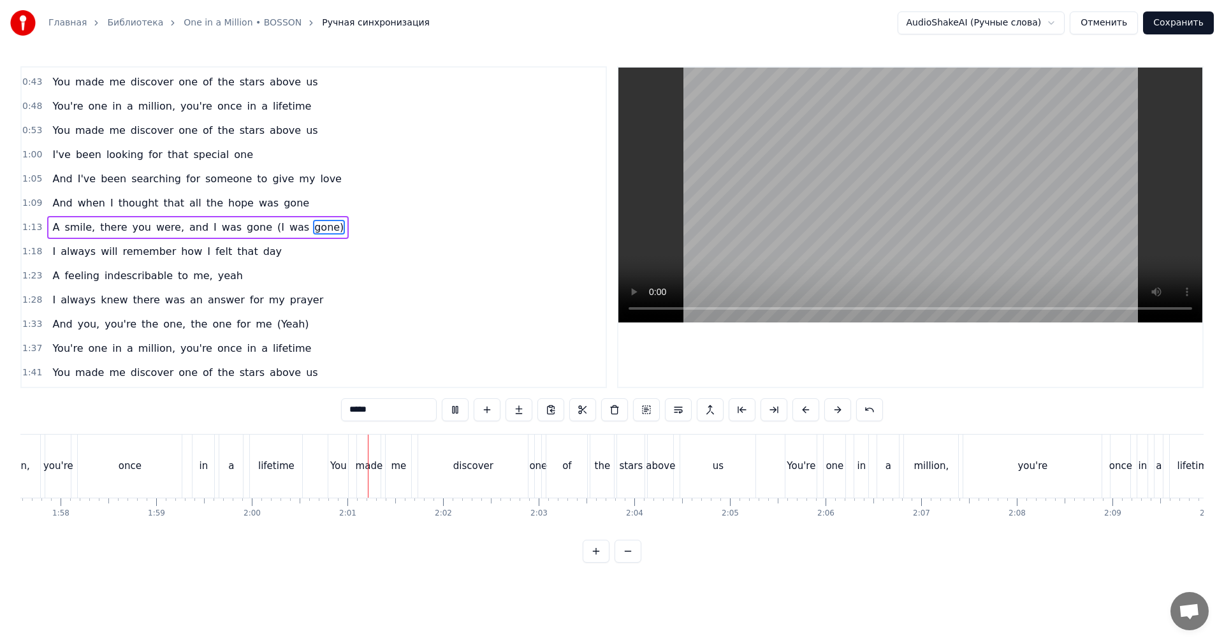
click at [852, 141] on video at bounding box center [910, 195] width 584 height 255
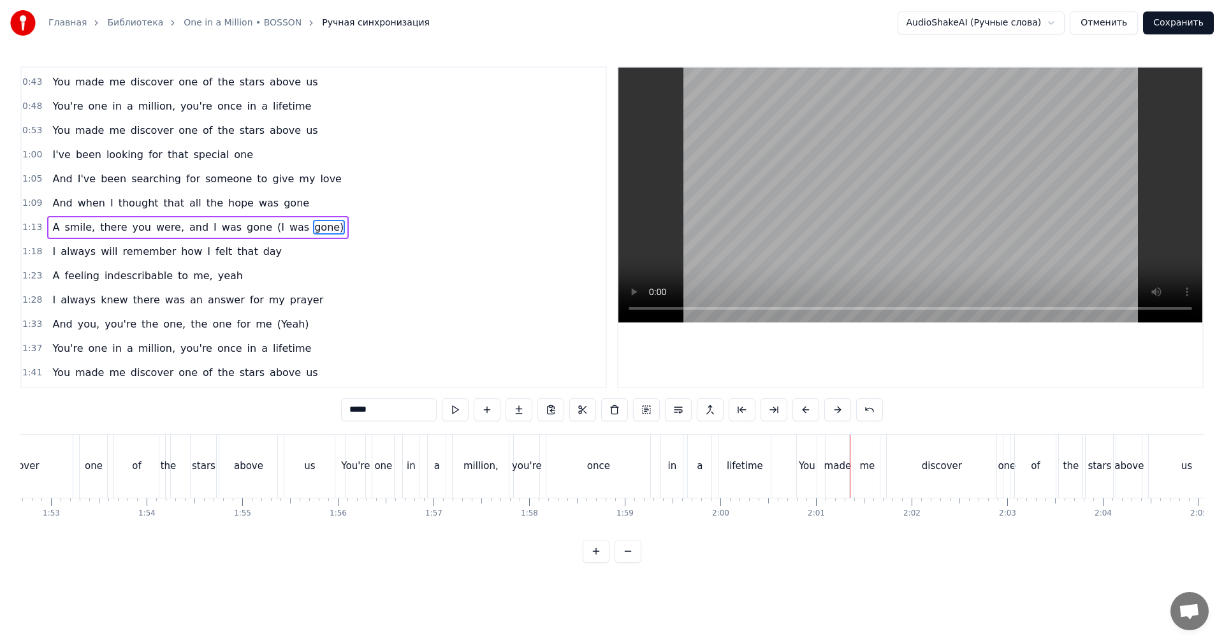
scroll to position [0, 10607]
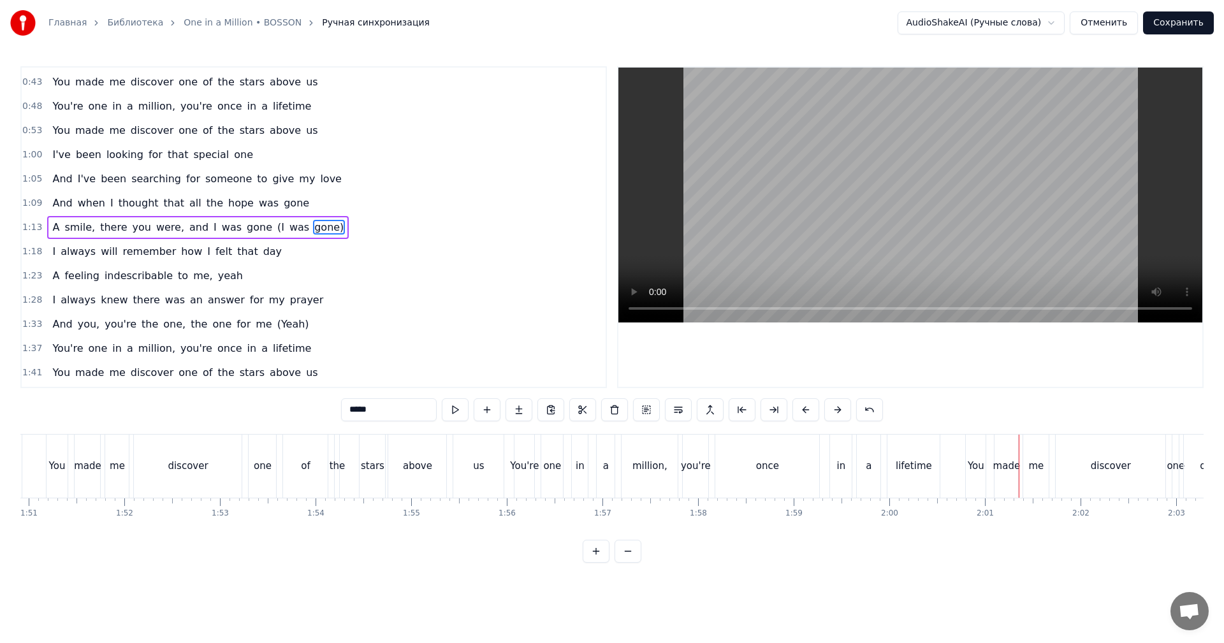
click at [412, 472] on div "above" at bounding box center [417, 466] width 29 height 15
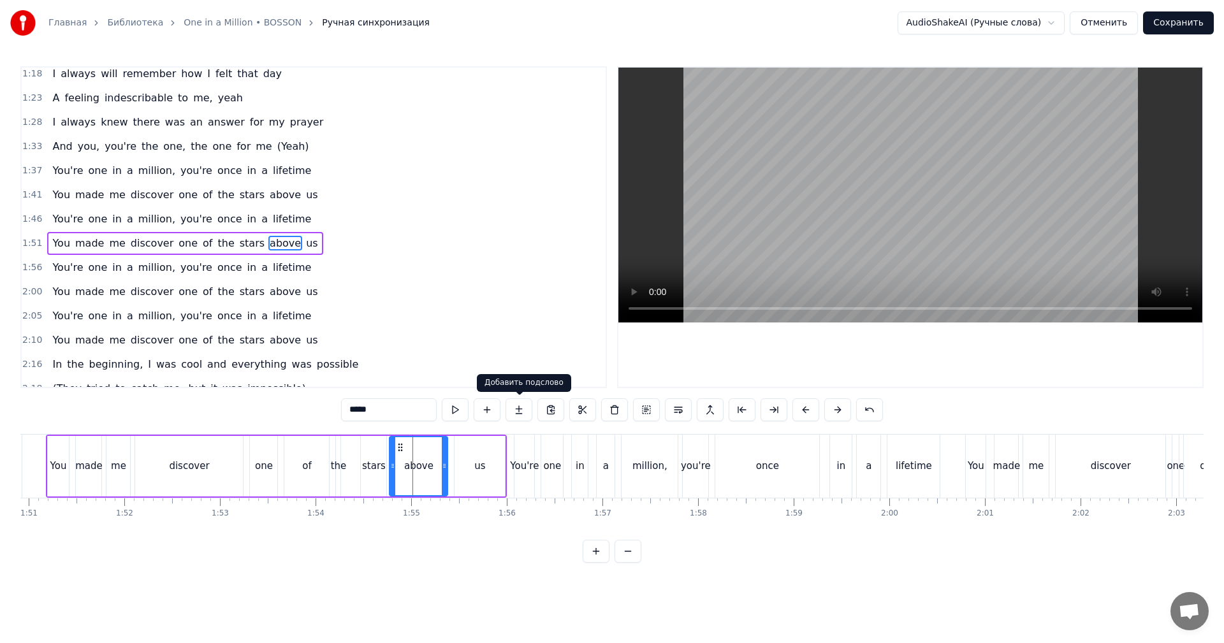
scroll to position [361, 0]
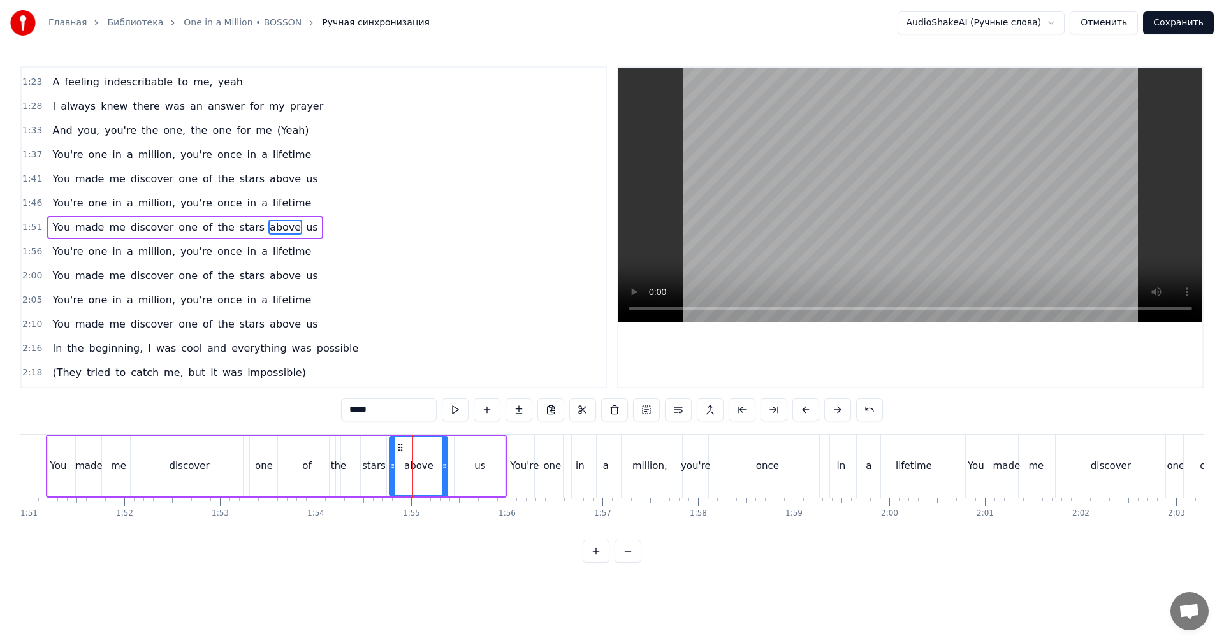
click at [843, 229] on video at bounding box center [910, 195] width 584 height 255
click at [885, 231] on video at bounding box center [910, 195] width 584 height 255
click at [745, 465] on div "once" at bounding box center [767, 466] width 104 height 63
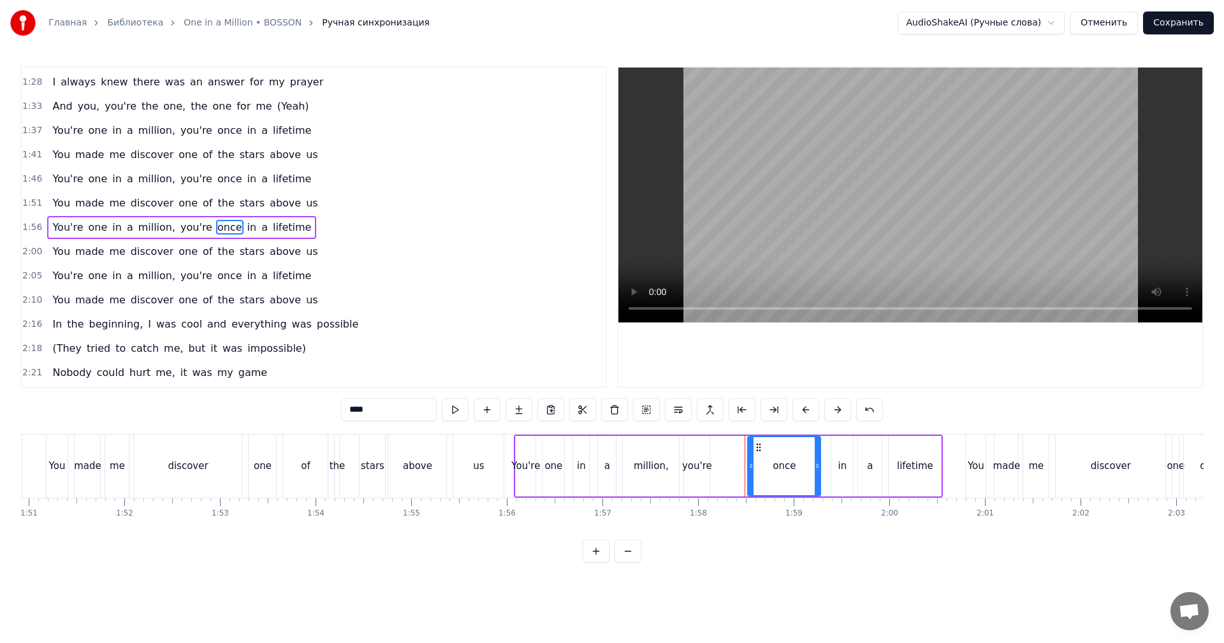
drag, startPoint x: 719, startPoint y: 467, endPoint x: 750, endPoint y: 467, distance: 31.2
click at [750, 467] on icon at bounding box center [750, 466] width 5 height 10
click at [697, 460] on div "you're" at bounding box center [697, 466] width 30 height 15
type input "******"
drag, startPoint x: 696, startPoint y: 445, endPoint x: 724, endPoint y: 446, distance: 28.7
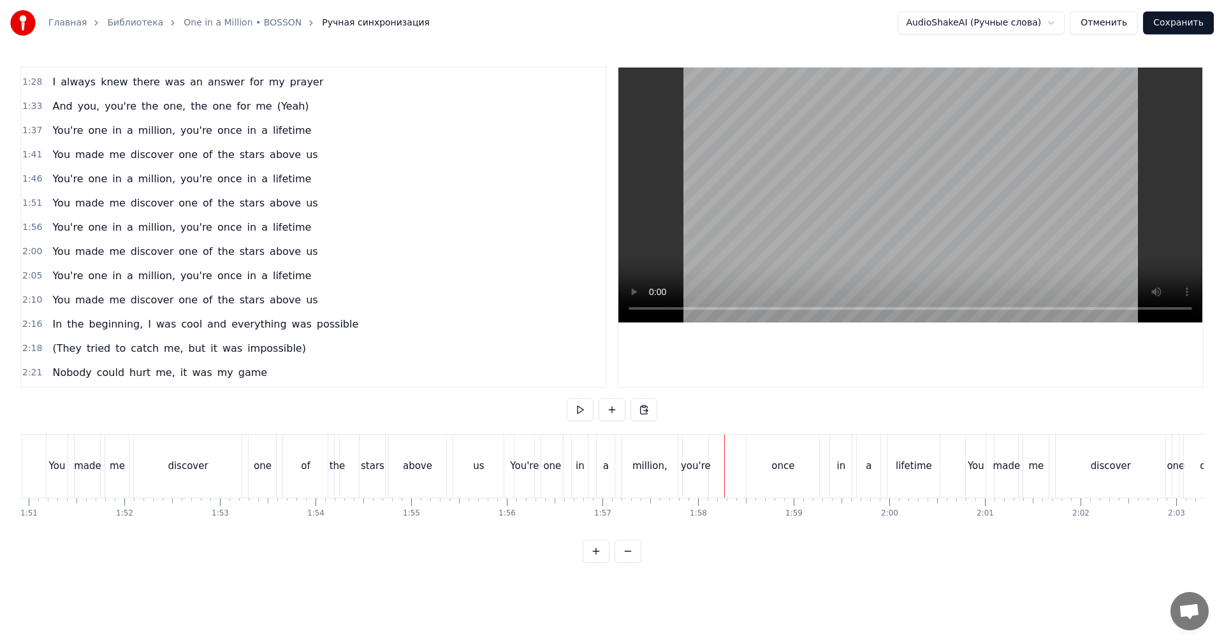
click at [692, 440] on div "you're" at bounding box center [696, 466] width 26 height 63
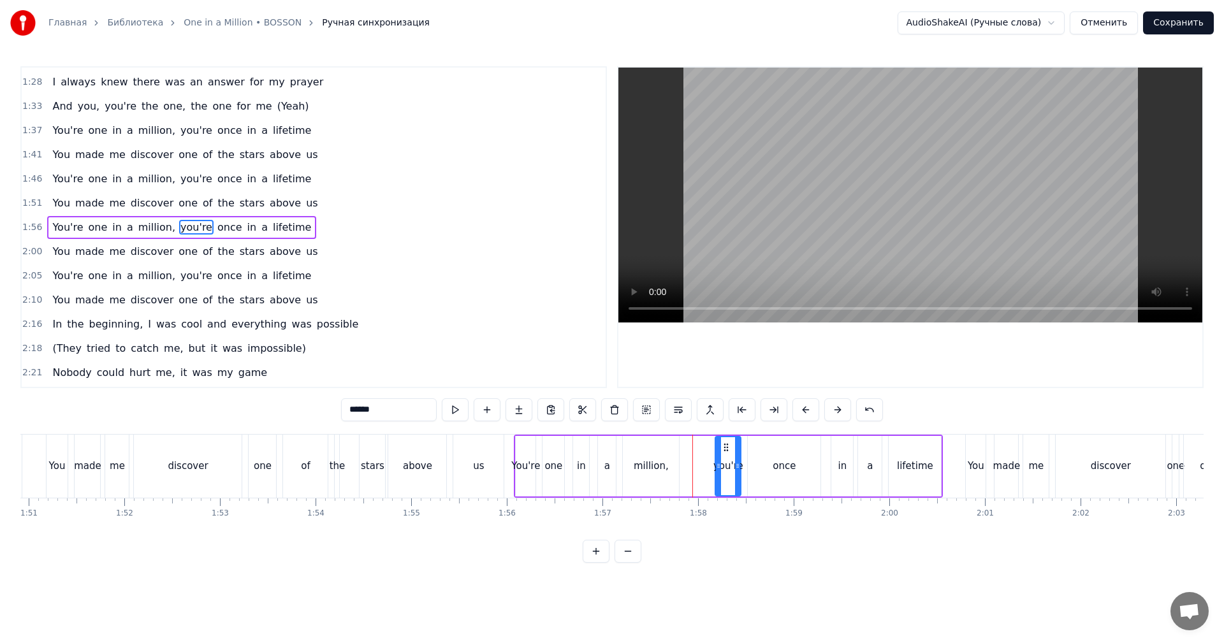
drag, startPoint x: 696, startPoint y: 444, endPoint x: 730, endPoint y: 445, distance: 34.4
click at [730, 445] on icon at bounding box center [726, 447] width 10 height 10
drag, startPoint x: 664, startPoint y: 462, endPoint x: 679, endPoint y: 457, distance: 15.3
click at [667, 462] on div "million," at bounding box center [651, 466] width 56 height 61
type input "********"
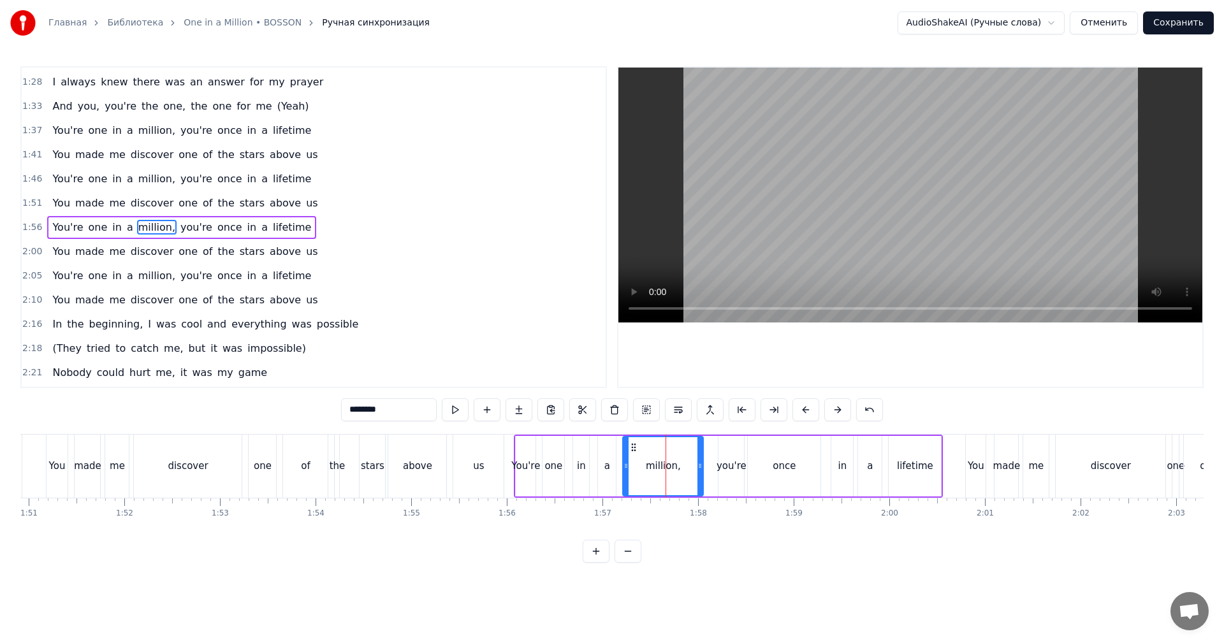
drag, startPoint x: 678, startPoint y: 456, endPoint x: 706, endPoint y: 455, distance: 27.4
click at [703, 454] on div at bounding box center [699, 466] width 5 height 58
click at [593, 463] on div "You're one in a million, you're once in a lifetime" at bounding box center [728, 466] width 429 height 63
click at [819, 253] on video at bounding box center [910, 195] width 584 height 255
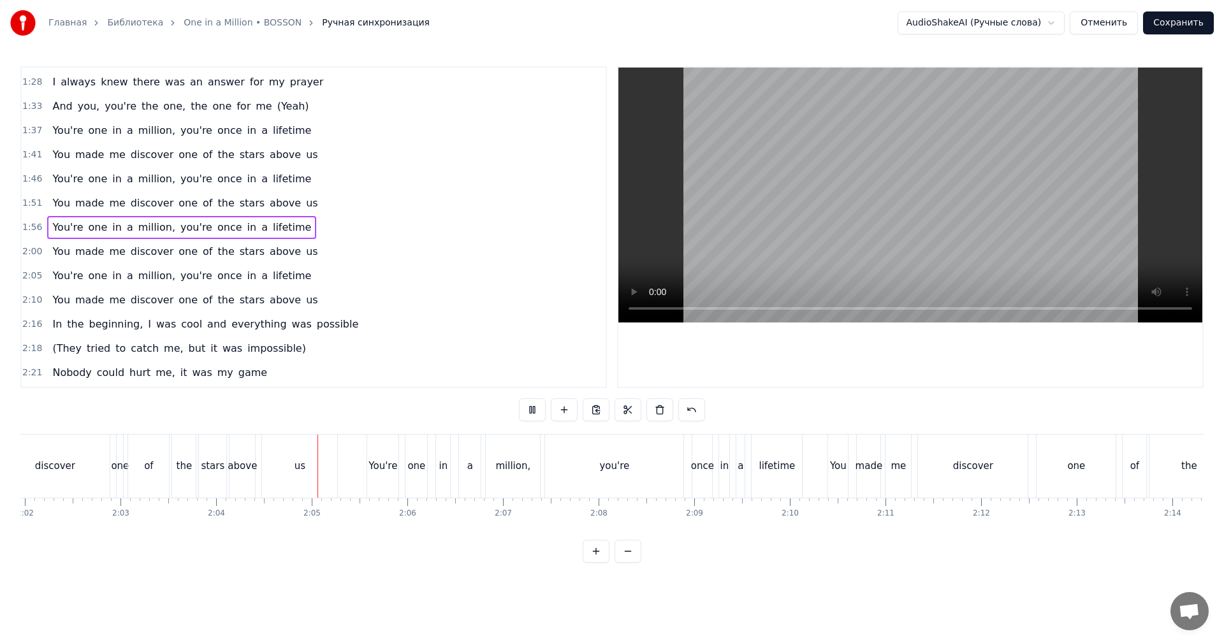
scroll to position [0, 11691]
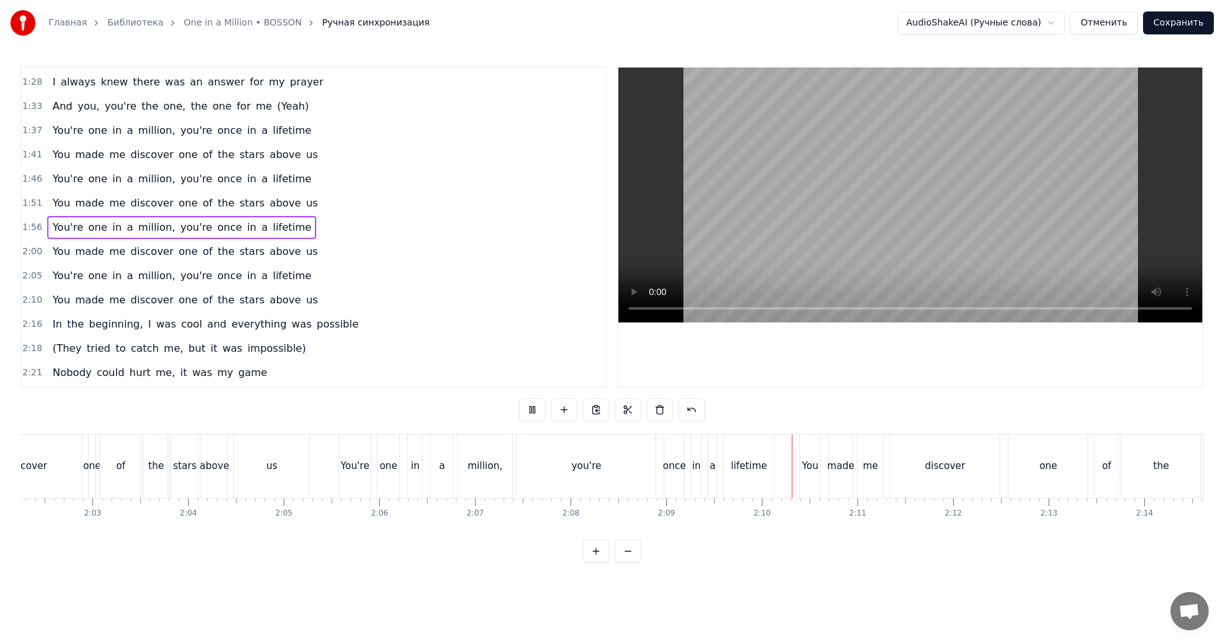
click at [816, 230] on video at bounding box center [910, 195] width 584 height 255
click at [444, 472] on div "a" at bounding box center [442, 466] width 6 height 15
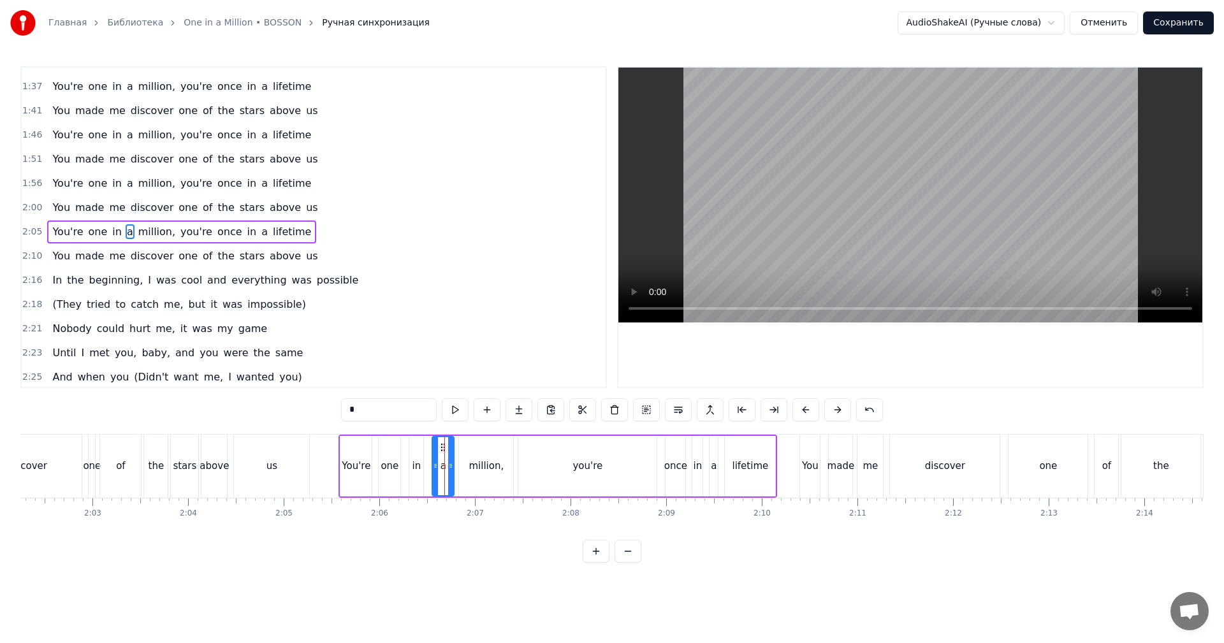
scroll to position [434, 0]
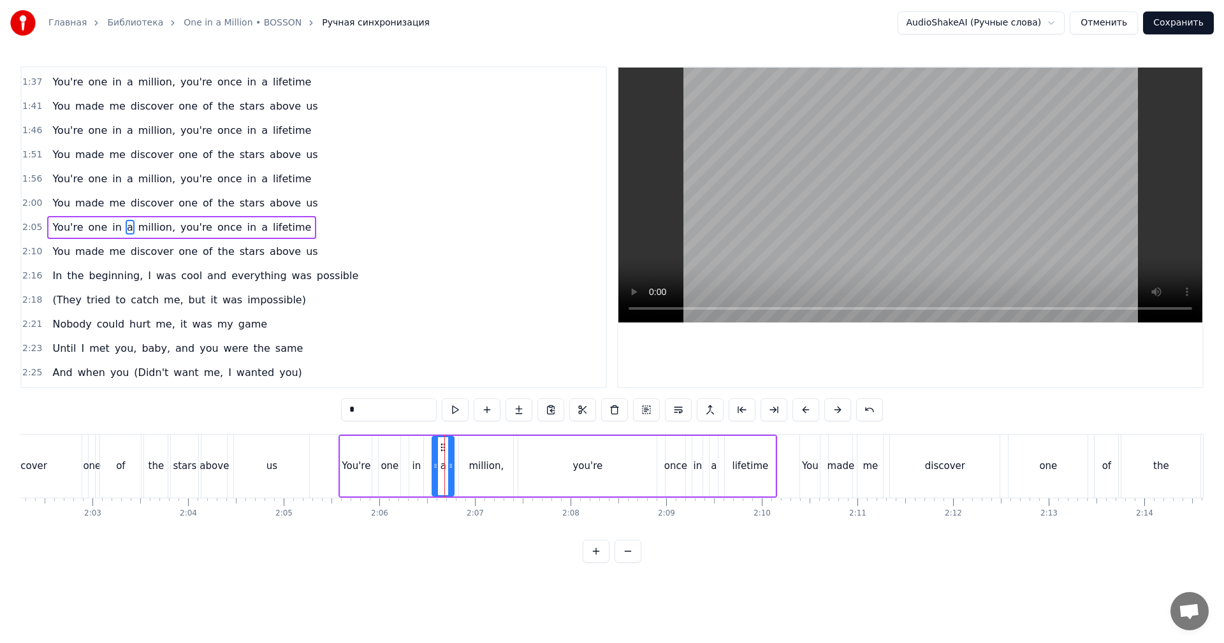
click at [843, 235] on video at bounding box center [910, 195] width 584 height 255
click at [846, 233] on video at bounding box center [910, 195] width 584 height 255
click at [591, 455] on div "you're" at bounding box center [587, 466] width 138 height 61
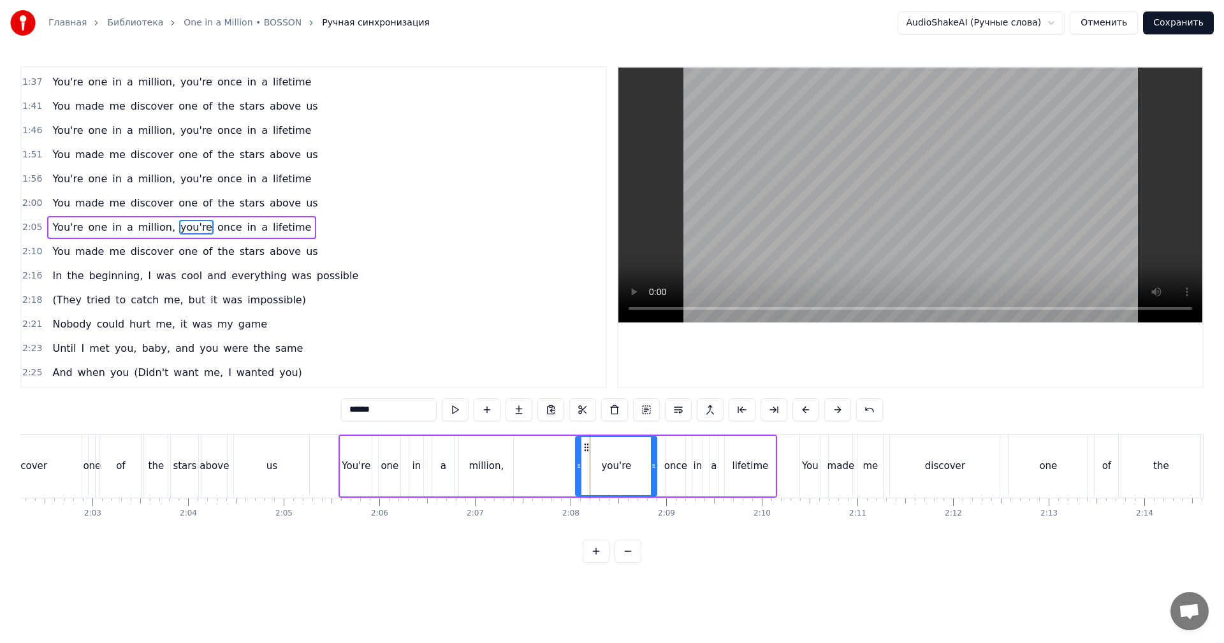
drag, startPoint x: 525, startPoint y: 461, endPoint x: 543, endPoint y: 462, distance: 17.9
click at [576, 458] on div at bounding box center [578, 466] width 5 height 58
click at [486, 463] on div "million," at bounding box center [486, 466] width 35 height 15
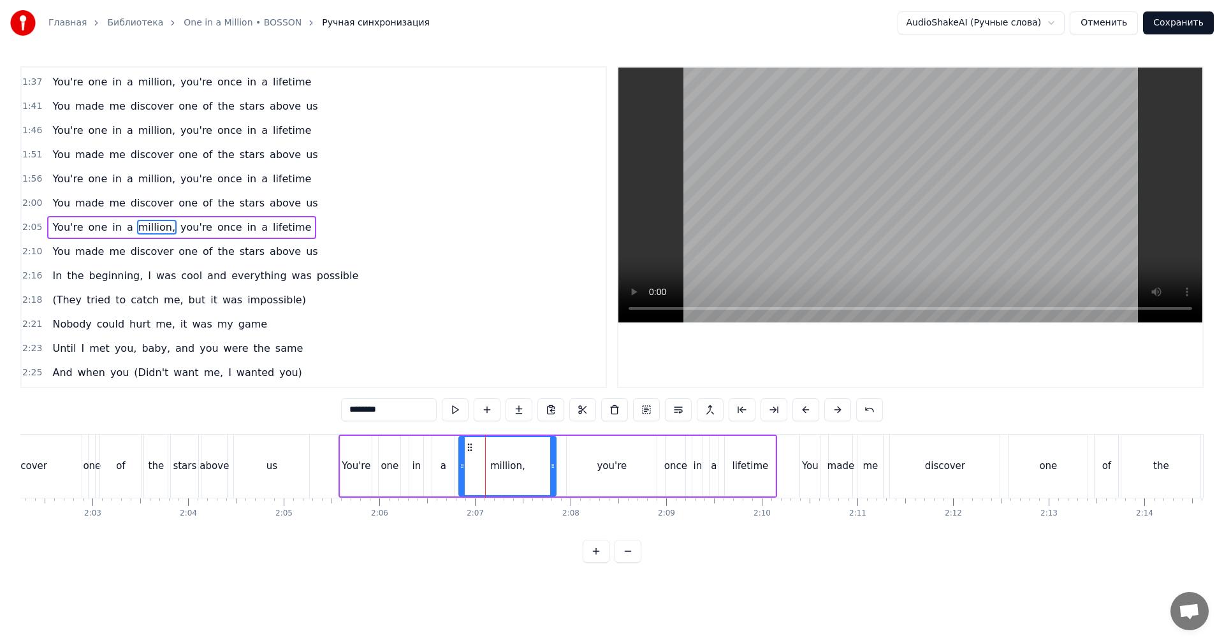
drag, startPoint x: 514, startPoint y: 455, endPoint x: 541, endPoint y: 455, distance: 26.8
click at [555, 451] on div at bounding box center [552, 466] width 5 height 58
drag, startPoint x: 416, startPoint y: 462, endPoint x: 749, endPoint y: 309, distance: 366.9
click at [416, 461] on div "in" at bounding box center [416, 466] width 9 height 15
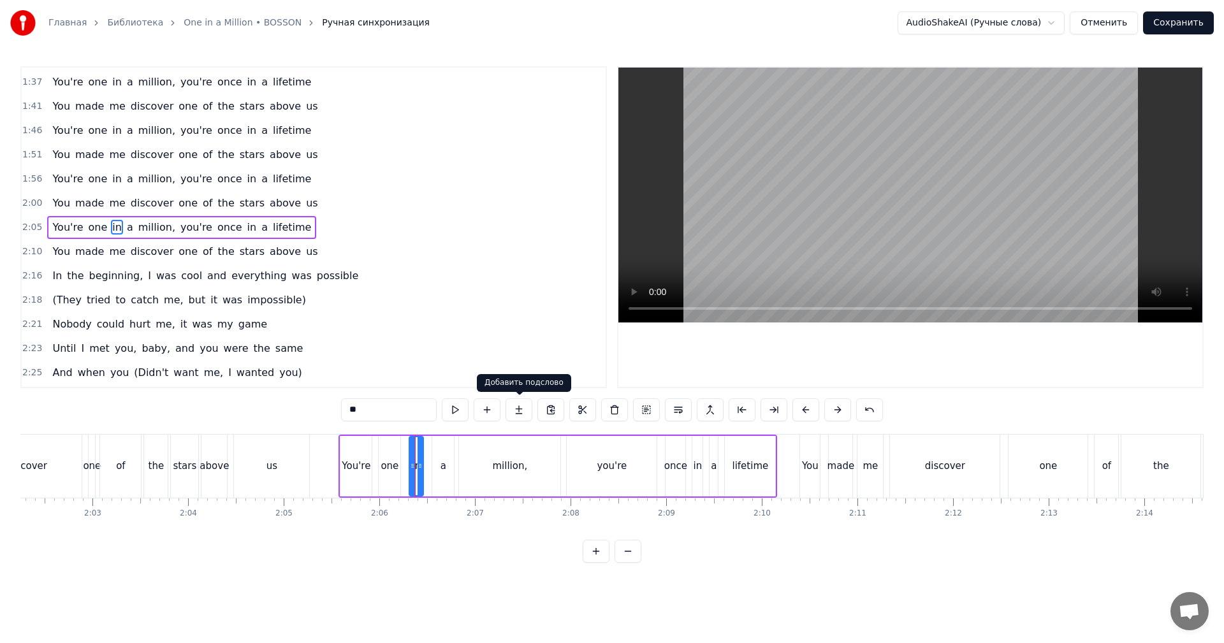
click at [974, 191] on video at bounding box center [910, 195] width 584 height 255
click at [1012, 237] on video at bounding box center [910, 195] width 584 height 255
click at [652, 473] on div "you're" at bounding box center [612, 466] width 90 height 61
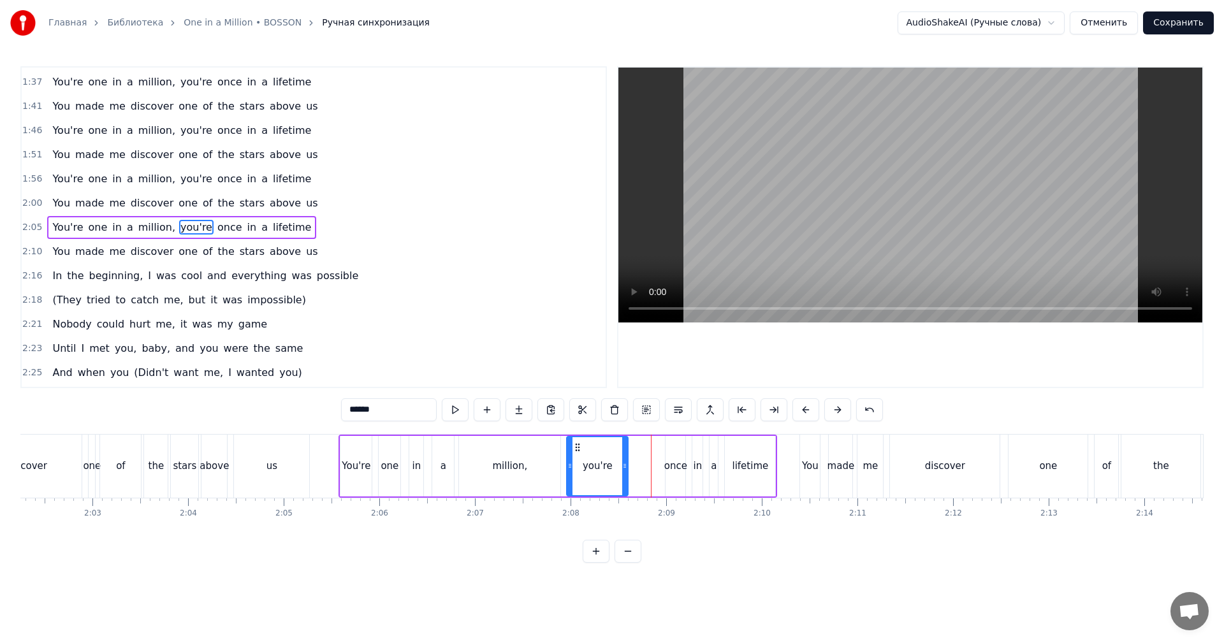
click at [627, 463] on icon at bounding box center [624, 466] width 5 height 10
click at [675, 459] on div "once" at bounding box center [675, 466] width 23 height 15
type input "****"
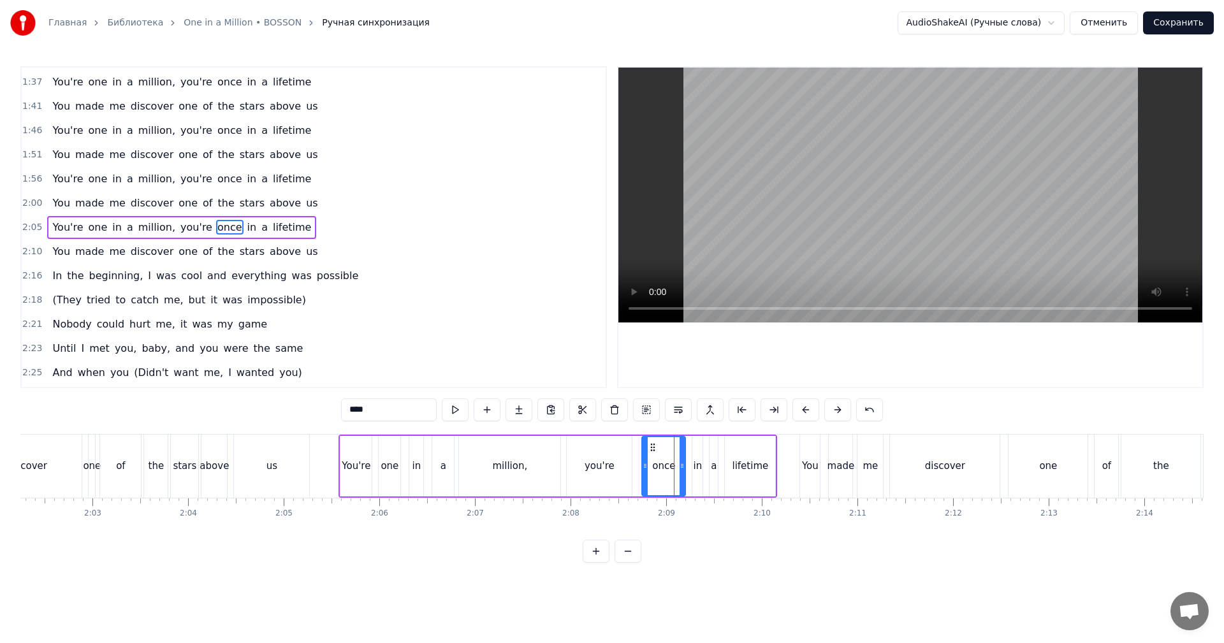
drag, startPoint x: 669, startPoint y: 462, endPoint x: 637, endPoint y: 466, distance: 32.1
click at [644, 465] on icon at bounding box center [645, 466] width 5 height 10
click at [635, 467] on div "You're one in a million, you're once in a lifetime" at bounding box center [558, 466] width 439 height 63
click at [535, 465] on div "million," at bounding box center [509, 466] width 101 height 61
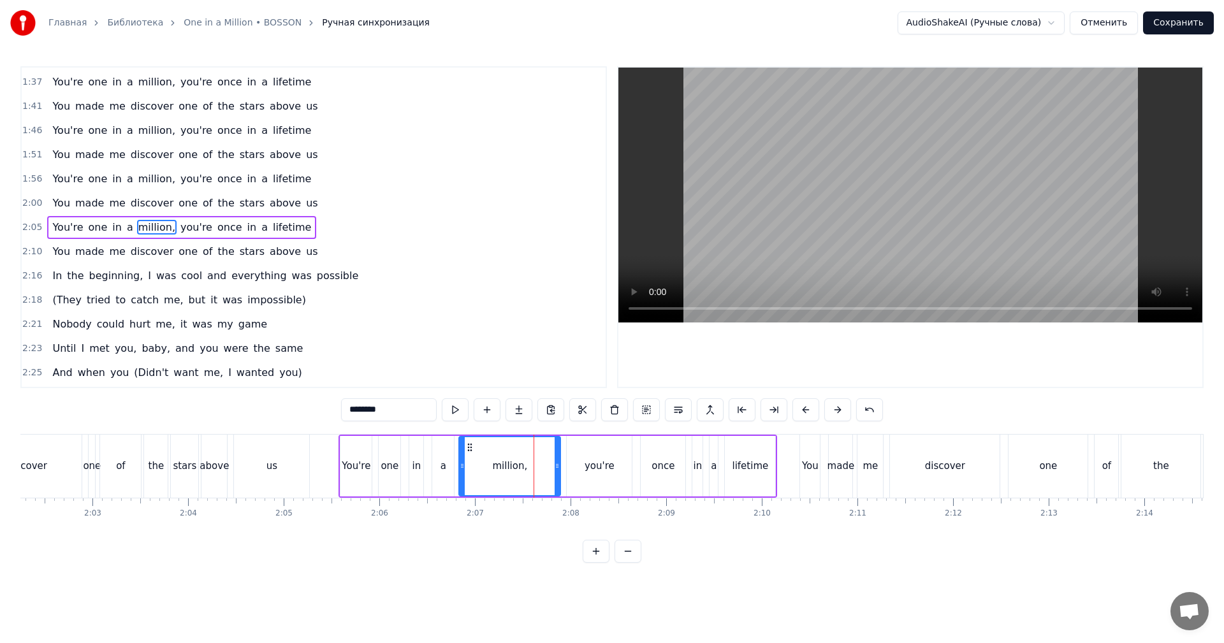
click at [928, 259] on video at bounding box center [910, 195] width 584 height 255
click at [1057, 263] on video at bounding box center [910, 195] width 584 height 255
click at [650, 451] on div "once" at bounding box center [663, 466] width 45 height 61
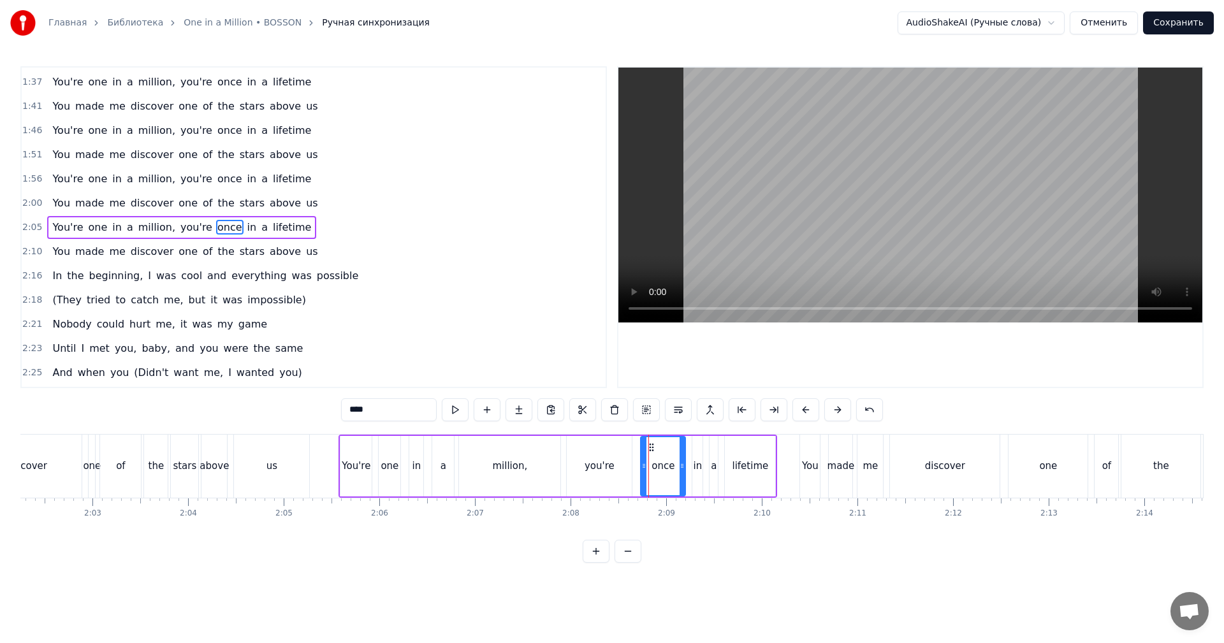
click at [621, 456] on div "you're" at bounding box center [599, 466] width 65 height 61
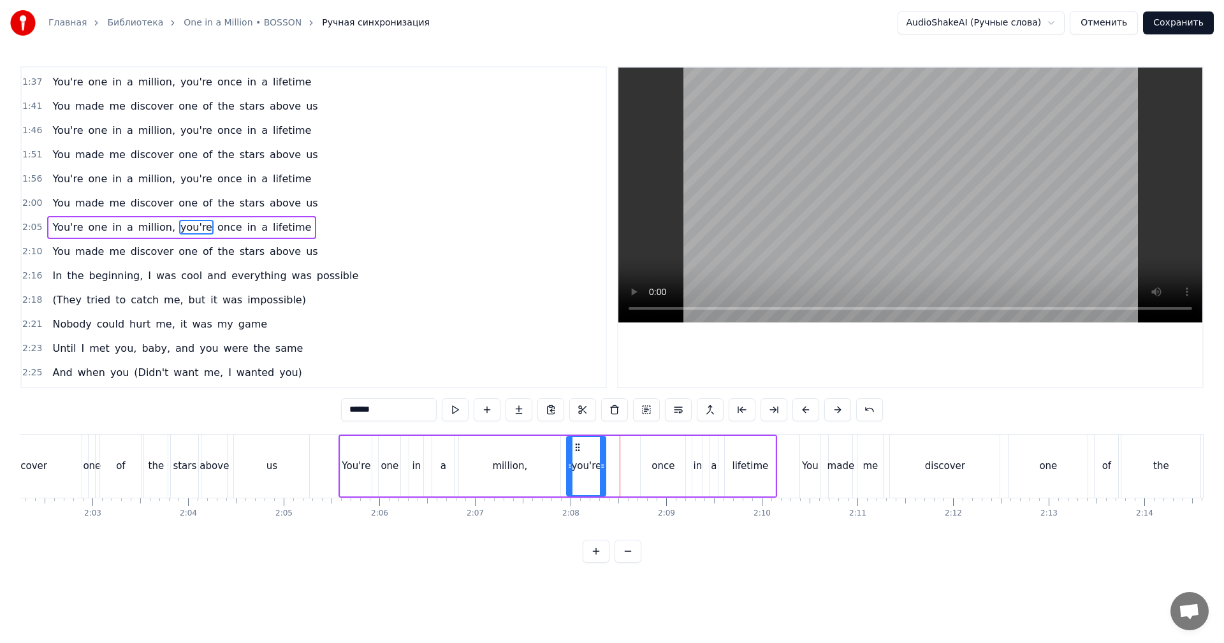
drag, startPoint x: 626, startPoint y: 459, endPoint x: 604, endPoint y: 461, distance: 22.4
click at [604, 461] on div at bounding box center [602, 466] width 5 height 58
click at [659, 457] on div "once" at bounding box center [663, 466] width 45 height 61
drag, startPoint x: 653, startPoint y: 443, endPoint x: 639, endPoint y: 448, distance: 14.9
click at [627, 451] on icon at bounding box center [629, 447] width 10 height 10
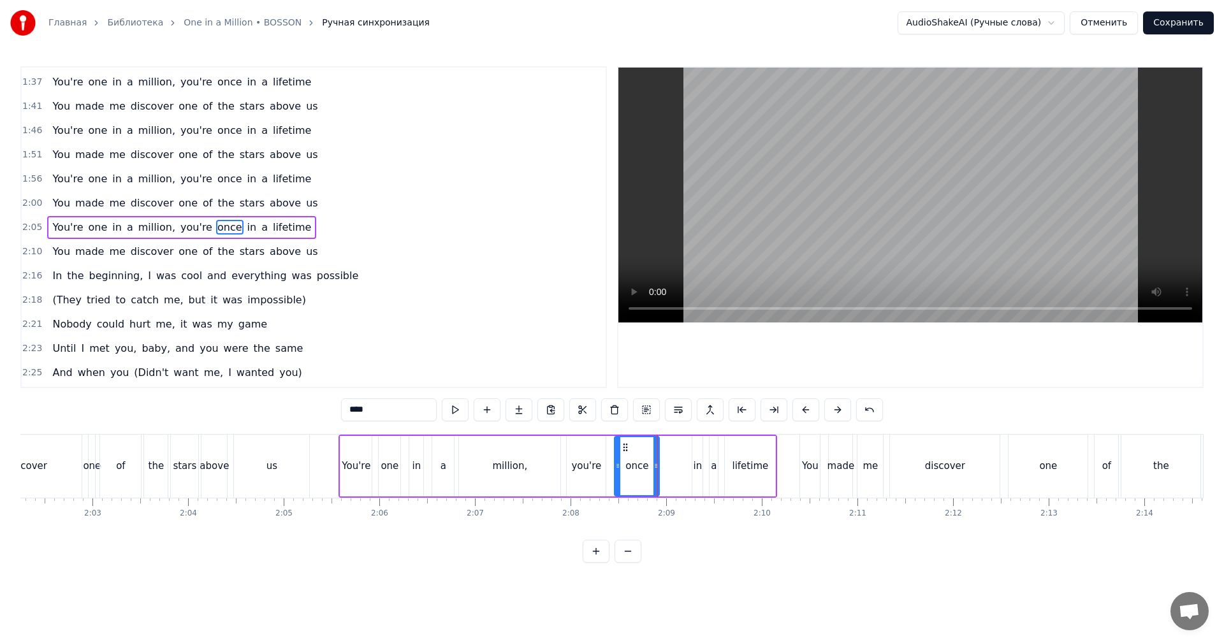
click at [696, 448] on div "in" at bounding box center [697, 466] width 10 height 61
drag, startPoint x: 694, startPoint y: 446, endPoint x: 683, endPoint y: 449, distance: 11.3
click at [683, 449] on div at bounding box center [684, 466] width 5 height 58
drag, startPoint x: 689, startPoint y: 444, endPoint x: 679, endPoint y: 448, distance: 10.7
click at [679, 448] on icon at bounding box center [681, 447] width 10 height 10
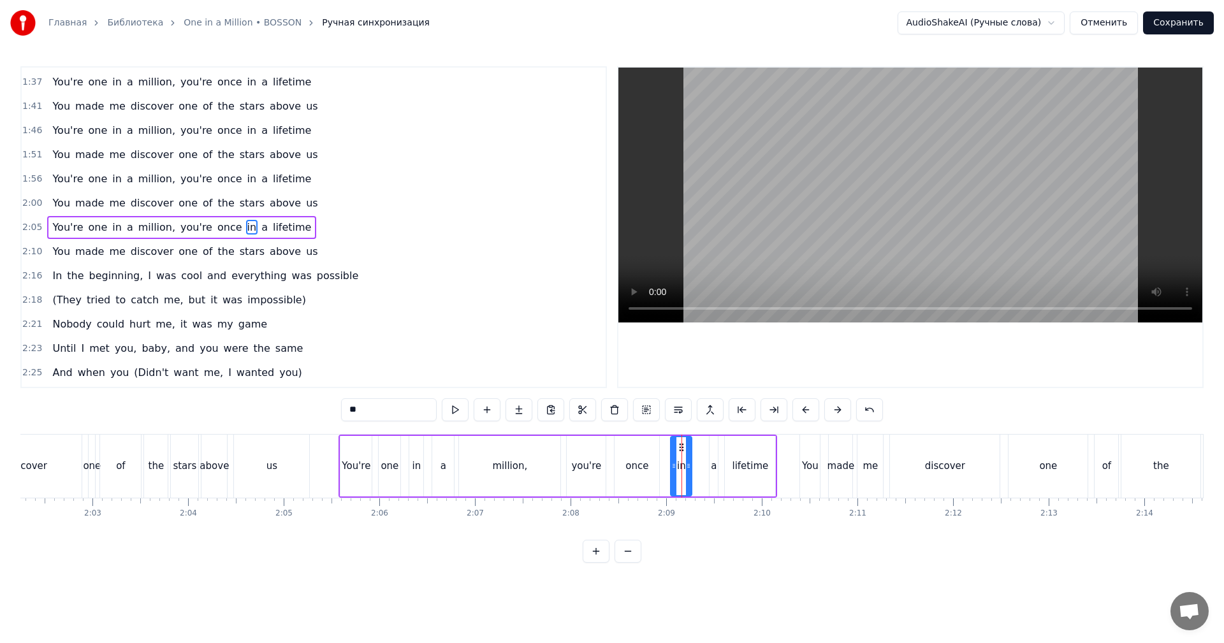
click at [681, 448] on div "in" at bounding box center [692, 466] width 22 height 61
click at [712, 444] on div "a" at bounding box center [714, 466] width 8 height 61
type input "*"
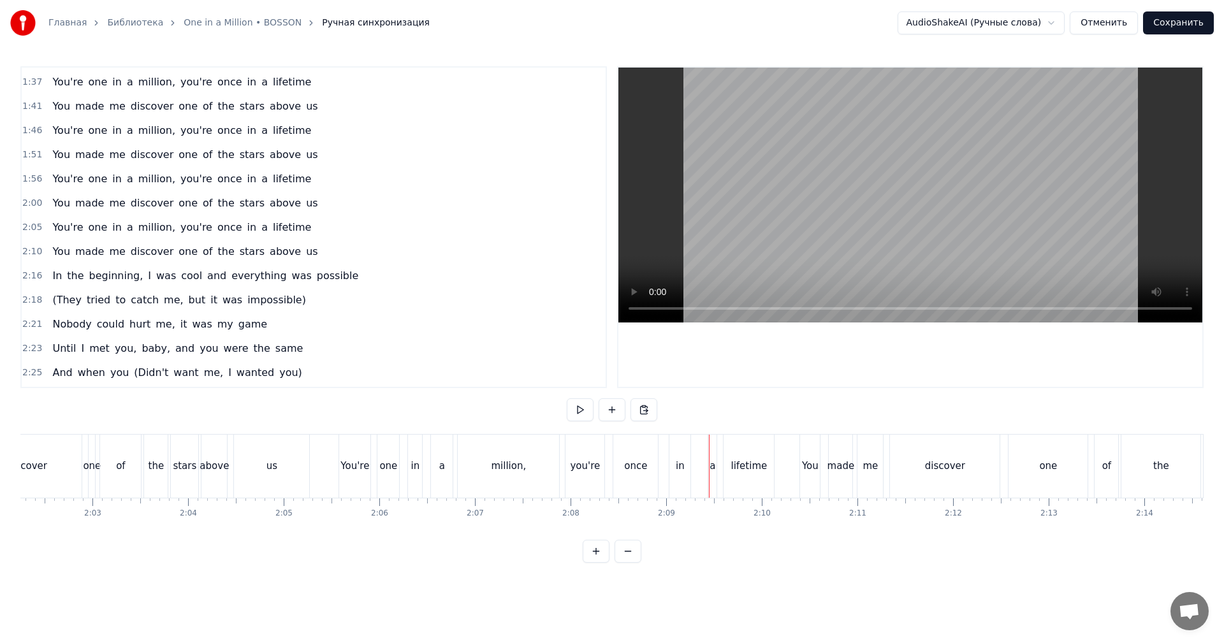
click at [713, 444] on div "a" at bounding box center [712, 466] width 8 height 63
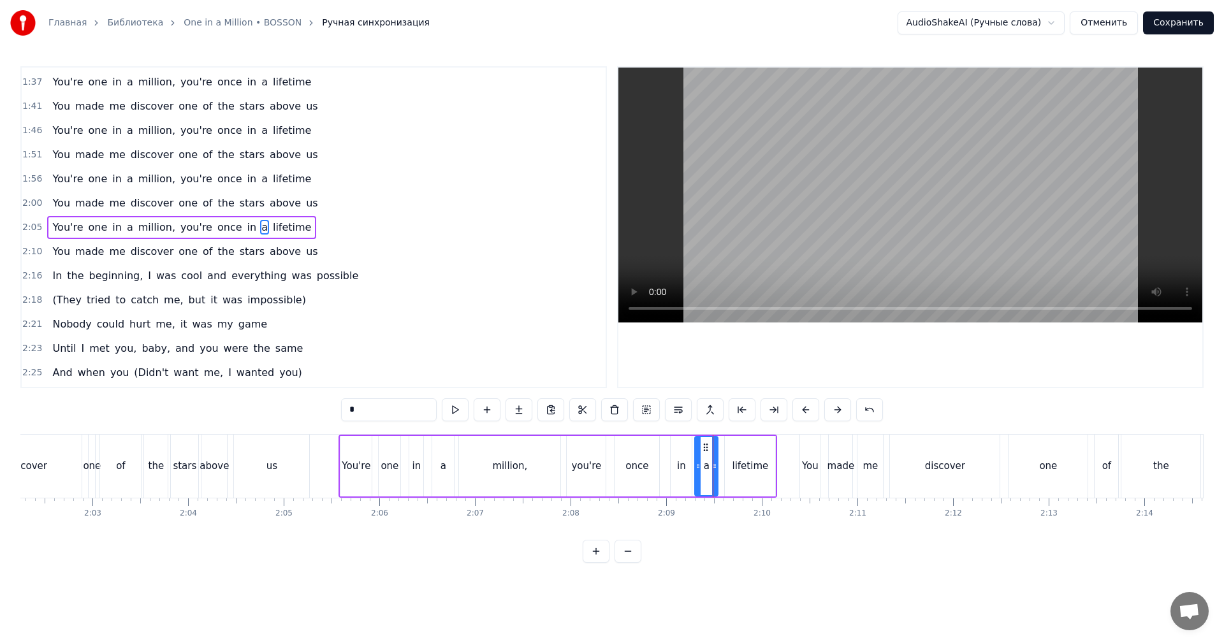
drag, startPoint x: 711, startPoint y: 444, endPoint x: 696, endPoint y: 446, distance: 14.8
click at [696, 446] on div at bounding box center [698, 466] width 5 height 58
click at [562, 453] on div "You're one in a million, you're once in a lifetime" at bounding box center [558, 466] width 439 height 63
click at [896, 270] on video at bounding box center [910, 195] width 584 height 255
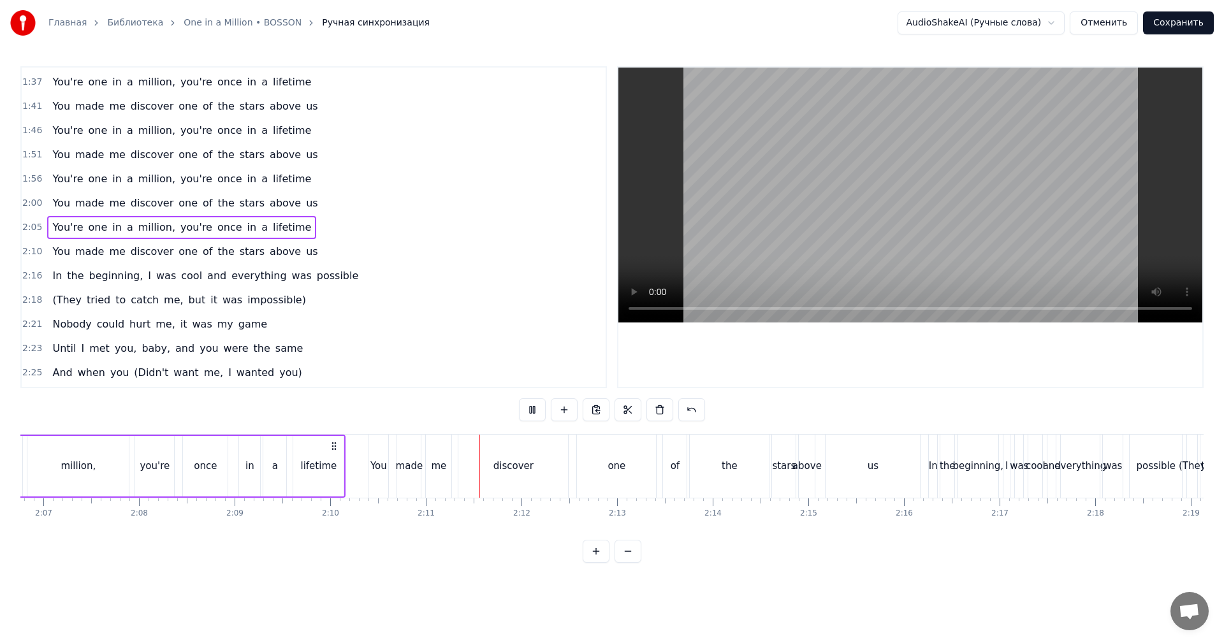
scroll to position [0, 12137]
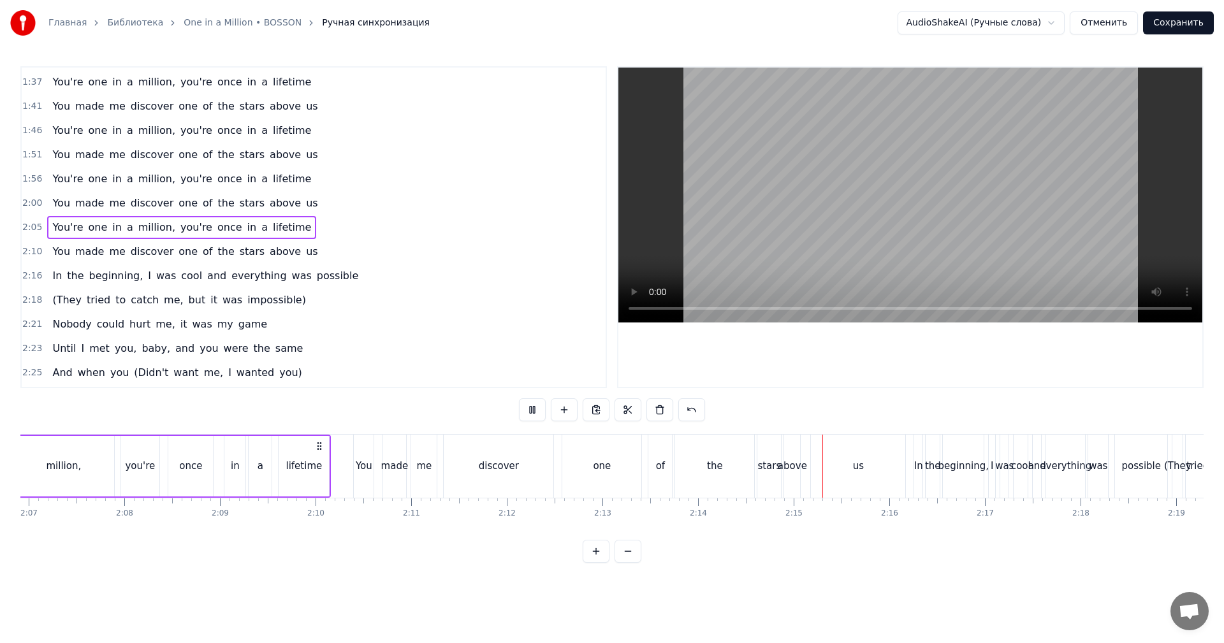
click at [851, 265] on video at bounding box center [910, 195] width 584 height 255
click at [431, 473] on div "me" at bounding box center [424, 466] width 26 height 63
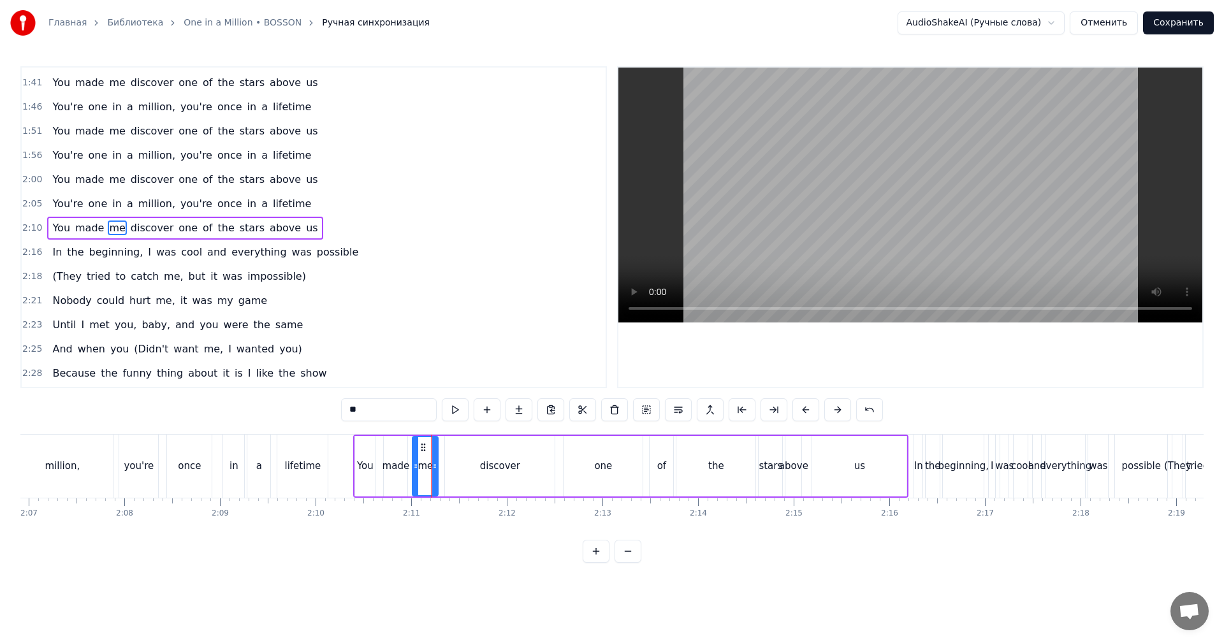
scroll to position [458, 0]
click at [863, 207] on video at bounding box center [910, 195] width 584 height 255
click at [864, 212] on video at bounding box center [910, 195] width 584 height 255
click at [864, 214] on video at bounding box center [910, 195] width 584 height 255
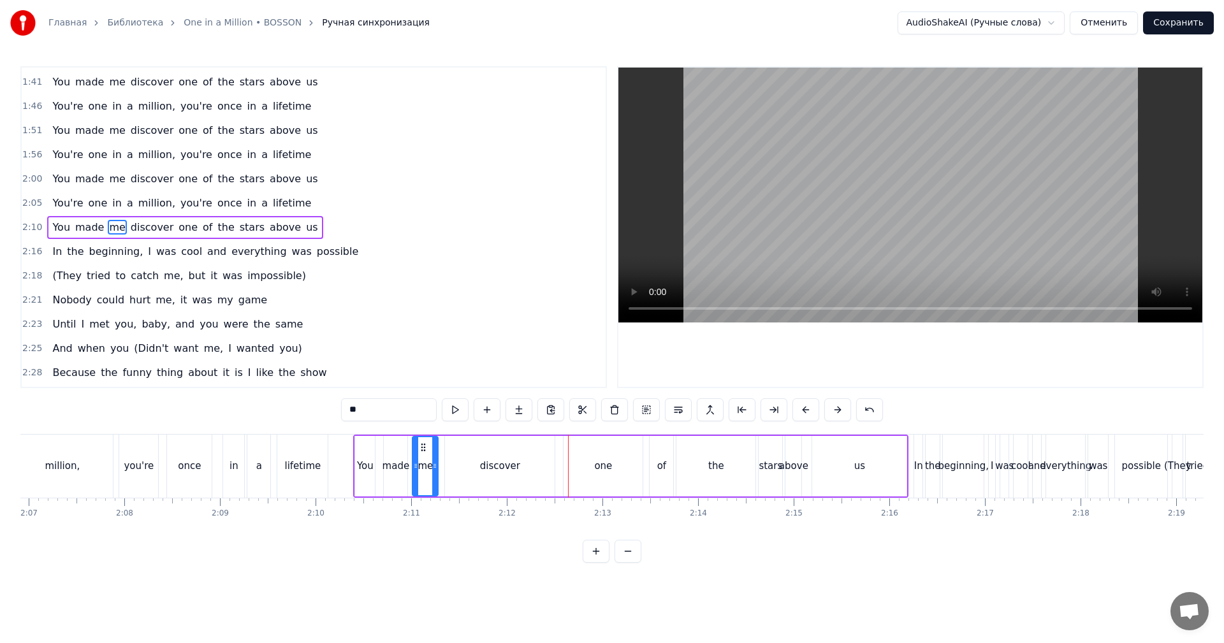
click at [523, 457] on div "discover" at bounding box center [500, 466] width 110 height 61
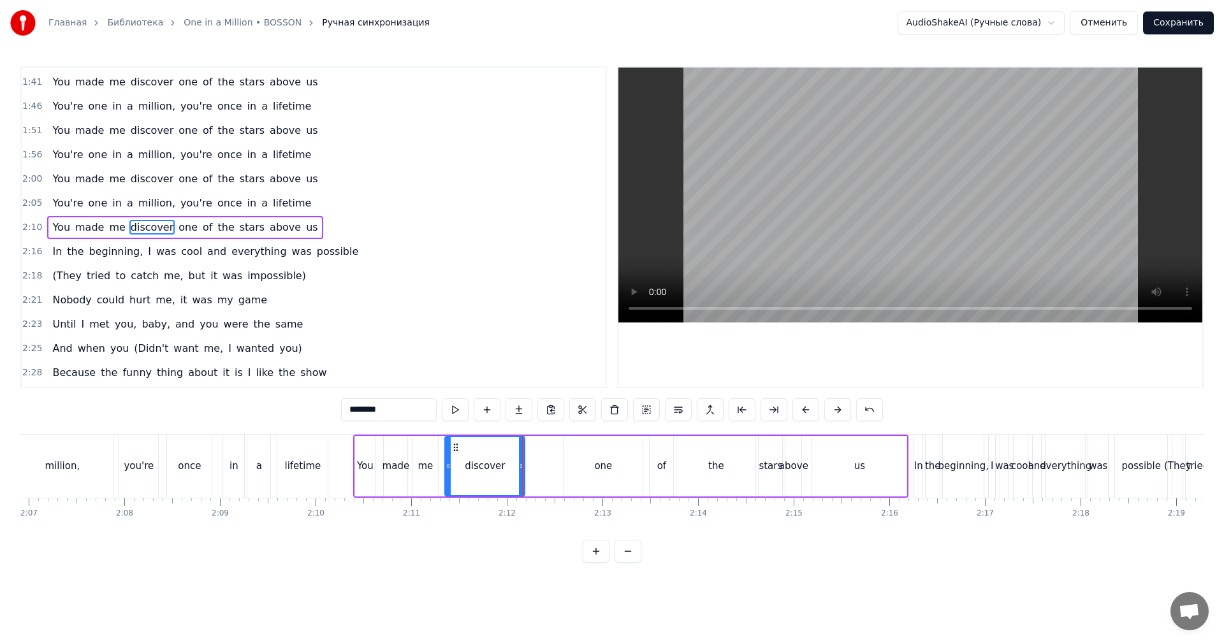
drag, startPoint x: 550, startPoint y: 456, endPoint x: 538, endPoint y: 456, distance: 12.1
click at [519, 461] on div at bounding box center [521, 466] width 5 height 58
click at [519, 461] on icon at bounding box center [521, 466] width 5 height 10
click at [596, 447] on div "one" at bounding box center [603, 466] width 79 height 61
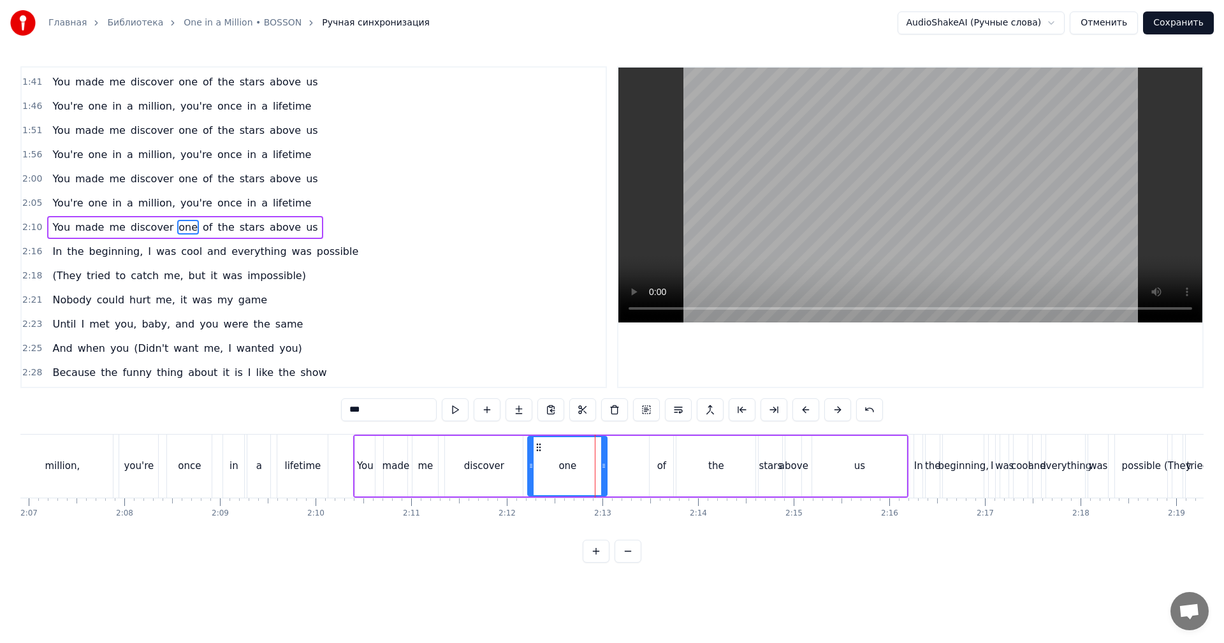
drag, startPoint x: 575, startPoint y: 446, endPoint x: 537, endPoint y: 451, distance: 38.7
click at [537, 451] on icon at bounding box center [539, 447] width 10 height 10
drag, startPoint x: 599, startPoint y: 460, endPoint x: 571, endPoint y: 465, distance: 28.5
click at [574, 465] on div at bounding box center [576, 466] width 5 height 58
click at [664, 456] on div "of" at bounding box center [662, 466] width 24 height 61
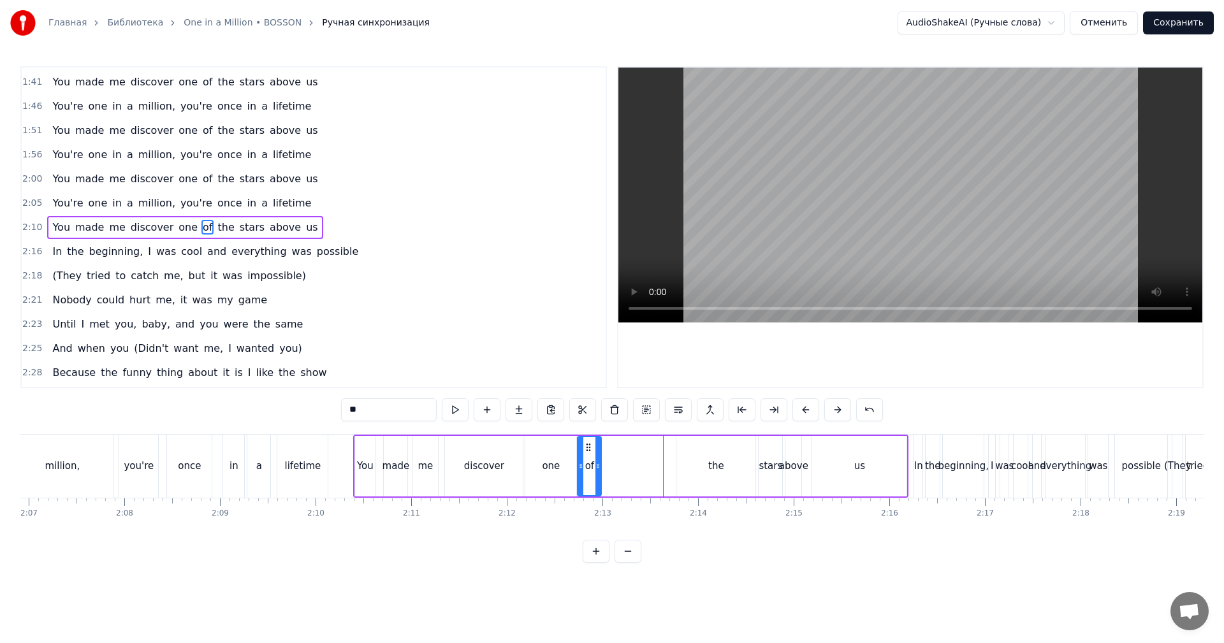
drag, startPoint x: 659, startPoint y: 444, endPoint x: 587, endPoint y: 456, distance: 73.1
click at [587, 456] on div "of" at bounding box center [589, 466] width 22 height 58
click at [543, 462] on div "one" at bounding box center [551, 466] width 18 height 15
click at [822, 260] on video at bounding box center [910, 195] width 584 height 255
click at [821, 260] on video at bounding box center [910, 195] width 584 height 255
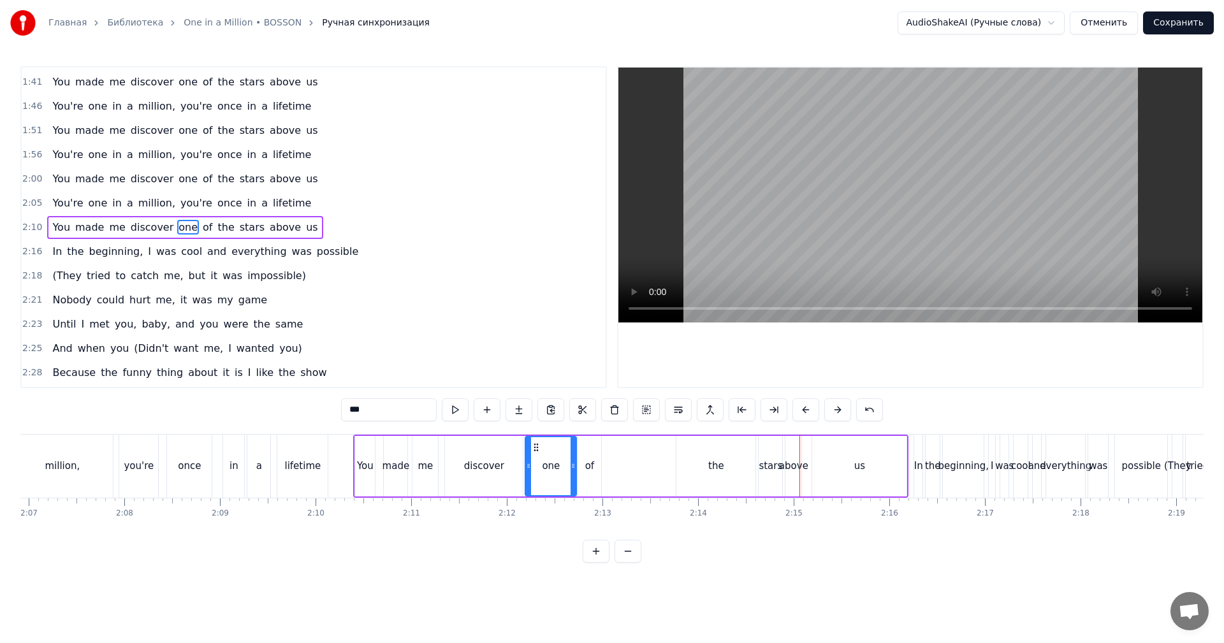
click at [710, 465] on div "the" at bounding box center [716, 466] width 16 height 15
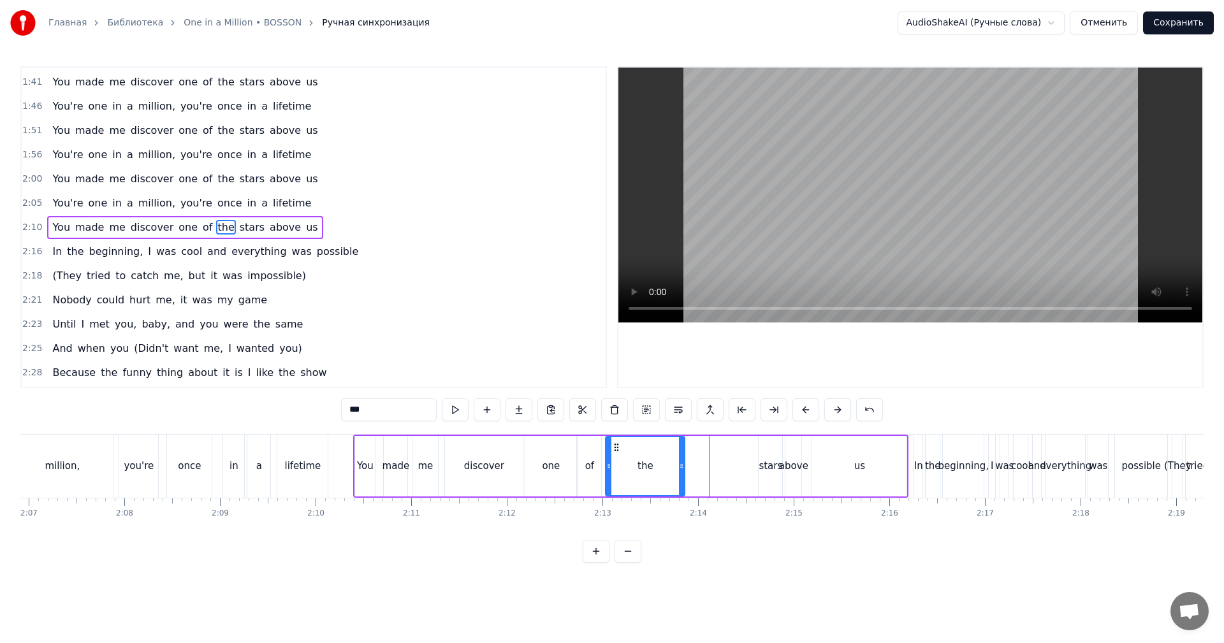
drag, startPoint x: 678, startPoint y: 449, endPoint x: 631, endPoint y: 454, distance: 47.5
click at [619, 454] on div "the" at bounding box center [645, 466] width 78 height 58
click at [676, 454] on div "the" at bounding box center [716, 466] width 80 height 61
drag, startPoint x: 682, startPoint y: 453, endPoint x: 650, endPoint y: 465, distance: 33.9
click at [653, 463] on div at bounding box center [655, 466] width 5 height 58
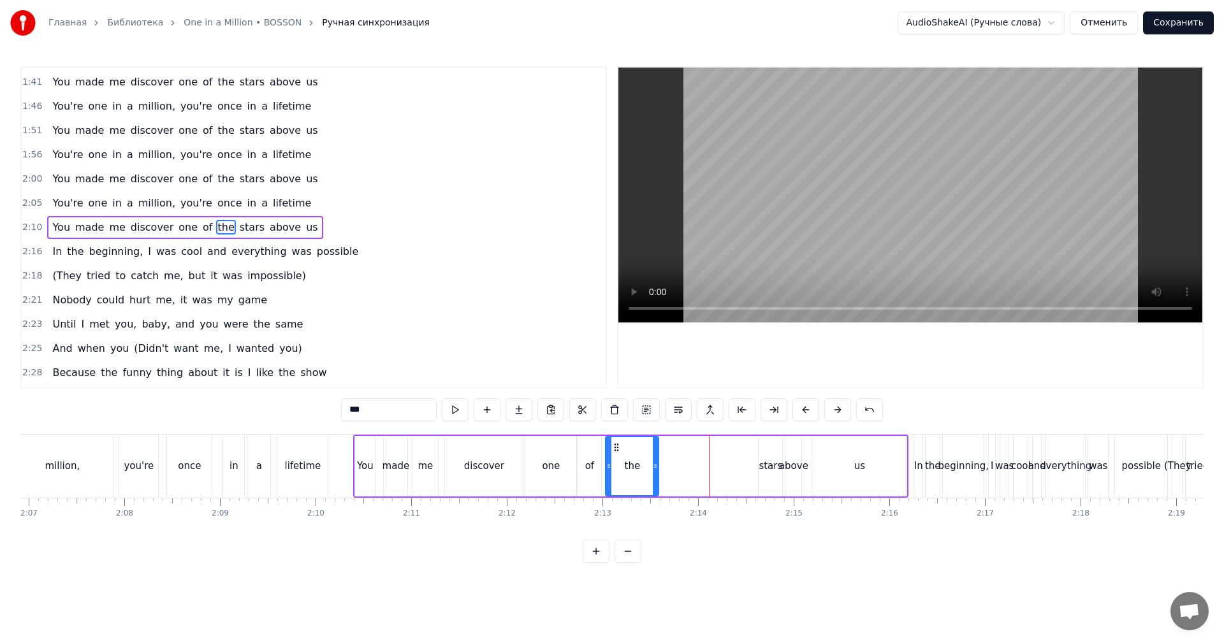
click at [653, 465] on icon at bounding box center [655, 466] width 5 height 10
click at [773, 448] on div "stars" at bounding box center [771, 466] width 24 height 61
drag, startPoint x: 769, startPoint y: 443, endPoint x: 674, endPoint y: 456, distance: 95.9
click at [673, 456] on div "stars" at bounding box center [676, 466] width 22 height 58
click at [795, 463] on div "above" at bounding box center [793, 466] width 29 height 15
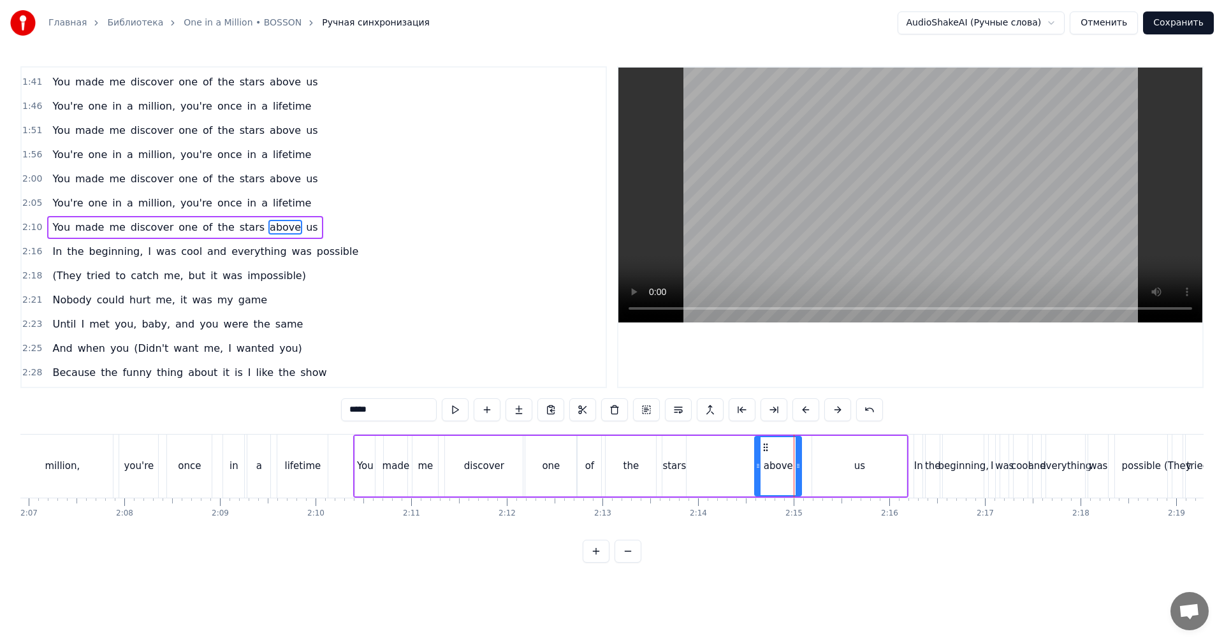
drag, startPoint x: 782, startPoint y: 453, endPoint x: 758, endPoint y: 453, distance: 23.6
click at [755, 455] on div at bounding box center [757, 466] width 5 height 58
drag, startPoint x: 761, startPoint y: 445, endPoint x: 704, endPoint y: 448, distance: 56.2
click at [704, 448] on icon at bounding box center [706, 447] width 10 height 10
click at [846, 449] on div "us" at bounding box center [859, 466] width 94 height 61
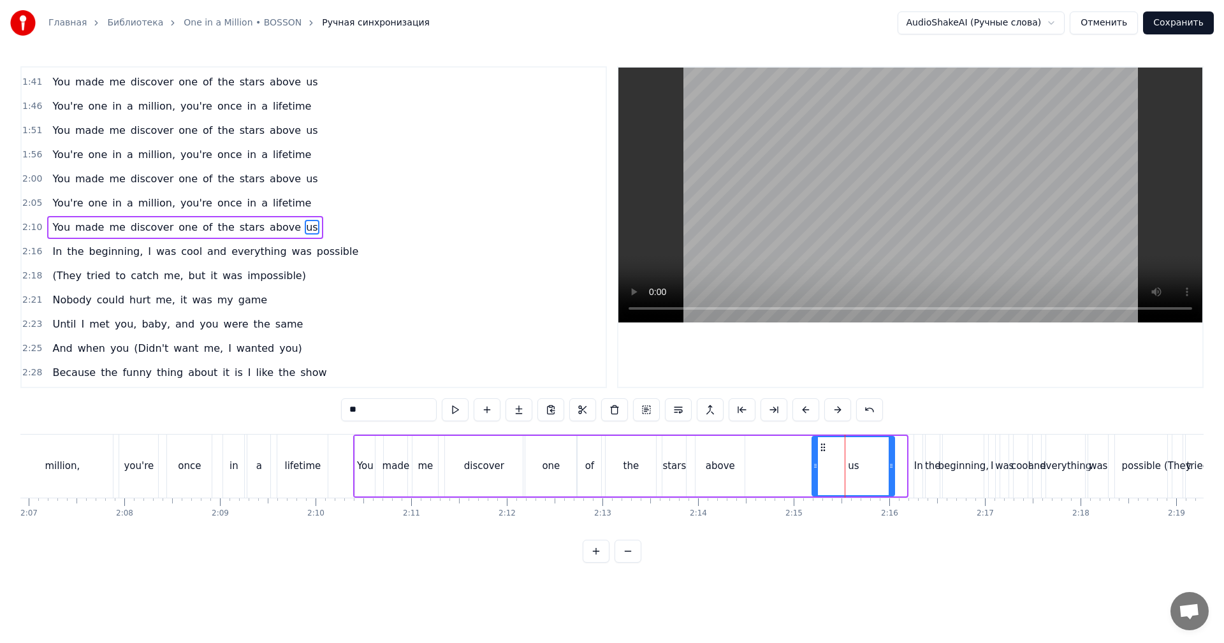
drag, startPoint x: 903, startPoint y: 448, endPoint x: 842, endPoint y: 454, distance: 61.5
click at [889, 453] on div at bounding box center [891, 466] width 5 height 58
click at [855, 454] on div "us" at bounding box center [853, 466] width 81 height 58
drag, startPoint x: 823, startPoint y: 447, endPoint x: 757, endPoint y: 446, distance: 65.7
click at [757, 446] on icon at bounding box center [758, 447] width 10 height 10
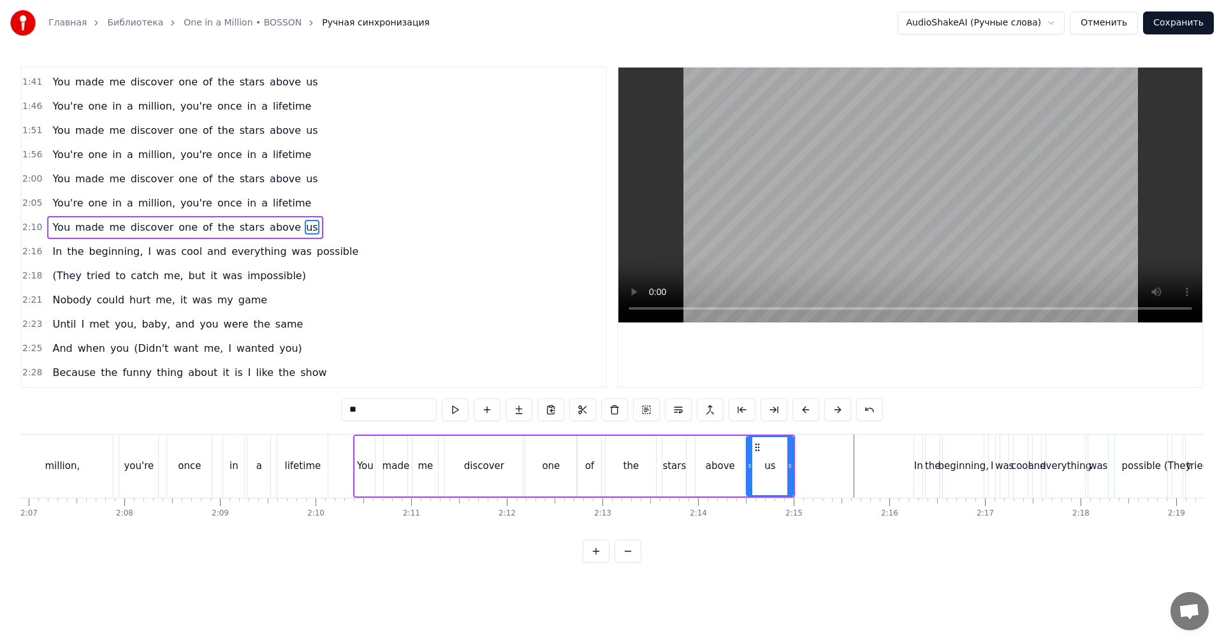
click at [513, 458] on div "discover" at bounding box center [484, 466] width 78 height 61
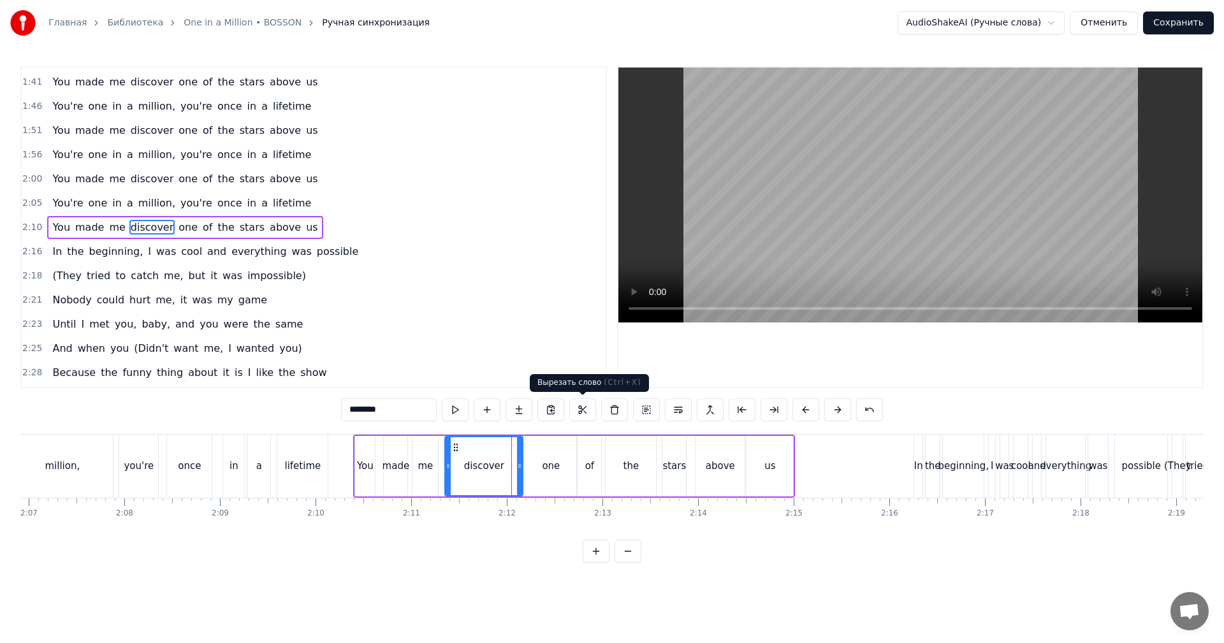
click at [878, 211] on video at bounding box center [910, 195] width 584 height 255
click at [879, 211] on video at bounding box center [910, 195] width 584 height 255
click at [559, 465] on div "one" at bounding box center [550, 466] width 51 height 61
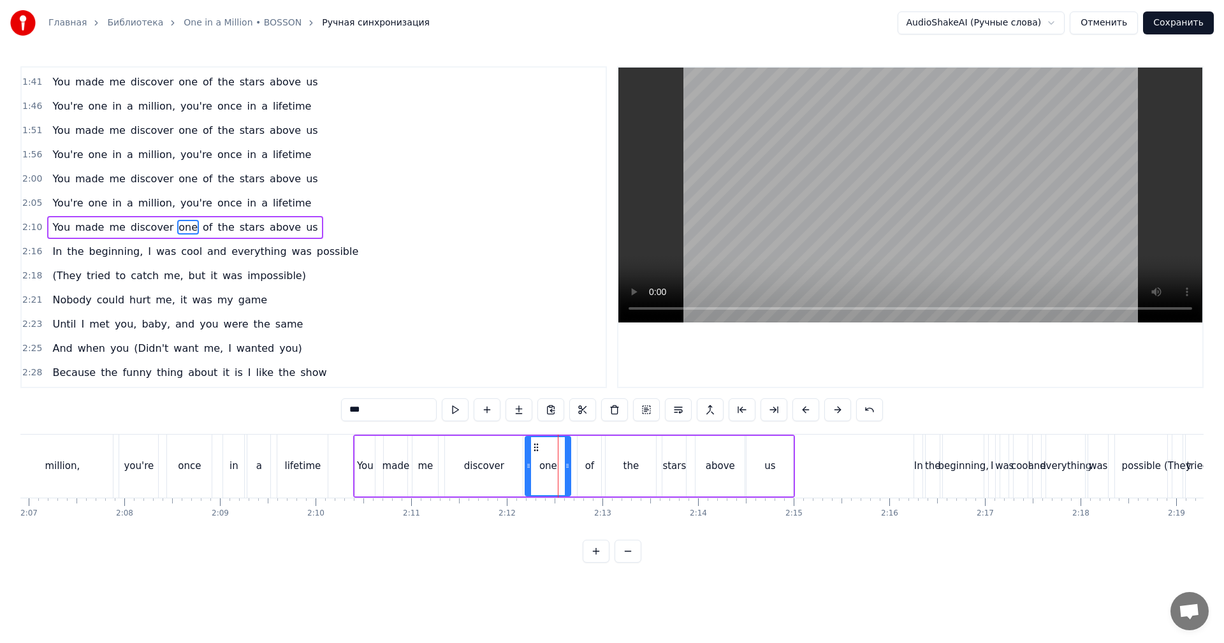
drag, startPoint x: 572, startPoint y: 460, endPoint x: 564, endPoint y: 463, distance: 8.3
click at [565, 463] on div at bounding box center [567, 466] width 5 height 58
drag, startPoint x: 583, startPoint y: 453, endPoint x: 583, endPoint y: 445, distance: 8.3
click at [583, 451] on div "of" at bounding box center [590, 466] width 24 height 61
click at [581, 444] on div at bounding box center [579, 466] width 5 height 58
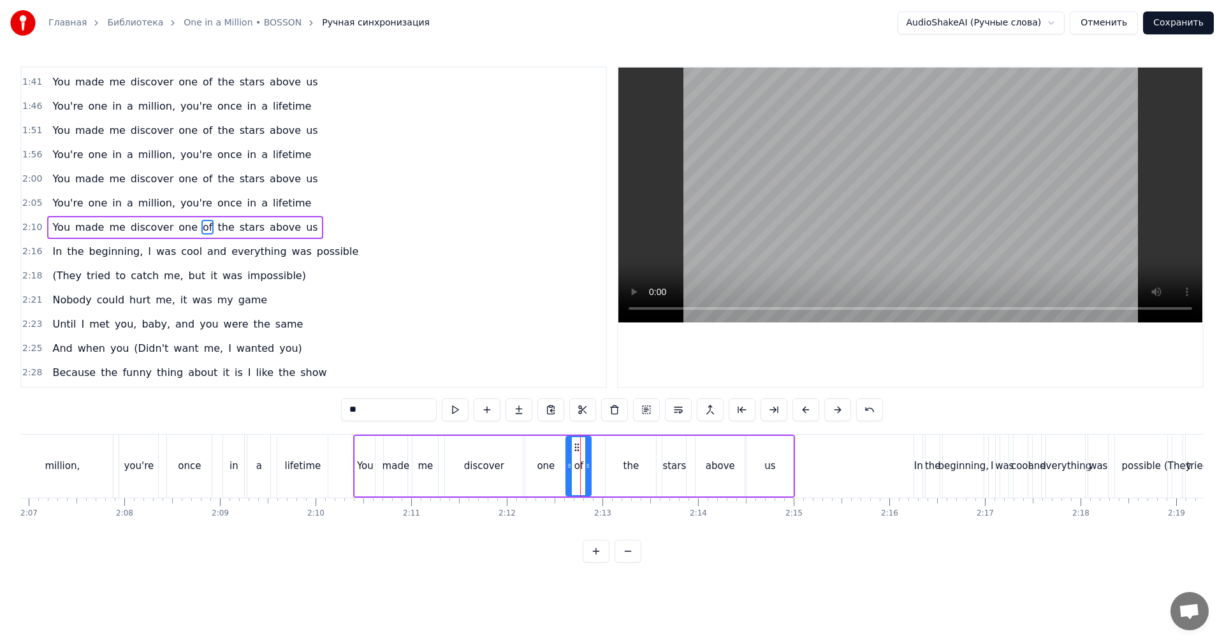
drag, startPoint x: 585, startPoint y: 443, endPoint x: 575, endPoint y: 446, distance: 10.5
click at [575, 446] on icon at bounding box center [577, 447] width 10 height 10
click at [585, 458] on div at bounding box center [586, 466] width 5 height 58
click at [615, 446] on div "the" at bounding box center [631, 466] width 50 height 61
type input "***"
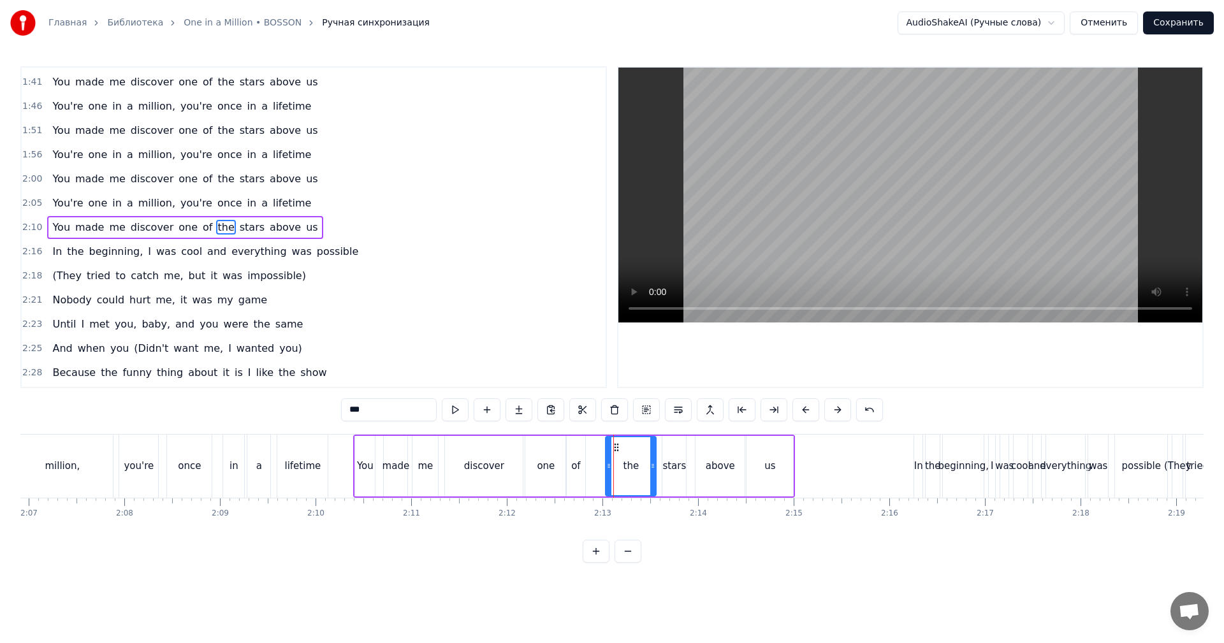
drag, startPoint x: 614, startPoint y: 444, endPoint x: 599, endPoint y: 448, distance: 15.2
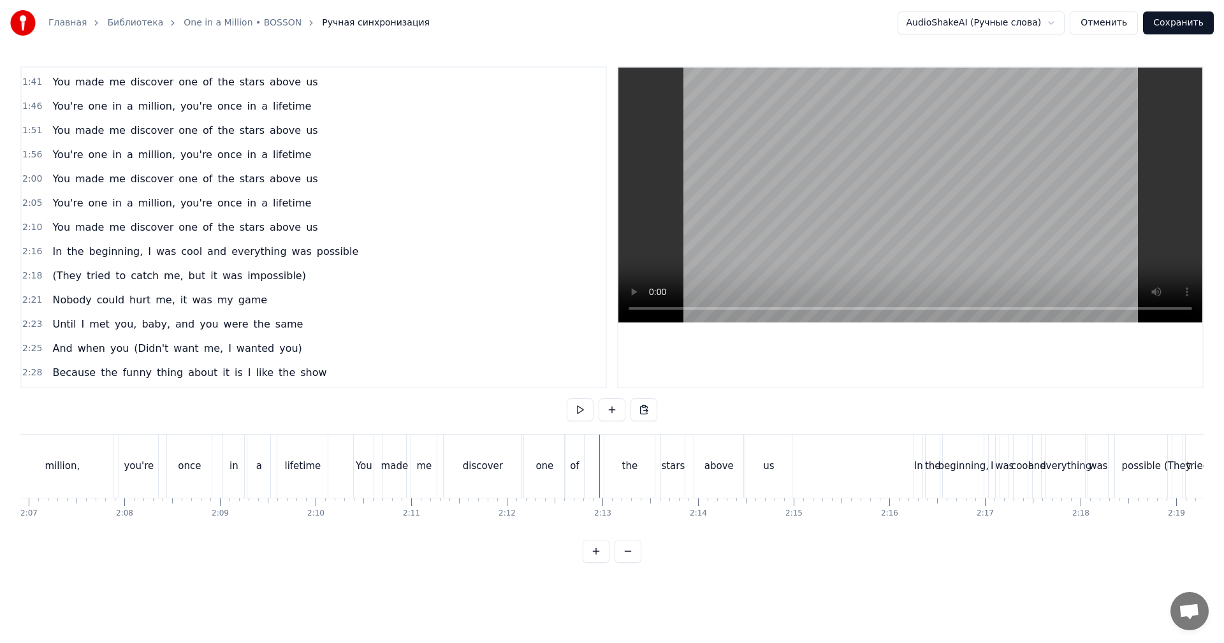
click at [614, 443] on div "the" at bounding box center [629, 466] width 50 height 63
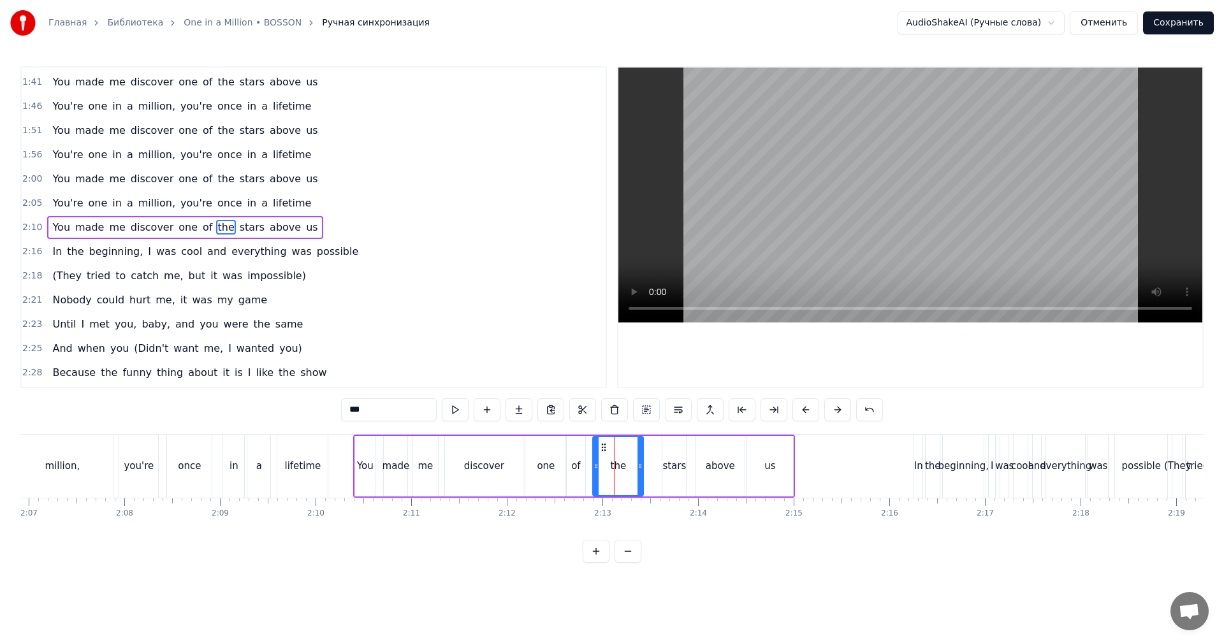
drag, startPoint x: 615, startPoint y: 442, endPoint x: 603, endPoint y: 447, distance: 12.6
click at [603, 447] on icon at bounding box center [604, 447] width 10 height 10
drag, startPoint x: 638, startPoint y: 452, endPoint x: 625, endPoint y: 456, distance: 13.3
click at [625, 456] on div at bounding box center [625, 466] width 5 height 58
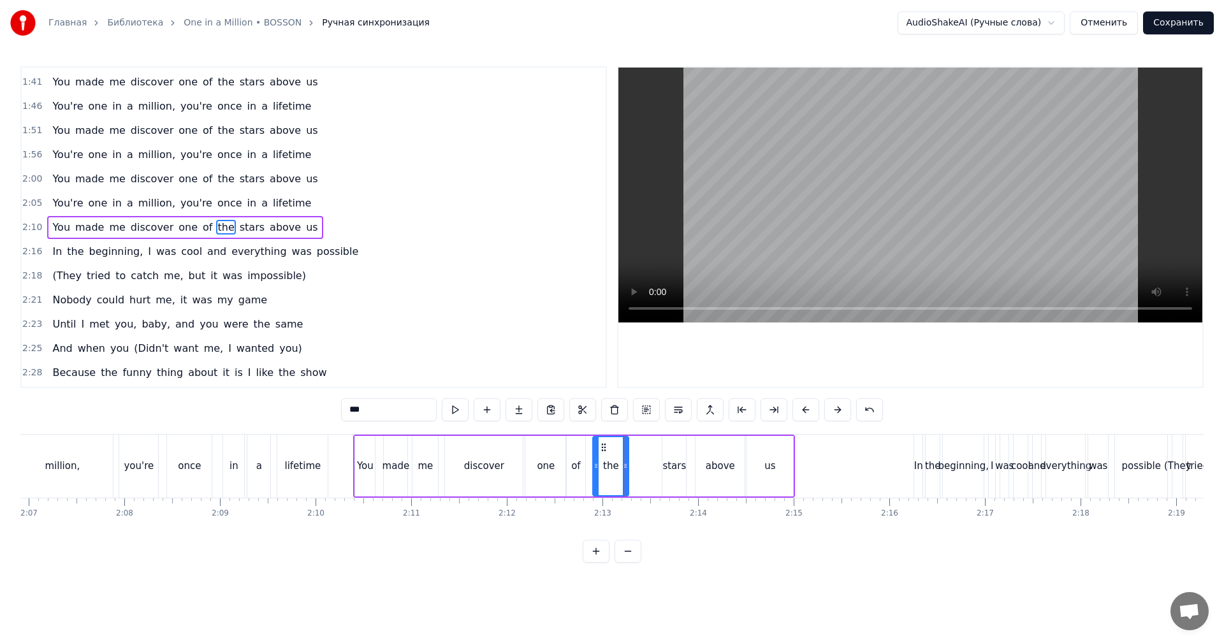
click at [669, 452] on div "stars" at bounding box center [674, 466] width 24 height 61
drag, startPoint x: 664, startPoint y: 453, endPoint x: 638, endPoint y: 460, distance: 27.1
click at [638, 460] on div at bounding box center [639, 466] width 5 height 58
click at [540, 467] on div "one" at bounding box center [546, 466] width 18 height 15
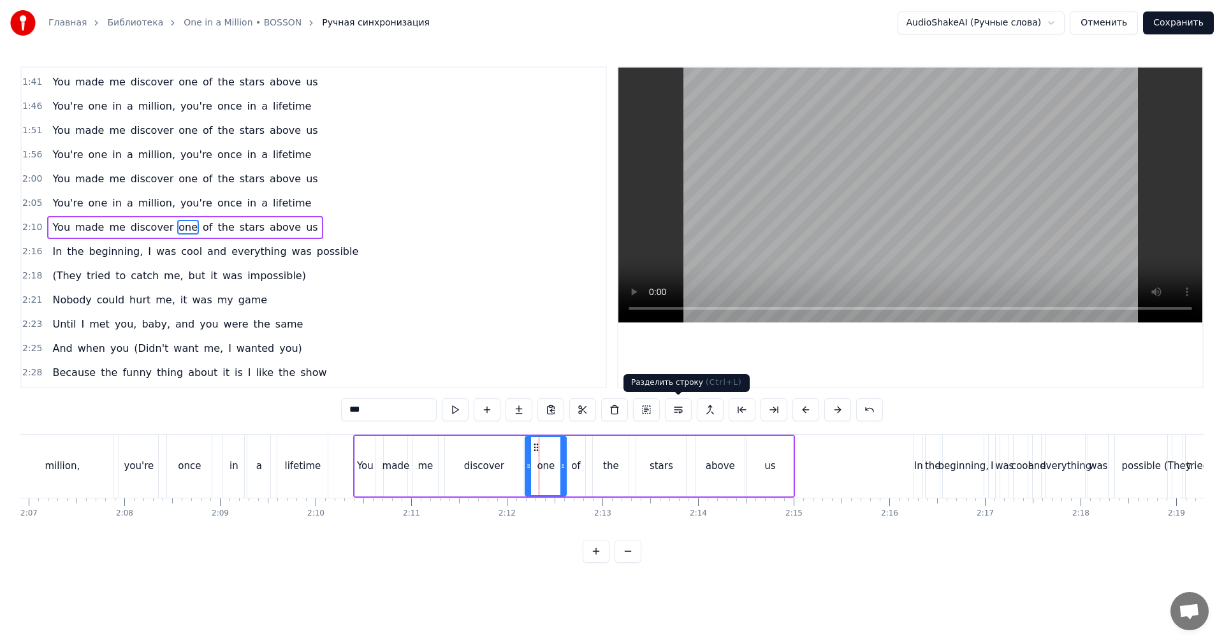
click at [970, 245] on video at bounding box center [910, 195] width 584 height 255
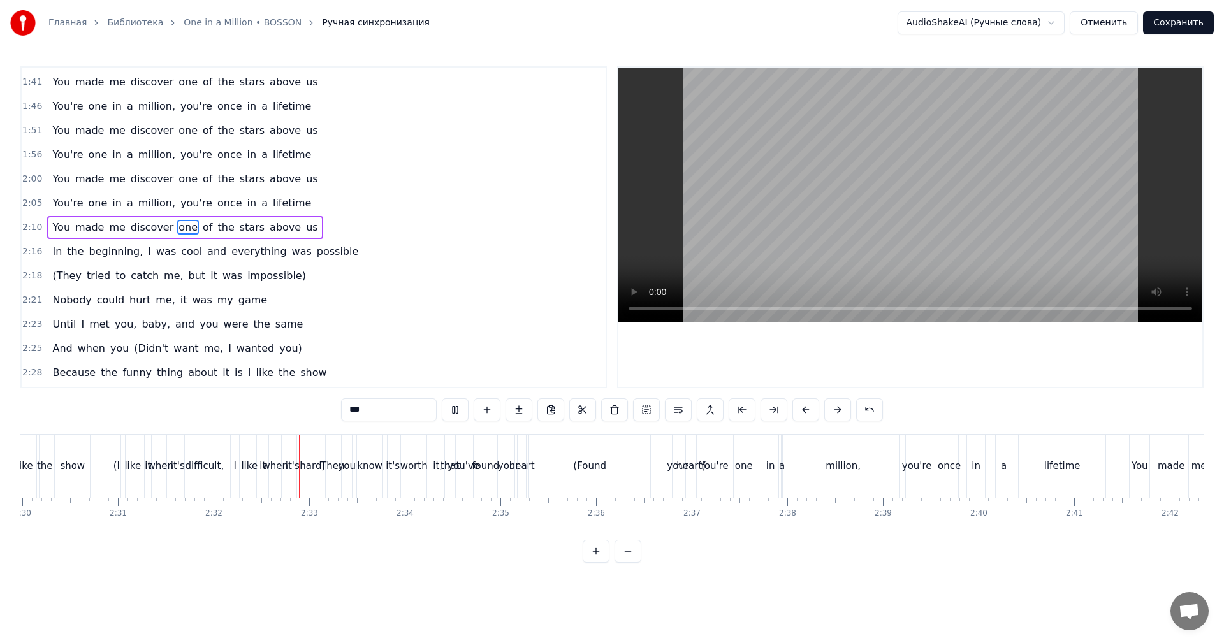
scroll to position [0, 14346]
click at [803, 262] on video at bounding box center [910, 195] width 584 height 255
click at [583, 474] on div "(Found" at bounding box center [586, 466] width 121 height 63
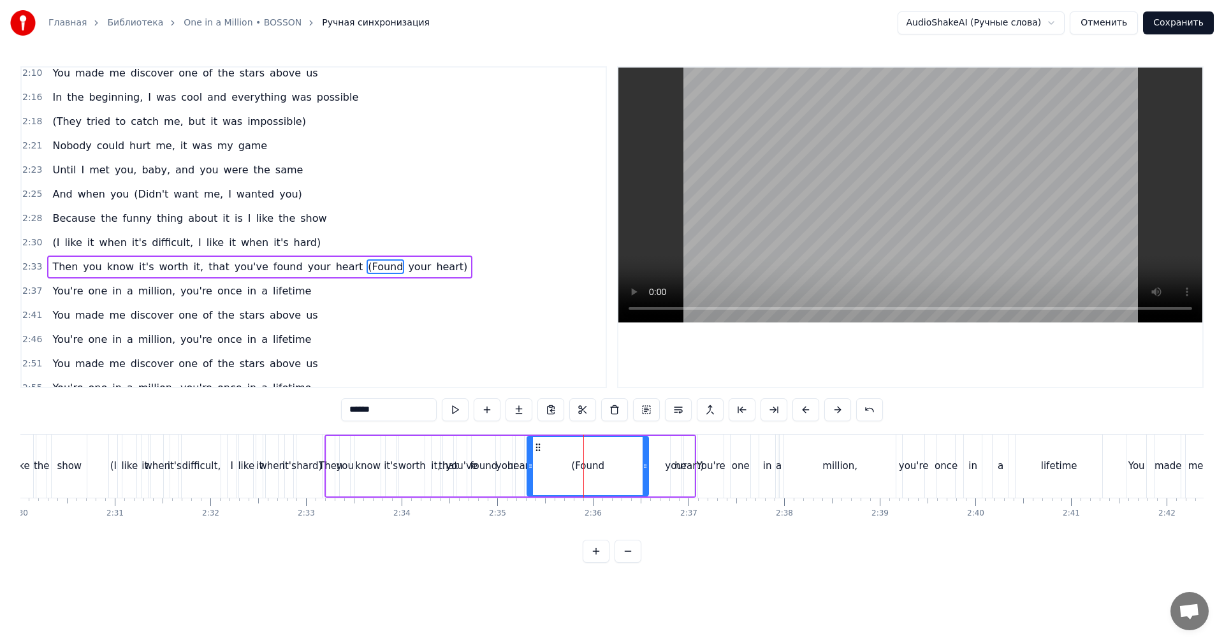
scroll to position [652, 0]
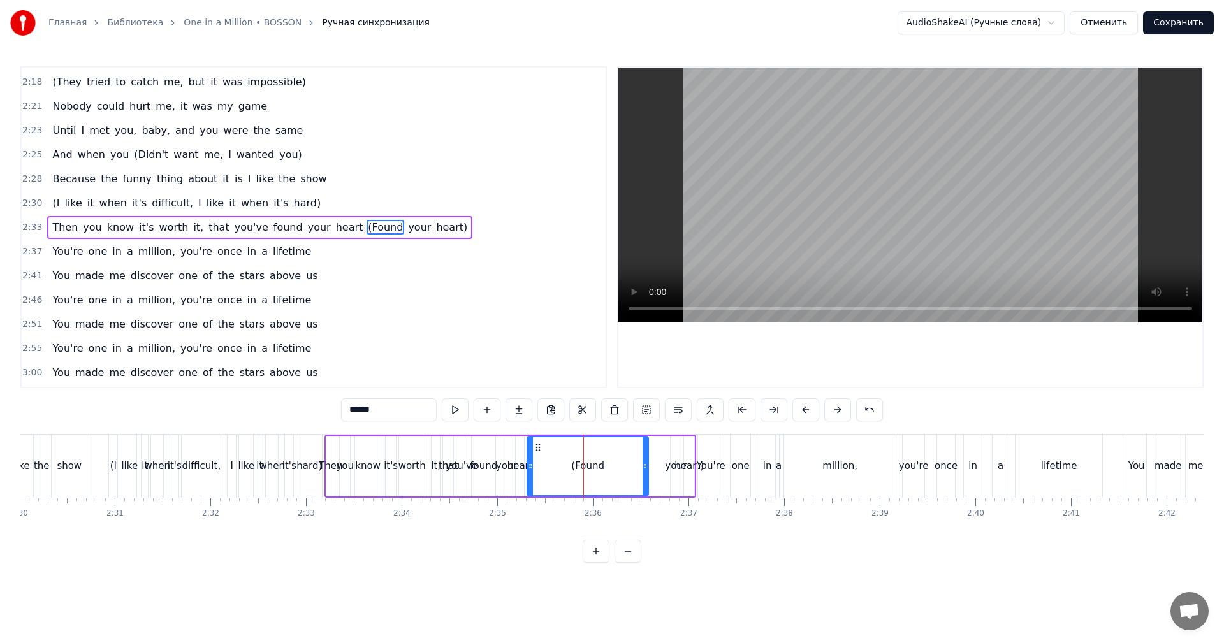
click at [817, 260] on video at bounding box center [910, 195] width 584 height 255
click at [367, 226] on span "(Found" at bounding box center [386, 227] width 38 height 15
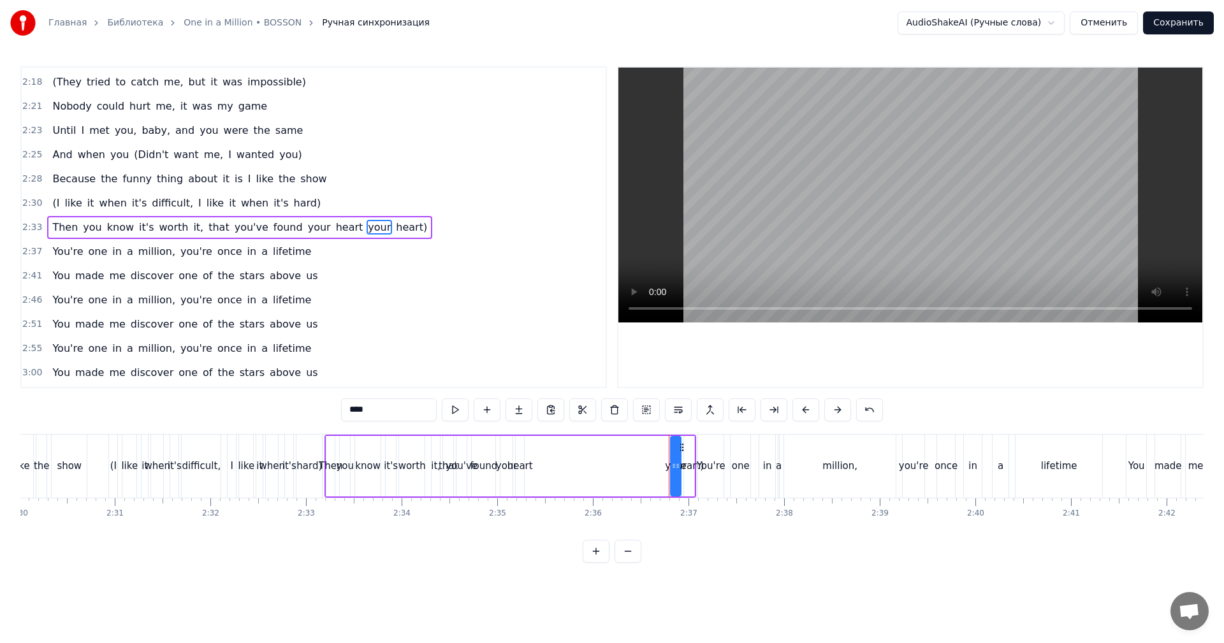
click at [367, 226] on span "your" at bounding box center [380, 227] width 26 height 15
click at [367, 226] on span "heart)" at bounding box center [384, 227] width 34 height 15
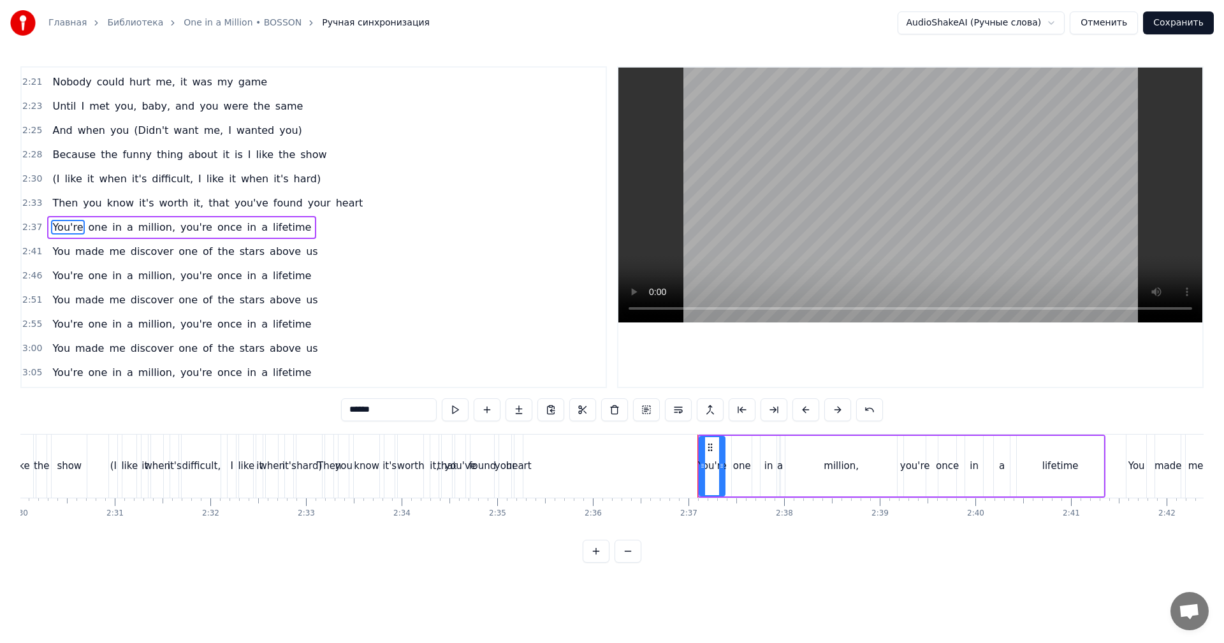
click at [522, 460] on div "heart" at bounding box center [519, 466] width 26 height 15
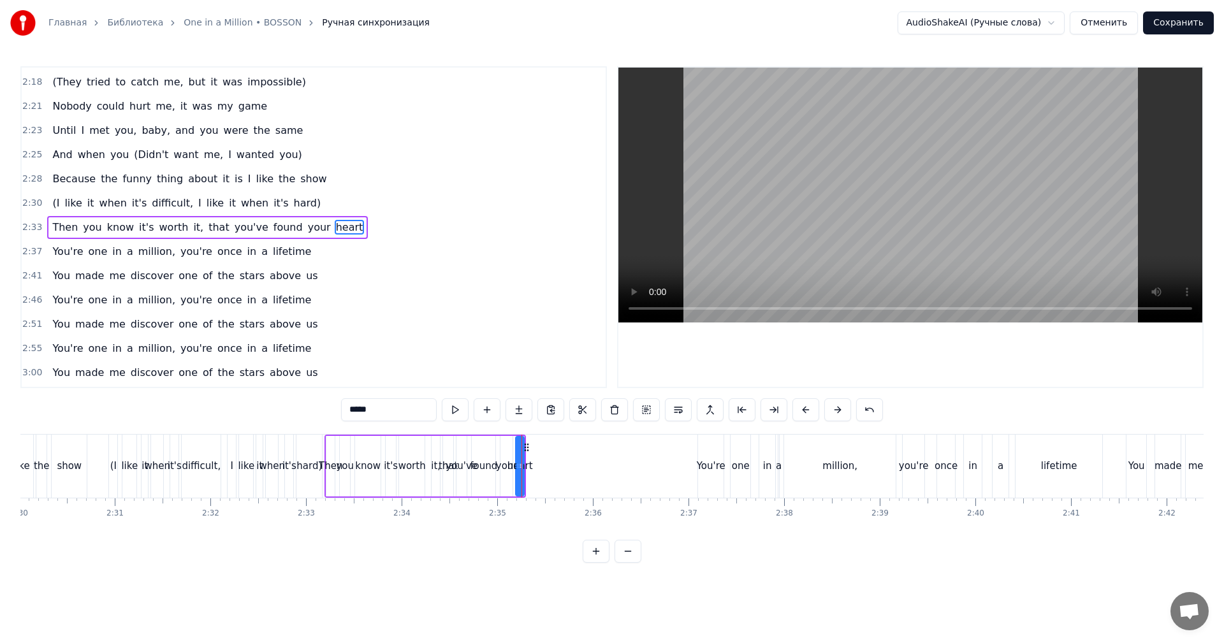
click at [893, 194] on video at bounding box center [910, 195] width 584 height 255
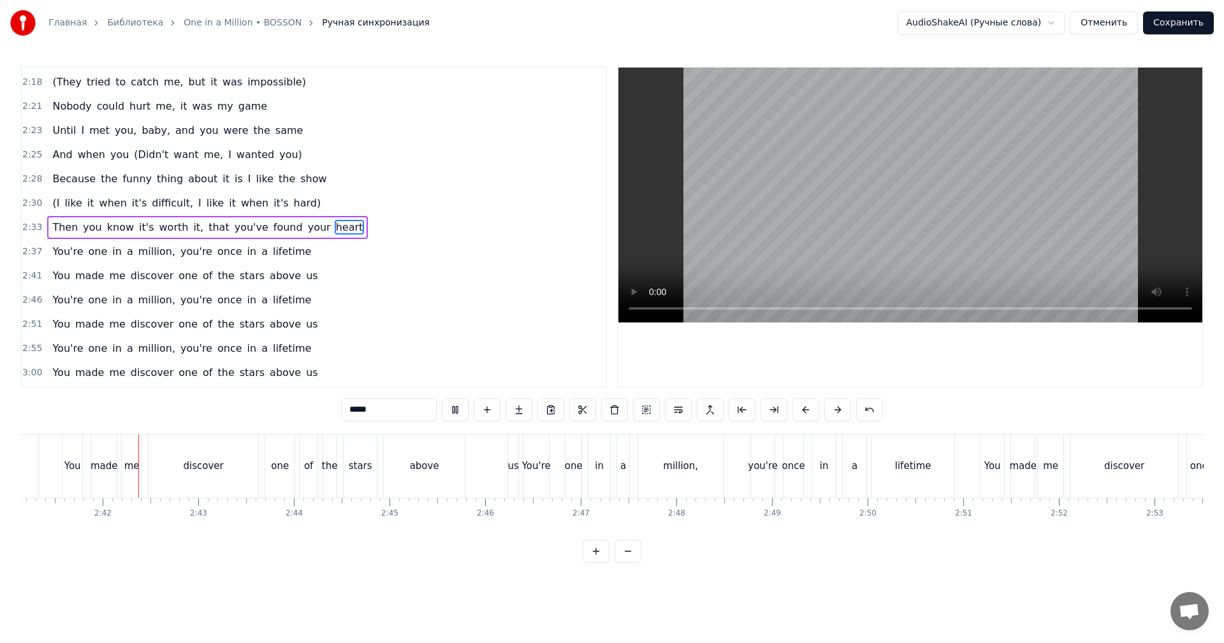
scroll to position [0, 15411]
click at [868, 235] on video at bounding box center [910, 195] width 584 height 255
click at [508, 460] on div "us" at bounding box center [512, 466] width 11 height 15
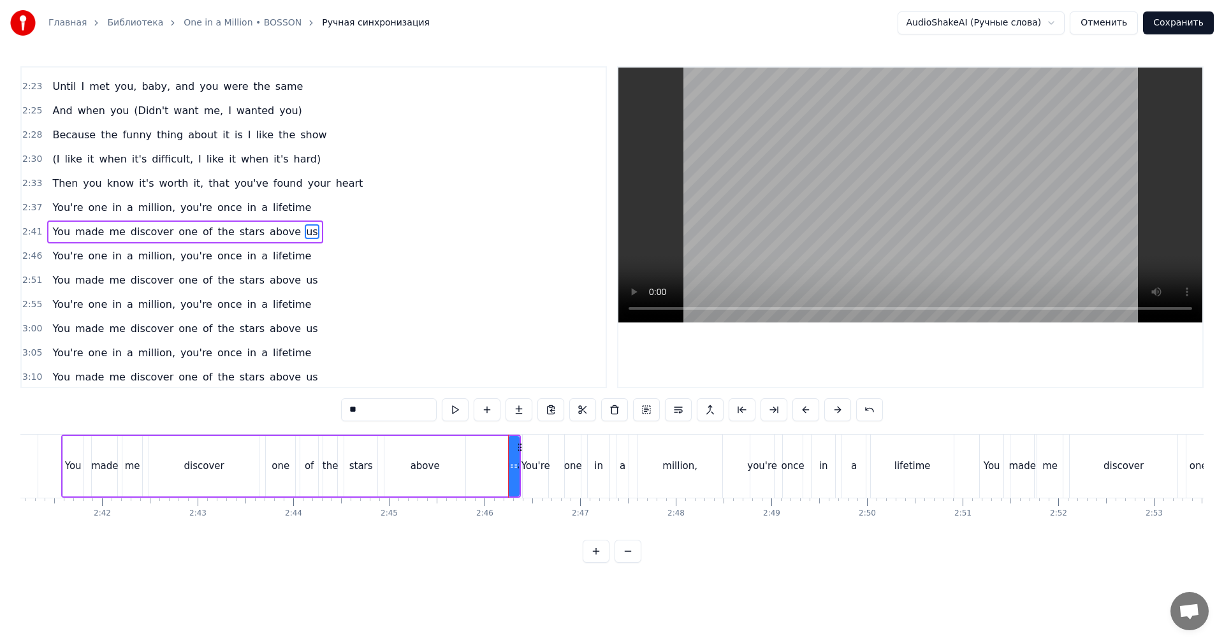
scroll to position [700, 0]
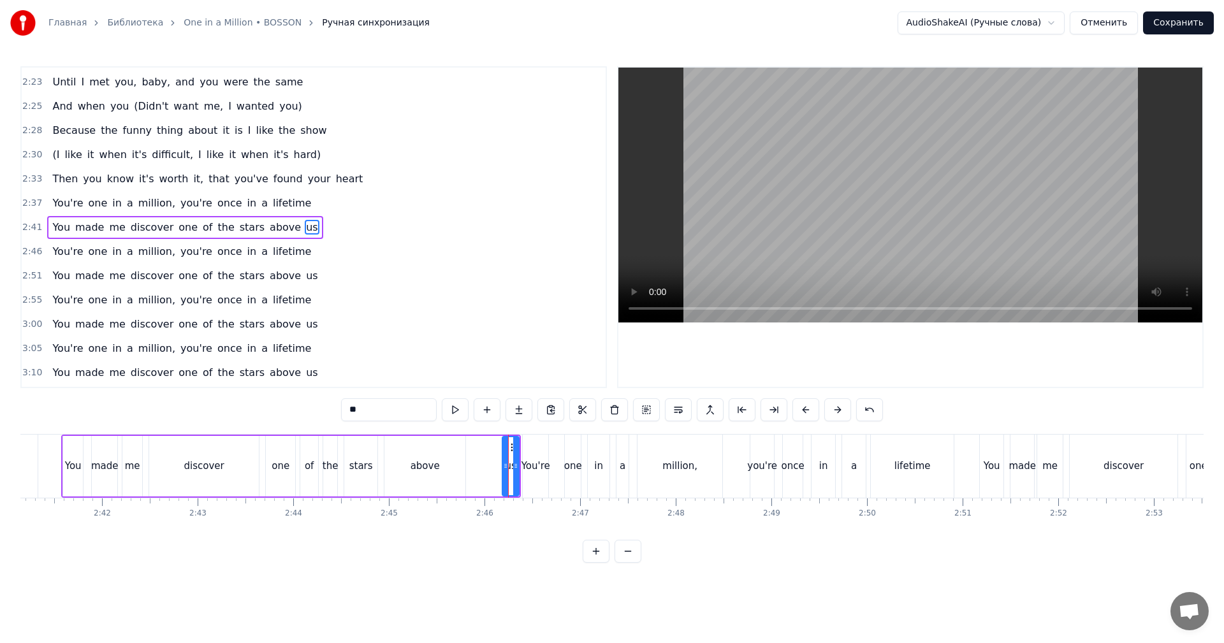
drag, startPoint x: 509, startPoint y: 449, endPoint x: 503, endPoint y: 451, distance: 6.7
click at [503, 451] on div at bounding box center [505, 466] width 5 height 58
drag, startPoint x: 511, startPoint y: 447, endPoint x: 472, endPoint y: 453, distance: 39.3
click at [467, 451] on icon at bounding box center [461, 447] width 10 height 10
click at [456, 456] on div "above" at bounding box center [424, 466] width 81 height 61
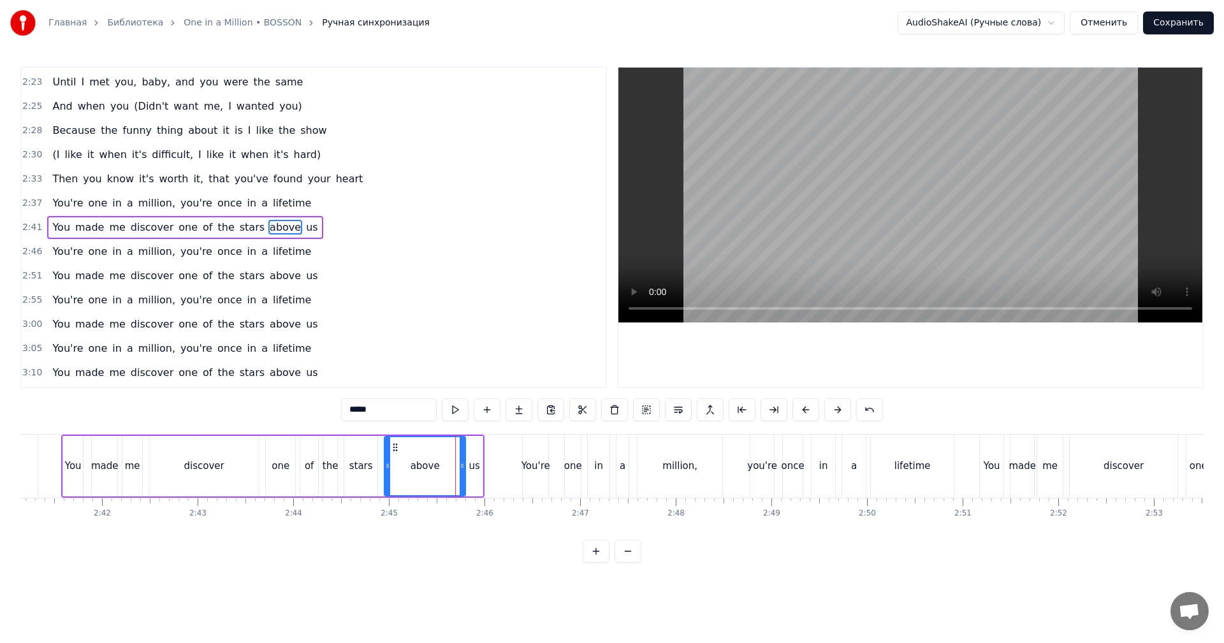
click at [474, 453] on div "us" at bounding box center [474, 466] width 17 height 61
click at [480, 442] on icon at bounding box center [481, 447] width 10 height 10
drag, startPoint x: 413, startPoint y: 467, endPoint x: 564, endPoint y: 383, distance: 172.4
click at [414, 467] on div "above" at bounding box center [425, 466] width 29 height 15
click at [851, 232] on video at bounding box center [910, 195] width 584 height 255
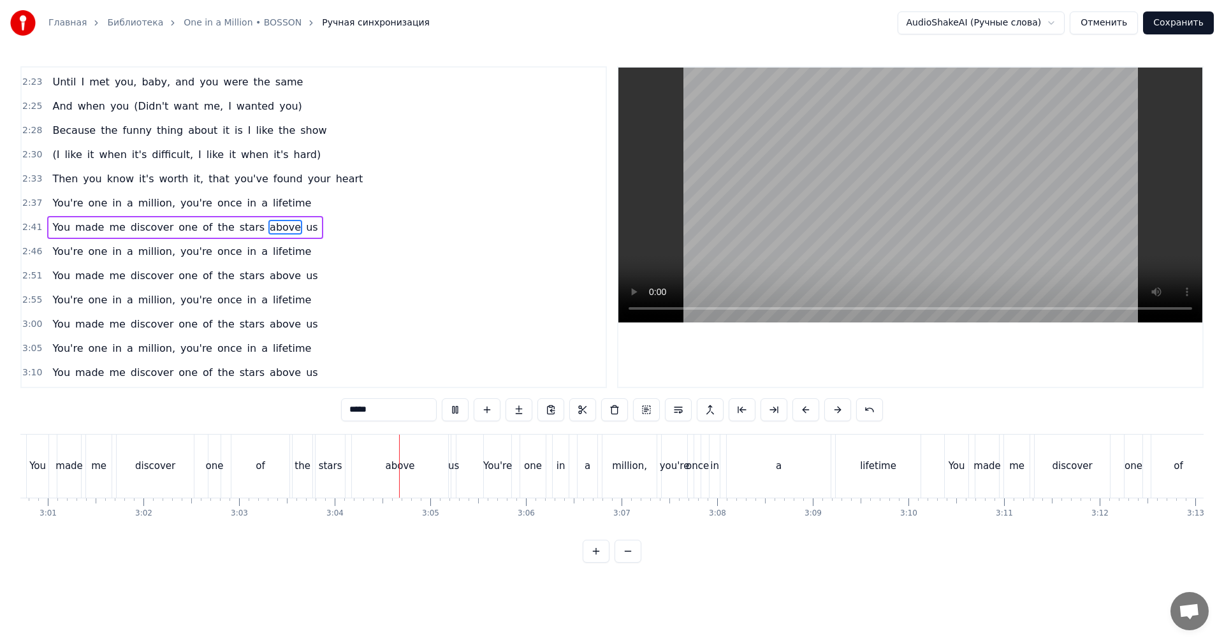
scroll to position [0, 17541]
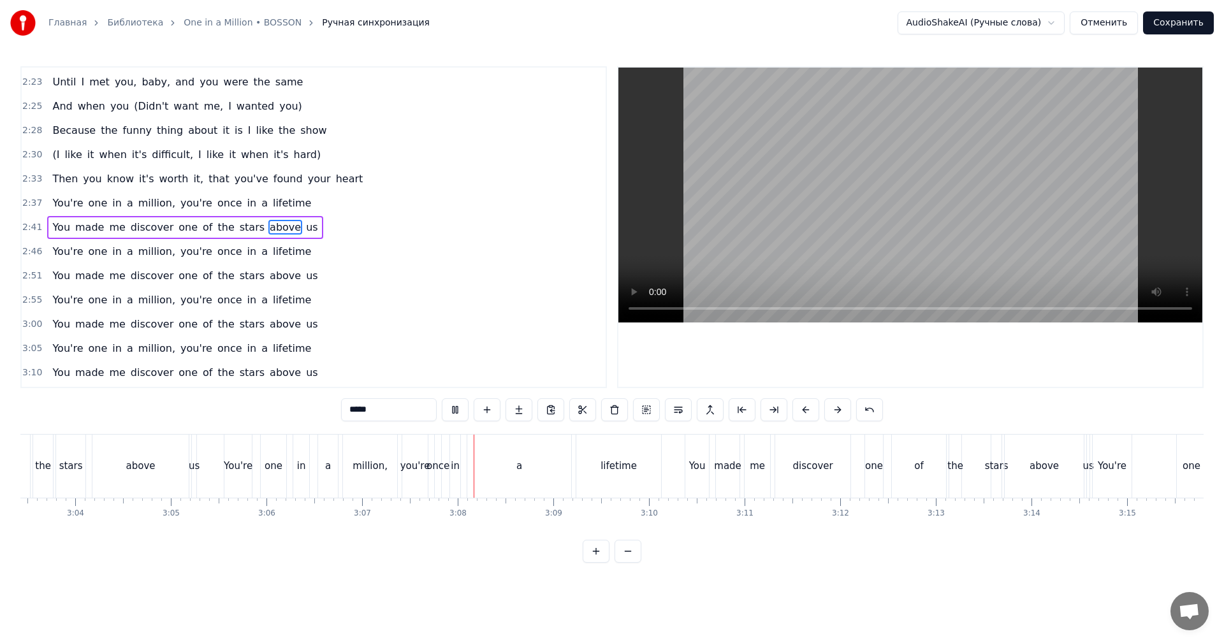
click at [940, 200] on video at bounding box center [910, 195] width 584 height 255
click at [394, 477] on div "million," at bounding box center [370, 466] width 54 height 63
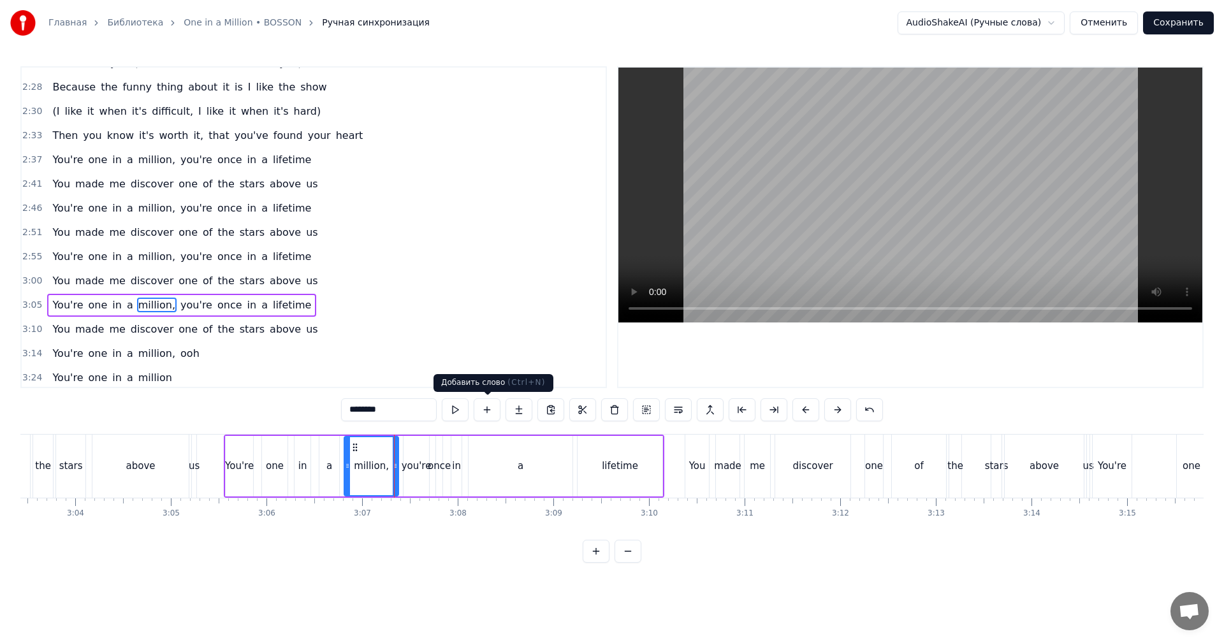
scroll to position [747, 0]
click at [891, 206] on video at bounding box center [910, 195] width 584 height 255
click at [500, 466] on div "a" at bounding box center [521, 466] width 104 height 61
type input "*"
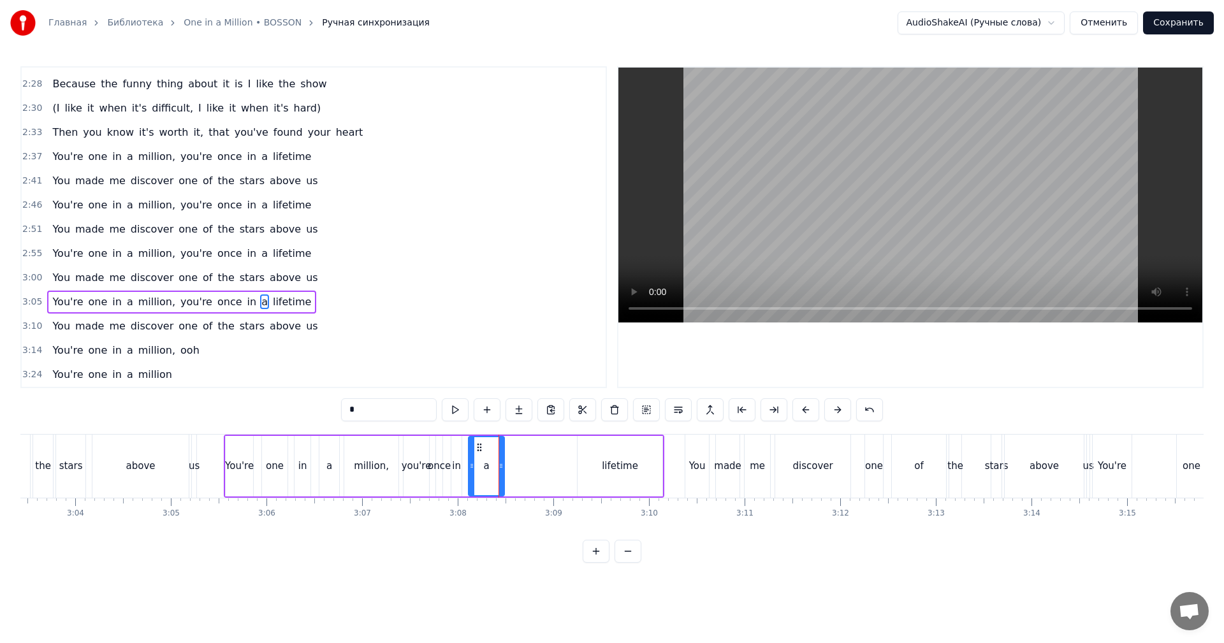
drag, startPoint x: 567, startPoint y: 460, endPoint x: 499, endPoint y: 463, distance: 68.3
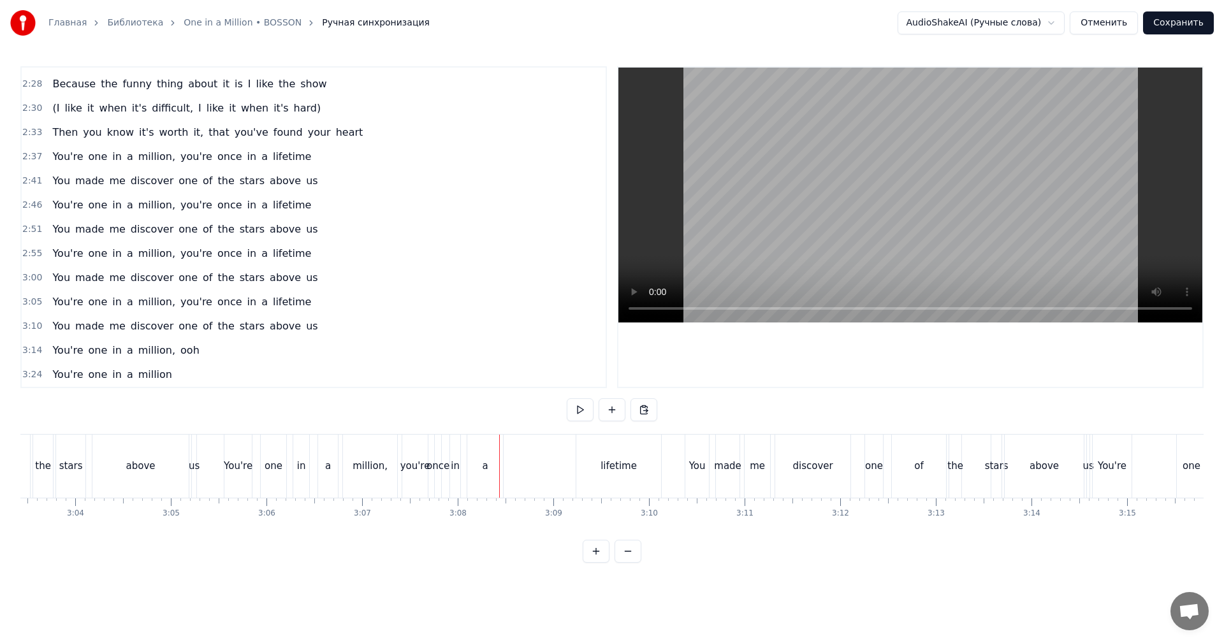
click at [586, 460] on div "lifetime" at bounding box center [618, 466] width 85 height 63
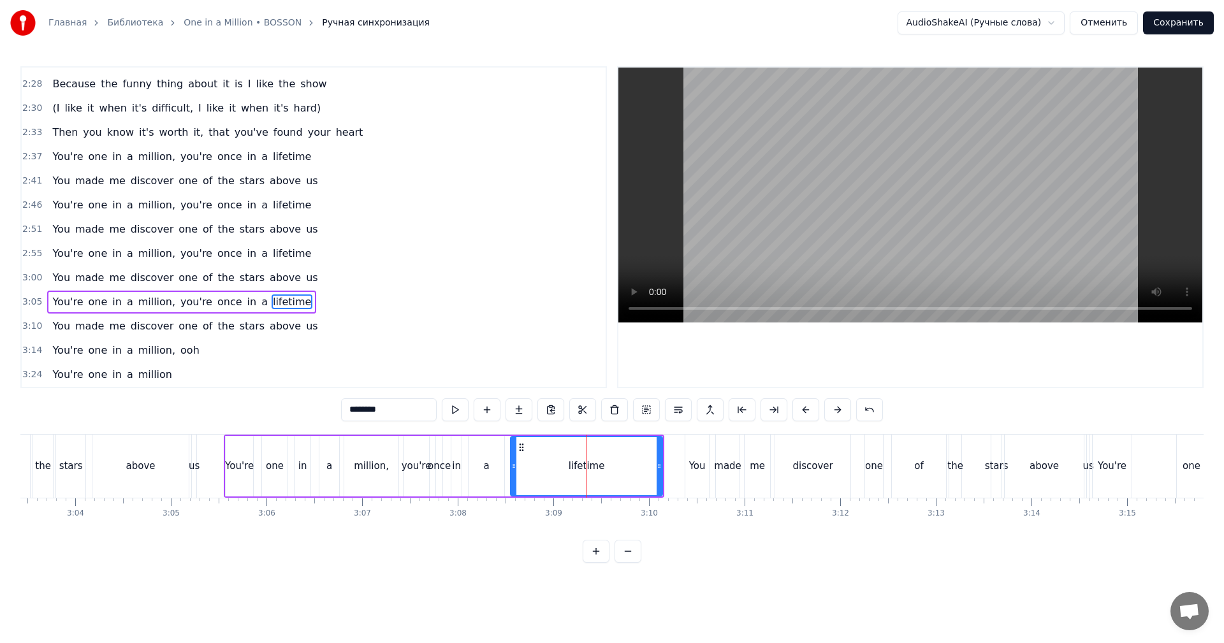
drag, startPoint x: 579, startPoint y: 460, endPoint x: 512, endPoint y: 463, distance: 67.0
click at [512, 463] on div at bounding box center [513, 466] width 5 height 58
click at [512, 463] on icon at bounding box center [513, 466] width 5 height 10
click at [497, 465] on div "a" at bounding box center [487, 466] width 36 height 61
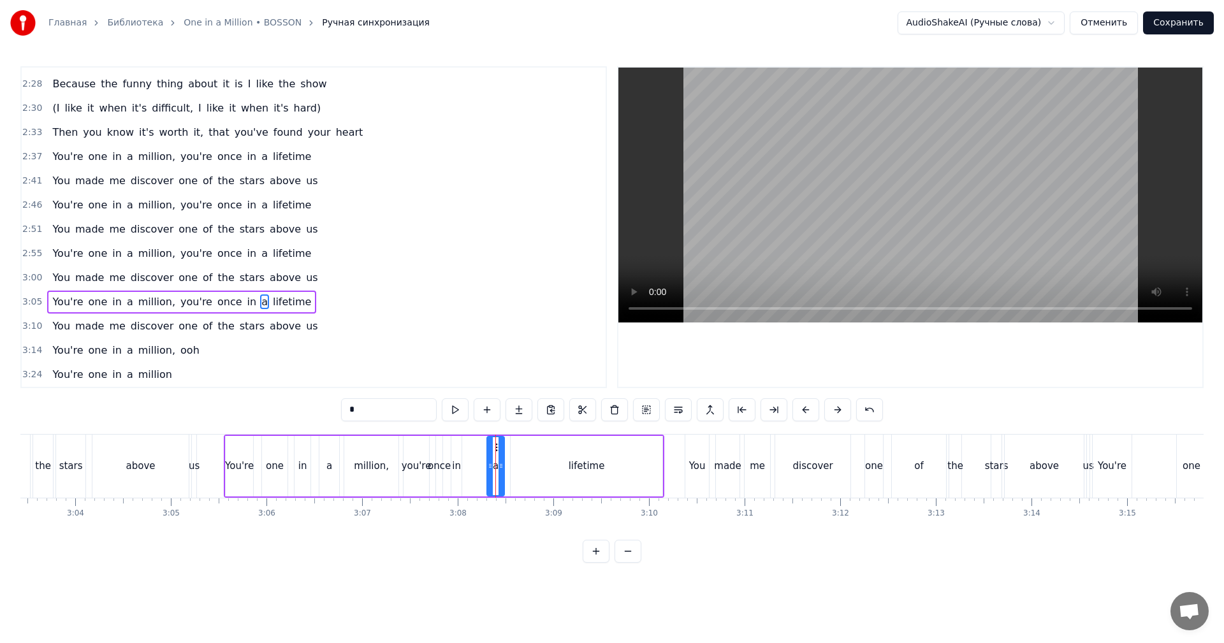
drag, startPoint x: 473, startPoint y: 468, endPoint x: 492, endPoint y: 463, distance: 19.0
click at [492, 463] on icon at bounding box center [490, 466] width 5 height 10
click at [462, 469] on div "in" at bounding box center [456, 466] width 11 height 61
type input "**"
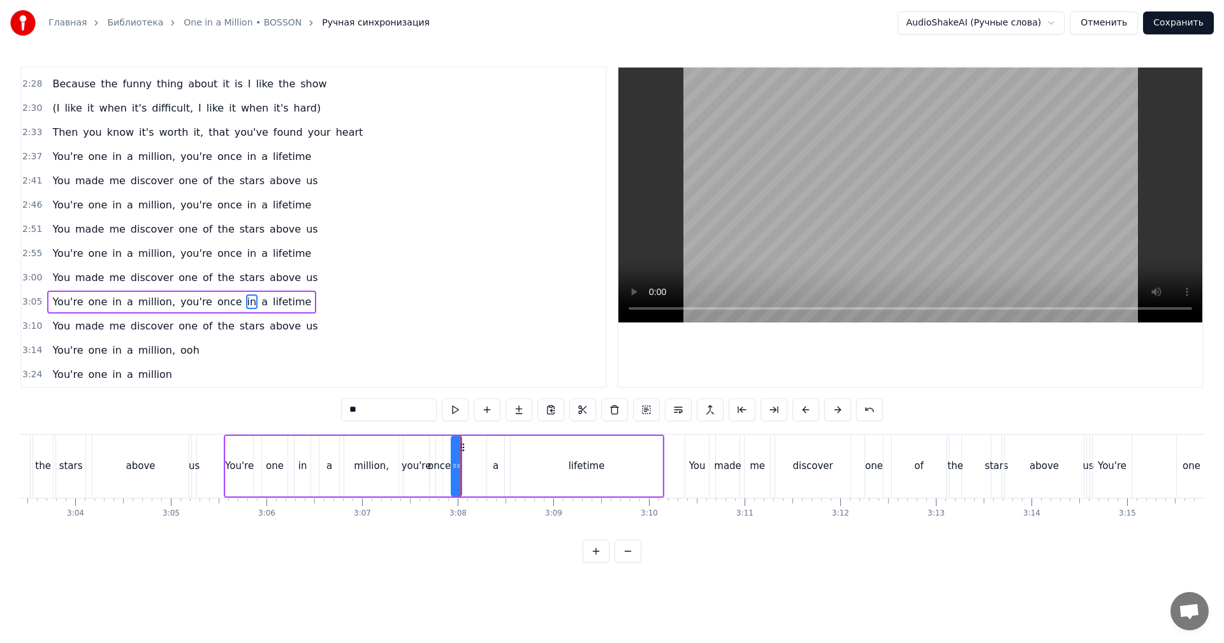
drag, startPoint x: 461, startPoint y: 446, endPoint x: 469, endPoint y: 444, distance: 7.9
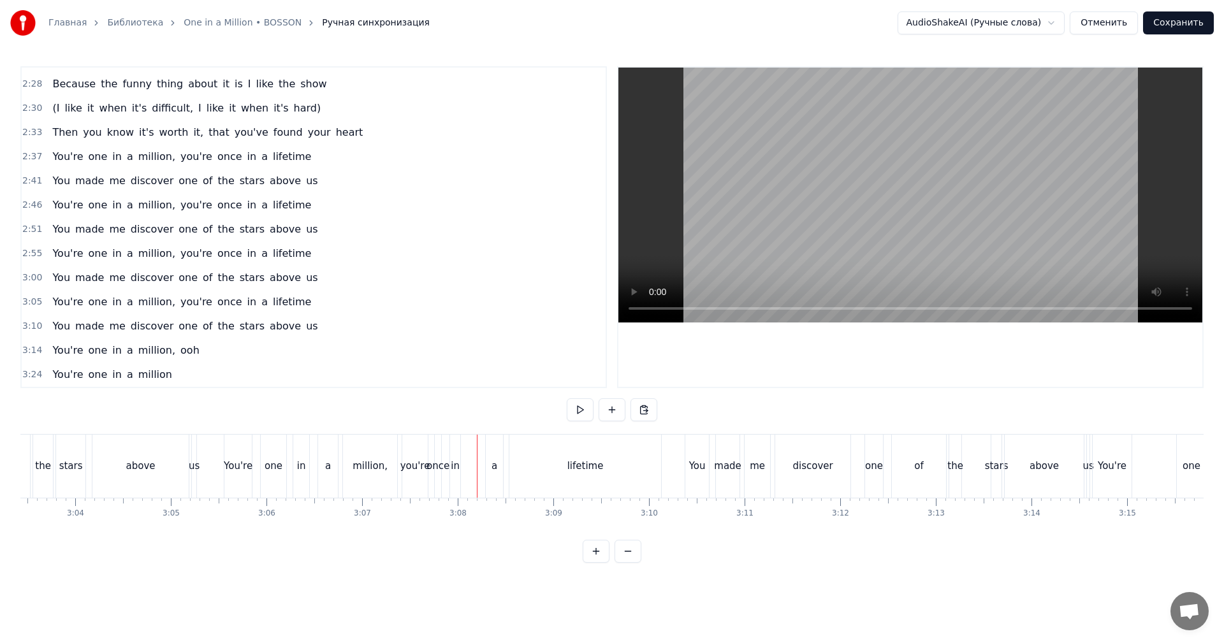
click at [457, 448] on div "in" at bounding box center [455, 466] width 10 height 63
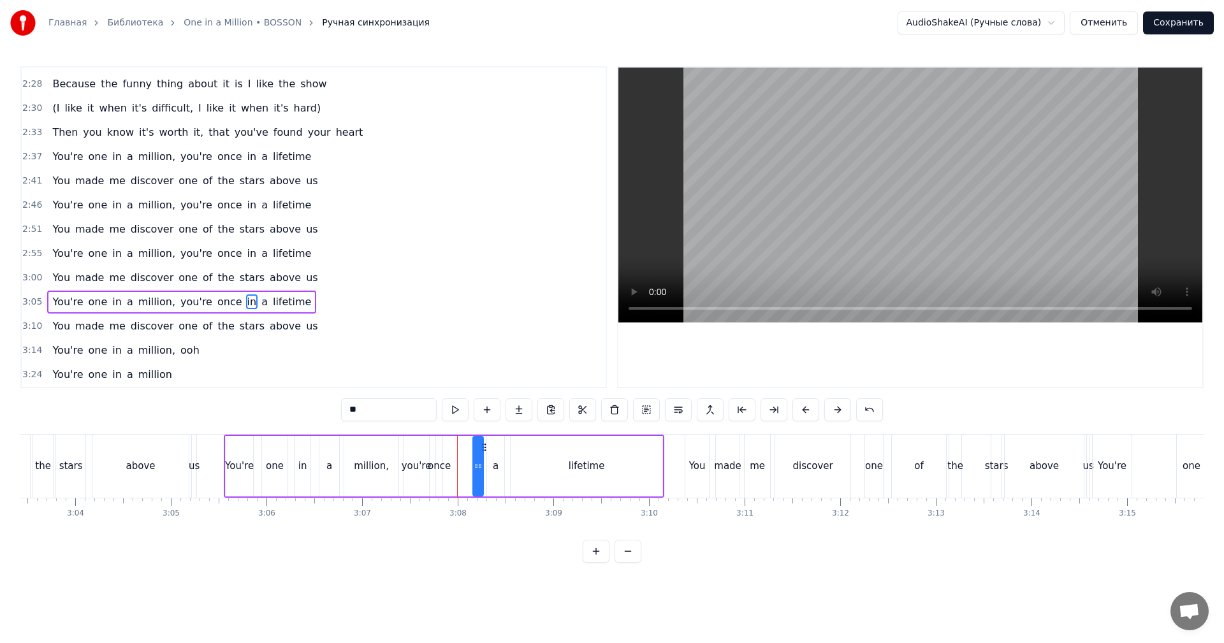
drag, startPoint x: 463, startPoint y: 444, endPoint x: 485, endPoint y: 444, distance: 21.7
click at [485, 444] on circle at bounding box center [485, 444] width 1 height 1
click at [483, 445] on div "You're one in a million, you're once in a lifetime" at bounding box center [444, 466] width 441 height 63
click at [430, 459] on div "once" at bounding box center [439, 466] width 23 height 15
drag, startPoint x: 441, startPoint y: 452, endPoint x: 465, endPoint y: 448, distance: 24.5
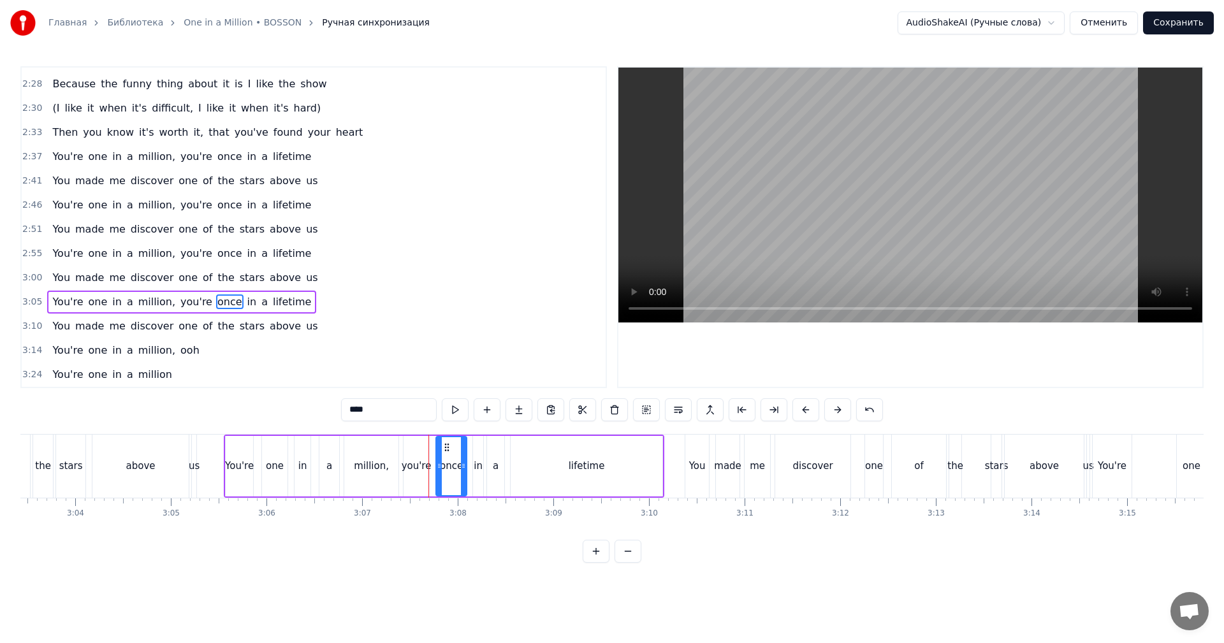
click at [465, 448] on div at bounding box center [463, 466] width 5 height 58
click at [390, 460] on div "million," at bounding box center [371, 466] width 54 height 61
type input "********"
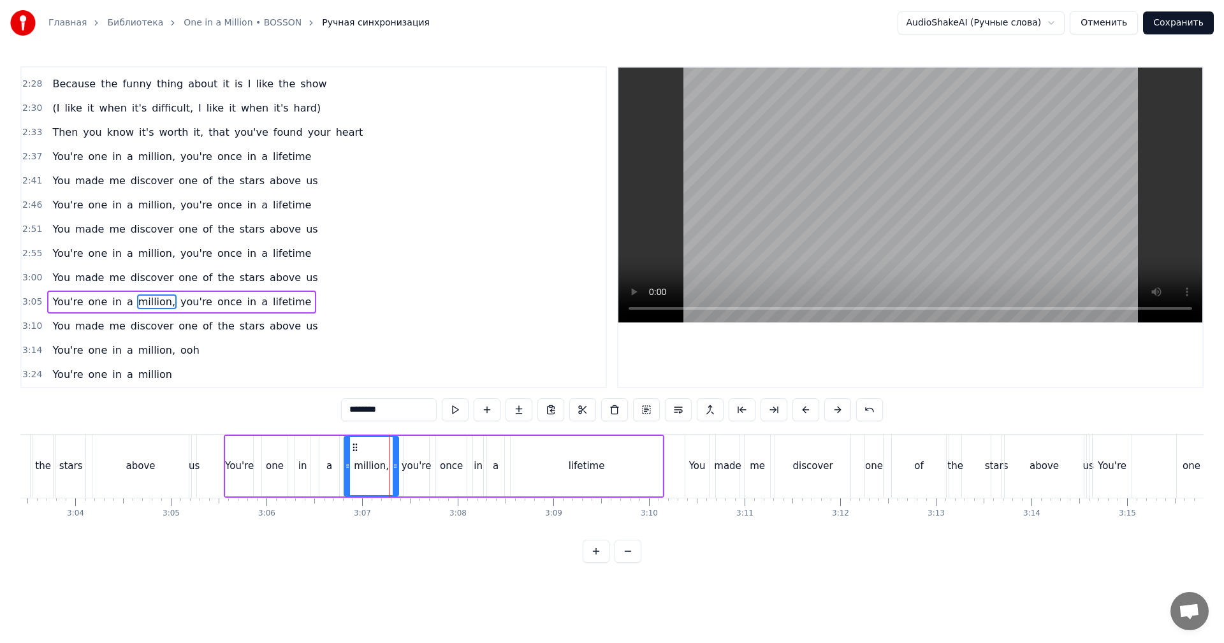
click at [932, 195] on video at bounding box center [910, 195] width 584 height 255
click at [930, 198] on video at bounding box center [910, 195] width 584 height 255
click at [312, 472] on div "You're one in a million, you're once in a lifetime" at bounding box center [444, 466] width 441 height 63
click at [922, 233] on video at bounding box center [910, 195] width 584 height 255
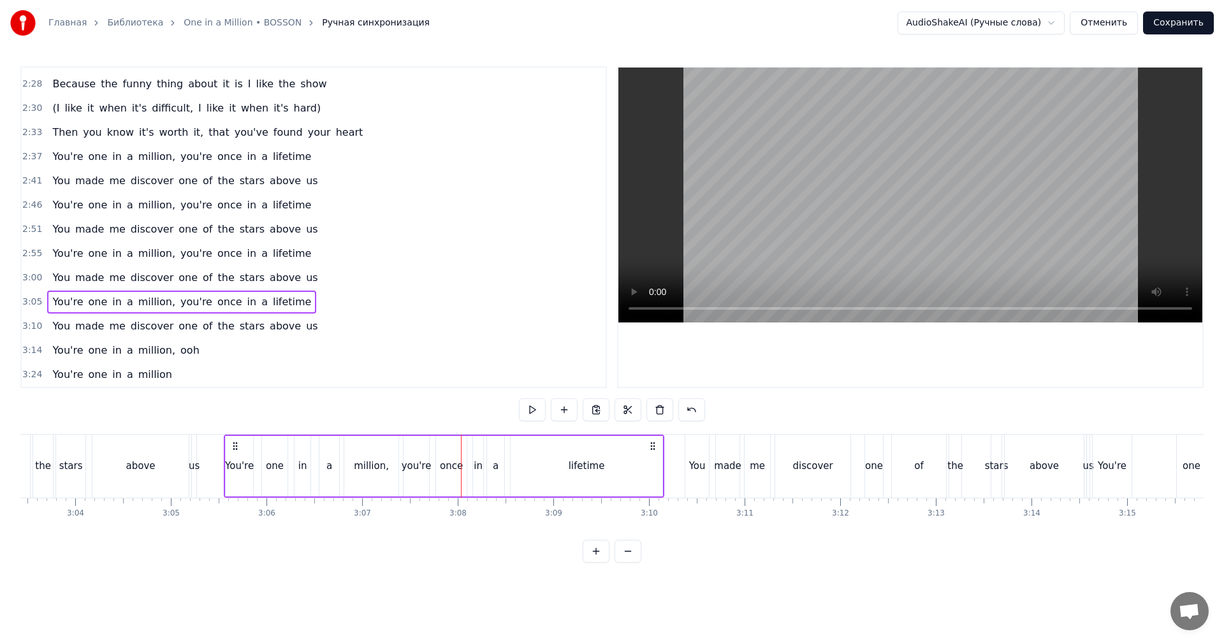
click at [516, 446] on div "lifetime" at bounding box center [587, 466] width 152 height 61
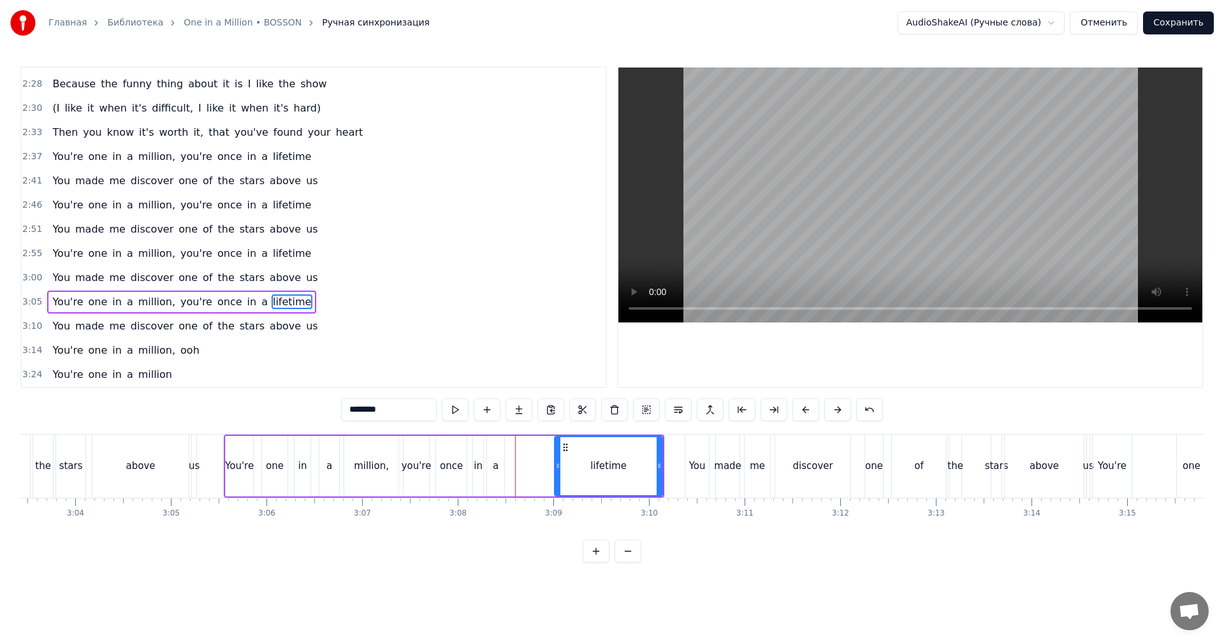
drag, startPoint x: 512, startPoint y: 453, endPoint x: 560, endPoint y: 453, distance: 48.5
click at [560, 453] on div at bounding box center [557, 466] width 5 height 58
click at [495, 466] on div "a" at bounding box center [496, 466] width 6 height 15
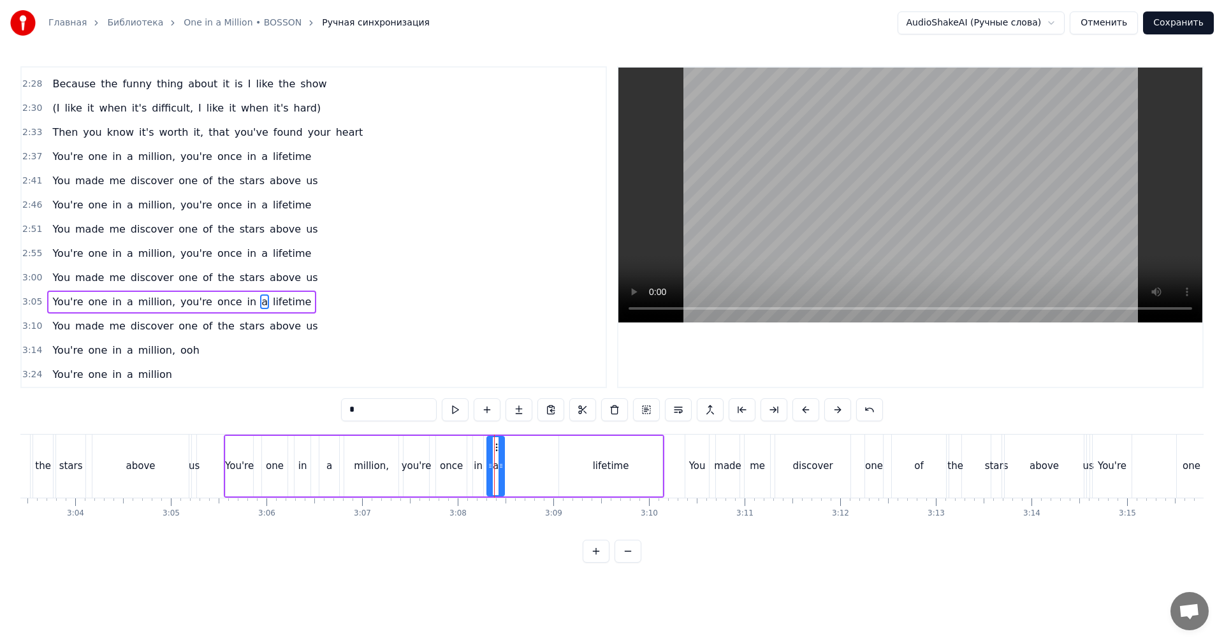
click at [499, 448] on div at bounding box center [501, 466] width 5 height 58
drag, startPoint x: 497, startPoint y: 448, endPoint x: 547, endPoint y: 444, distance: 50.5
click at [547, 444] on icon at bounding box center [548, 447] width 10 height 10
click at [476, 455] on div "in" at bounding box center [478, 466] width 10 height 61
click at [483, 446] on div at bounding box center [480, 466] width 5 height 58
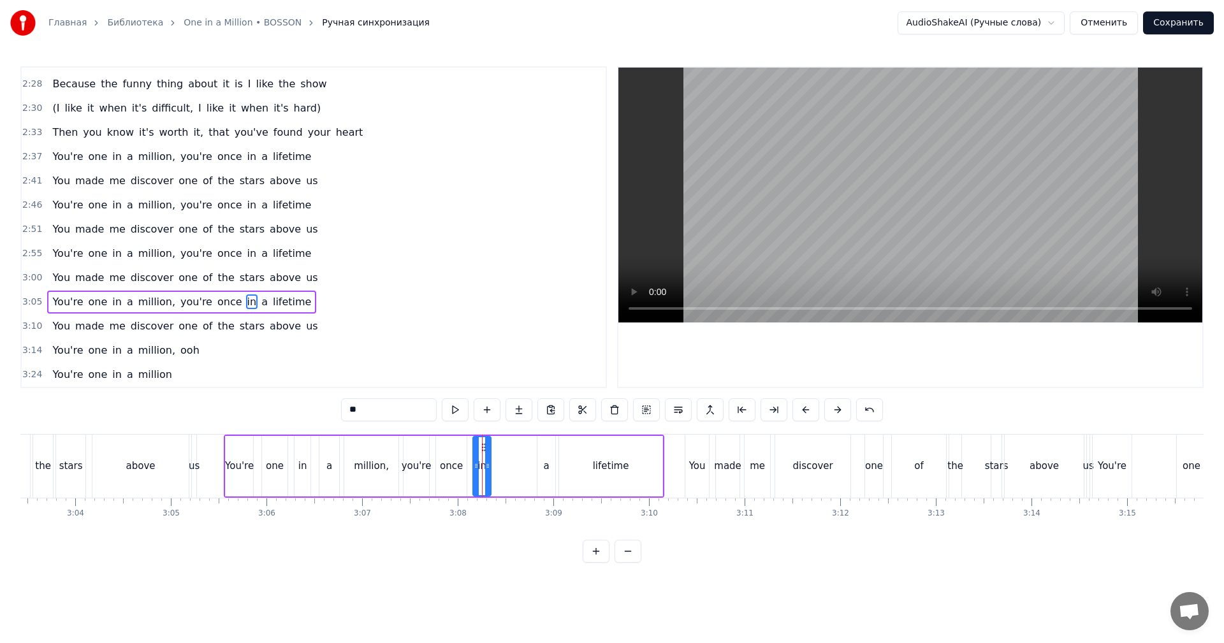
click at [488, 445] on div at bounding box center [487, 466] width 5 height 58
drag, startPoint x: 480, startPoint y: 446, endPoint x: 526, endPoint y: 443, distance: 46.0
click at [530, 442] on icon at bounding box center [525, 447] width 10 height 10
click at [463, 449] on div "once" at bounding box center [451, 466] width 31 height 61
drag, startPoint x: 448, startPoint y: 447, endPoint x: 463, endPoint y: 456, distance: 17.7
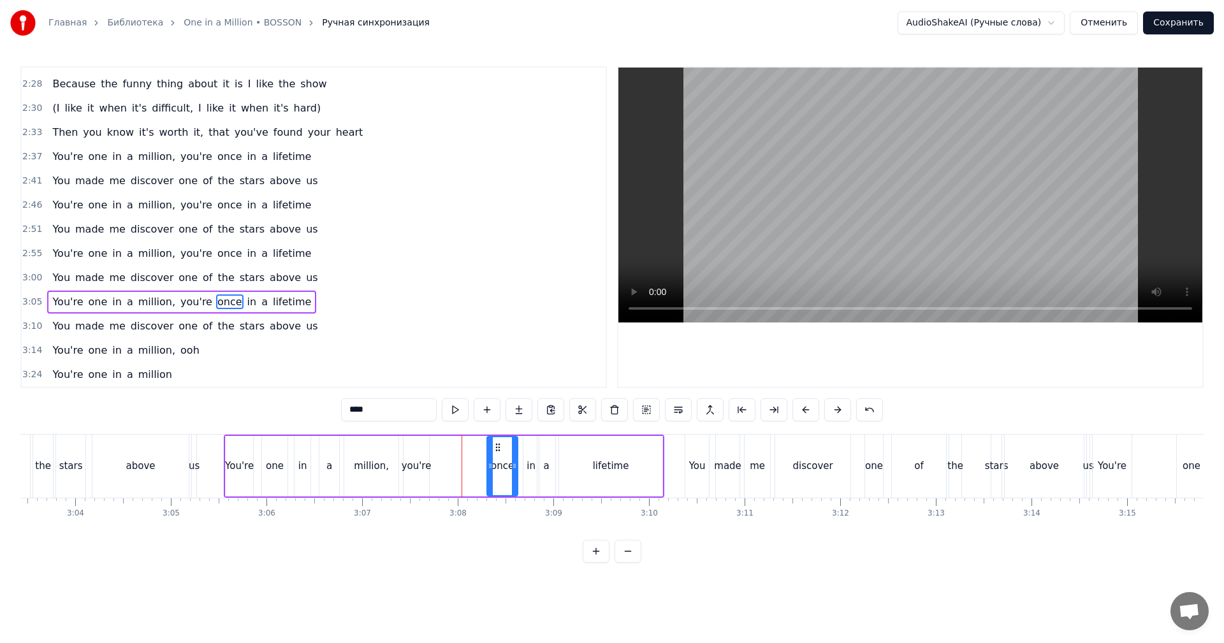
click at [496, 450] on icon at bounding box center [498, 447] width 10 height 10
click at [416, 456] on div "you're" at bounding box center [417, 466] width 26 height 61
type input "******"
drag, startPoint x: 414, startPoint y: 446, endPoint x: 439, endPoint y: 444, distance: 24.9
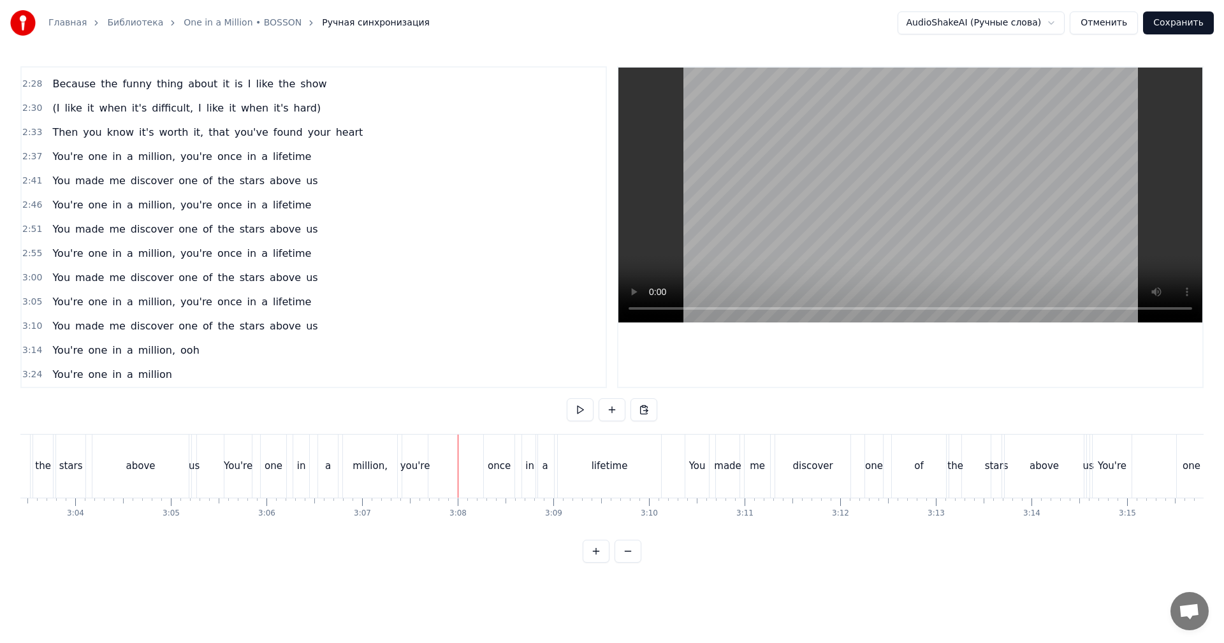
click at [412, 445] on div "you're" at bounding box center [415, 466] width 26 height 63
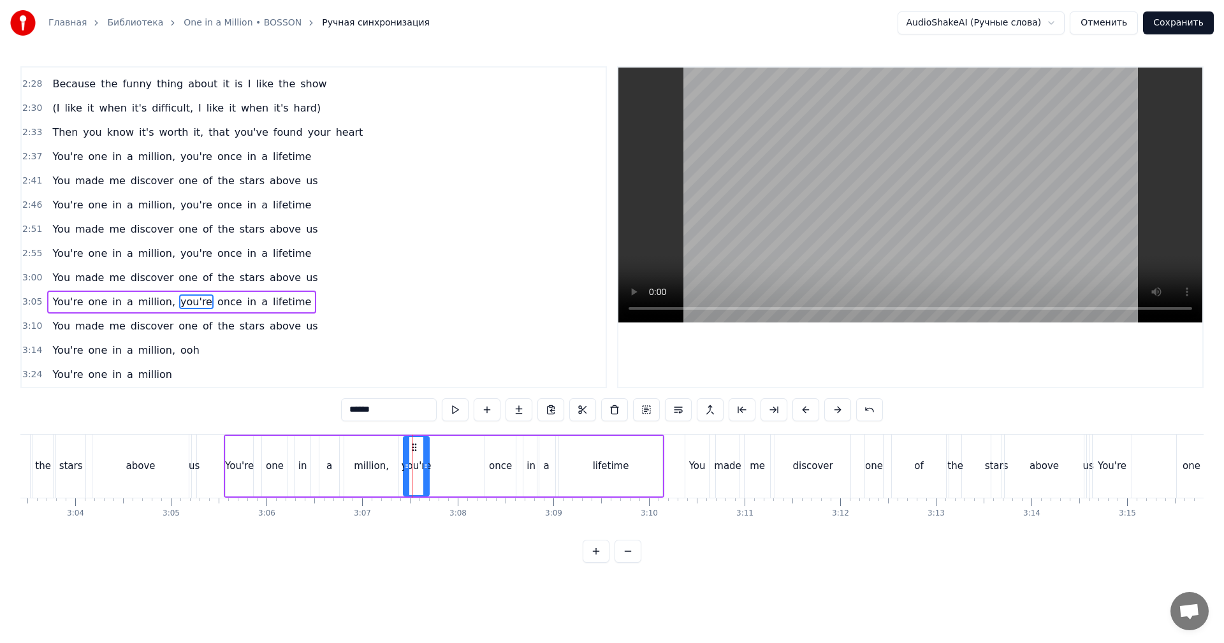
drag, startPoint x: 412, startPoint y: 445, endPoint x: 457, endPoint y: 445, distance: 45.3
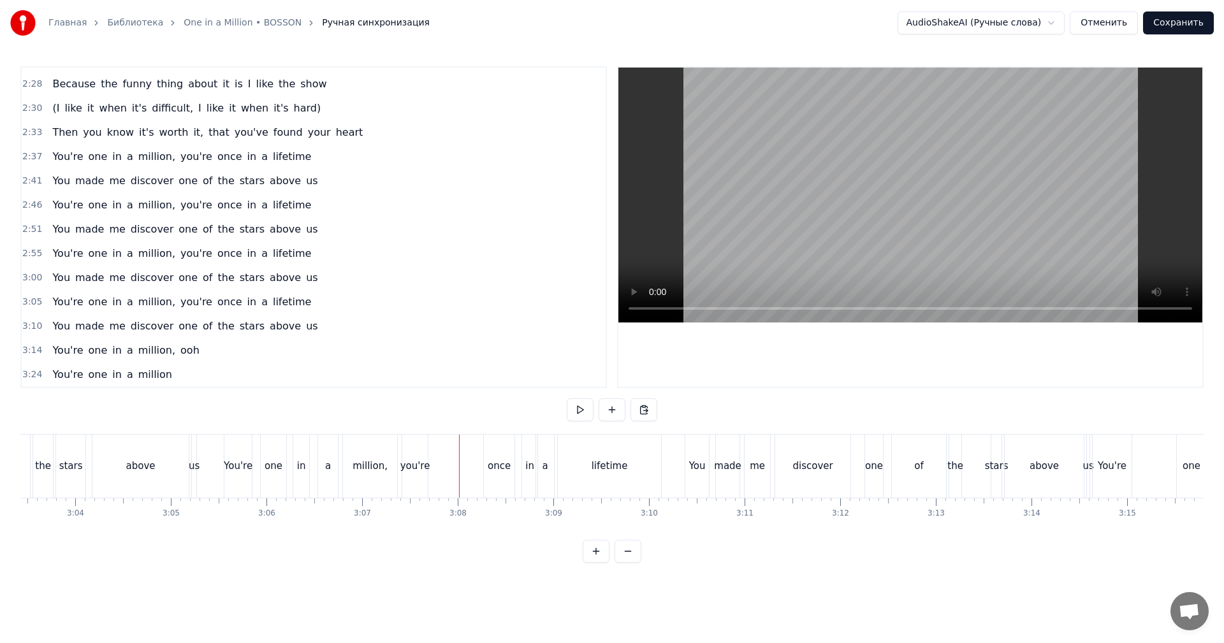
click at [412, 449] on div "you're" at bounding box center [415, 466] width 26 height 63
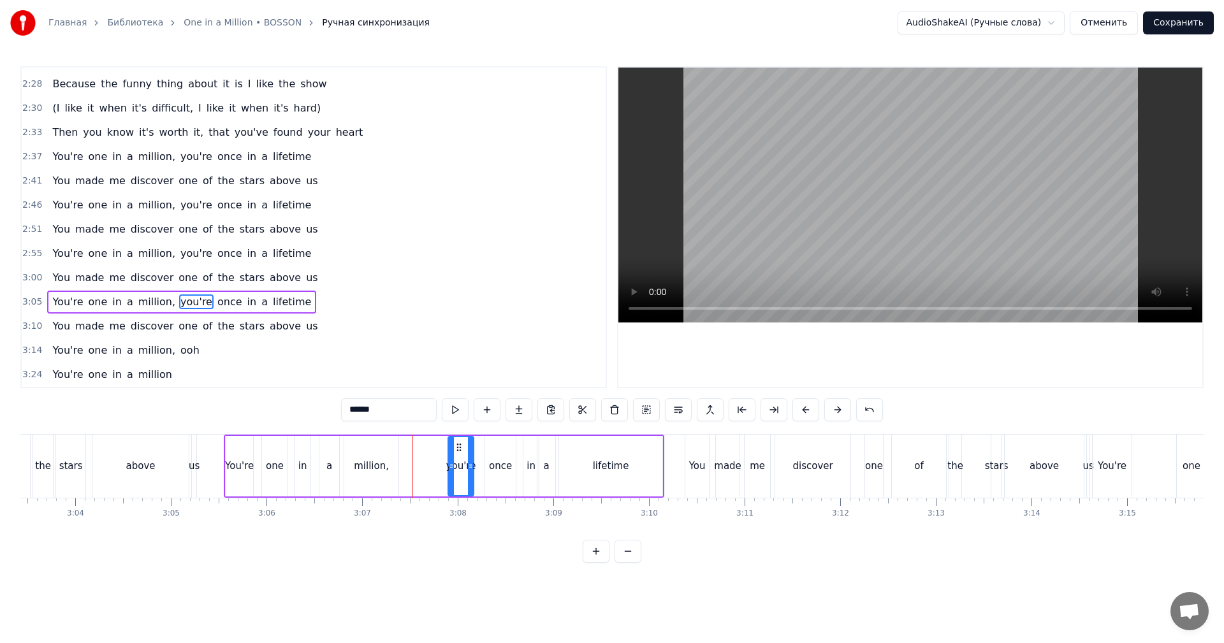
drag, startPoint x: 414, startPoint y: 444, endPoint x: 459, endPoint y: 445, distance: 44.6
click at [459, 445] on icon at bounding box center [459, 447] width 10 height 10
click at [389, 456] on div "million," at bounding box center [371, 466] width 54 height 61
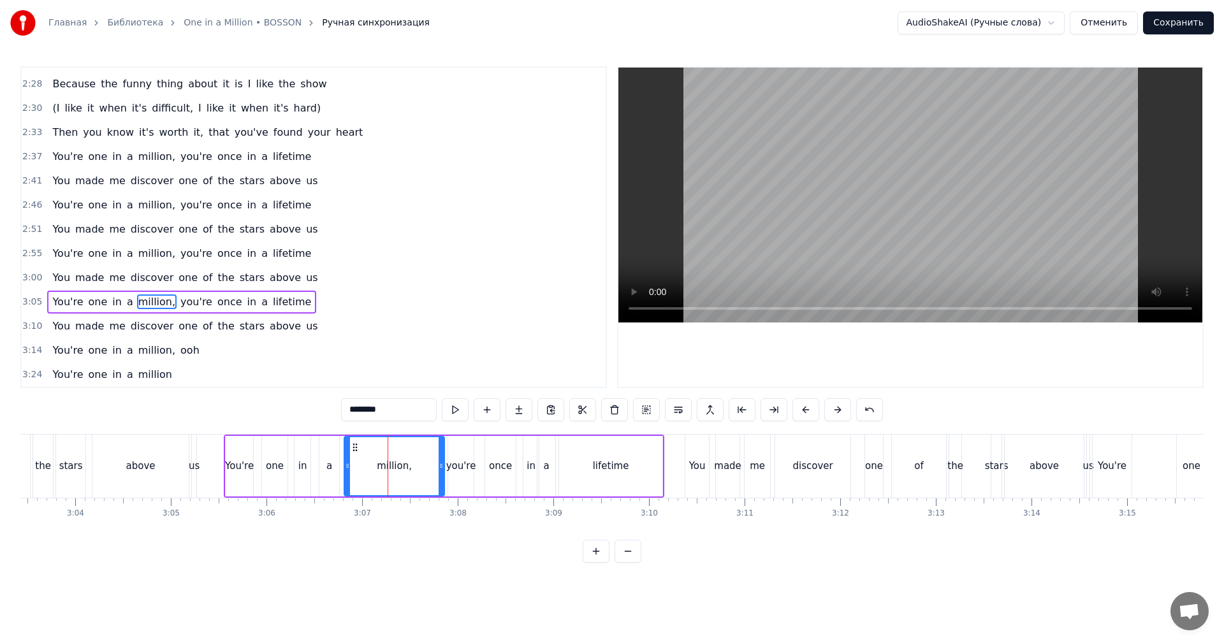
drag, startPoint x: 395, startPoint y: 454, endPoint x: 441, endPoint y: 449, distance: 46.1
click at [441, 449] on div at bounding box center [441, 466] width 5 height 58
drag, startPoint x: 347, startPoint y: 456, endPoint x: 364, endPoint y: 448, distance: 18.3
click at [348, 456] on div at bounding box center [347, 466] width 5 height 58
click at [921, 233] on video at bounding box center [910, 195] width 584 height 255
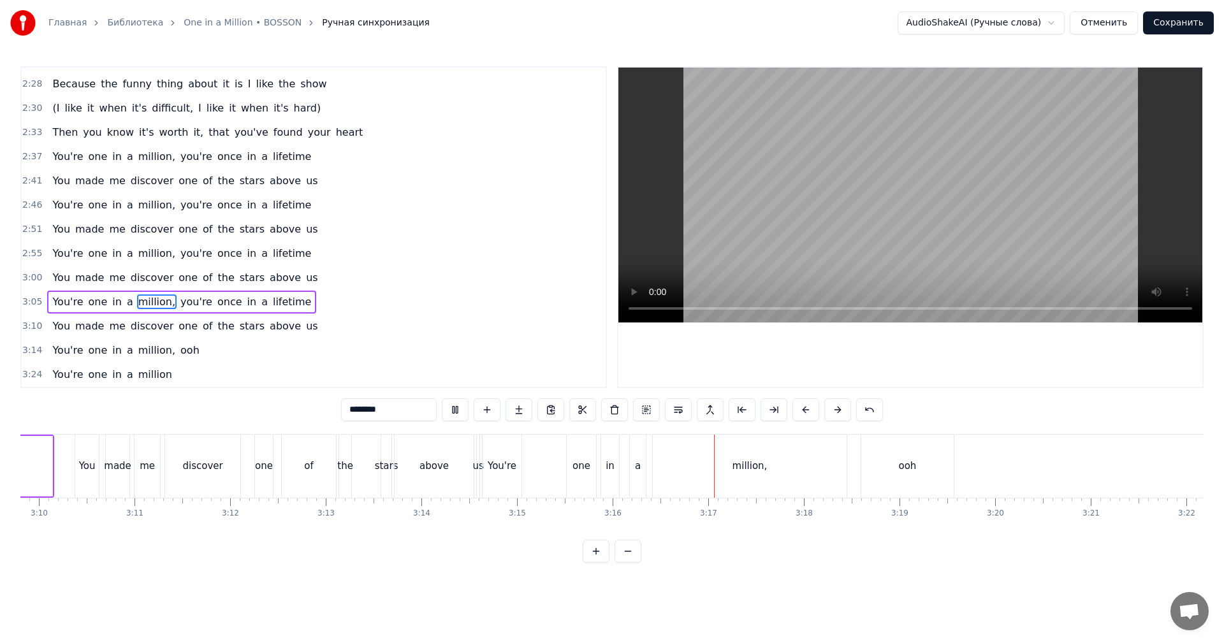
scroll to position [0, 18242]
click at [412, 471] on div "You're" at bounding box center [411, 466] width 29 height 15
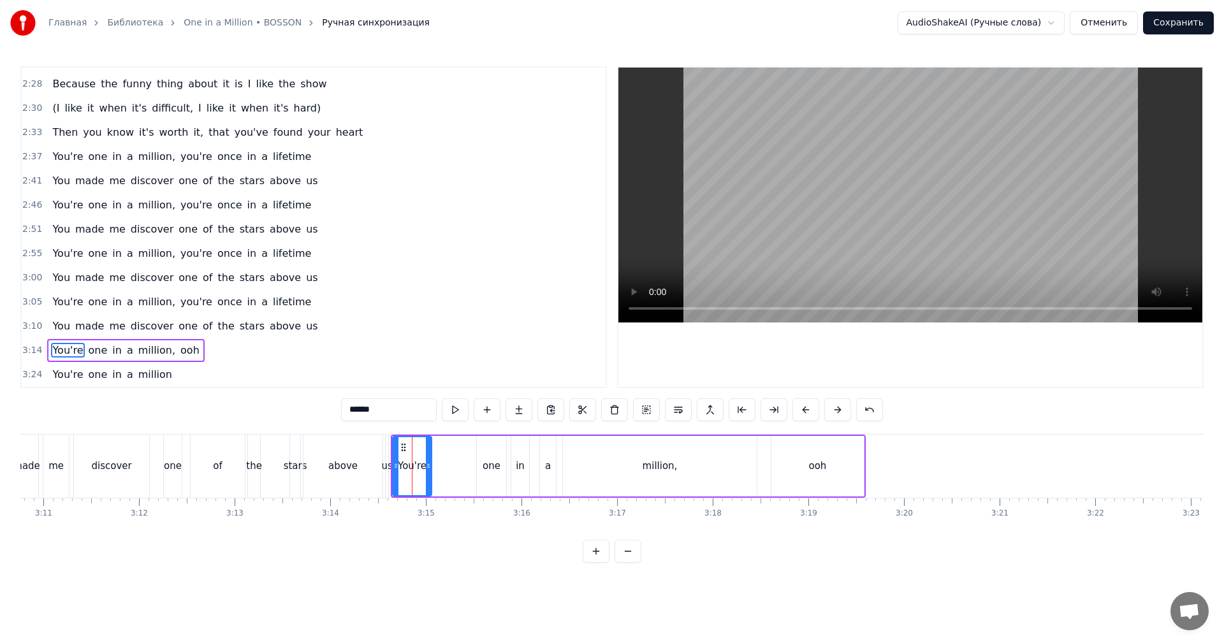
click at [363, 467] on div "above" at bounding box center [342, 466] width 79 height 63
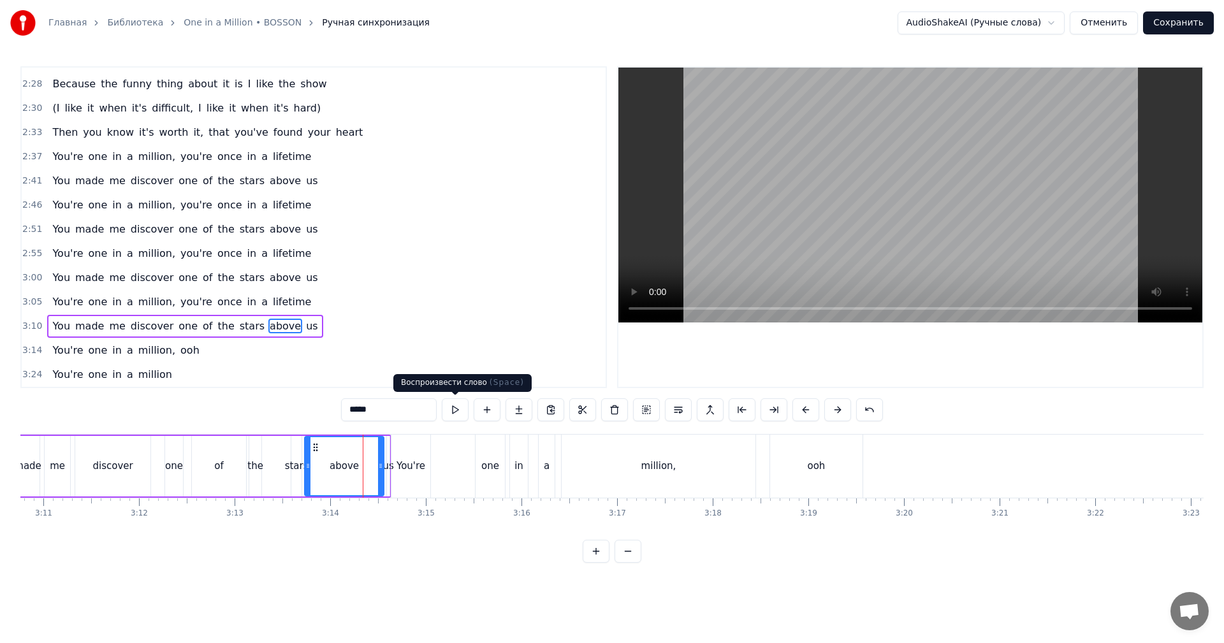
click at [814, 235] on video at bounding box center [910, 195] width 584 height 255
click at [821, 232] on video at bounding box center [910, 195] width 584 height 255
click at [519, 460] on div "in" at bounding box center [518, 466] width 9 height 15
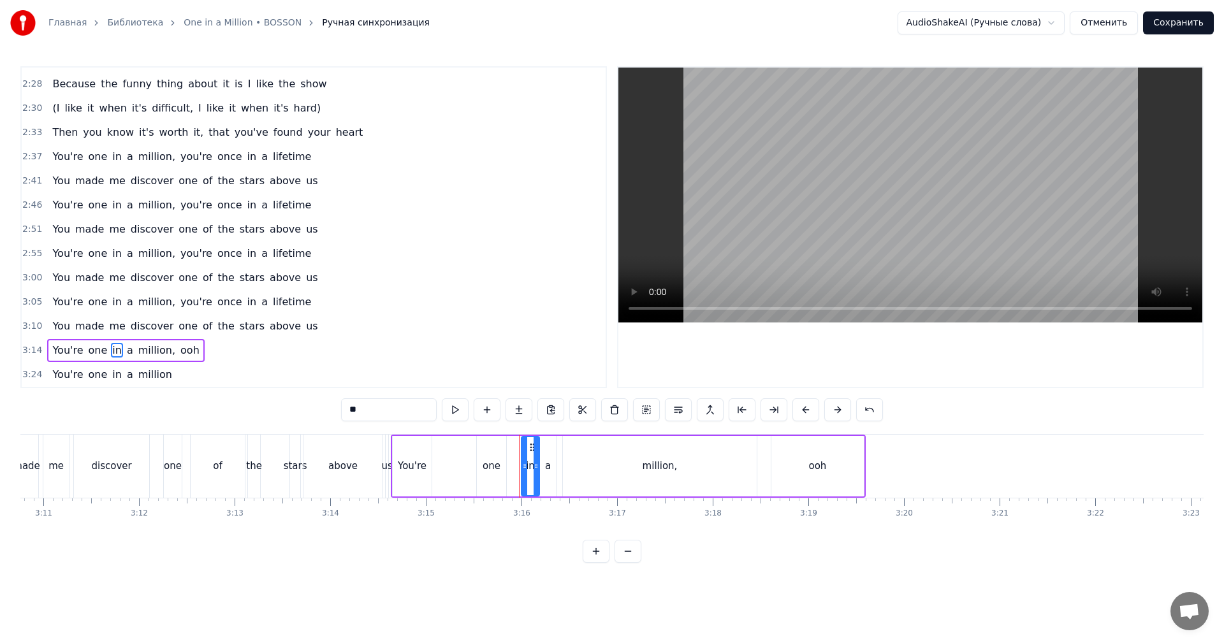
drag, startPoint x: 523, startPoint y: 442, endPoint x: 533, endPoint y: 438, distance: 10.9
click at [533, 438] on div "in" at bounding box center [530, 466] width 17 height 58
click at [555, 446] on div "a" at bounding box center [547, 466] width 17 height 61
click at [570, 442] on div "million," at bounding box center [660, 466] width 194 height 61
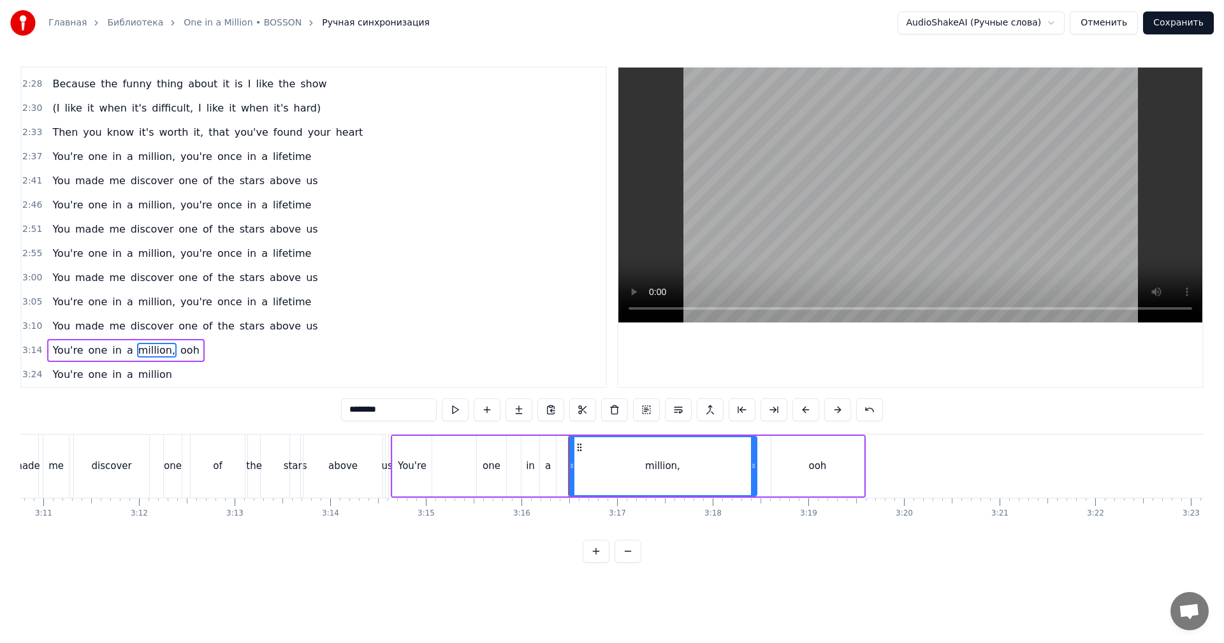
drag, startPoint x: 564, startPoint y: 445, endPoint x: 571, endPoint y: 442, distance: 7.5
click at [571, 442] on div at bounding box center [571, 466] width 5 height 58
click at [546, 445] on div "a" at bounding box center [548, 466] width 16 height 61
type input "*"
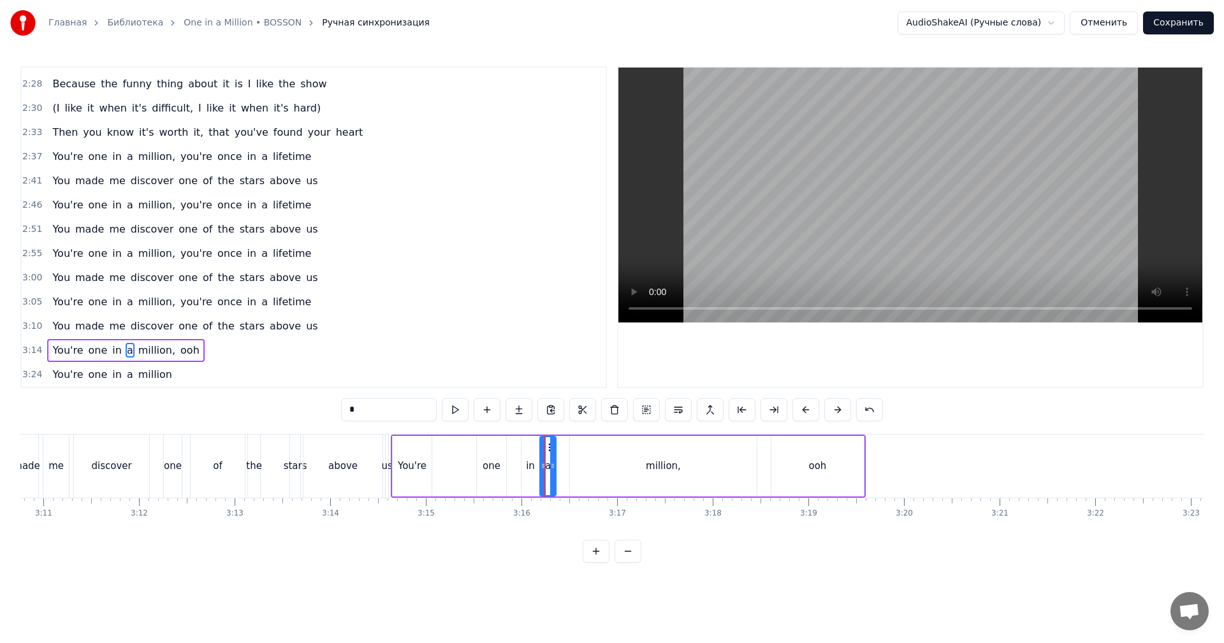
drag, startPoint x: 547, startPoint y: 439, endPoint x: 558, endPoint y: 440, distance: 10.9
click at [559, 439] on div "You're one in a million, ooh" at bounding box center [628, 466] width 475 height 63
click at [548, 444] on div "a" at bounding box center [548, 466] width 16 height 61
drag, startPoint x: 548, startPoint y: 448, endPoint x: 560, endPoint y: 445, distance: 12.4
click at [560, 445] on icon at bounding box center [561, 447] width 10 height 10
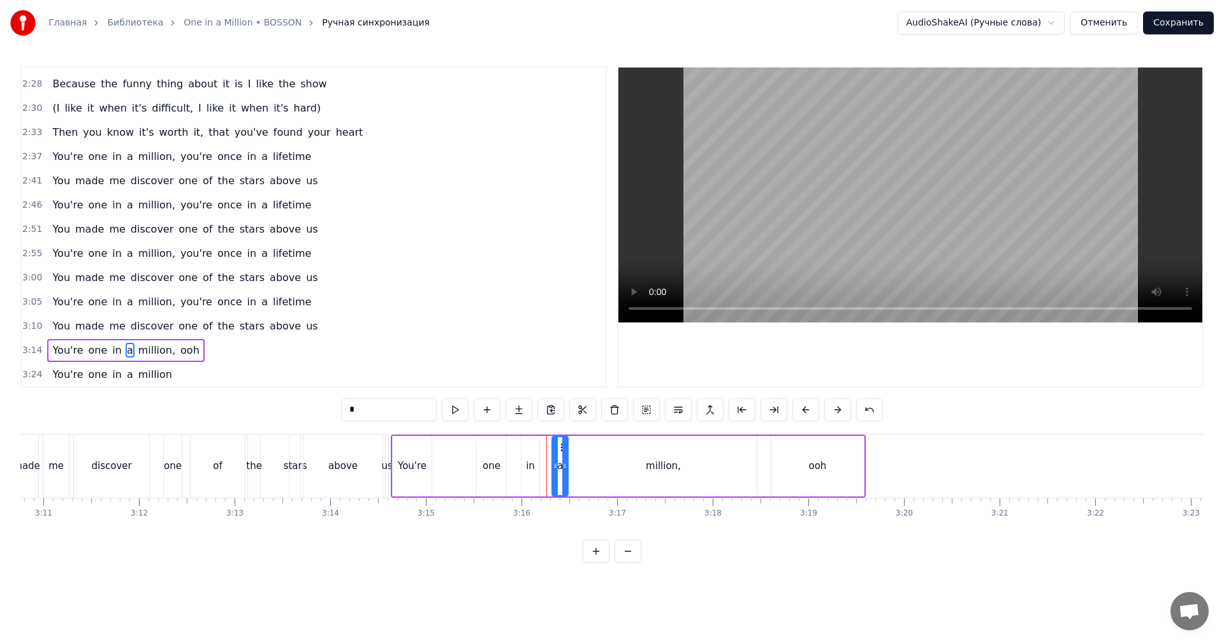
click at [529, 447] on div "in" at bounding box center [531, 466] width 18 height 61
drag, startPoint x: 532, startPoint y: 446, endPoint x: 545, endPoint y: 445, distance: 13.4
click at [545, 445] on icon at bounding box center [546, 447] width 10 height 10
click at [492, 455] on div "one" at bounding box center [491, 466] width 29 height 61
drag, startPoint x: 484, startPoint y: 444, endPoint x: 507, endPoint y: 443, distance: 23.0
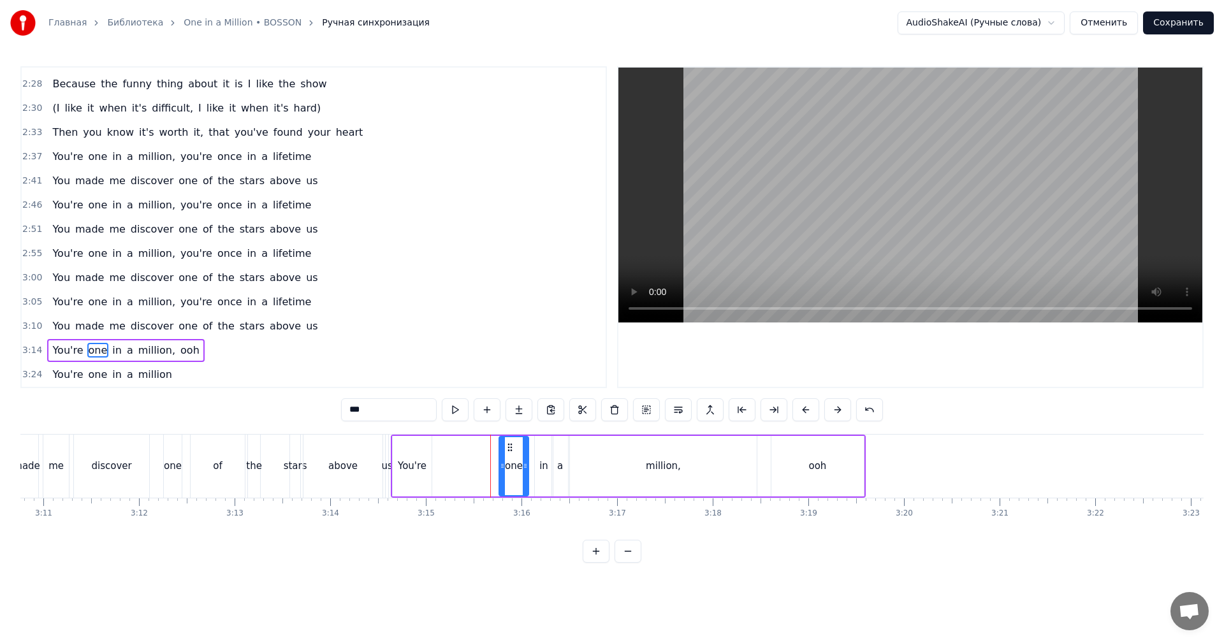
click at [507, 443] on icon at bounding box center [510, 447] width 10 height 10
click at [506, 446] on div at bounding box center [506, 466] width 5 height 58
click at [416, 450] on div "You're" at bounding box center [412, 466] width 39 height 61
type input "******"
drag, startPoint x: 407, startPoint y: 446, endPoint x: 483, endPoint y: 446, distance: 76.5
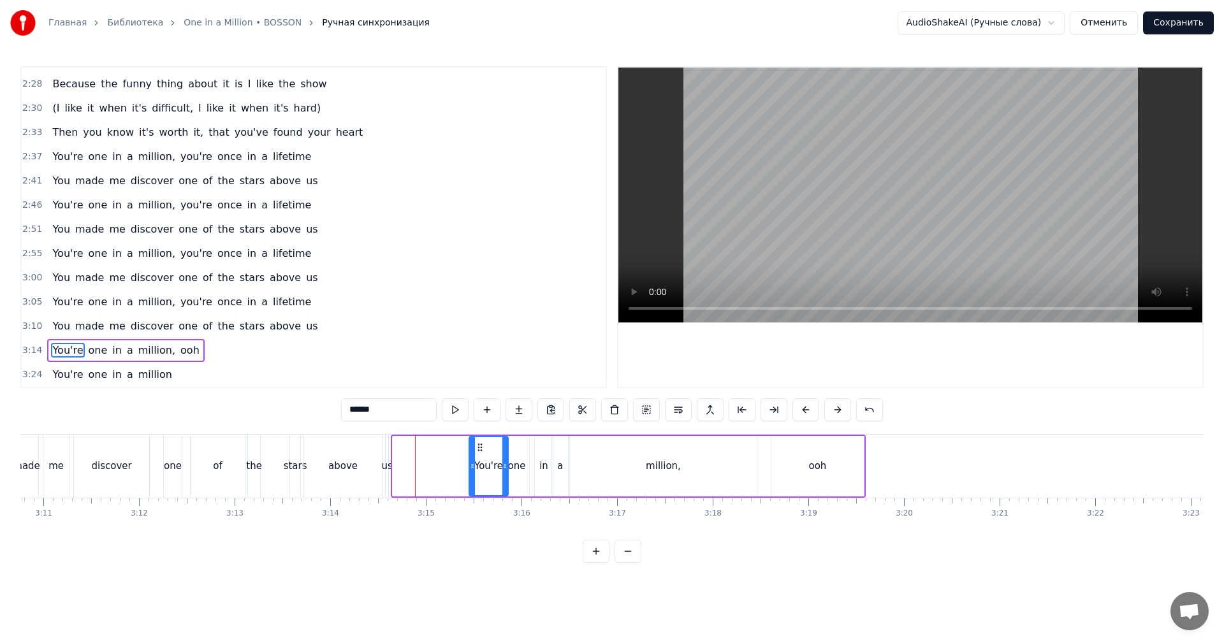
click at [483, 446] on icon at bounding box center [480, 447] width 10 height 10
click at [480, 450] on div at bounding box center [481, 466] width 5 height 58
click at [390, 457] on div "You made me discover one of the stars above us" at bounding box center [187, 466] width 408 height 63
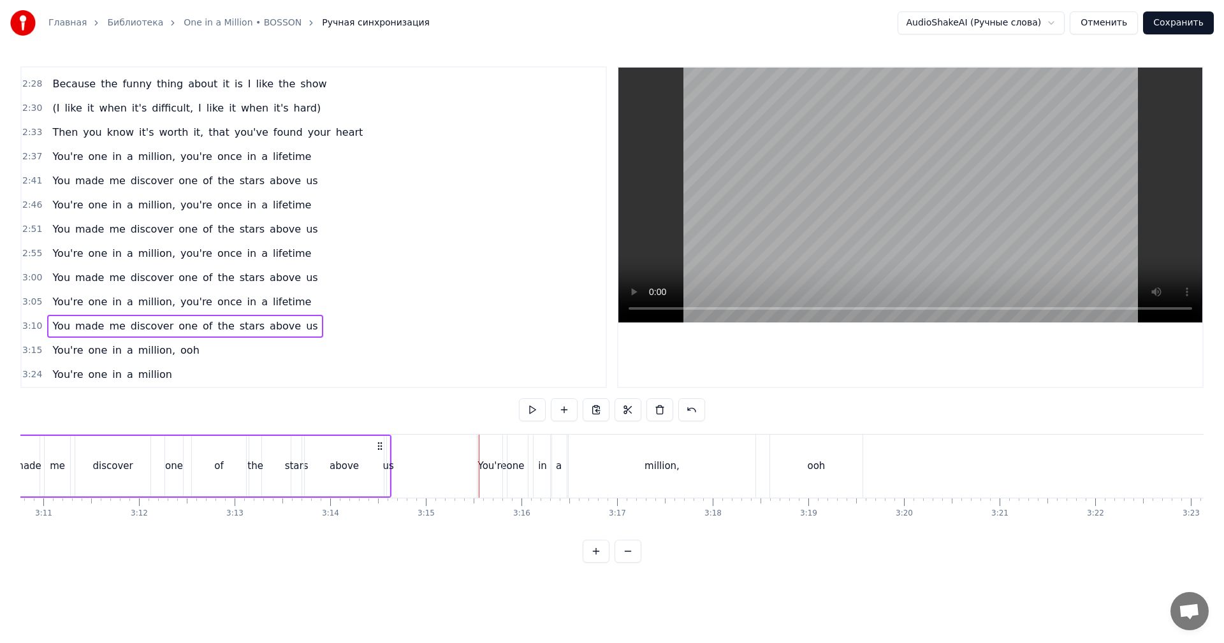
click at [389, 458] on div "us" at bounding box center [388, 466] width 3 height 61
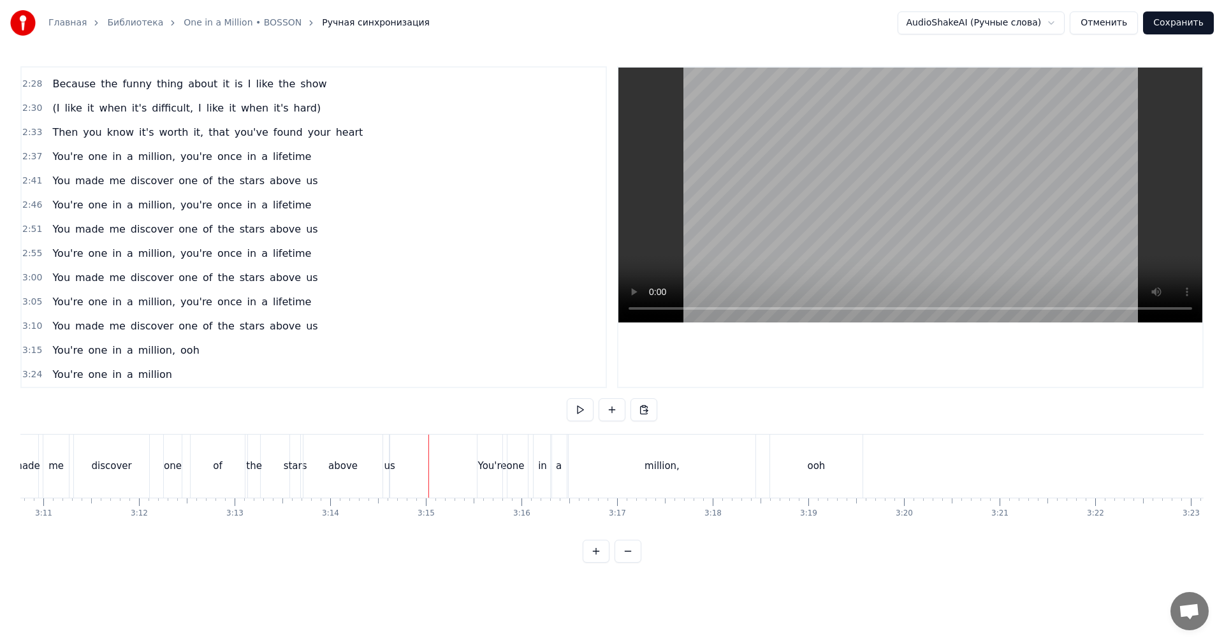
click at [391, 460] on div "us" at bounding box center [389, 466] width 11 height 15
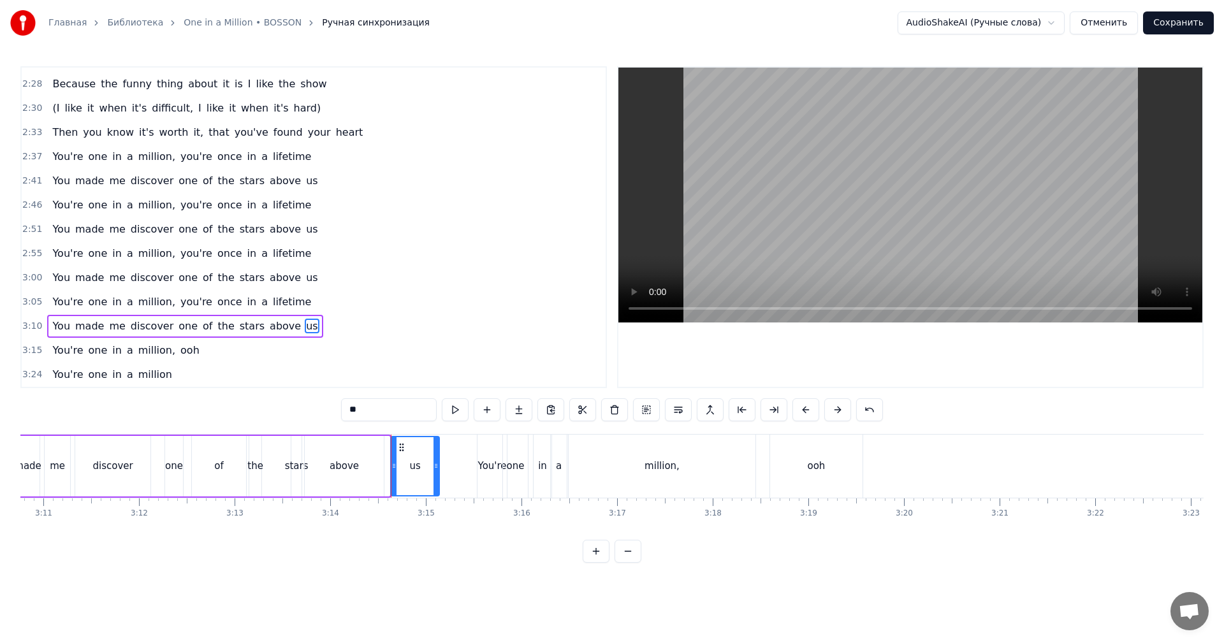
drag, startPoint x: 389, startPoint y: 460, endPoint x: 443, endPoint y: 452, distance: 54.7
click at [440, 452] on div "us" at bounding box center [415, 466] width 50 height 61
click at [377, 455] on div "above" at bounding box center [344, 466] width 79 height 61
type input "*****"
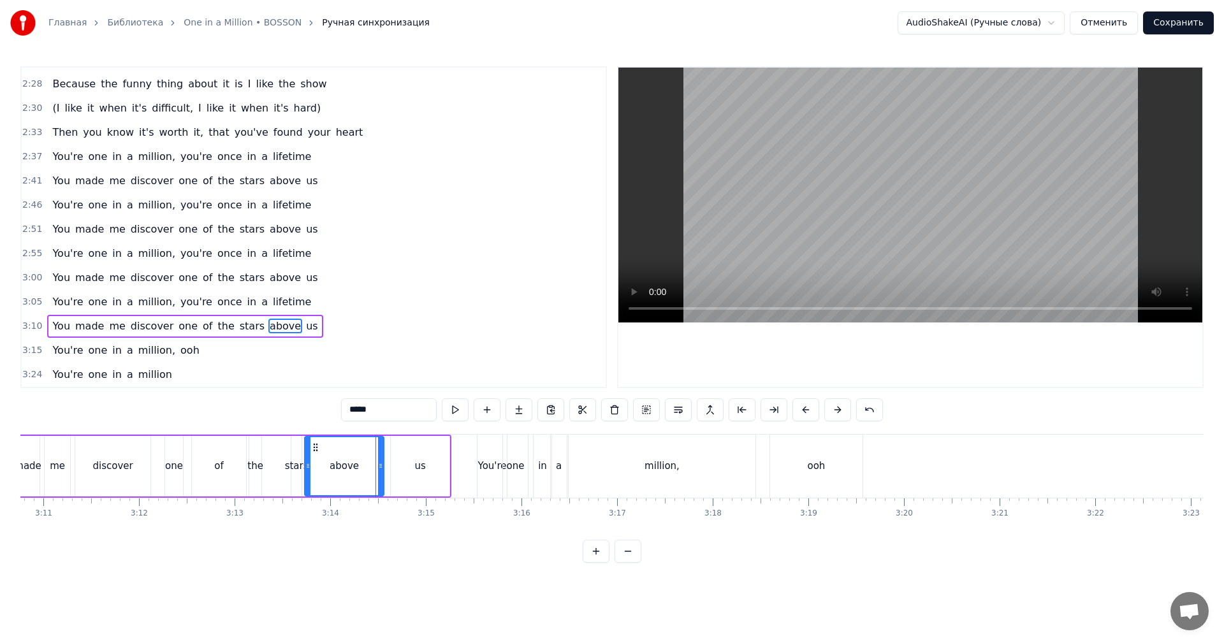
click at [910, 220] on video at bounding box center [910, 195] width 584 height 255
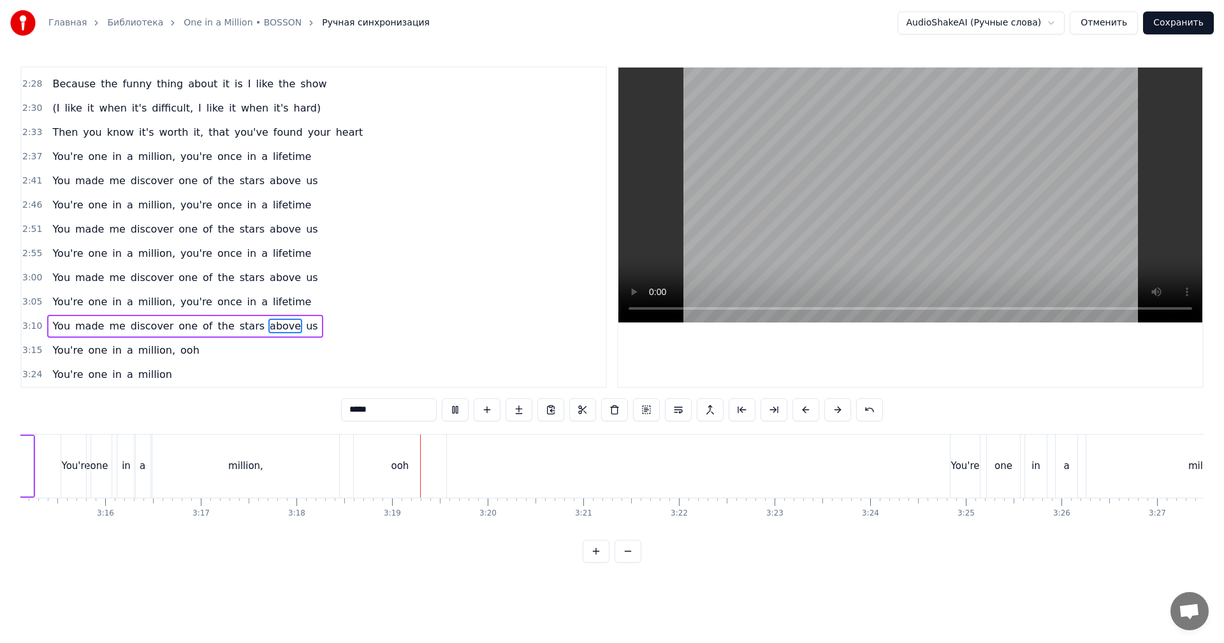
scroll to position [0, 18689]
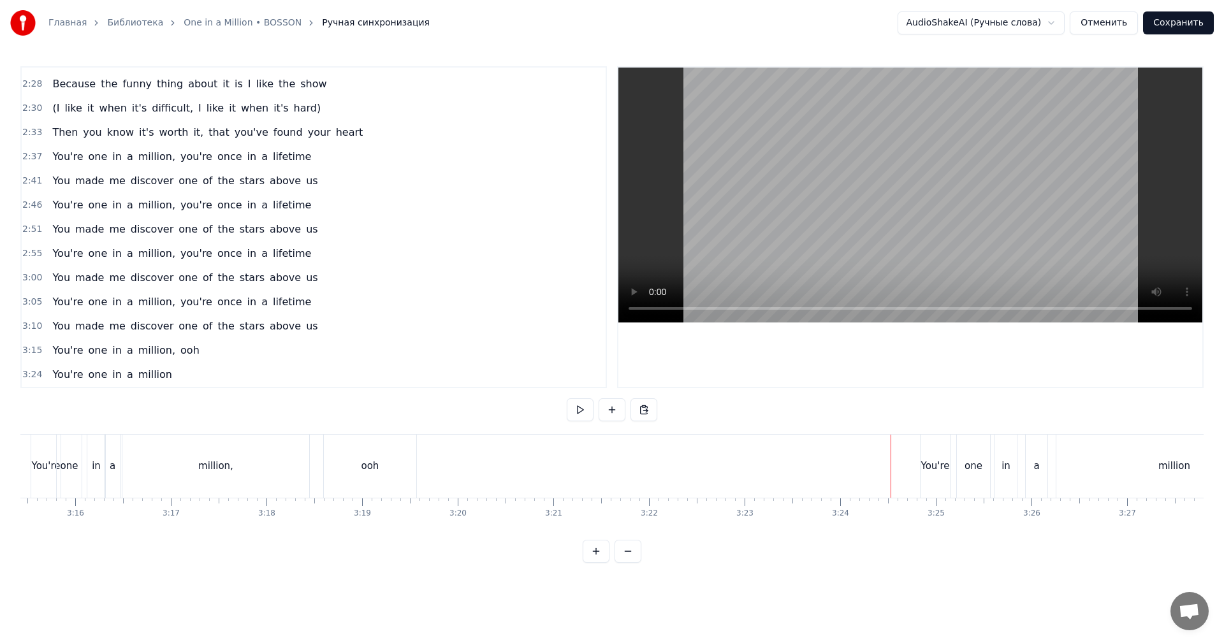
click at [967, 258] on video at bounding box center [910, 195] width 584 height 255
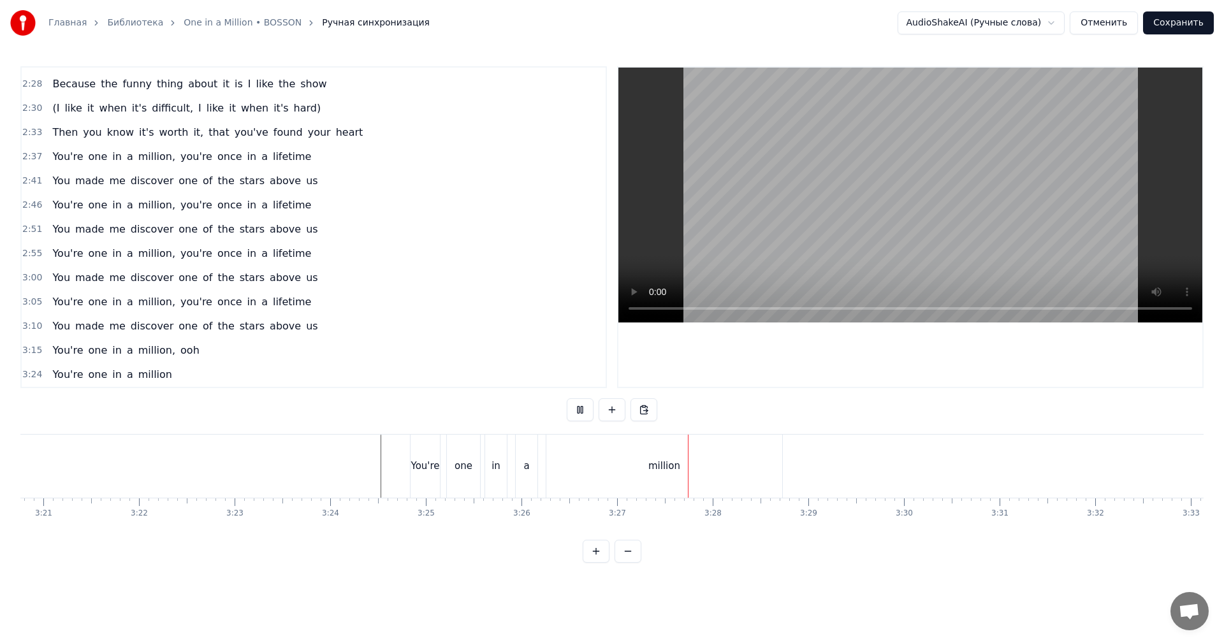
click at [1190, 22] on button "Сохранить" at bounding box center [1178, 22] width 71 height 23
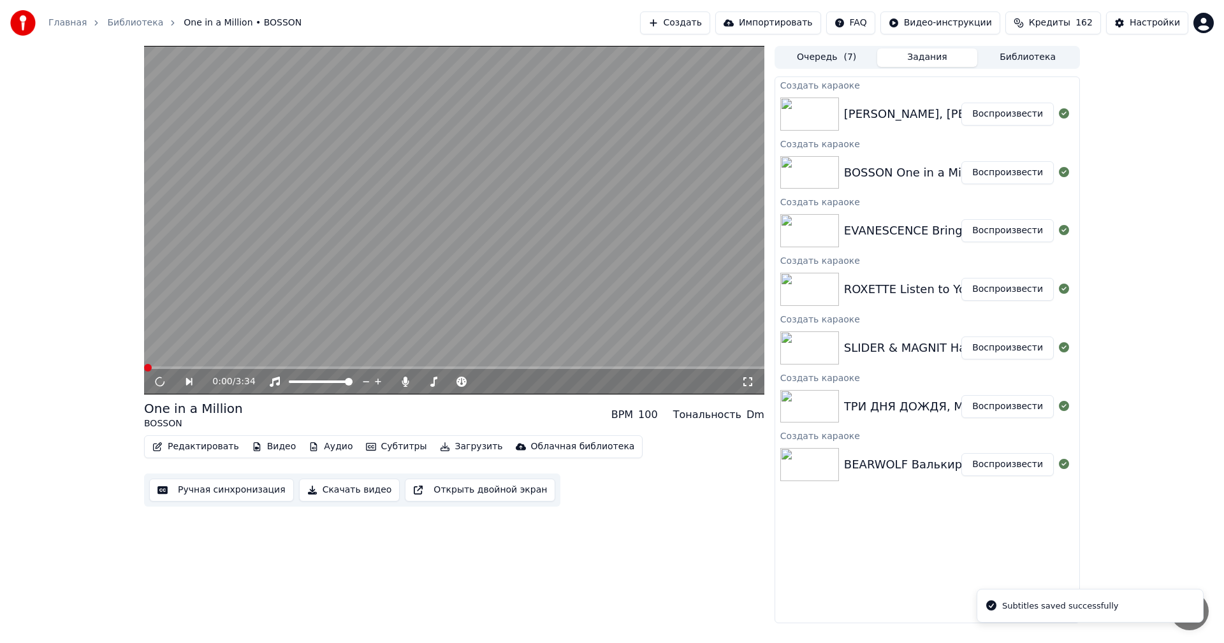
click at [1000, 108] on button "Воспроизвести" at bounding box center [1007, 114] width 92 height 23
click at [242, 496] on button "Ручная синхронизация" at bounding box center [221, 490] width 145 height 23
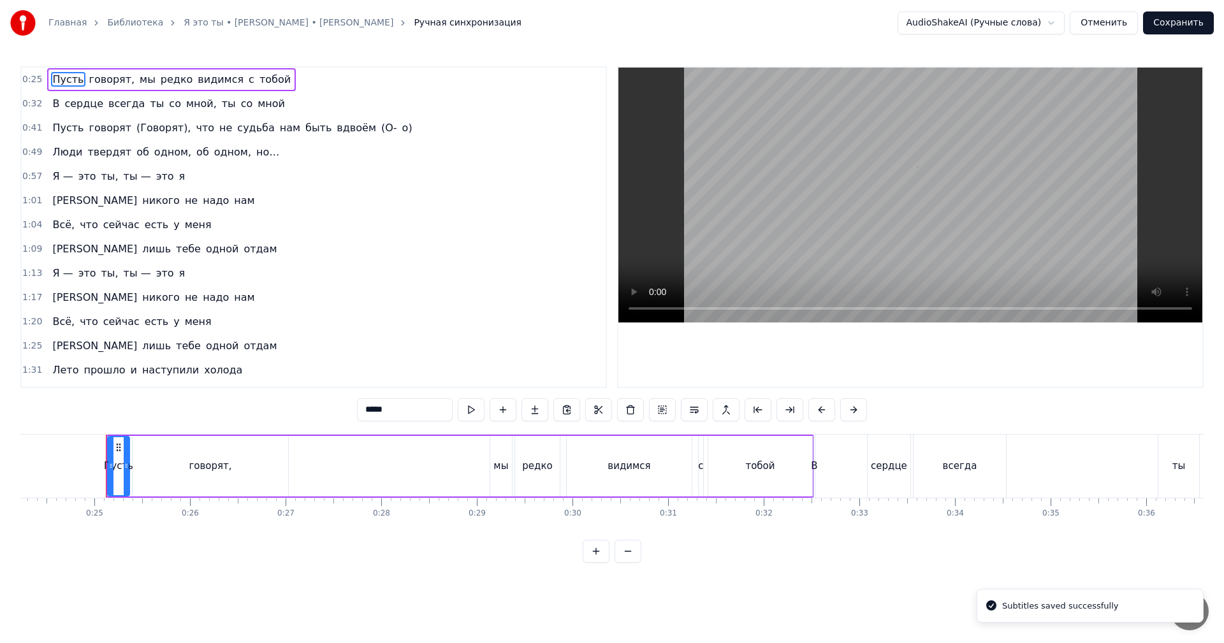
scroll to position [0, 2338]
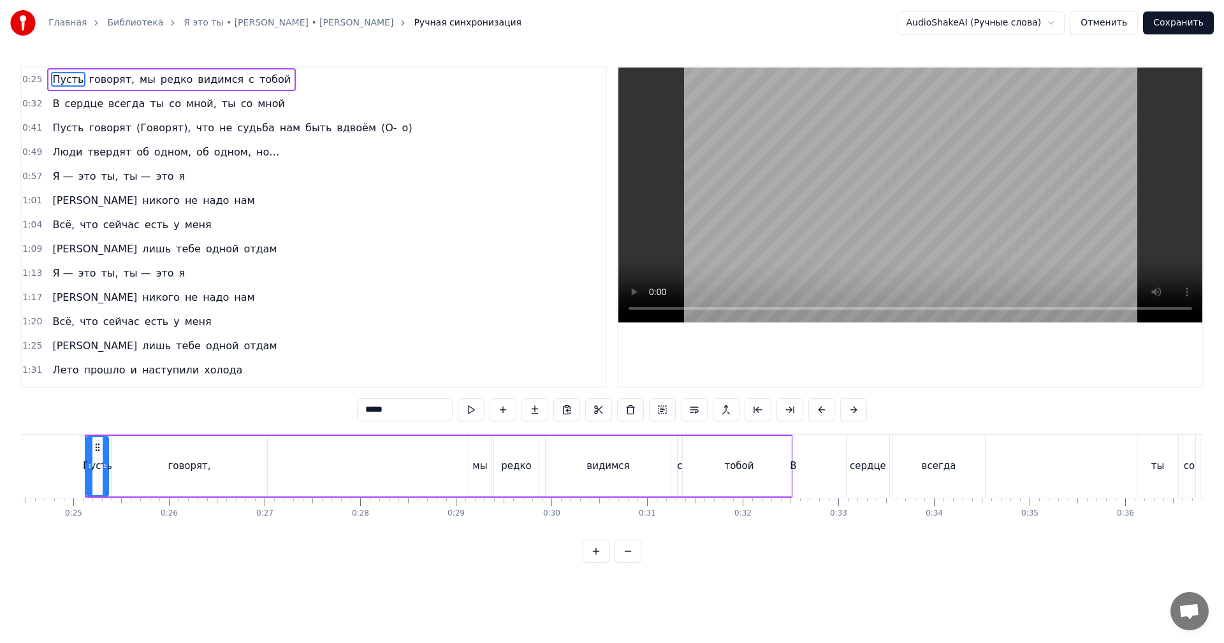
click at [880, 194] on video at bounding box center [910, 195] width 584 height 255
click at [985, 262] on video at bounding box center [910, 195] width 584 height 255
click at [793, 471] on div "В" at bounding box center [793, 466] width 6 height 15
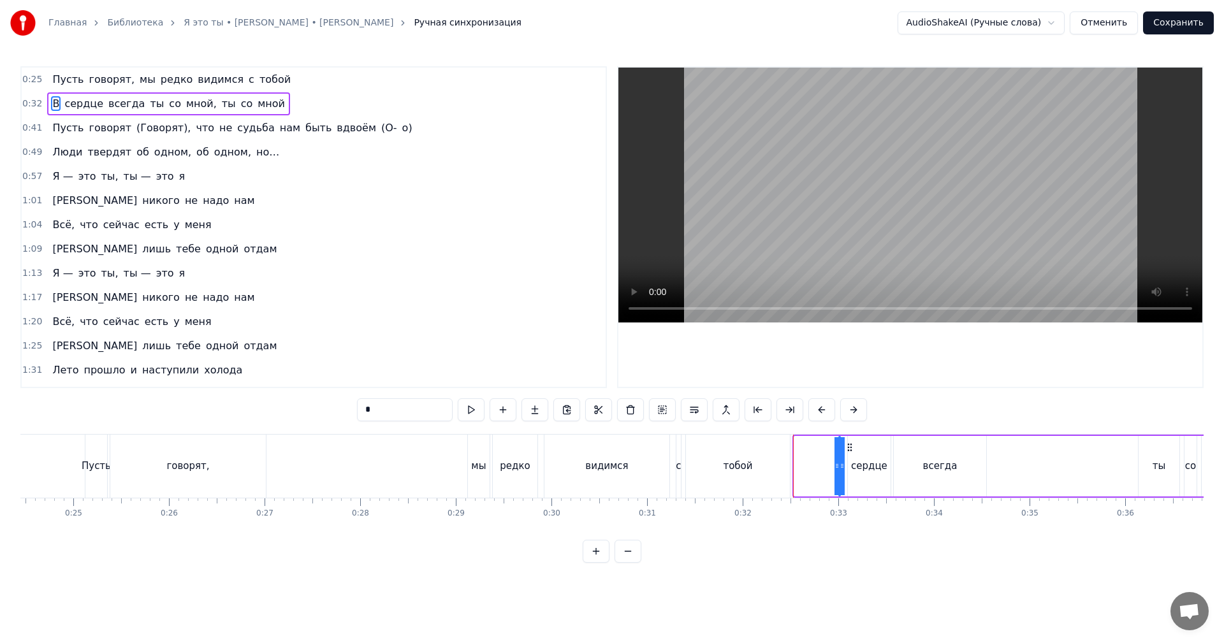
drag, startPoint x: 805, startPoint y: 446, endPoint x: 850, endPoint y: 444, distance: 45.9
click at [850, 444] on icon at bounding box center [850, 447] width 10 height 10
click at [773, 460] on div "тобой" at bounding box center [738, 466] width 104 height 63
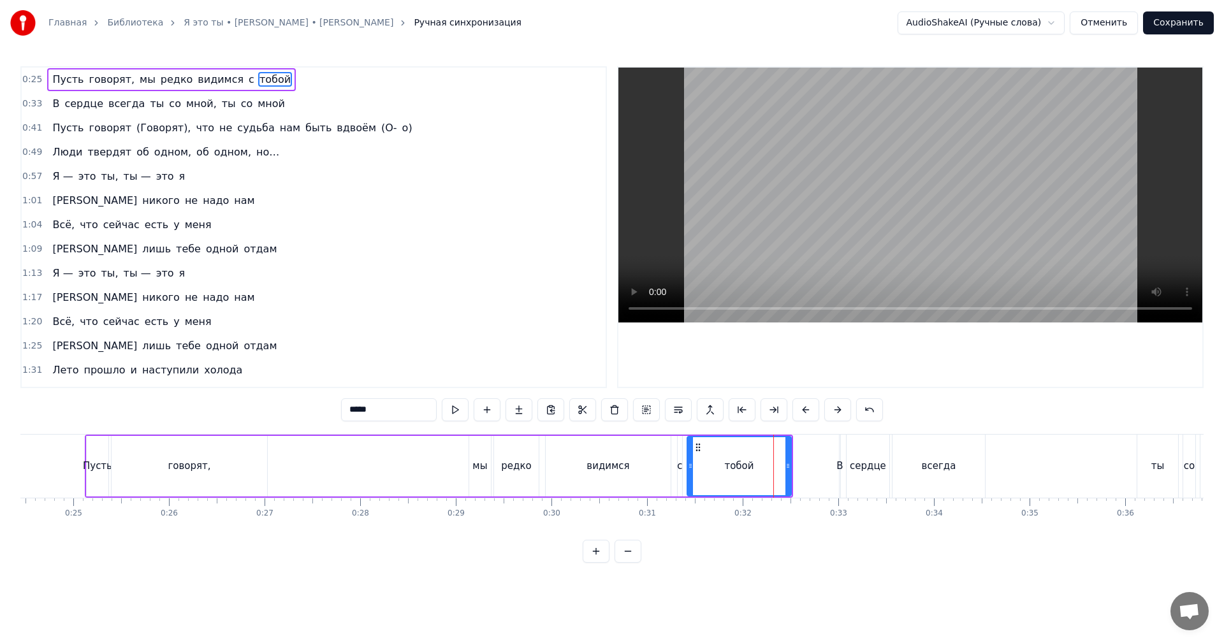
click at [927, 223] on video at bounding box center [910, 195] width 584 height 255
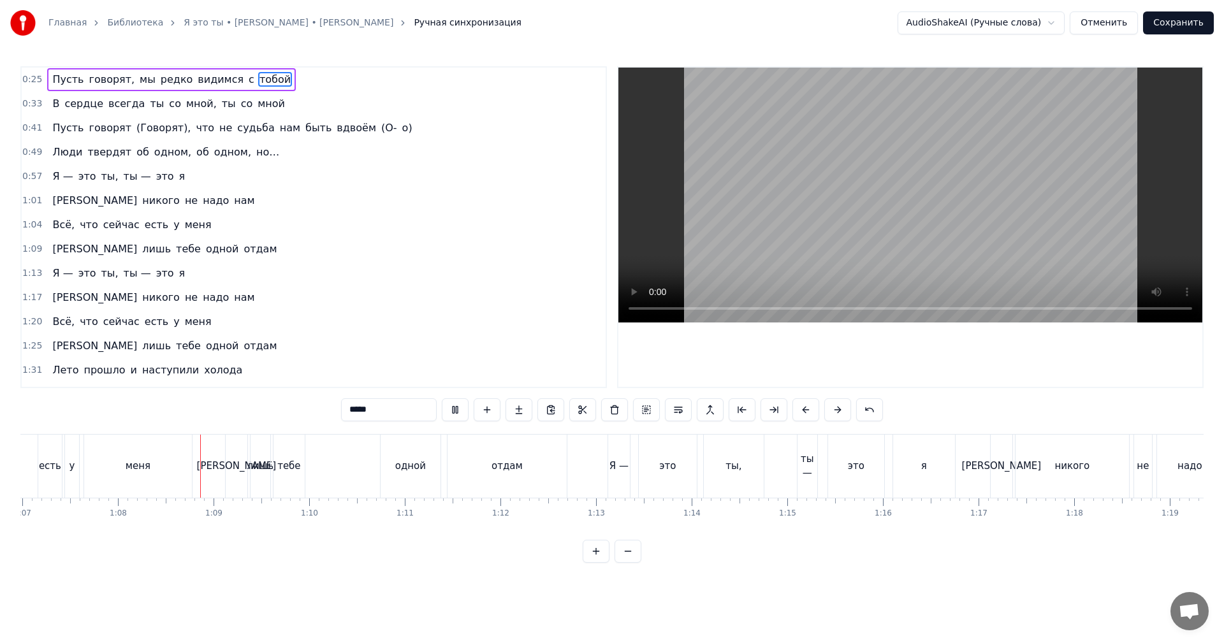
scroll to position [0, 6444]
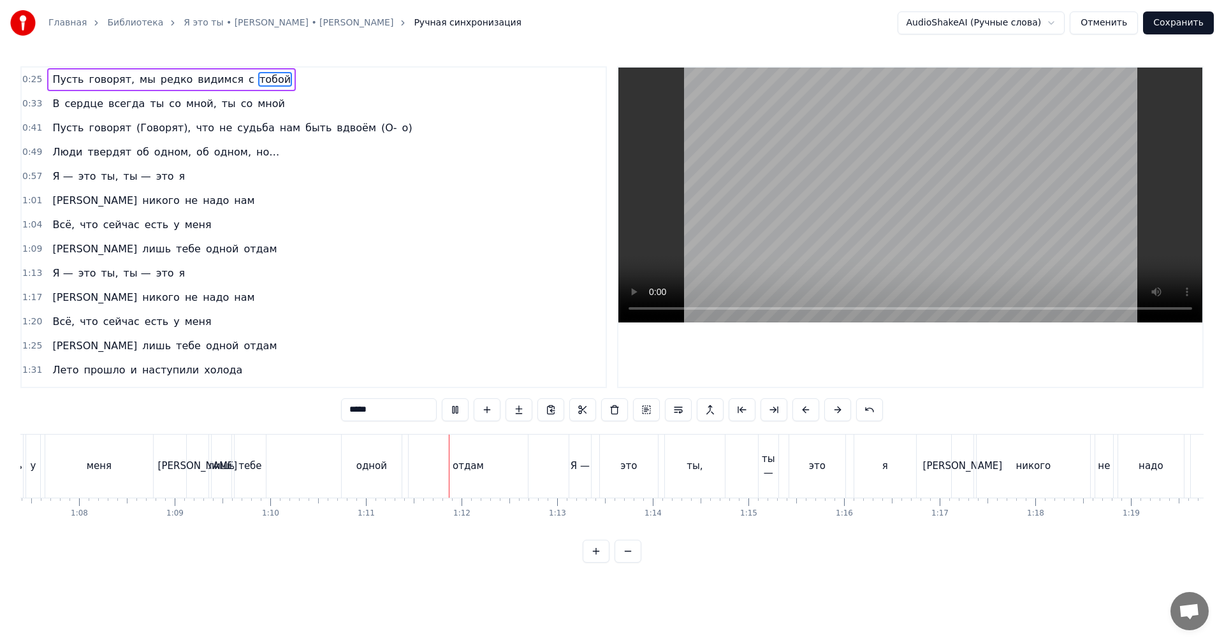
click at [263, 472] on div "тебе" at bounding box center [250, 466] width 31 height 63
type input "****"
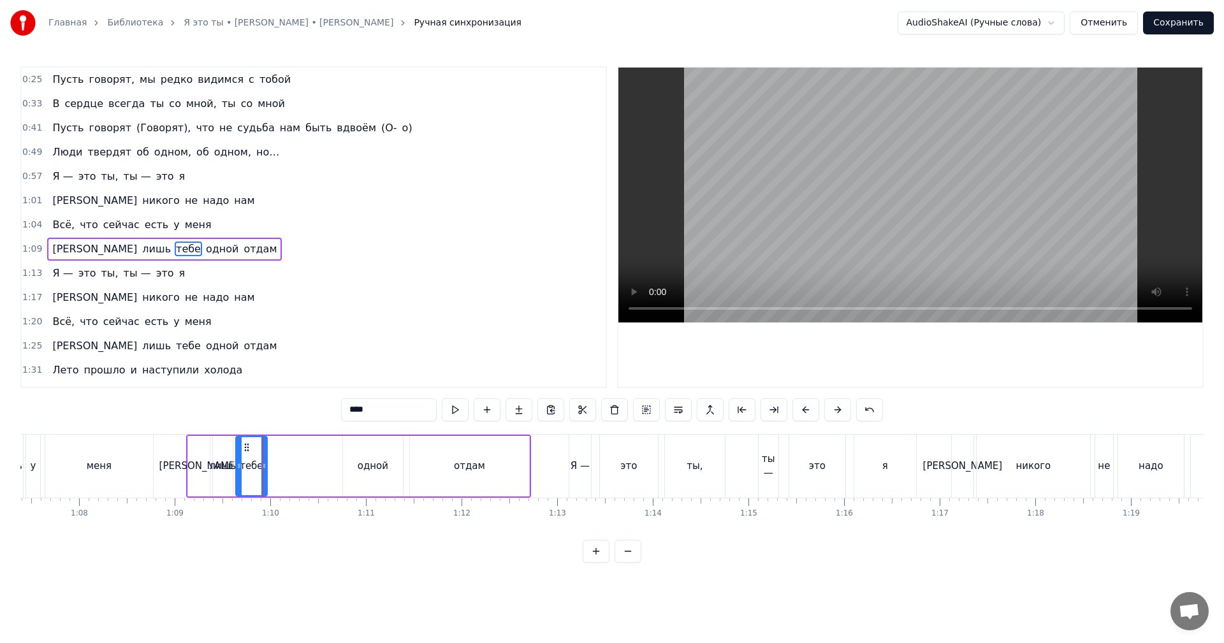
scroll to position [22, 0]
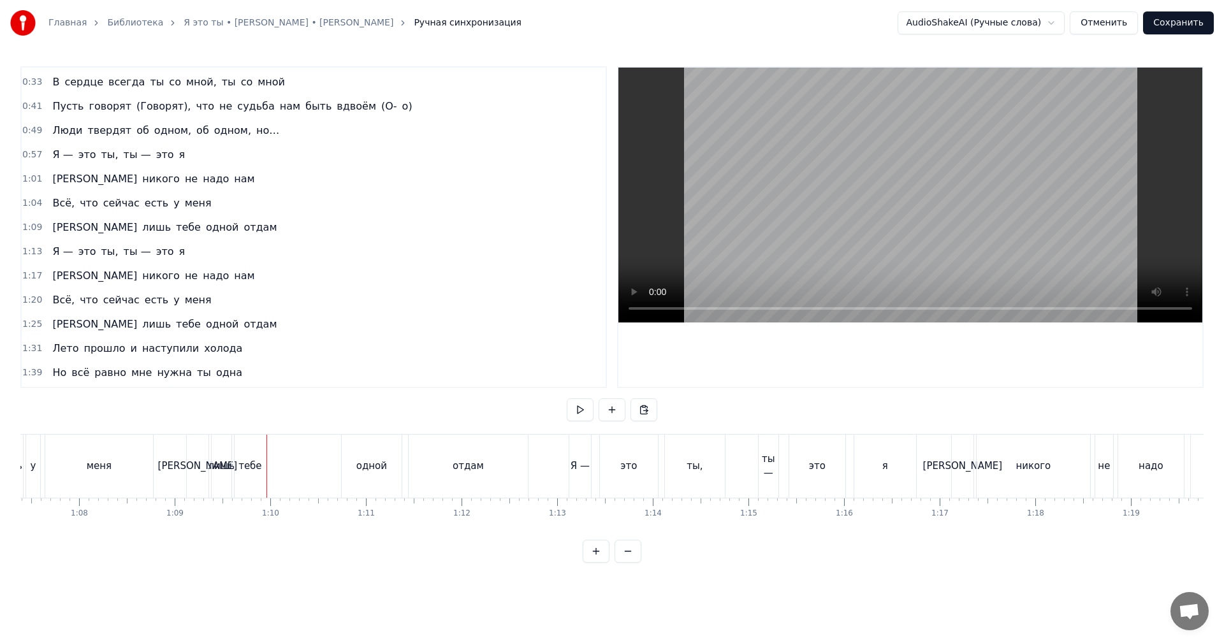
click at [259, 472] on div "тебе" at bounding box center [249, 466] width 23 height 15
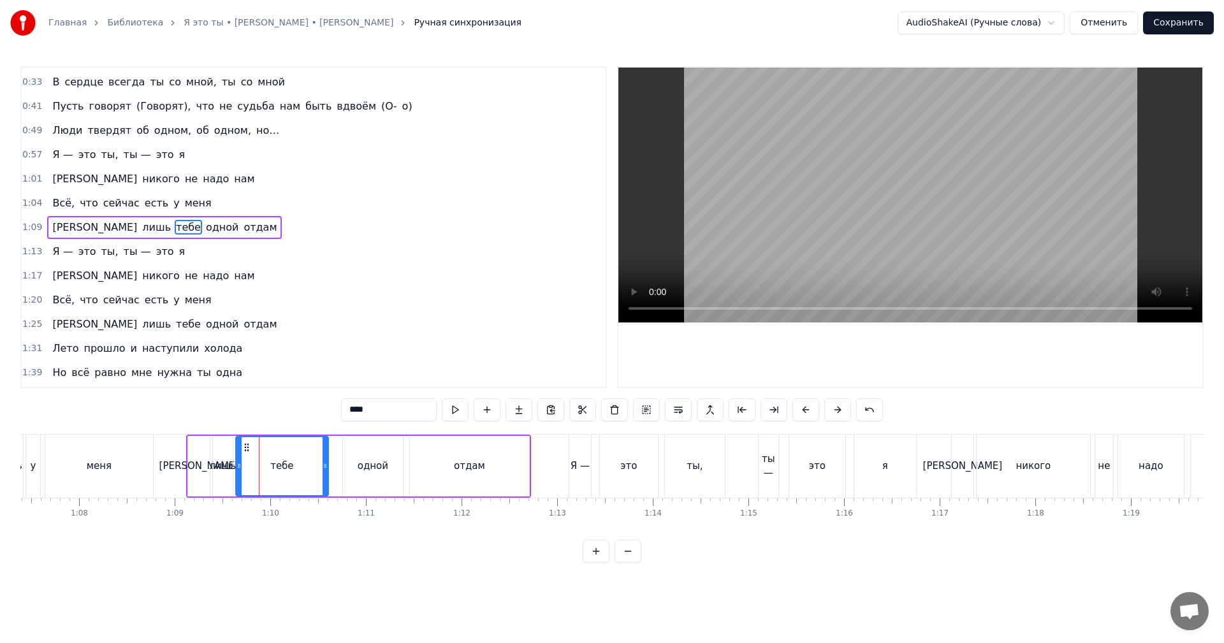
drag, startPoint x: 263, startPoint y: 470, endPoint x: 324, endPoint y: 467, distance: 61.3
click at [328, 465] on icon at bounding box center [325, 466] width 5 height 10
drag, startPoint x: 287, startPoint y: 471, endPoint x: 297, endPoint y: 467, distance: 11.1
click at [288, 471] on div "тебе" at bounding box center [286, 466] width 23 height 15
click at [857, 221] on video at bounding box center [910, 195] width 584 height 255
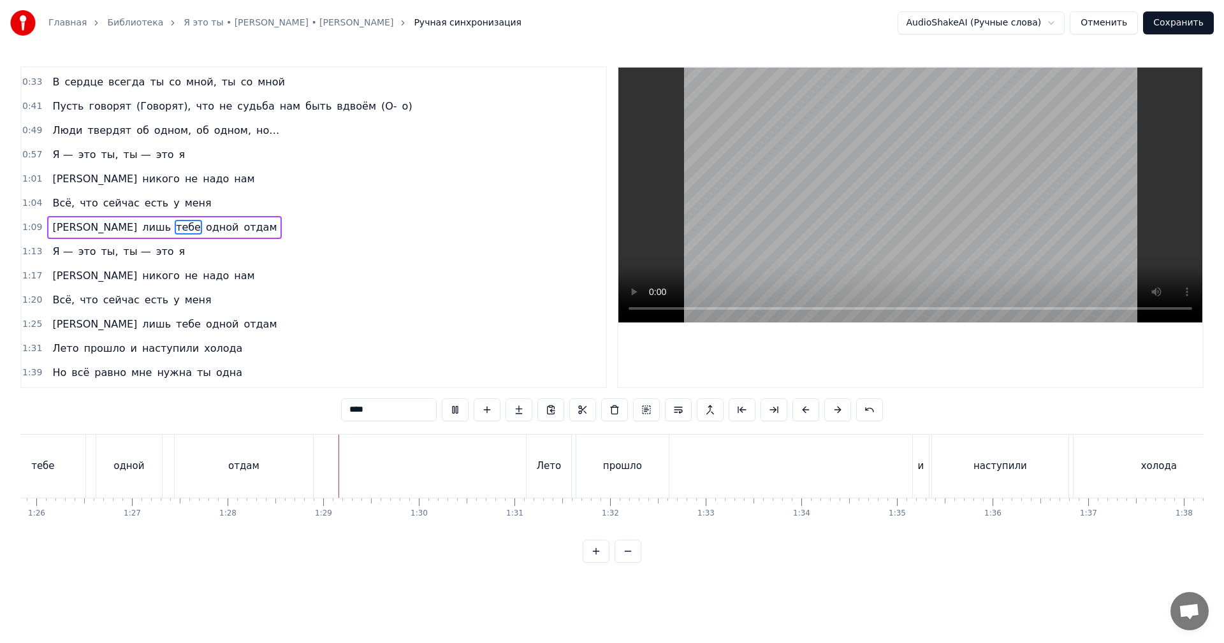
scroll to position [0, 8293]
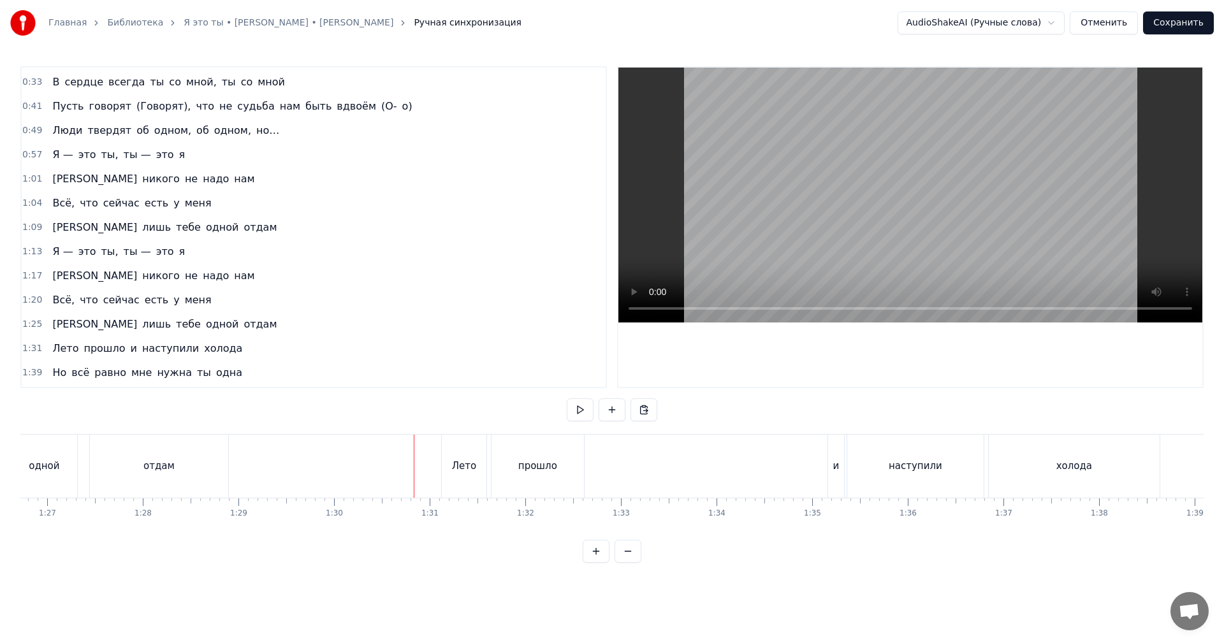
click at [818, 208] on video at bounding box center [910, 195] width 584 height 255
click at [807, 450] on div "Лето прошло и наступили холода" at bounding box center [802, 466] width 722 height 63
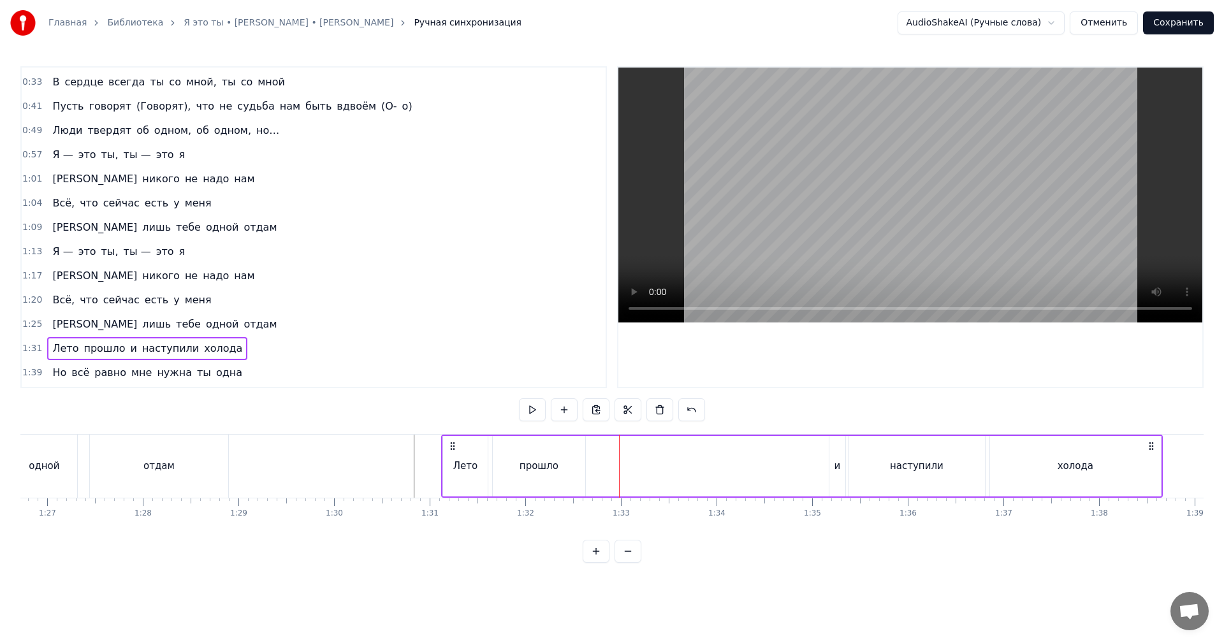
click at [904, 257] on video at bounding box center [910, 195] width 584 height 255
click at [815, 462] on div "Лето прошло и наступили холода" at bounding box center [802, 466] width 722 height 63
click at [817, 462] on div "Лето прошло и наступили холода" at bounding box center [802, 466] width 722 height 63
click at [877, 238] on video at bounding box center [910, 195] width 584 height 255
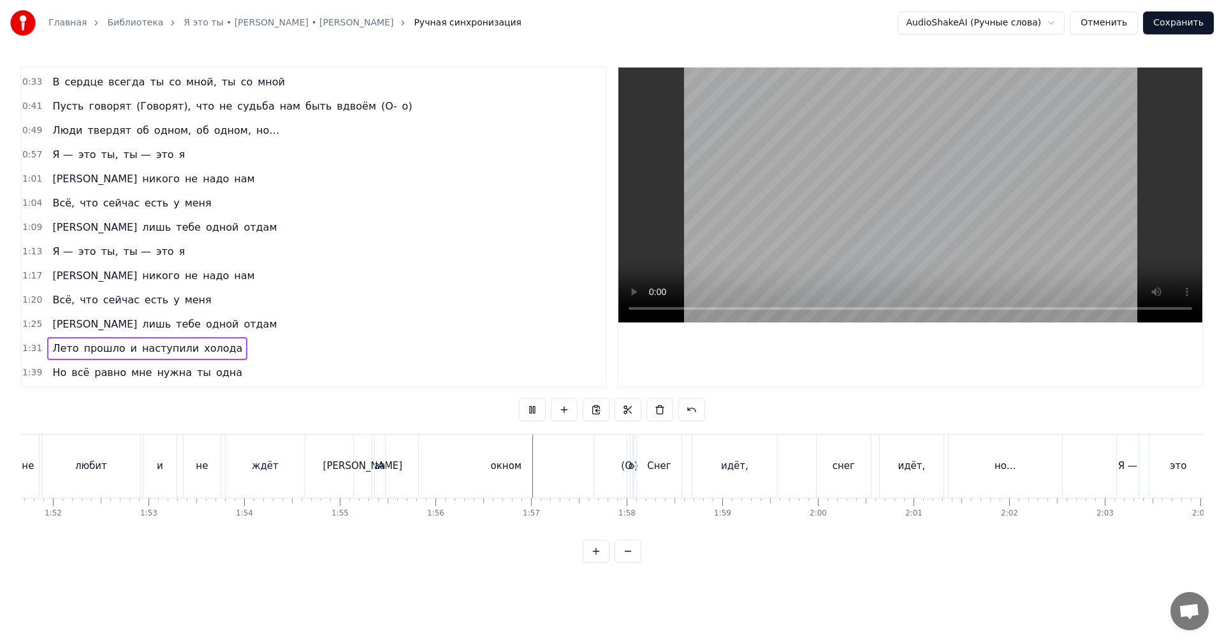
scroll to position [0, 10716]
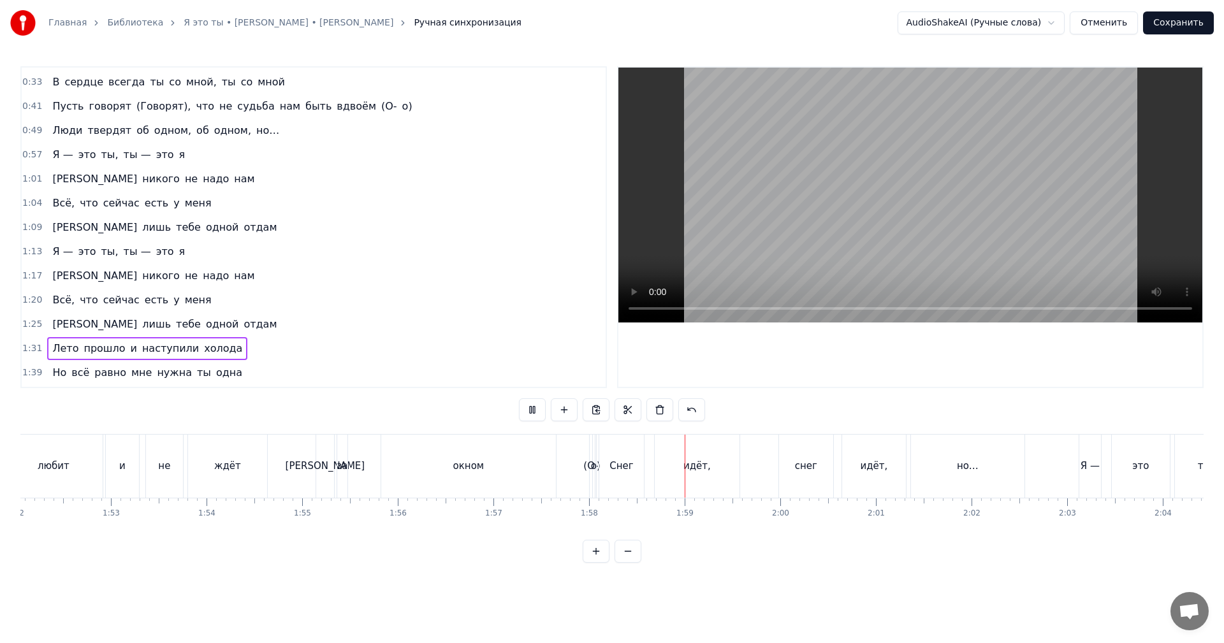
click at [591, 471] on div "А за окном (О- о)" at bounding box center [458, 466] width 284 height 63
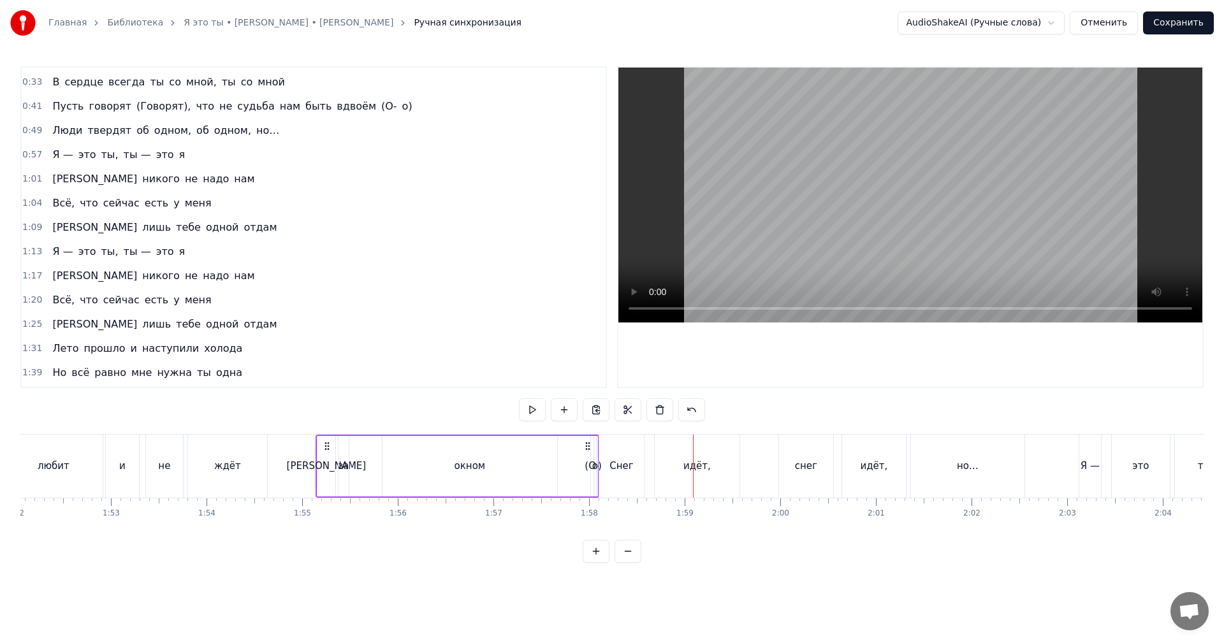
click at [508, 472] on div "окном" at bounding box center [470, 466] width 175 height 61
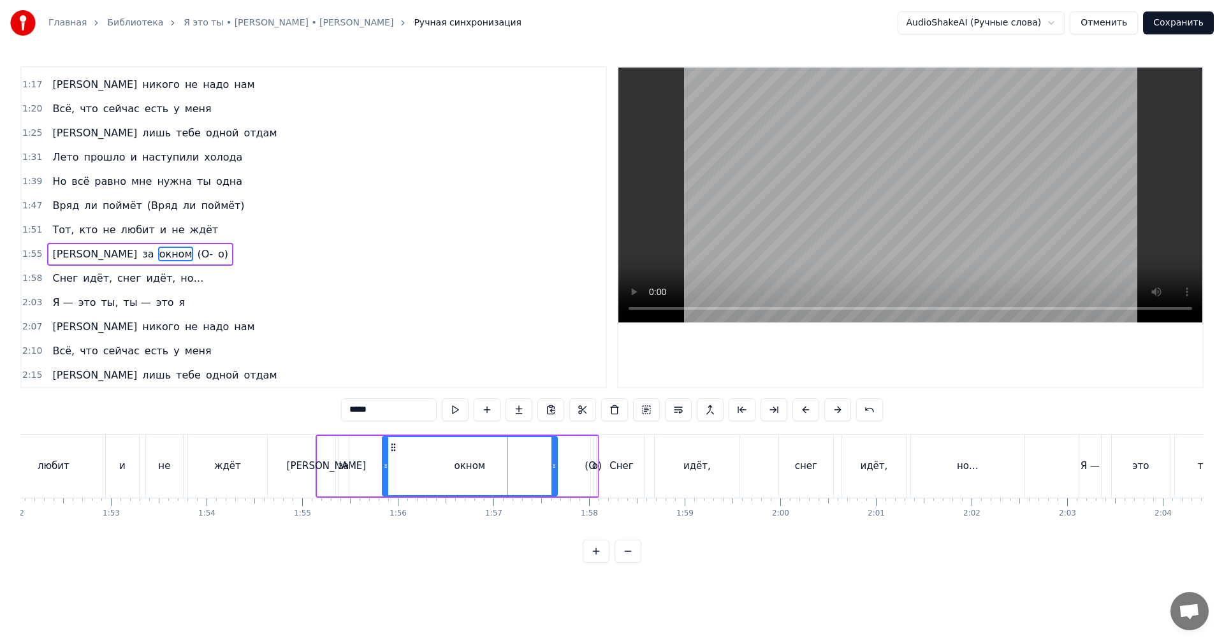
scroll to position [240, 0]
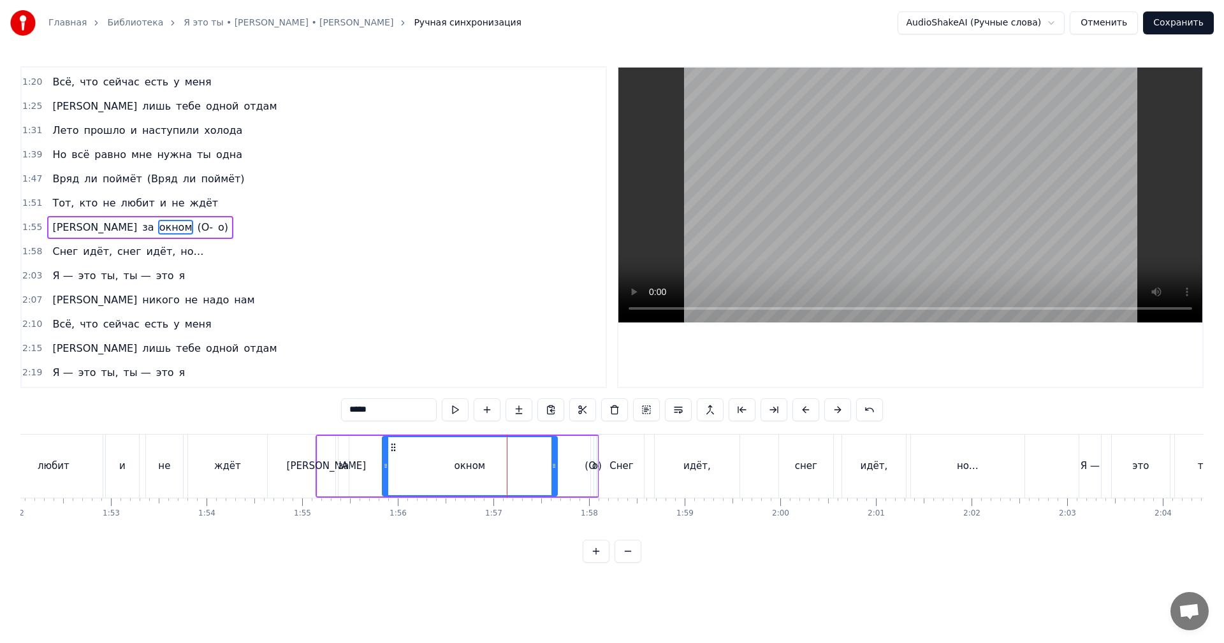
click at [217, 231] on span "о)" at bounding box center [223, 227] width 13 height 15
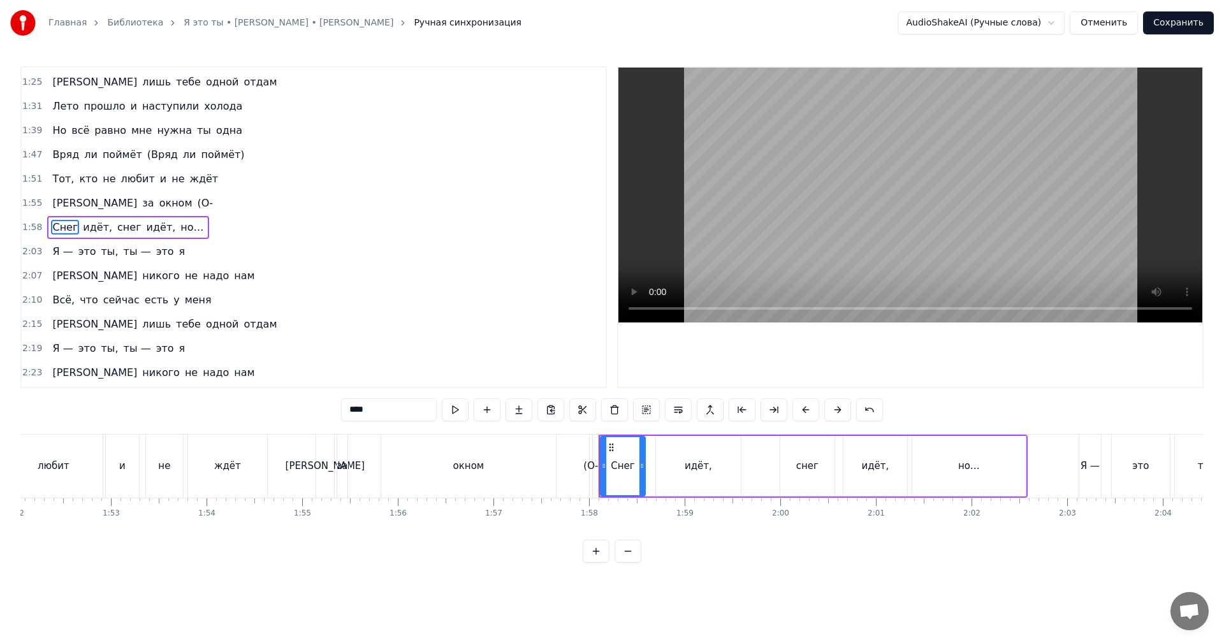
click at [196, 203] on span "(О-" at bounding box center [205, 203] width 18 height 15
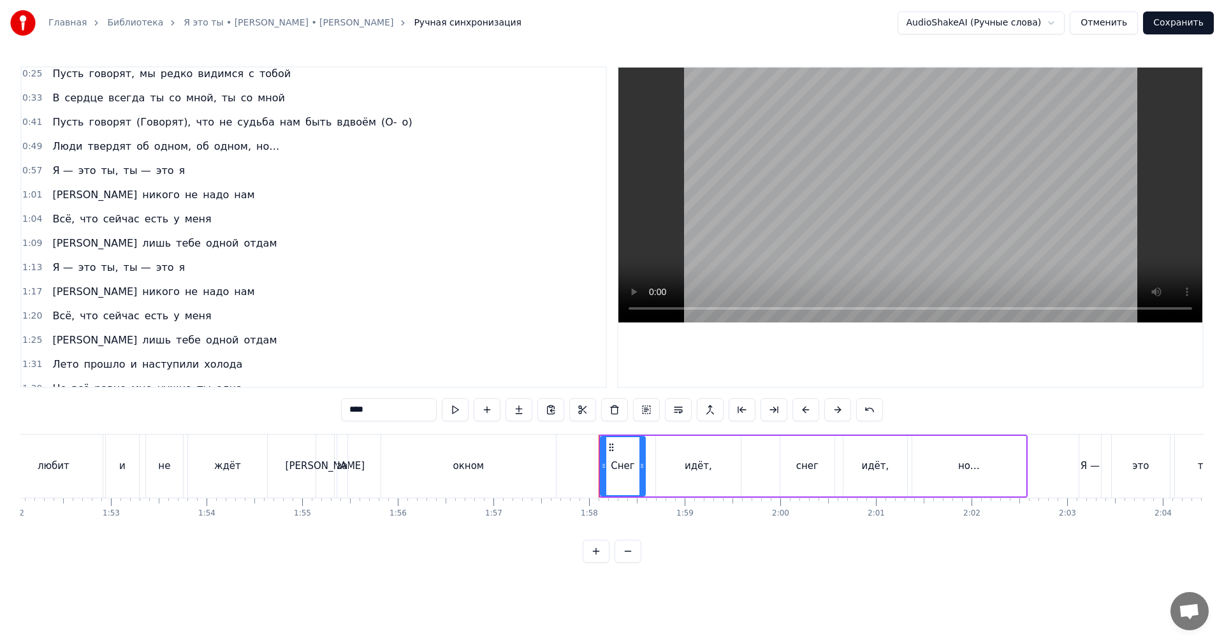
scroll to position [0, 0]
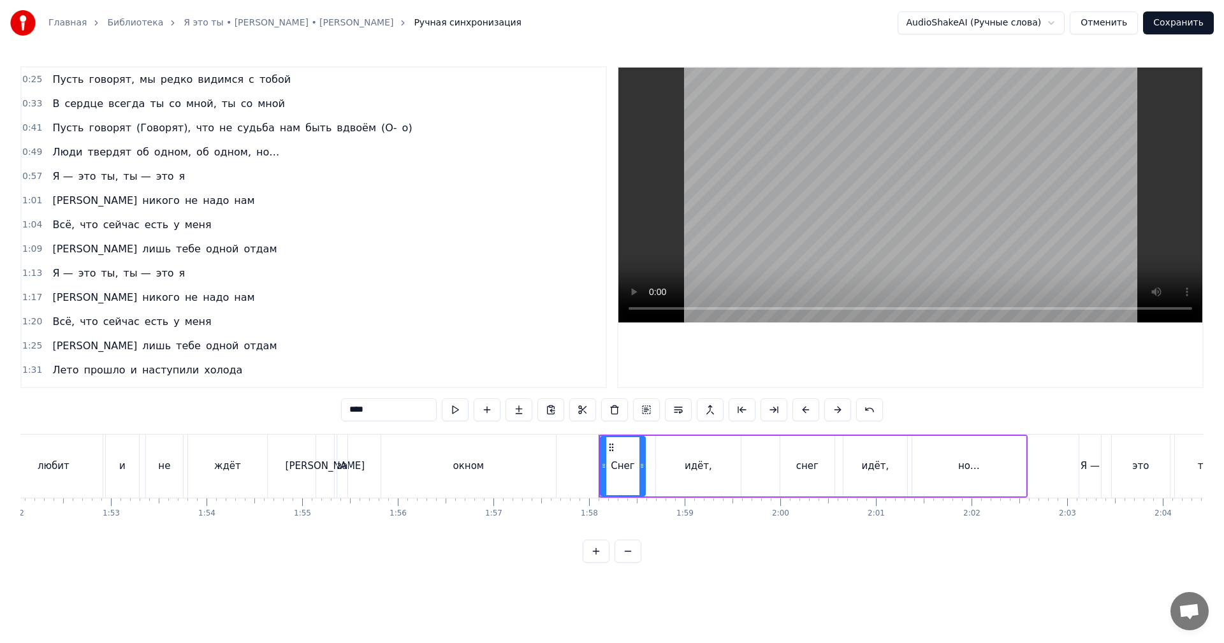
click at [380, 132] on span "(О-" at bounding box center [389, 127] width 18 height 15
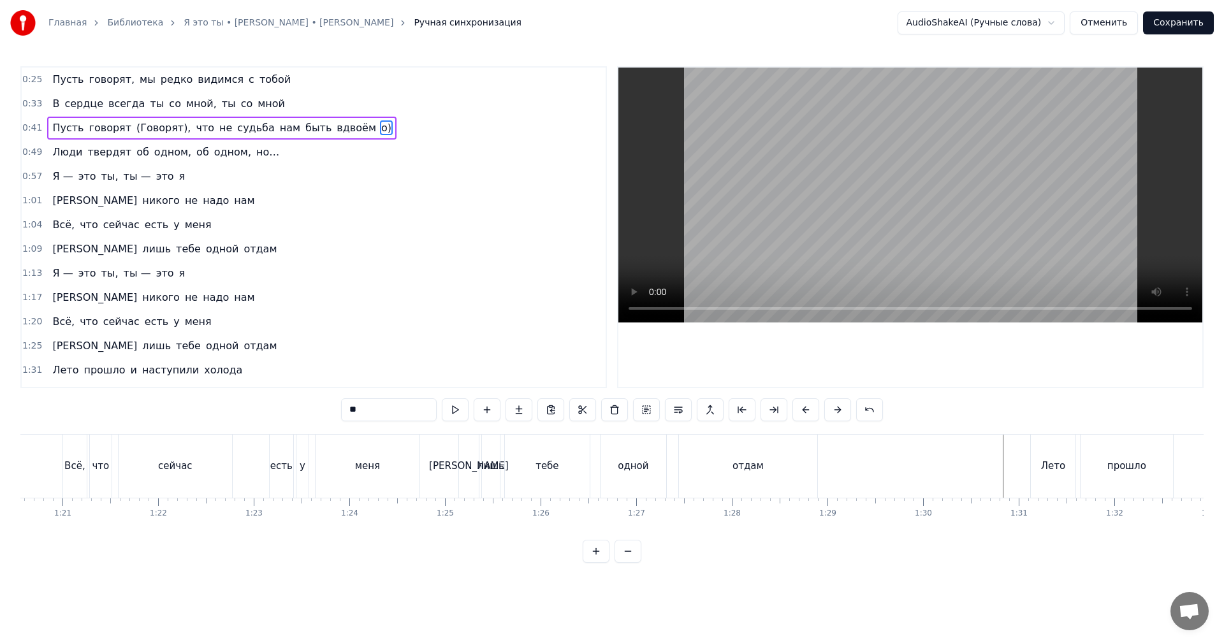
click at [380, 129] on span "о)" at bounding box center [386, 127] width 13 height 15
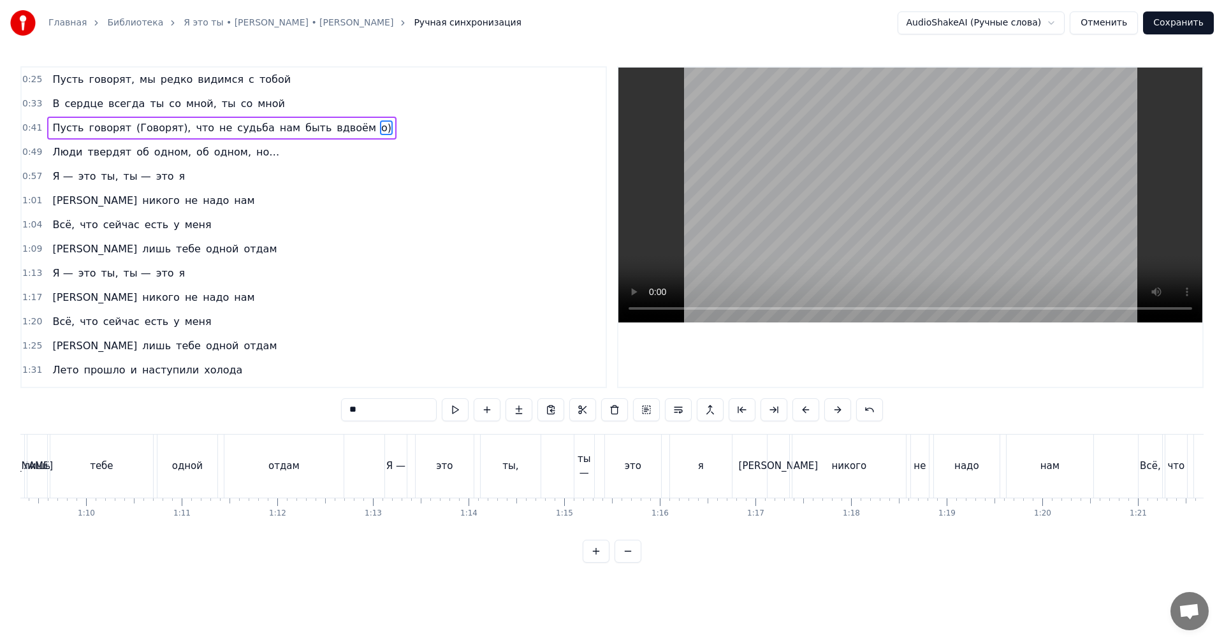
type input "****"
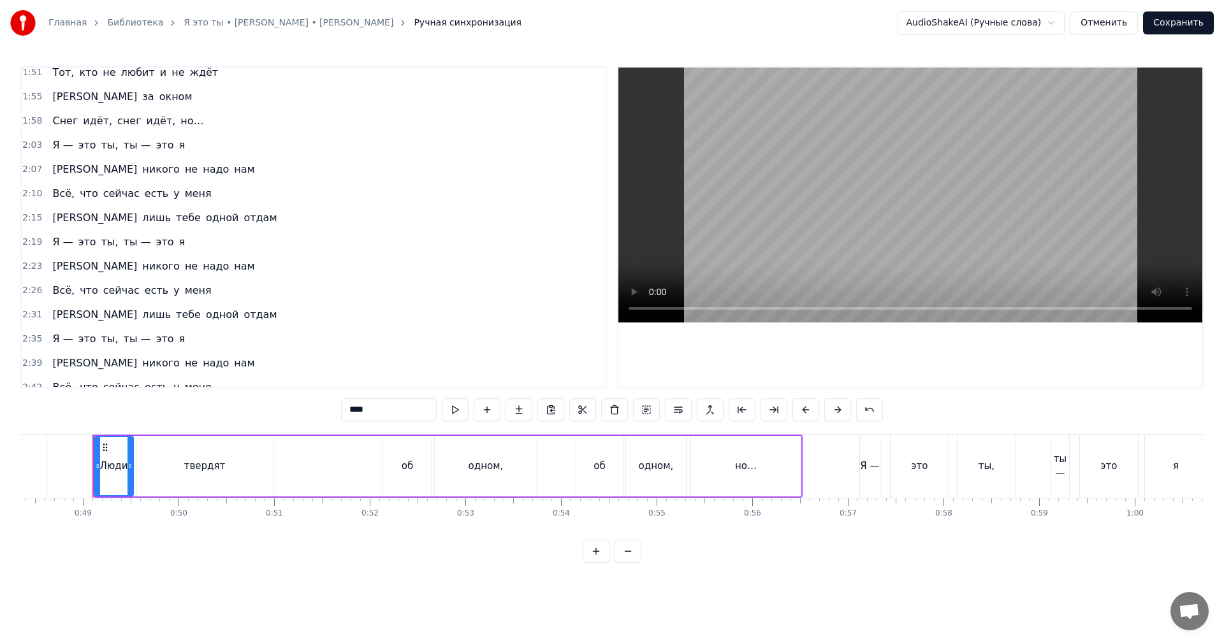
scroll to position [383, 0]
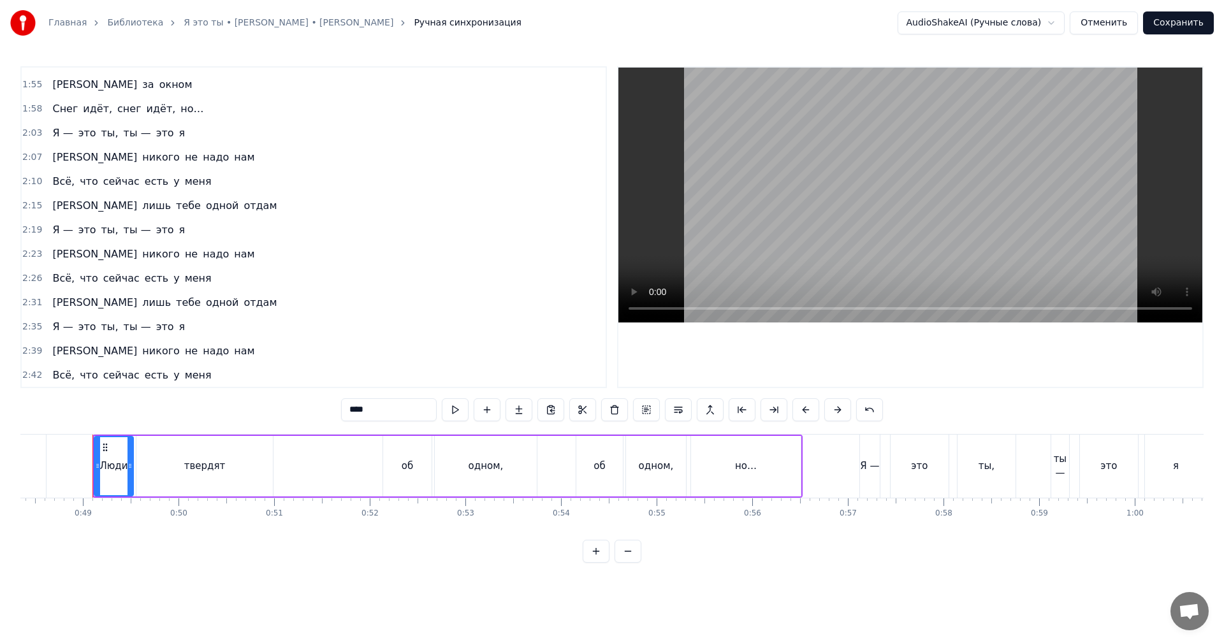
click at [30, 89] on span "1:55" at bounding box center [32, 84] width 20 height 13
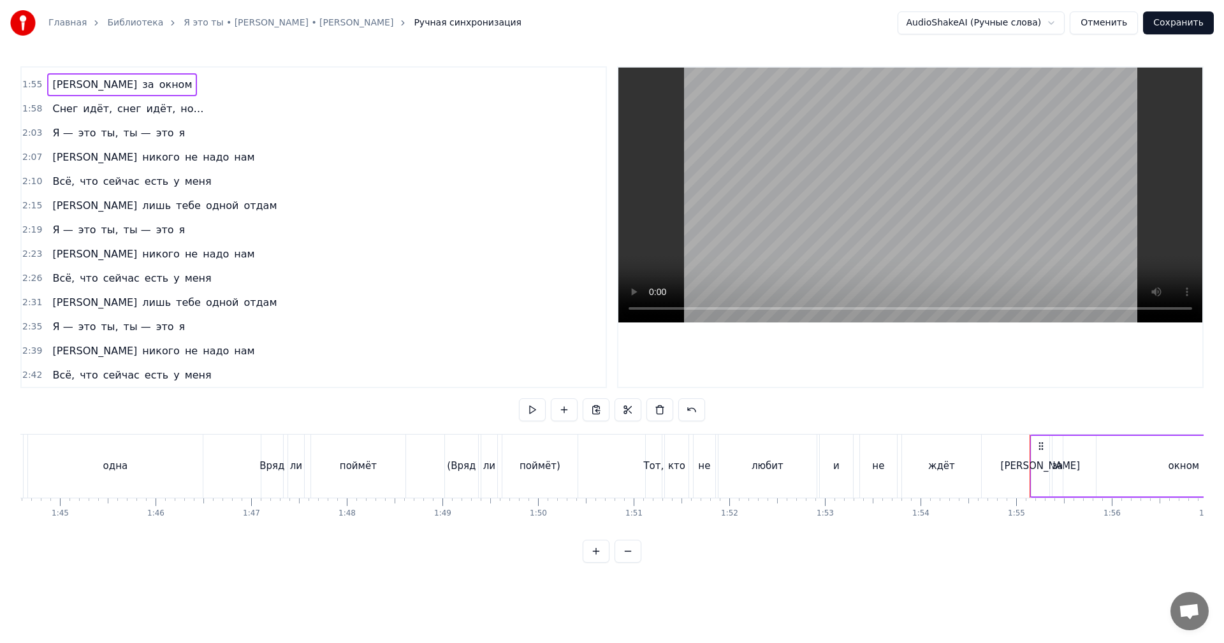
click at [870, 251] on video at bounding box center [910, 195] width 584 height 255
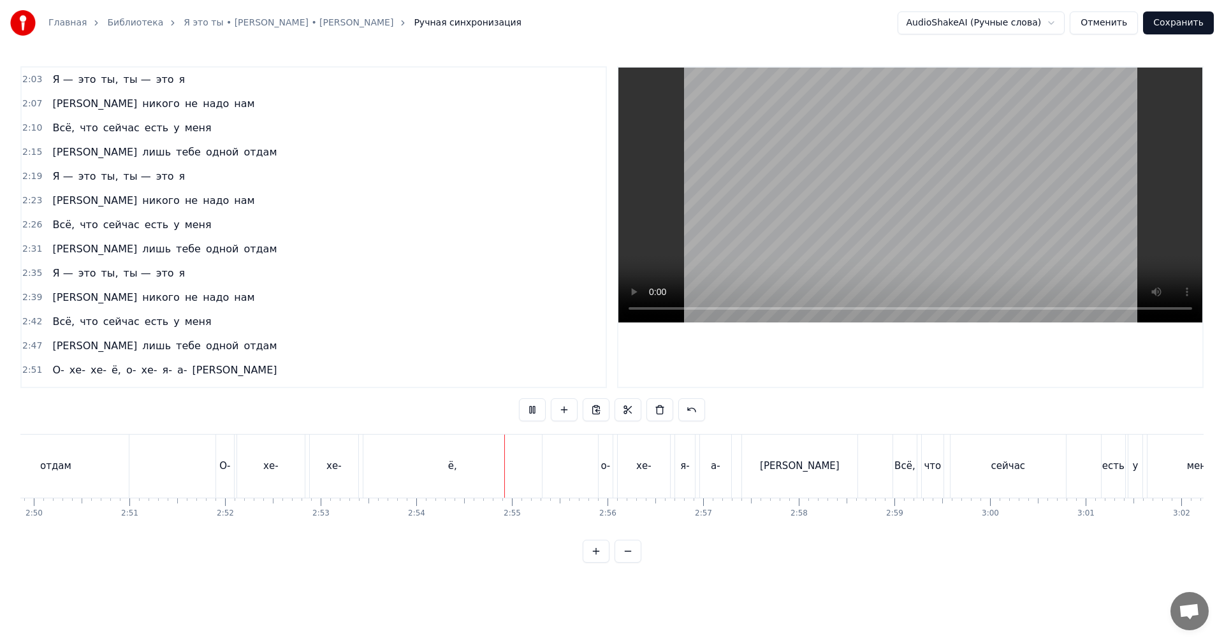
scroll to position [480, 0]
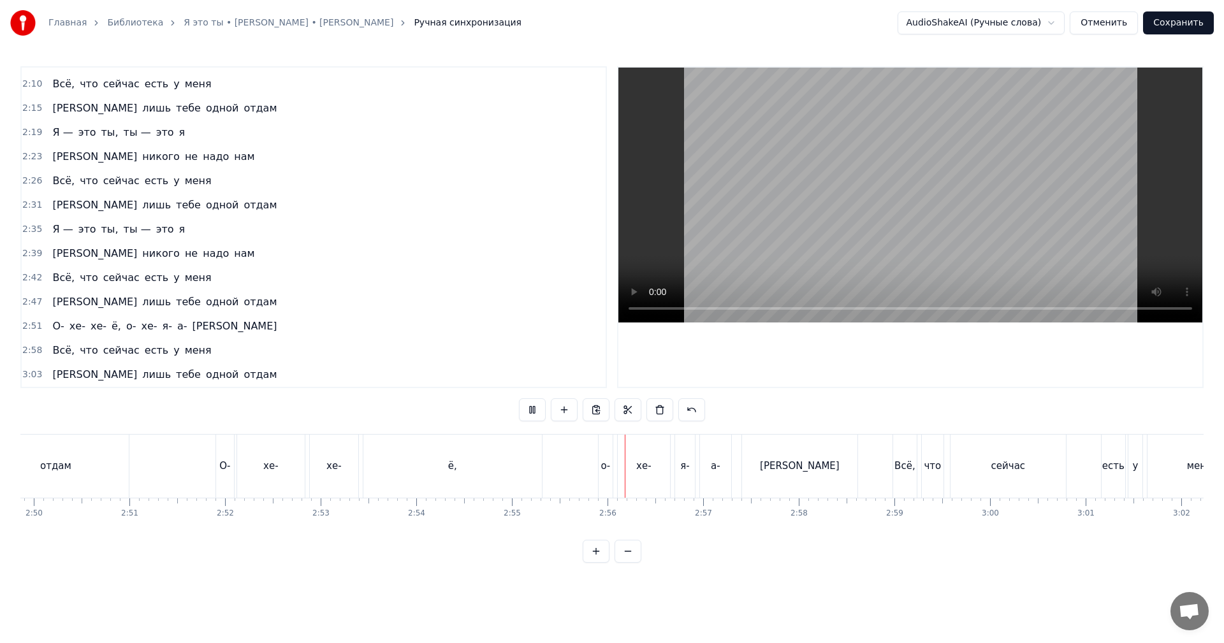
click at [28, 326] on span "2:51" at bounding box center [32, 326] width 20 height 13
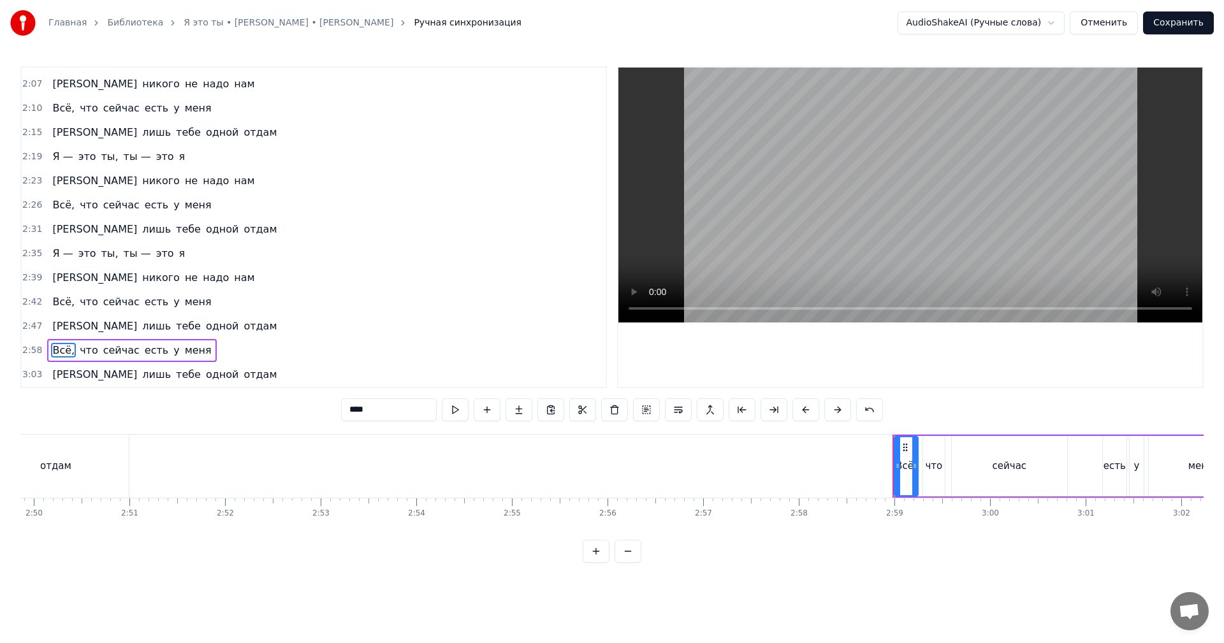
scroll to position [456, 0]
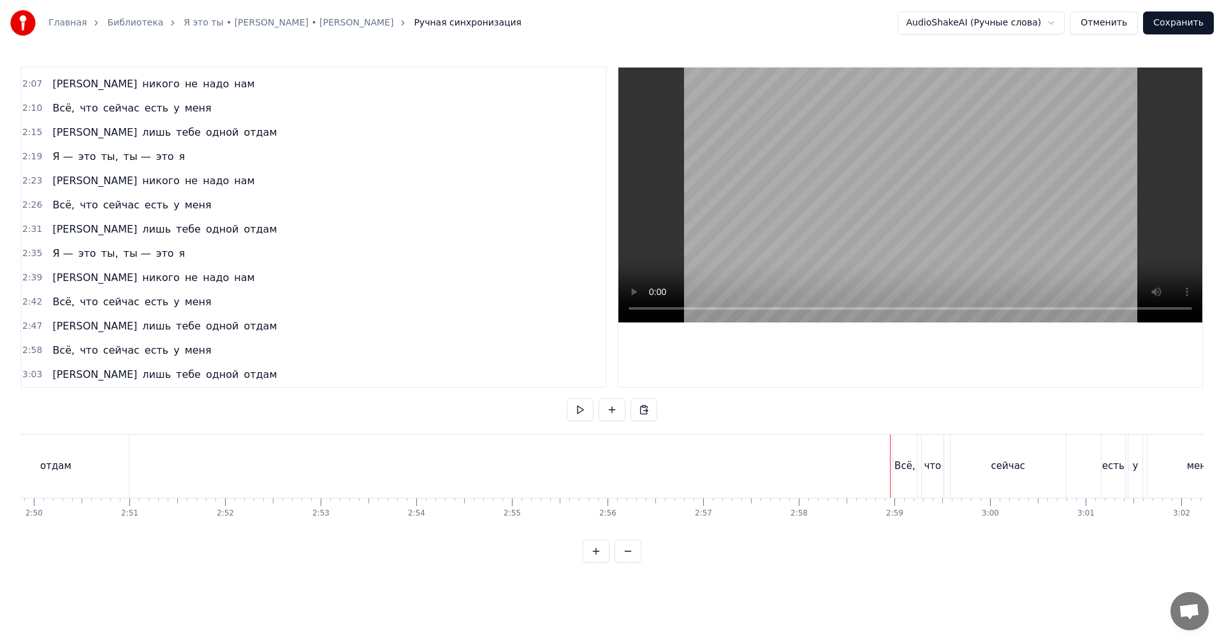
click at [931, 239] on video at bounding box center [910, 195] width 584 height 255
click at [1197, 22] on button "Сохранить" at bounding box center [1178, 22] width 71 height 23
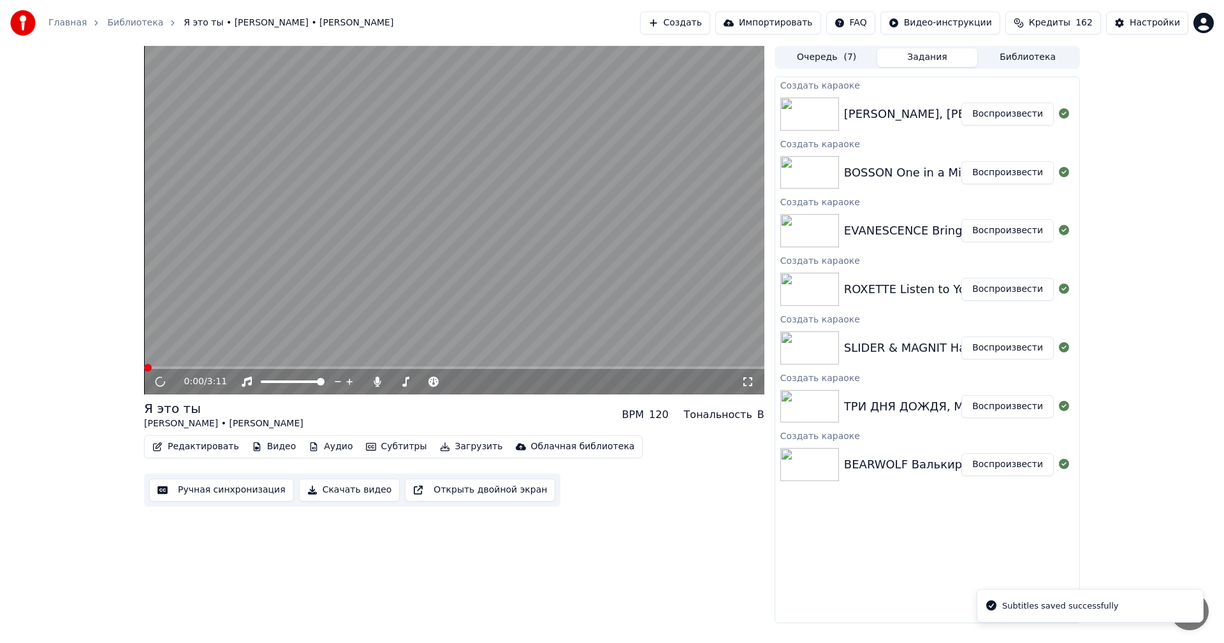
click at [520, 208] on video at bounding box center [454, 220] width 620 height 349
click at [1023, 467] on button "Воспроизвести" at bounding box center [1007, 464] width 92 height 23
click at [322, 491] on button "Скачать видео" at bounding box center [349, 490] width 101 height 23
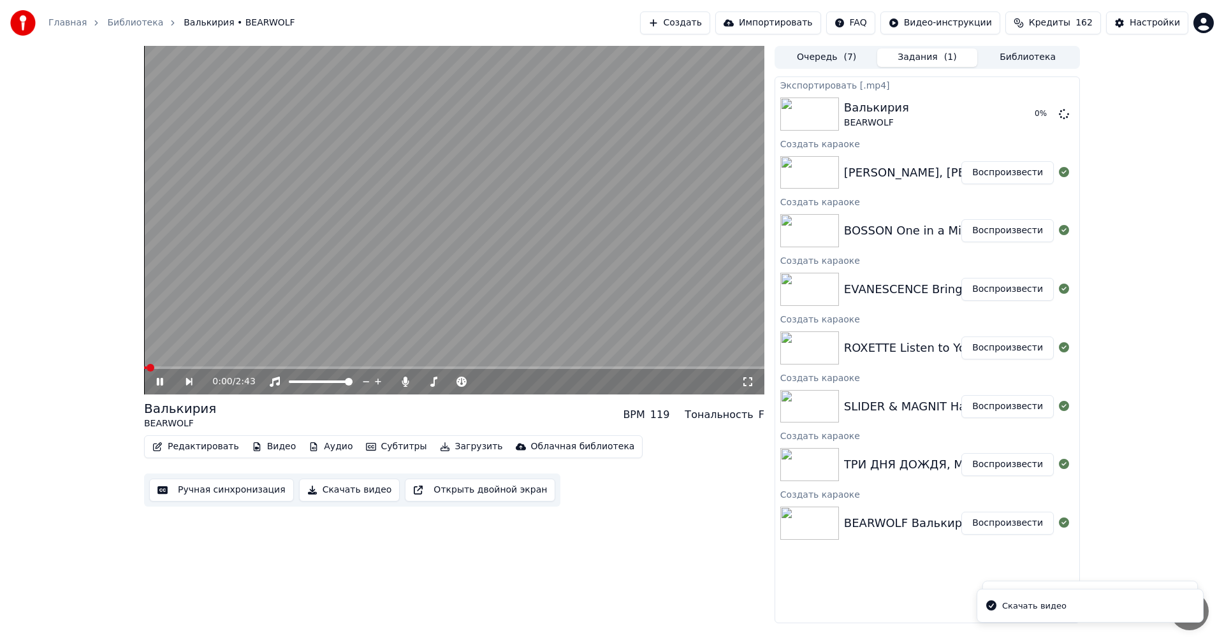
click at [998, 474] on button "Воспроизвести" at bounding box center [1007, 464] width 92 height 23
click at [354, 486] on button "Скачать видео" at bounding box center [349, 490] width 101 height 23
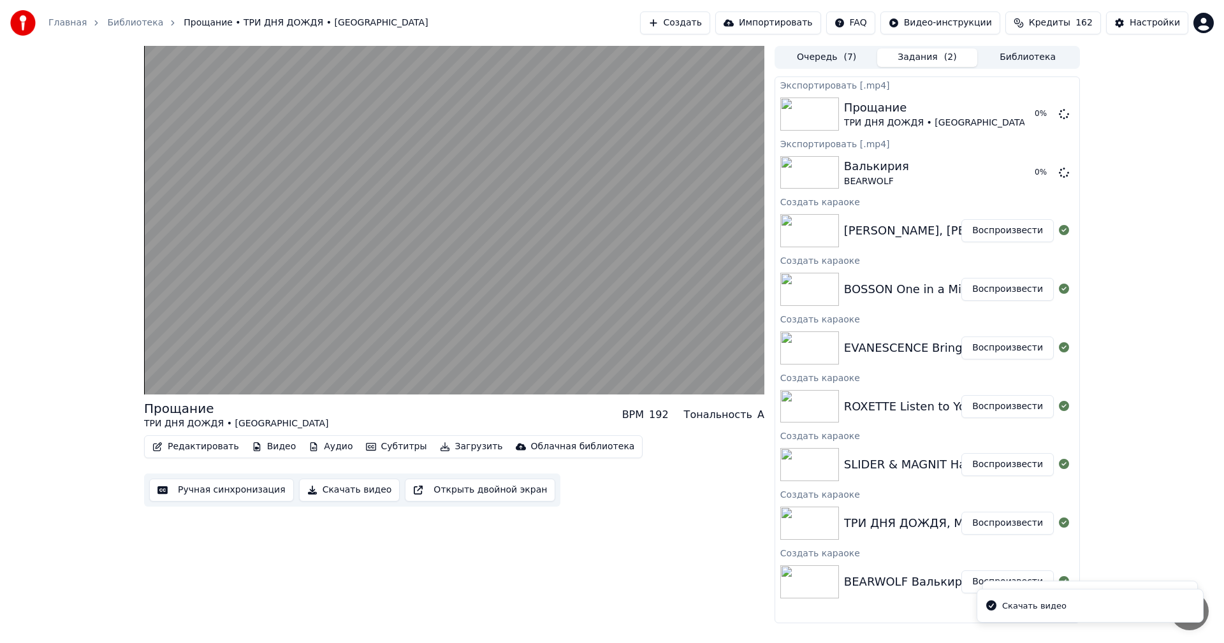
click at [1035, 474] on button "Воспроизвести" at bounding box center [1007, 464] width 92 height 23
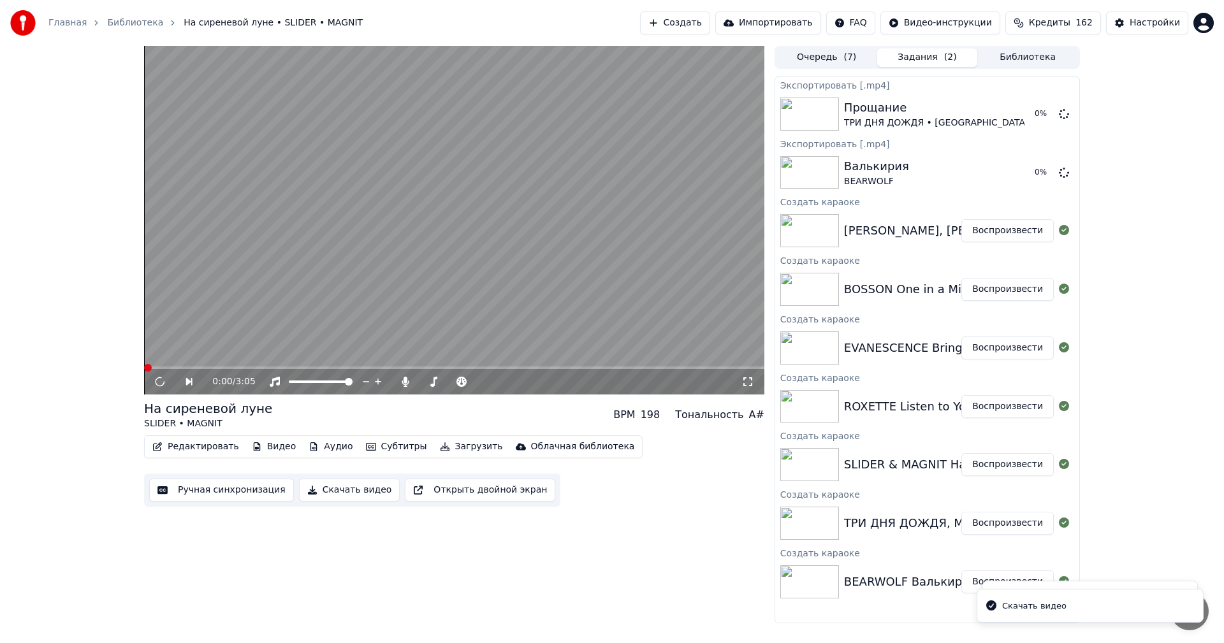
click at [342, 486] on button "Скачать видео" at bounding box center [349, 490] width 101 height 23
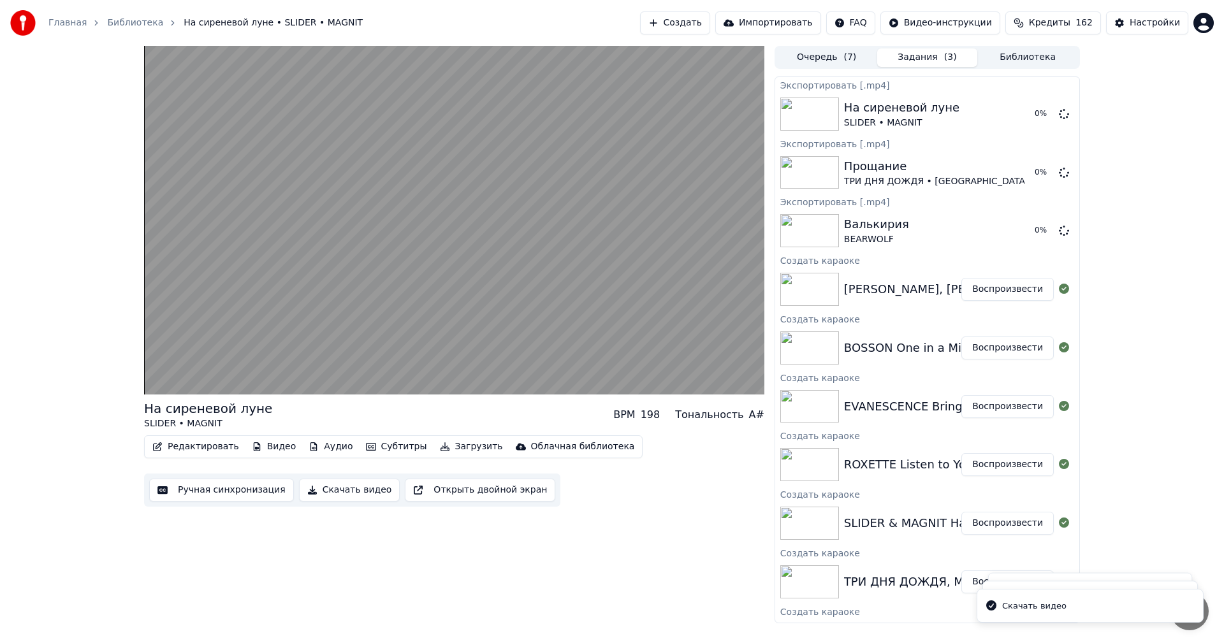
click at [1002, 470] on button "Воспроизвести" at bounding box center [1007, 464] width 92 height 23
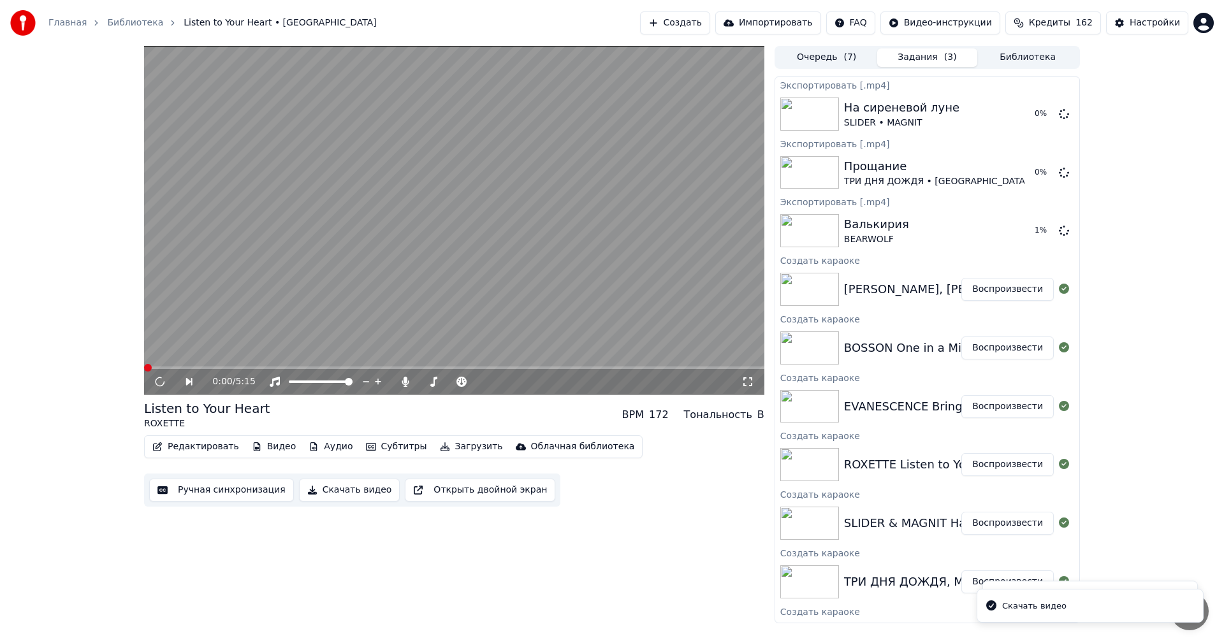
click at [323, 487] on button "Скачать видео" at bounding box center [349, 490] width 101 height 23
click at [985, 469] on button "Воспроизвести" at bounding box center [1007, 464] width 92 height 23
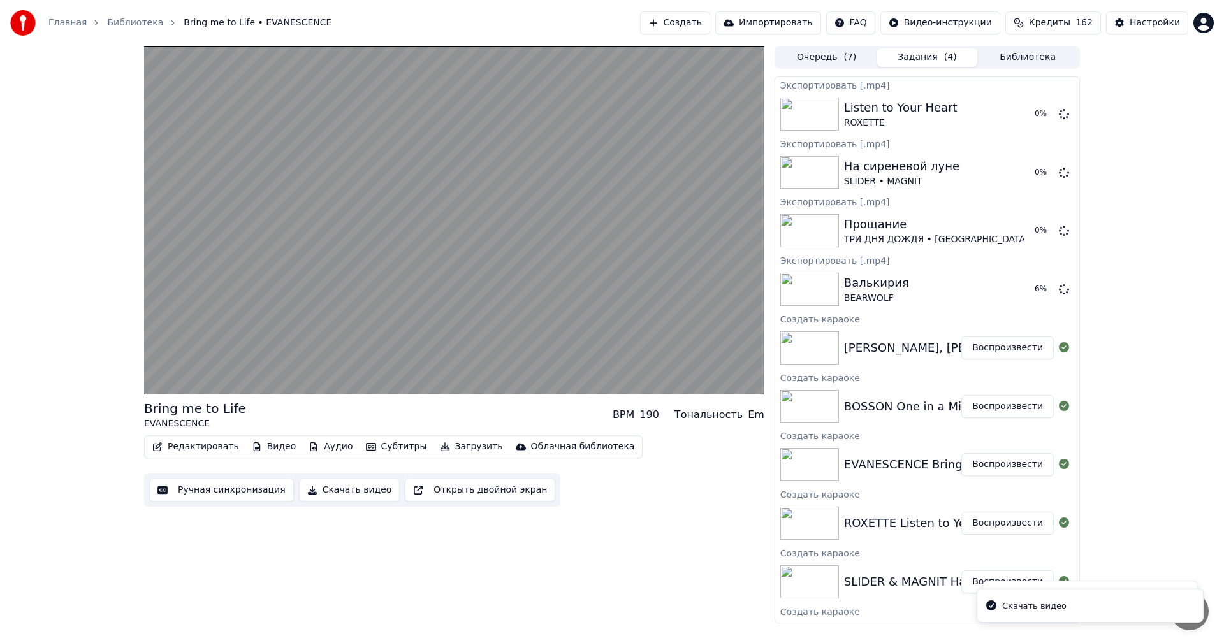
click at [349, 488] on button "Скачать видео" at bounding box center [349, 490] width 101 height 23
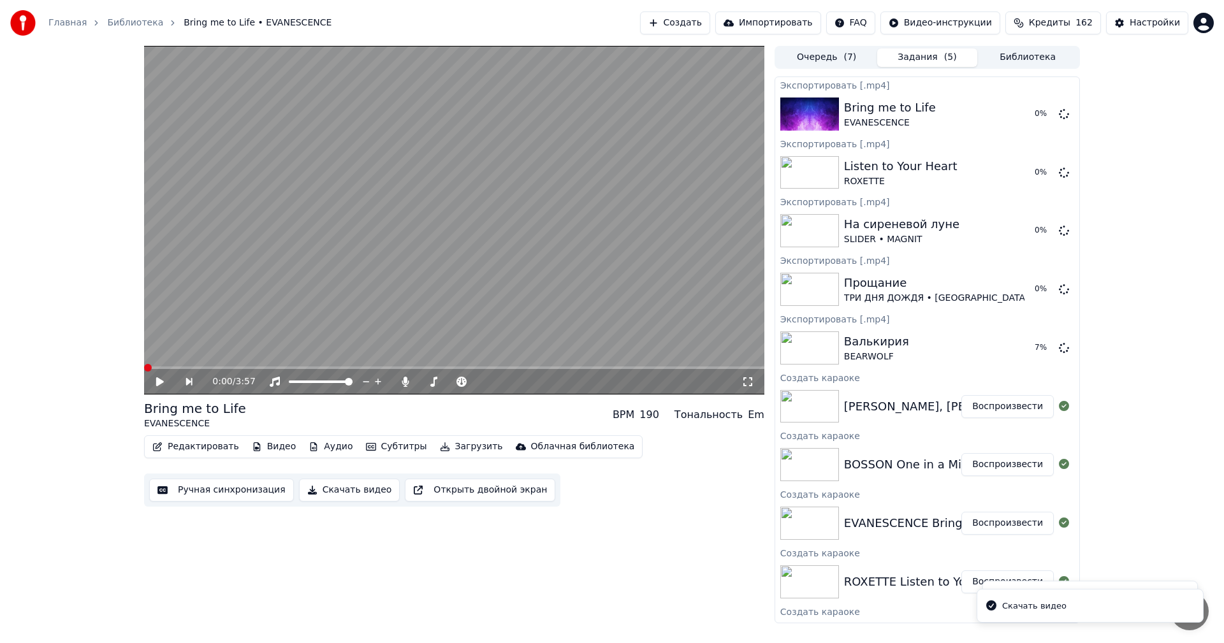
click at [976, 460] on button "Воспроизвести" at bounding box center [1007, 464] width 92 height 23
click at [328, 492] on button "Скачать видео" at bounding box center [349, 490] width 101 height 23
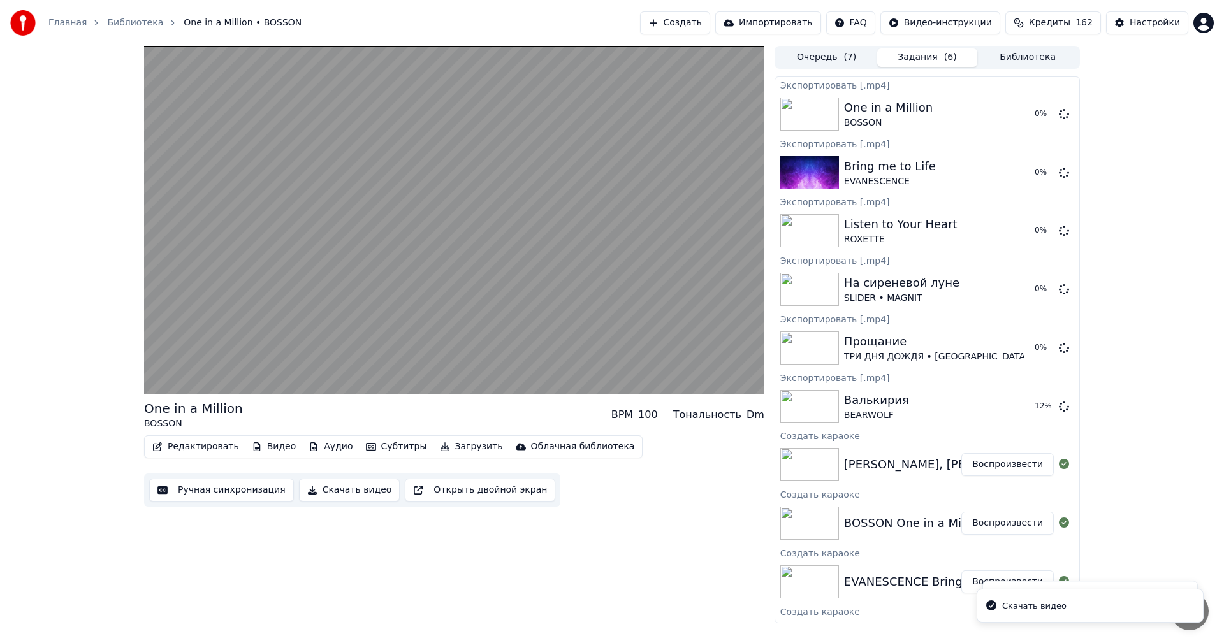
click at [991, 465] on button "Воспроизвести" at bounding box center [1007, 464] width 92 height 23
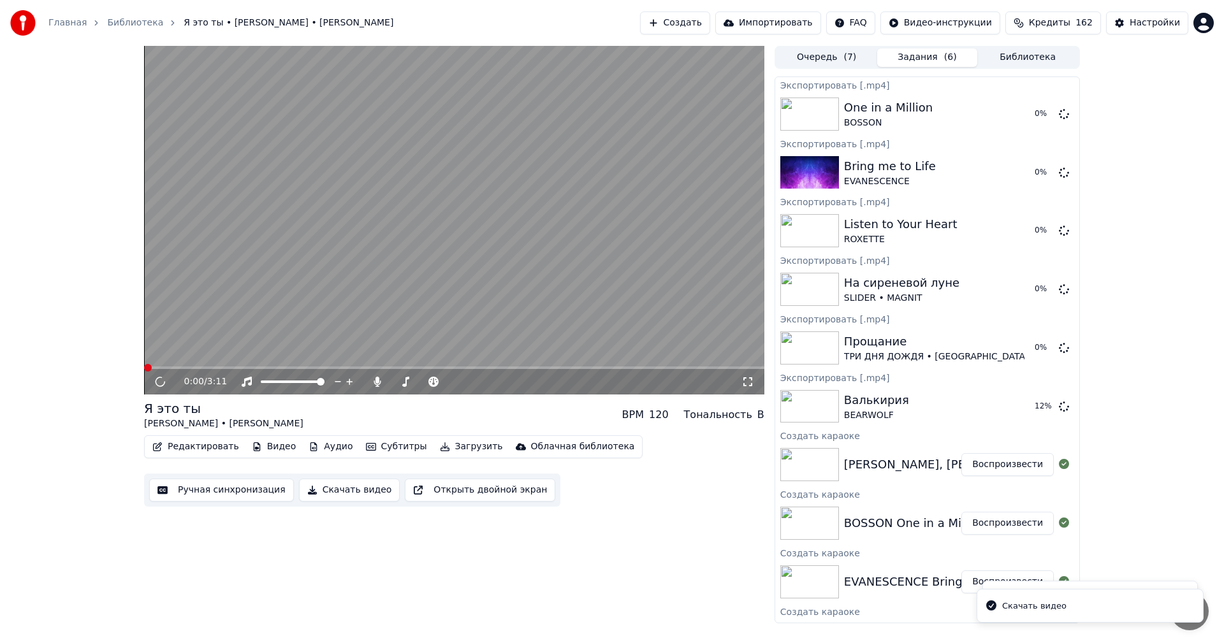
click at [341, 488] on button "Скачать видео" at bounding box center [349, 490] width 101 height 23
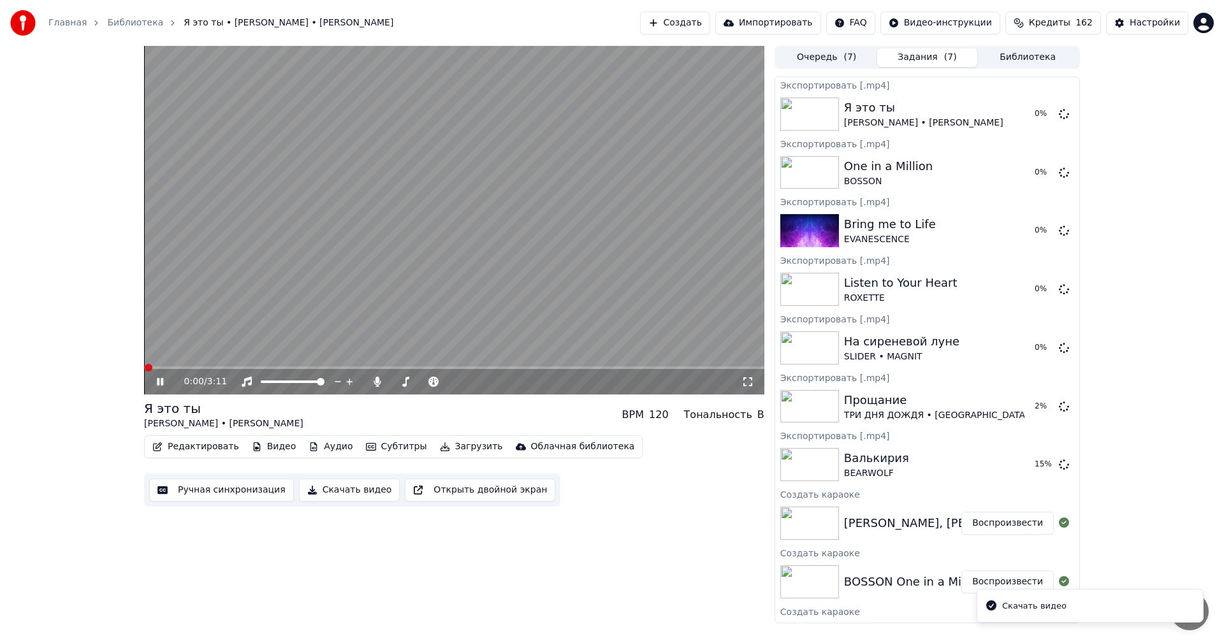
click at [599, 231] on video at bounding box center [454, 220] width 620 height 349
click at [445, 220] on video at bounding box center [454, 220] width 620 height 349
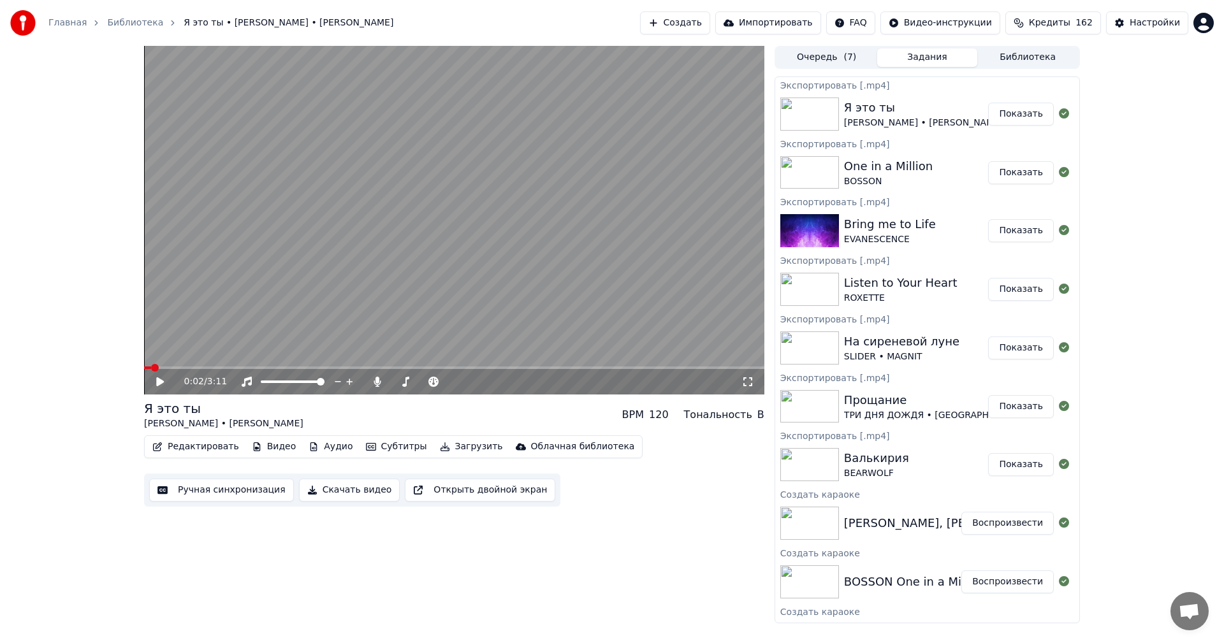
click at [1010, 126] on div "Я это ты СЕРГЕЙ ЛАЗАРЕВ • MIA BOYKA Показать" at bounding box center [927, 113] width 304 height 43
click at [1008, 118] on button "Показать" at bounding box center [1021, 114] width 66 height 23
click at [1152, 193] on div "0:02 / 3:11 Я это ты СЕРГЕЙ ЛАЗАРЕВ • MIA BOYKA BPM 120 Тональность B Редактиро…" at bounding box center [612, 335] width 1224 height 578
